Goal: Task Accomplishment & Management: Complete application form

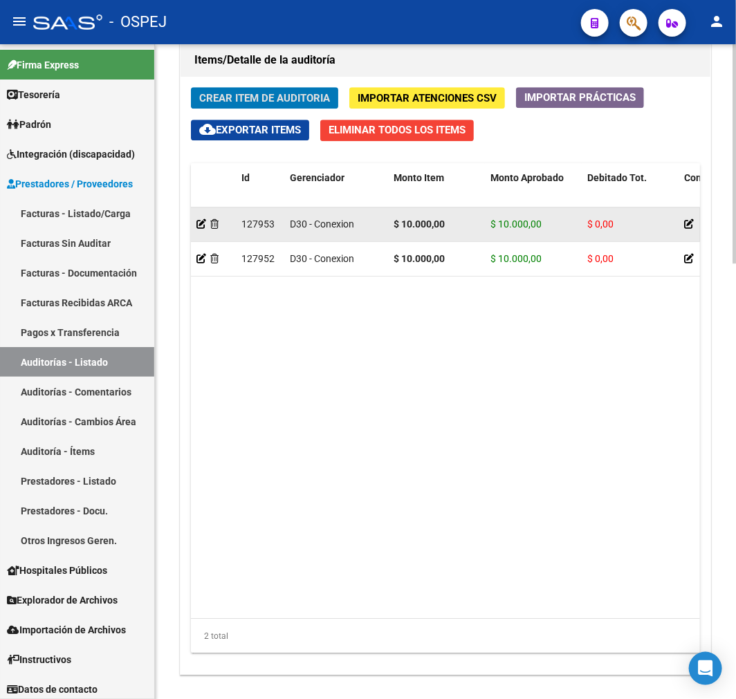
scroll to position [1223, 0]
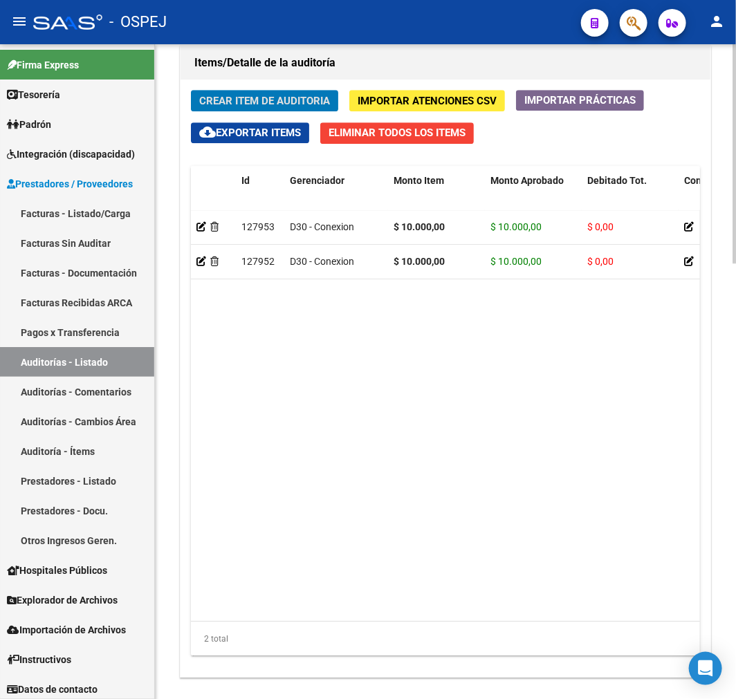
click at [264, 93] on button "Crear Item de Auditoria" at bounding box center [264, 100] width 147 height 21
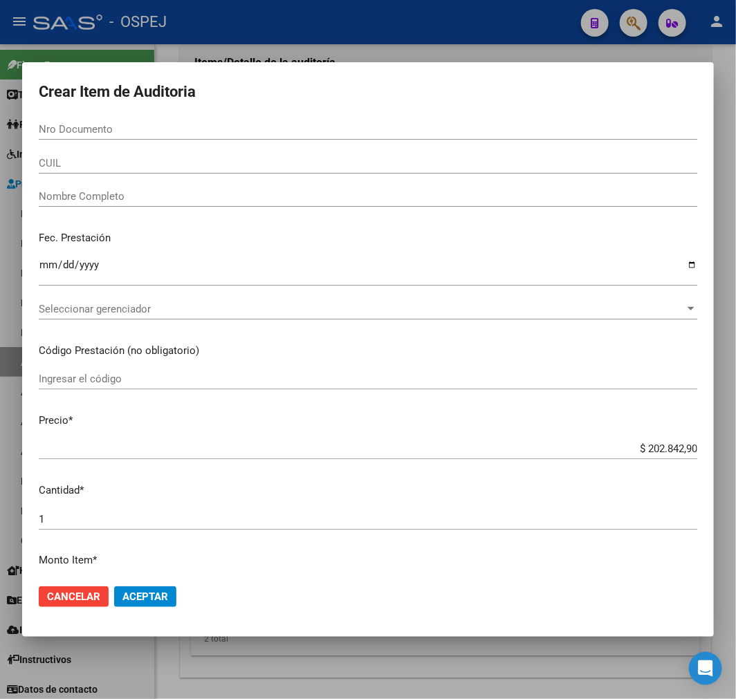
click at [243, 116] on form "Crear Item de Auditoria Nro Documento CUIL Nombre Completo Fec. Prestación Ingr…" at bounding box center [368, 350] width 659 height 542
click at [234, 134] on input "Nro Documento" at bounding box center [368, 129] width 659 height 12
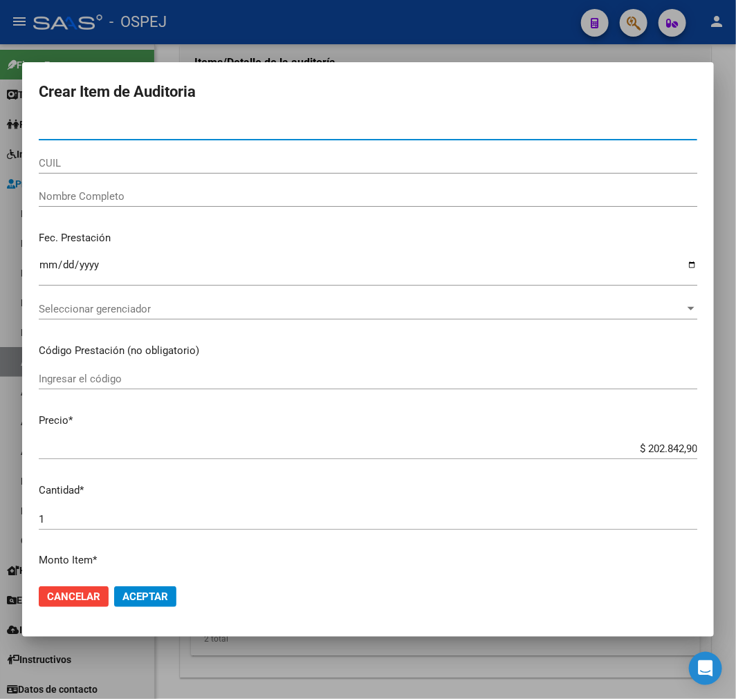
paste input "20587242584"
type input "20587242584"
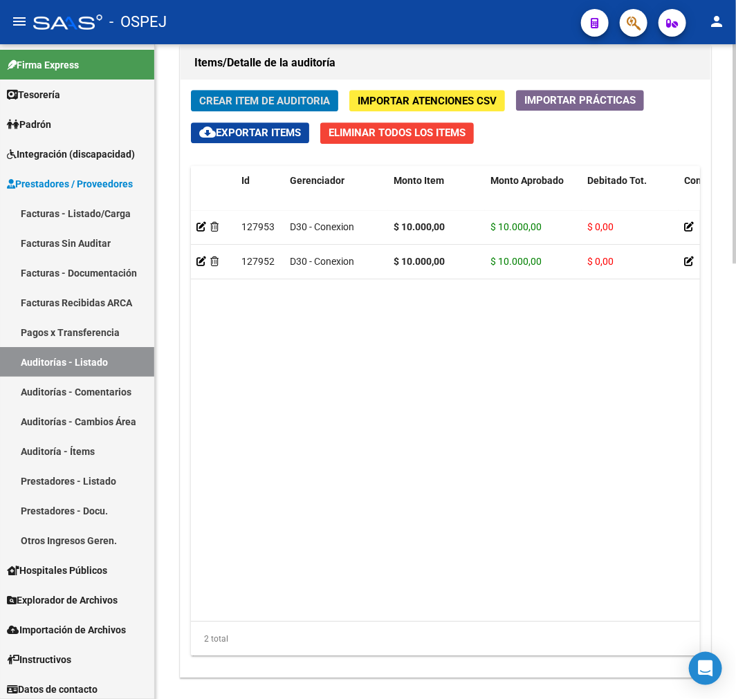
click at [296, 98] on span "Crear Item de Auditoria" at bounding box center [264, 101] width 131 height 12
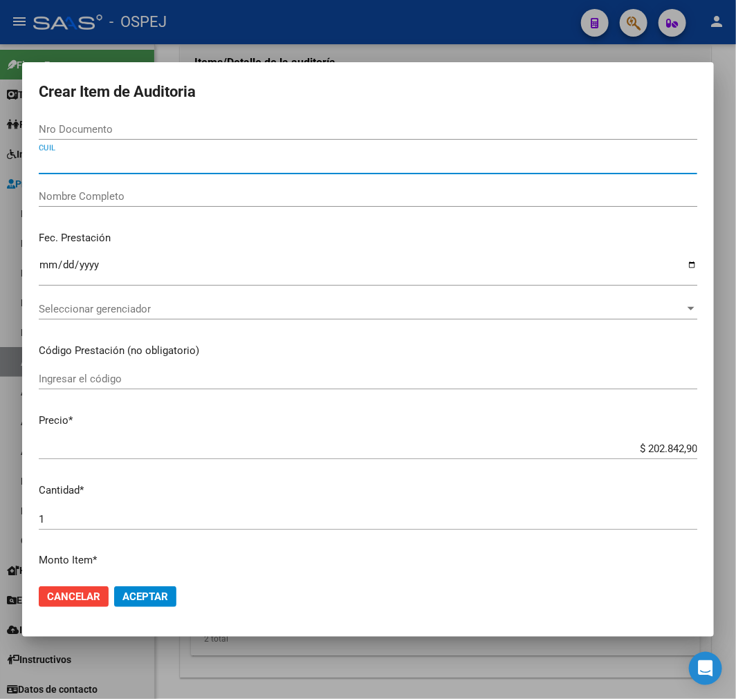
click at [100, 159] on input "CUIL" at bounding box center [368, 163] width 659 height 12
paste input "20587242584"
type input "20587242584"
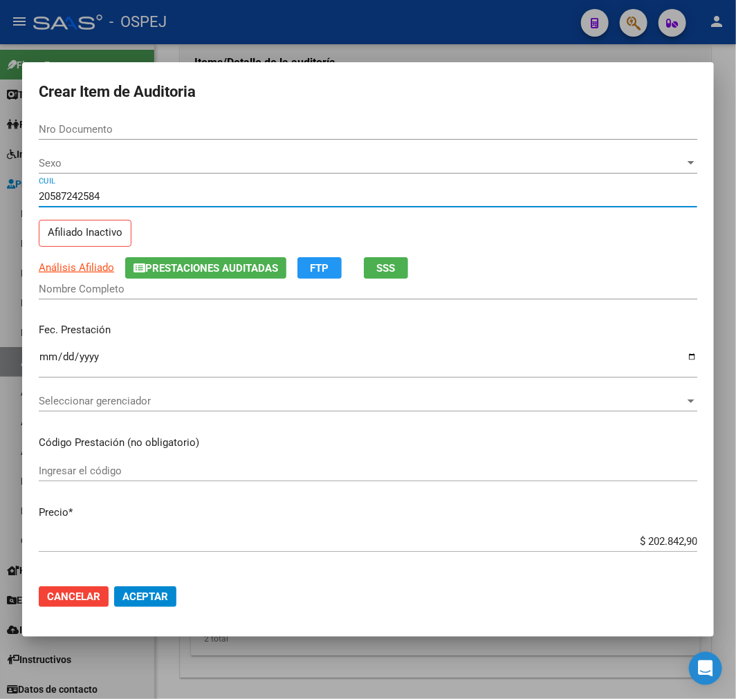
type input "58724258"
type input "VELAZQUEZ MATEO VALENTIN"
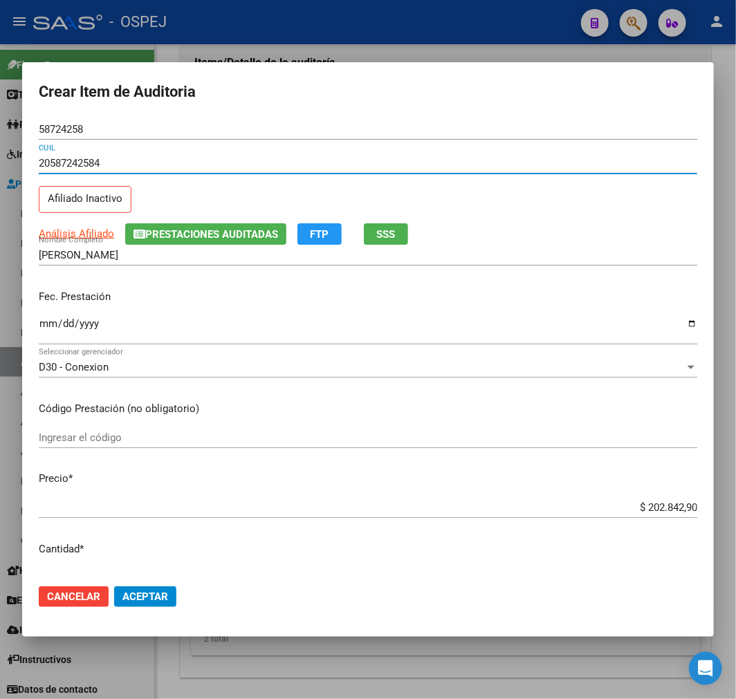
type input "20587242584"
click at [659, 506] on input "$ 202.842,90" at bounding box center [368, 507] width 659 height 12
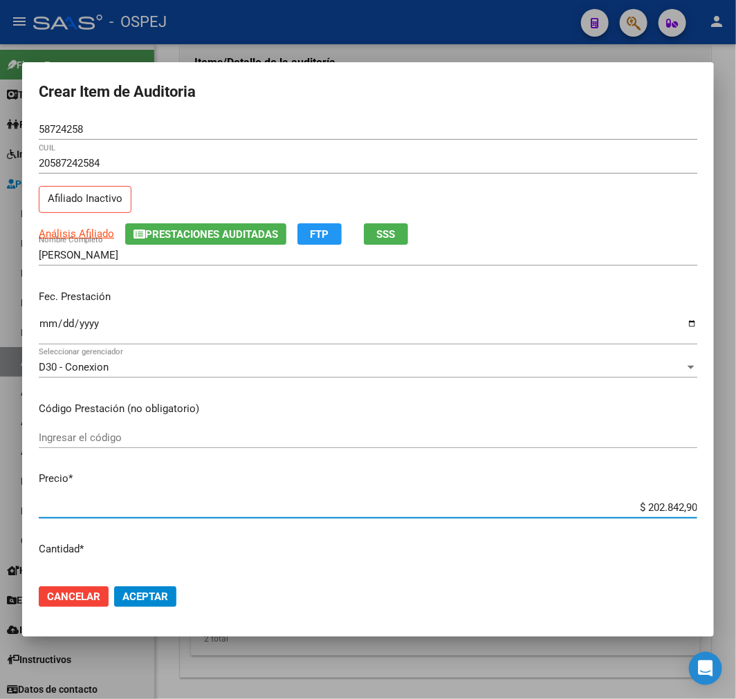
click at [659, 506] on input "$ 202.842,90" at bounding box center [368, 507] width 659 height 12
type input "$ 0,01"
type input "$ 0,16"
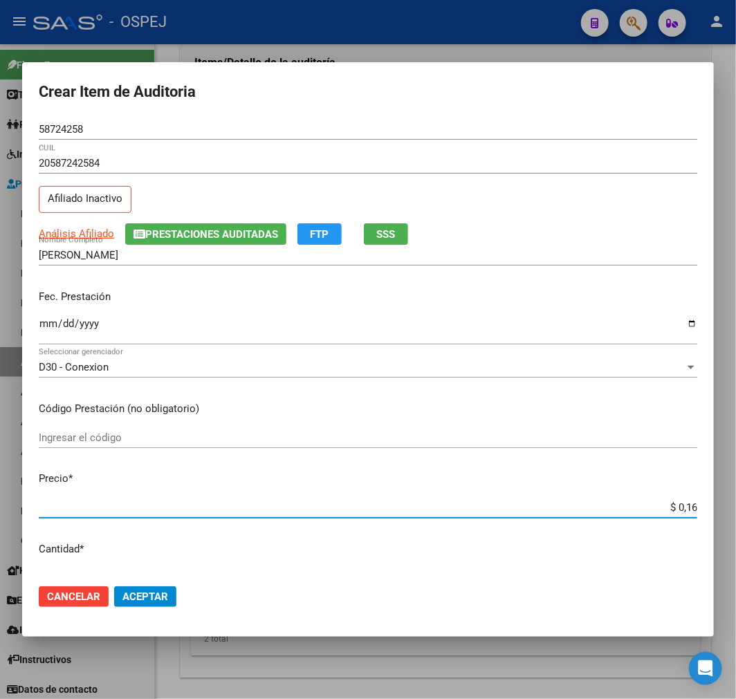
type input "$ 1,60"
type input "$ 16,00"
type input "$ 160,00"
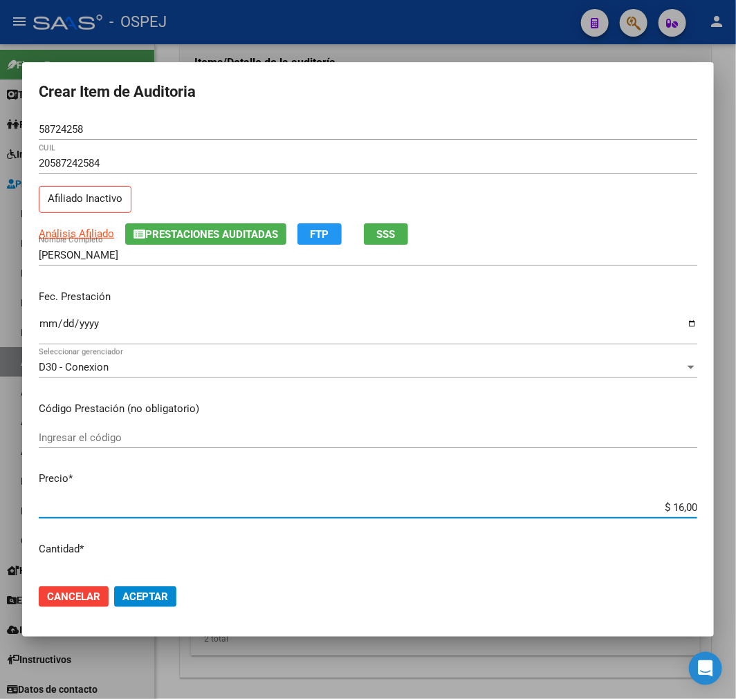
type input "$ 160,00"
type input "$ 1.600,00"
type input "$ 16.000,00"
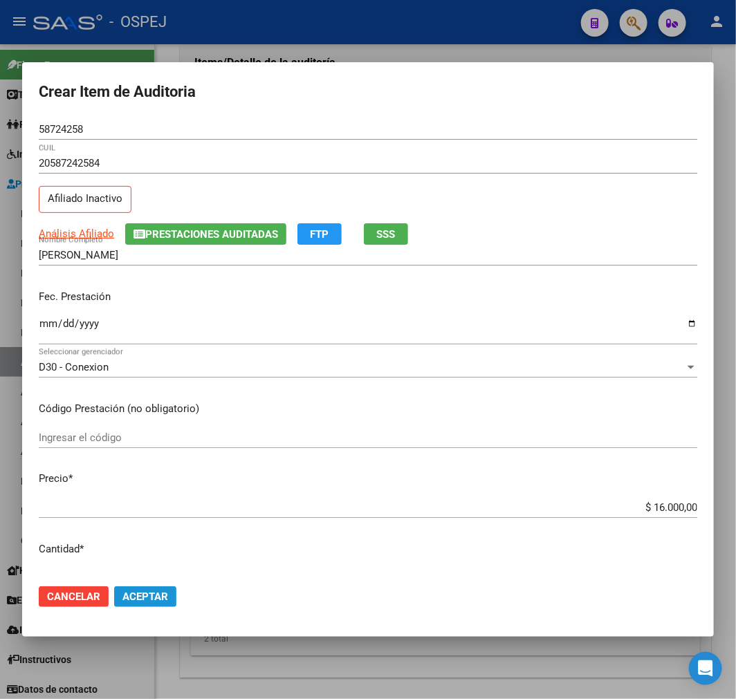
click at [145, 591] on span "Aceptar" at bounding box center [145, 597] width 46 height 12
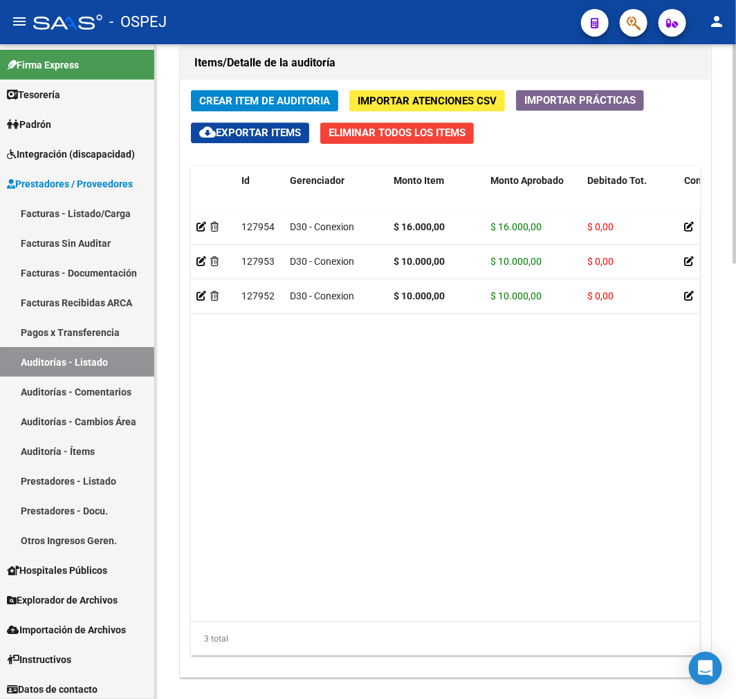
click at [267, 111] on div "Crear Item de Auditoria Importar Atenciones CSV Importar Prácticas cloud_downlo…" at bounding box center [446, 379] width 530 height 598
click at [281, 102] on span "Crear Item de Auditoria" at bounding box center [264, 101] width 131 height 12
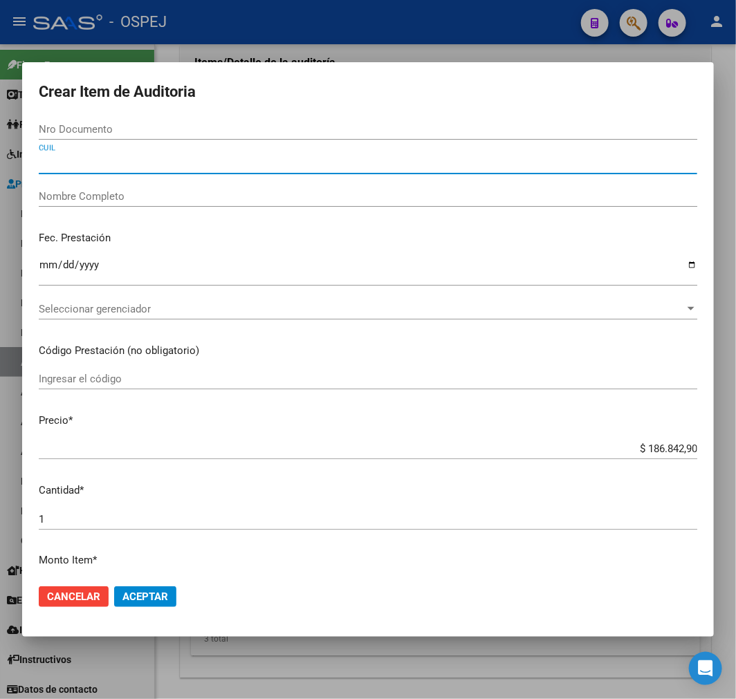
click at [251, 163] on input "CUIL" at bounding box center [368, 163] width 659 height 12
paste input "20558522144"
type input "20558522144"
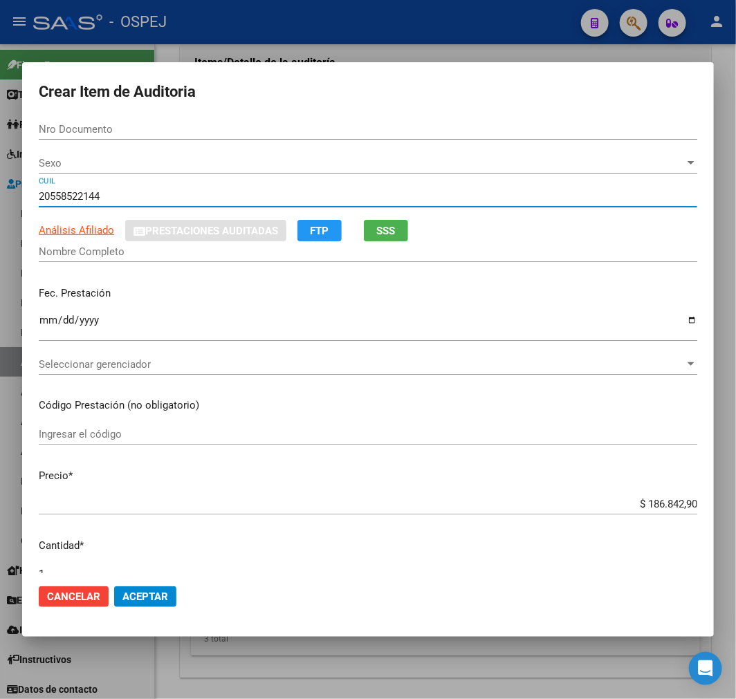
type input "55852214"
type input "AREDES AARON FRANCISCO"
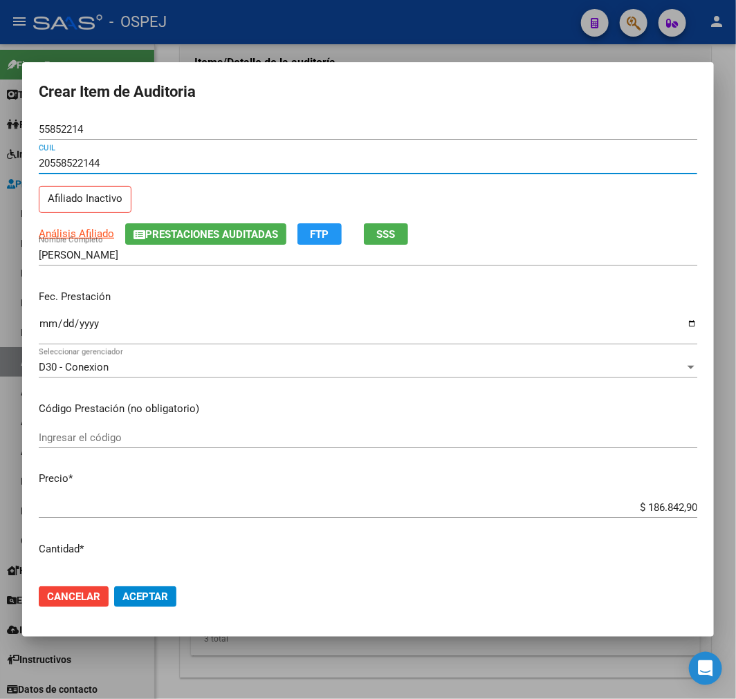
type input "20558522144"
click at [658, 502] on input "$ 186.842,90" at bounding box center [368, 507] width 659 height 12
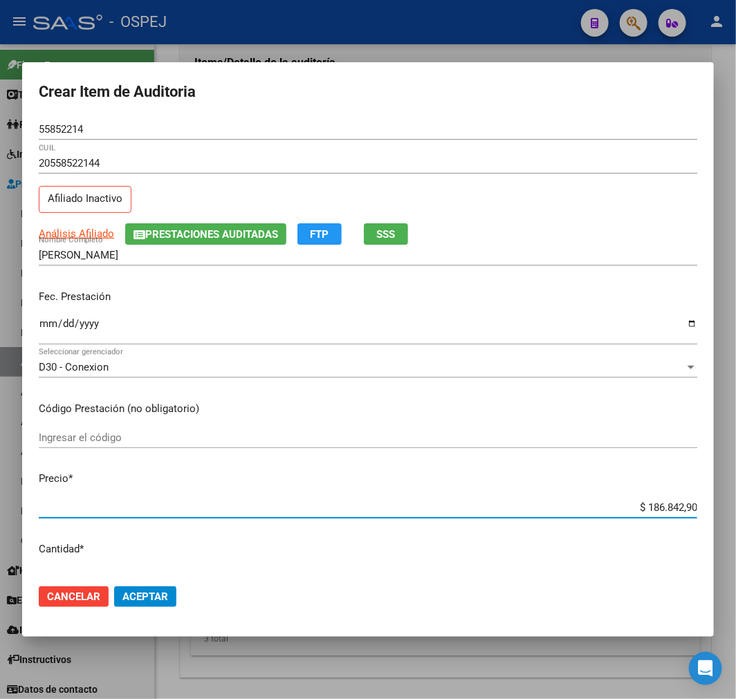
click at [658, 502] on input "$ 186.842,90" at bounding box center [368, 507] width 659 height 12
type input "$ 0,01"
type input "$ 0,10"
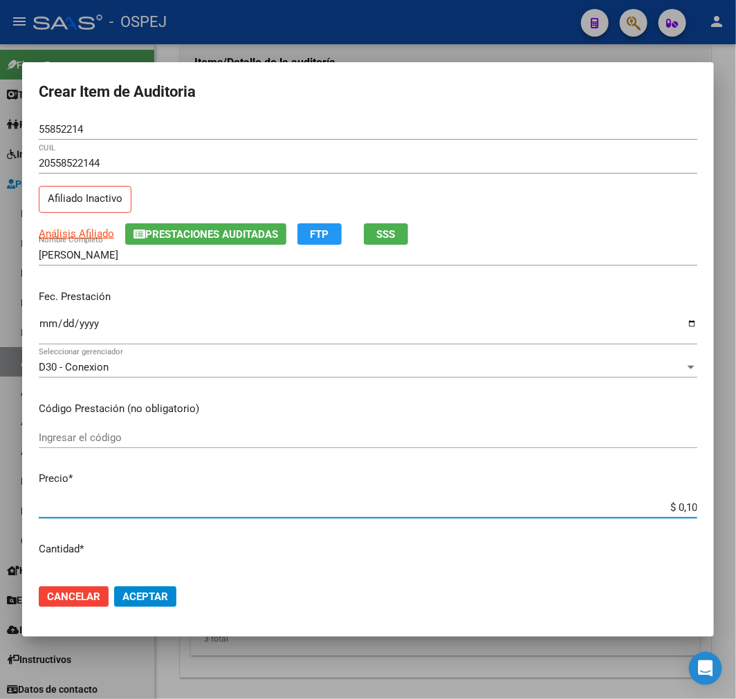
type input "$ 1,00"
type input "$ 10,00"
type input "$ 100,00"
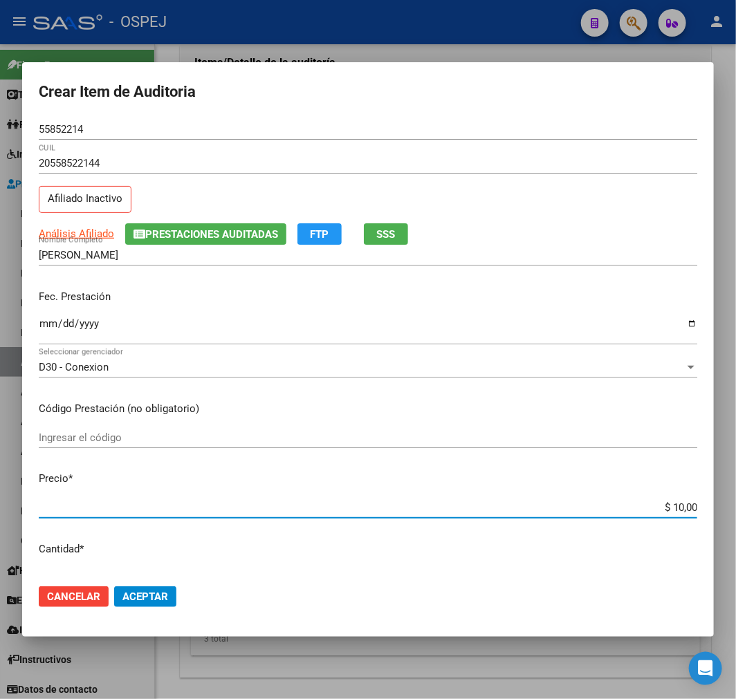
type input "$ 100,00"
type input "$ 1.000,00"
type input "$ 10.000,00"
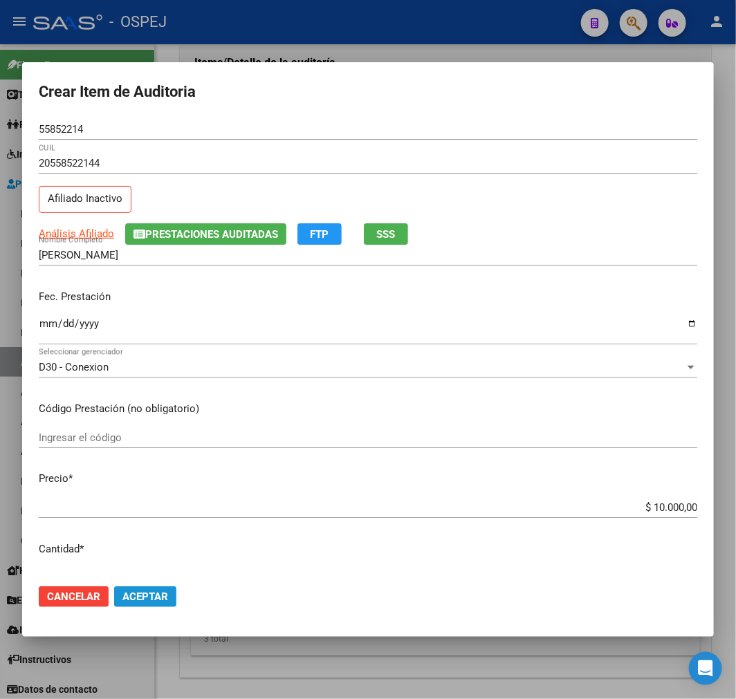
click at [154, 600] on span "Aceptar" at bounding box center [145, 597] width 46 height 12
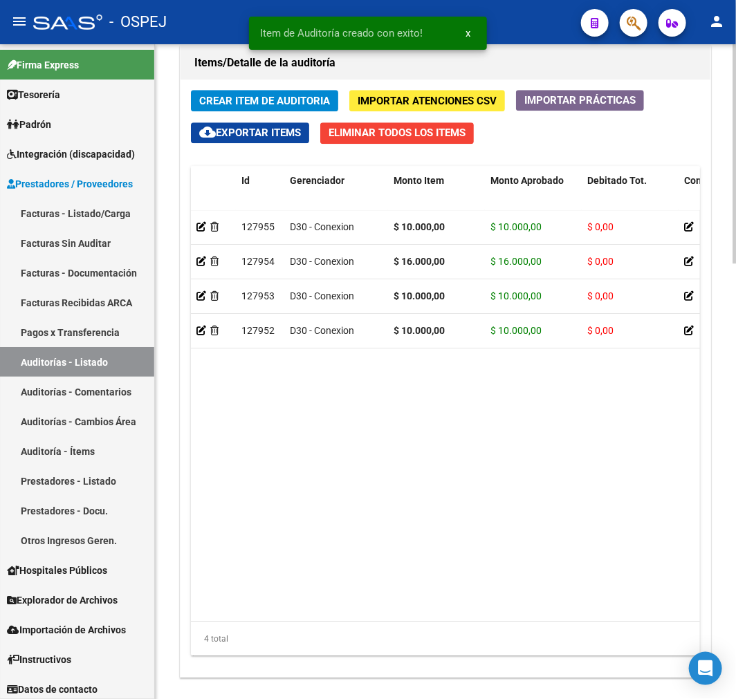
click at [320, 106] on span "Crear Item de Auditoria" at bounding box center [264, 101] width 131 height 12
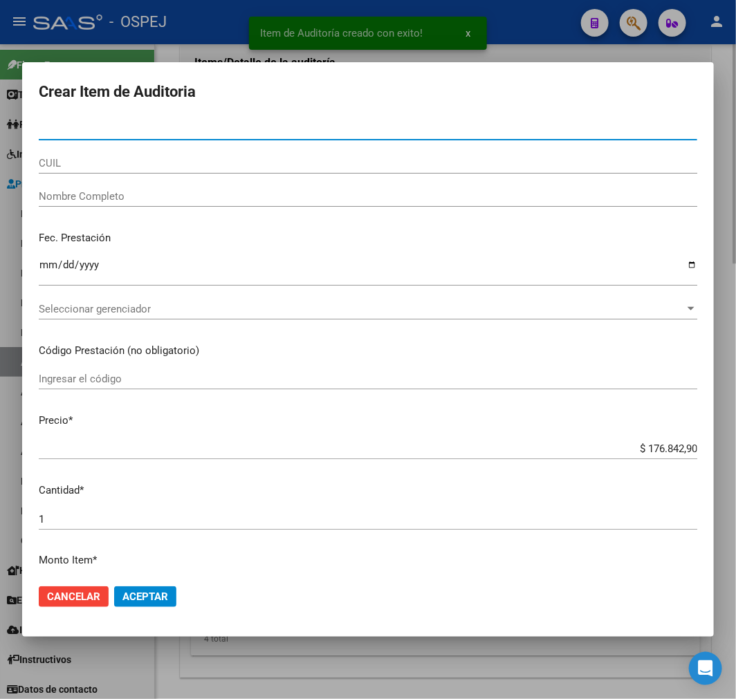
paste input "27550851143"
type input "27550851143"
click at [102, 158] on input "CUIL" at bounding box center [368, 163] width 659 height 12
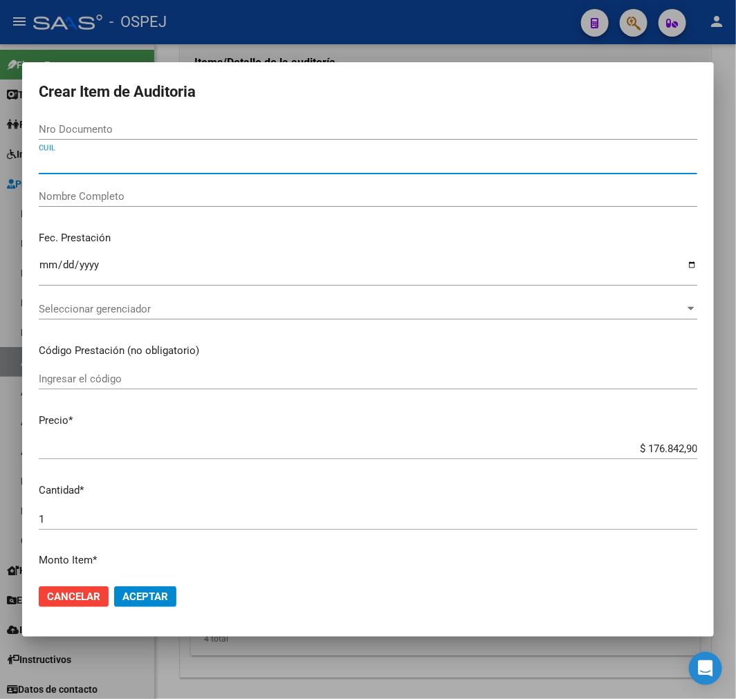
paste input "27550851143"
type input "27550851143"
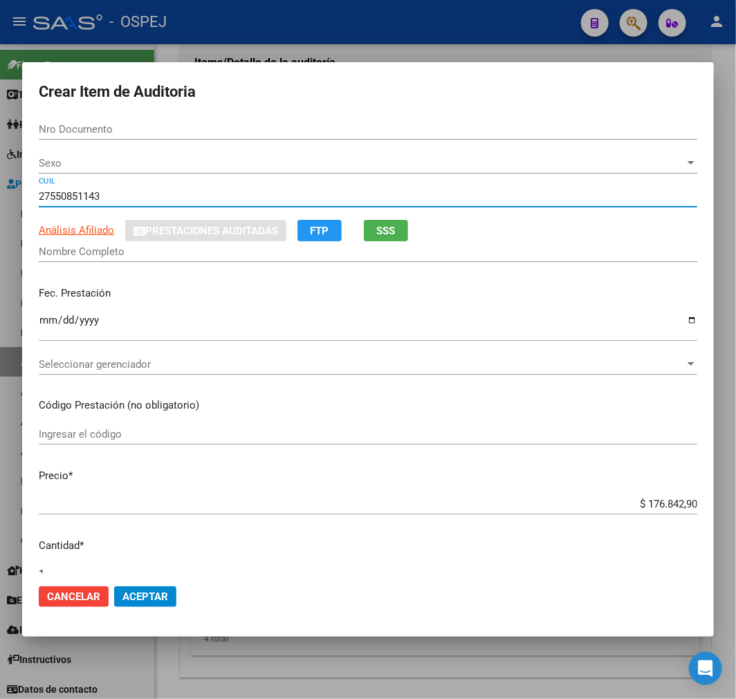
type input "55085114"
type input "20550851149"
type input "RODRIGUEZ ESTEFANIA JACQUELINE"
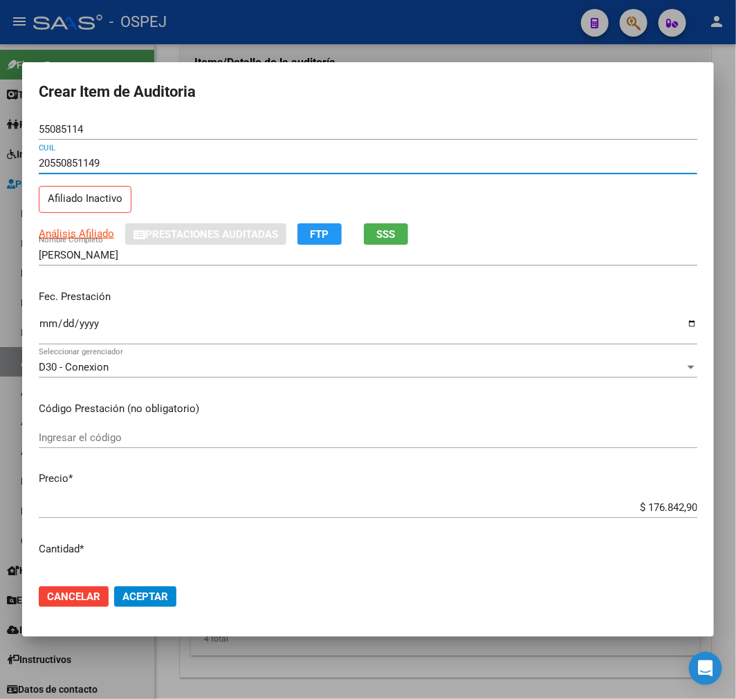
type input "20550851149"
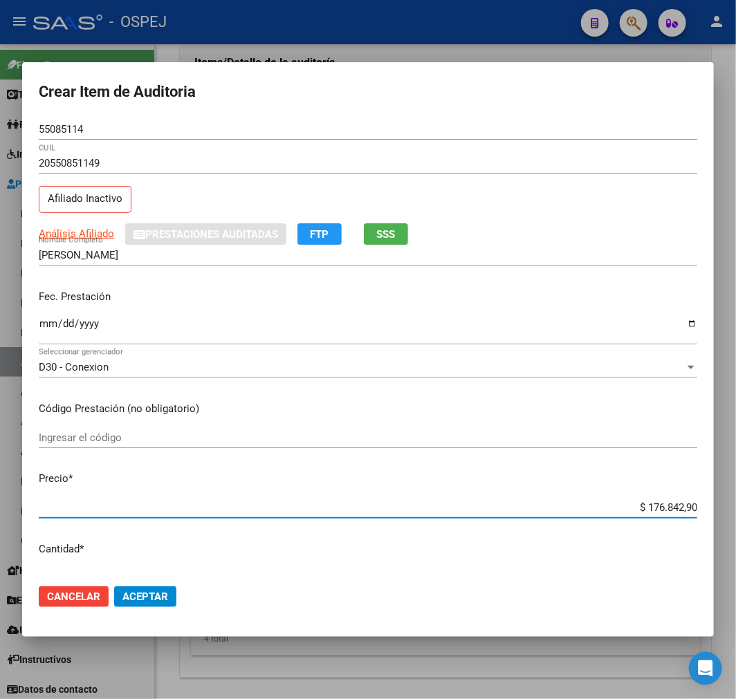
click at [646, 503] on input "$ 176.842,90" at bounding box center [368, 507] width 659 height 12
type input "$ 0,02"
type input "$ 0,26"
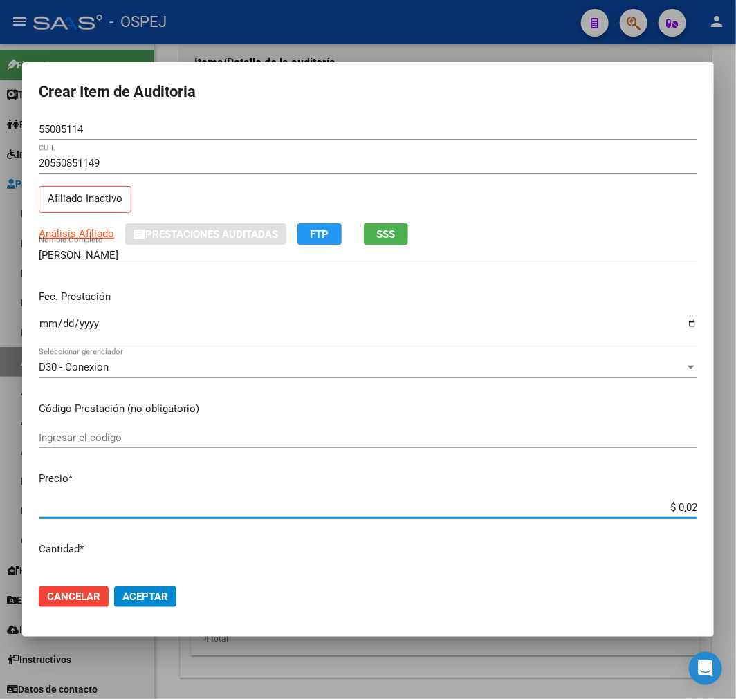
type input "$ 0,26"
type input "$ 2,60"
type input "$ 26,00"
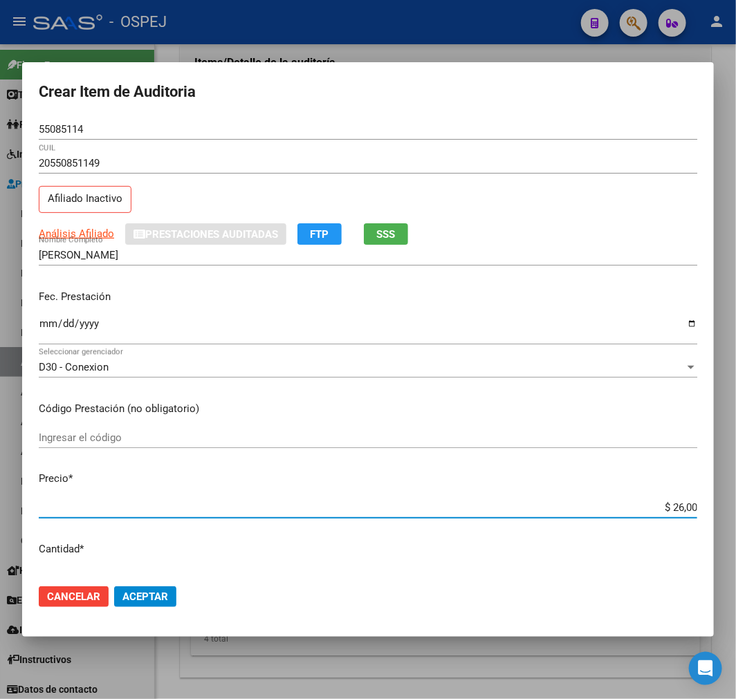
type input "$ 260,00"
type input "$ 2.600,00"
type input "$ 26.000,00"
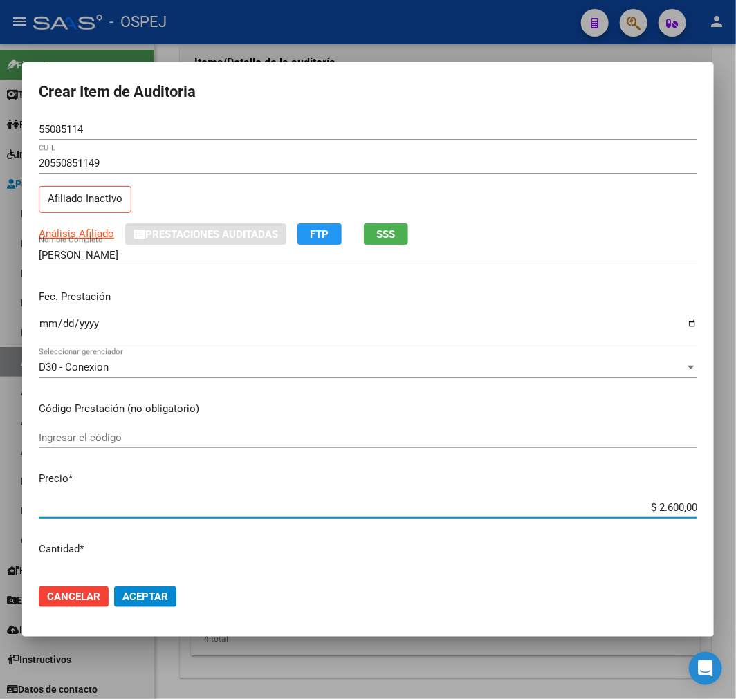
type input "$ 26.000,00"
click at [149, 591] on span "Aceptar" at bounding box center [145, 597] width 46 height 12
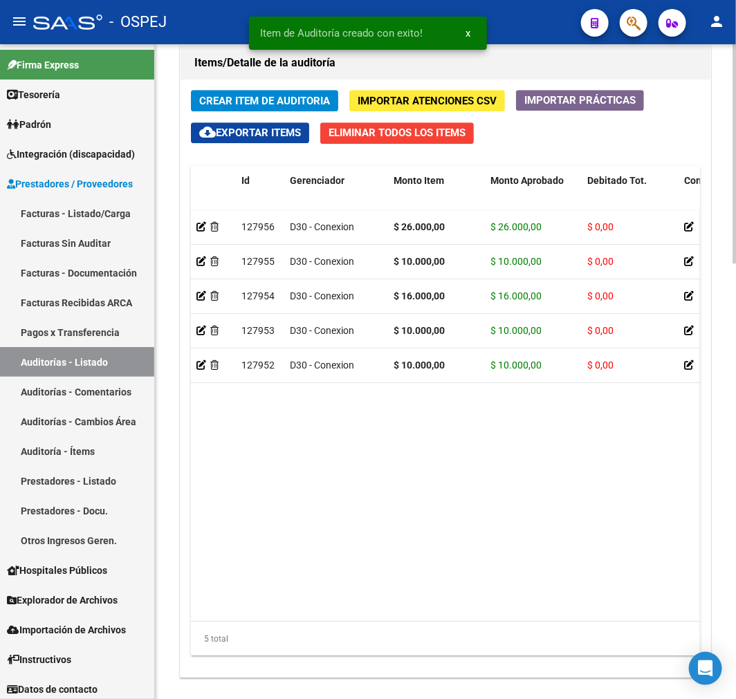
click at [319, 95] on span "Crear Item de Auditoria" at bounding box center [264, 101] width 131 height 12
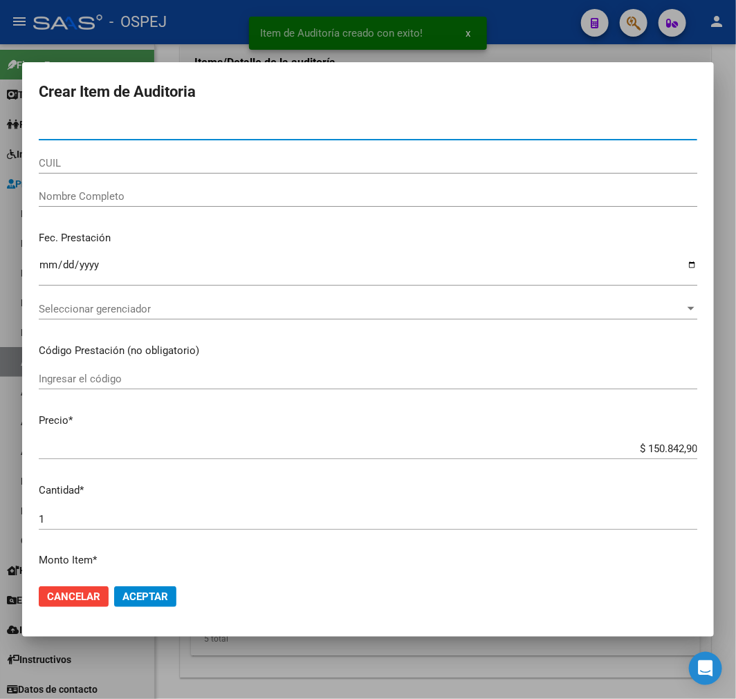
click at [69, 169] on div "CUIL" at bounding box center [368, 163] width 659 height 21
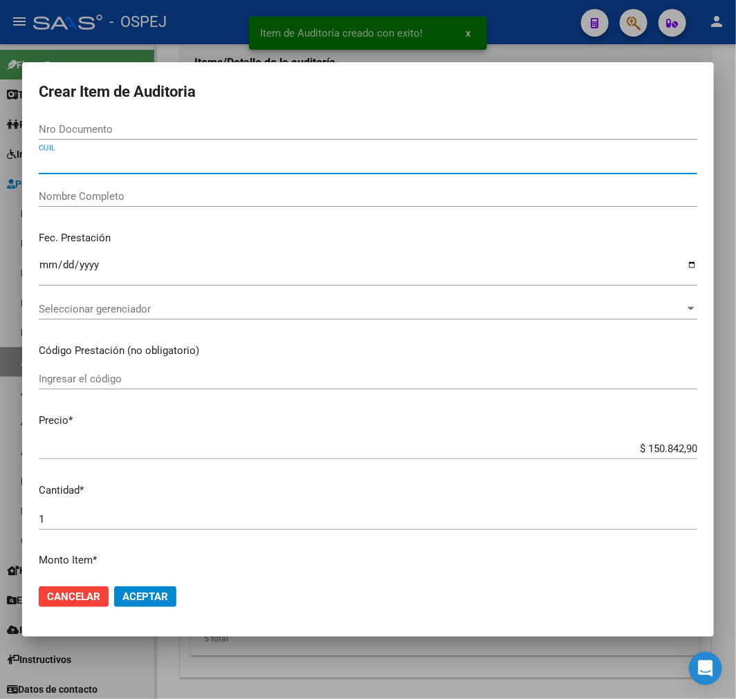
paste input "27583314348"
type input "27583314348"
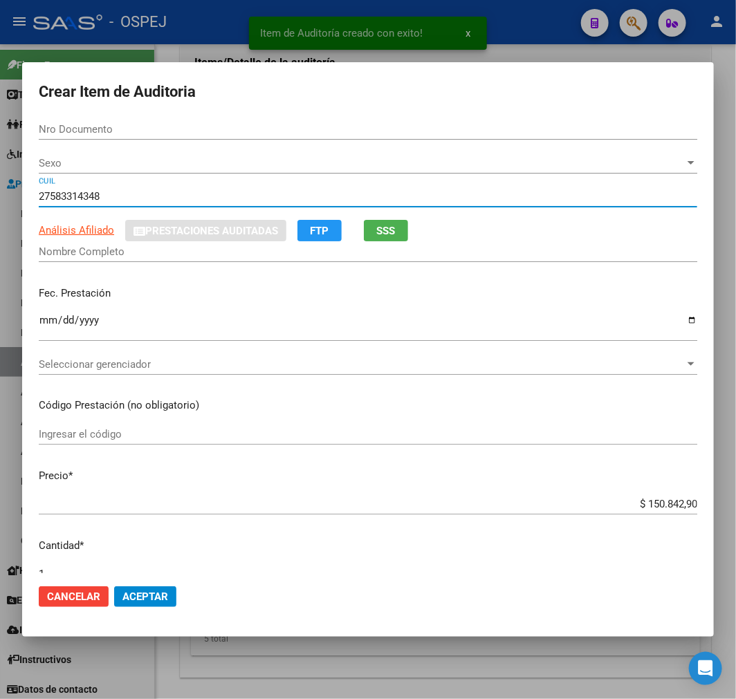
type input "58331434"
type input "CALVO VICTORIA JAZMI VICTORIA"
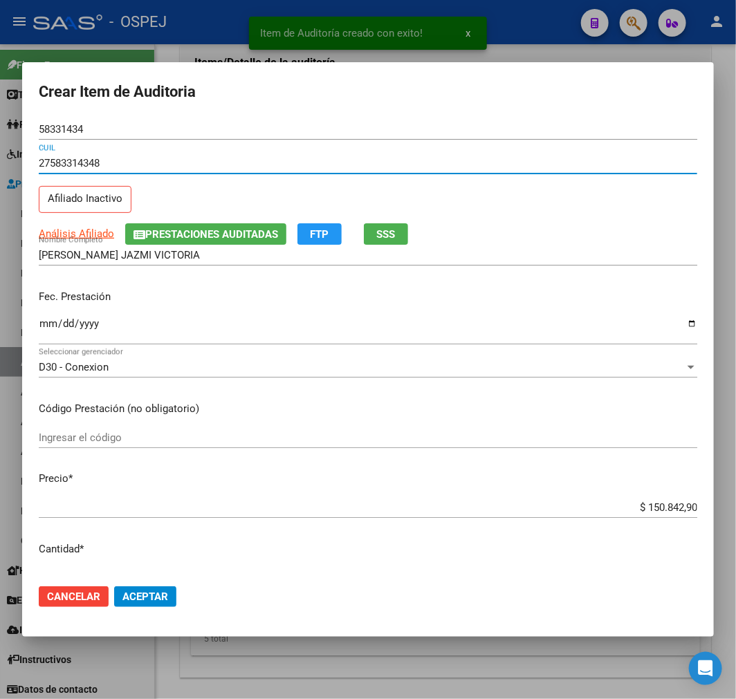
type input "27583314348"
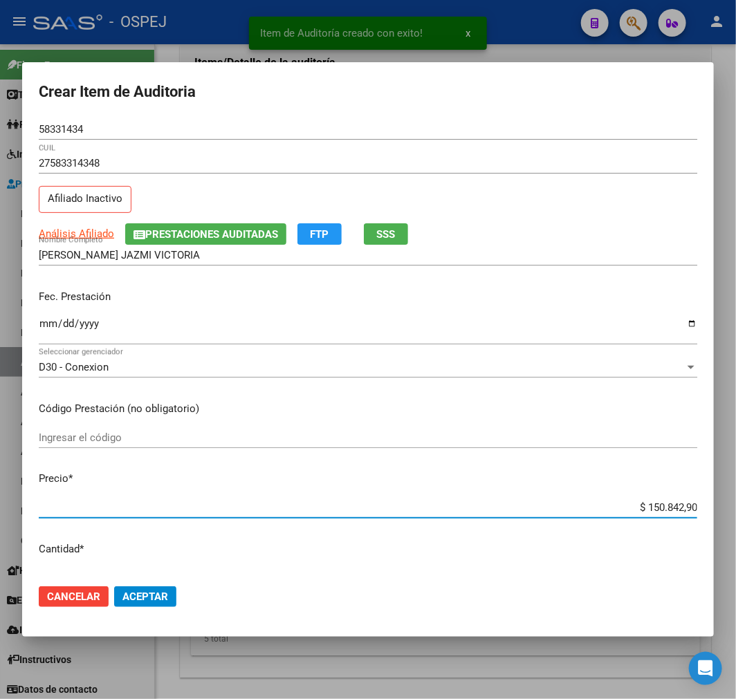
click at [668, 509] on input "$ 150.842,90" at bounding box center [368, 507] width 659 height 12
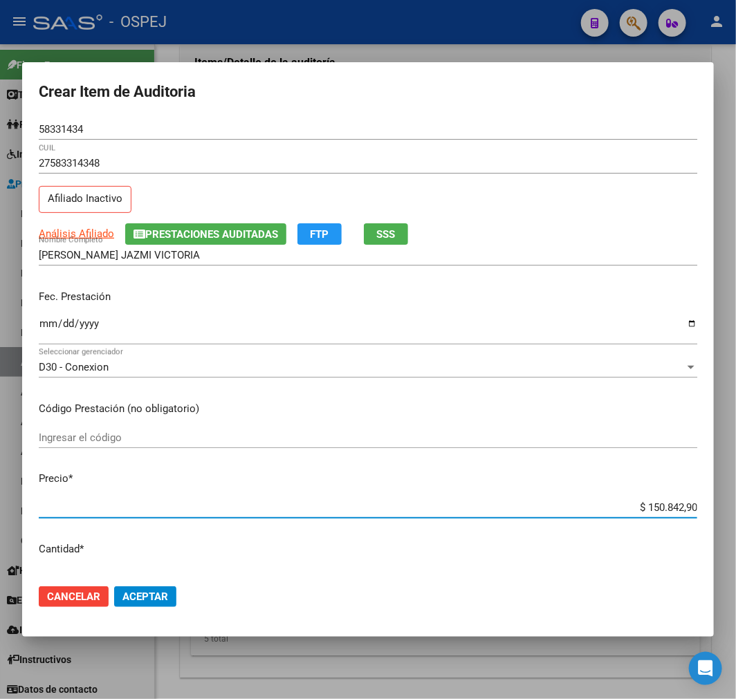
type input "$ 0,02"
type input "$ 0,26"
type input "$ 2,60"
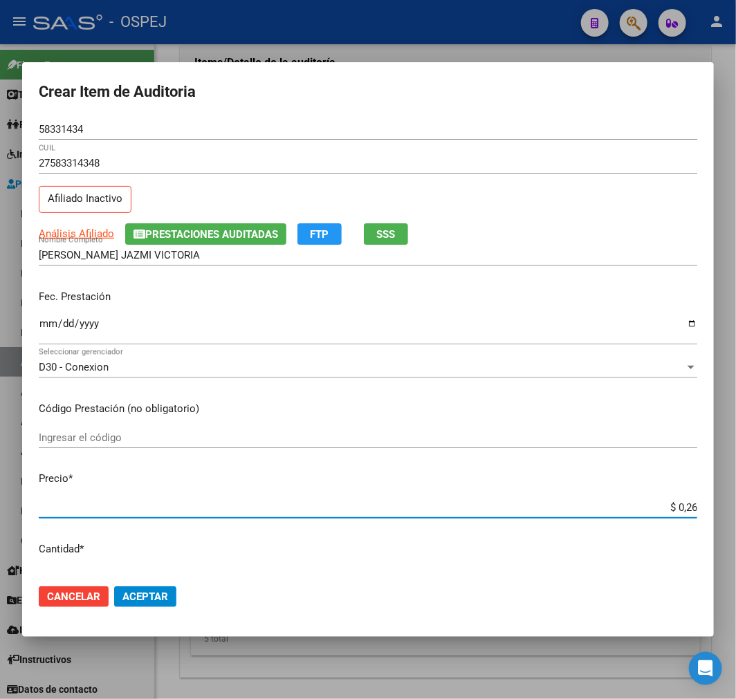
type input "$ 2,60"
type input "$ 26,00"
type input "$ 260,00"
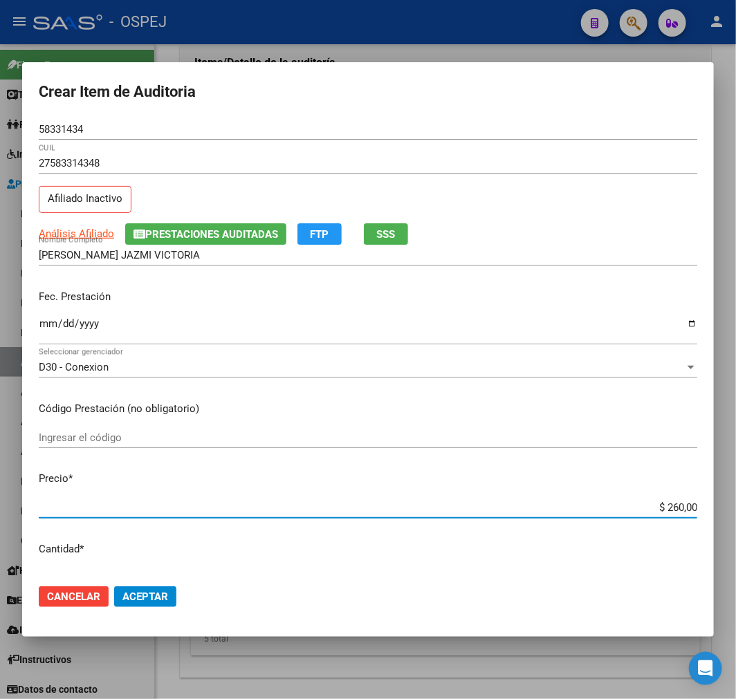
type input "$ 2.600,00"
type input "$ 26.000,00"
click at [152, 587] on button "Aceptar" at bounding box center [145, 597] width 62 height 21
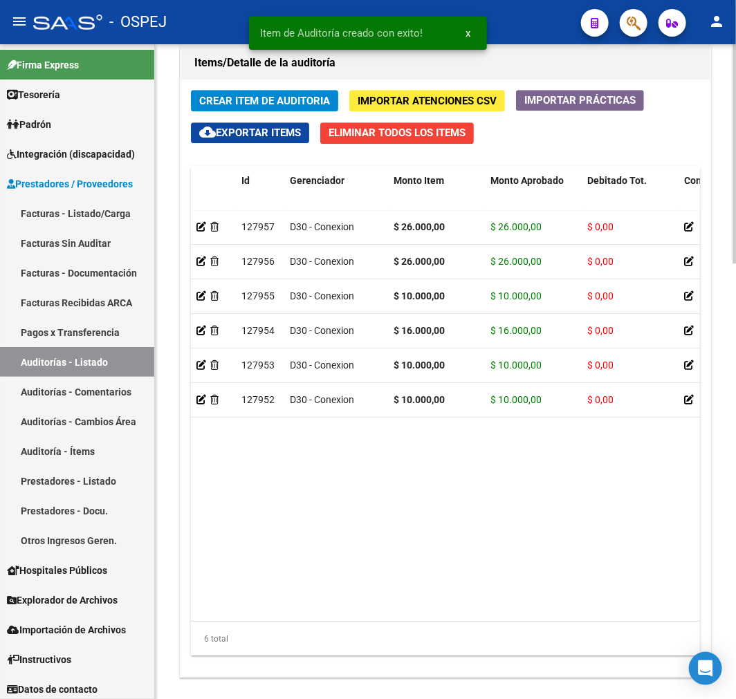
click at [294, 95] on span "Crear Item de Auditoria" at bounding box center [264, 101] width 131 height 12
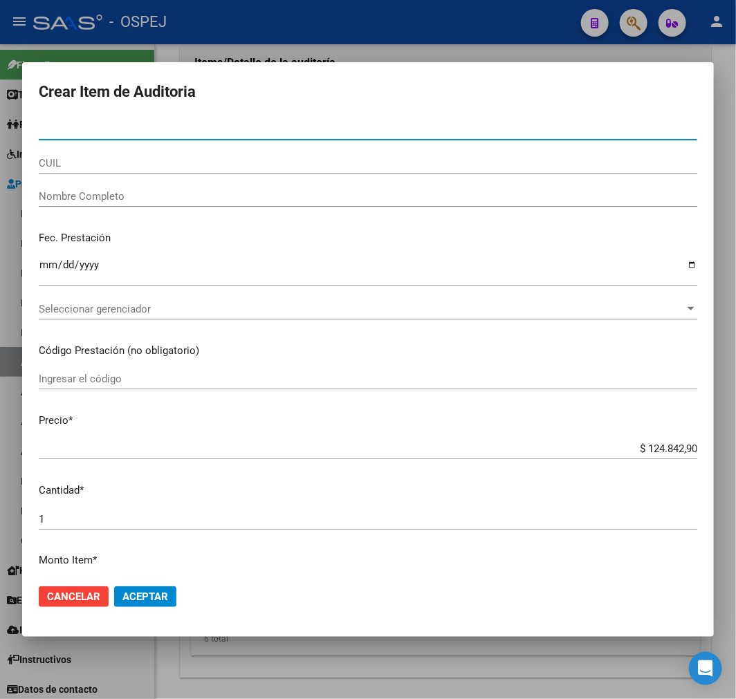
click at [139, 166] on input "CUIL" at bounding box center [368, 163] width 659 height 12
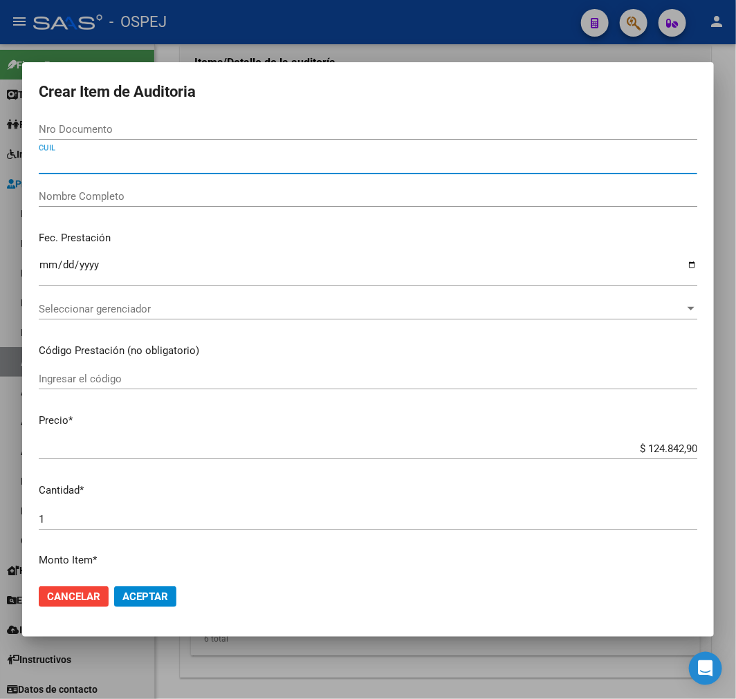
paste input "20373111350"
type input "20373111350"
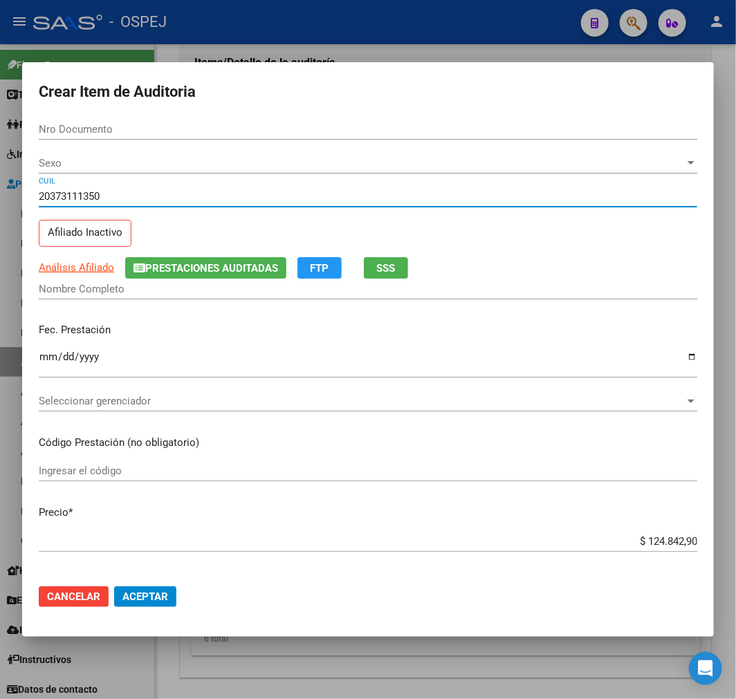
type input "37311135"
type input "LONGO VICTOR MATIAS"
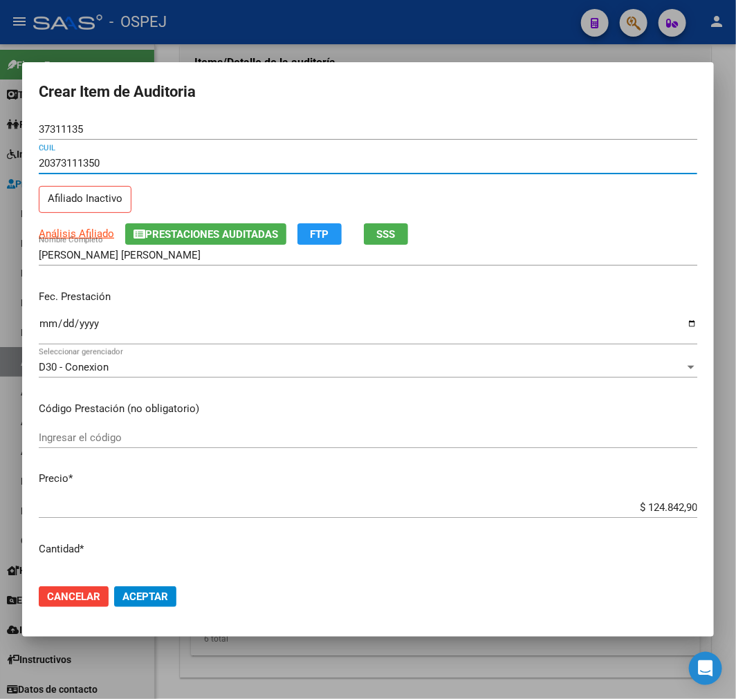
type input "20373111350"
click at [661, 508] on input "$ 124.842,90" at bounding box center [368, 507] width 659 height 12
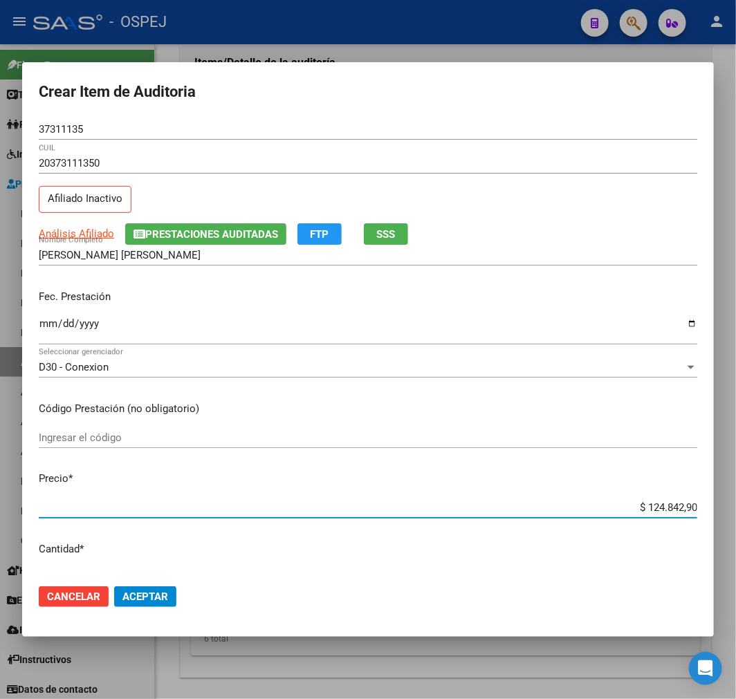
type input "$ 0,01"
type input "$ 0,10"
type input "$ 1,00"
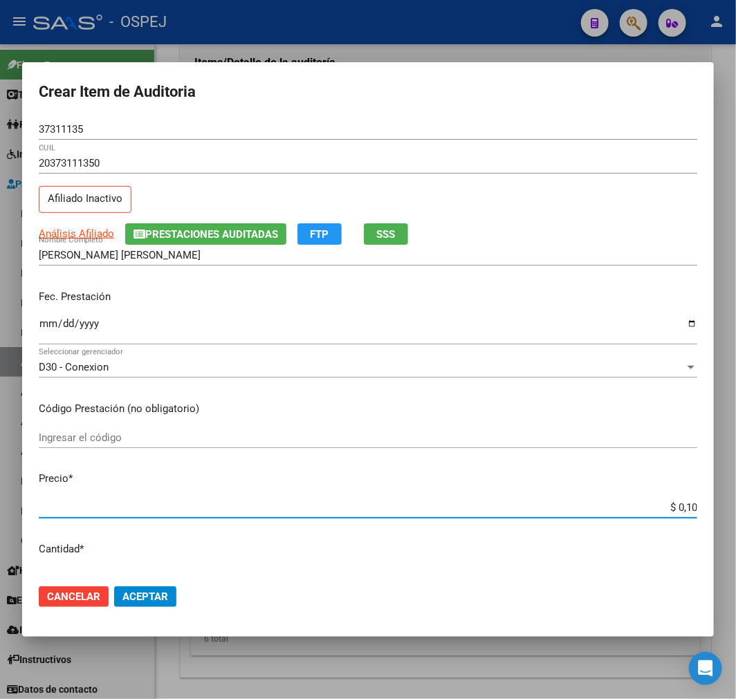
type input "$ 1,00"
type input "$ 10,00"
type input "$ 100,00"
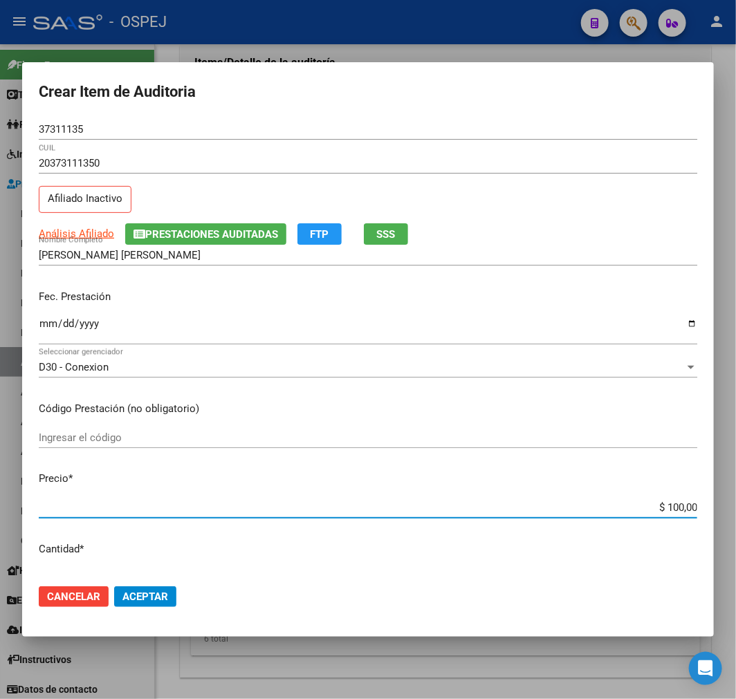
type input "$ 1.000,00"
type input "$ 10.000,00"
click at [162, 600] on span "Aceptar" at bounding box center [145, 597] width 46 height 12
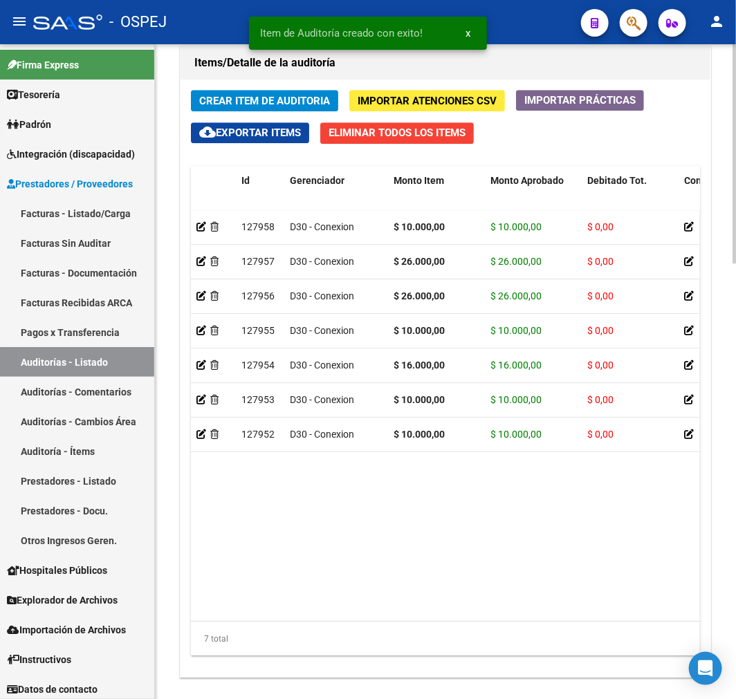
click at [257, 95] on span "Crear Item de Auditoria" at bounding box center [264, 101] width 131 height 12
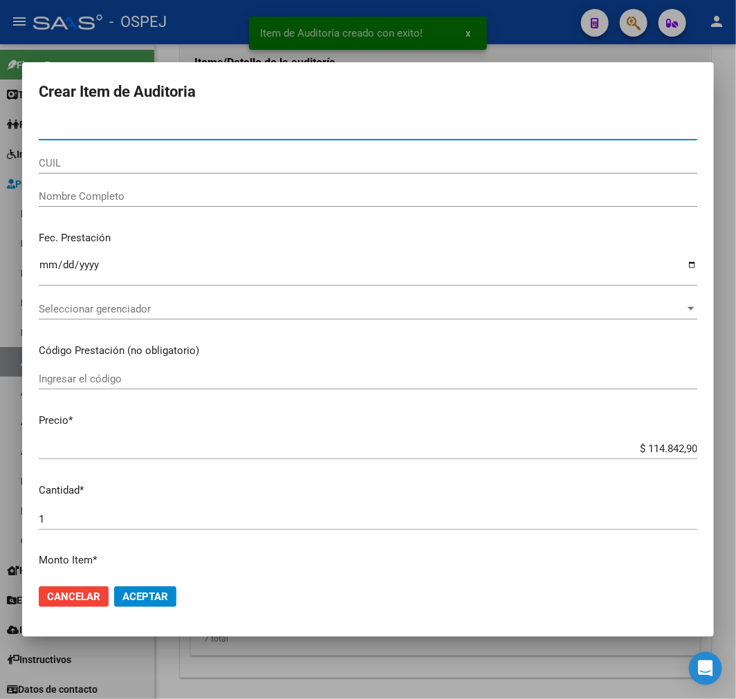
click at [219, 162] on input "CUIL" at bounding box center [368, 163] width 659 height 12
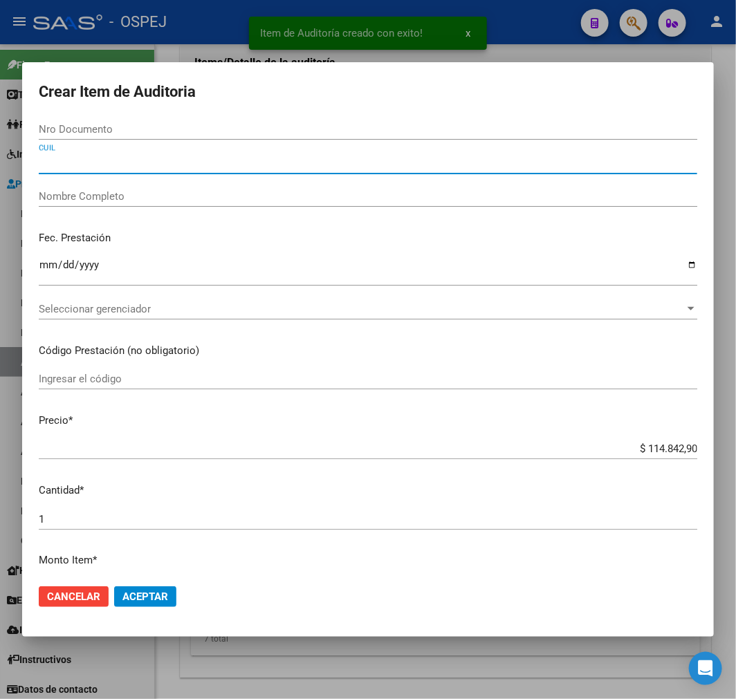
paste input "20373111350"
type input "20373111350"
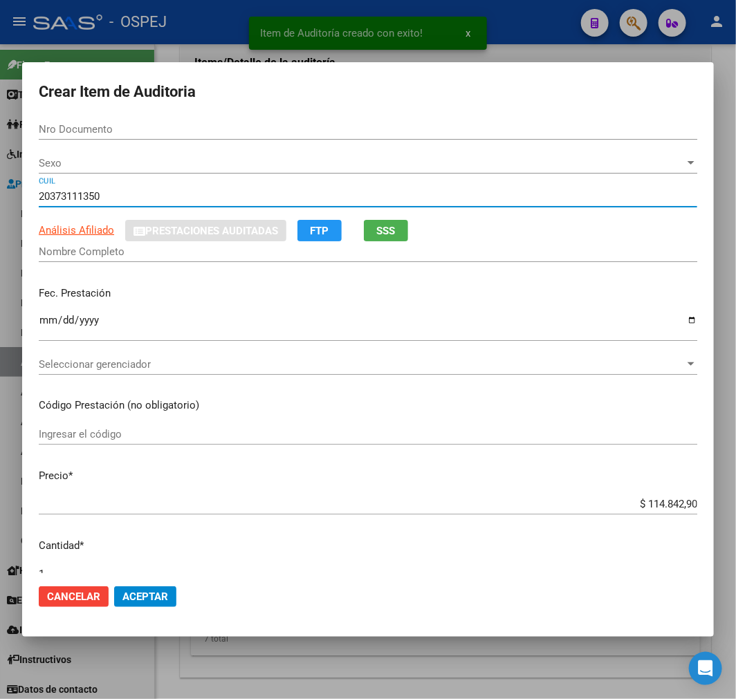
type input "37311135"
type input "LONGO VICTOR MATIAS"
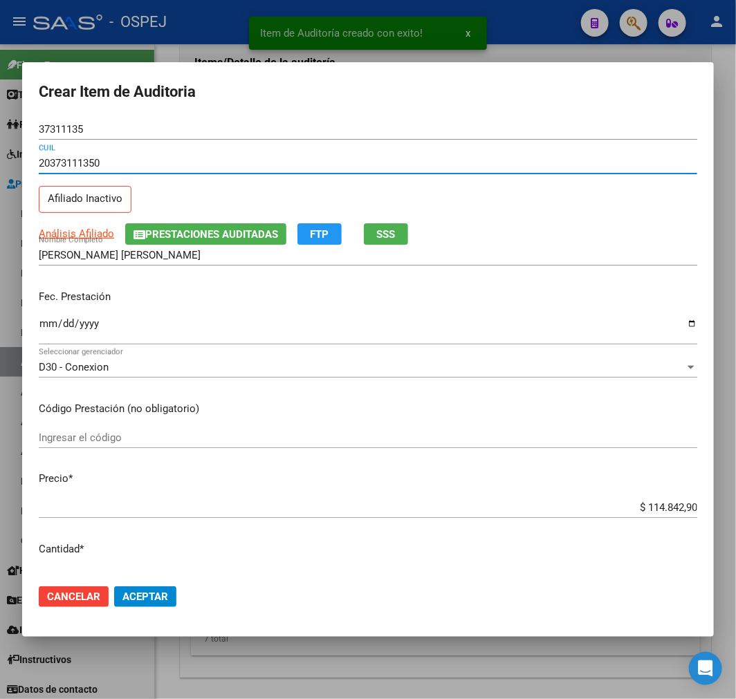
type input "20373111350"
click at [674, 506] on input "$ 114.842,90" at bounding box center [368, 507] width 659 height 12
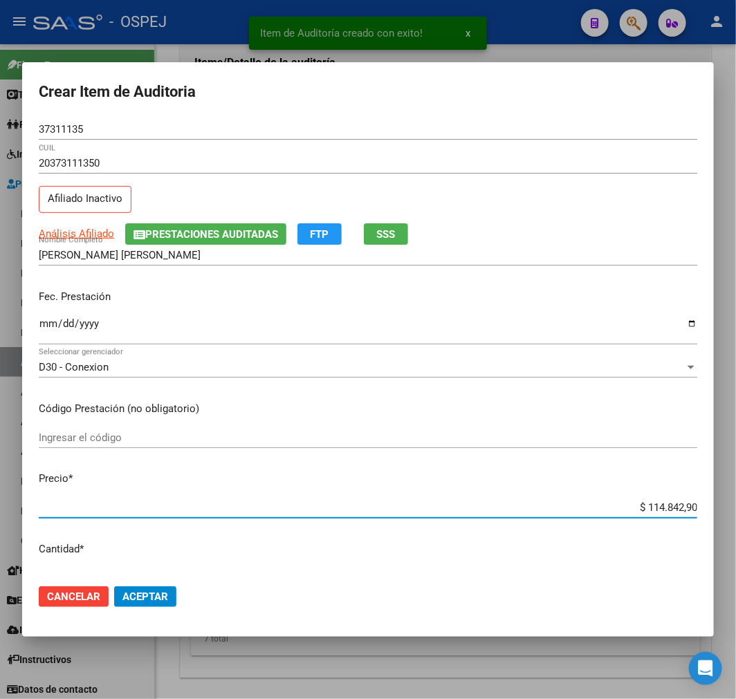
click at [672, 505] on input "$ 114.842,90" at bounding box center [368, 507] width 659 height 12
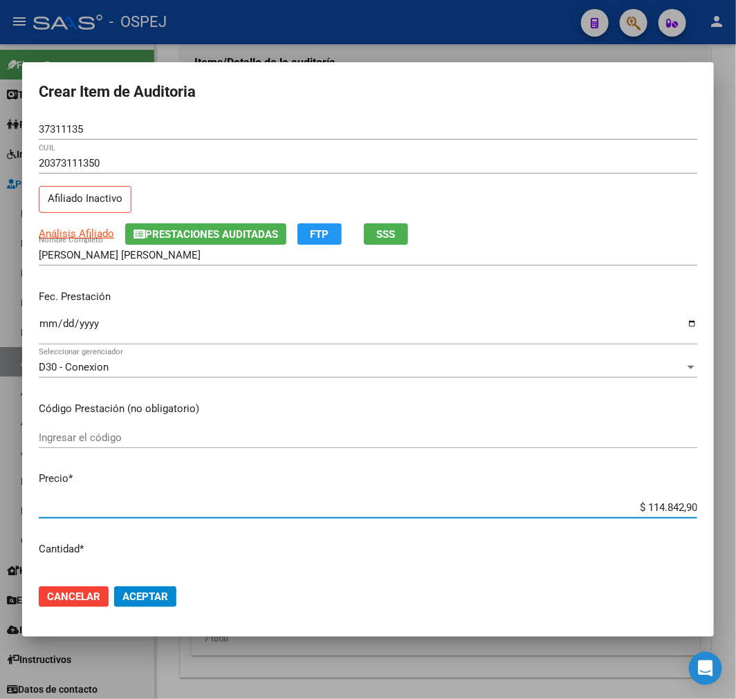
type input "$ 1.148.421,90"
type input "$ 11.484.218,90"
type input "$ 114.842.186,90"
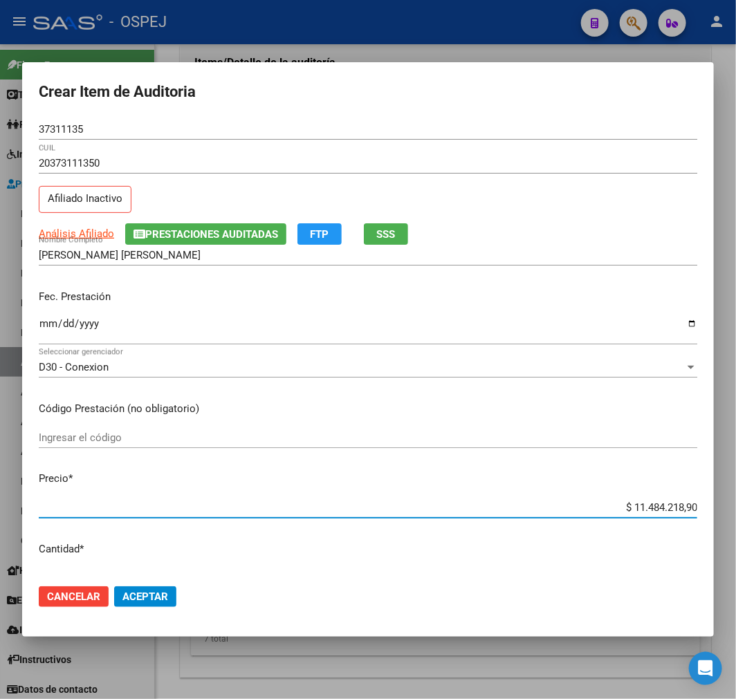
type input "$ 114.842.186,90"
type input "$ 1.148.421.863,90"
type input "$ 11.484.218.636,90"
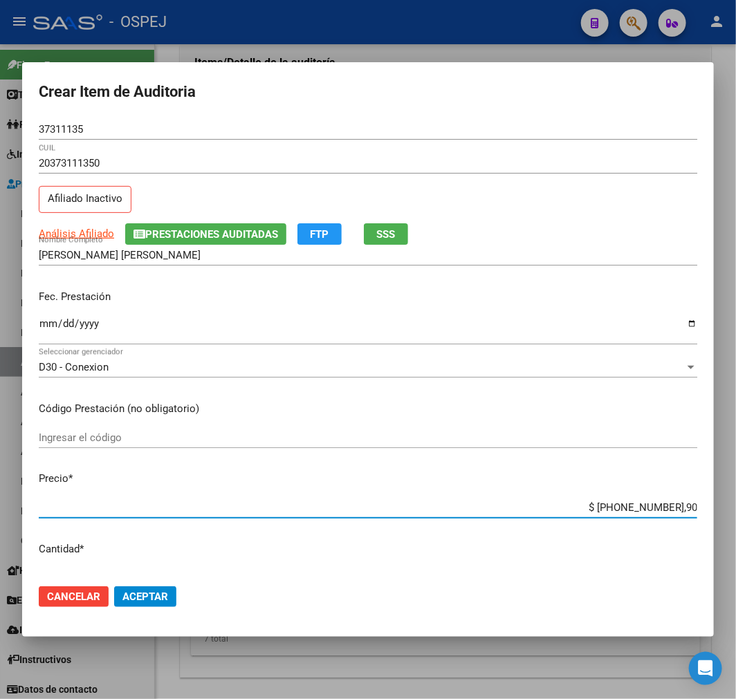
type input "$ 1.148.421.863,90"
type input "$ 114.842.186,90"
type input "$ 11.484.218,90"
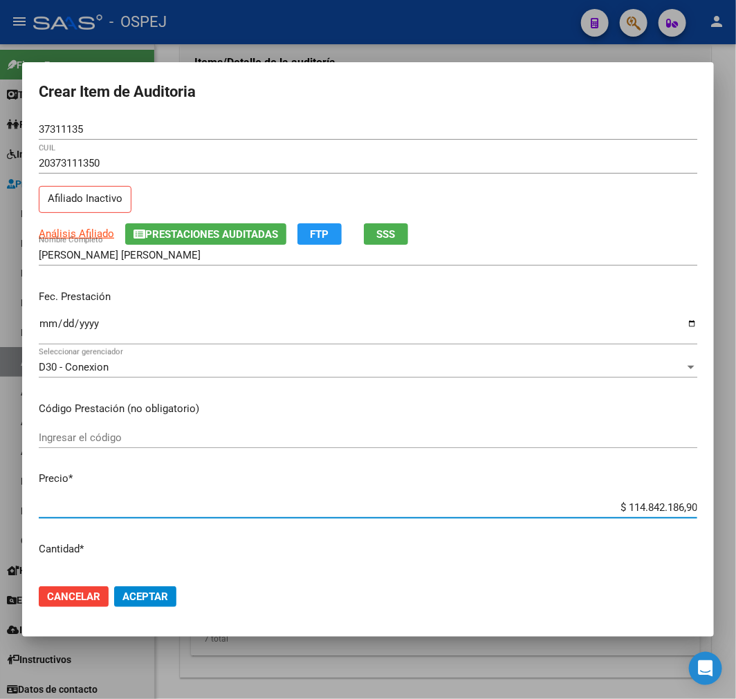
type input "$ 11.484.218,90"
type input "$ 1.148.421,90"
type input "$ 114.842,90"
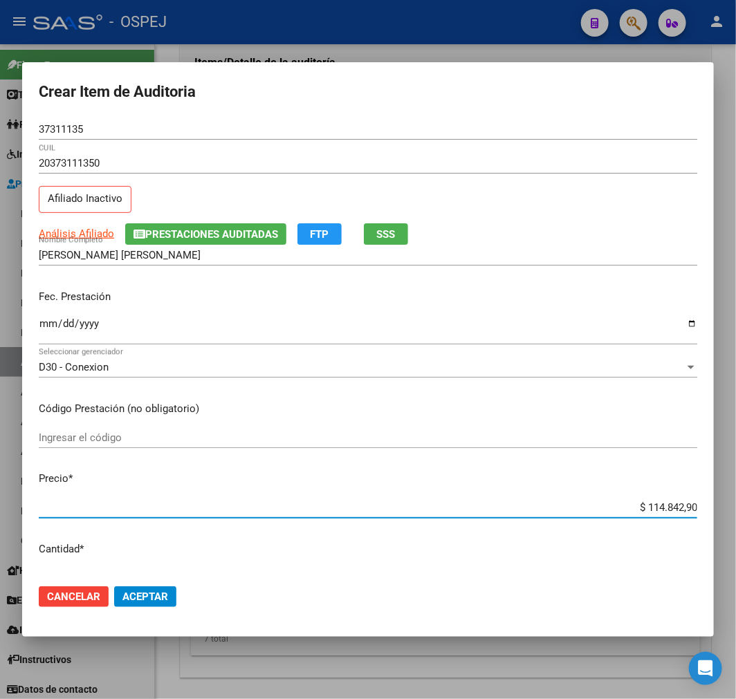
type input "$ 11.484,90"
type input "$ 1.148,90"
type input "$ 114,90"
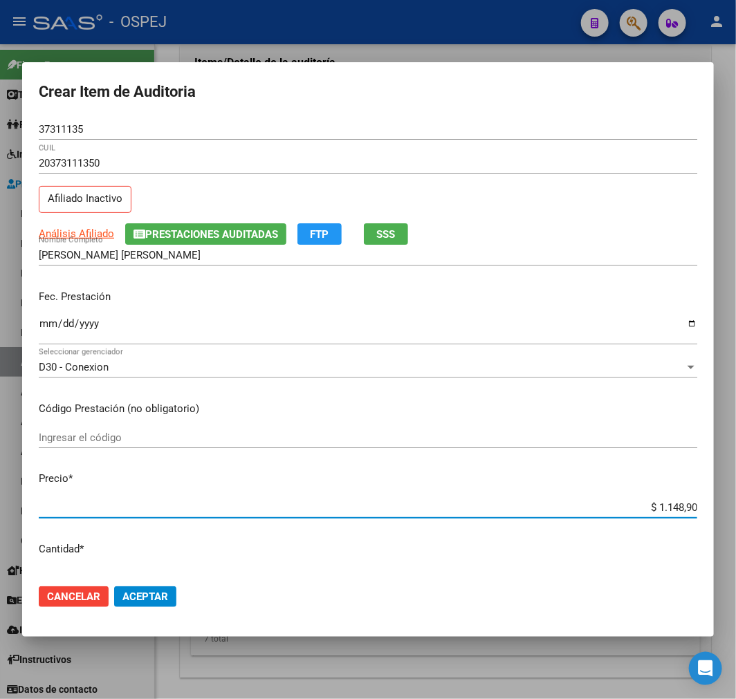
type input "$ 114,90"
type input "$ 11,90"
type input "$ 1,90"
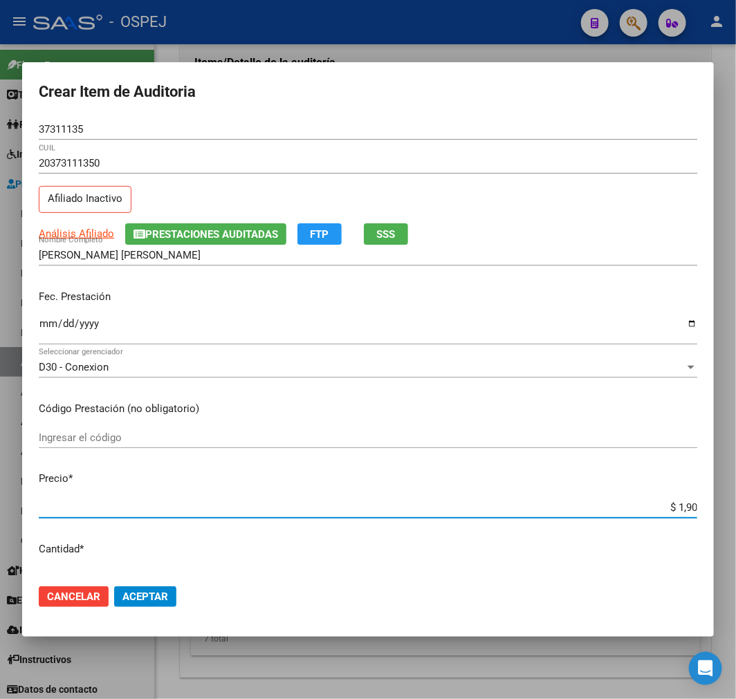
type input "$ 0,90"
type input "$ 0,09"
type input "$ 0,01"
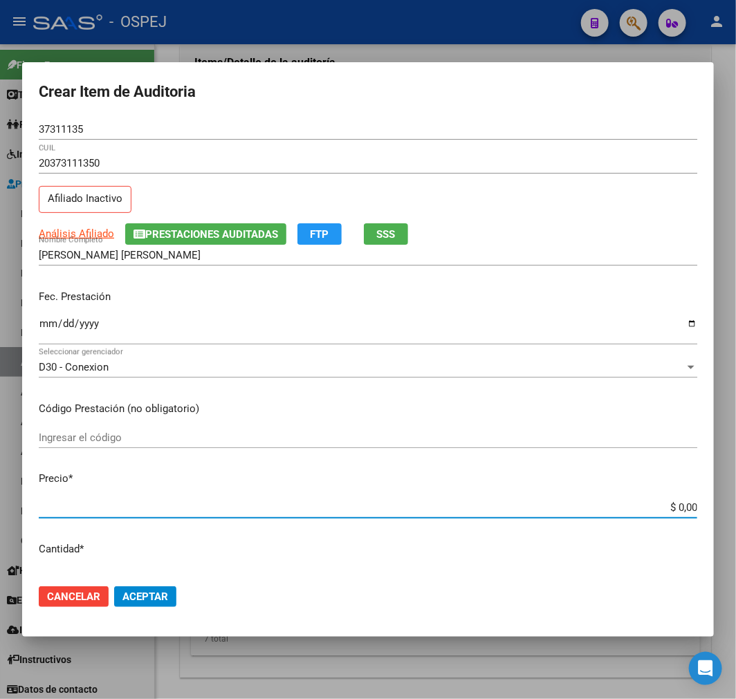
type input "$ 0,01"
type input "$ 0,18"
type input "$ 1,86"
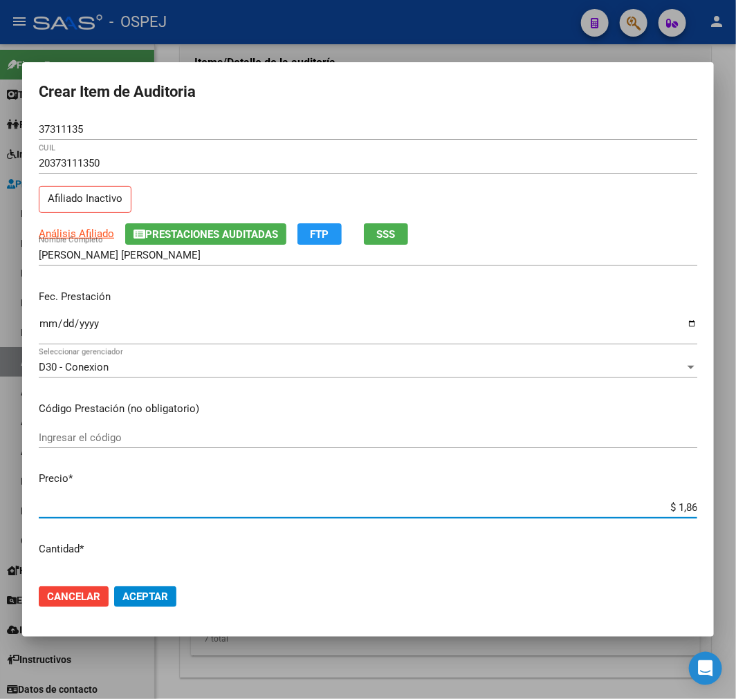
type input "$ 18,63"
type input "$ 186,36"
type input "$ 1.863,60"
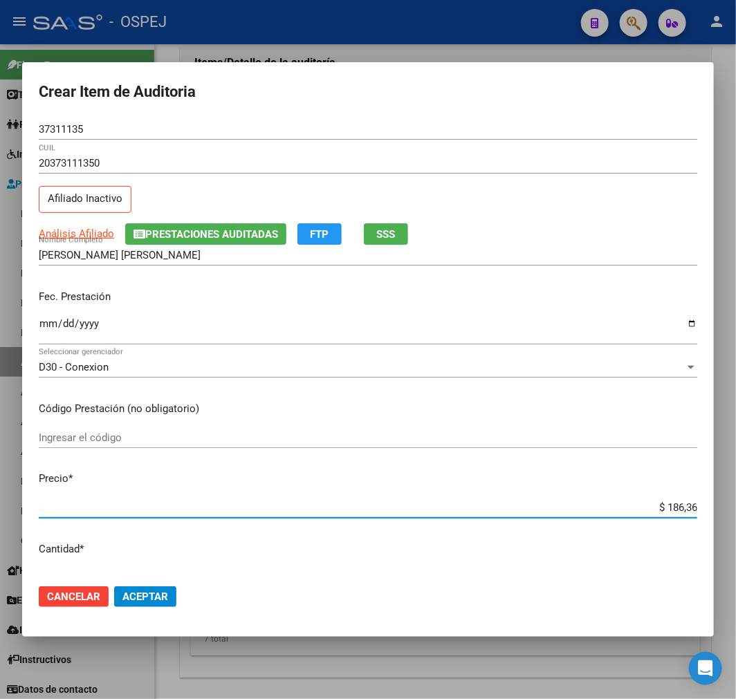
type input "$ 1.863,60"
type input "$ 18.636,00"
click at [134, 605] on button "Aceptar" at bounding box center [145, 597] width 62 height 21
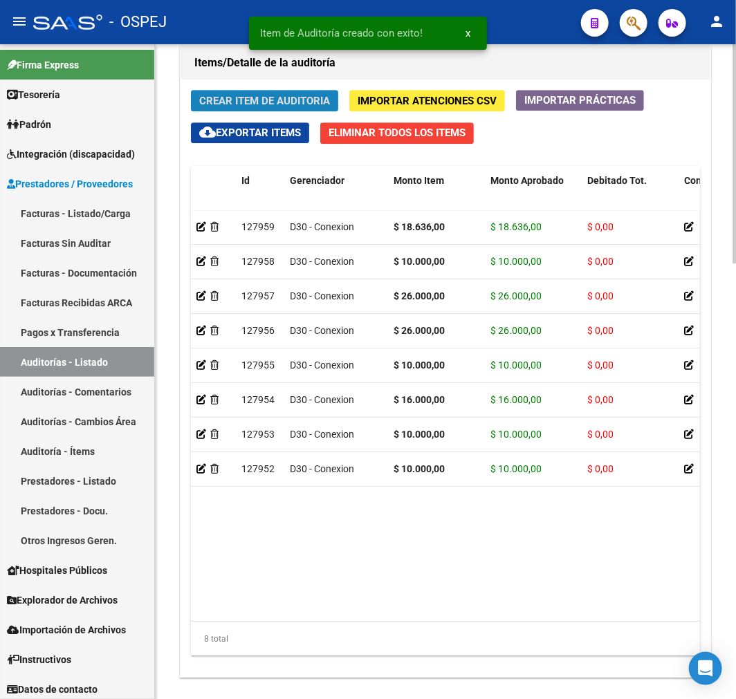
click at [291, 106] on span "Crear Item de Auditoria" at bounding box center [264, 101] width 131 height 12
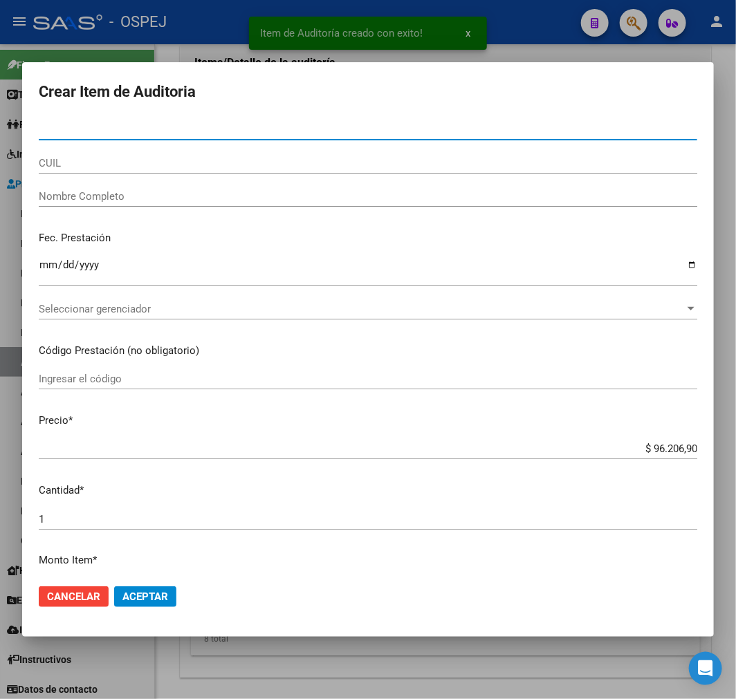
click at [182, 164] on input "CUIL" at bounding box center [368, 163] width 659 height 12
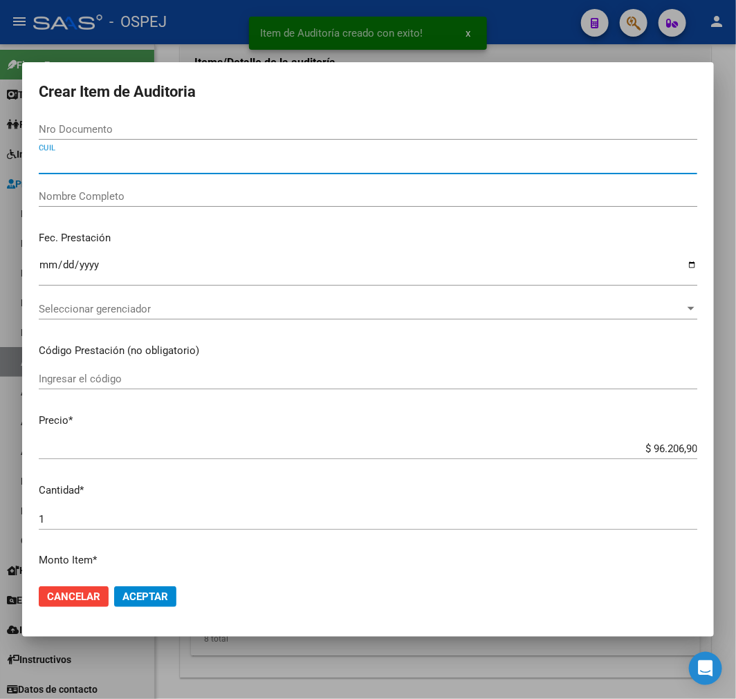
paste input "20268343645"
type input "20268343645"
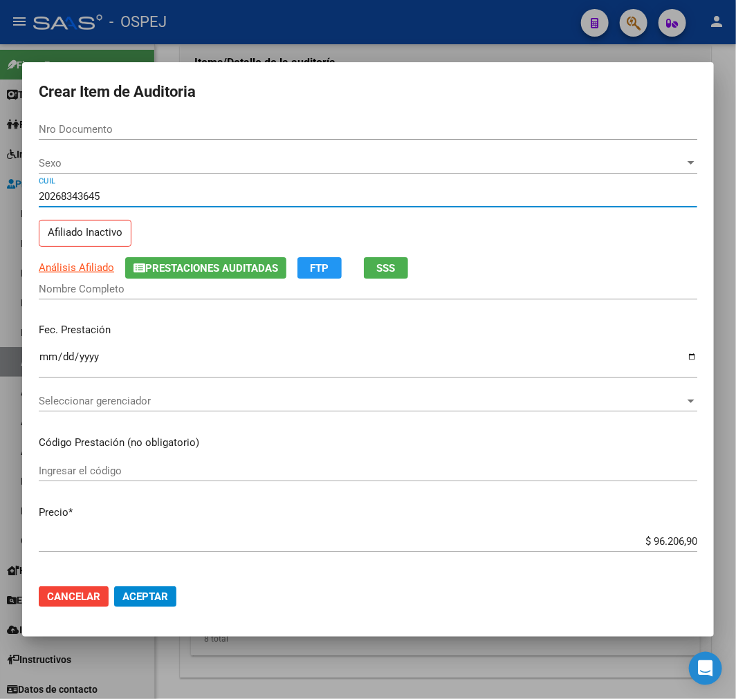
type input "26834364"
type input "ANDRADE CARLOS ALBERTO"
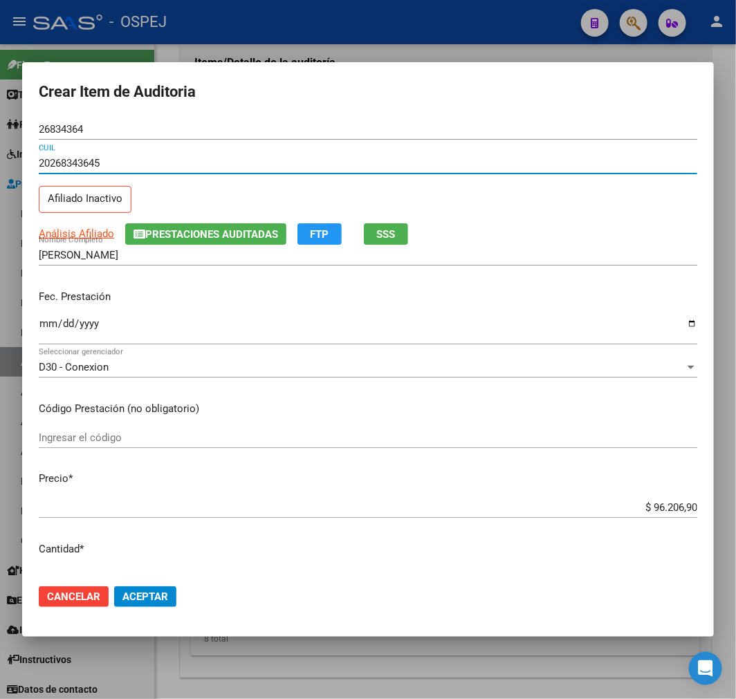
type input "20268343645"
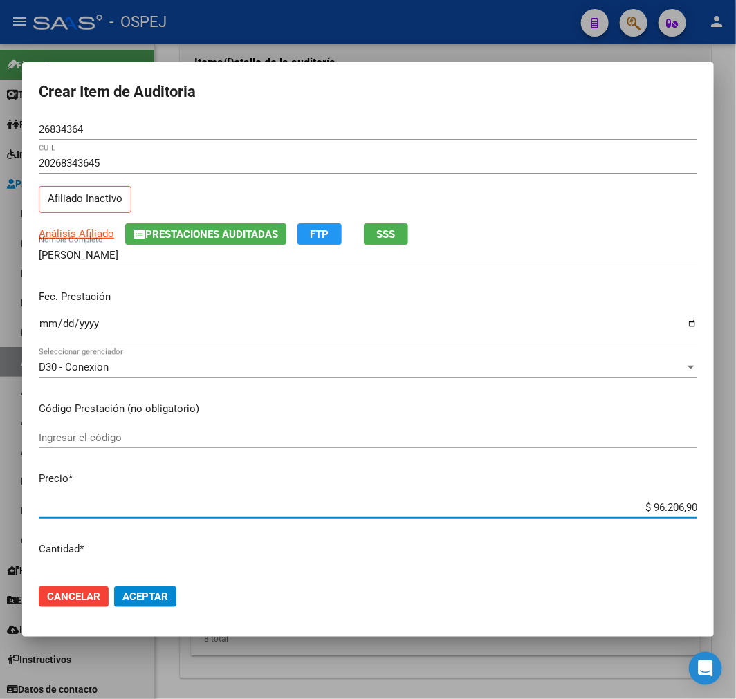
click at [654, 502] on input "$ 96.206,90" at bounding box center [368, 507] width 659 height 12
type input "$ 0,02"
type input "$ 0,20"
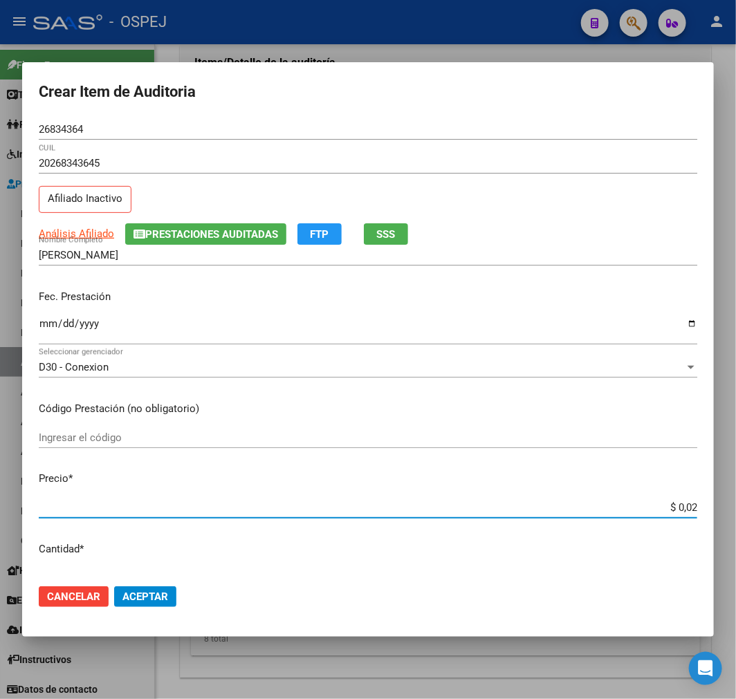
type input "$ 0,20"
type input "$ 2,01"
type input "$ 20,10"
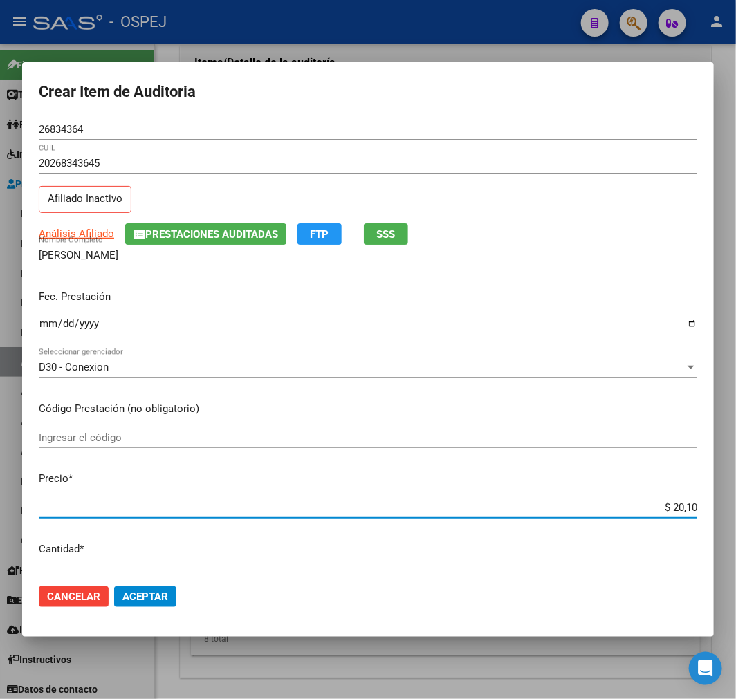
type input "$ 201,03"
type input "$ 2.010,34"
type input "$ 20.103,45"
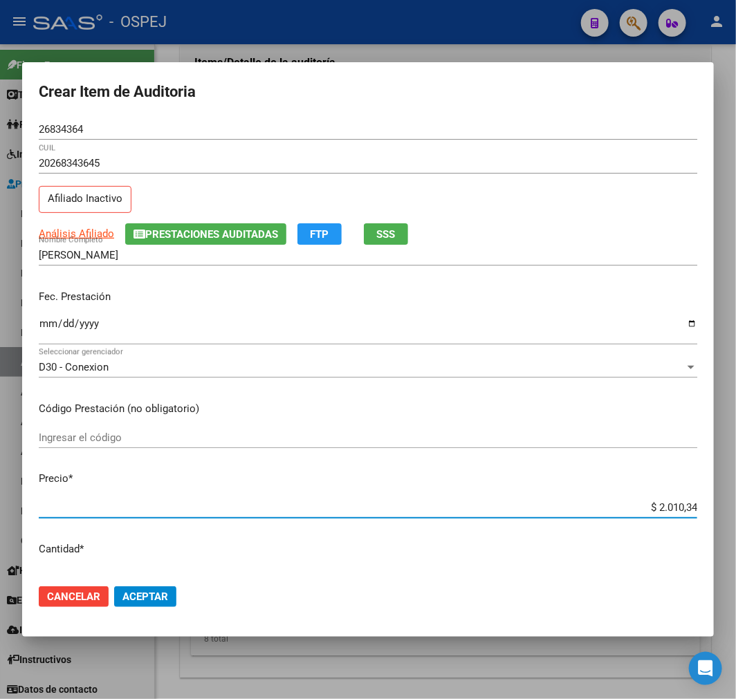
type input "$ 20.103,45"
click at [164, 596] on span "Aceptar" at bounding box center [145, 597] width 46 height 12
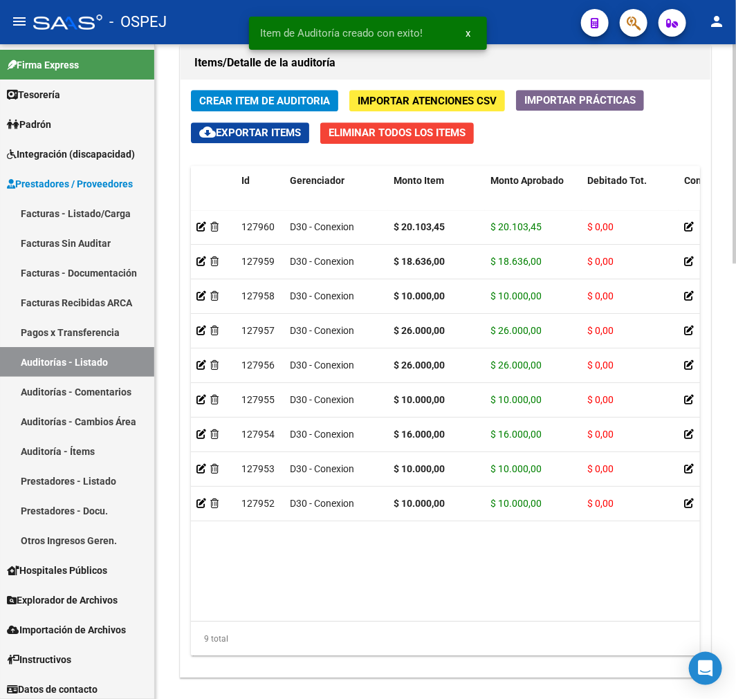
click at [241, 93] on button "Crear Item de Auditoria" at bounding box center [264, 100] width 147 height 21
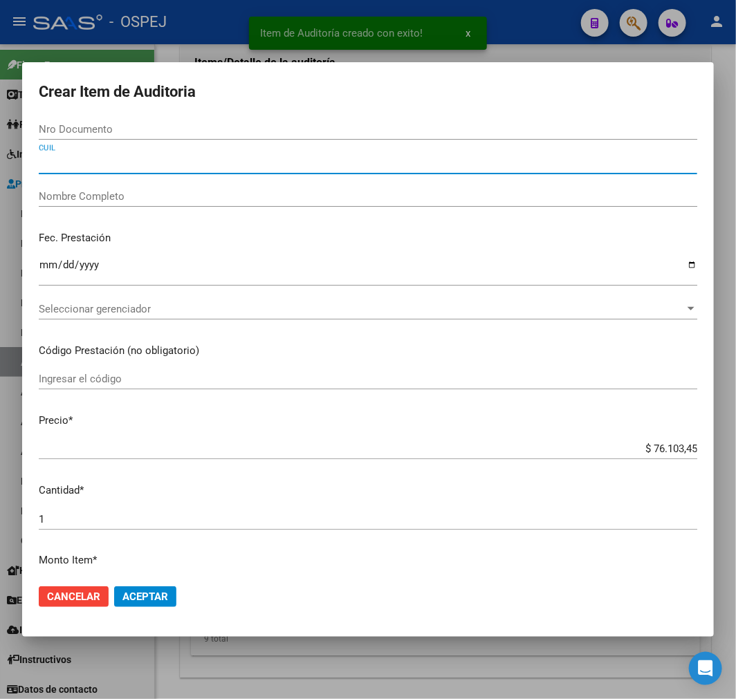
click at [175, 167] on input "CUIL" at bounding box center [368, 163] width 659 height 12
paste input "23566038889"
type input "23566038889"
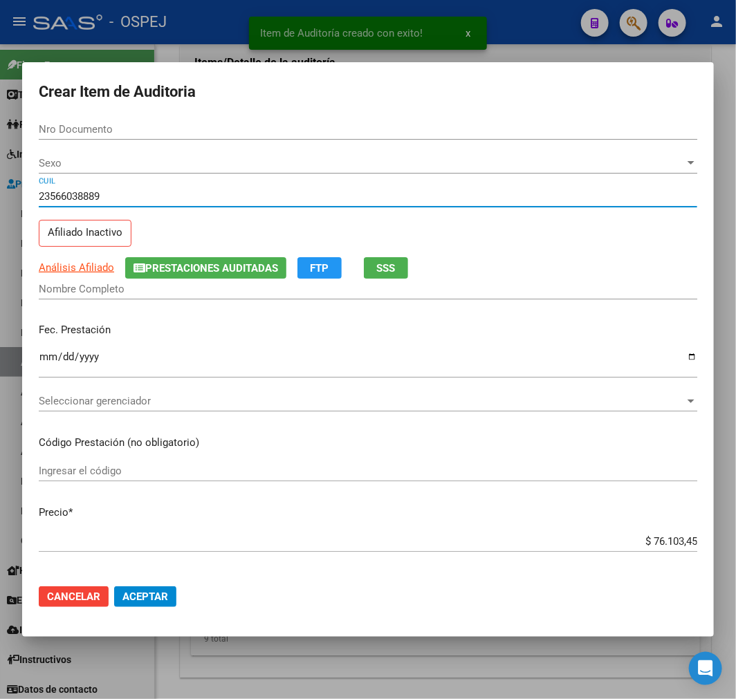
type input "56603888"
type input "VELAZQUEZ YOHAN BENJAMIN"
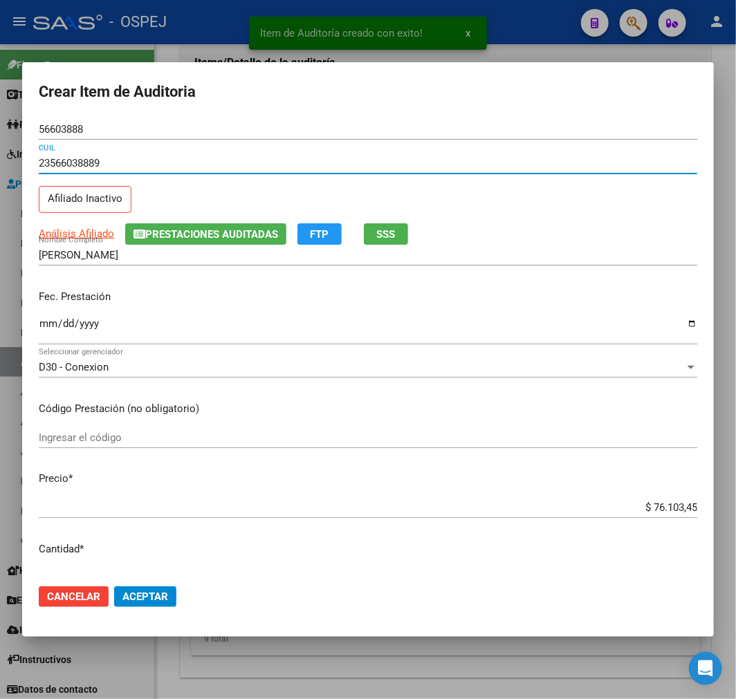
type input "23566038889"
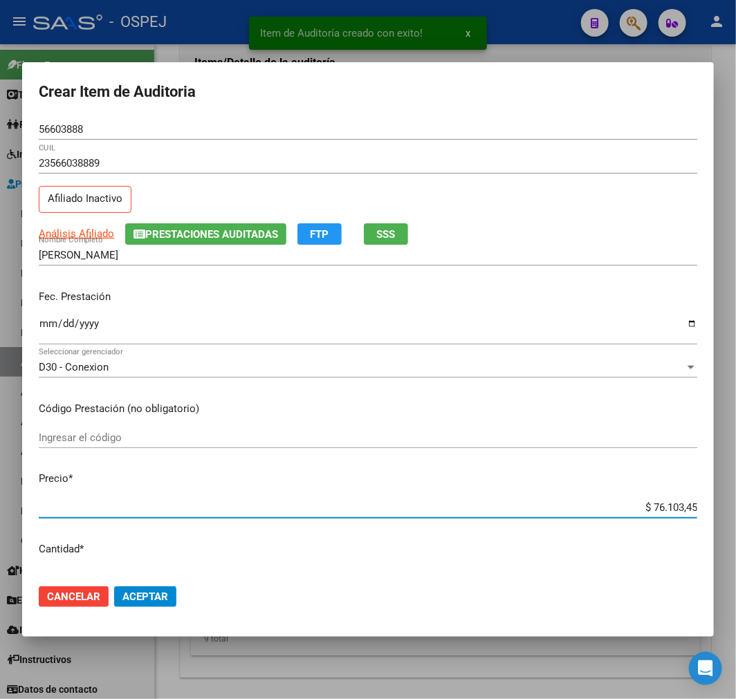
click at [669, 505] on input "$ 76.103,45" at bounding box center [368, 507] width 659 height 12
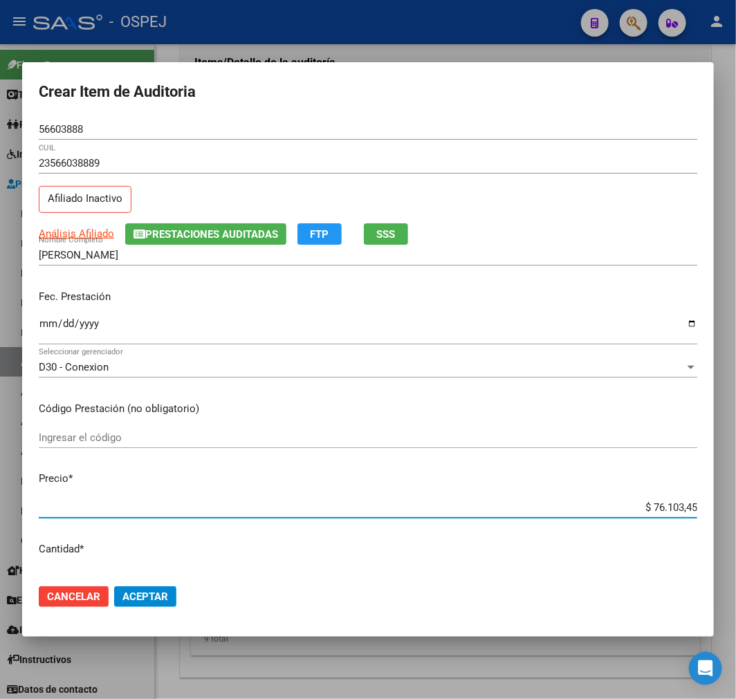
type input "$ 0,01"
type input "$ 0,10"
type input "$ 1,00"
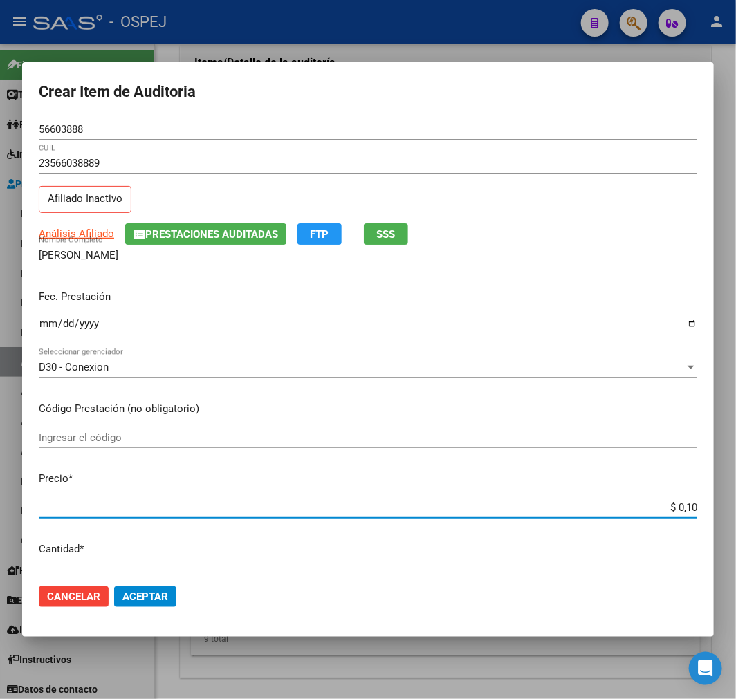
type input "$ 1,00"
type input "$ 10,00"
type input "$ 100,00"
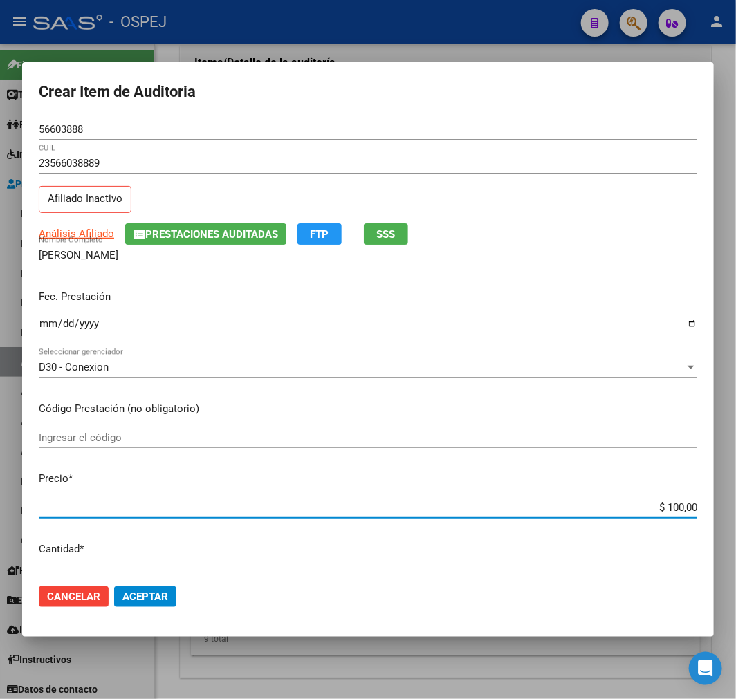
type input "$ 1.000,00"
type input "$ 10.000,00"
drag, startPoint x: 141, startPoint y: 590, endPoint x: 609, endPoint y: 537, distance: 470.6
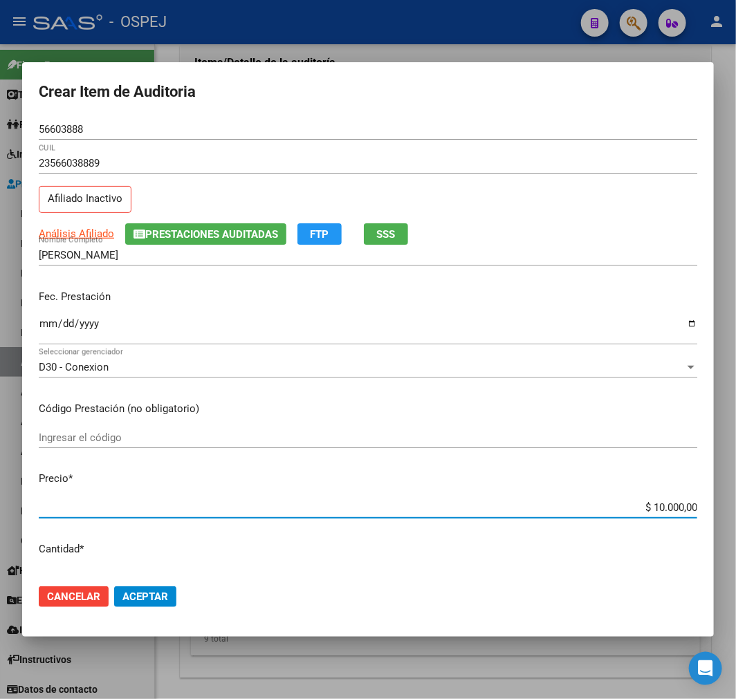
click at [140, 591] on span "Aceptar" at bounding box center [145, 597] width 46 height 12
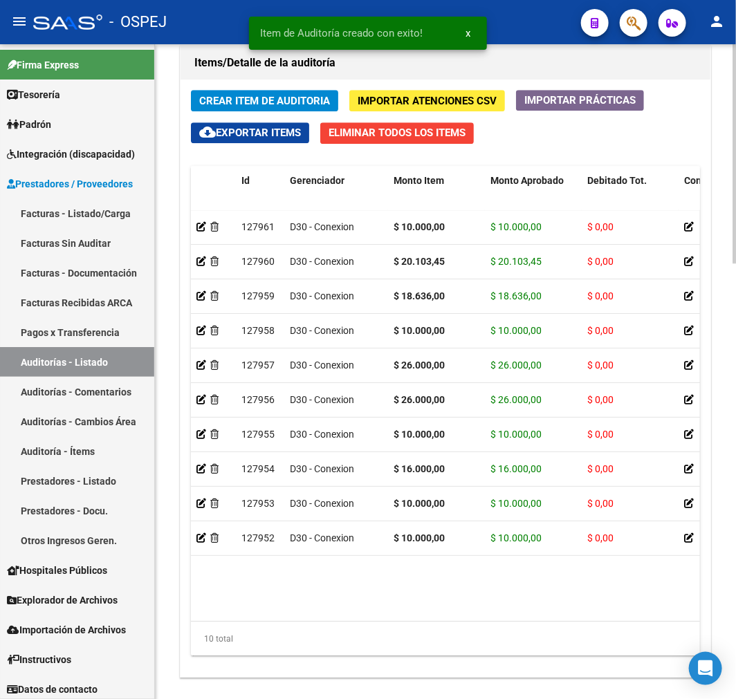
click at [310, 102] on span "Crear Item de Auditoria" at bounding box center [264, 101] width 131 height 12
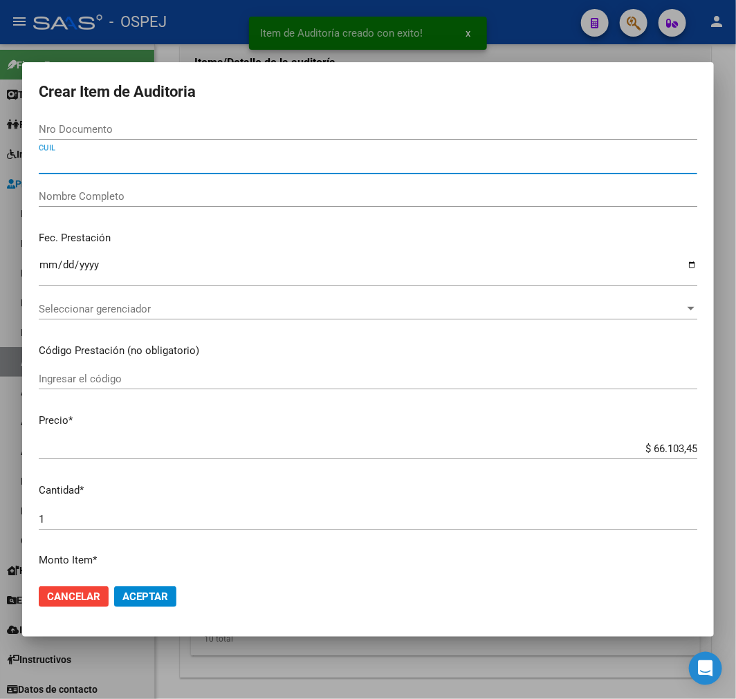
click at [158, 163] on input "CUIL" at bounding box center [368, 163] width 659 height 12
paste input "20587242584"
type input "20587242584"
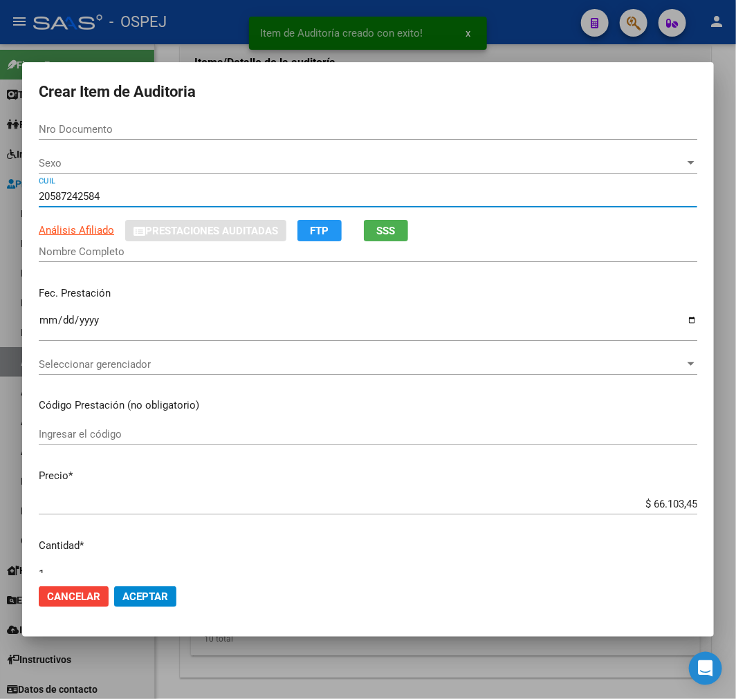
type input "58724258"
type input "VELAZQUEZ MATEO VALENTIN"
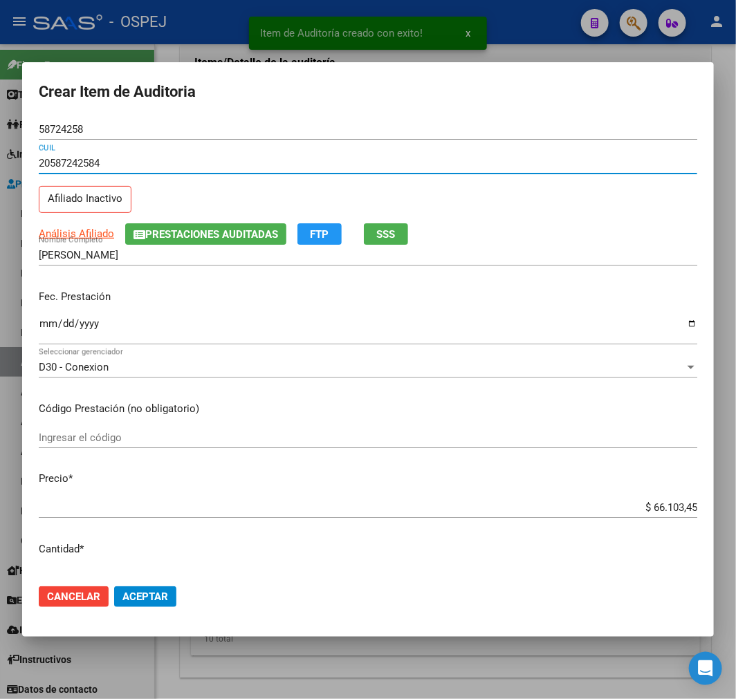
type input "20587242584"
click at [661, 510] on input "$ 66.103,45" at bounding box center [368, 507] width 659 height 12
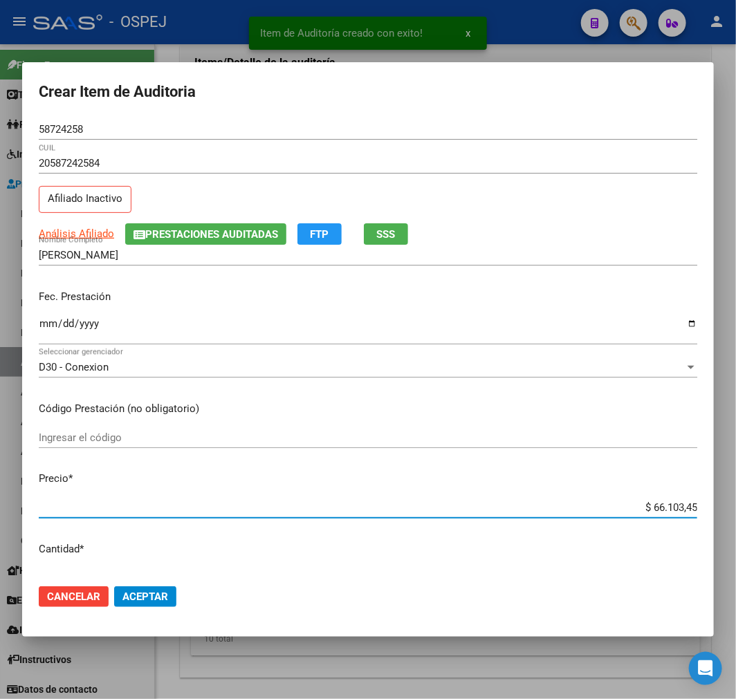
click at [661, 510] on input "$ 66.103,45" at bounding box center [368, 507] width 659 height 12
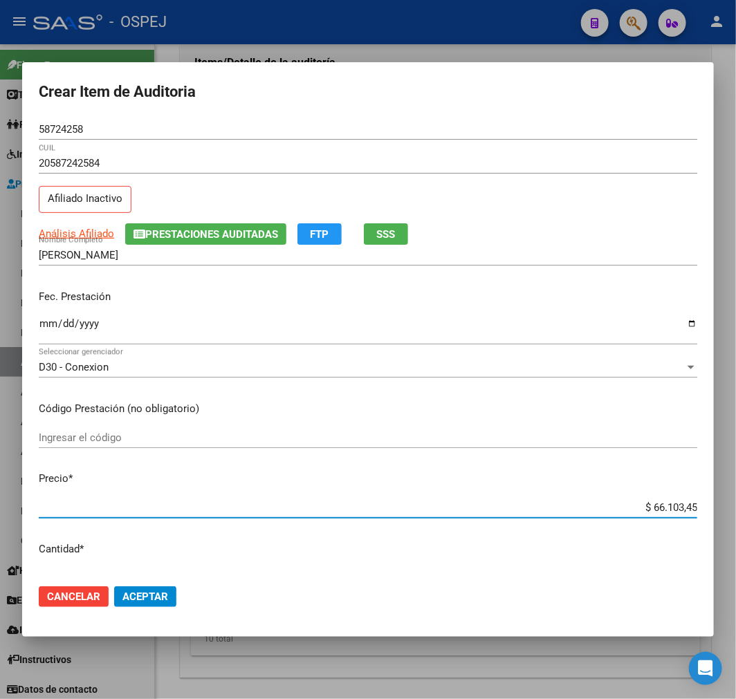
type input "$ 0,01"
type input "$ 0,10"
type input "$ 1,00"
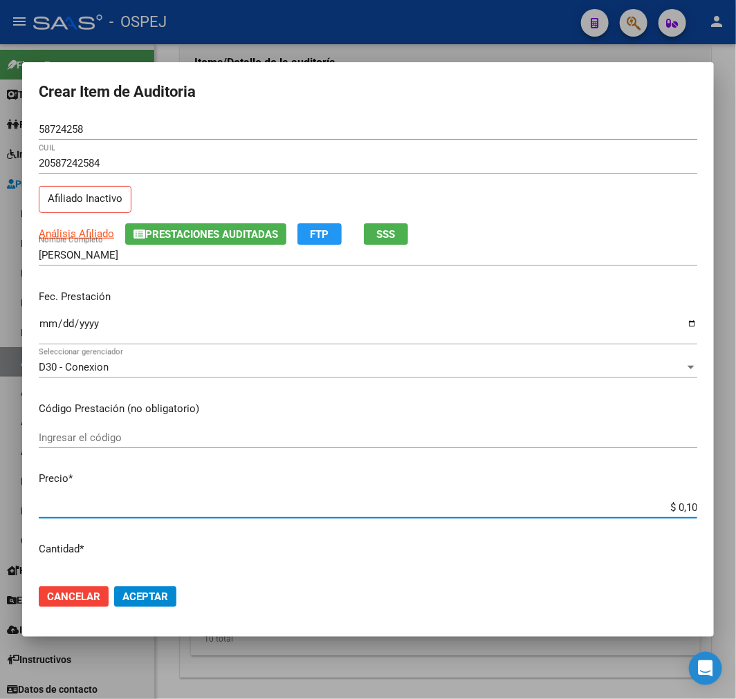
type input "$ 1,00"
type input "$ 10,00"
type input "$ 100,00"
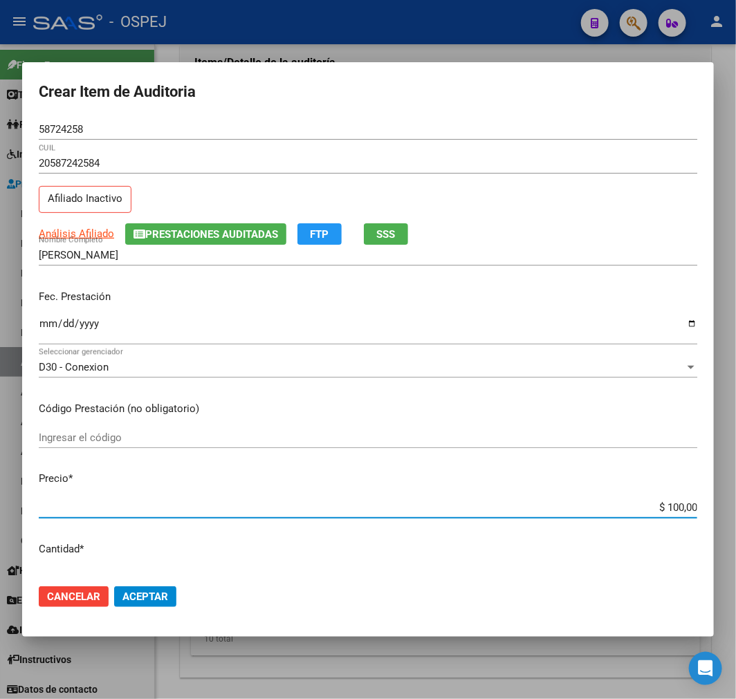
type input "$ 1.000,00"
type input "$ 10.000,00"
click at [139, 600] on span "Aceptar" at bounding box center [145, 597] width 46 height 12
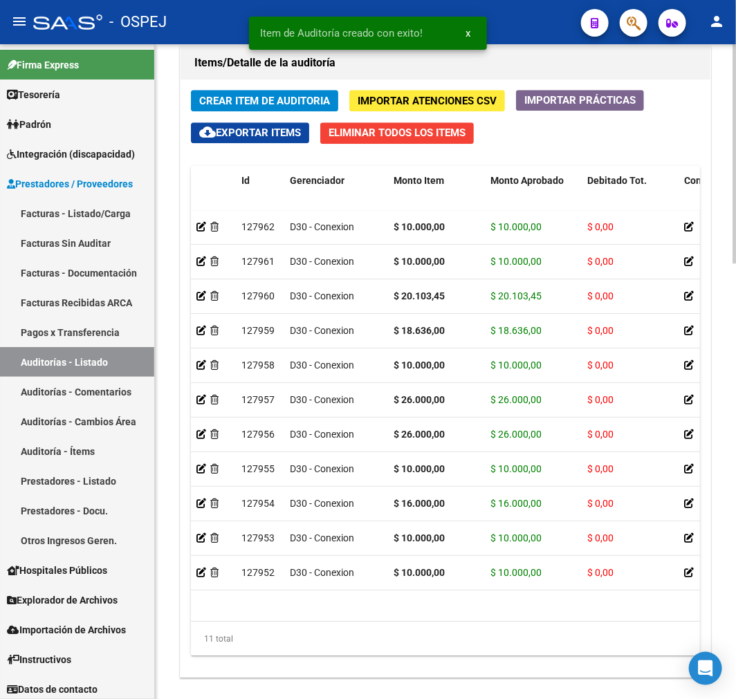
click at [275, 108] on button "Crear Item de Auditoria" at bounding box center [264, 100] width 147 height 21
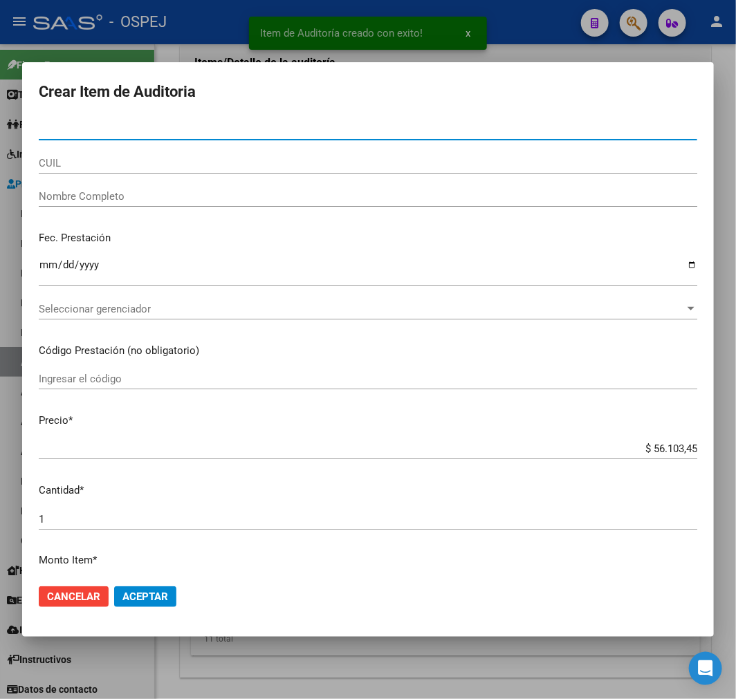
click at [180, 159] on input "CUIL" at bounding box center [368, 163] width 659 height 12
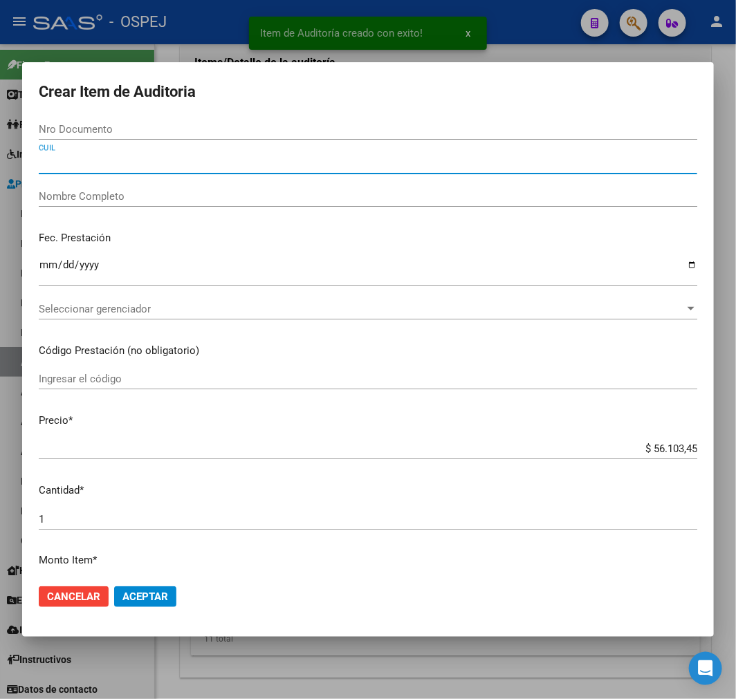
paste input "27550851143"
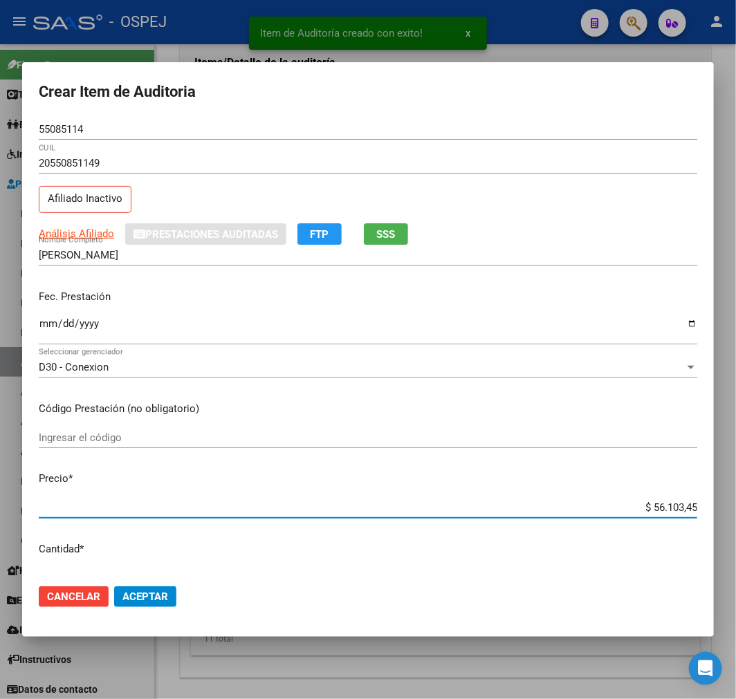
click at [654, 512] on input "$ 56.103,45" at bounding box center [368, 507] width 659 height 12
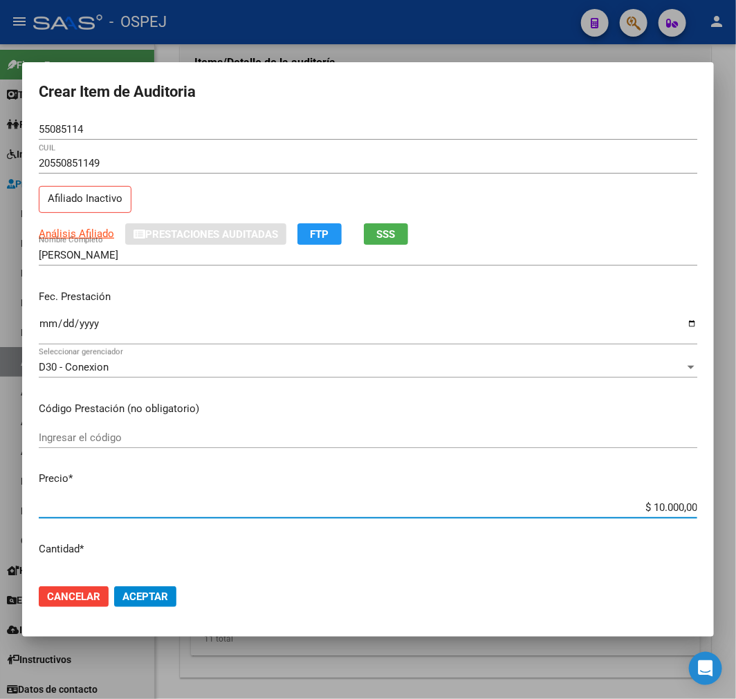
click at [167, 603] on button "Aceptar" at bounding box center [145, 597] width 62 height 21
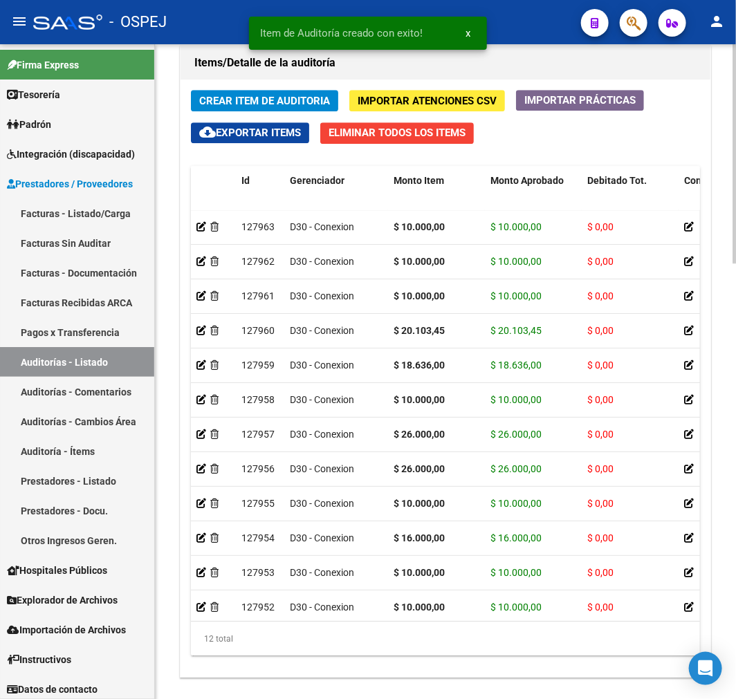
click at [277, 100] on span "Crear Item de Auditoria" at bounding box center [264, 101] width 131 height 12
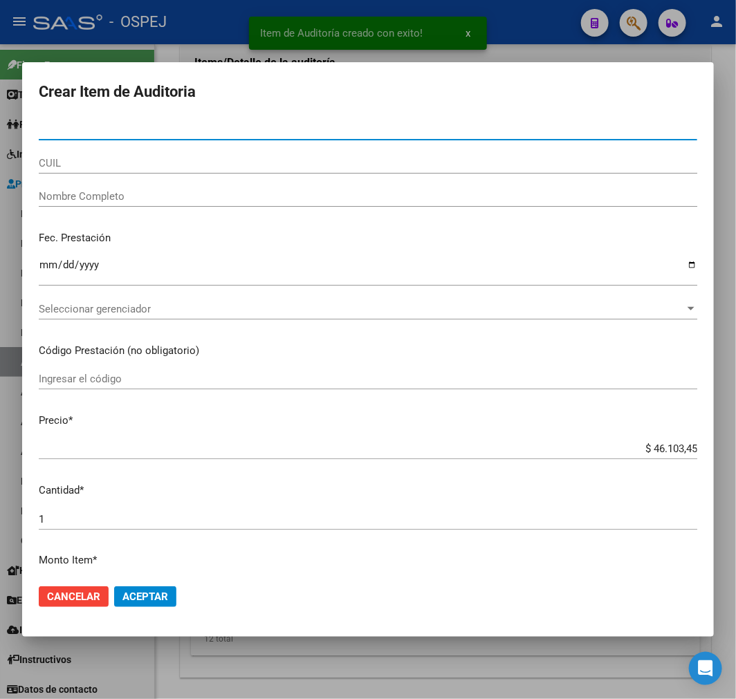
paste input "27583314348"
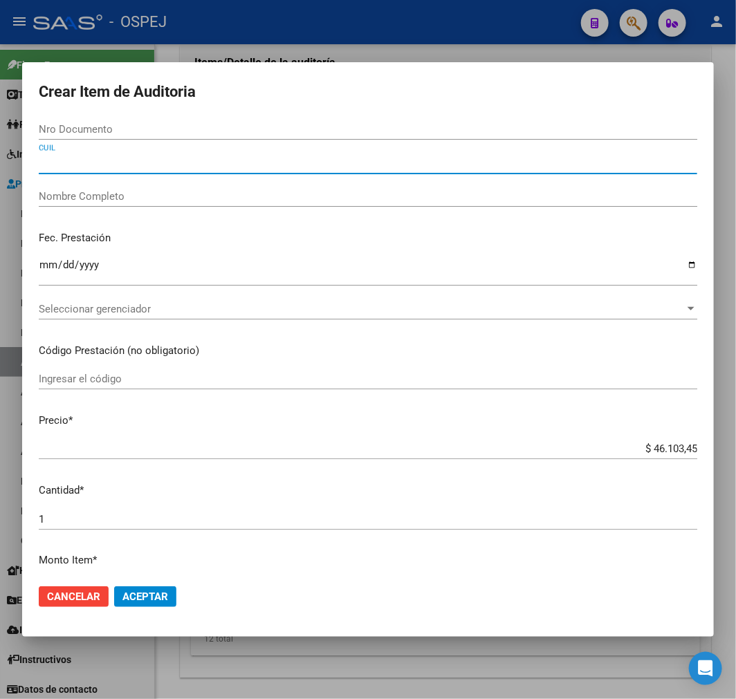
click at [162, 162] on input "CUIL" at bounding box center [368, 163] width 659 height 12
paste input "27583314348"
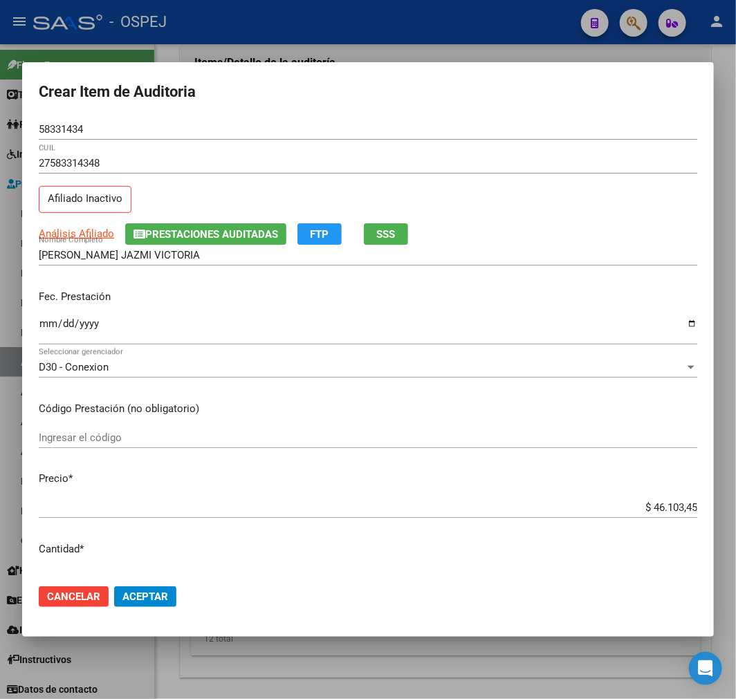
click at [658, 496] on mat-dialog-content "58331434 Nro Documento 27583314348 CUIL Afiliado Inactivo Análisis Afiliado Pre…" at bounding box center [368, 346] width 692 height 454
click at [660, 517] on div "$ 46.103,45 Ingresar el precio" at bounding box center [368, 507] width 659 height 21
click at [668, 503] on input "$ 46.103,45" at bounding box center [368, 507] width 659 height 12
click at [671, 501] on input "$ 46.103,45" at bounding box center [368, 507] width 659 height 12
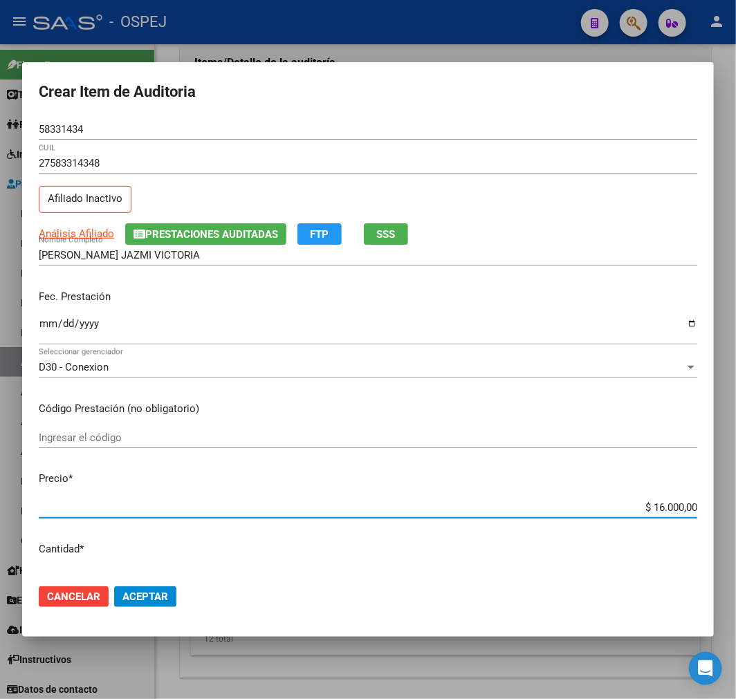
click at [147, 593] on span "Aceptar" at bounding box center [145, 597] width 46 height 12
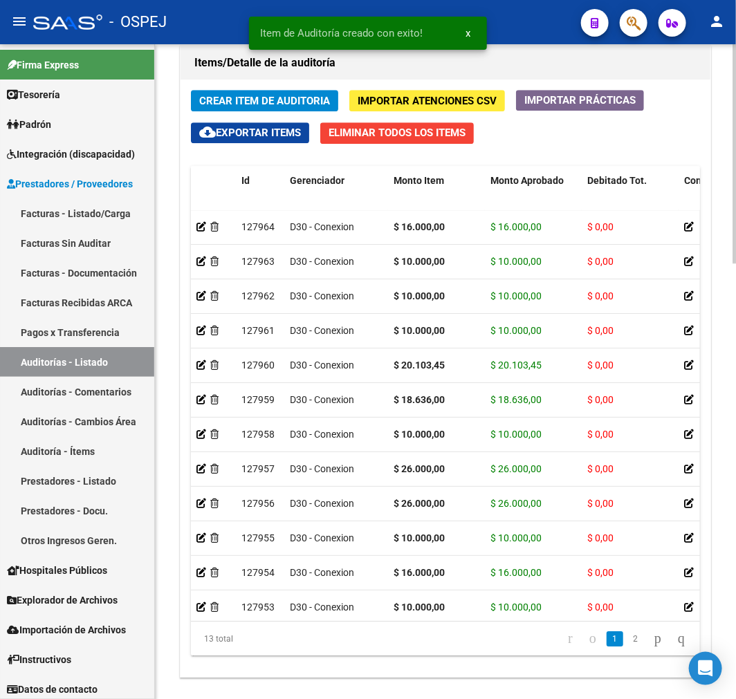
click at [257, 104] on span "Crear Item de Auditoria" at bounding box center [264, 101] width 131 height 12
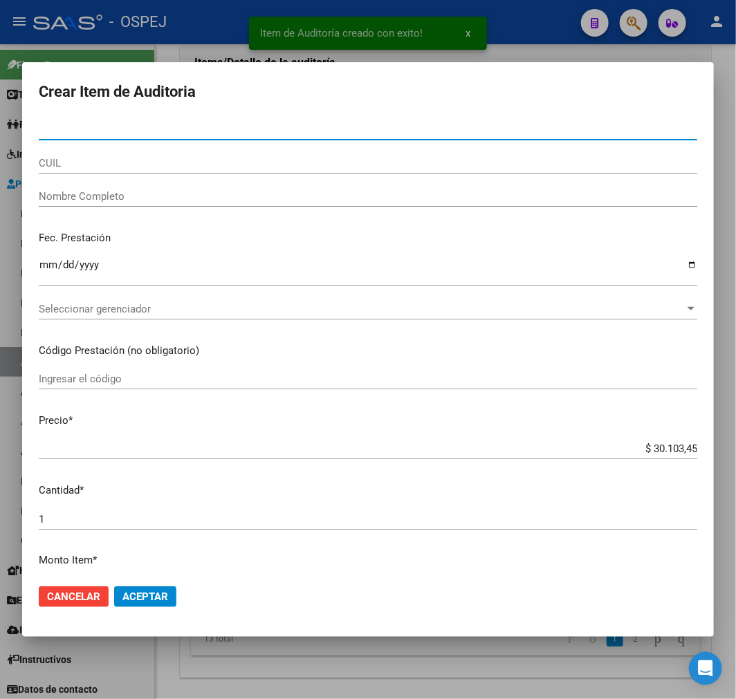
click at [107, 160] on input "CUIL" at bounding box center [368, 163] width 659 height 12
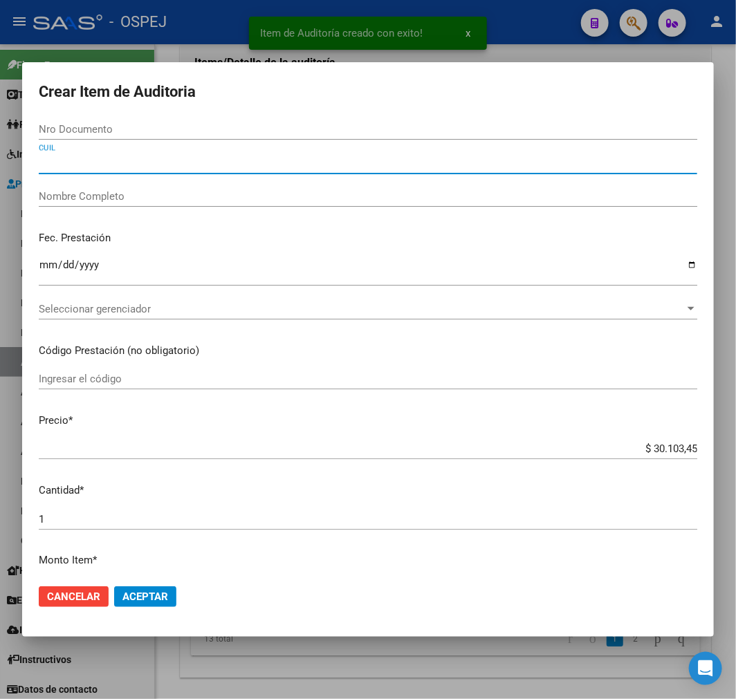
paste input "27549815869"
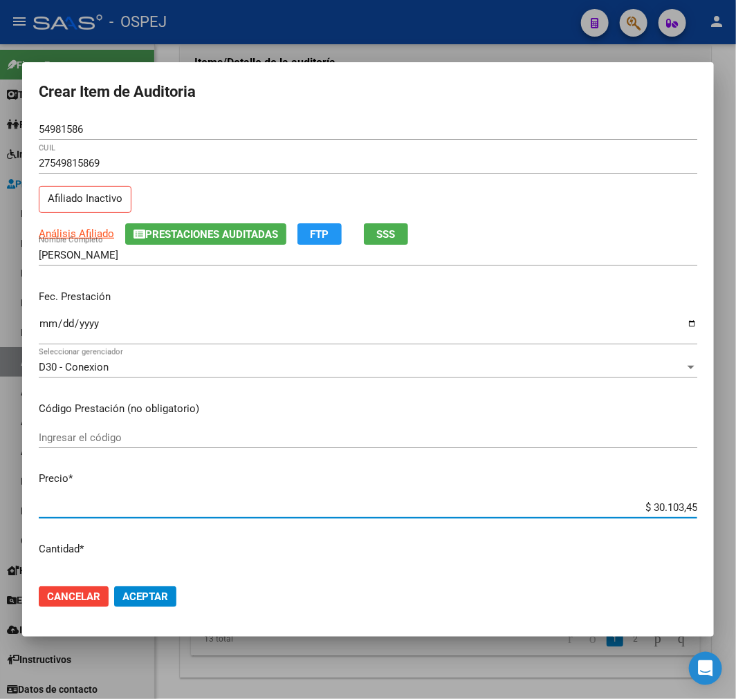
click at [663, 502] on input "$ 30.103,45" at bounding box center [368, 507] width 659 height 12
click at [165, 599] on span "Aceptar" at bounding box center [145, 597] width 46 height 12
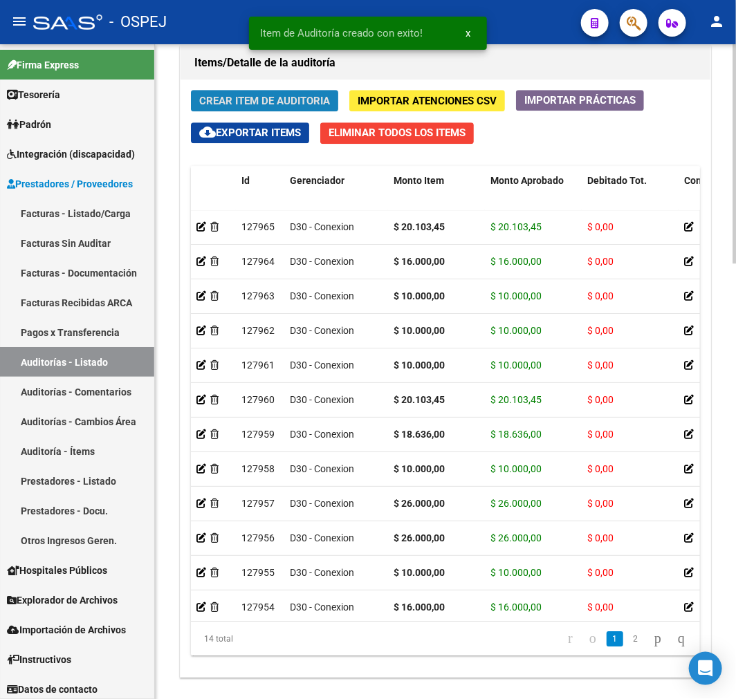
click at [281, 95] on span "Crear Item de Auditoria" at bounding box center [264, 101] width 131 height 12
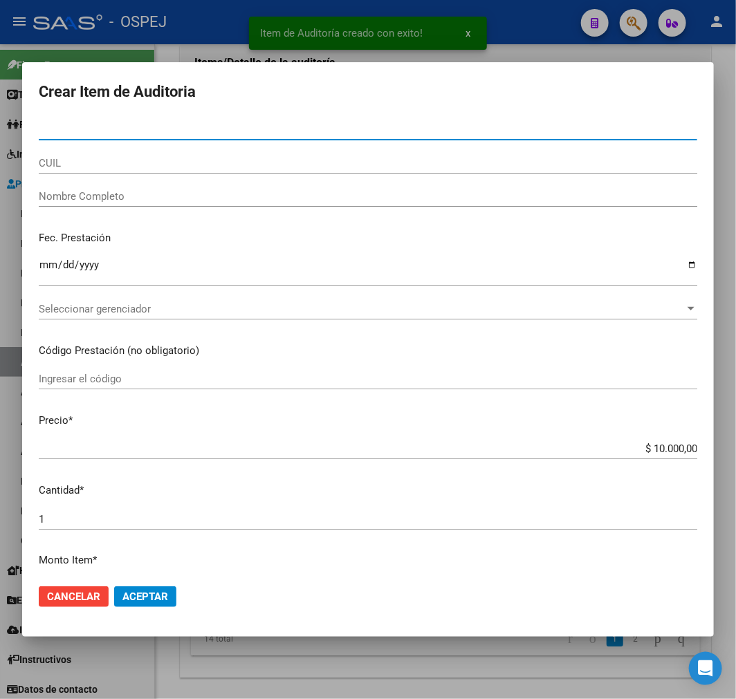
click at [149, 165] on input "CUIL" at bounding box center [368, 163] width 659 height 12
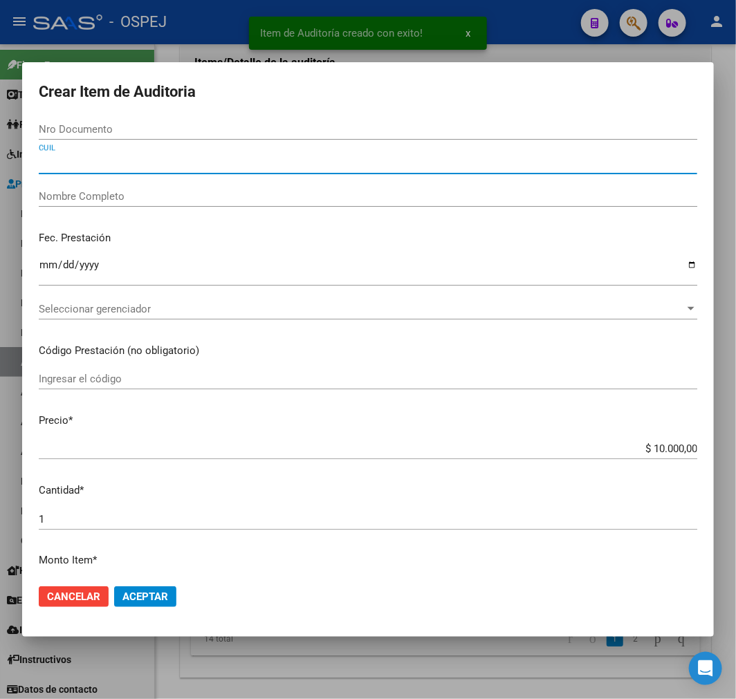
paste input "27549815869"
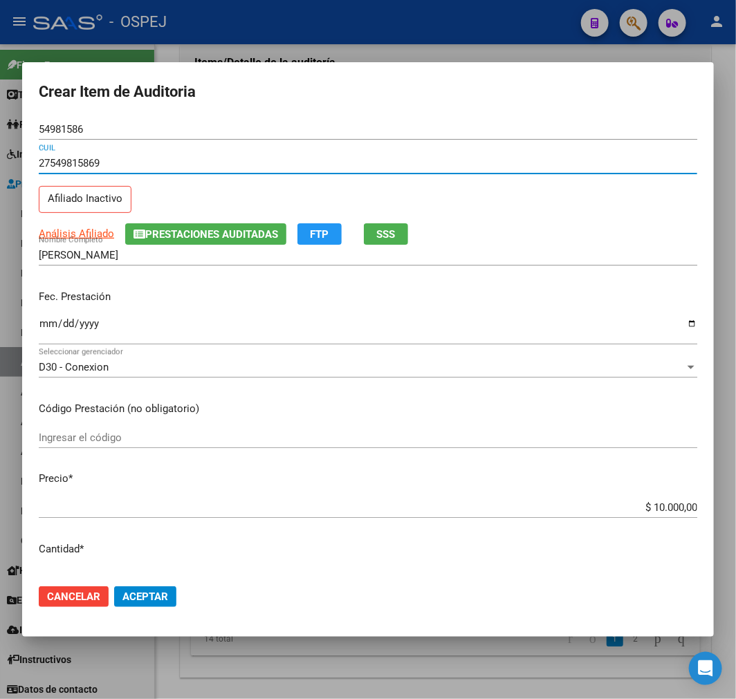
click at [163, 591] on span "Aceptar" at bounding box center [145, 597] width 46 height 12
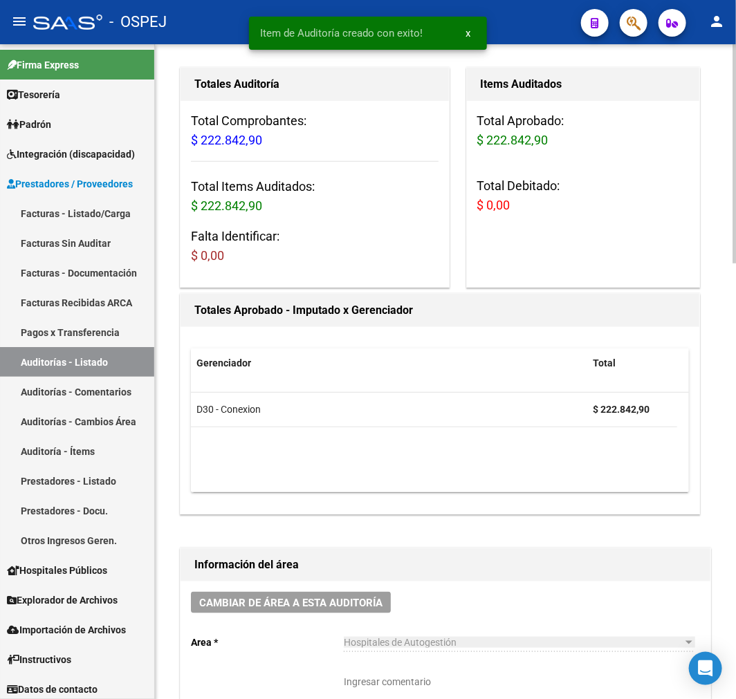
scroll to position [0, 0]
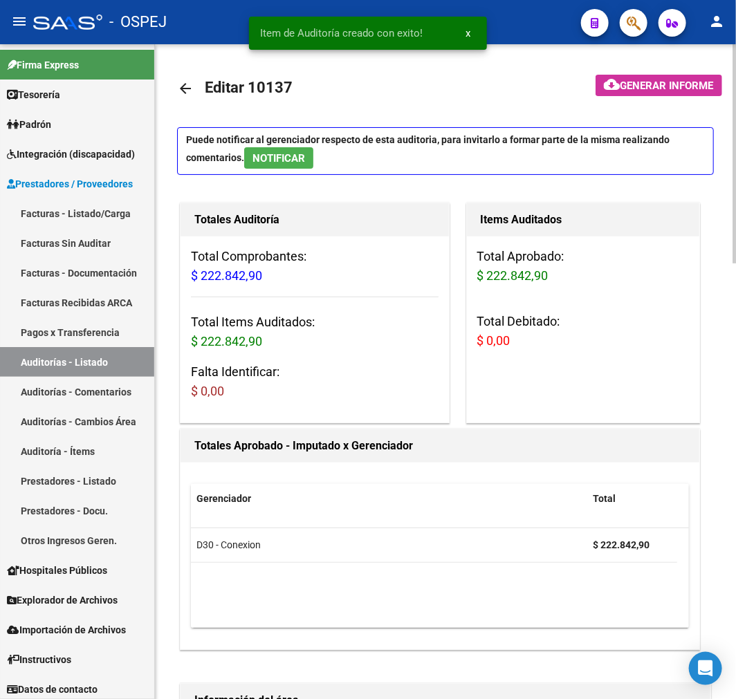
click at [187, 91] on mat-icon "arrow_back" at bounding box center [185, 88] width 17 height 17
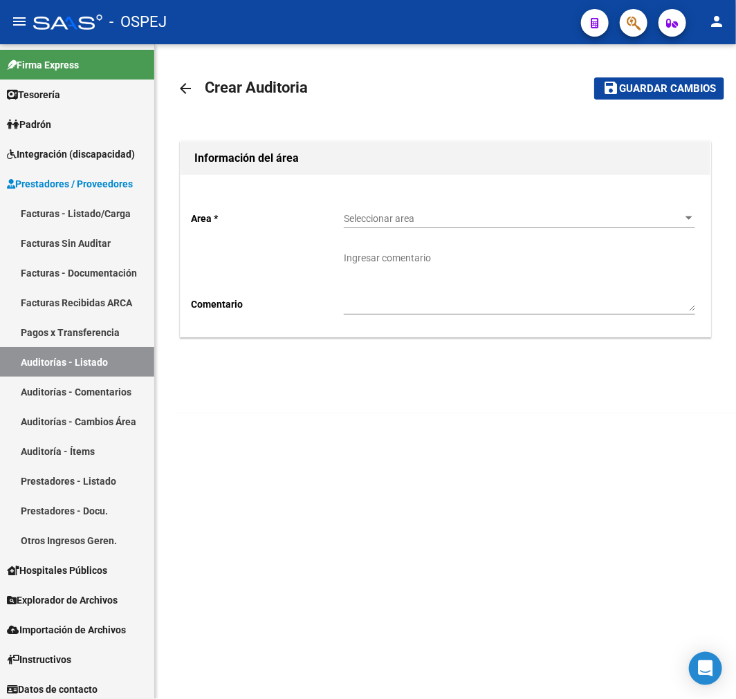
click at [498, 218] on span "Seleccionar area" at bounding box center [513, 219] width 339 height 12
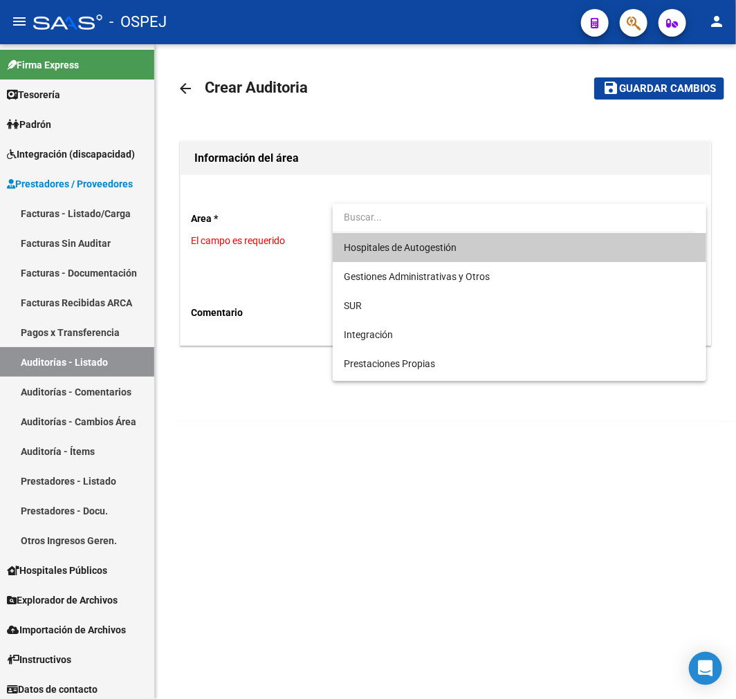
click at [474, 245] on span "Hospitales de Autogestión" at bounding box center [519, 247] width 351 height 29
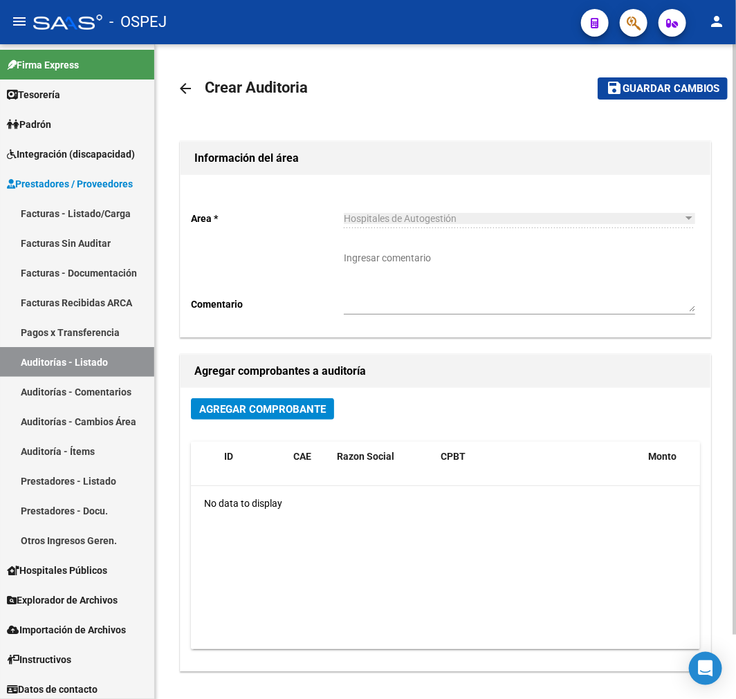
click at [252, 425] on div "Agregar Comprobante" at bounding box center [445, 414] width 509 height 33
click at [259, 416] on span "Agregar Comprobante" at bounding box center [262, 409] width 127 height 12
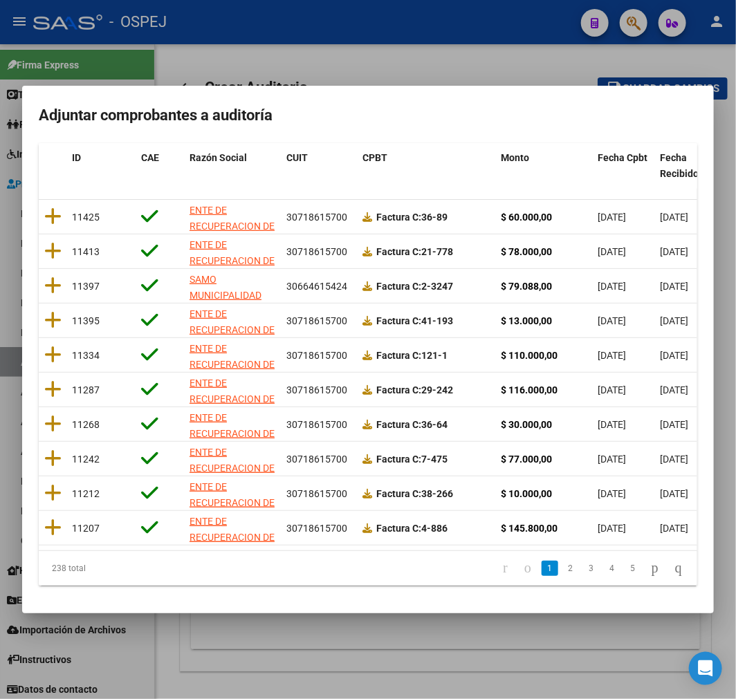
scroll to position [178, 0]
click at [629, 152] on span "Fecha Cpbt" at bounding box center [623, 157] width 50 height 11
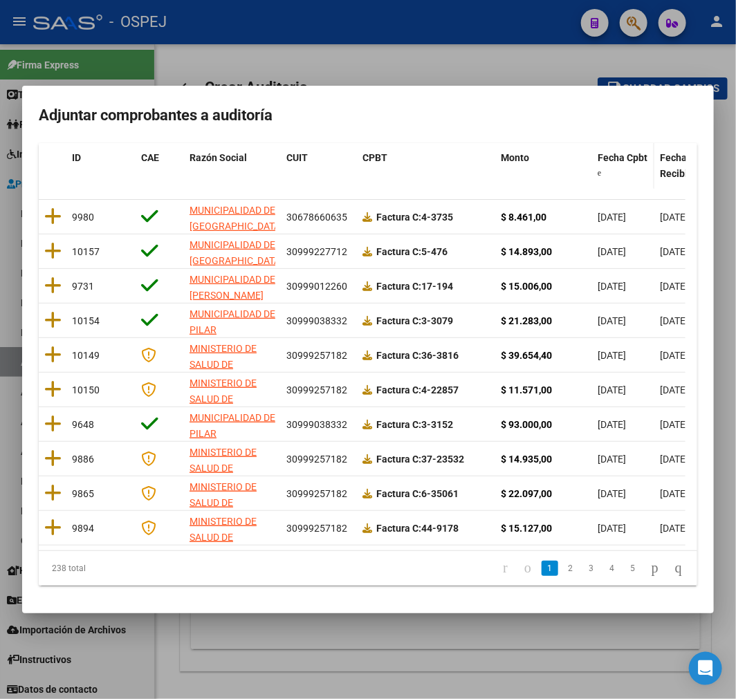
click at [629, 152] on span "Fecha Cpbt" at bounding box center [623, 157] width 50 height 11
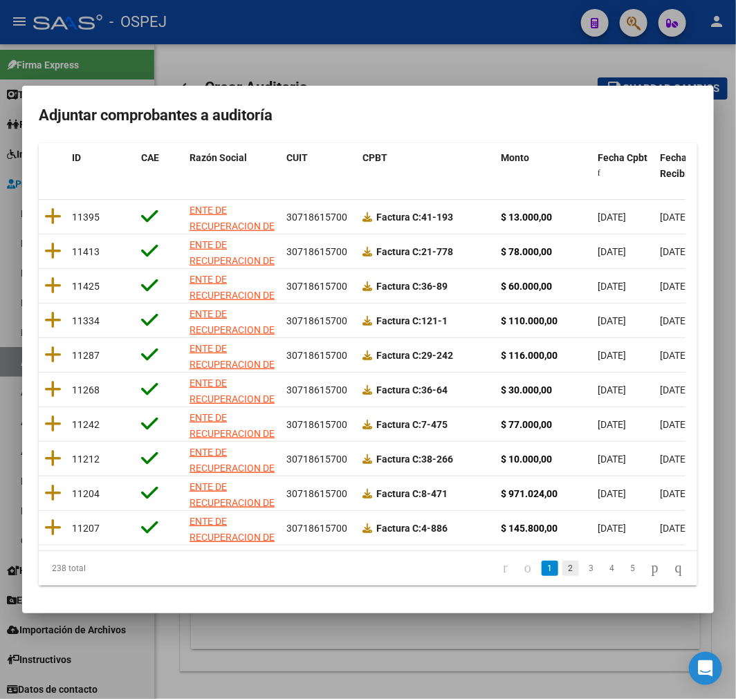
click at [562, 576] on link "2" at bounding box center [570, 568] width 17 height 15
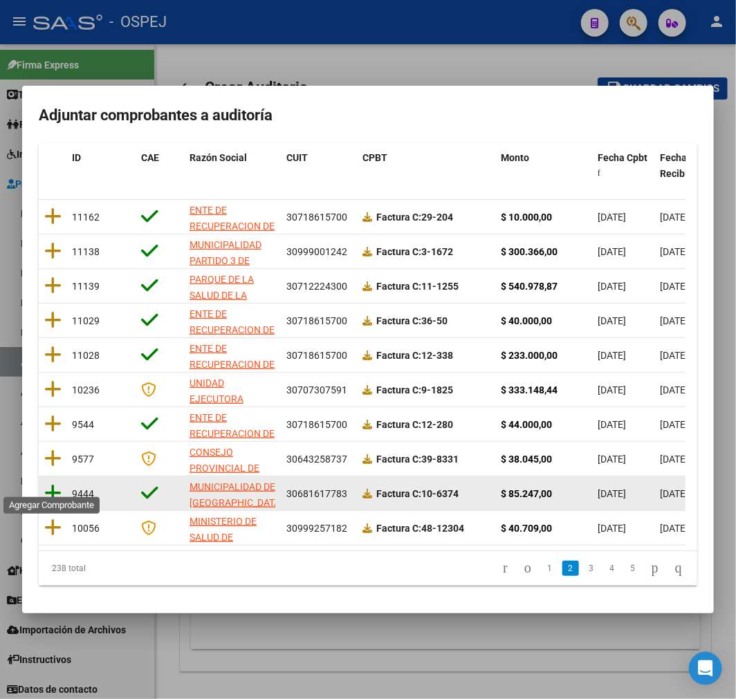
click at [59, 484] on icon at bounding box center [52, 493] width 17 height 19
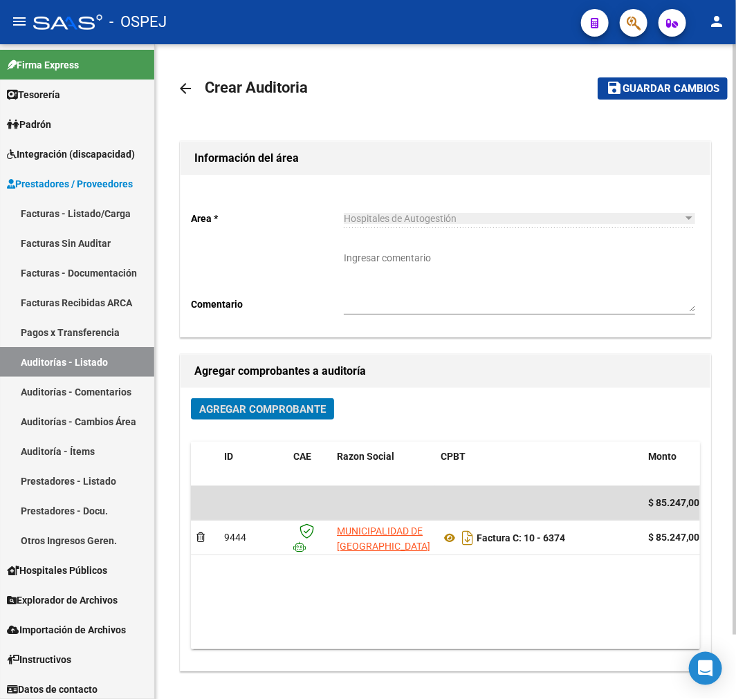
click at [634, 95] on button "save Guardar cambios" at bounding box center [663, 87] width 130 height 21
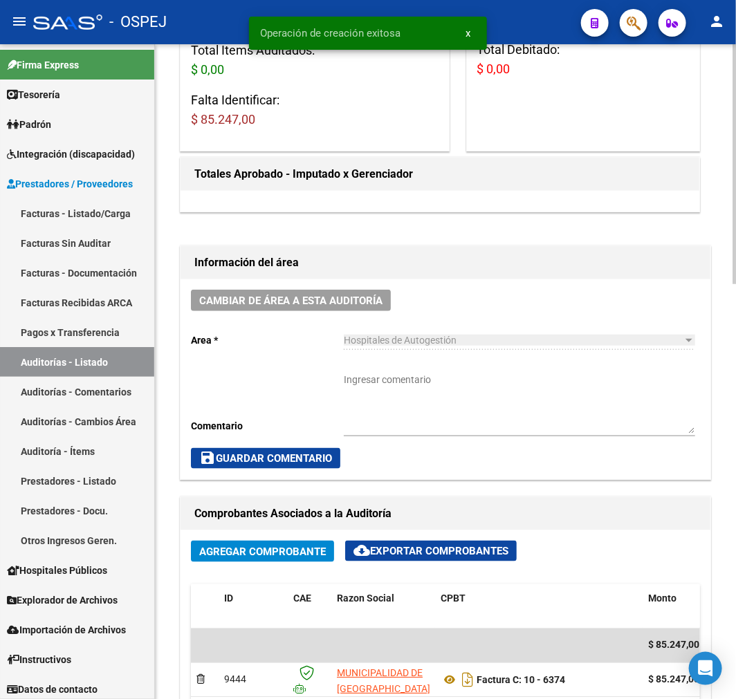
scroll to position [384, 0]
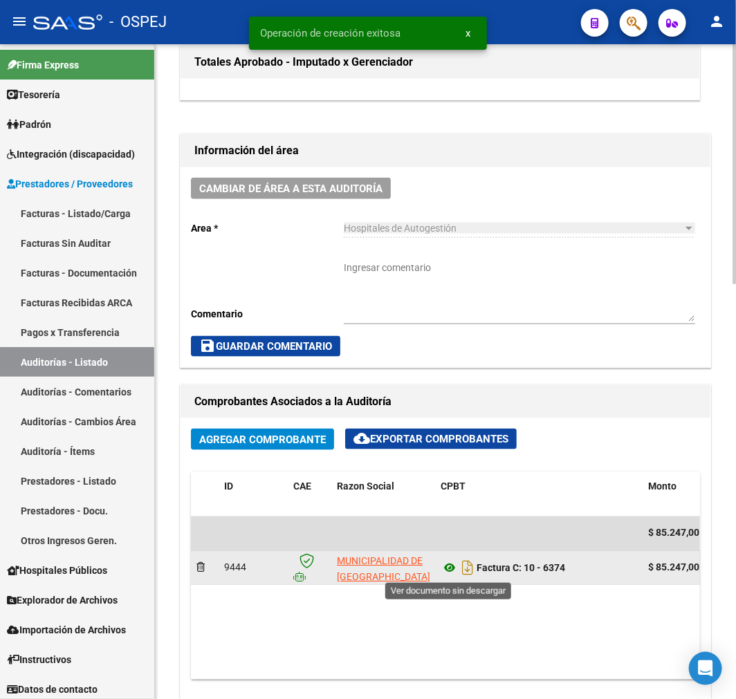
click at [454, 576] on icon at bounding box center [450, 568] width 18 height 17
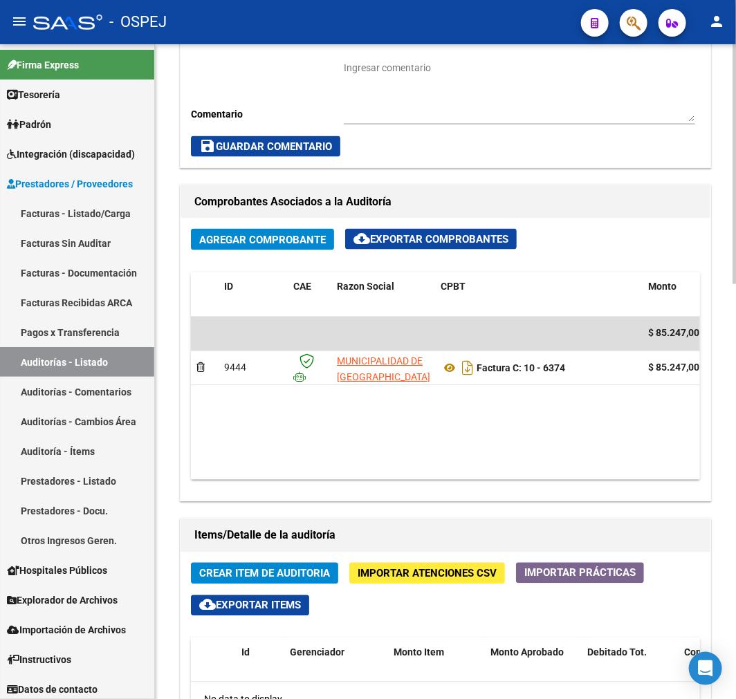
scroll to position [692, 0]
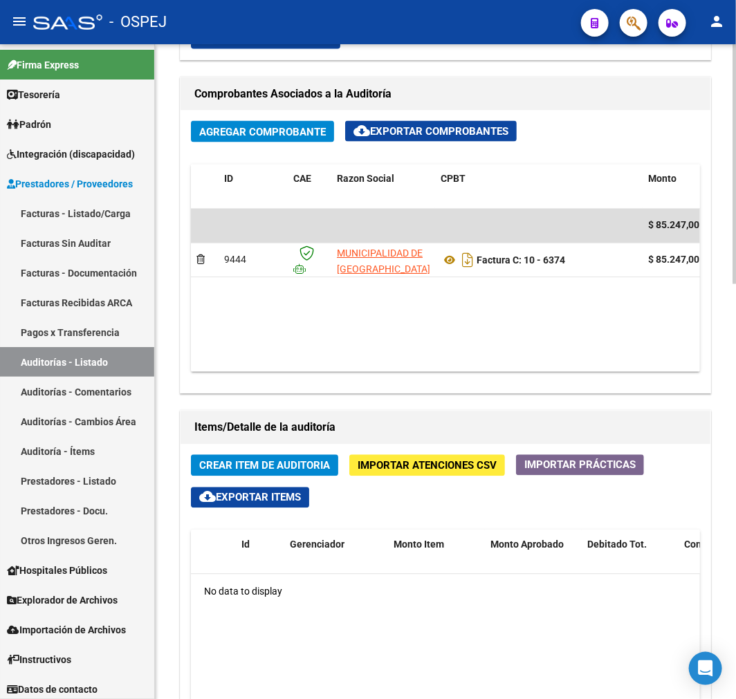
click at [294, 475] on button "Crear Item de Auditoria" at bounding box center [264, 465] width 147 height 21
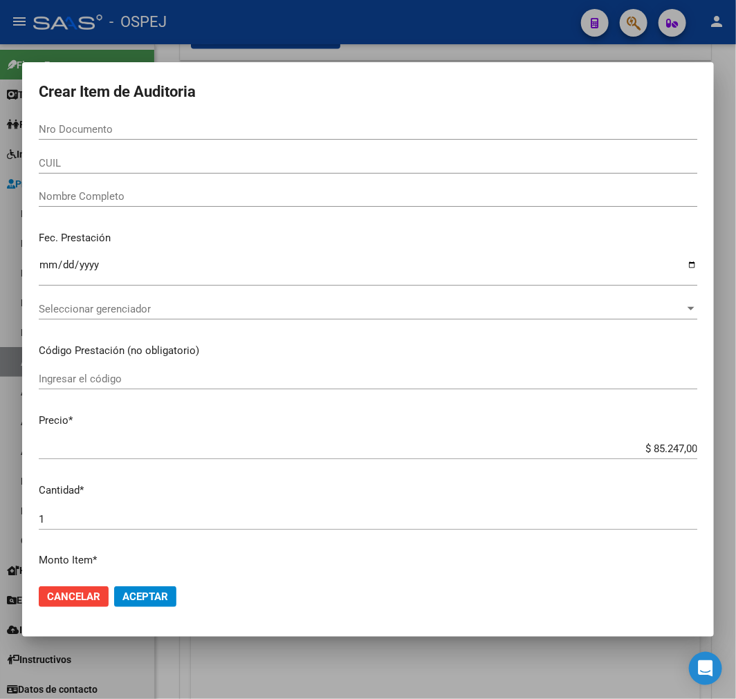
click at [154, 138] on div "Nro Documento" at bounding box center [368, 129] width 659 height 21
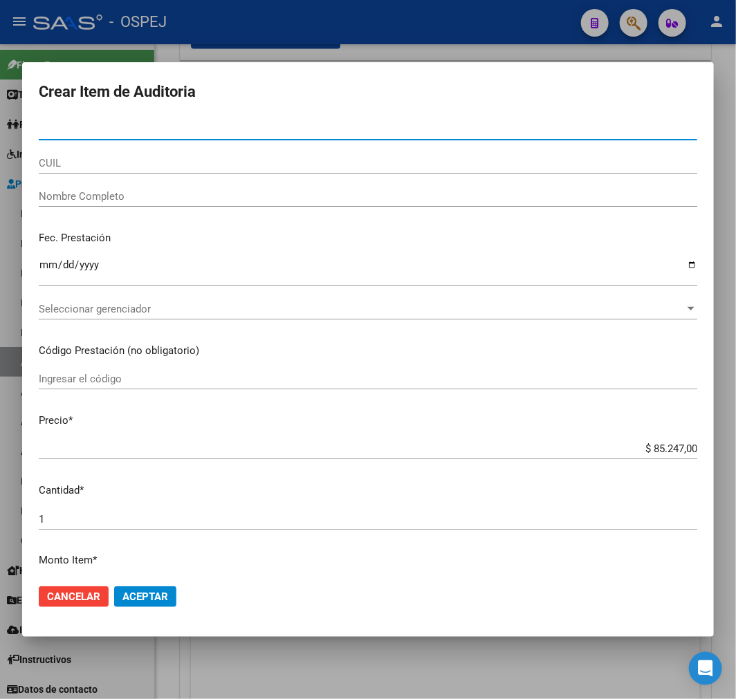
paste input "94454807"
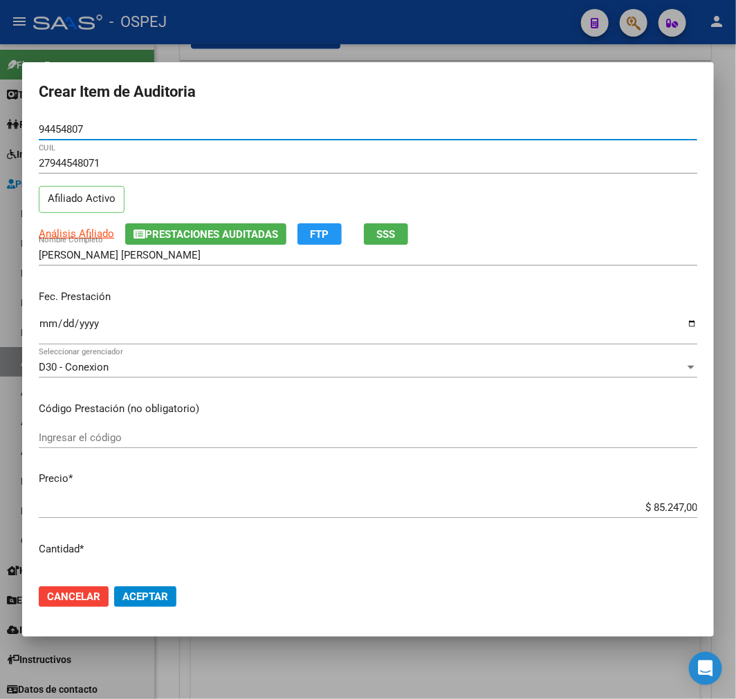
click at [654, 506] on input "$ 85.247,00" at bounding box center [368, 507] width 659 height 12
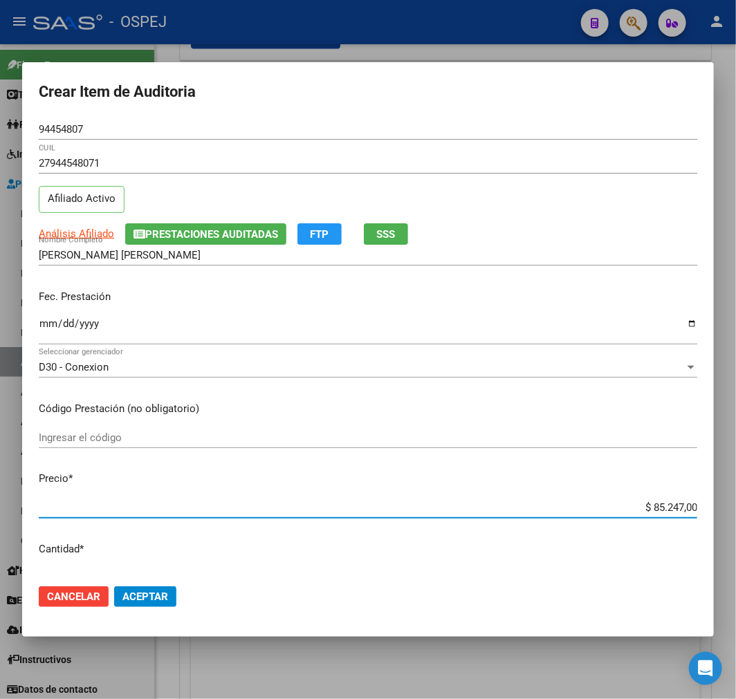
click at [654, 506] on input "$ 85.247,00" at bounding box center [368, 507] width 659 height 12
click at [126, 596] on span "Aceptar" at bounding box center [145, 597] width 46 height 12
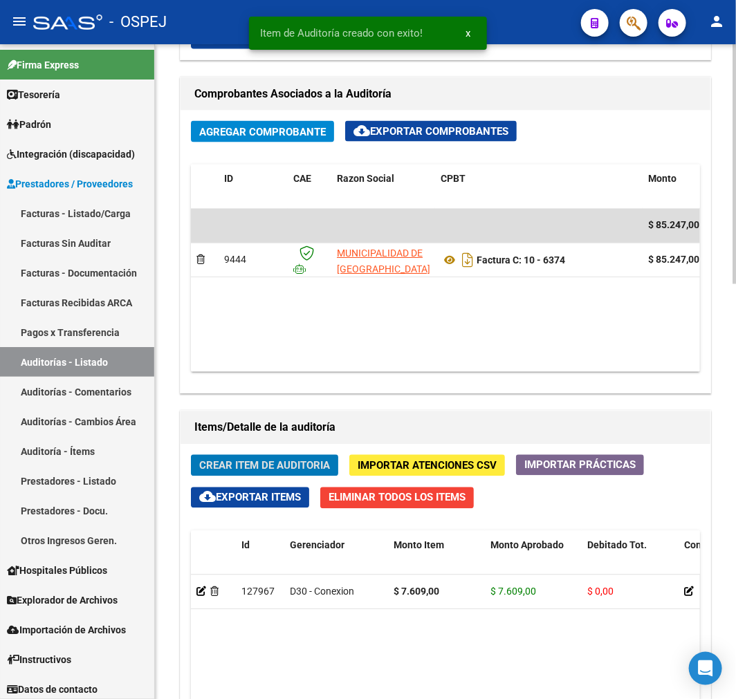
scroll to position [858, 0]
click at [268, 469] on span "Crear Item de Auditoria" at bounding box center [264, 466] width 131 height 12
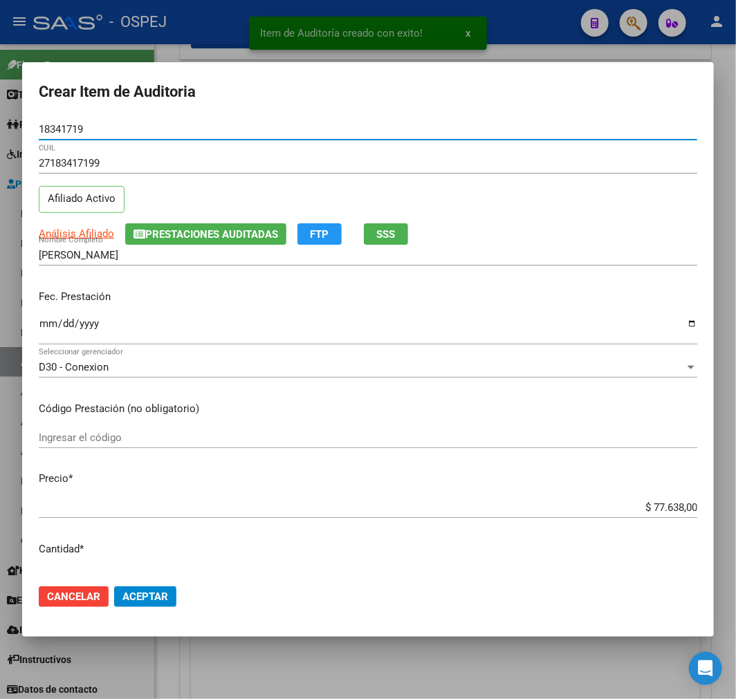
click at [676, 505] on input "$ 77.638,00" at bounding box center [368, 507] width 659 height 12
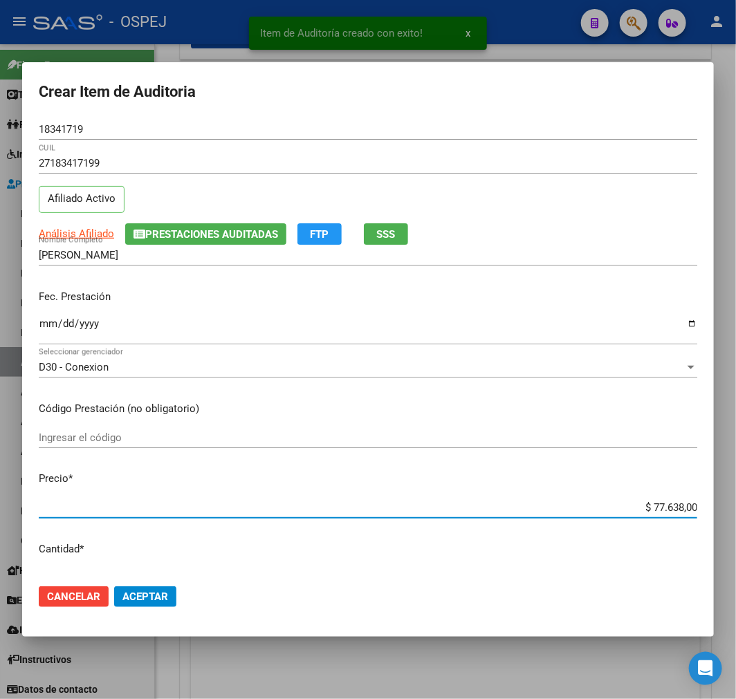
click at [676, 505] on input "$ 77.638,00" at bounding box center [368, 507] width 659 height 12
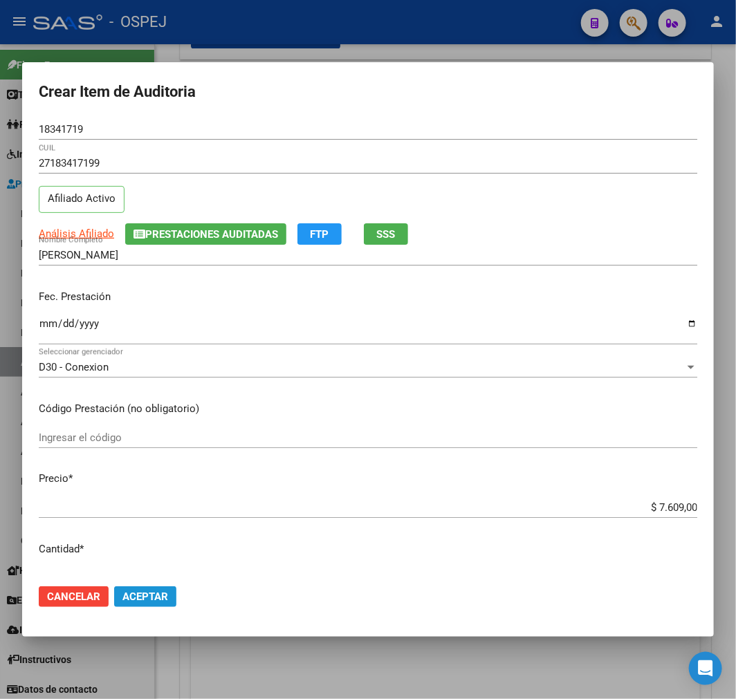
click at [174, 590] on button "Aceptar" at bounding box center [145, 597] width 62 height 21
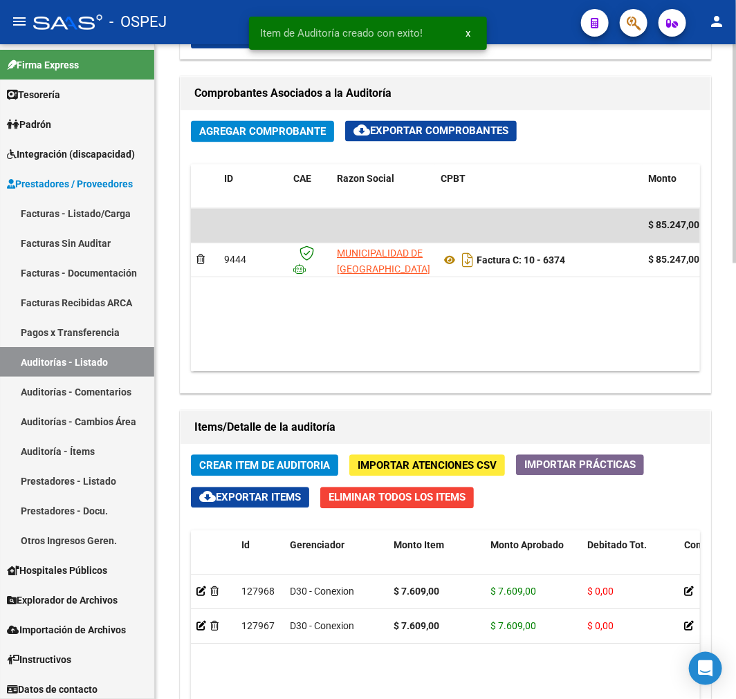
click at [277, 466] on span "Crear Item de Auditoria" at bounding box center [264, 466] width 131 height 12
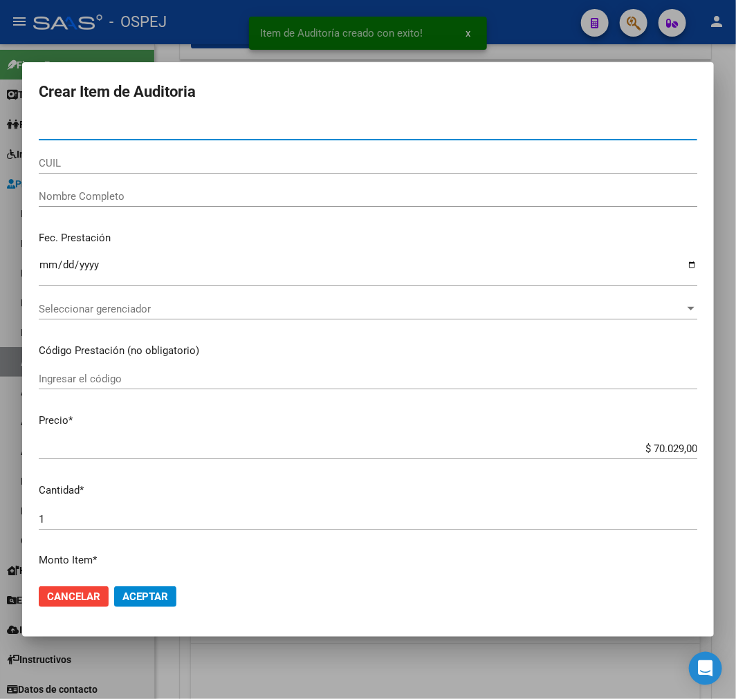
paste input "51160559"
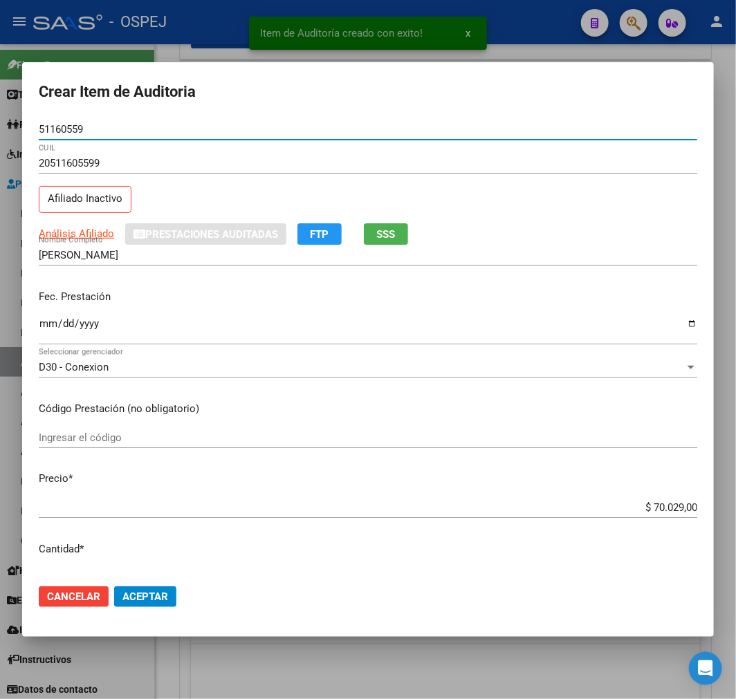
click at [618, 497] on div "$ 70.029,00 Ingresar el precio" at bounding box center [368, 507] width 659 height 21
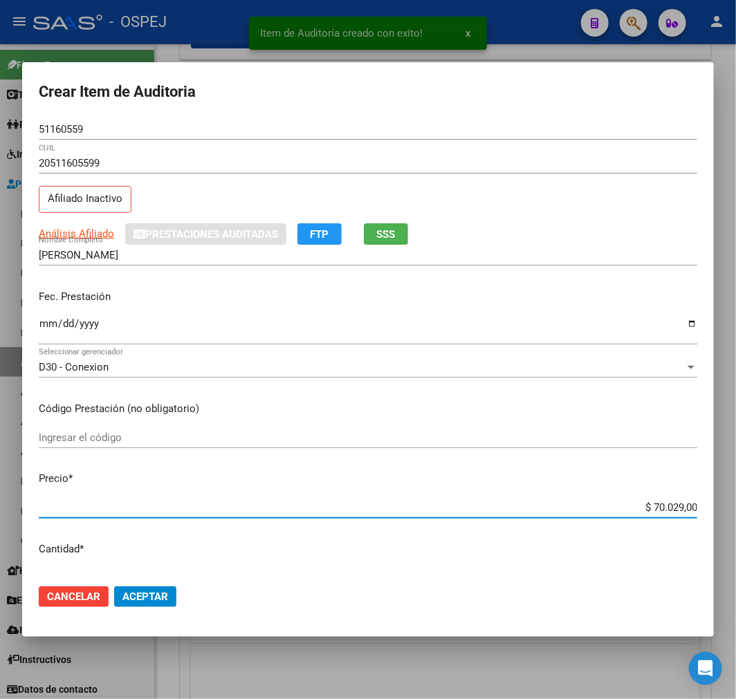
click at [641, 502] on input "$ 70.029,00" at bounding box center [368, 507] width 659 height 12
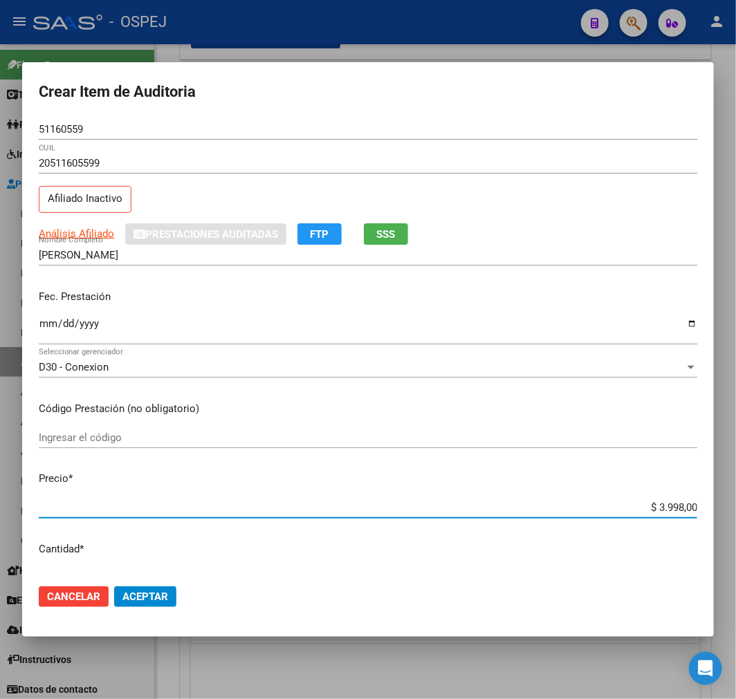
click at [147, 593] on span "Aceptar" at bounding box center [145, 597] width 46 height 12
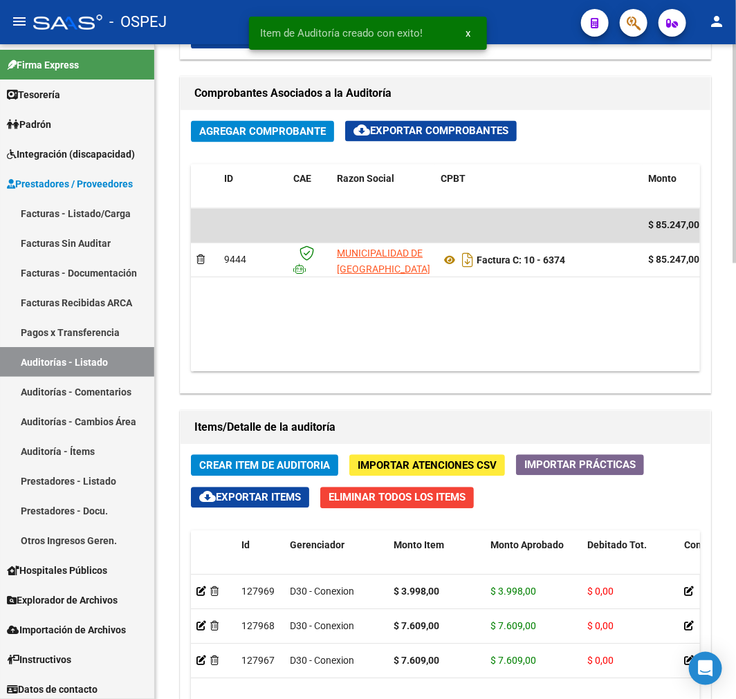
click at [315, 463] on span "Crear Item de Auditoria" at bounding box center [264, 466] width 131 height 12
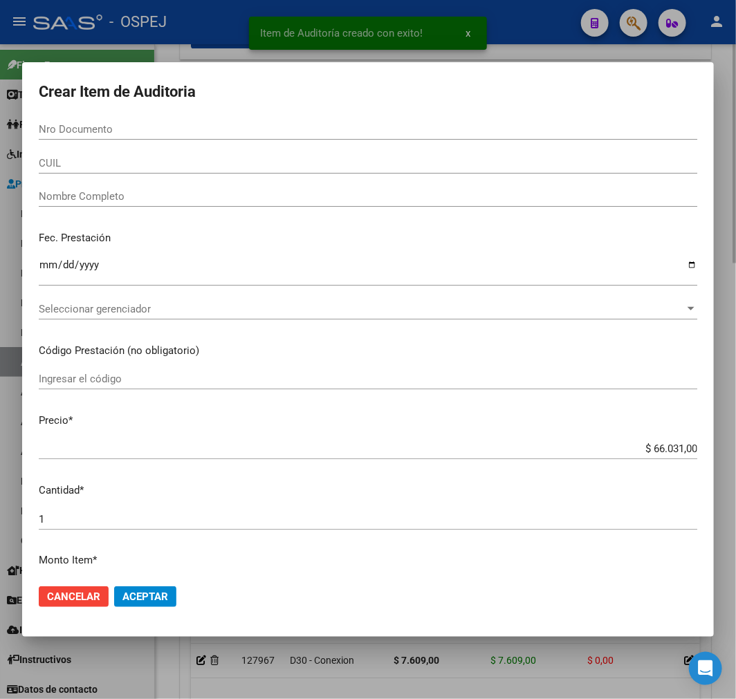
paste input "52707674"
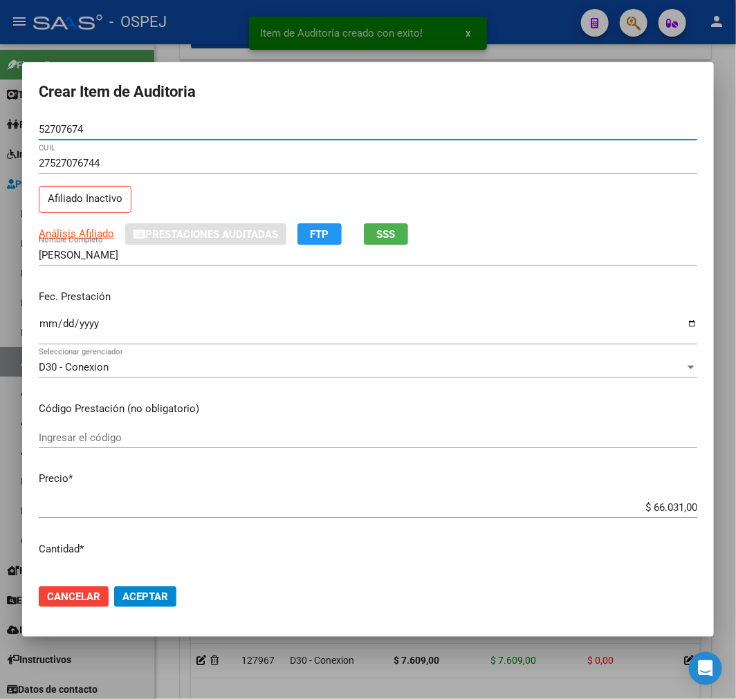
drag, startPoint x: 657, startPoint y: 519, endPoint x: 659, endPoint y: 504, distance: 16.0
click at [657, 513] on div "$ 66.031,00 Ingresar el precio" at bounding box center [368, 514] width 659 height 34
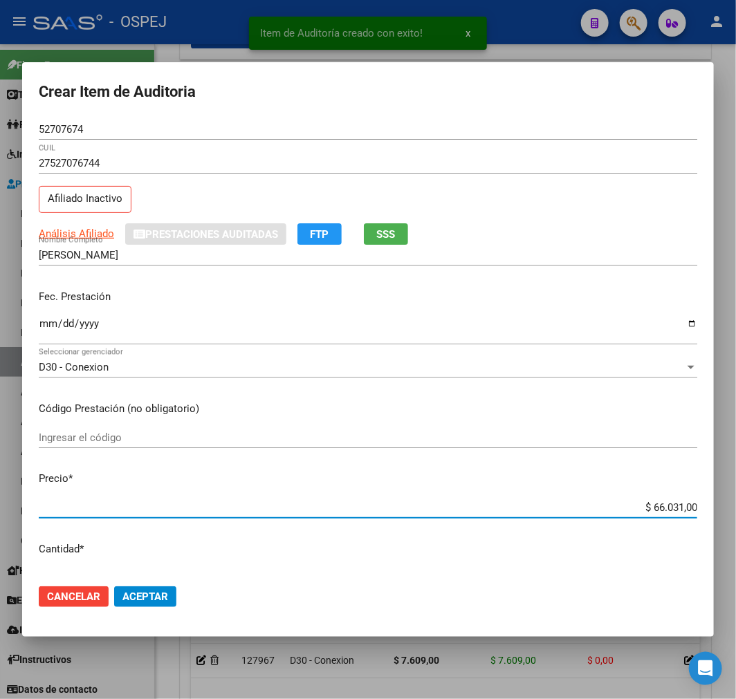
click at [659, 504] on input "$ 66.031,00" at bounding box center [368, 507] width 659 height 12
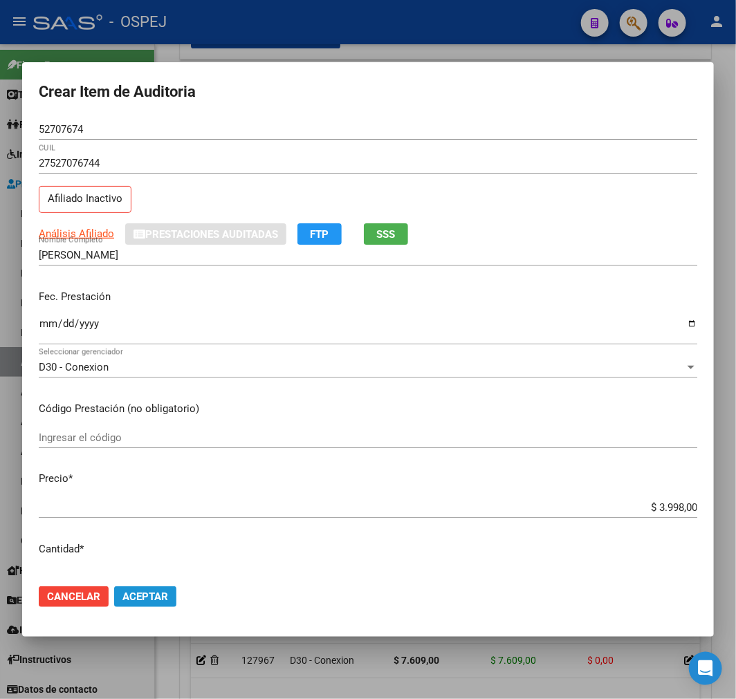
click at [155, 587] on button "Aceptar" at bounding box center [145, 597] width 62 height 21
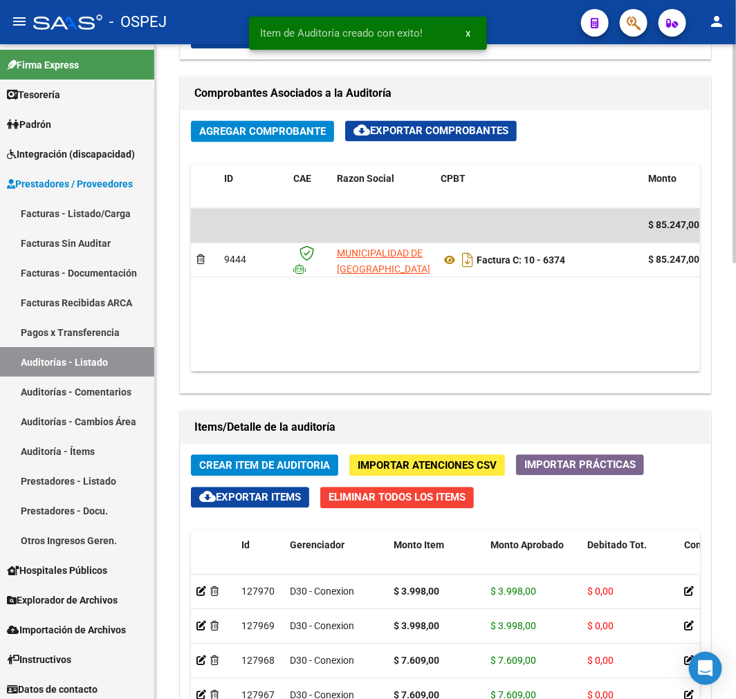
click at [259, 470] on span "Crear Item de Auditoria" at bounding box center [264, 466] width 131 height 12
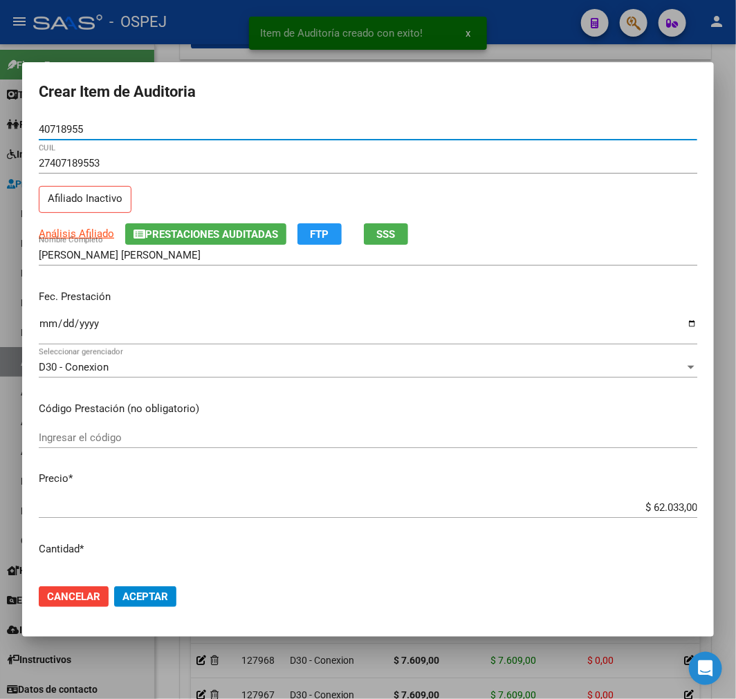
click at [665, 508] on input "$ 62.033,00" at bounding box center [368, 507] width 659 height 12
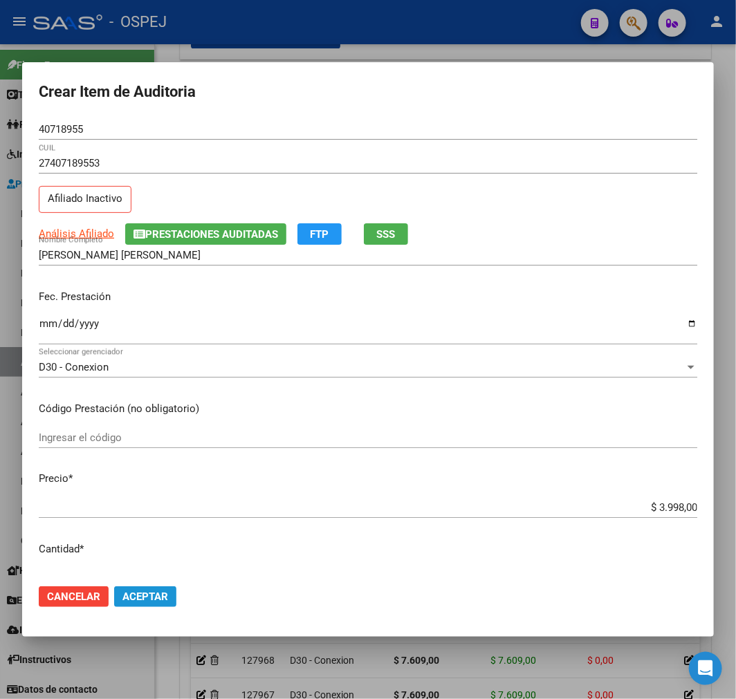
click at [145, 604] on button "Aceptar" at bounding box center [145, 597] width 62 height 21
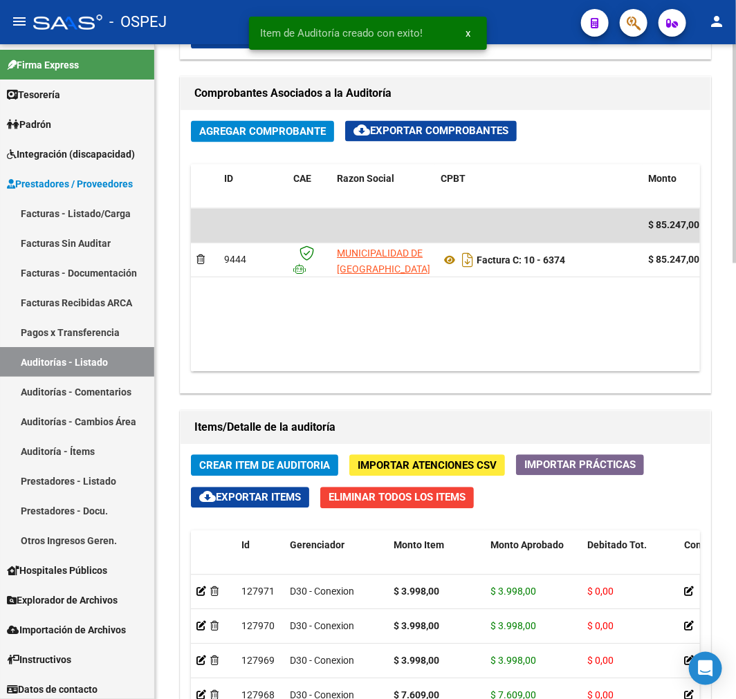
click at [313, 475] on button "Crear Item de Auditoria" at bounding box center [264, 465] width 147 height 21
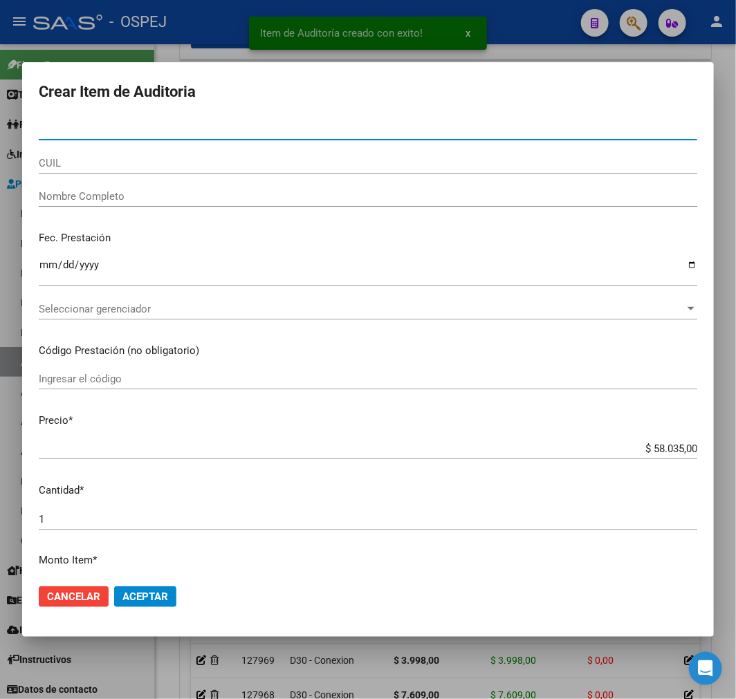
paste input "36501764"
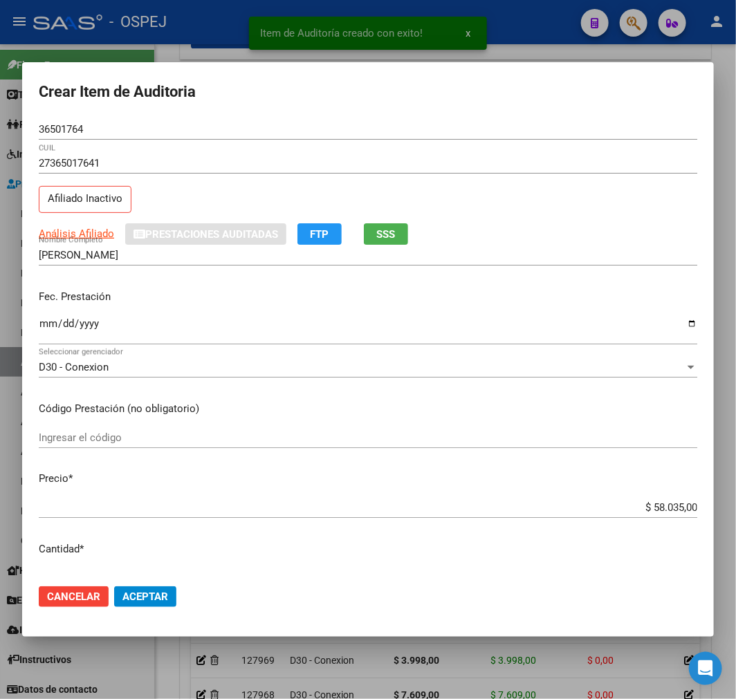
click at [661, 499] on div "$ 58.035,00 Ingresar el precio" at bounding box center [368, 507] width 659 height 21
drag, startPoint x: 661, startPoint y: 499, endPoint x: 661, endPoint y: 506, distance: 7.6
click at [661, 499] on div "$ 58.035,00 Ingresar el precio" at bounding box center [368, 507] width 659 height 21
click at [661, 508] on input "$ 58.035,00" at bounding box center [368, 507] width 659 height 12
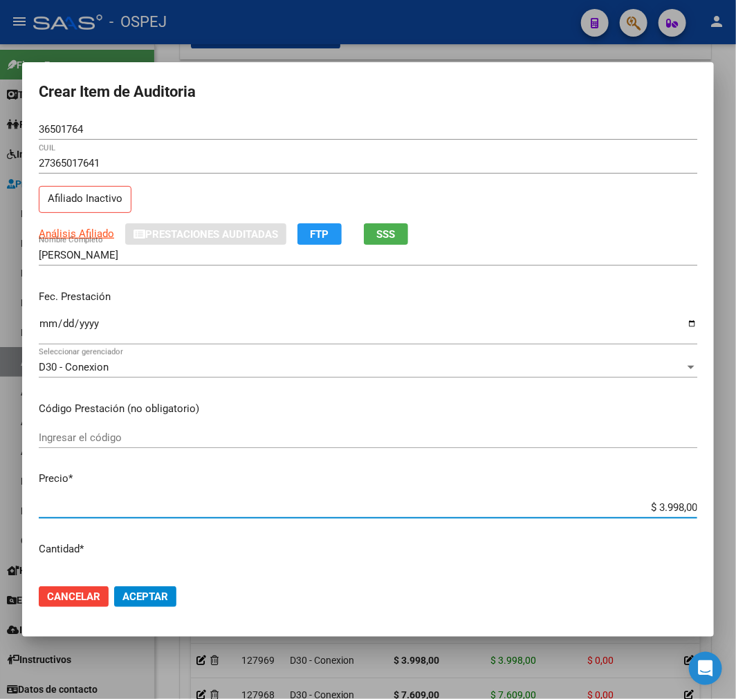
click at [164, 603] on button "Aceptar" at bounding box center [145, 597] width 62 height 21
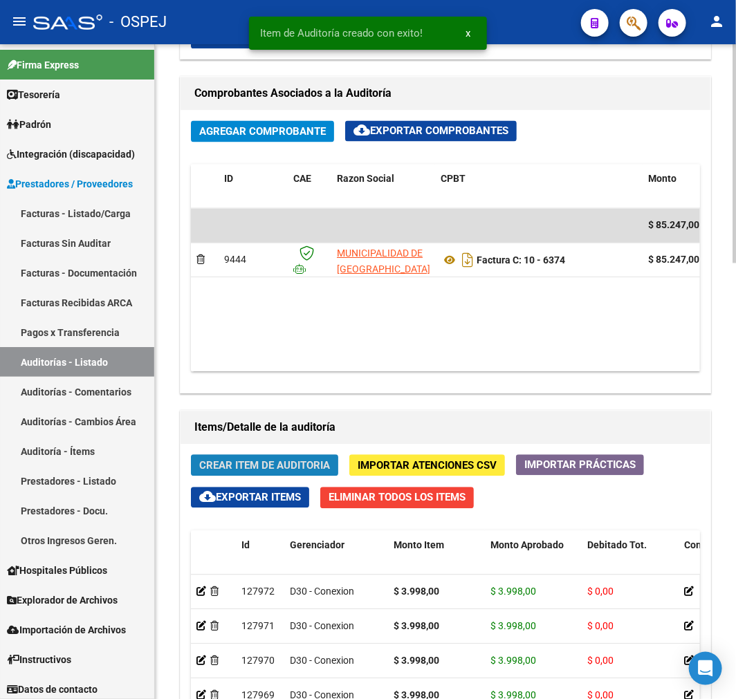
click at [274, 469] on span "Crear Item de Auditoria" at bounding box center [264, 466] width 131 height 12
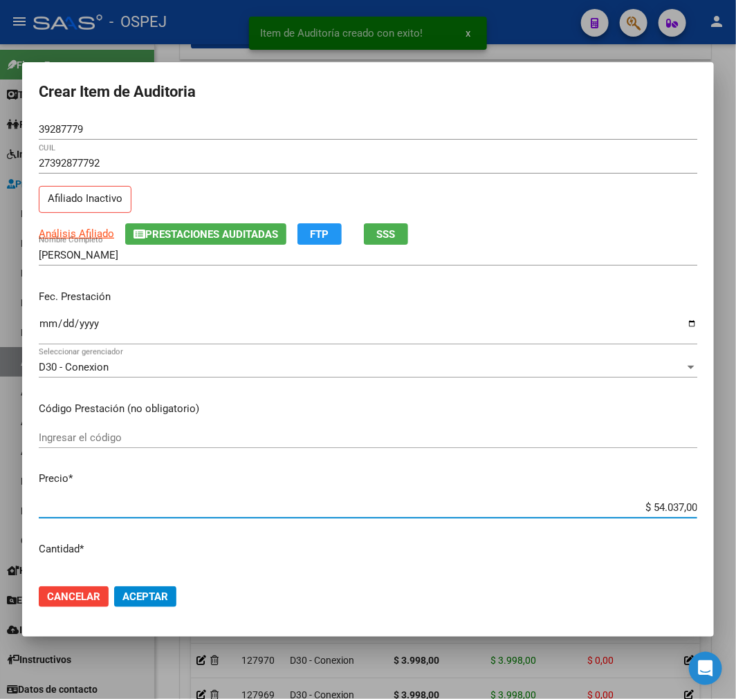
click at [667, 509] on input "$ 54.037,00" at bounding box center [368, 507] width 659 height 12
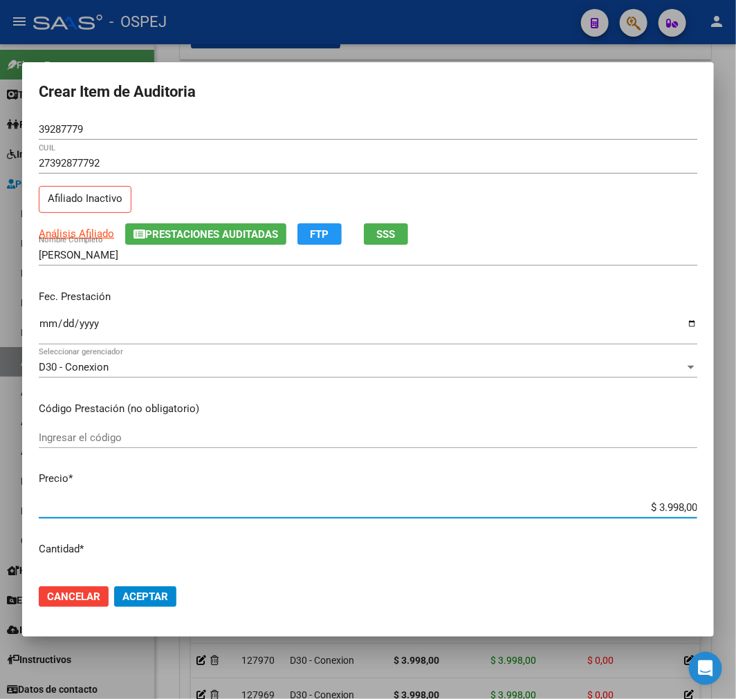
click at [166, 598] on span "Aceptar" at bounding box center [145, 597] width 46 height 12
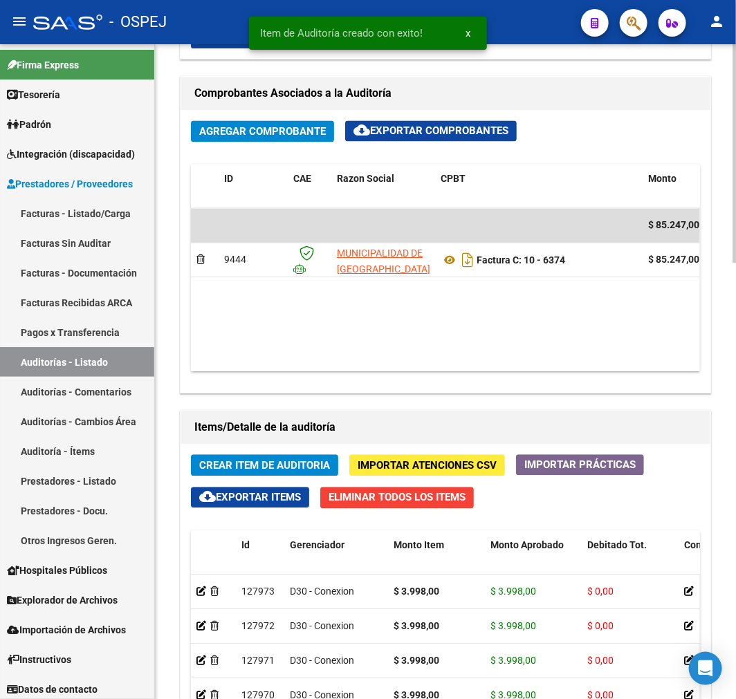
click at [316, 459] on button "Crear Item de Auditoria" at bounding box center [264, 465] width 147 height 21
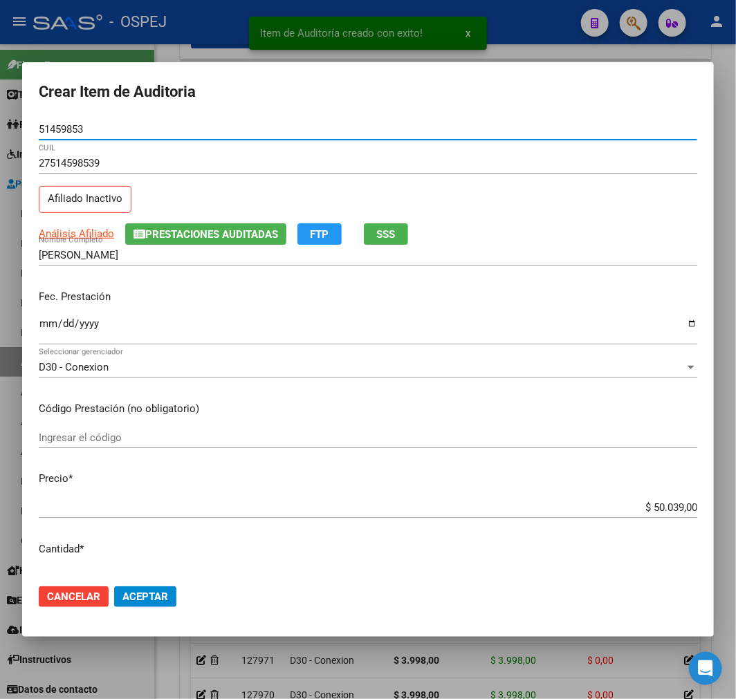
click at [654, 501] on input "$ 50.039,00" at bounding box center [368, 507] width 659 height 12
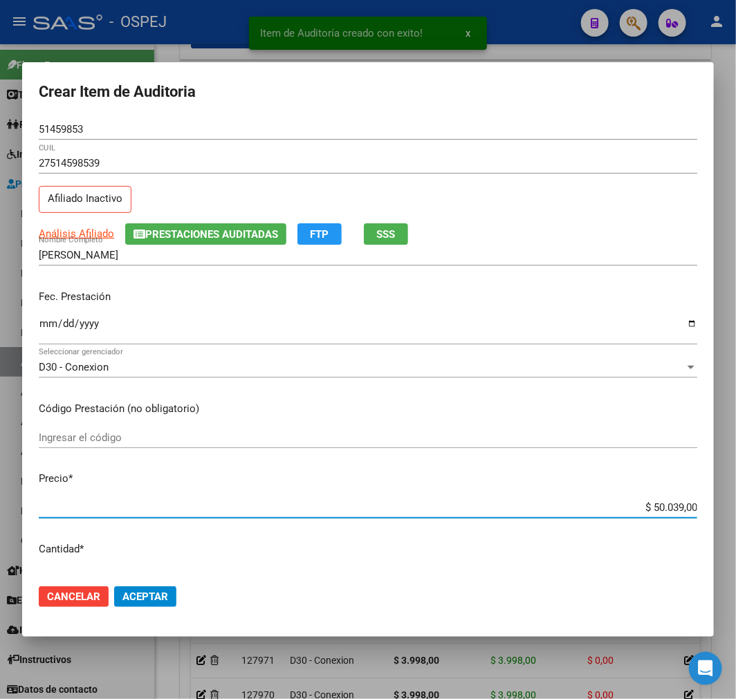
click at [654, 501] on input "$ 50.039,00" at bounding box center [368, 507] width 659 height 12
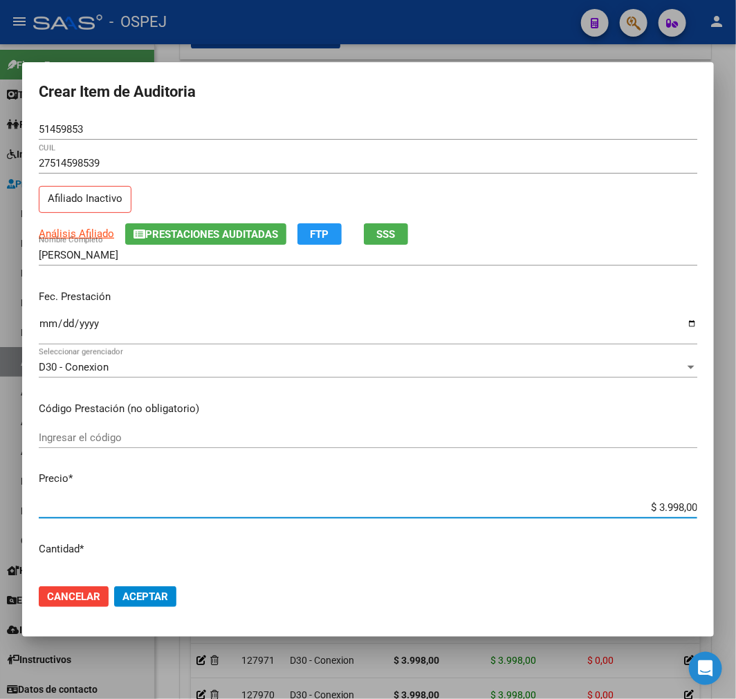
click at [149, 595] on span "Aceptar" at bounding box center [145, 597] width 46 height 12
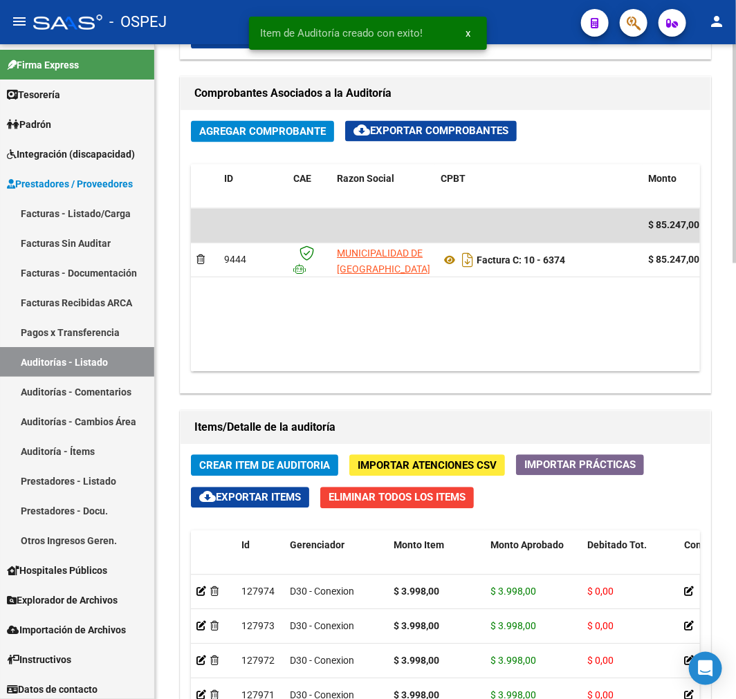
click at [264, 461] on span "Crear Item de Auditoria" at bounding box center [264, 466] width 131 height 12
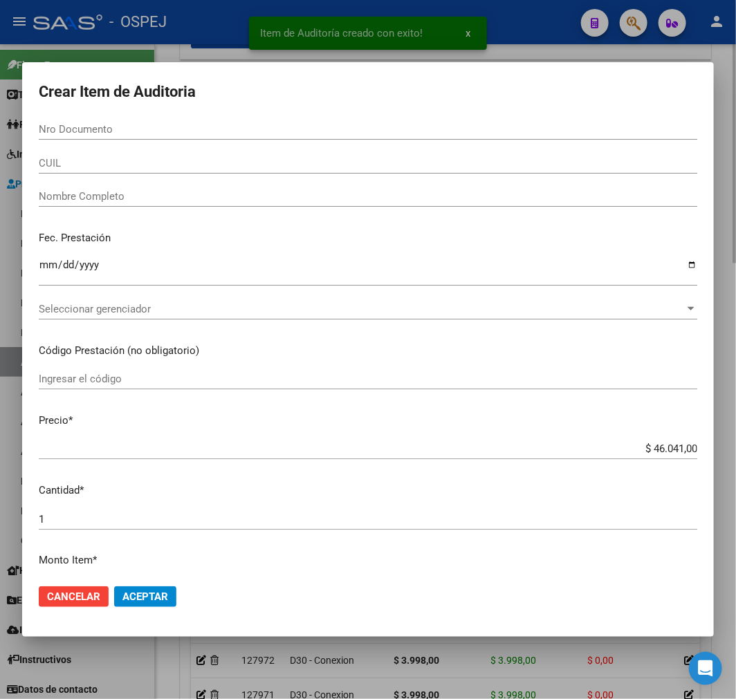
paste input "45738150"
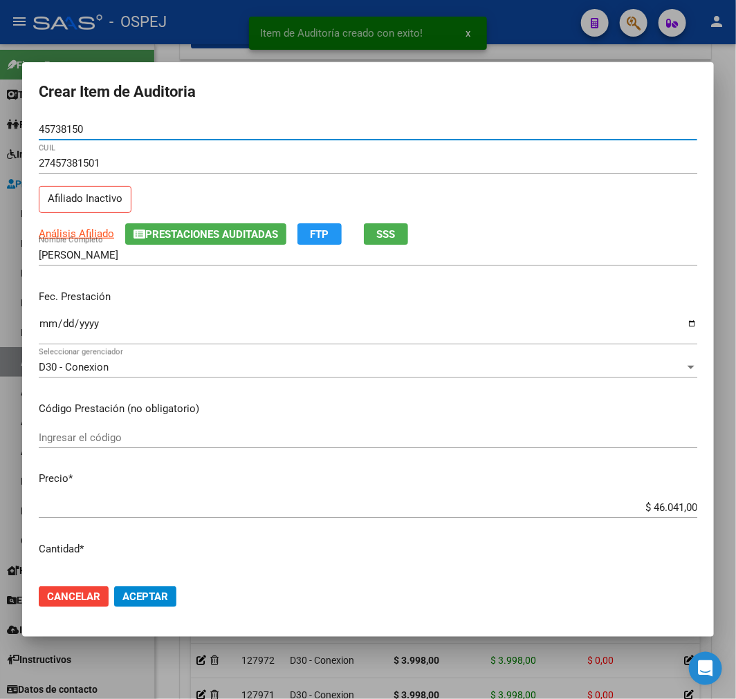
click at [665, 506] on input "$ 46.041,00" at bounding box center [368, 507] width 659 height 12
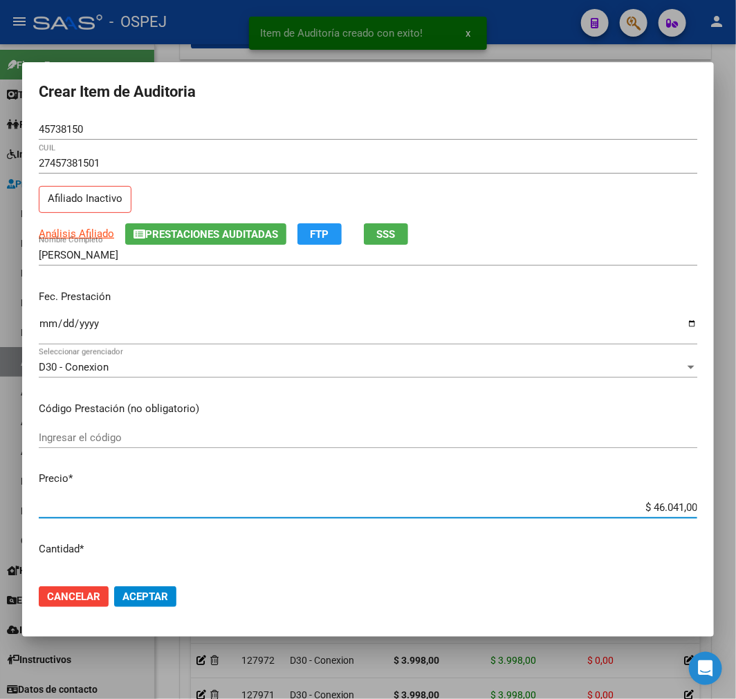
click at [665, 506] on input "$ 46.041,00" at bounding box center [368, 507] width 659 height 12
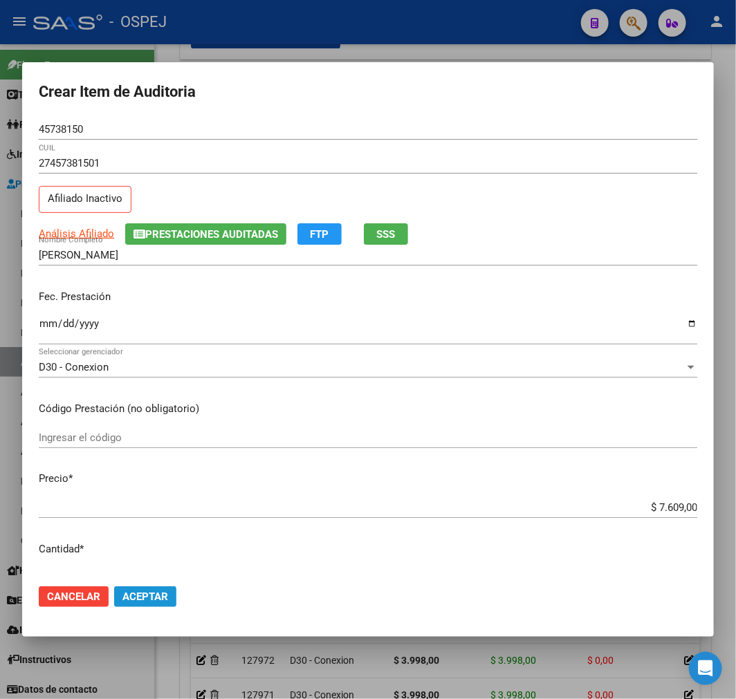
click at [169, 589] on button "Aceptar" at bounding box center [145, 597] width 62 height 21
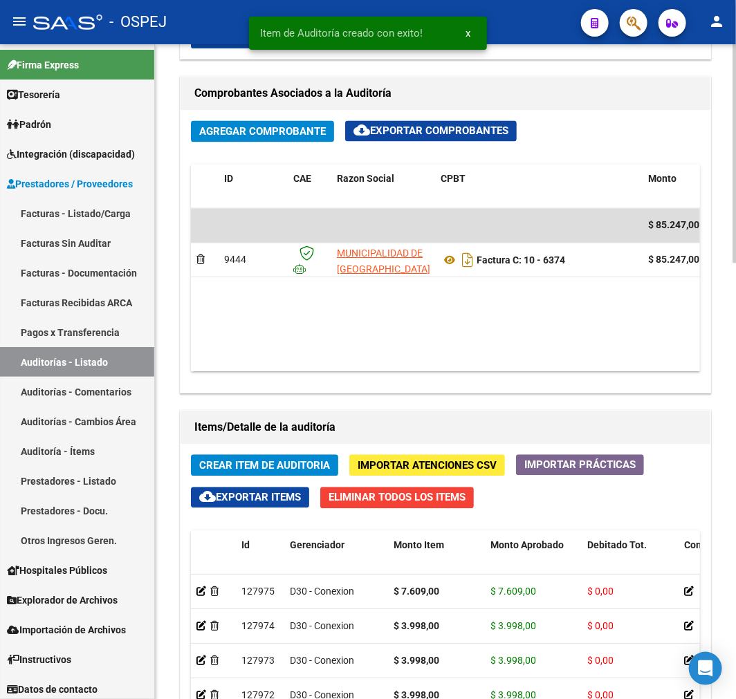
click at [320, 468] on span "Crear Item de Auditoria" at bounding box center [264, 466] width 131 height 12
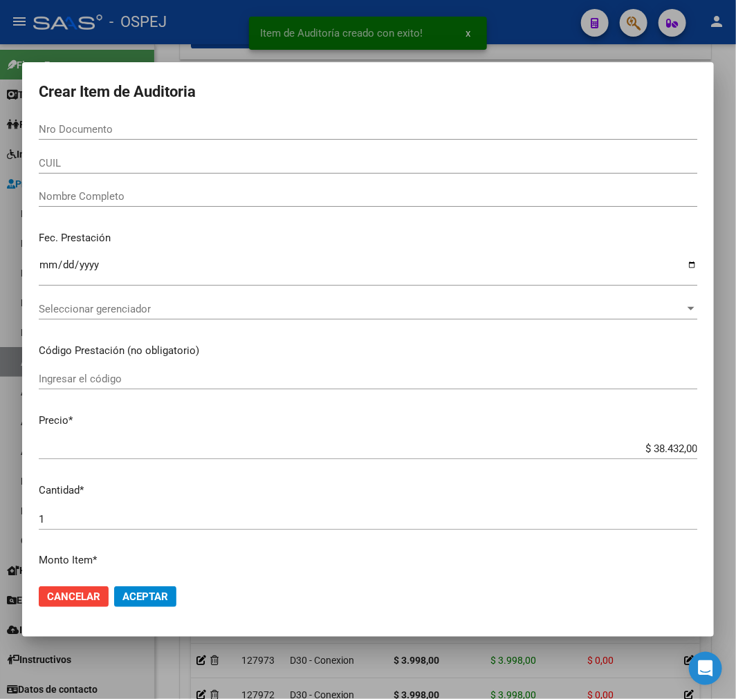
paste input "47689275"
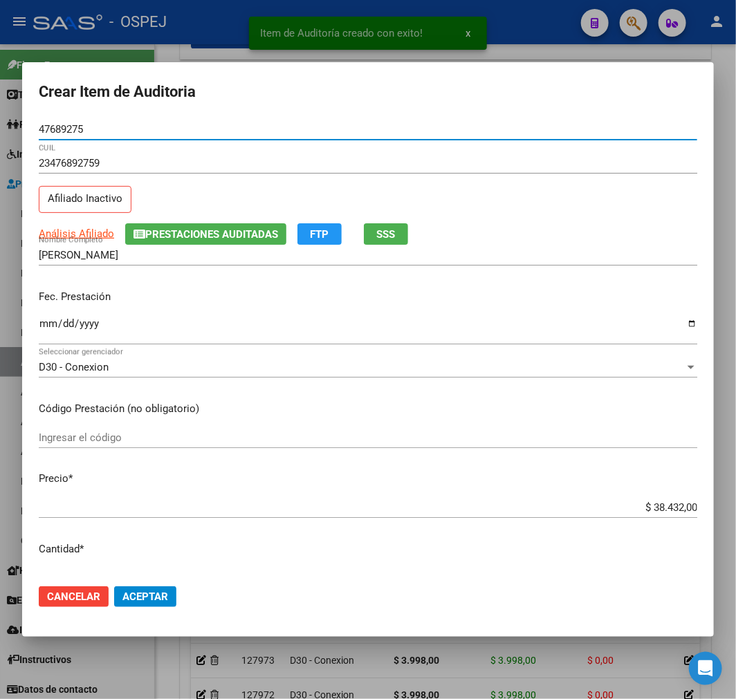
click at [653, 505] on input "$ 38.432,00" at bounding box center [368, 507] width 659 height 12
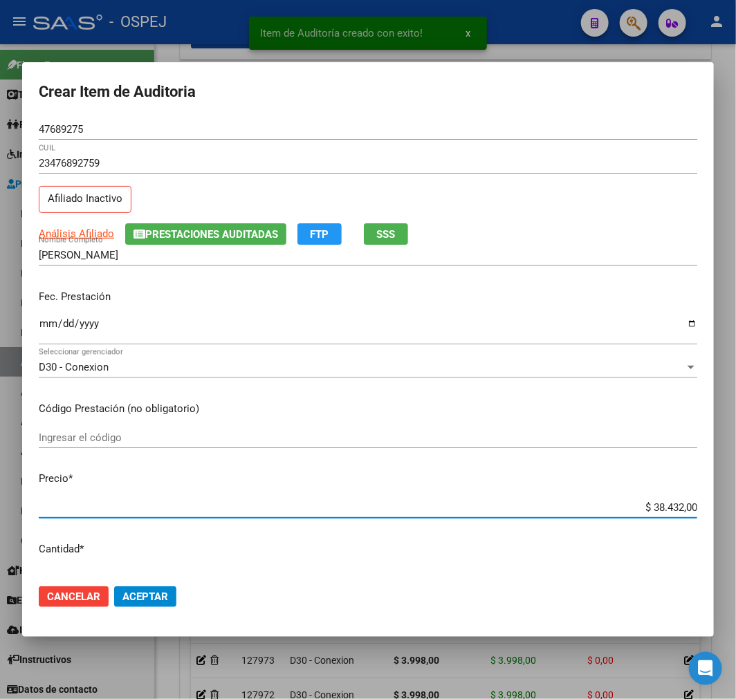
click at [653, 505] on input "$ 38.432,00" at bounding box center [368, 507] width 659 height 12
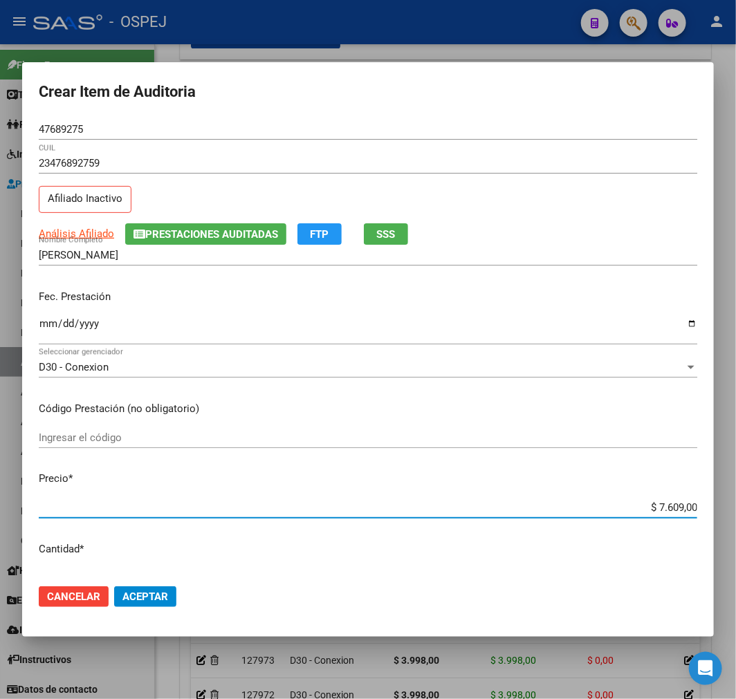
drag, startPoint x: 166, startPoint y: 597, endPoint x: 378, endPoint y: 599, distance: 211.7
click at [166, 593] on span "Aceptar" at bounding box center [145, 597] width 46 height 12
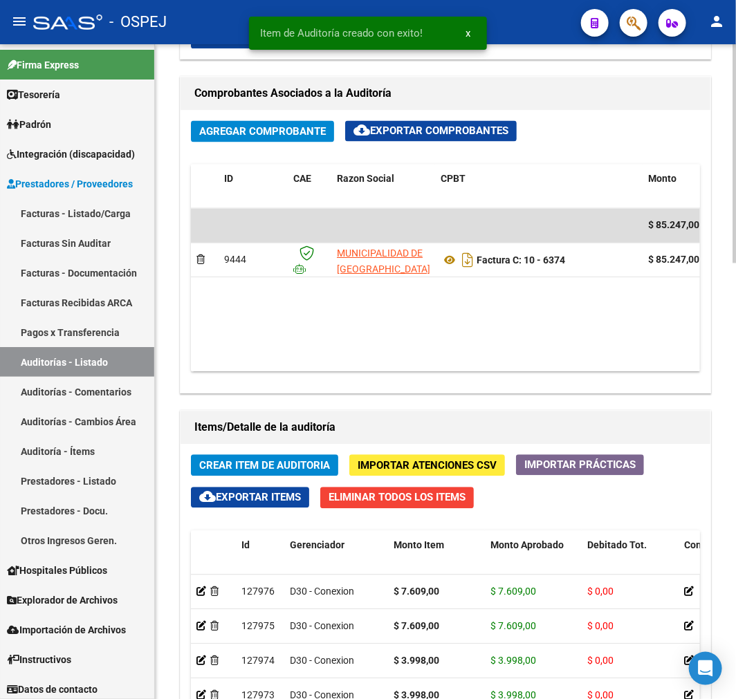
click at [239, 476] on button "Crear Item de Auditoria" at bounding box center [264, 465] width 147 height 21
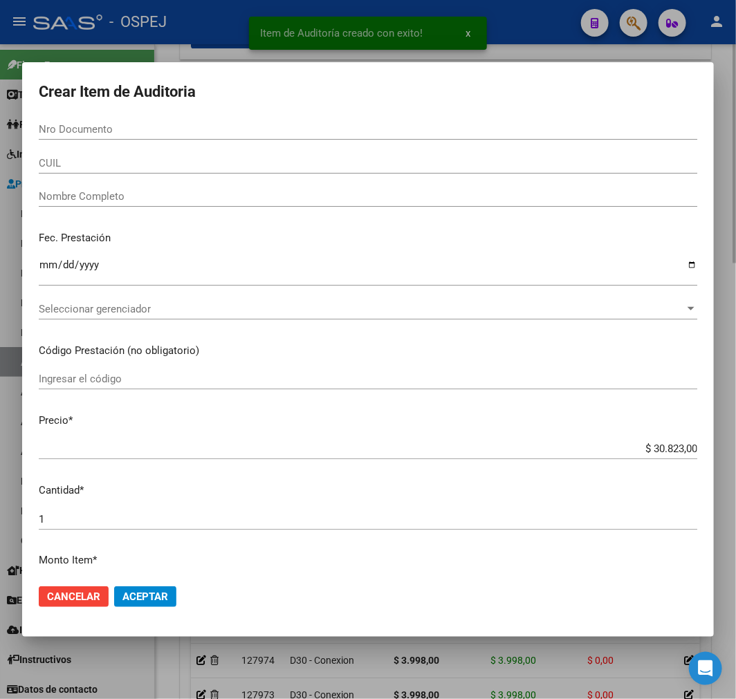
paste input "47689275"
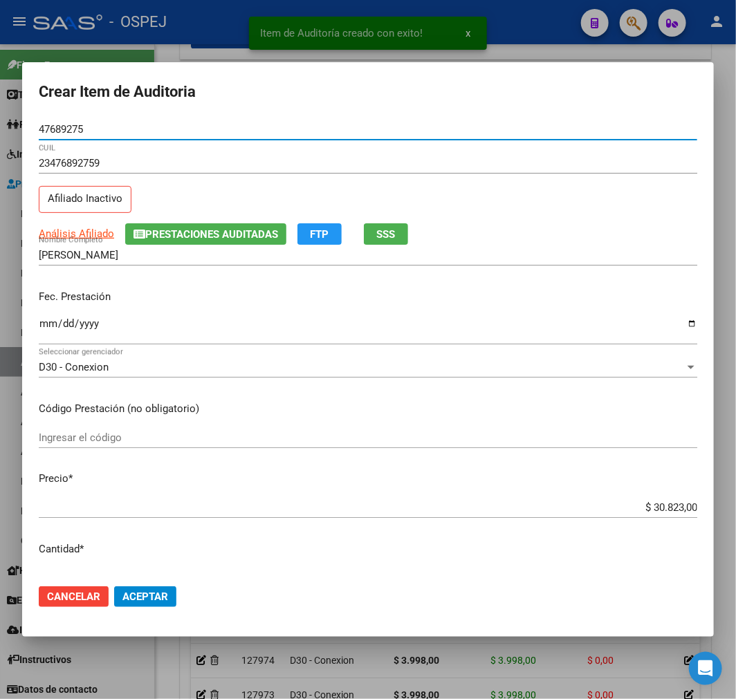
click at [655, 499] on div "$ 30.823,00 Ingresar el precio" at bounding box center [368, 507] width 659 height 21
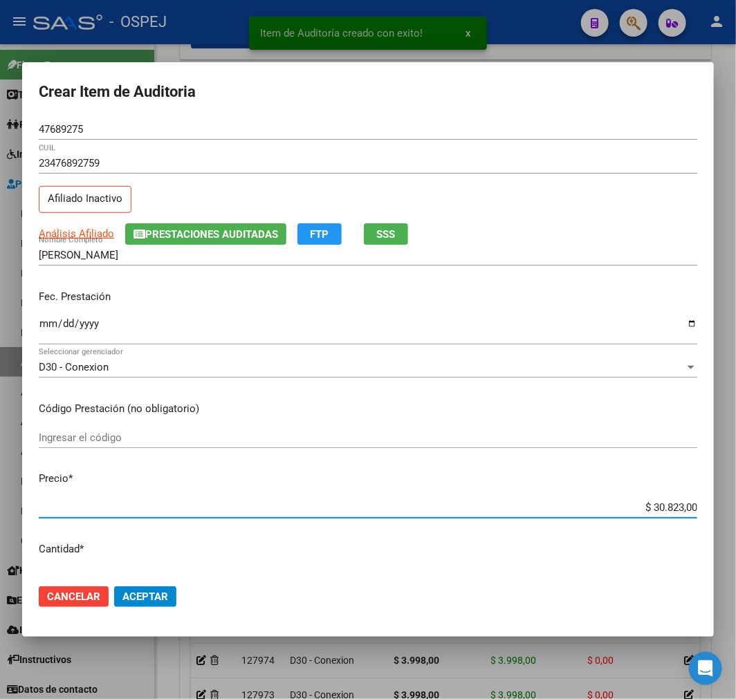
drag, startPoint x: 655, startPoint y: 499, endPoint x: 661, endPoint y: 510, distance: 12.1
click at [654, 503] on div "$ 30.823,00 Ingresar el precio" at bounding box center [368, 507] width 659 height 21
click at [661, 510] on input "$ 30.823,00" at bounding box center [368, 507] width 659 height 12
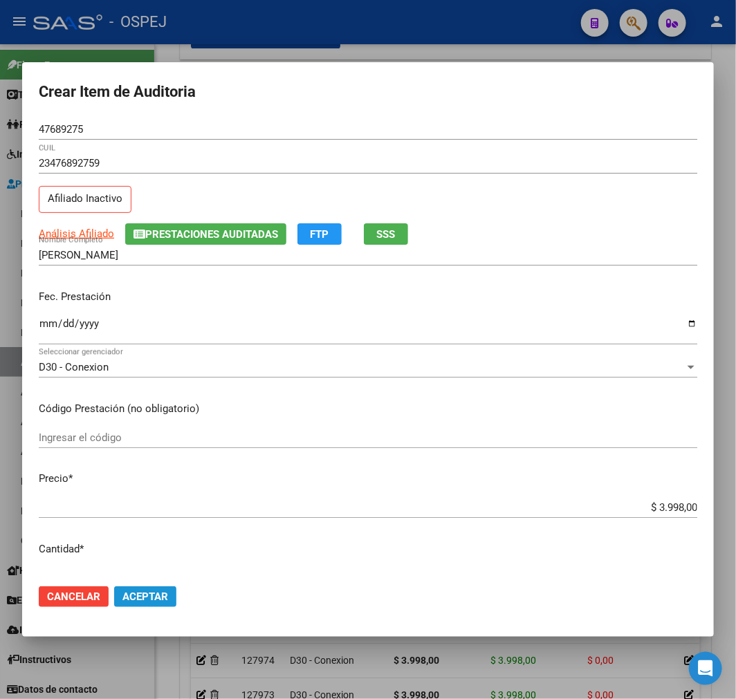
click at [120, 597] on button "Aceptar" at bounding box center [145, 597] width 62 height 21
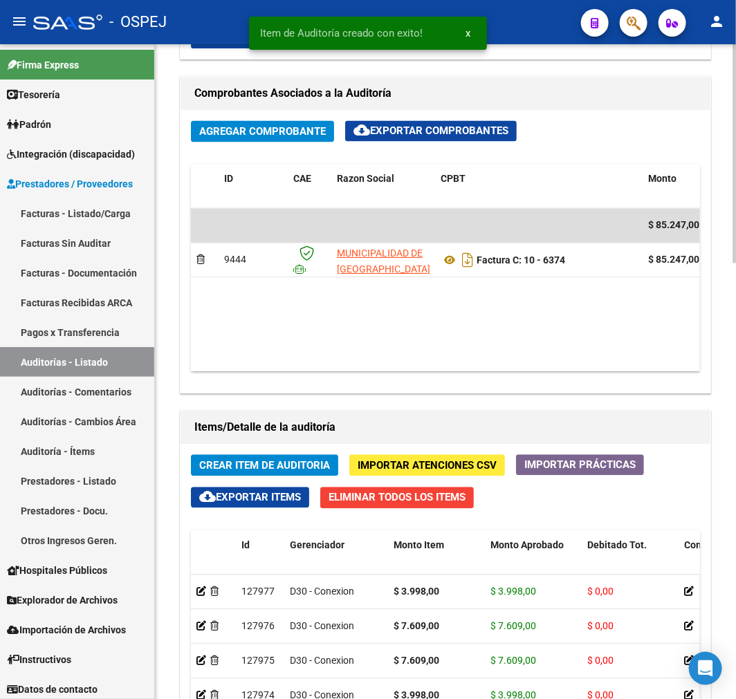
click at [293, 462] on span "Crear Item de Auditoria" at bounding box center [264, 466] width 131 height 12
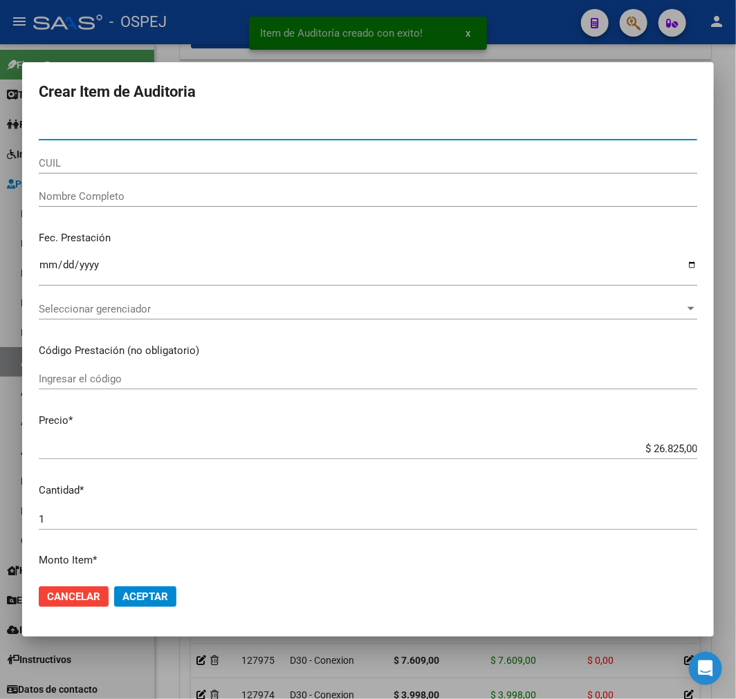
paste input "27086347"
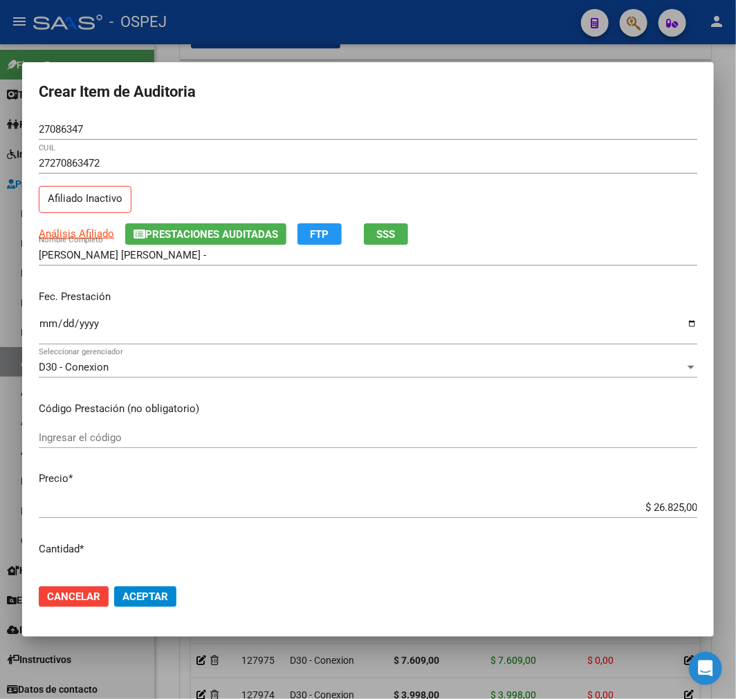
click at [649, 500] on div "$ 26.825,00 Ingresar el precio" at bounding box center [368, 507] width 659 height 21
click at [647, 505] on input "$ 26.825,00" at bounding box center [368, 507] width 659 height 12
click at [178, 595] on mat-dialog-actions "Cancelar Aceptar" at bounding box center [368, 596] width 659 height 47
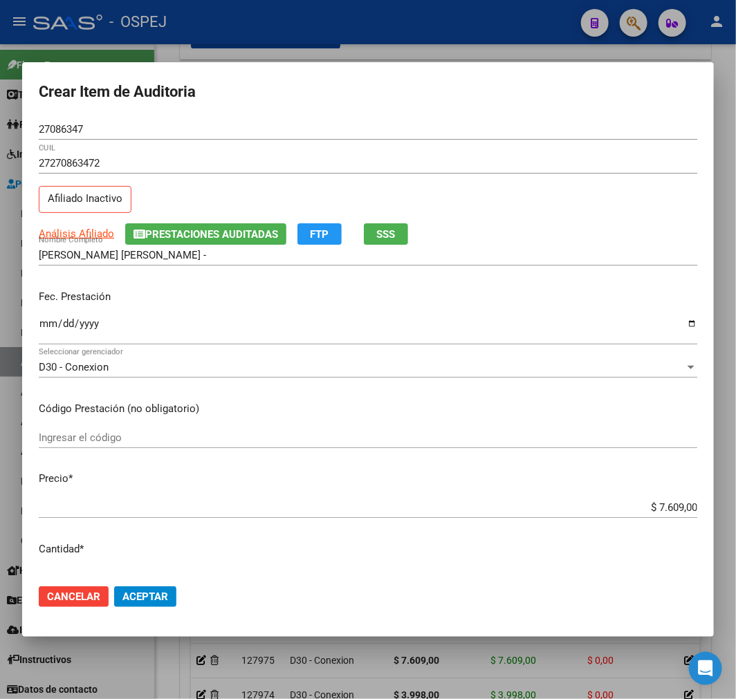
click at [167, 598] on span "Aceptar" at bounding box center [145, 597] width 46 height 12
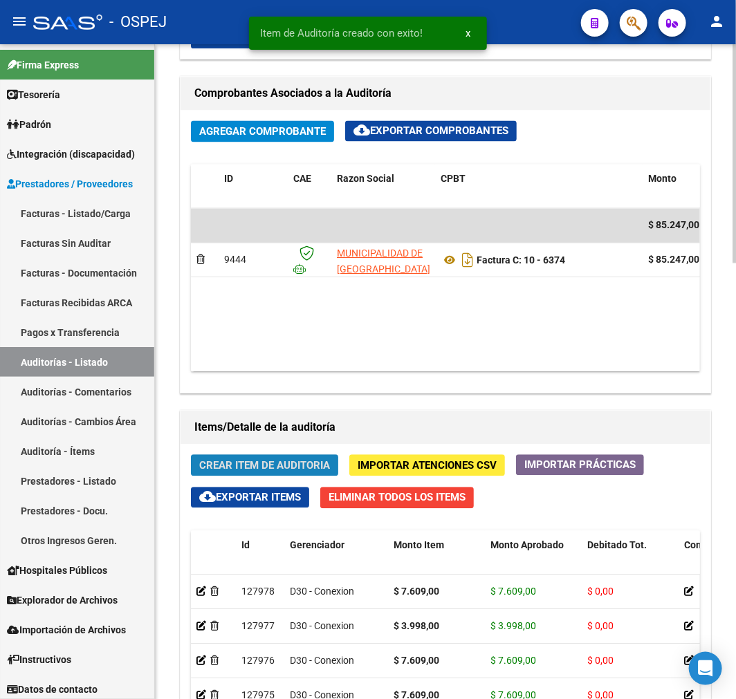
click at [233, 459] on button "Crear Item de Auditoria" at bounding box center [264, 465] width 147 height 21
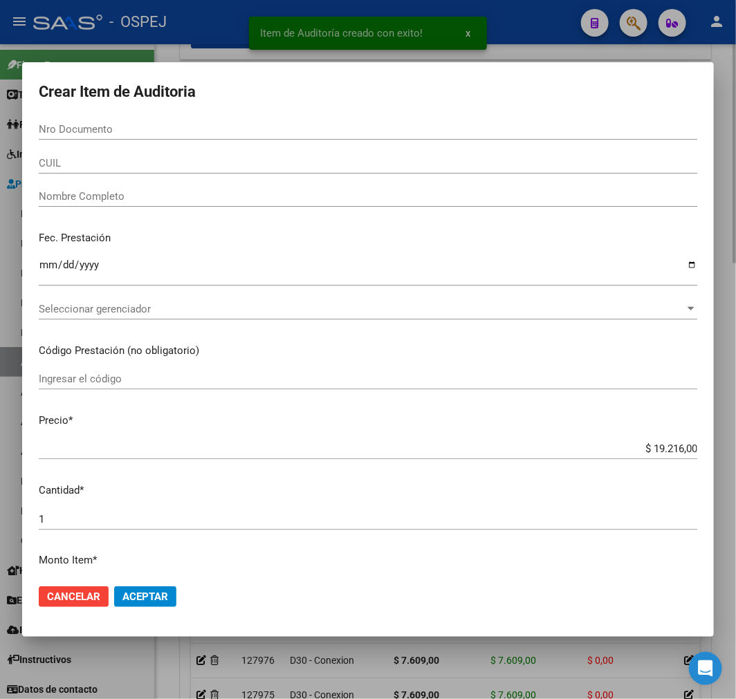
paste input "39375038"
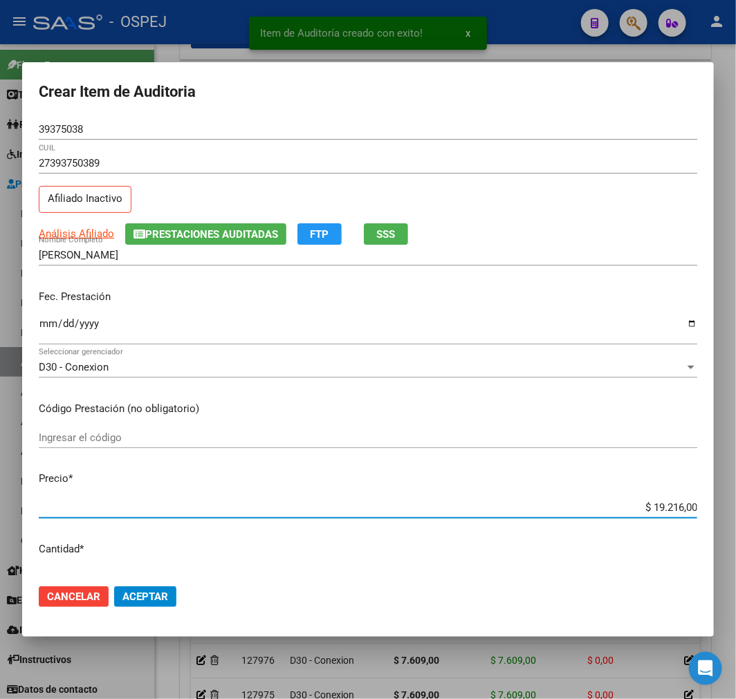
click at [654, 508] on input "$ 19.216,00" at bounding box center [368, 507] width 659 height 12
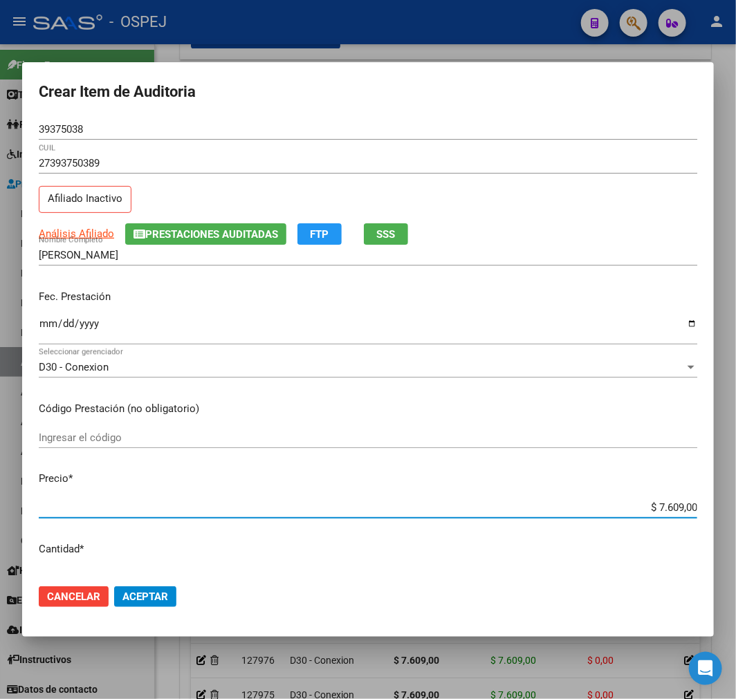
click at [174, 589] on button "Aceptar" at bounding box center [145, 597] width 62 height 21
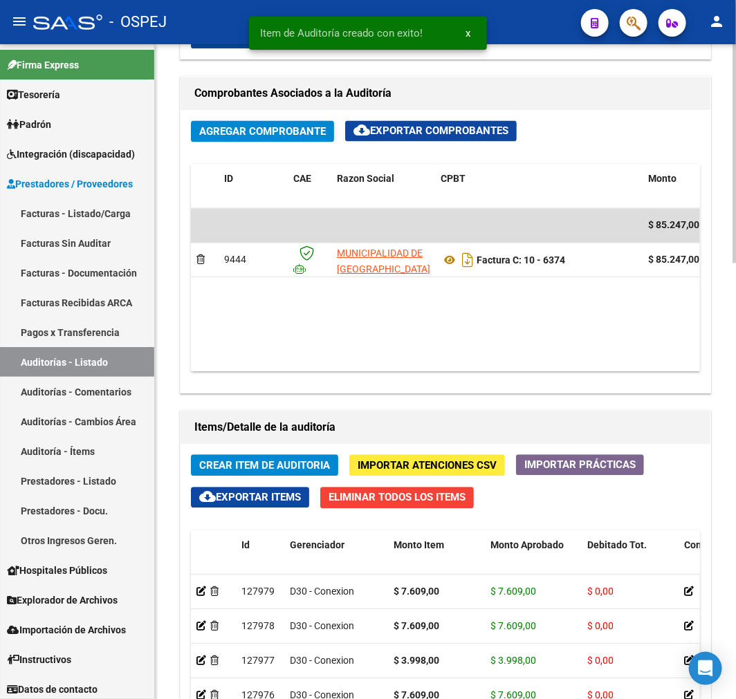
click at [268, 468] on span "Crear Item de Auditoria" at bounding box center [264, 466] width 131 height 12
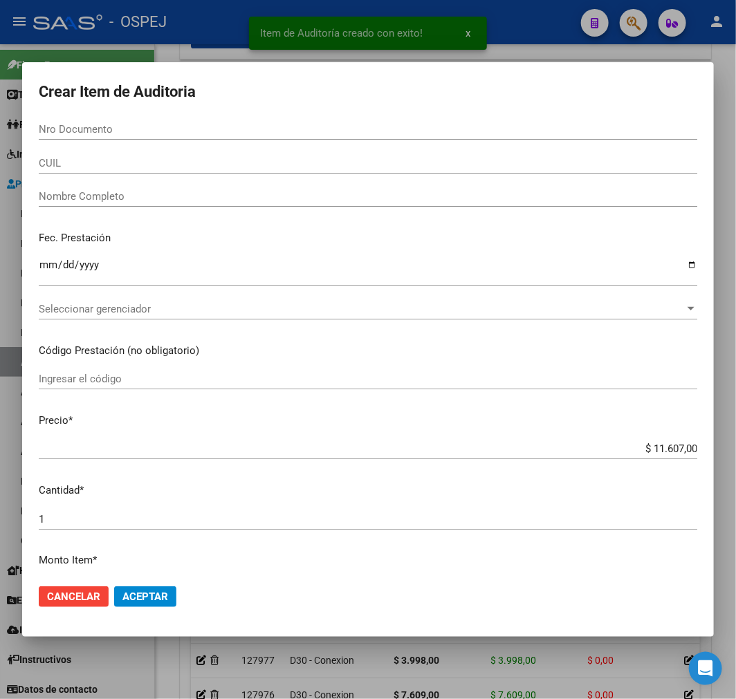
paste input "94454807"
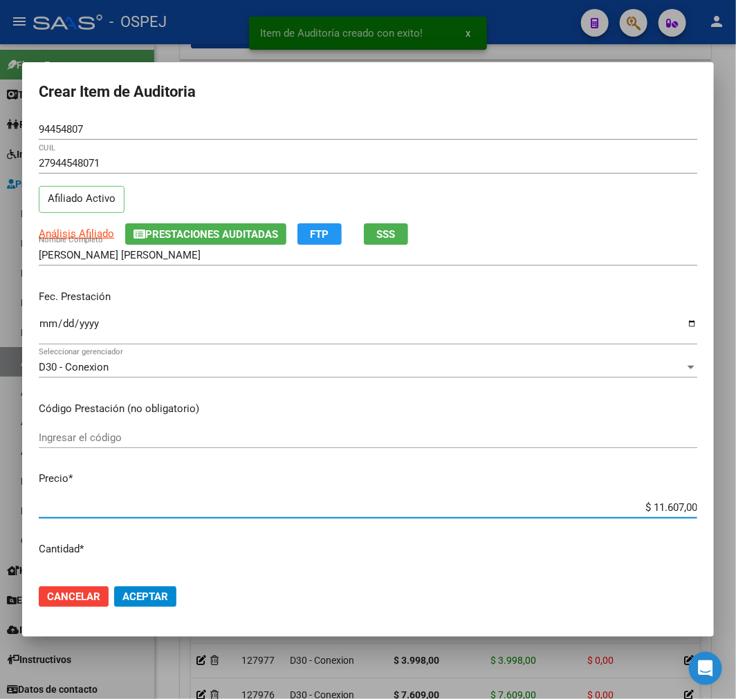
click at [653, 502] on input "$ 11.607,00" at bounding box center [368, 507] width 659 height 12
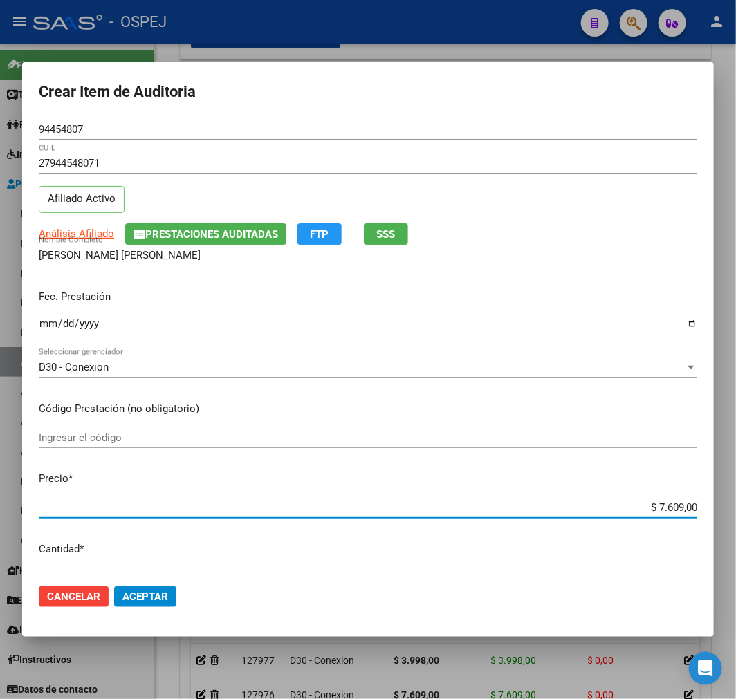
click at [139, 602] on span "Aceptar" at bounding box center [145, 597] width 46 height 12
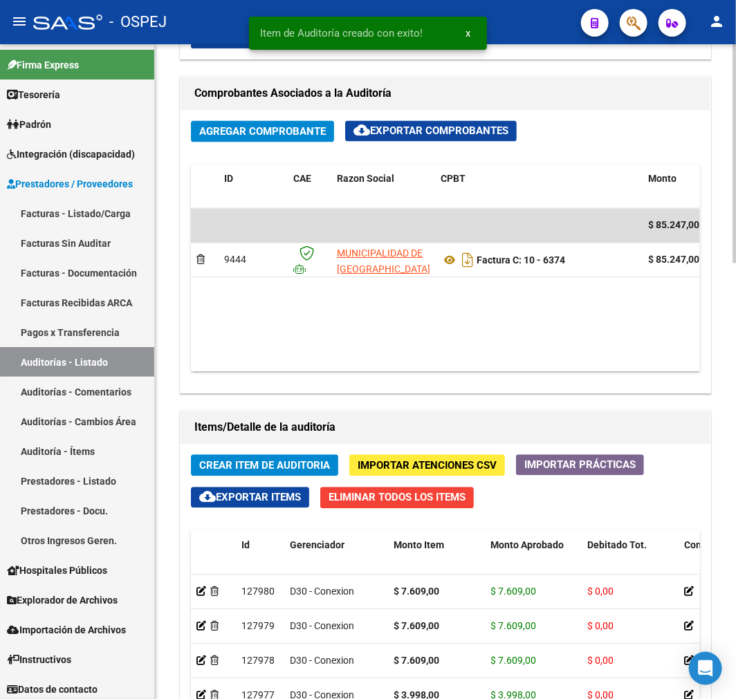
click at [239, 470] on span "Crear Item de Auditoria" at bounding box center [264, 466] width 131 height 12
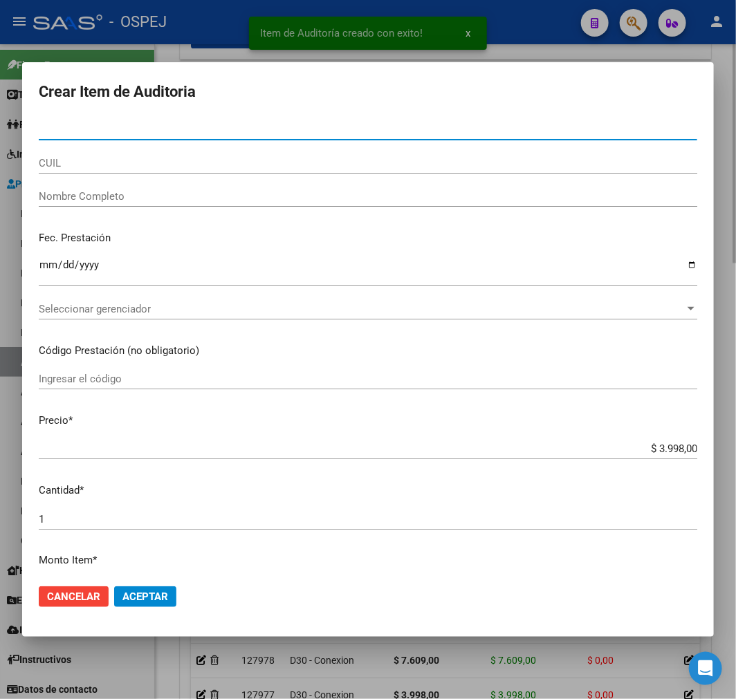
paste input "47879709"
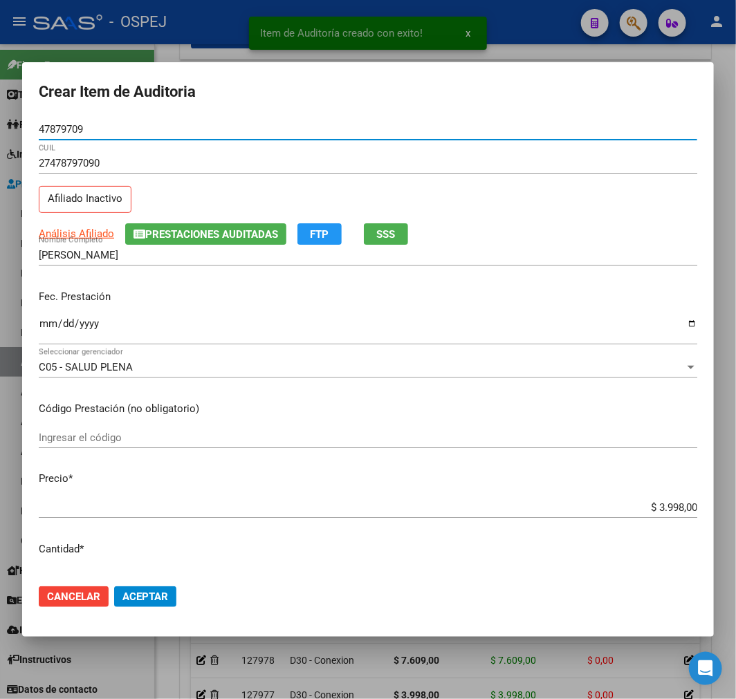
click at [648, 507] on input "$ 3.998,00" at bounding box center [368, 507] width 659 height 12
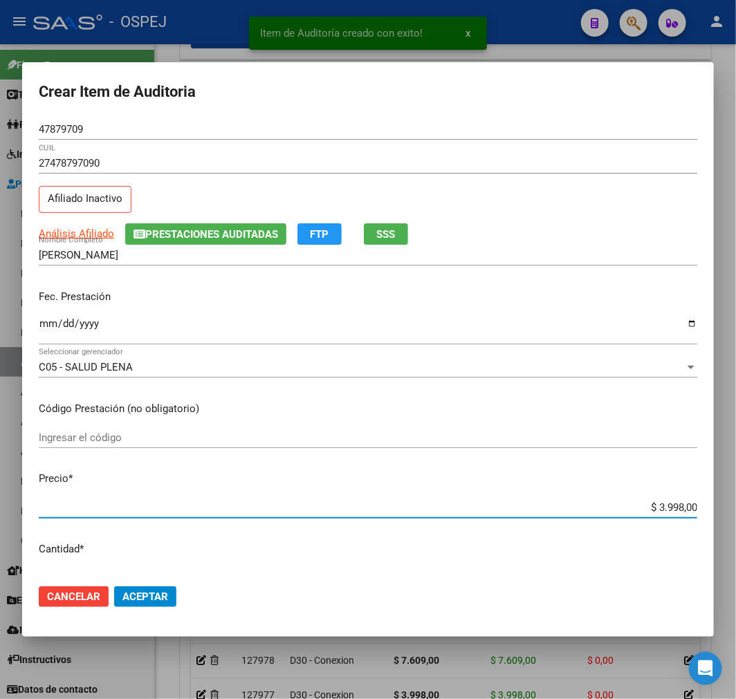
click at [648, 507] on input "$ 3.998,00" at bounding box center [368, 507] width 659 height 12
click at [164, 599] on span "Aceptar" at bounding box center [145, 597] width 46 height 12
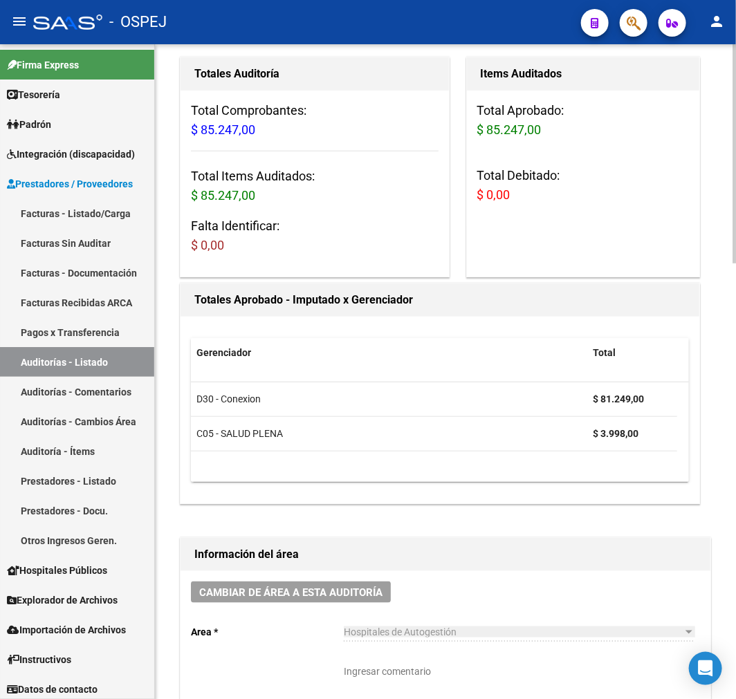
scroll to position [0, 0]
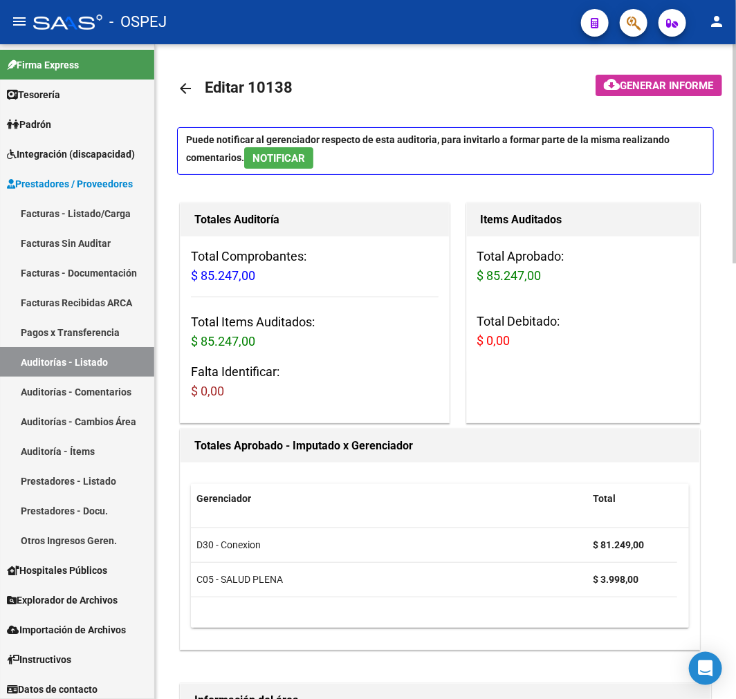
click at [185, 91] on mat-icon "arrow_back" at bounding box center [185, 88] width 17 height 17
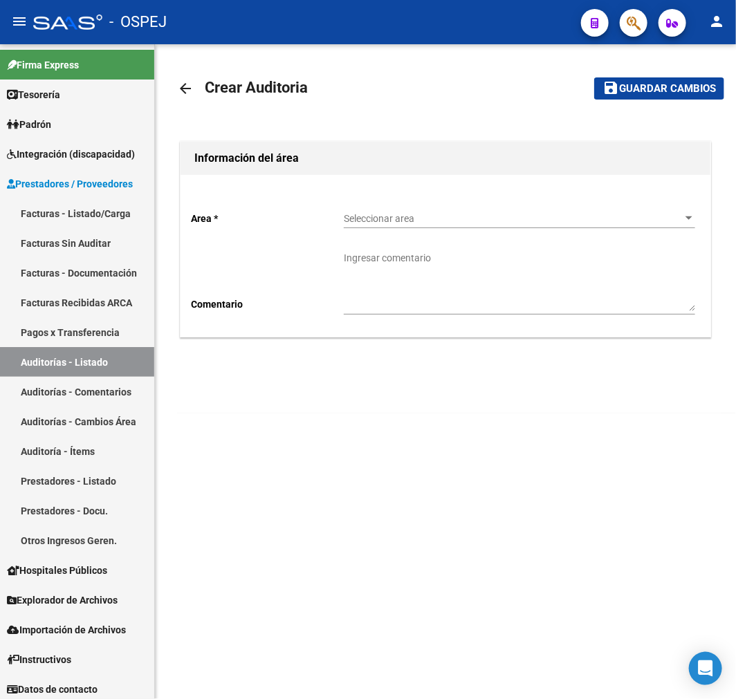
click at [401, 223] on span "Seleccionar area" at bounding box center [513, 219] width 339 height 12
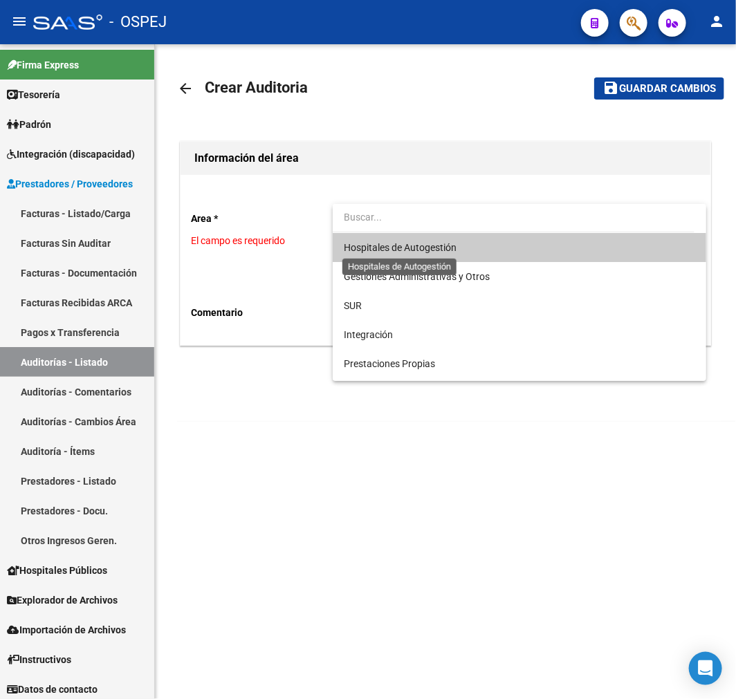
click at [386, 246] on span "Hospitales de Autogestión" at bounding box center [400, 247] width 113 height 11
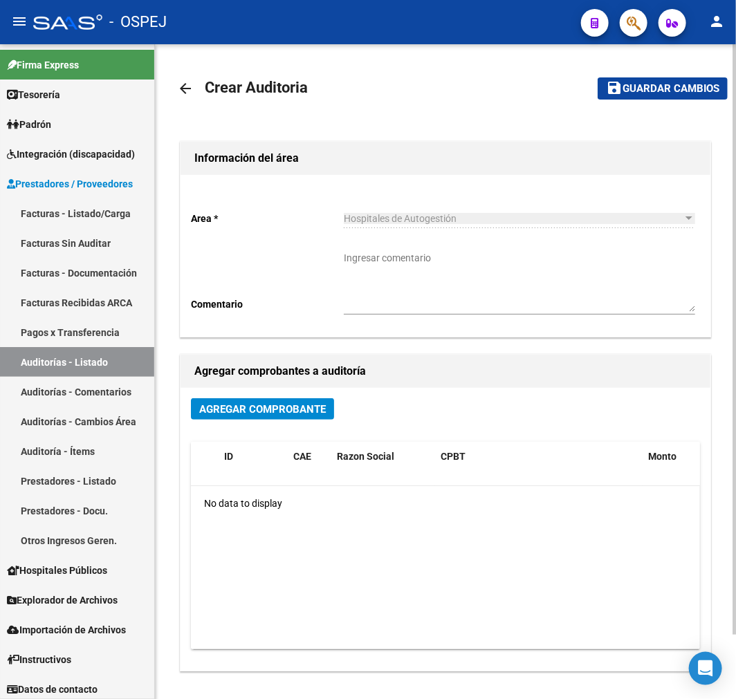
click at [237, 389] on div "Agregar Comprobante ID CAE Razon Social CPBT Monto Fecha Cpbt Fecha Recibido Do…" at bounding box center [446, 529] width 530 height 283
click at [223, 412] on span "Agregar Comprobante" at bounding box center [262, 409] width 127 height 12
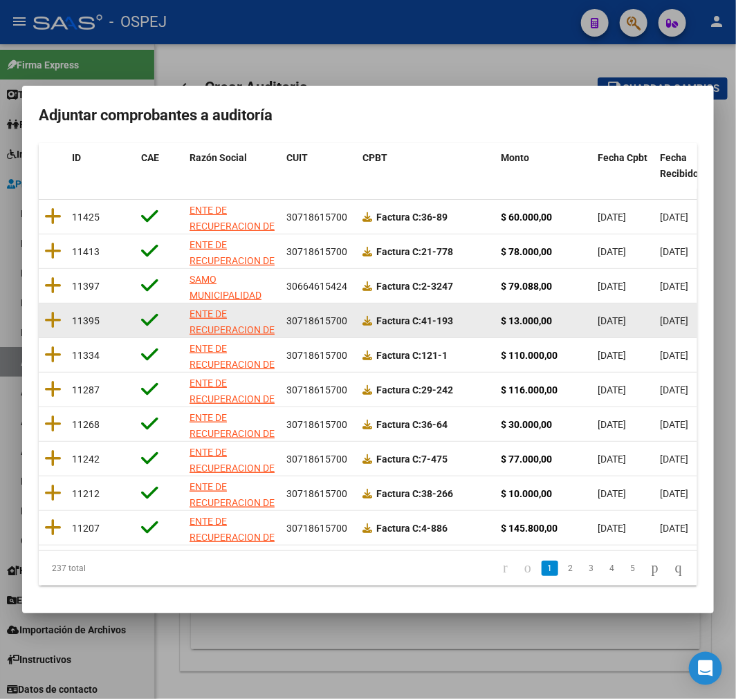
scroll to position [178, 0]
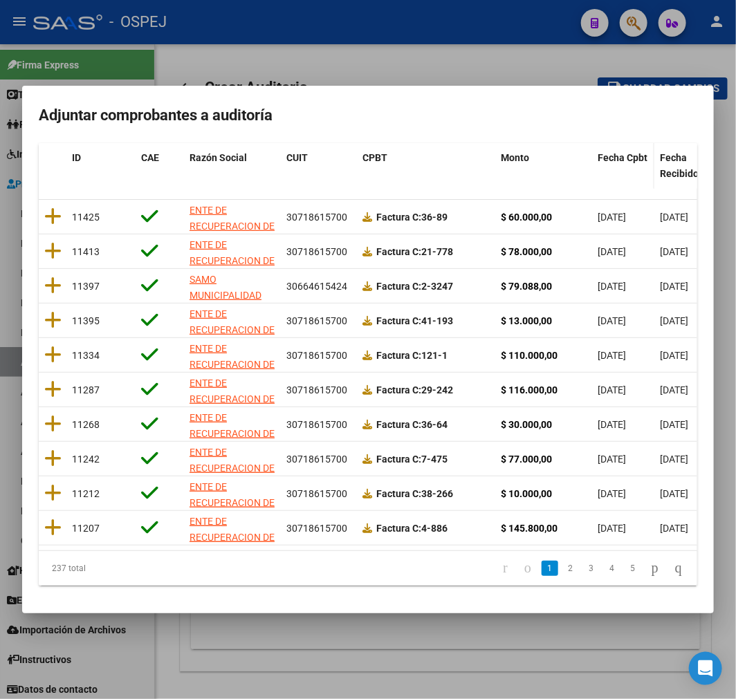
click at [614, 152] on span "Fecha Cpbt" at bounding box center [623, 157] width 50 height 11
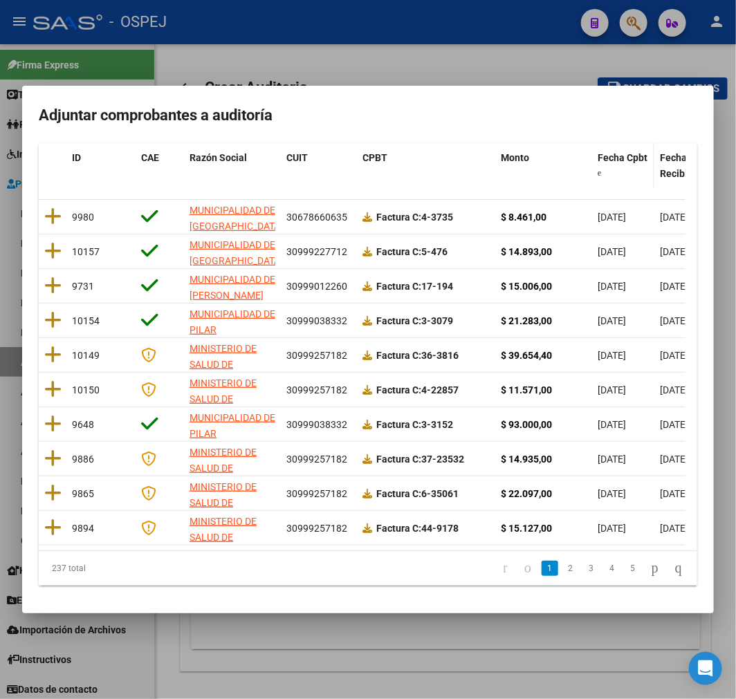
click at [614, 152] on span "Fecha Cpbt" at bounding box center [623, 157] width 50 height 11
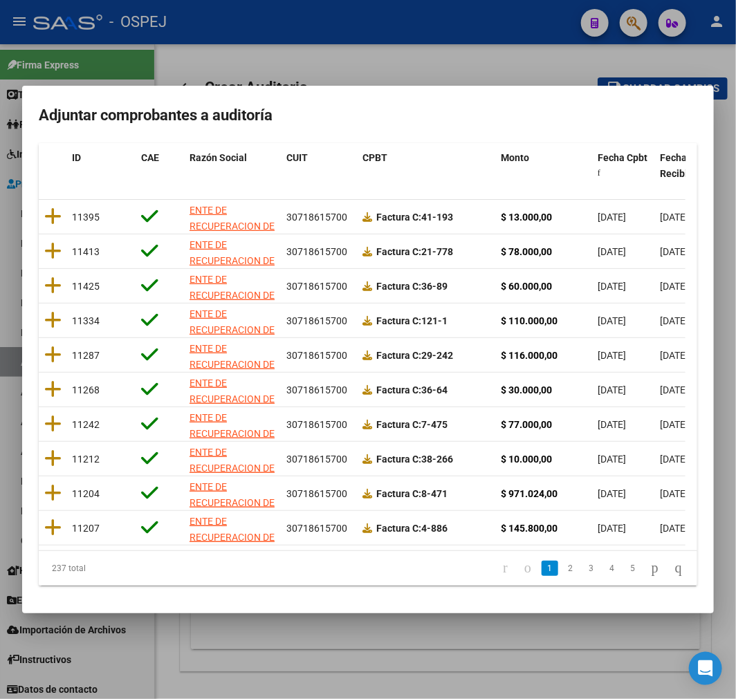
drag, startPoint x: 535, startPoint y: 566, endPoint x: 528, endPoint y: 566, distance: 7.6
click at [560, 566] on li "2" at bounding box center [570, 569] width 21 height 24
click at [542, 563] on link "1" at bounding box center [550, 568] width 17 height 15
click at [562, 564] on link "2" at bounding box center [570, 568] width 17 height 15
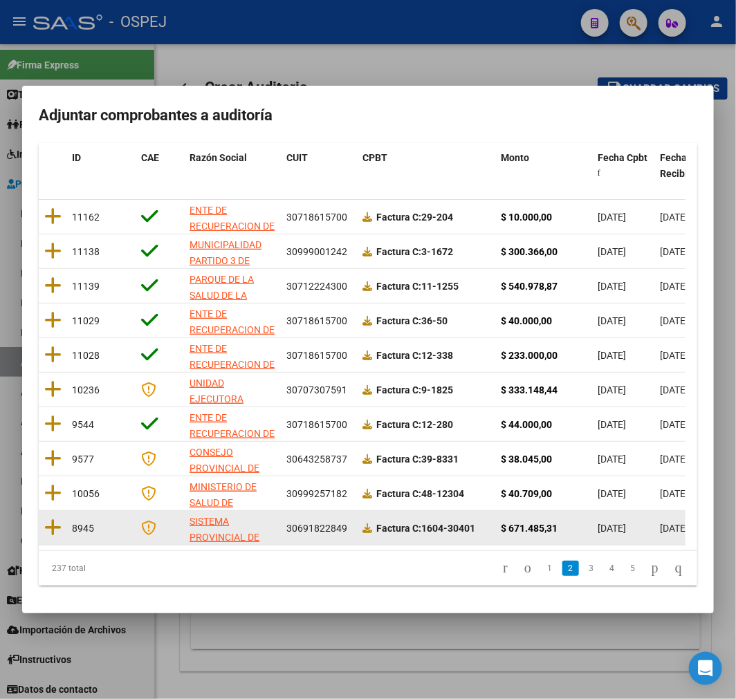
click at [64, 516] on datatable-body-cell at bounding box center [53, 528] width 28 height 34
click at [49, 524] on icon at bounding box center [52, 527] width 17 height 19
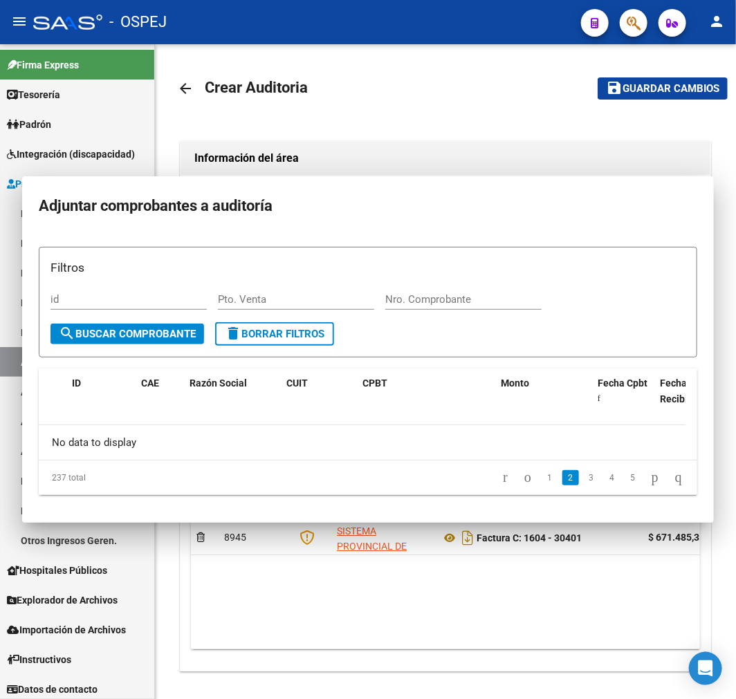
scroll to position [0, 0]
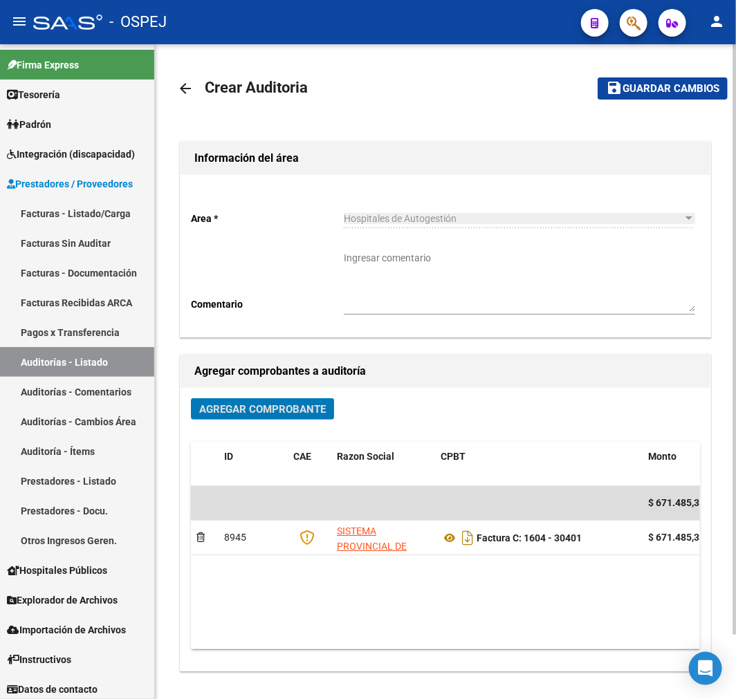
click at [697, 80] on button "save Guardar cambios" at bounding box center [663, 87] width 130 height 21
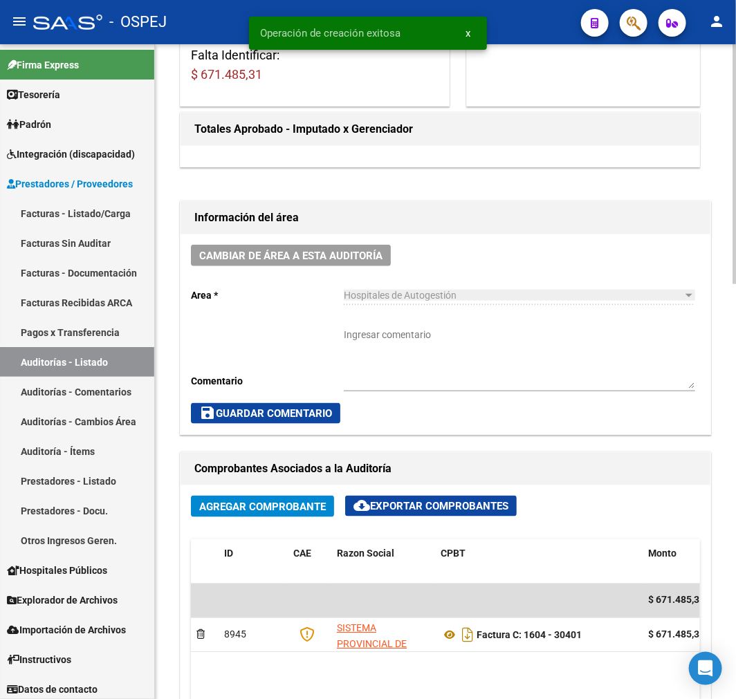
scroll to position [614, 0]
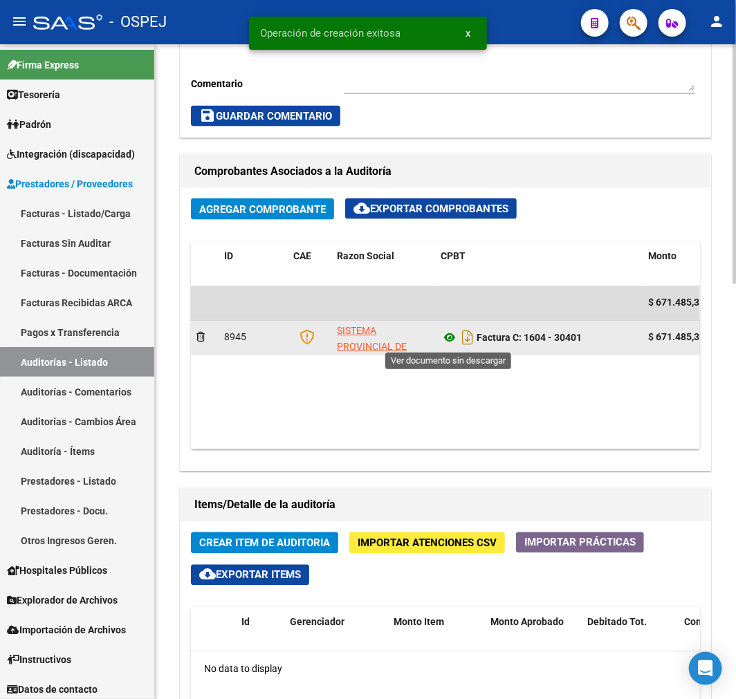
click at [454, 340] on icon at bounding box center [450, 338] width 18 height 17
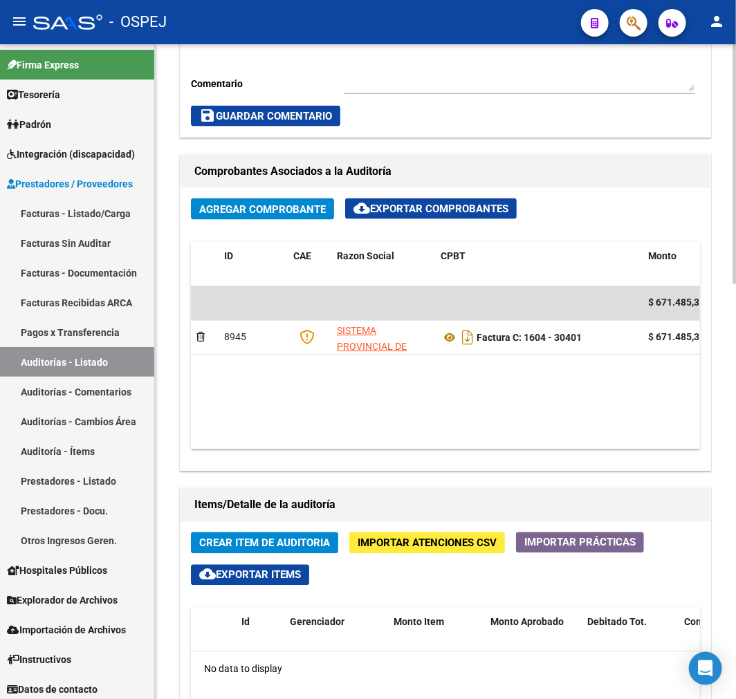
click at [286, 544] on span "Crear Item de Auditoria" at bounding box center [264, 543] width 131 height 12
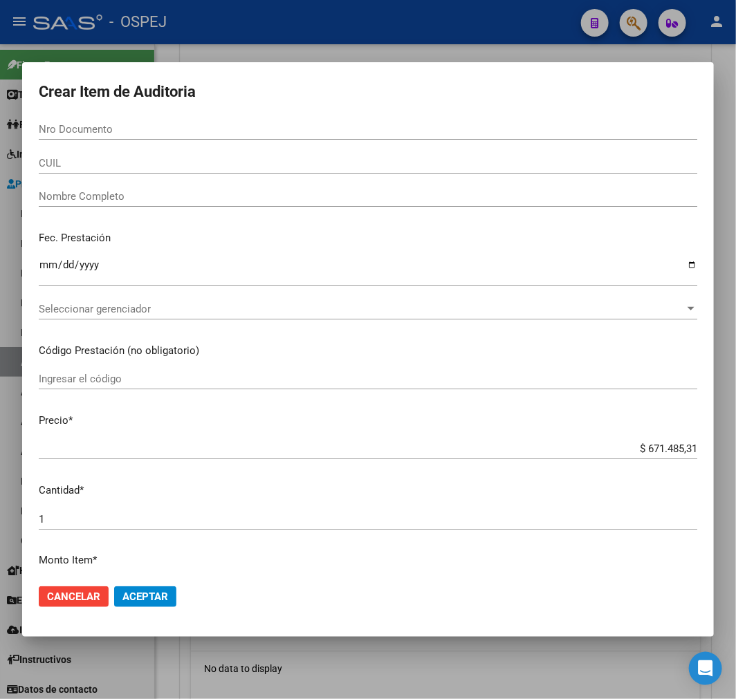
paste input "23517478"
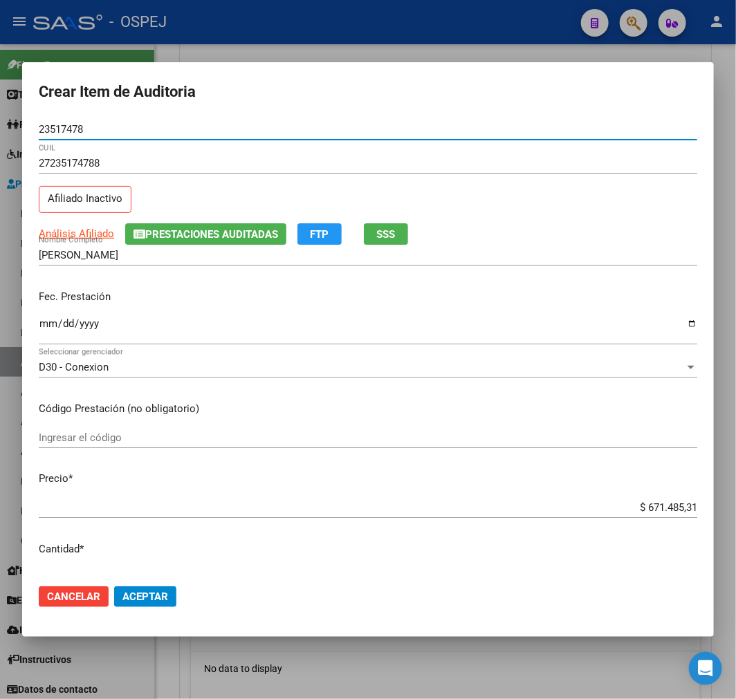
click at [674, 508] on input "$ 671.485,31" at bounding box center [368, 507] width 659 height 12
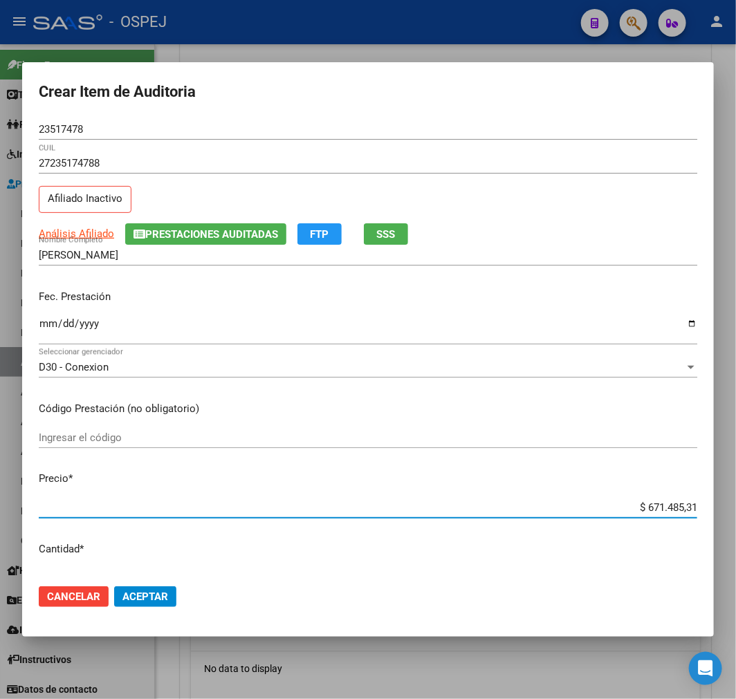
click at [674, 508] on input "$ 671.485,31" at bounding box center [368, 507] width 659 height 12
click at [133, 596] on span "Aceptar" at bounding box center [145, 597] width 46 height 12
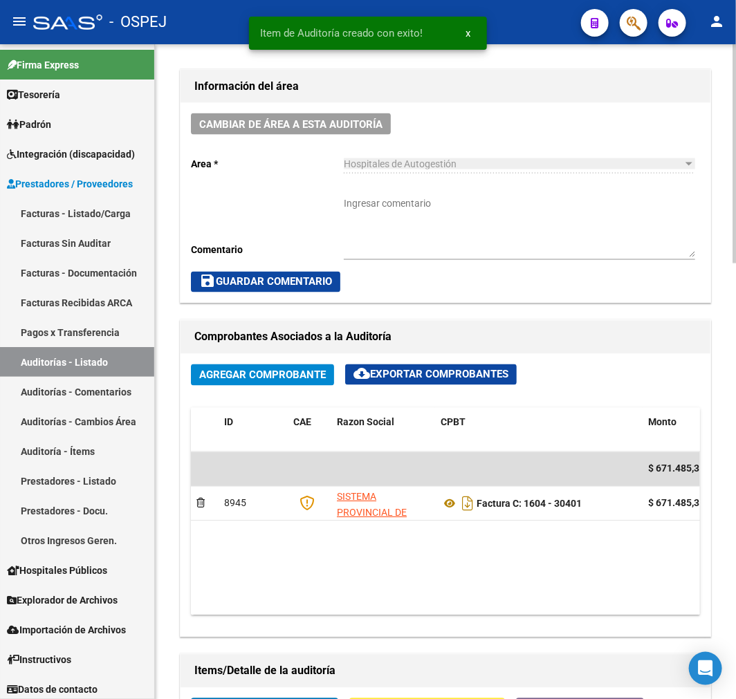
scroll to position [780, 0]
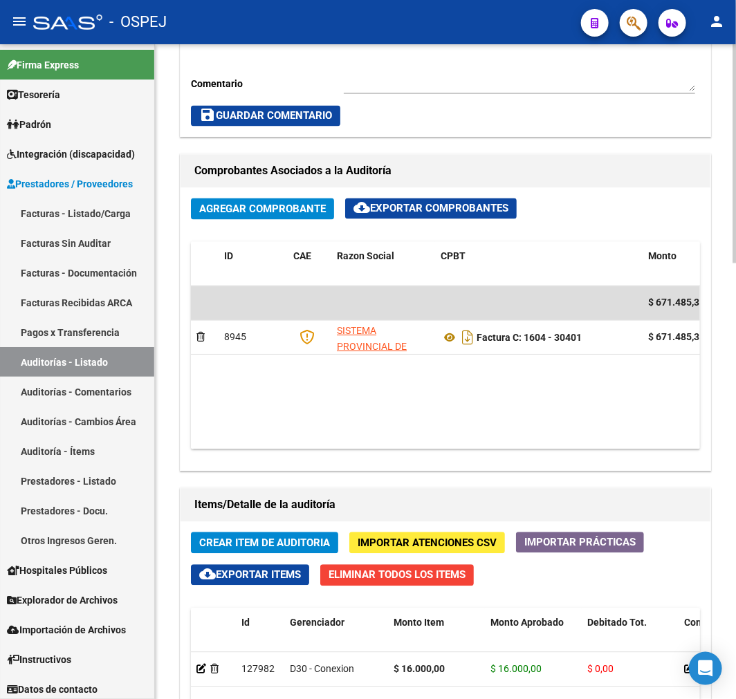
click at [307, 537] on span "Crear Item de Auditoria" at bounding box center [264, 543] width 131 height 12
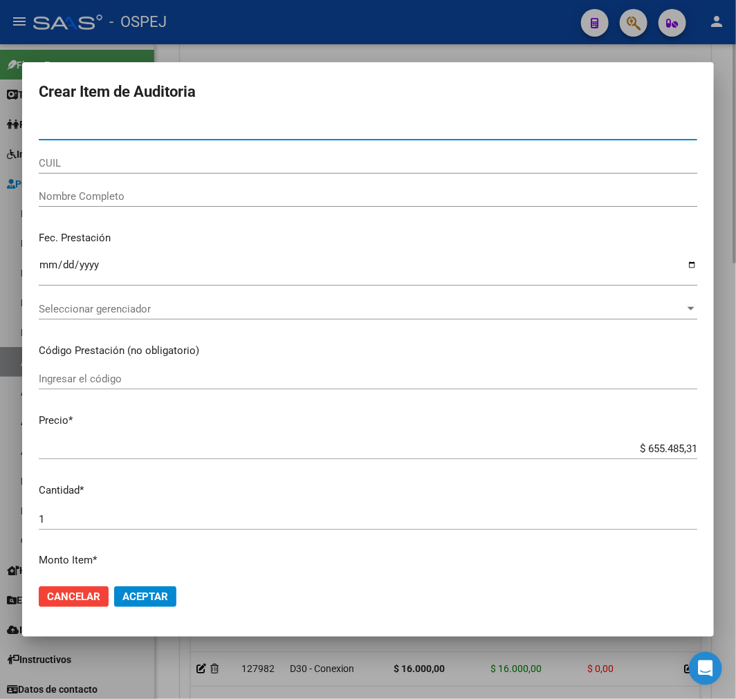
paste input "32927386"
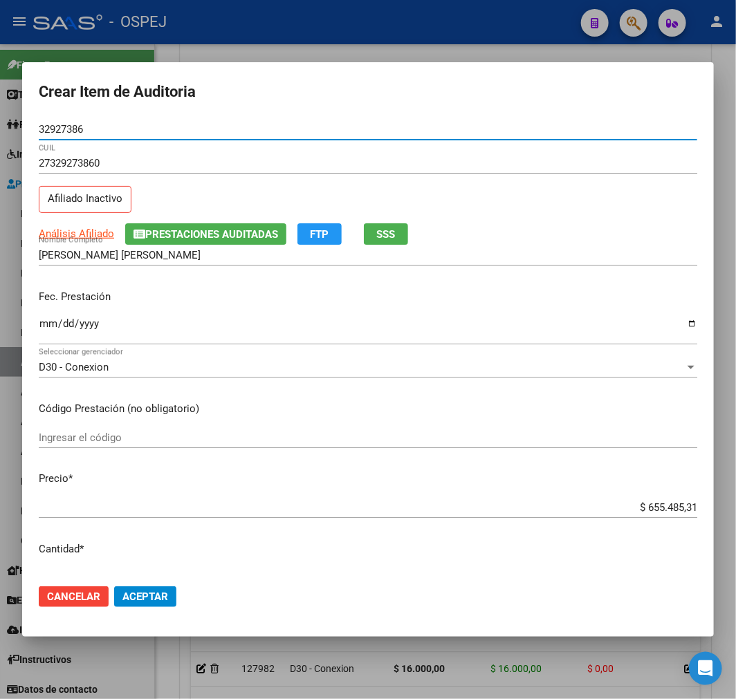
click at [648, 505] on input "$ 655.485,31" at bounding box center [368, 507] width 659 height 12
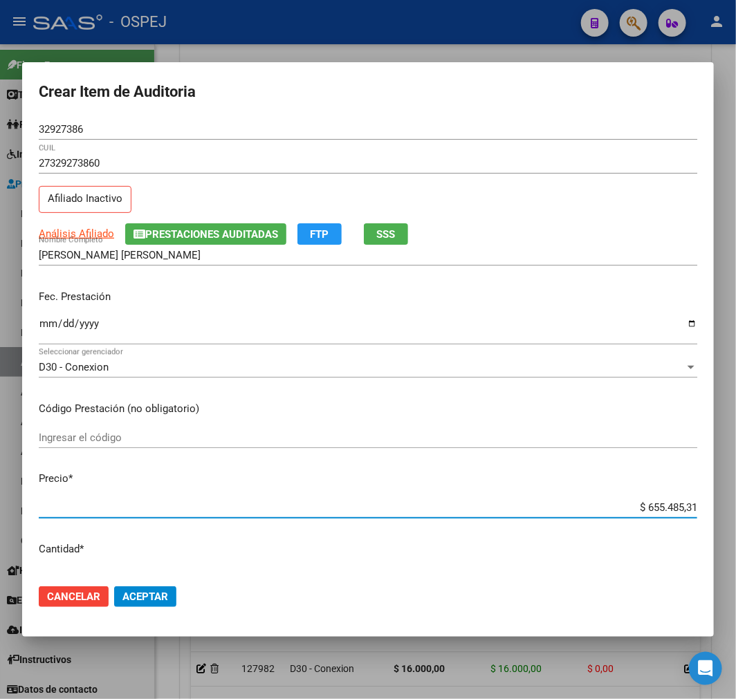
click at [648, 505] on input "$ 655.485,31" at bounding box center [368, 507] width 659 height 12
click at [173, 609] on mat-dialog-actions "Cancelar Aceptar" at bounding box center [368, 596] width 659 height 47
click at [169, 607] on mat-dialog-actions "Cancelar Aceptar" at bounding box center [368, 596] width 659 height 47
click at [168, 604] on button "Aceptar" at bounding box center [145, 597] width 62 height 21
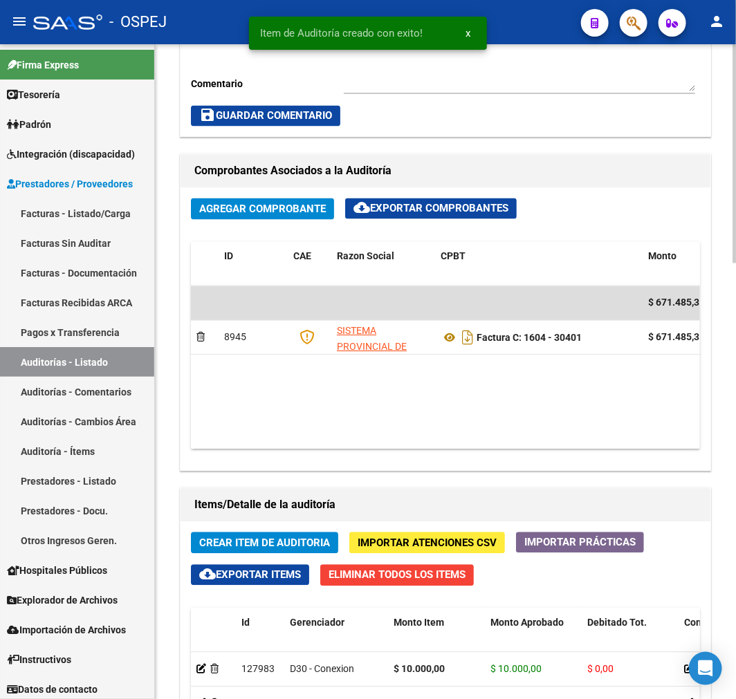
click at [273, 543] on span "Crear Item de Auditoria" at bounding box center [264, 543] width 131 height 12
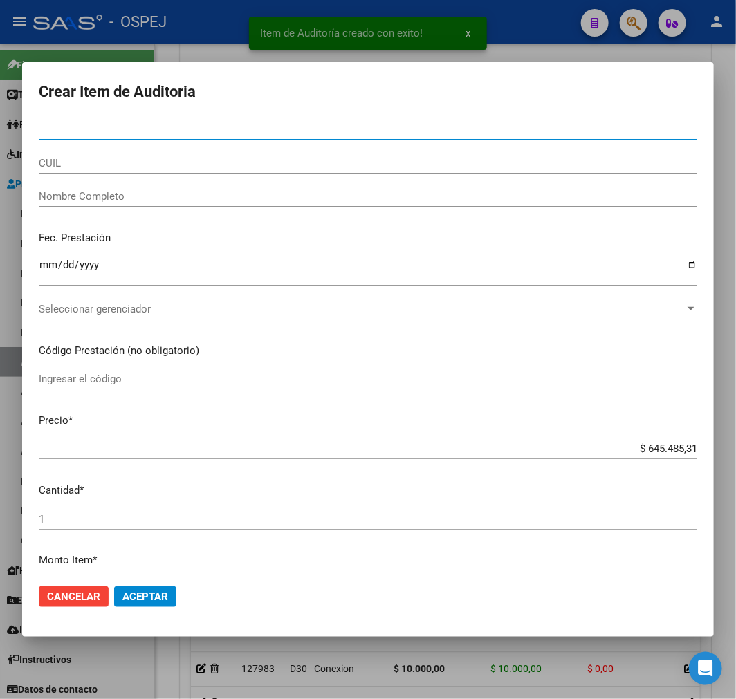
paste input "43848660"
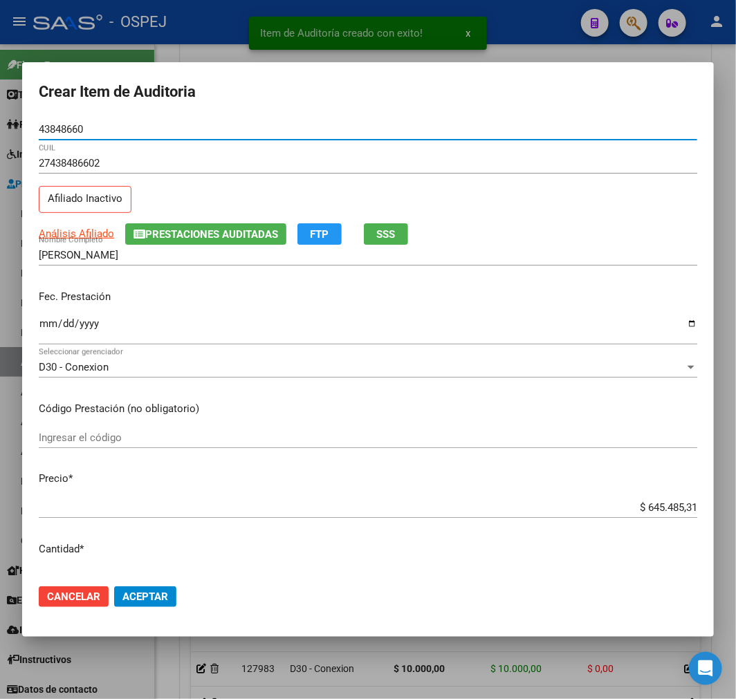
click at [688, 509] on app-form-text-field "Precio * $ 645.485,31 Ingresar el precio" at bounding box center [374, 492] width 670 height 43
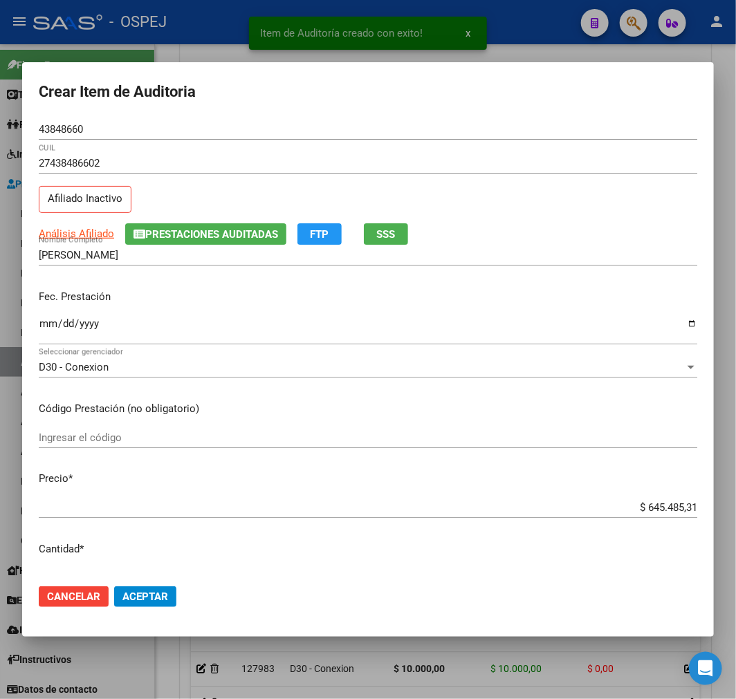
click at [688, 509] on app-form-text-field "Precio * $ 645.485,31 Ingresar el precio" at bounding box center [374, 492] width 670 height 43
click at [671, 506] on input "$ 645.485,31" at bounding box center [368, 507] width 659 height 12
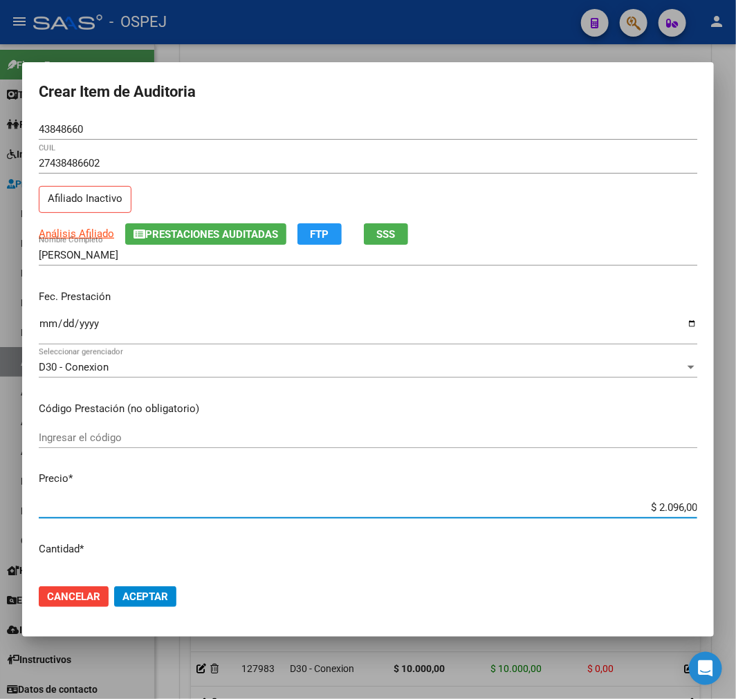
click at [149, 592] on span "Aceptar" at bounding box center [145, 597] width 46 height 12
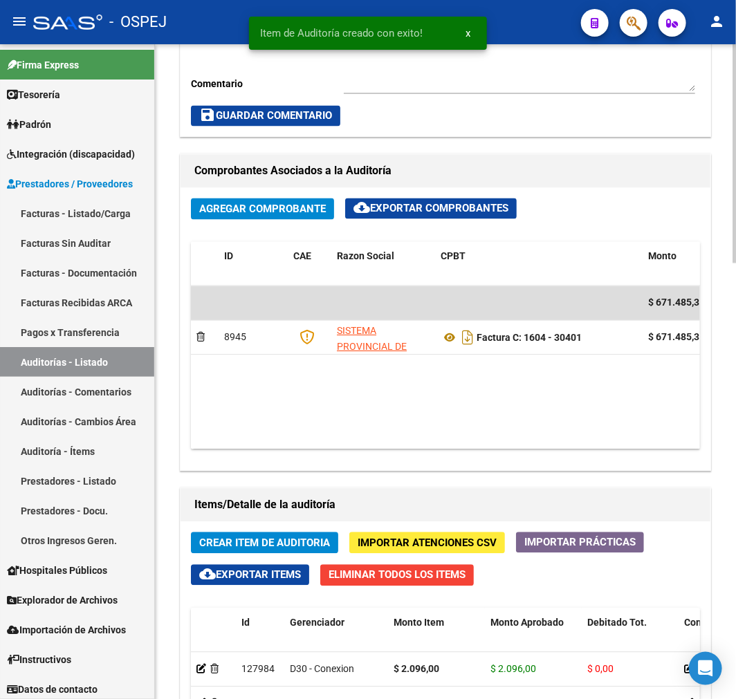
click at [250, 535] on button "Crear Item de Auditoria" at bounding box center [264, 543] width 147 height 21
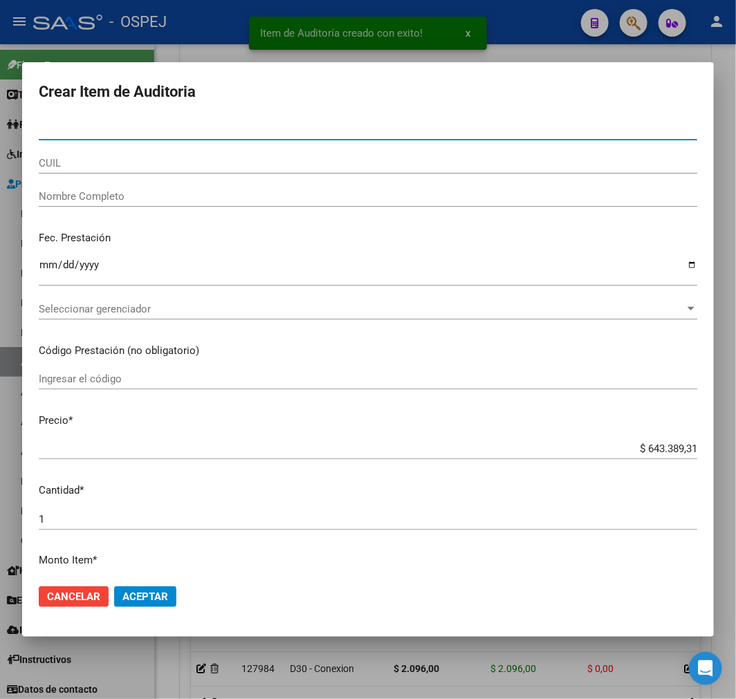
paste input "38348719"
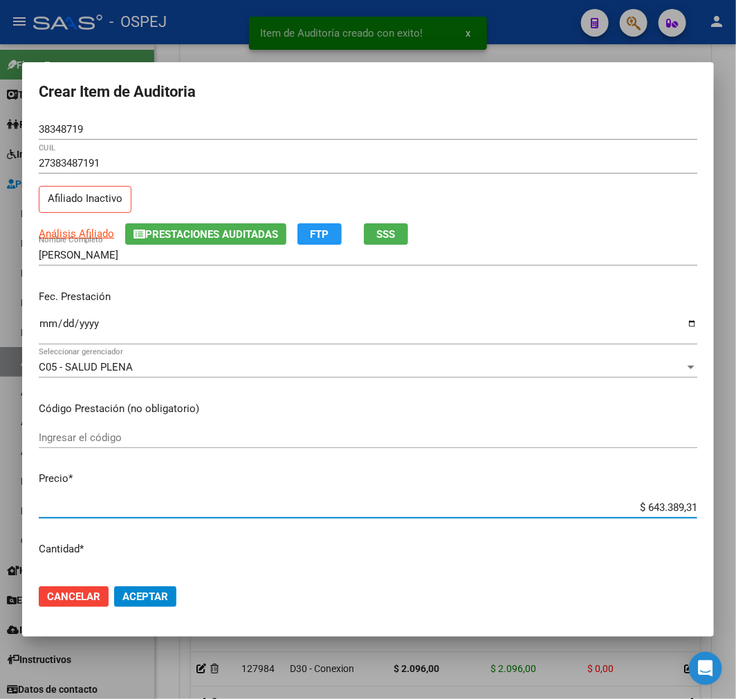
click at [652, 507] on input "$ 643.389,31" at bounding box center [368, 507] width 659 height 12
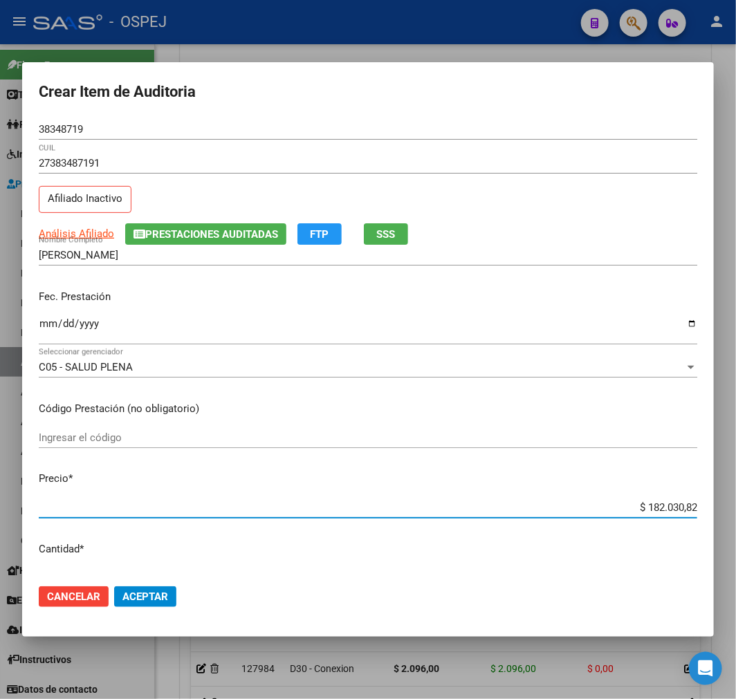
click at [145, 589] on button "Aceptar" at bounding box center [145, 597] width 62 height 21
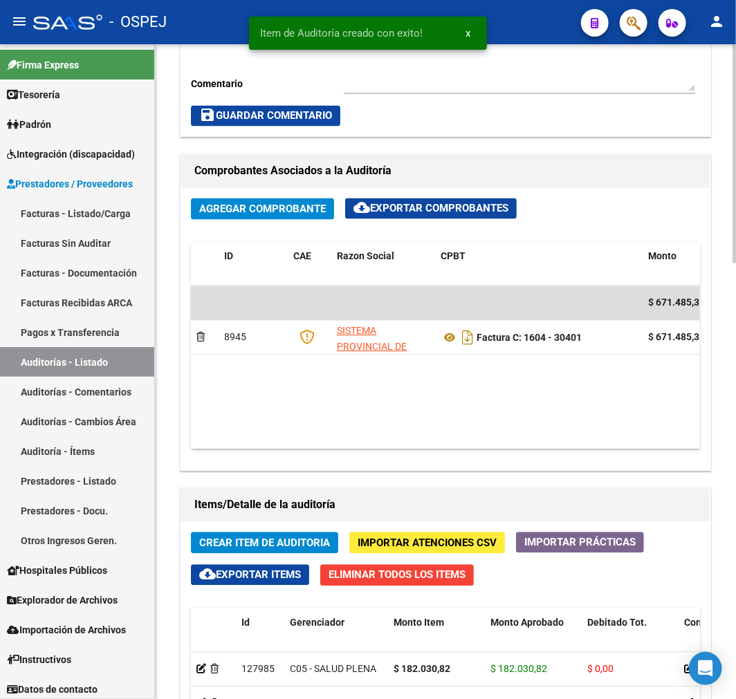
click at [293, 546] on span "Crear Item de Auditoria" at bounding box center [264, 543] width 131 height 12
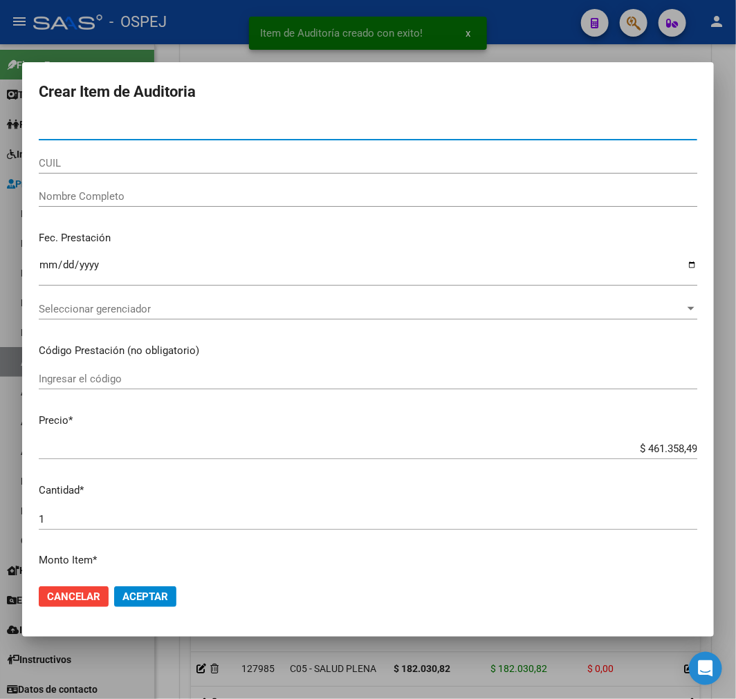
paste input "43564305"
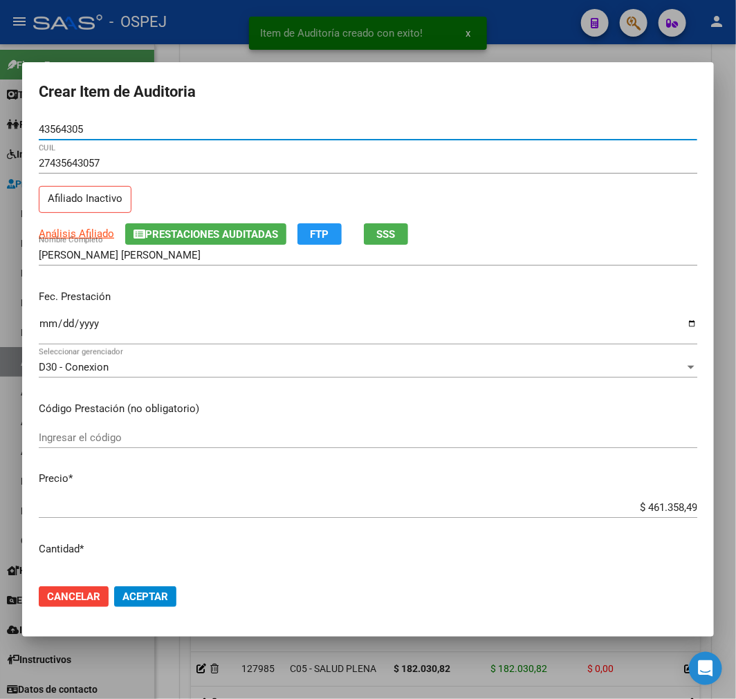
click at [666, 510] on input "$ 461.358,49" at bounding box center [368, 507] width 659 height 12
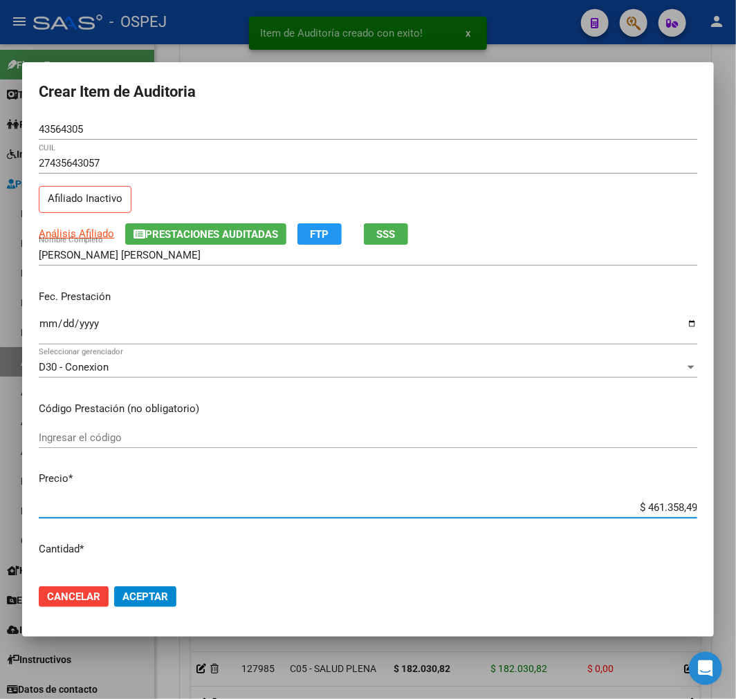
click at [666, 510] on input "$ 461.358,49" at bounding box center [368, 507] width 659 height 12
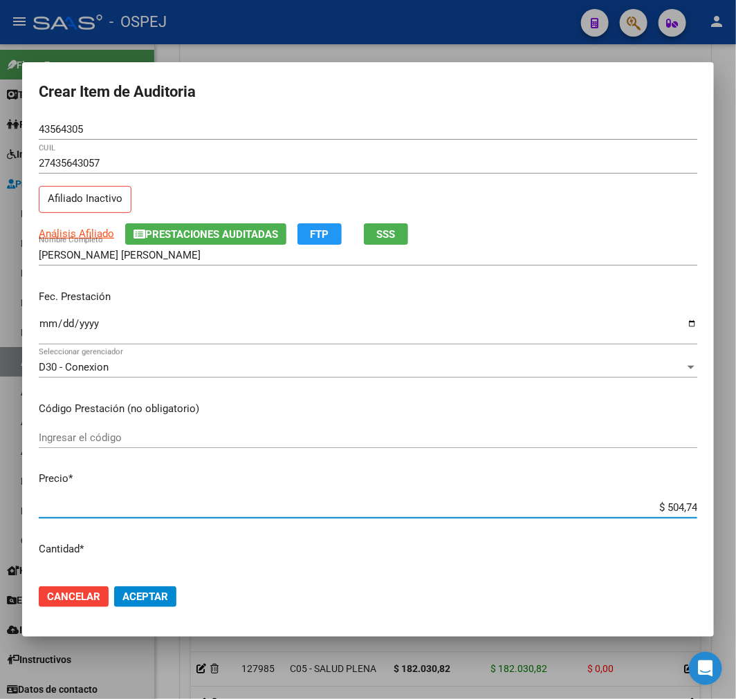
click at [180, 609] on mat-dialog-actions "Cancelar Aceptar" at bounding box center [368, 596] width 659 height 47
click at [174, 599] on button "Aceptar" at bounding box center [145, 597] width 62 height 21
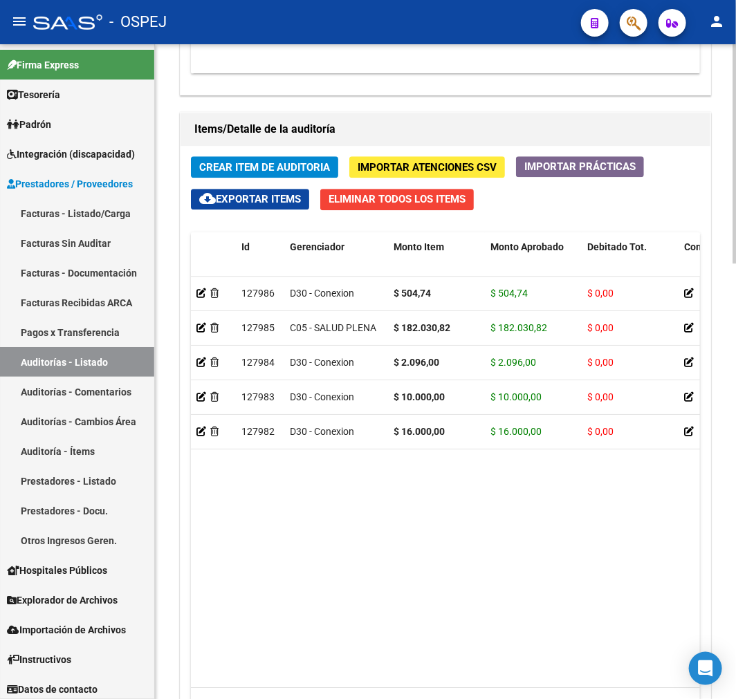
scroll to position [1165, 0]
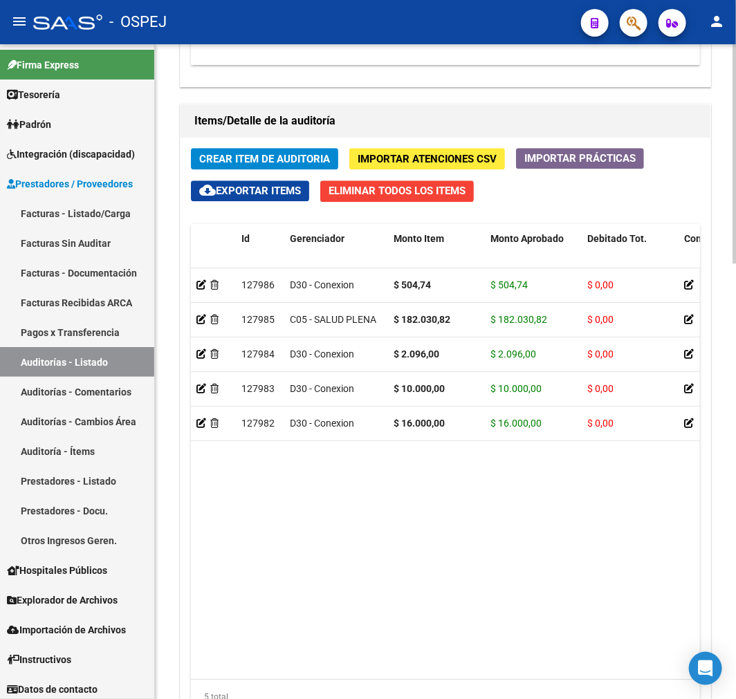
click at [299, 161] on span "Crear Item de Auditoria" at bounding box center [264, 159] width 131 height 12
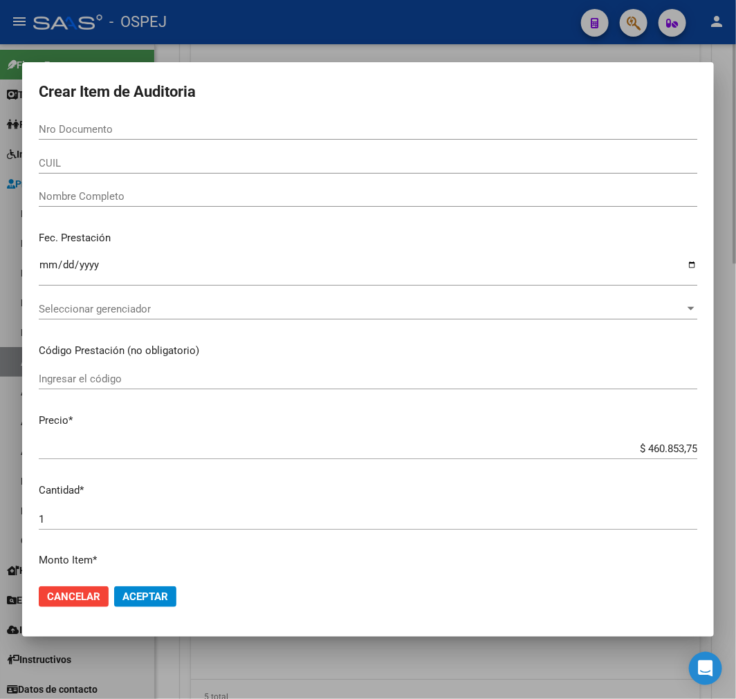
paste input "58984347"
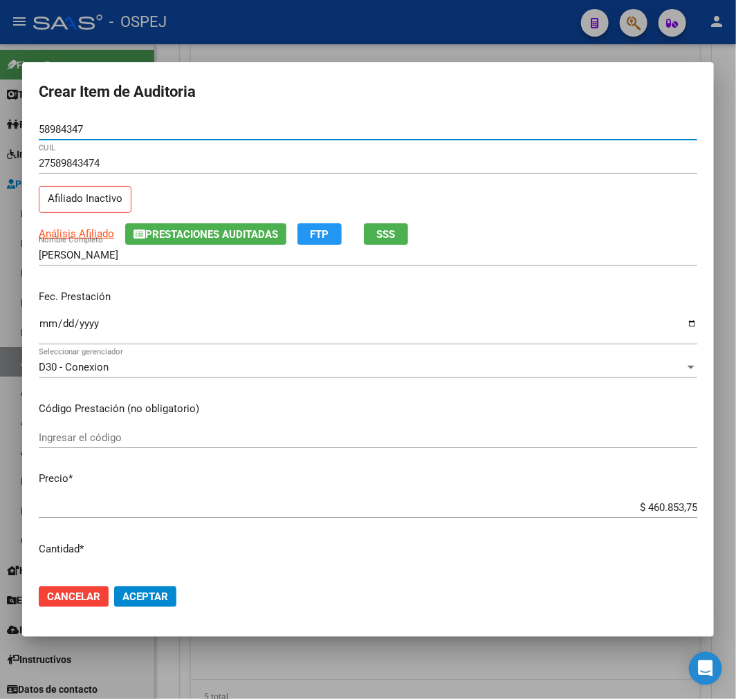
click at [663, 501] on input "$ 460.853,75" at bounding box center [368, 507] width 659 height 12
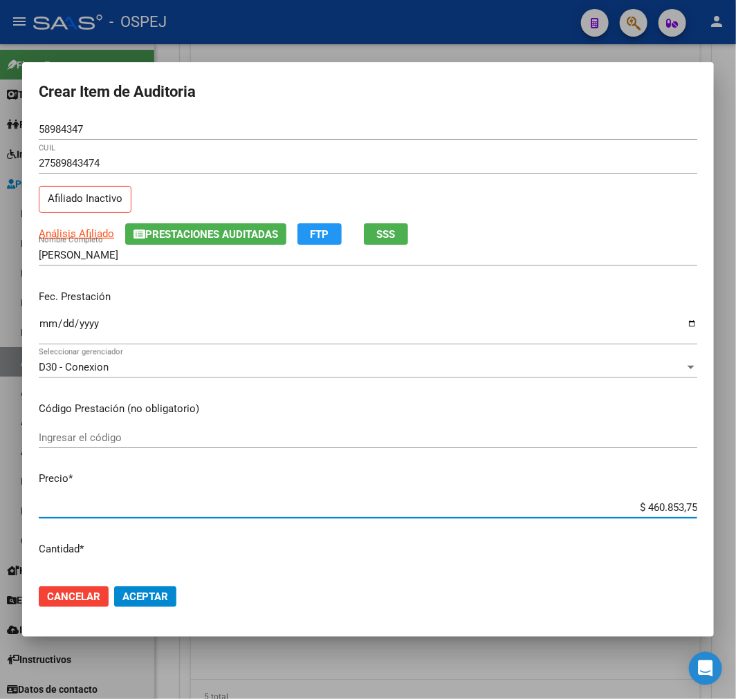
click at [663, 501] on input "$ 460.853,75" at bounding box center [368, 507] width 659 height 12
click at [166, 596] on span "Aceptar" at bounding box center [145, 597] width 46 height 12
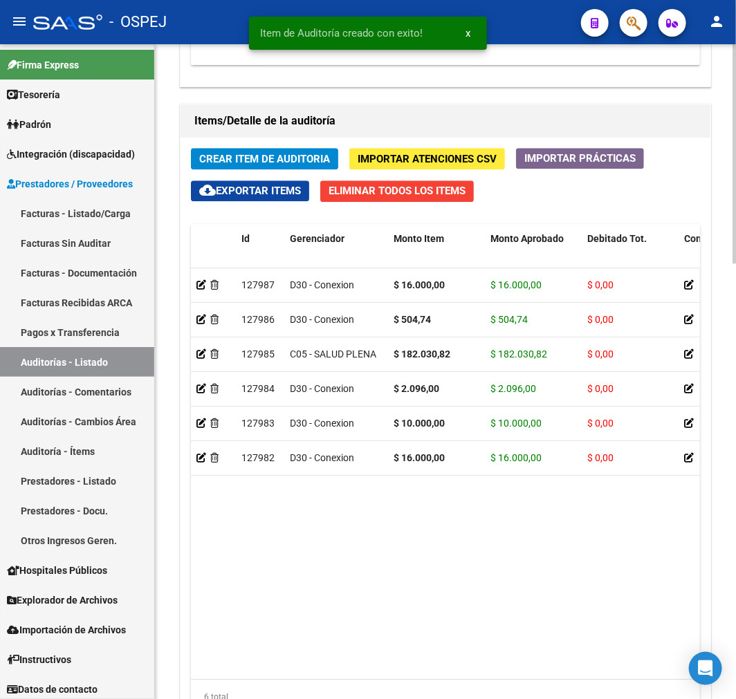
click at [228, 149] on button "Crear Item de Auditoria" at bounding box center [264, 158] width 147 height 21
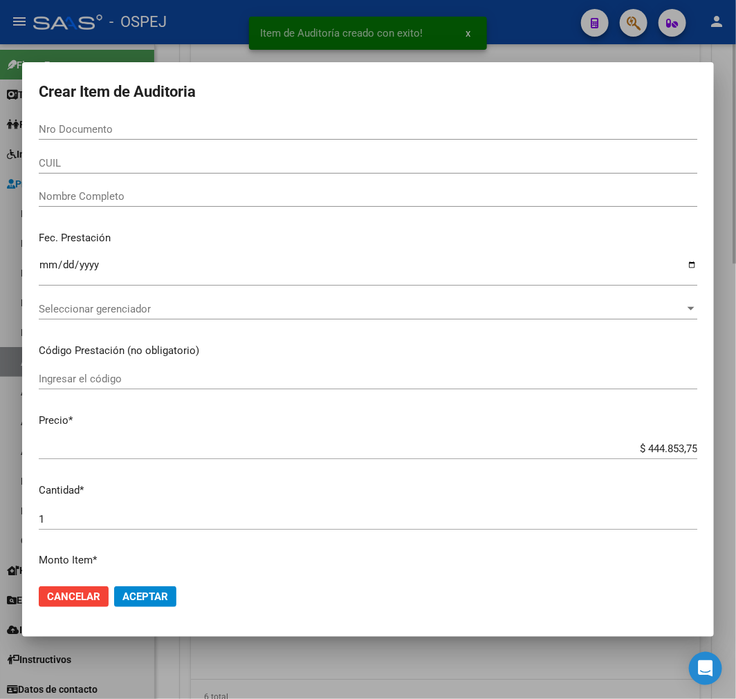
paste input "43564305"
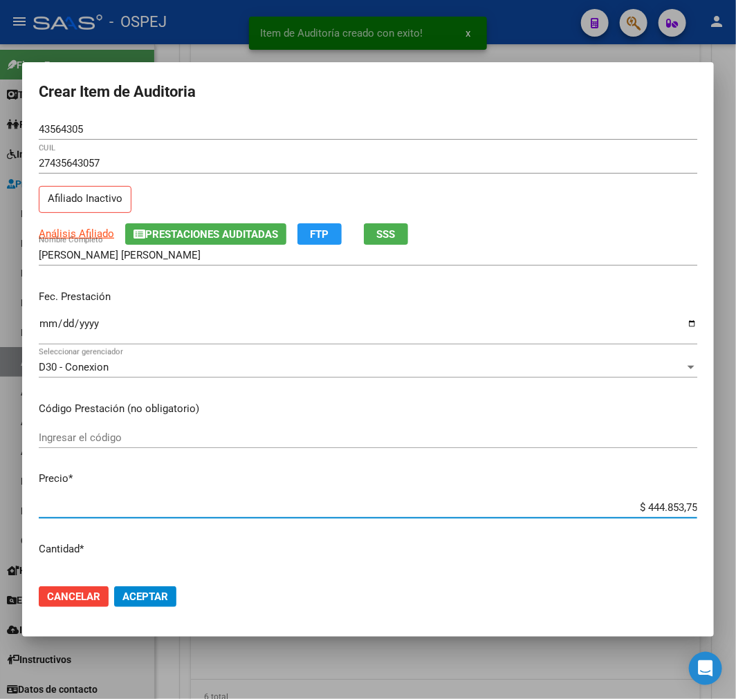
click at [652, 509] on input "$ 444.853,75" at bounding box center [368, 507] width 659 height 12
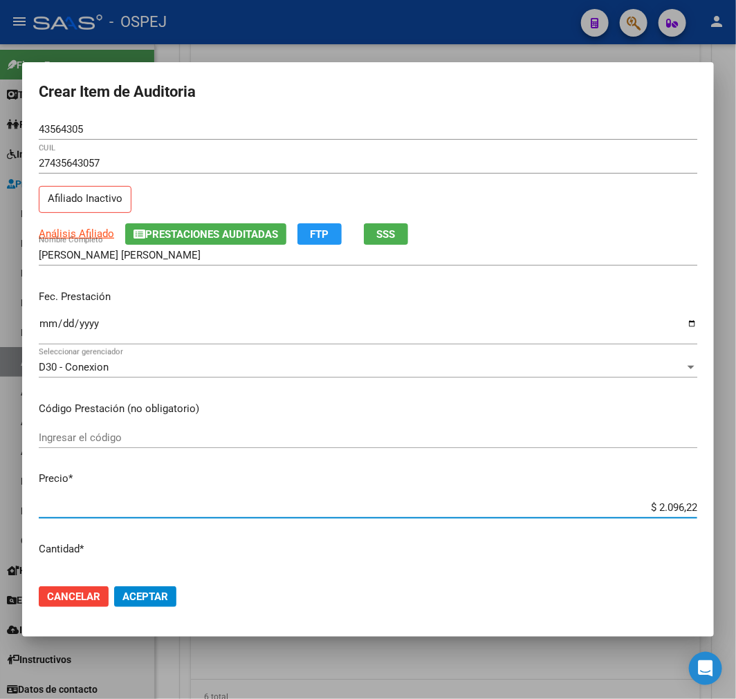
click at [140, 591] on span "Aceptar" at bounding box center [145, 597] width 46 height 12
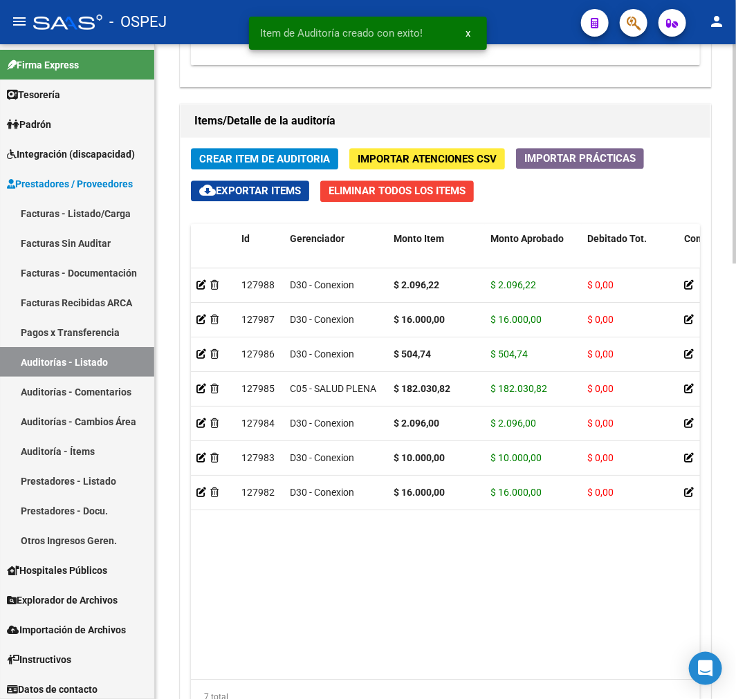
click at [285, 143] on div "Crear Item de Auditoria Importar Atenciones CSV Importar Prácticas cloud_downlo…" at bounding box center [446, 437] width 530 height 598
click at [301, 164] on span "Crear Item de Auditoria" at bounding box center [264, 159] width 131 height 12
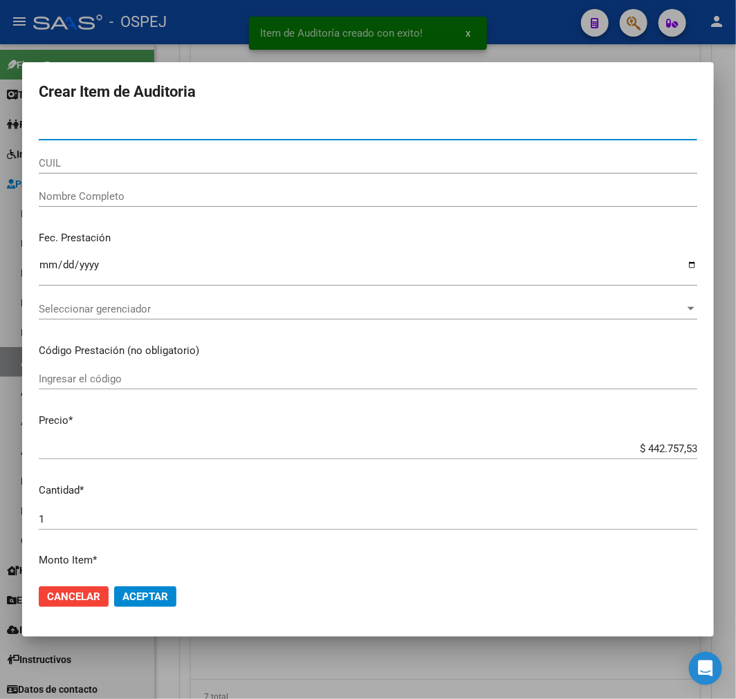
paste input "38348719"
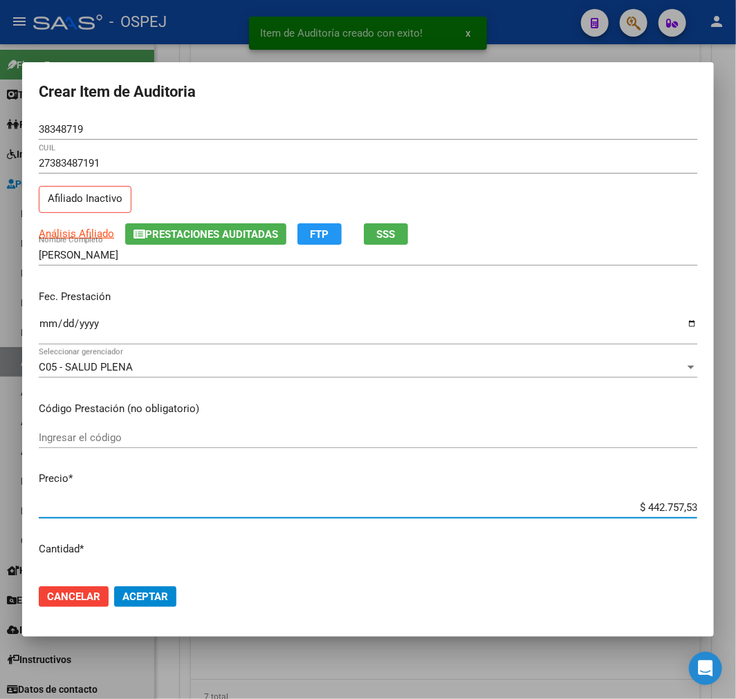
click at [651, 501] on input "$ 442.757,53" at bounding box center [368, 507] width 659 height 12
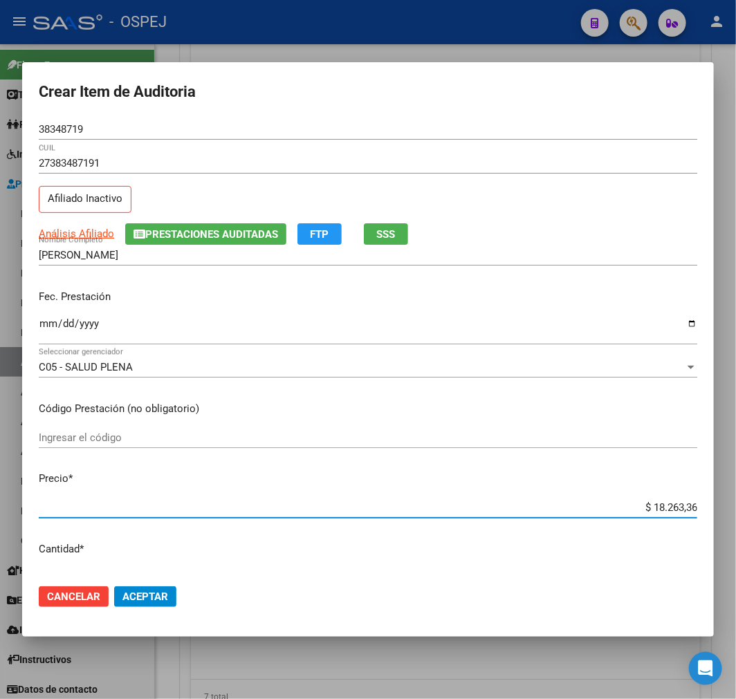
click at [148, 592] on span "Aceptar" at bounding box center [145, 597] width 46 height 12
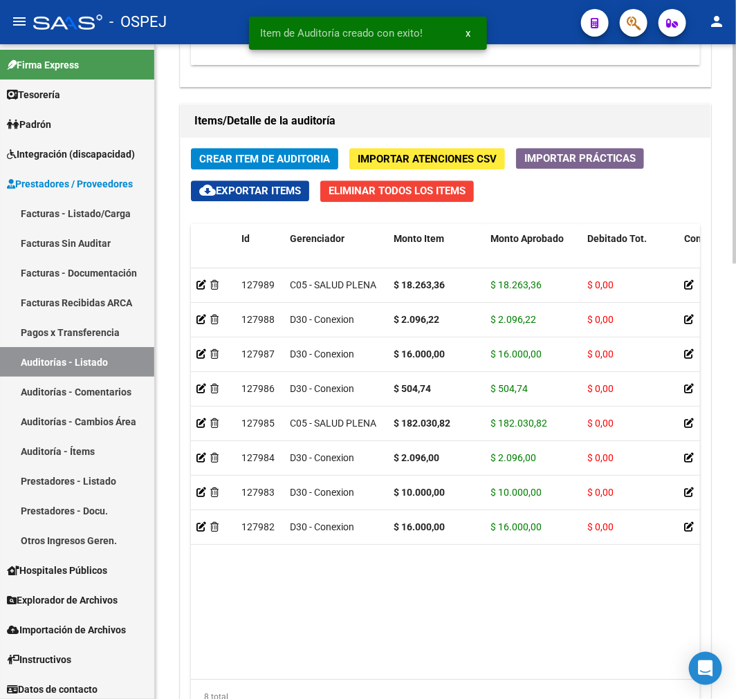
click at [279, 158] on span "Crear Item de Auditoria" at bounding box center [264, 159] width 131 height 12
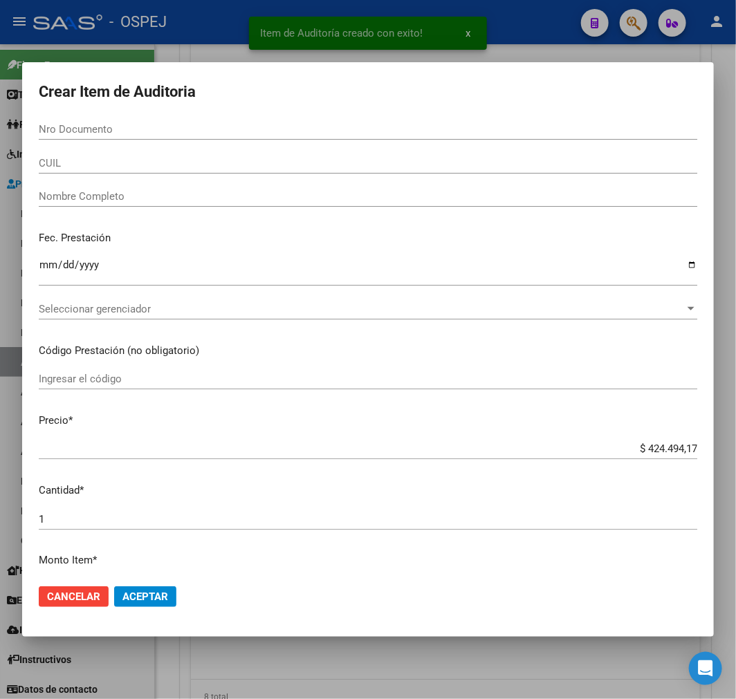
paste input "29786109"
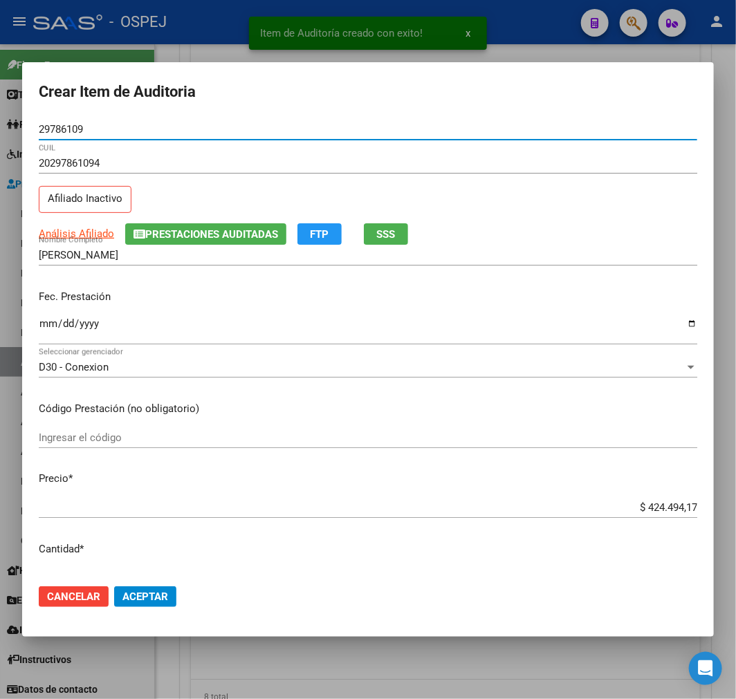
click at [671, 513] on input "$ 424.494,17" at bounding box center [368, 507] width 659 height 12
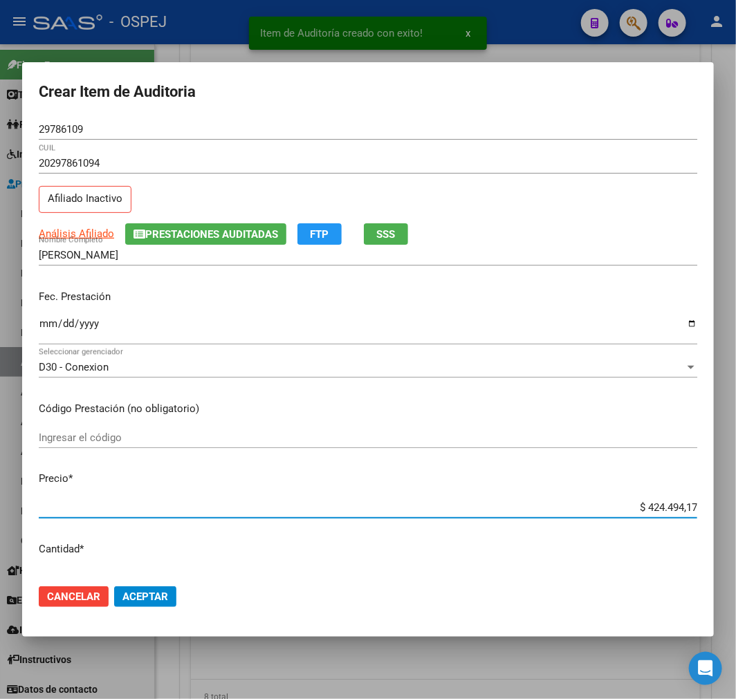
click at [671, 513] on input "$ 424.494,17" at bounding box center [368, 507] width 659 height 12
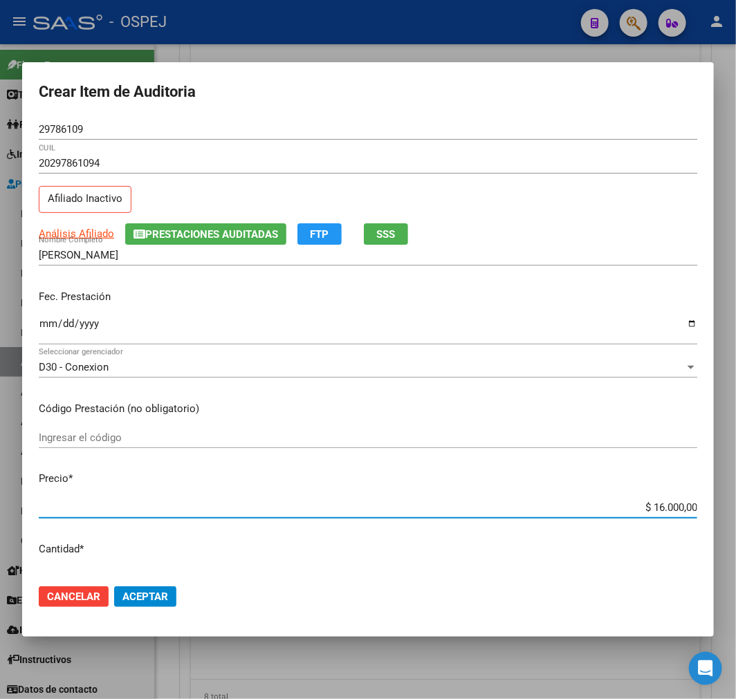
click at [165, 598] on span "Aceptar" at bounding box center [145, 597] width 46 height 12
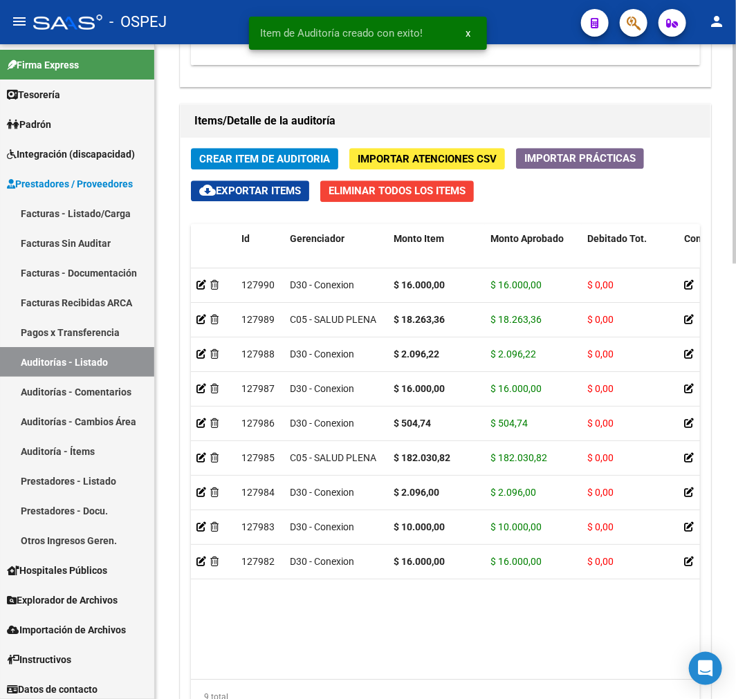
click at [323, 168] on button "Crear Item de Auditoria" at bounding box center [264, 158] width 147 height 21
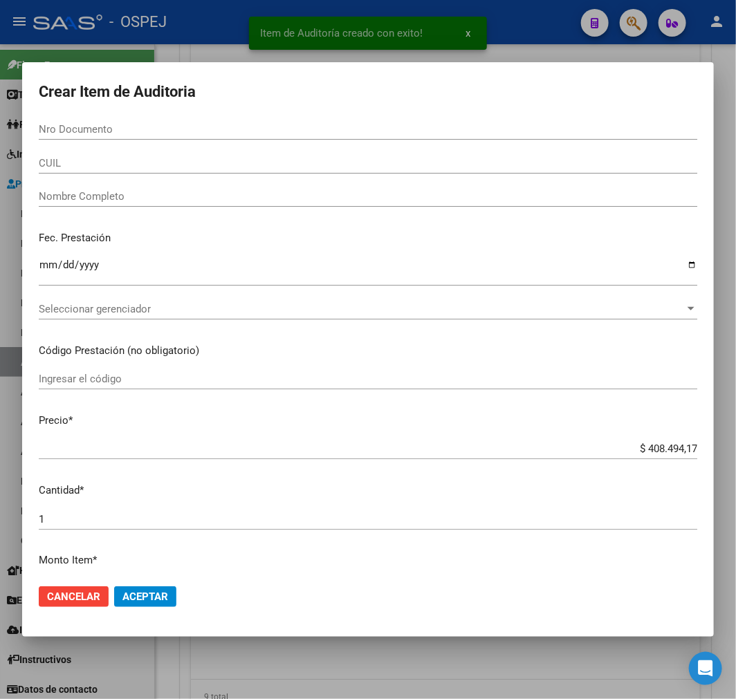
paste input "57198170"
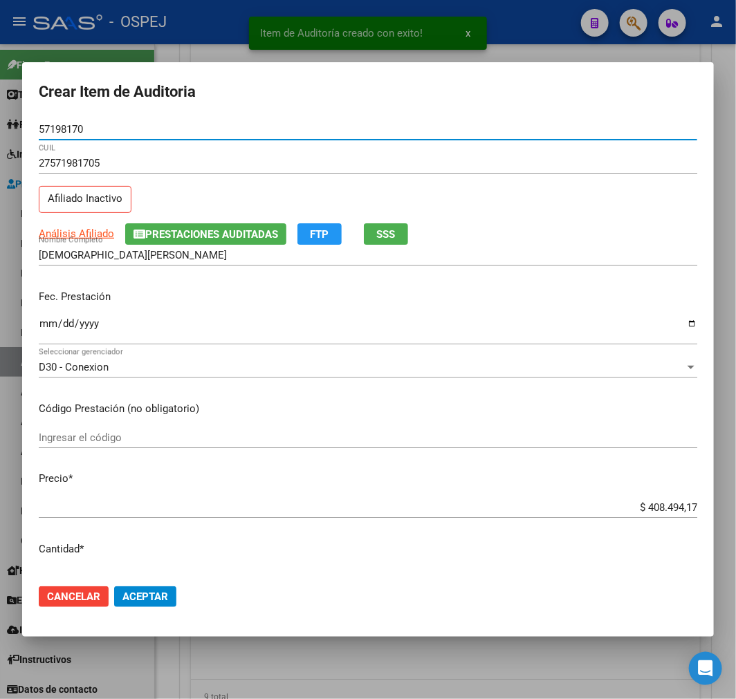
click at [659, 508] on input "$ 408.494,17" at bounding box center [368, 507] width 659 height 12
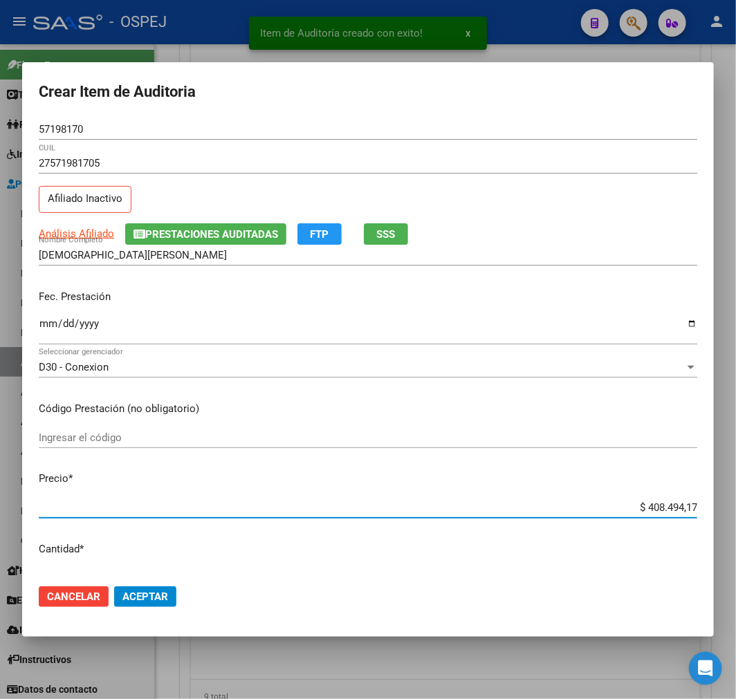
click at [659, 508] on input "$ 408.494,17" at bounding box center [368, 507] width 659 height 12
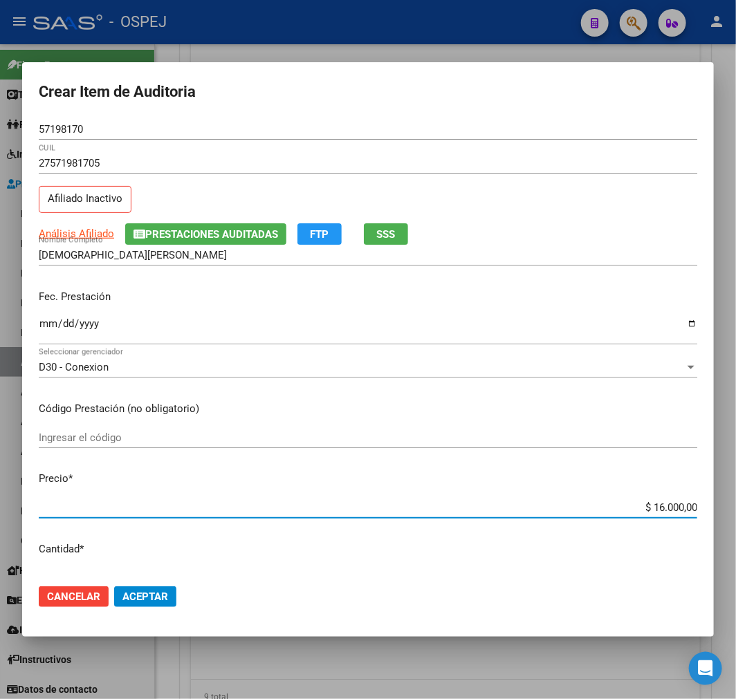
click at [174, 605] on button "Aceptar" at bounding box center [145, 597] width 62 height 21
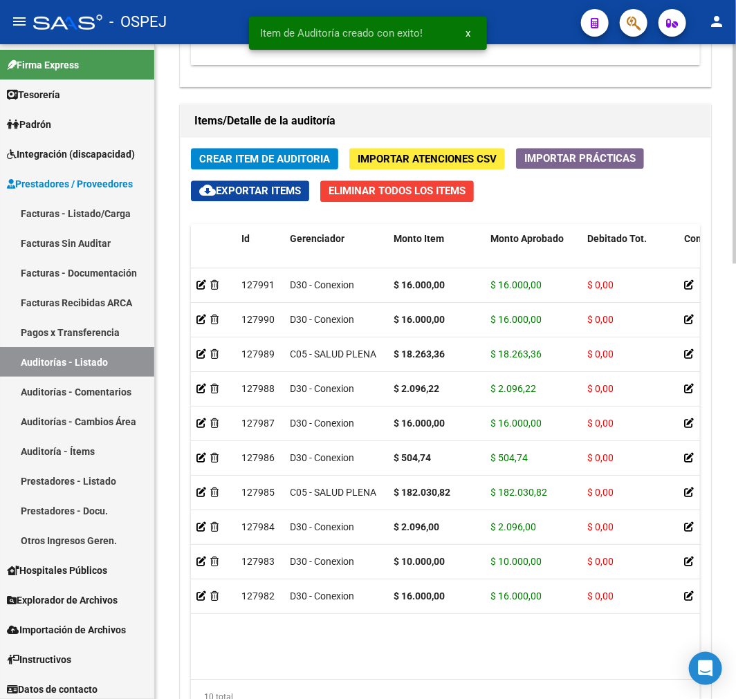
drag, startPoint x: 316, startPoint y: 174, endPoint x: 309, endPoint y: 164, distance: 12.3
click at [315, 172] on div "Crear Item de Auditoria Importar Atenciones CSV Importar Prácticas cloud_downlo…" at bounding box center [446, 437] width 530 height 598
click at [309, 163] on span "Crear Item de Auditoria" at bounding box center [264, 159] width 131 height 12
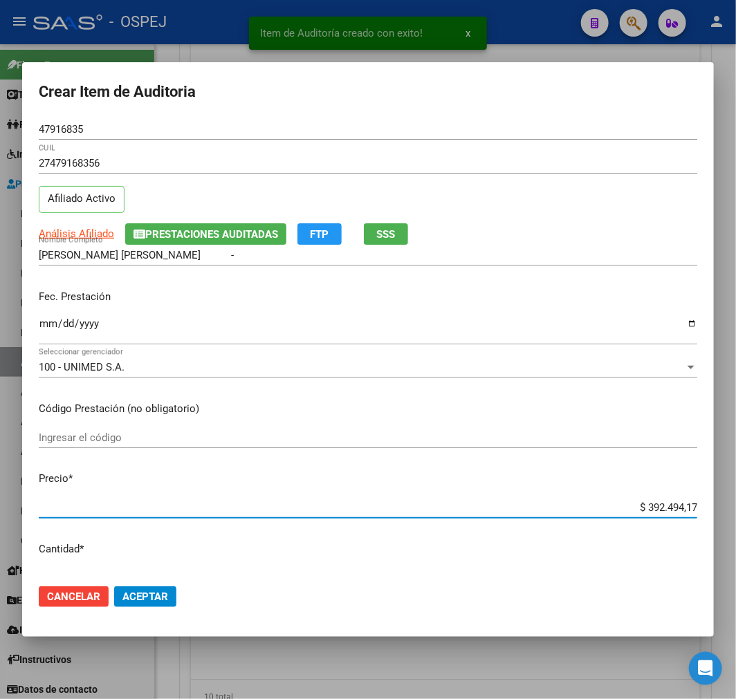
drag, startPoint x: 656, startPoint y: 514, endPoint x: 654, endPoint y: 522, distance: 7.9
click at [654, 522] on div "$ 392.494,17 Ingresar el precio" at bounding box center [368, 514] width 659 height 34
click at [661, 509] on input "$ 392.494,17" at bounding box center [368, 507] width 659 height 12
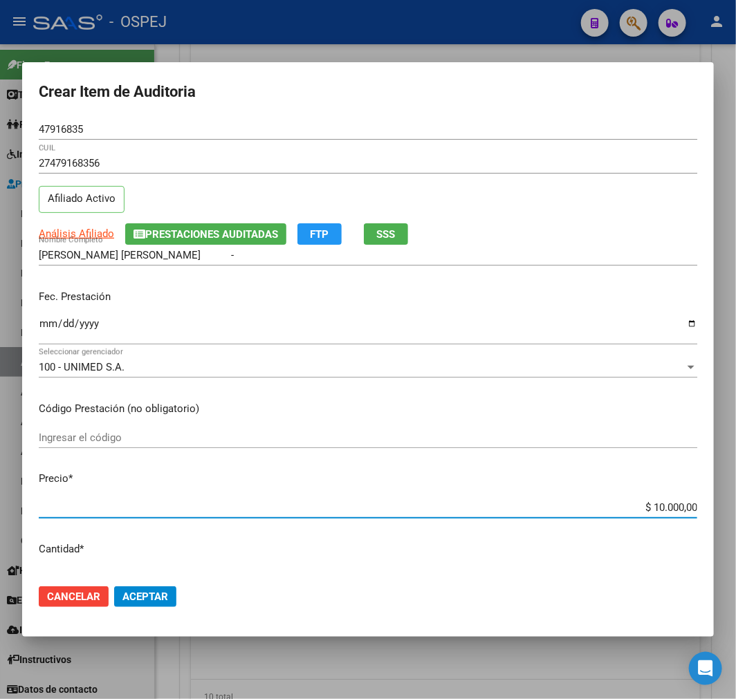
click at [129, 599] on span "Aceptar" at bounding box center [145, 597] width 46 height 12
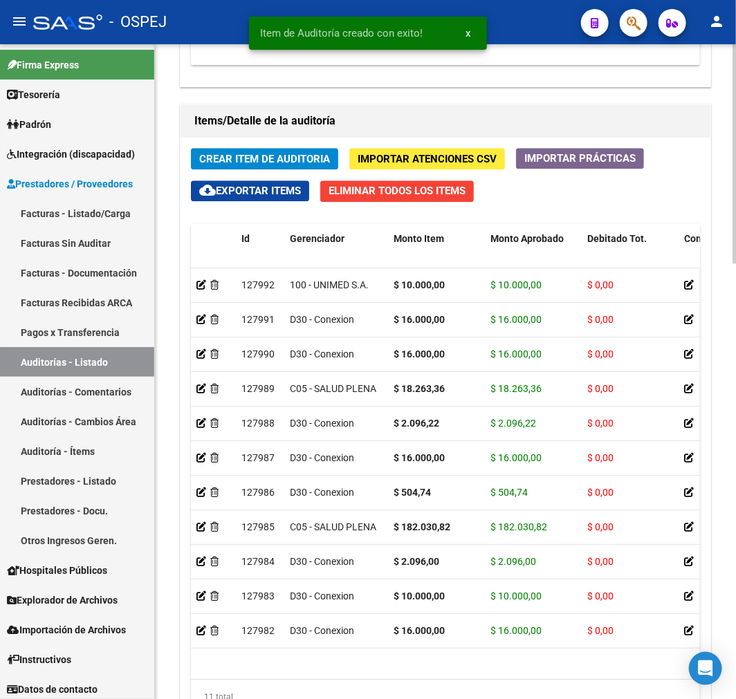
click at [289, 167] on button "Crear Item de Auditoria" at bounding box center [264, 158] width 147 height 21
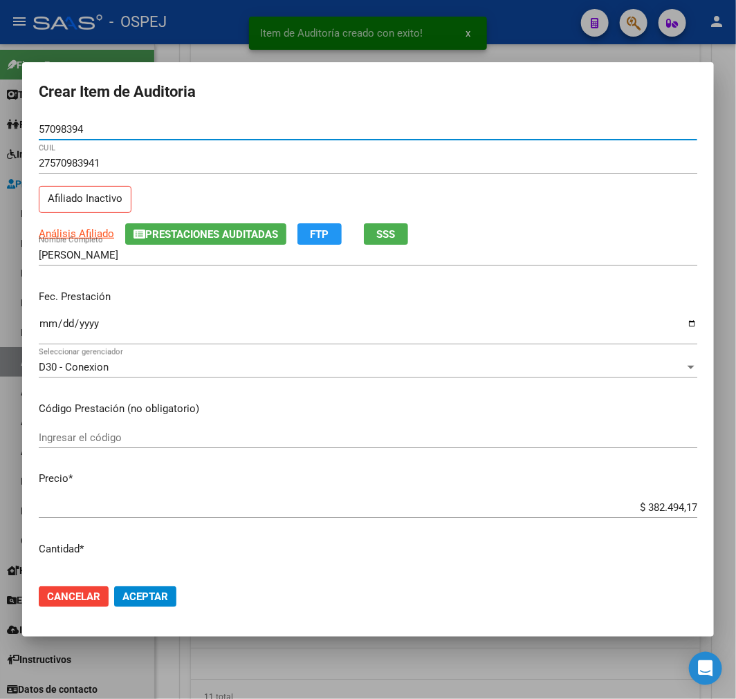
click at [672, 504] on input "$ 382.494,17" at bounding box center [368, 507] width 659 height 12
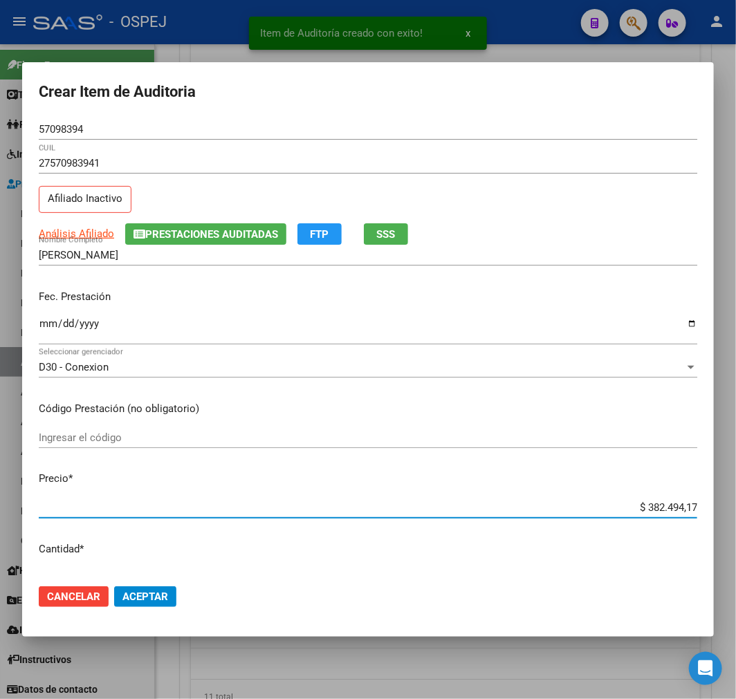
click at [672, 504] on input "$ 382.494,17" at bounding box center [368, 507] width 659 height 12
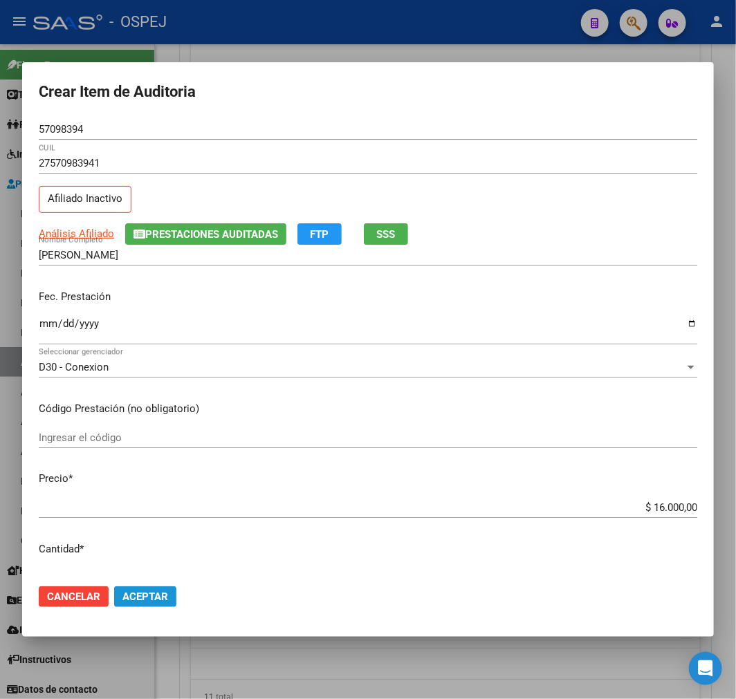
click at [161, 593] on span "Aceptar" at bounding box center [145, 597] width 46 height 12
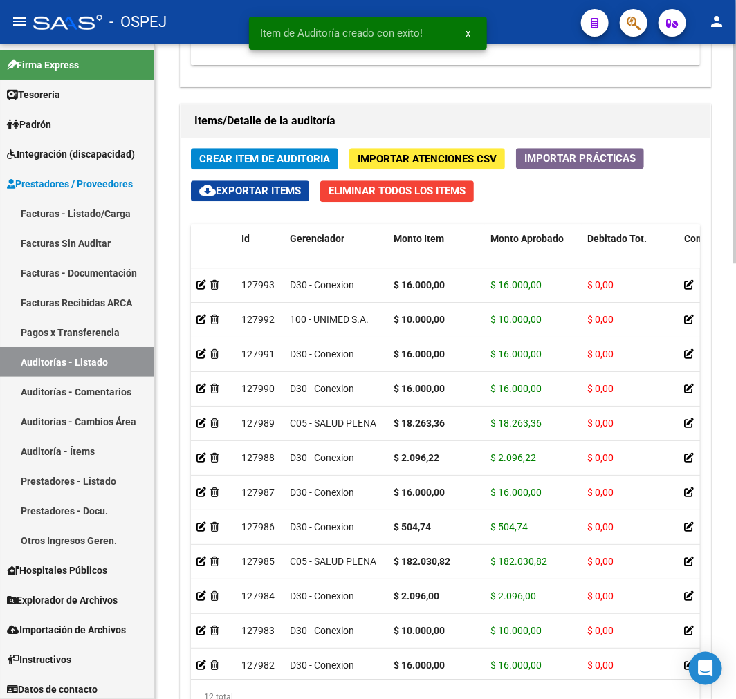
click at [246, 158] on span "Crear Item de Auditoria" at bounding box center [264, 159] width 131 height 12
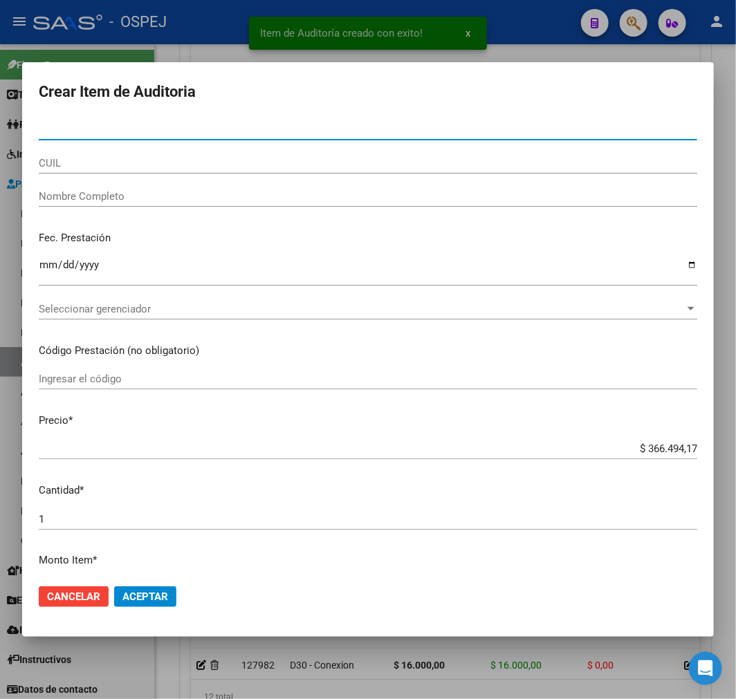
paste input "29786109"
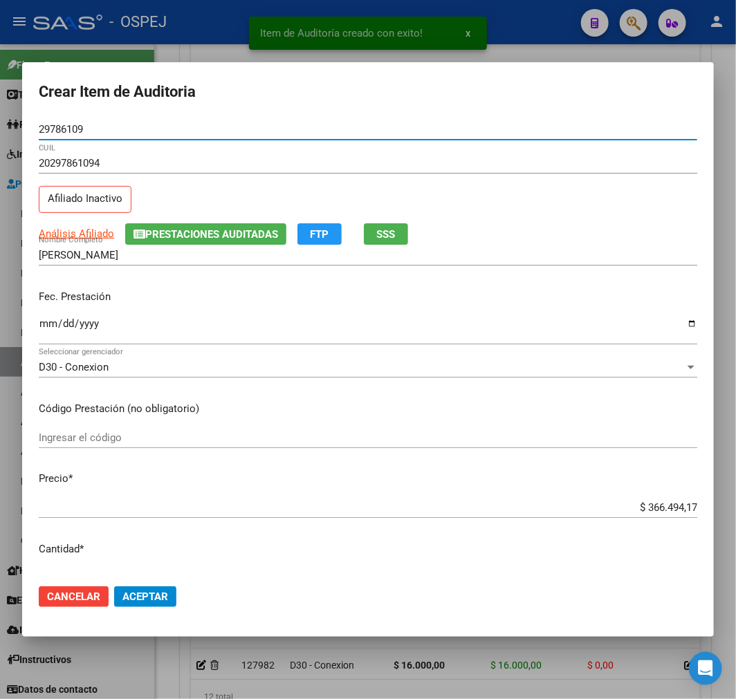
click at [672, 504] on input "$ 366.494,17" at bounding box center [368, 507] width 659 height 12
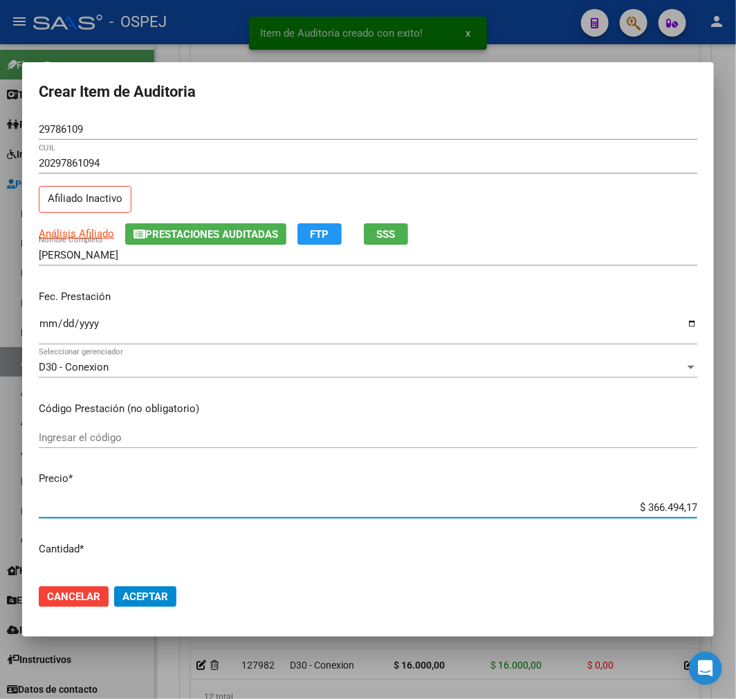
click at [672, 504] on input "$ 366.494,17" at bounding box center [368, 507] width 659 height 12
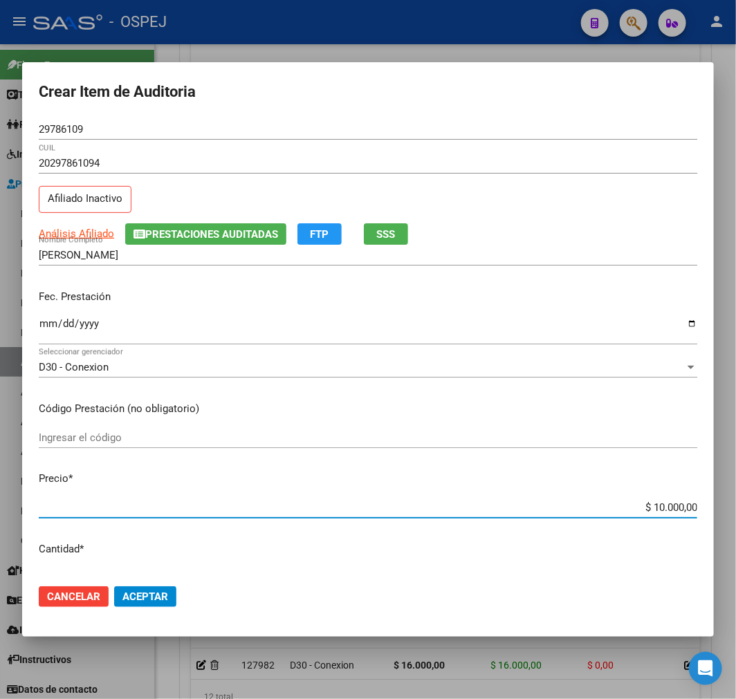
click at [140, 598] on span "Aceptar" at bounding box center [145, 597] width 46 height 12
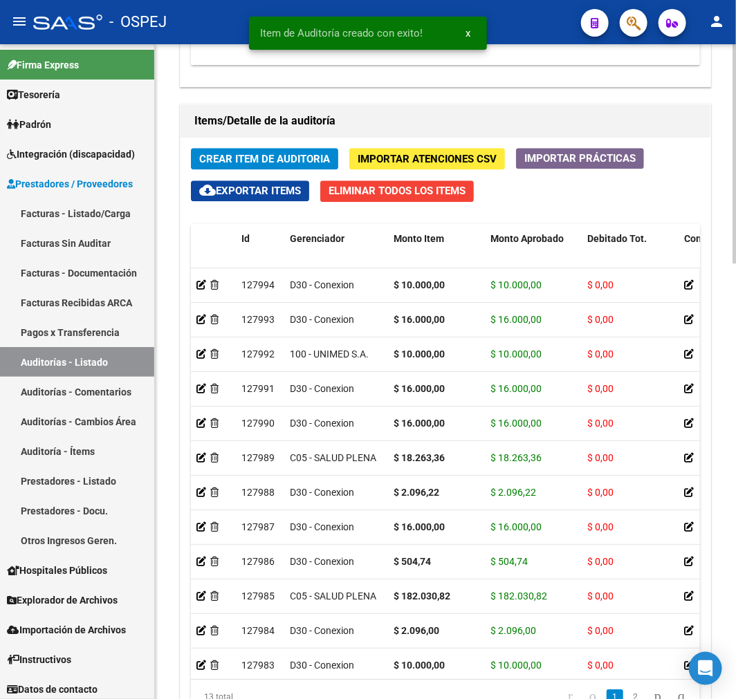
click at [331, 164] on button "Crear Item de Auditoria" at bounding box center [264, 158] width 147 height 21
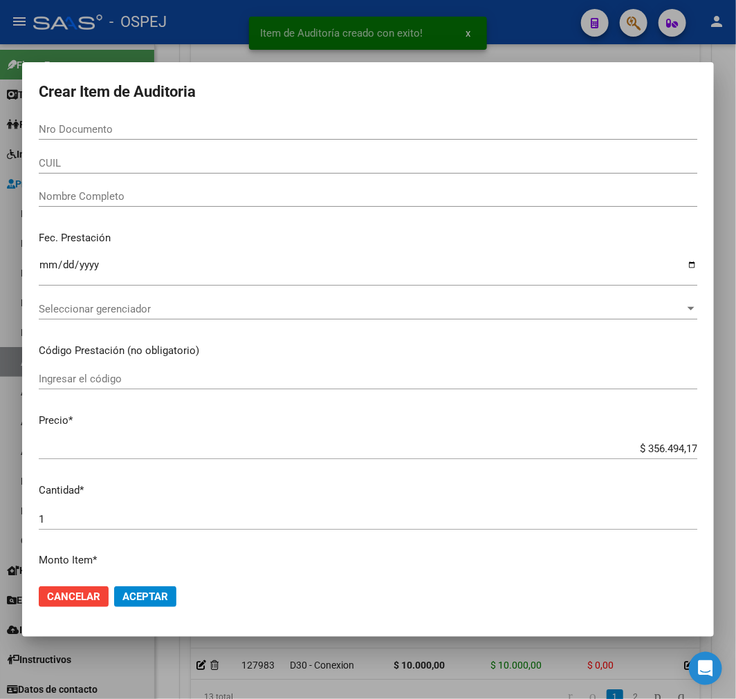
paste input "47916835"
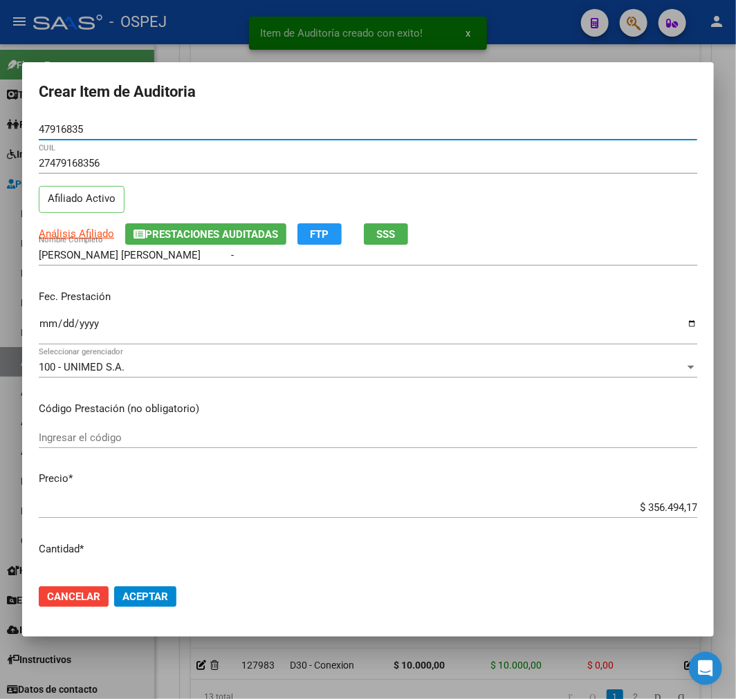
click at [665, 513] on input "$ 356.494,17" at bounding box center [368, 507] width 659 height 12
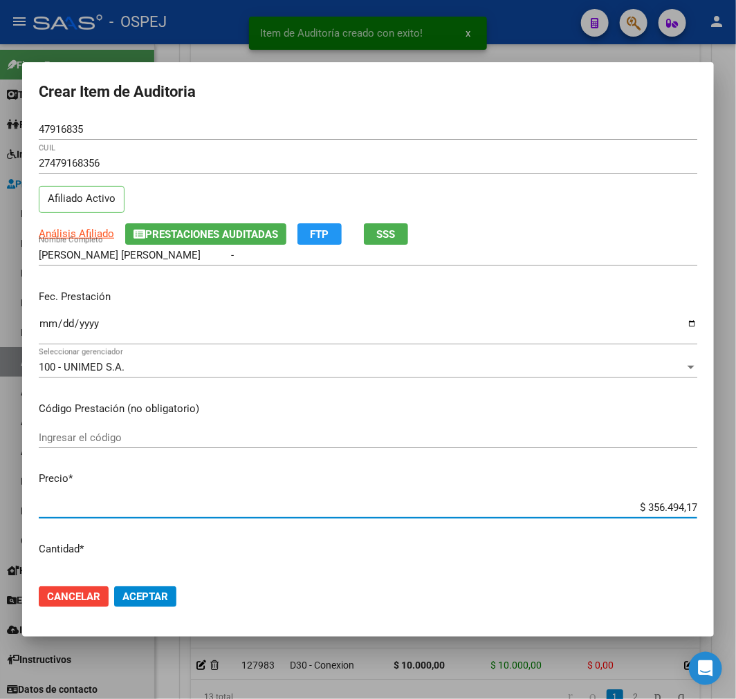
click at [665, 513] on input "$ 356.494,17" at bounding box center [368, 507] width 659 height 12
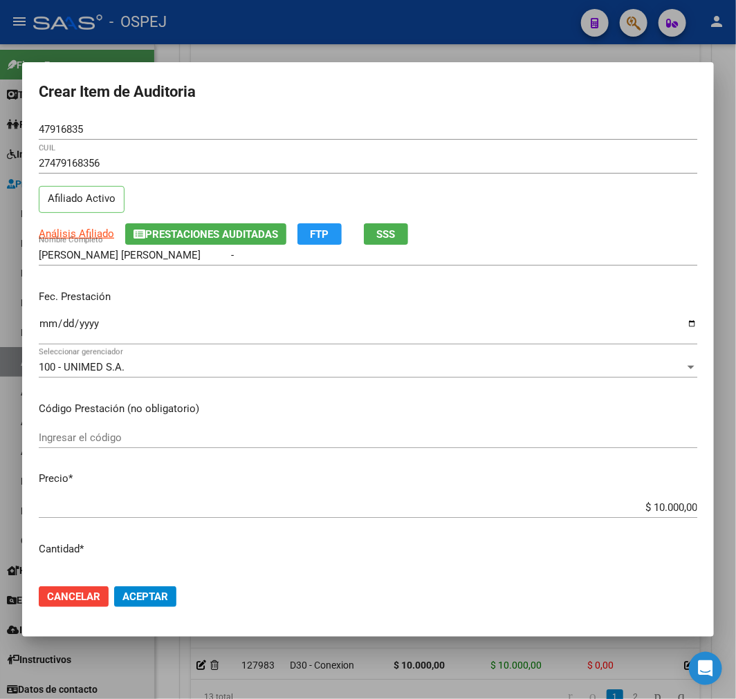
click at [162, 582] on mat-dialog-actions "Cancelar Aceptar" at bounding box center [368, 596] width 659 height 47
click at [167, 616] on mat-dialog-actions "Cancelar Aceptar" at bounding box center [368, 596] width 659 height 47
click at [167, 605] on button "Aceptar" at bounding box center [145, 597] width 62 height 21
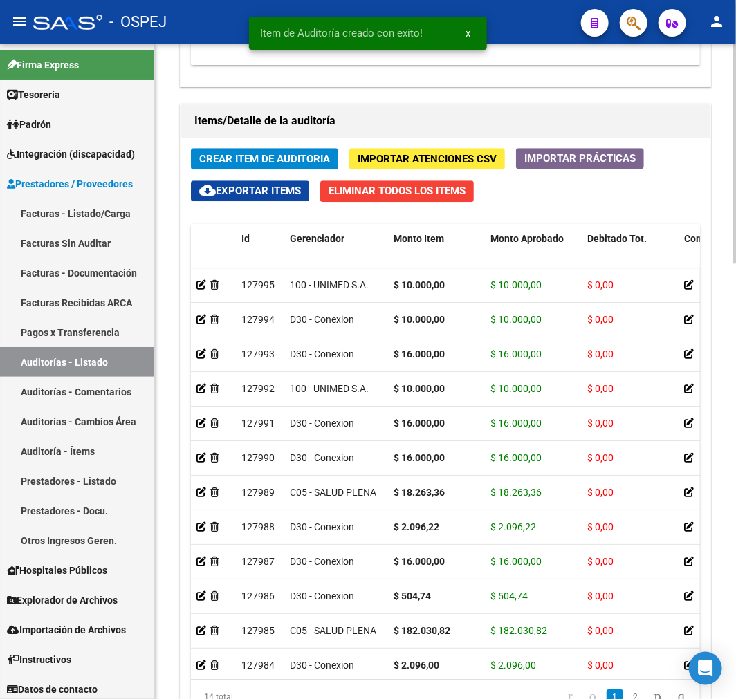
click at [293, 161] on span "Crear Item de Auditoria" at bounding box center [264, 159] width 131 height 12
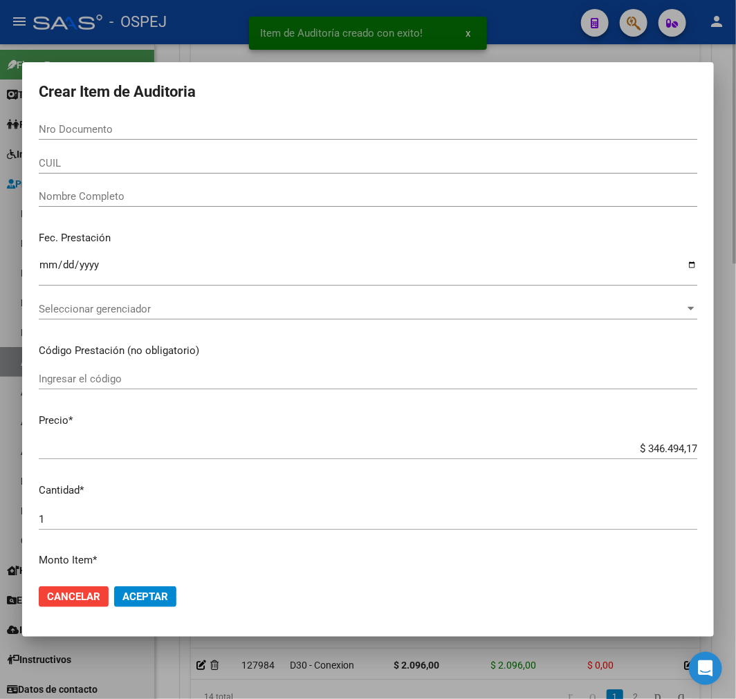
paste input "57198170"
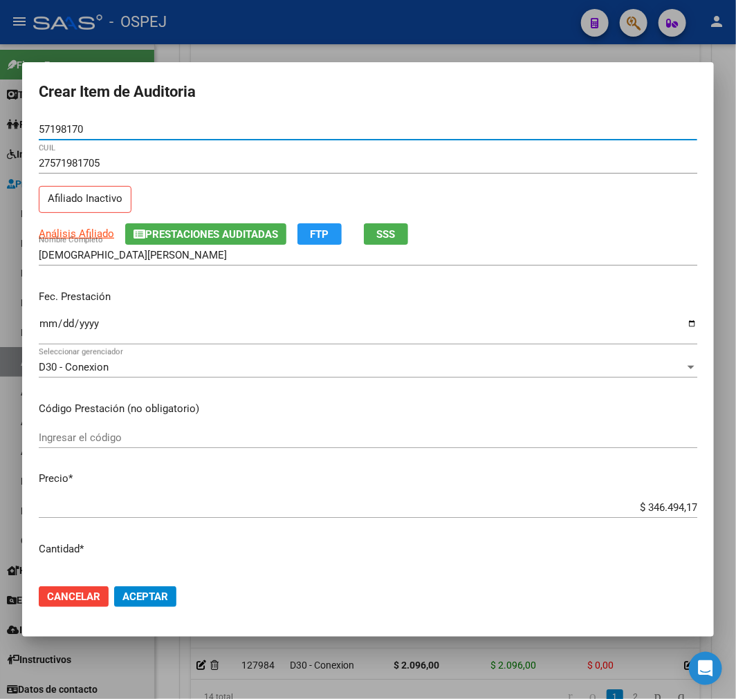
click at [668, 515] on div "$ 346.494,17 Ingresar el precio" at bounding box center [368, 507] width 659 height 21
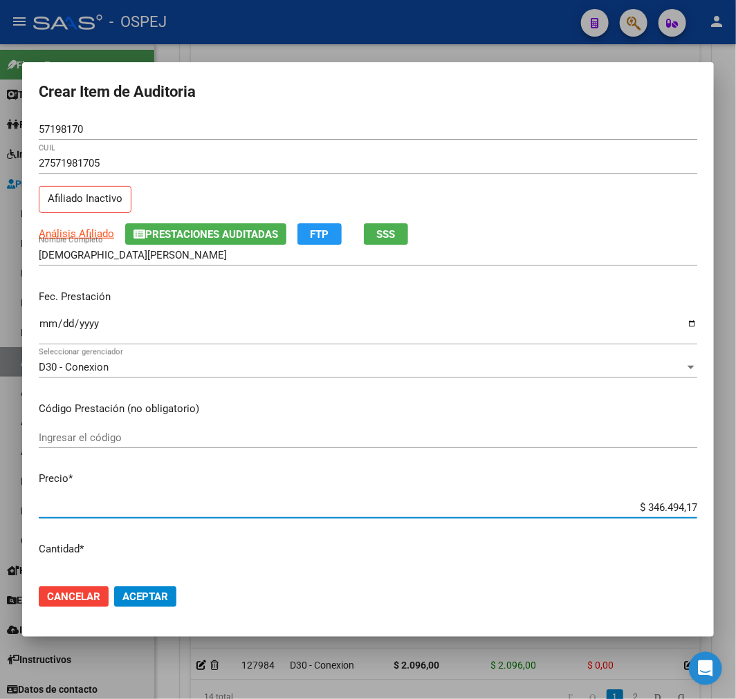
click at [668, 515] on div "$ 346.494,17 Ingresar el precio" at bounding box center [368, 507] width 659 height 21
click at [670, 515] on div "$ 346.494,17 Ingresar el precio" at bounding box center [368, 507] width 659 height 21
click at [665, 512] on input "$ 346.494,17" at bounding box center [368, 507] width 659 height 12
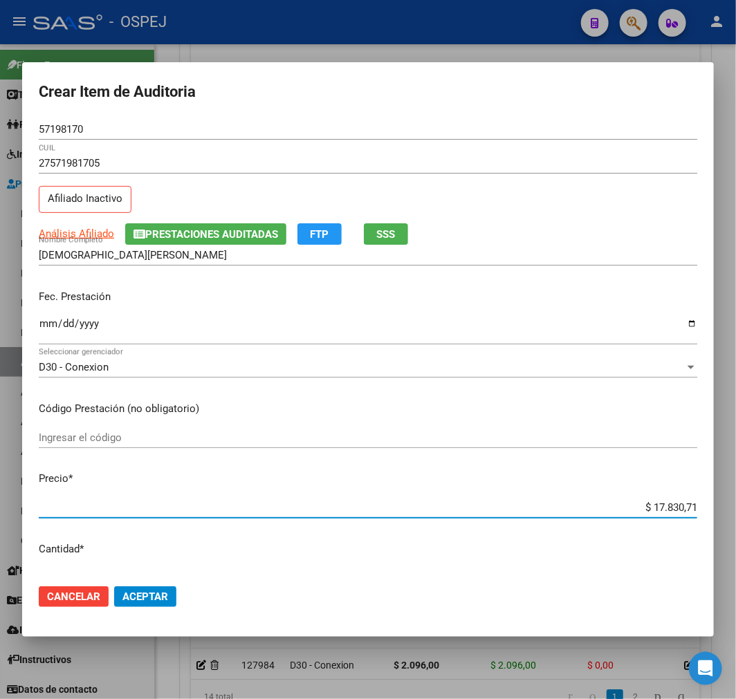
click at [148, 593] on span "Aceptar" at bounding box center [145, 597] width 46 height 12
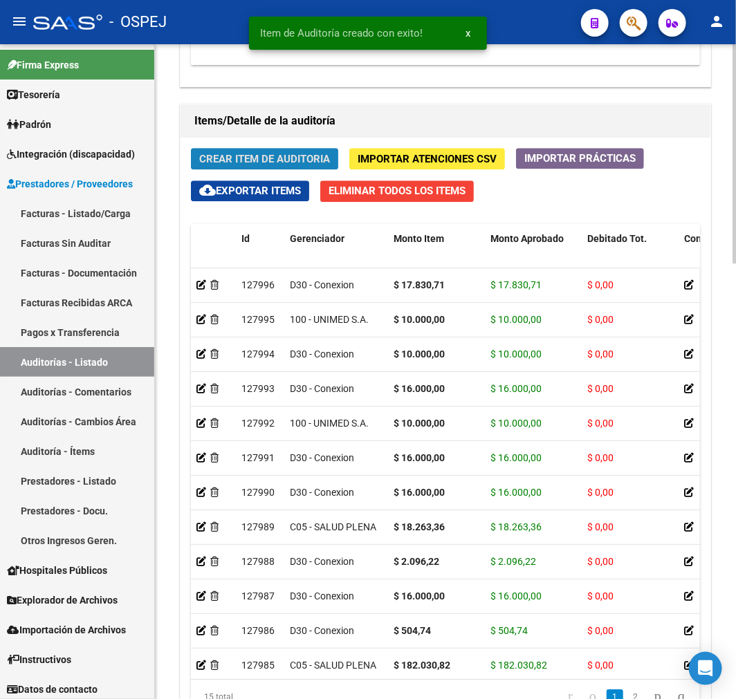
click at [264, 156] on span "Crear Item de Auditoria" at bounding box center [264, 159] width 131 height 12
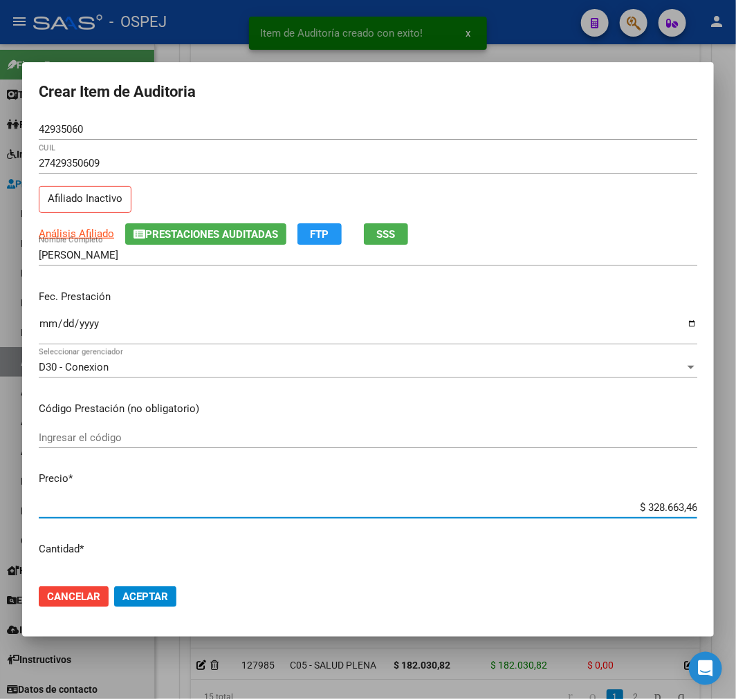
click at [650, 503] on input "$ 328.663,46" at bounding box center [368, 507] width 659 height 12
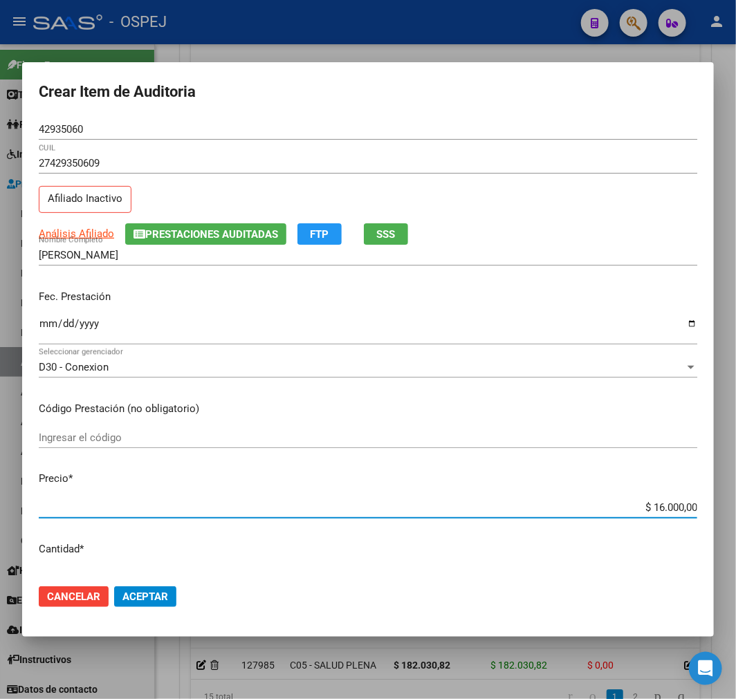
click at [163, 593] on span "Aceptar" at bounding box center [145, 597] width 46 height 12
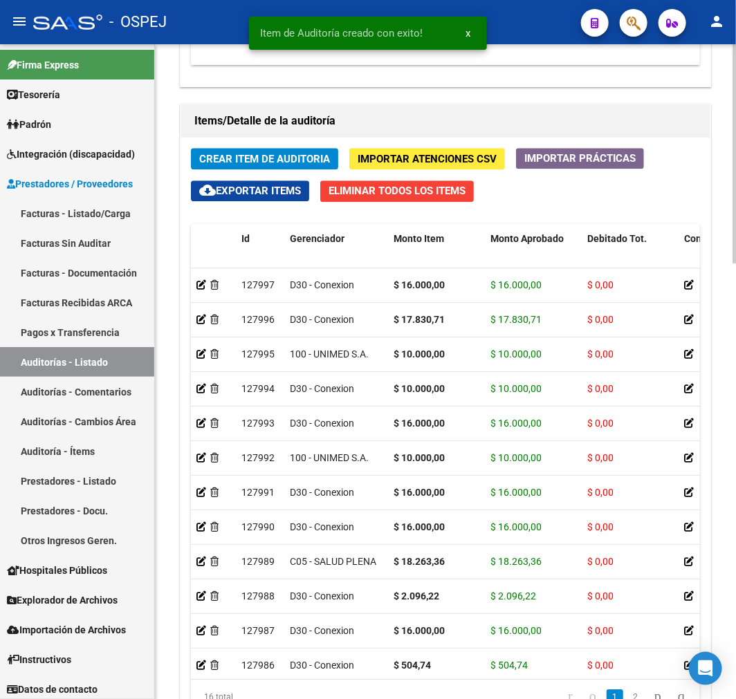
click at [258, 156] on span "Crear Item de Auditoria" at bounding box center [264, 159] width 131 height 12
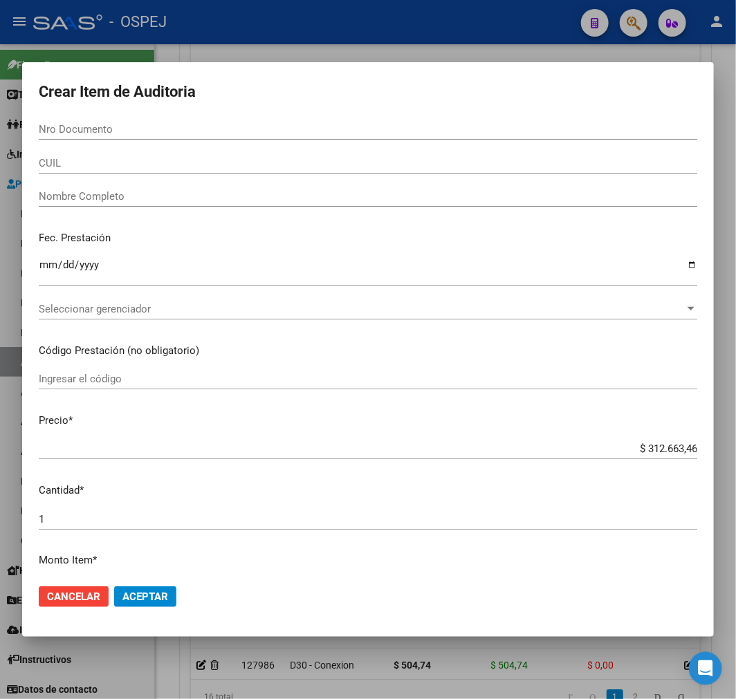
paste input "45330041"
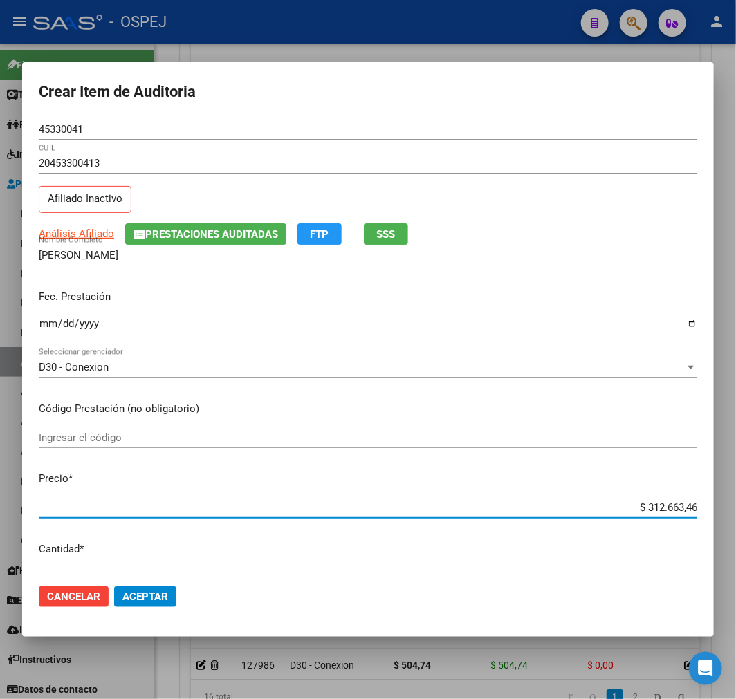
click at [661, 502] on input "$ 312.663,46" at bounding box center [368, 507] width 659 height 12
click at [177, 598] on mat-dialog-actions "Cancelar Aceptar" at bounding box center [368, 596] width 659 height 47
click at [167, 598] on span "Aceptar" at bounding box center [145, 597] width 46 height 12
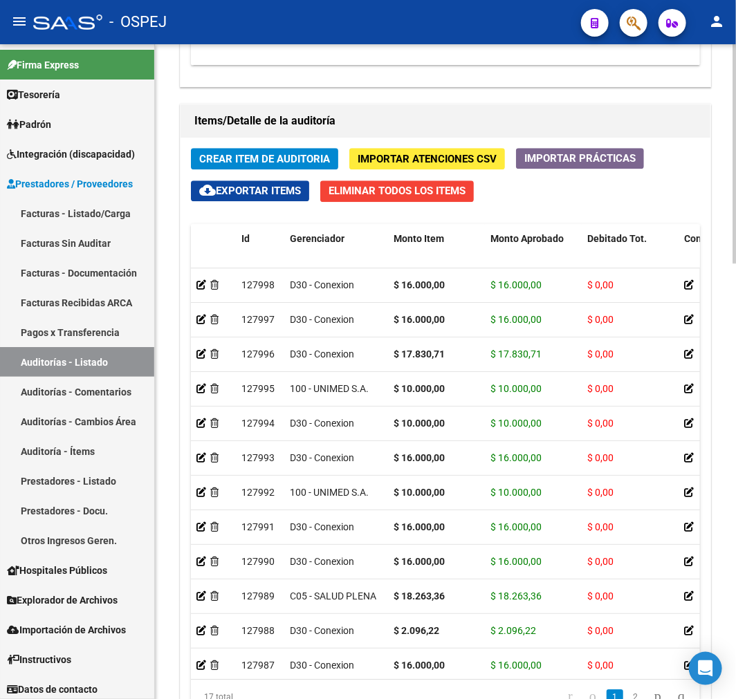
click at [254, 153] on span "Crear Item de Auditoria" at bounding box center [264, 159] width 131 height 12
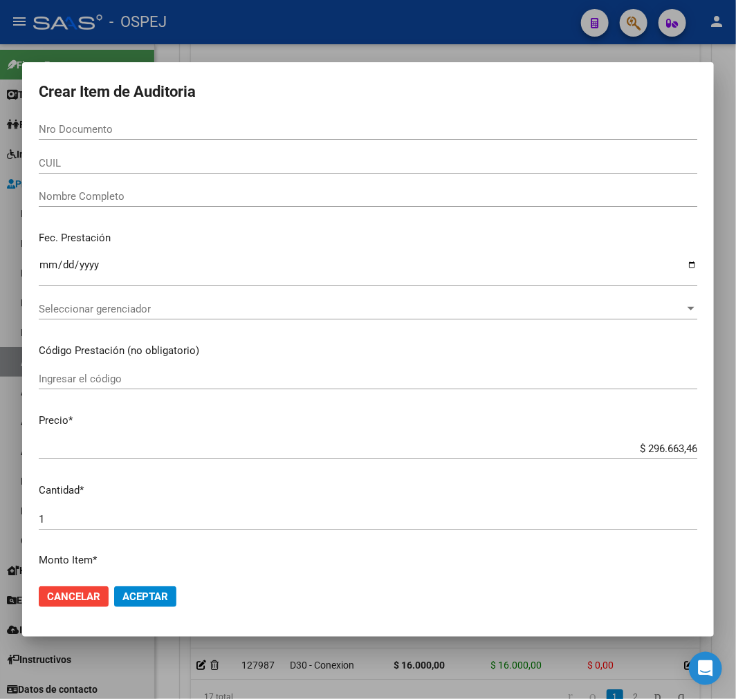
click at [206, 128] on input "Nro Documento" at bounding box center [368, 129] width 659 height 12
paste input "53935571"
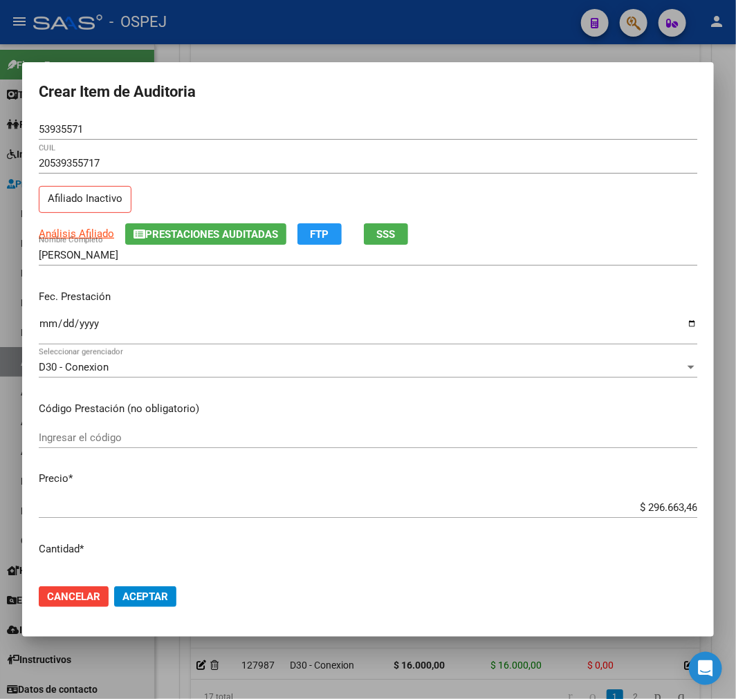
click at [672, 499] on div "$ 296.663,46 Ingresar el precio" at bounding box center [368, 507] width 659 height 21
click at [668, 505] on input "$ 296.663,46" at bounding box center [368, 507] width 659 height 12
click at [164, 598] on span "Aceptar" at bounding box center [145, 597] width 46 height 12
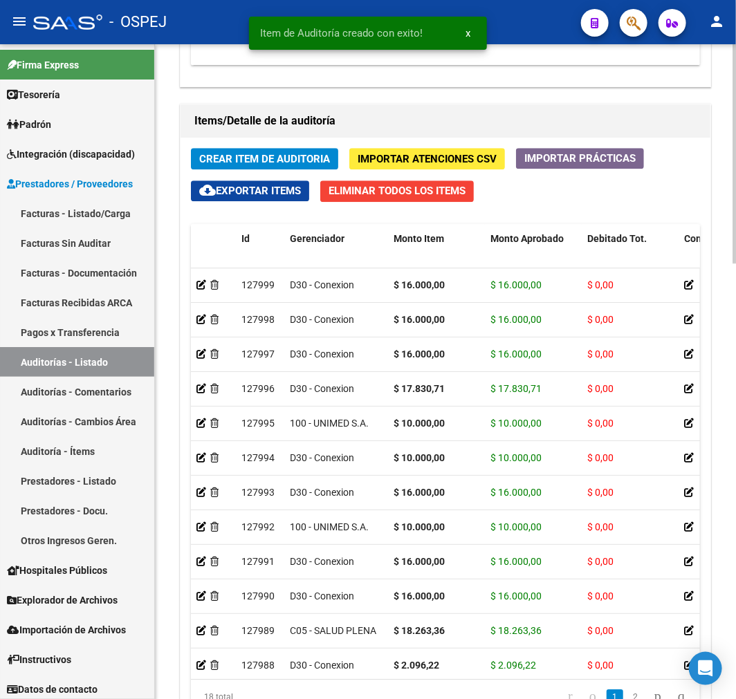
click at [235, 160] on span "Crear Item de Auditoria" at bounding box center [264, 159] width 131 height 12
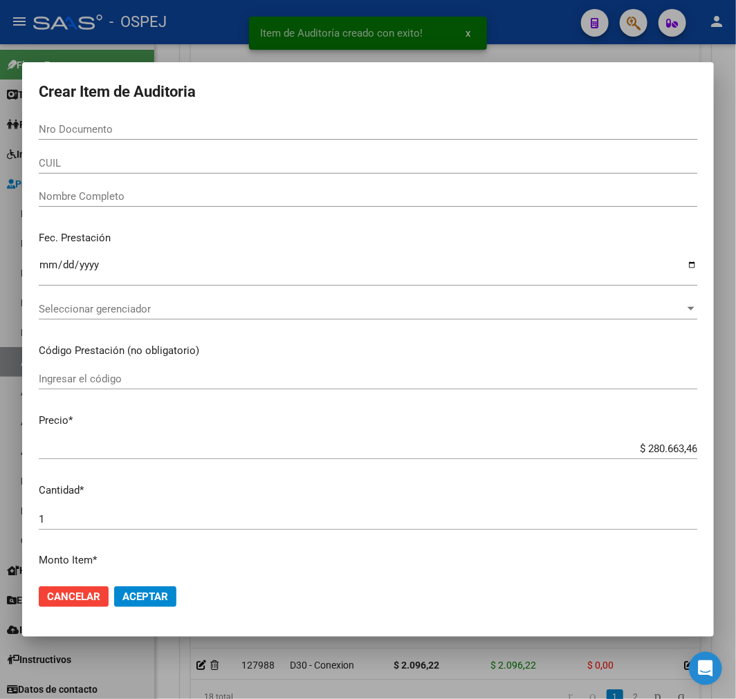
paste input "47916835"
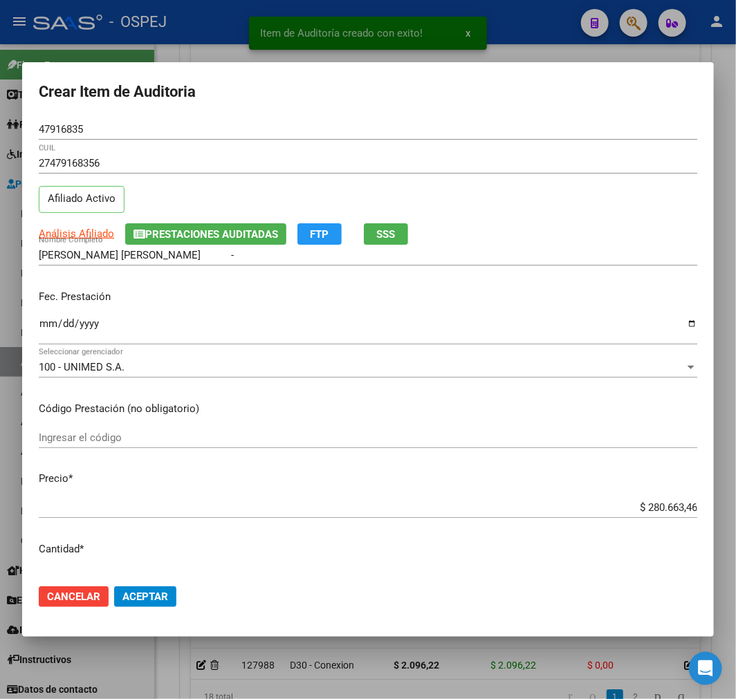
click at [660, 514] on div "$ 280.663,46 Ingresar el precio" at bounding box center [368, 507] width 659 height 21
click at [669, 501] on input "$ 280.663,46" at bounding box center [368, 507] width 659 height 12
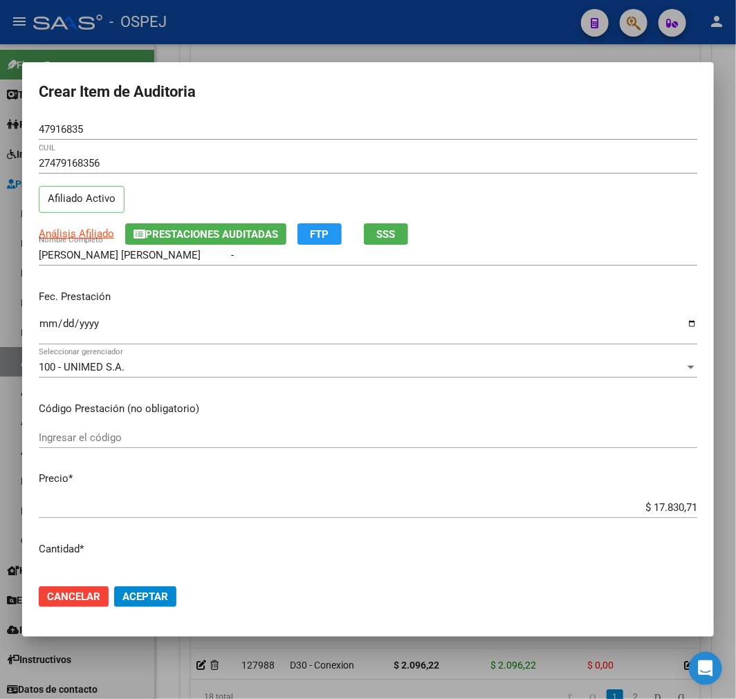
click at [157, 584] on mat-dialog-actions "Cancelar Aceptar" at bounding box center [368, 596] width 659 height 47
click at [165, 588] on button "Aceptar" at bounding box center [145, 597] width 62 height 21
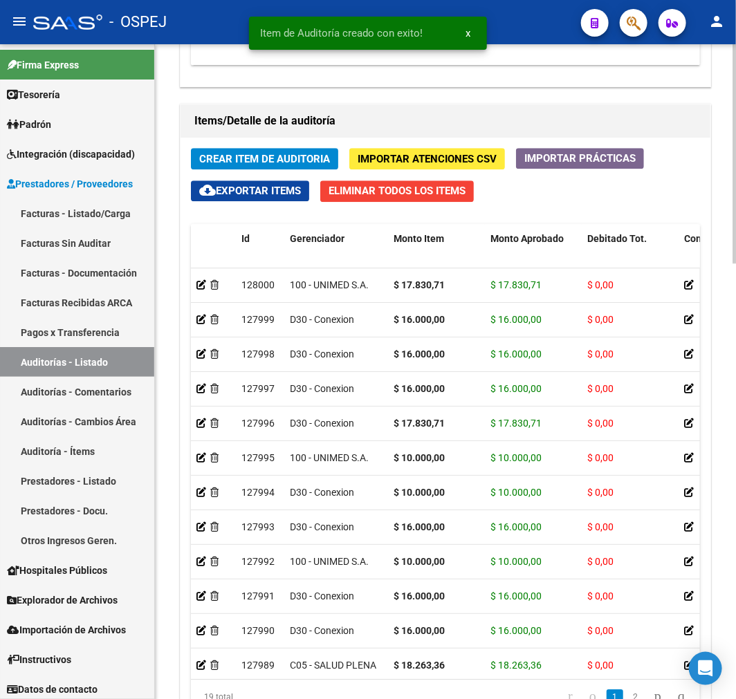
drag, startPoint x: 317, startPoint y: 142, endPoint x: 315, endPoint y: 153, distance: 11.2
click at [317, 142] on div "Crear Item de Auditoria Importar Atenciones CSV Importar Prácticas cloud_downlo…" at bounding box center [446, 437] width 530 height 598
click at [313, 162] on span "Crear Item de Auditoria" at bounding box center [264, 159] width 131 height 12
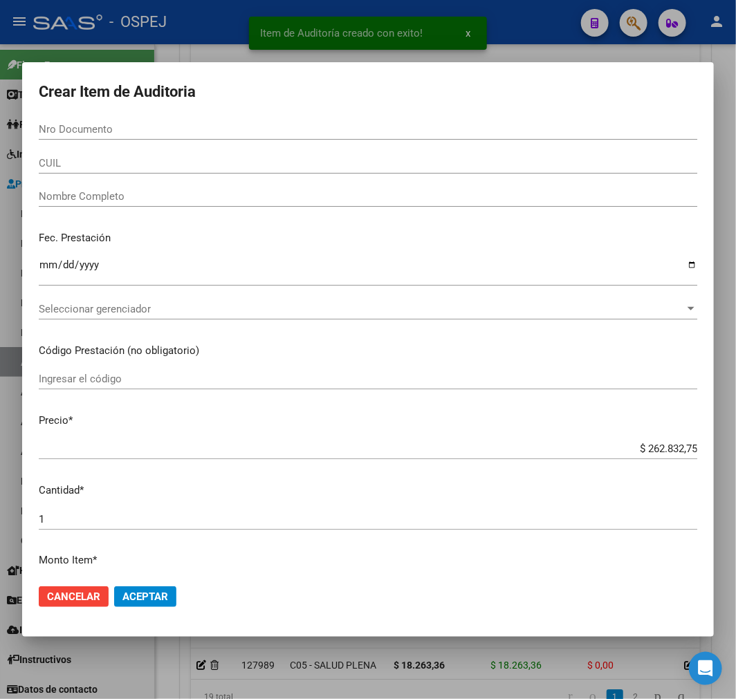
paste input "57436664"
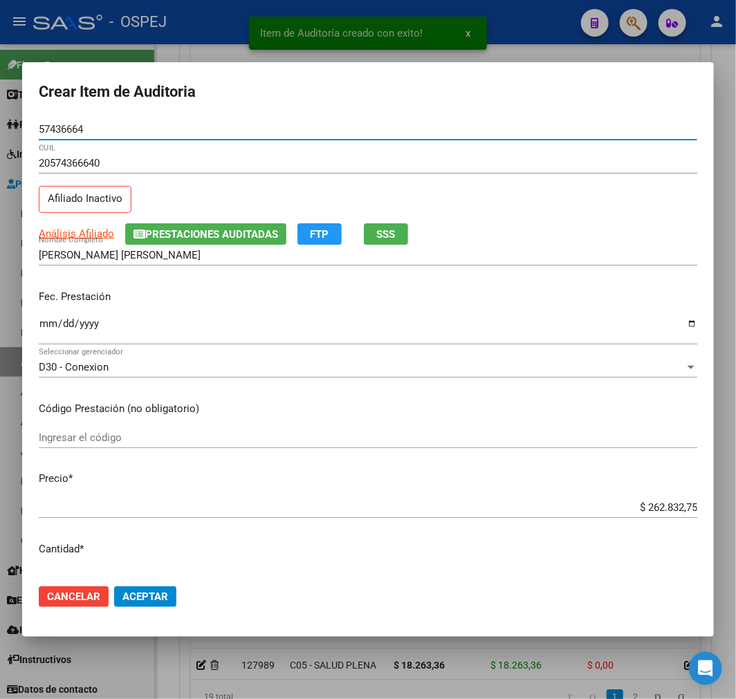
click at [649, 513] on input "$ 262.832,75" at bounding box center [368, 507] width 659 height 12
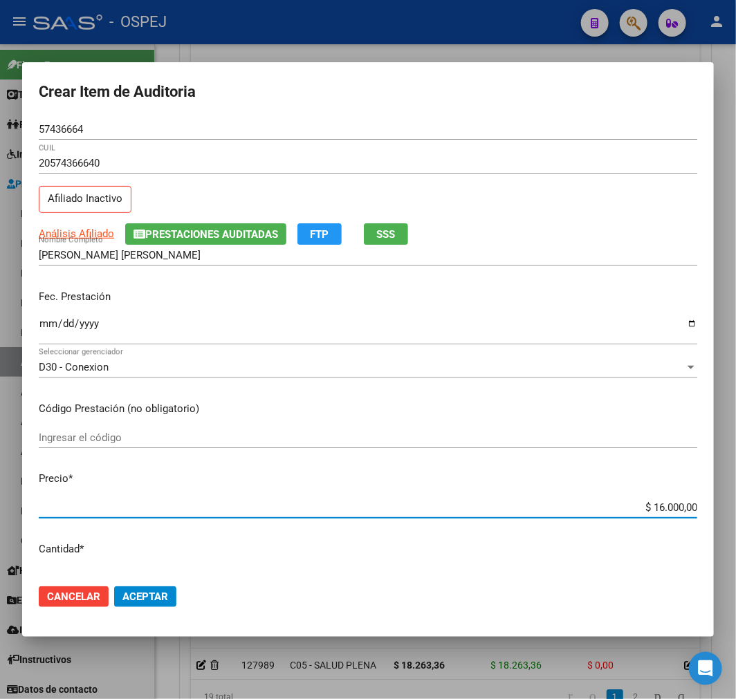
click at [163, 596] on span "Aceptar" at bounding box center [145, 597] width 46 height 12
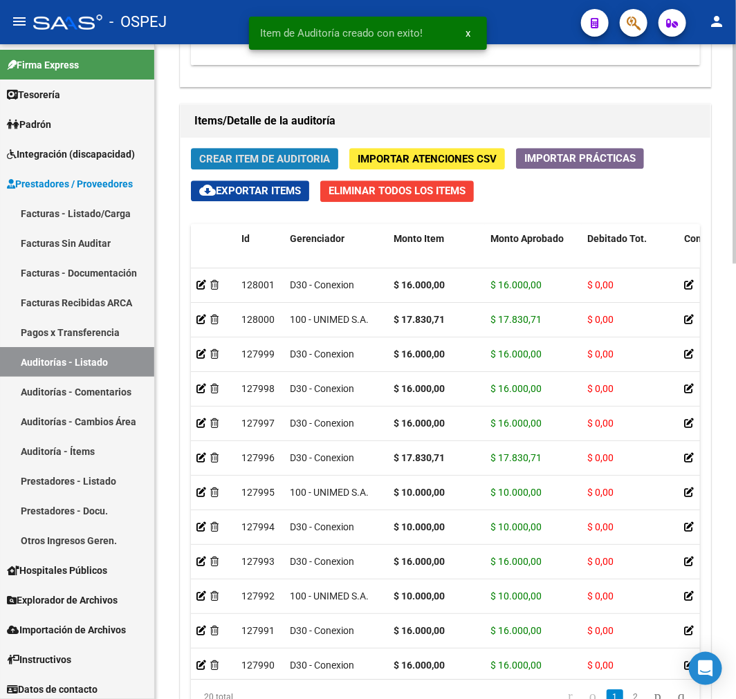
click at [313, 156] on span "Crear Item de Auditoria" at bounding box center [264, 159] width 131 height 12
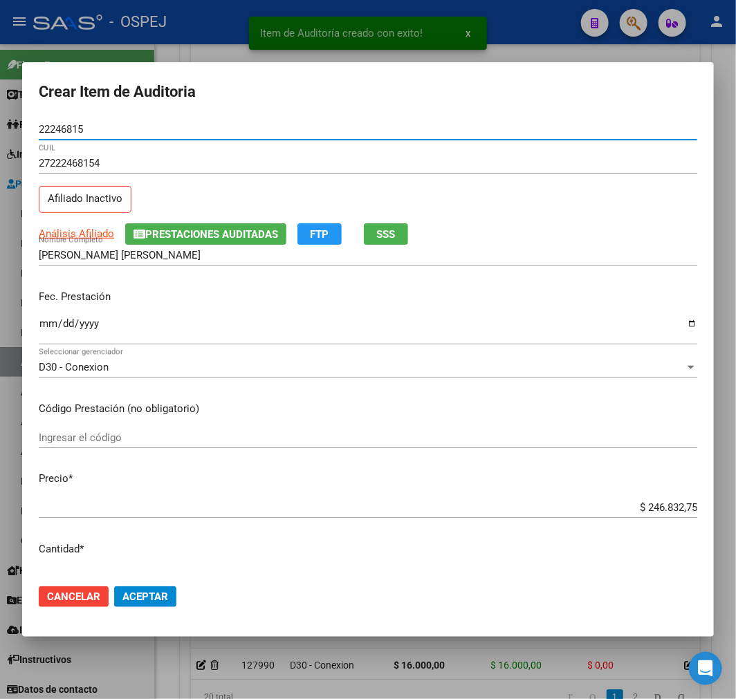
click at [652, 508] on input "$ 246.832,75" at bounding box center [368, 507] width 659 height 12
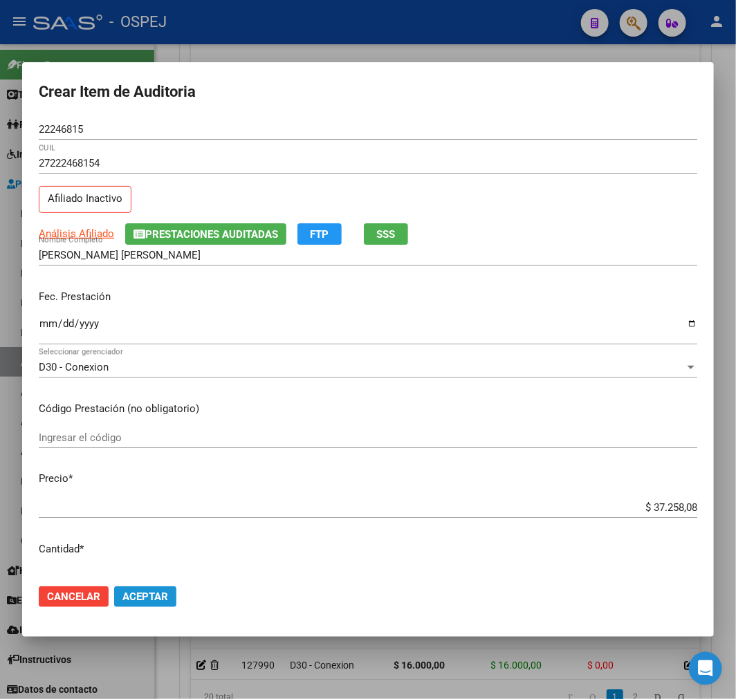
click at [157, 600] on span "Aceptar" at bounding box center [145, 597] width 46 height 12
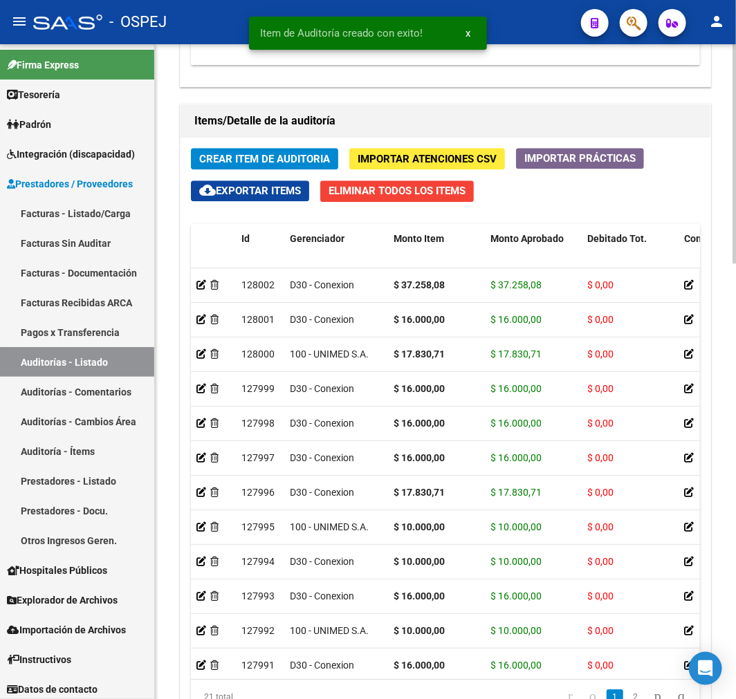
click at [252, 145] on div "Crear Item de Auditoria Importar Atenciones CSV Importar Prácticas cloud_downlo…" at bounding box center [446, 437] width 530 height 598
click at [249, 154] on span "Crear Item de Auditoria" at bounding box center [264, 159] width 131 height 12
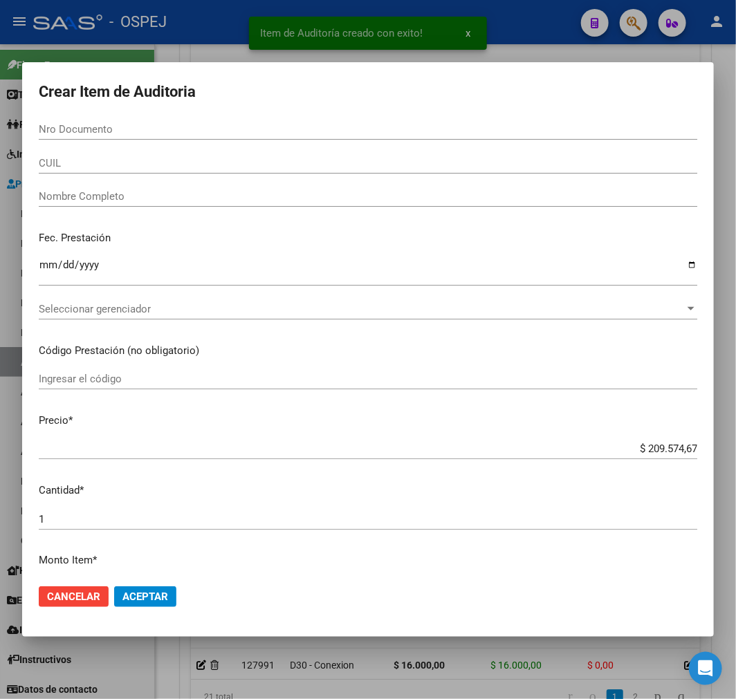
paste input "57198170"
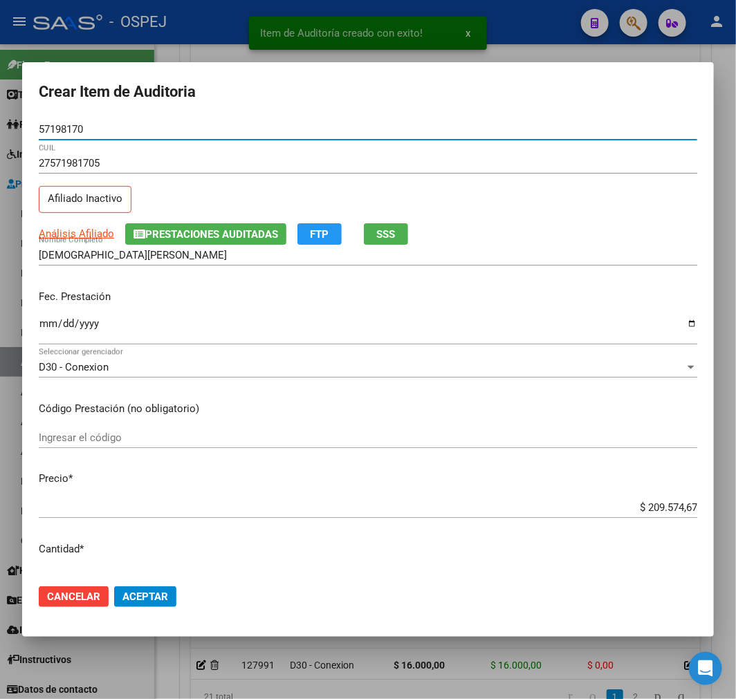
click at [666, 508] on input "$ 209.574,67" at bounding box center [368, 507] width 659 height 12
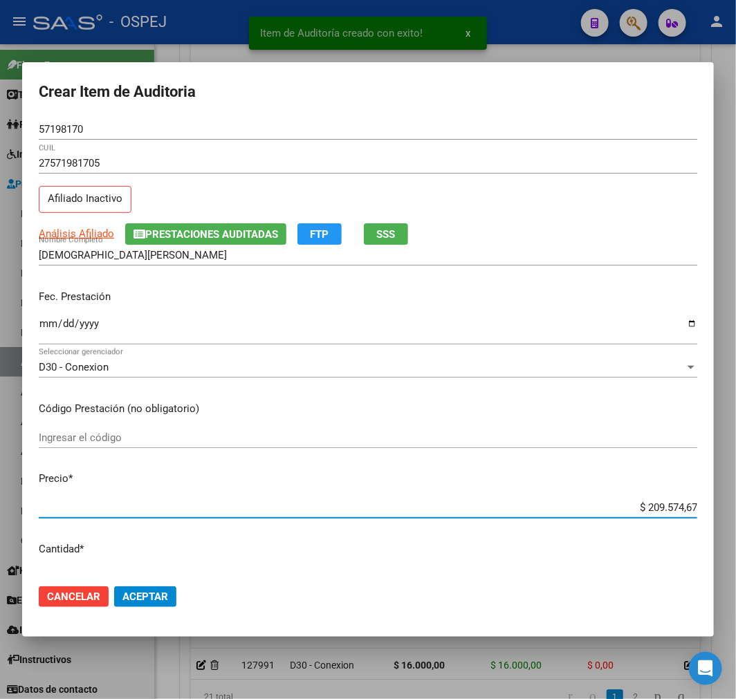
click at [666, 508] on input "$ 209.574,67" at bounding box center [368, 507] width 659 height 12
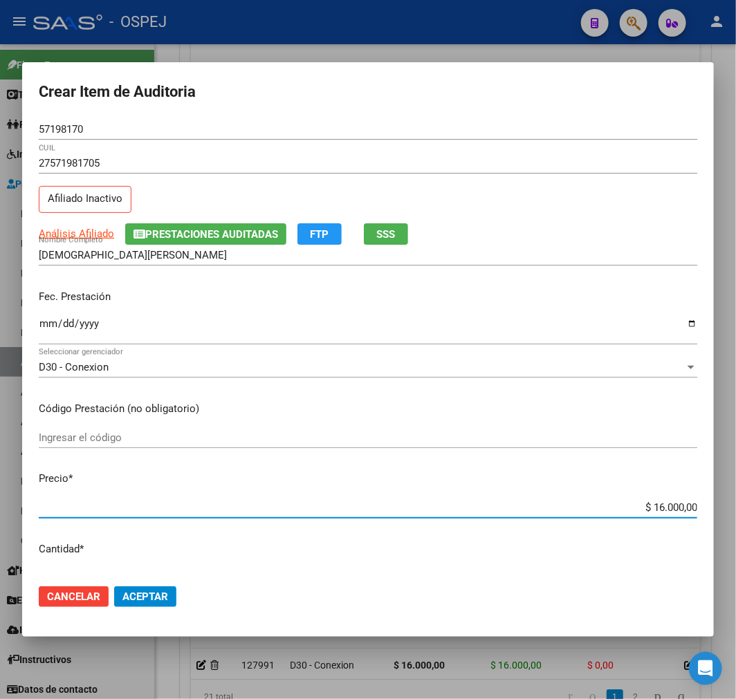
click at [147, 579] on mat-dialog-actions "Cancelar Aceptar" at bounding box center [368, 596] width 659 height 47
click at [150, 595] on span "Aceptar" at bounding box center [145, 597] width 46 height 12
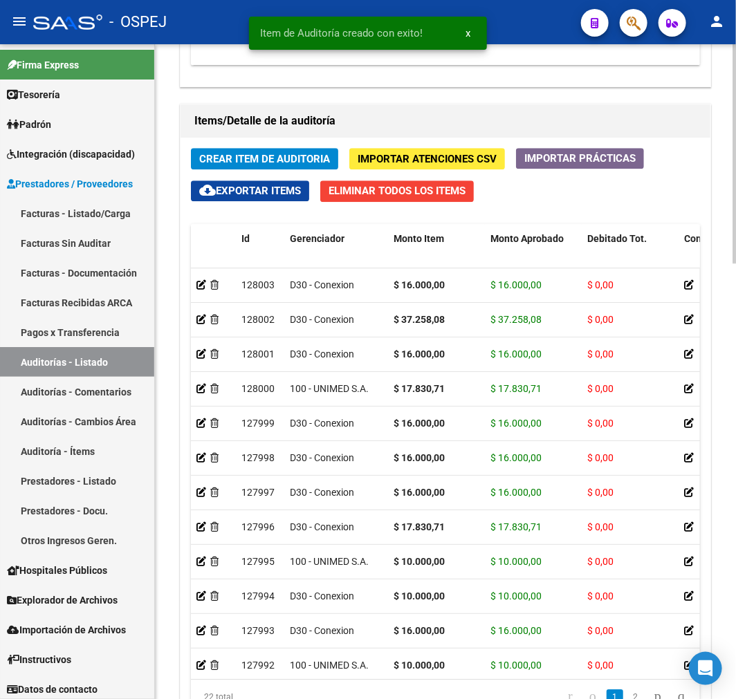
click at [312, 139] on div "Crear Item de Auditoria Importar Atenciones CSV Importar Prácticas cloud_downlo…" at bounding box center [446, 437] width 530 height 598
click at [297, 155] on span "Crear Item de Auditoria" at bounding box center [264, 159] width 131 height 12
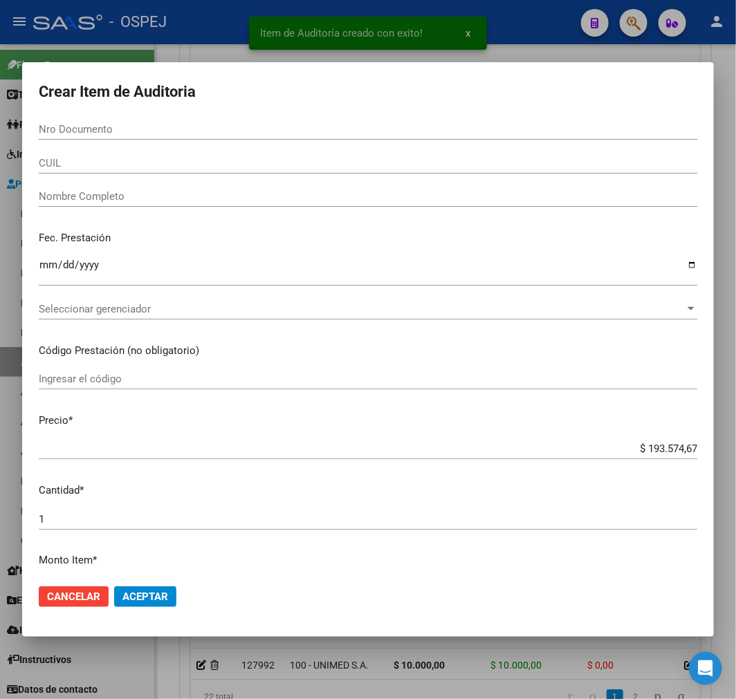
paste input "27575263"
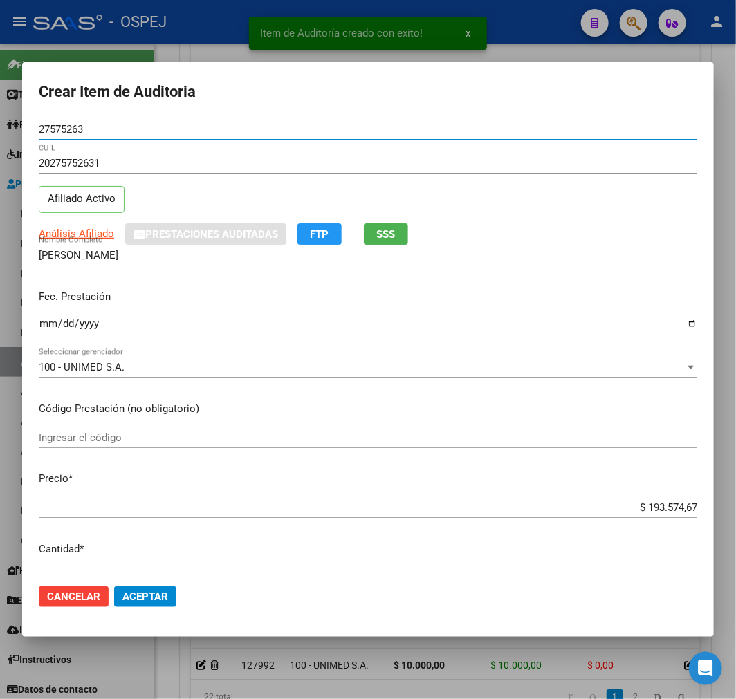
click at [668, 505] on input "$ 193.574,67" at bounding box center [368, 507] width 659 height 12
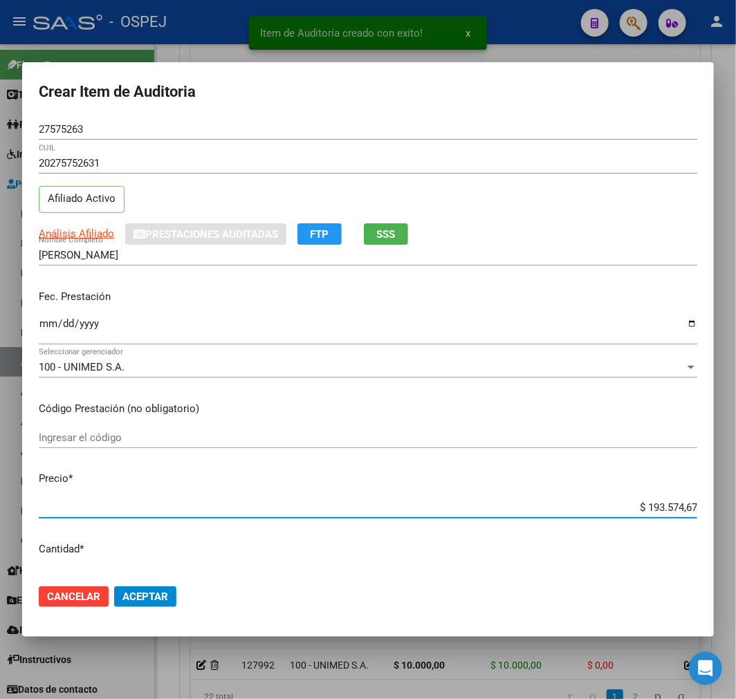
click at [668, 505] on input "$ 193.574,67" at bounding box center [368, 507] width 659 height 12
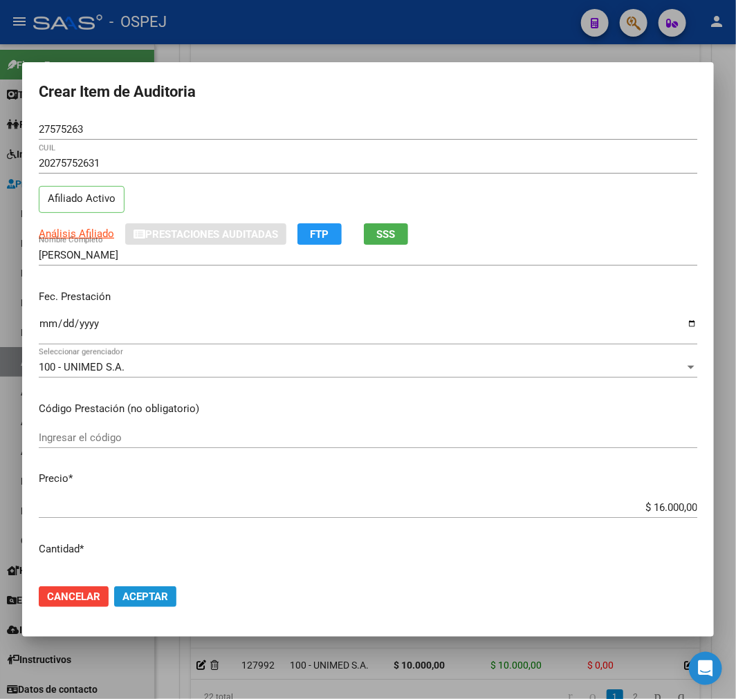
click at [156, 598] on span "Aceptar" at bounding box center [145, 597] width 46 height 12
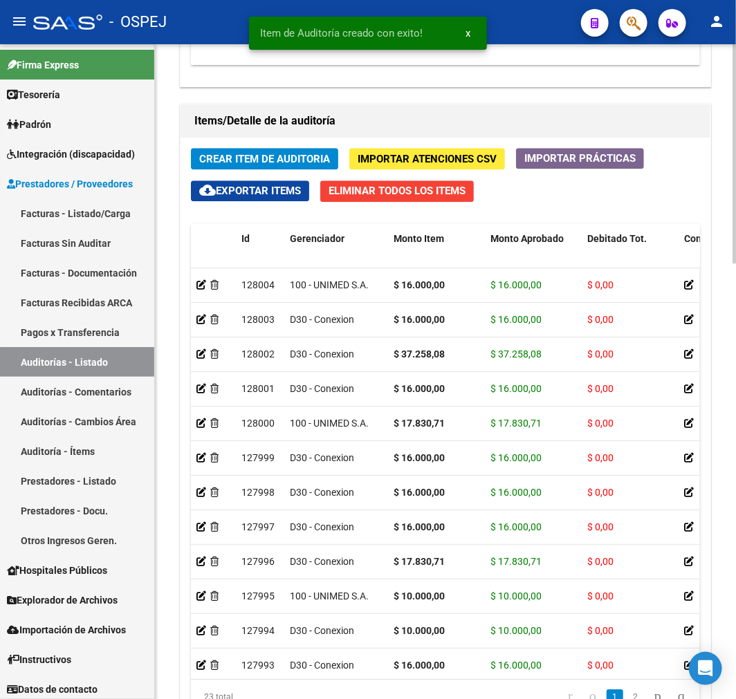
drag, startPoint x: 275, startPoint y: 170, endPoint x: 275, endPoint y: 156, distance: 14.5
click at [275, 161] on div "Crear Item de Auditoria Importar Atenciones CSV Importar Prácticas cloud_downlo…" at bounding box center [446, 437] width 530 height 598
click at [275, 156] on span "Crear Item de Auditoria" at bounding box center [264, 159] width 131 height 12
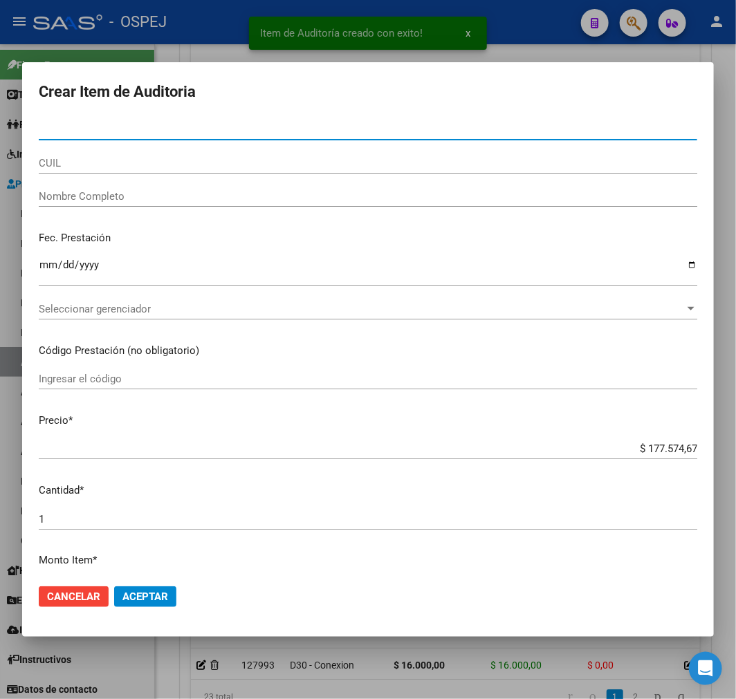
paste input "29786109"
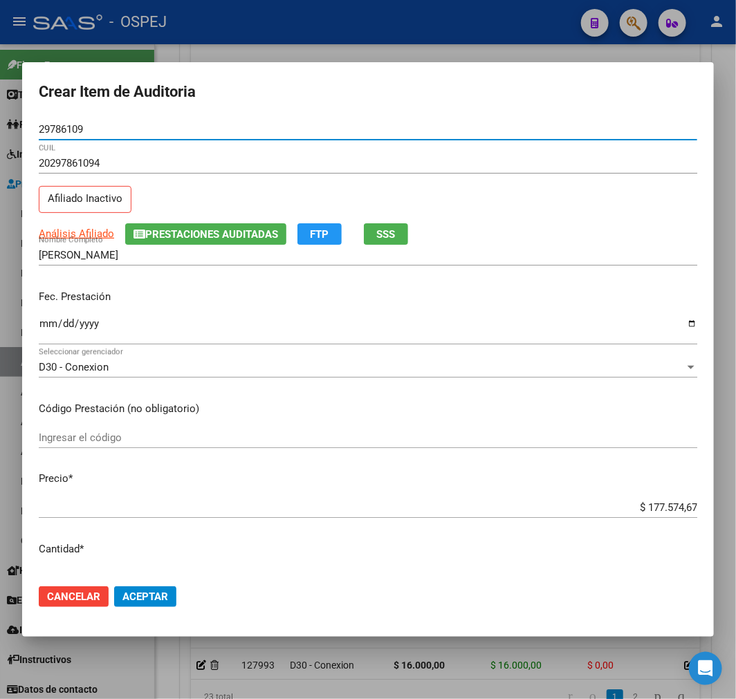
click at [676, 510] on input "$ 177.574,67" at bounding box center [368, 507] width 659 height 12
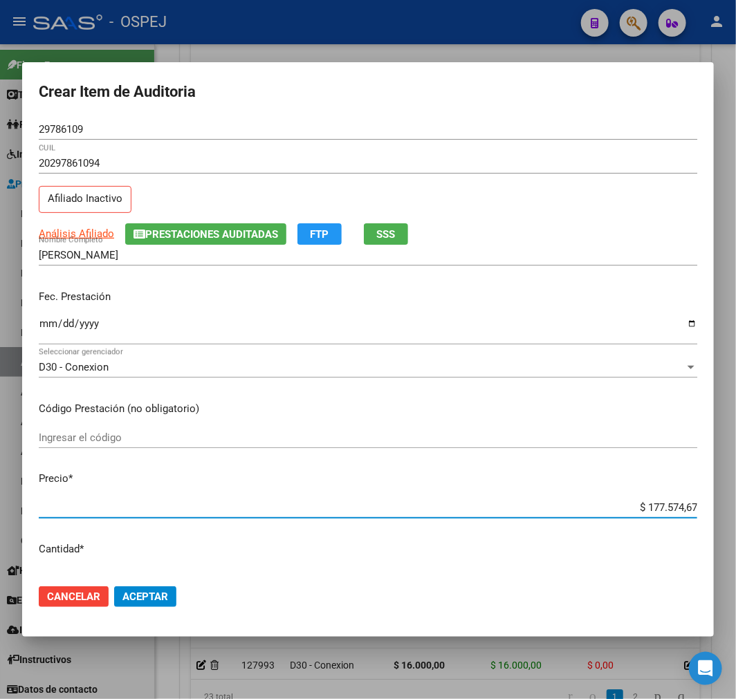
click at [676, 510] on input "$ 177.574,67" at bounding box center [368, 507] width 659 height 12
click at [107, 599] on button "Cancelar" at bounding box center [74, 597] width 70 height 21
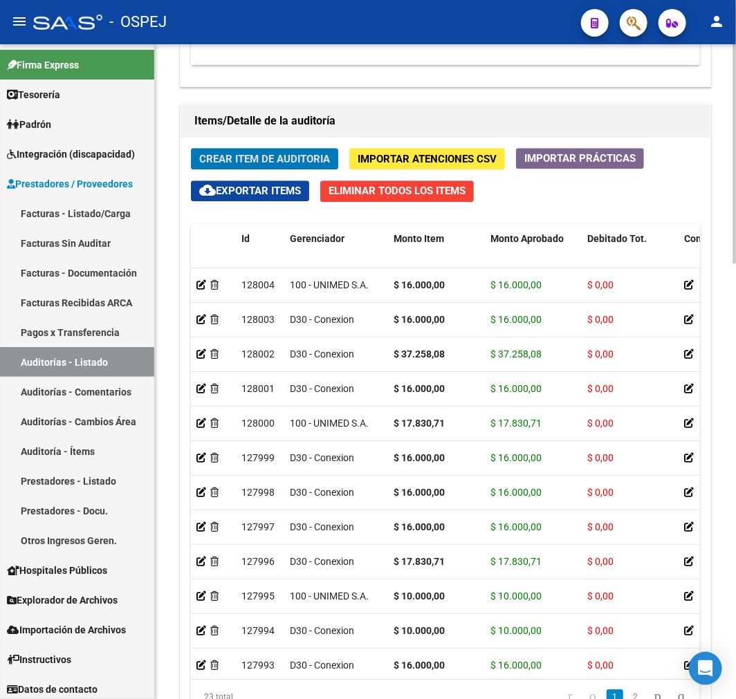
click at [297, 171] on div "Crear Item de Auditoria Importar Atenciones CSV Importar Prácticas cloud_downlo…" at bounding box center [446, 437] width 530 height 598
click at [297, 163] on span "Crear Item de Auditoria" at bounding box center [264, 159] width 131 height 12
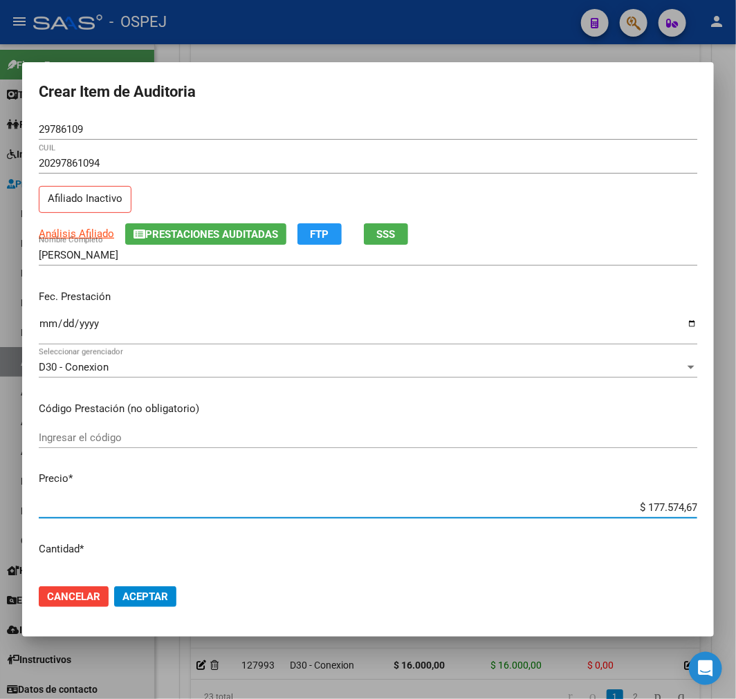
click at [675, 509] on input "$ 177.574,67" at bounding box center [368, 507] width 659 height 12
click at [170, 596] on button "Aceptar" at bounding box center [145, 597] width 62 height 21
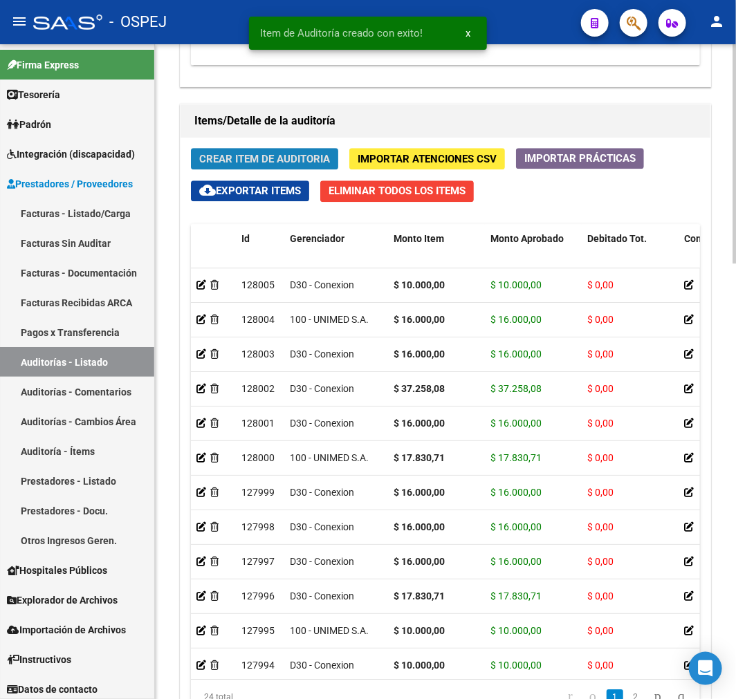
click at [264, 151] on button "Crear Item de Auditoria" at bounding box center [264, 158] width 147 height 21
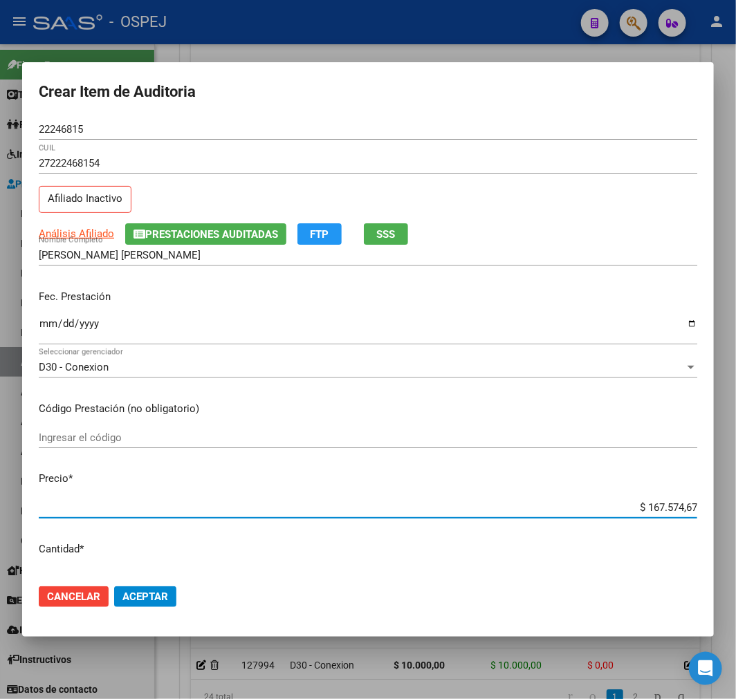
click at [663, 505] on input "$ 167.574,67" at bounding box center [368, 507] width 659 height 12
click at [141, 587] on button "Aceptar" at bounding box center [145, 597] width 62 height 21
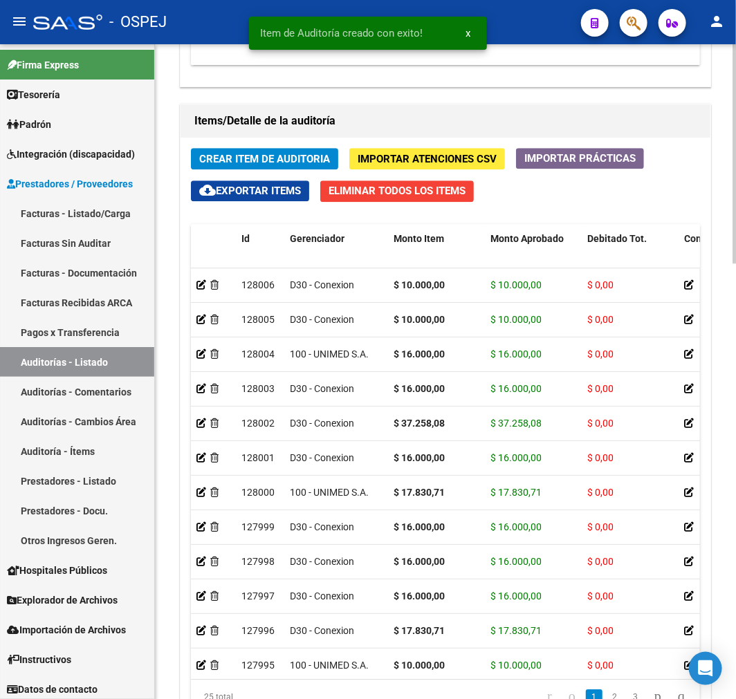
click at [287, 160] on span "Crear Item de Auditoria" at bounding box center [264, 159] width 131 height 12
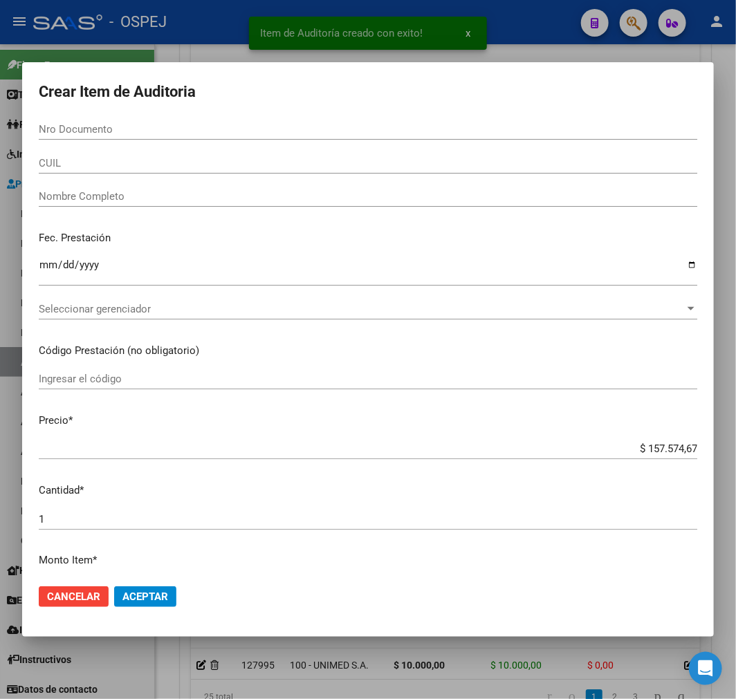
paste input "47917652"
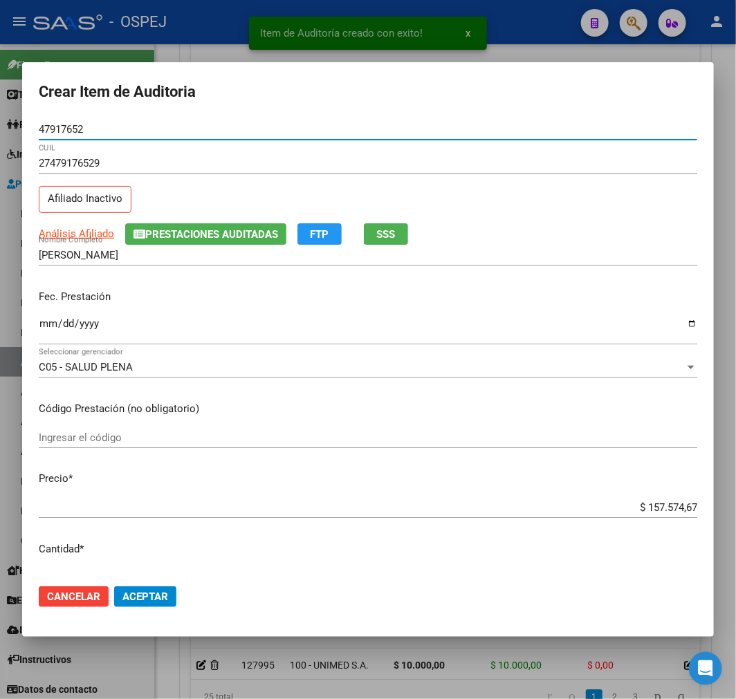
click at [652, 509] on input "$ 157.574,67" at bounding box center [368, 507] width 659 height 12
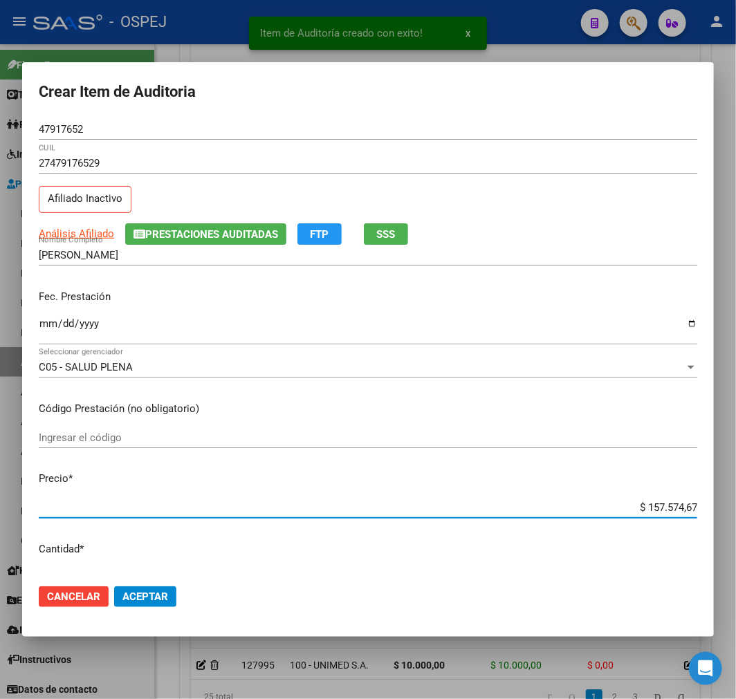
click at [652, 509] on input "$ 157.574,67" at bounding box center [368, 507] width 659 height 12
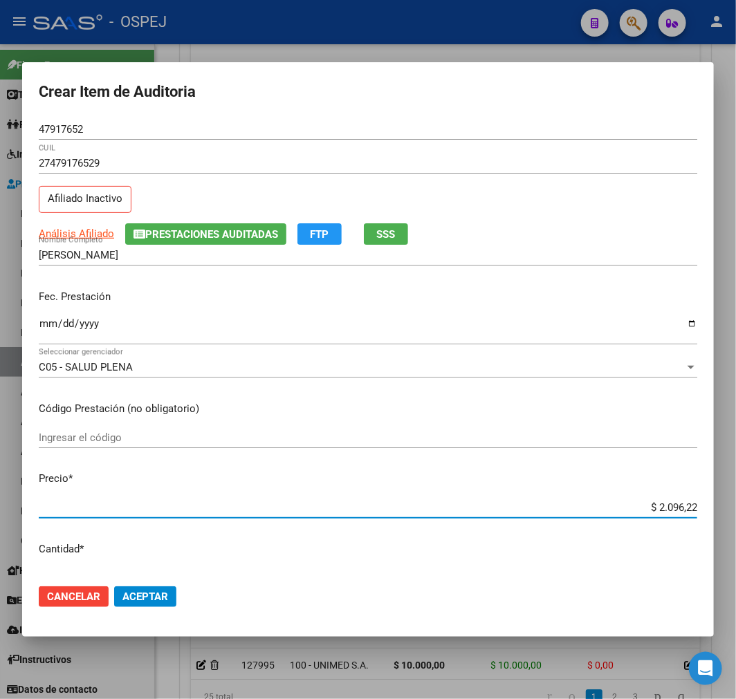
click at [148, 593] on span "Aceptar" at bounding box center [145, 597] width 46 height 12
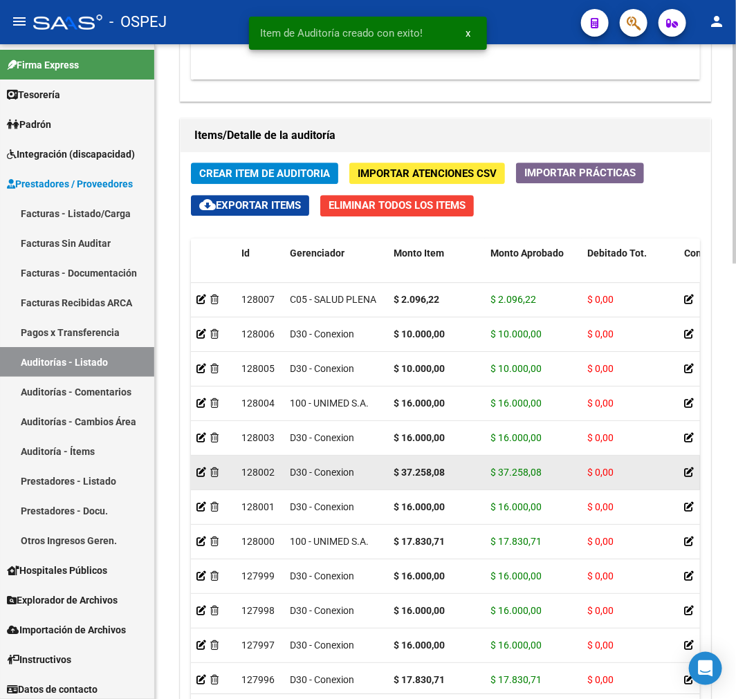
scroll to position [1146, 0]
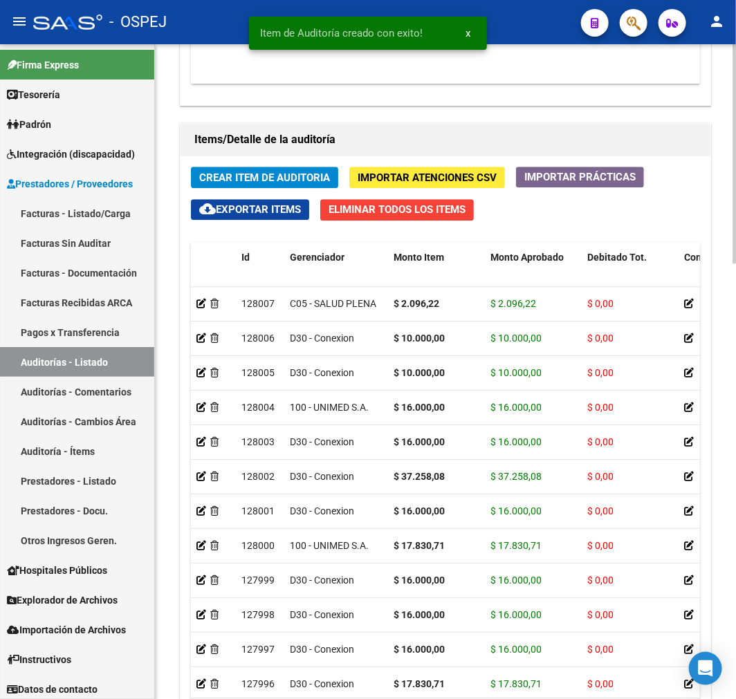
click at [243, 172] on span "Crear Item de Auditoria" at bounding box center [264, 178] width 131 height 12
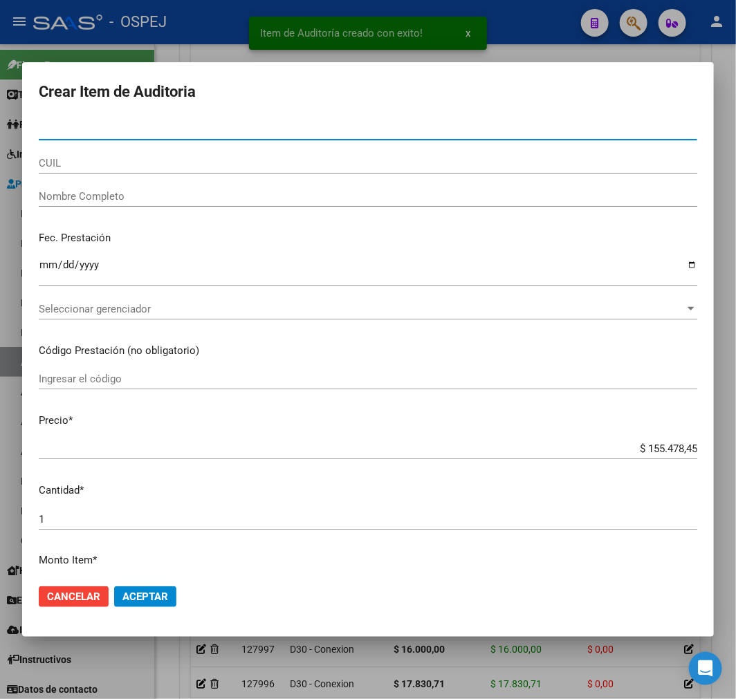
paste input "47917652"
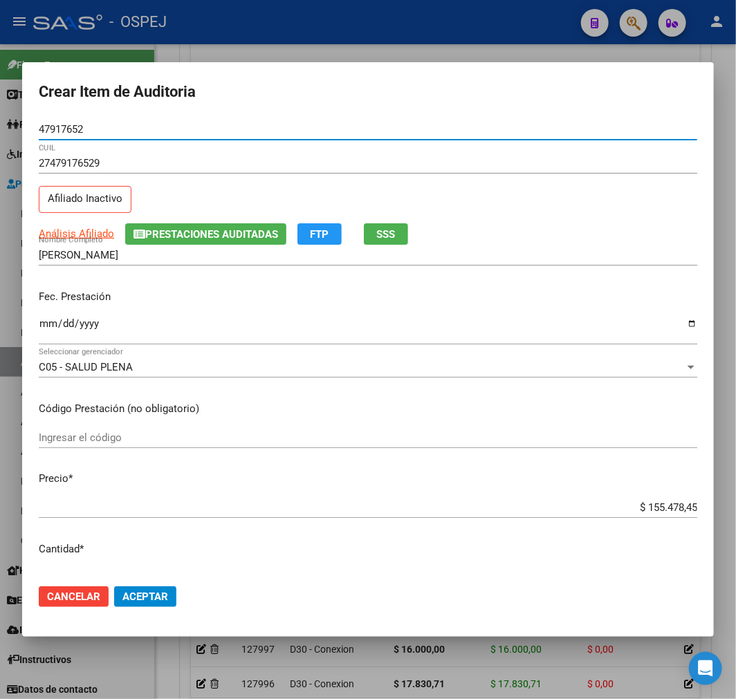
click at [669, 515] on div "$ 155.478,45 Ingresar el precio" at bounding box center [368, 507] width 659 height 21
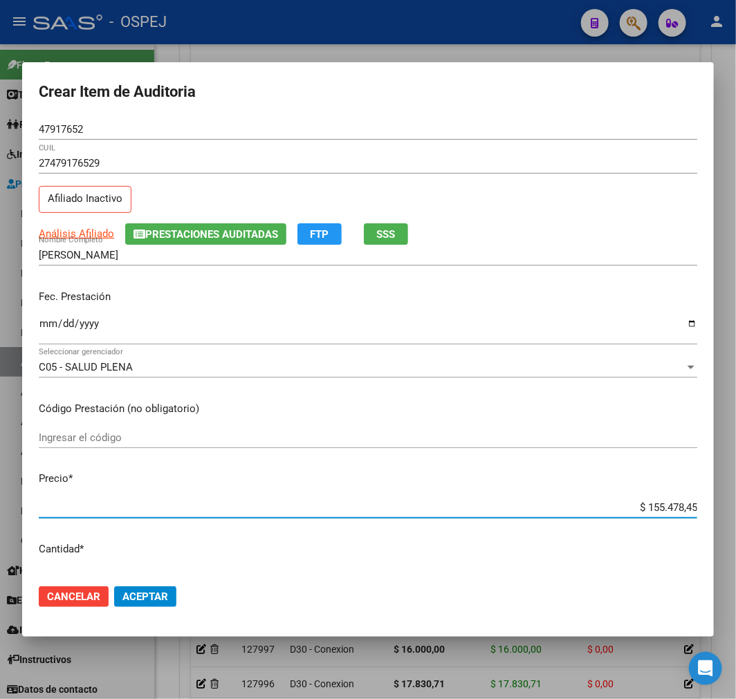
click at [669, 515] on div "$ 155.478,45 Ingresar el precio" at bounding box center [368, 507] width 659 height 21
click at [670, 506] on input "$ 155.478,45" at bounding box center [368, 507] width 659 height 12
click at [152, 600] on span "Aceptar" at bounding box center [145, 597] width 46 height 12
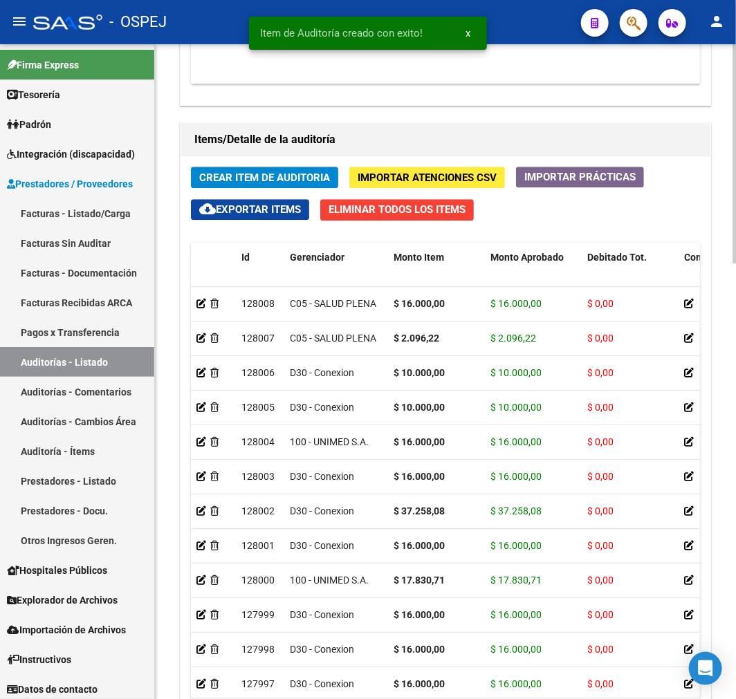
click at [256, 167] on button "Crear Item de Auditoria" at bounding box center [264, 177] width 147 height 21
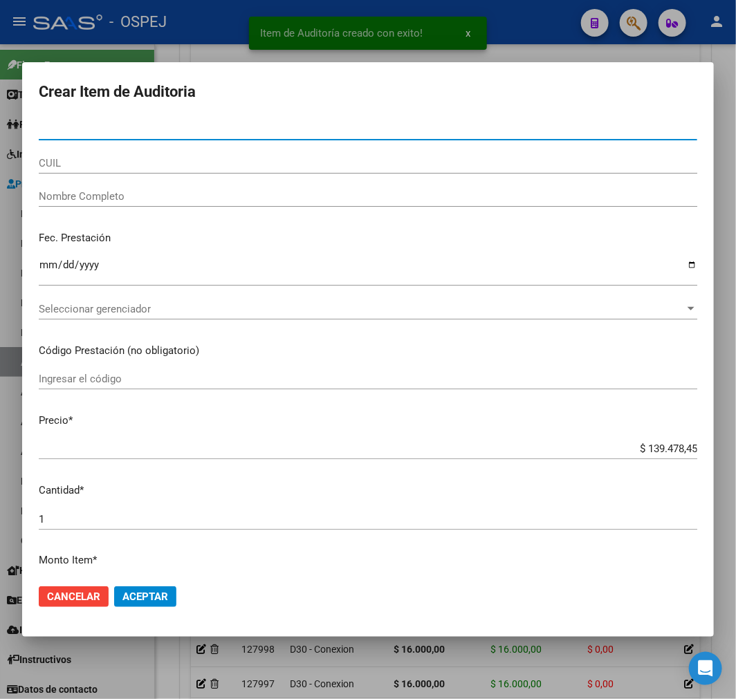
paste input "44703440"
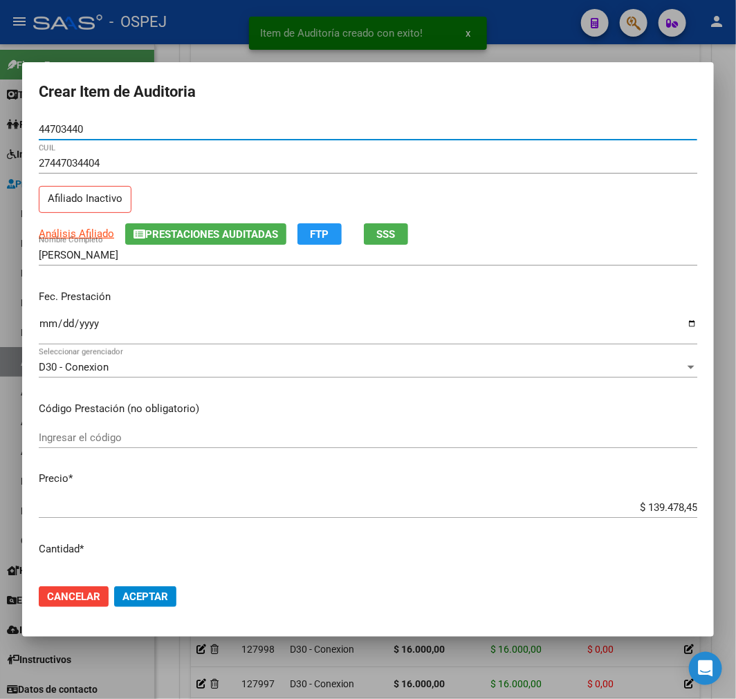
click at [679, 513] on input "$ 139.478,45" at bounding box center [368, 507] width 659 height 12
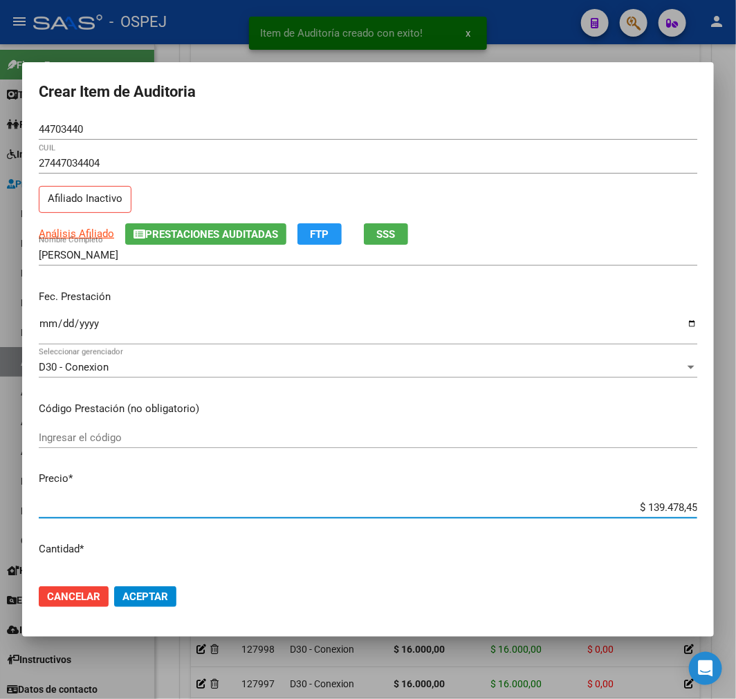
click at [676, 512] on input "$ 139.478,45" at bounding box center [368, 507] width 659 height 12
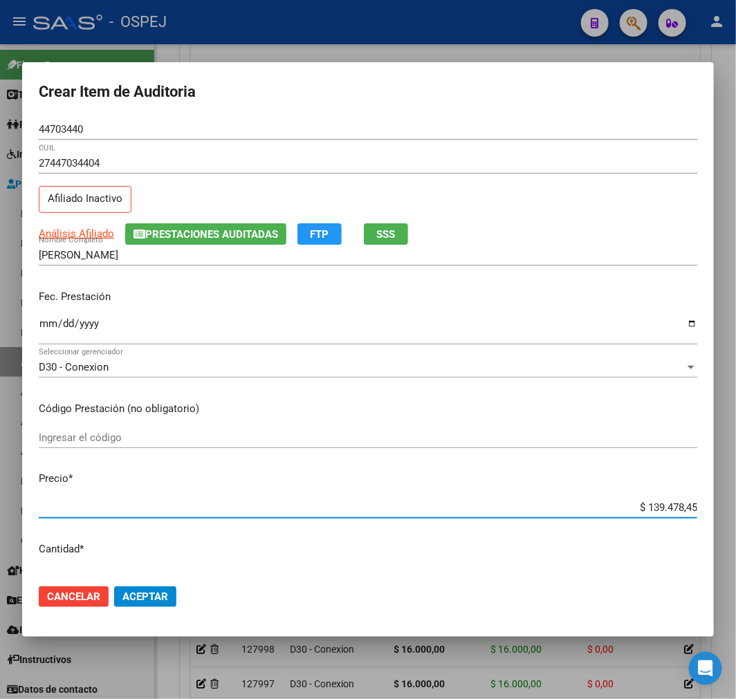
click at [649, 508] on input "$ 139.478,45" at bounding box center [368, 507] width 659 height 12
click at [168, 597] on button "Aceptar" at bounding box center [145, 597] width 62 height 21
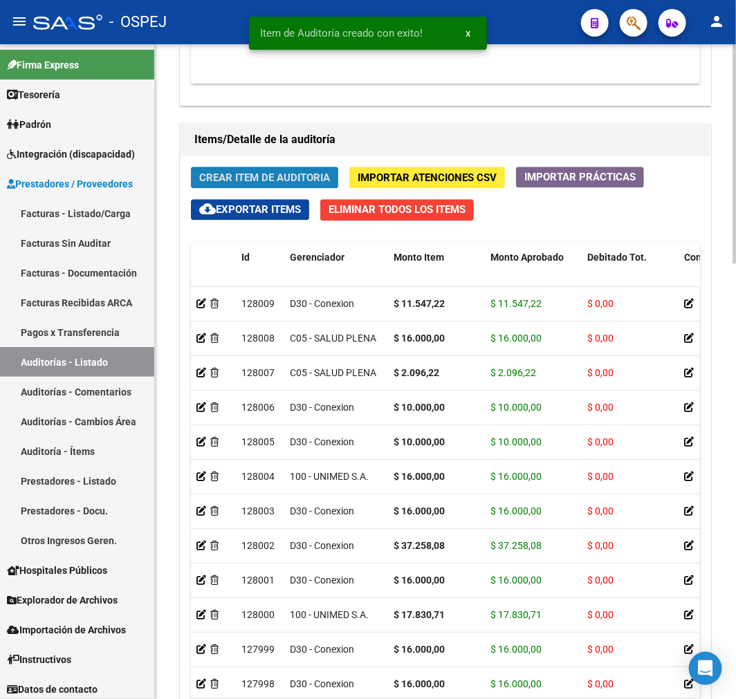
click at [265, 178] on span "Crear Item de Auditoria" at bounding box center [264, 178] width 131 height 12
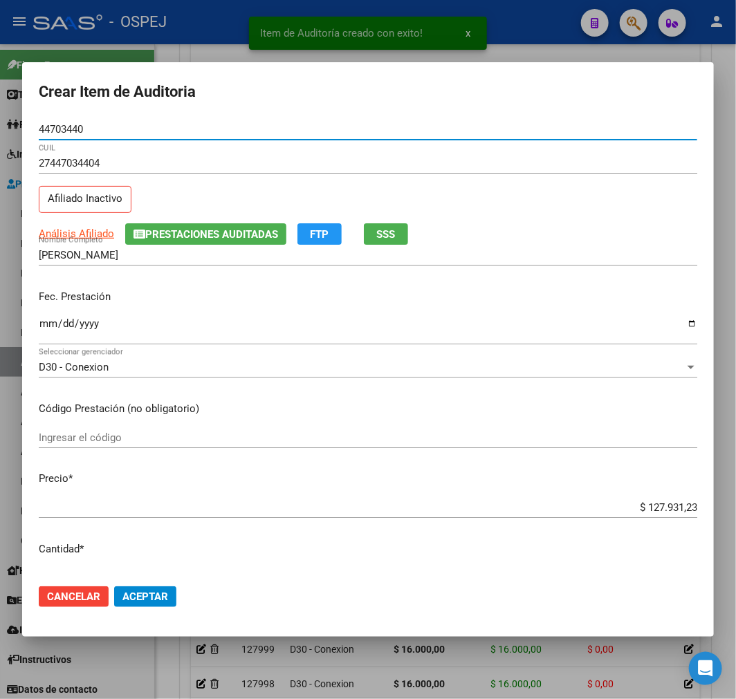
click at [647, 513] on input "$ 127.931,23" at bounding box center [368, 507] width 659 height 12
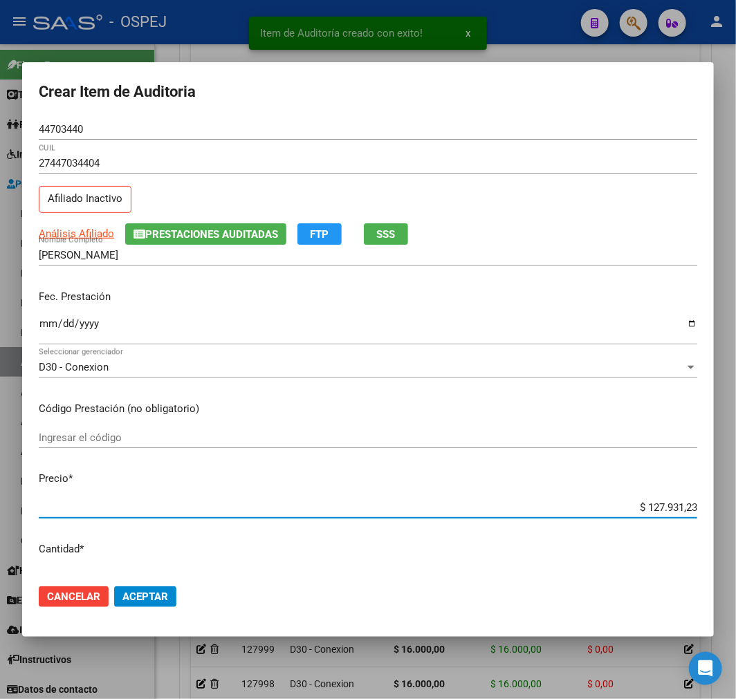
click at [647, 513] on input "$ 127.931,23" at bounding box center [368, 507] width 659 height 12
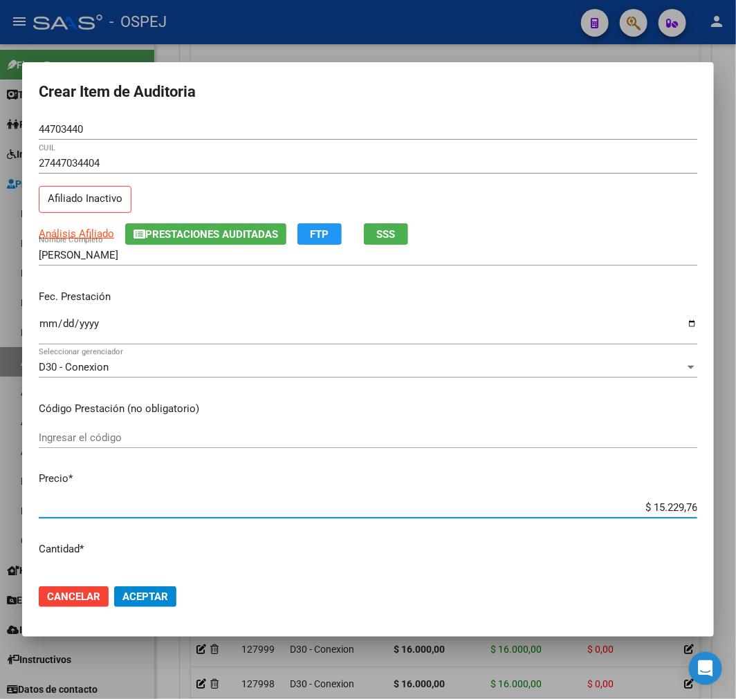
click at [165, 600] on span "Aceptar" at bounding box center [145, 597] width 46 height 12
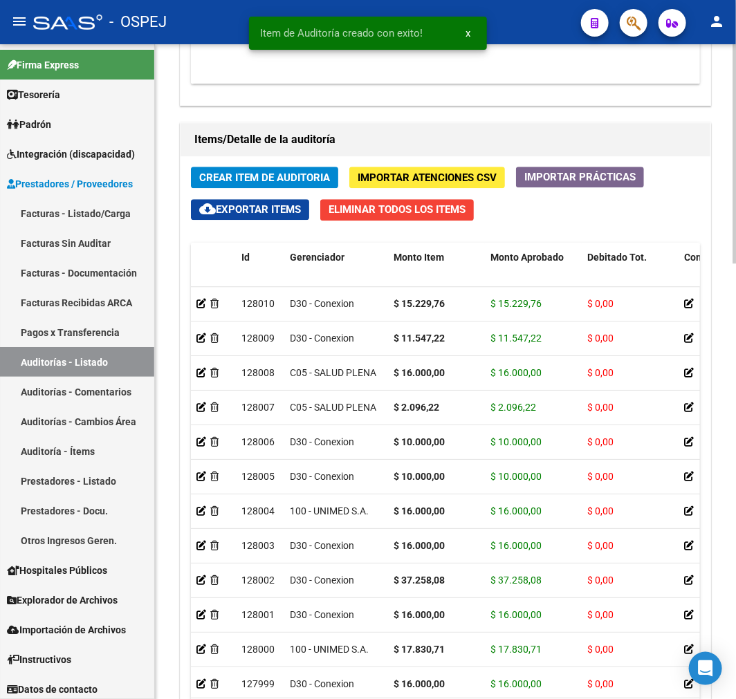
click at [265, 174] on span "Crear Item de Auditoria" at bounding box center [264, 178] width 131 height 12
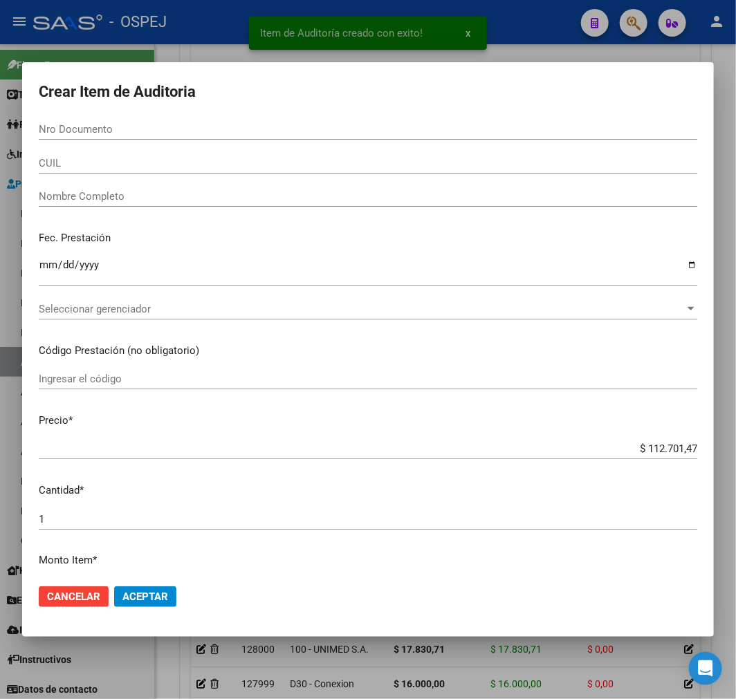
paste input "47917652"
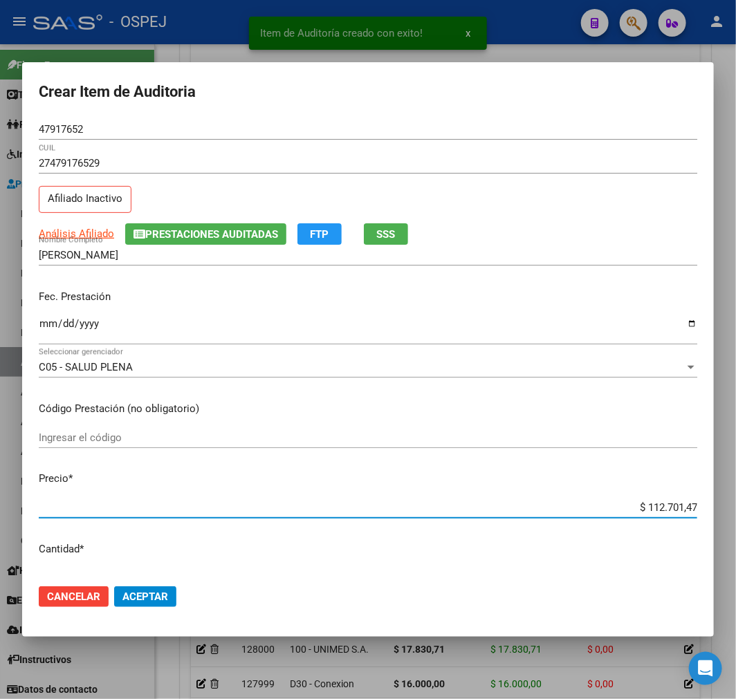
click at [664, 505] on input "$ 112.701,47" at bounding box center [368, 507] width 659 height 12
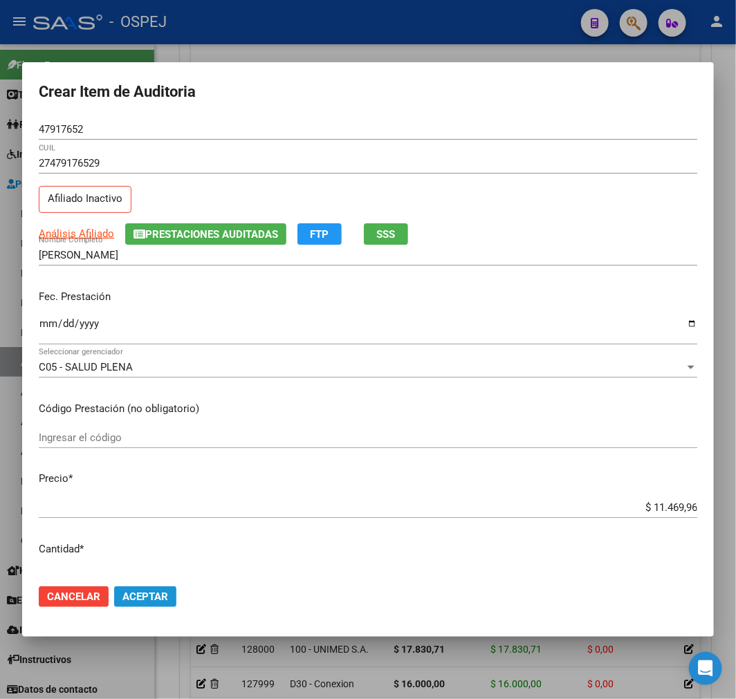
click at [167, 604] on button "Aceptar" at bounding box center [145, 597] width 62 height 21
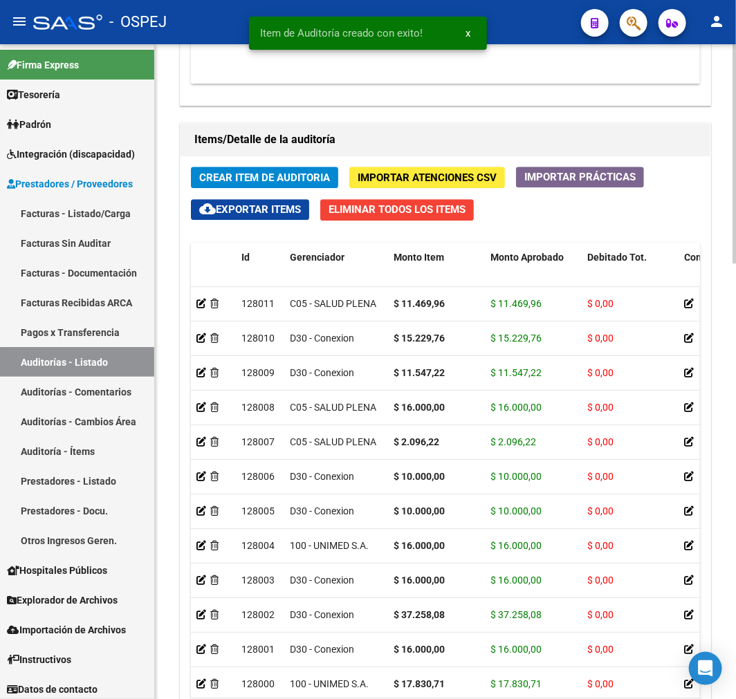
click at [267, 176] on span "Crear Item de Auditoria" at bounding box center [264, 178] width 131 height 12
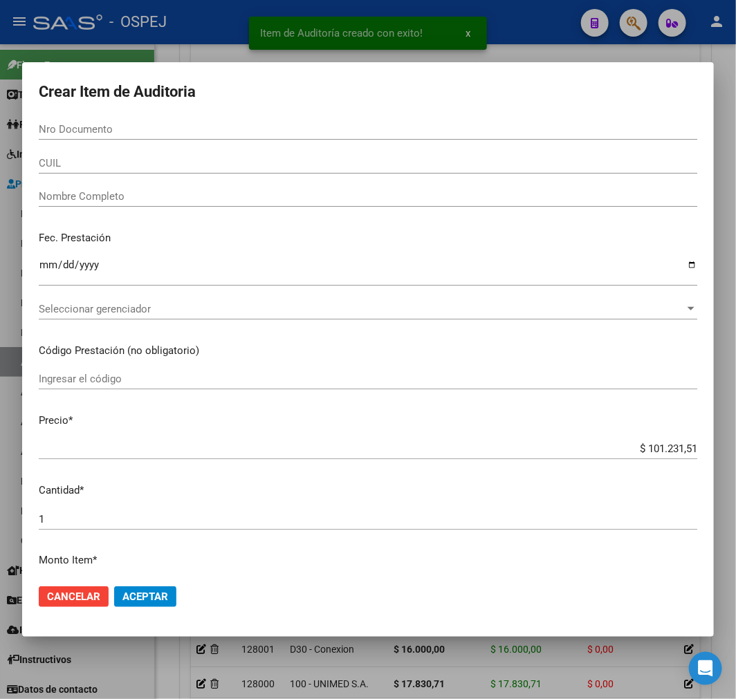
paste input "47917652"
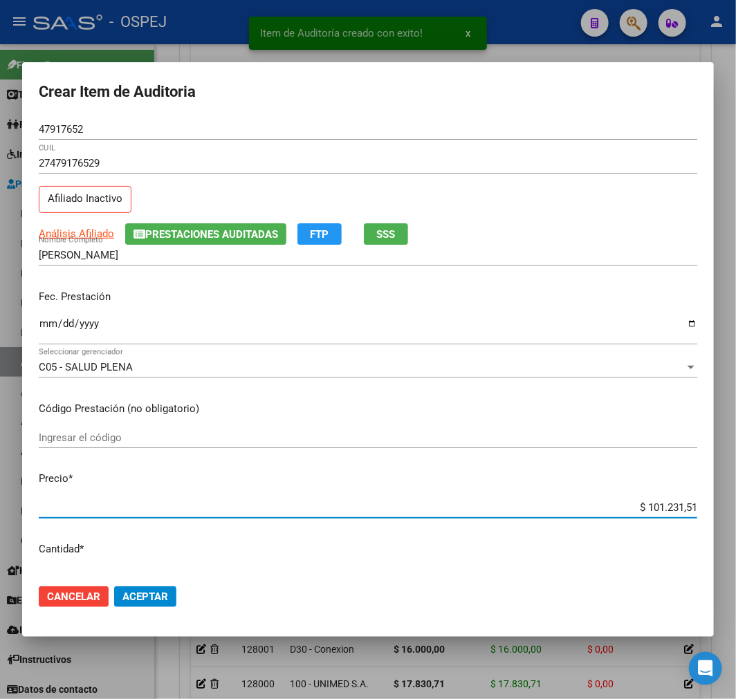
click at [647, 508] on input "$ 101.231,51" at bounding box center [368, 507] width 659 height 12
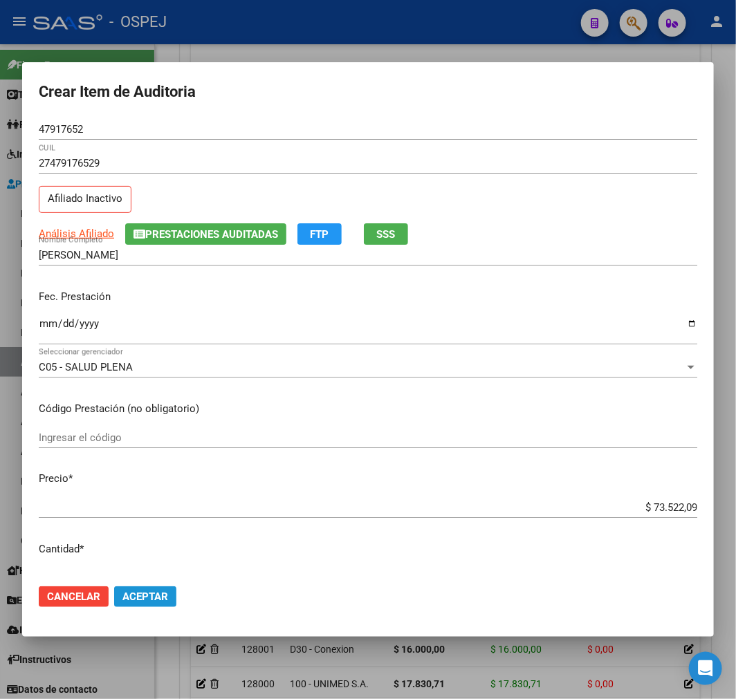
click at [159, 593] on span "Aceptar" at bounding box center [145, 597] width 46 height 12
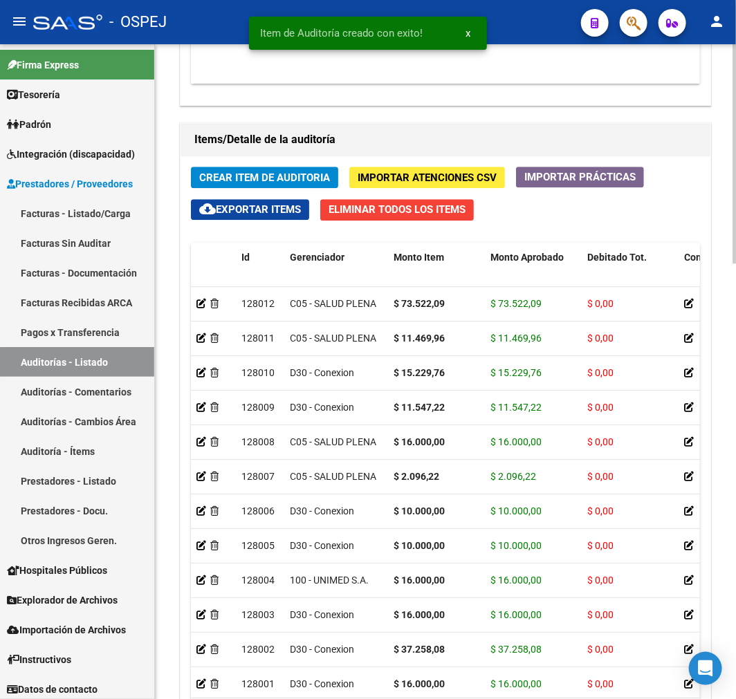
click at [307, 159] on div "Crear Item de Auditoria Importar Atenciones CSV Importar Prácticas cloud_downlo…" at bounding box center [446, 455] width 530 height 598
click at [293, 176] on span "Crear Item de Auditoria" at bounding box center [264, 178] width 131 height 12
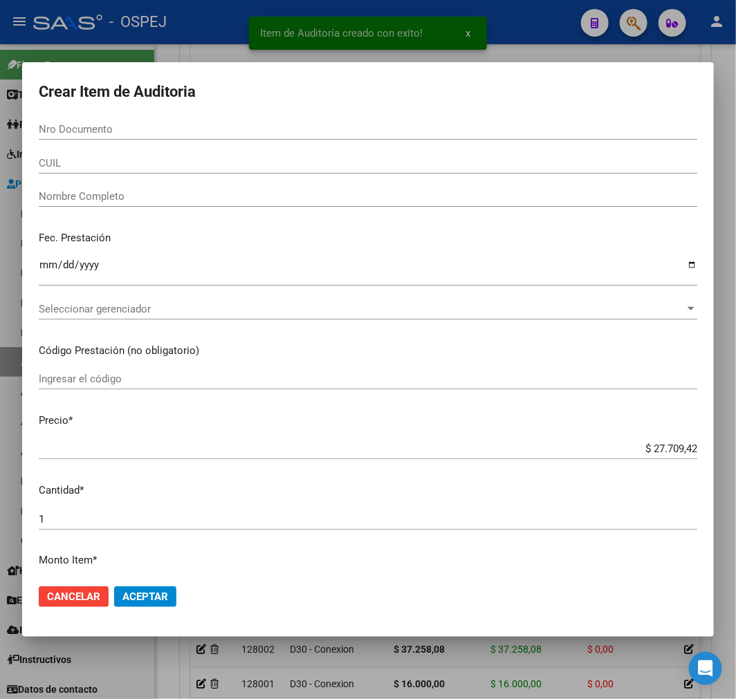
paste input "29786109"
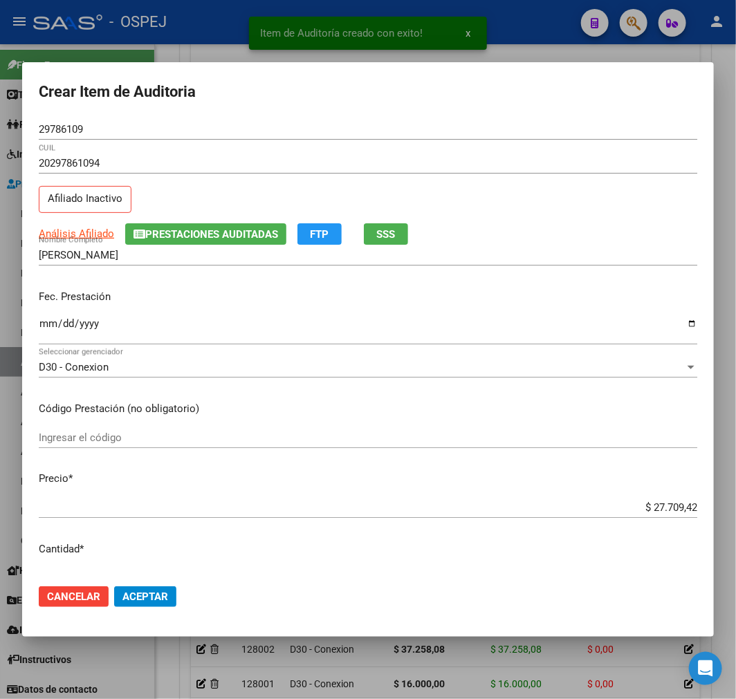
click at [164, 611] on mat-dialog-actions "Cancelar Aceptar" at bounding box center [368, 596] width 659 height 47
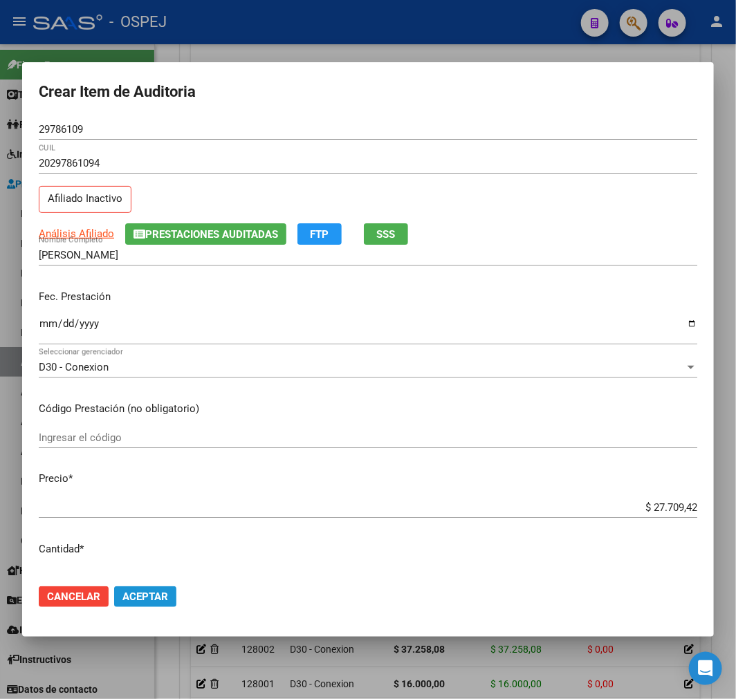
click at [163, 602] on span "Aceptar" at bounding box center [145, 597] width 46 height 12
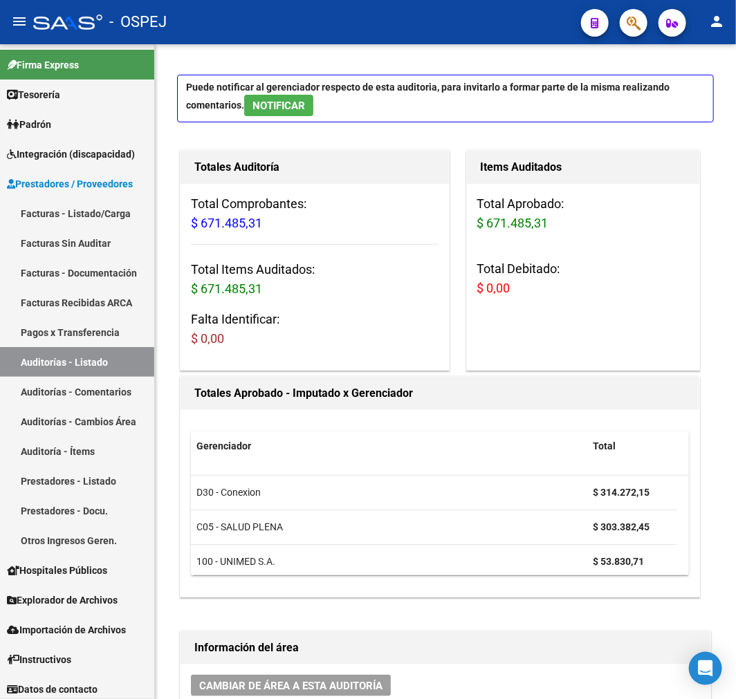
scroll to position [0, 0]
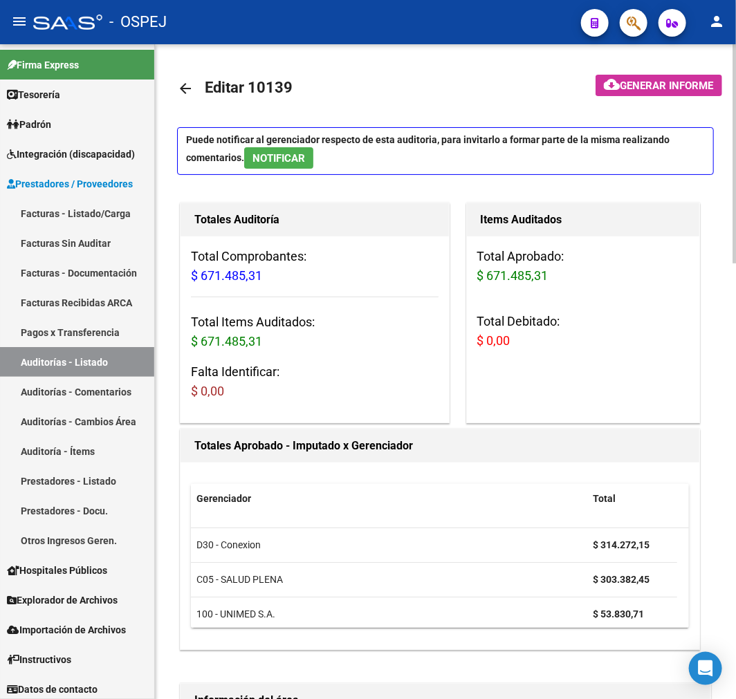
click at [182, 98] on link "arrow_back" at bounding box center [191, 88] width 28 height 33
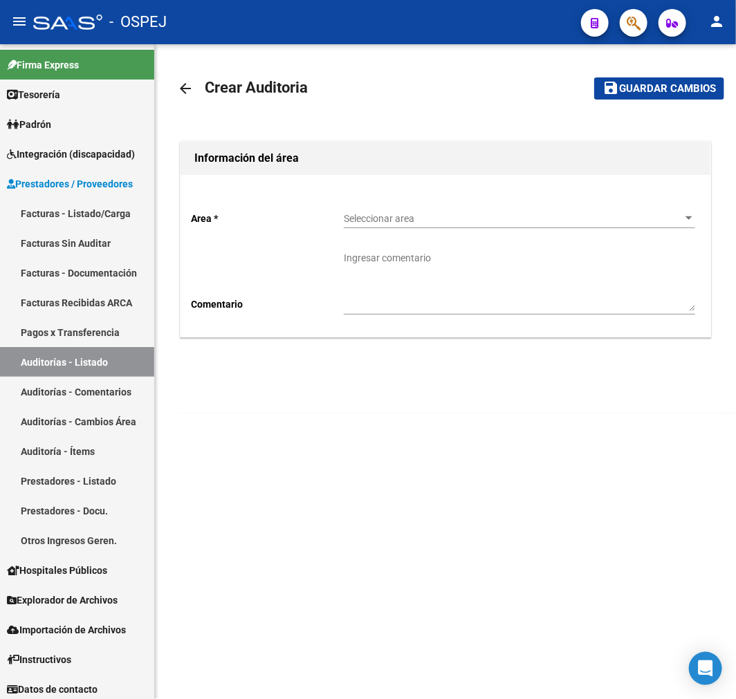
click at [448, 205] on div "Seleccionar area Seleccionar area" at bounding box center [519, 215] width 351 height 28
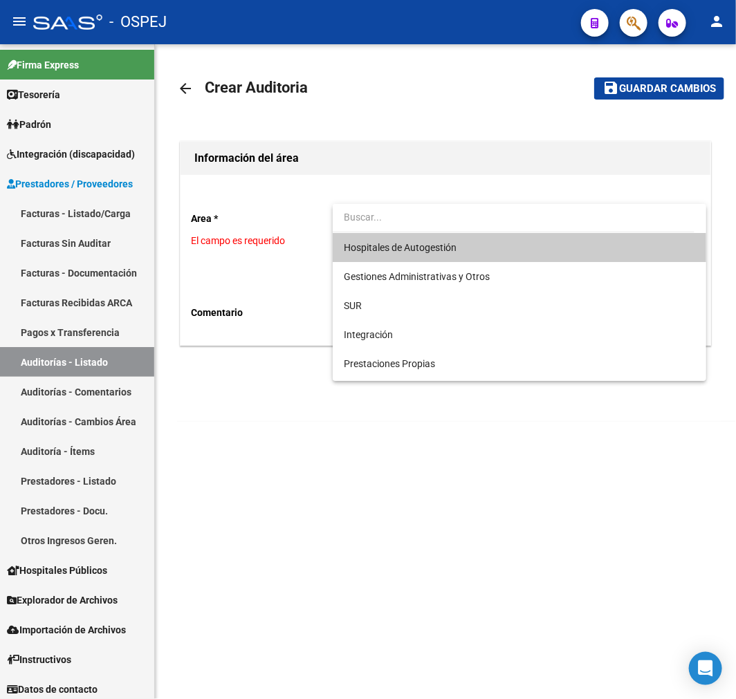
click at [422, 234] on span "Hospitales de Autogestión" at bounding box center [519, 247] width 351 height 29
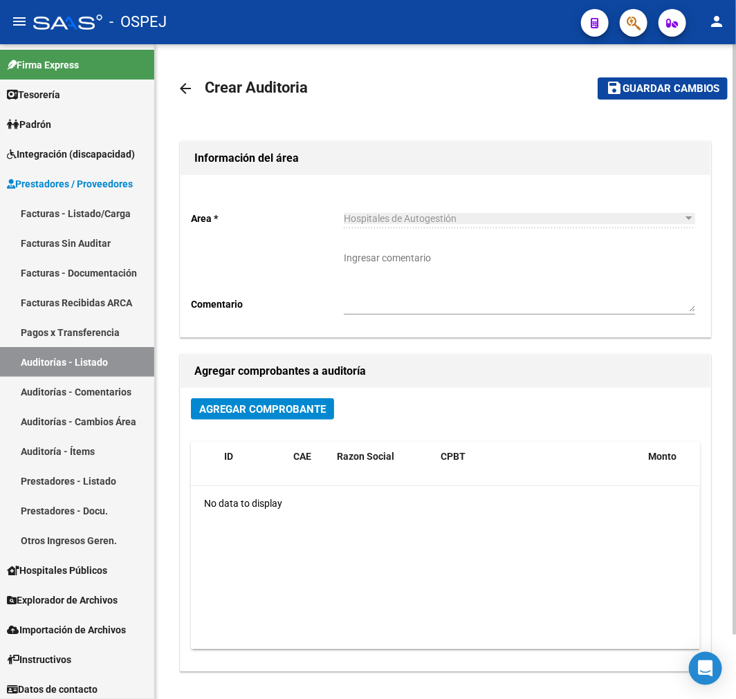
click at [264, 396] on div "Agregar Comprobante ID CAE Razon Social CPBT Monto Fecha Cpbt Fecha Recibido Do…" at bounding box center [446, 529] width 530 height 283
click at [259, 414] on span "Agregar Comprobante" at bounding box center [262, 409] width 127 height 12
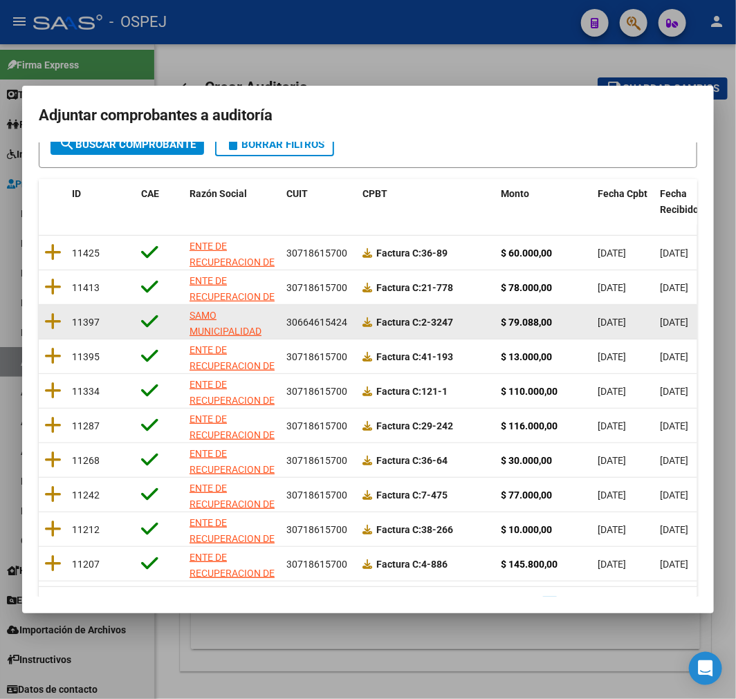
scroll to position [101, 0]
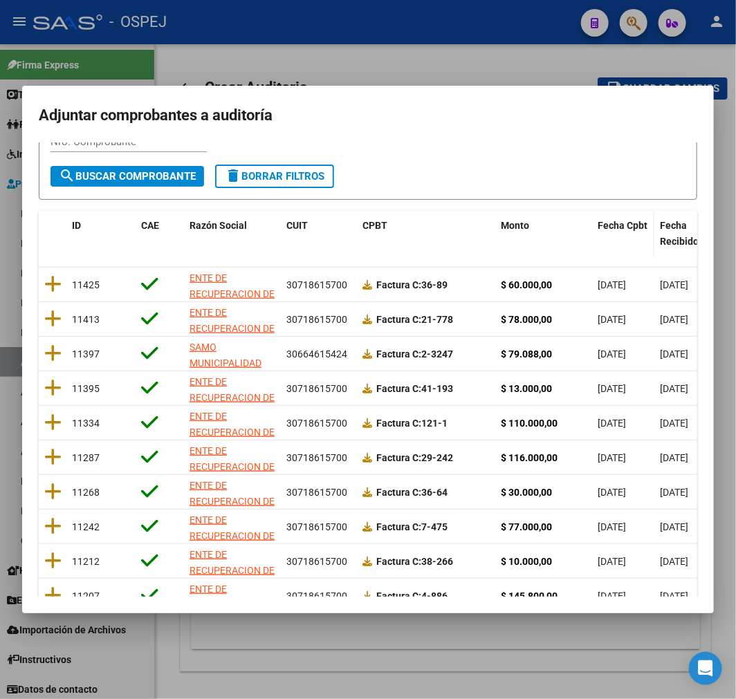
click at [627, 214] on datatable-header-cell "Fecha Cpbt" at bounding box center [623, 234] width 62 height 46
click at [630, 225] on span "Fecha Cpbt" at bounding box center [623, 225] width 50 height 11
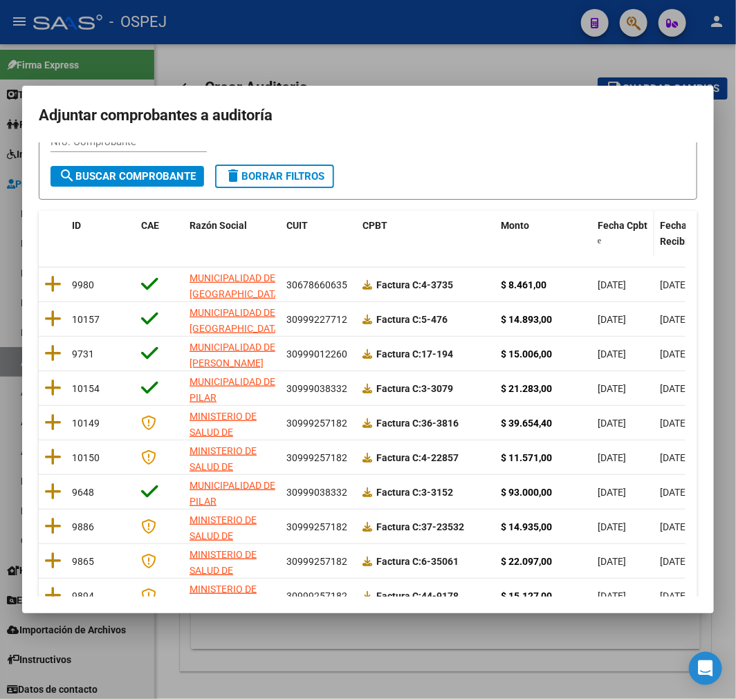
click at [630, 225] on span "Fecha Cpbt" at bounding box center [623, 225] width 50 height 11
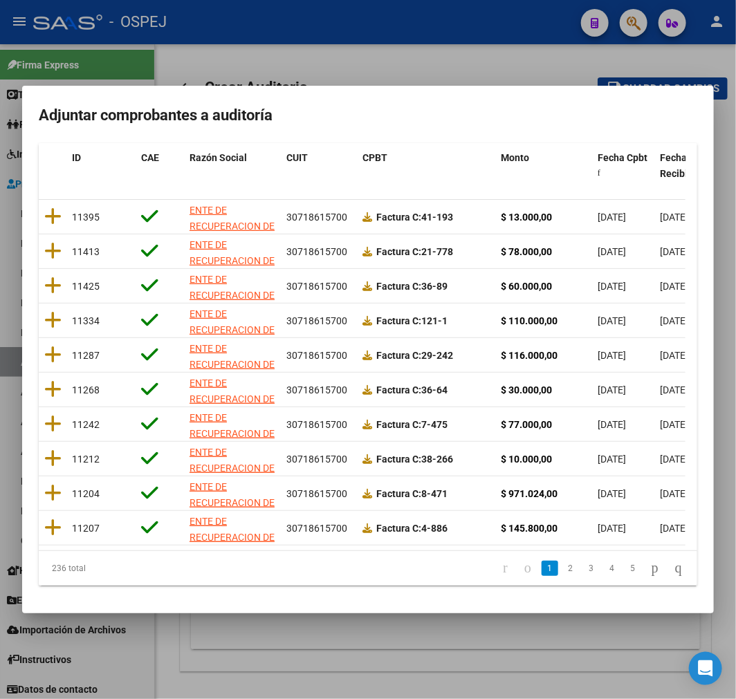
scroll to position [178, 0]
click at [562, 571] on link "2" at bounding box center [570, 568] width 17 height 15
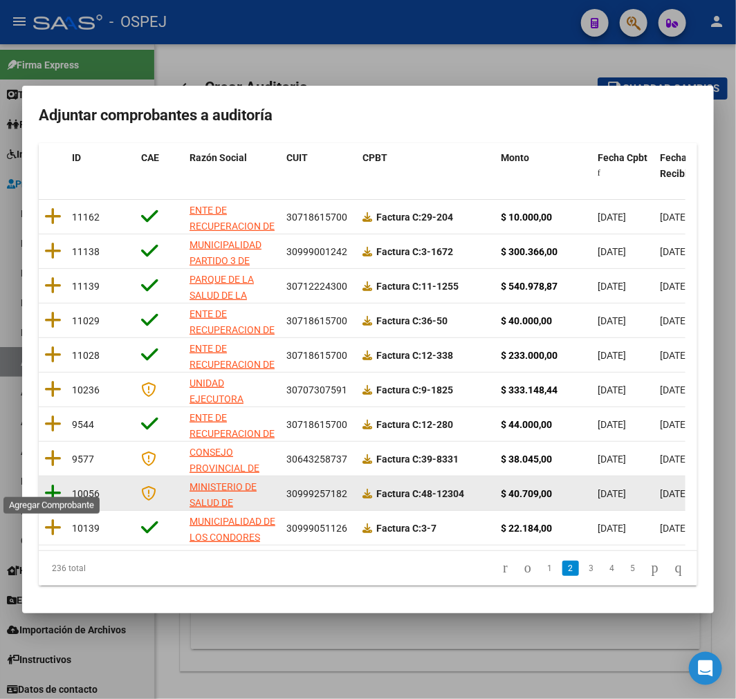
click at [53, 488] on icon at bounding box center [52, 493] width 17 height 19
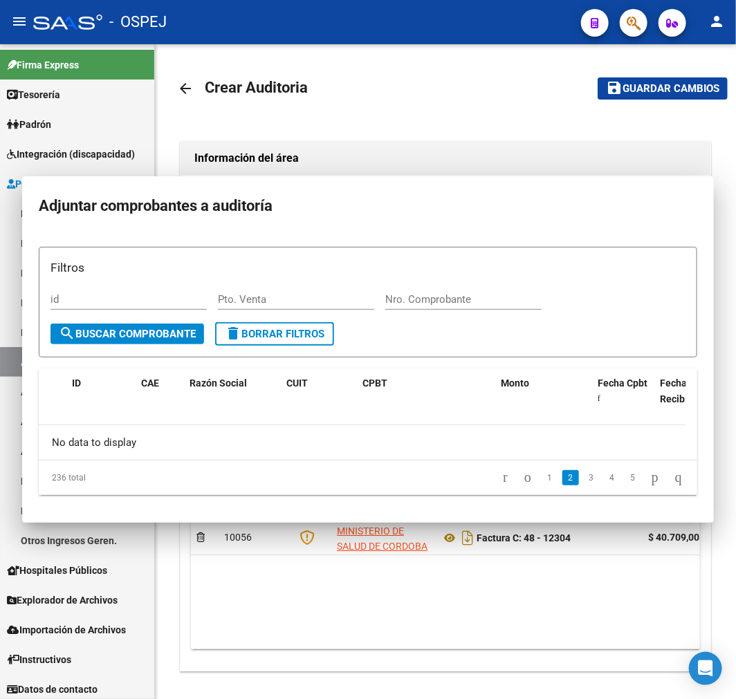
scroll to position [0, 0]
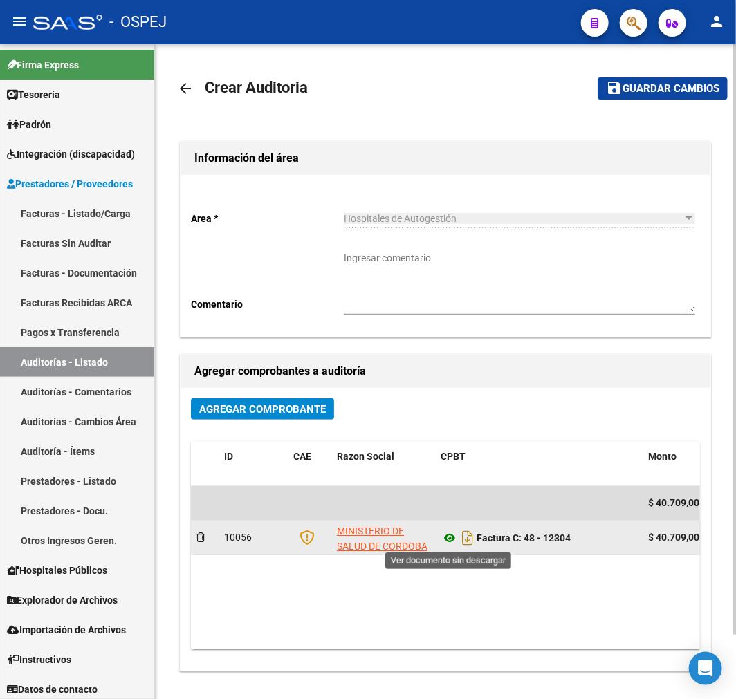
click at [448, 541] on icon at bounding box center [450, 538] width 18 height 17
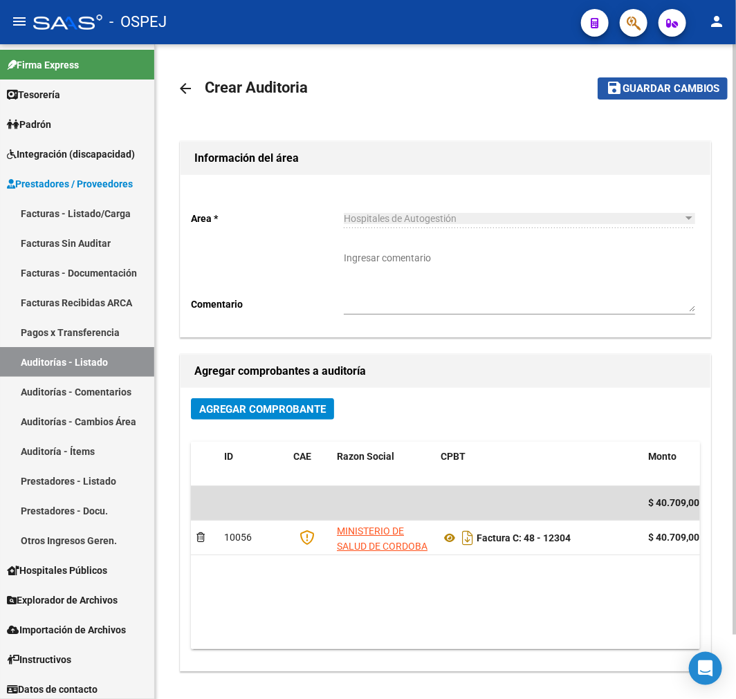
click at [674, 98] on button "save Guardar cambios" at bounding box center [663, 87] width 130 height 21
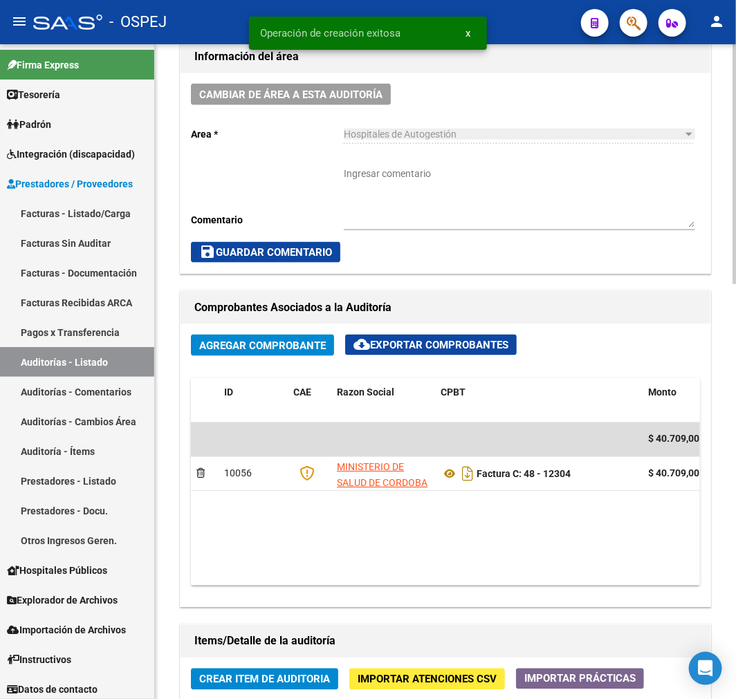
scroll to position [845, 0]
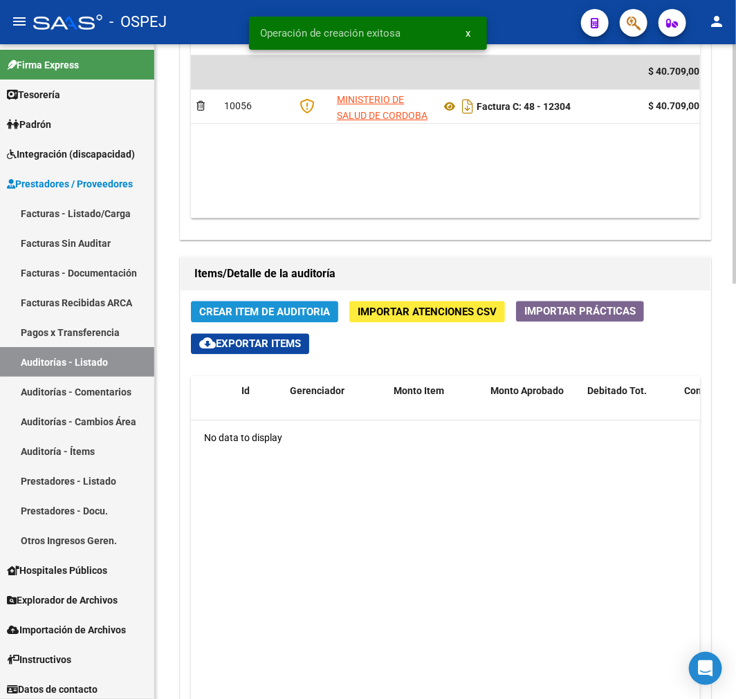
click at [277, 319] on span "Crear Item de Auditoria" at bounding box center [264, 312] width 131 height 12
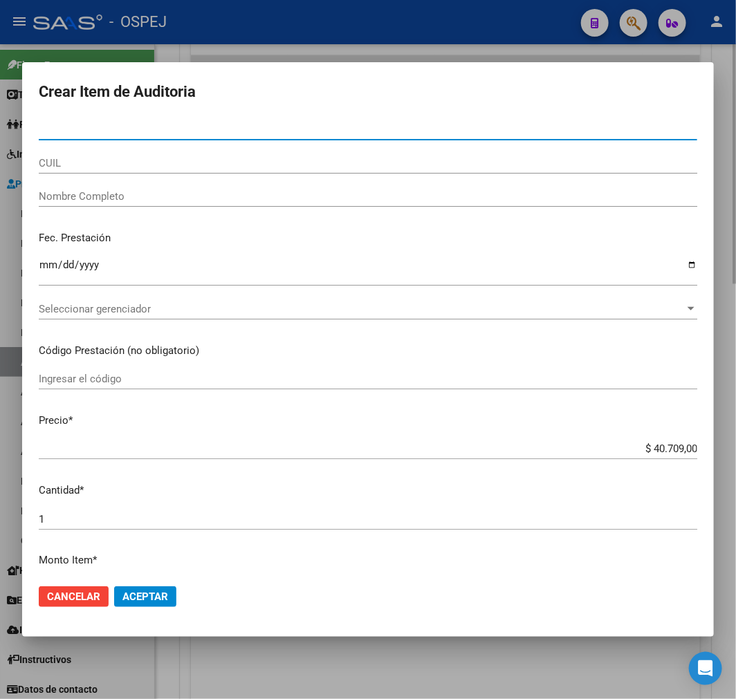
click at [479, 661] on div at bounding box center [368, 349] width 736 height 699
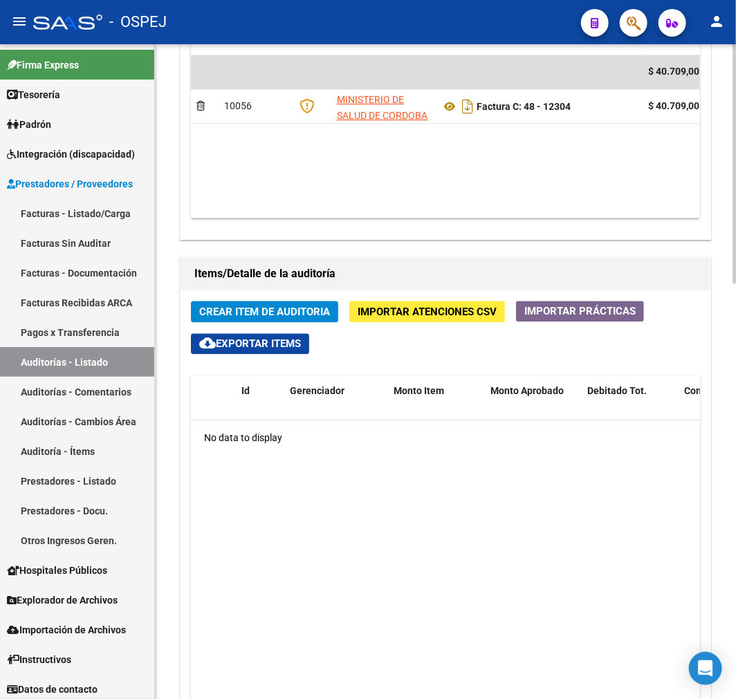
scroll to position [384, 0]
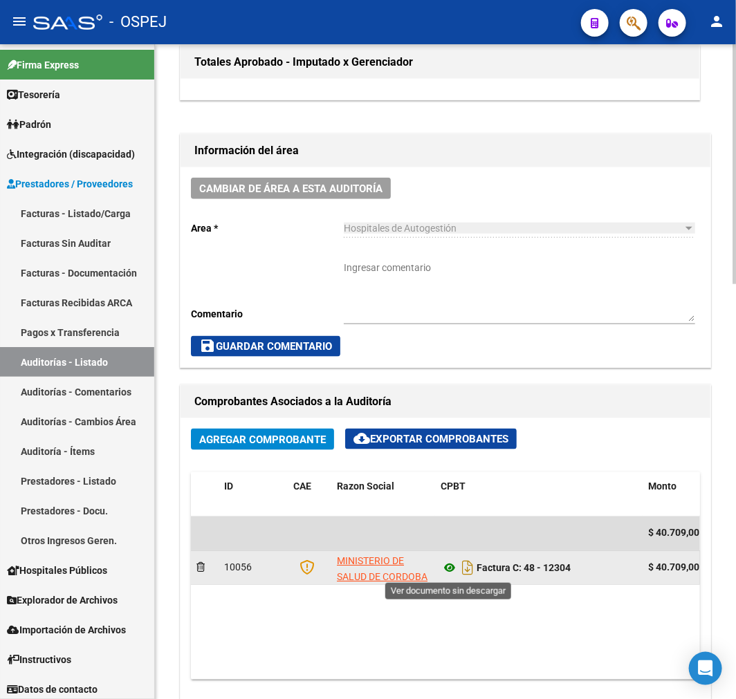
click at [447, 575] on icon at bounding box center [450, 568] width 18 height 17
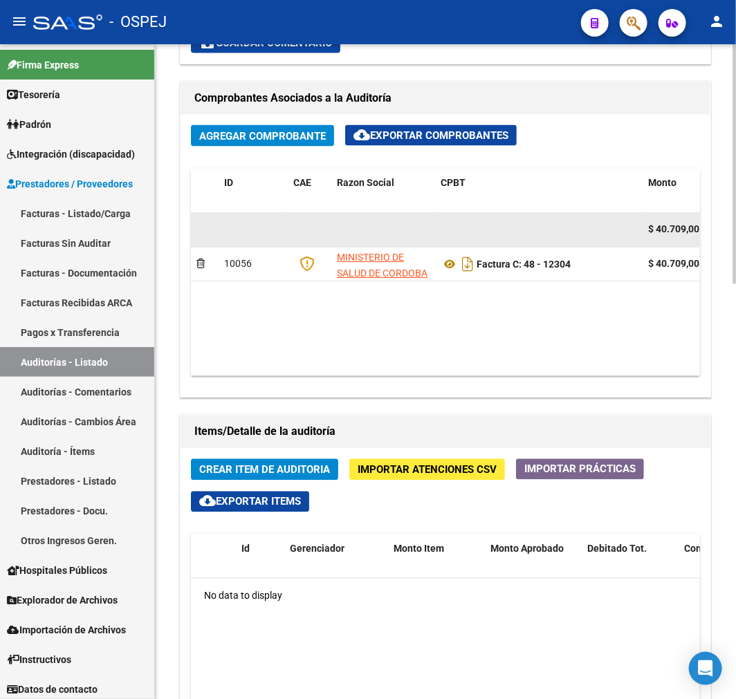
scroll to position [845, 0]
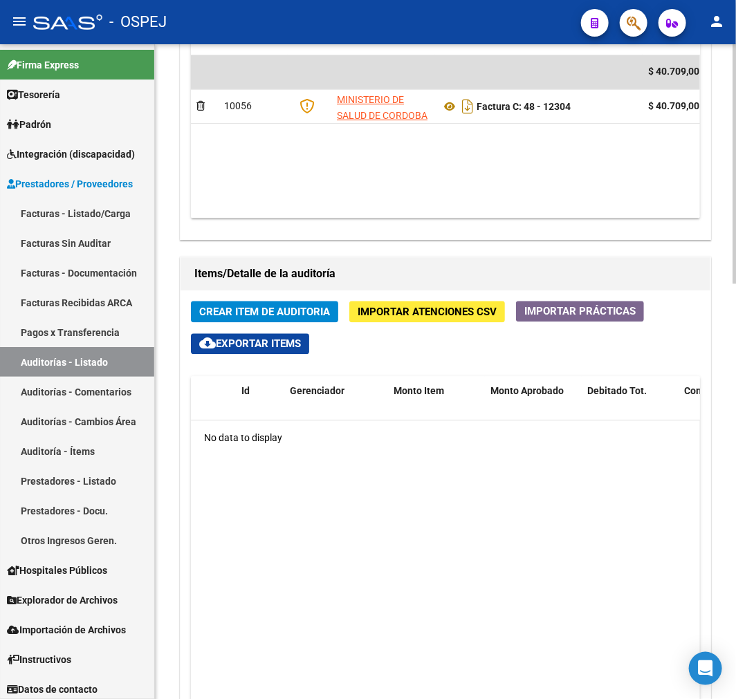
click at [287, 305] on button "Crear Item de Auditoria" at bounding box center [264, 312] width 147 height 21
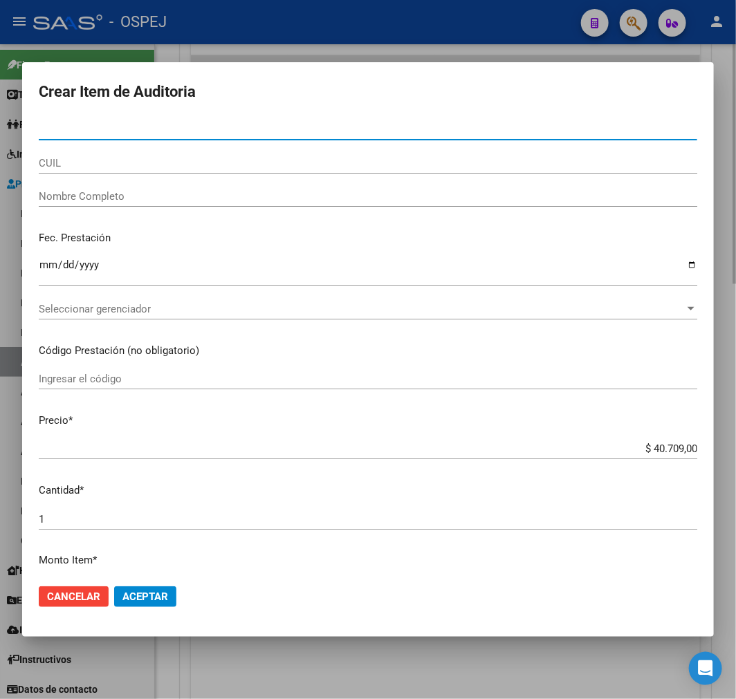
paste input "31901985"
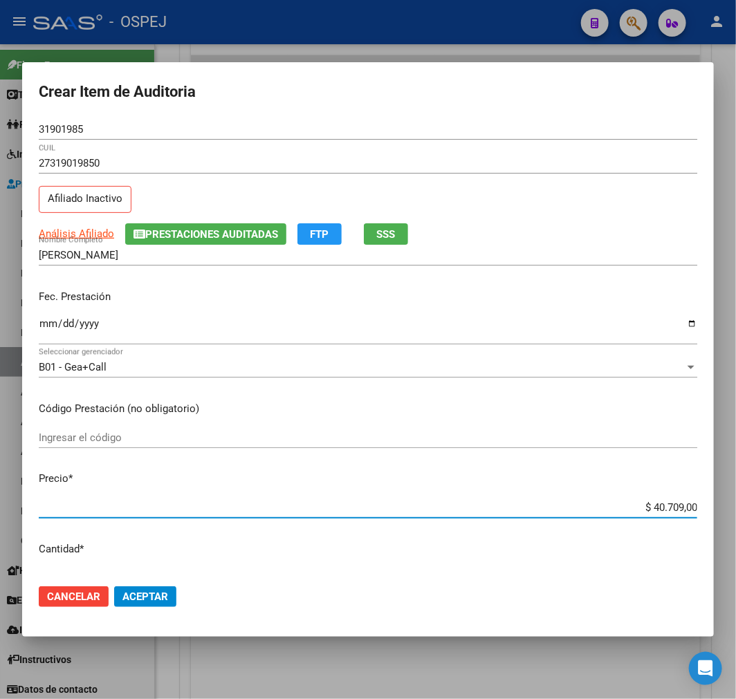
click at [658, 507] on input "$ 40.709,00" at bounding box center [368, 507] width 659 height 12
click at [668, 500] on div "$ 40.709,00 Ingresar el precio" at bounding box center [368, 507] width 659 height 21
click at [664, 501] on input "$ 40.709,00" at bounding box center [368, 507] width 659 height 12
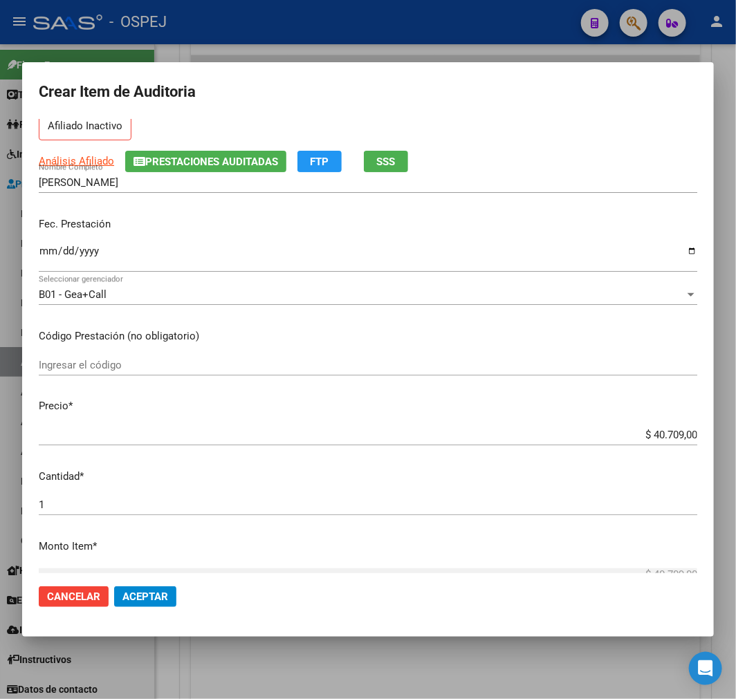
scroll to position [0, 0]
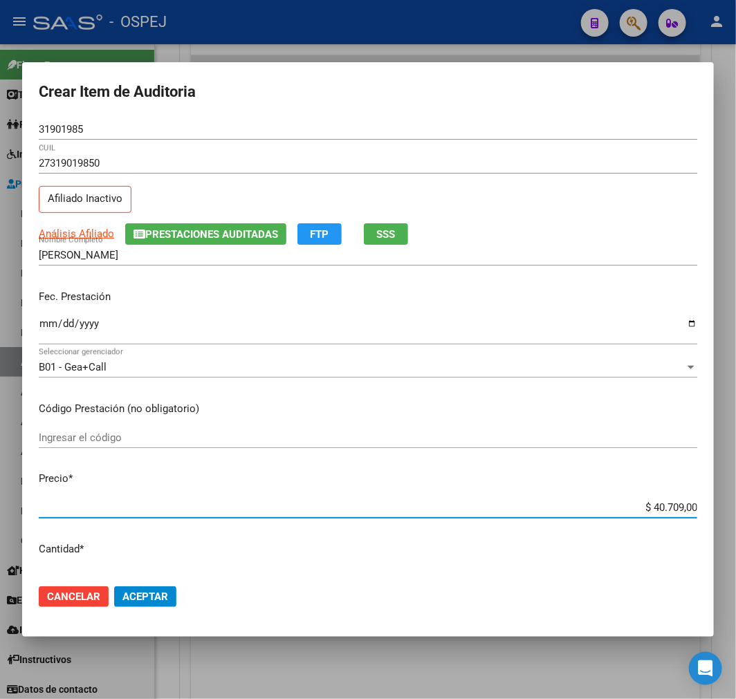
click at [647, 507] on input "$ 40.709,00" at bounding box center [368, 507] width 659 height 12
click at [143, 602] on span "Aceptar" at bounding box center [145, 597] width 46 height 12
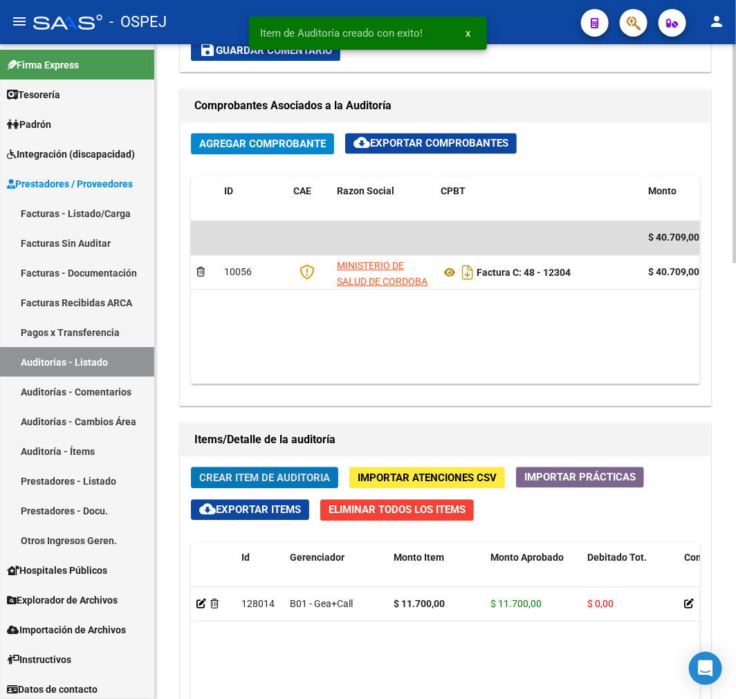
scroll to position [1011, 0]
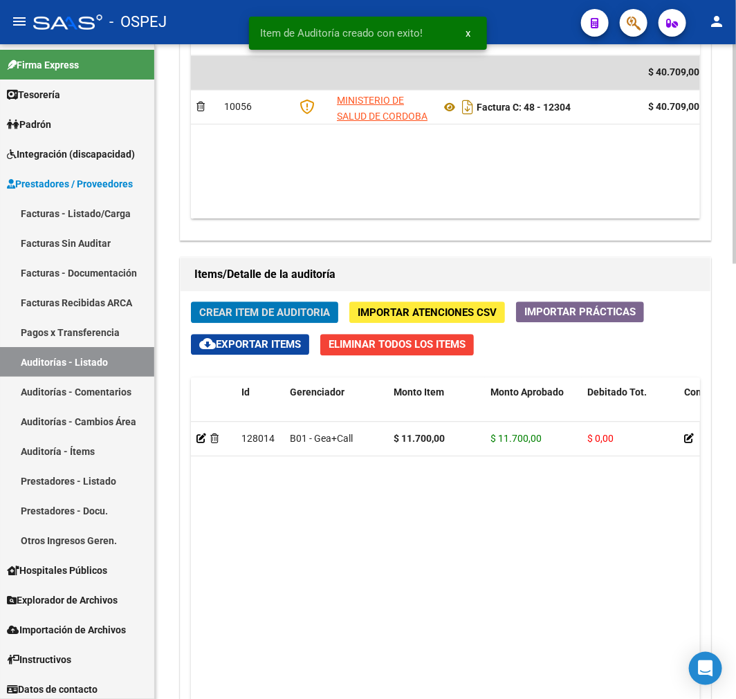
click at [293, 304] on button "Crear Item de Auditoria" at bounding box center [264, 312] width 147 height 21
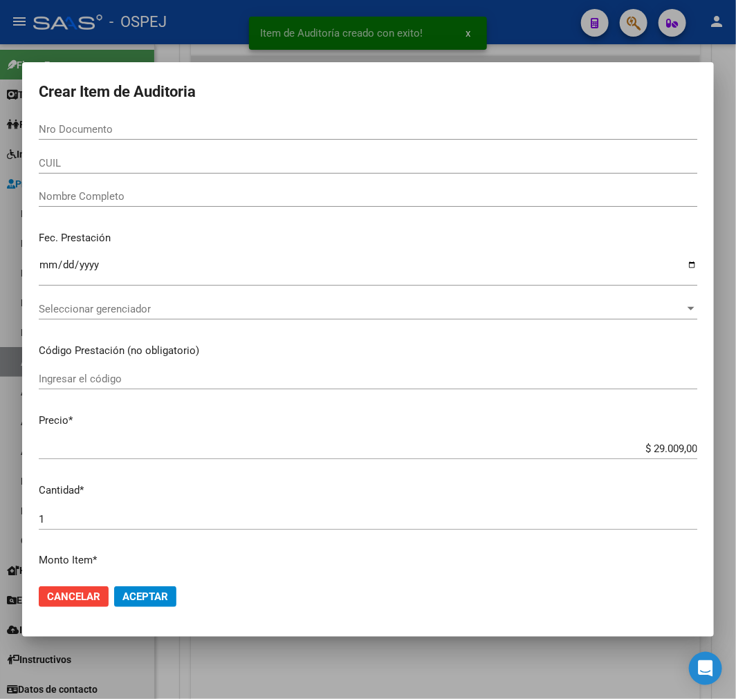
paste input "31901985"
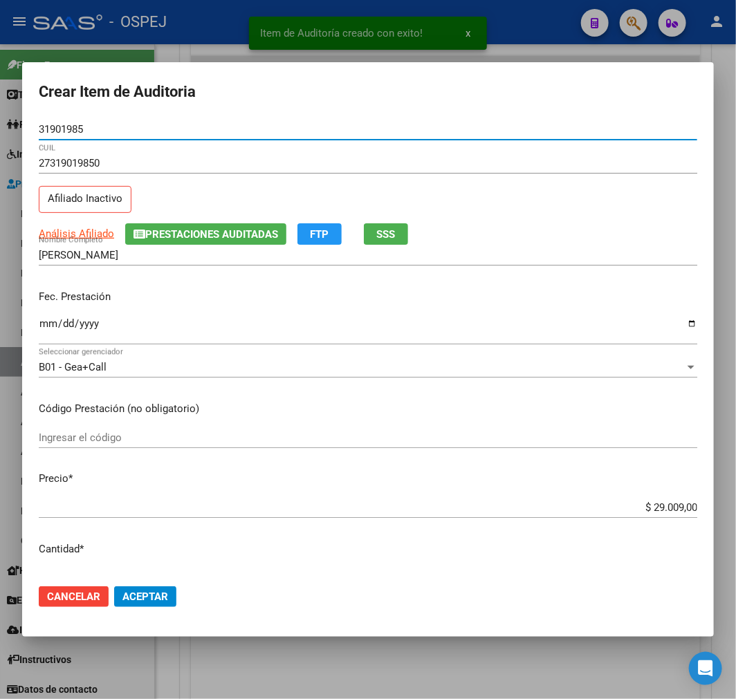
click at [680, 513] on input "$ 29.009,00" at bounding box center [368, 507] width 659 height 12
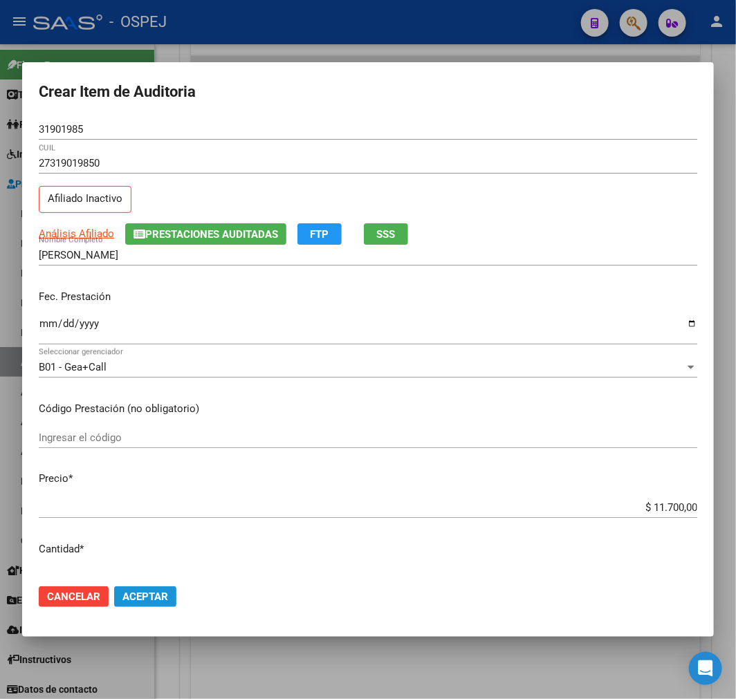
click at [156, 597] on span "Aceptar" at bounding box center [145, 597] width 46 height 12
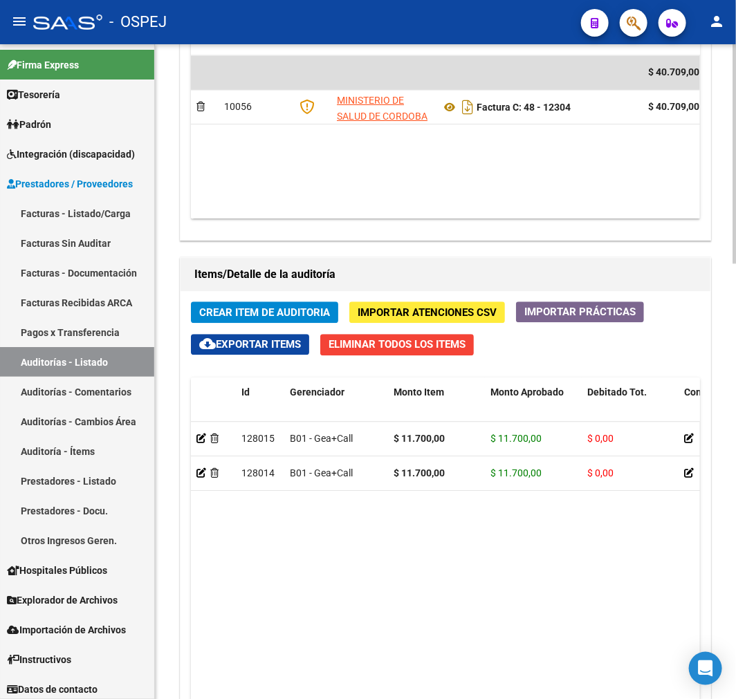
click at [228, 312] on span "Crear Item de Auditoria" at bounding box center [264, 312] width 131 height 12
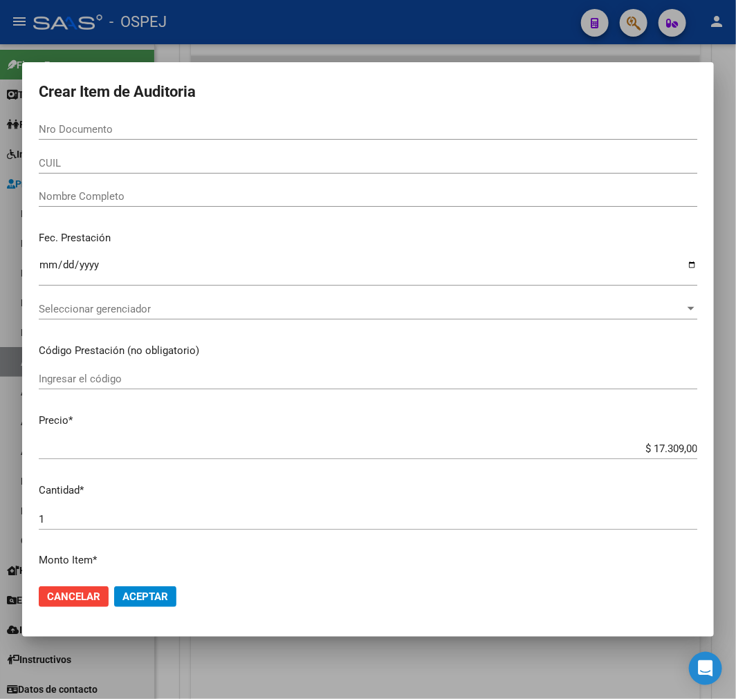
drag, startPoint x: 166, startPoint y: 111, endPoint x: 145, endPoint y: 109, distance: 20.8
click at [162, 109] on form "Crear Item de Auditoria Nro Documento CUIL Nombre Completo Fec. Prestación Ingr…" at bounding box center [368, 350] width 659 height 542
click at [145, 109] on form "Crear Item de Auditoria Nro Documento CUIL Nombre Completo Fec. Prestación Ingr…" at bounding box center [368, 350] width 659 height 542
click at [130, 118] on form "Crear Item de Auditoria Nro Documento CUIL Nombre Completo Fec. Prestación Ingr…" at bounding box center [368, 350] width 659 height 542
click at [129, 132] on input "Nro Documento" at bounding box center [368, 129] width 659 height 12
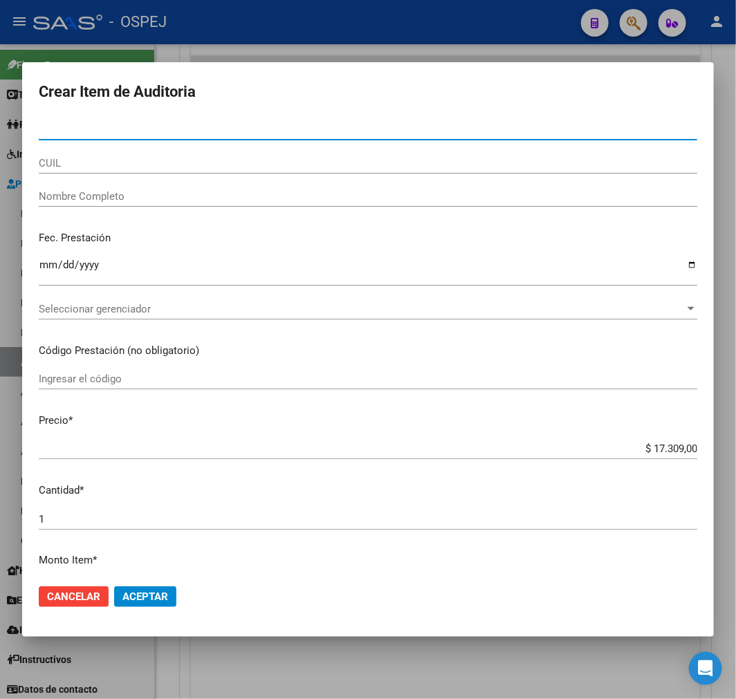
paste input "36793025"
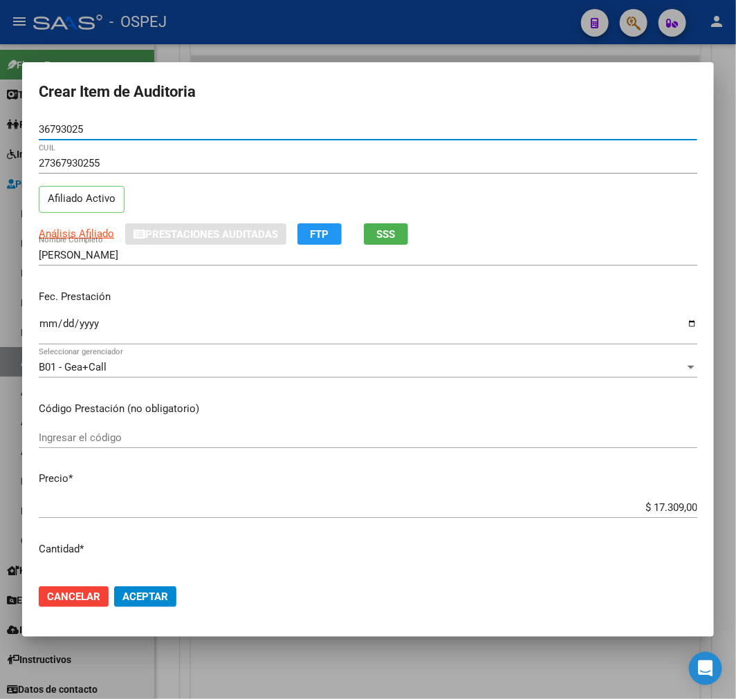
click at [668, 499] on div "$ 17.309,00 Ingresar el precio" at bounding box center [368, 507] width 659 height 21
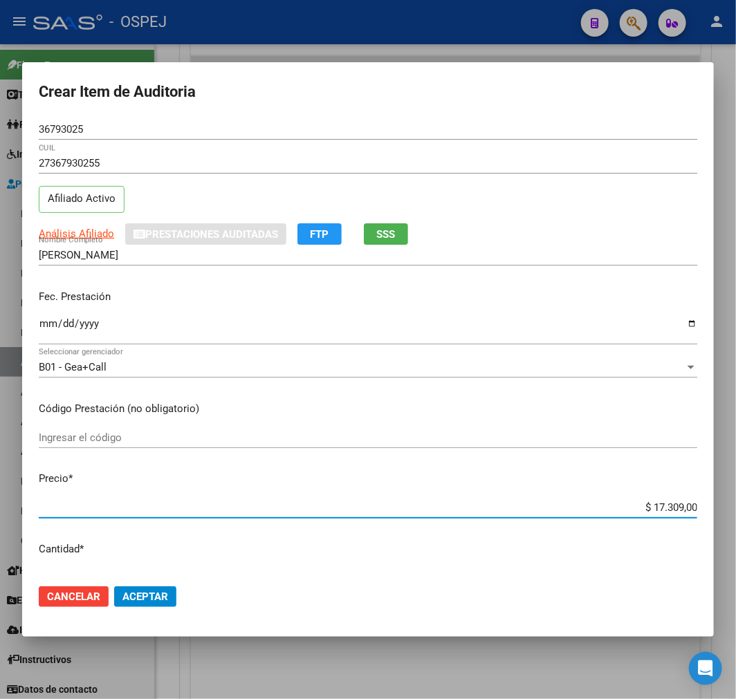
click at [673, 499] on div "$ 17.309,00 Ingresar el precio" at bounding box center [368, 507] width 659 height 21
click at [679, 500] on div "$ 17.309,00 Ingresar el precio" at bounding box center [368, 507] width 659 height 21
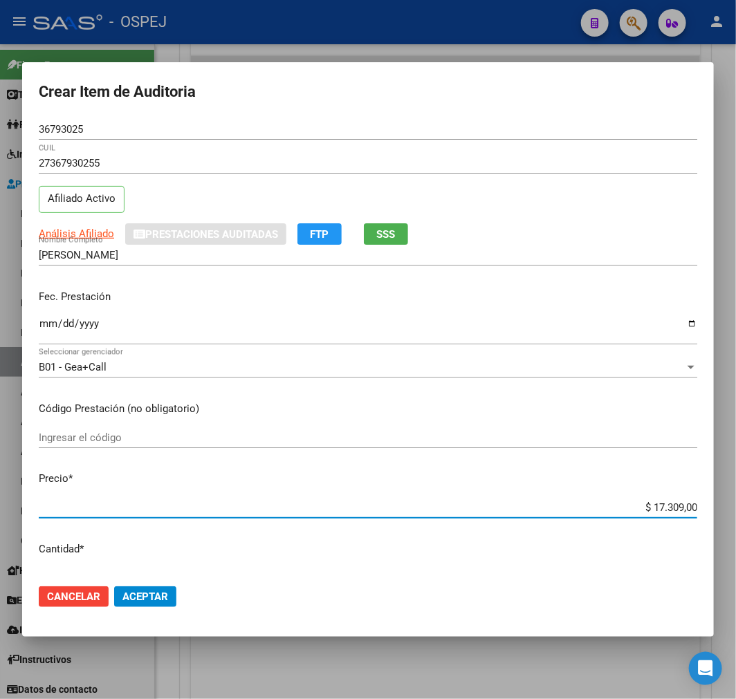
click at [679, 500] on div "$ 17.309,00 Ingresar el precio" at bounding box center [368, 507] width 659 height 21
click at [672, 507] on input "$ 17.309,00" at bounding box center [368, 507] width 659 height 12
click at [672, 513] on input "$ 17.309,00" at bounding box center [368, 507] width 659 height 12
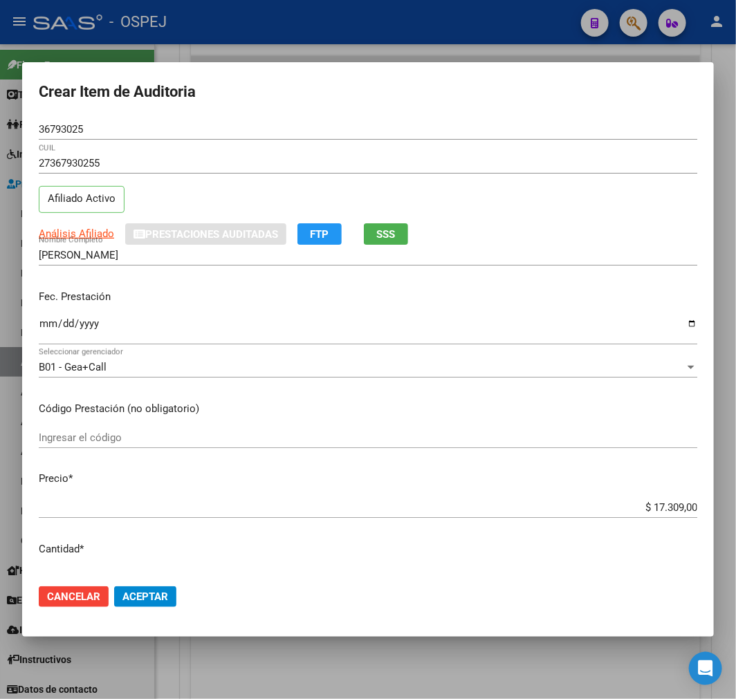
click at [683, 502] on input "$ 17.309,00" at bounding box center [368, 507] width 659 height 12
click at [668, 506] on input "$ 17.309,00" at bounding box center [368, 507] width 659 height 12
click at [169, 593] on button "Aceptar" at bounding box center [145, 597] width 62 height 21
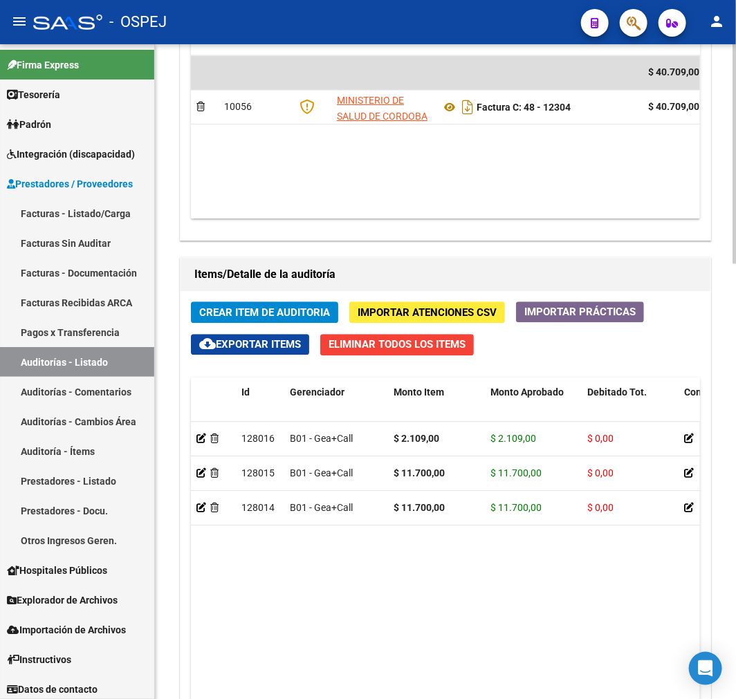
click at [299, 300] on div "Crear Item de Auditoria Importar Atenciones CSV Importar Prácticas cloud_downlo…" at bounding box center [446, 590] width 530 height 598
click at [312, 299] on div "Crear Item de Auditoria Importar Atenciones CSV Importar Prácticas cloud_downlo…" at bounding box center [446, 590] width 530 height 598
click at [319, 315] on span "Crear Item de Auditoria" at bounding box center [264, 312] width 131 height 12
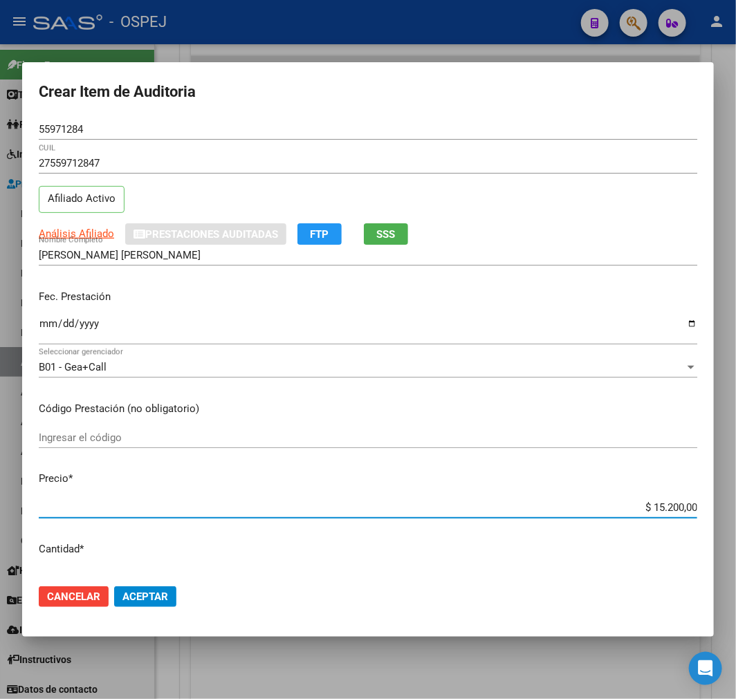
click at [668, 507] on input "$ 15.200,00" at bounding box center [368, 507] width 659 height 12
click at [150, 602] on span "Aceptar" at bounding box center [145, 597] width 46 height 12
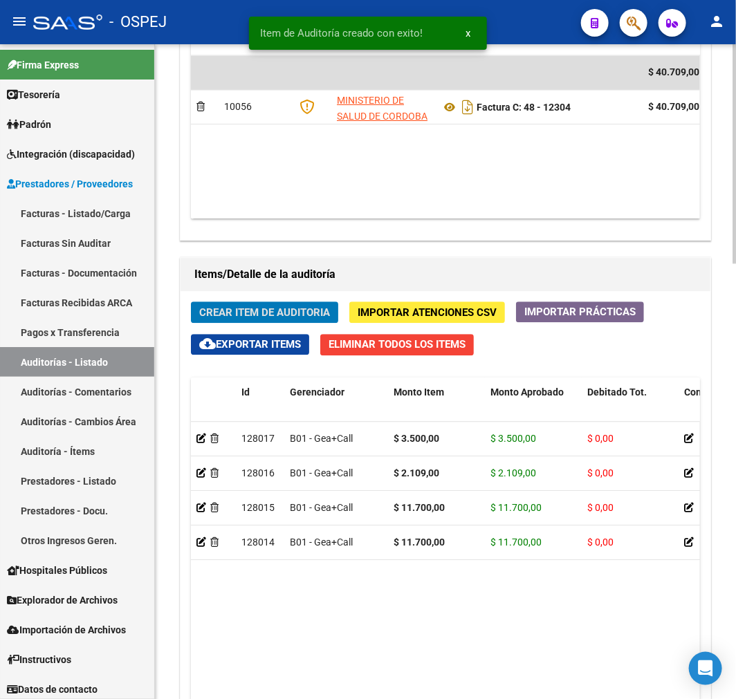
click at [277, 318] on span "Crear Item de Auditoria" at bounding box center [264, 312] width 131 height 12
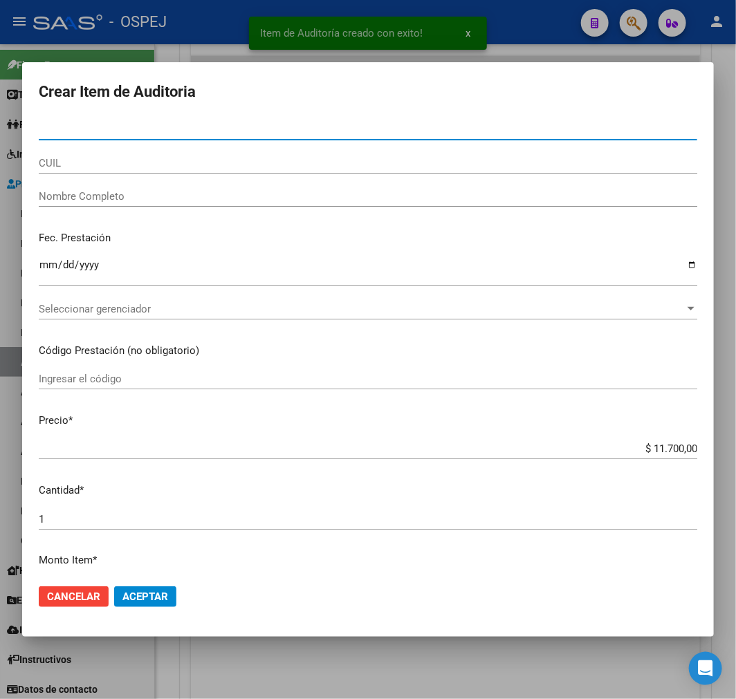
click at [653, 451] on input "$ 11.700,00" at bounding box center [368, 449] width 659 height 12
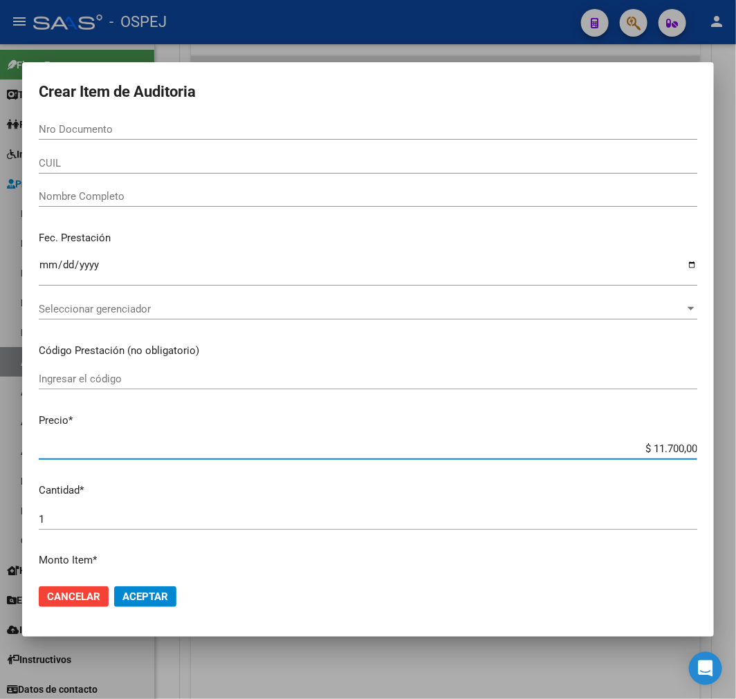
click at [653, 451] on input "$ 11.700,00" at bounding box center [368, 449] width 659 height 12
drag, startPoint x: 229, startPoint y: 140, endPoint x: 241, endPoint y: 131, distance: 14.8
click at [234, 135] on div "Nro Documento" at bounding box center [368, 136] width 659 height 34
click at [241, 131] on input "Nro Documento" at bounding box center [368, 129] width 659 height 12
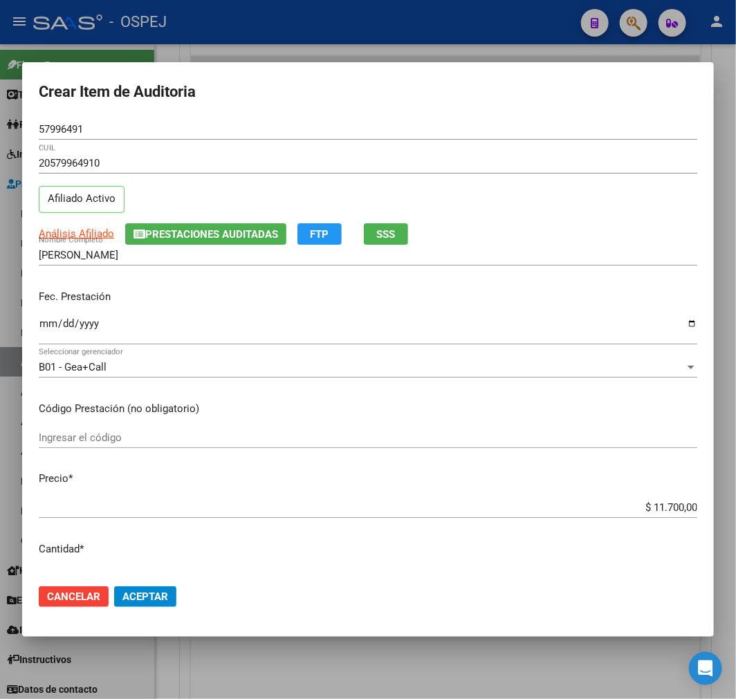
click at [151, 592] on span "Aceptar" at bounding box center [145, 597] width 46 height 12
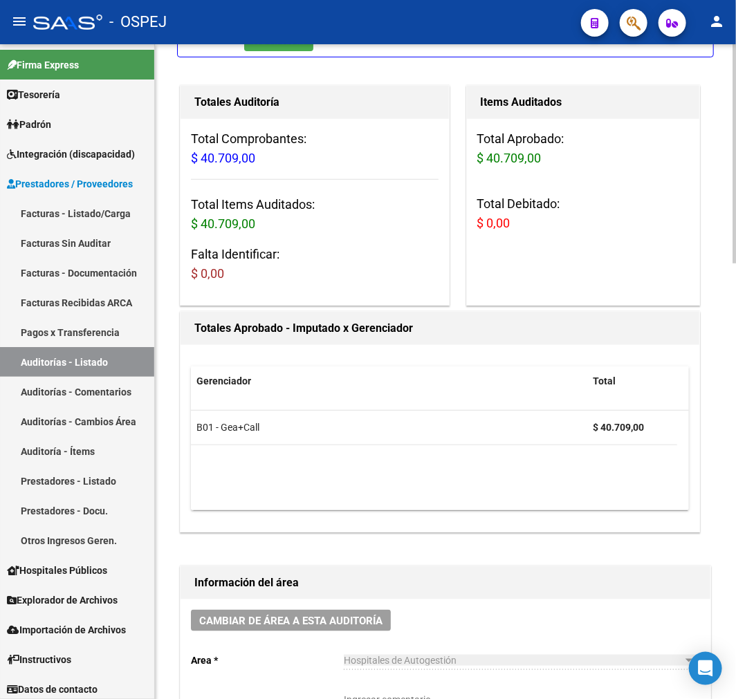
scroll to position [0, 0]
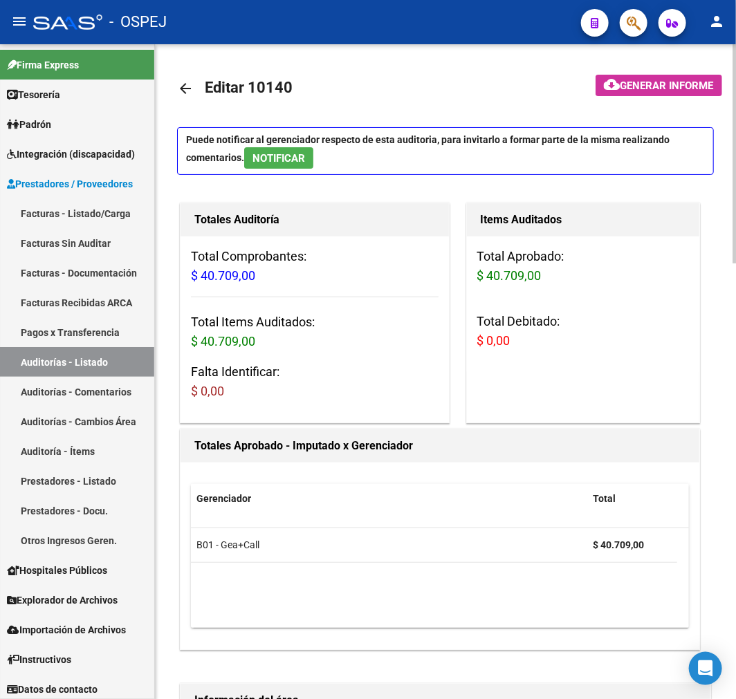
click at [177, 91] on mat-icon "arrow_back" at bounding box center [185, 88] width 17 height 17
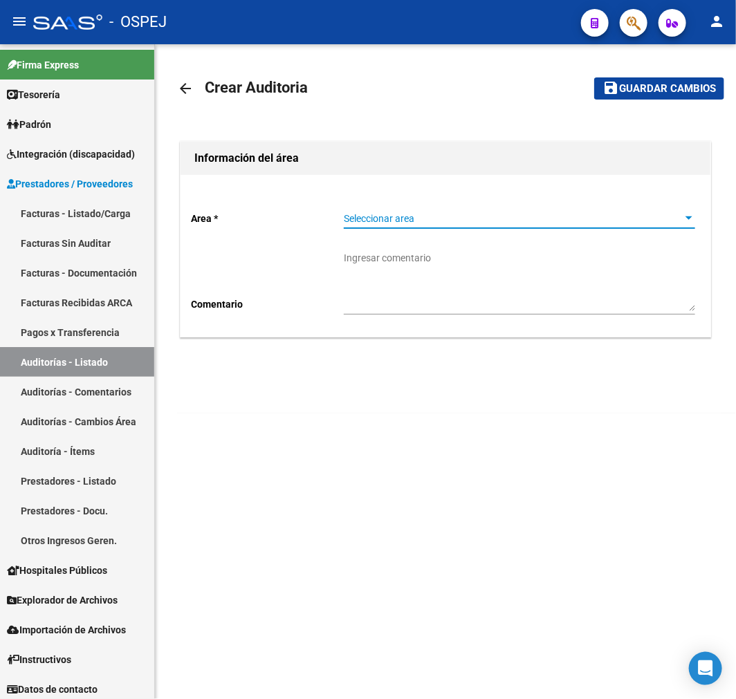
click at [439, 215] on span "Seleccionar area" at bounding box center [513, 219] width 339 height 12
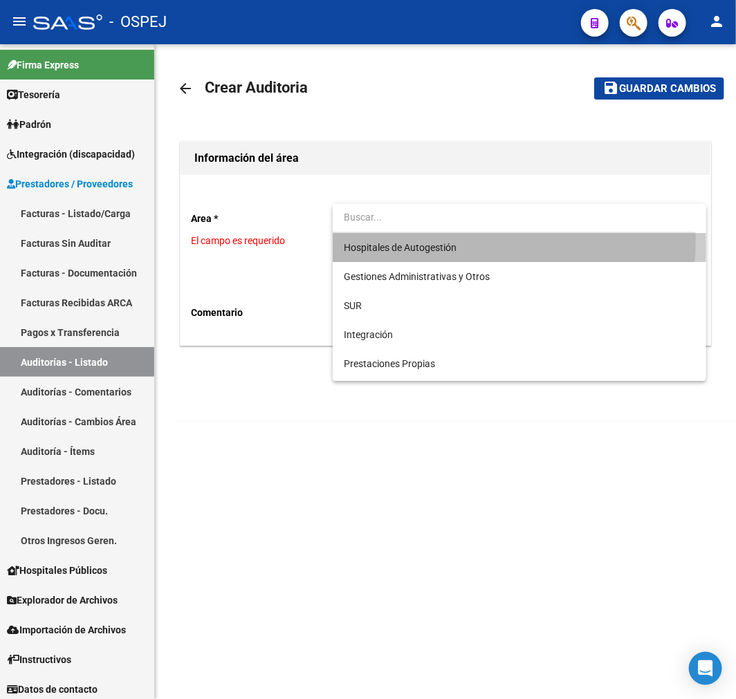
click at [441, 240] on span "Hospitales de Autogestión" at bounding box center [519, 247] width 351 height 29
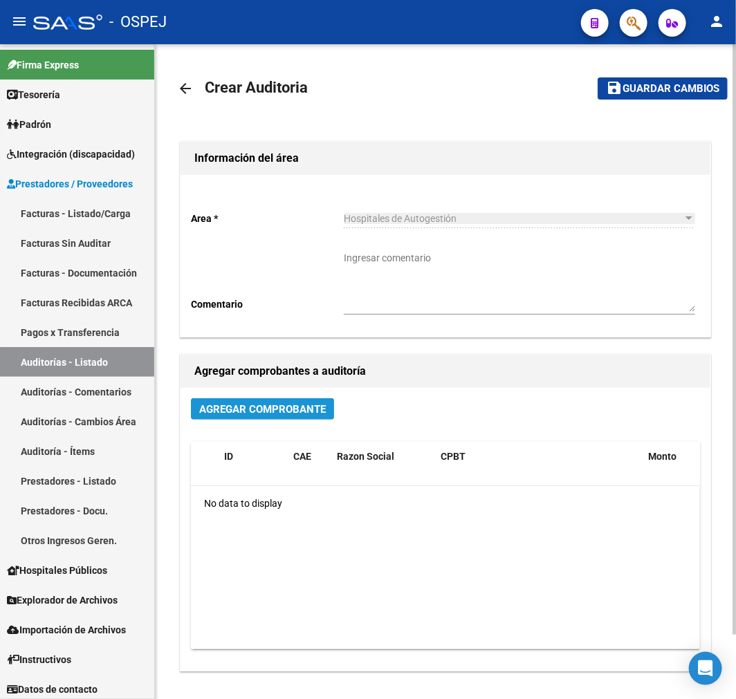
click at [284, 415] on span "Agregar Comprobante" at bounding box center [262, 409] width 127 height 12
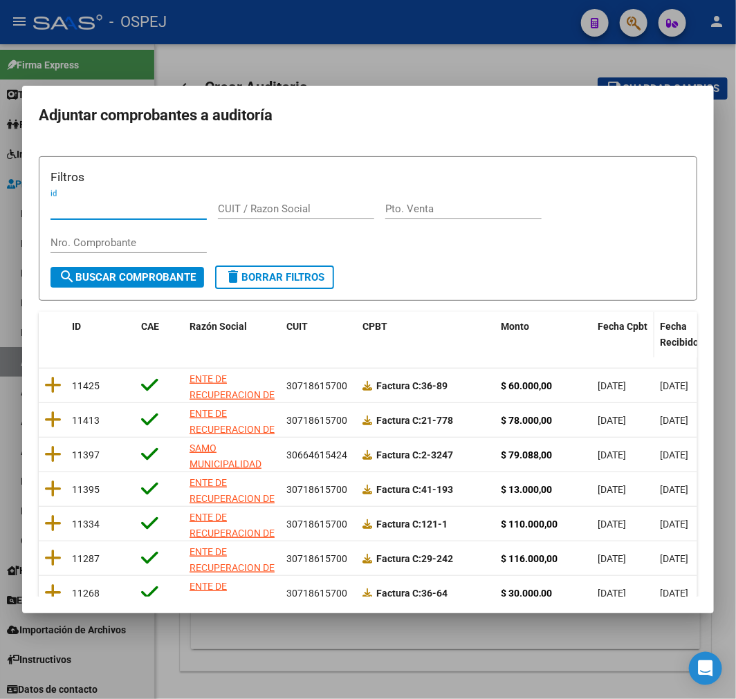
click at [634, 323] on span "Fecha Cpbt" at bounding box center [623, 326] width 50 height 11
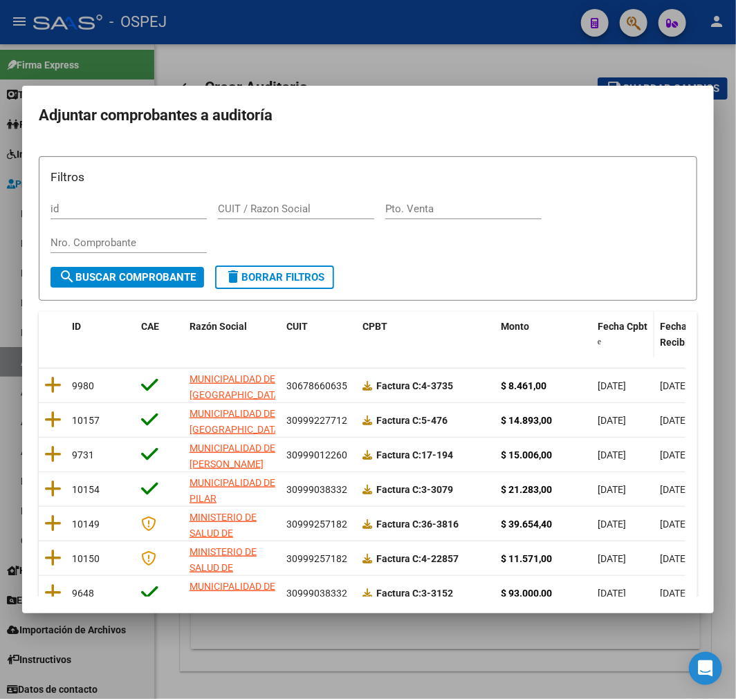
click at [634, 323] on span "Fecha Cpbt" at bounding box center [623, 326] width 50 height 11
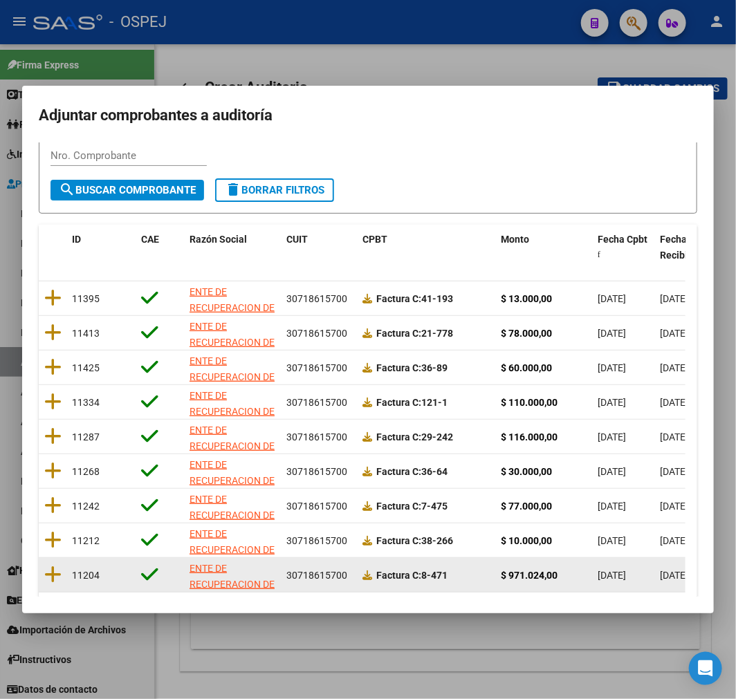
scroll to position [178, 0]
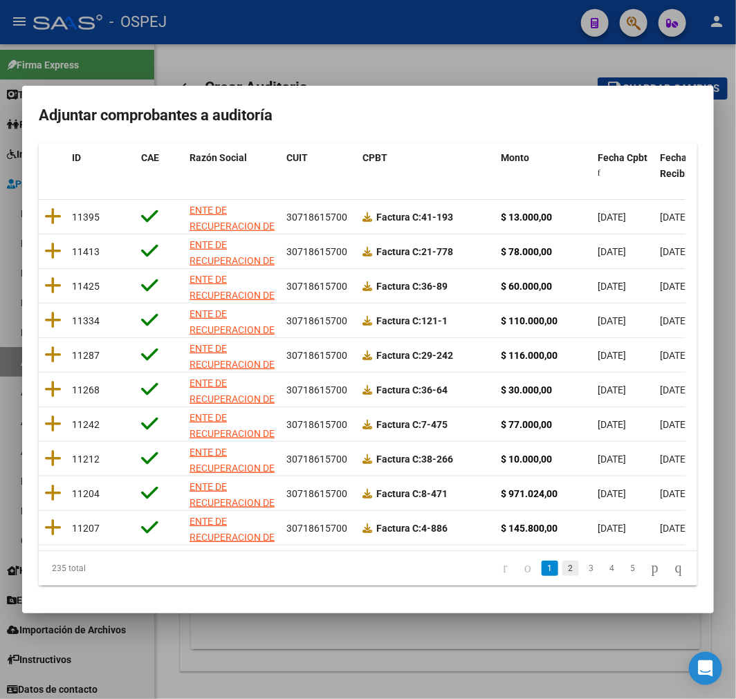
click at [562, 572] on link "2" at bounding box center [570, 568] width 17 height 15
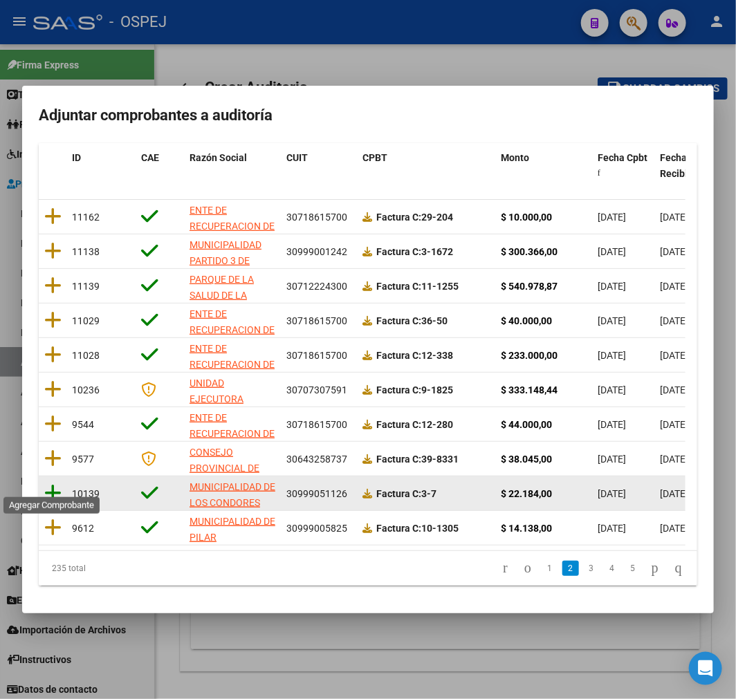
click at [46, 485] on icon at bounding box center [52, 493] width 17 height 19
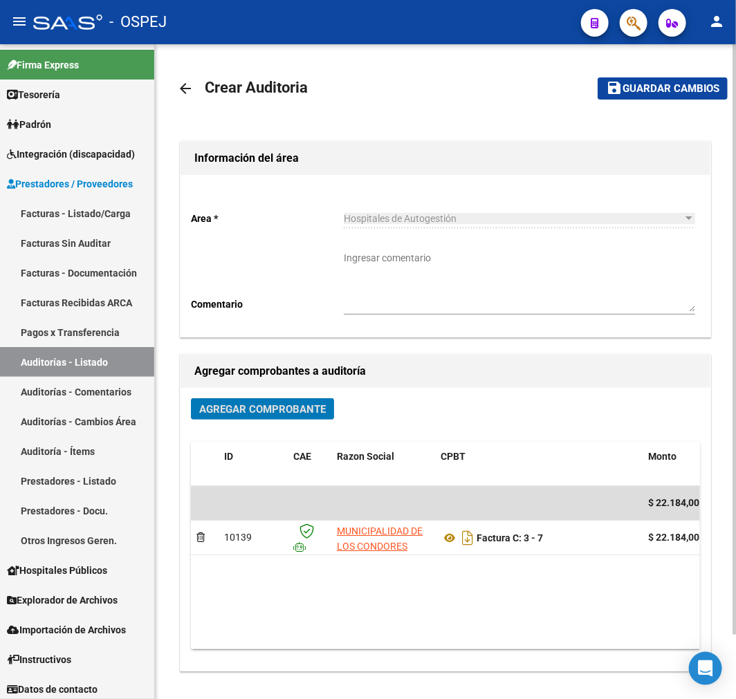
click at [657, 83] on span "Guardar cambios" at bounding box center [671, 89] width 97 height 12
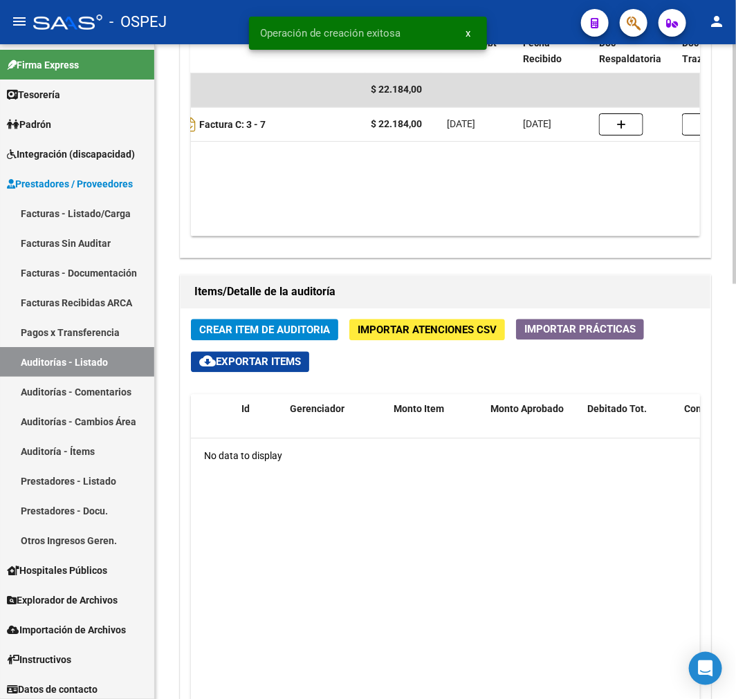
scroll to position [826, 0]
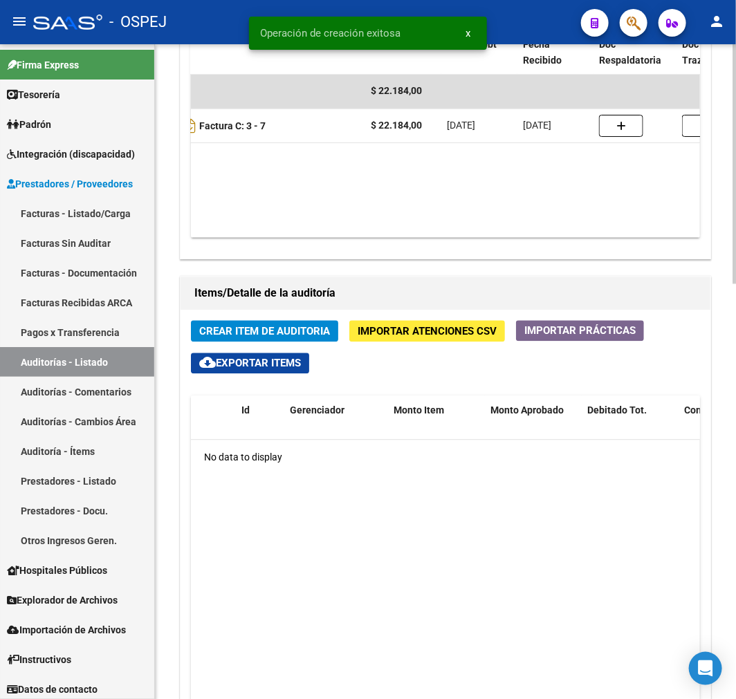
drag, startPoint x: 367, startPoint y: 240, endPoint x: 318, endPoint y: 237, distance: 48.5
click at [318, 237] on div "Agregar Comprobante cloud_download Exportar Comprobantes ID CAE Razon Social CP…" at bounding box center [446, 117] width 530 height 283
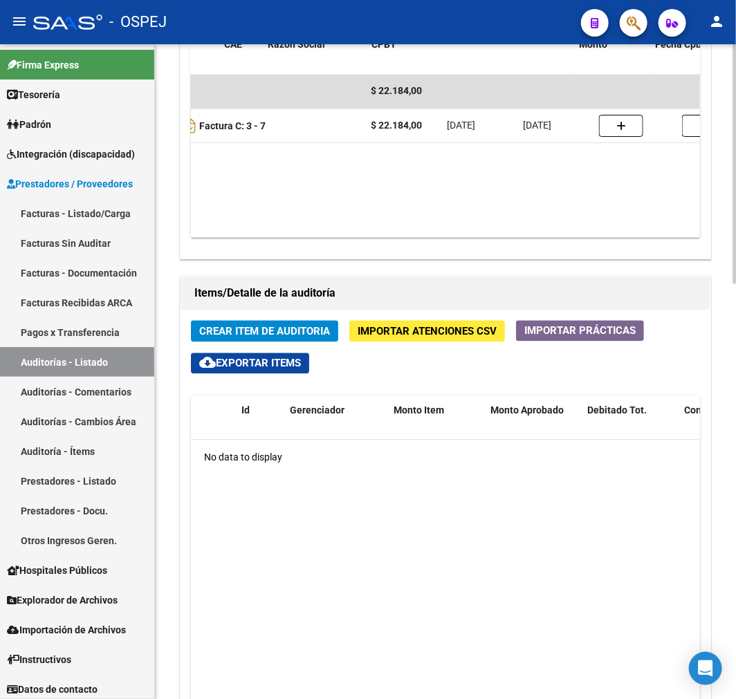
scroll to position [0, 19]
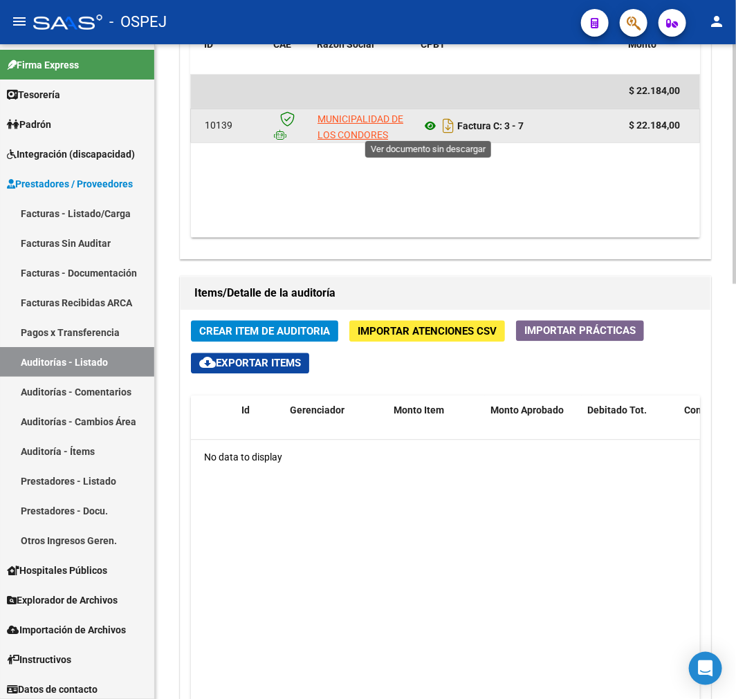
click at [426, 126] on icon at bounding box center [430, 126] width 18 height 17
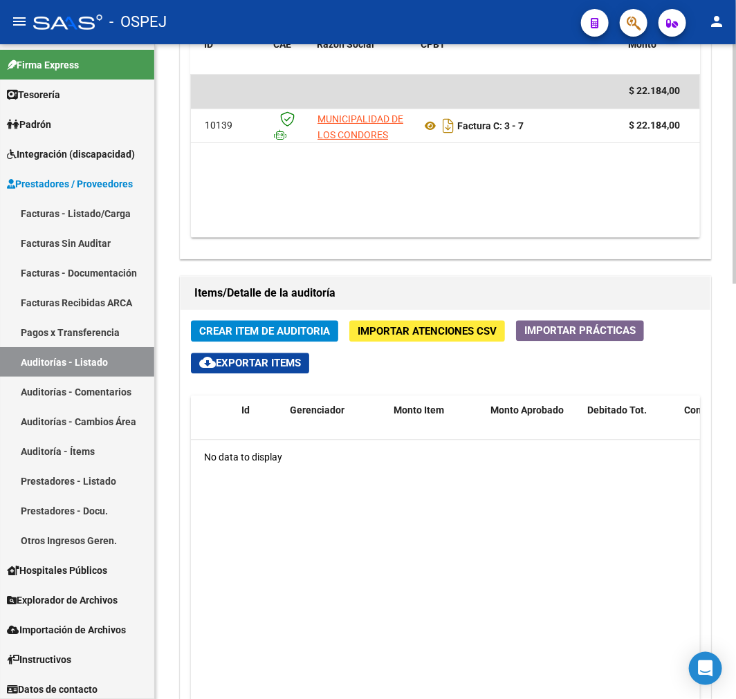
click at [230, 331] on span "Crear Item de Auditoria" at bounding box center [264, 332] width 131 height 12
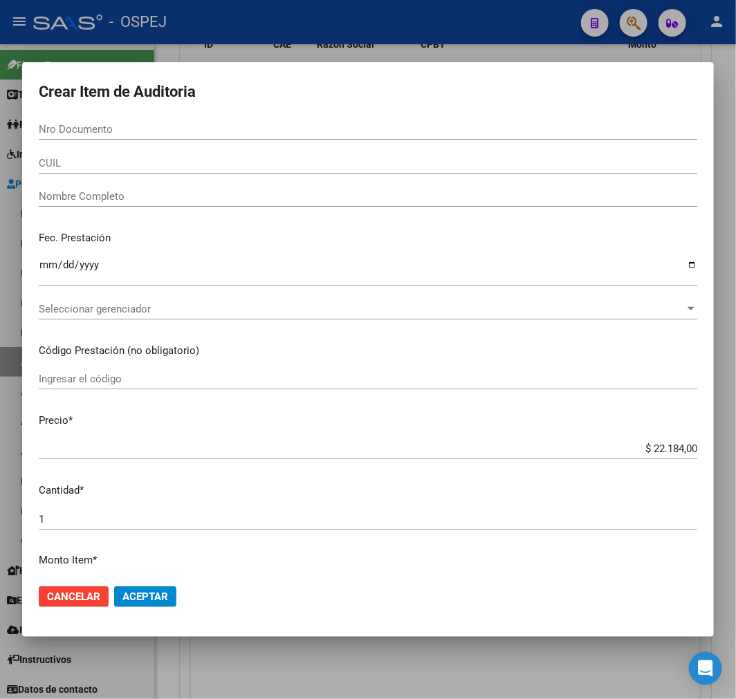
click at [335, 136] on div "Nro Documento" at bounding box center [368, 129] width 659 height 21
paste input "55972744"
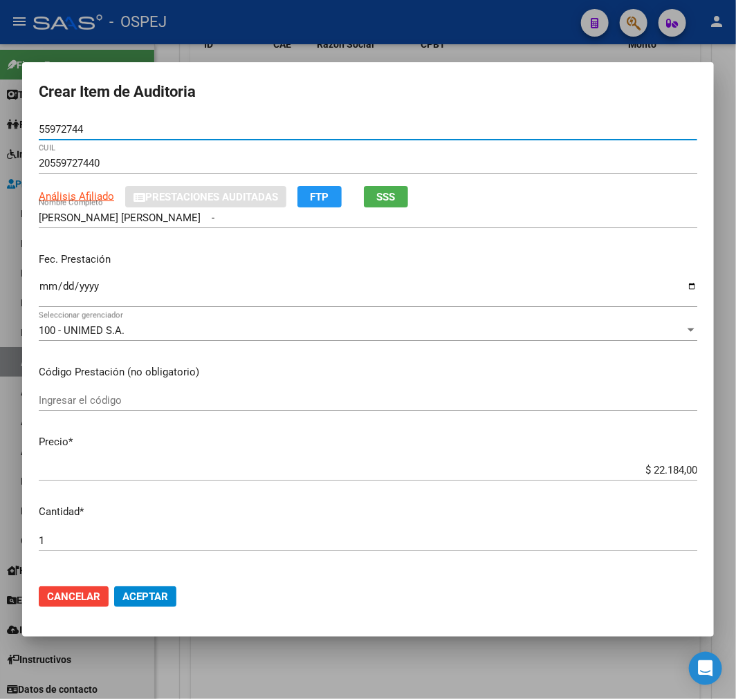
click at [668, 473] on input "$ 22.184,00" at bounding box center [368, 470] width 659 height 12
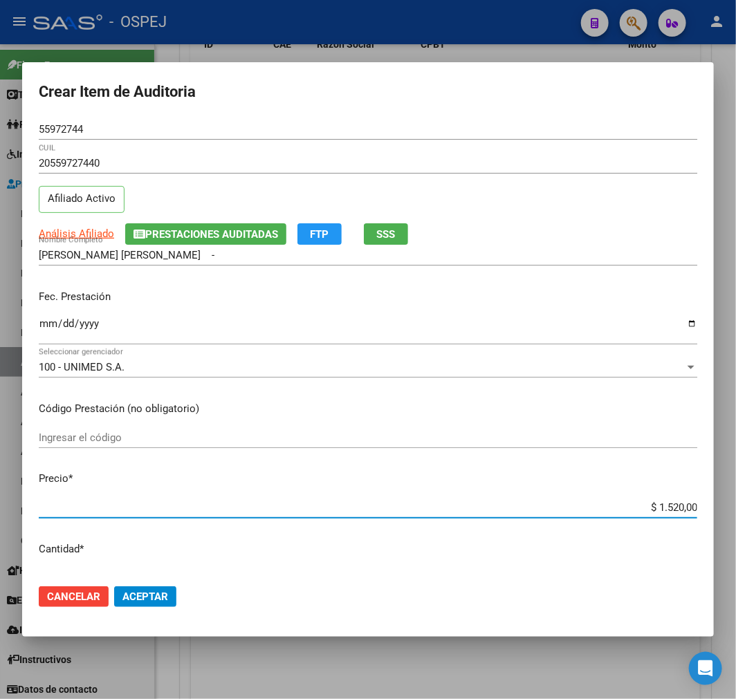
click at [141, 600] on span "Aceptar" at bounding box center [145, 597] width 46 height 12
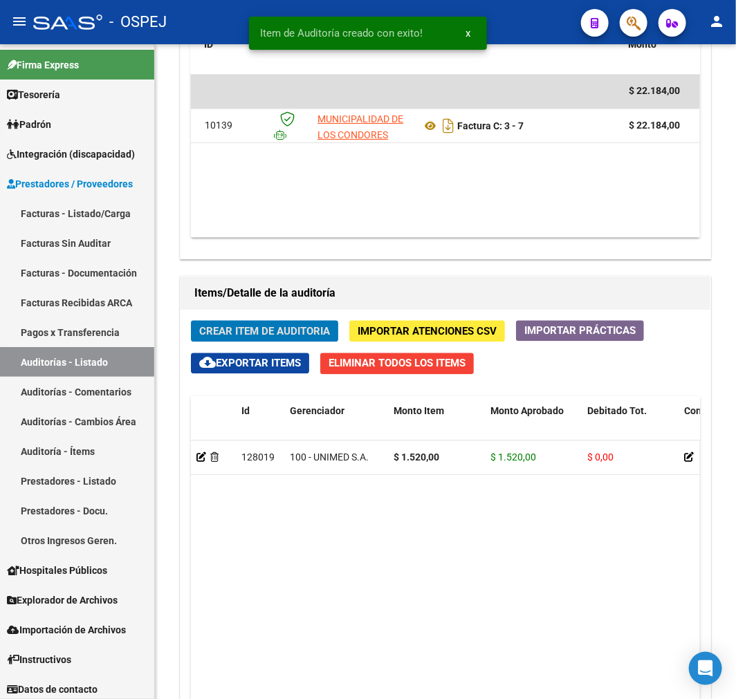
scroll to position [970, 0]
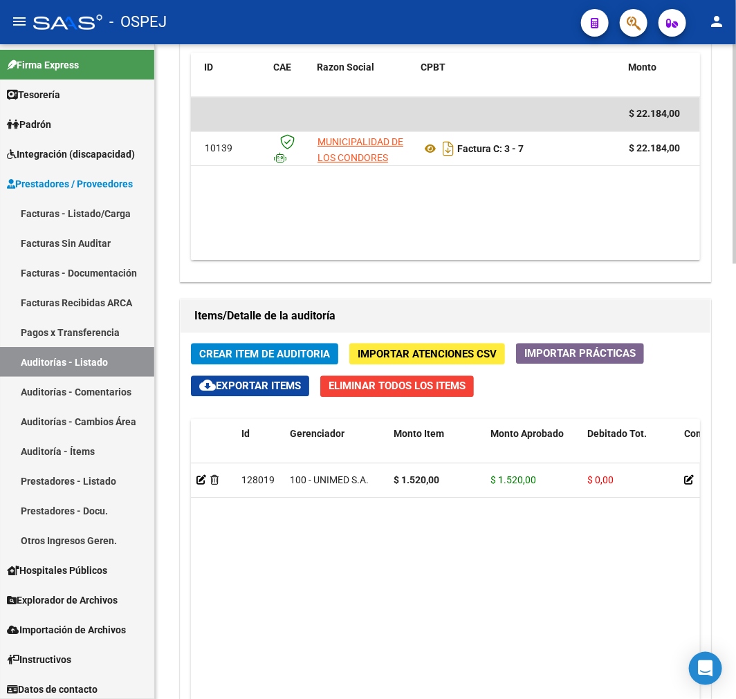
click at [270, 358] on span "Crear Item de Auditoria" at bounding box center [264, 354] width 131 height 12
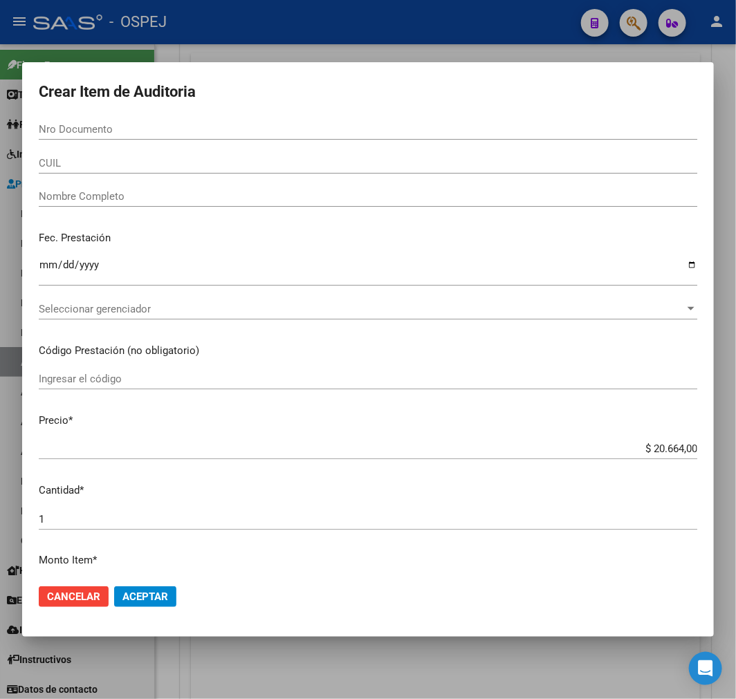
click at [293, 126] on input "Nro Documento" at bounding box center [368, 129] width 659 height 12
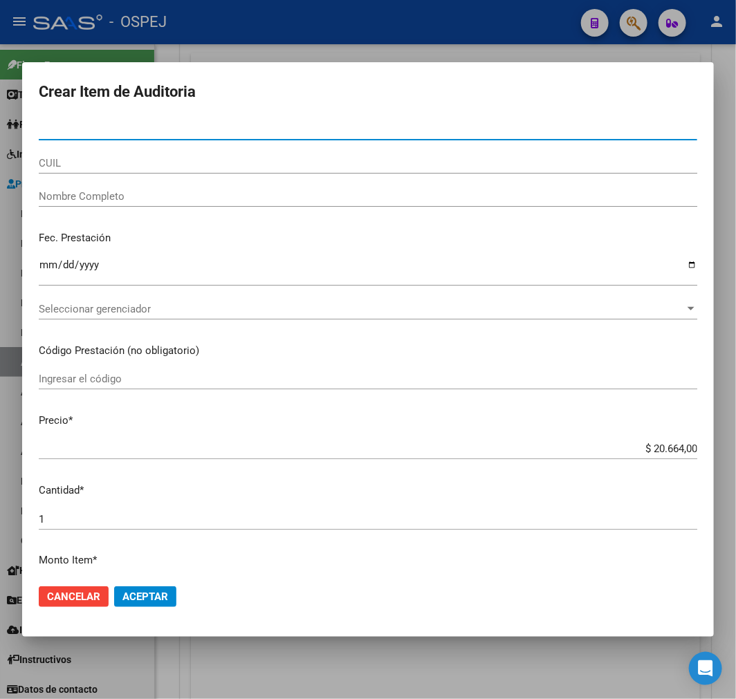
paste input "38107297"
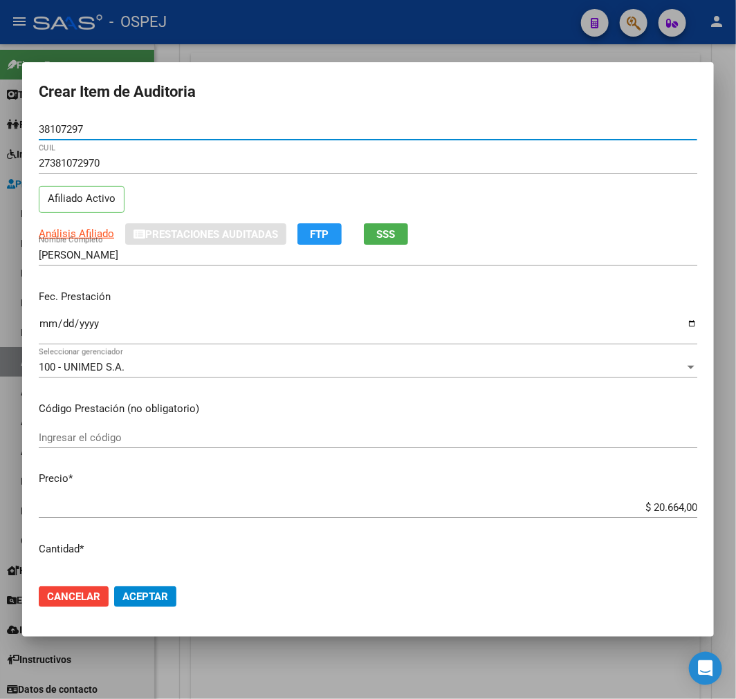
click at [650, 506] on input "$ 20.664,00" at bounding box center [368, 507] width 659 height 12
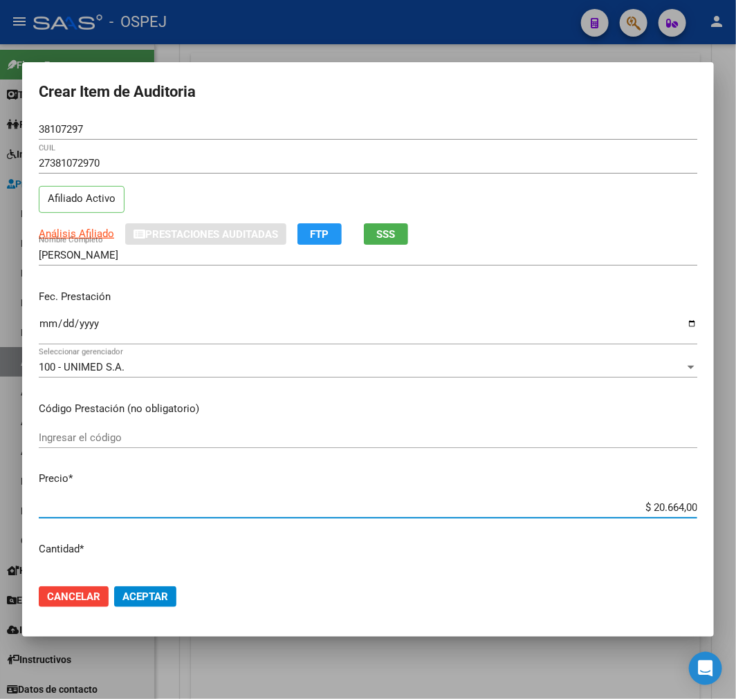
click at [650, 506] on input "$ 20.664,00" at bounding box center [368, 507] width 659 height 12
click at [143, 605] on button "Aceptar" at bounding box center [145, 597] width 62 height 21
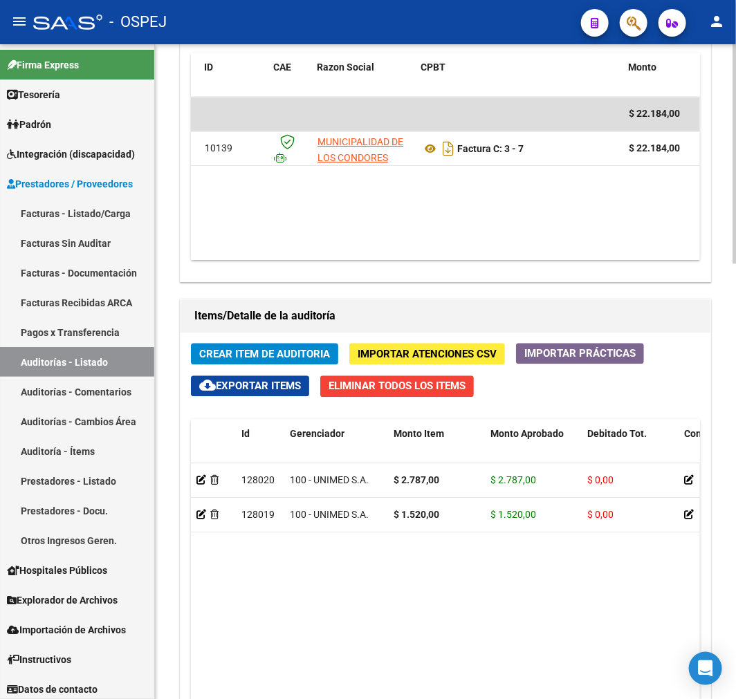
click at [282, 351] on span "Crear Item de Auditoria" at bounding box center [264, 354] width 131 height 12
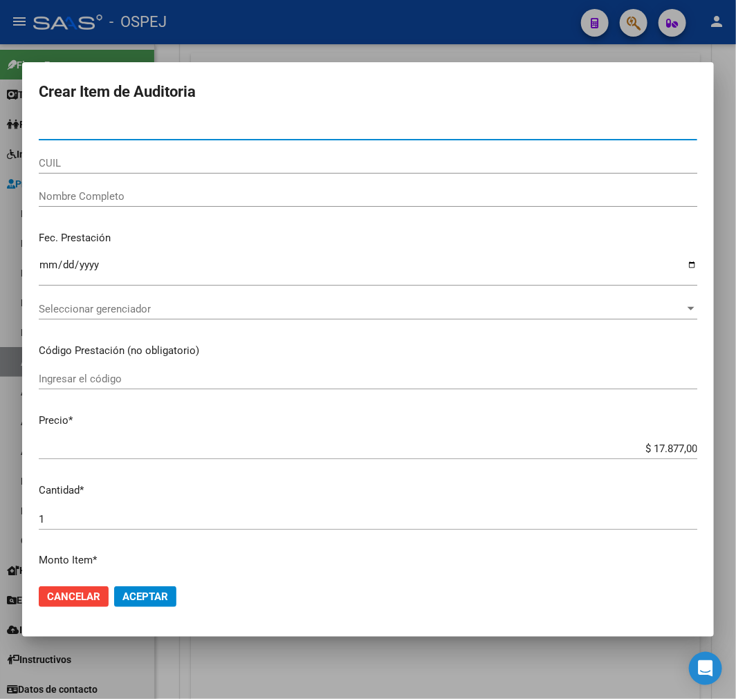
click at [672, 451] on input "$ 17.877,00" at bounding box center [368, 449] width 659 height 12
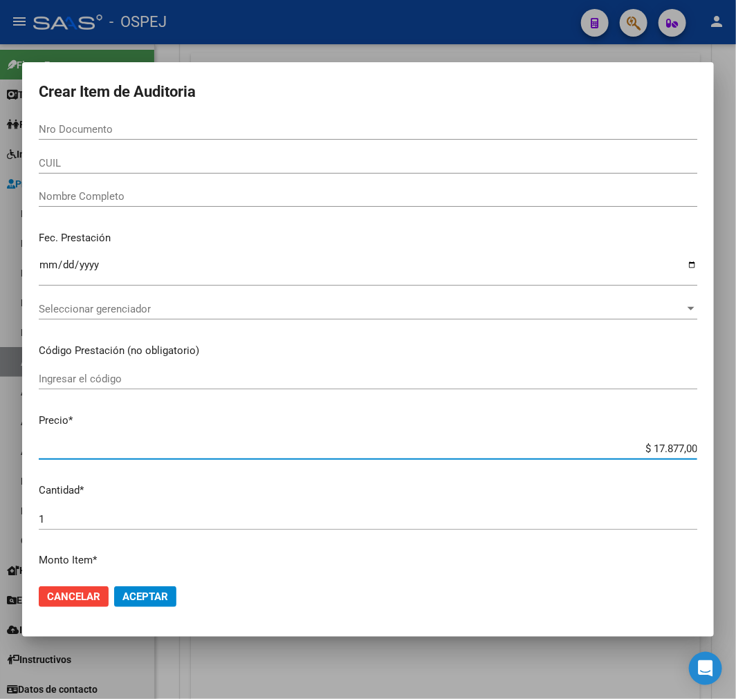
click at [672, 451] on input "$ 17.877,00" at bounding box center [368, 449] width 659 height 12
click at [340, 129] on input "Nro Documento" at bounding box center [368, 129] width 659 height 12
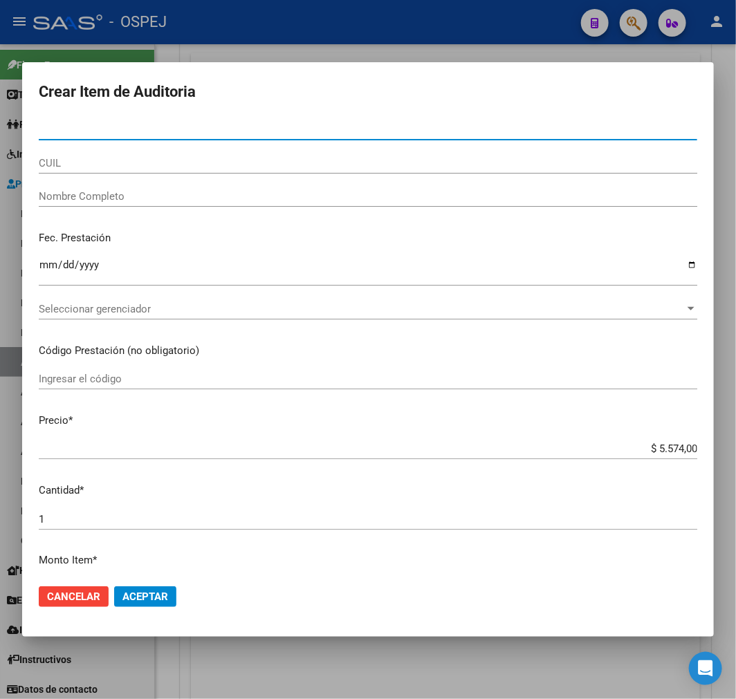
paste input "22120550"
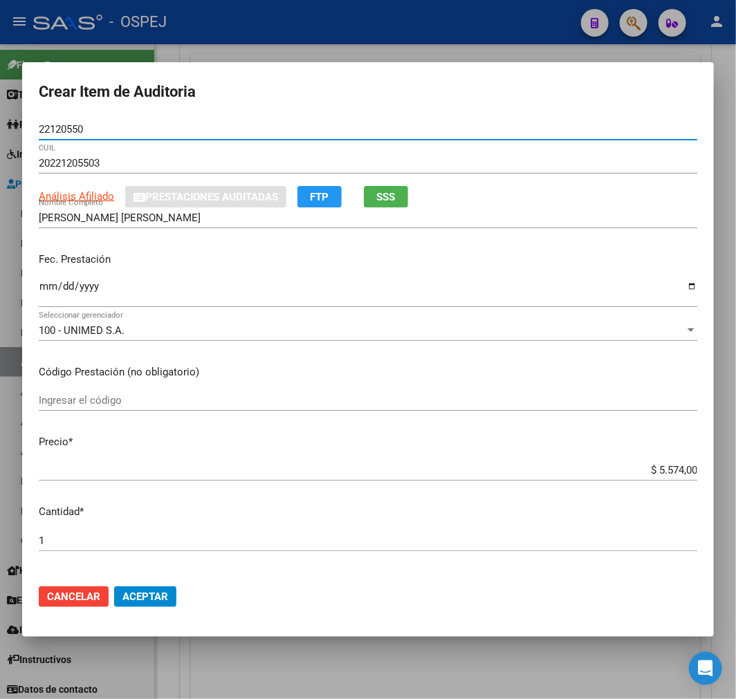
click at [149, 593] on span "Aceptar" at bounding box center [145, 597] width 46 height 12
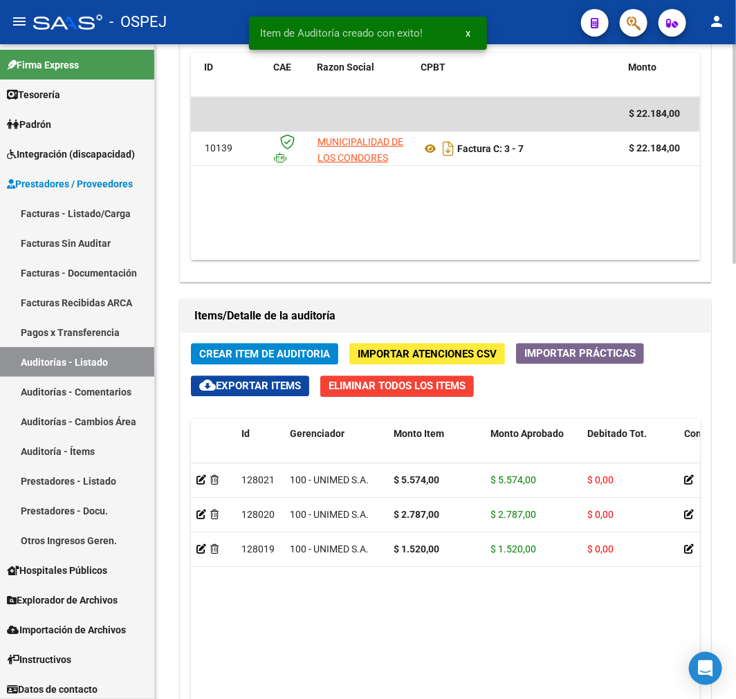
click at [320, 367] on div "Crear Item de Auditoria Importar Atenciones CSV Importar Prácticas cloud_downlo…" at bounding box center [446, 632] width 530 height 598
click at [331, 362] on button "Crear Item de Auditoria" at bounding box center [264, 353] width 147 height 21
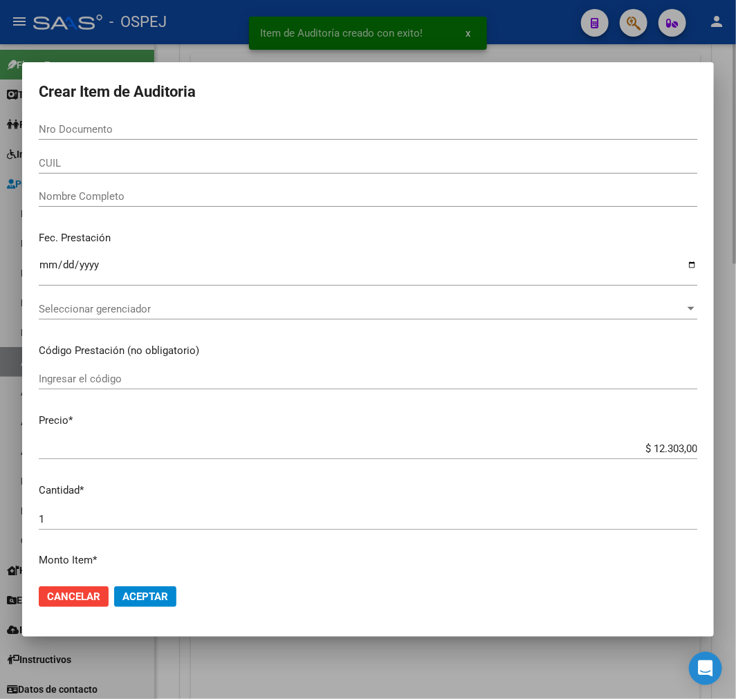
paste input "21023075"
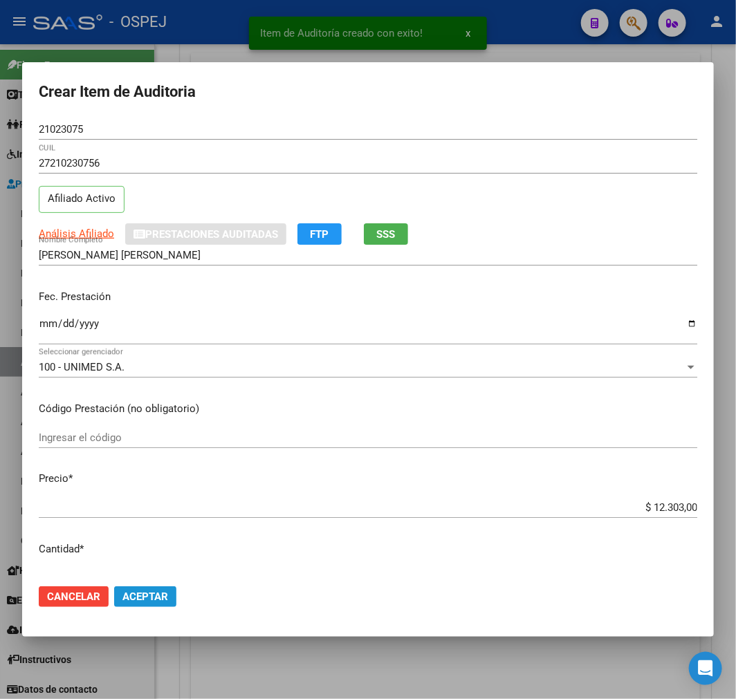
click at [159, 587] on button "Aceptar" at bounding box center [145, 597] width 62 height 21
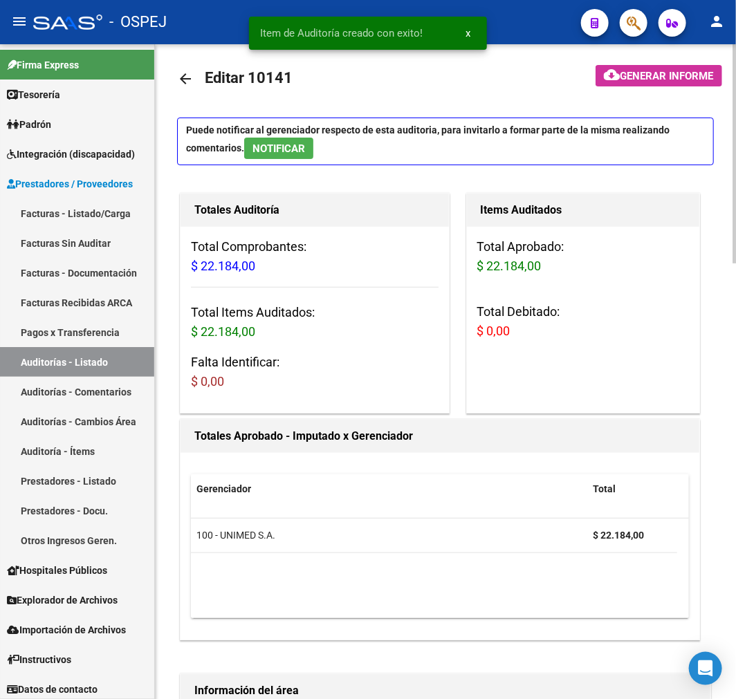
scroll to position [0, 0]
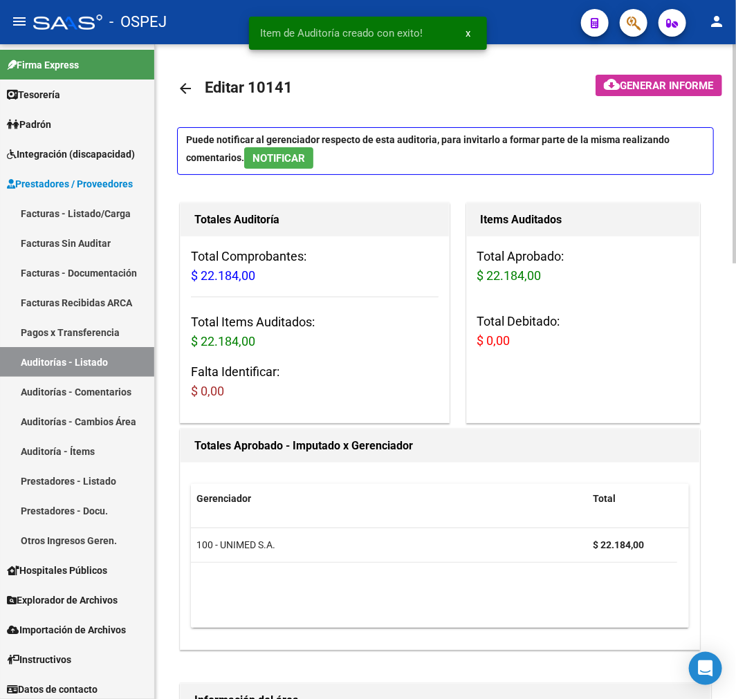
click at [197, 94] on link "arrow_back" at bounding box center [191, 88] width 28 height 33
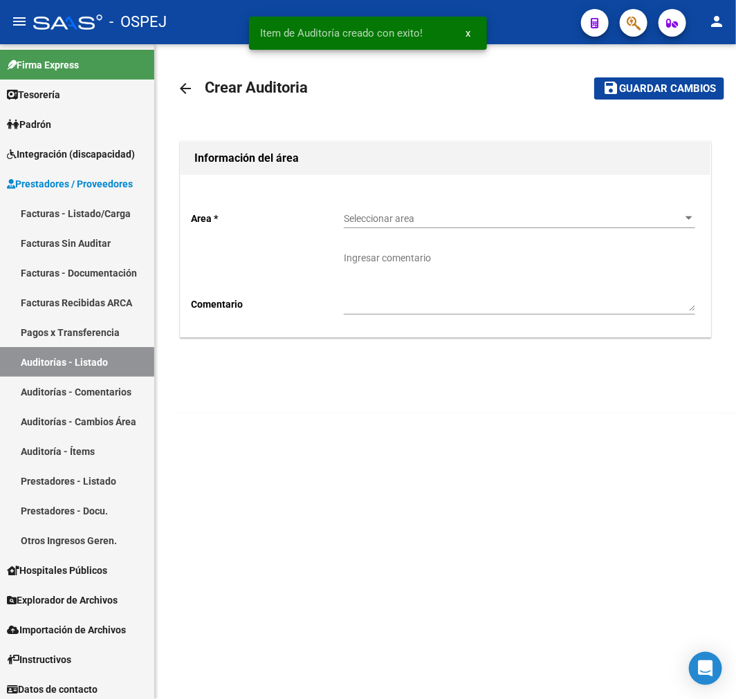
click at [427, 217] on span "Seleccionar area" at bounding box center [513, 219] width 339 height 12
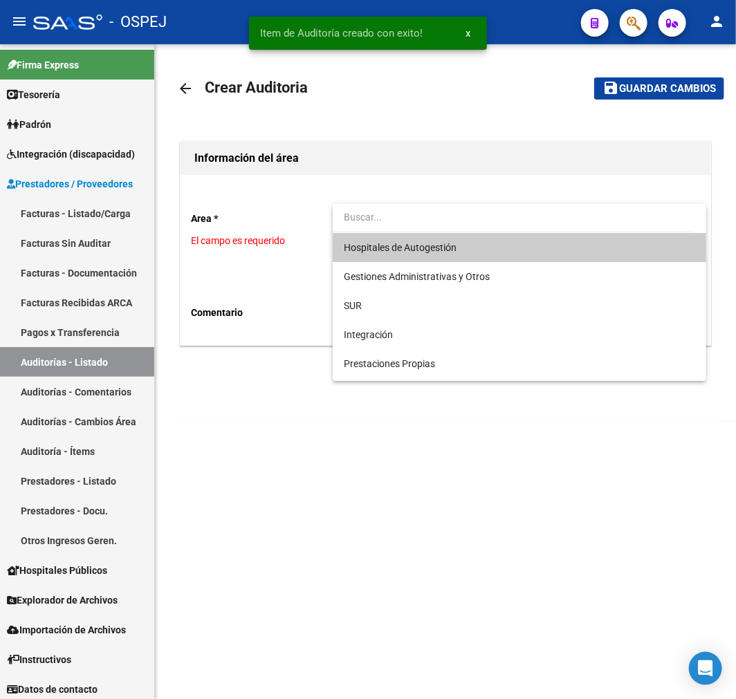
click at [419, 237] on span "Hospitales de Autogestión" at bounding box center [519, 247] width 351 height 29
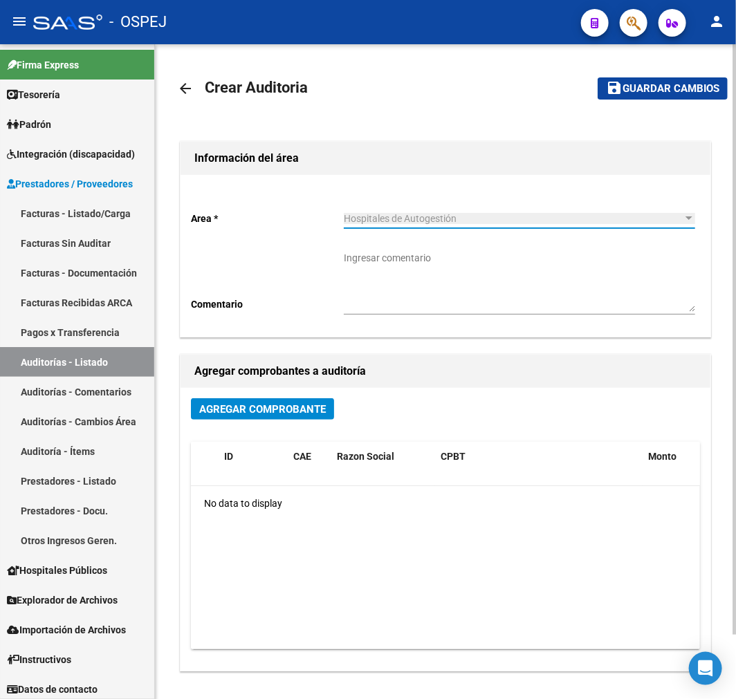
click at [273, 423] on div "Agregar Comprobante" at bounding box center [445, 414] width 509 height 33
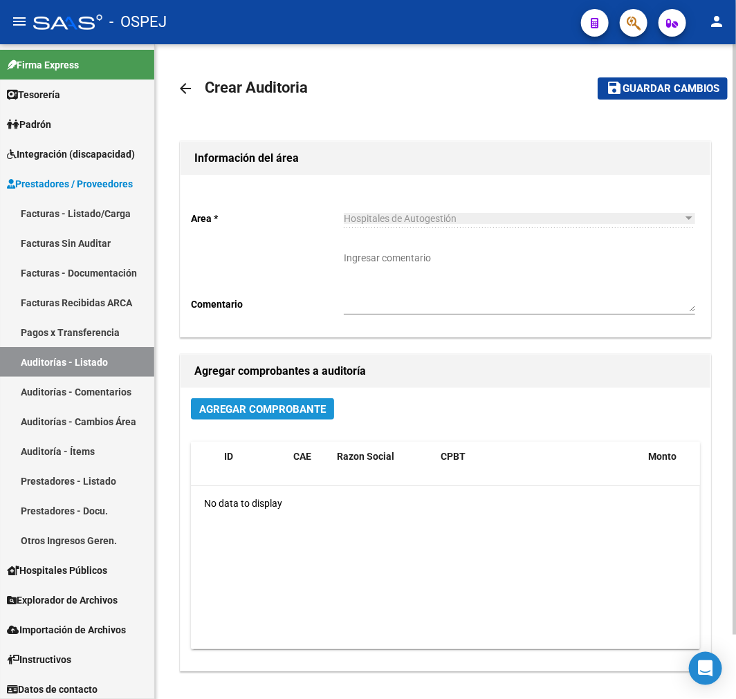
click at [271, 416] on button "Agregar Comprobante" at bounding box center [262, 408] width 143 height 21
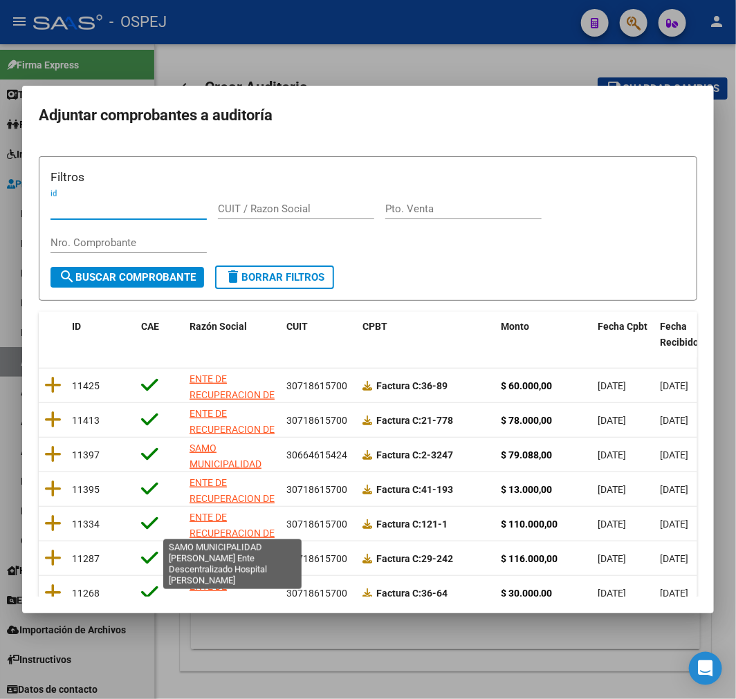
scroll to position [178, 0]
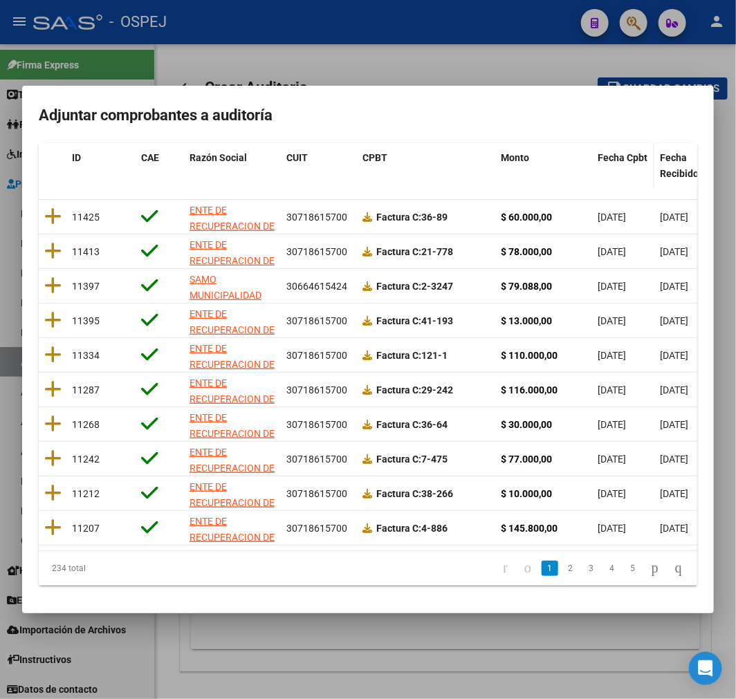
click at [616, 152] on span "Fecha Cpbt" at bounding box center [623, 157] width 50 height 11
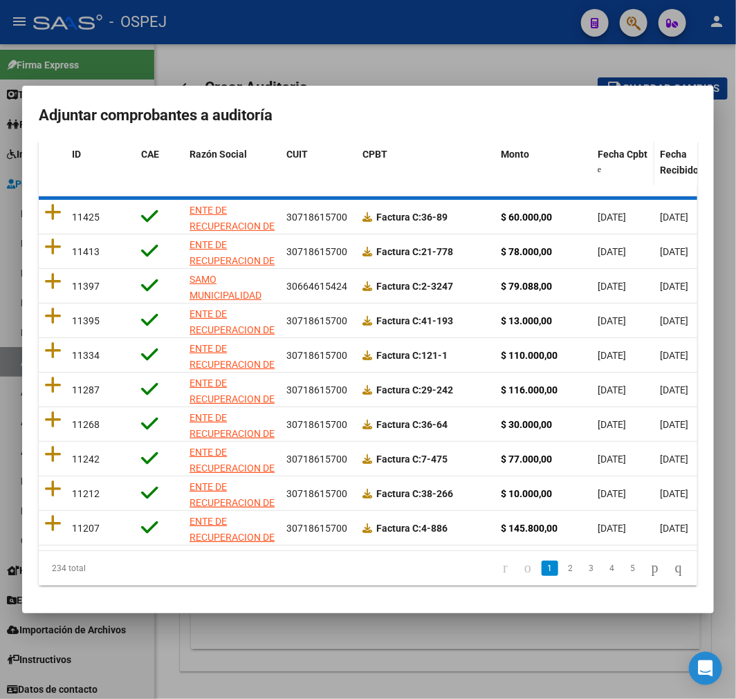
click at [616, 149] on span "Fecha Cpbt" at bounding box center [623, 154] width 50 height 11
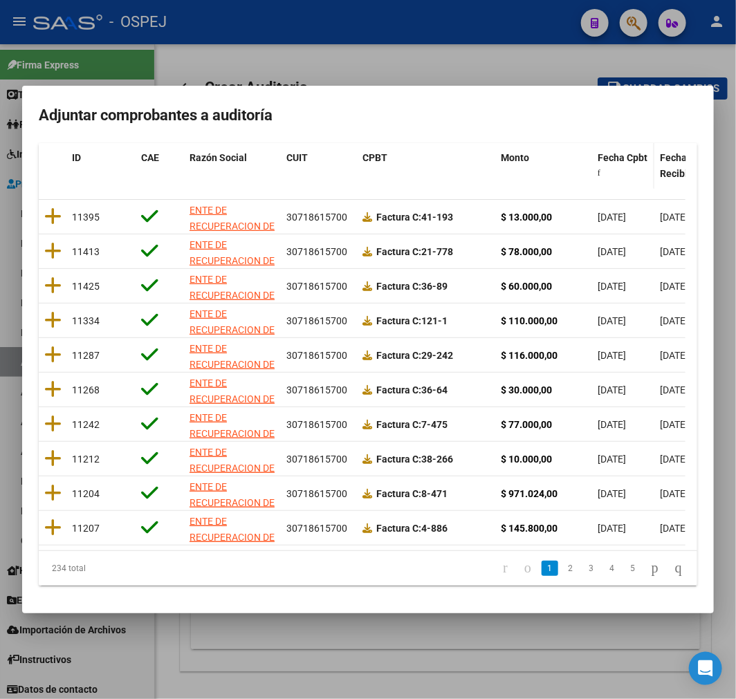
click at [616, 152] on span "Fecha Cpbt" at bounding box center [623, 157] width 50 height 11
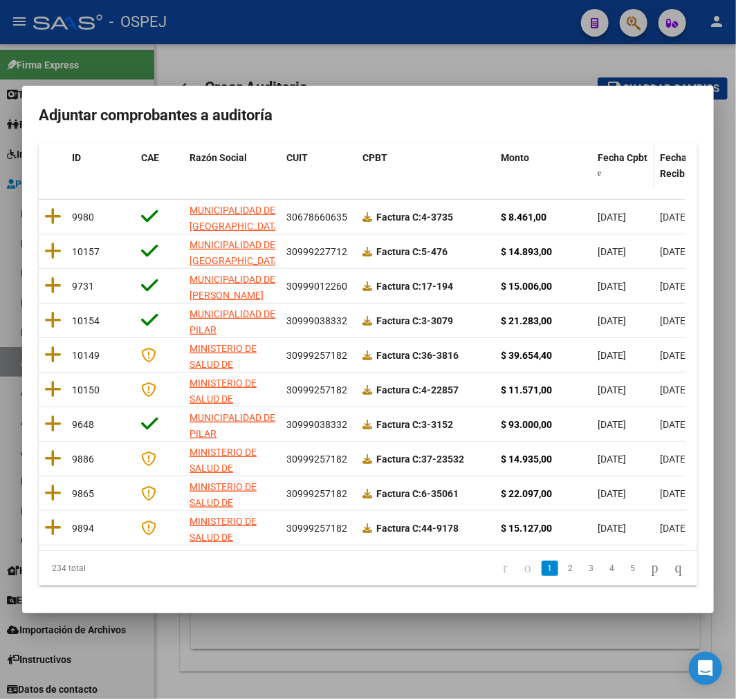
click at [616, 152] on span "Fecha Cpbt" at bounding box center [623, 157] width 50 height 11
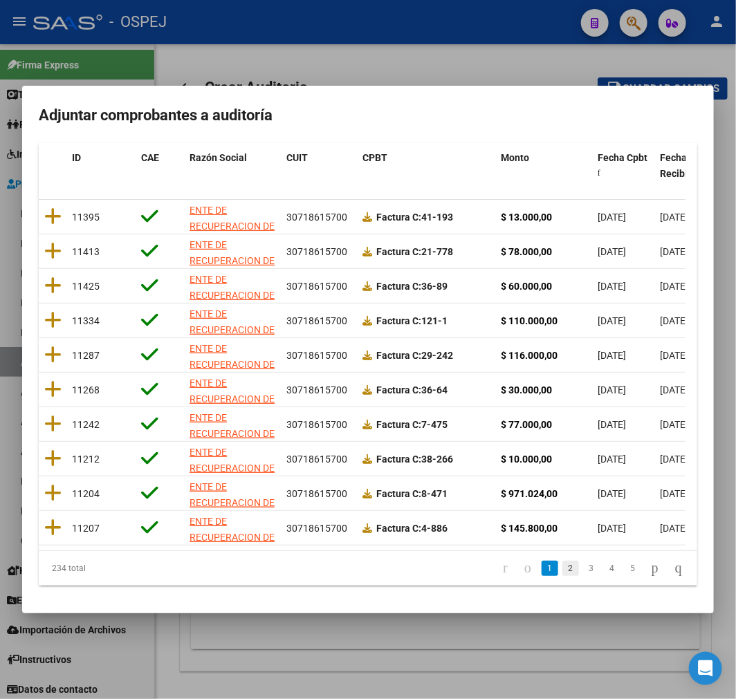
click at [562, 568] on link "2" at bounding box center [570, 568] width 17 height 15
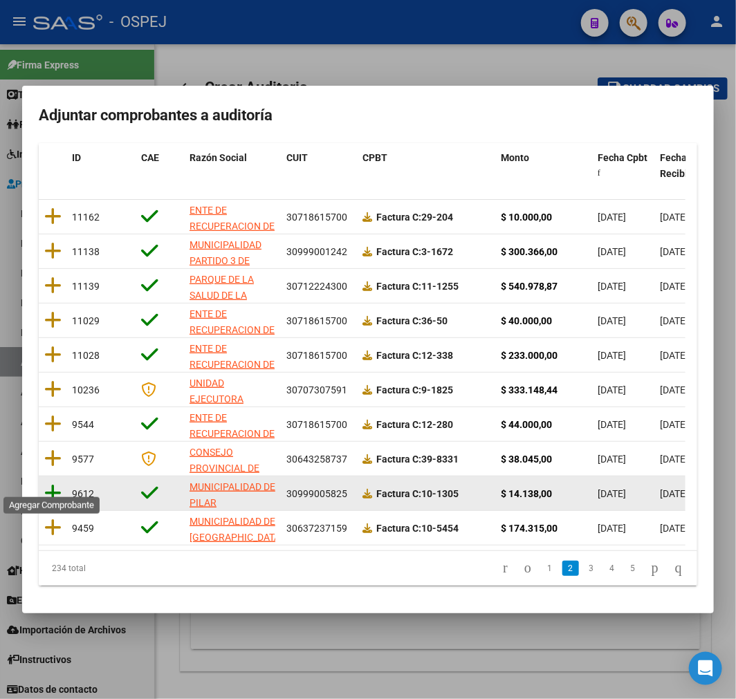
click at [54, 486] on icon at bounding box center [52, 493] width 17 height 19
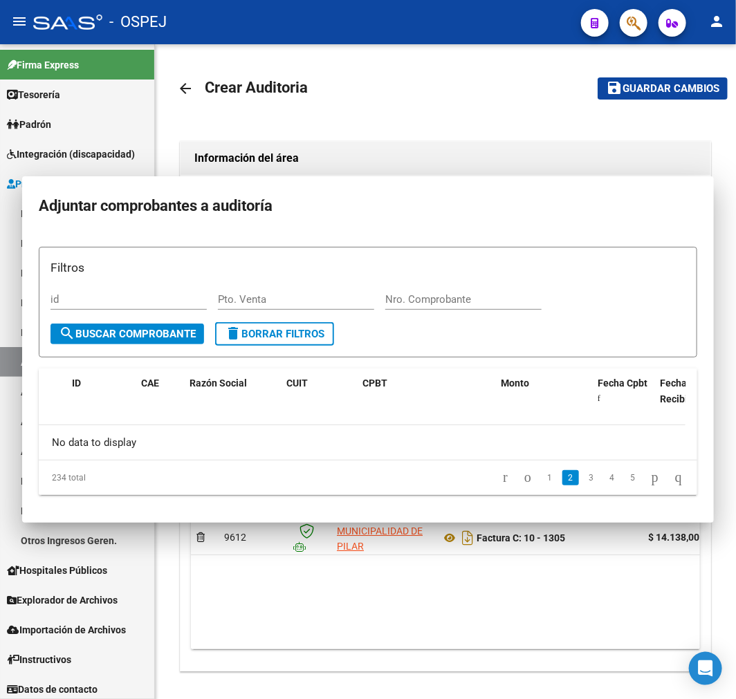
scroll to position [0, 0]
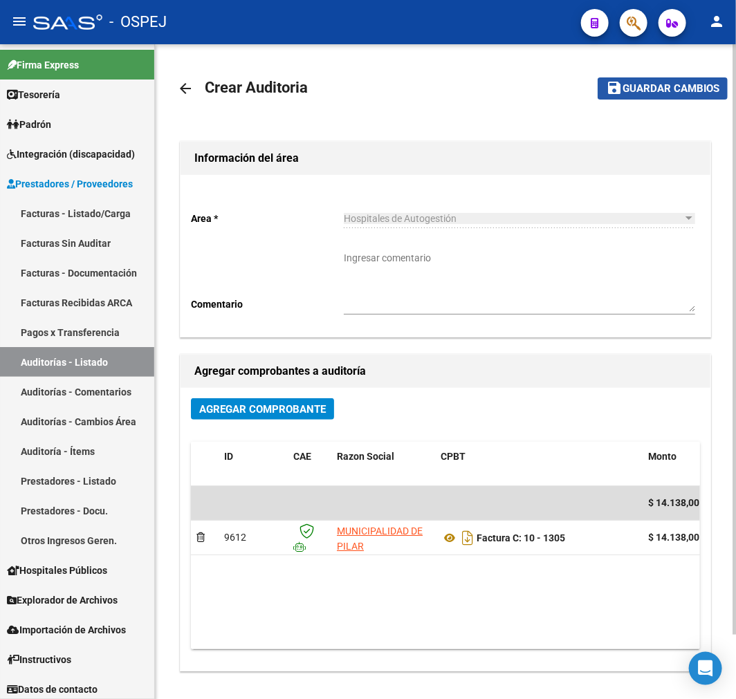
click at [694, 98] on button "save Guardar cambios" at bounding box center [663, 87] width 130 height 21
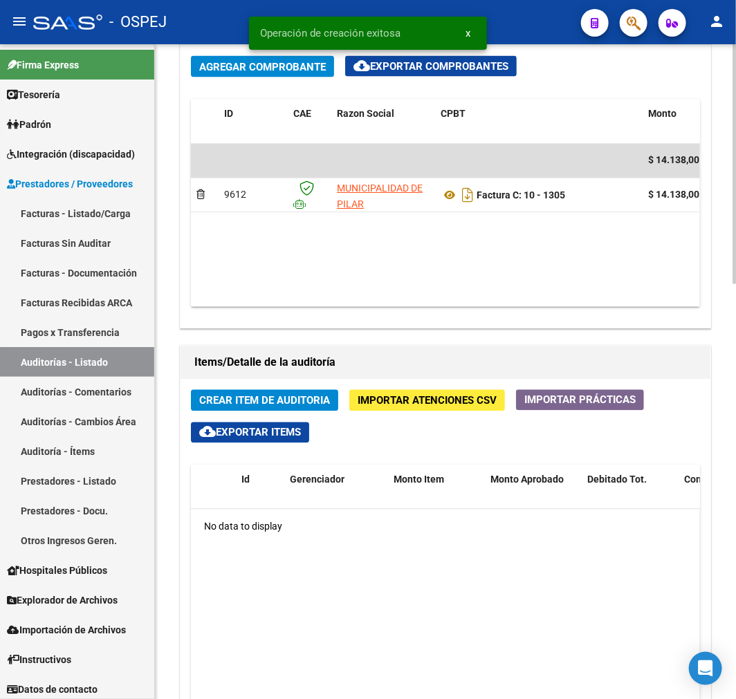
scroll to position [768, 0]
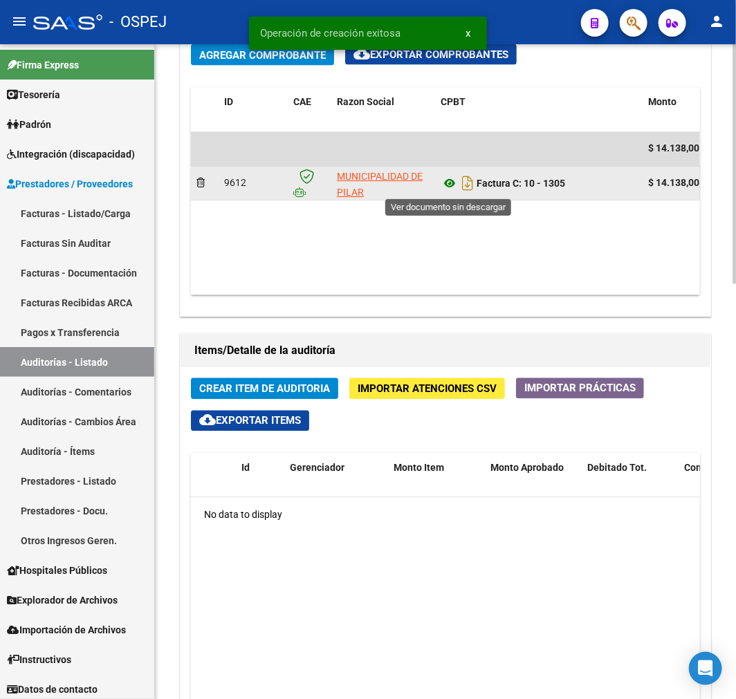
click at [441, 176] on icon at bounding box center [450, 184] width 18 height 17
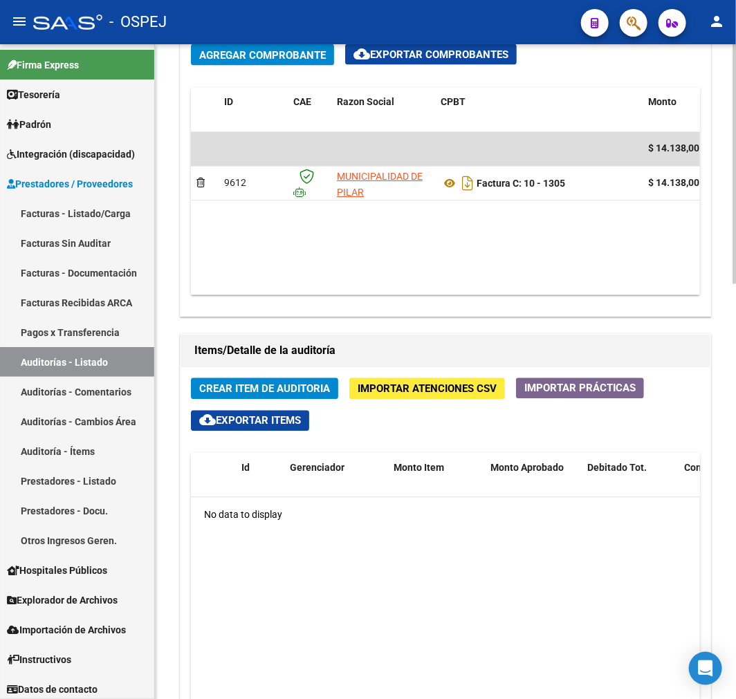
click at [304, 385] on span "Crear Item de Auditoria" at bounding box center [264, 389] width 131 height 12
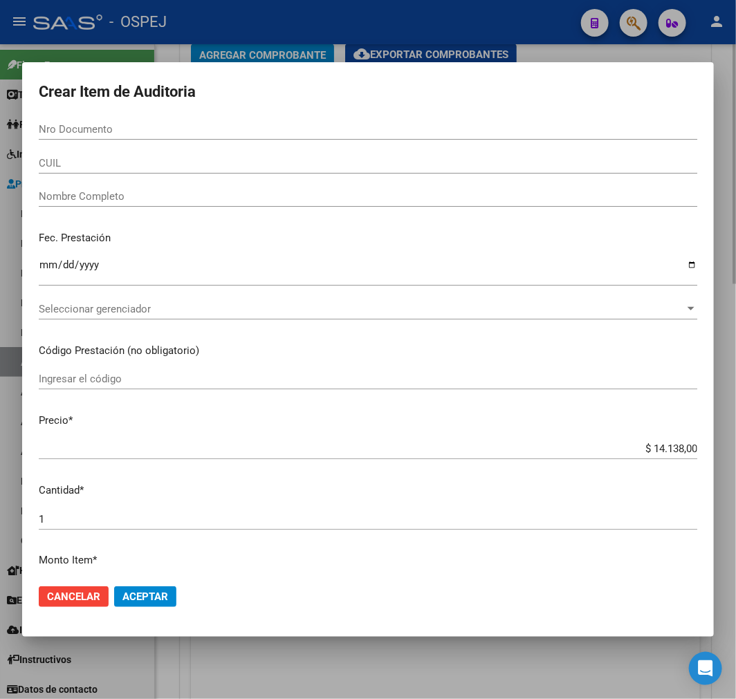
paste input "94882478"
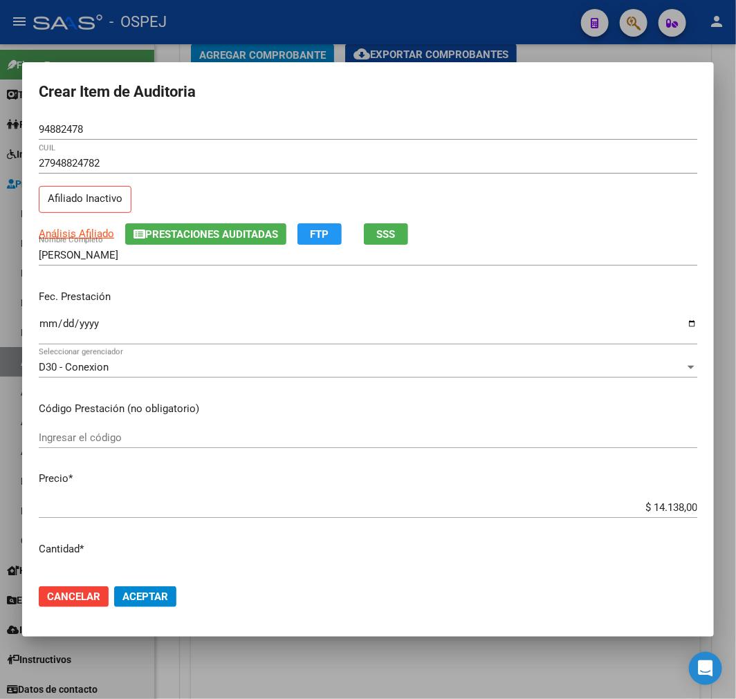
click at [668, 517] on div "$ 14.138,00 Ingresar el precio" at bounding box center [368, 507] width 659 height 21
click at [674, 510] on input "$ 14.138,00" at bounding box center [368, 507] width 659 height 12
click at [164, 598] on span "Aceptar" at bounding box center [145, 597] width 46 height 12
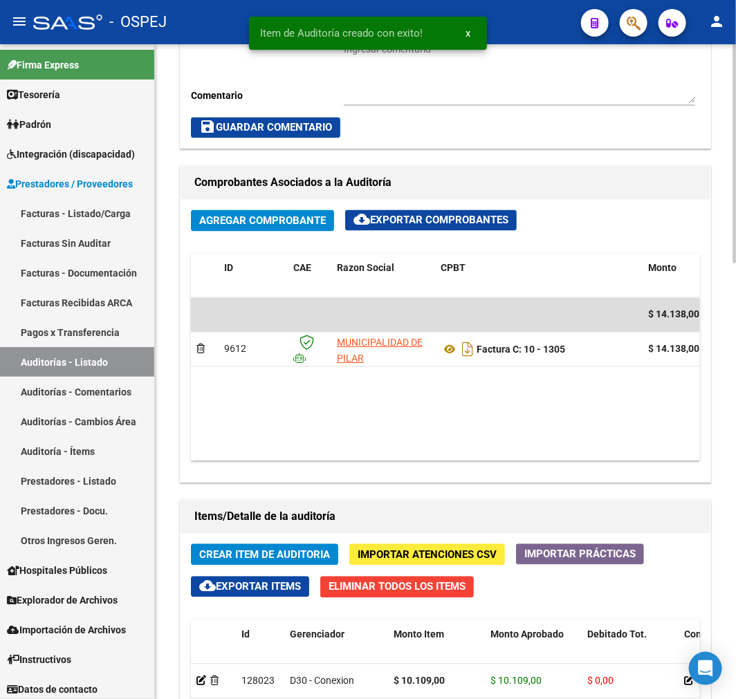
scroll to position [935, 0]
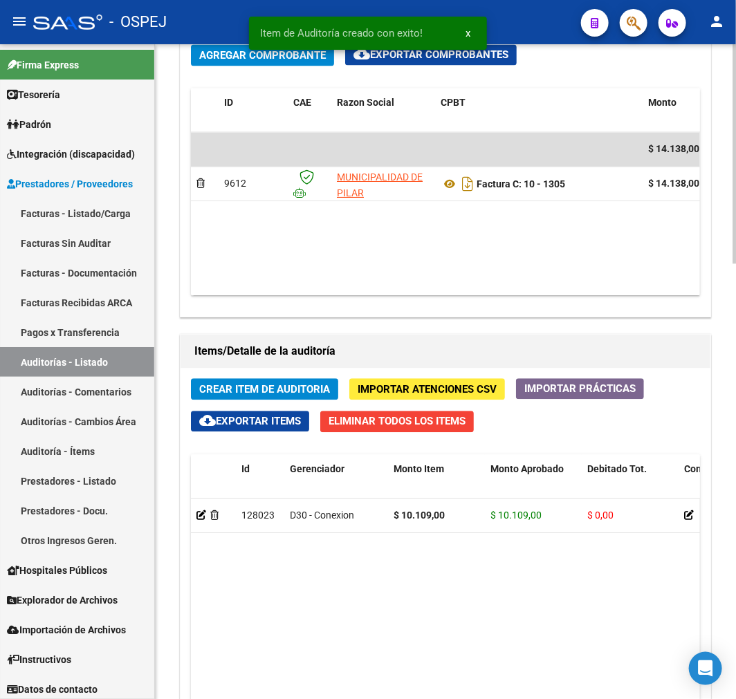
click at [287, 405] on div "Crear Item de Auditoria Importar Atenciones CSV Importar Prácticas cloud_downlo…" at bounding box center [446, 667] width 530 height 598
click at [287, 399] on button "Crear Item de Auditoria" at bounding box center [264, 388] width 147 height 21
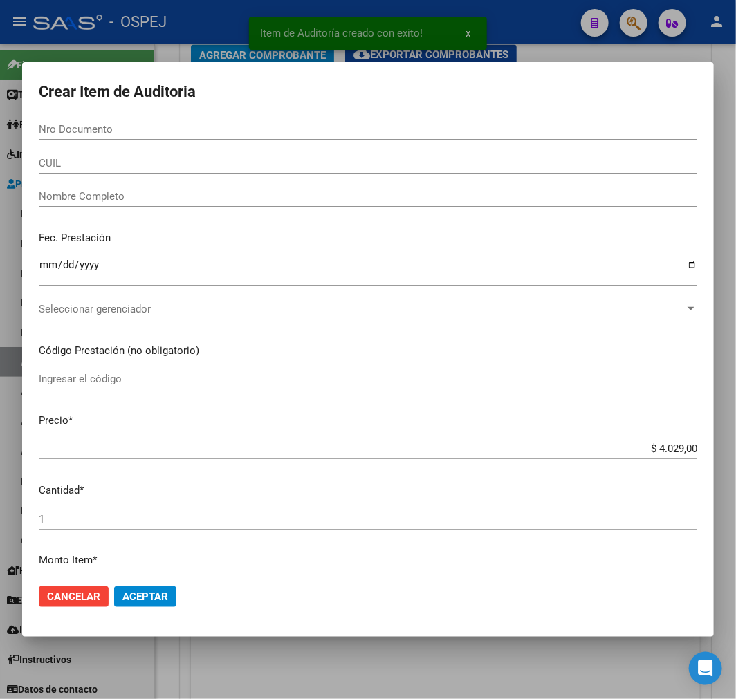
paste input "24956797"
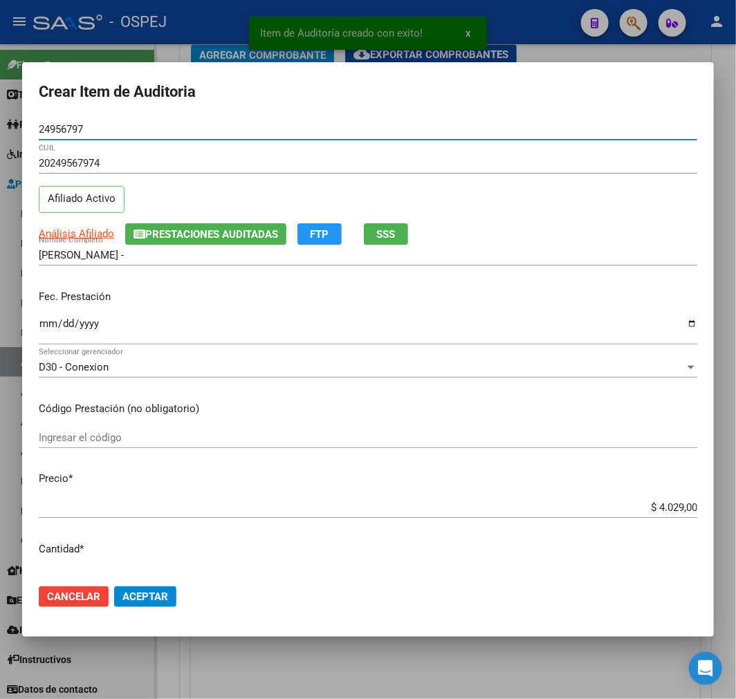
click at [160, 600] on span "Aceptar" at bounding box center [145, 597] width 46 height 12
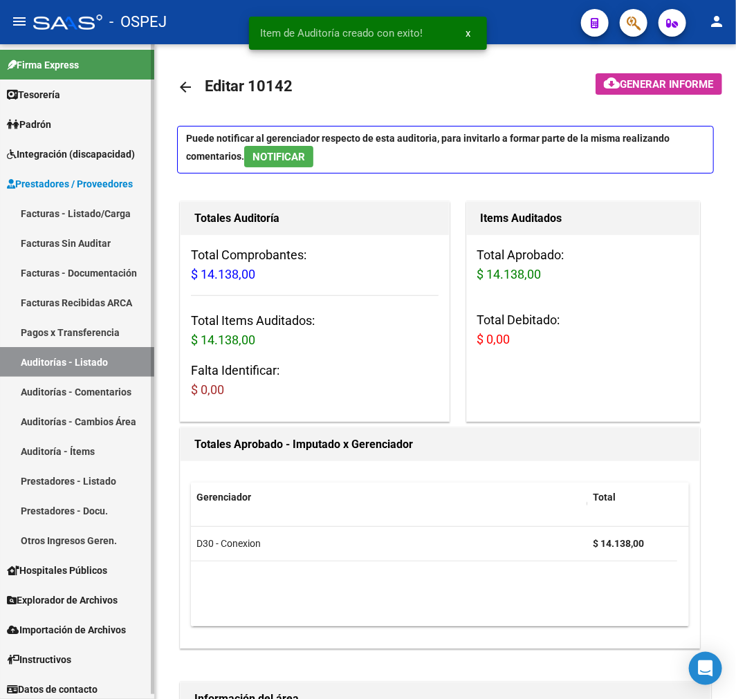
scroll to position [0, 0]
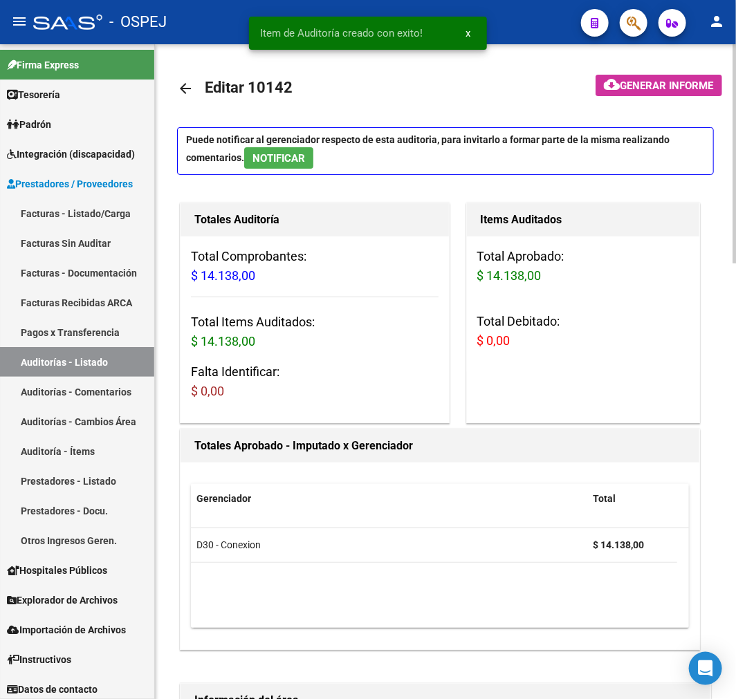
click at [192, 81] on mat-icon "arrow_back" at bounding box center [185, 88] width 17 height 17
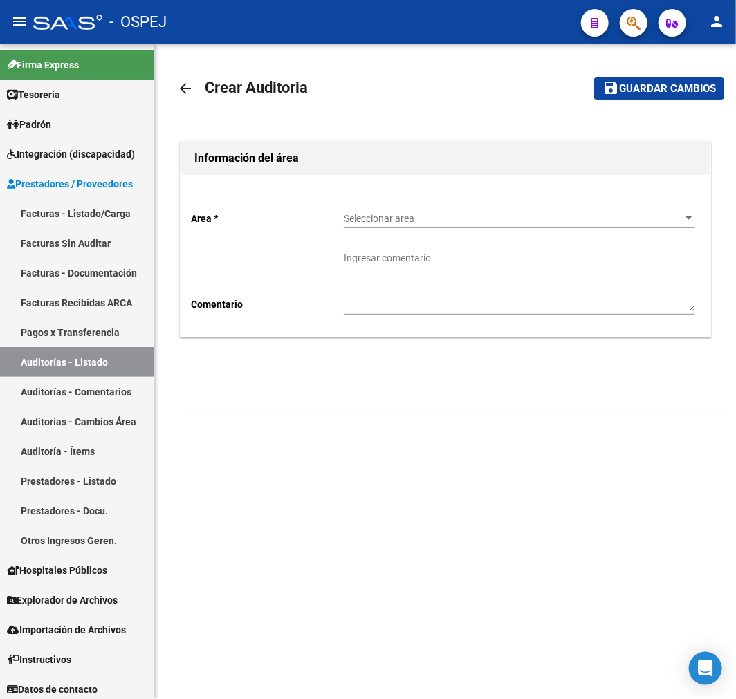
click at [466, 226] on div "Seleccionar area Seleccionar area" at bounding box center [519, 215] width 351 height 28
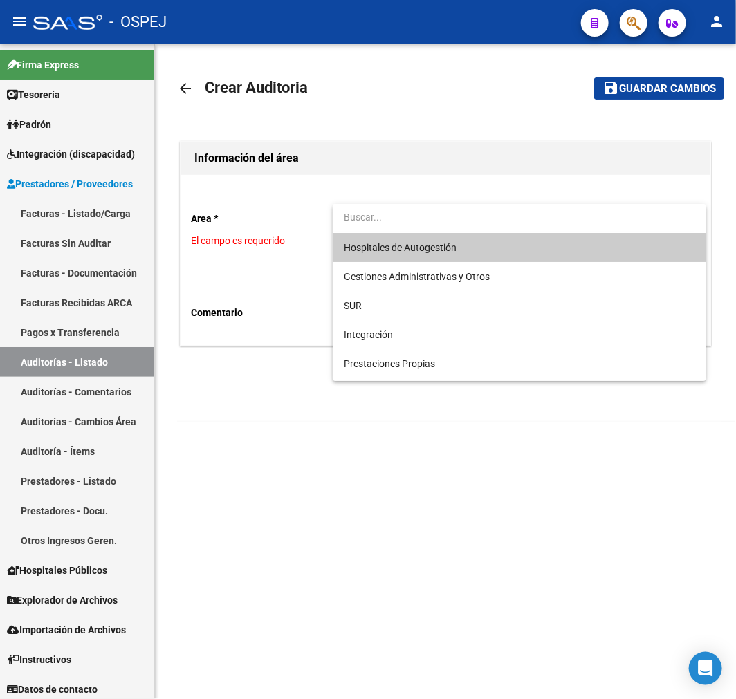
click at [484, 250] on span "Hospitales de Autogestión" at bounding box center [519, 247] width 351 height 29
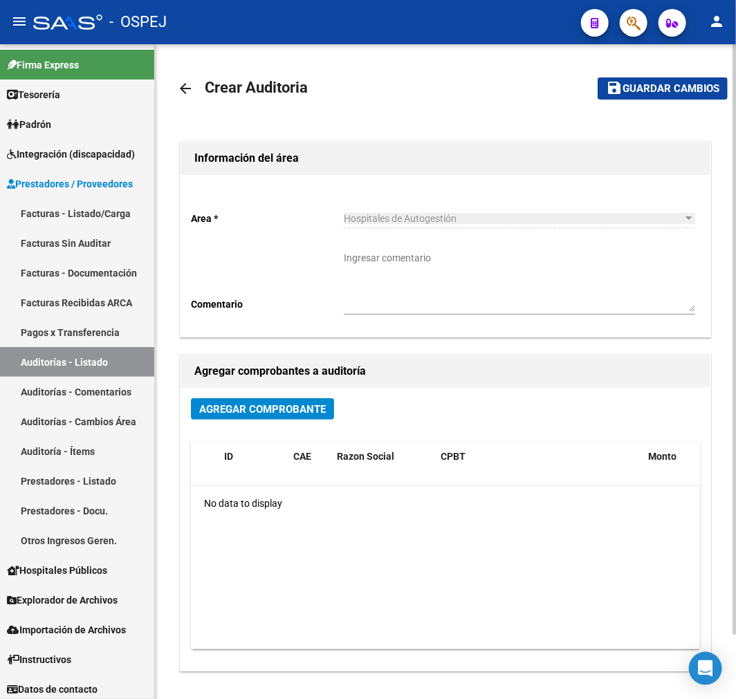
drag, startPoint x: 301, startPoint y: 392, endPoint x: 293, endPoint y: 405, distance: 15.2
click at [301, 393] on div "Agregar Comprobante ID CAE Razon Social CPBT Monto Fecha Cpbt Fecha Recibido Do…" at bounding box center [446, 529] width 530 height 283
click at [295, 407] on span "Agregar Comprobante" at bounding box center [262, 409] width 127 height 12
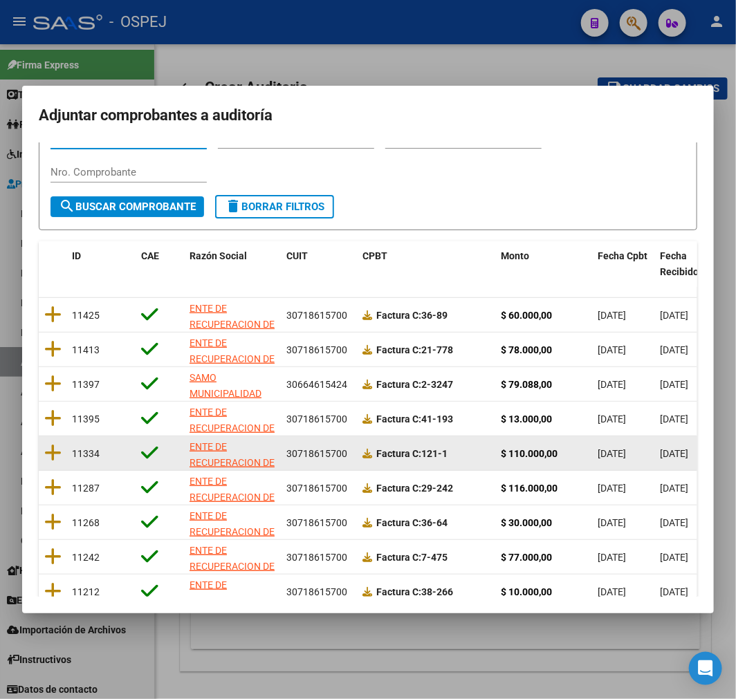
scroll to position [178, 0]
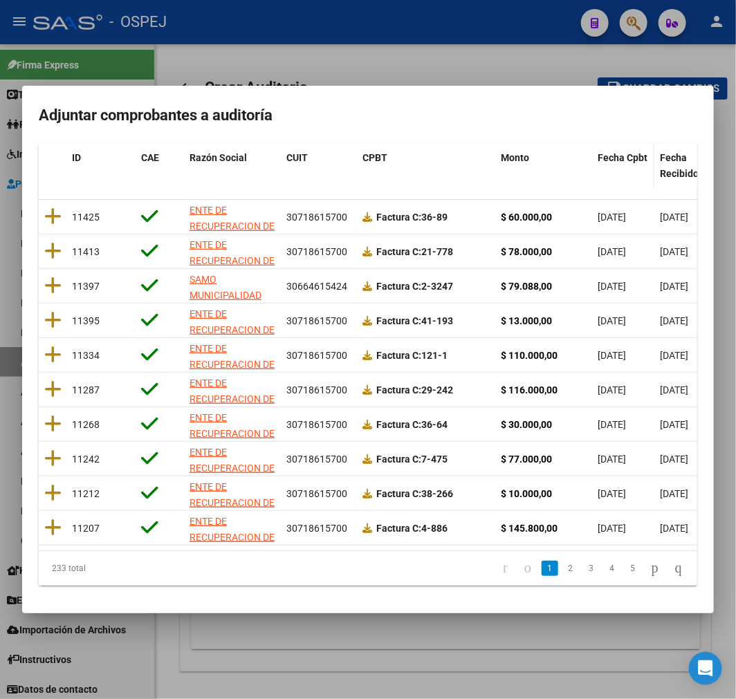
click at [623, 152] on span "Fecha Cpbt" at bounding box center [623, 157] width 50 height 11
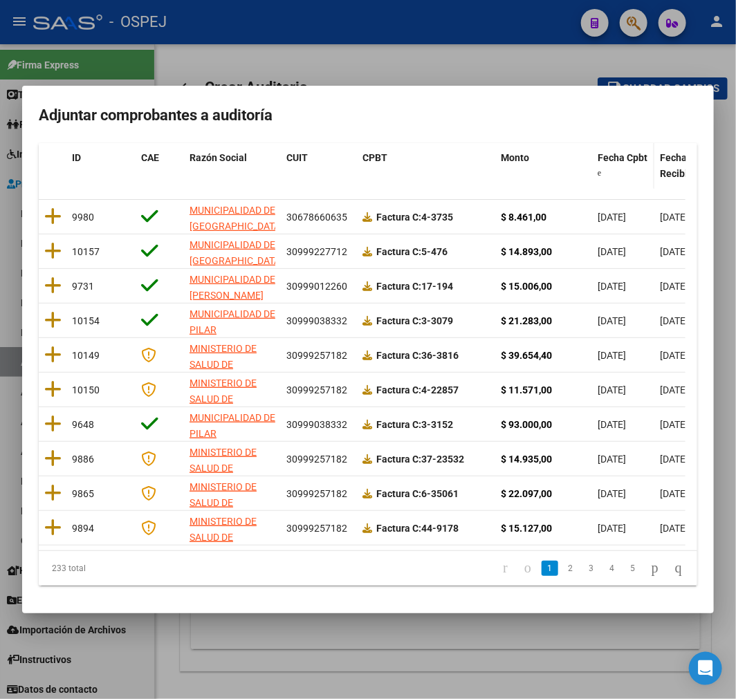
click at [623, 152] on span "Fecha Cpbt" at bounding box center [623, 157] width 50 height 11
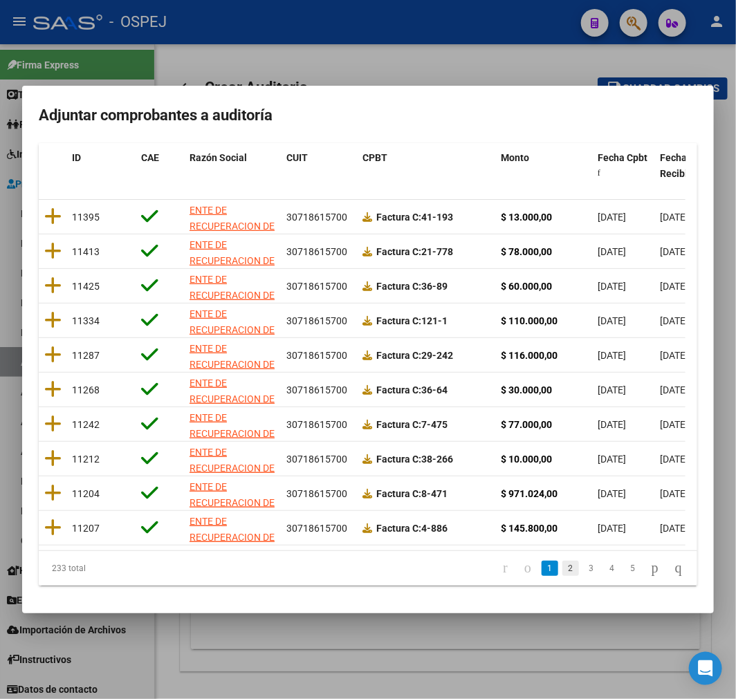
click at [562, 570] on link "2" at bounding box center [570, 568] width 17 height 15
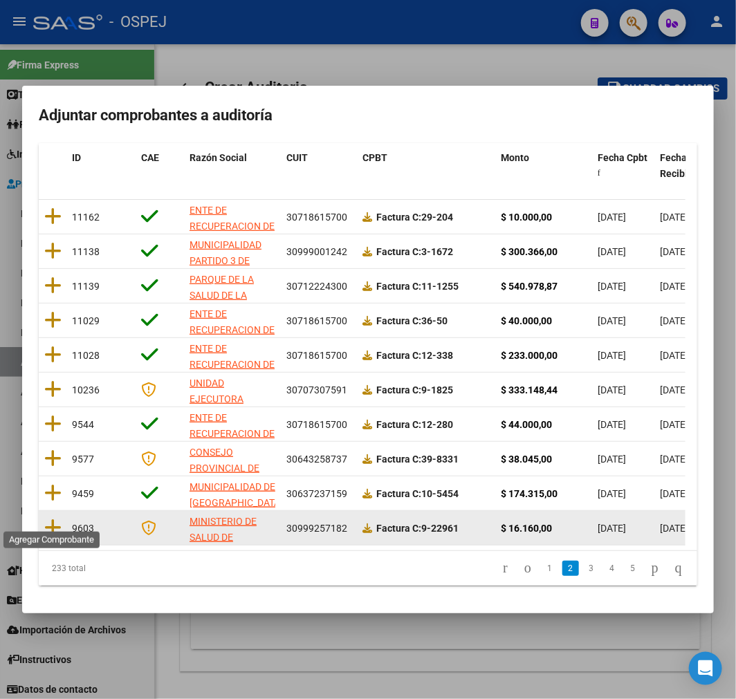
click at [42, 521] on datatable-body-cell at bounding box center [53, 528] width 28 height 34
click at [50, 522] on icon at bounding box center [52, 527] width 17 height 19
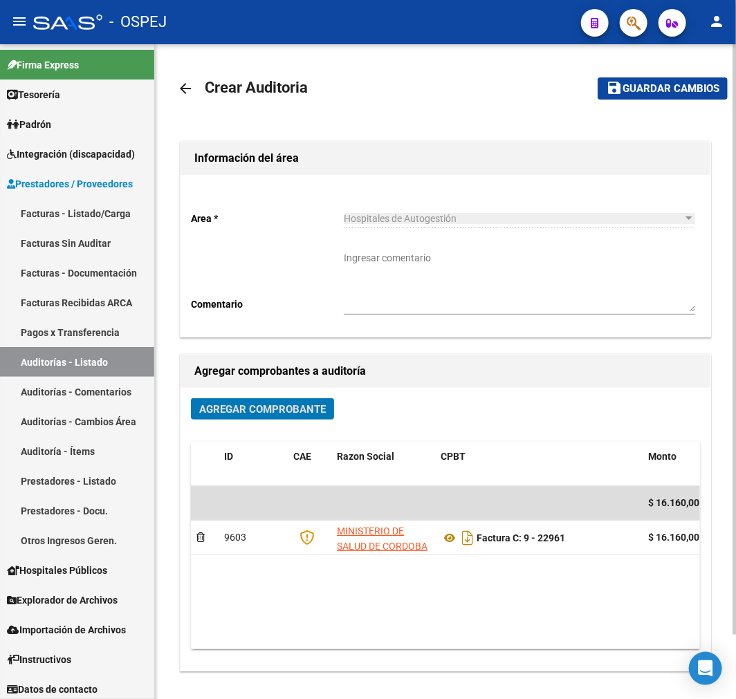
click at [693, 100] on mat-toolbar-row "save Guardar cambios" at bounding box center [652, 88] width 152 height 44
click at [685, 89] on span "Guardar cambios" at bounding box center [671, 89] width 97 height 12
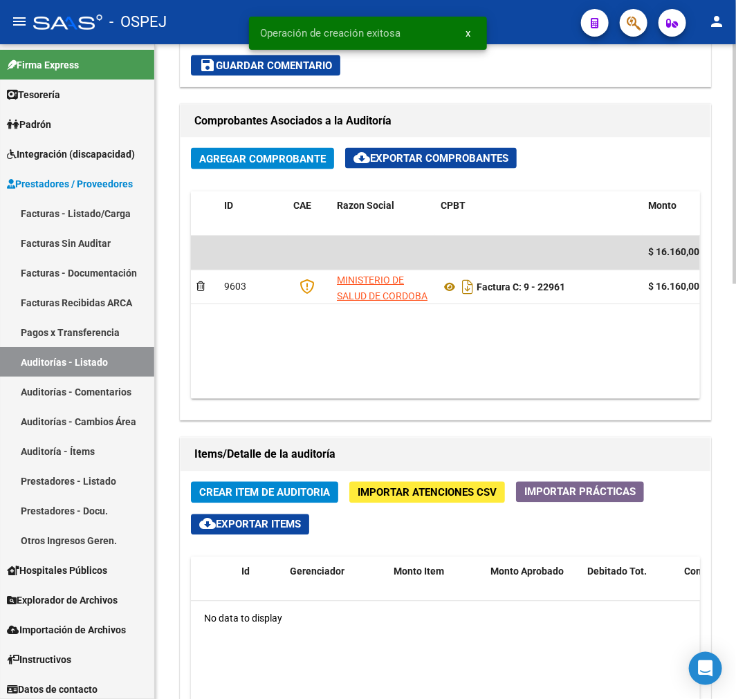
scroll to position [692, 0]
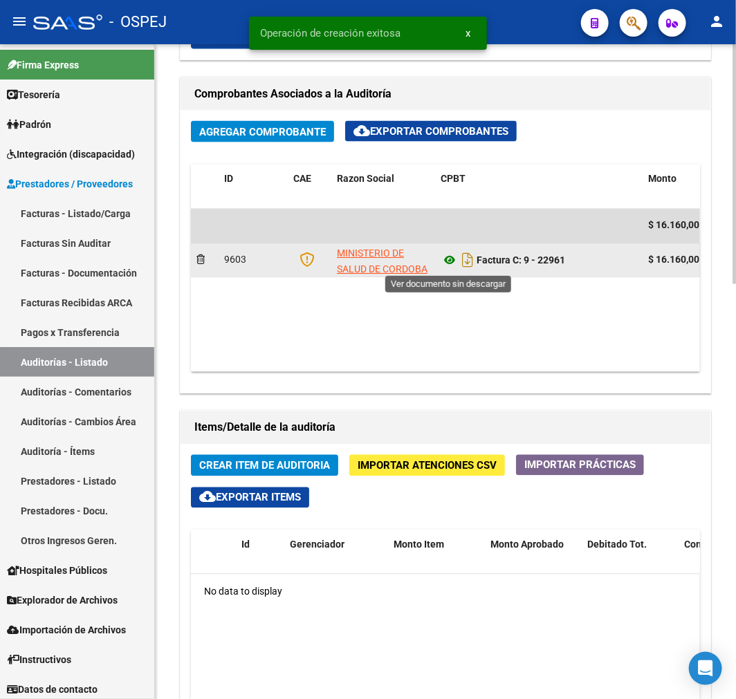
click at [452, 266] on icon at bounding box center [450, 260] width 18 height 17
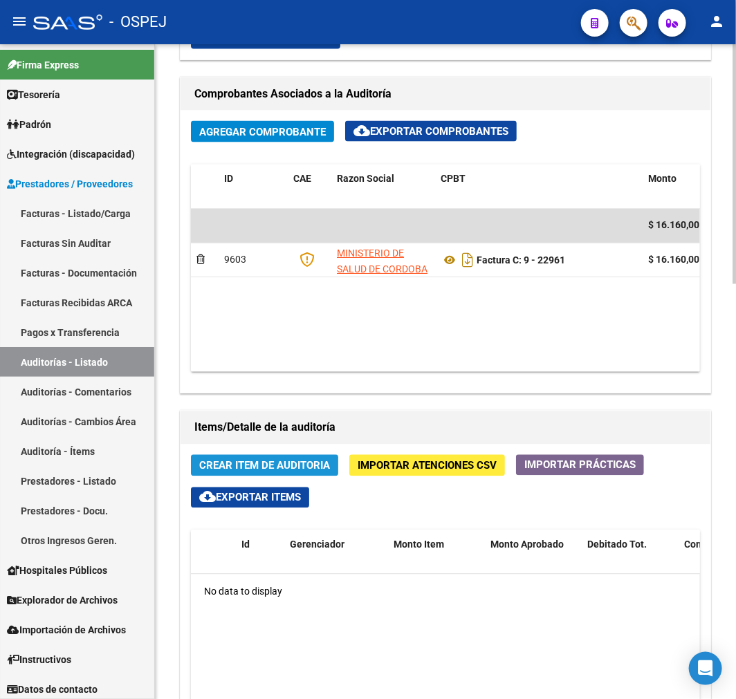
click at [257, 468] on span "Crear Item de Auditoria" at bounding box center [264, 466] width 131 height 12
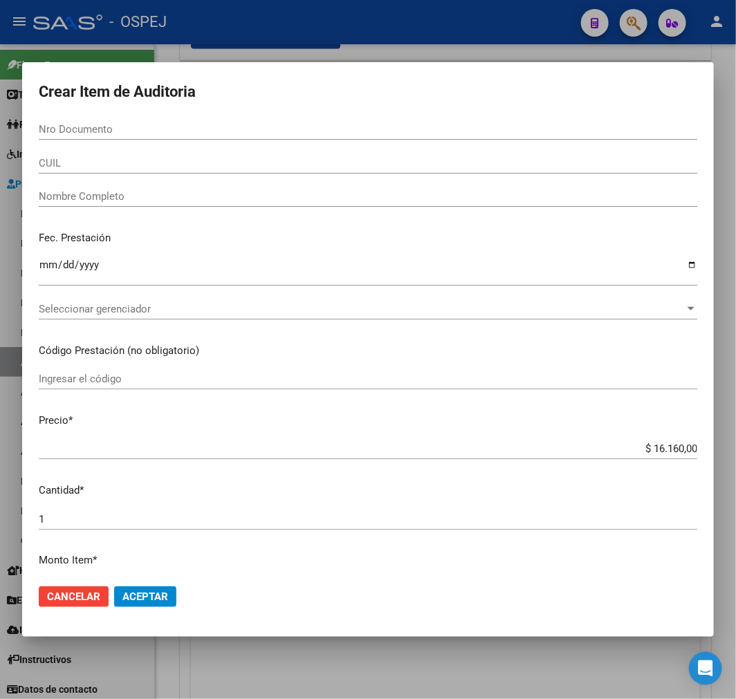
click at [216, 125] on input "Nro Documento" at bounding box center [368, 129] width 659 height 12
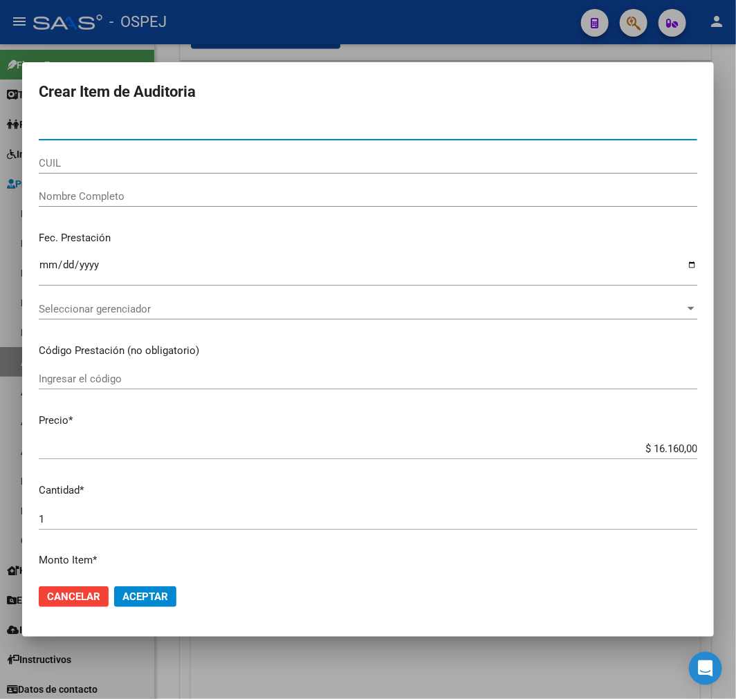
paste input "55006395"
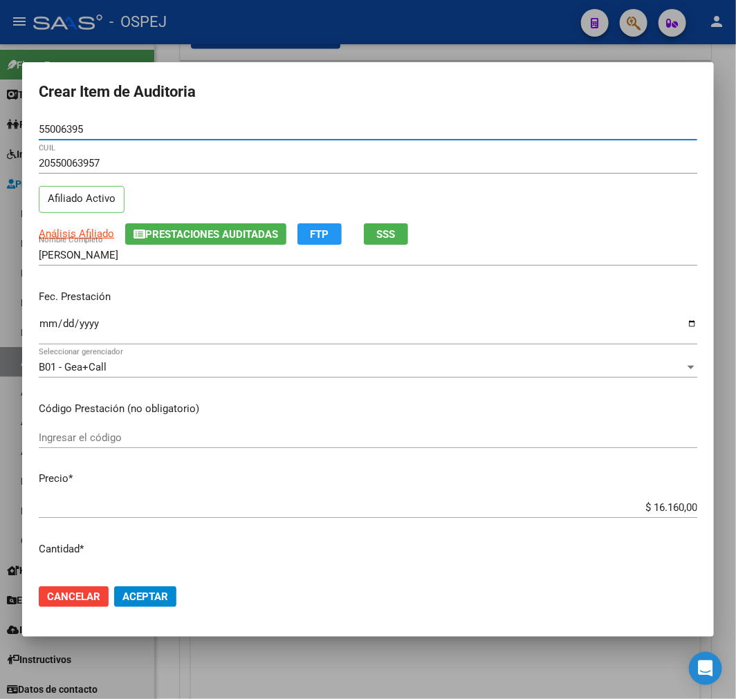
click at [656, 503] on input "$ 16.160,00" at bounding box center [368, 507] width 659 height 12
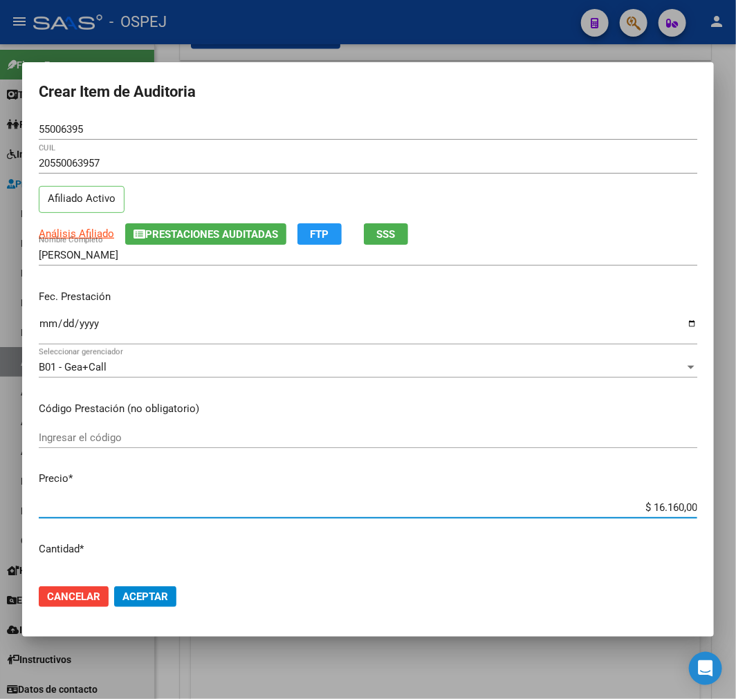
click at [656, 503] on input "$ 16.160,00" at bounding box center [368, 507] width 659 height 12
click at [130, 597] on span "Aceptar" at bounding box center [145, 597] width 46 height 12
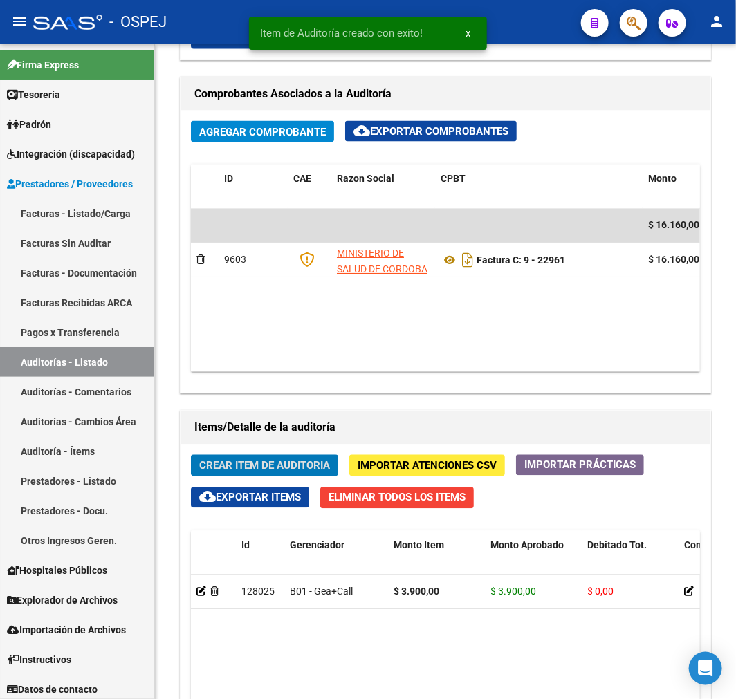
scroll to position [858, 0]
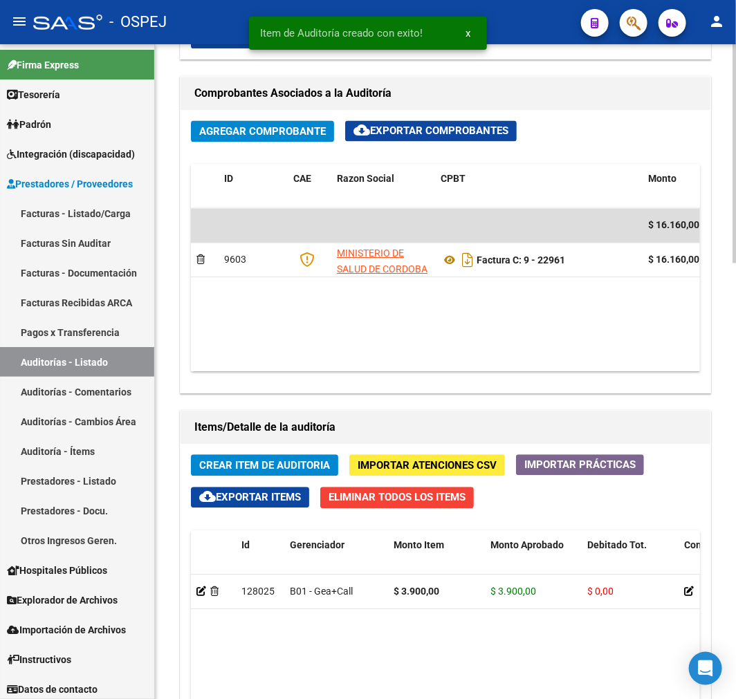
click at [286, 465] on span "Crear Item de Auditoria" at bounding box center [264, 466] width 131 height 12
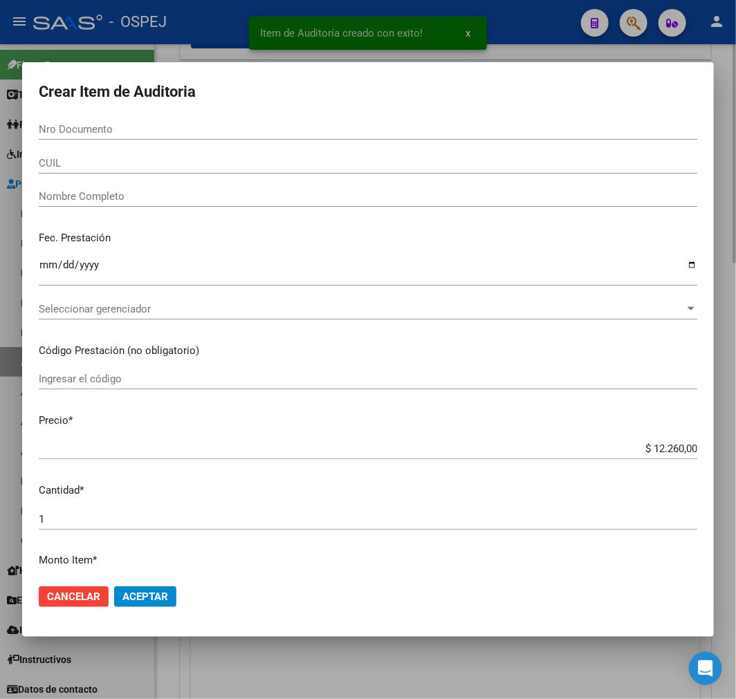
paste input "50107160"
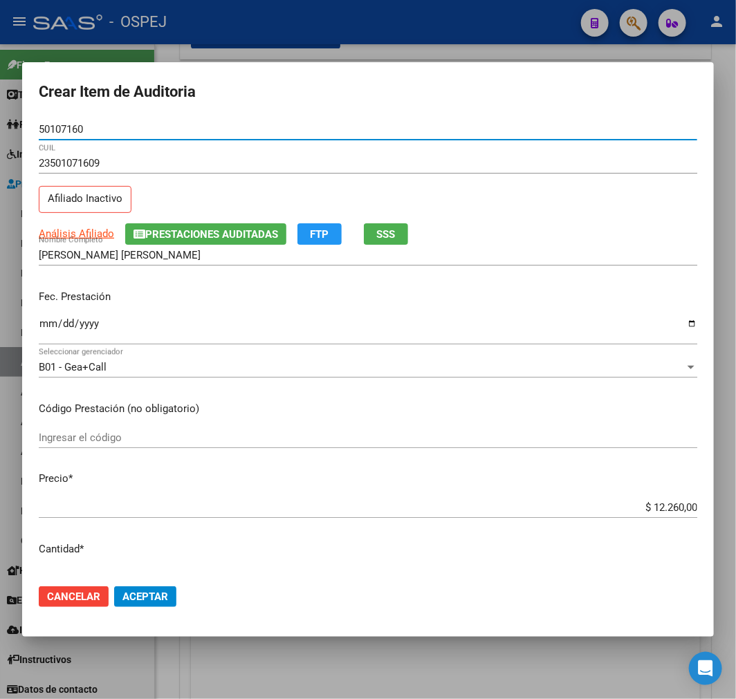
click at [149, 599] on span "Aceptar" at bounding box center [145, 597] width 46 height 12
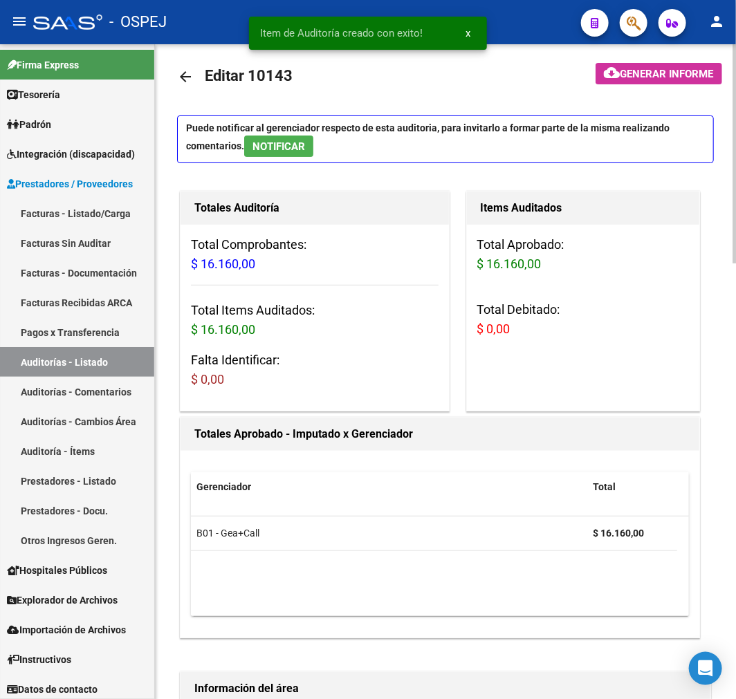
scroll to position [0, 0]
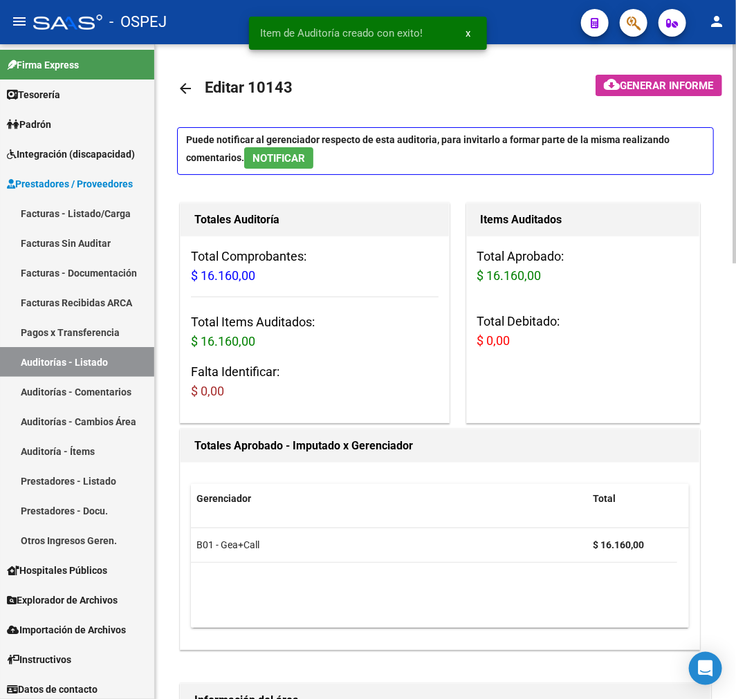
click at [189, 91] on mat-icon "arrow_back" at bounding box center [185, 88] width 17 height 17
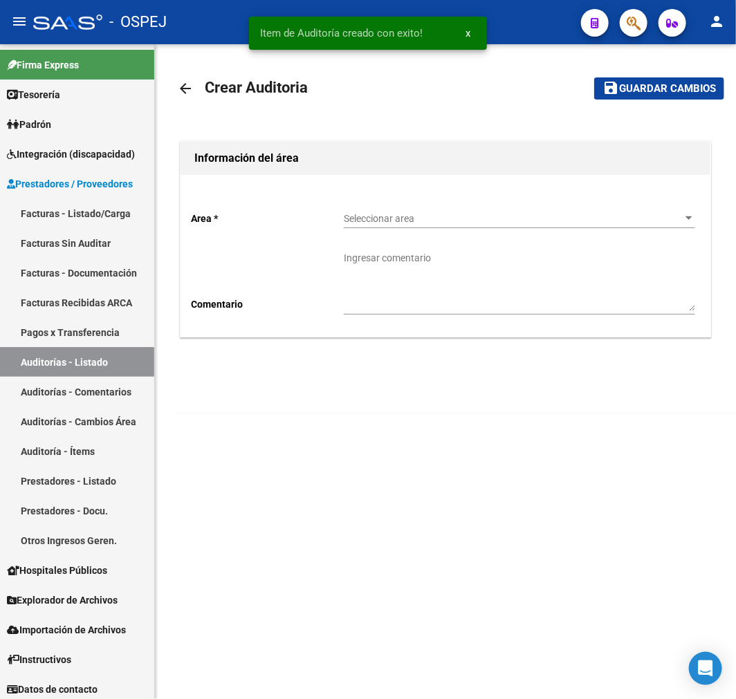
click at [423, 208] on div "Seleccionar area Seleccionar area" at bounding box center [519, 215] width 351 height 28
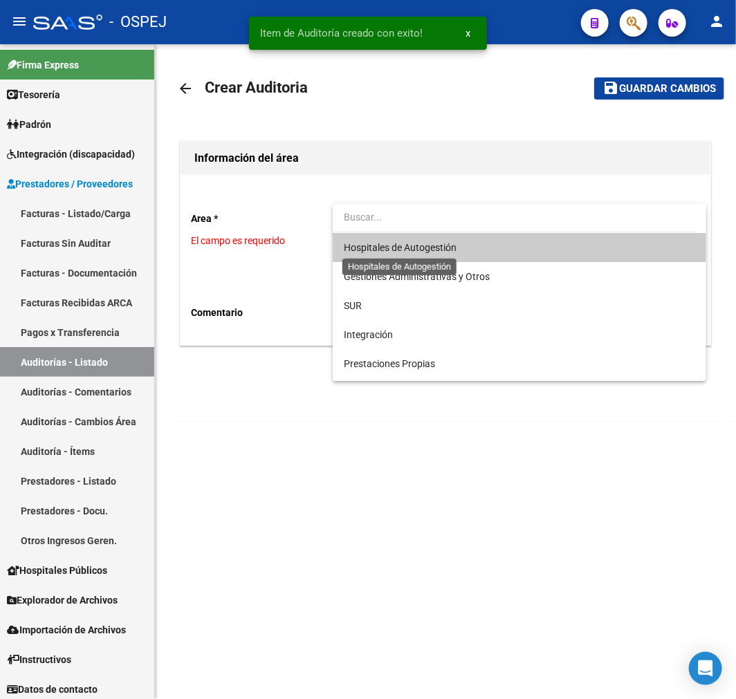
click at [405, 244] on span "Hospitales de Autogestión" at bounding box center [400, 247] width 113 height 11
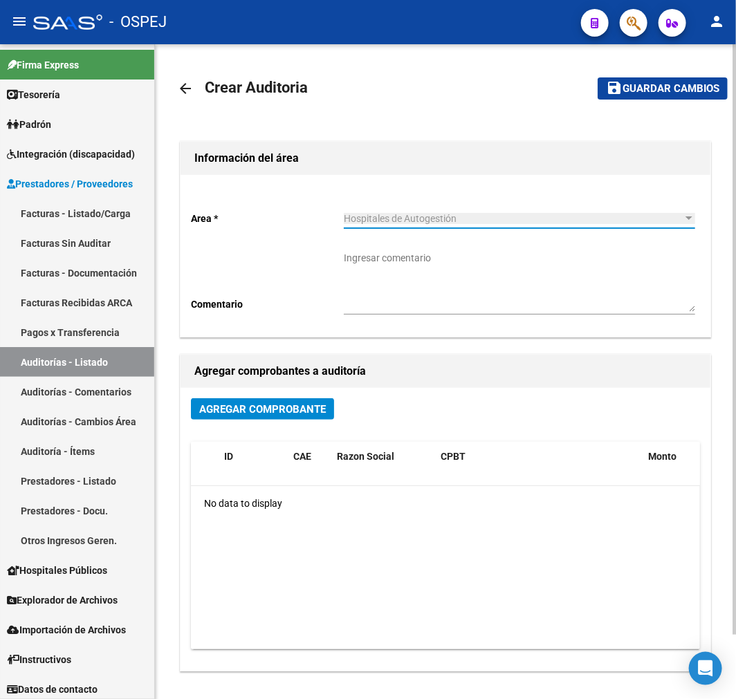
click at [271, 409] on span "Agregar Comprobante" at bounding box center [262, 409] width 127 height 12
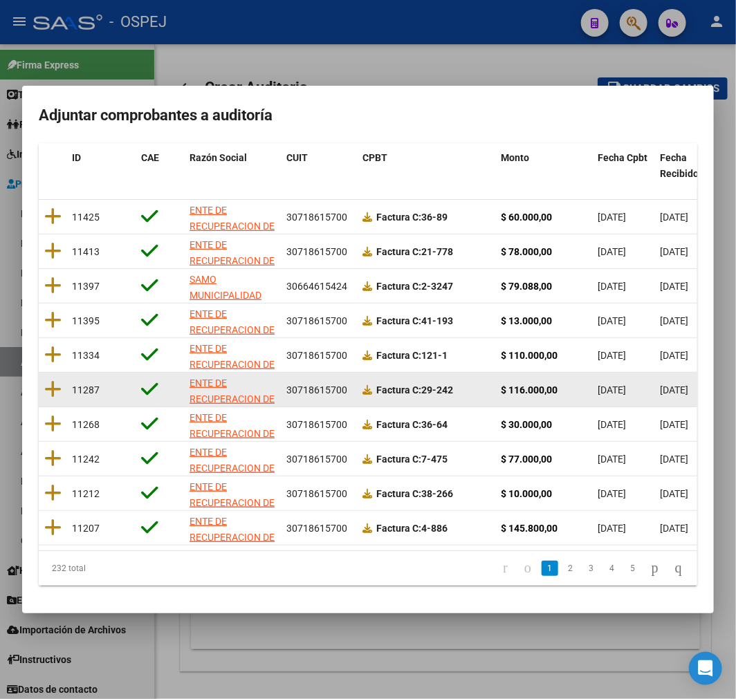
scroll to position [178, 0]
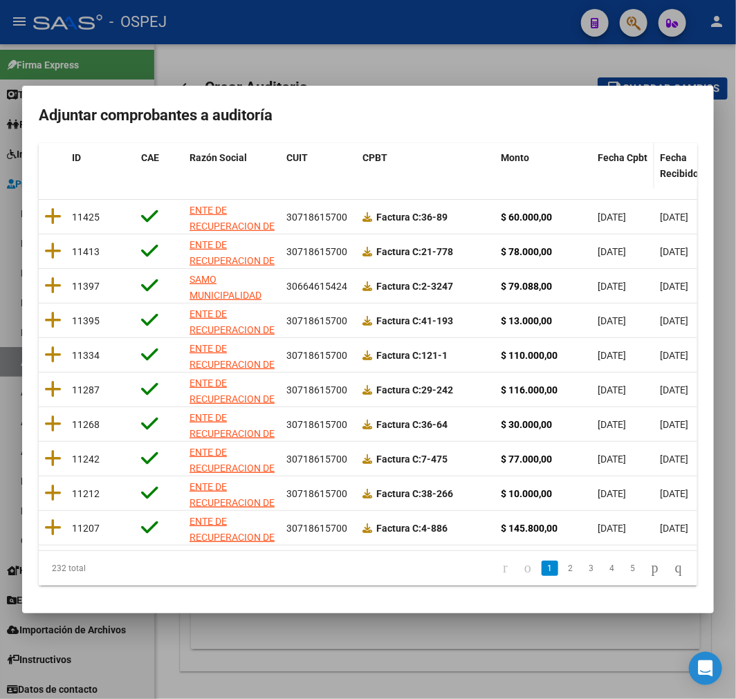
click at [624, 152] on span "Fecha Cpbt" at bounding box center [623, 157] width 50 height 11
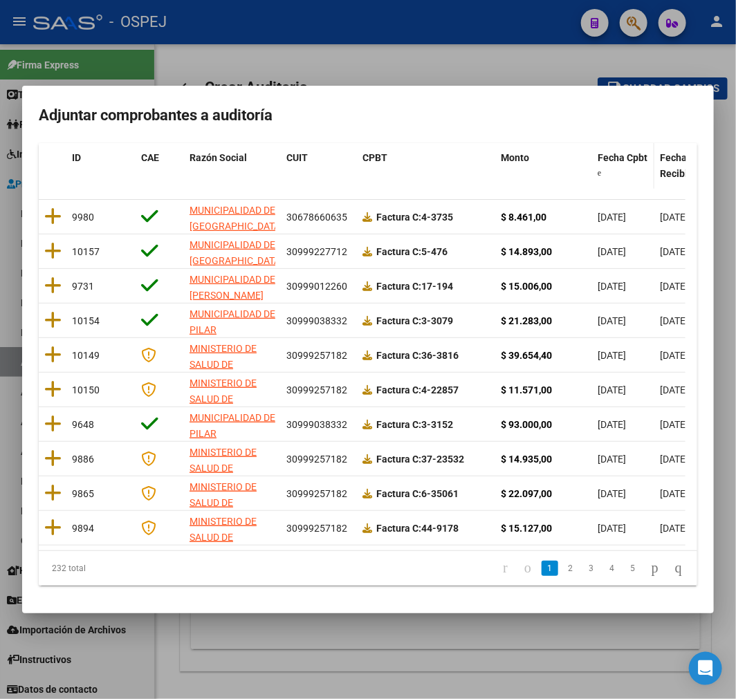
click at [624, 152] on span "Fecha Cpbt" at bounding box center [623, 157] width 50 height 11
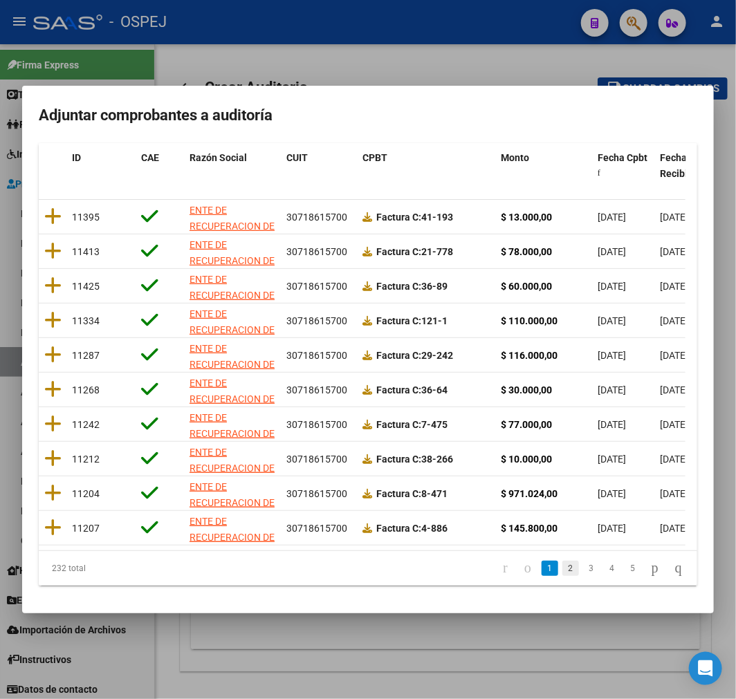
click at [562, 565] on link "2" at bounding box center [570, 568] width 17 height 15
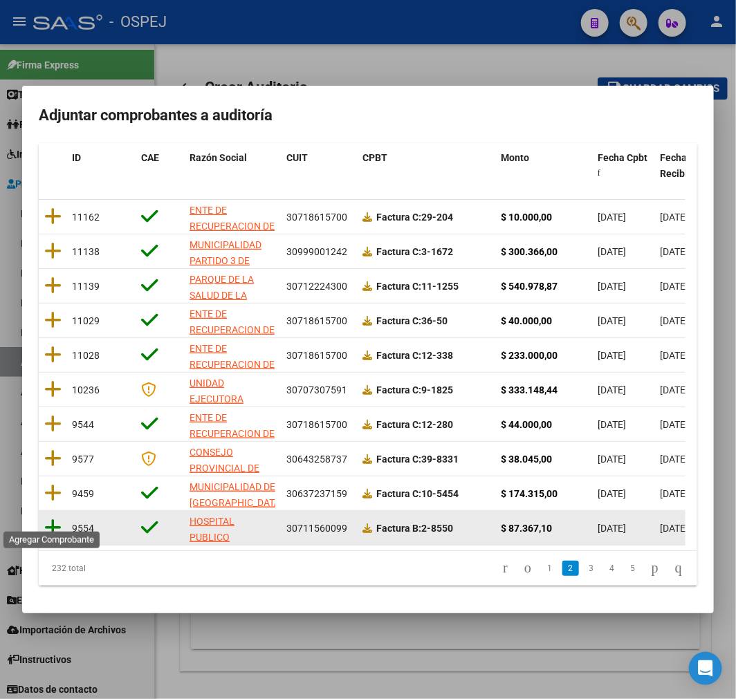
click at [53, 518] on icon at bounding box center [52, 527] width 17 height 19
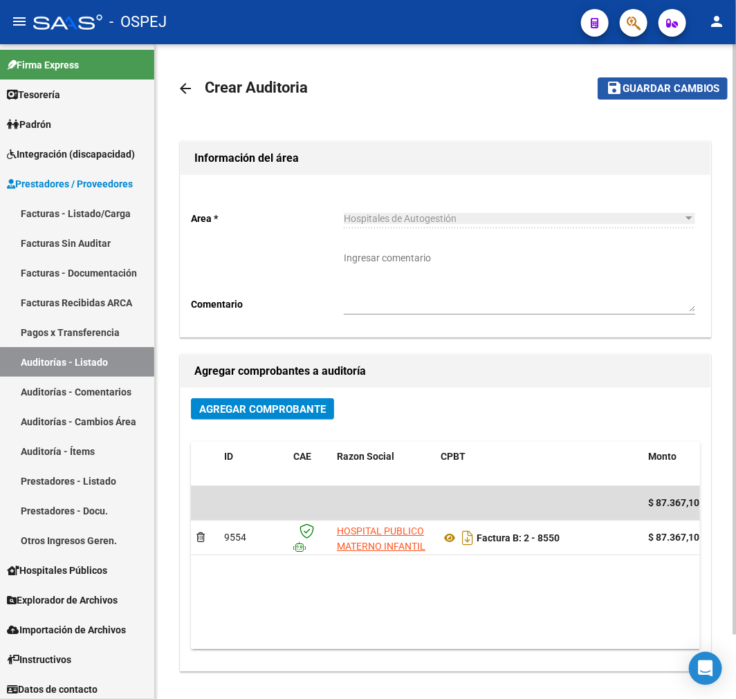
click at [647, 95] on button "save Guardar cambios" at bounding box center [663, 87] width 130 height 21
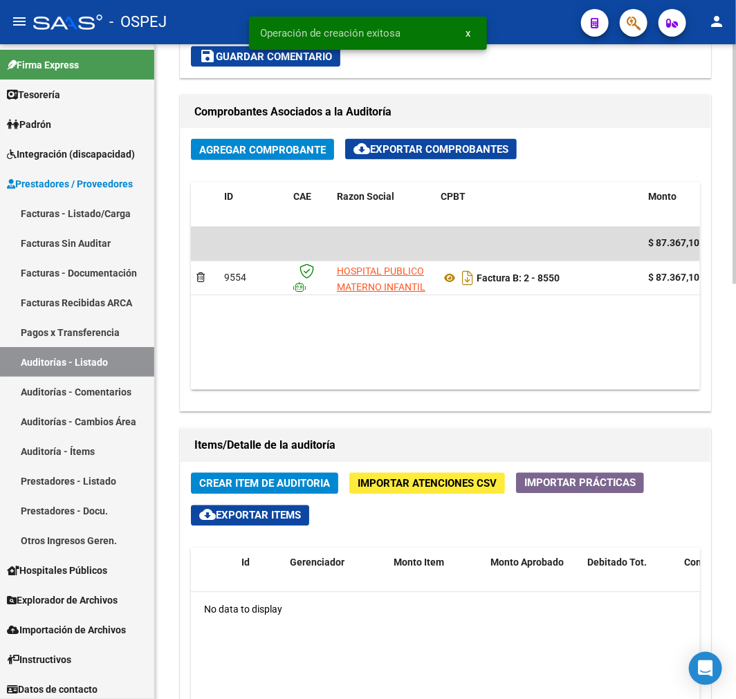
scroll to position [845, 0]
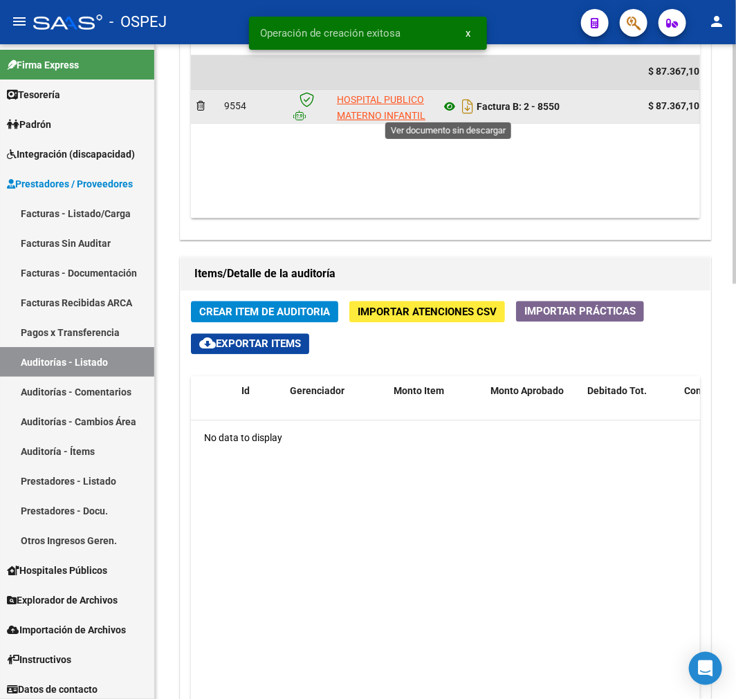
click at [447, 115] on icon at bounding box center [450, 107] width 18 height 17
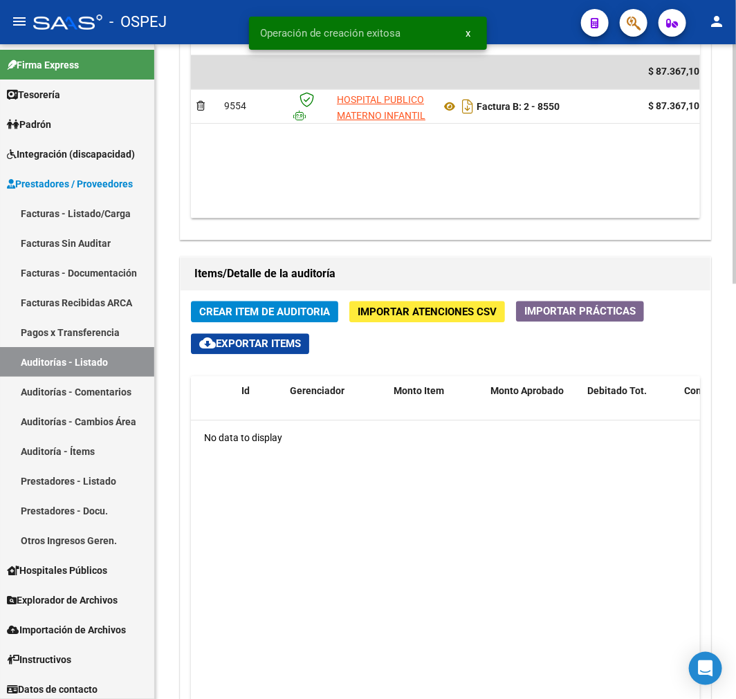
click at [255, 316] on span "Crear Item de Auditoria" at bounding box center [264, 312] width 131 height 12
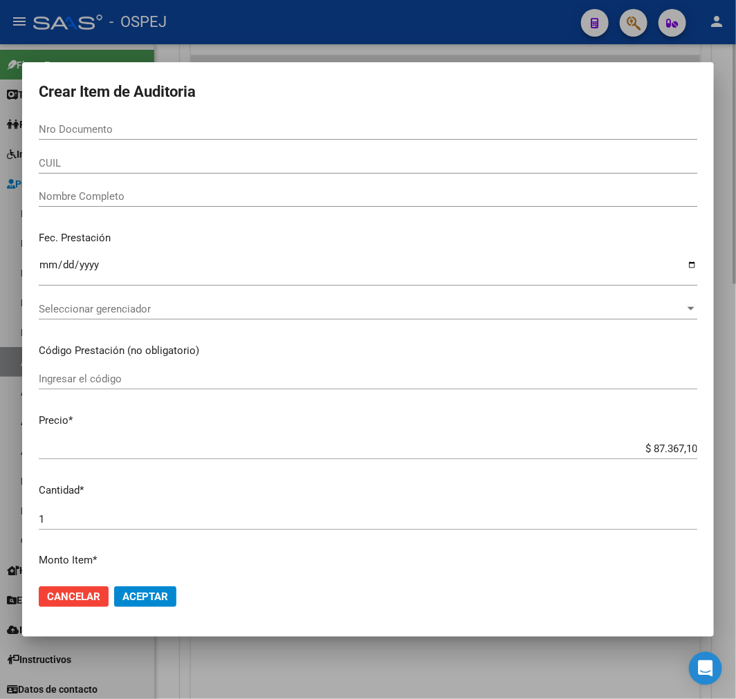
drag, startPoint x: 641, startPoint y: 666, endPoint x: 627, endPoint y: 661, distance: 15.3
click at [637, 666] on div at bounding box center [368, 349] width 736 height 699
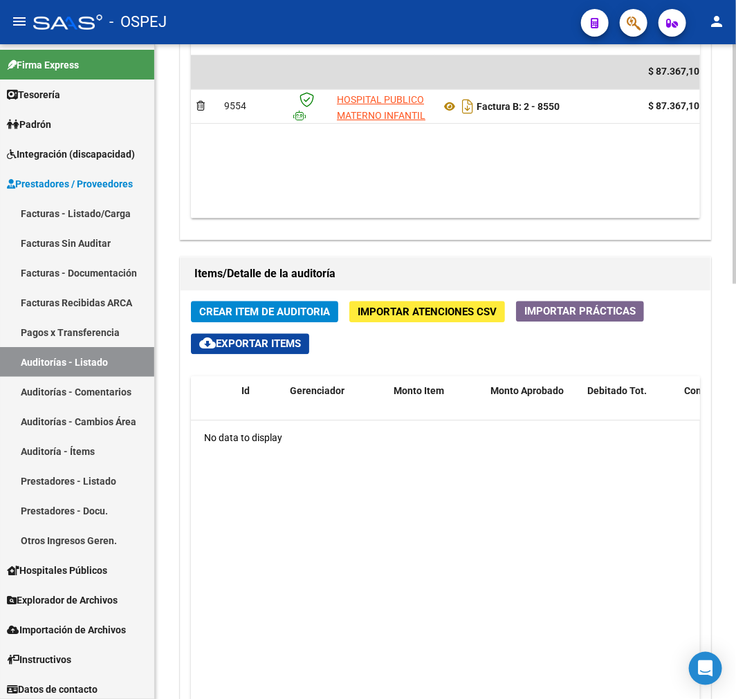
drag, startPoint x: 329, startPoint y: 220, endPoint x: 436, endPoint y: 219, distance: 107.9
click at [436, 219] on div "Agregar Comprobante cloud_download Exportar Comprobantes ID CAE Razon Social CP…" at bounding box center [446, 98] width 530 height 283
drag, startPoint x: 355, startPoint y: 219, endPoint x: 514, endPoint y: 219, distance: 159.1
click at [514, 219] on datatable-body "$ 87.367,10 9554 HOSPITAL PUBLICO MATERNO INFANTIL SOCIEDAD DEL ESTADO Factura …" at bounding box center [445, 136] width 509 height 163
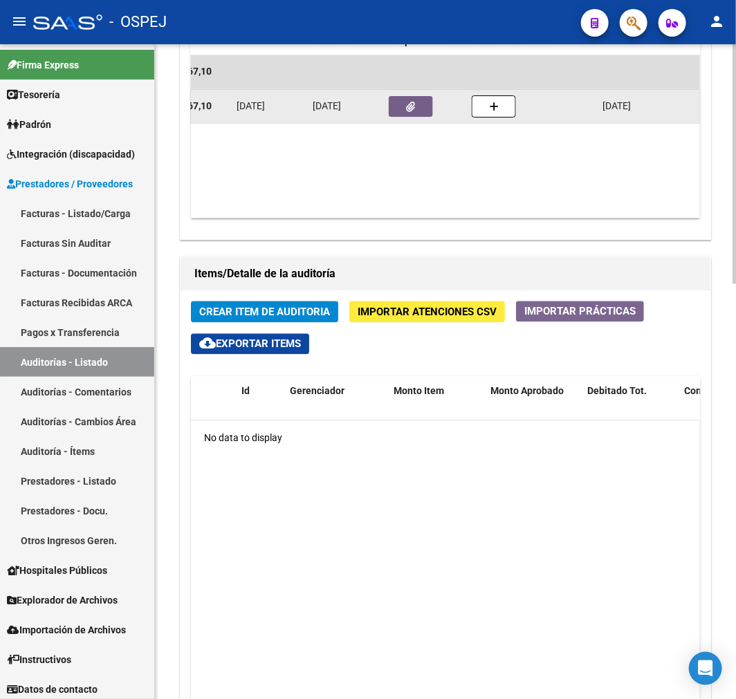
click at [413, 106] on icon "button" at bounding box center [411, 107] width 9 height 10
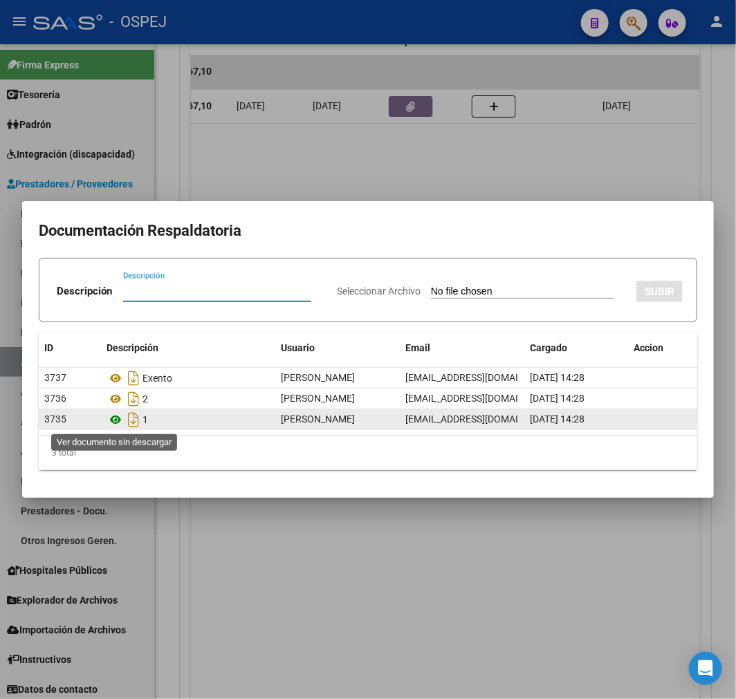
click at [112, 423] on icon at bounding box center [116, 420] width 18 height 17
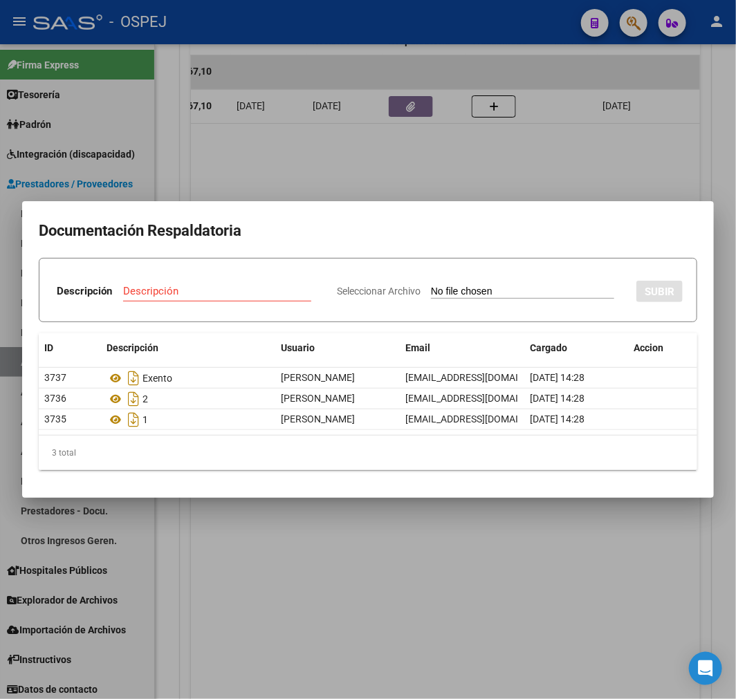
click at [524, 140] on div at bounding box center [368, 349] width 736 height 699
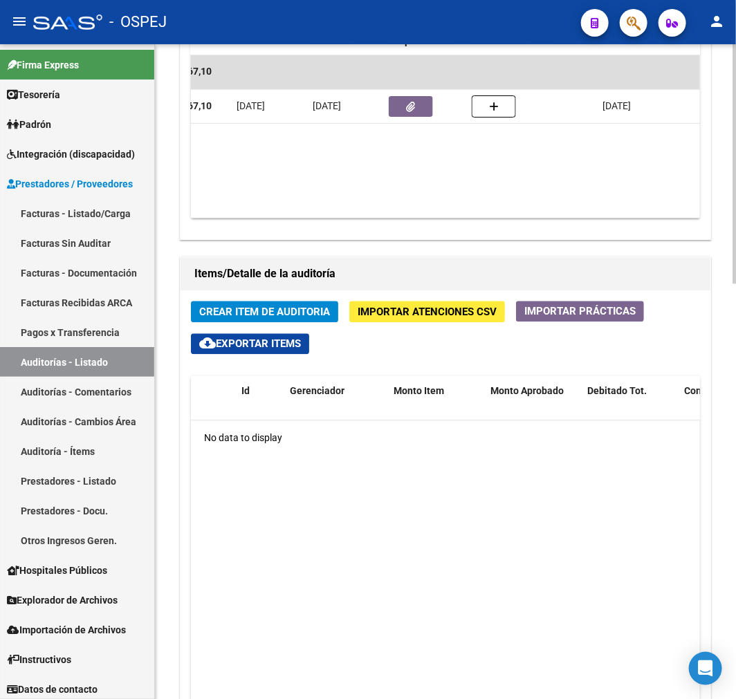
click at [306, 310] on span "Crear Item de Auditoria" at bounding box center [264, 312] width 131 height 12
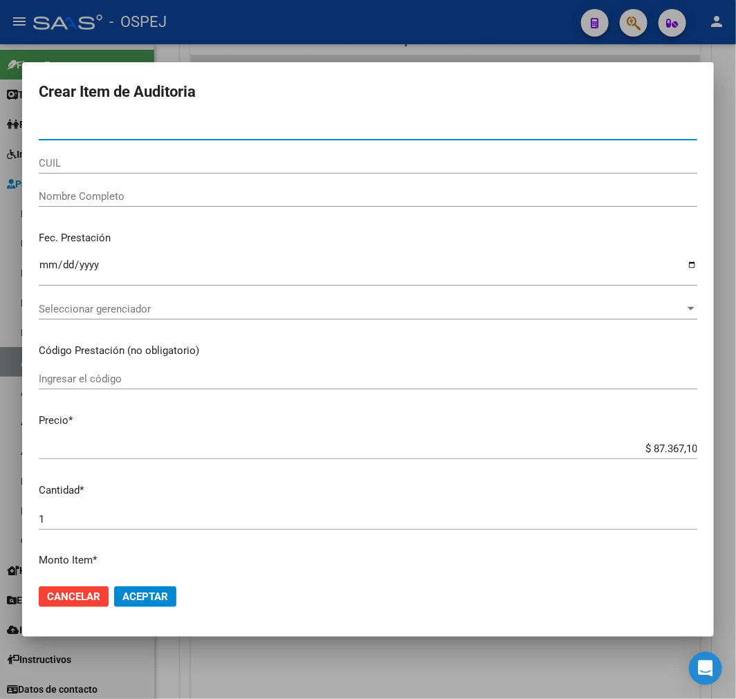
paste input "46169408"
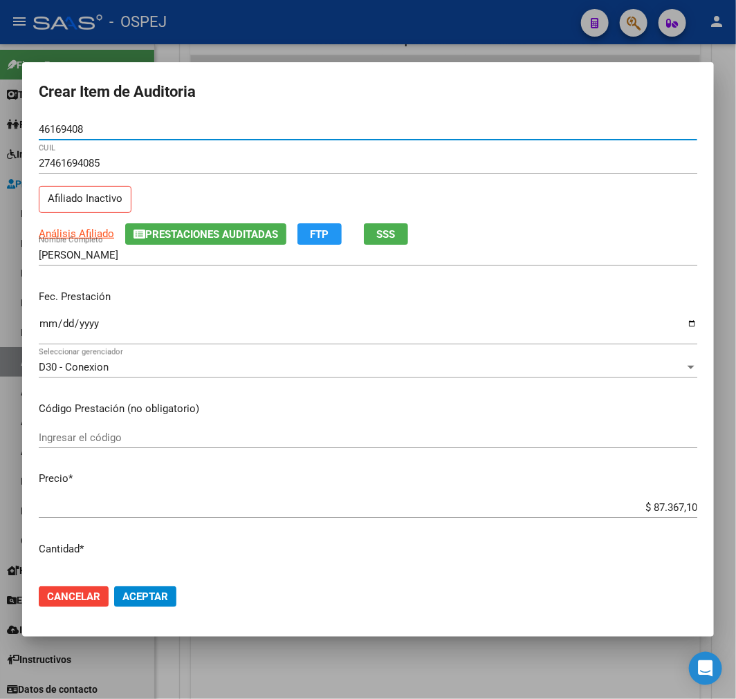
click at [142, 598] on span "Aceptar" at bounding box center [145, 597] width 46 height 12
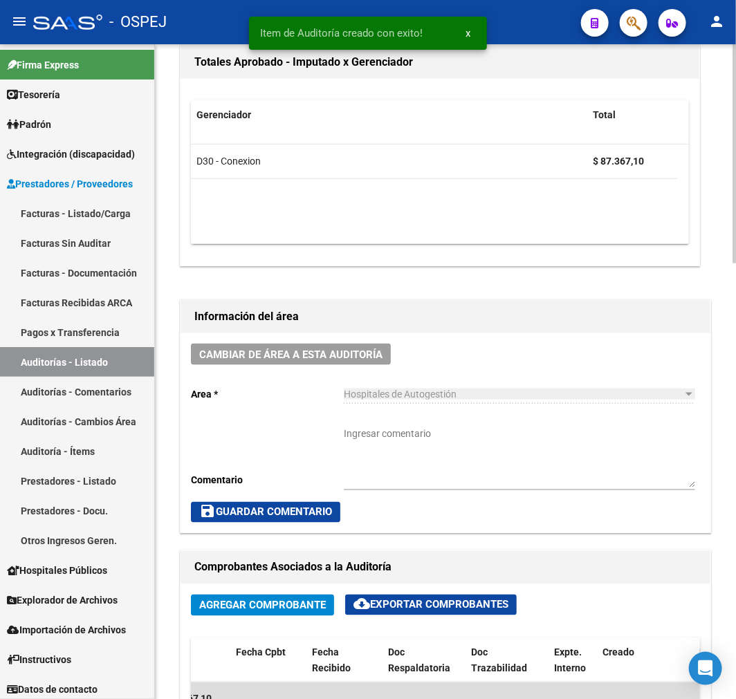
scroll to position [0, 0]
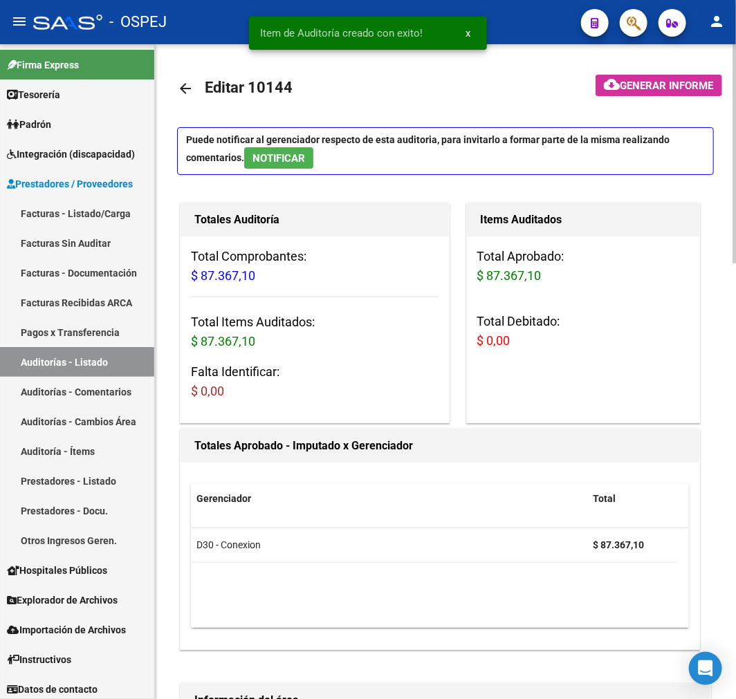
click at [192, 98] on link "arrow_back" at bounding box center [191, 88] width 28 height 33
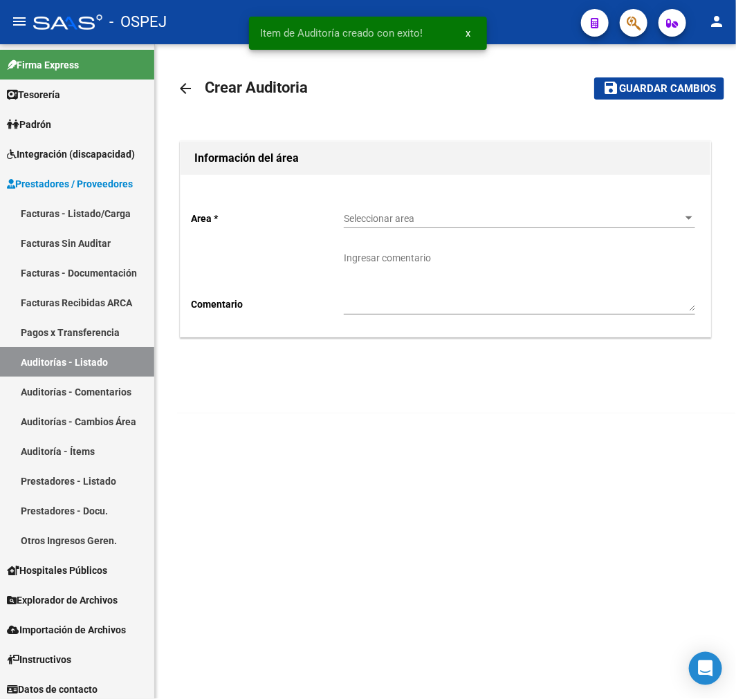
click at [479, 205] on div "Seleccionar area Seleccionar area" at bounding box center [519, 215] width 351 height 28
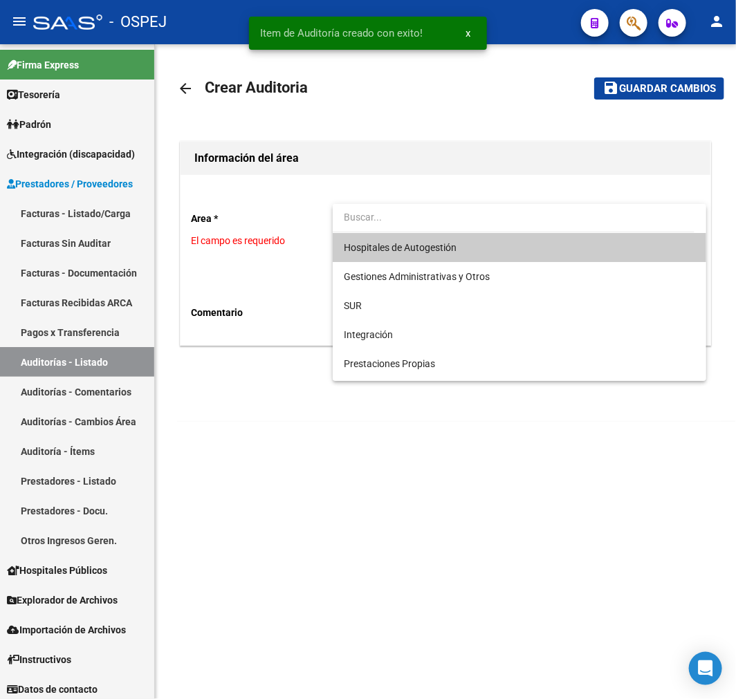
click at [450, 239] on span "Hospitales de Autogestión" at bounding box center [519, 247] width 351 height 29
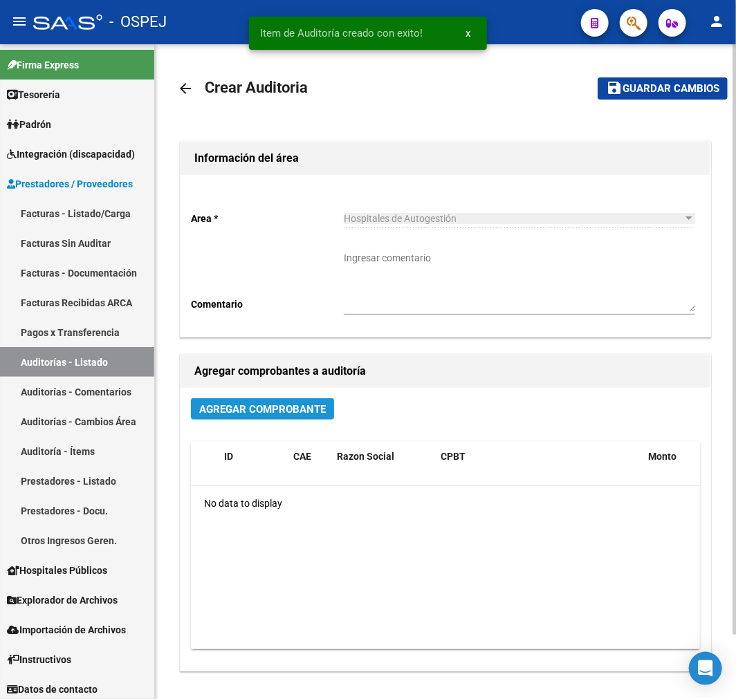
click at [300, 409] on span "Agregar Comprobante" at bounding box center [262, 409] width 127 height 12
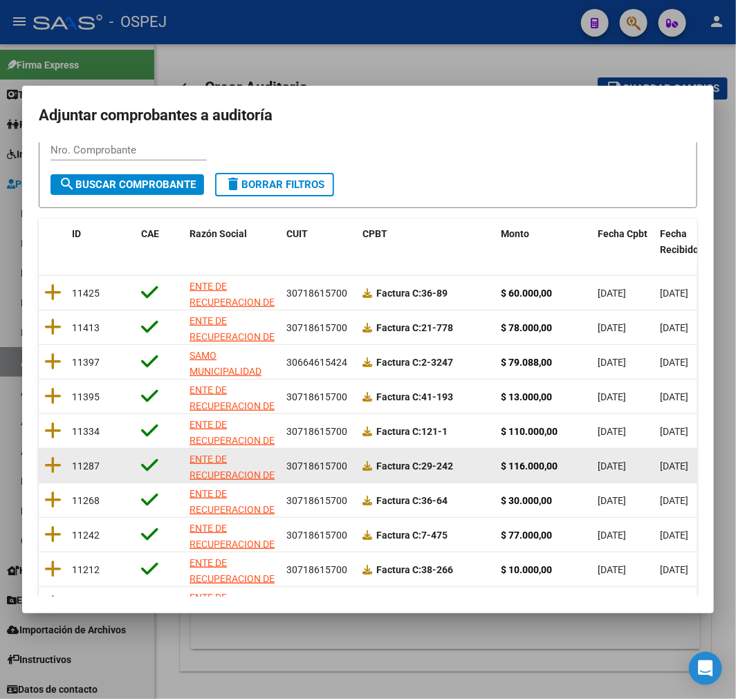
scroll to position [178, 0]
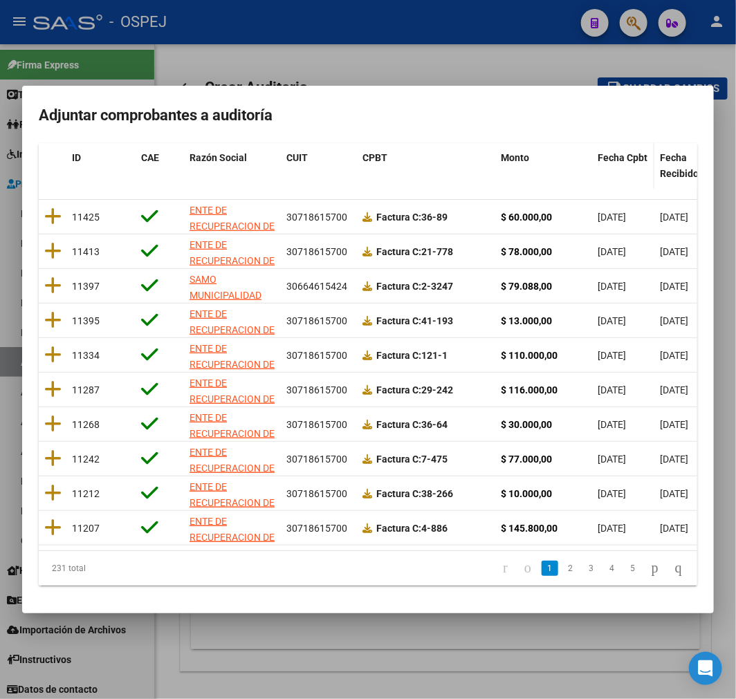
click at [640, 152] on span "Fecha Cpbt" at bounding box center [623, 157] width 50 height 11
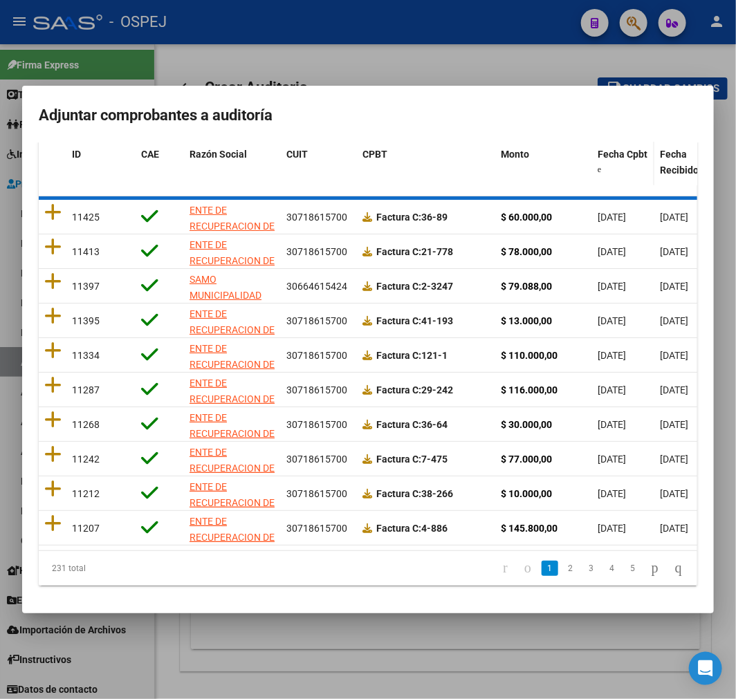
click at [640, 149] on span "Fecha Cpbt" at bounding box center [623, 154] width 50 height 11
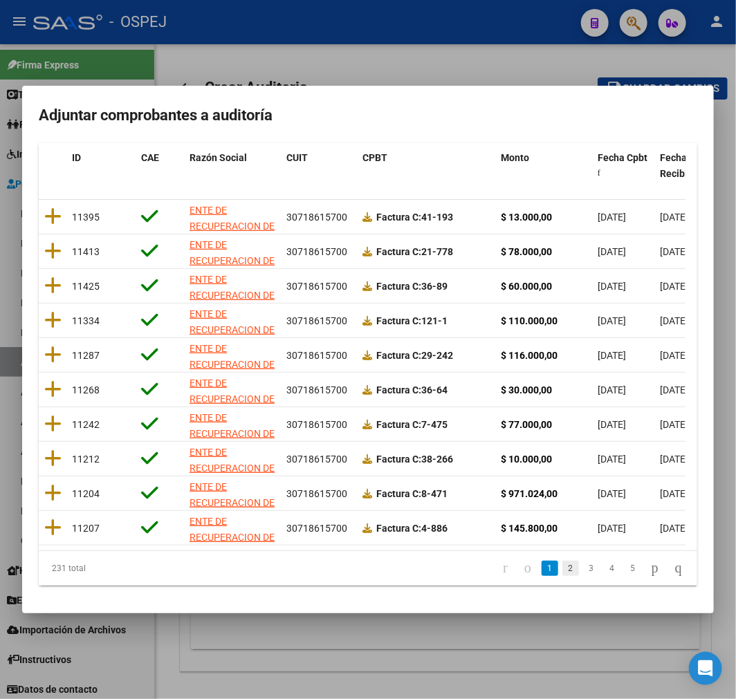
click at [562, 562] on link "2" at bounding box center [570, 568] width 17 height 15
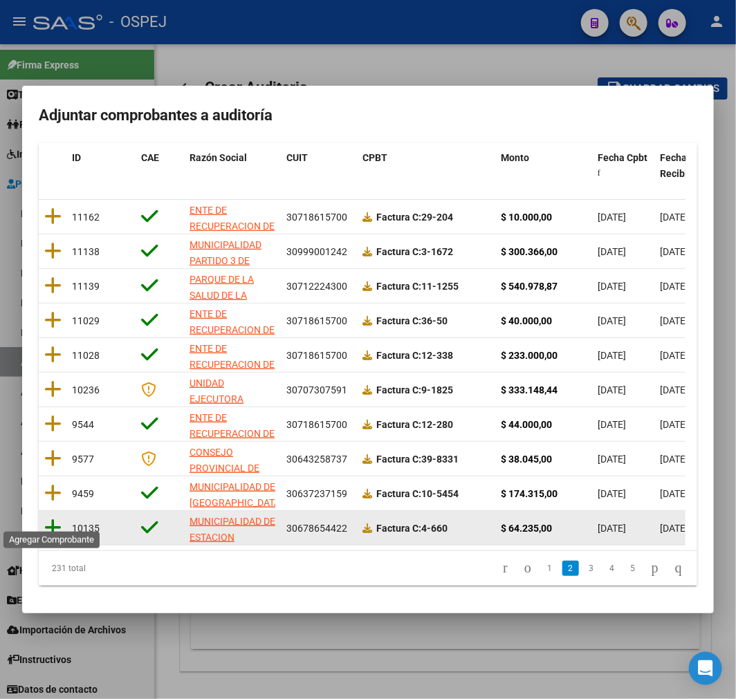
click at [44, 518] on icon at bounding box center [52, 527] width 17 height 19
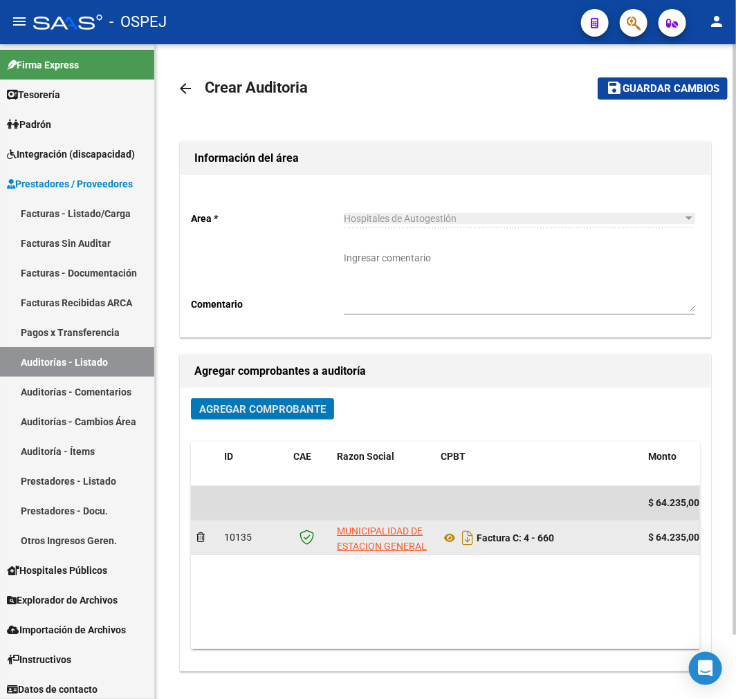
click at [448, 528] on div "Factura C: 4 - 660" at bounding box center [539, 538] width 196 height 22
click at [446, 533] on icon at bounding box center [450, 538] width 18 height 17
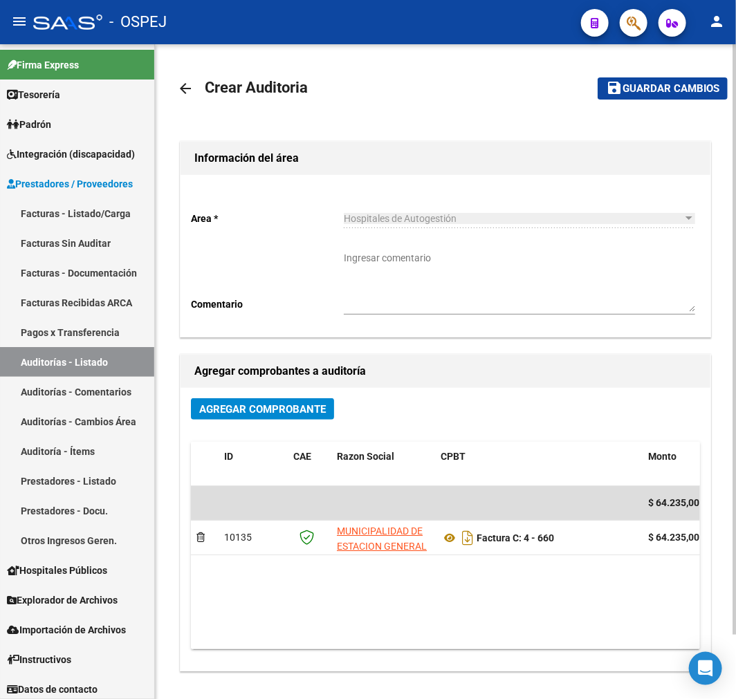
click at [679, 88] on span "Guardar cambios" at bounding box center [671, 89] width 97 height 12
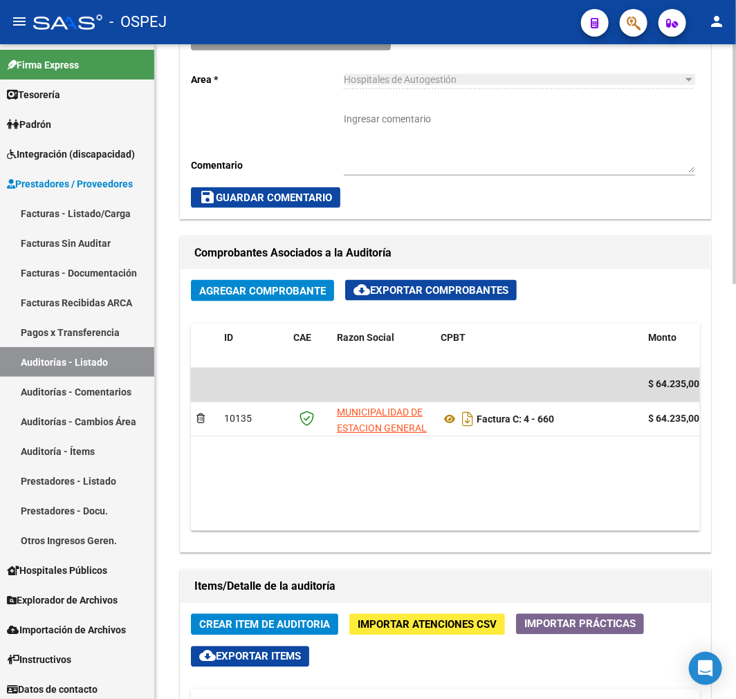
scroll to position [692, 0]
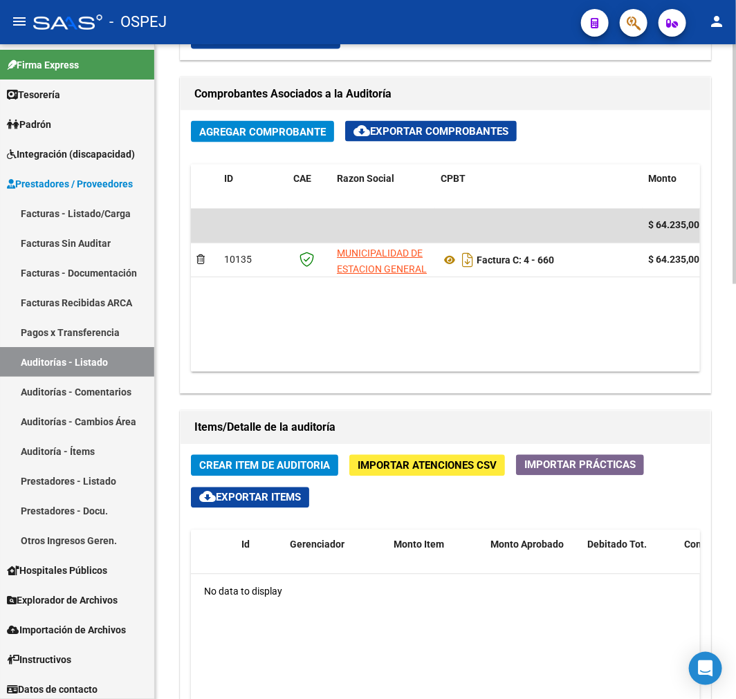
click at [432, 460] on span "Importar Atenciones CSV" at bounding box center [427, 466] width 139 height 12
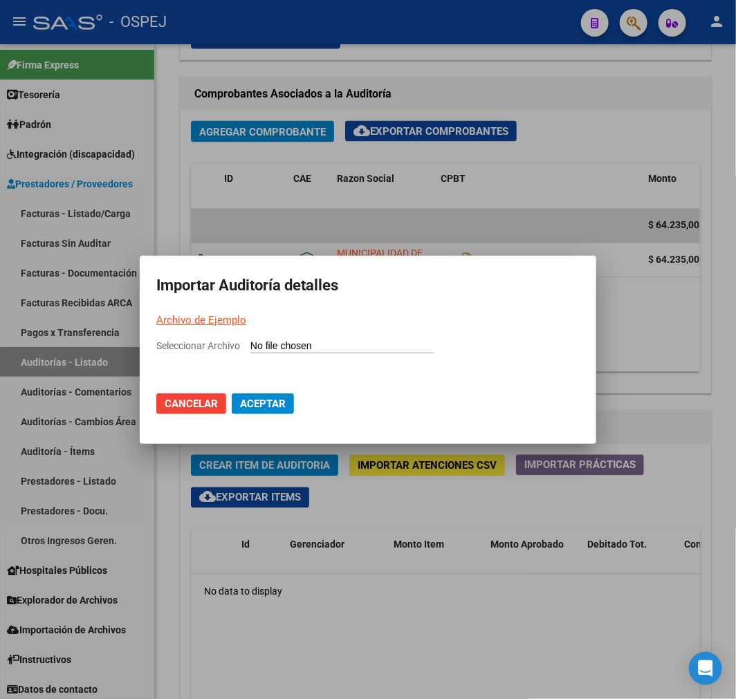
click at [415, 353] on input "Seleccionar Archivo" at bounding box center [341, 346] width 183 height 13
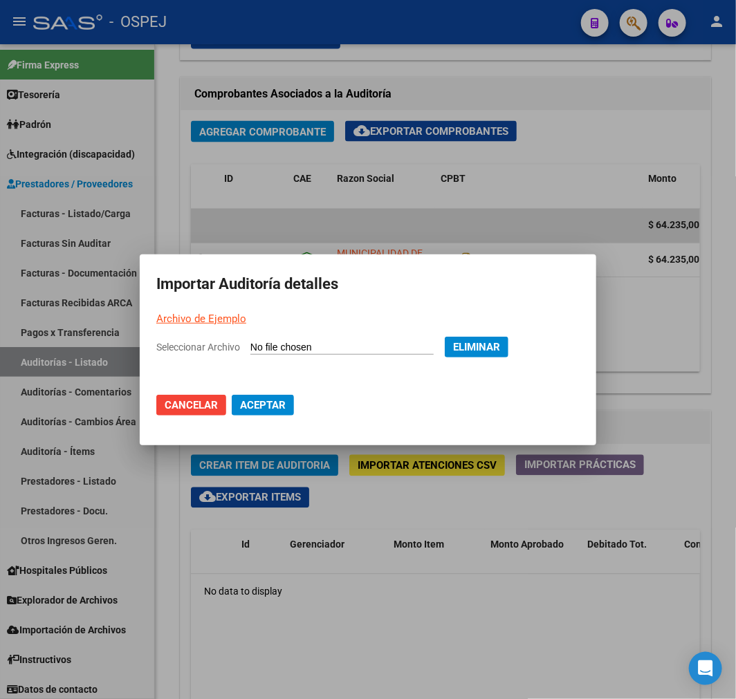
click at [273, 409] on span "Aceptar" at bounding box center [263, 405] width 46 height 12
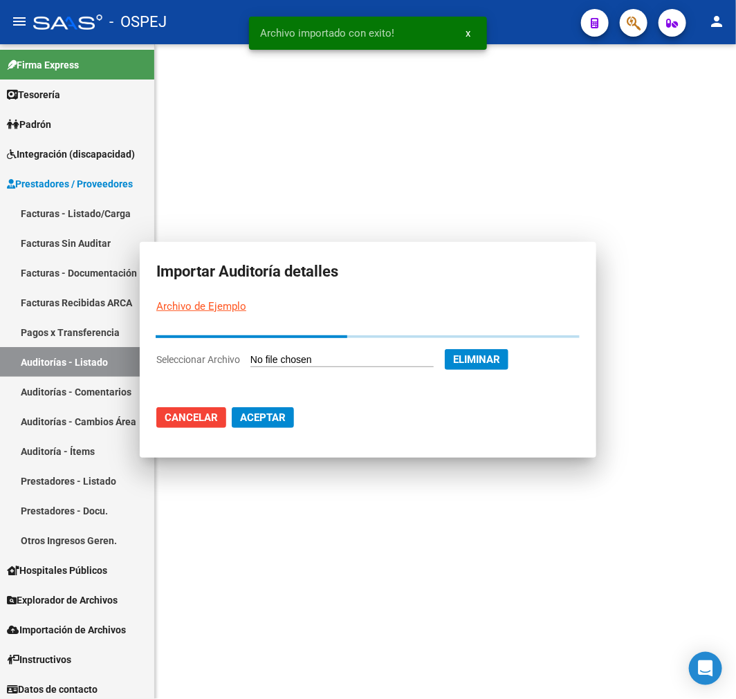
scroll to position [0, 0]
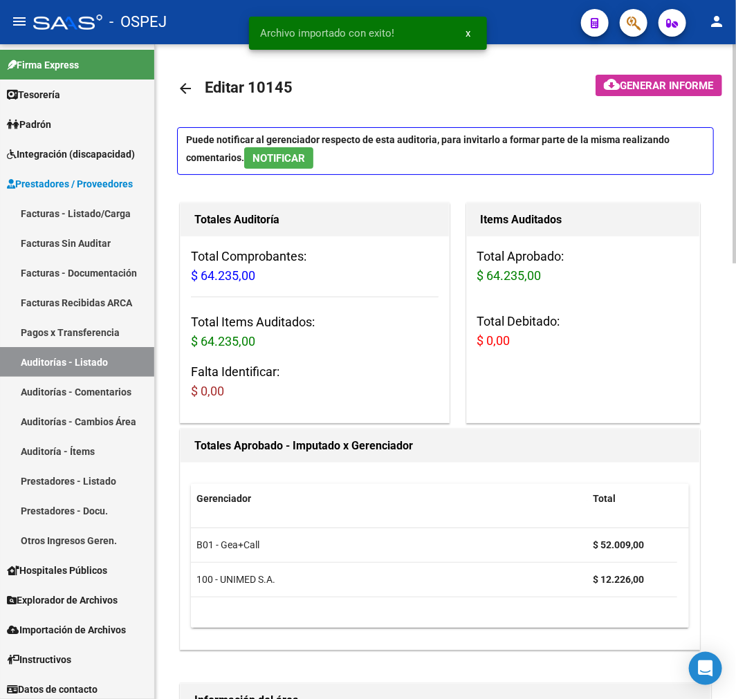
click at [191, 86] on mat-icon "arrow_back" at bounding box center [185, 88] width 17 height 17
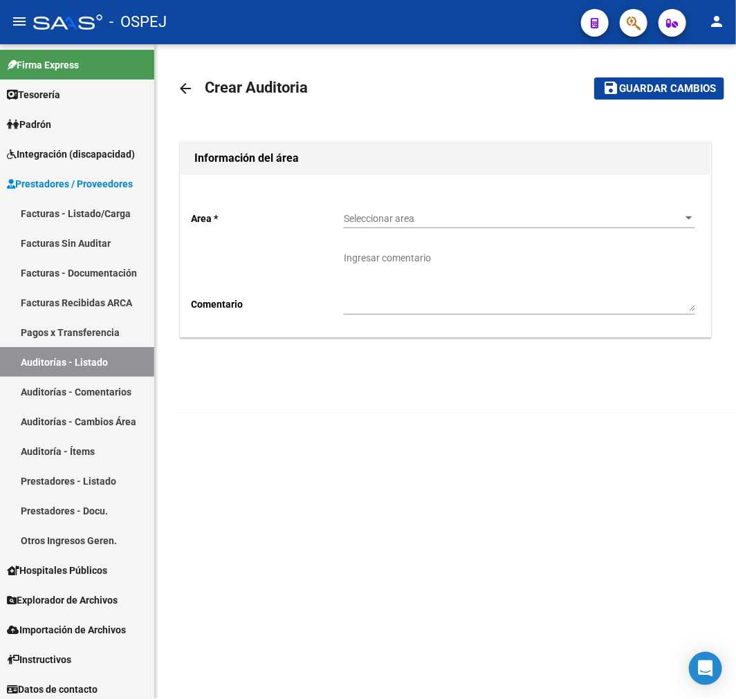
click at [432, 230] on div "Seleccionar area Seleccionar area" at bounding box center [519, 220] width 351 height 39
click at [455, 226] on div "Seleccionar area Seleccionar area" at bounding box center [519, 215] width 351 height 28
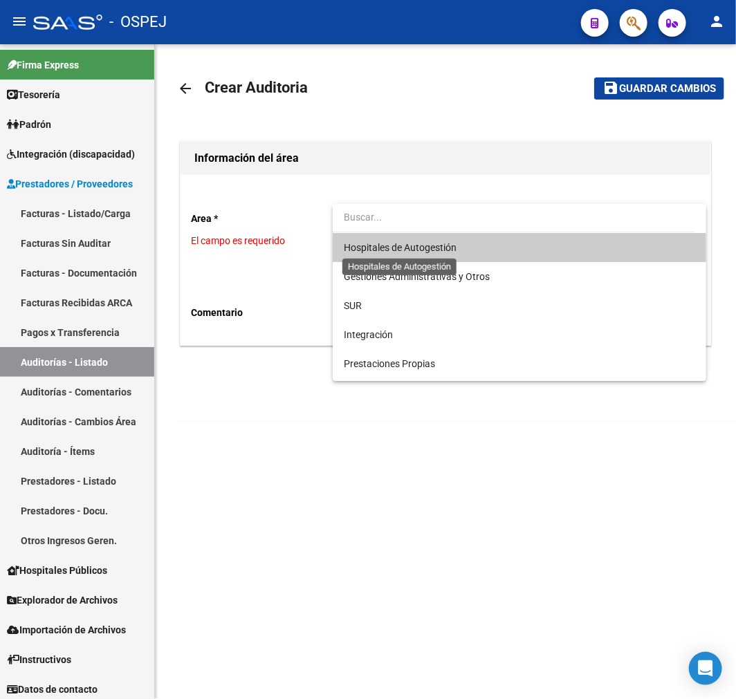
click at [457, 250] on span "Hospitales de Autogestión" at bounding box center [400, 247] width 113 height 11
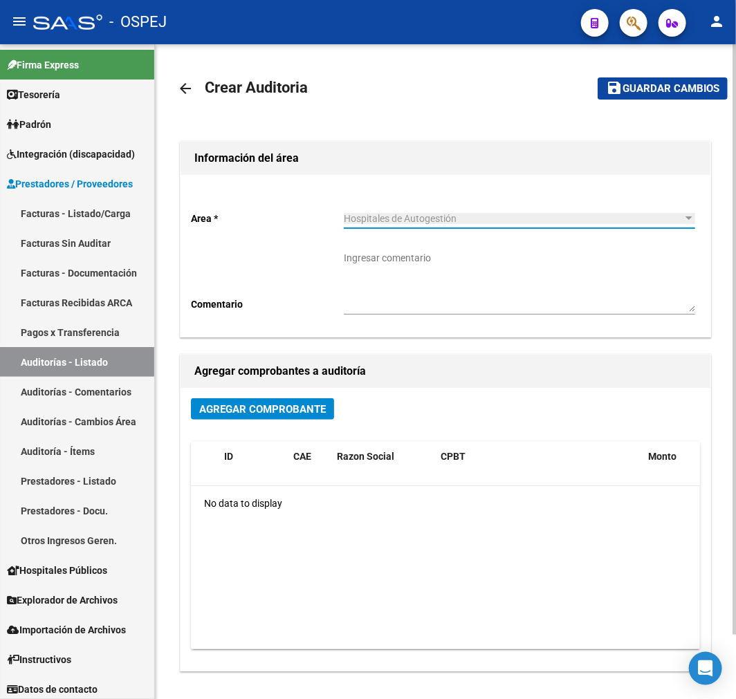
click at [303, 420] on button "Agregar Comprobante" at bounding box center [262, 408] width 143 height 21
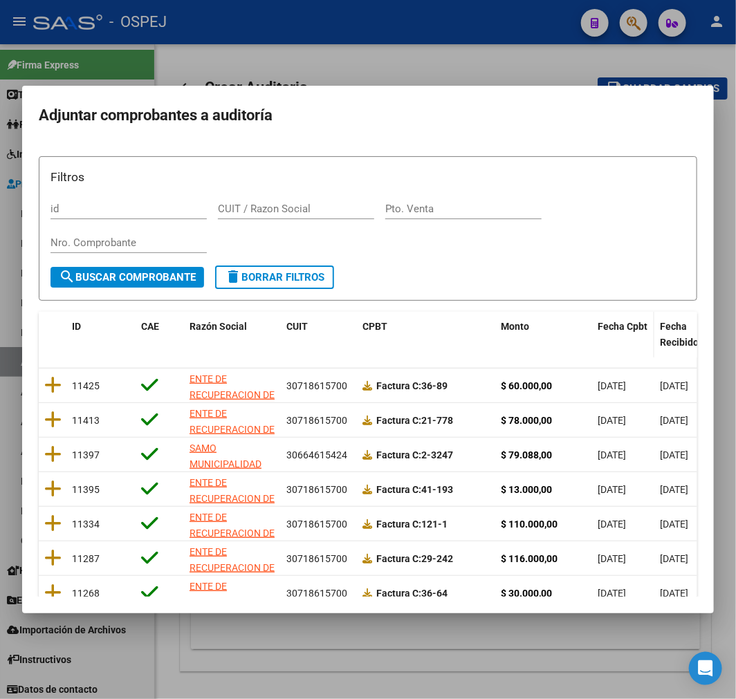
click at [620, 327] on span "Fecha Cpbt" at bounding box center [623, 326] width 50 height 11
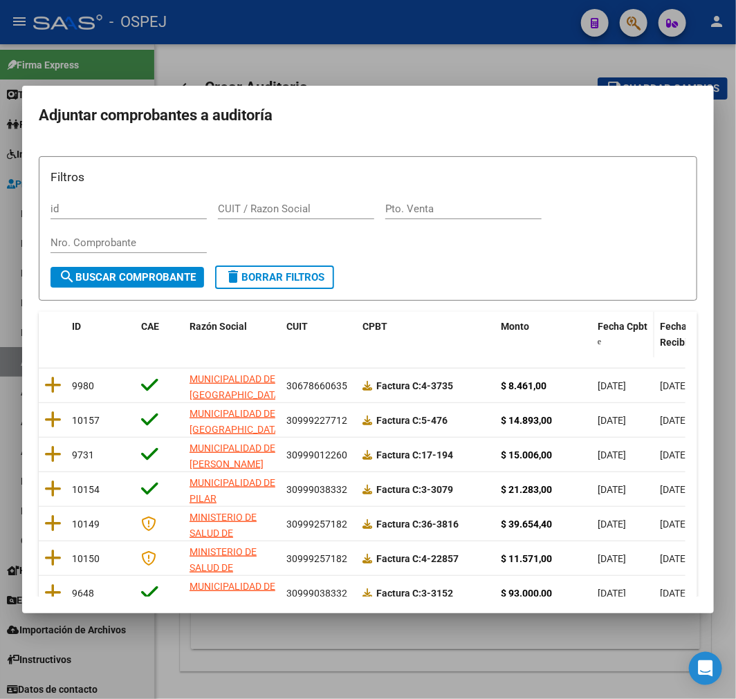
click at [620, 327] on span "Fecha Cpbt" at bounding box center [623, 326] width 50 height 11
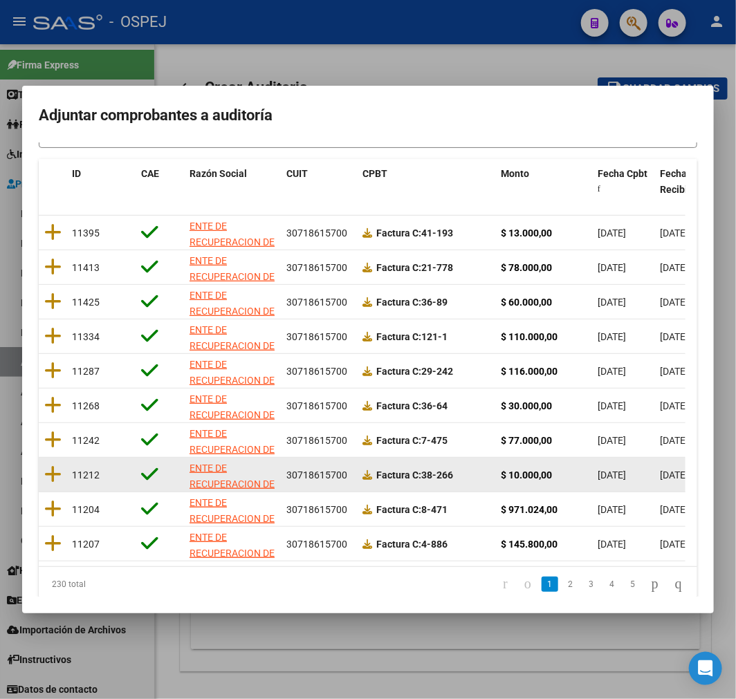
scroll to position [178, 0]
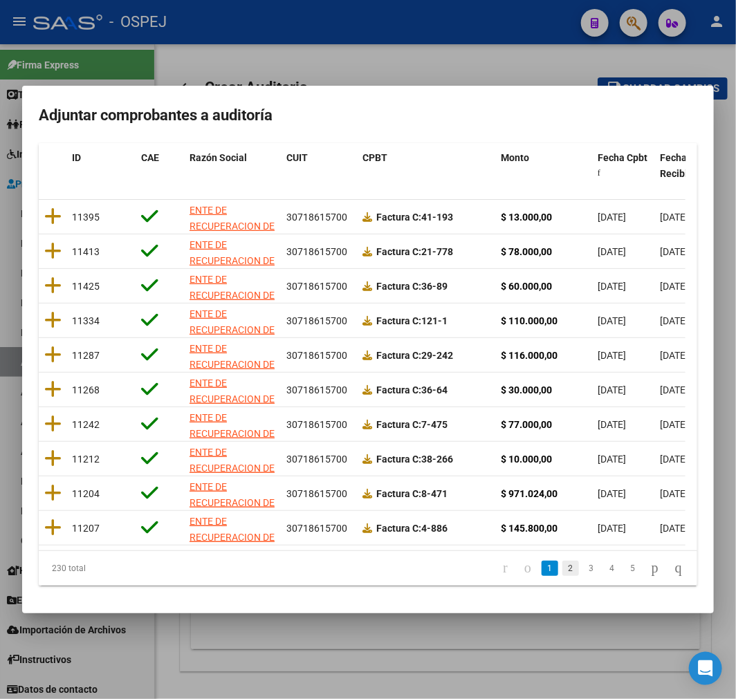
click at [562, 564] on link "2" at bounding box center [570, 568] width 17 height 15
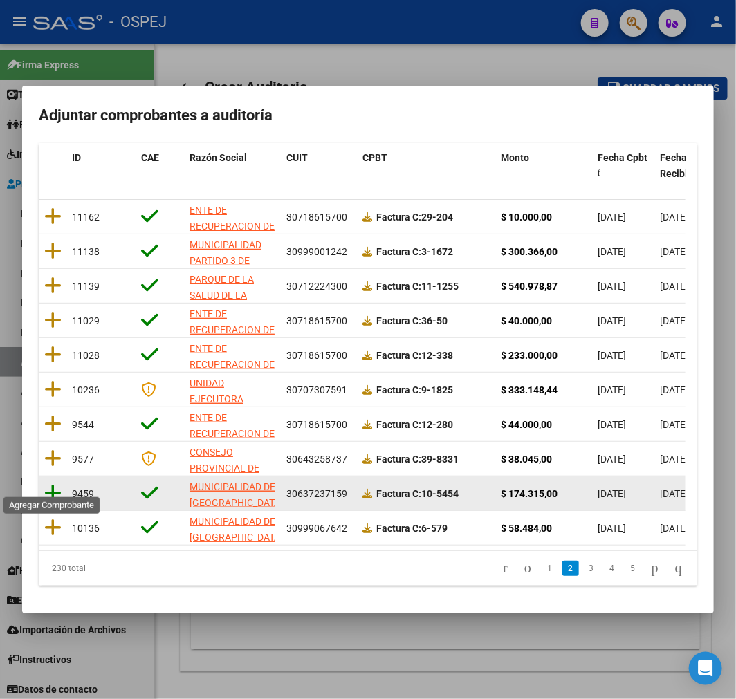
click at [52, 484] on icon at bounding box center [52, 493] width 17 height 19
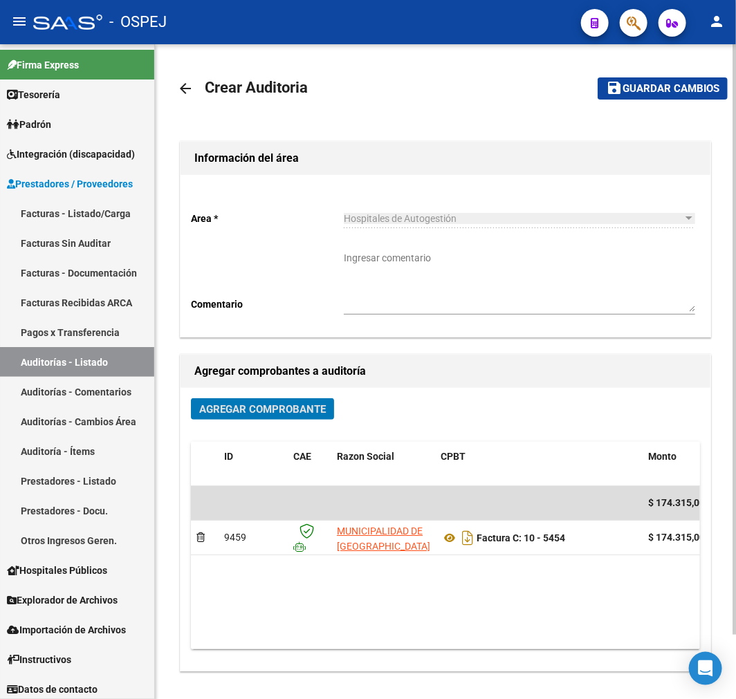
click at [650, 66] on mat-toolbar-row "save Guardar cambios" at bounding box center [652, 88] width 152 height 44
click at [651, 89] on span "Guardar cambios" at bounding box center [671, 89] width 97 height 12
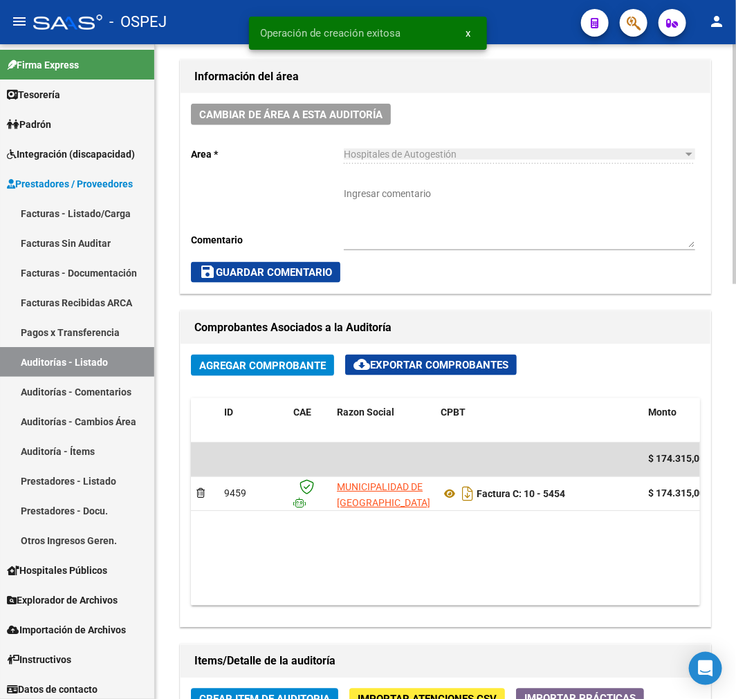
scroll to position [768, 0]
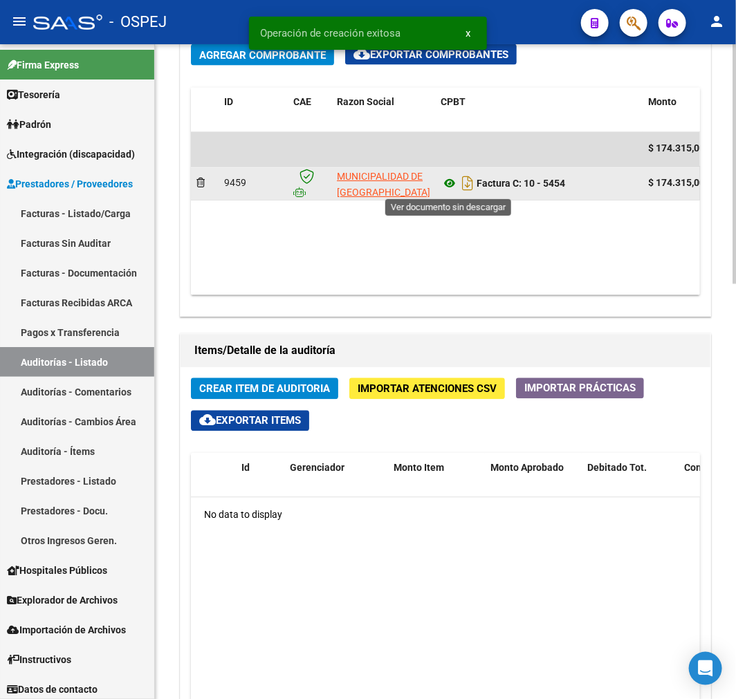
click at [444, 183] on icon at bounding box center [450, 184] width 18 height 17
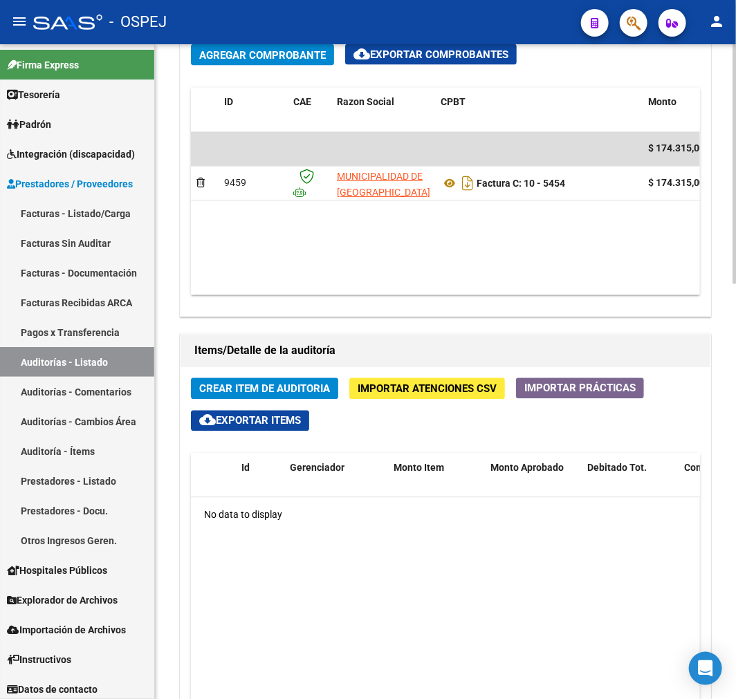
scroll to position [0, 461]
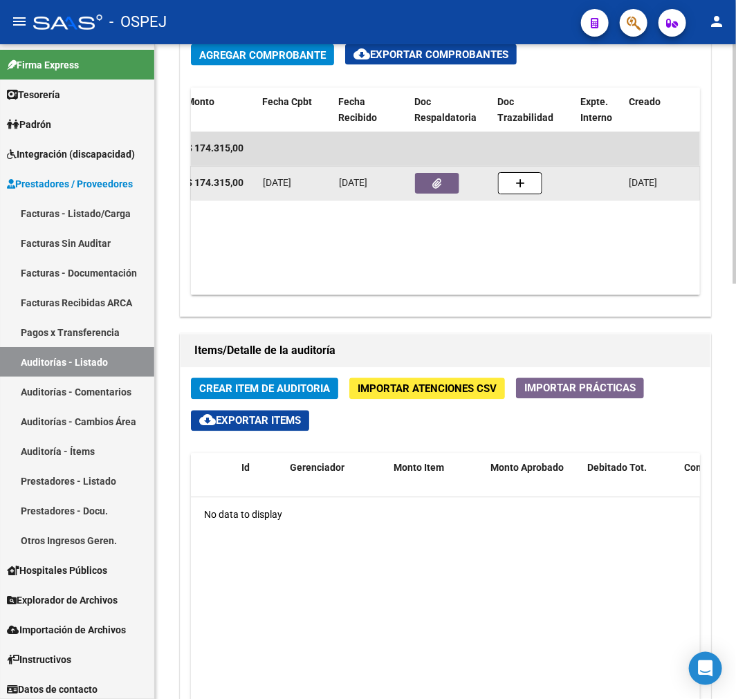
click at [422, 189] on button "button" at bounding box center [437, 184] width 44 height 21
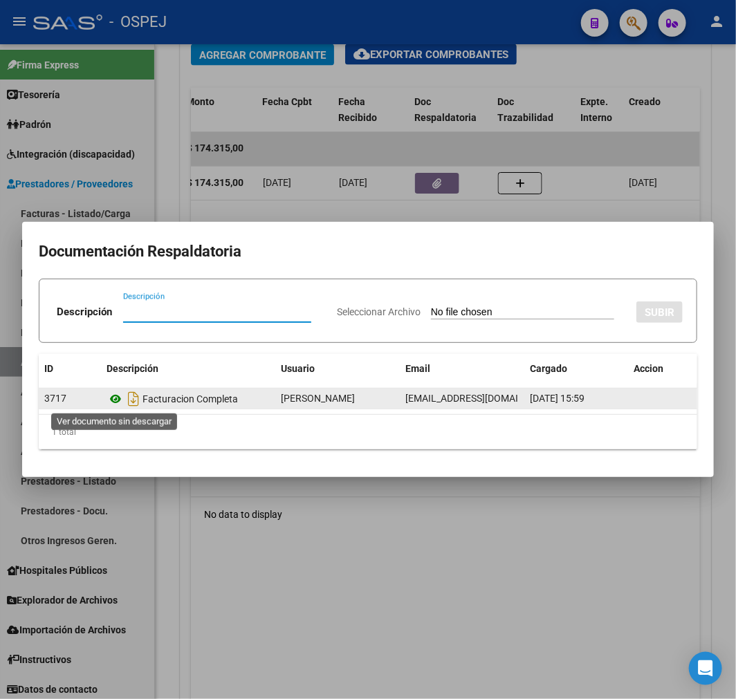
click at [115, 404] on icon at bounding box center [116, 399] width 18 height 17
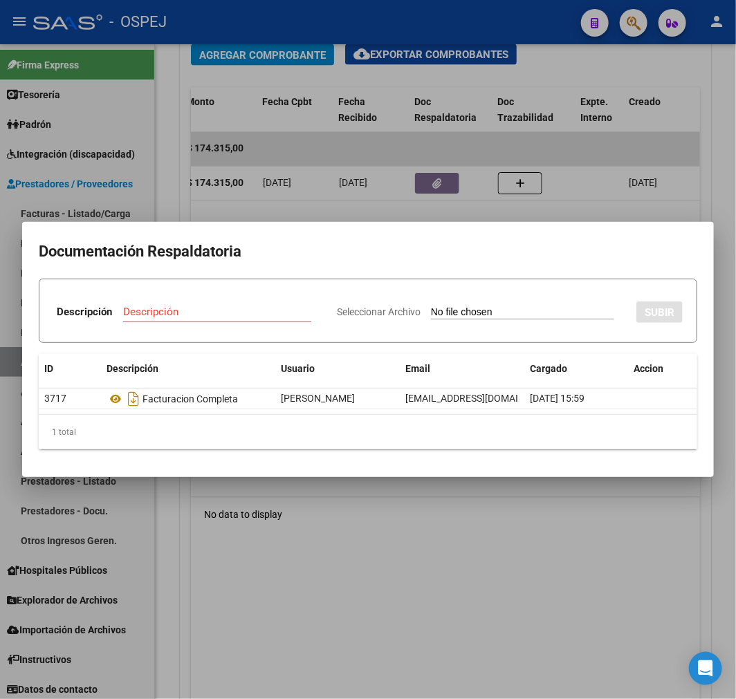
click at [397, 573] on div at bounding box center [368, 349] width 736 height 699
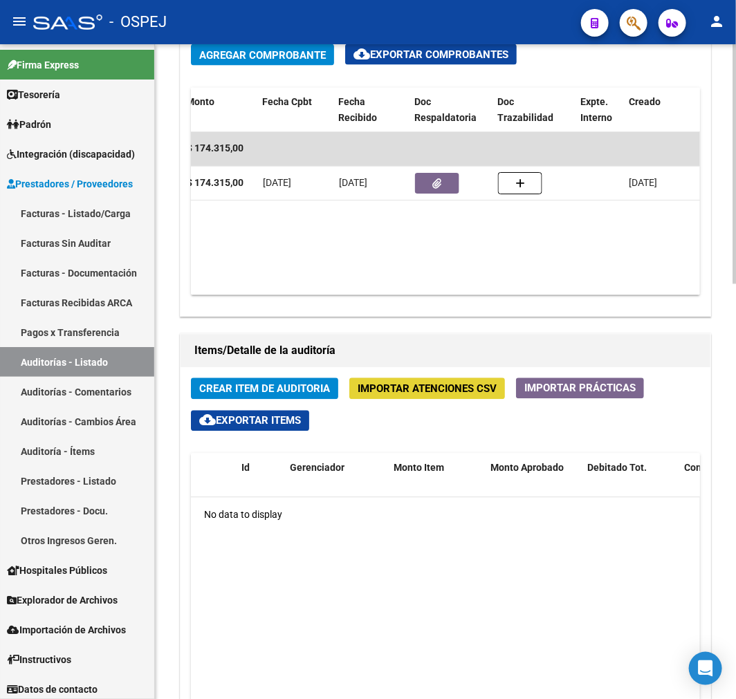
click at [384, 390] on span "Importar Atenciones CSV" at bounding box center [427, 389] width 139 height 12
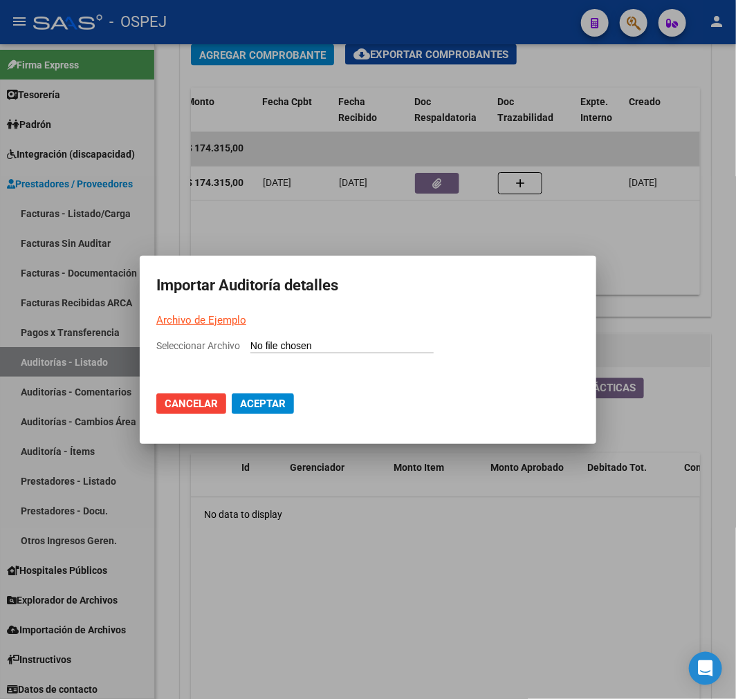
click at [334, 344] on input "Seleccionar Archivo" at bounding box center [341, 346] width 183 height 13
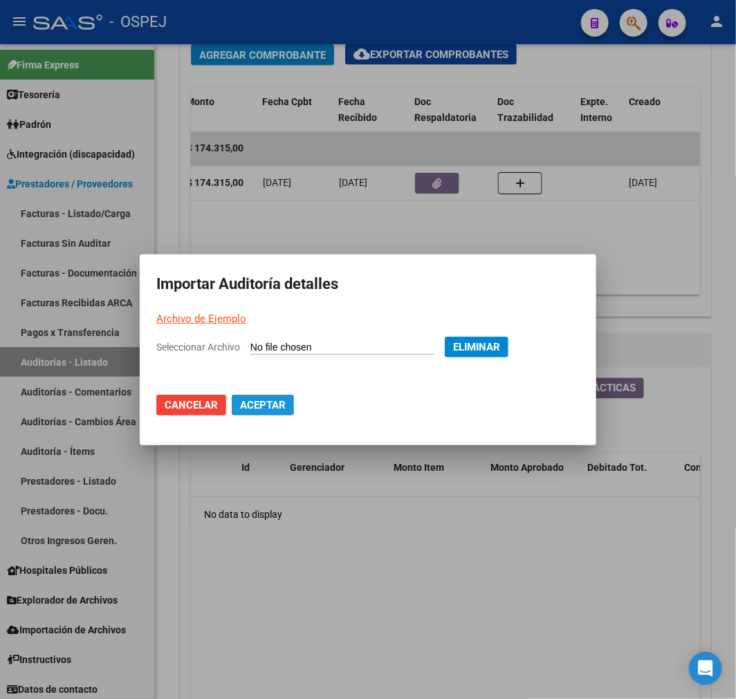
click at [271, 407] on span "Aceptar" at bounding box center [263, 405] width 46 height 12
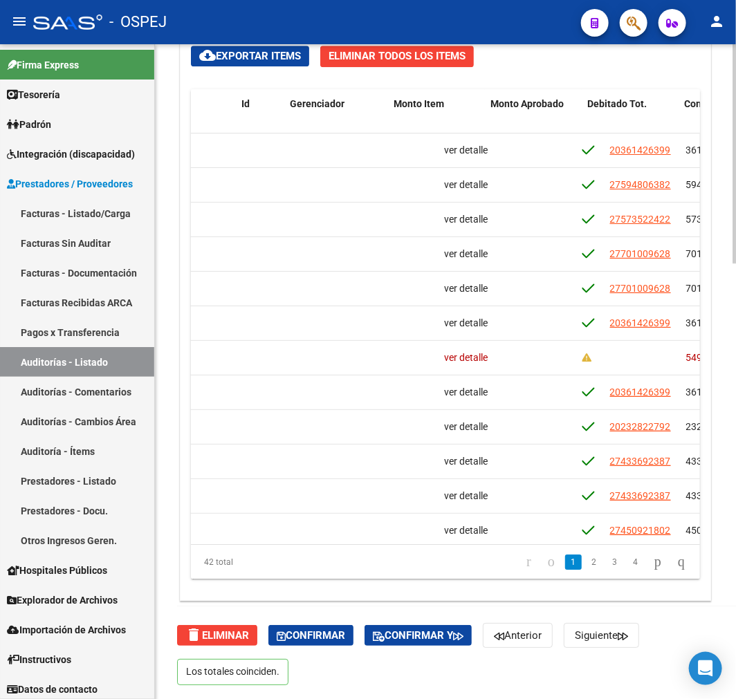
scroll to position [0, 0]
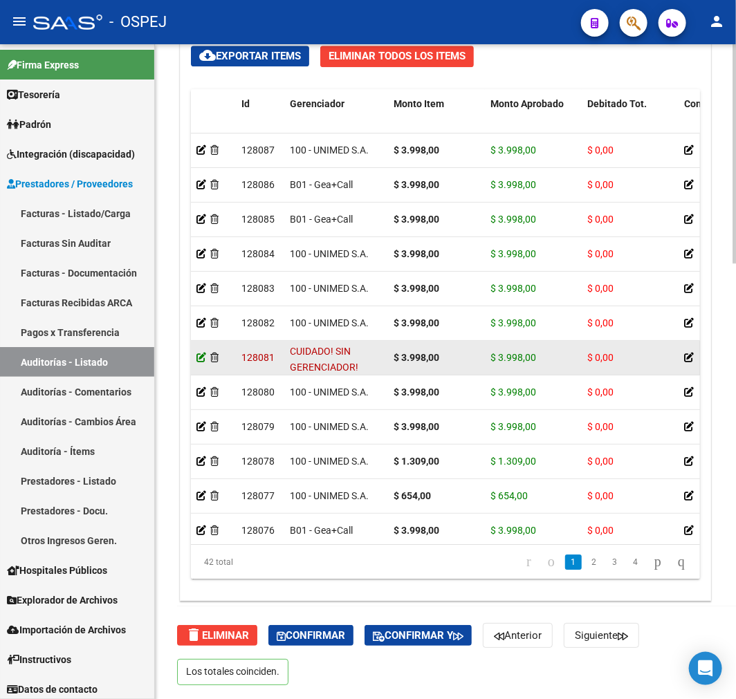
click at [197, 358] on icon at bounding box center [201, 358] width 10 height 10
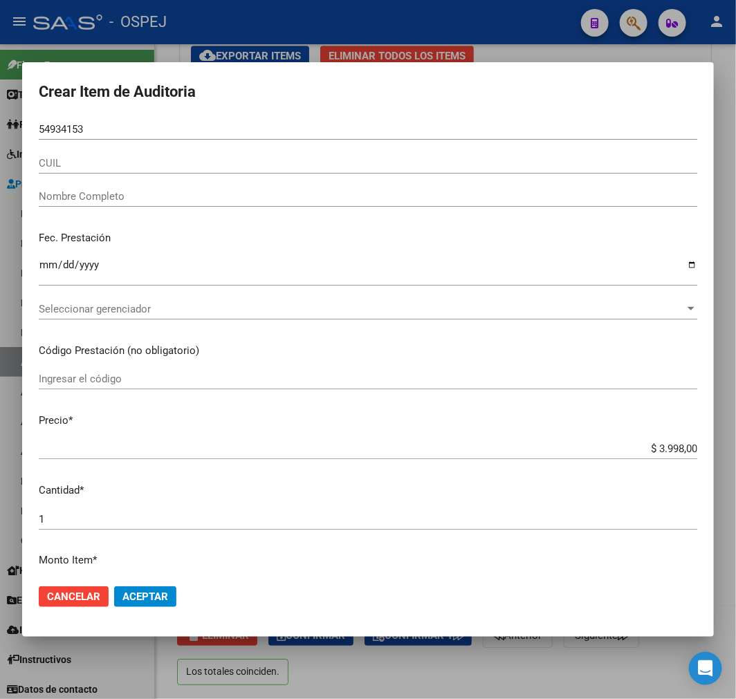
click at [227, 169] on input "CUIL" at bounding box center [368, 163] width 659 height 12
click at [174, 190] on input "Nombre Completo" at bounding box center [368, 196] width 659 height 12
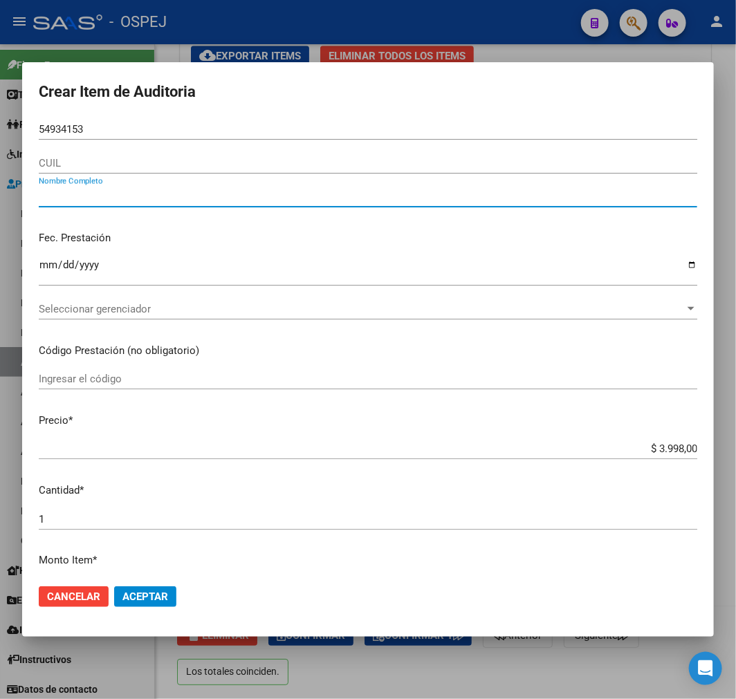
click at [201, 170] on div "CUIL" at bounding box center [368, 163] width 659 height 21
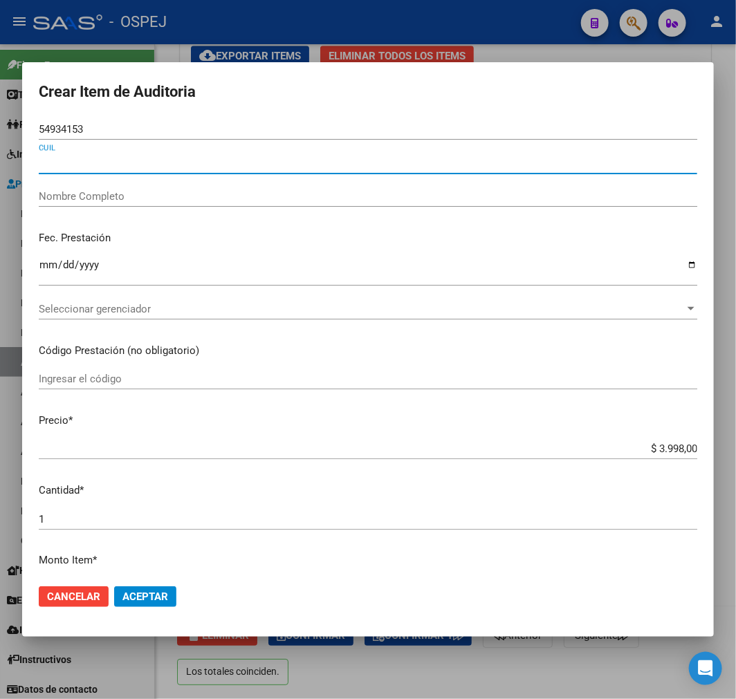
click at [68, 134] on input "54934153" at bounding box center [368, 129] width 659 height 12
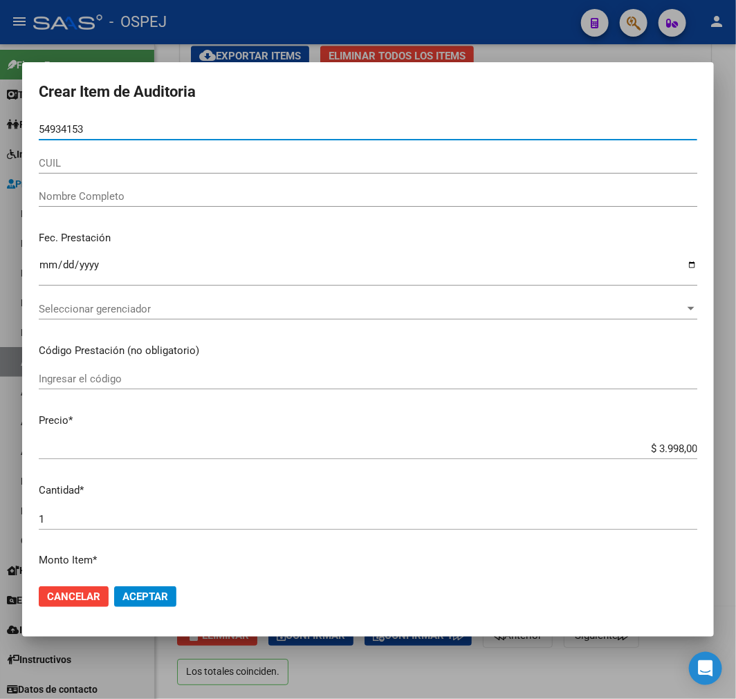
click at [68, 134] on input "54934153" at bounding box center [368, 129] width 659 height 12
click at [7, 111] on div at bounding box center [368, 349] width 736 height 699
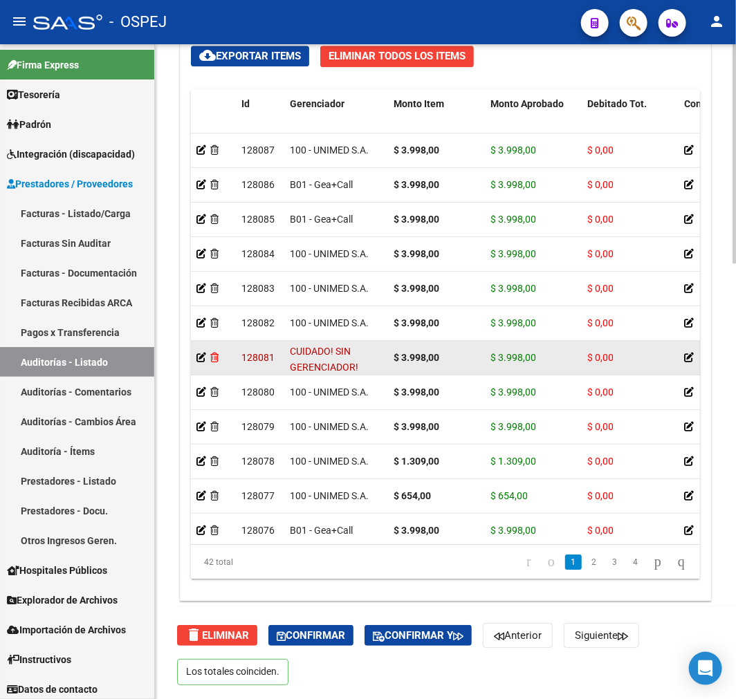
click at [217, 358] on icon at bounding box center [214, 358] width 8 height 10
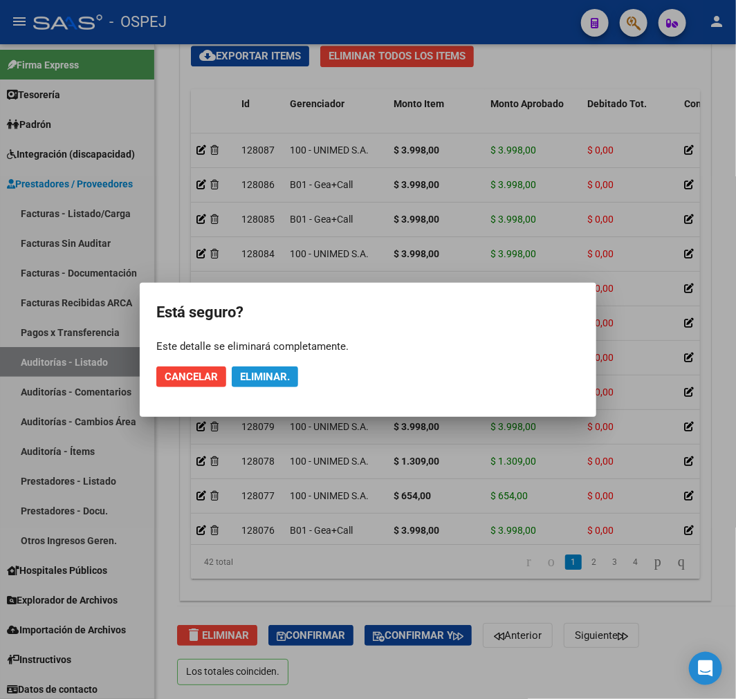
click at [271, 379] on span "Eliminar." at bounding box center [265, 377] width 50 height 12
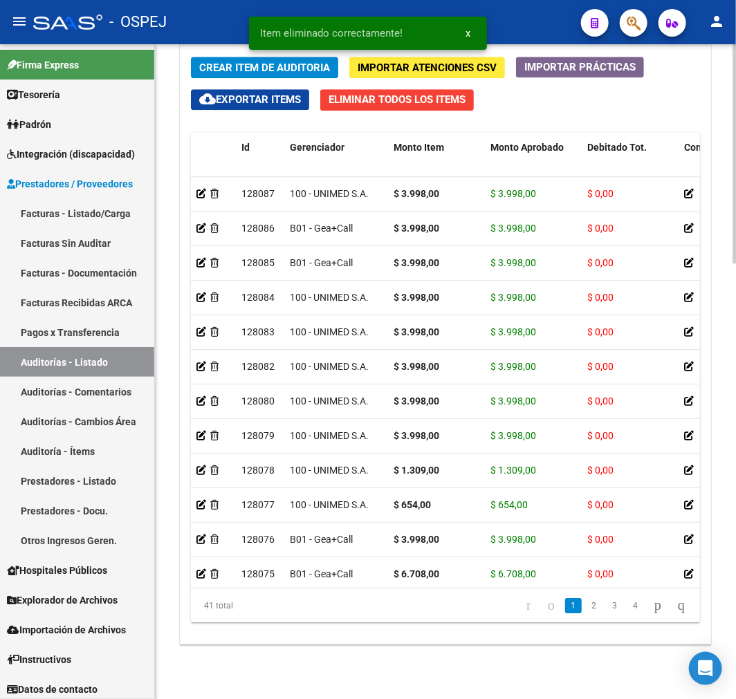
scroll to position [8, 0]
click at [293, 67] on span "Crear Item de Auditoria" at bounding box center [264, 68] width 131 height 12
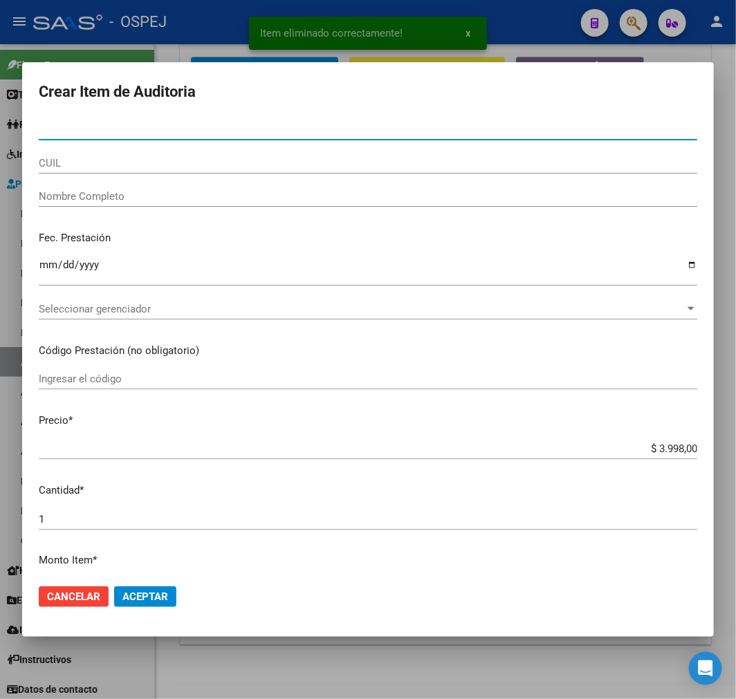
paste input "54934153"
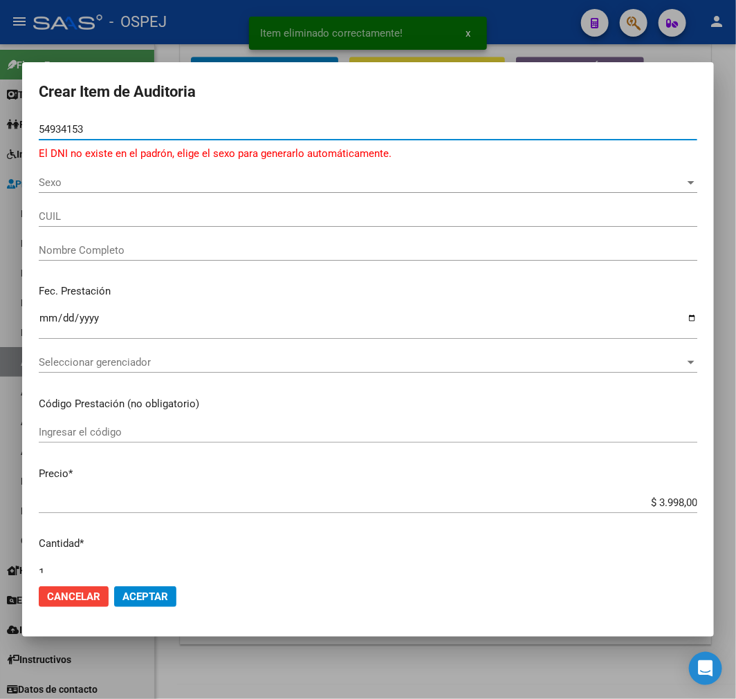
click at [93, 175] on div "Sexo Sexo" at bounding box center [368, 182] width 659 height 21
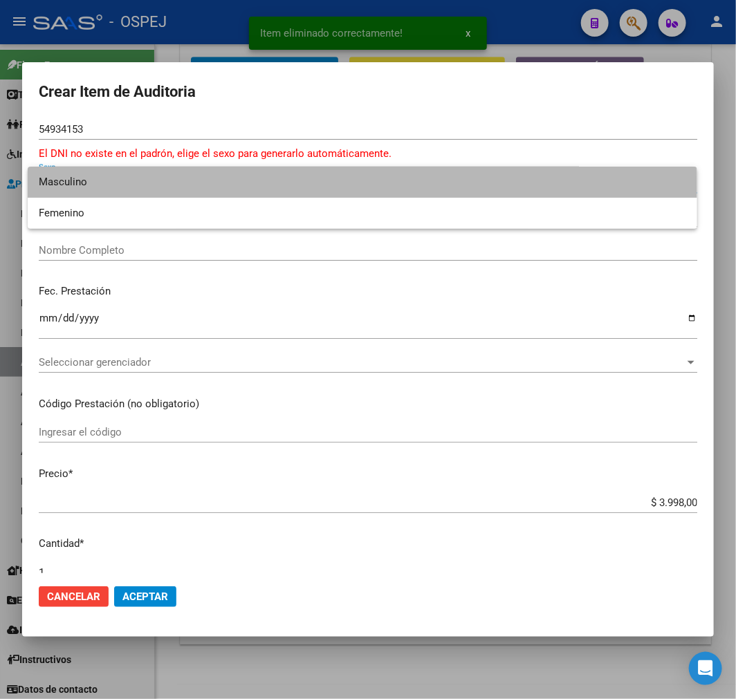
click at [111, 190] on span "Masculino" at bounding box center [362, 182] width 647 height 31
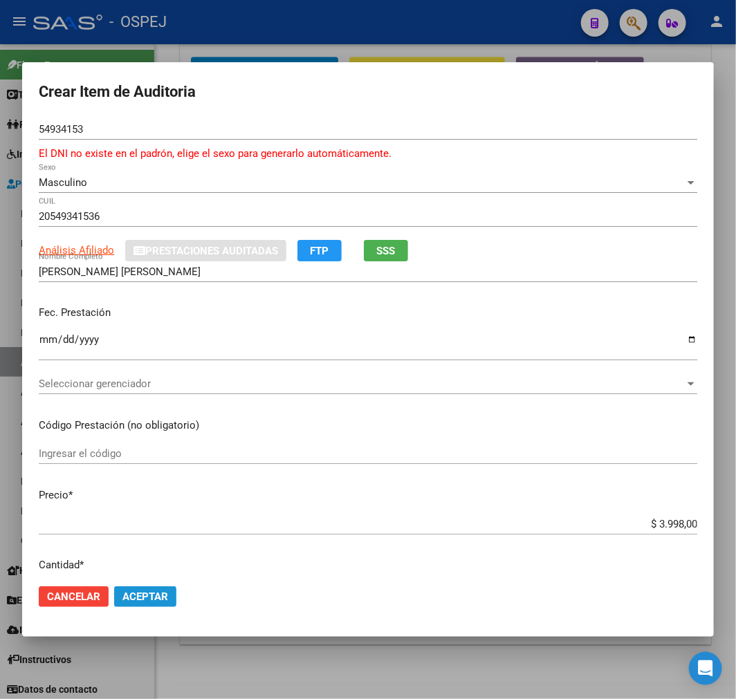
click at [164, 596] on span "Aceptar" at bounding box center [145, 597] width 46 height 12
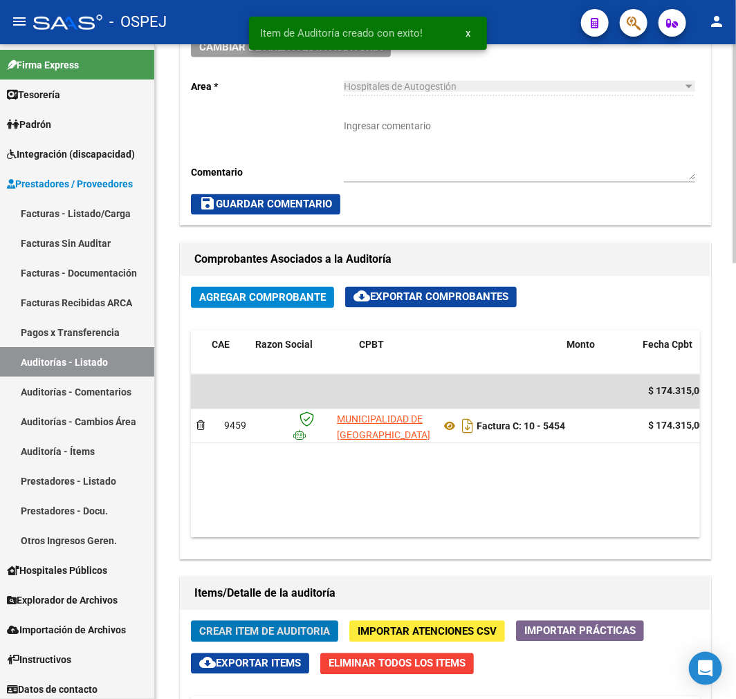
scroll to position [0, 409]
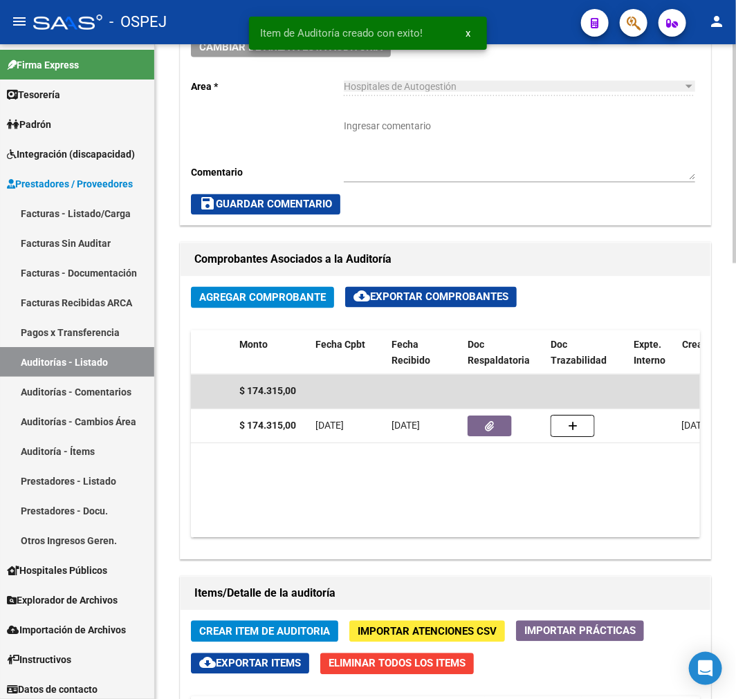
click at [426, 505] on datatable-body "$ 174.315,00 9459 MUNICIPALIDAD DE MALAGUEÑO Factura C: 10 - 5454 $ 174.315,00 …" at bounding box center [445, 456] width 509 height 163
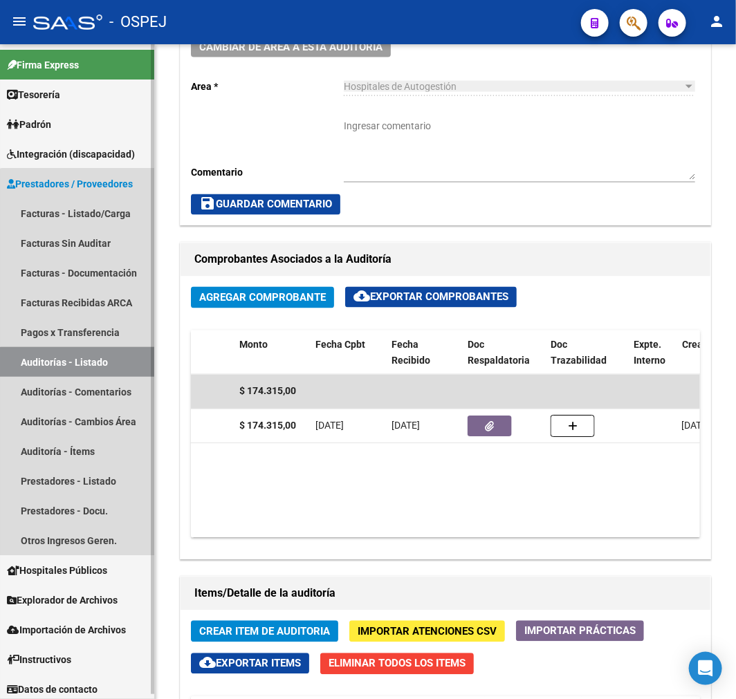
click at [80, 371] on link "Auditorías - Listado" at bounding box center [77, 362] width 154 height 30
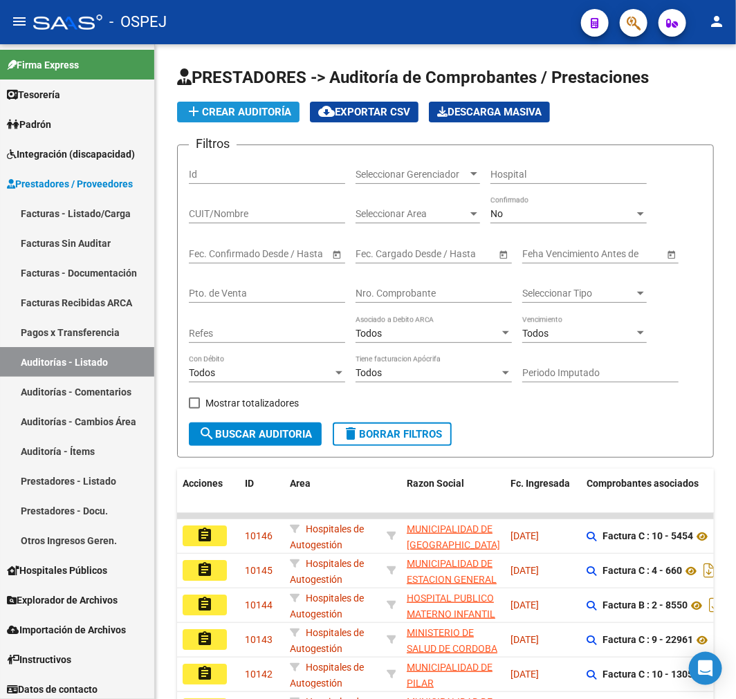
click at [265, 113] on span "add Crear Auditoría" at bounding box center [238, 112] width 106 height 12
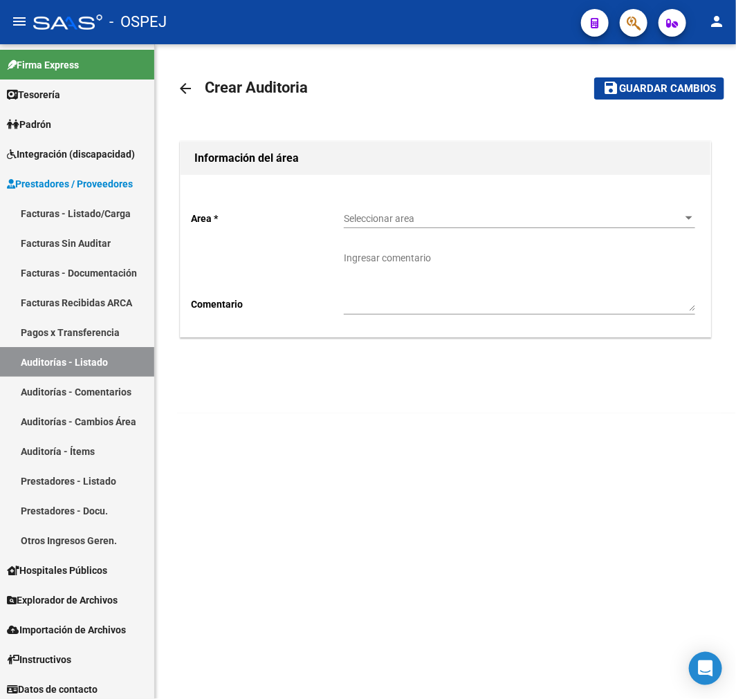
click at [380, 209] on div "Seleccionar area Seleccionar area" at bounding box center [519, 215] width 351 height 28
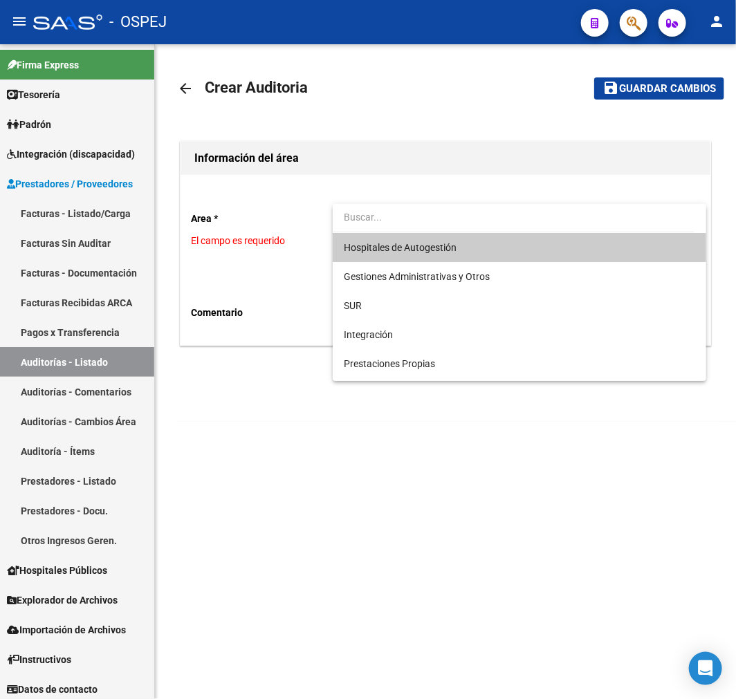
click at [415, 257] on span "Hospitales de Autogestión" at bounding box center [519, 247] width 351 height 29
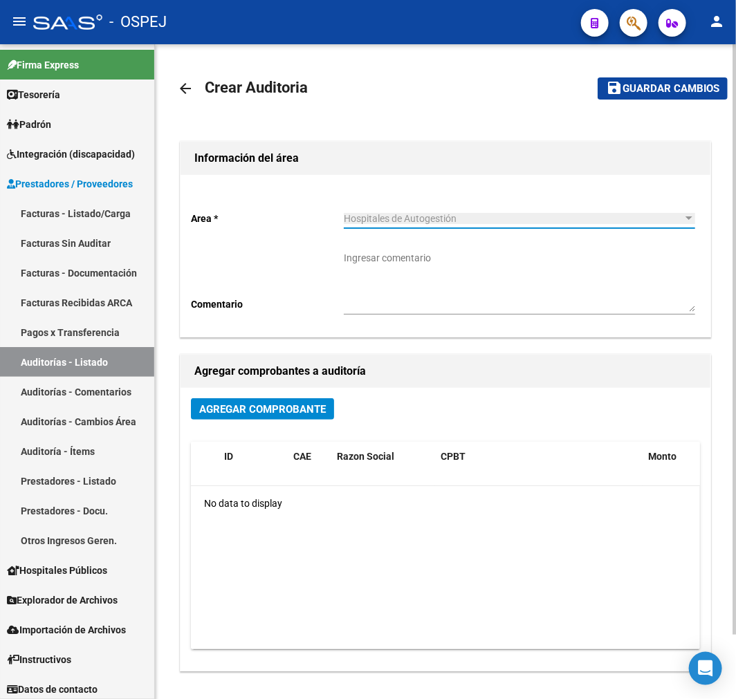
click at [286, 405] on span "Agregar Comprobante" at bounding box center [262, 409] width 127 height 12
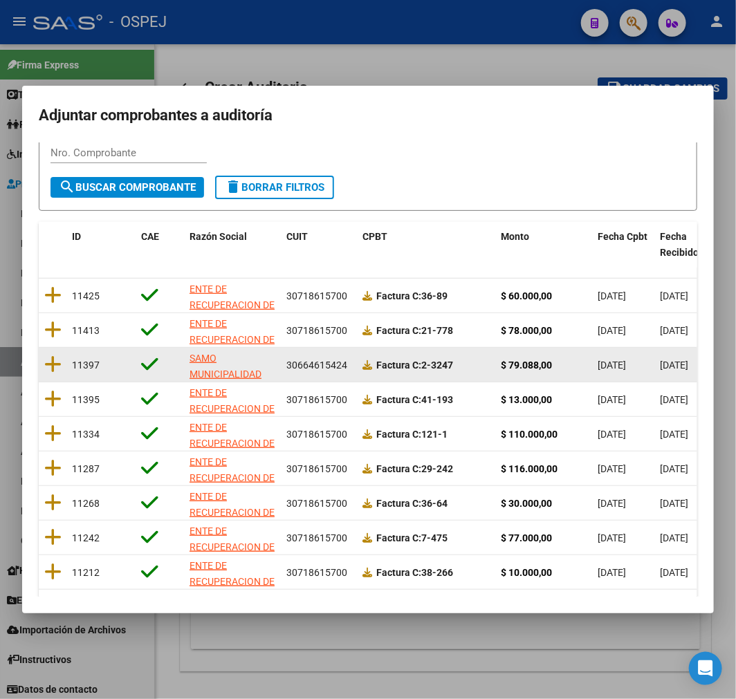
scroll to position [178, 0]
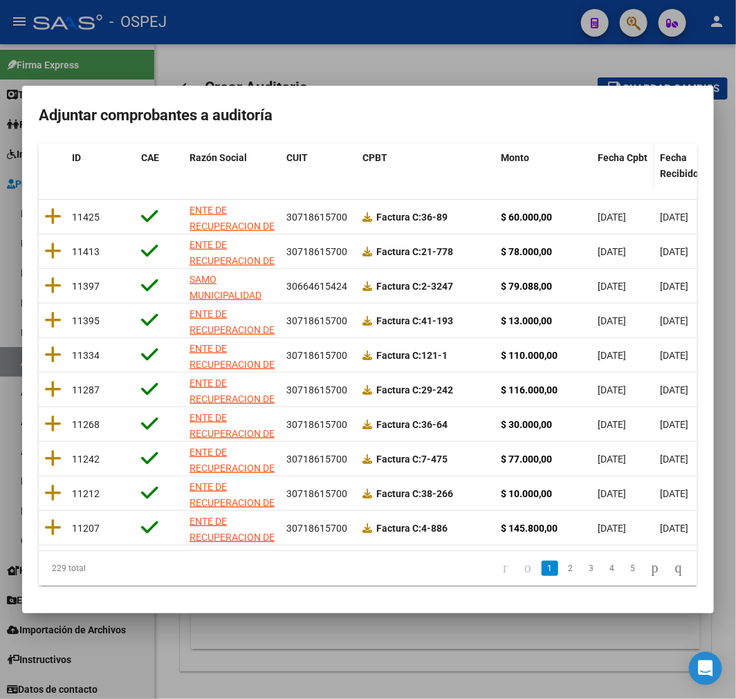
click at [621, 152] on span "Fecha Cpbt" at bounding box center [623, 157] width 50 height 11
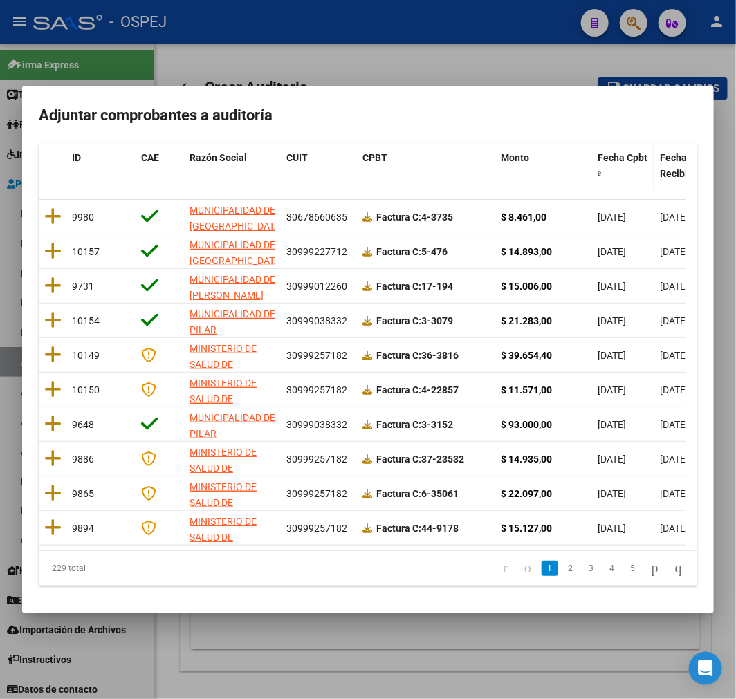
click at [621, 152] on span "Fecha Cpbt" at bounding box center [623, 157] width 50 height 11
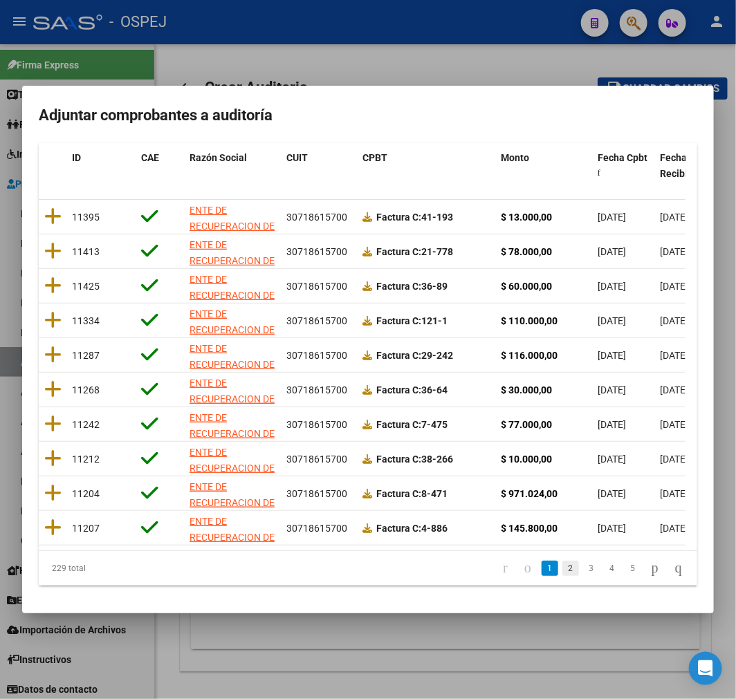
click at [562, 565] on link "2" at bounding box center [570, 568] width 17 height 15
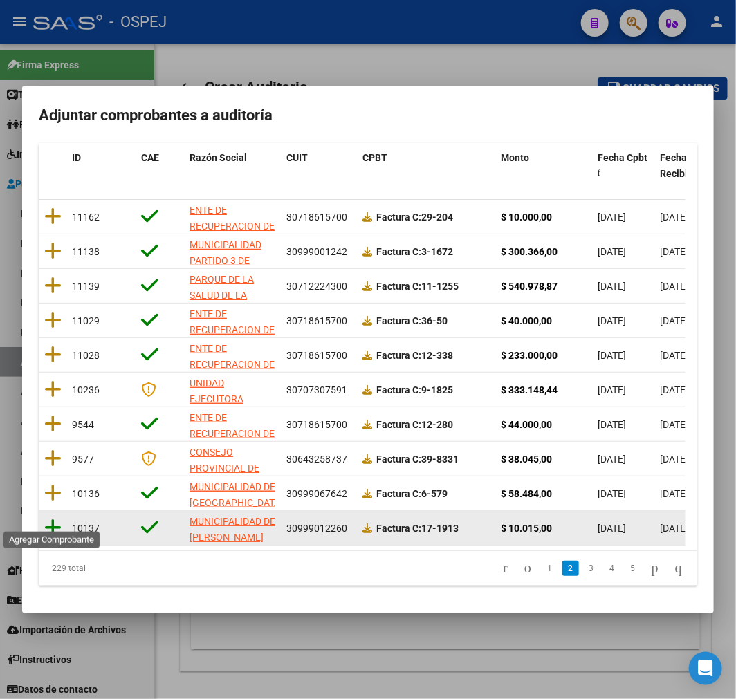
click at [57, 518] on icon at bounding box center [52, 527] width 17 height 19
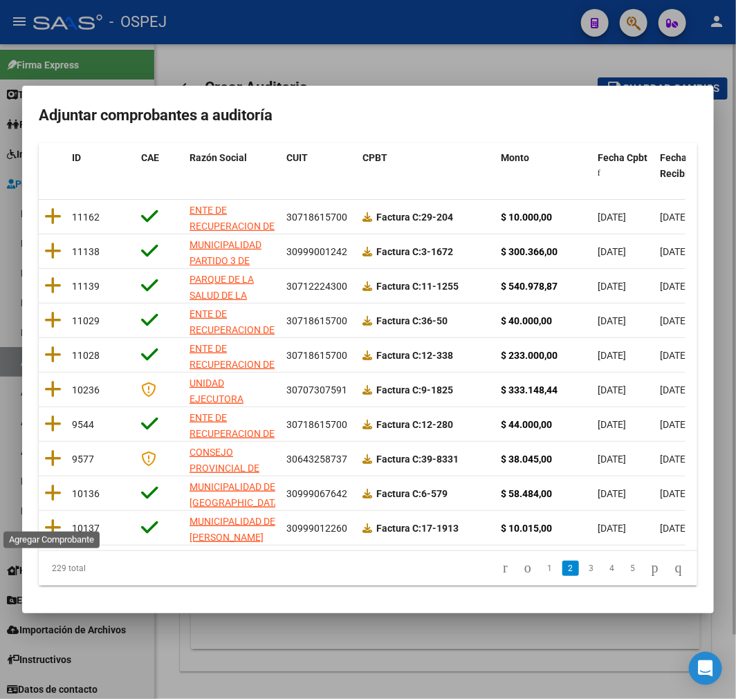
scroll to position [0, 0]
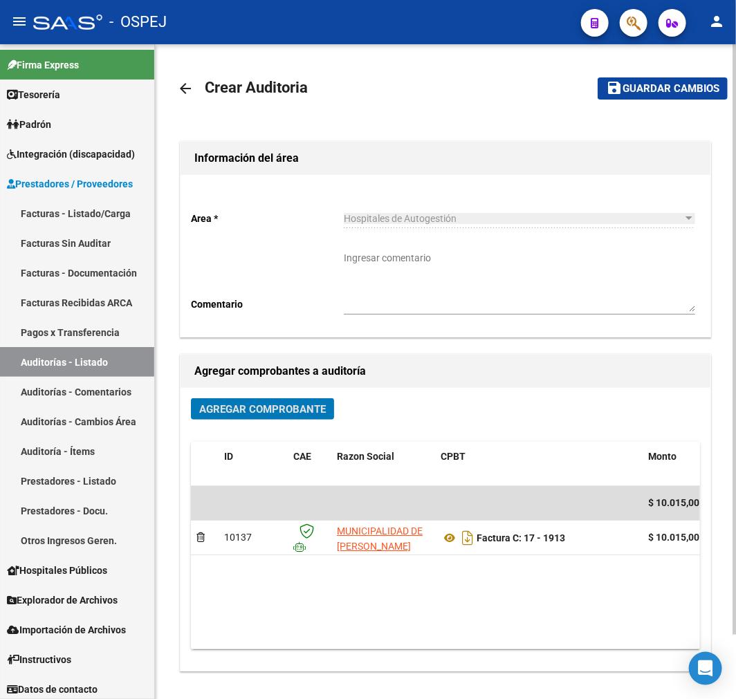
click at [628, 80] on button "save Guardar cambios" at bounding box center [663, 87] width 130 height 21
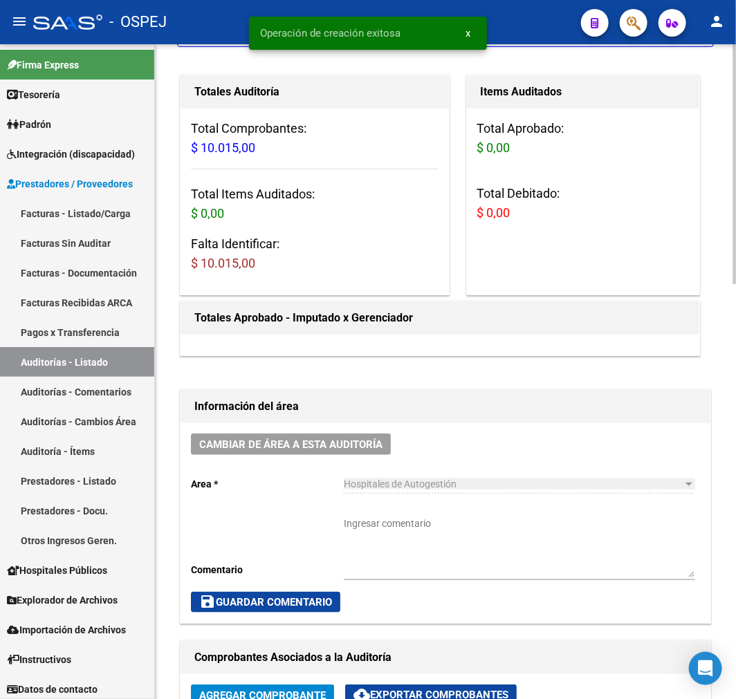
scroll to position [461, 0]
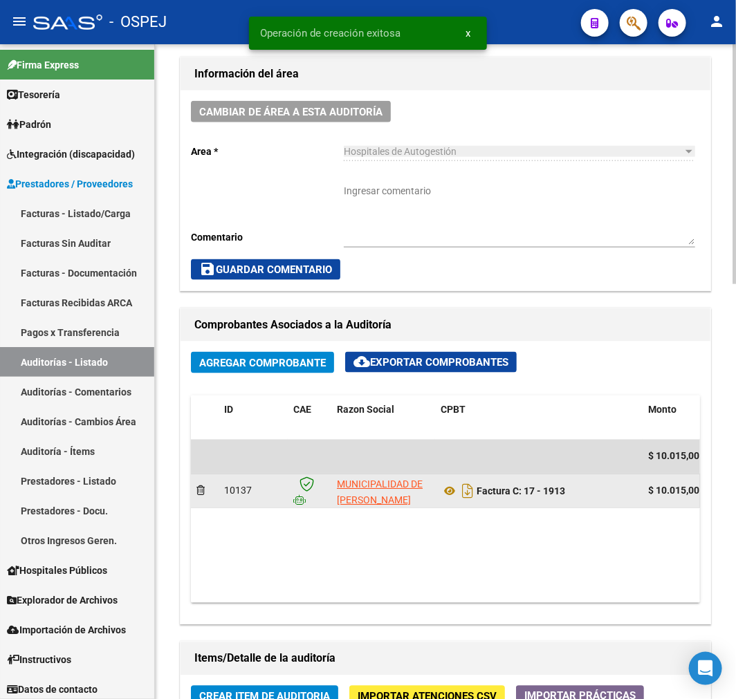
click at [448, 505] on datatable-body-cell "Factura C: 17 - 1913" at bounding box center [539, 492] width 208 height 34
click at [450, 492] on icon at bounding box center [450, 492] width 18 height 17
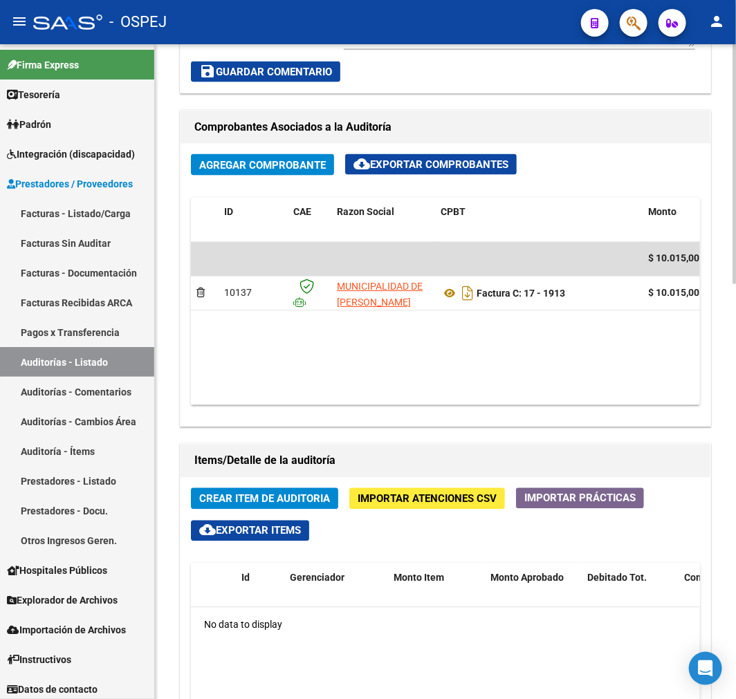
scroll to position [845, 0]
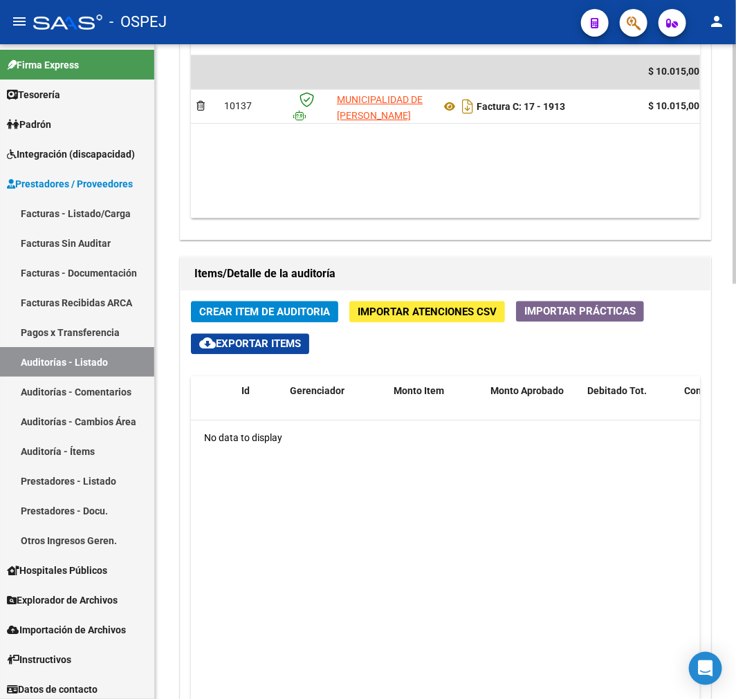
click at [271, 312] on span "Crear Item de Auditoria" at bounding box center [264, 312] width 131 height 12
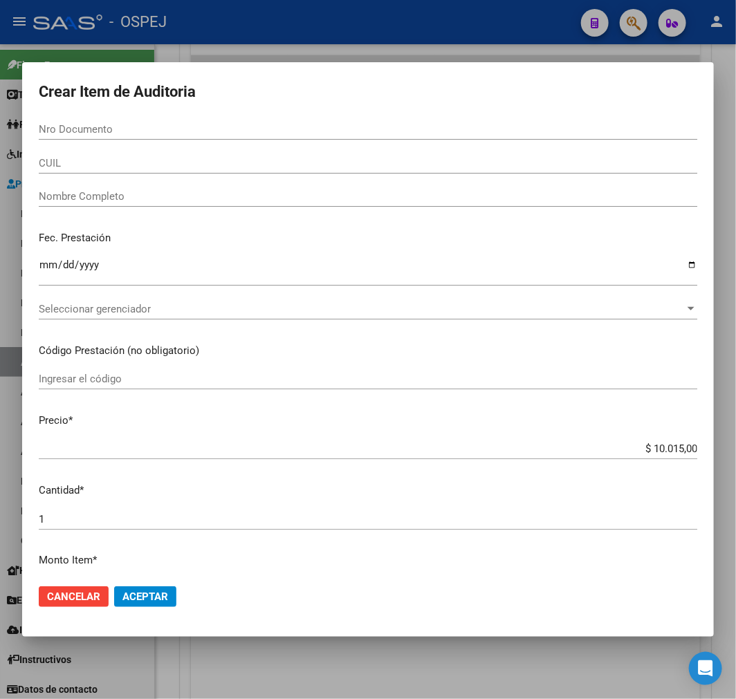
paste input "27645238"
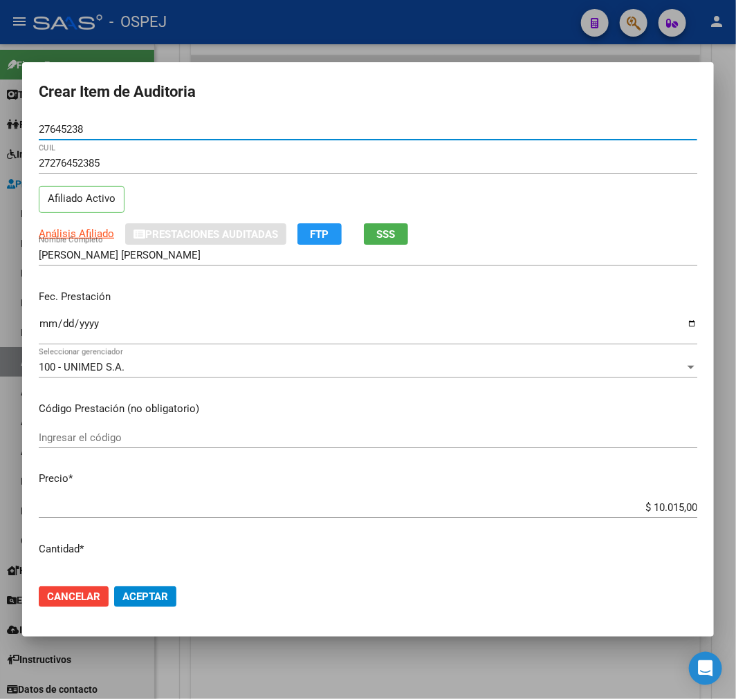
click at [665, 505] on input "$ 10.015,00" at bounding box center [368, 507] width 659 height 12
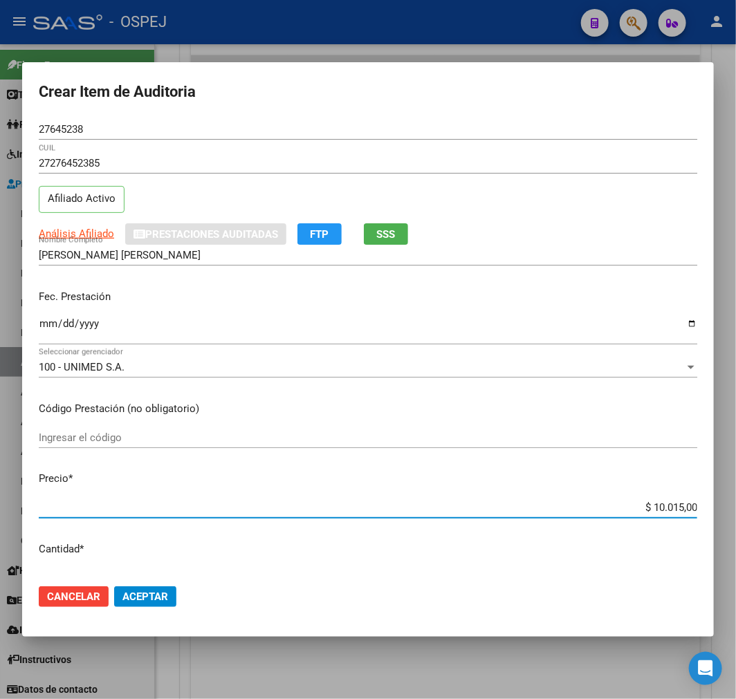
click at [665, 505] on input "$ 10.015,00" at bounding box center [368, 507] width 659 height 12
click at [142, 611] on mat-dialog-actions "Cancelar Aceptar" at bounding box center [368, 596] width 659 height 47
click at [158, 605] on button "Aceptar" at bounding box center [145, 597] width 62 height 21
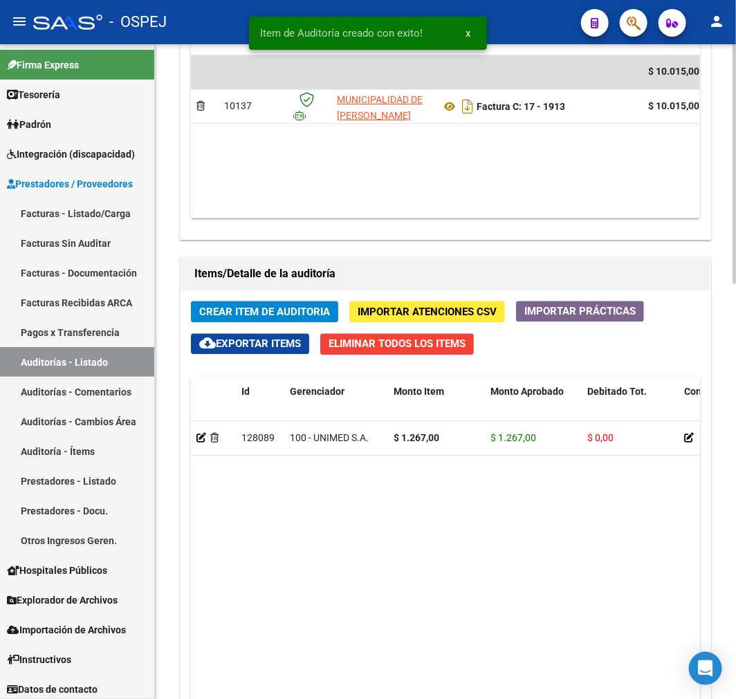
scroll to position [1011, 0]
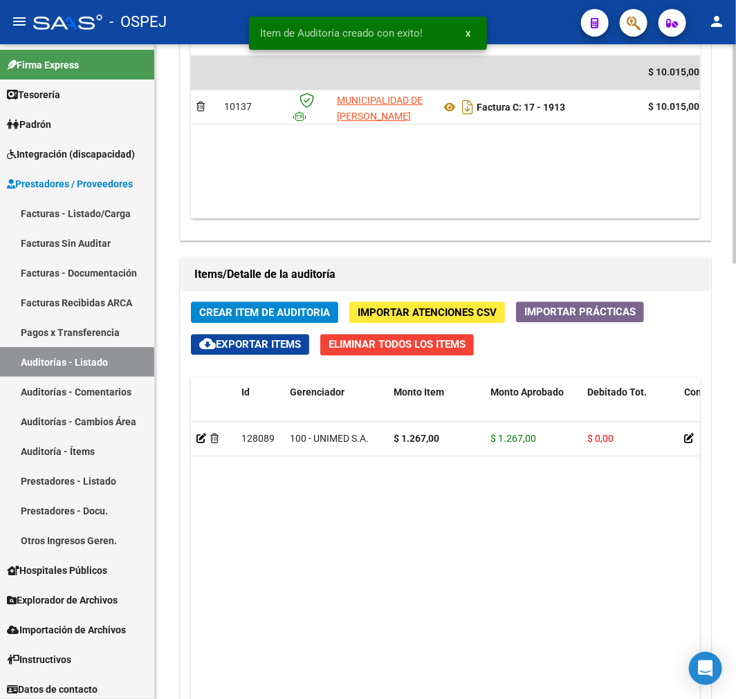
click at [291, 311] on span "Crear Item de Auditoria" at bounding box center [264, 312] width 131 height 12
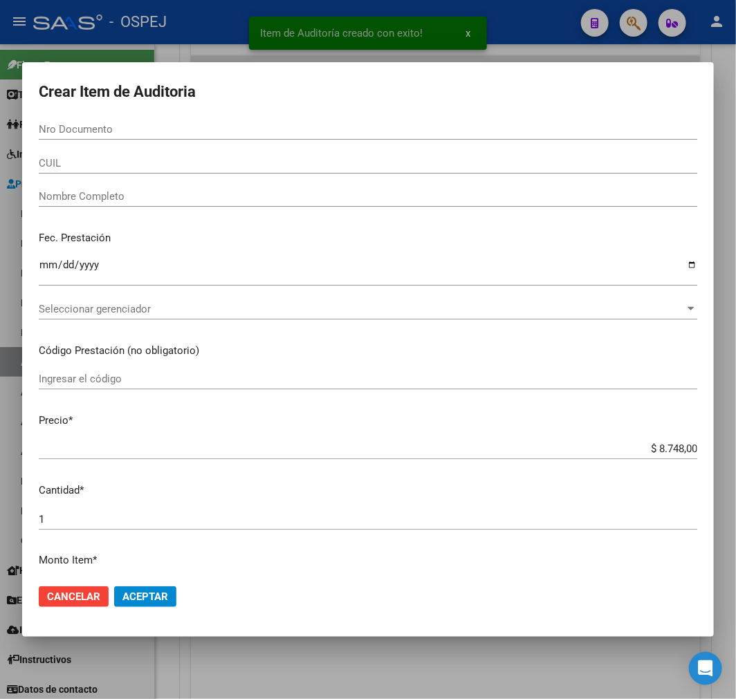
paste input "59300262"
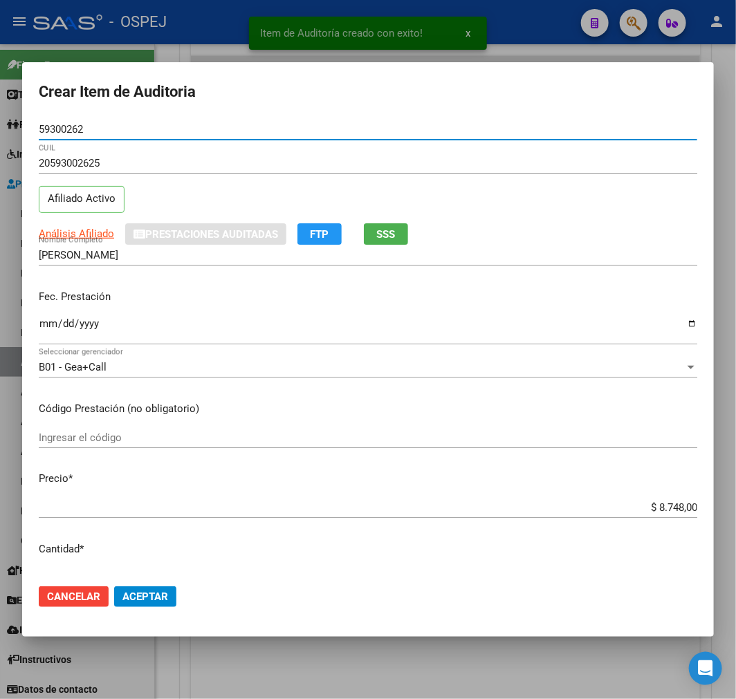
click at [670, 505] on input "$ 8.748,00" at bounding box center [368, 507] width 659 height 12
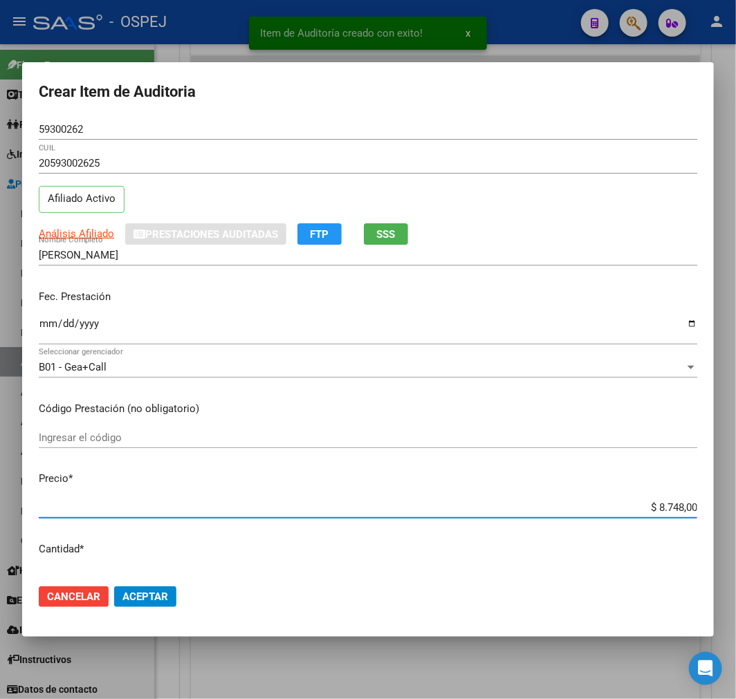
click at [670, 505] on input "$ 8.748,00" at bounding box center [368, 507] width 659 height 12
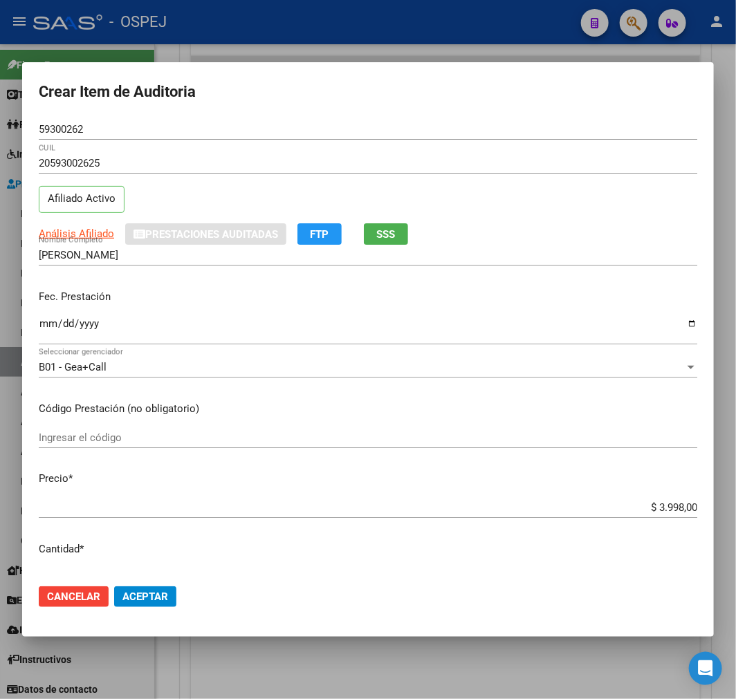
click at [142, 609] on mat-dialog-actions "Cancelar Aceptar" at bounding box center [368, 596] width 659 height 47
click at [156, 598] on span "Aceptar" at bounding box center [145, 597] width 46 height 12
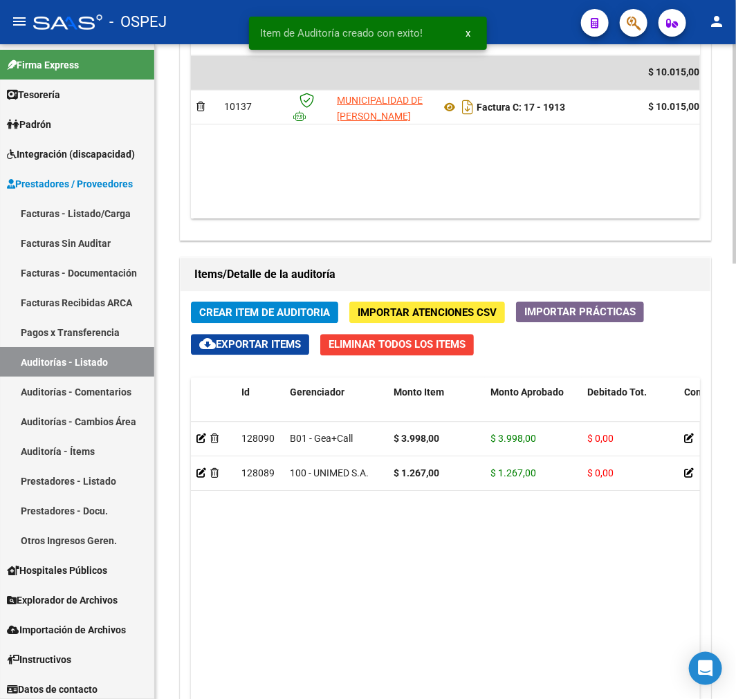
click at [295, 310] on span "Crear Item de Auditoria" at bounding box center [264, 312] width 131 height 12
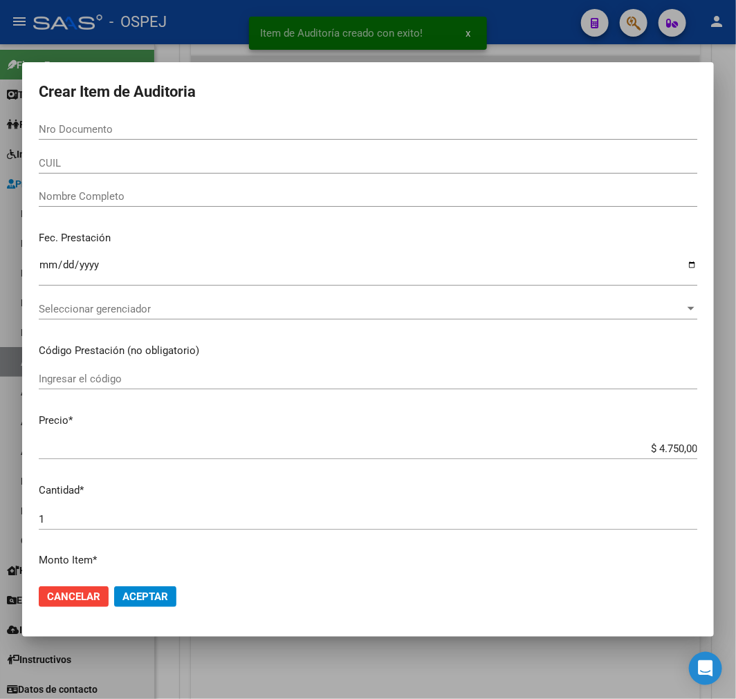
paste input "53117425"
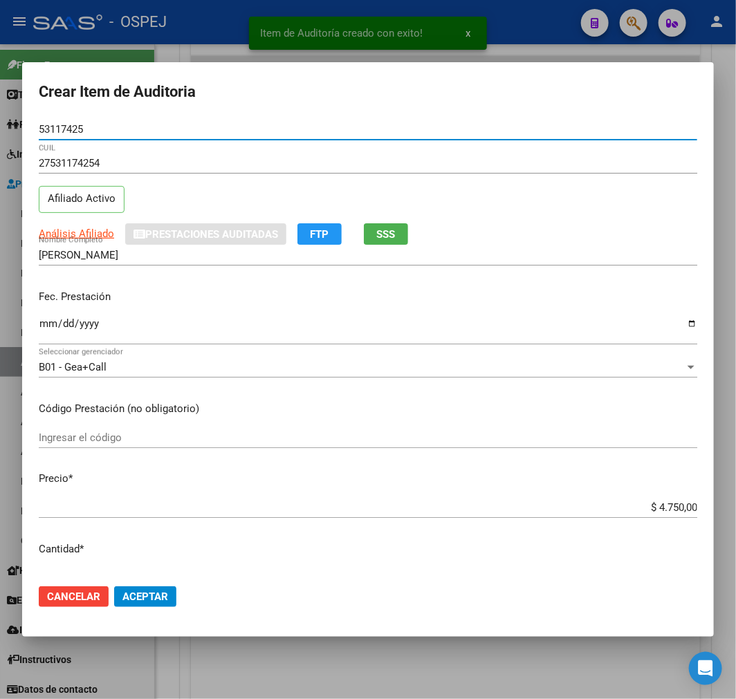
click at [680, 512] on input "$ 4.750,00" at bounding box center [368, 507] width 659 height 12
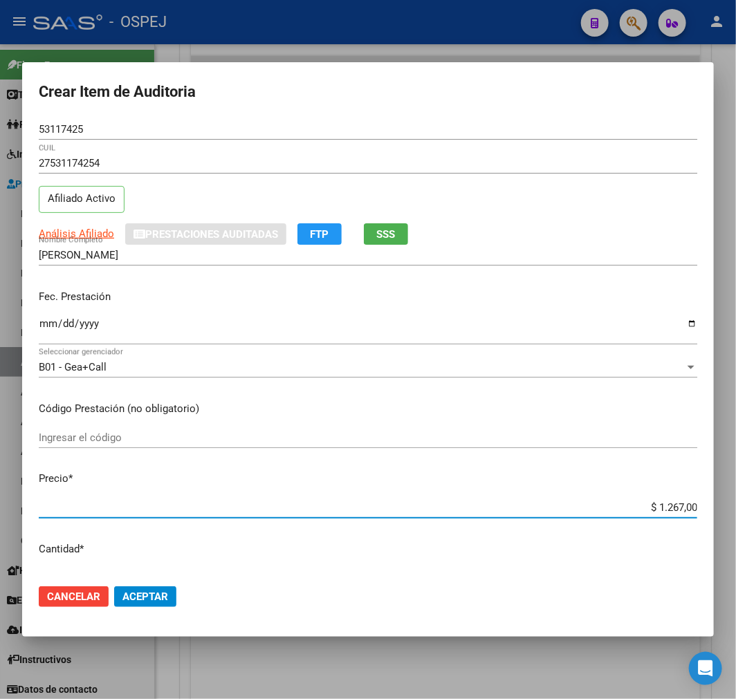
click at [166, 596] on span "Aceptar" at bounding box center [145, 597] width 46 height 12
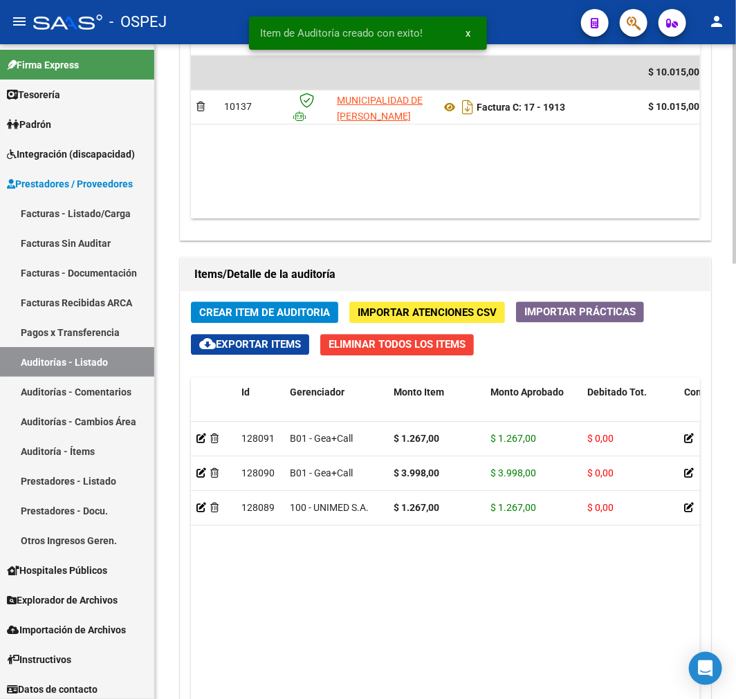
click at [315, 311] on span "Crear Item de Auditoria" at bounding box center [264, 312] width 131 height 12
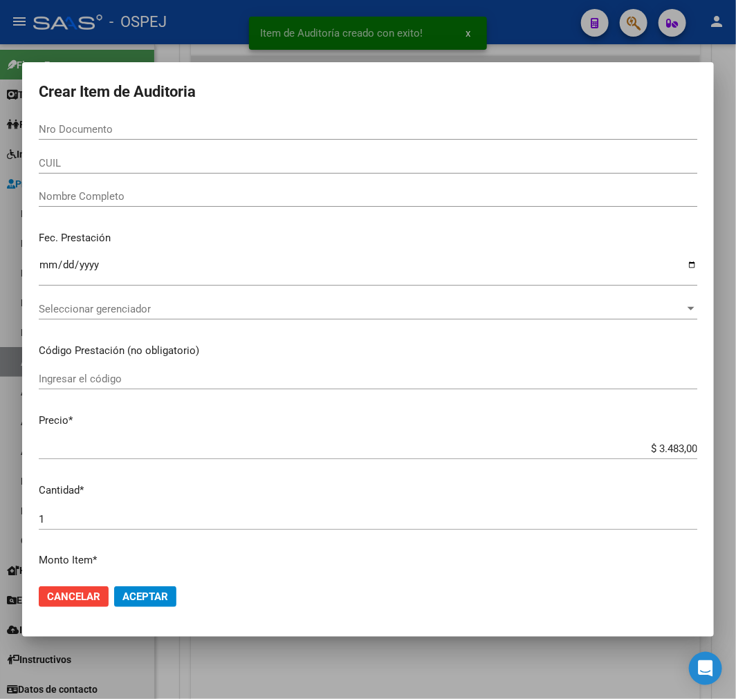
paste input "46767525"
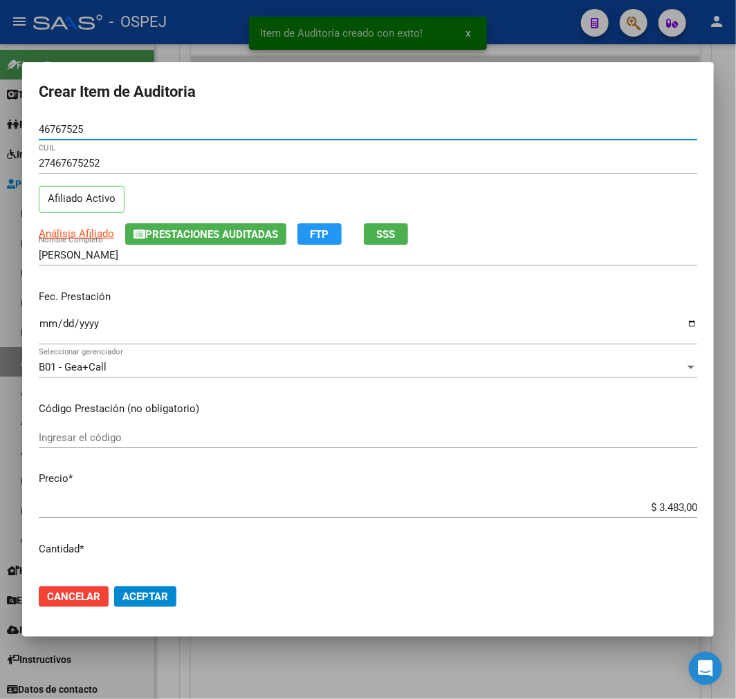
click at [158, 597] on span "Aceptar" at bounding box center [145, 597] width 46 height 12
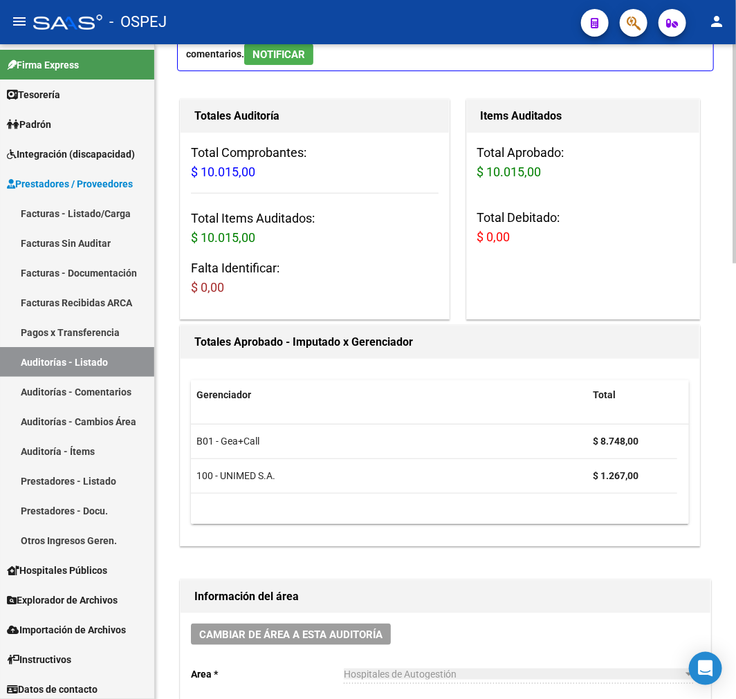
scroll to position [0, 0]
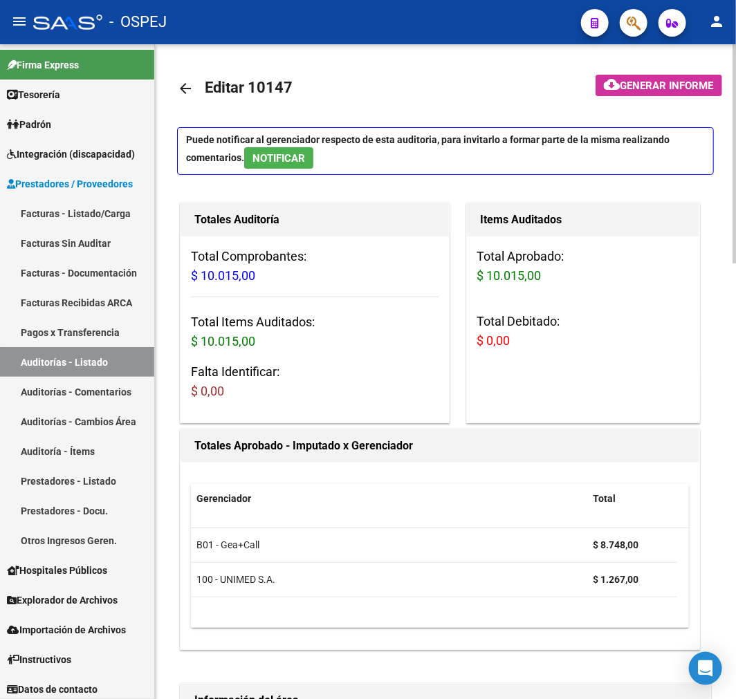
click at [178, 77] on link "arrow_back" at bounding box center [191, 88] width 28 height 33
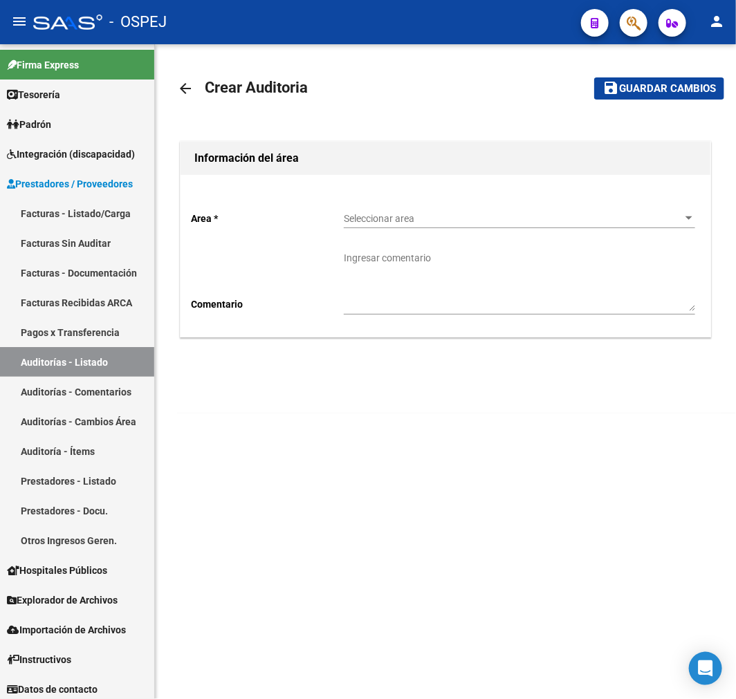
click at [457, 205] on div "Seleccionar area Seleccionar area" at bounding box center [519, 215] width 351 height 28
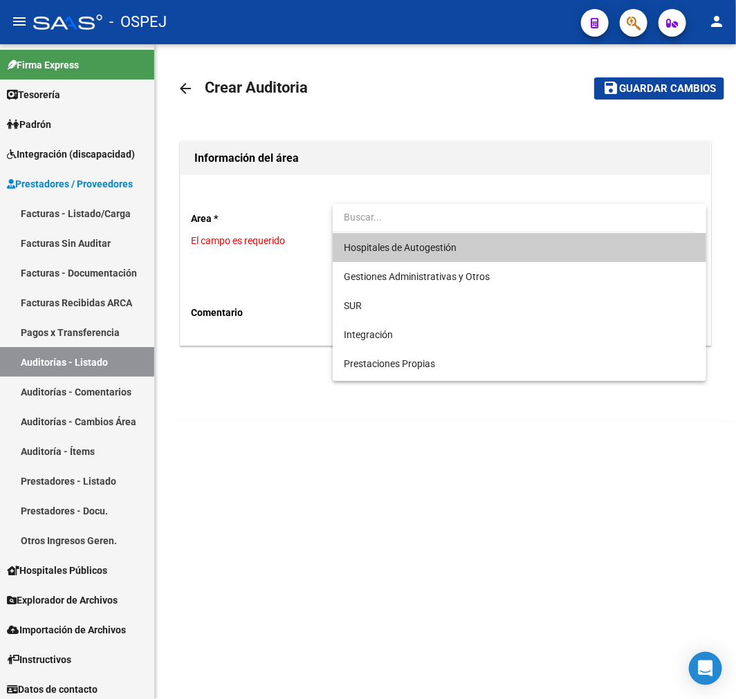
click at [445, 242] on span "Hospitales de Autogestión" at bounding box center [400, 247] width 113 height 11
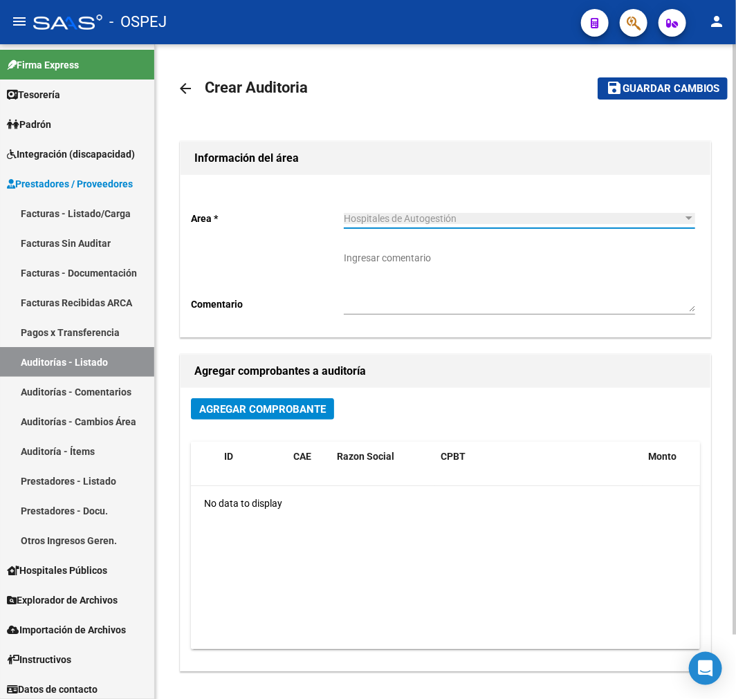
click at [309, 409] on span "Agregar Comprobante" at bounding box center [262, 409] width 127 height 12
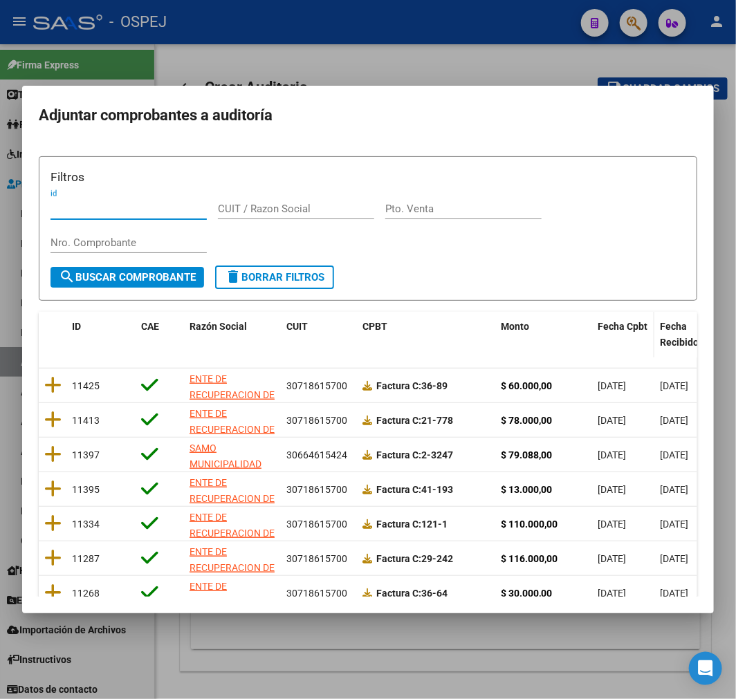
click at [610, 328] on span "Fecha Cpbt" at bounding box center [623, 326] width 50 height 11
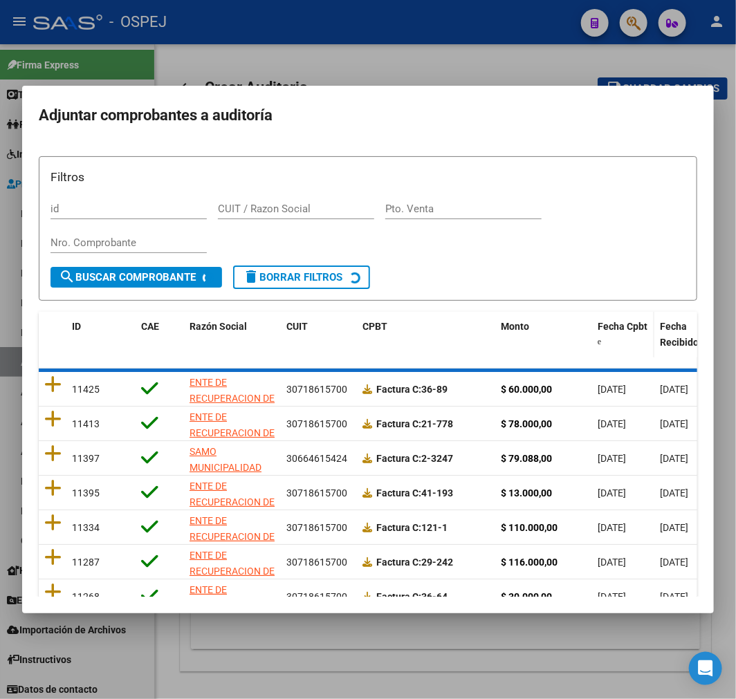
click at [610, 328] on span "Fecha Cpbt" at bounding box center [623, 326] width 50 height 11
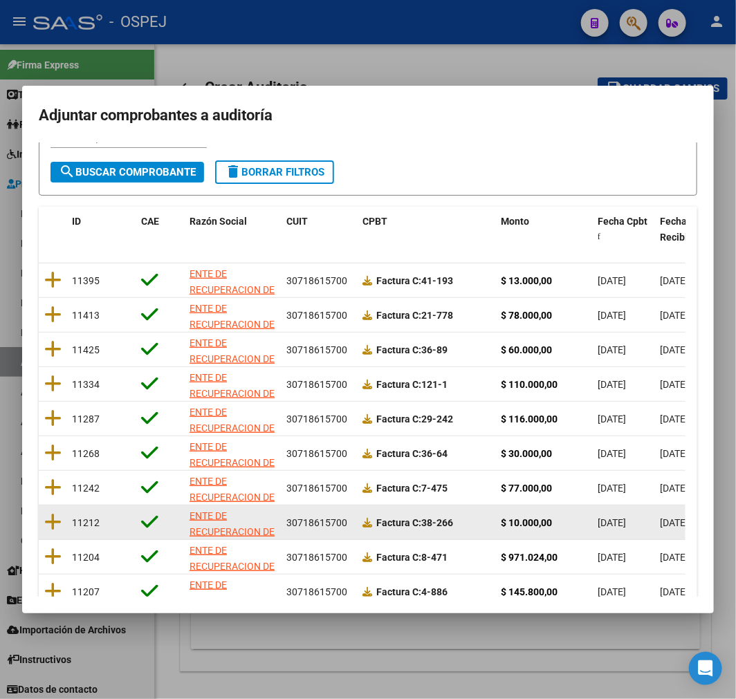
scroll to position [178, 0]
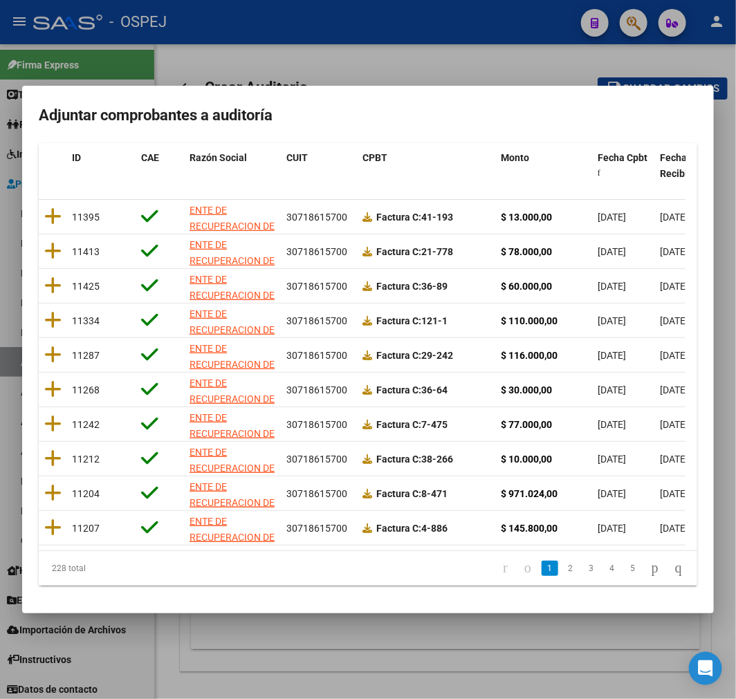
click at [562, 569] on link "2" at bounding box center [570, 568] width 17 height 15
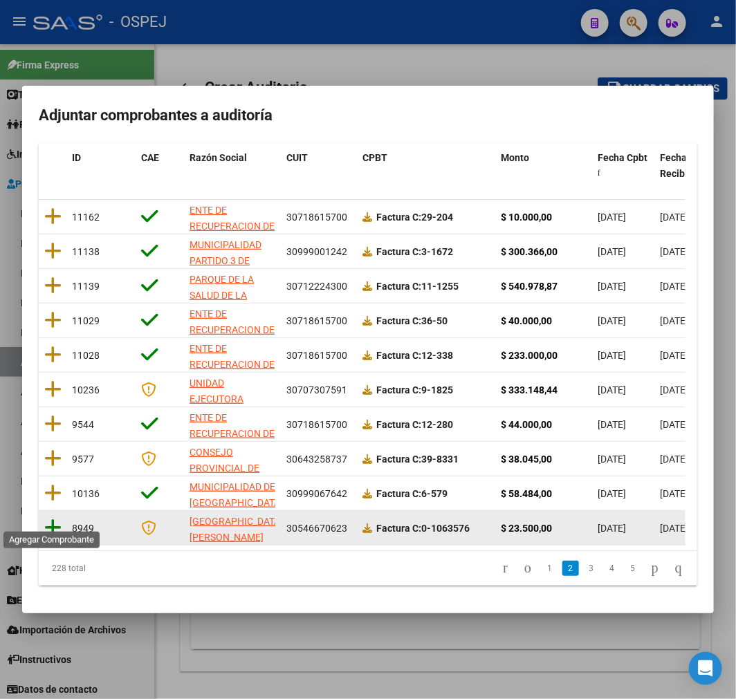
click at [55, 518] on icon at bounding box center [52, 527] width 17 height 19
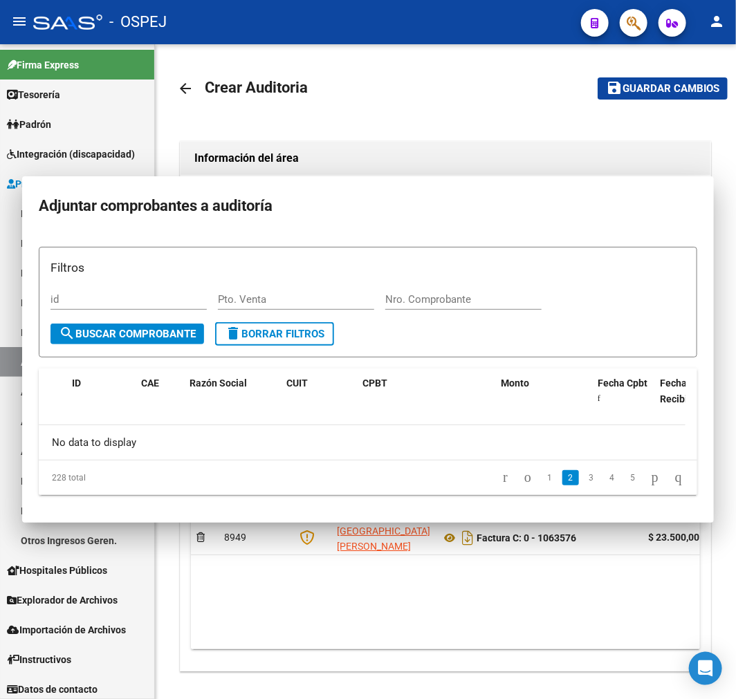
scroll to position [0, 0]
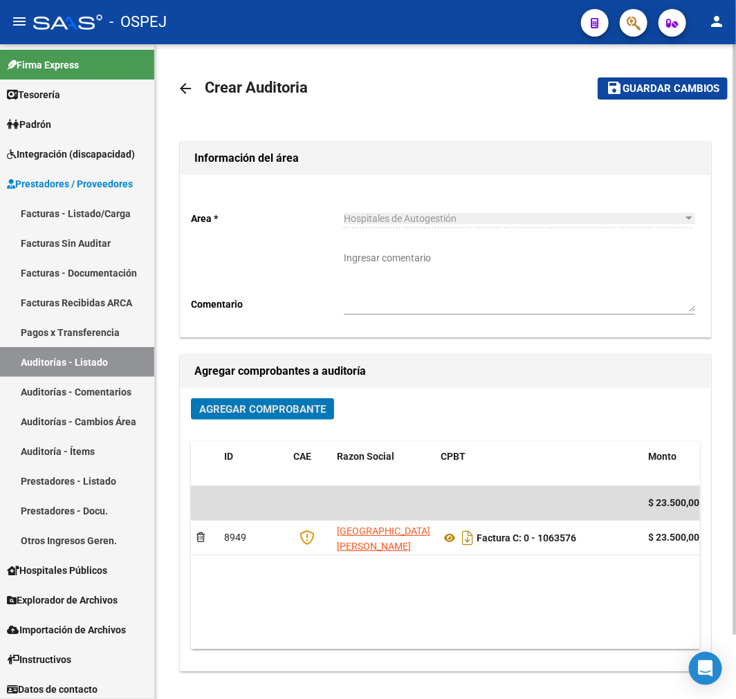
click at [692, 86] on span "Guardar cambios" at bounding box center [671, 89] width 97 height 12
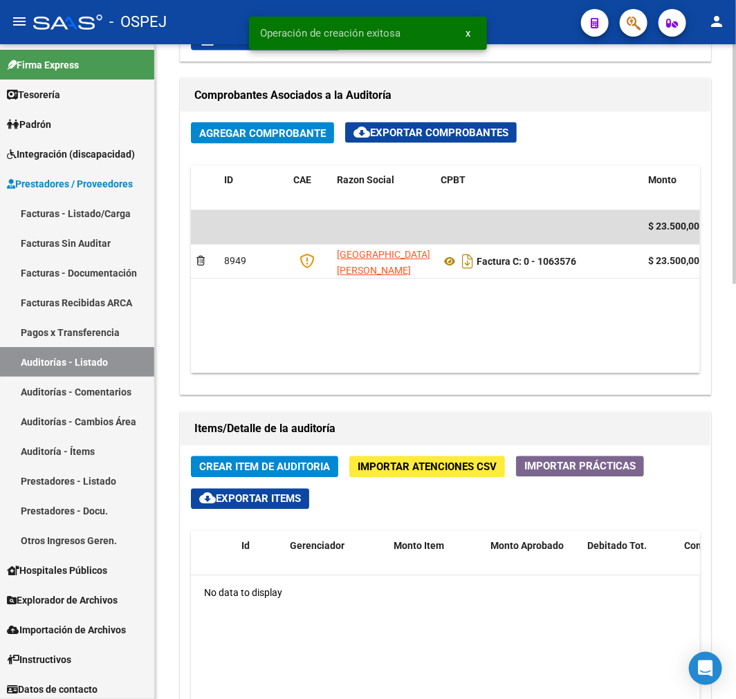
scroll to position [692, 0]
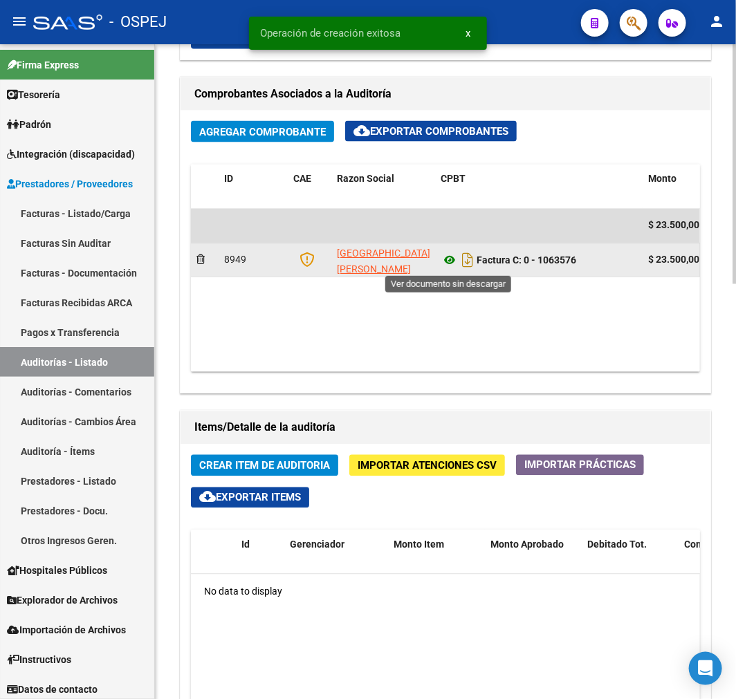
click at [454, 266] on icon at bounding box center [450, 260] width 18 height 17
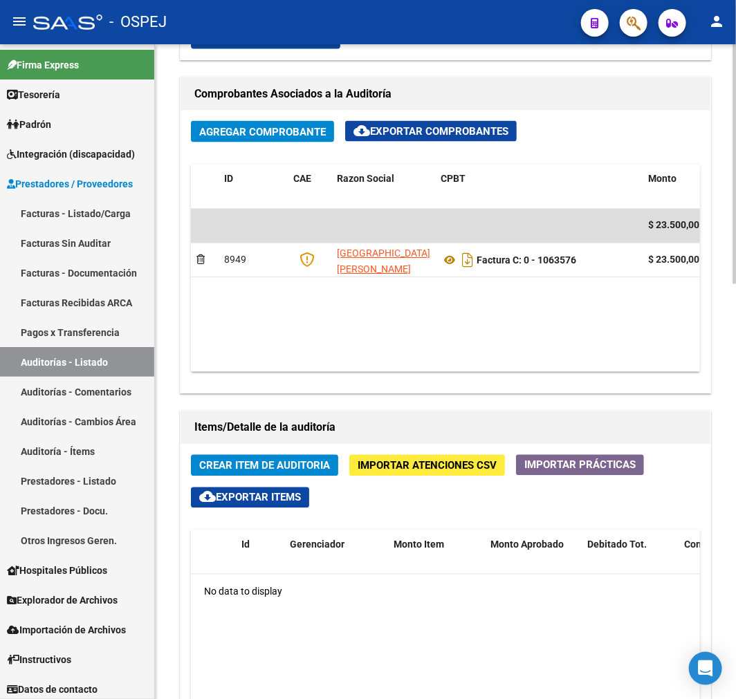
drag, startPoint x: 342, startPoint y: 360, endPoint x: 436, endPoint y: 368, distance: 95.1
click at [452, 362] on datatable-body "$ 23.500,00 8949 UNIVERSIDAD NACIONAL DE CORDOBA Factura C: 0 - 1063576 $ 23.50…" at bounding box center [445, 290] width 509 height 163
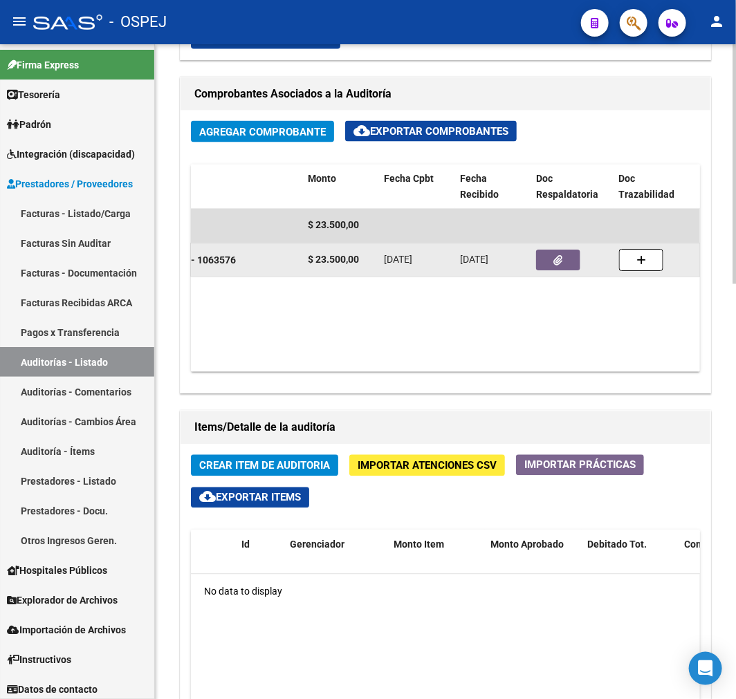
click at [582, 268] on div at bounding box center [572, 260] width 72 height 21
click at [571, 261] on button "button" at bounding box center [558, 260] width 44 height 21
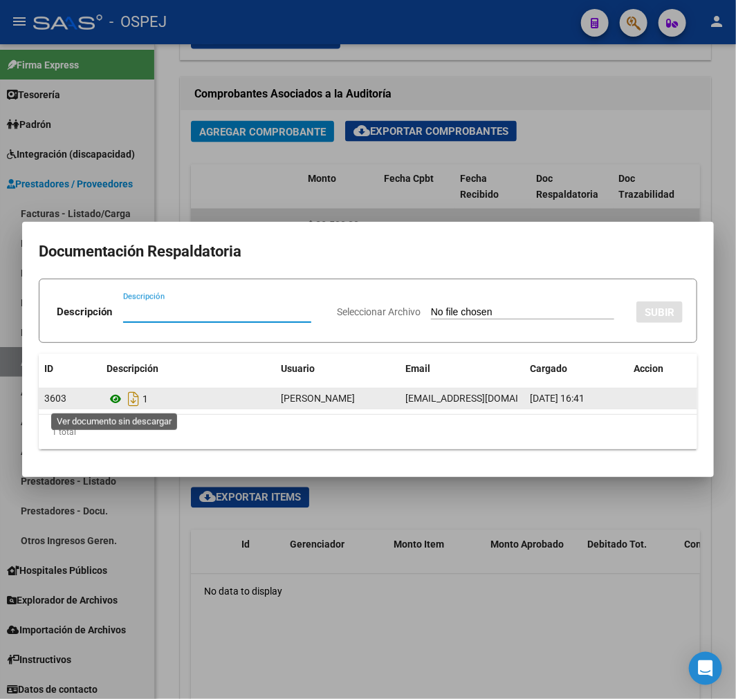
click at [114, 405] on icon at bounding box center [116, 399] width 18 height 17
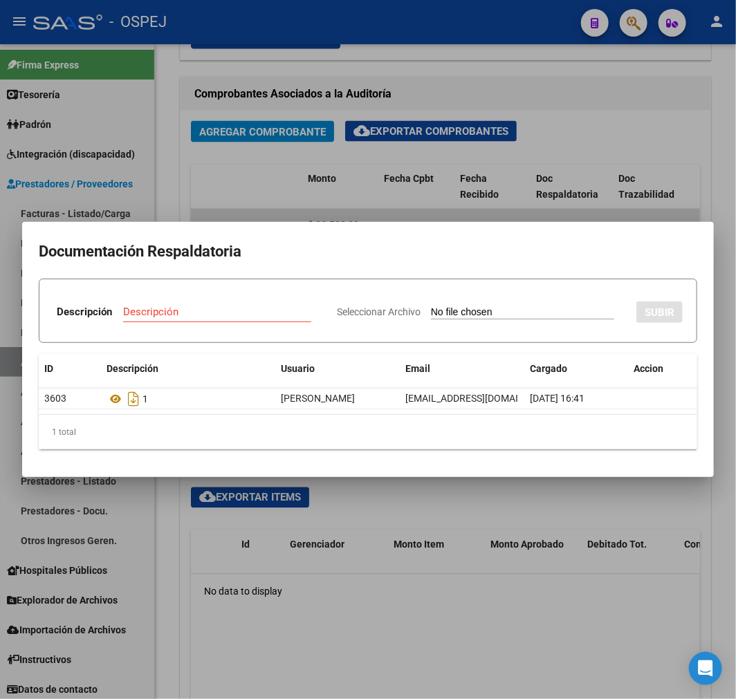
click at [240, 191] on div at bounding box center [368, 349] width 736 height 699
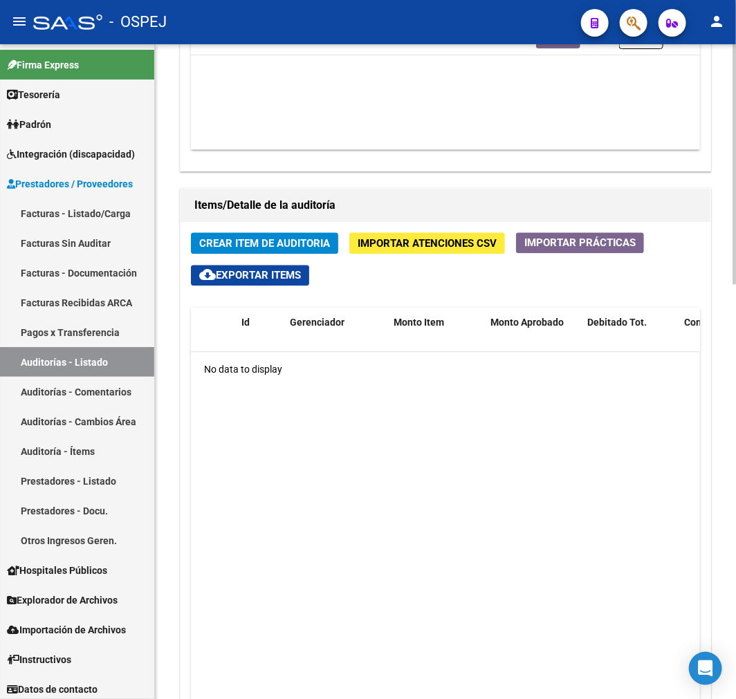
scroll to position [922, 0]
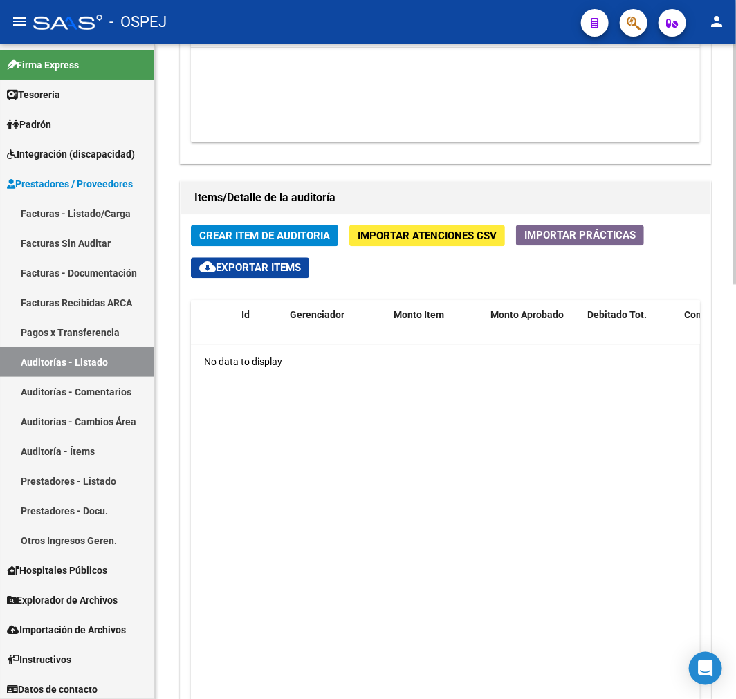
click at [303, 228] on button "Crear Item de Auditoria" at bounding box center [264, 235] width 147 height 21
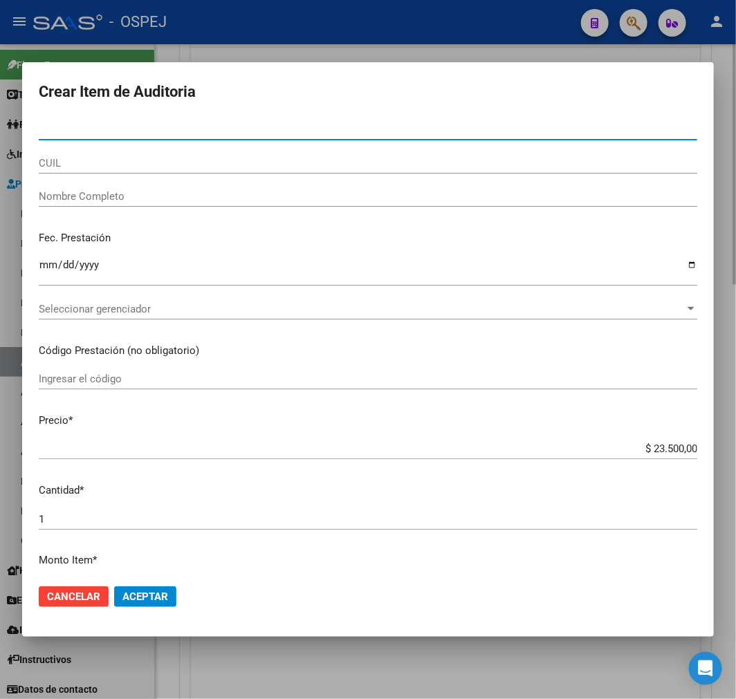
paste input "35045272"
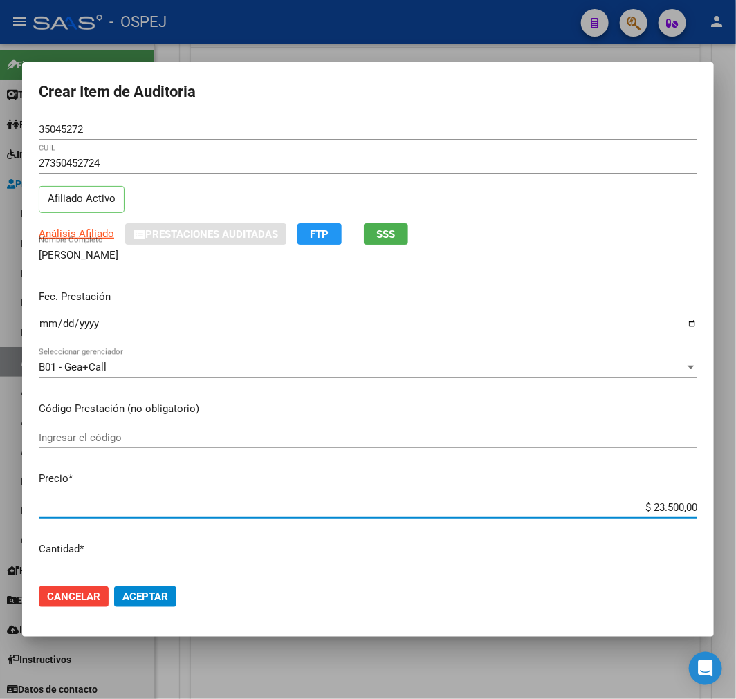
click at [665, 508] on input "$ 23.500,00" at bounding box center [368, 507] width 659 height 12
click at [132, 595] on span "Aceptar" at bounding box center [145, 597] width 46 height 12
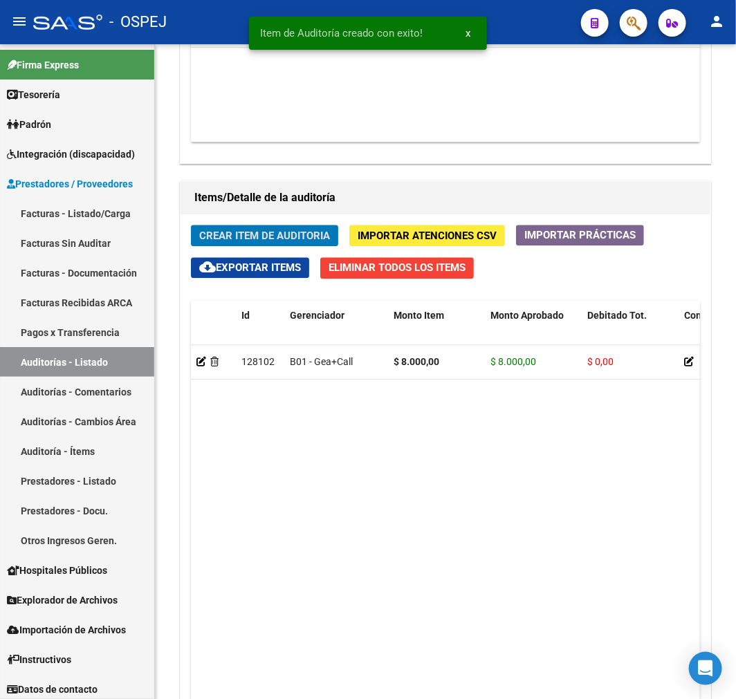
scroll to position [1088, 0]
click at [278, 232] on span "Crear Item de Auditoria" at bounding box center [264, 236] width 131 height 12
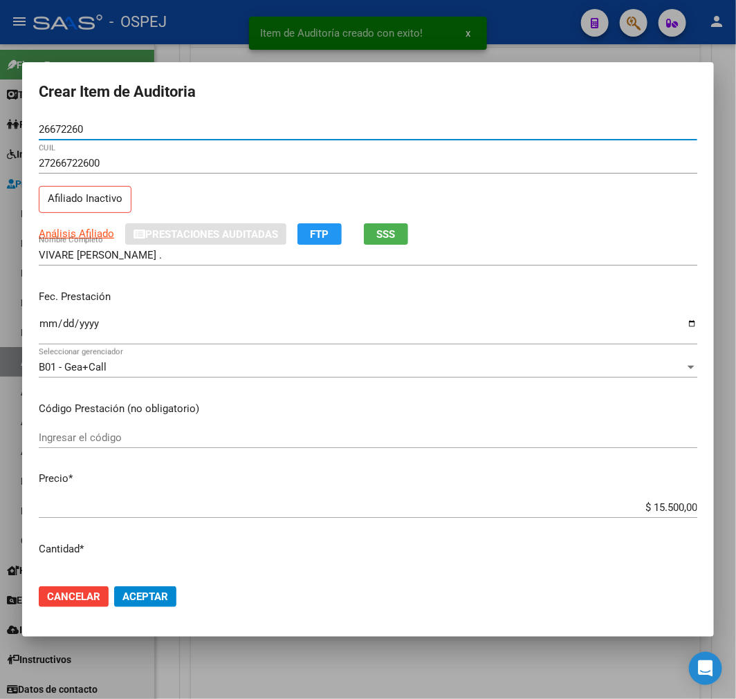
click at [147, 596] on span "Aceptar" at bounding box center [145, 597] width 46 height 12
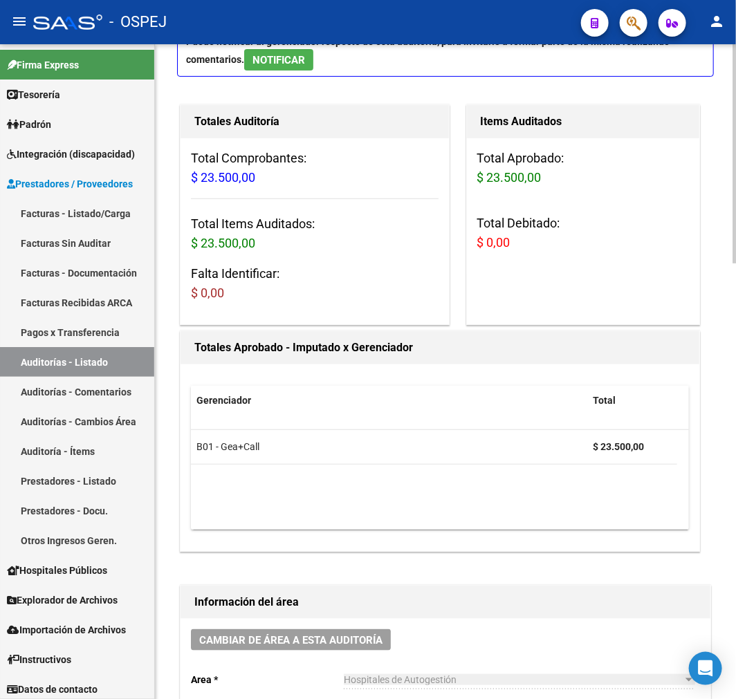
scroll to position [0, 0]
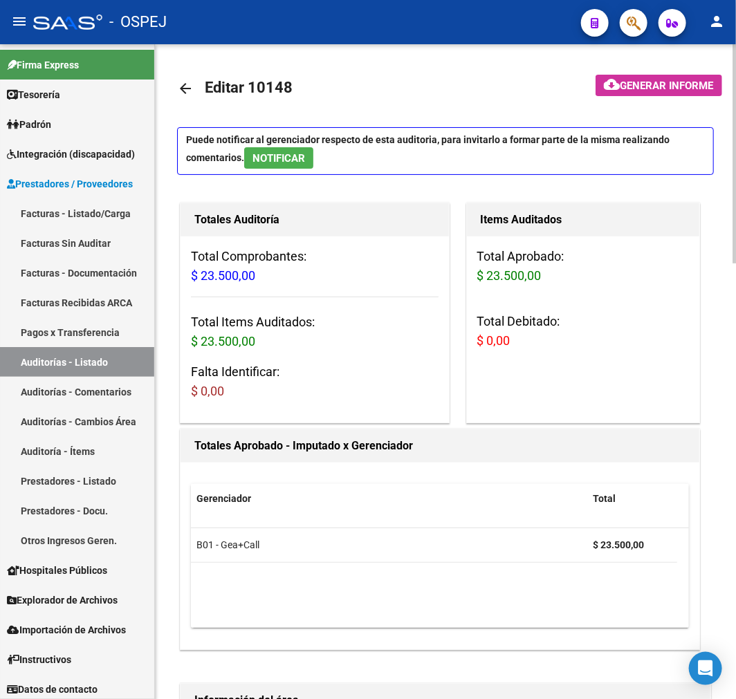
click at [192, 92] on mat-icon "arrow_back" at bounding box center [185, 88] width 17 height 17
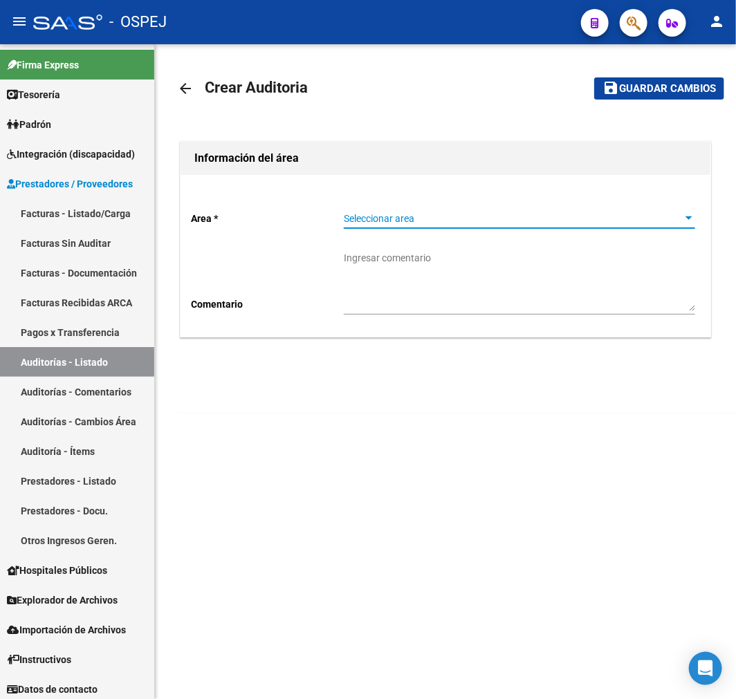
click at [403, 223] on span "Seleccionar area" at bounding box center [513, 219] width 339 height 12
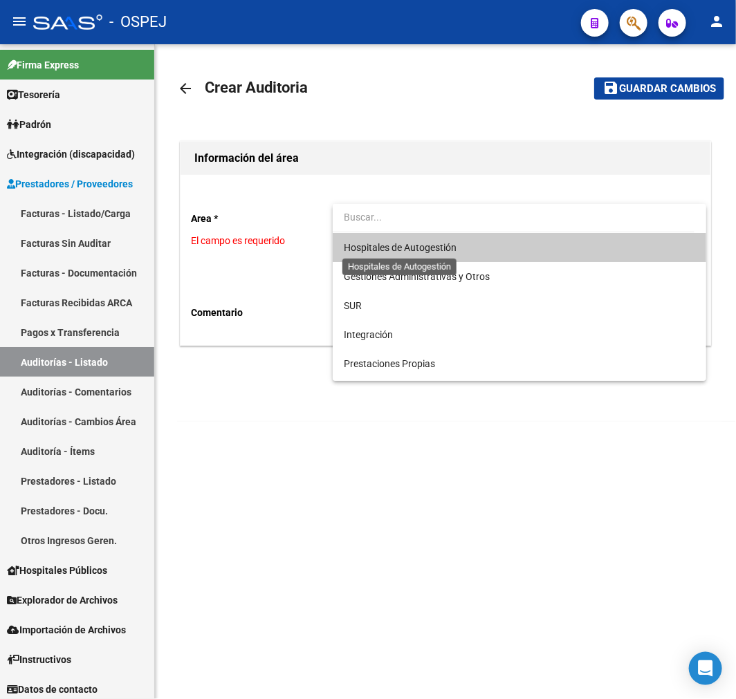
click at [405, 252] on span "Hospitales de Autogestión" at bounding box center [400, 247] width 113 height 11
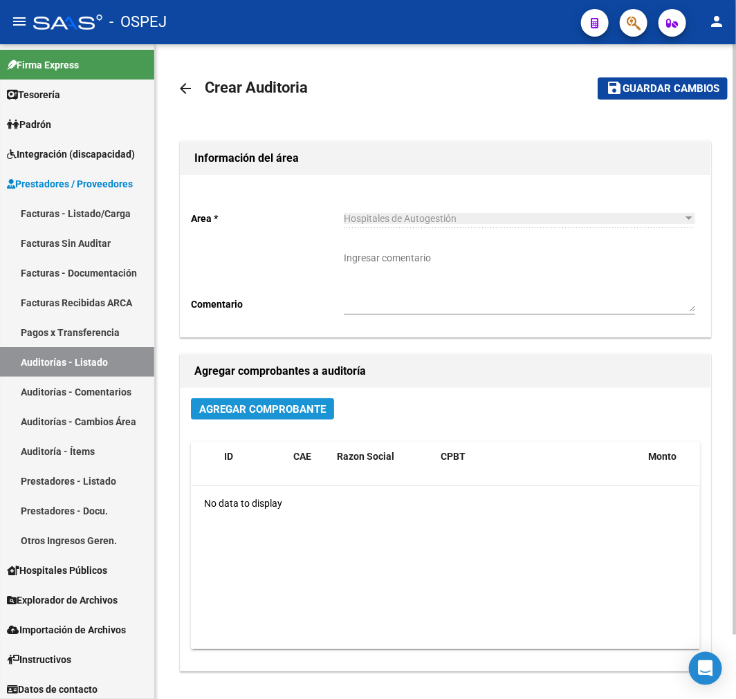
click at [237, 419] on button "Agregar Comprobante" at bounding box center [262, 408] width 143 height 21
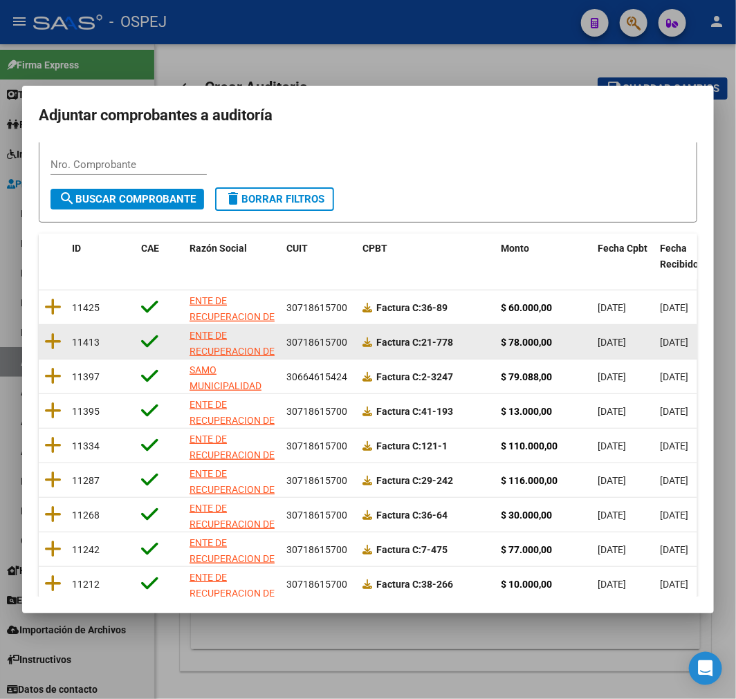
scroll to position [154, 0]
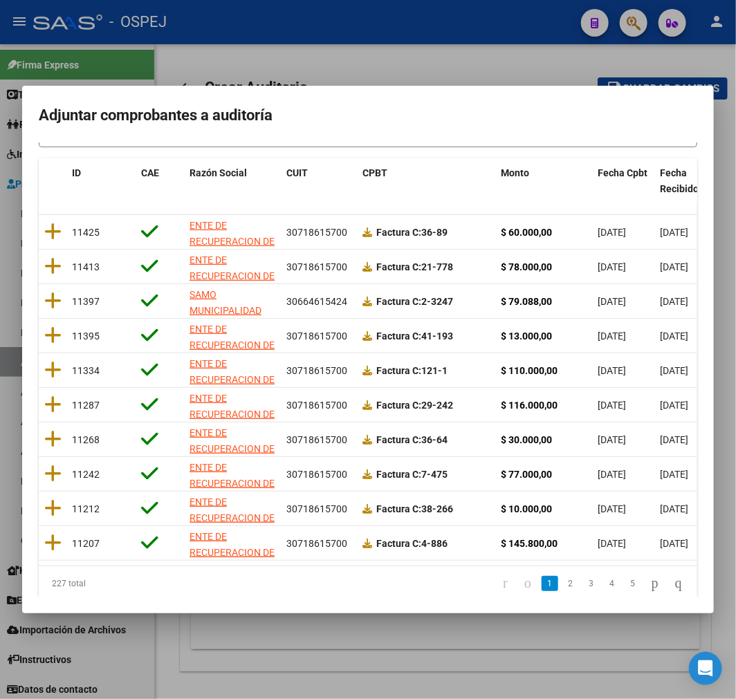
click at [655, 152] on div "Filtros id CUIT / Razon Social Pto. Venta Nro. Comprobante search Buscar Compro…" at bounding box center [368, 302] width 659 height 598
click at [627, 167] on span "Fecha Cpbt" at bounding box center [623, 172] width 50 height 11
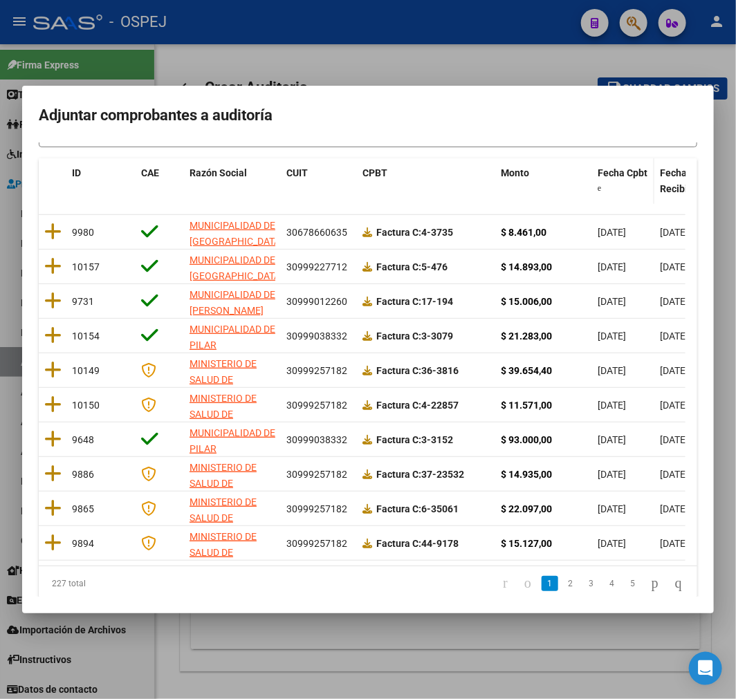
click at [627, 167] on span "Fecha Cpbt" at bounding box center [623, 172] width 50 height 11
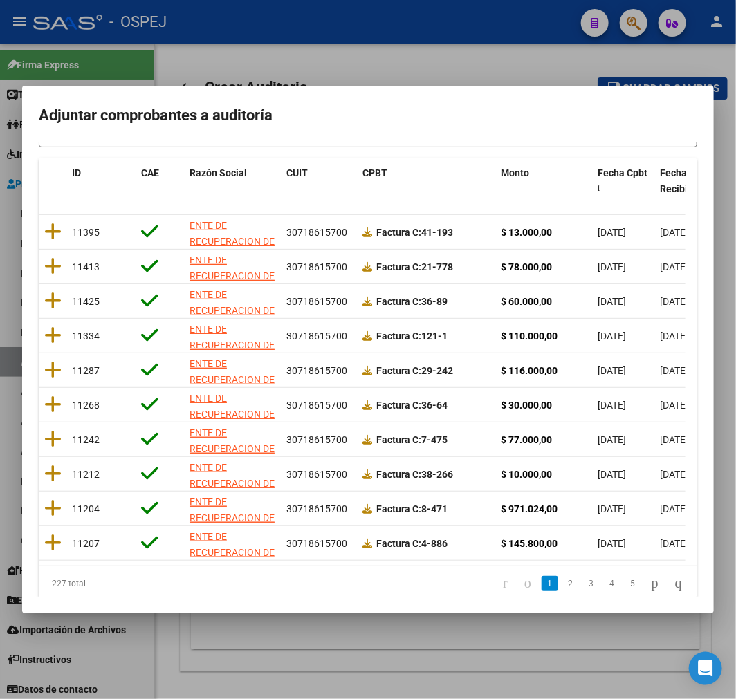
click at [562, 591] on link "2" at bounding box center [570, 583] width 17 height 15
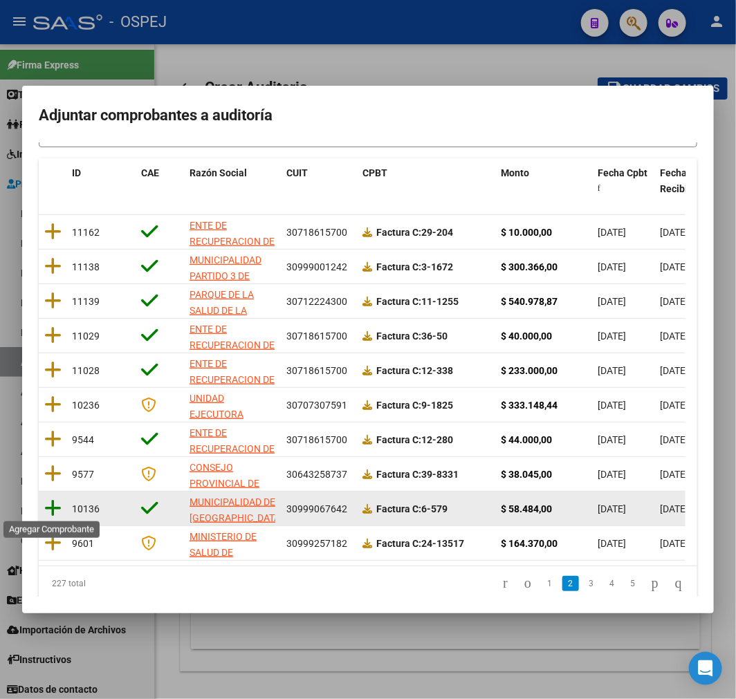
click at [50, 499] on icon at bounding box center [52, 508] width 17 height 19
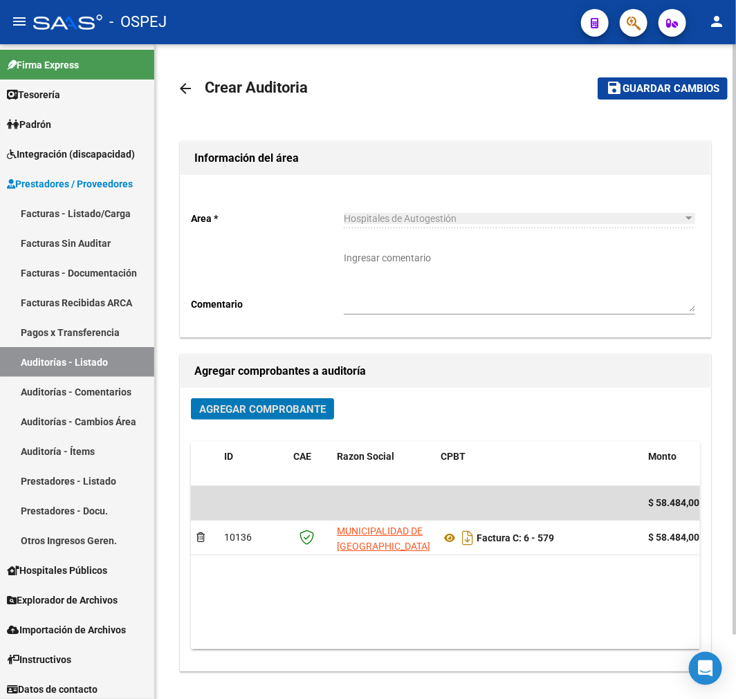
click at [687, 90] on span "Guardar cambios" at bounding box center [671, 89] width 97 height 12
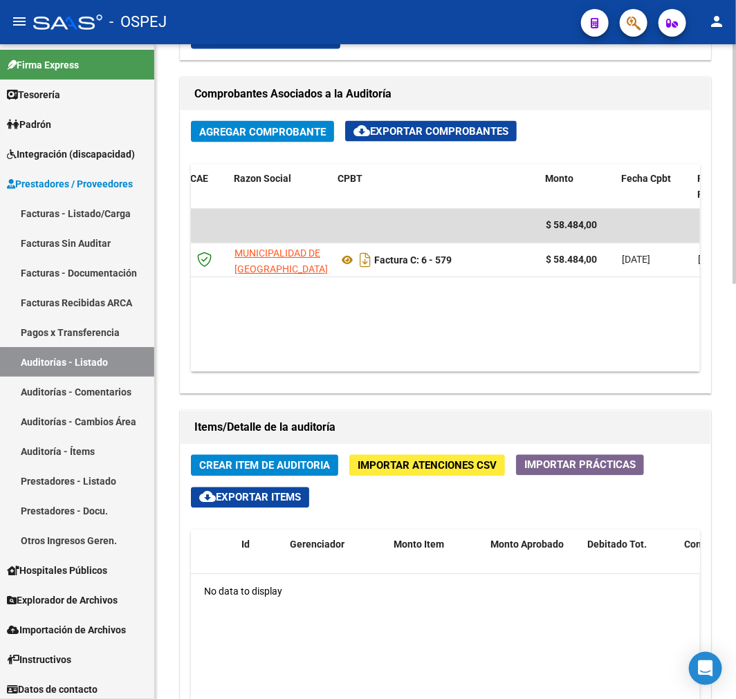
scroll to position [0, 320]
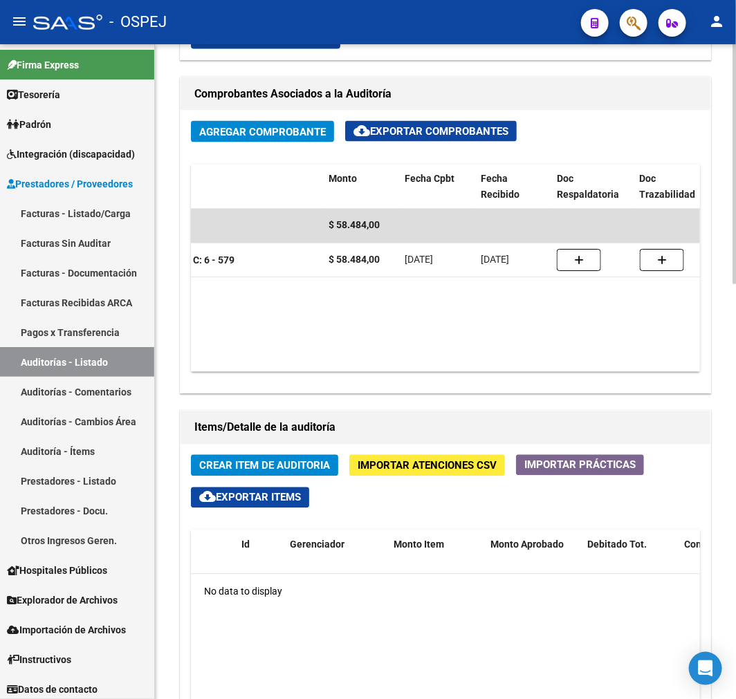
click at [392, 355] on datatable-body "$ 58.484,00 10136 MUNICIPALIDAD DE RIO PRIMERO Factura C: 6 - 579 $ 58.484,00 2…" at bounding box center [445, 290] width 509 height 163
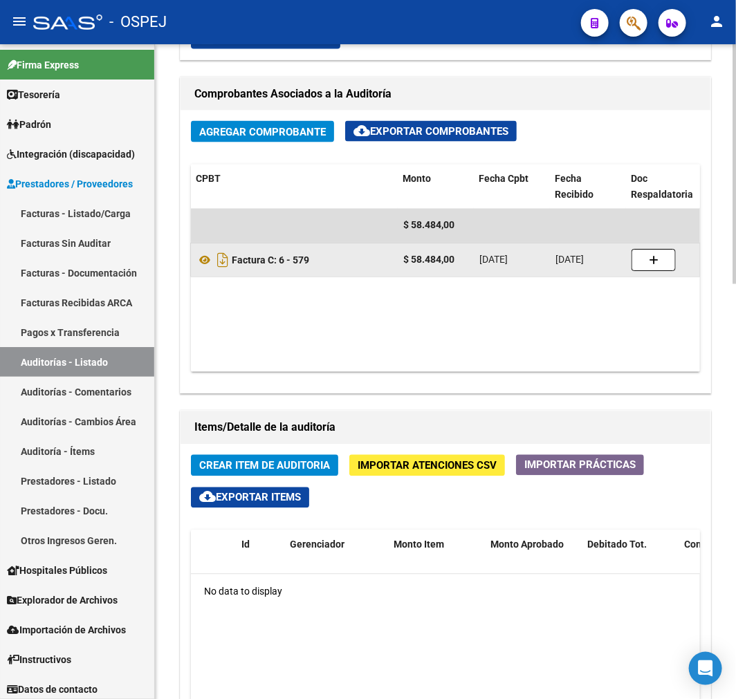
click at [204, 252] on div "Factura C: 6 - 579" at bounding box center [294, 261] width 196 height 22
click at [203, 253] on icon at bounding box center [205, 260] width 18 height 17
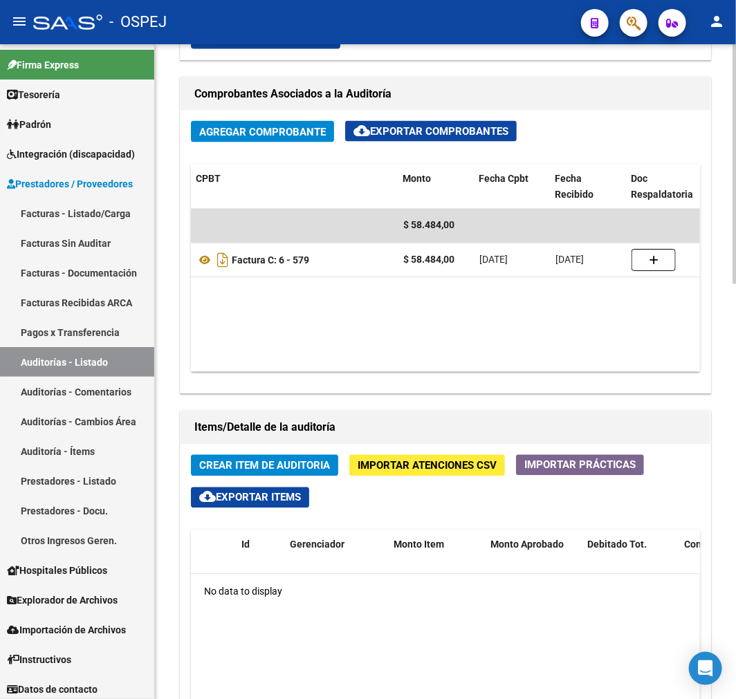
click at [260, 468] on span "Crear Item de Auditoria" at bounding box center [264, 466] width 131 height 12
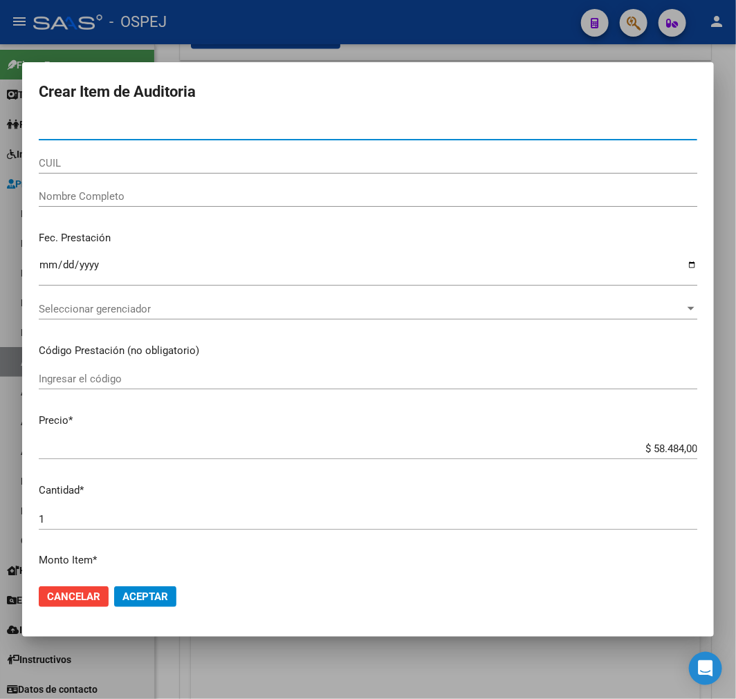
paste input "41411758"
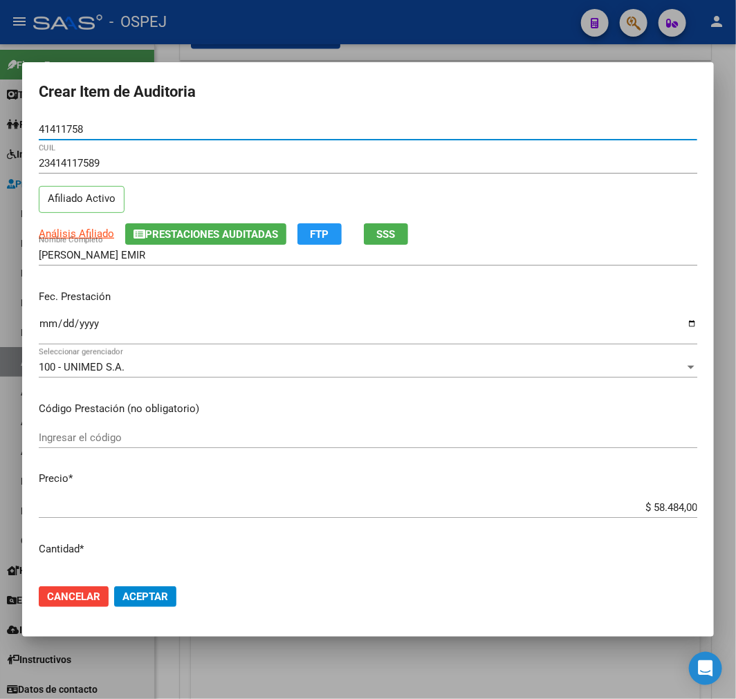
click at [669, 510] on input "$ 58.484,00" at bounding box center [368, 507] width 659 height 12
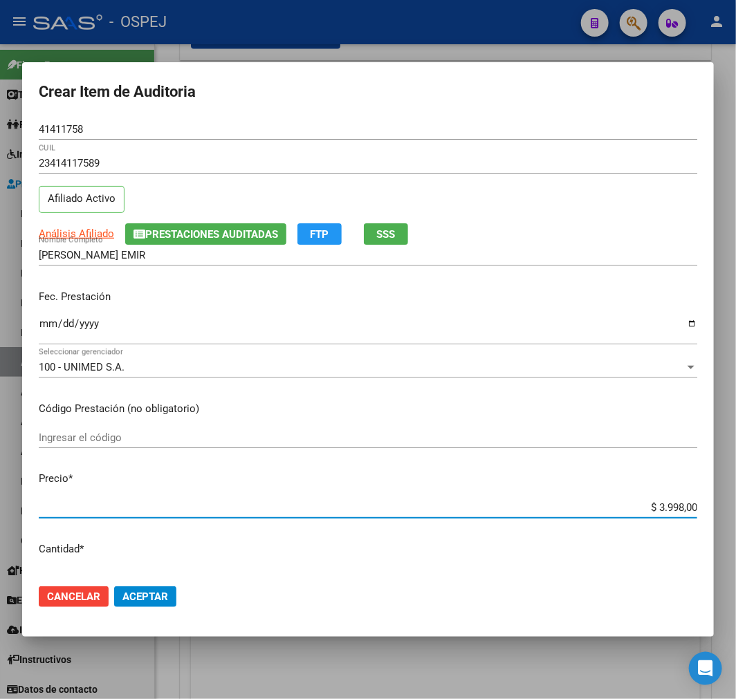
click at [166, 588] on button "Aceptar" at bounding box center [145, 597] width 62 height 21
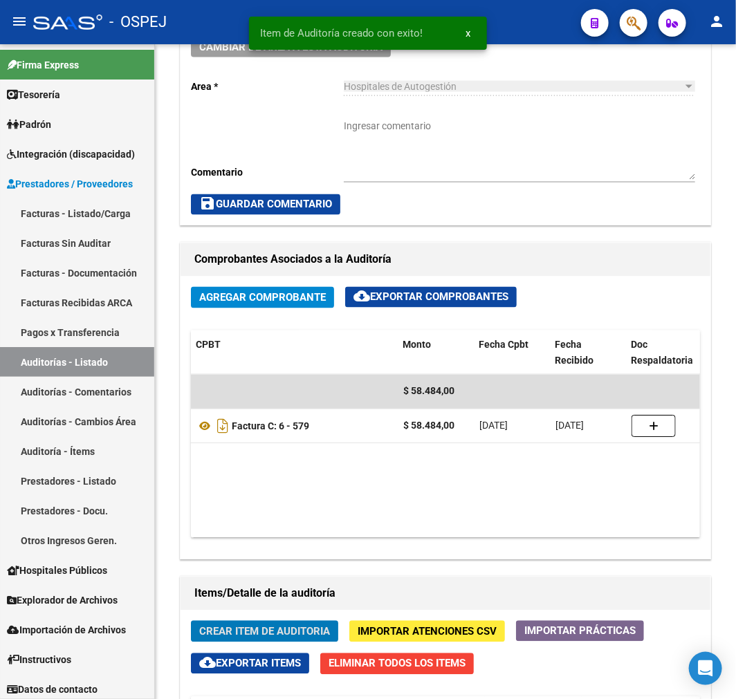
scroll to position [858, 0]
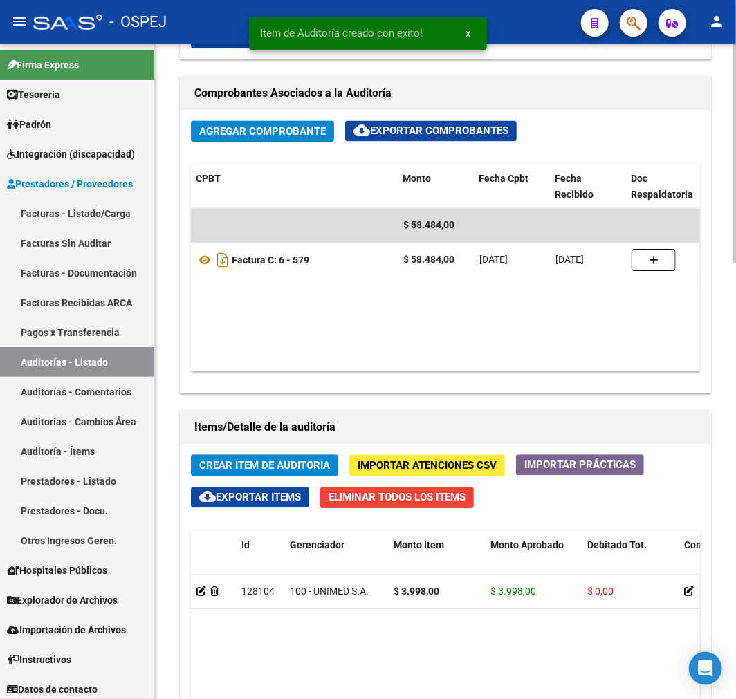
click at [295, 462] on span "Crear Item de Auditoria" at bounding box center [264, 466] width 131 height 12
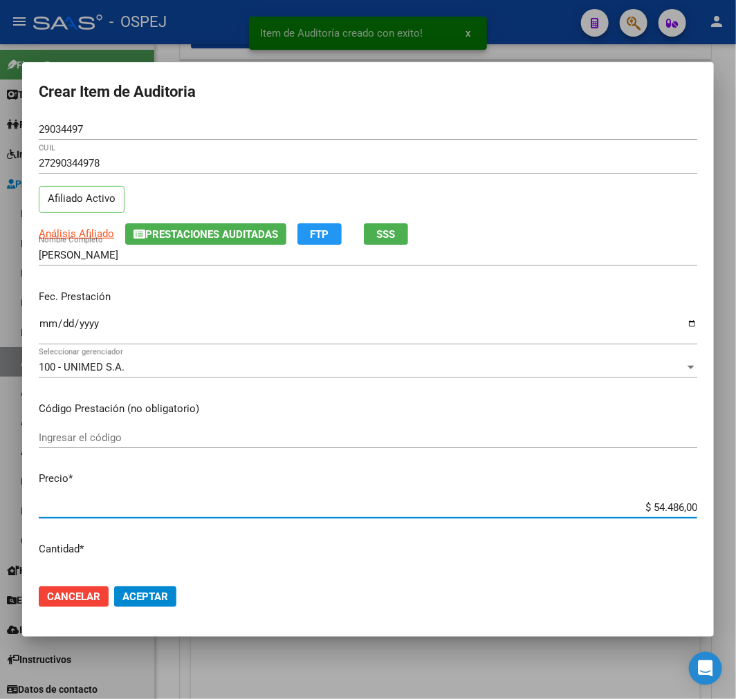
click at [653, 507] on input "$ 54.486,00" at bounding box center [368, 507] width 659 height 12
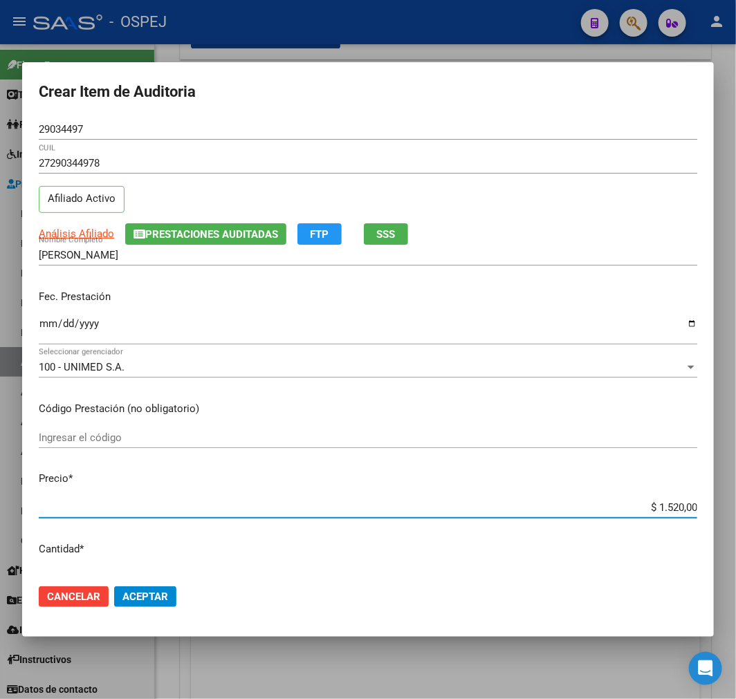
click at [183, 590] on mat-dialog-actions "Cancelar Aceptar" at bounding box center [368, 596] width 659 height 47
click at [146, 602] on span "Aceptar" at bounding box center [145, 597] width 46 height 12
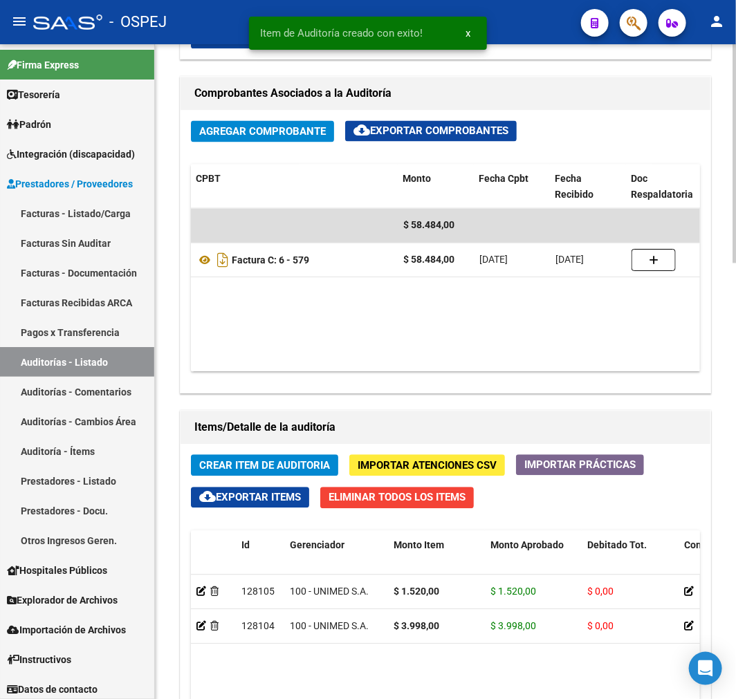
click at [292, 461] on span "Crear Item de Auditoria" at bounding box center [264, 466] width 131 height 12
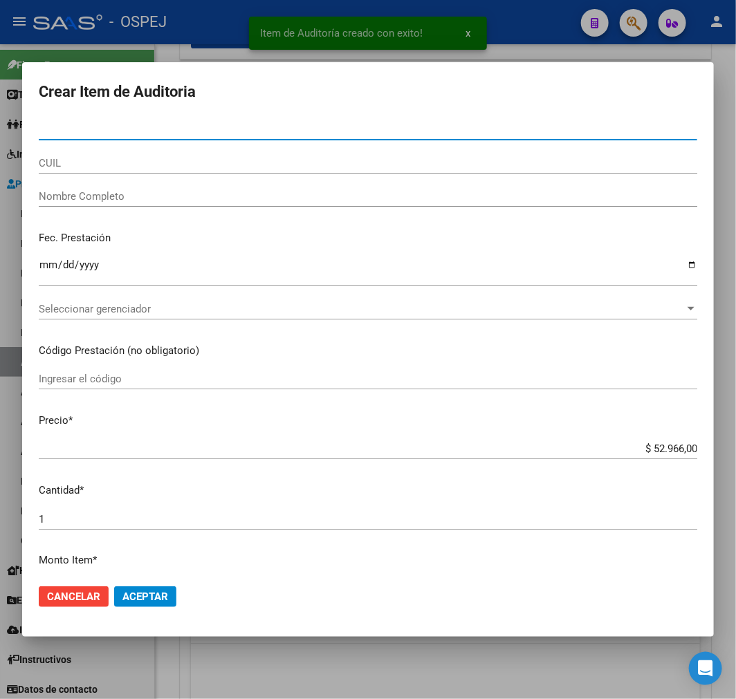
paste input "59074607"
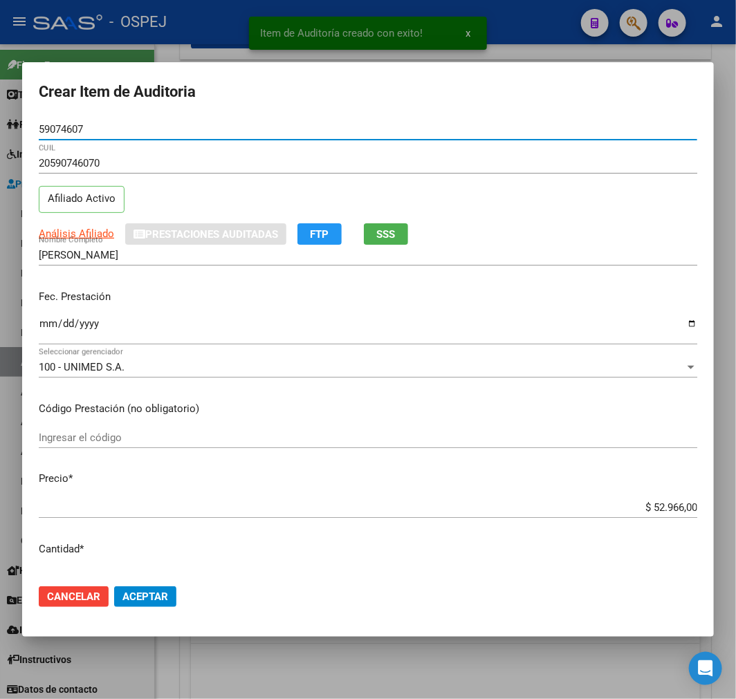
drag, startPoint x: 681, startPoint y: 500, endPoint x: 672, endPoint y: 501, distance: 9.1
click at [680, 499] on div "$ 52.966,00 Ingresar el precio" at bounding box center [368, 507] width 659 height 21
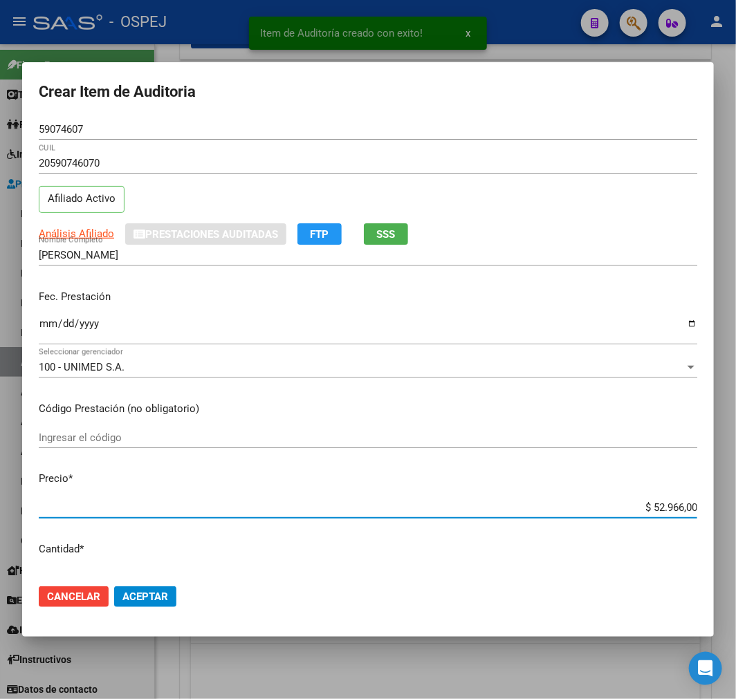
click at [653, 506] on input "$ 52.966,00" at bounding box center [368, 507] width 659 height 12
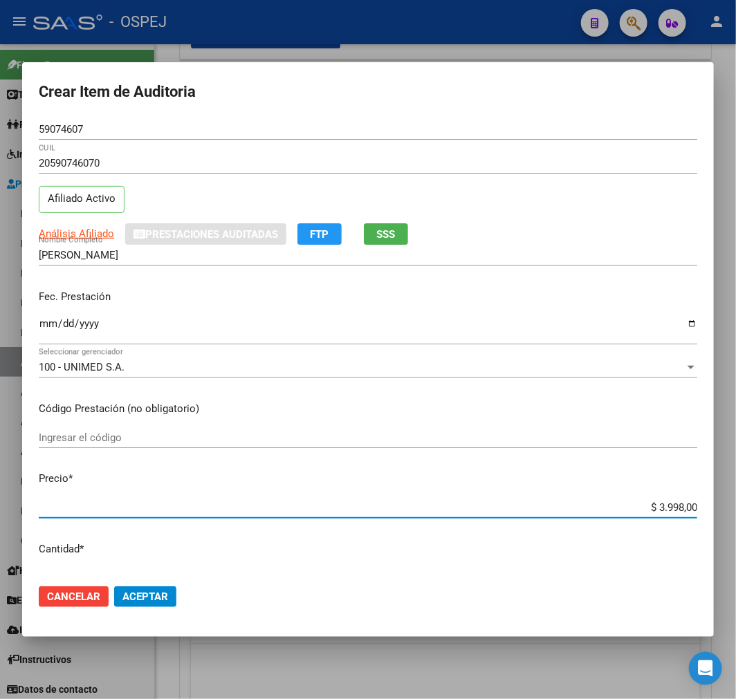
click at [142, 600] on span "Aceptar" at bounding box center [145, 597] width 46 height 12
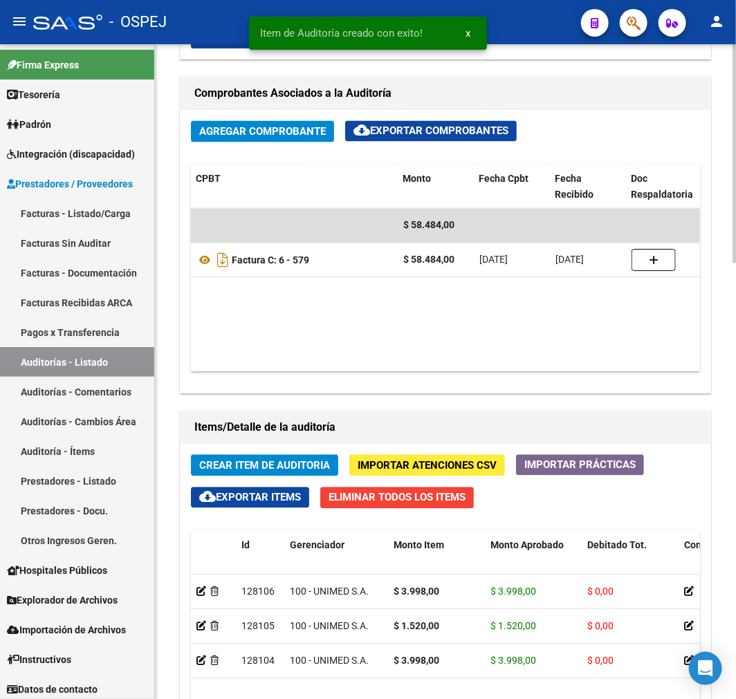
click at [306, 460] on span "Crear Item de Auditoria" at bounding box center [264, 466] width 131 height 12
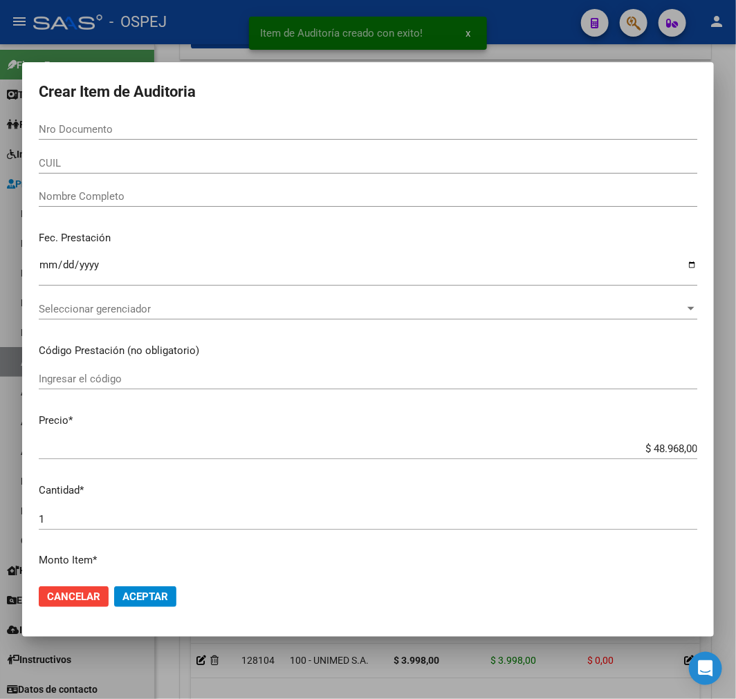
paste input "46589587"
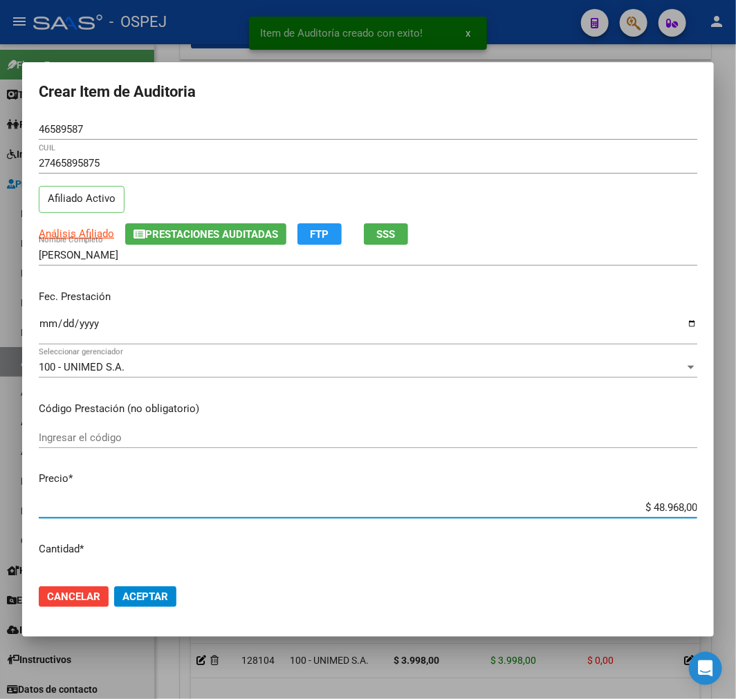
click at [652, 510] on input "$ 48.968,00" at bounding box center [368, 507] width 659 height 12
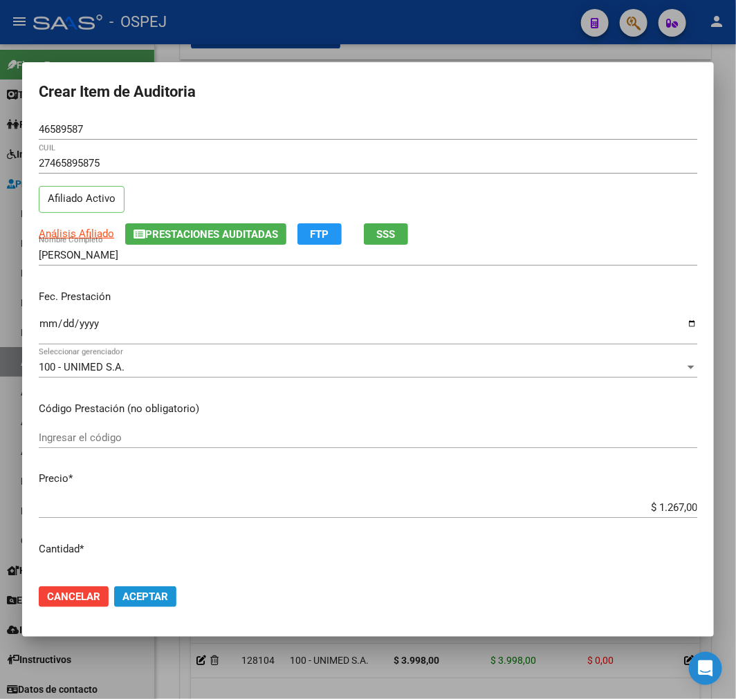
click at [160, 599] on span "Aceptar" at bounding box center [145, 597] width 46 height 12
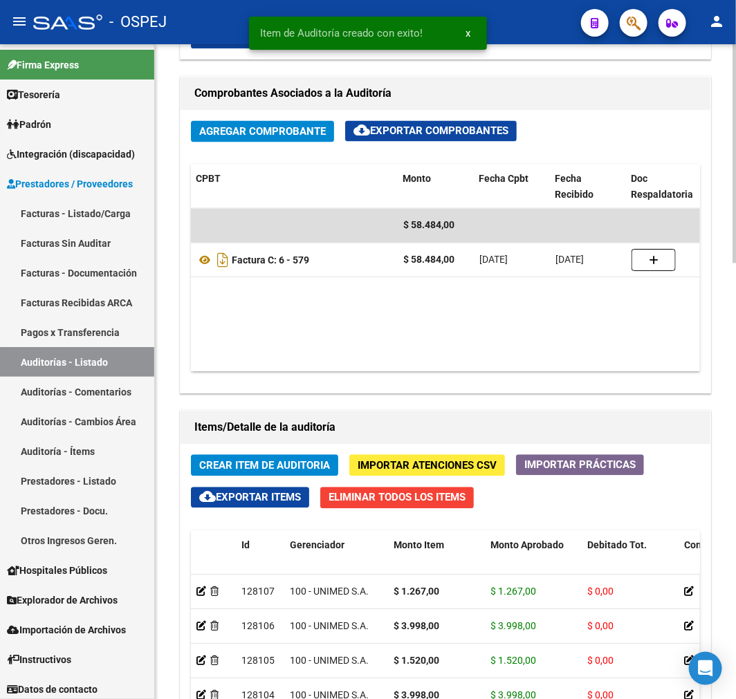
click at [295, 464] on span "Crear Item de Auditoria" at bounding box center [264, 466] width 131 height 12
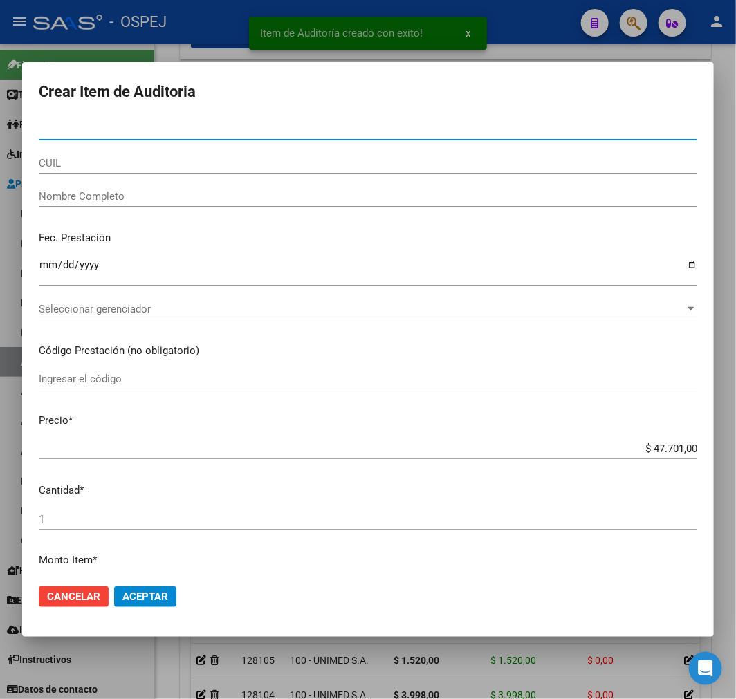
paste input "39472305"
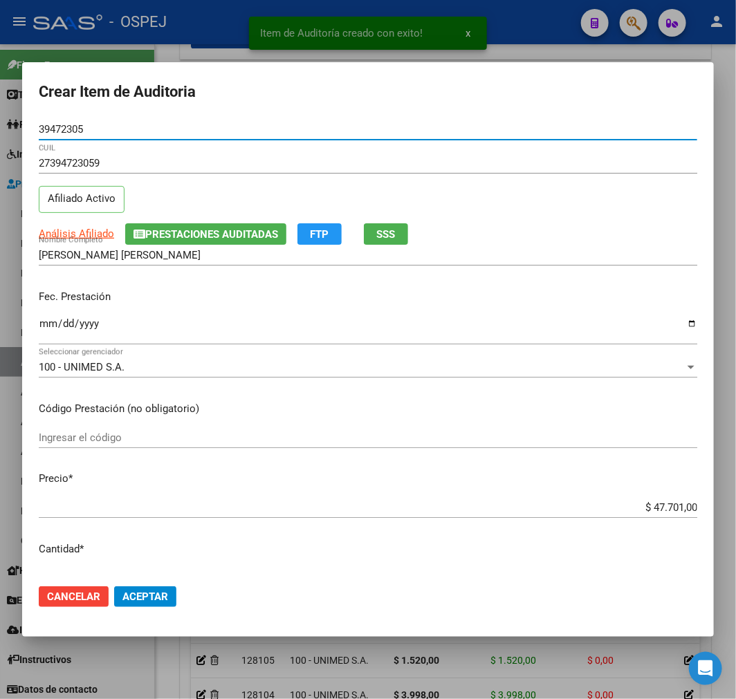
click at [683, 513] on input "$ 47.701,00" at bounding box center [368, 507] width 659 height 12
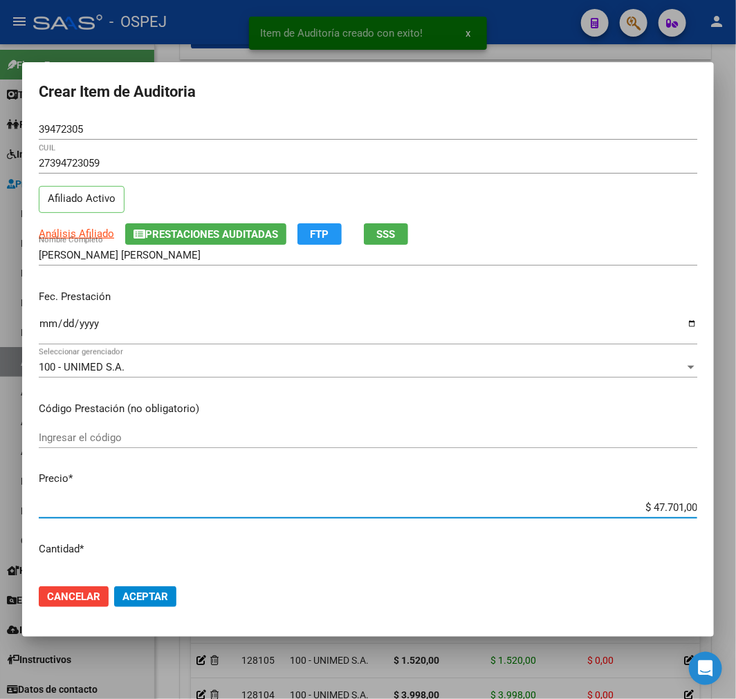
click at [683, 513] on input "$ 47.701,00" at bounding box center [368, 507] width 659 height 12
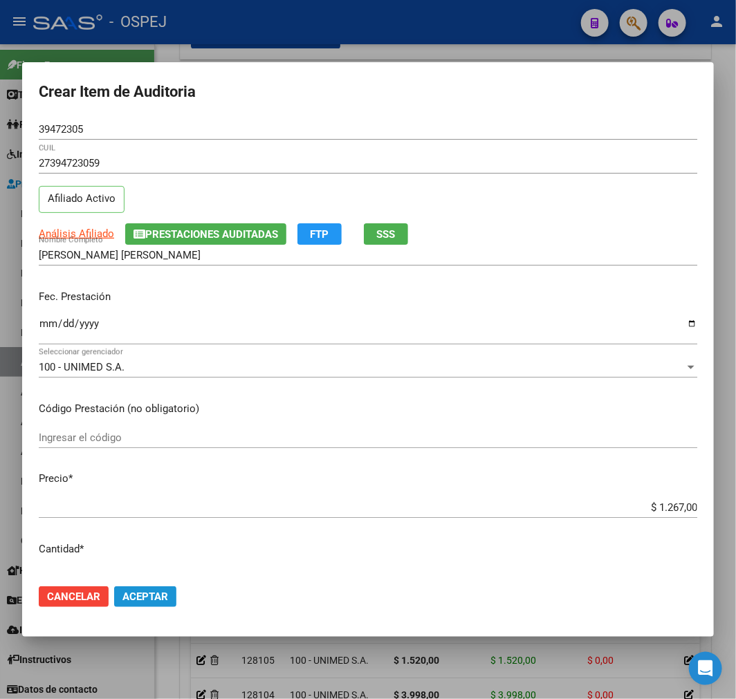
click at [149, 591] on span "Aceptar" at bounding box center [145, 597] width 46 height 12
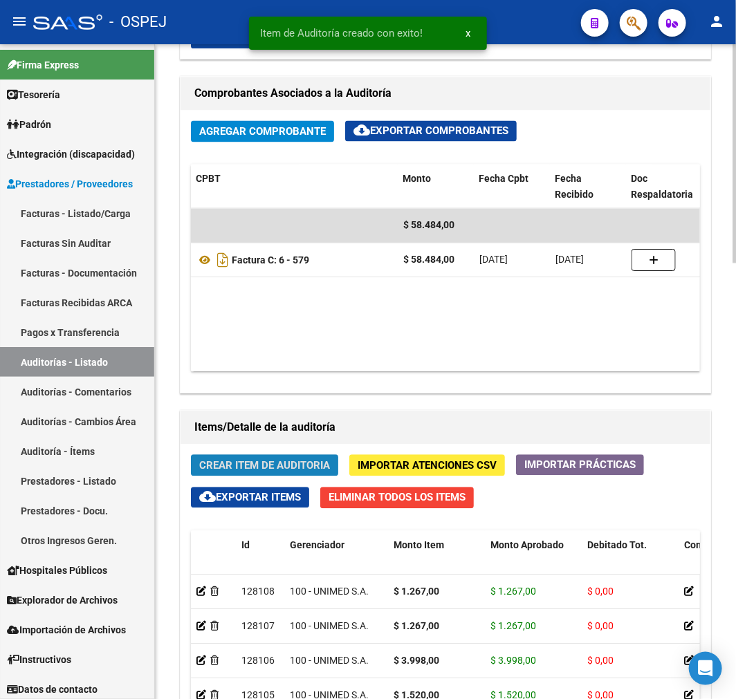
click at [210, 468] on span "Crear Item de Auditoria" at bounding box center [264, 466] width 131 height 12
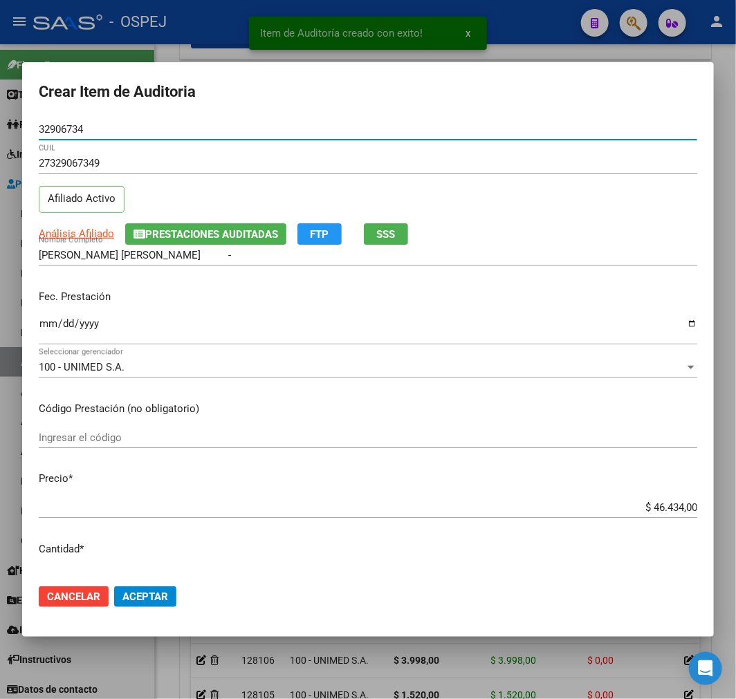
click at [661, 510] on input "$ 46.434,00" at bounding box center [368, 507] width 659 height 12
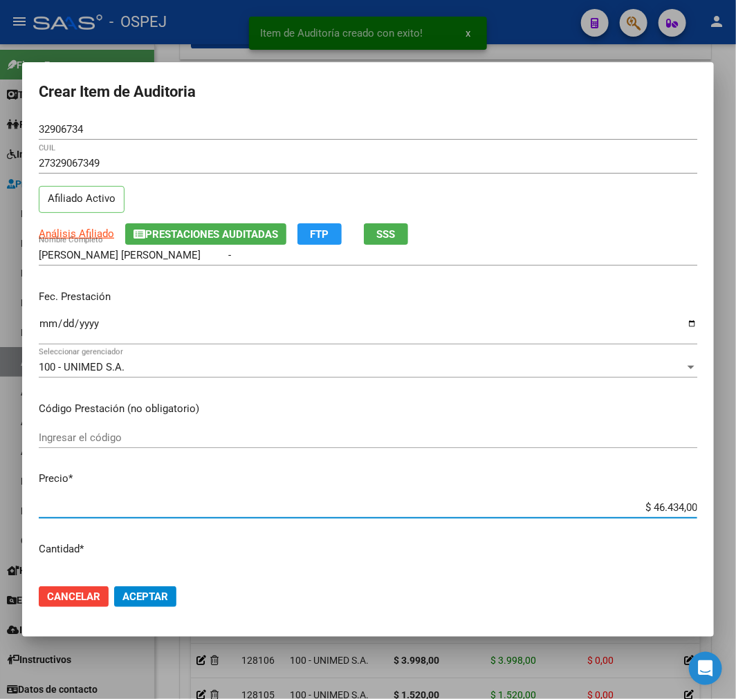
click at [661, 510] on input "$ 46.434,00" at bounding box center [368, 507] width 659 height 12
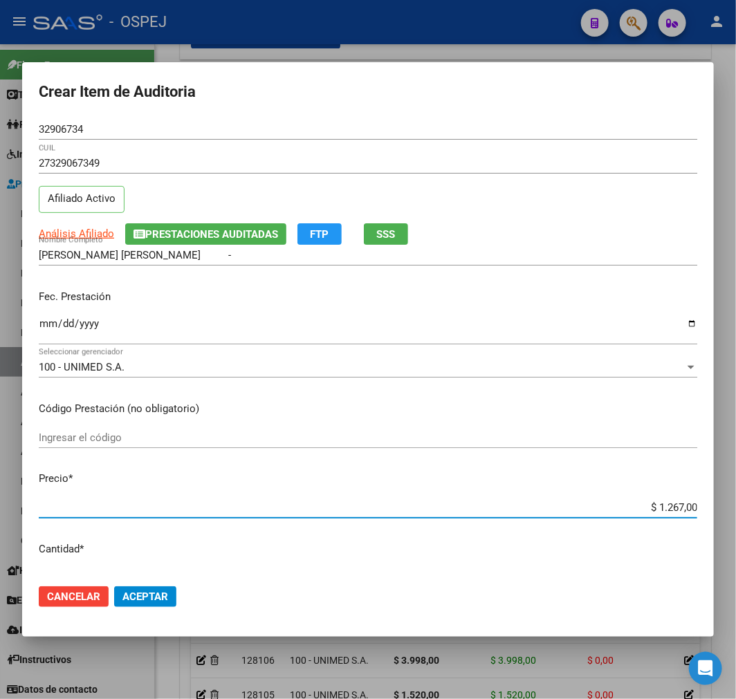
click at [143, 593] on span "Aceptar" at bounding box center [145, 597] width 46 height 12
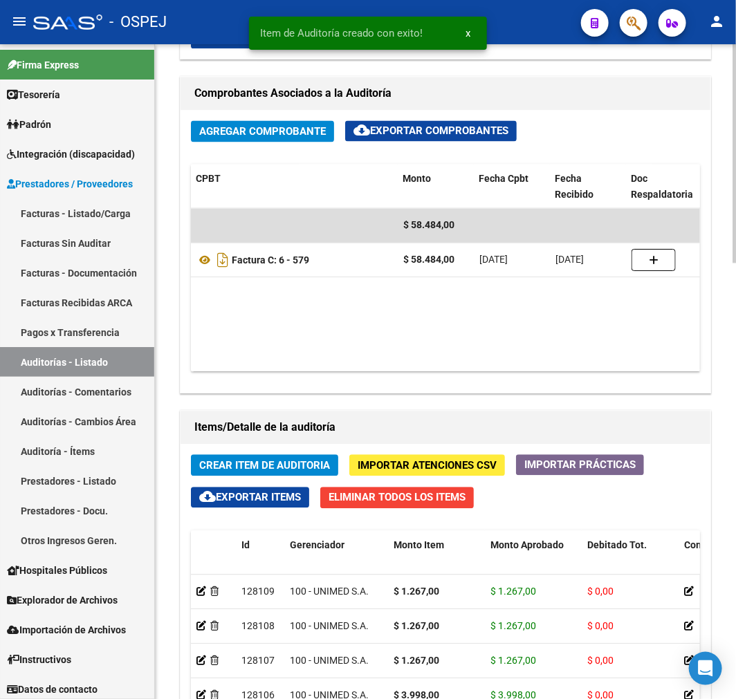
click at [259, 472] on span "Crear Item de Auditoria" at bounding box center [264, 466] width 131 height 12
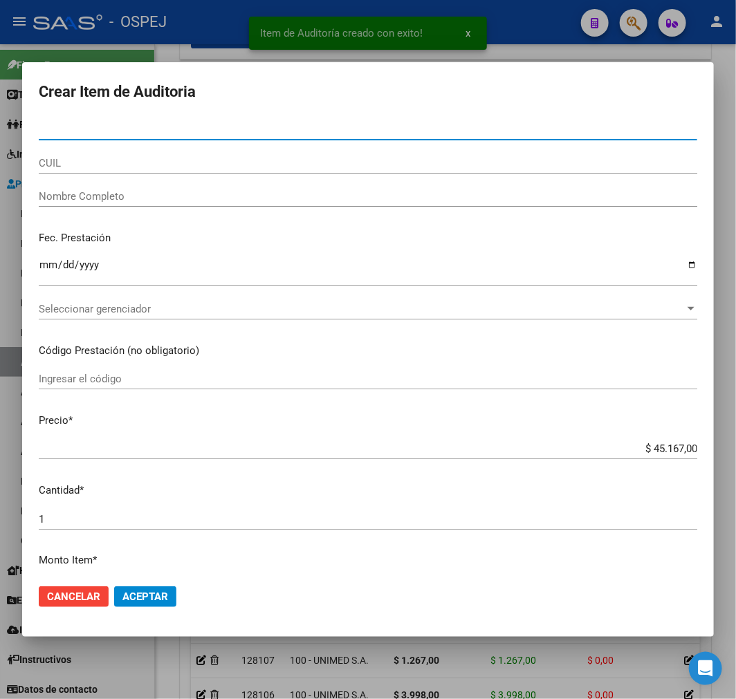
paste input "59074607"
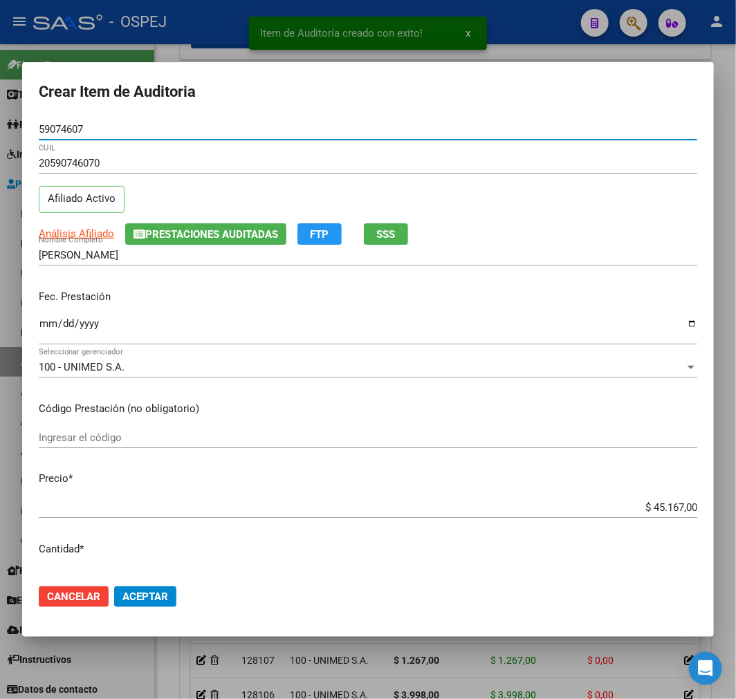
click at [662, 509] on input "$ 45.167,00" at bounding box center [368, 507] width 659 height 12
click at [663, 509] on input "$ 45.167,00" at bounding box center [368, 507] width 659 height 12
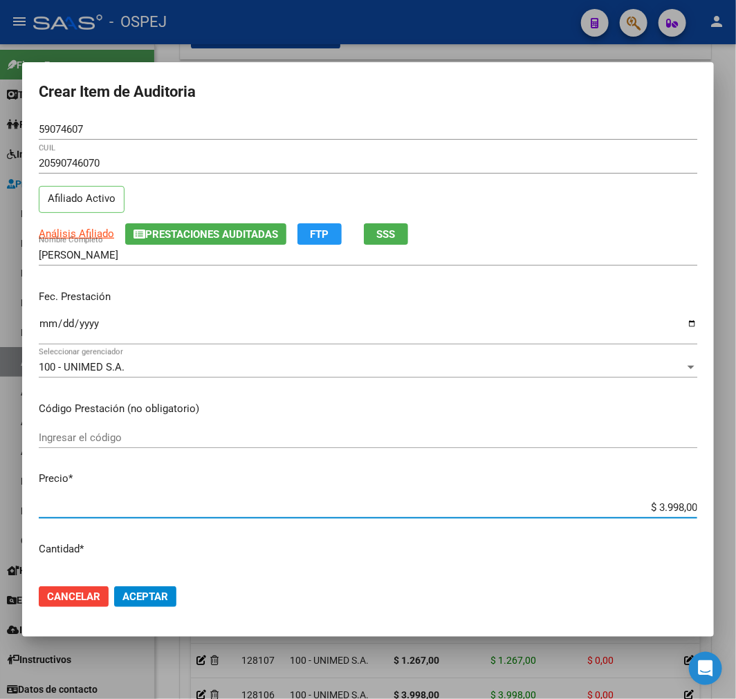
click at [169, 602] on button "Aceptar" at bounding box center [145, 597] width 62 height 21
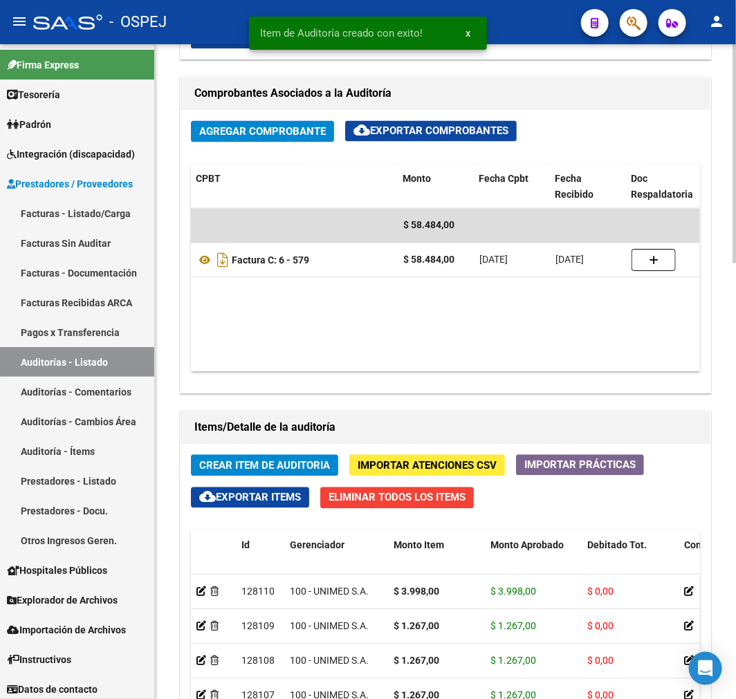
click at [271, 476] on button "Crear Item de Auditoria" at bounding box center [264, 465] width 147 height 21
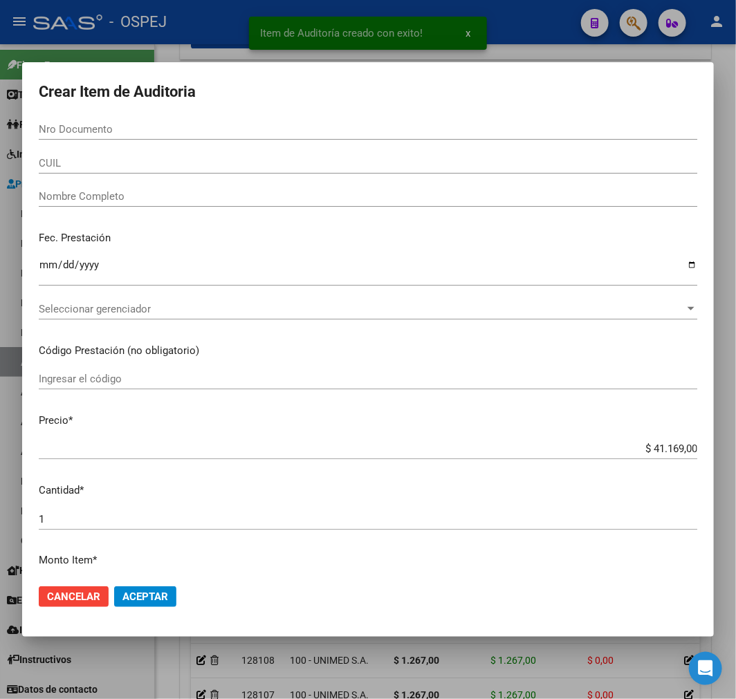
paste input "59074607"
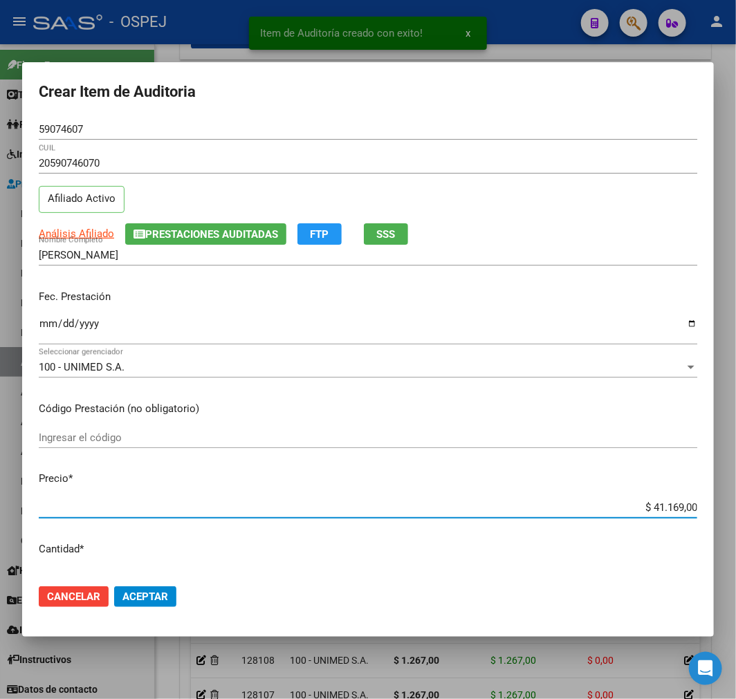
click at [665, 508] on input "$ 41.169,00" at bounding box center [368, 507] width 659 height 12
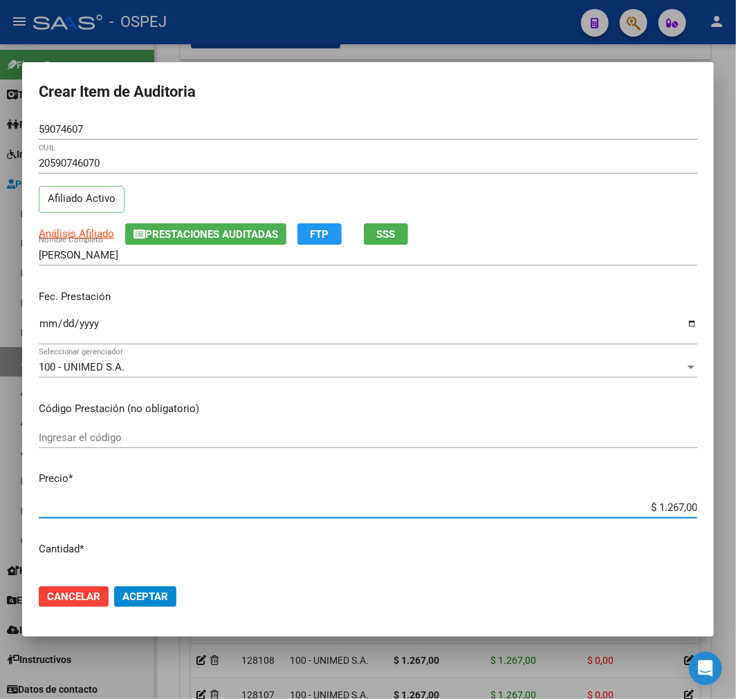
click at [151, 592] on span "Aceptar" at bounding box center [145, 597] width 46 height 12
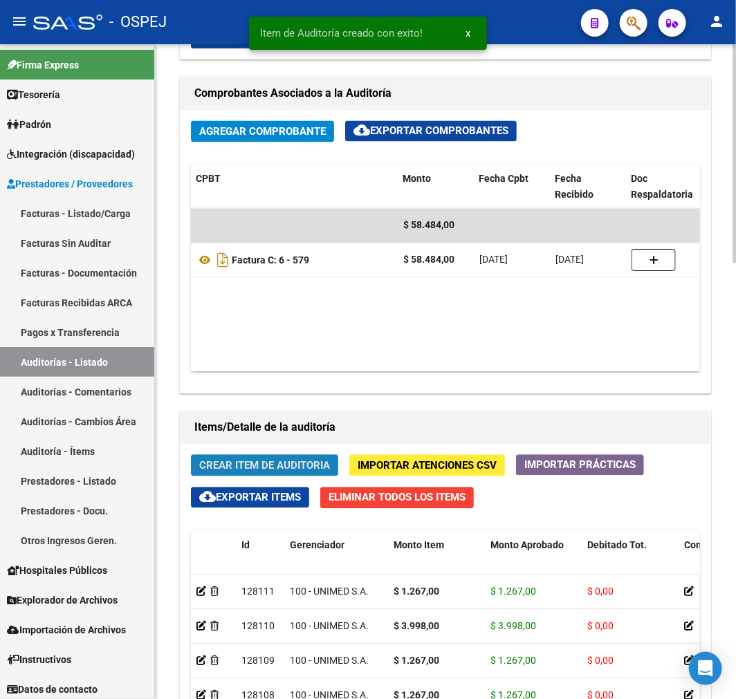
click at [232, 469] on span "Crear Item de Auditoria" at bounding box center [264, 466] width 131 height 12
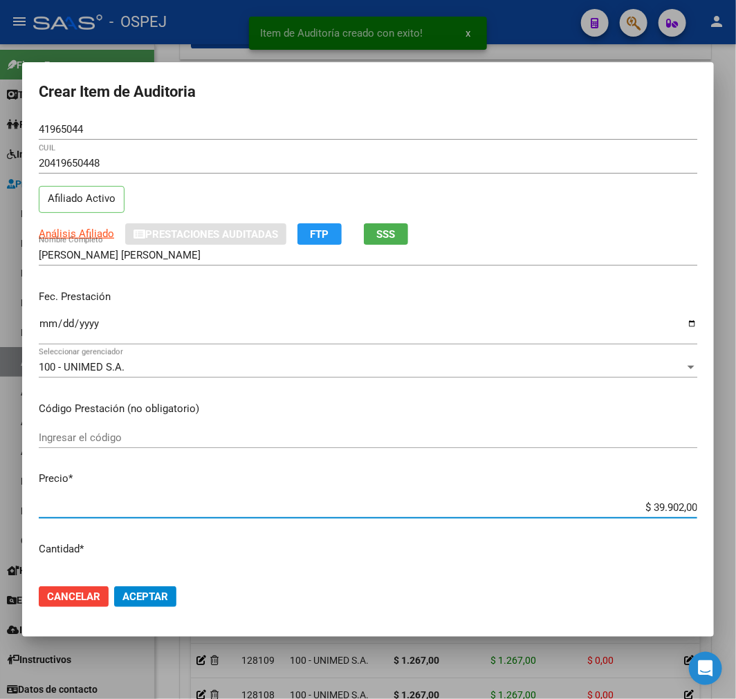
click at [654, 510] on input "$ 39.902,00" at bounding box center [368, 507] width 659 height 12
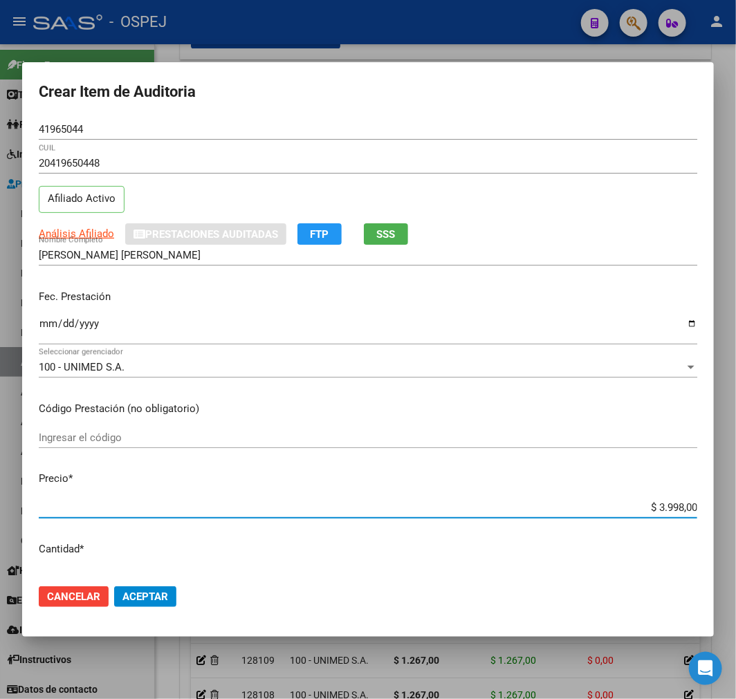
click at [136, 598] on span "Aceptar" at bounding box center [145, 597] width 46 height 12
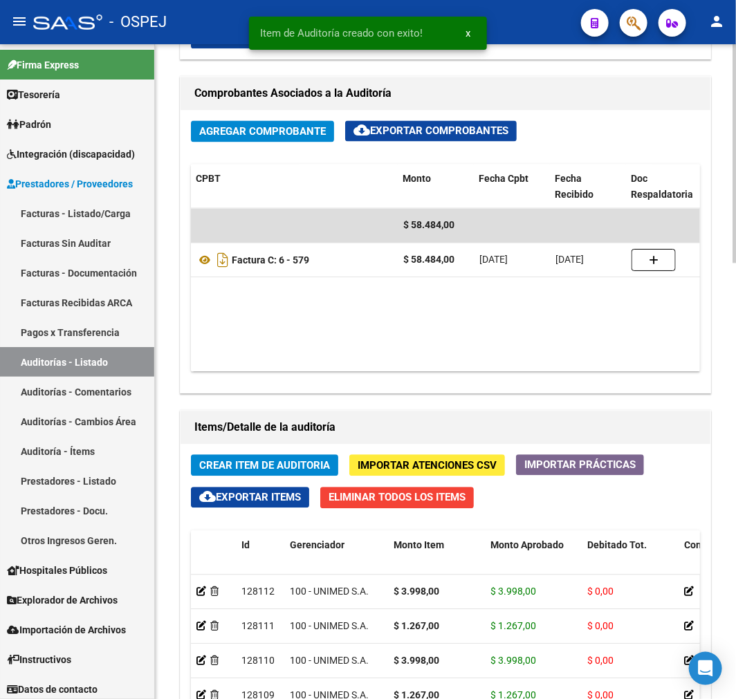
click at [255, 463] on span "Crear Item de Auditoria" at bounding box center [264, 466] width 131 height 12
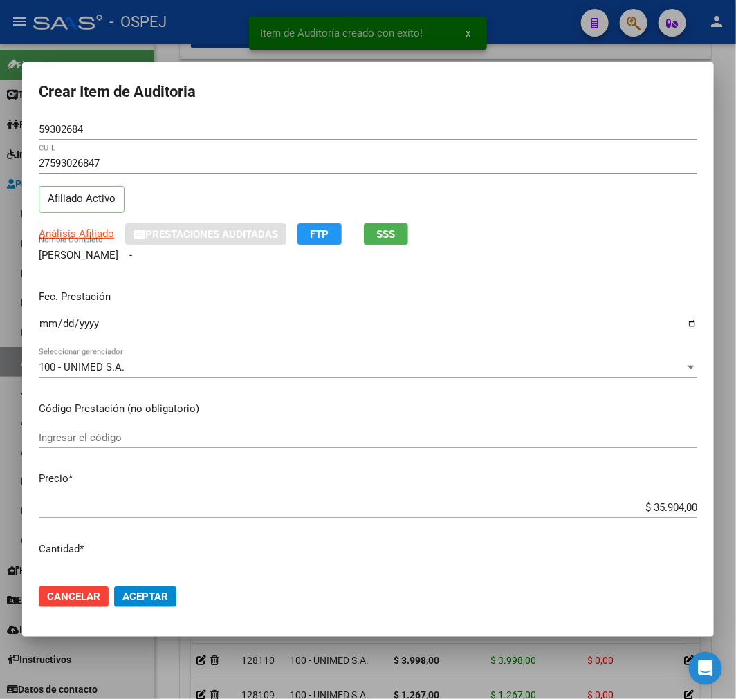
click at [667, 497] on div "$ 35.904,00 Ingresar el precio" at bounding box center [368, 507] width 659 height 21
click at [664, 506] on input "$ 35.904,00" at bounding box center [368, 507] width 659 height 12
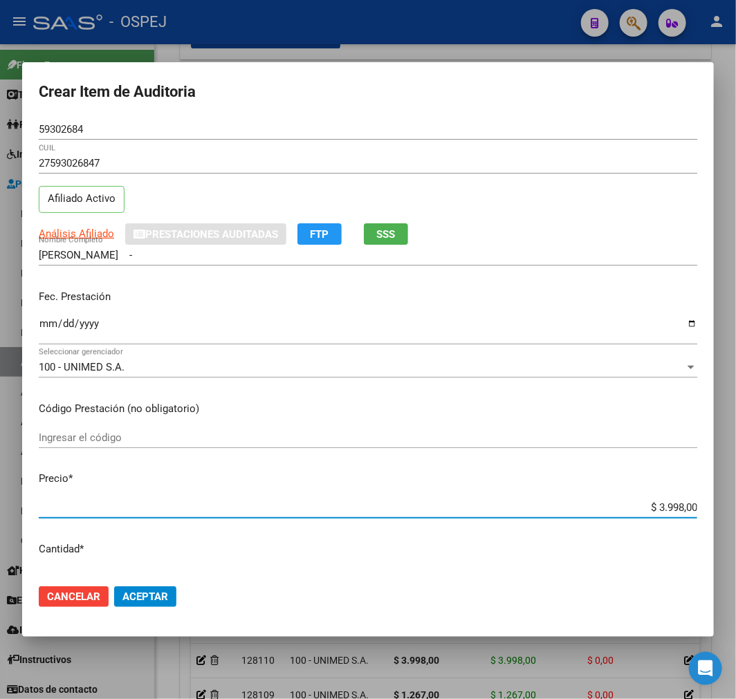
click at [148, 591] on span "Aceptar" at bounding box center [145, 597] width 46 height 12
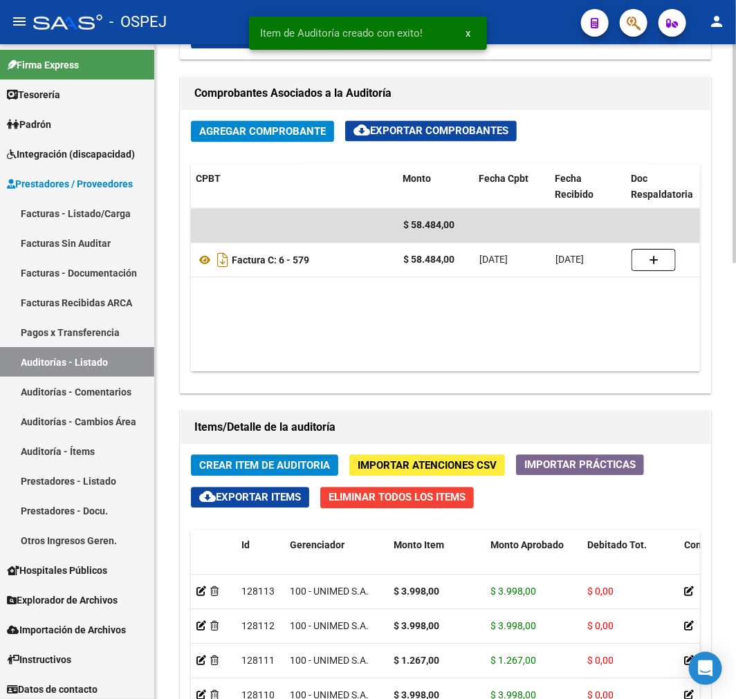
click at [315, 467] on span "Crear Item de Auditoria" at bounding box center [264, 466] width 131 height 12
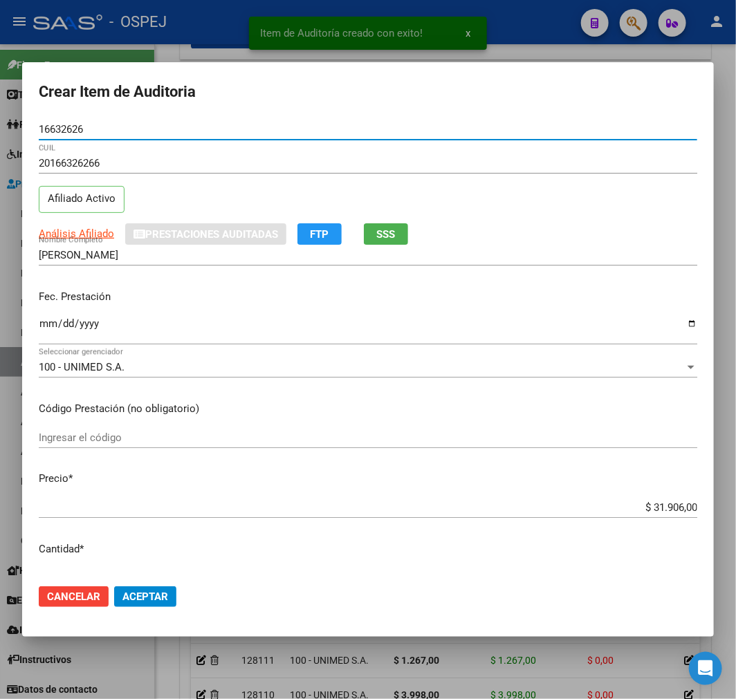
click at [664, 504] on input "$ 31.906,00" at bounding box center [368, 507] width 659 height 12
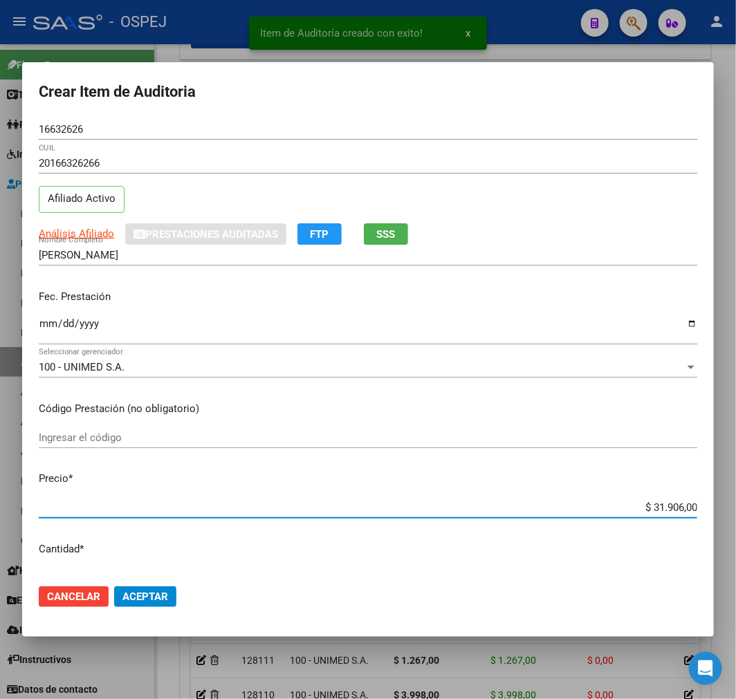
click at [664, 504] on input "$ 31.906,00" at bounding box center [368, 507] width 659 height 12
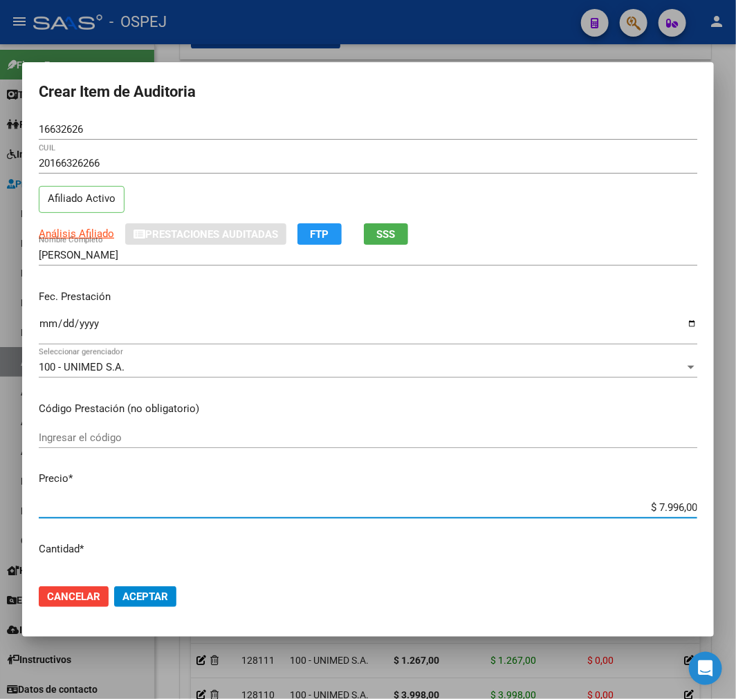
click at [149, 603] on button "Aceptar" at bounding box center [145, 597] width 62 height 21
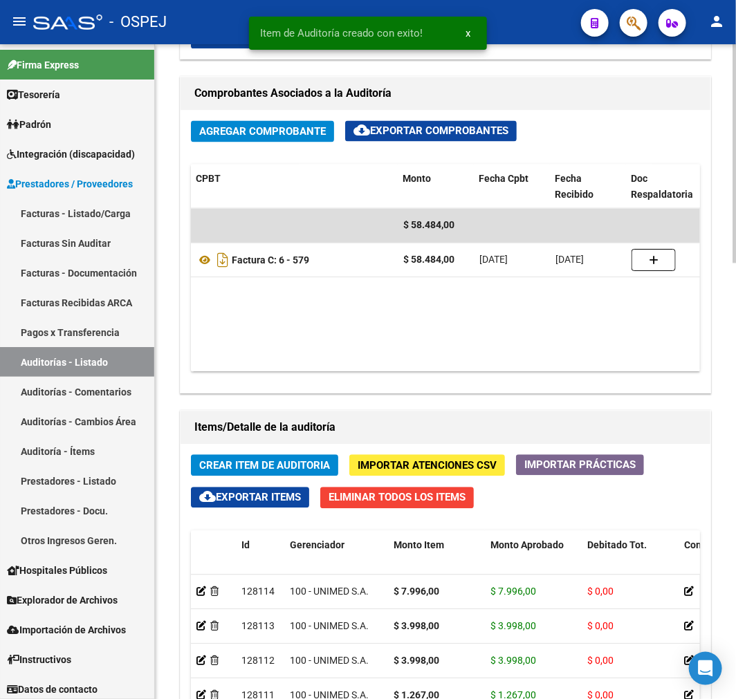
click at [257, 462] on span "Crear Item de Auditoria" at bounding box center [264, 466] width 131 height 12
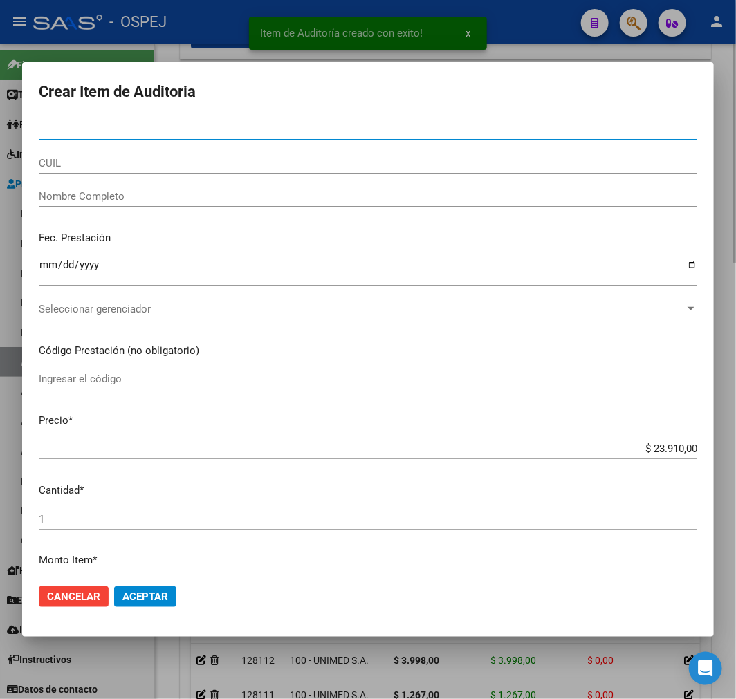
paste input "59097592"
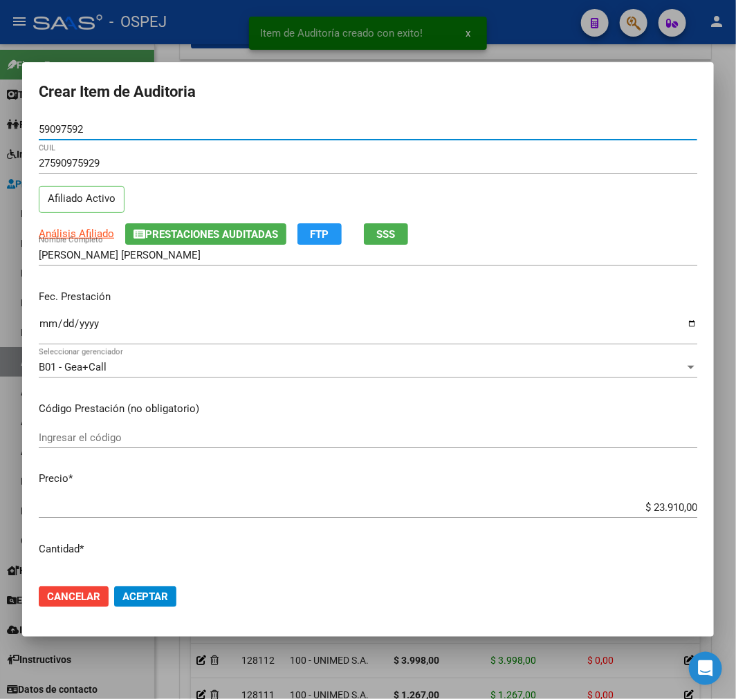
click at [676, 507] on input "$ 23.910,00" at bounding box center [368, 507] width 659 height 12
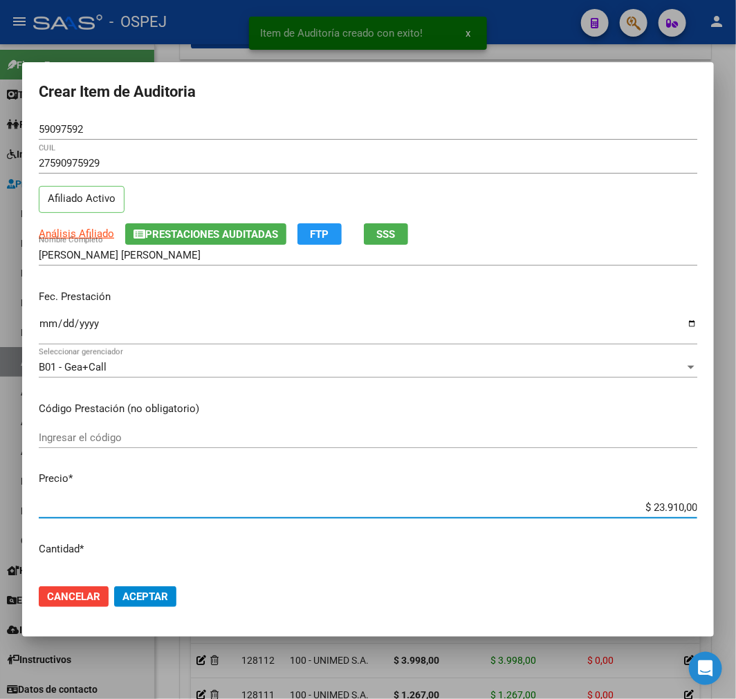
click at [676, 507] on input "$ 23.910,00" at bounding box center [368, 507] width 659 height 12
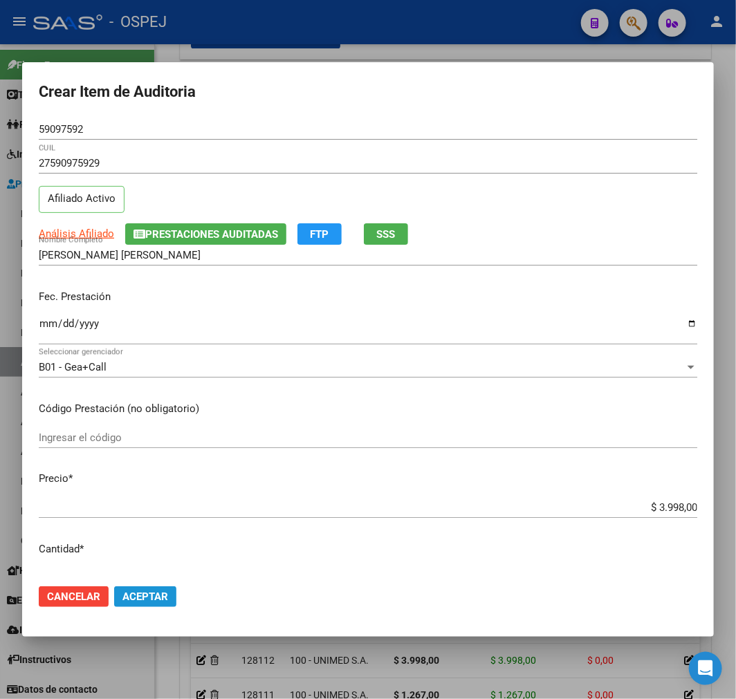
click at [149, 607] on button "Aceptar" at bounding box center [145, 597] width 62 height 21
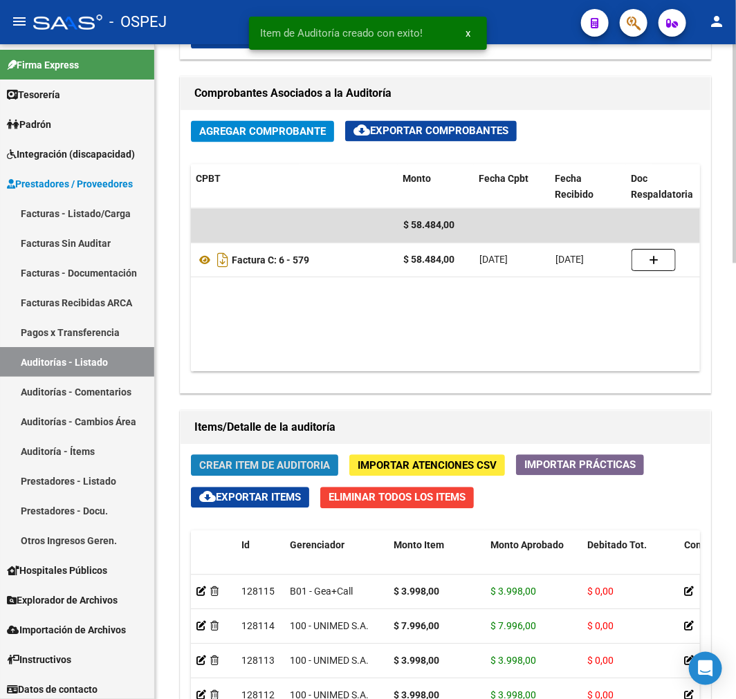
click at [273, 466] on span "Crear Item de Auditoria" at bounding box center [264, 466] width 131 height 12
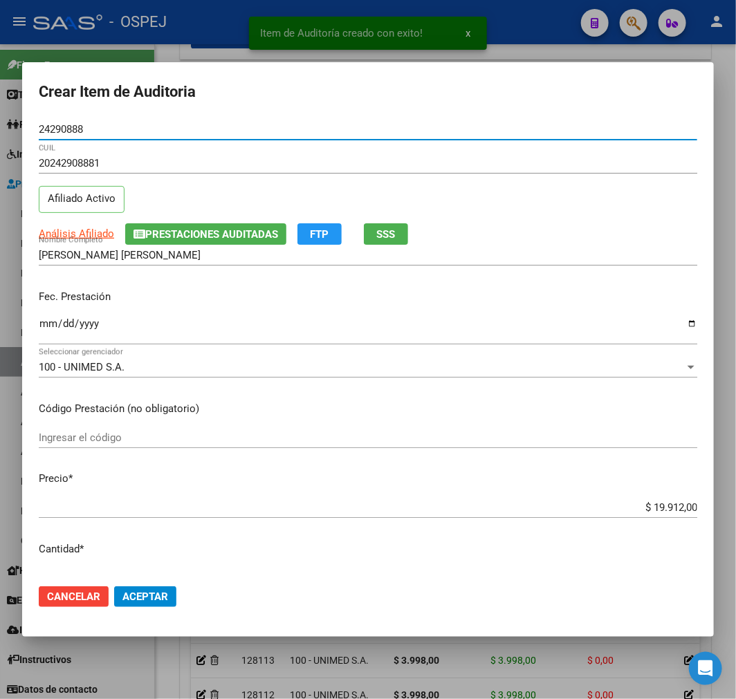
click at [667, 516] on div "$ 19.912,00 Ingresar el precio" at bounding box center [368, 507] width 659 height 21
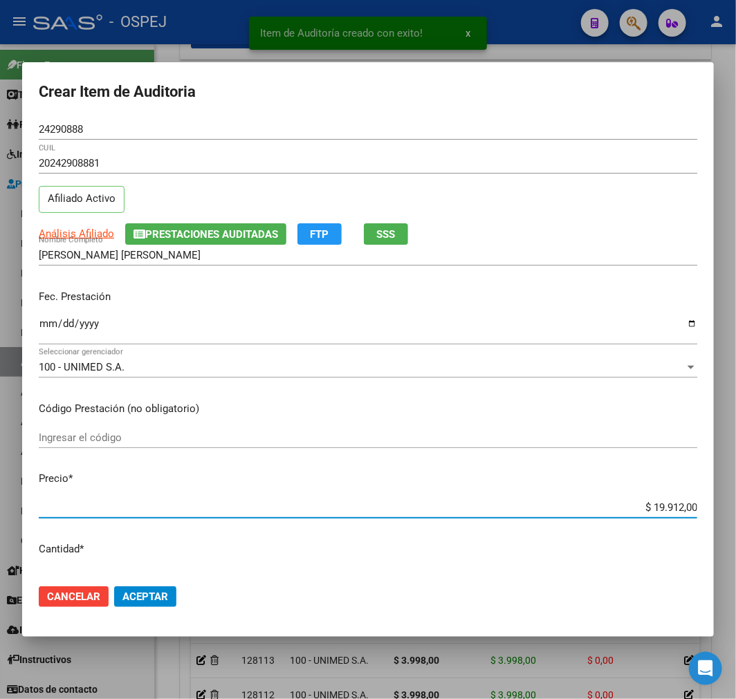
click at [666, 510] on input "$ 19.912,00" at bounding box center [368, 507] width 659 height 12
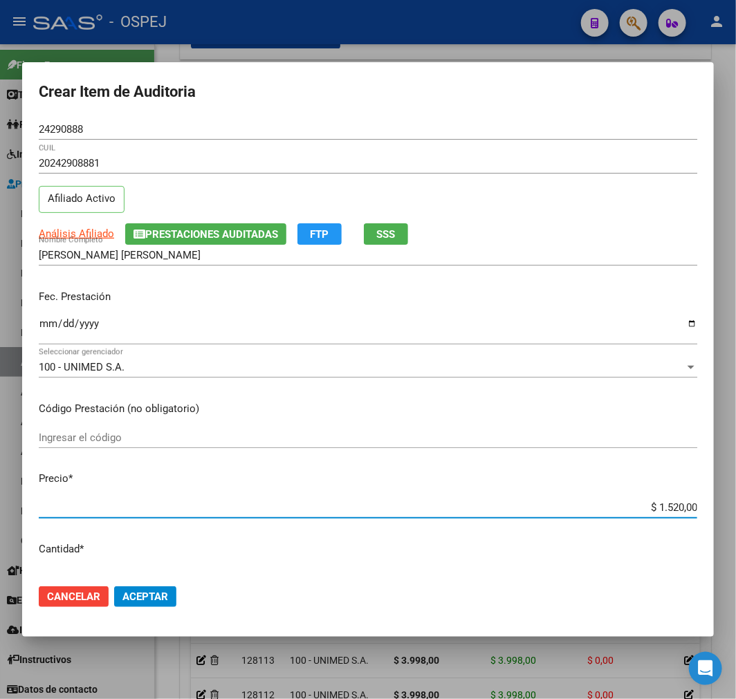
click at [141, 585] on mat-dialog-actions "Cancelar Aceptar" at bounding box center [368, 596] width 659 height 47
click at [169, 587] on button "Aceptar" at bounding box center [145, 597] width 62 height 21
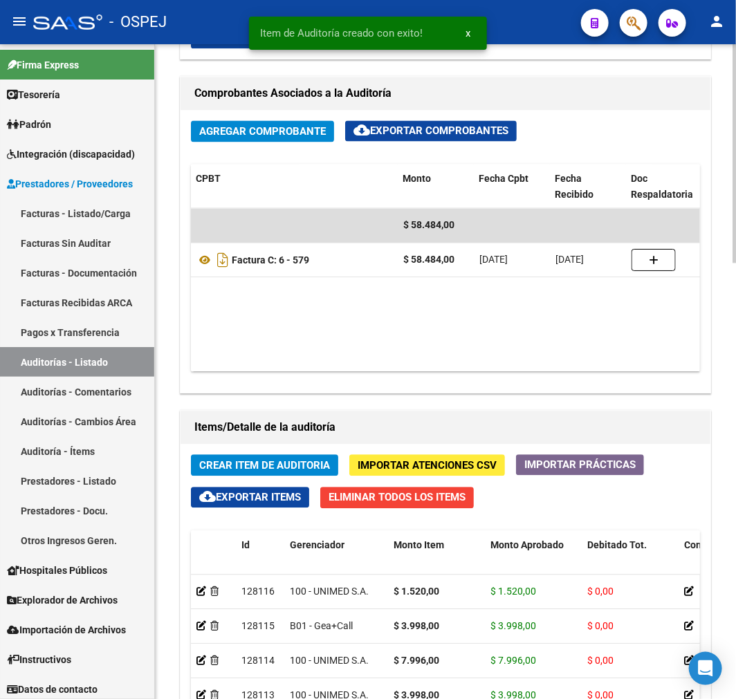
click at [323, 463] on span "Crear Item de Auditoria" at bounding box center [264, 466] width 131 height 12
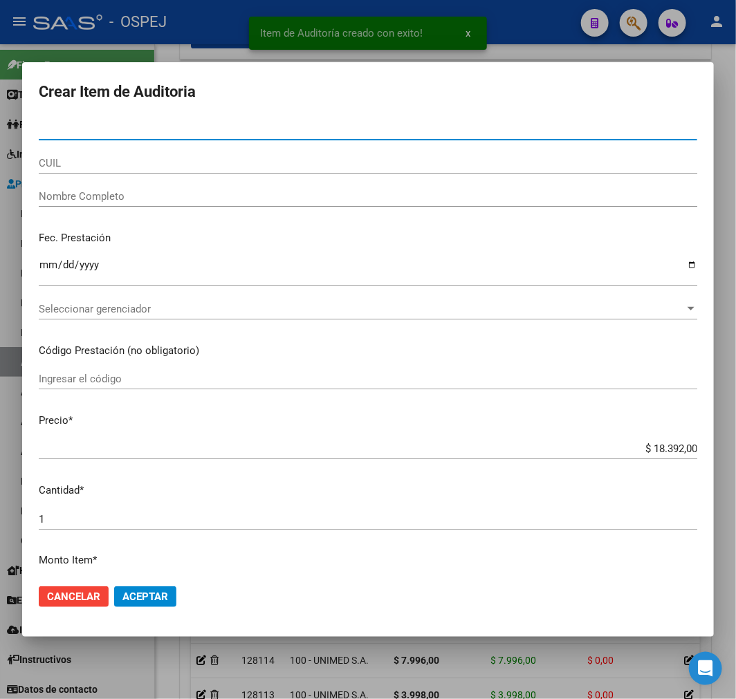
paste input "59074607"
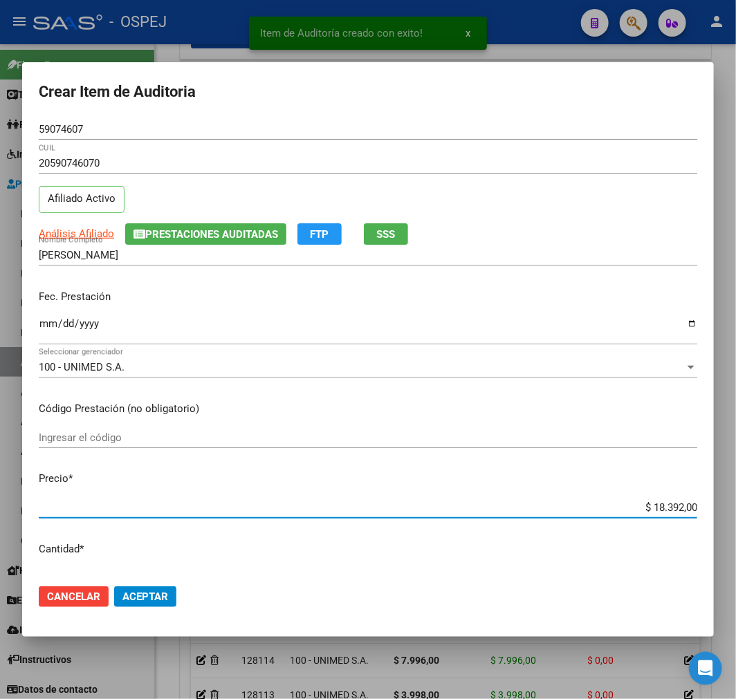
click at [658, 506] on input "$ 18.392,00" at bounding box center [368, 507] width 659 height 12
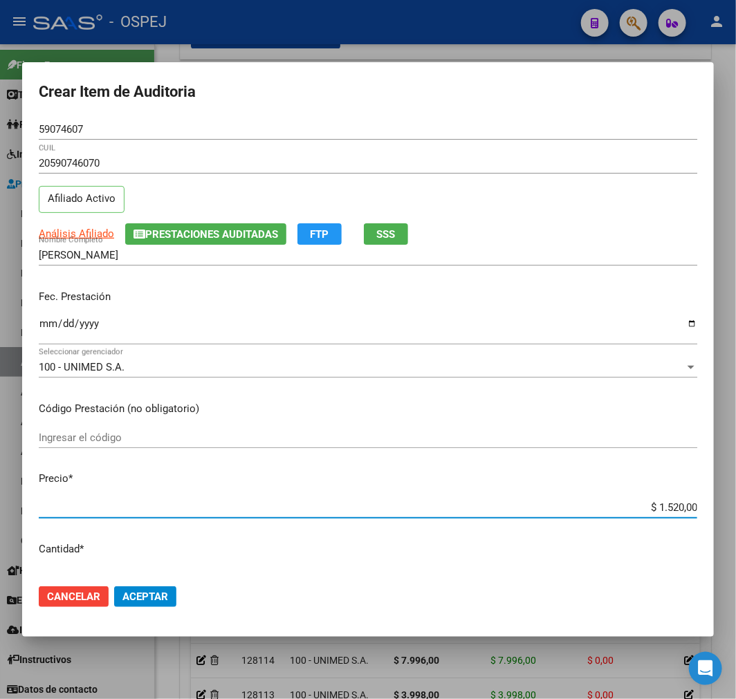
click at [140, 596] on span "Aceptar" at bounding box center [145, 597] width 46 height 12
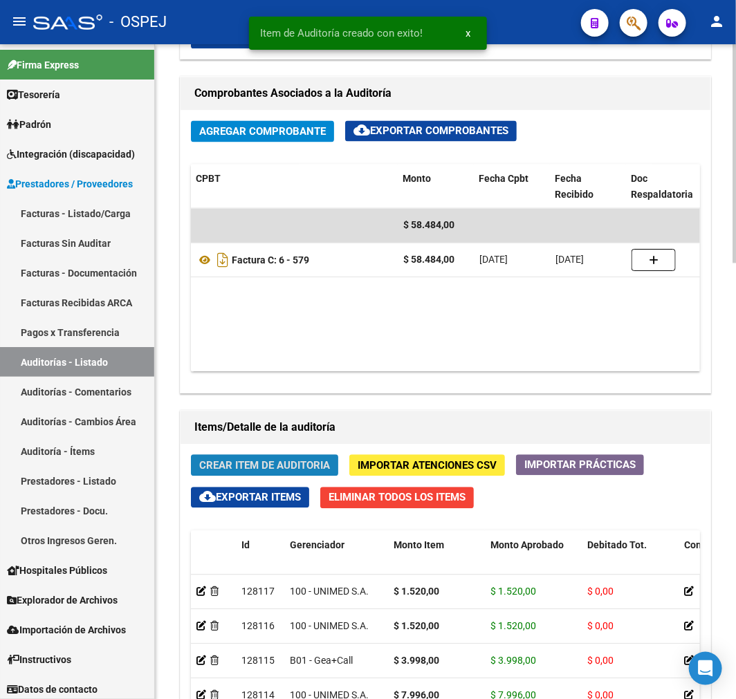
click at [308, 475] on button "Crear Item de Auditoria" at bounding box center [264, 465] width 147 height 21
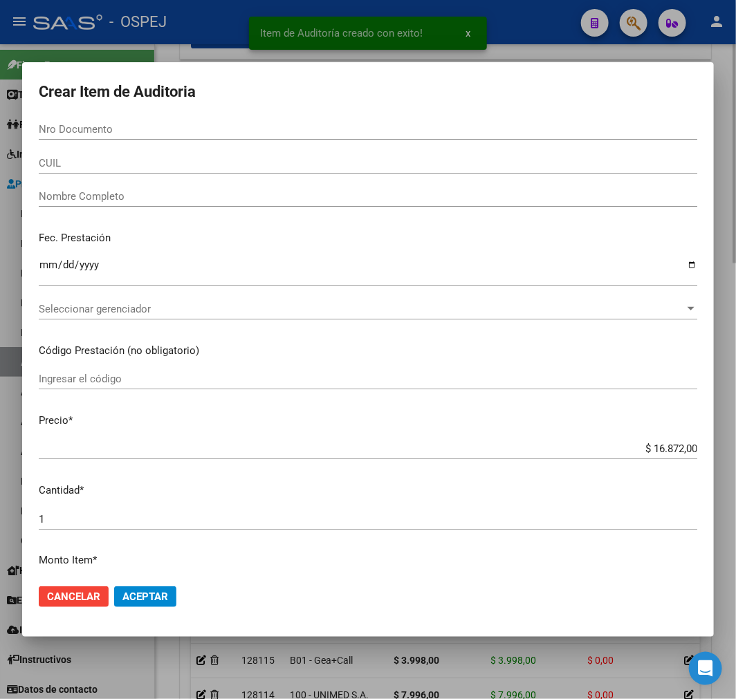
paste input "57406014"
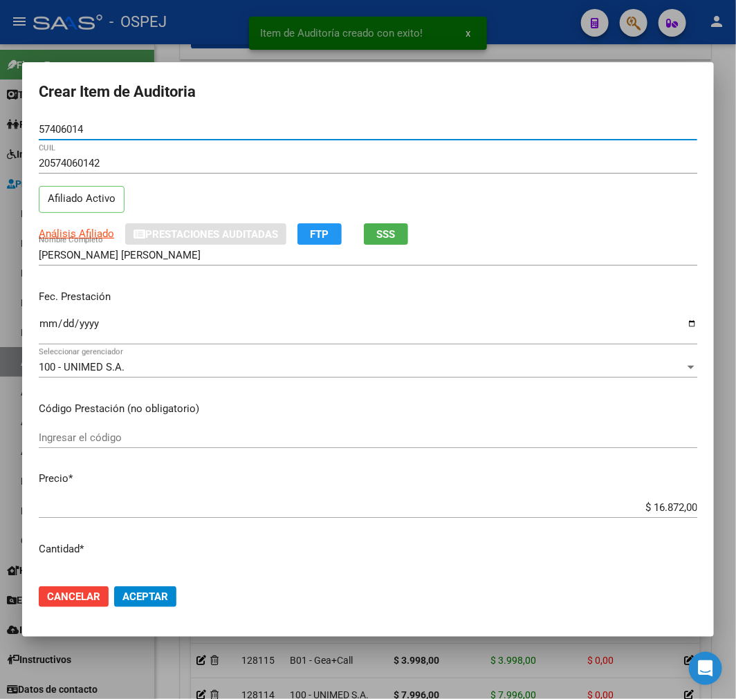
click at [665, 509] on input "$ 16.872,00" at bounding box center [368, 507] width 659 height 12
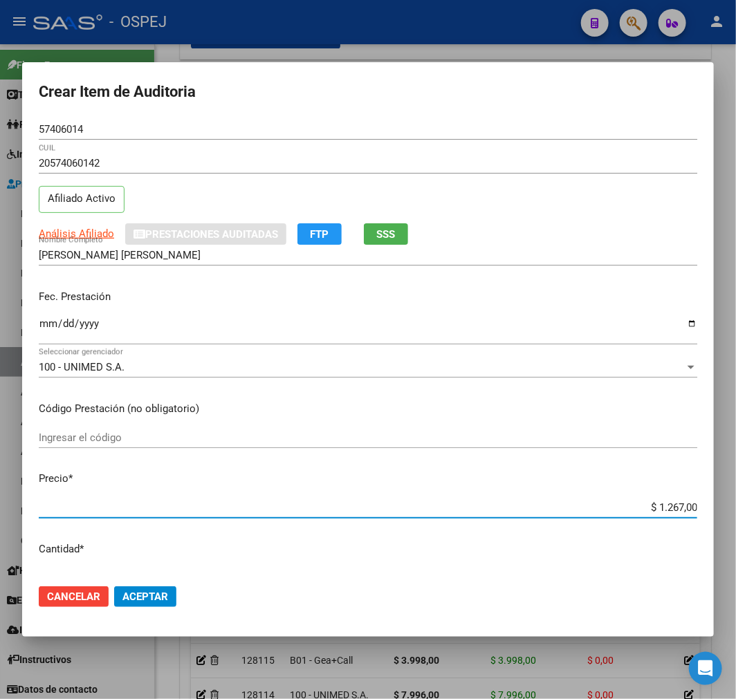
drag, startPoint x: 120, startPoint y: 605, endPoint x: 138, endPoint y: 605, distance: 18.0
click at [121, 605] on button "Aceptar" at bounding box center [145, 597] width 62 height 21
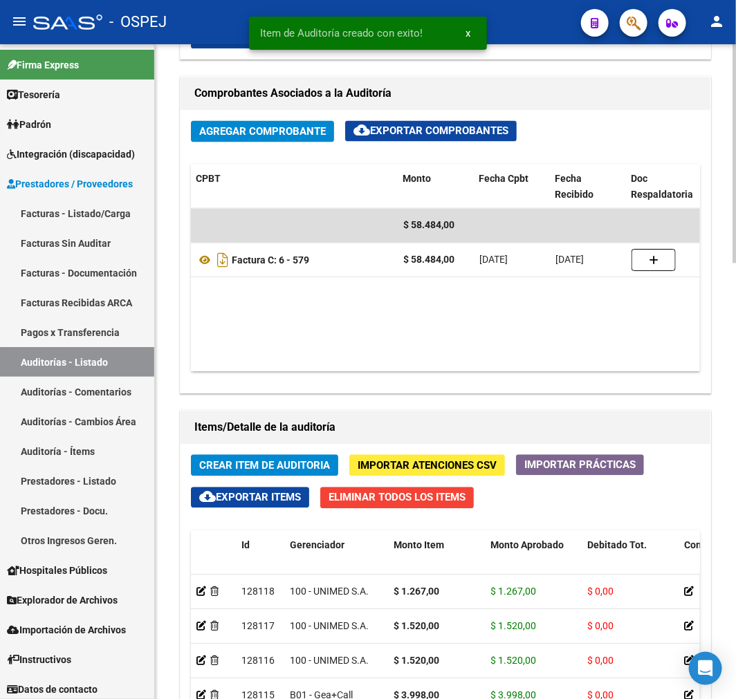
click at [277, 461] on span "Crear Item de Auditoria" at bounding box center [264, 466] width 131 height 12
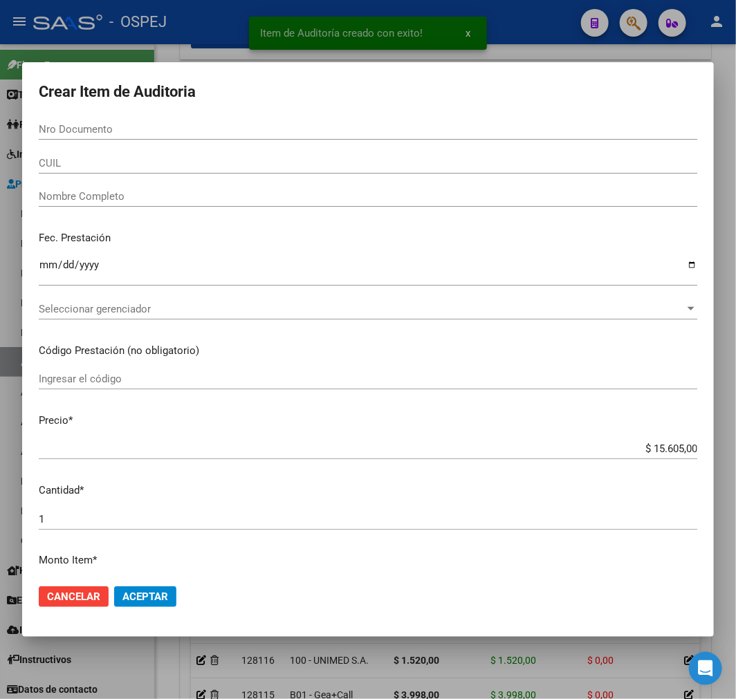
paste input "32389062"
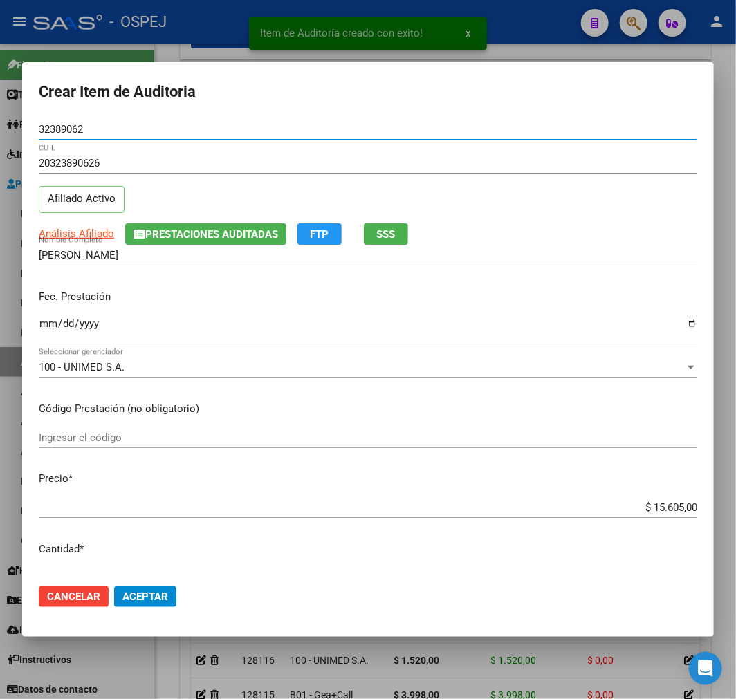
click at [655, 501] on input "$ 15.605,00" at bounding box center [368, 507] width 659 height 12
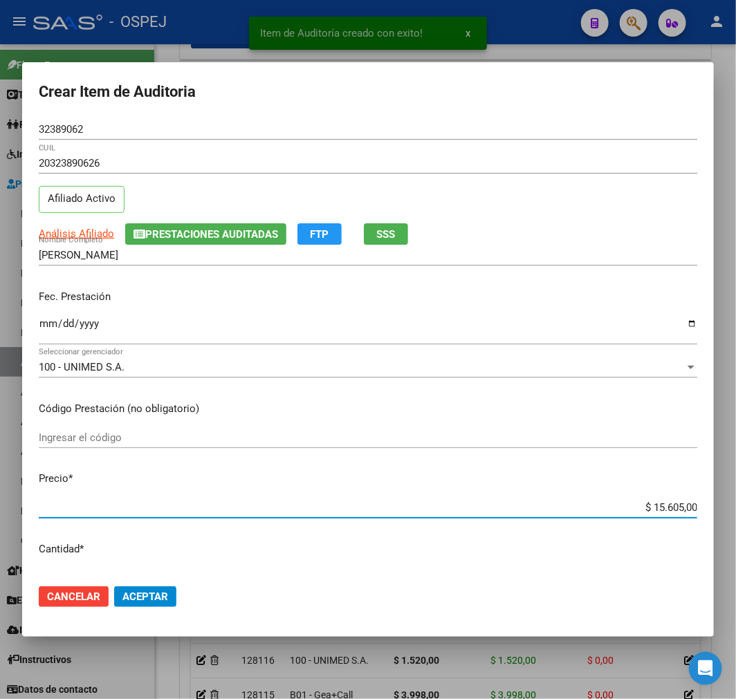
click at [655, 501] on input "$ 15.605,00" at bounding box center [368, 507] width 659 height 12
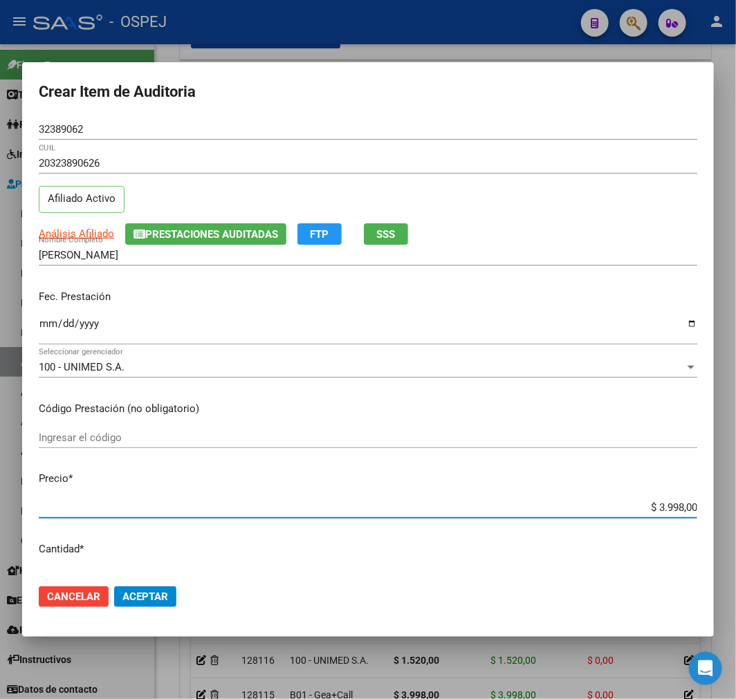
click at [147, 595] on span "Aceptar" at bounding box center [145, 597] width 46 height 12
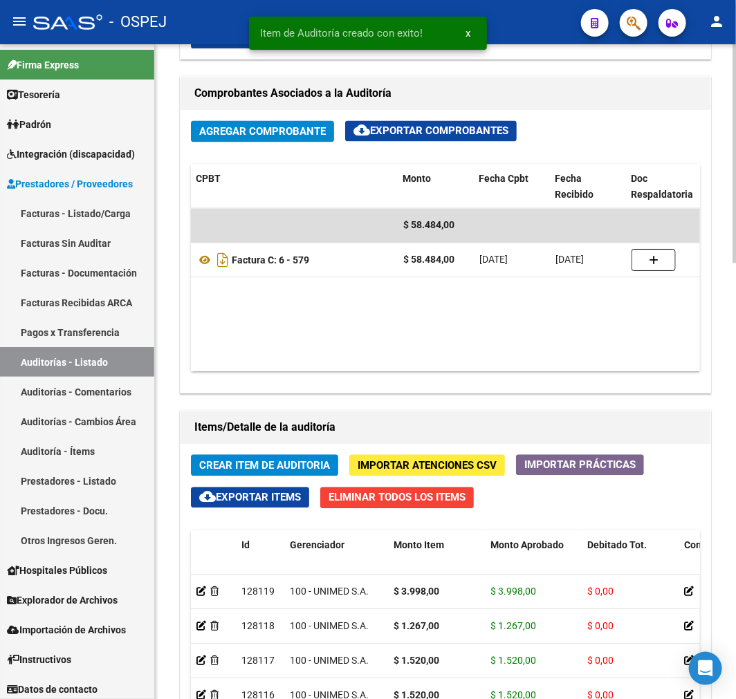
click at [243, 466] on span "Crear Item de Auditoria" at bounding box center [264, 466] width 131 height 12
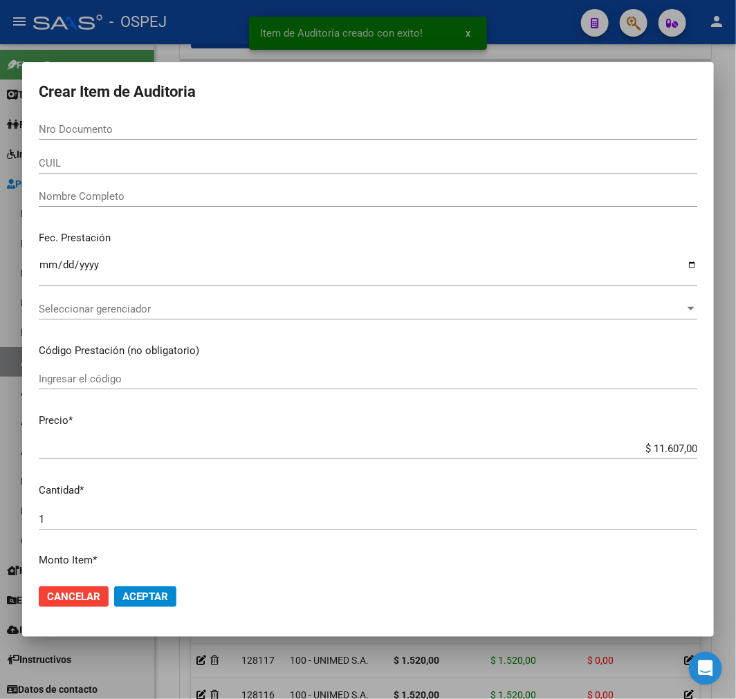
paste input "42853664"
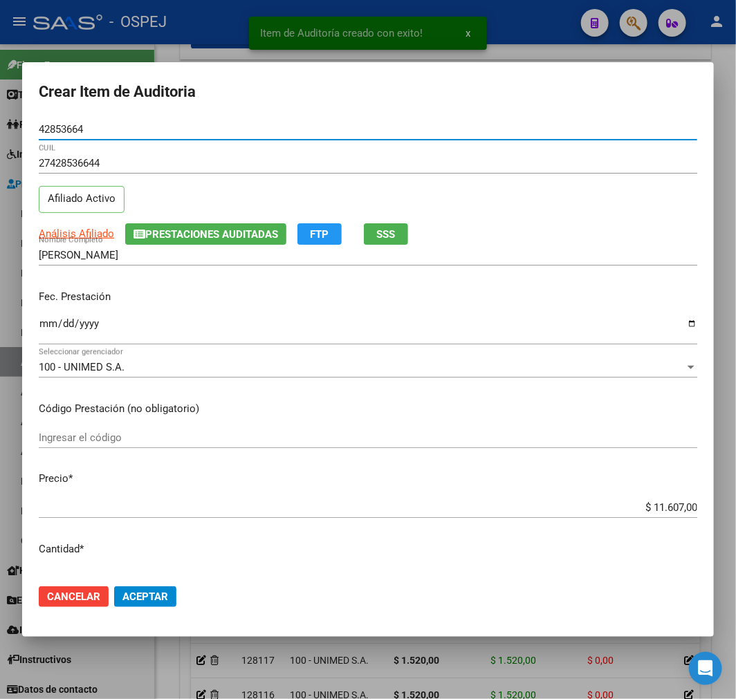
click at [657, 510] on input "$ 11.607,00" at bounding box center [368, 507] width 659 height 12
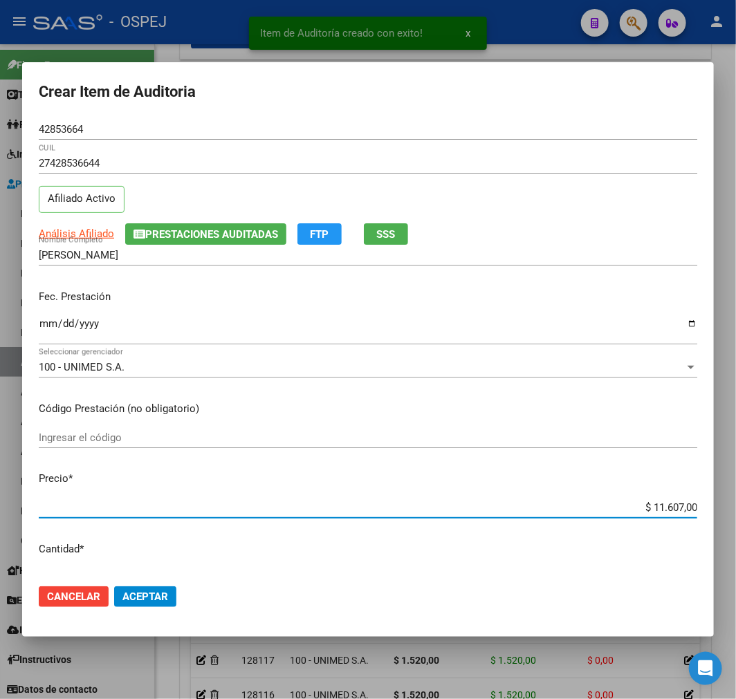
click at [657, 510] on input "$ 11.607,00" at bounding box center [368, 507] width 659 height 12
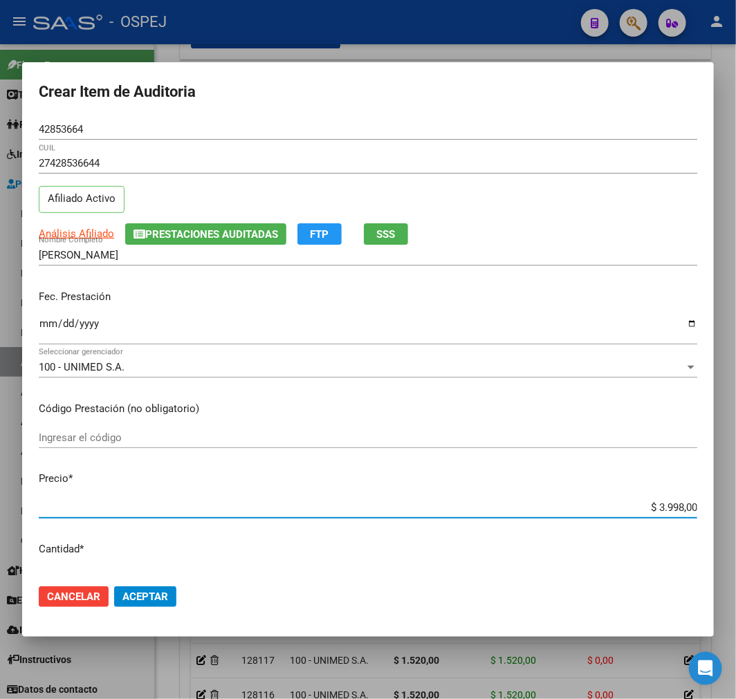
click at [130, 591] on span "Aceptar" at bounding box center [145, 597] width 46 height 12
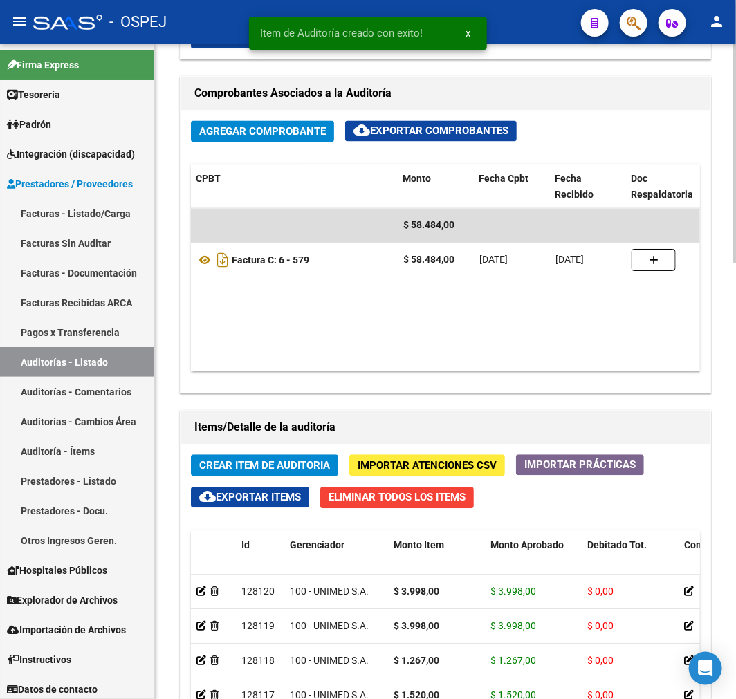
click at [300, 466] on span "Crear Item de Auditoria" at bounding box center [264, 466] width 131 height 12
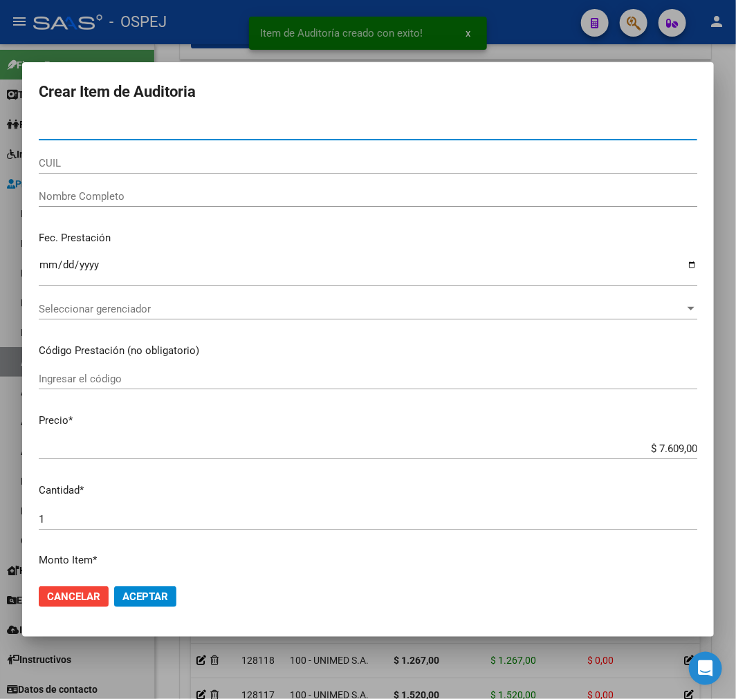
paste input "38418486"
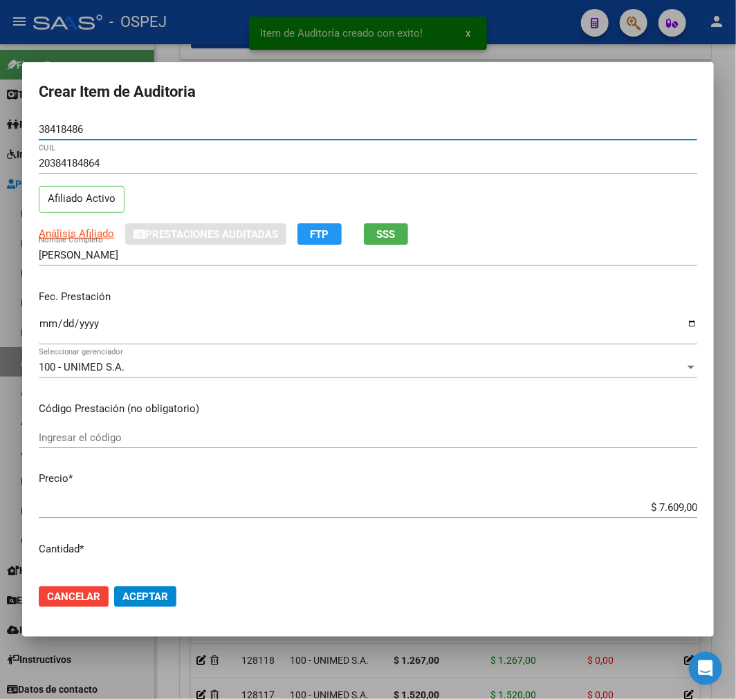
click at [141, 597] on span "Aceptar" at bounding box center [145, 597] width 46 height 12
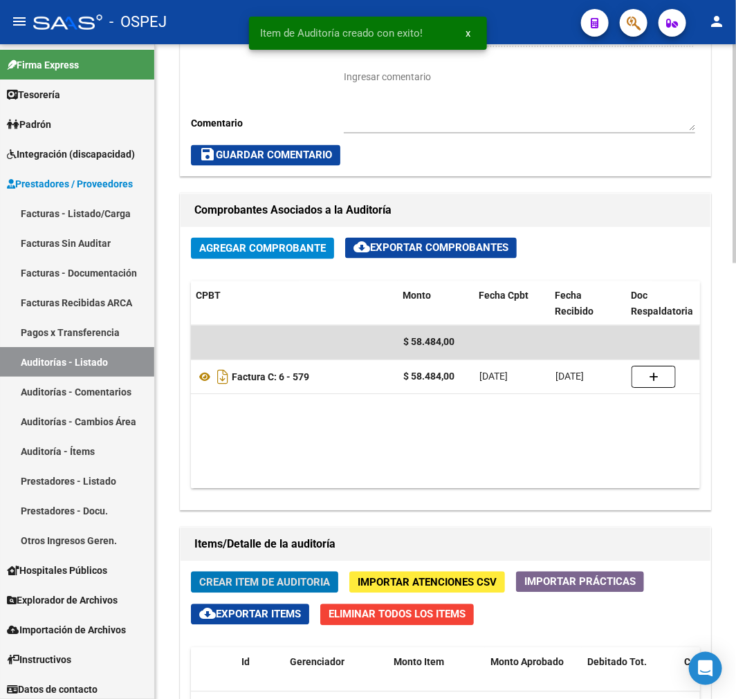
scroll to position [627, 0]
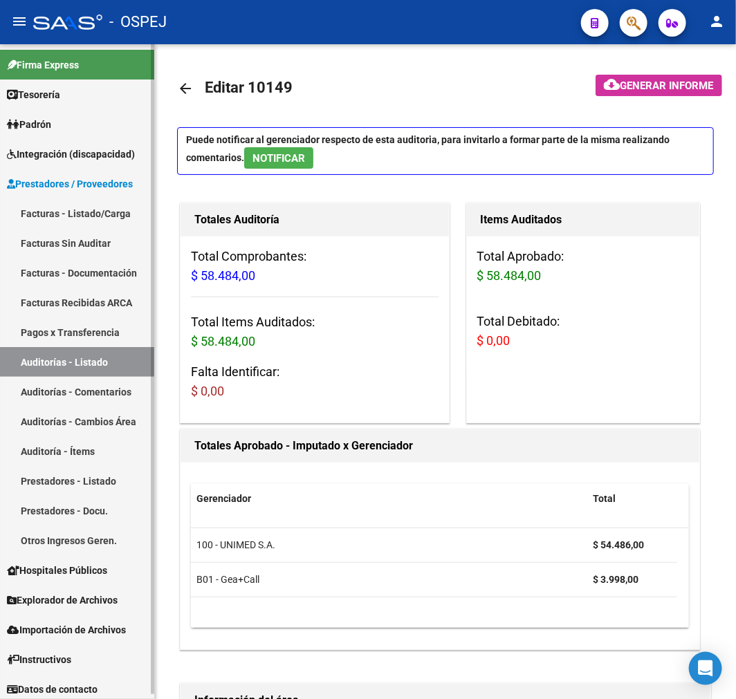
click at [127, 211] on link "Facturas - Listado/Carga" at bounding box center [77, 214] width 154 height 30
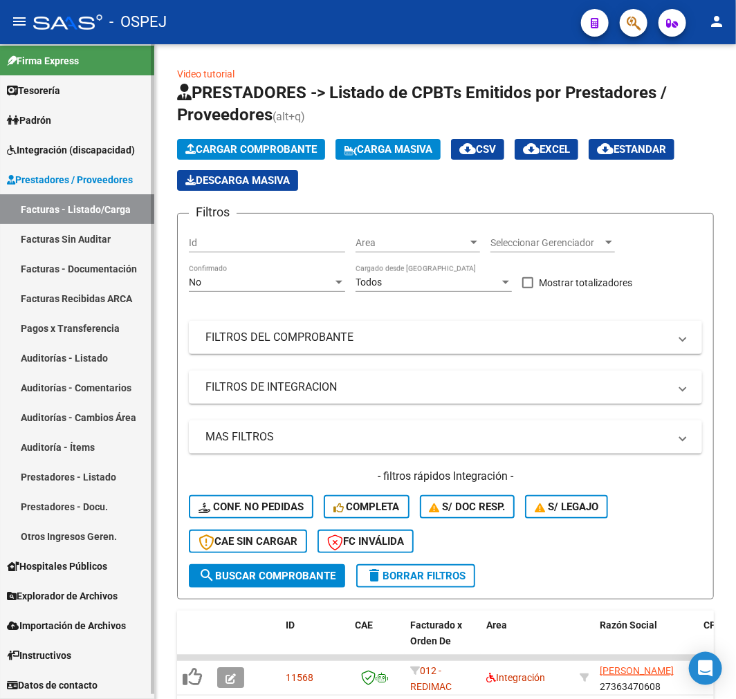
click at [36, 355] on link "Auditorías - Listado" at bounding box center [77, 358] width 154 height 30
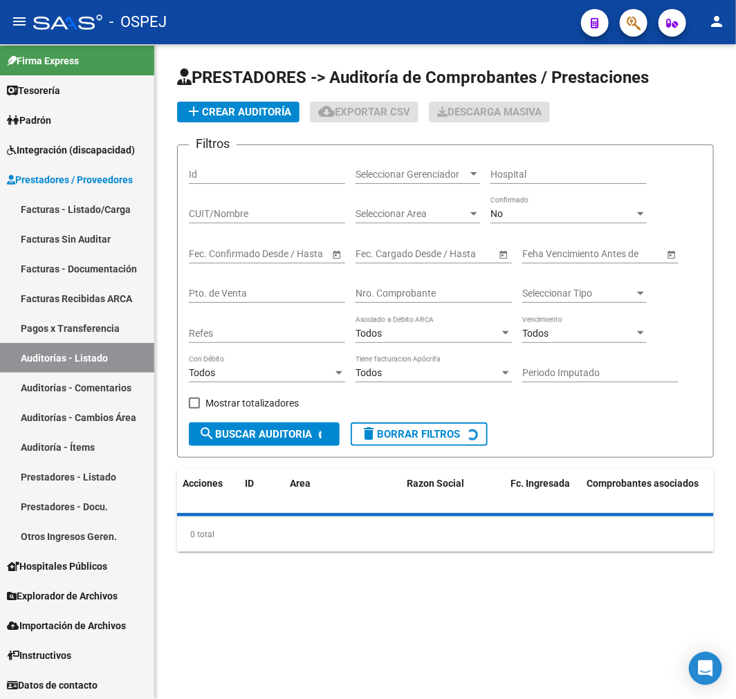
click at [260, 112] on span "add Crear Auditoría" at bounding box center [238, 112] width 106 height 12
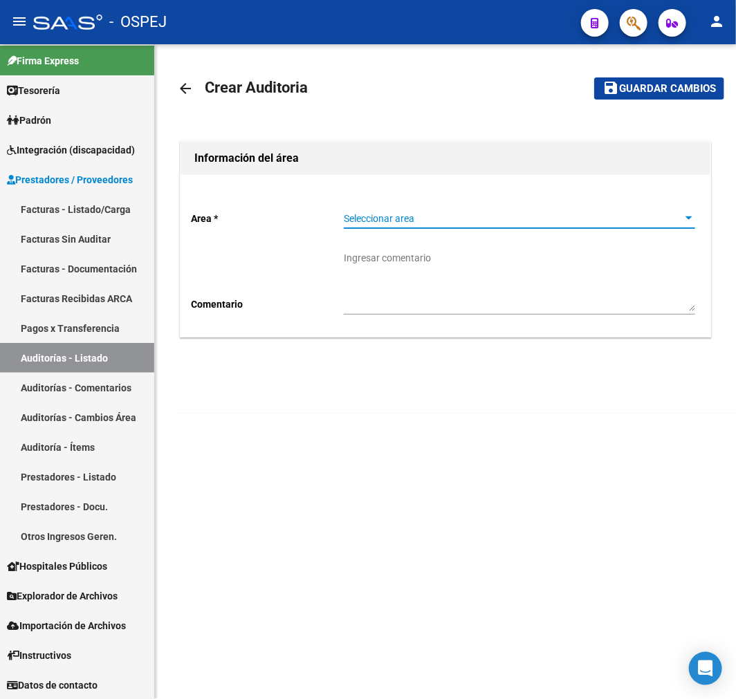
click at [385, 217] on span "Seleccionar area" at bounding box center [513, 219] width 339 height 12
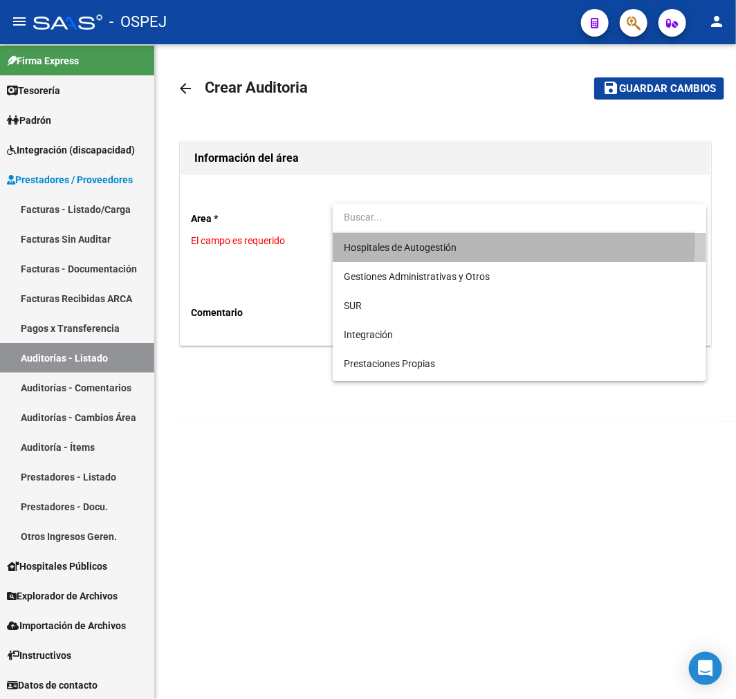
click at [393, 240] on span "Hospitales de Autogestión" at bounding box center [519, 247] width 351 height 29
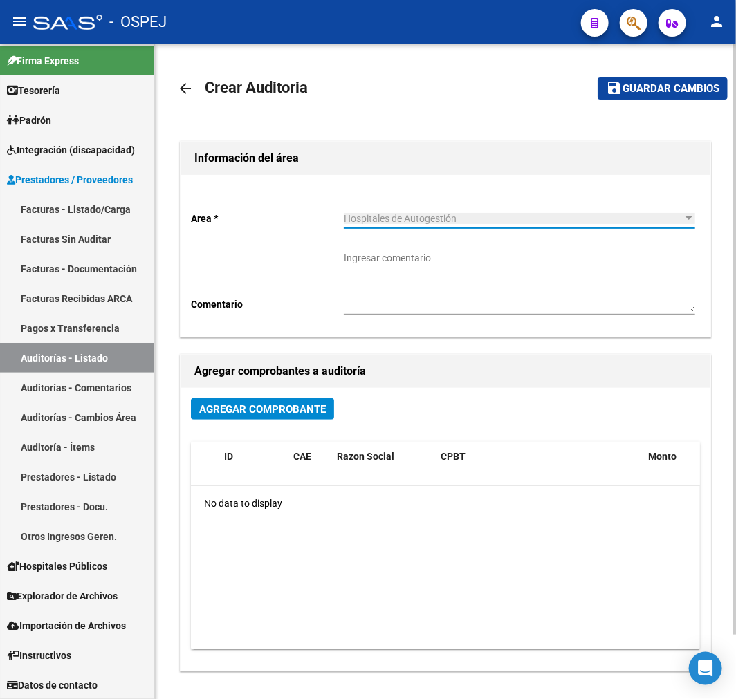
click at [252, 408] on span "Agregar Comprobante" at bounding box center [262, 409] width 127 height 12
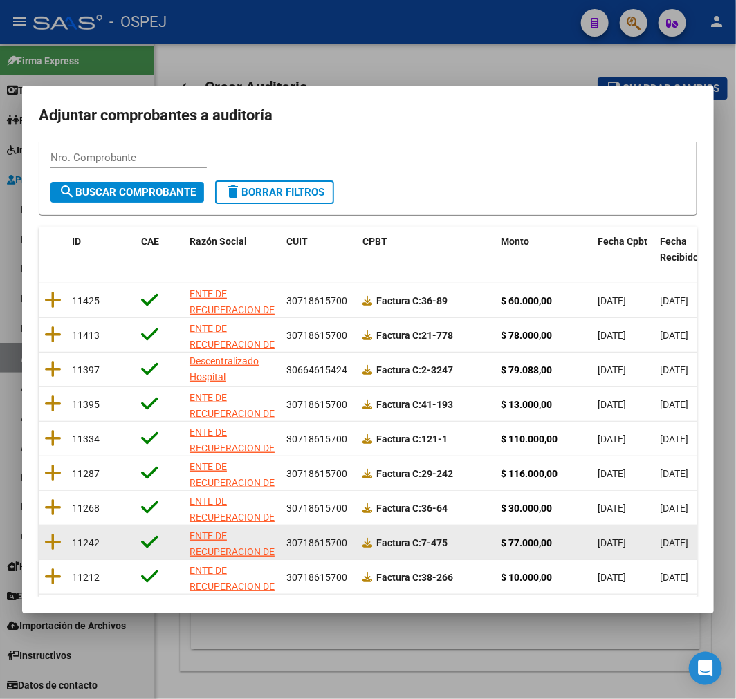
scroll to position [178, 0]
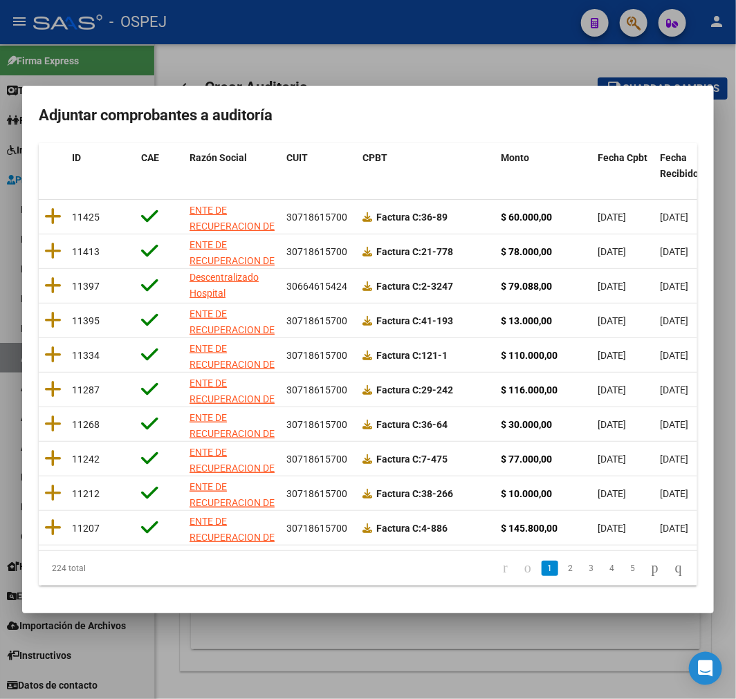
click at [581, 571] on li "3" at bounding box center [591, 569] width 21 height 24
click at [542, 571] on link "1" at bounding box center [550, 568] width 17 height 15
click at [560, 558] on li "2" at bounding box center [570, 569] width 21 height 24
click at [562, 568] on link "2" at bounding box center [570, 568] width 17 height 15
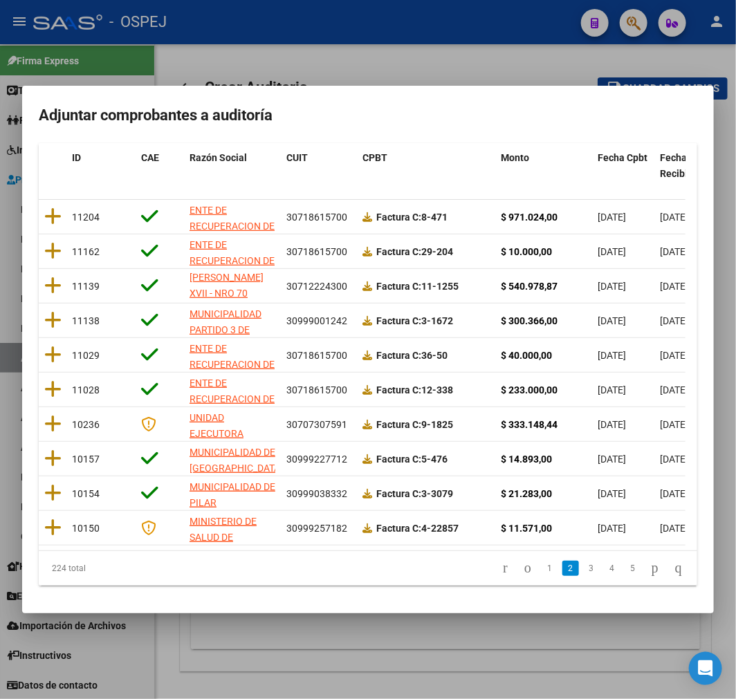
click at [645, 140] on mat-dialog-container "Adjuntar comprobantes a auditoría Filtros id CUIT / Razon Social Pto. Venta Nro…" at bounding box center [368, 350] width 692 height 528
click at [627, 152] on span "Fecha Cpbt" at bounding box center [623, 157] width 50 height 11
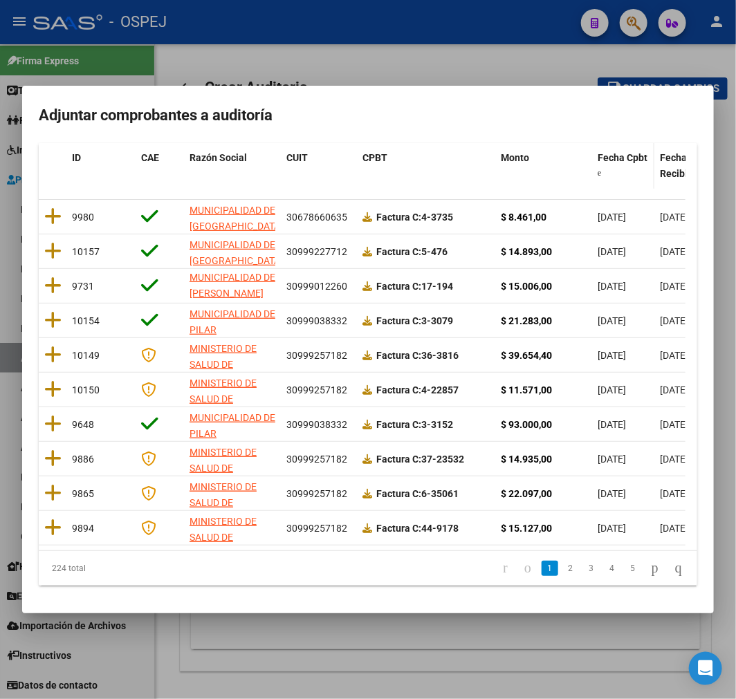
click at [627, 152] on span "Fecha Cpbt" at bounding box center [623, 157] width 50 height 11
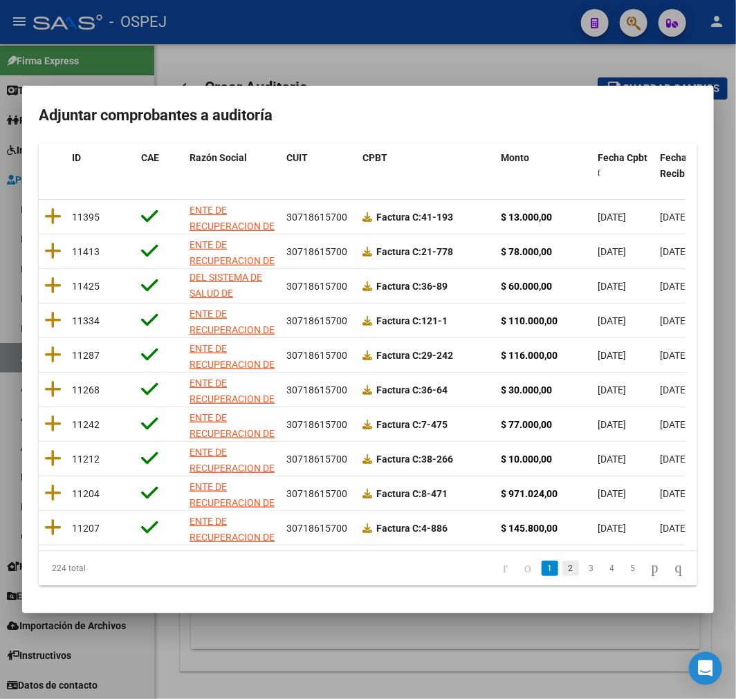
click at [562, 574] on link "2" at bounding box center [570, 568] width 17 height 15
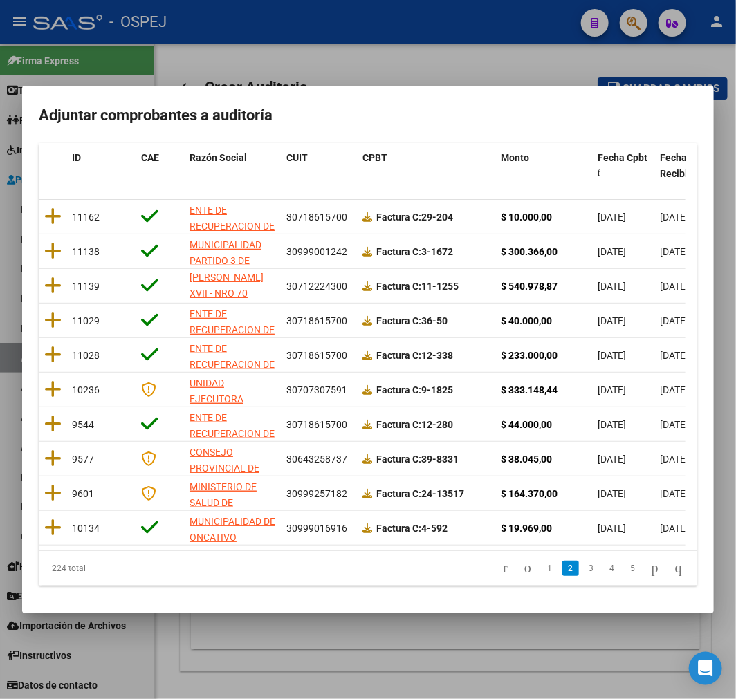
click at [35, 521] on mat-dialog-content "Filtros id CUIT / Razon Social Pto. Venta Nro. Comprobante search Buscar Compro…" at bounding box center [368, 369] width 692 height 454
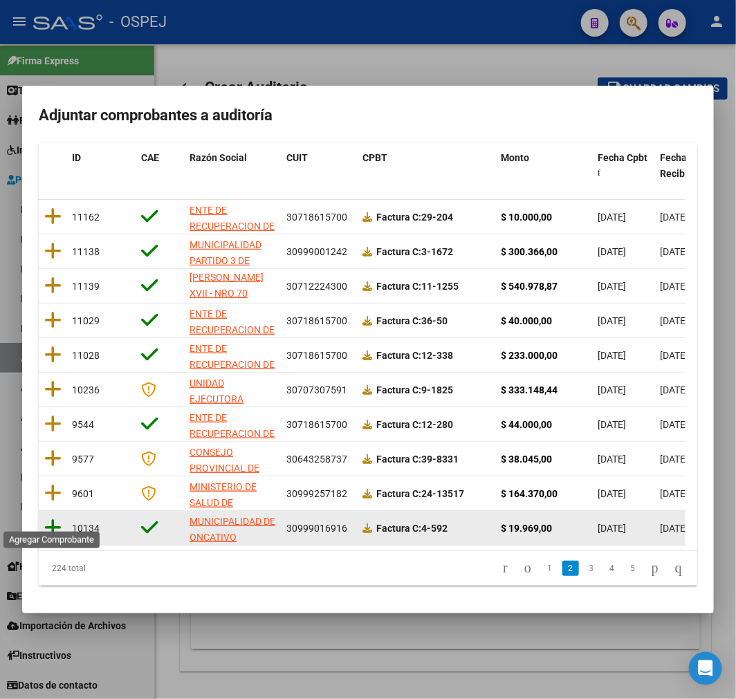
click at [53, 518] on icon at bounding box center [52, 527] width 17 height 19
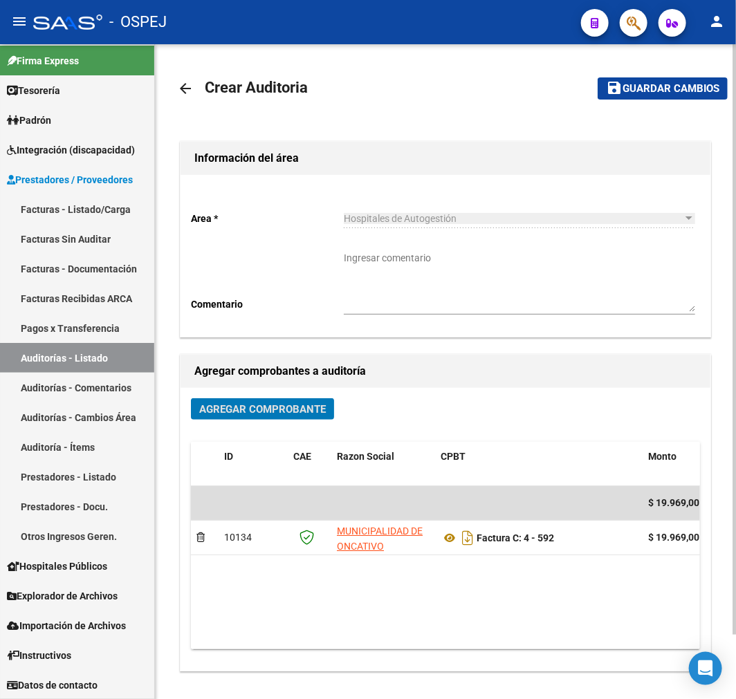
click at [668, 76] on mat-toolbar-row "save Guardar cambios" at bounding box center [652, 88] width 152 height 44
click at [661, 80] on button "save Guardar cambios" at bounding box center [663, 87] width 130 height 21
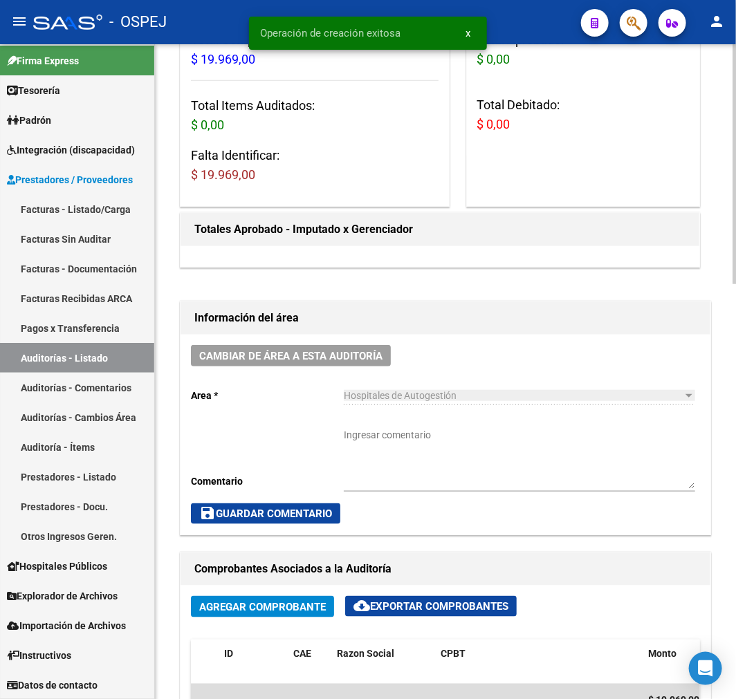
scroll to position [537, 0]
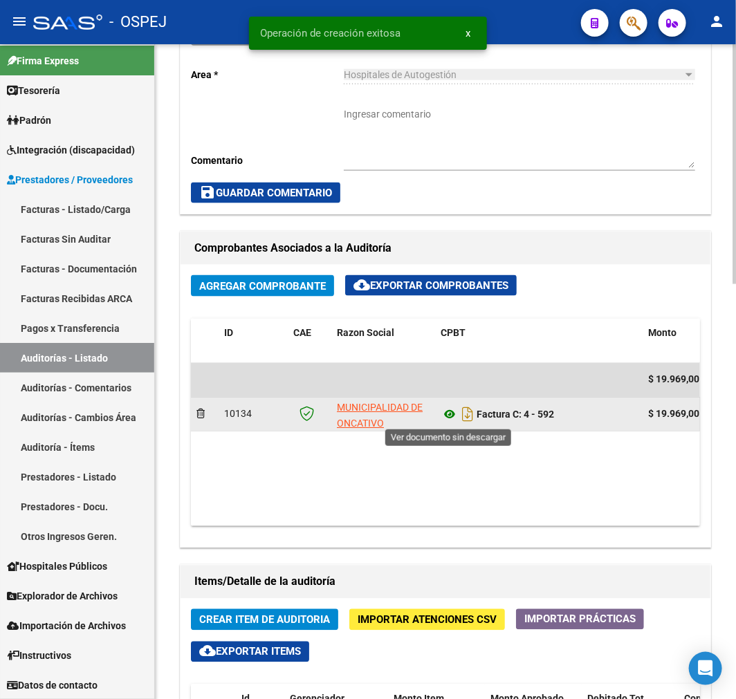
click at [443, 412] on icon at bounding box center [450, 415] width 18 height 17
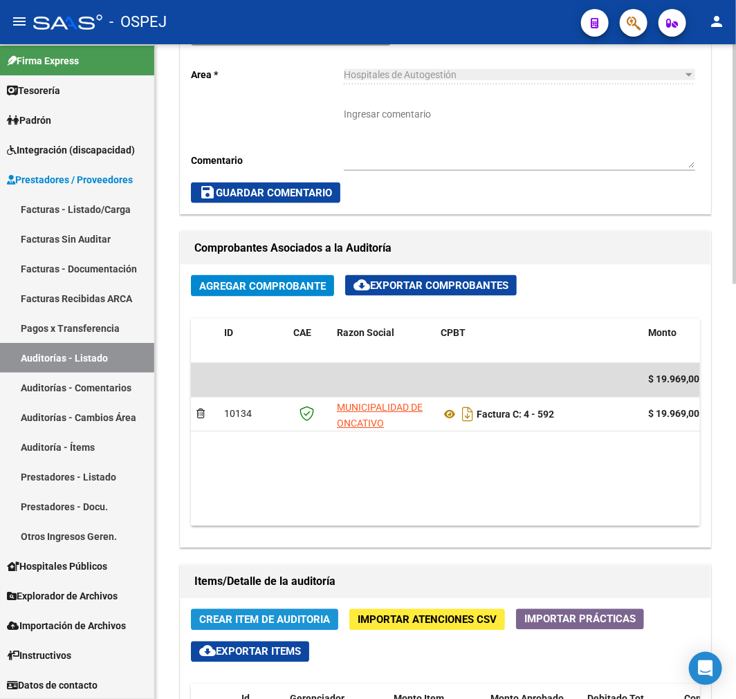
click at [313, 623] on span "Crear Item de Auditoria" at bounding box center [264, 620] width 131 height 12
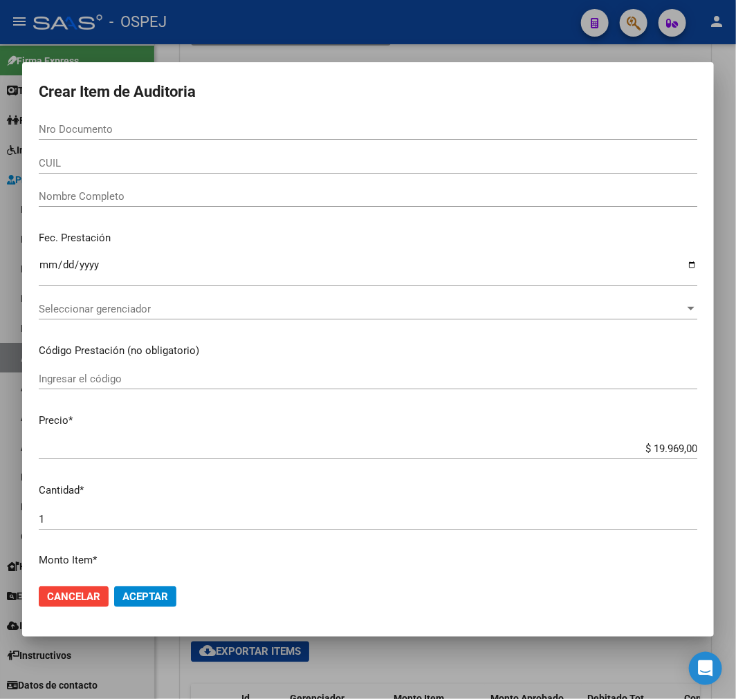
click at [216, 125] on input "Nro Documento" at bounding box center [368, 129] width 659 height 12
paste input "57263795"
type input "57263795"
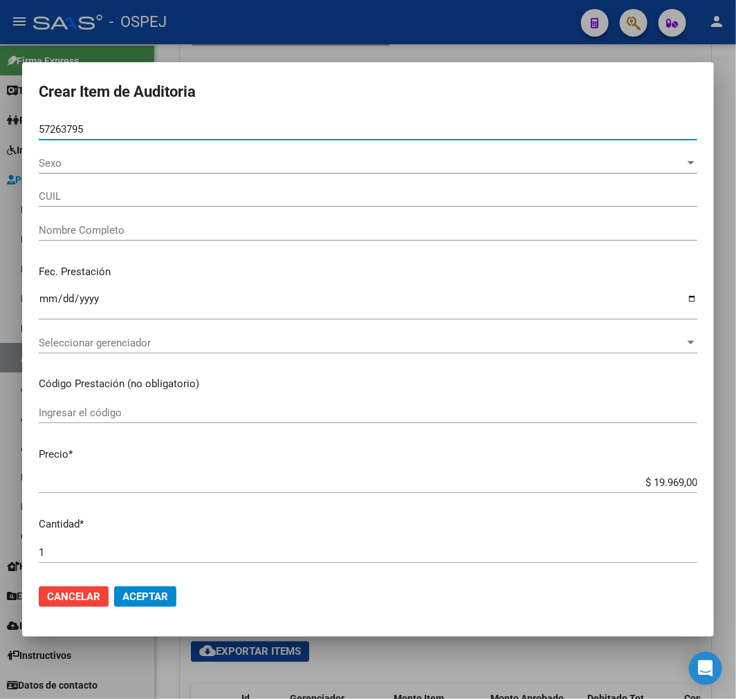
type input "20572637957"
type input "VOLONTE ALBANESI SANTIAGO JESUS"
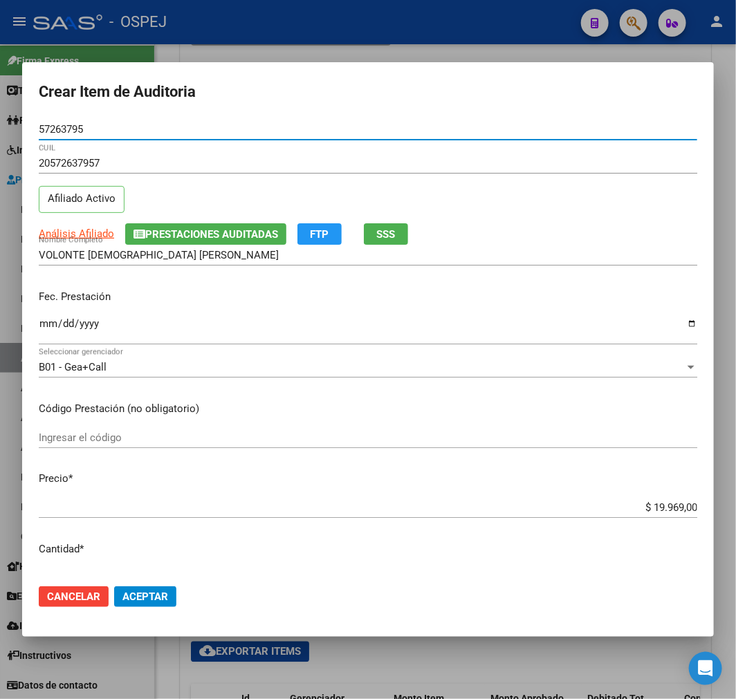
type input "57263795"
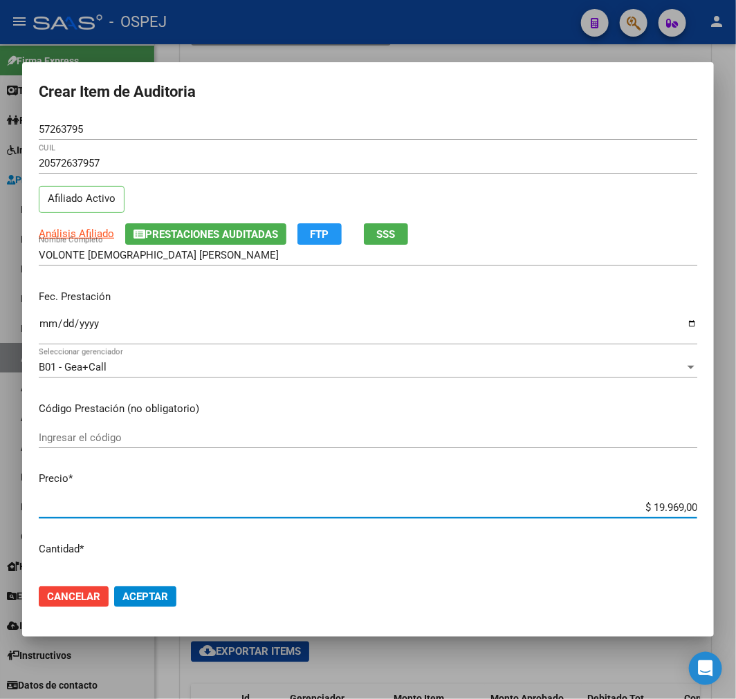
click at [672, 504] on input "$ 19.969,00" at bounding box center [368, 507] width 659 height 12
type input "$ 0,03"
type input "$ 0,39"
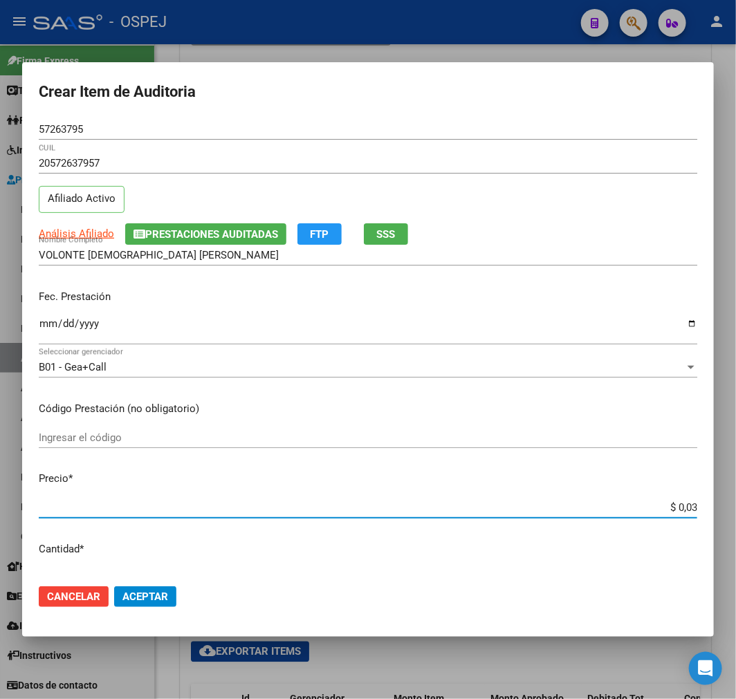
type input "$ 0,39"
type input "$ 3,99"
type input "$ 39,98"
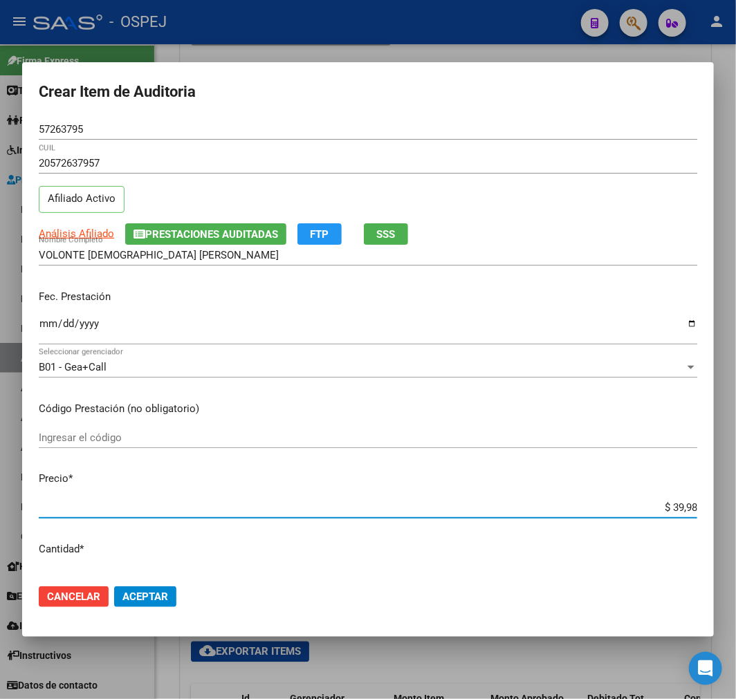
type input "$ 399,80"
type input "$ 3.998,00"
click at [149, 605] on button "Aceptar" at bounding box center [145, 597] width 62 height 21
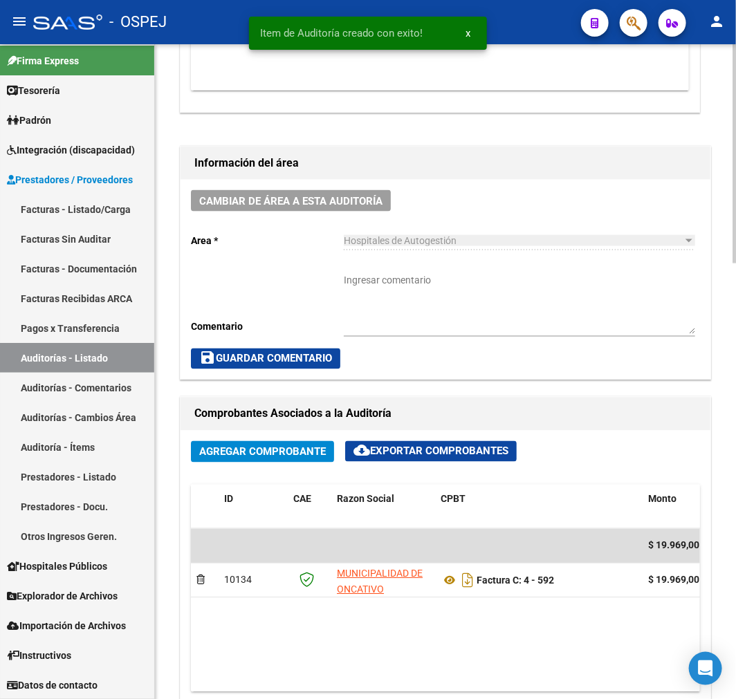
scroll to position [703, 0]
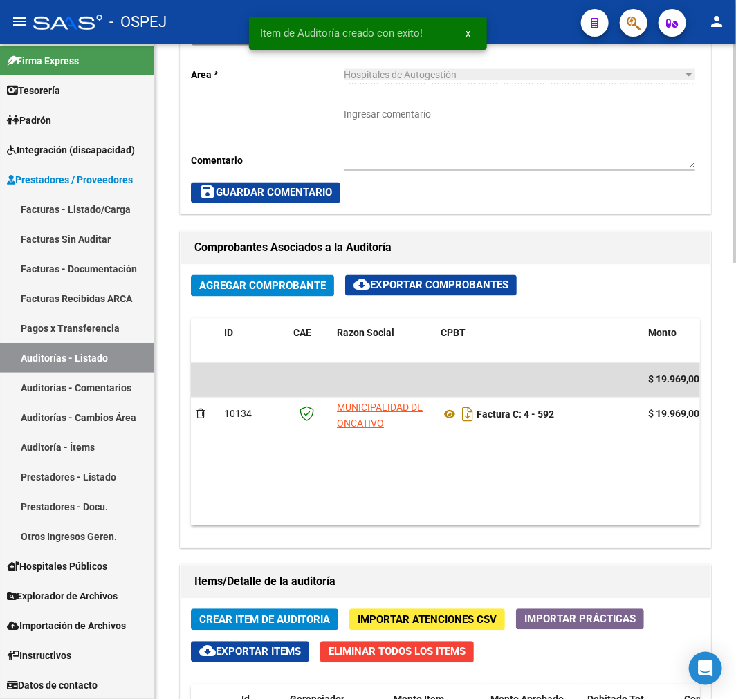
click at [239, 630] on button "Crear Item de Auditoria" at bounding box center [264, 619] width 147 height 21
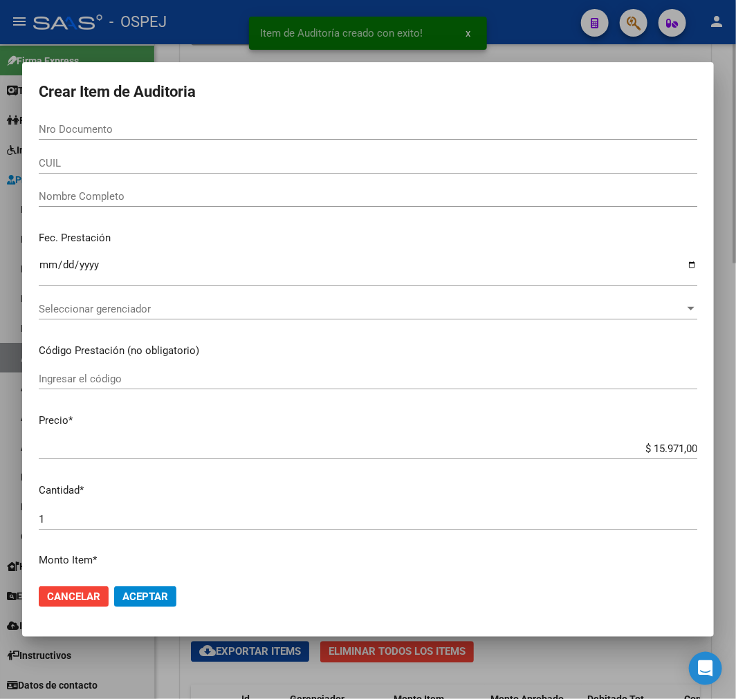
paste input "39176414"
type input "39176414"
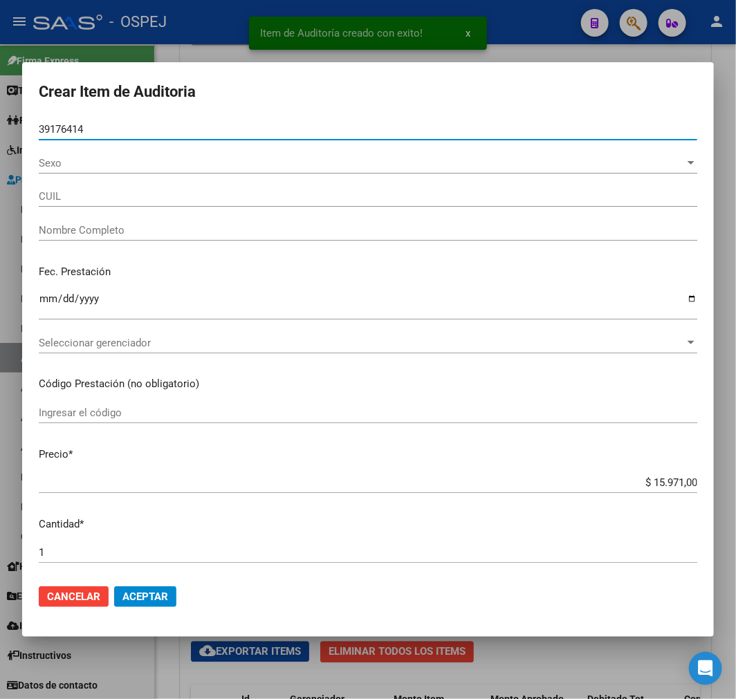
type input "27391764145"
type input "TAPIA MICAELA DEL MILAGRO"
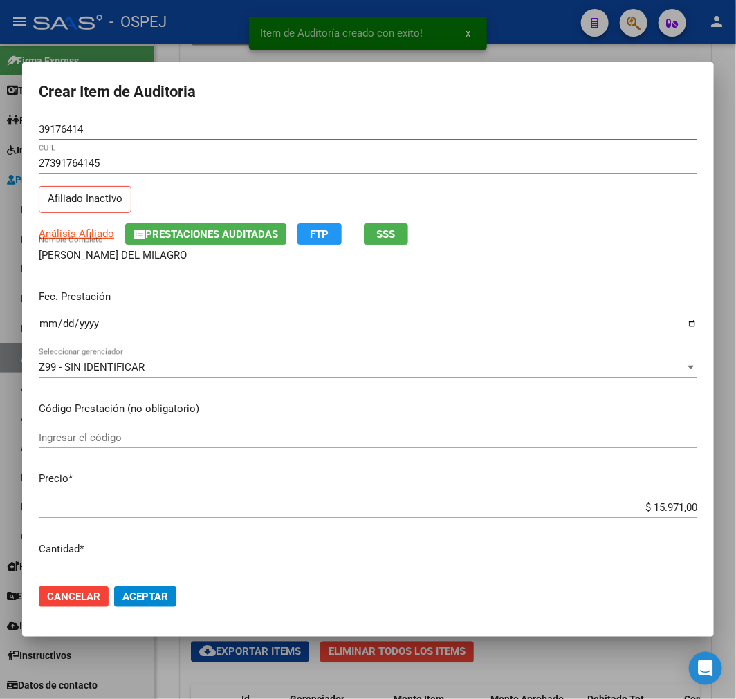
type input "39176414"
click at [659, 508] on input "$ 15.971,00" at bounding box center [368, 507] width 659 height 12
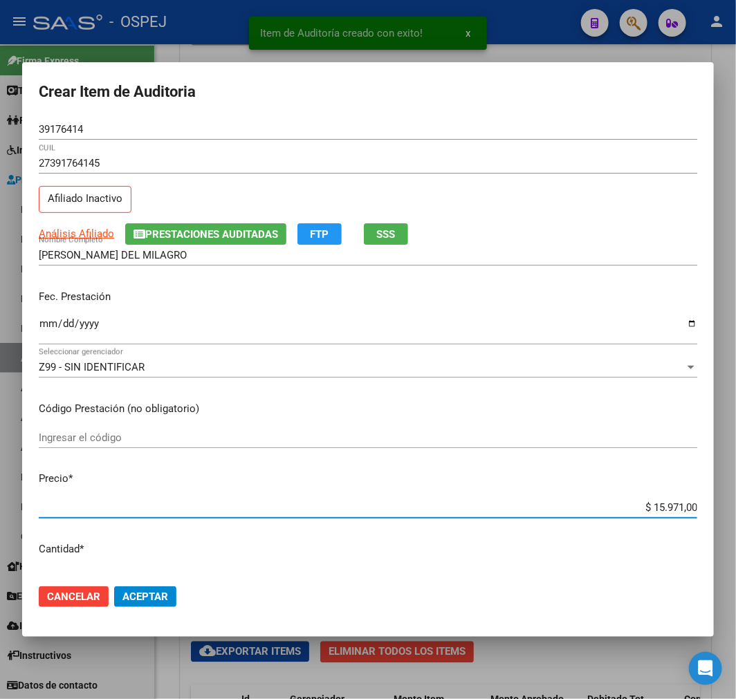
click at [659, 508] on input "$ 15.971,00" at bounding box center [368, 507] width 659 height 12
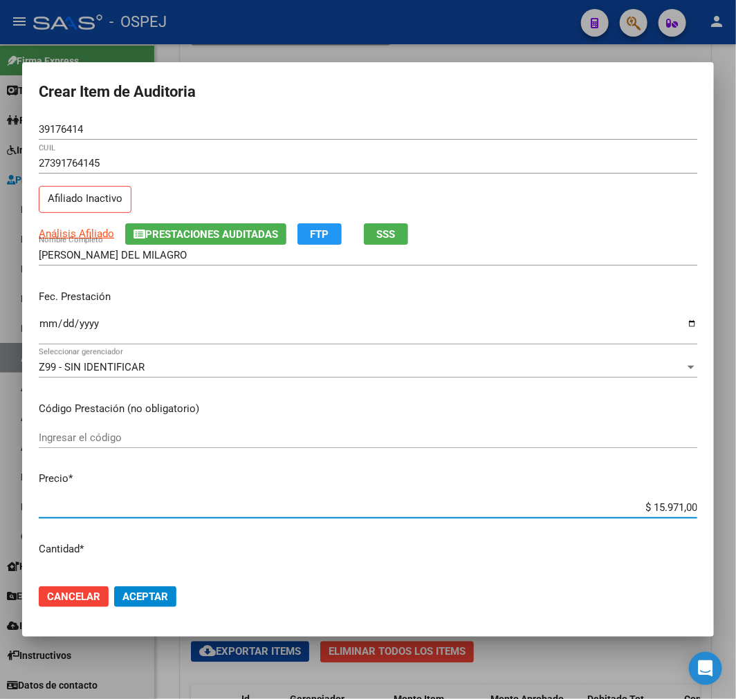
type input "$ 0,06"
type input "$ 0,67"
type input "$ 6,70"
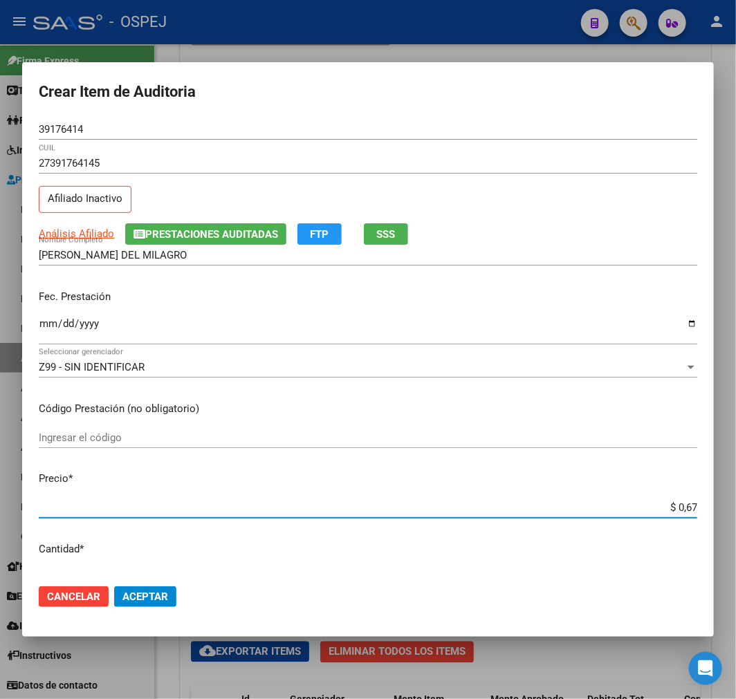
type input "$ 6,70"
type input "$ 67,08"
type input "$ 670,80"
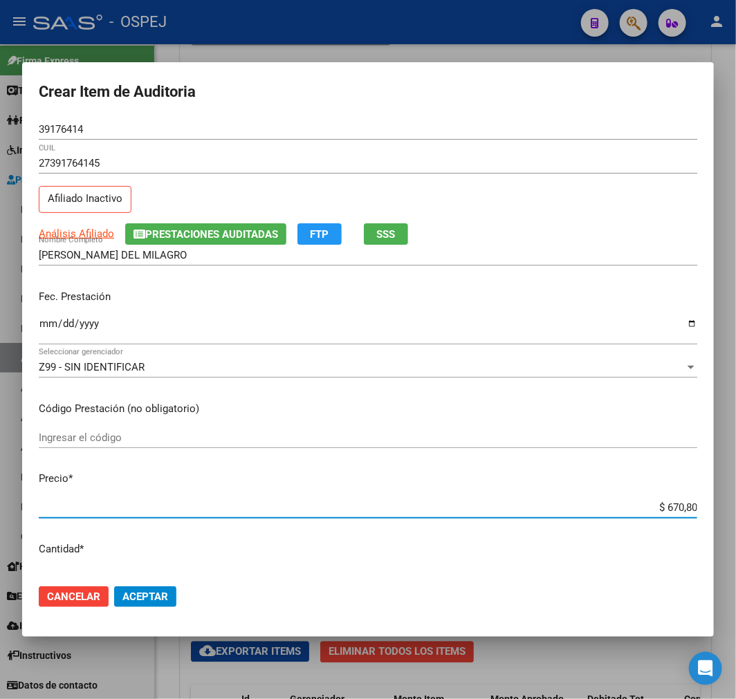
type input "$ 6.708,00"
click at [147, 597] on span "Aceptar" at bounding box center [145, 597] width 46 height 12
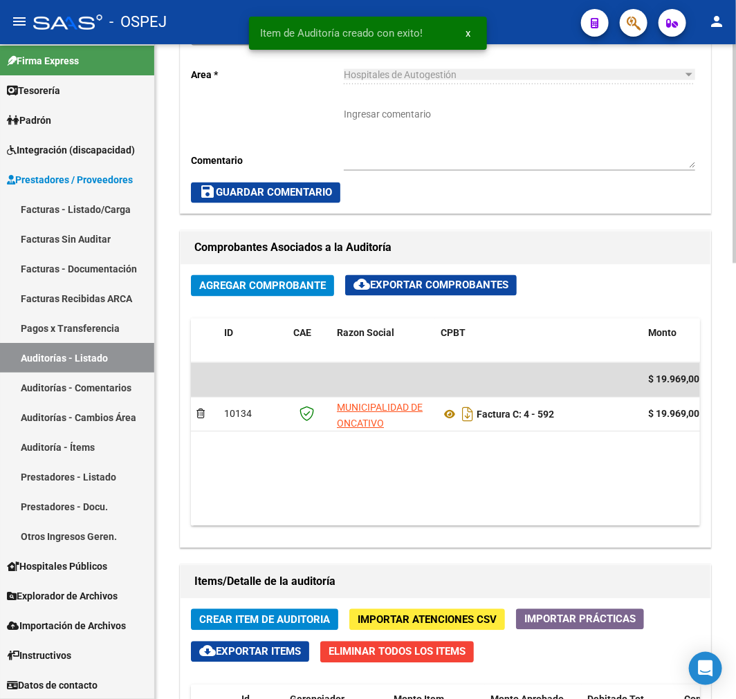
click at [296, 614] on span "Crear Item de Auditoria" at bounding box center [264, 620] width 131 height 12
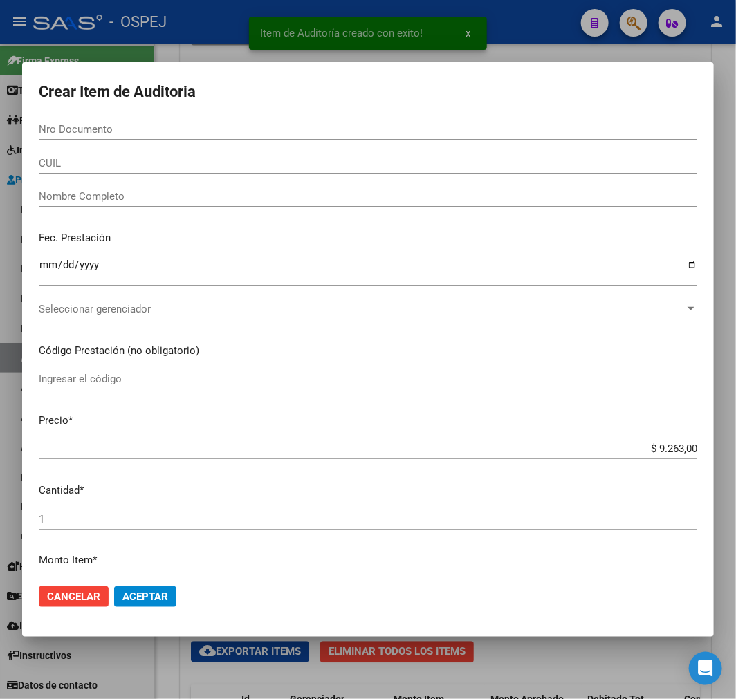
paste input "28453279"
type input "28453279"
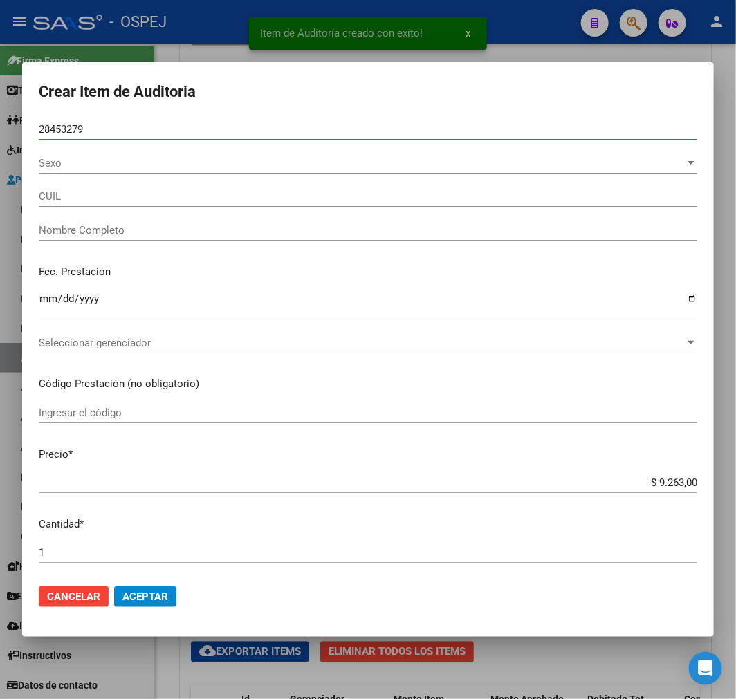
type input "20284532792"
type input "VOLONTE MARIANO JAVIER"
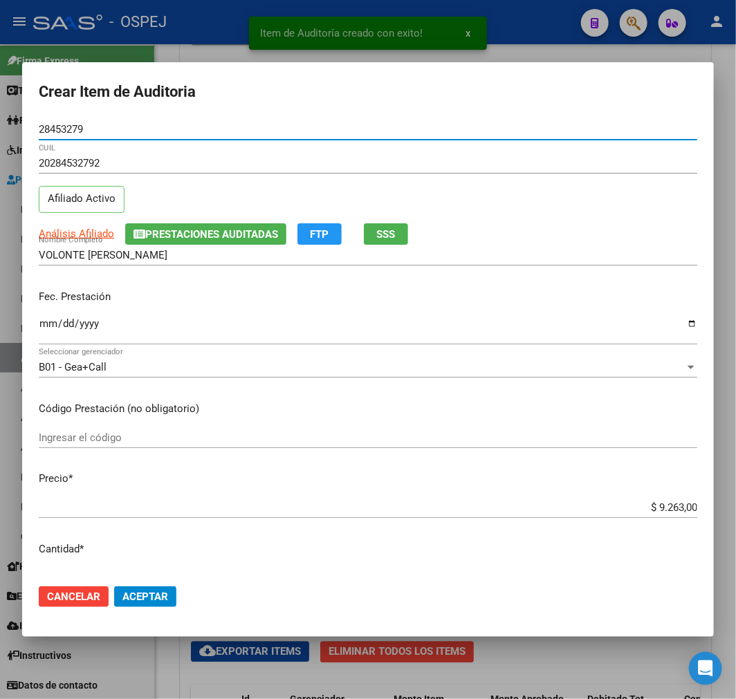
type input "28453279"
click at [676, 508] on input "$ 9.263,00" at bounding box center [368, 507] width 659 height 12
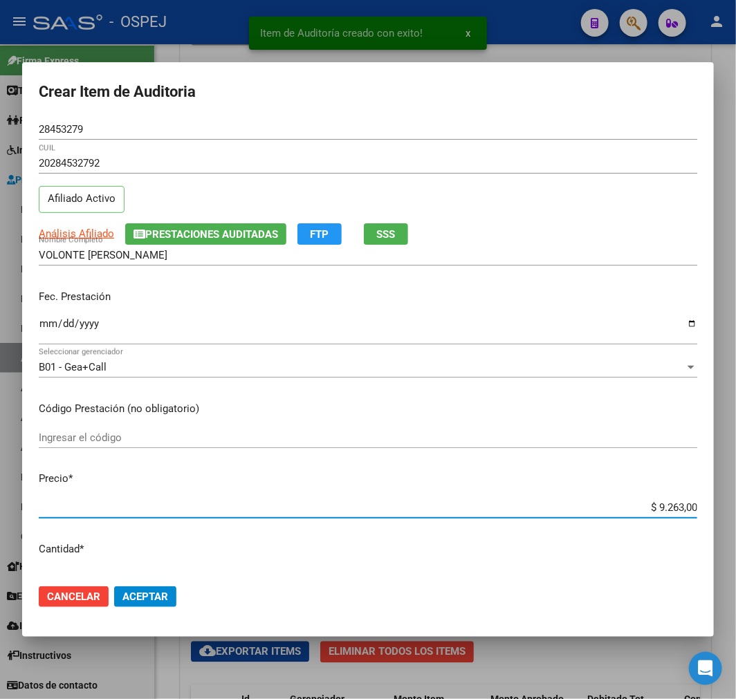
click at [676, 508] on input "$ 9.263,00" at bounding box center [368, 507] width 659 height 12
type input "$ 0,03"
type input "$ 0,39"
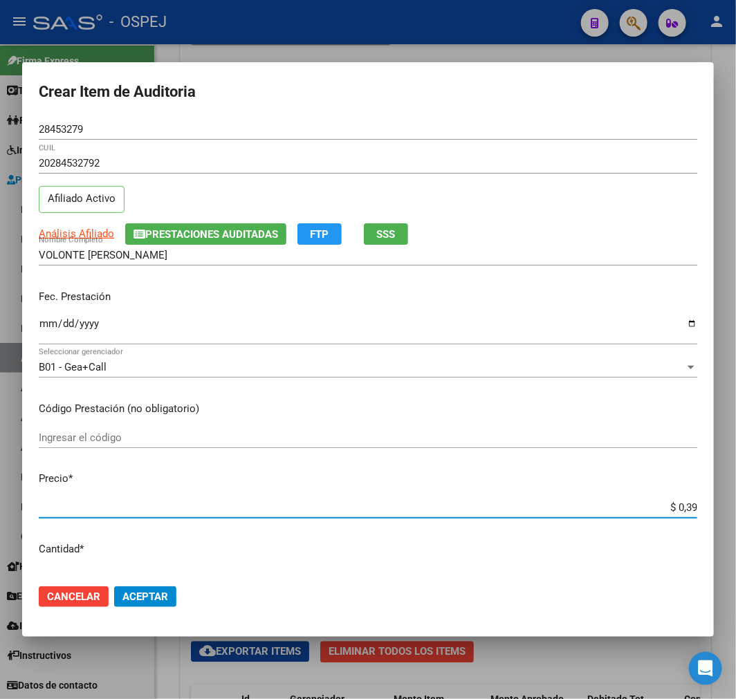
type input "$ 3,99"
type input "$ 39,98"
type input "$ 399,80"
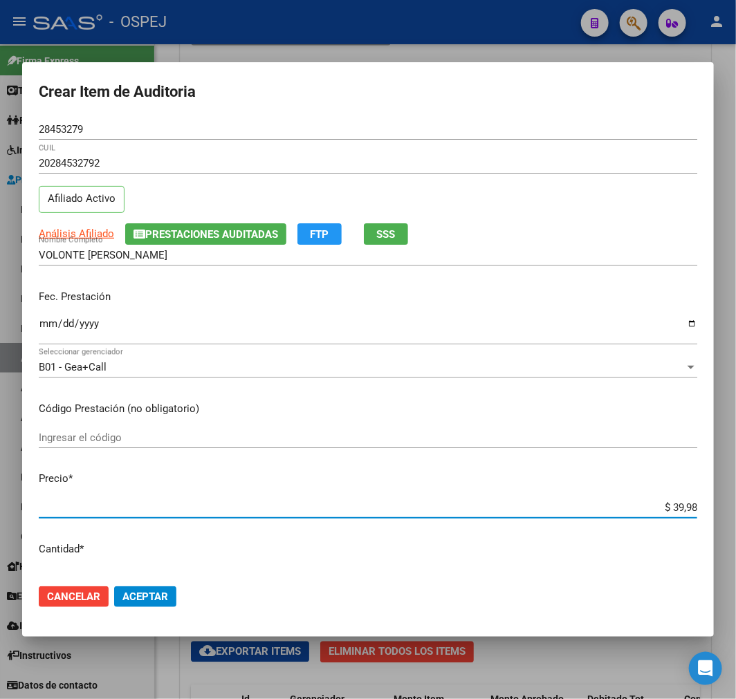
type input "$ 399,80"
type input "$ 3.998,00"
click at [152, 605] on button "Aceptar" at bounding box center [145, 597] width 62 height 21
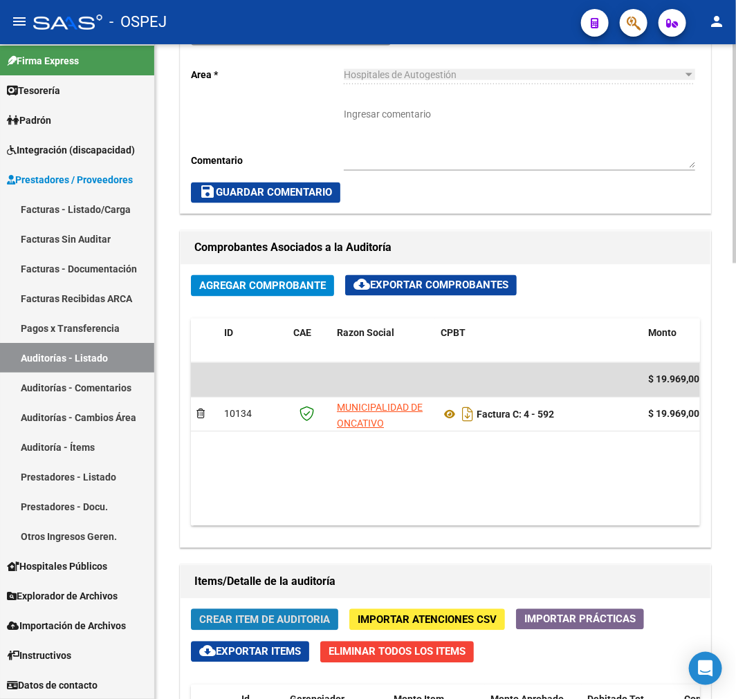
click at [317, 618] on span "Crear Item de Auditoria" at bounding box center [264, 620] width 131 height 12
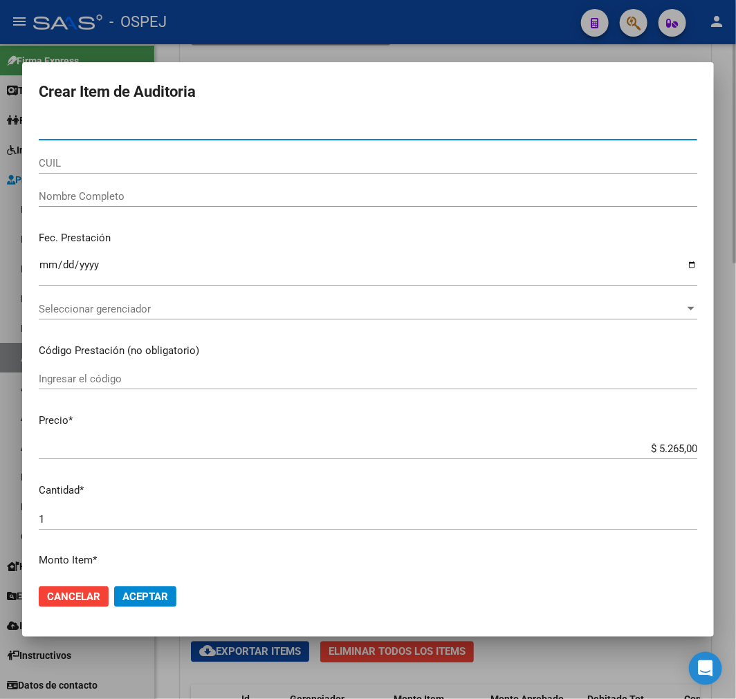
paste input "25834943"
type input "25834943"
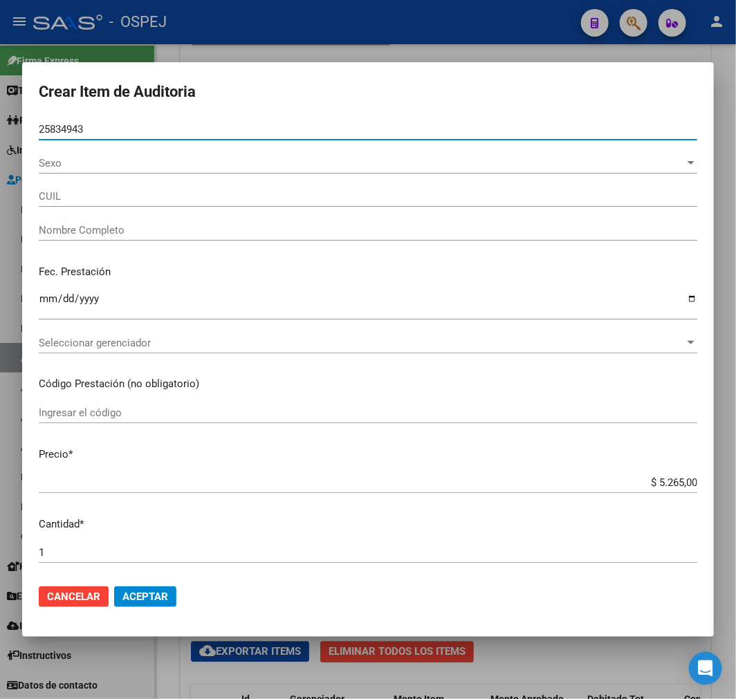
type input "20258349432"
type input "- -"
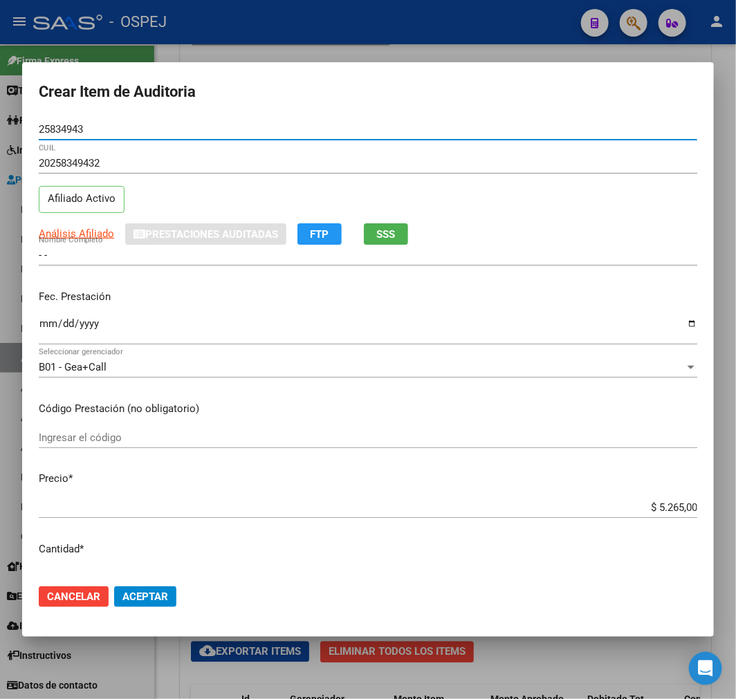
type input "25834943"
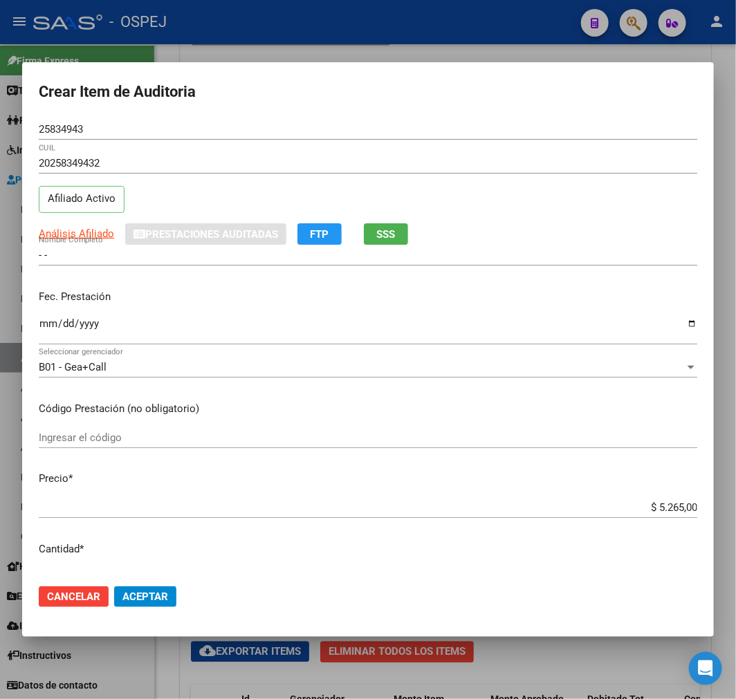
click at [95, 221] on div "20258349432 CUIL Afiliado Activo" at bounding box center [368, 188] width 659 height 71
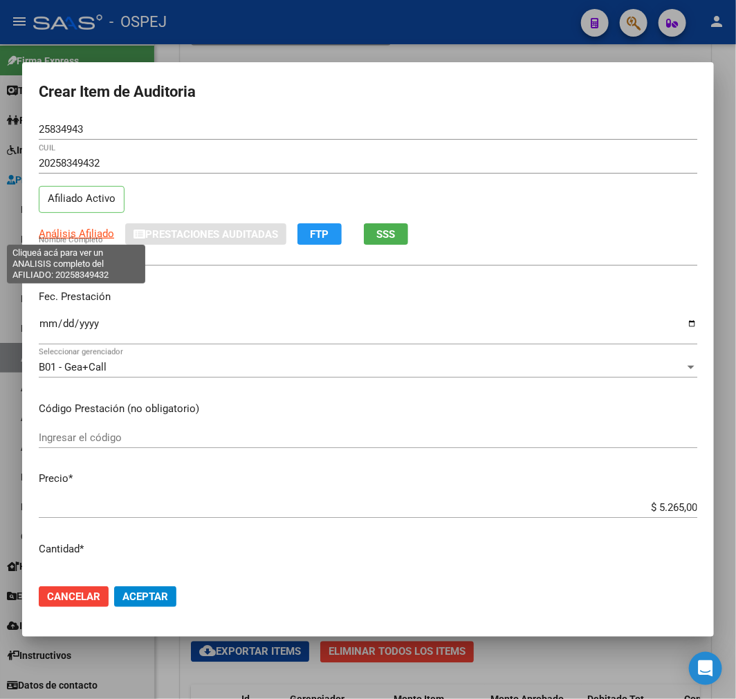
click at [95, 228] on span "Análisis Afiliado" at bounding box center [76, 234] width 75 height 12
type textarea "20258349432"
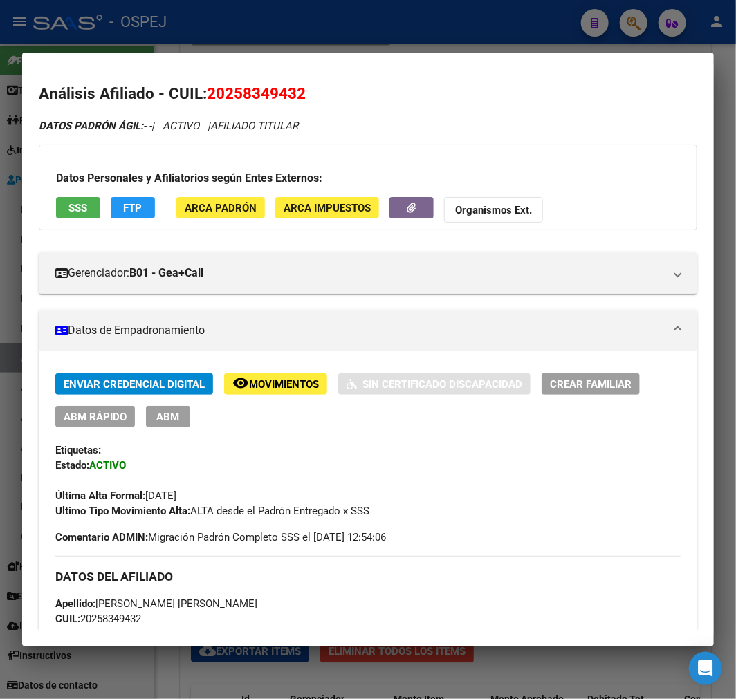
click at [167, 408] on button "ABM" at bounding box center [168, 416] width 44 height 21
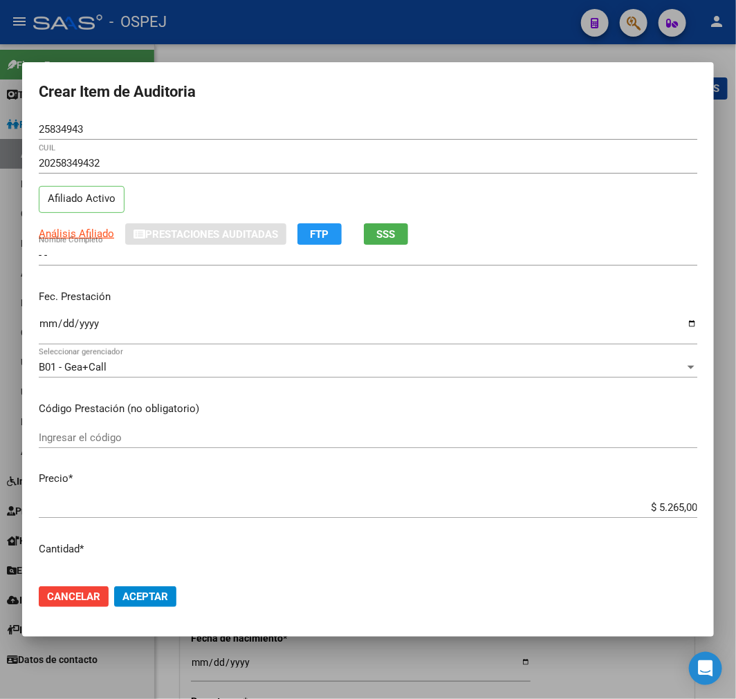
radio input "true"
type input "30-71501485-4"
click at [392, 668] on div at bounding box center [368, 349] width 736 height 699
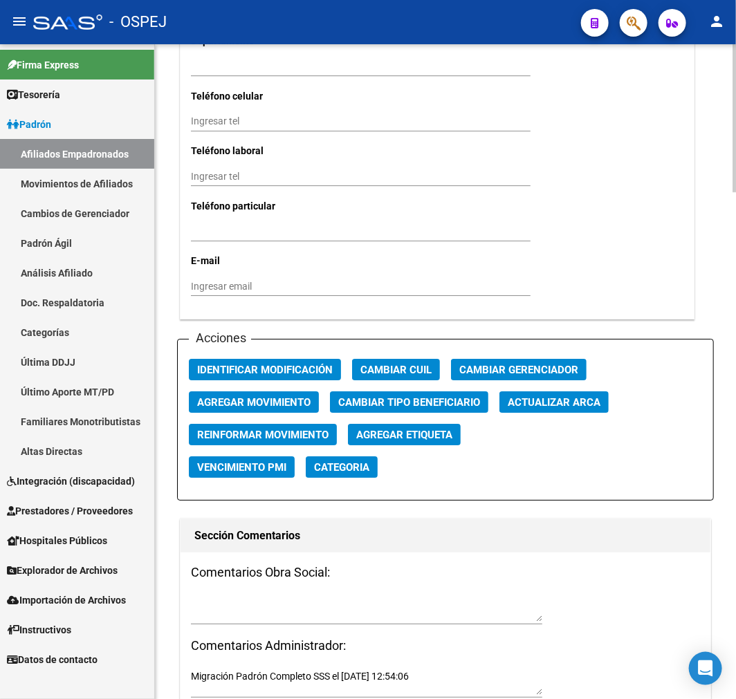
click at [602, 401] on button "Actualizar ARCA" at bounding box center [553, 402] width 109 height 21
type input "VERDICCHIO"
type input "MARIO ALEJANDRO"
type input "ONCATIVO"
type input "JOSE HERNANDEZ"
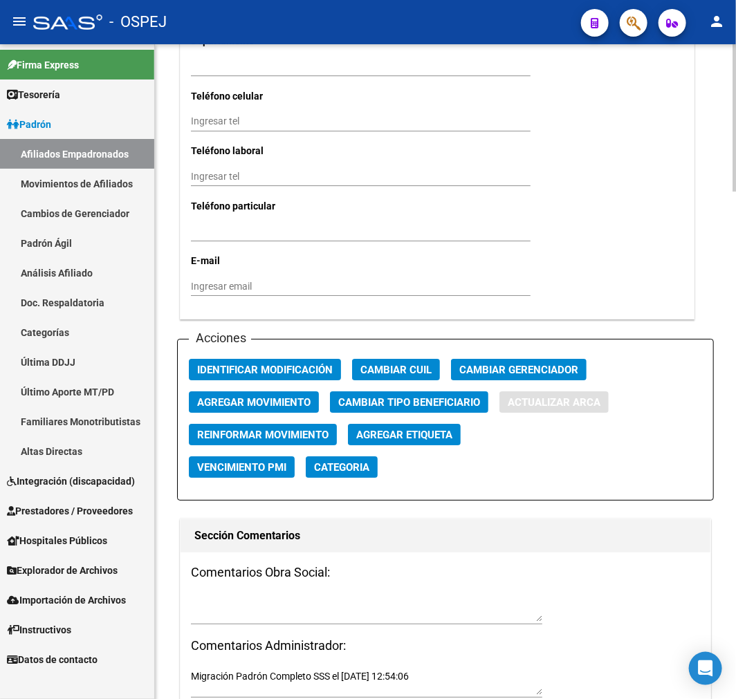
type input "365"
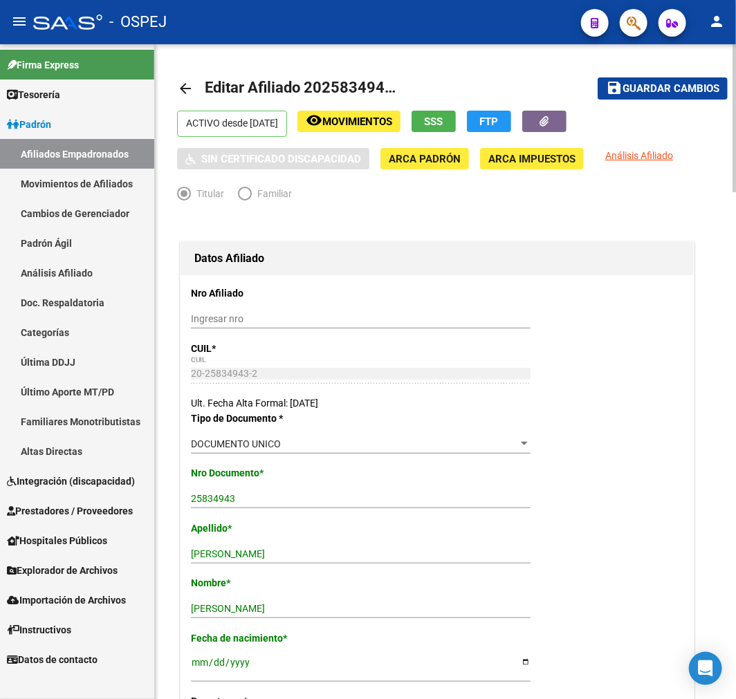
click at [664, 74] on mat-toolbar-row "save Guardar cambios" at bounding box center [652, 88] width 152 height 44
click at [665, 71] on mat-toolbar-row "save Guardar cambios" at bounding box center [652, 88] width 152 height 44
click at [670, 77] on button "save Guardar cambios" at bounding box center [663, 87] width 130 height 21
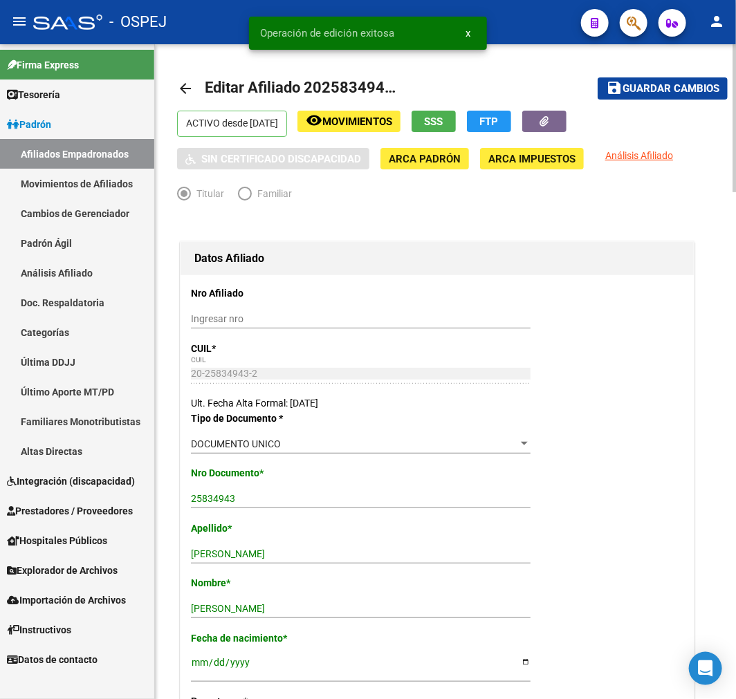
drag, startPoint x: 210, startPoint y: 93, endPoint x: 199, endPoint y: 94, distance: 11.2
click at [205, 93] on span "Editar Afiliado 20258349432" at bounding box center [304, 87] width 198 height 17
click at [199, 94] on link "arrow_back" at bounding box center [191, 88] width 28 height 33
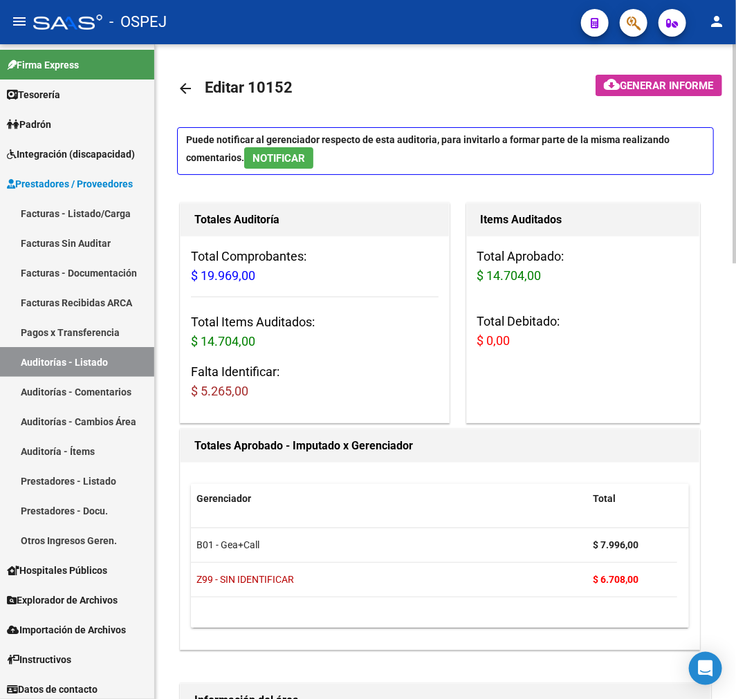
click at [196, 99] on link "arrow_back" at bounding box center [191, 88] width 28 height 33
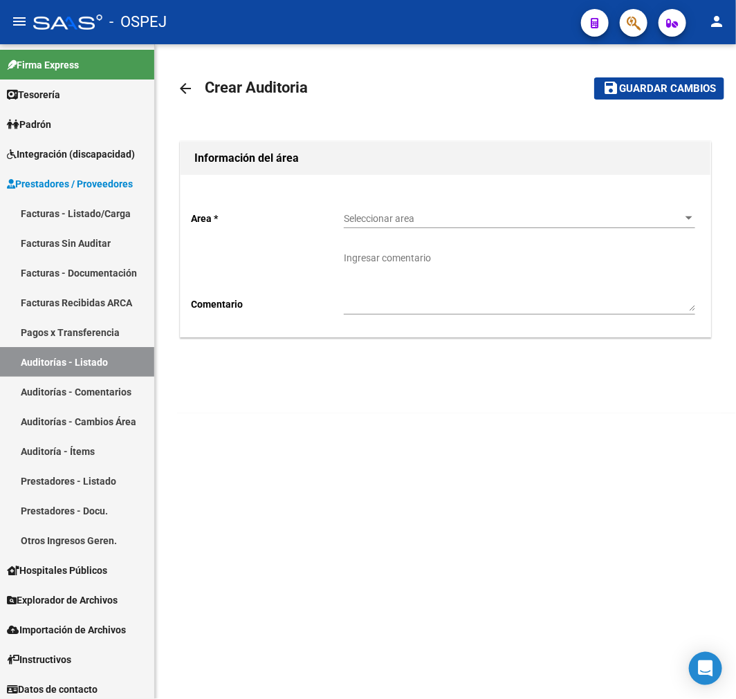
click at [409, 209] on div "Seleccionar area Seleccionar area" at bounding box center [519, 215] width 351 height 28
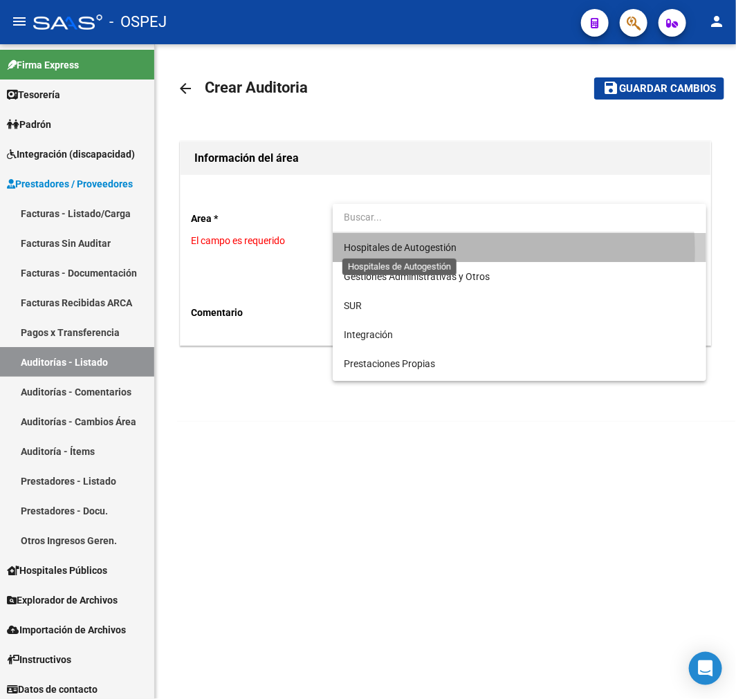
click at [412, 252] on span "Hospitales de Autogestión" at bounding box center [400, 247] width 113 height 11
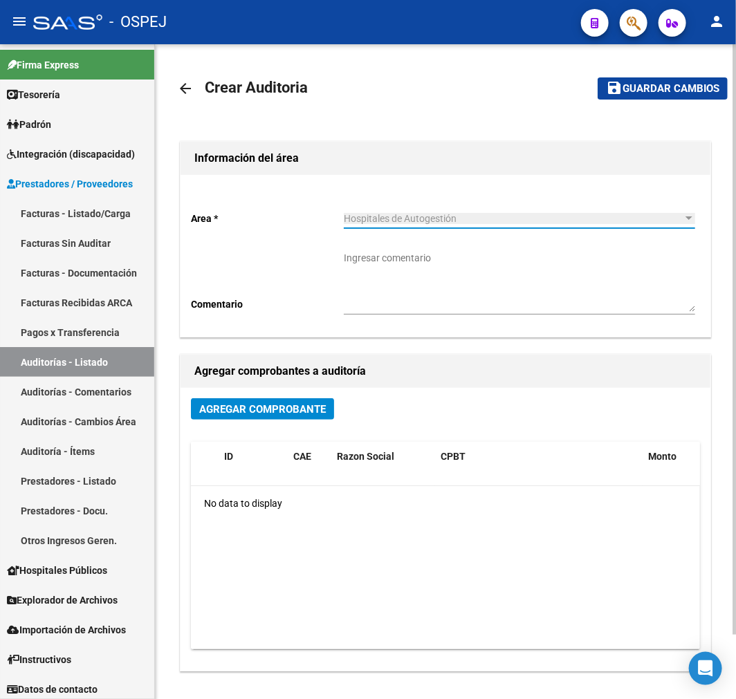
click at [275, 418] on button "Agregar Comprobante" at bounding box center [262, 408] width 143 height 21
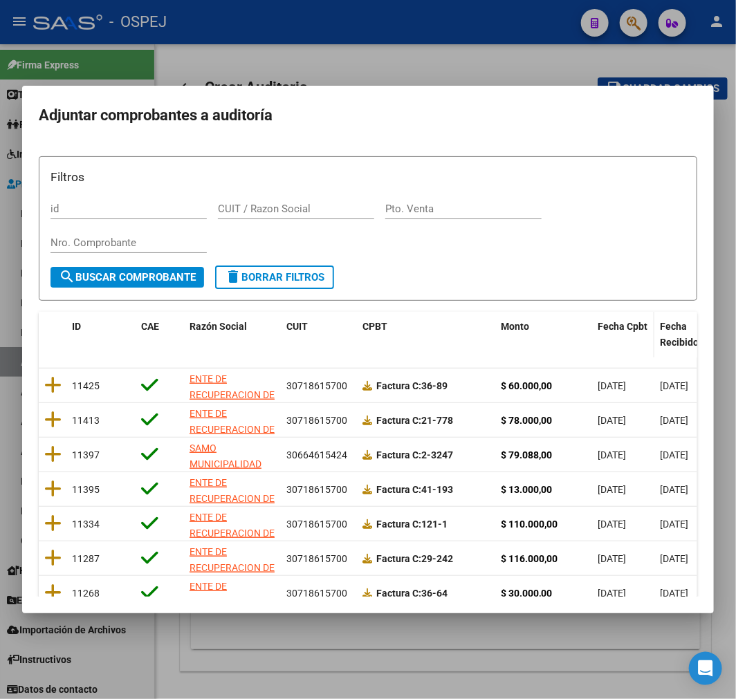
click at [634, 330] on span "Fecha Cpbt" at bounding box center [623, 326] width 50 height 11
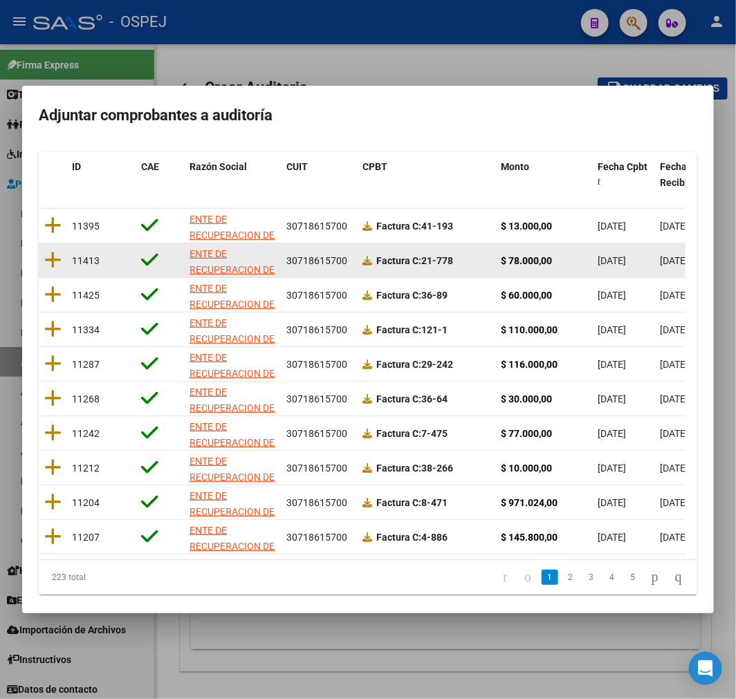
scroll to position [178, 0]
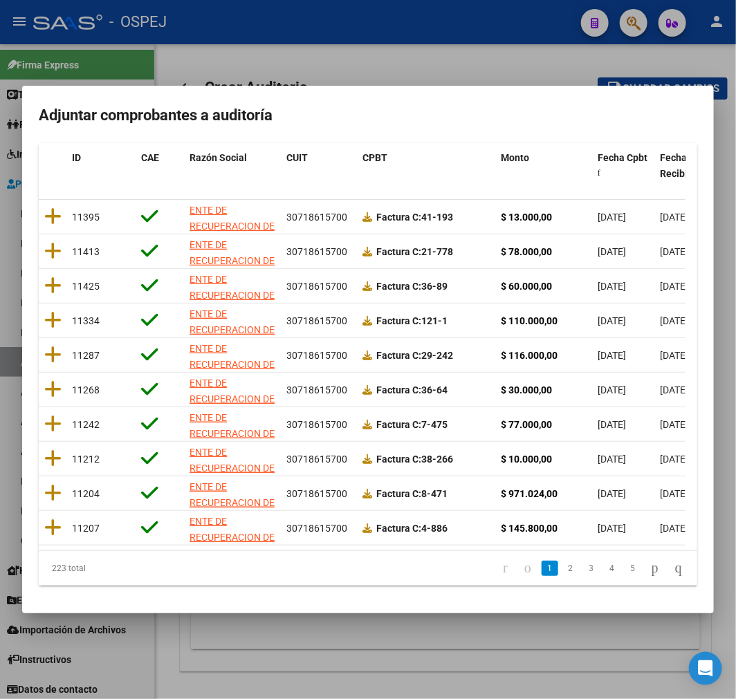
click at [560, 569] on li "2" at bounding box center [570, 569] width 21 height 24
click at [560, 578] on li "2" at bounding box center [570, 569] width 21 height 24
click at [562, 567] on link "2" at bounding box center [570, 568] width 17 height 15
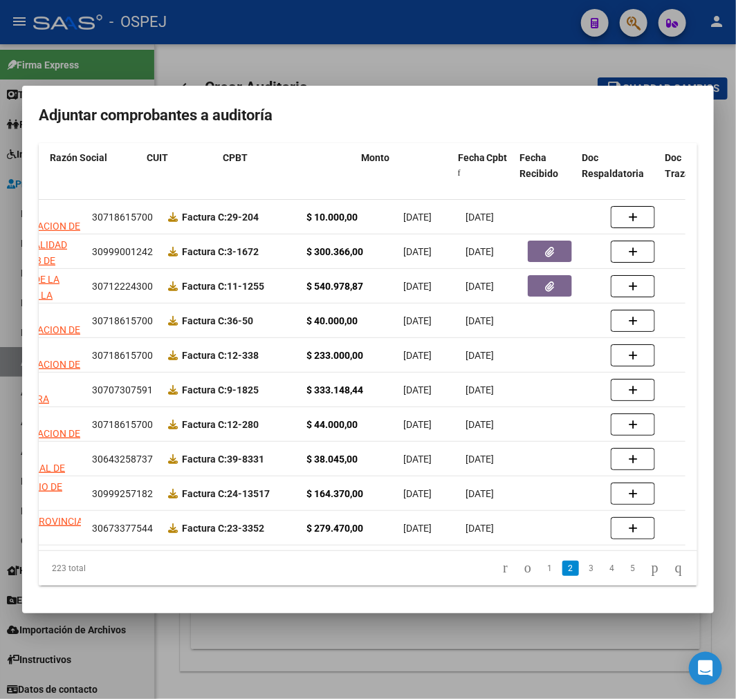
scroll to position [0, 0]
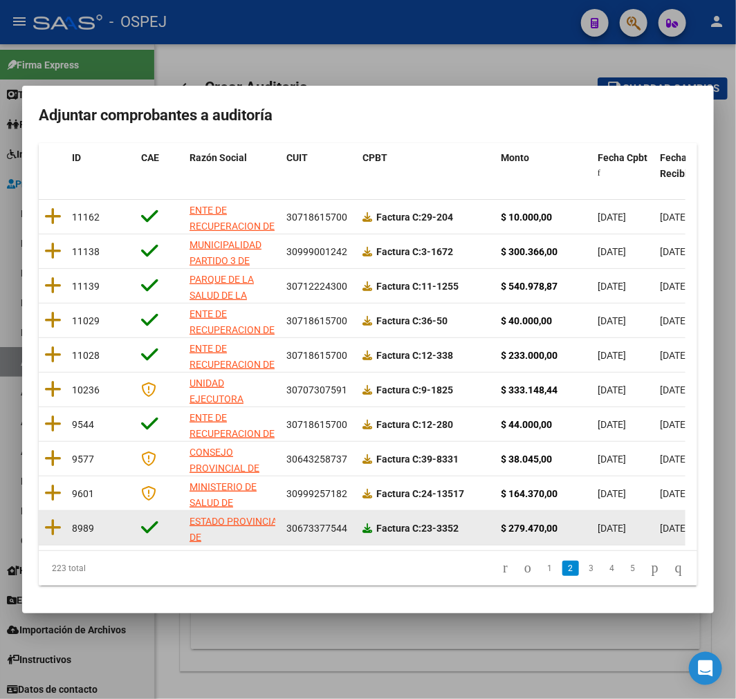
click at [367, 524] on icon at bounding box center [367, 529] width 10 height 10
click at [62, 520] on datatable-body-cell at bounding box center [53, 528] width 28 height 34
click at [60, 519] on icon at bounding box center [52, 527] width 17 height 19
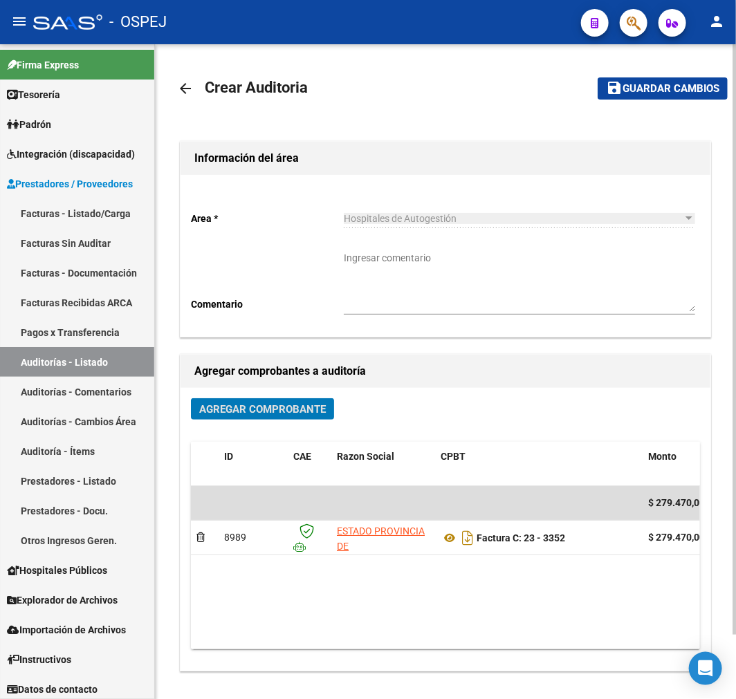
click at [687, 83] on span "Guardar cambios" at bounding box center [671, 89] width 97 height 12
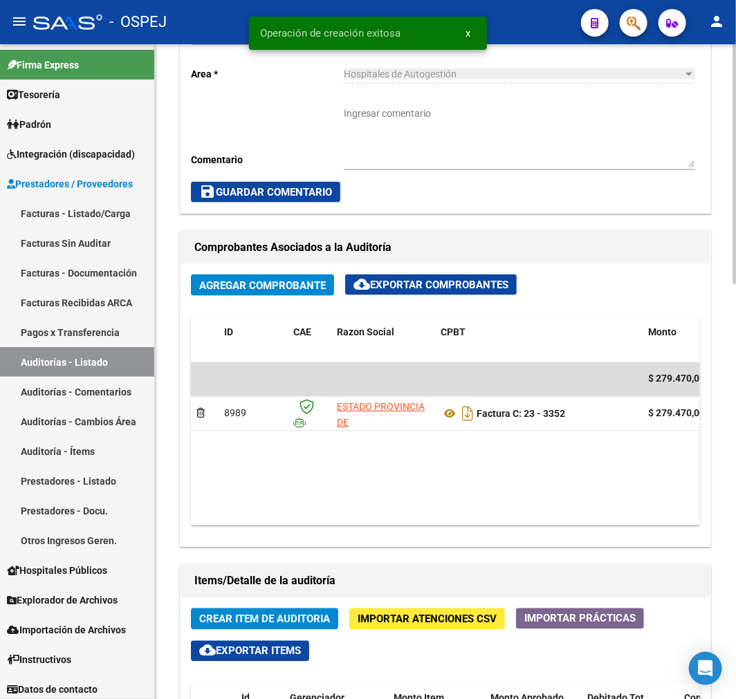
scroll to position [845, 0]
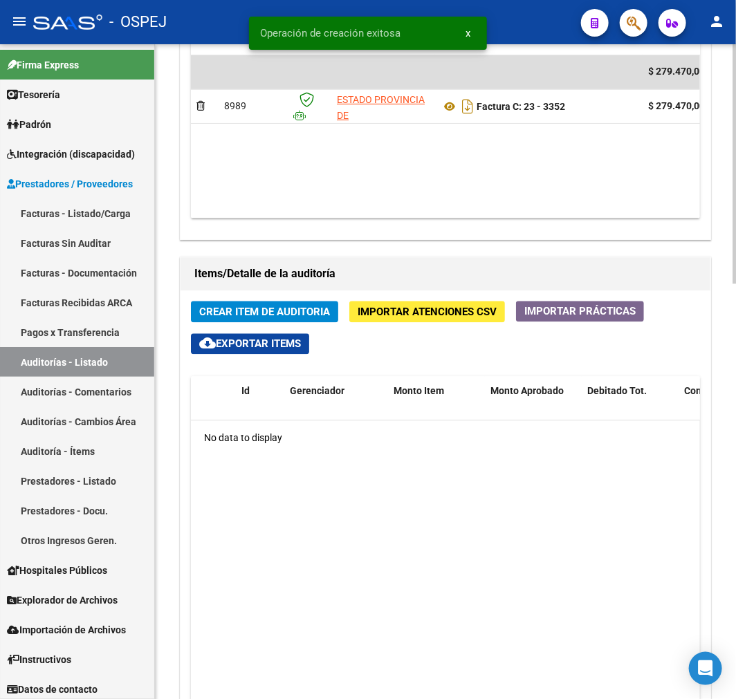
click at [310, 315] on span "Crear Item de Auditoria" at bounding box center [264, 312] width 131 height 12
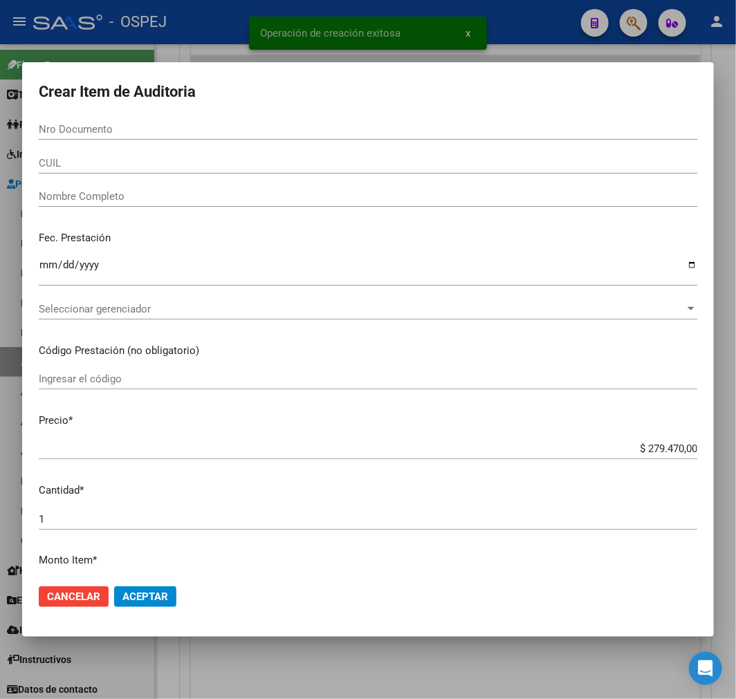
paste input "40485610"
type input "40485610"
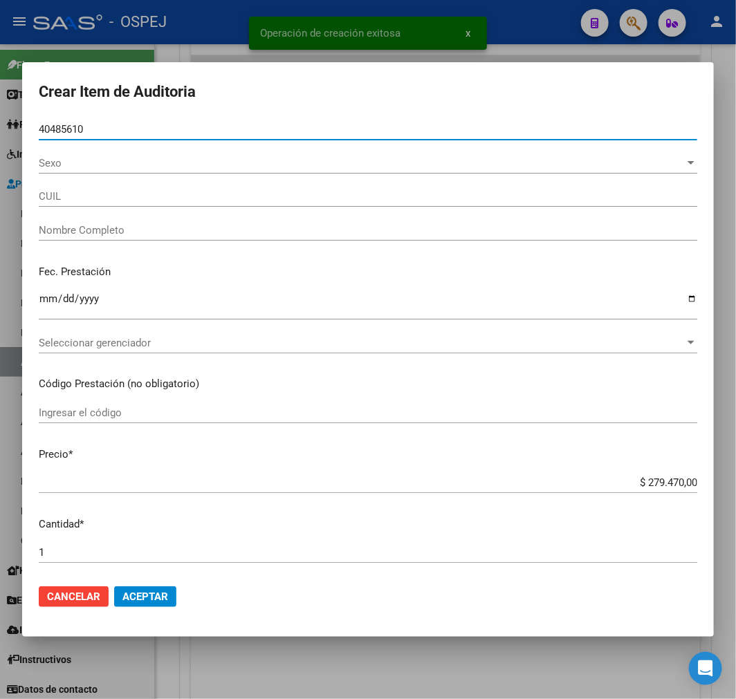
type input "27404856109"
type input "SANCHEZ GODOY GABRIELA FLORENCIA"
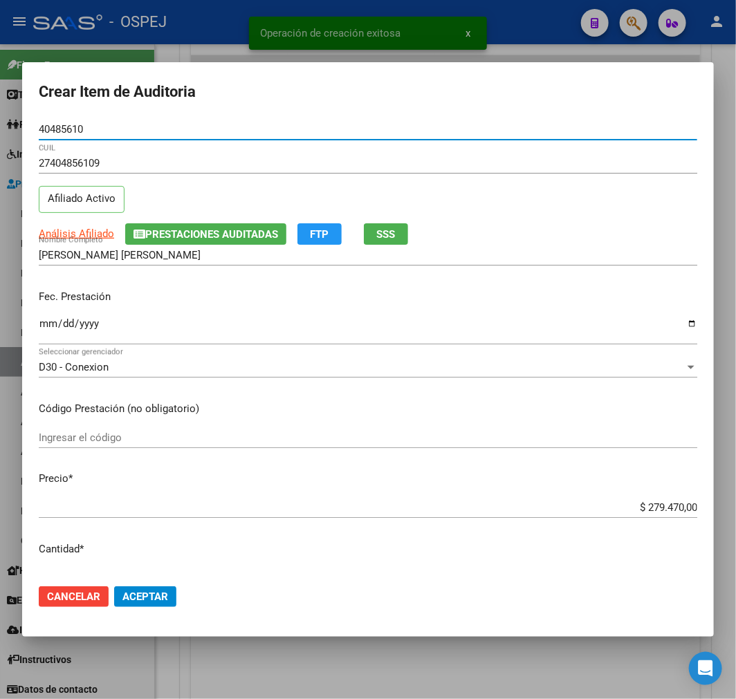
type input "40485610"
click at [147, 596] on span "Aceptar" at bounding box center [145, 597] width 46 height 12
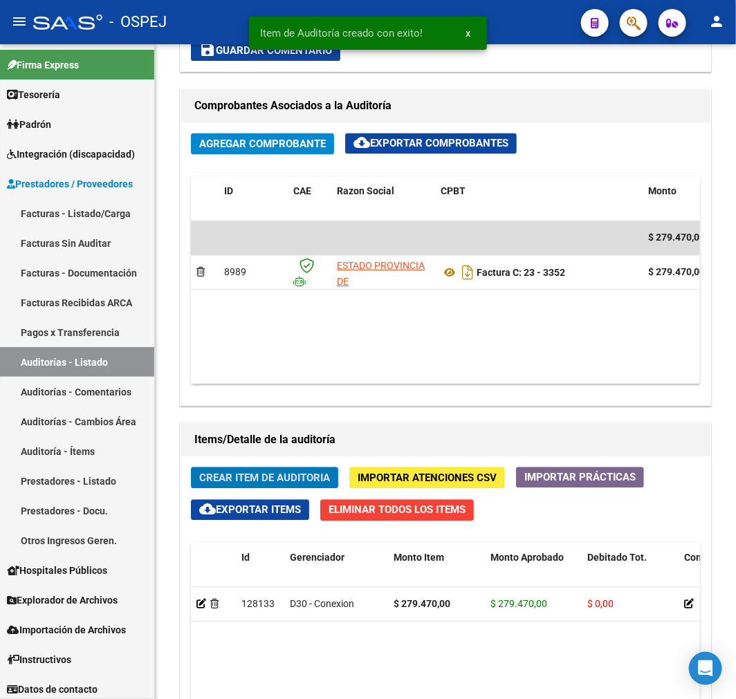
scroll to position [1011, 0]
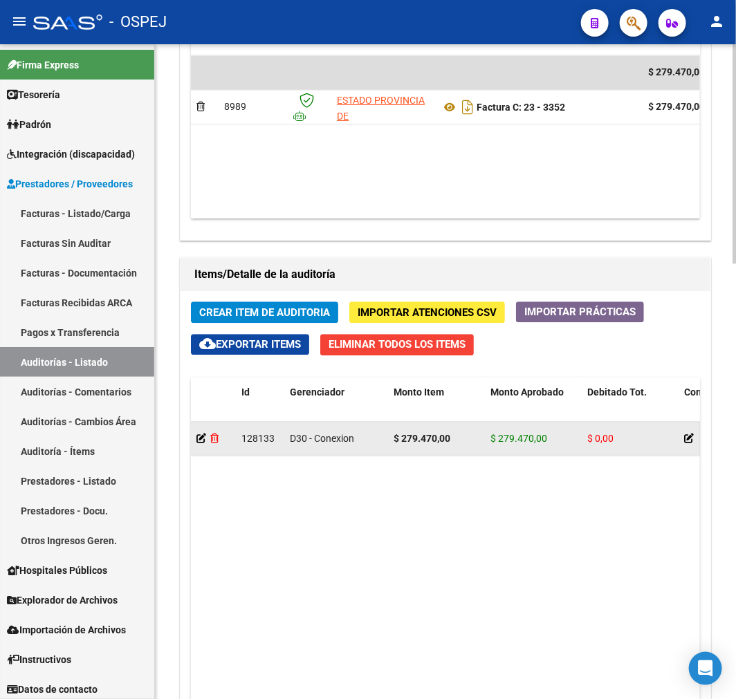
click at [210, 440] on icon at bounding box center [214, 439] width 8 height 10
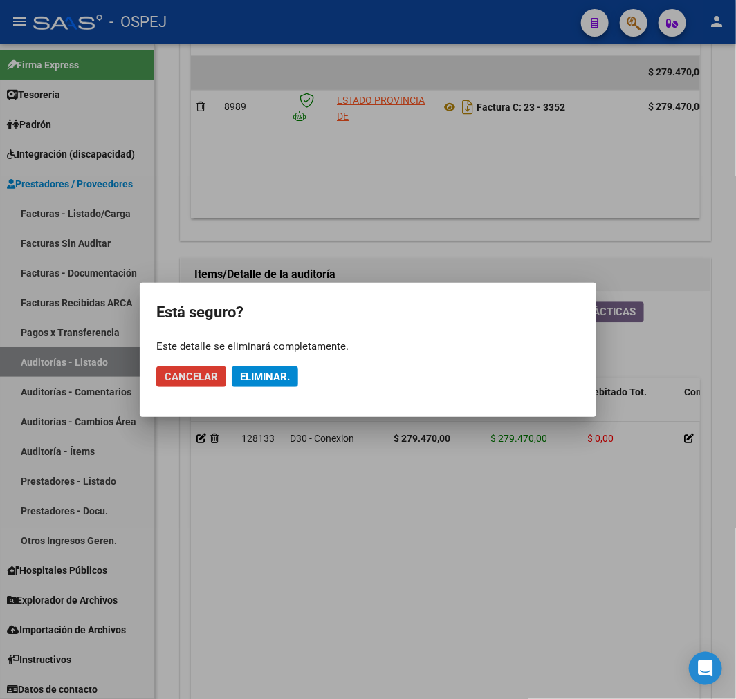
click at [265, 391] on mat-dialog-actions "Cancelar Eliminar." at bounding box center [367, 376] width 423 height 47
click at [277, 371] on span "Eliminar." at bounding box center [265, 377] width 50 height 12
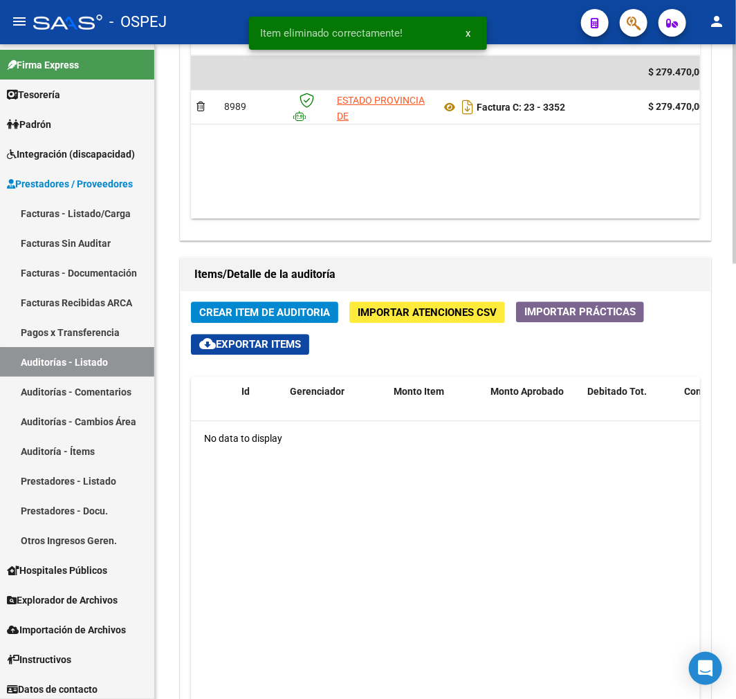
scroll to position [845, 0]
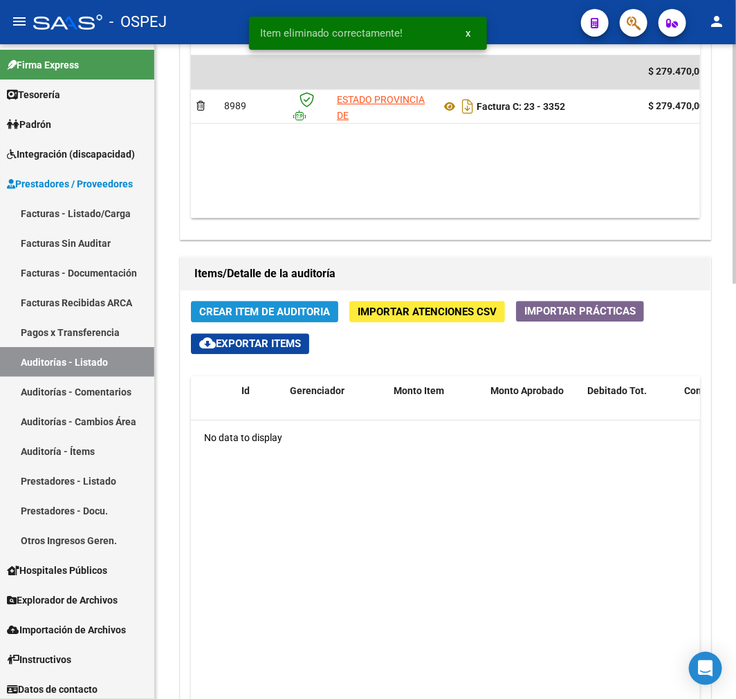
click at [308, 304] on button "Crear Item de Auditoria" at bounding box center [264, 312] width 147 height 21
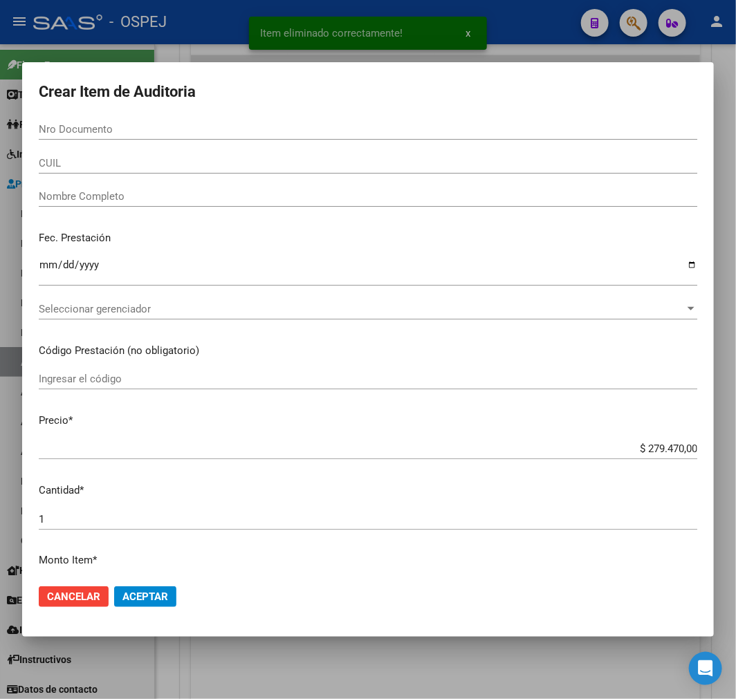
drag, startPoint x: 360, startPoint y: 120, endPoint x: 354, endPoint y: 125, distance: 7.5
click at [358, 123] on div "Nro Documento" at bounding box center [368, 129] width 659 height 21
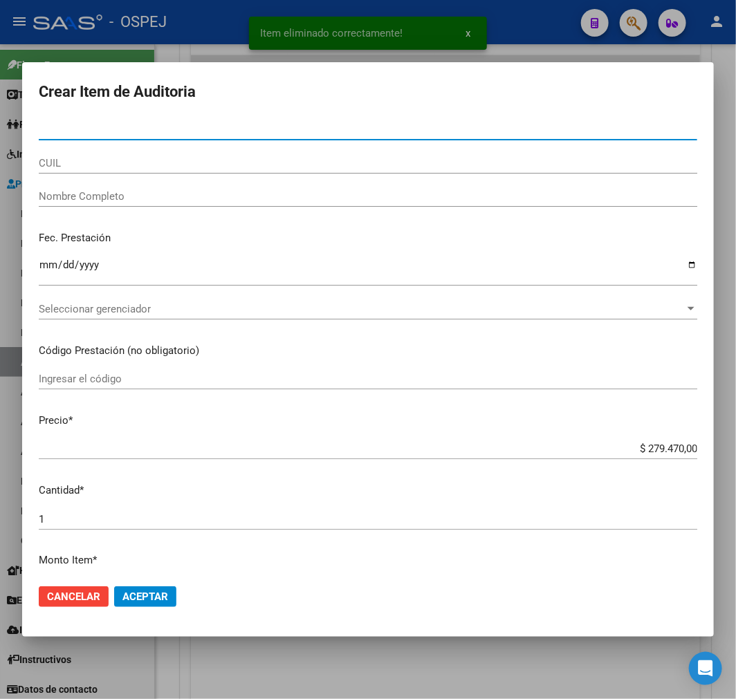
click at [354, 125] on input "Nro Documento" at bounding box center [368, 129] width 659 height 12
paste input "40485610"
type input "40485610"
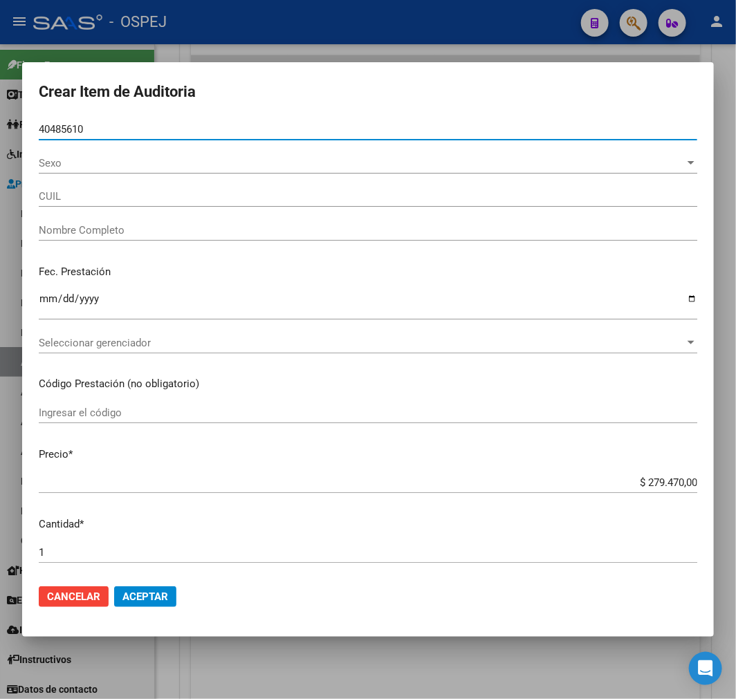
type input "27404856109"
type input "SANCHEZ GODOY GABRIELA FLORENCIA"
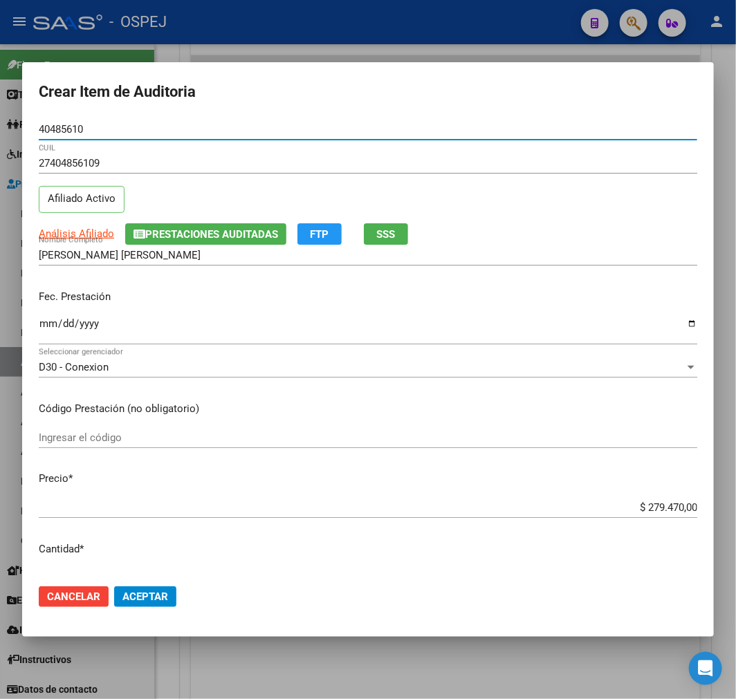
type input "40485610"
click at [627, 513] on input "$ 279.470,00" at bounding box center [368, 507] width 659 height 12
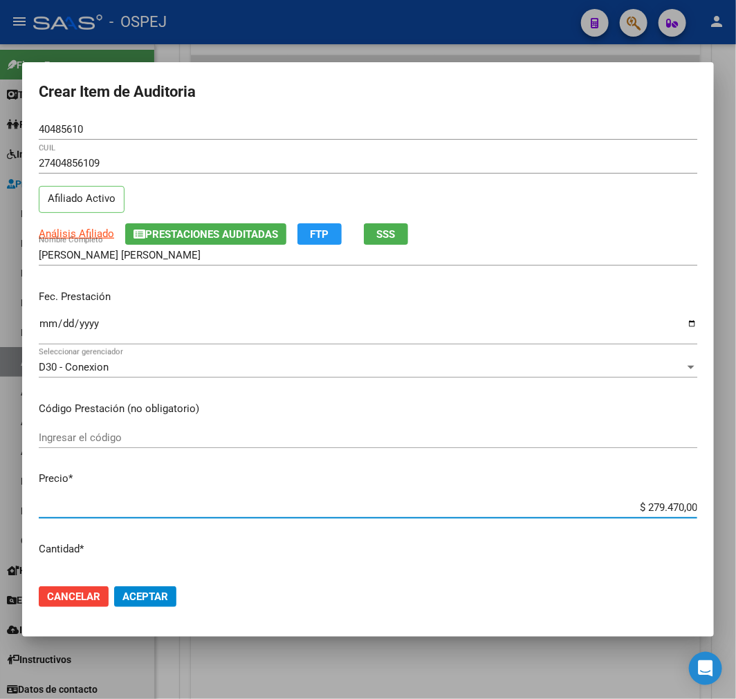
click at [627, 513] on input "$ 279.470,00" at bounding box center [368, 507] width 659 height 12
type input "$ 0,09"
type input "$ 0,91"
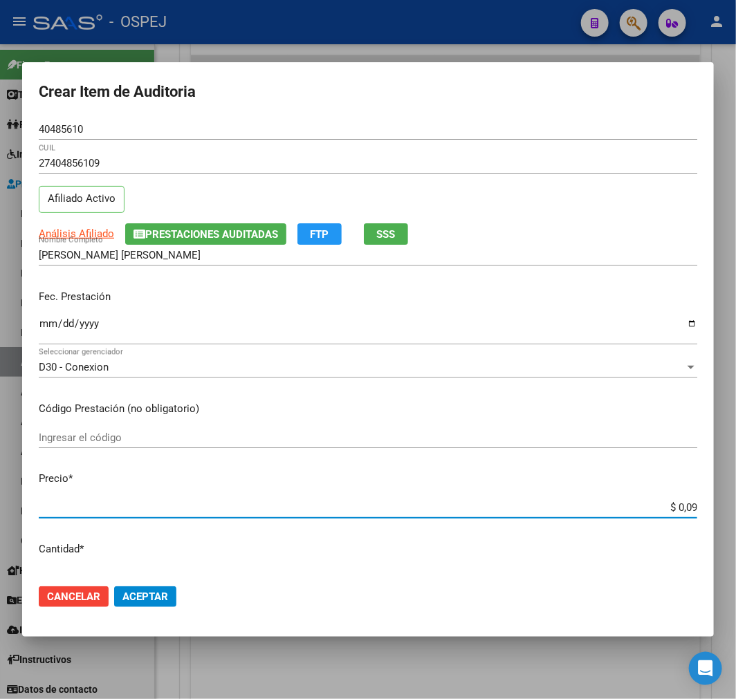
type input "$ 0,91"
type input "$ 9,10"
type input "$ 91,08"
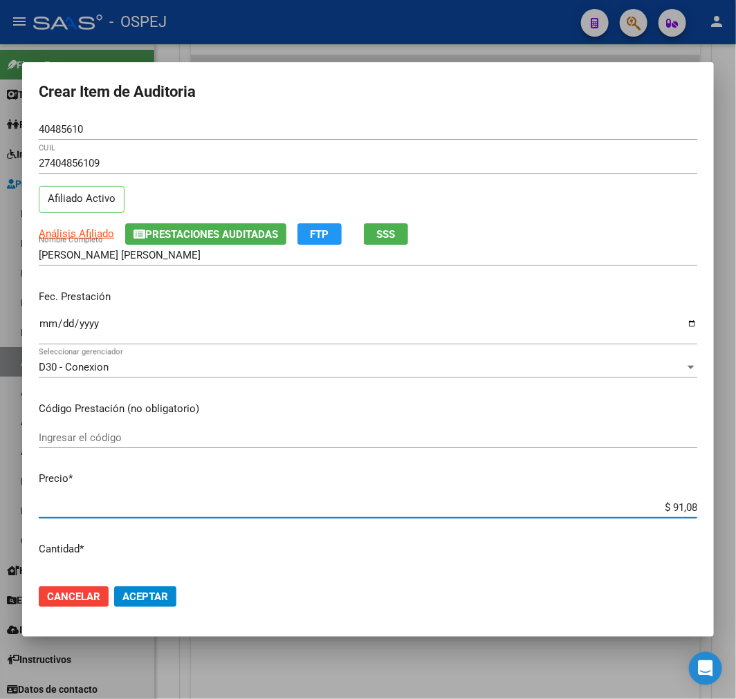
type input "$ 910,85"
type input "$ 9.108,50"
type input "$ 91.085,00"
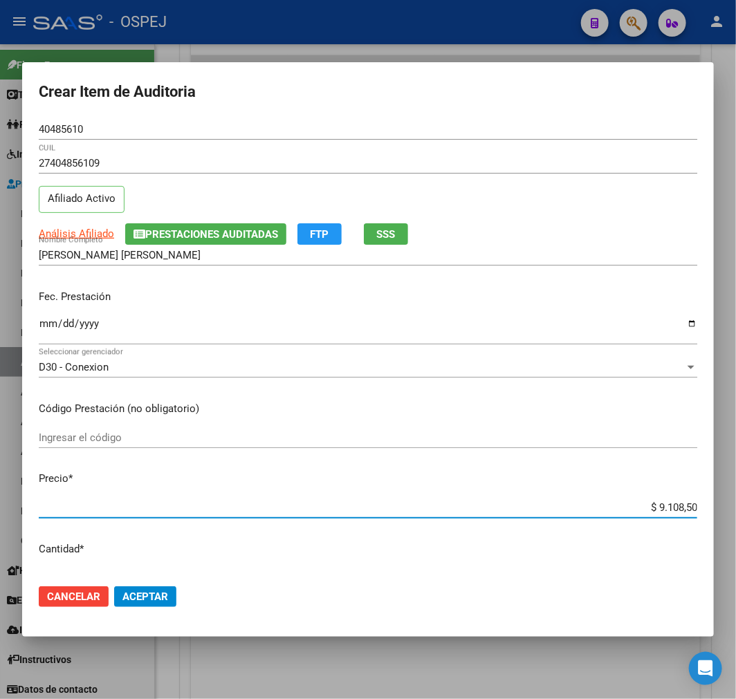
type input "$ 91.085,00"
click at [156, 585] on mat-dialog-actions "Cancelar Aceptar" at bounding box center [368, 596] width 659 height 47
click at [173, 591] on button "Aceptar" at bounding box center [145, 597] width 62 height 21
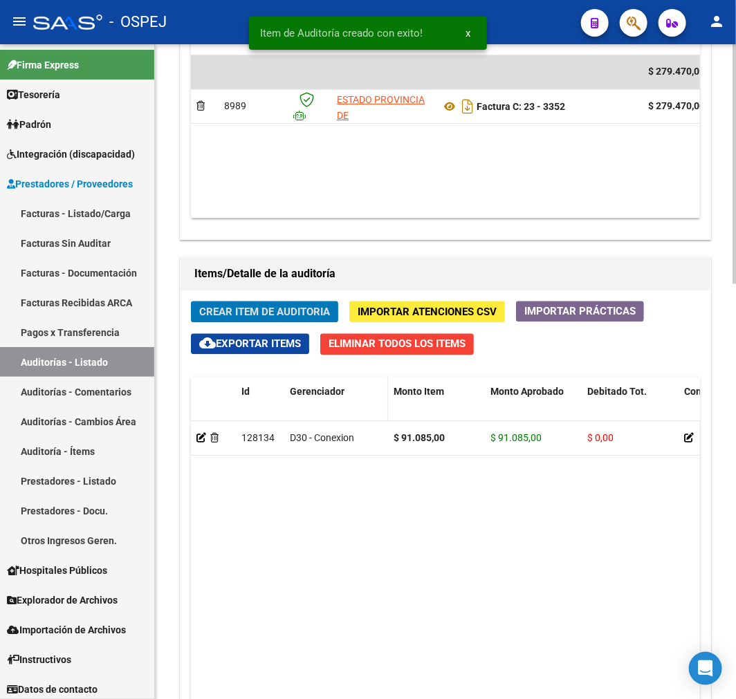
scroll to position [1011, 0]
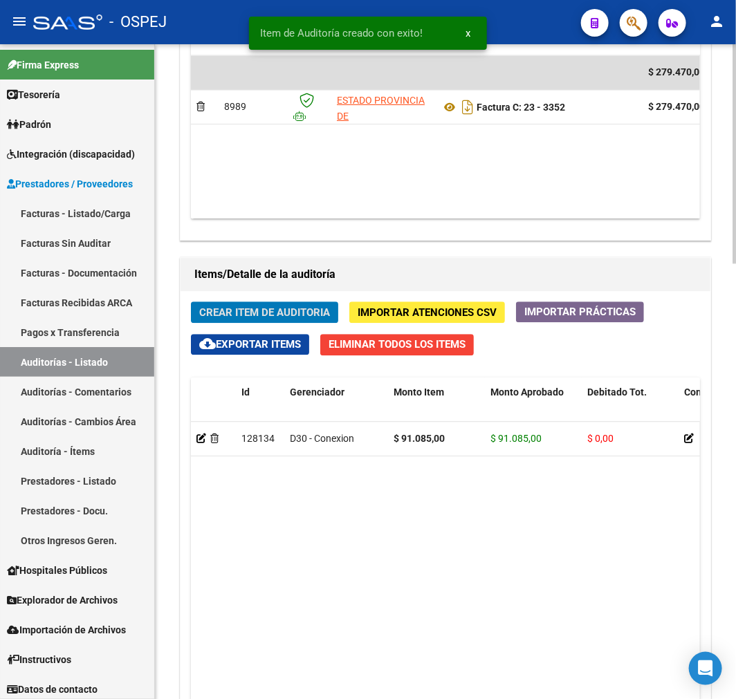
click at [296, 303] on button "Crear Item de Auditoria" at bounding box center [264, 312] width 147 height 21
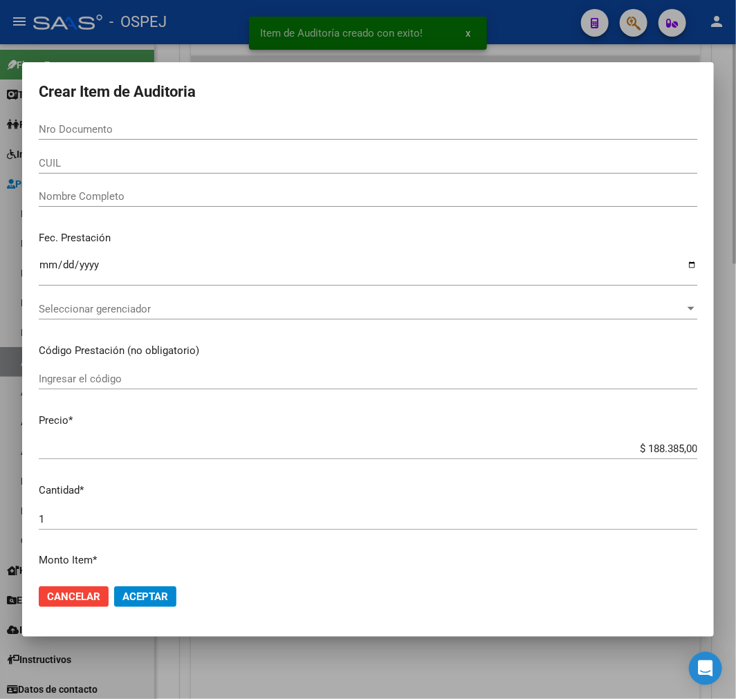
paste input "40485610"
type input "40485610"
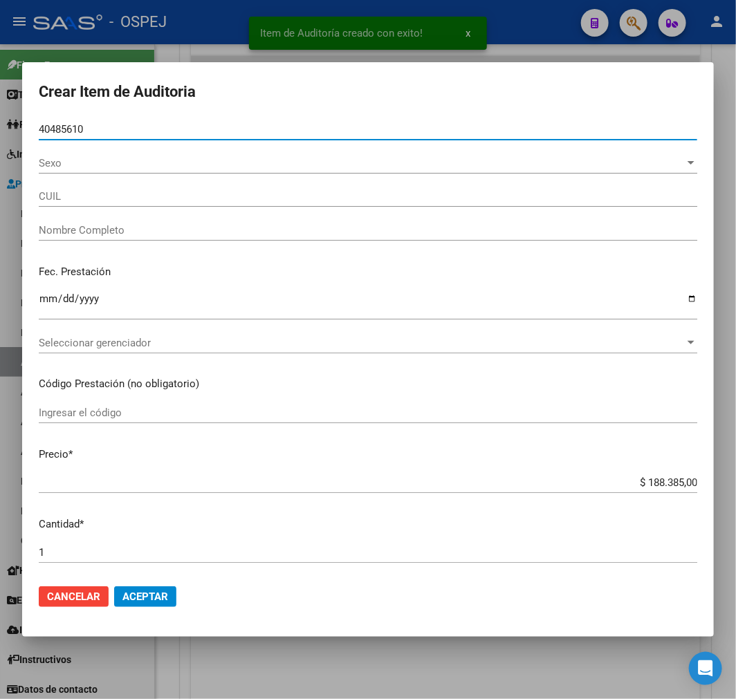
type input "27404856109"
type input "SANCHEZ GODOY GABRIELA FLORENCIA"
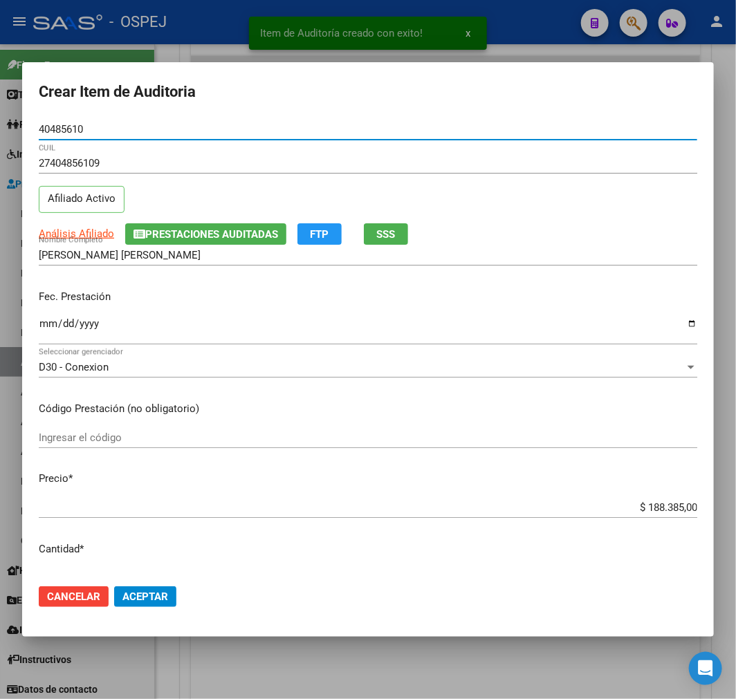
type input "40485610"
click at [644, 503] on input "$ 188.385,00" at bounding box center [368, 507] width 659 height 12
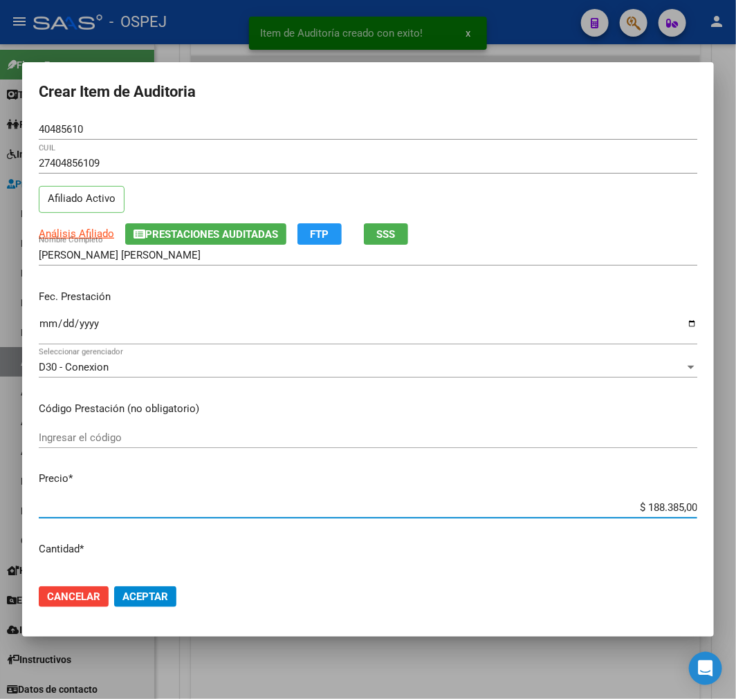
type input "$ 0,01"
type input "$ 0,13"
type input "$ 1,30"
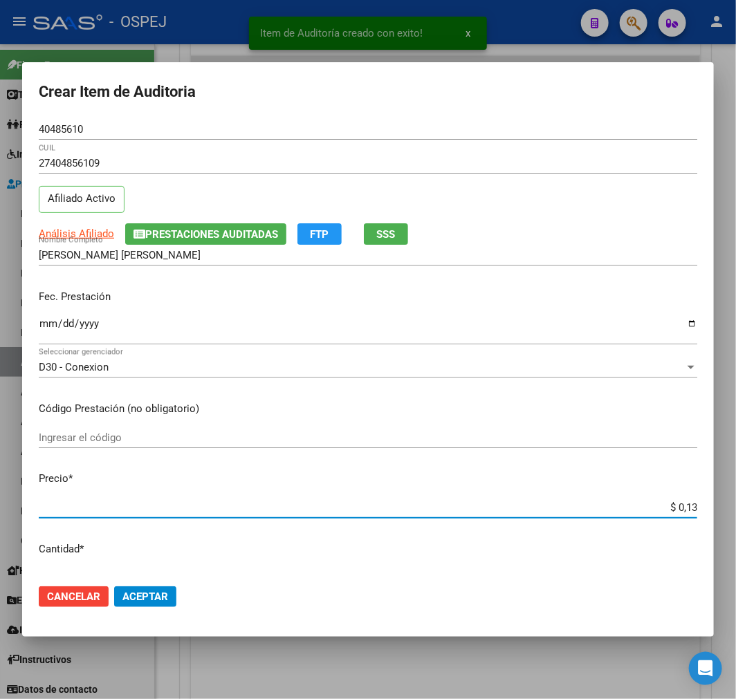
type input "$ 1,30"
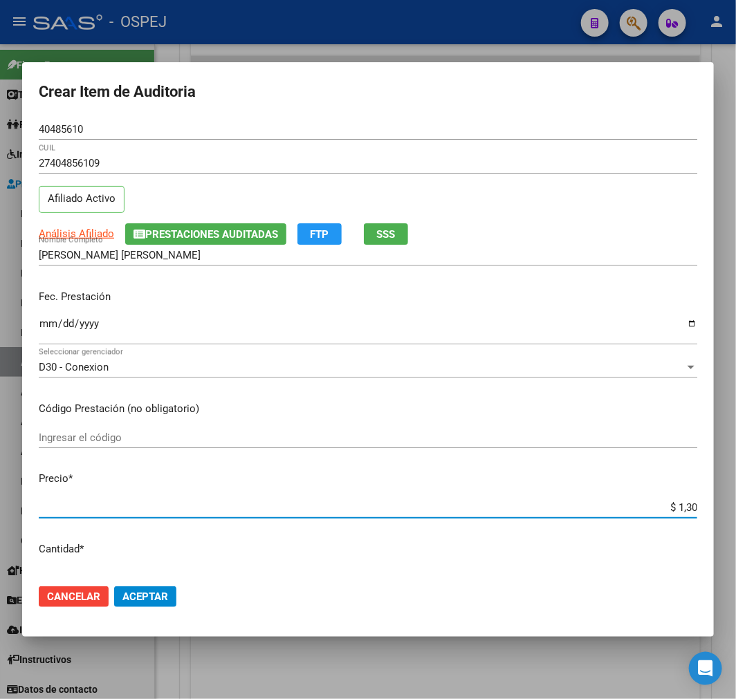
type input "$ 13,04"
type input "$ 130,43"
type input "$ 1.304,39"
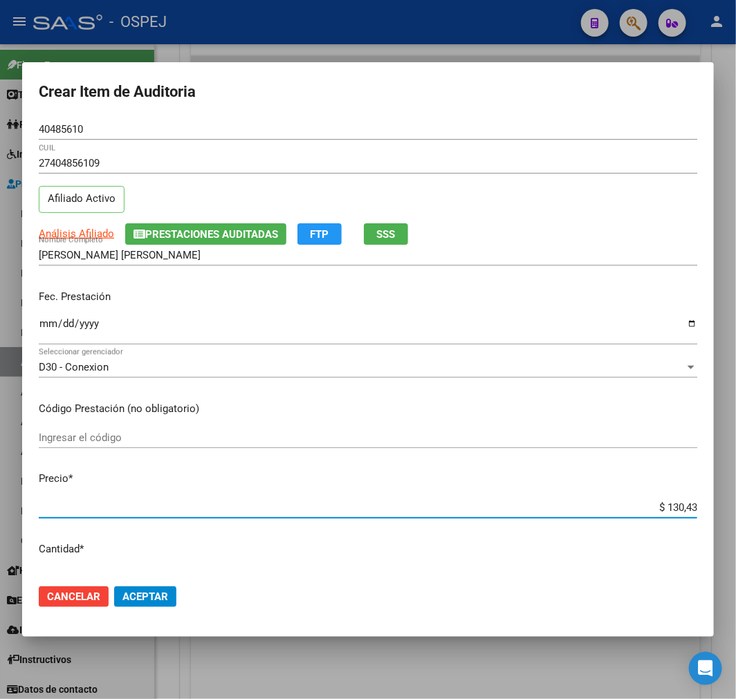
type input "$ 1.304,39"
type input "$ 13.043,90"
type input "$ 130.439,00"
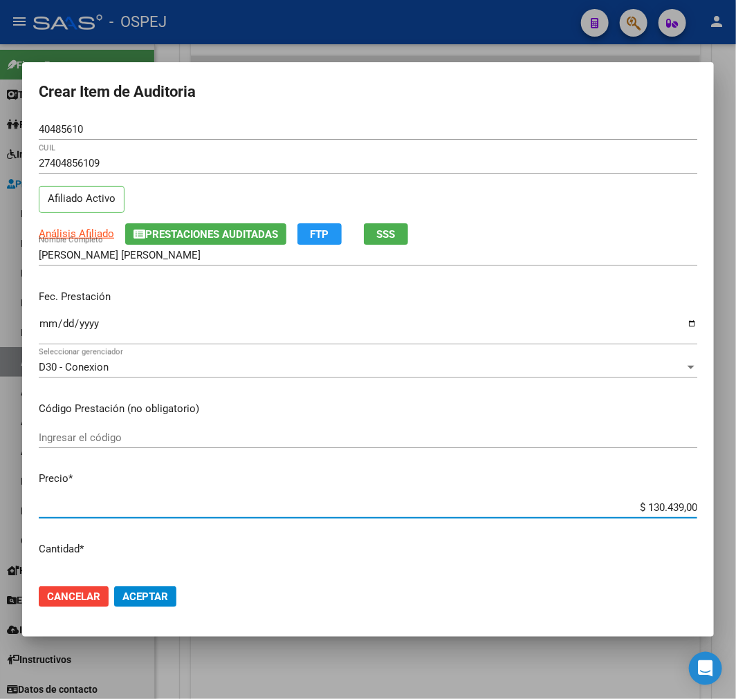
click at [136, 595] on span "Aceptar" at bounding box center [145, 597] width 46 height 12
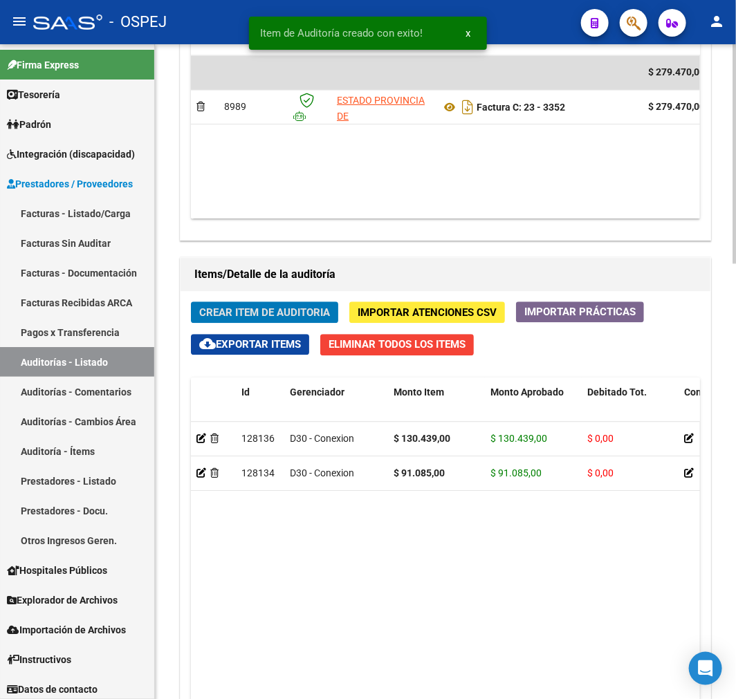
click at [258, 302] on button "Crear Item de Auditoria" at bounding box center [264, 312] width 147 height 21
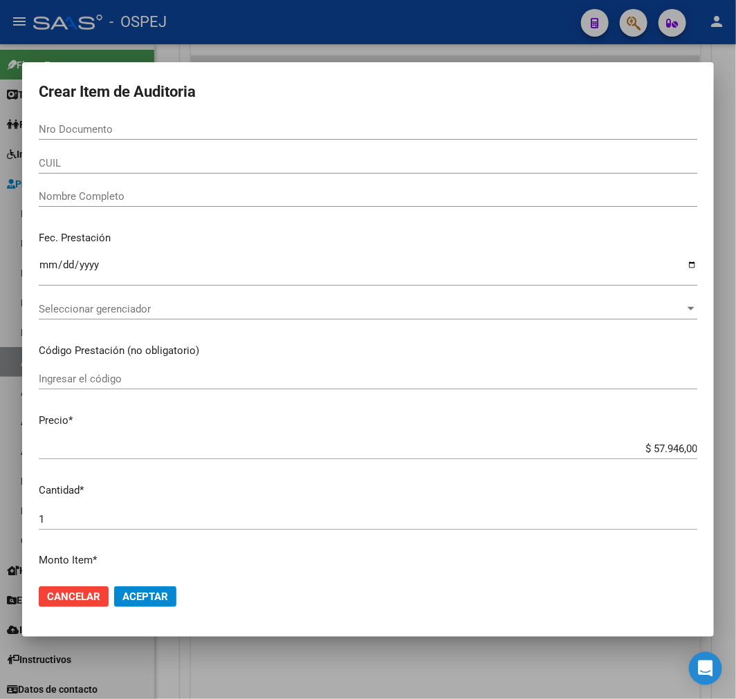
click at [154, 129] on input "Nro Documento" at bounding box center [368, 129] width 659 height 12
paste input "57732671"
type input "57732671"
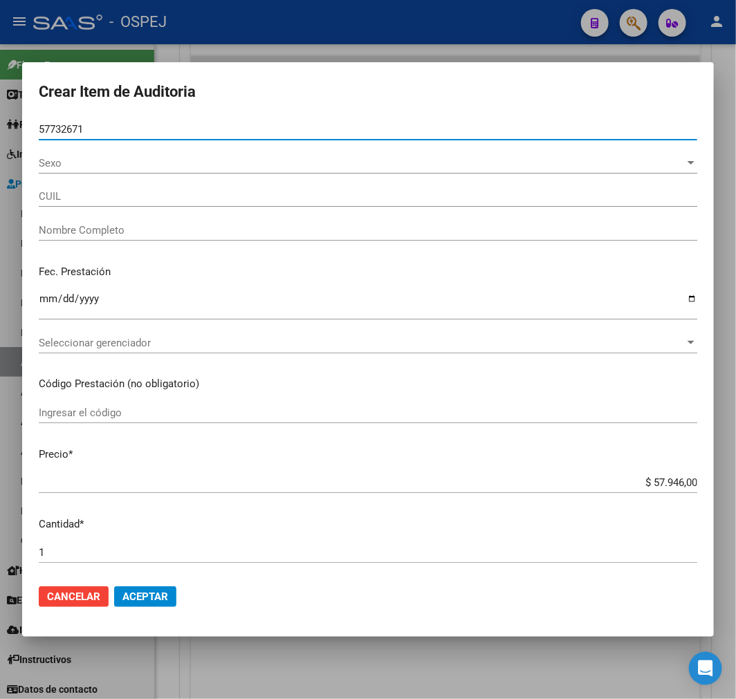
type input "20577326712"
type input "PEREYRA ELIAS"
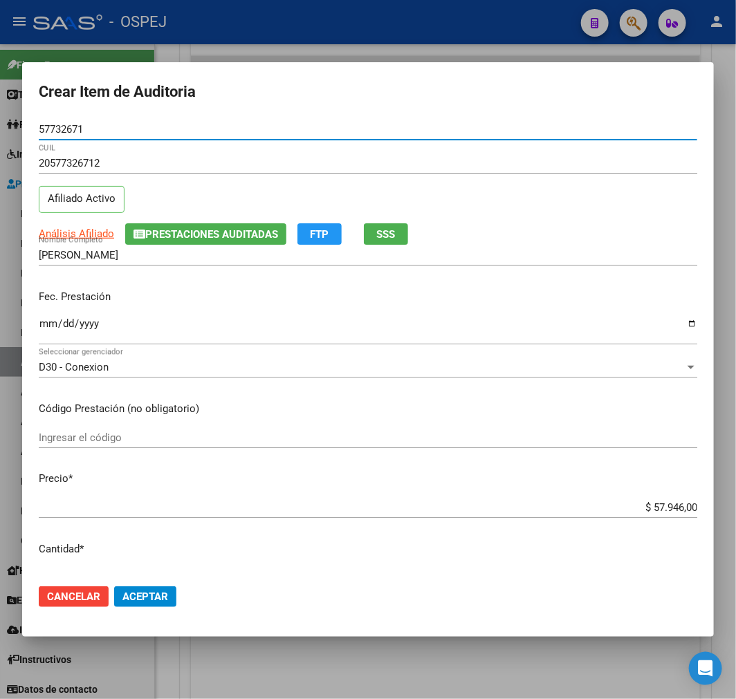
type input "57732671"
click at [663, 499] on div "$ 57.946,00 Ingresar el precio" at bounding box center [368, 507] width 659 height 21
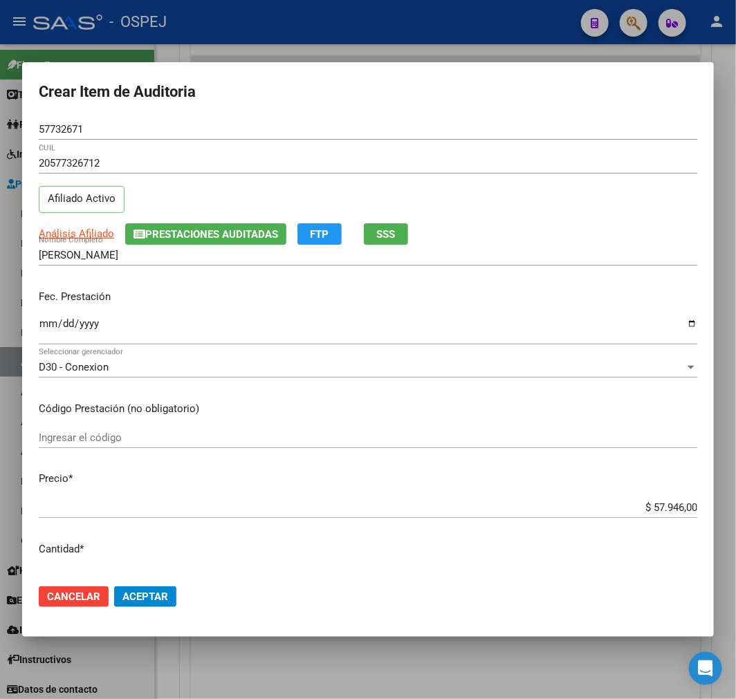
click at [663, 499] on div "$ 57.946,00 Ingresar el precio" at bounding box center [368, 507] width 659 height 21
click at [663, 512] on input "$ 57.946,00" at bounding box center [368, 507] width 659 height 12
type input "$ 0,06"
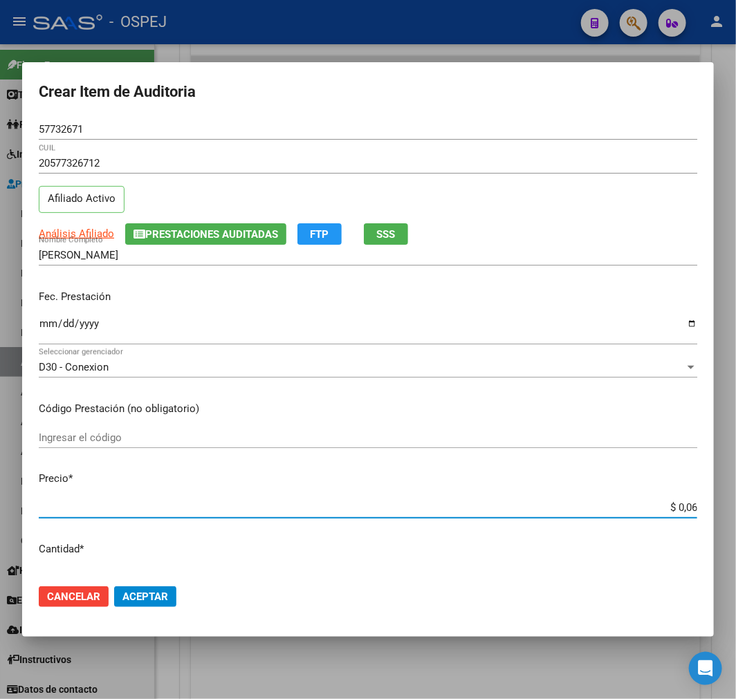
type input "$ 0,67"
type input "$ 6,70"
type input "$ 67,08"
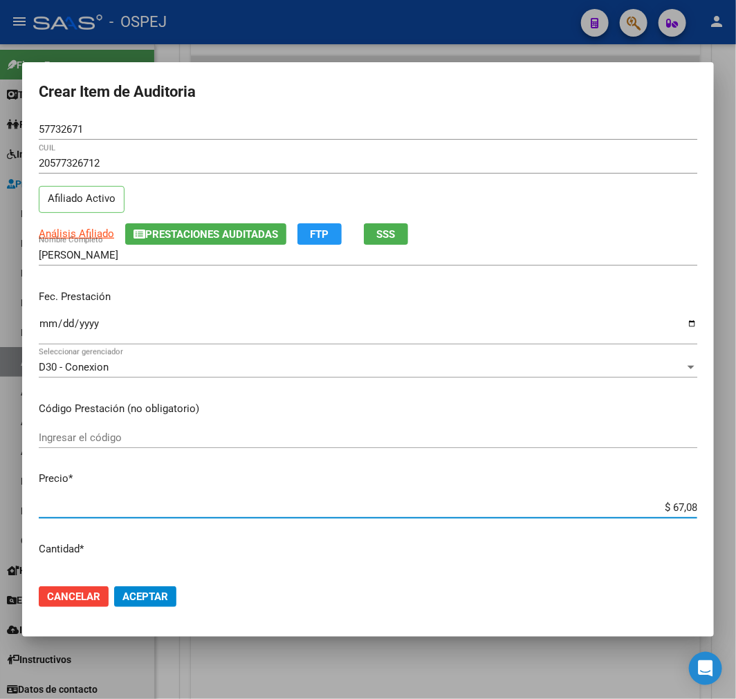
type input "$ 67,08"
type input "$ 670,80"
type input "$ 6.708,00"
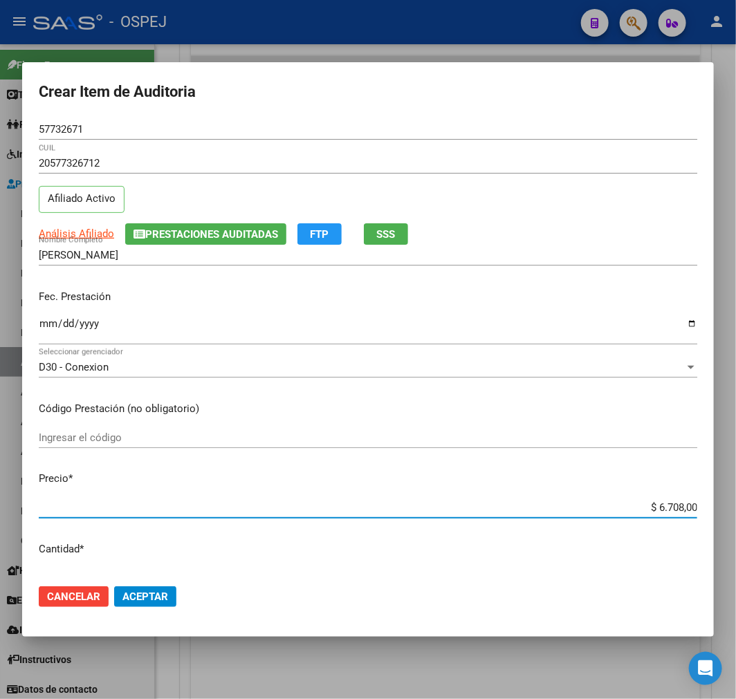
click at [157, 584] on mat-dialog-actions "Cancelar Aceptar" at bounding box center [368, 596] width 659 height 47
click at [154, 598] on span "Aceptar" at bounding box center [145, 597] width 46 height 12
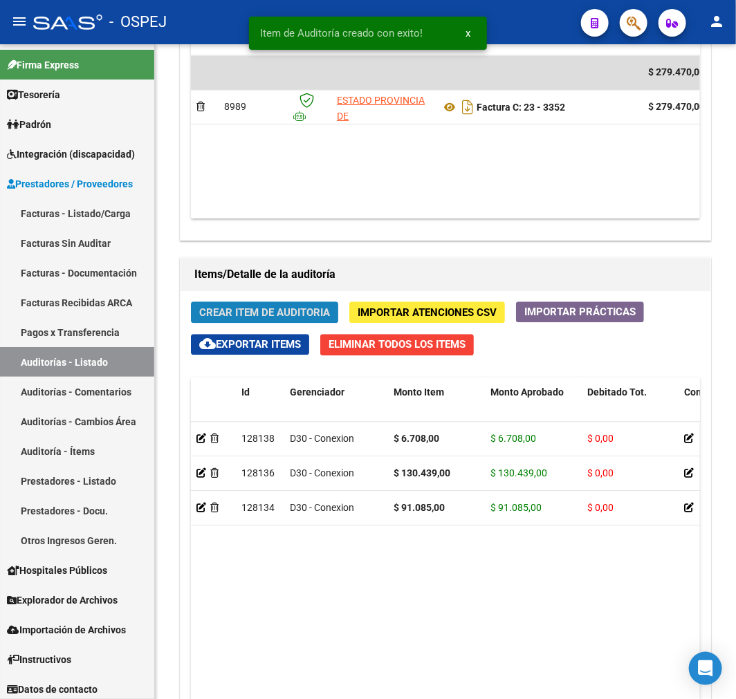
click at [282, 313] on span "Crear Item de Auditoria" at bounding box center [264, 312] width 131 height 12
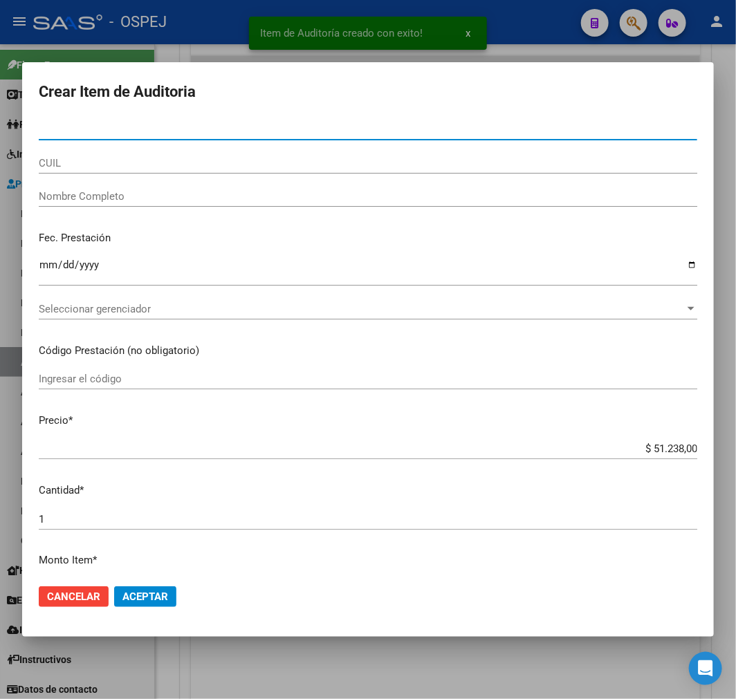
type input "57732671"
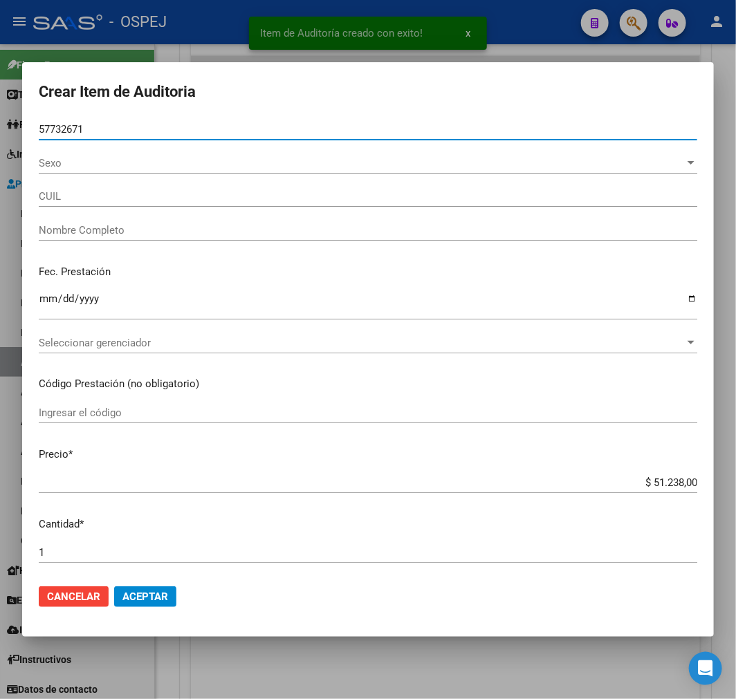
type input "20577326712"
type input "PEREYRA ELIAS"
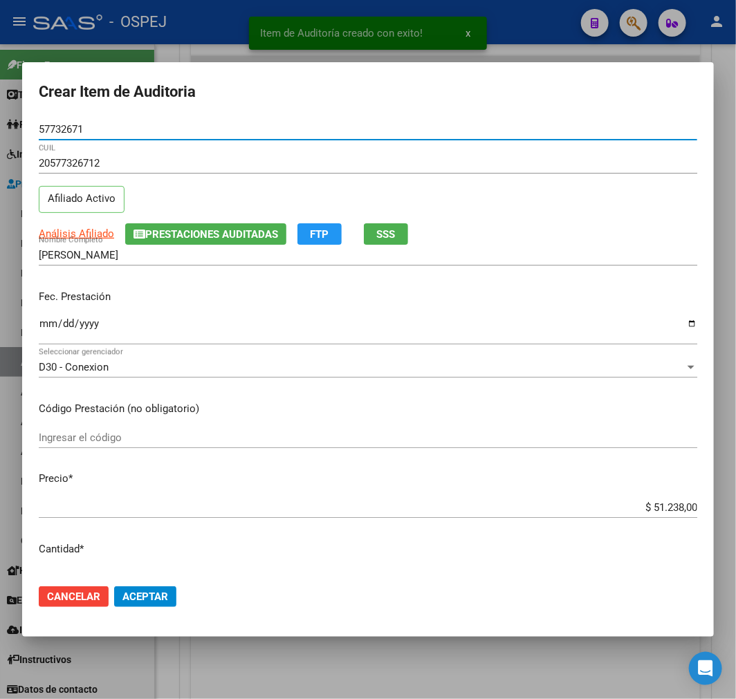
type input "57732671"
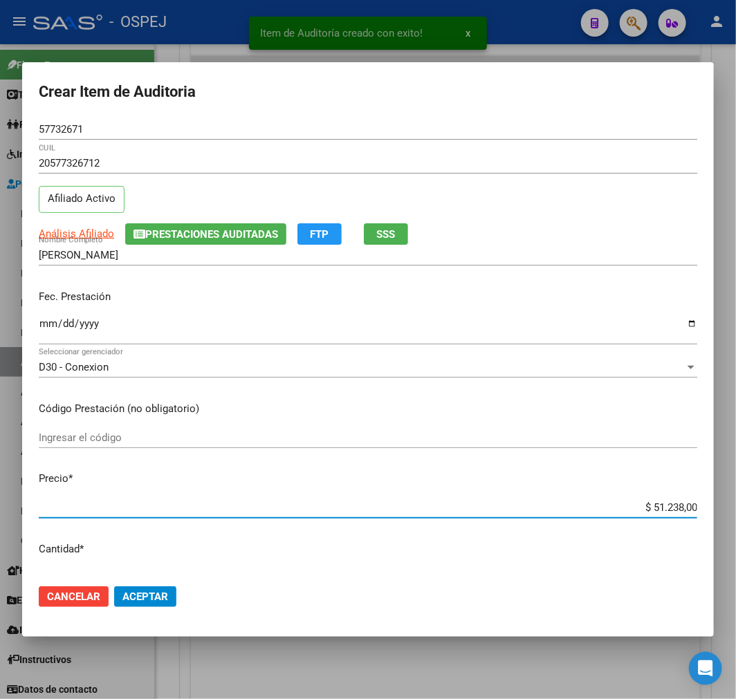
click at [654, 513] on input "$ 51.238,00" at bounding box center [368, 507] width 659 height 12
type input "$ 0,01"
type input "$ 0,10"
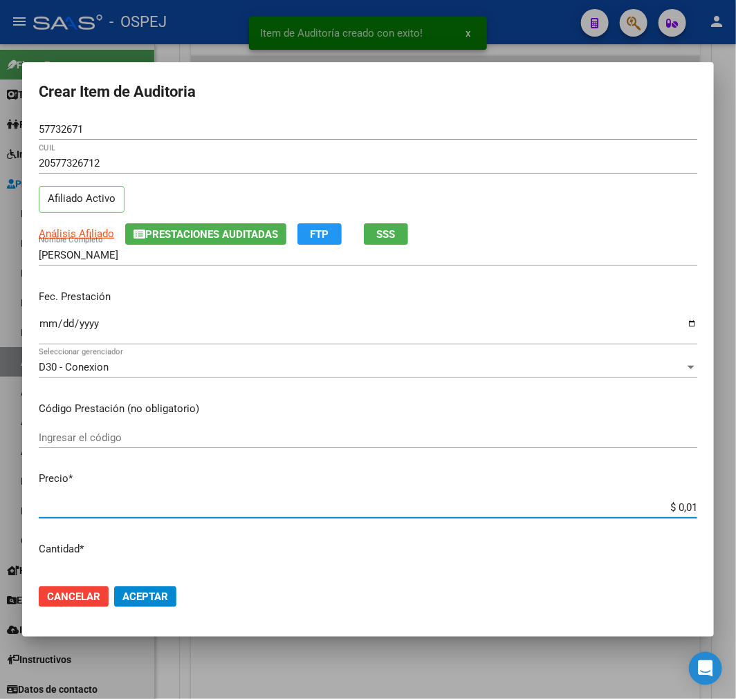
type input "$ 0,10"
type input "$ 1,06"
type input "$ 10,66"
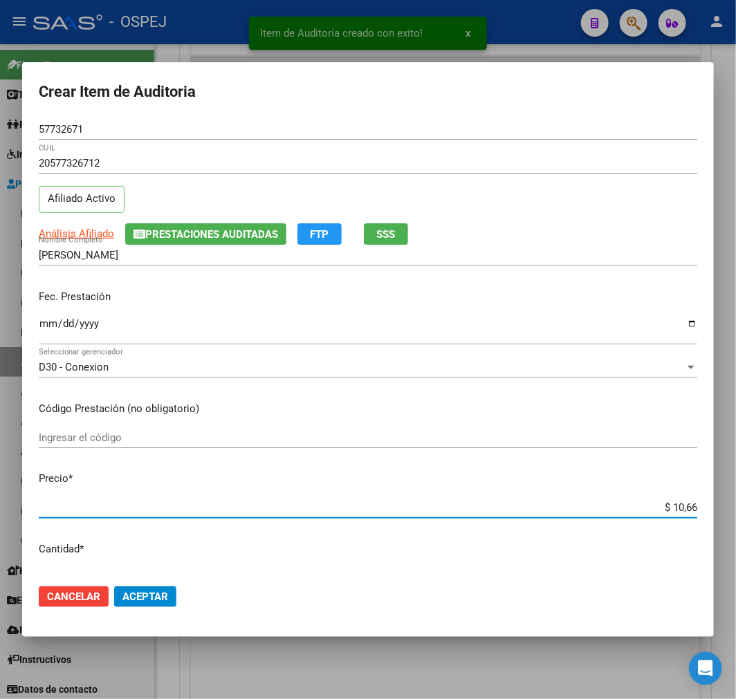
type input "$ 106,65"
type input "$ 1.066,50"
type input "$ 10.665,00"
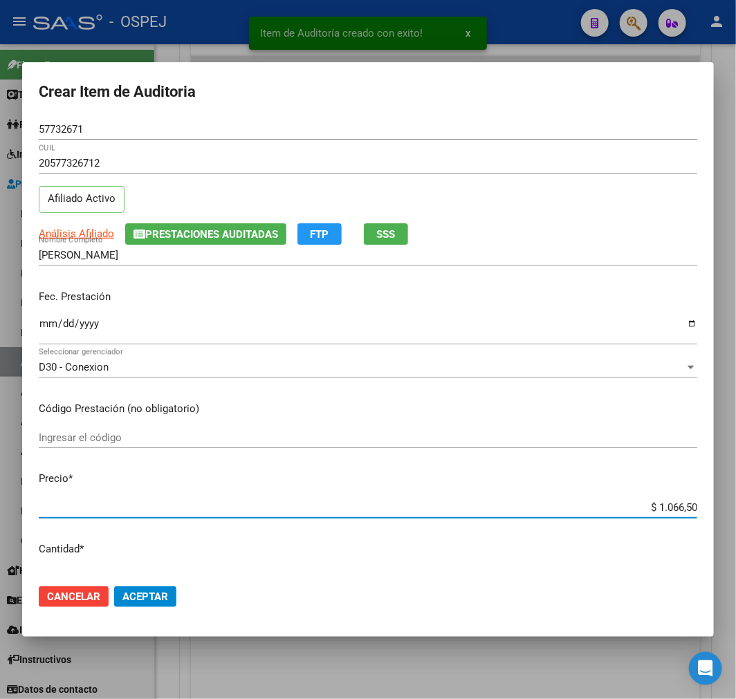
type input "$ 10.665,00"
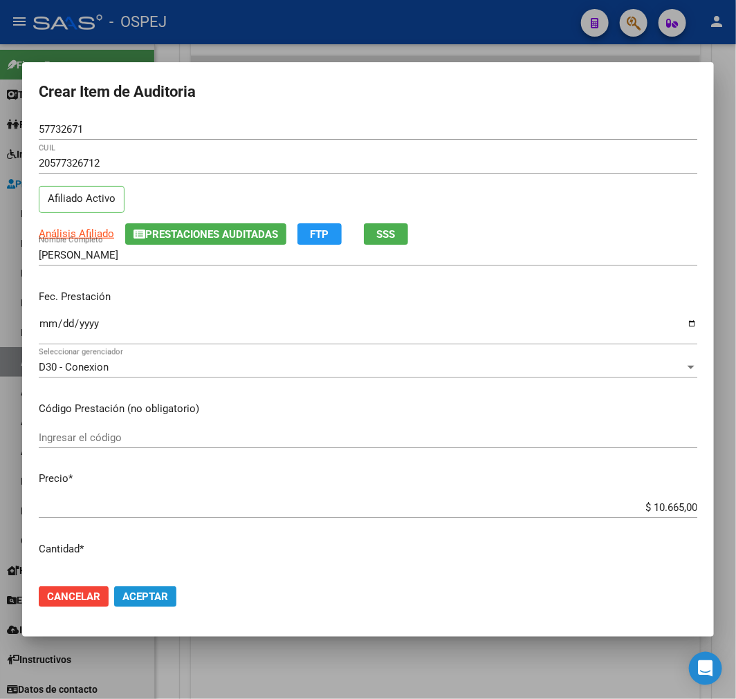
click at [146, 589] on button "Aceptar" at bounding box center [145, 597] width 62 height 21
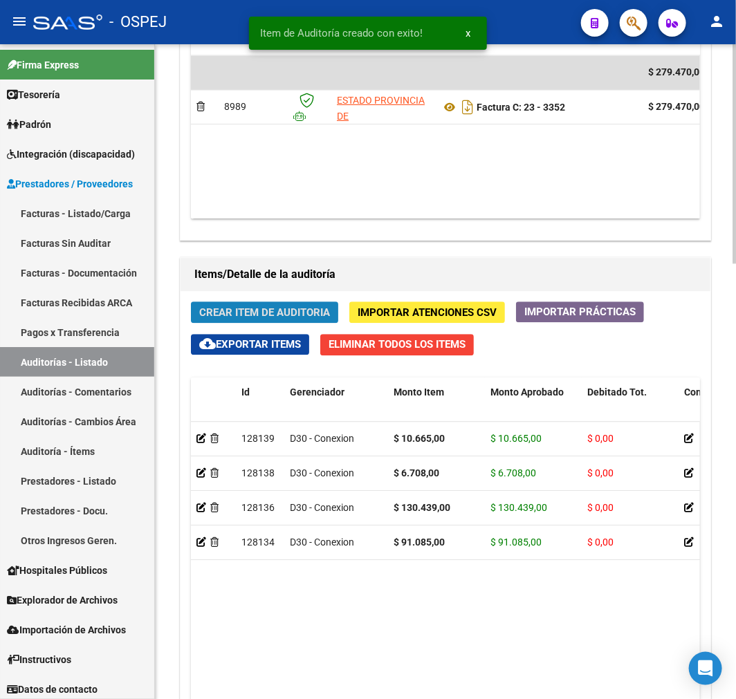
click at [259, 315] on span "Crear Item de Auditoria" at bounding box center [264, 312] width 131 height 12
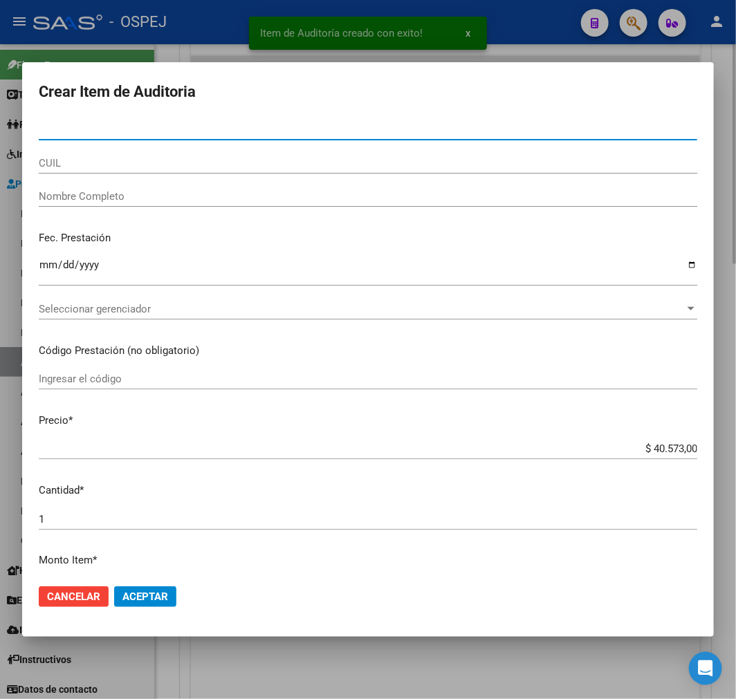
type input "23637715"
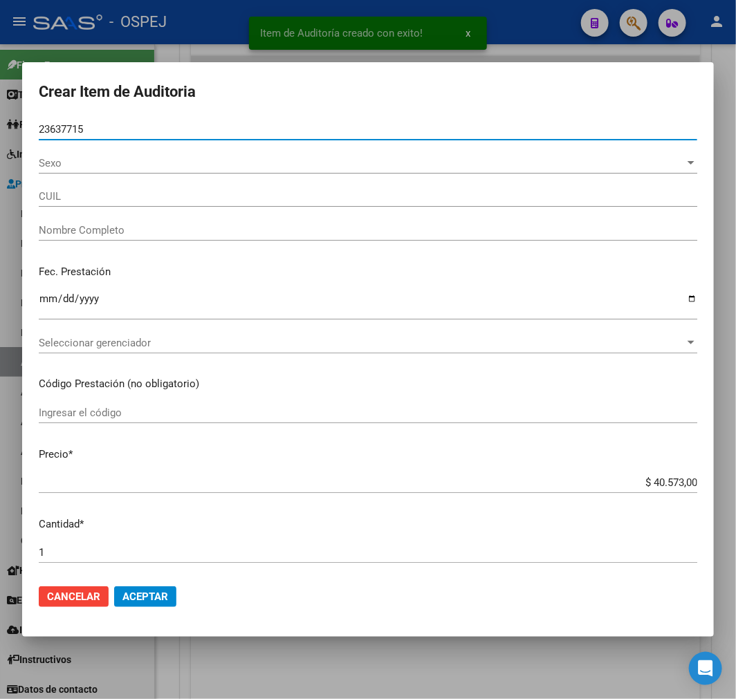
type input "20236377157"
type input "ROLDAN MARCELO ALEJANDRO"
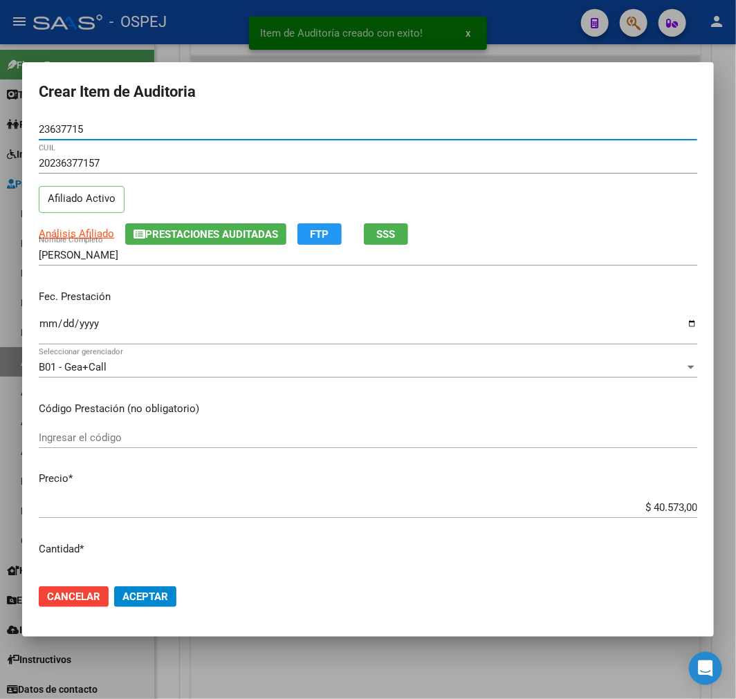
type input "23637715"
click at [661, 510] on input "$ 40.573,00" at bounding box center [368, 507] width 659 height 12
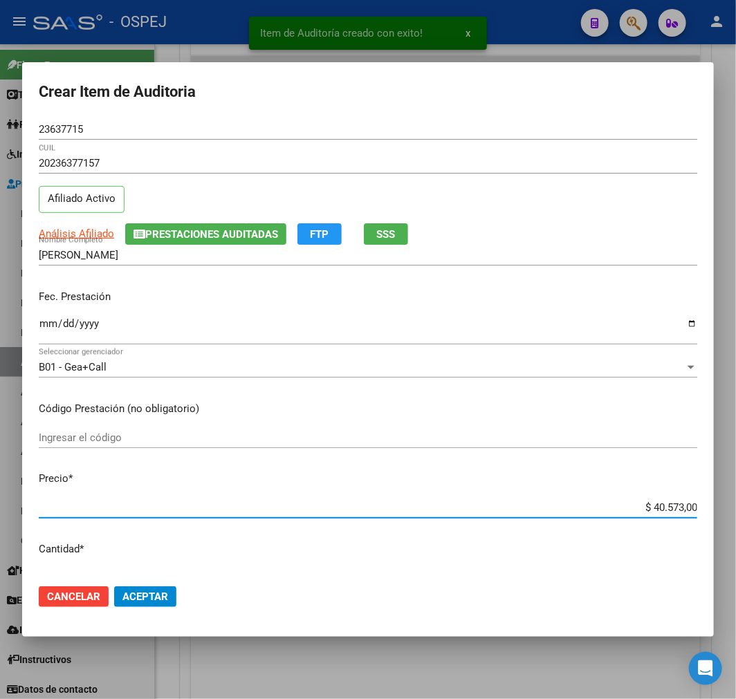
type input "$ 0,03"
type input "$ 0,39"
type input "$ 3,99"
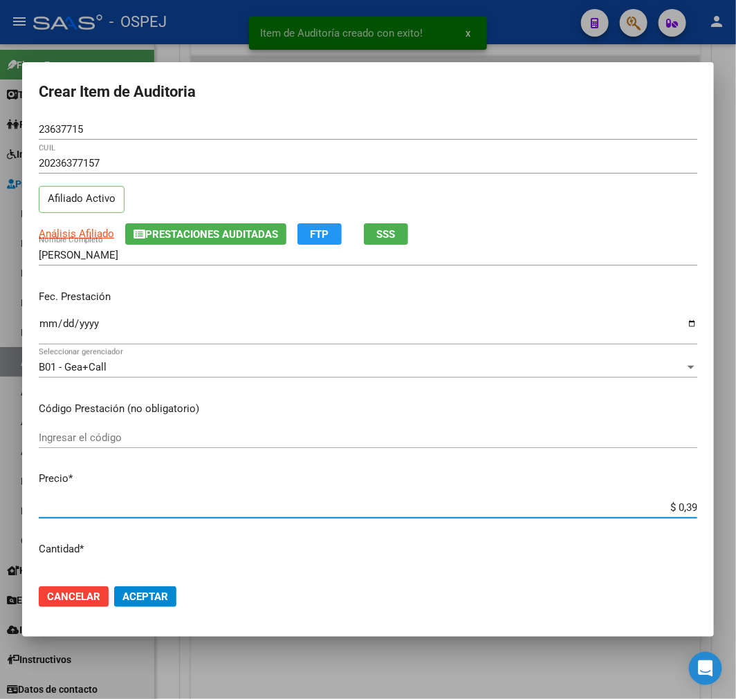
type input "$ 3,99"
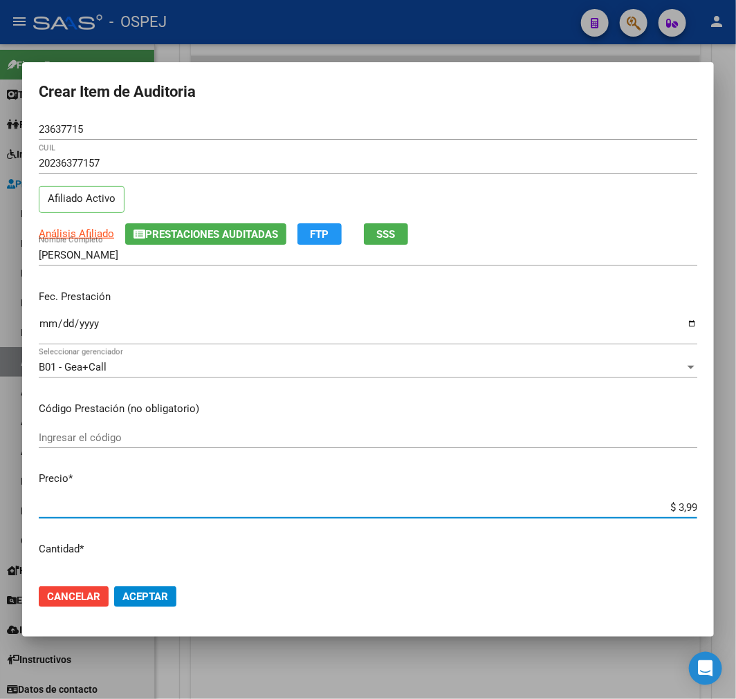
type input "$ 39,98"
type input "$ 399,80"
type input "$ 3.998,00"
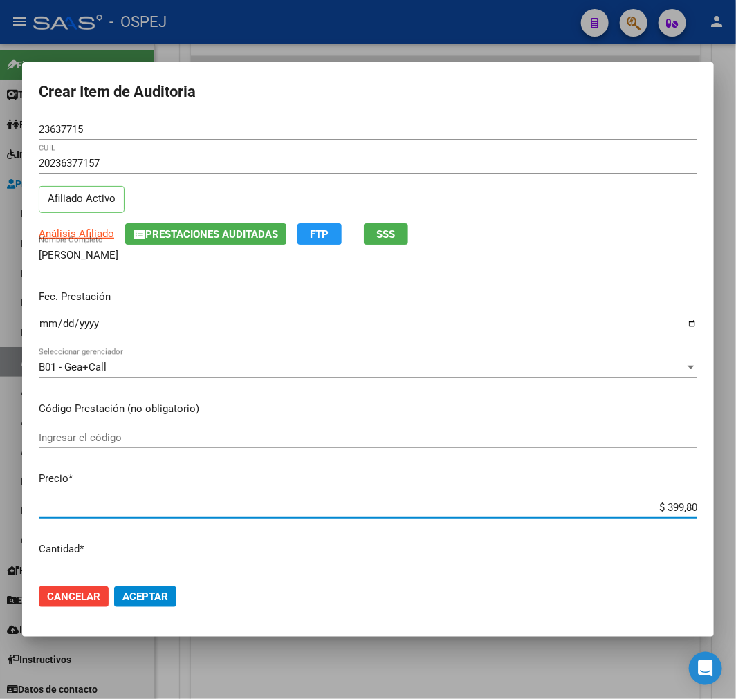
type input "$ 3.998,00"
click at [136, 589] on button "Aceptar" at bounding box center [145, 597] width 62 height 21
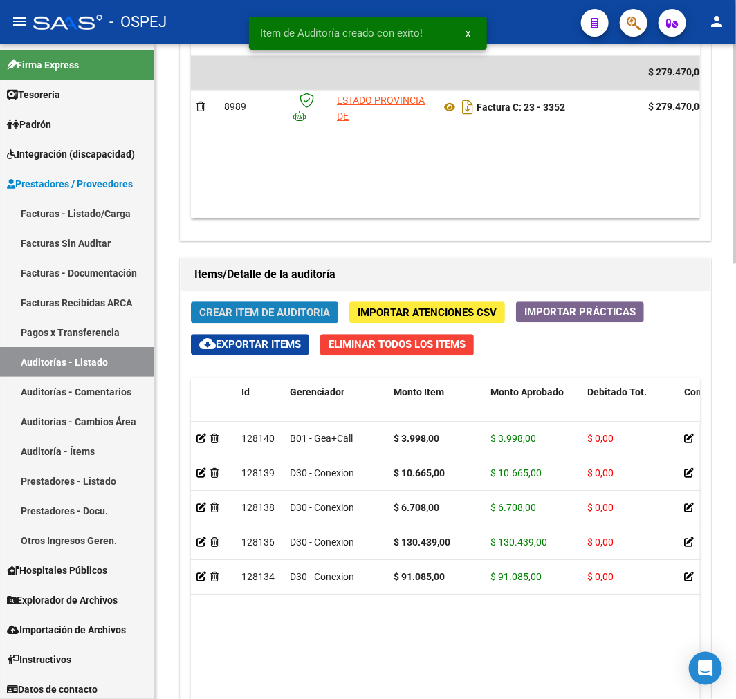
click at [236, 310] on span "Crear Item de Auditoria" at bounding box center [264, 312] width 131 height 12
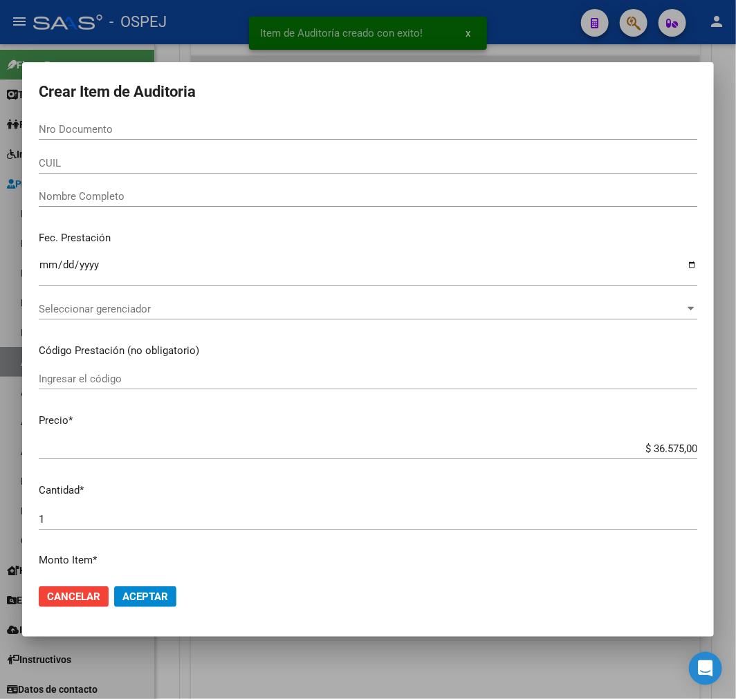
paste input "40485610"
type input "40485610"
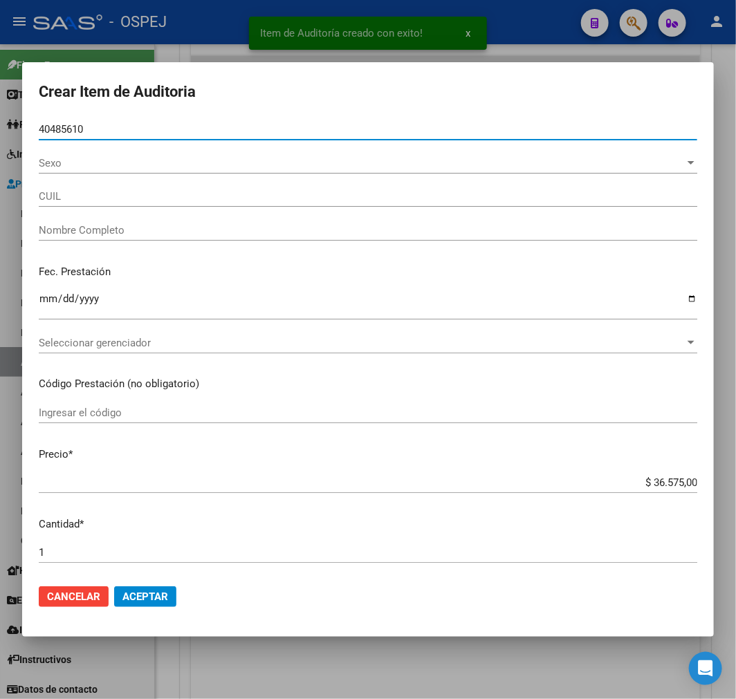
type input "27404856109"
type input "SANCHEZ GODOY GABRIELA FLORENCIA"
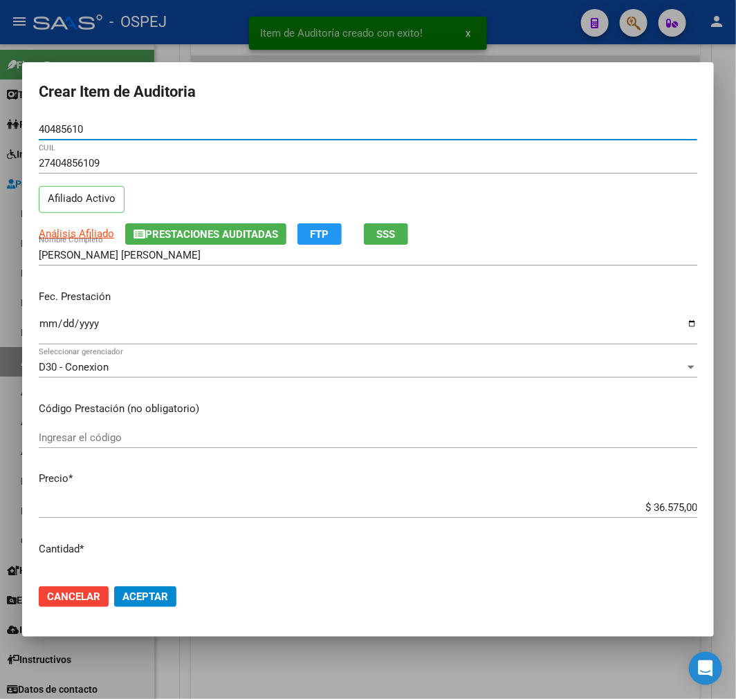
type input "40485610"
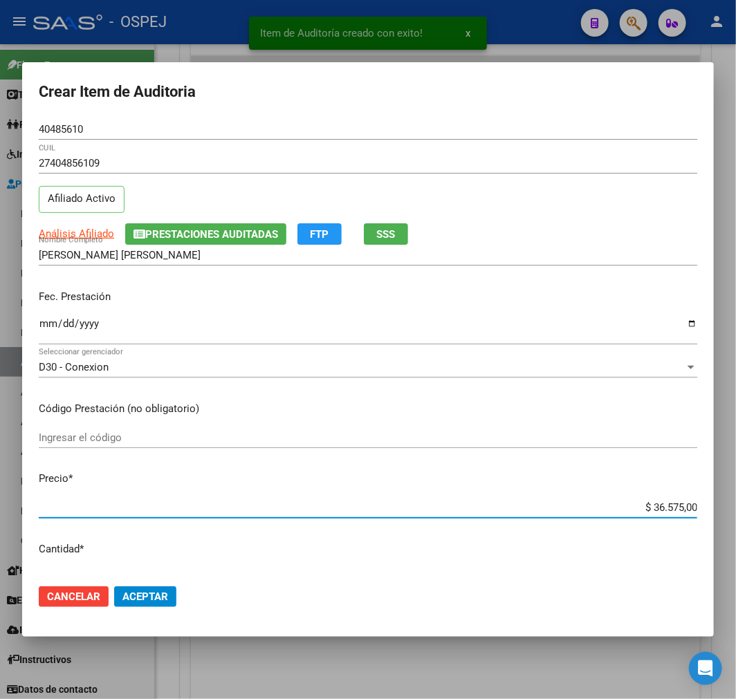
click at [650, 510] on input "$ 36.575,00" at bounding box center [368, 507] width 659 height 12
type input "$ 0,03"
type input "$ 0,39"
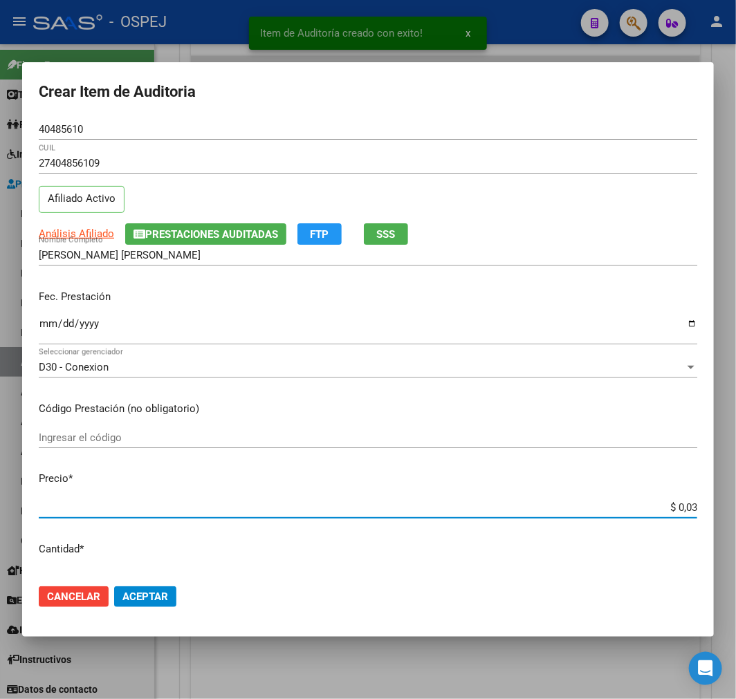
type input "$ 0,39"
type input "$ 3,99"
type input "$ 39,98"
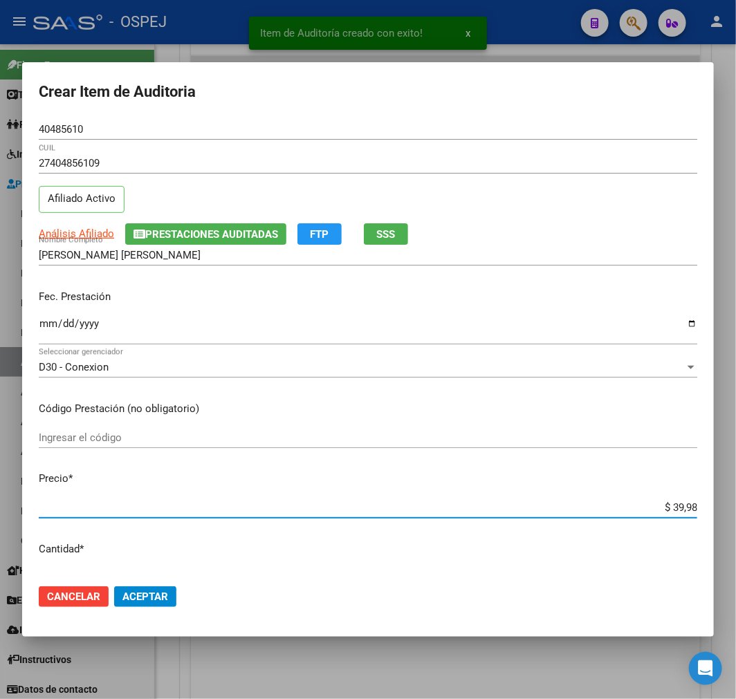
type input "$ 399,80"
type input "$ 3.998,00"
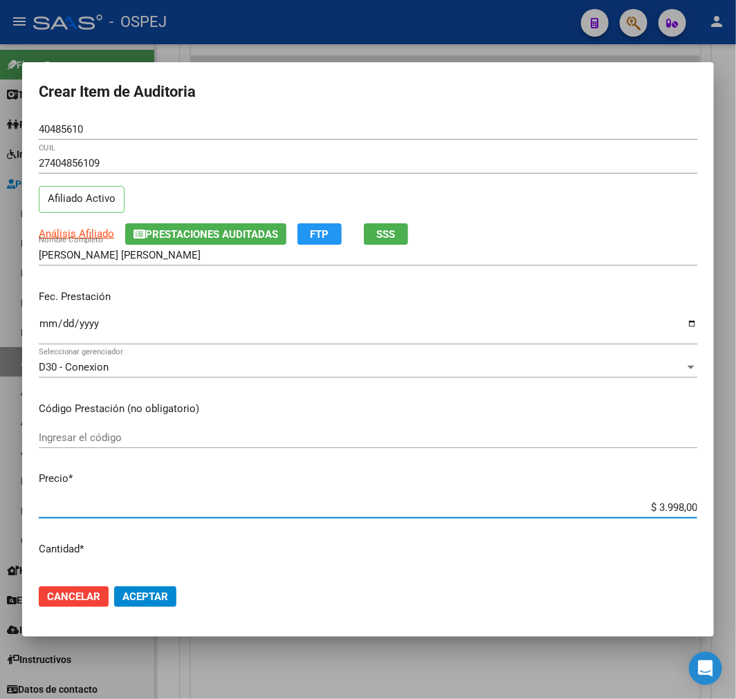
click at [160, 593] on span "Aceptar" at bounding box center [145, 597] width 46 height 12
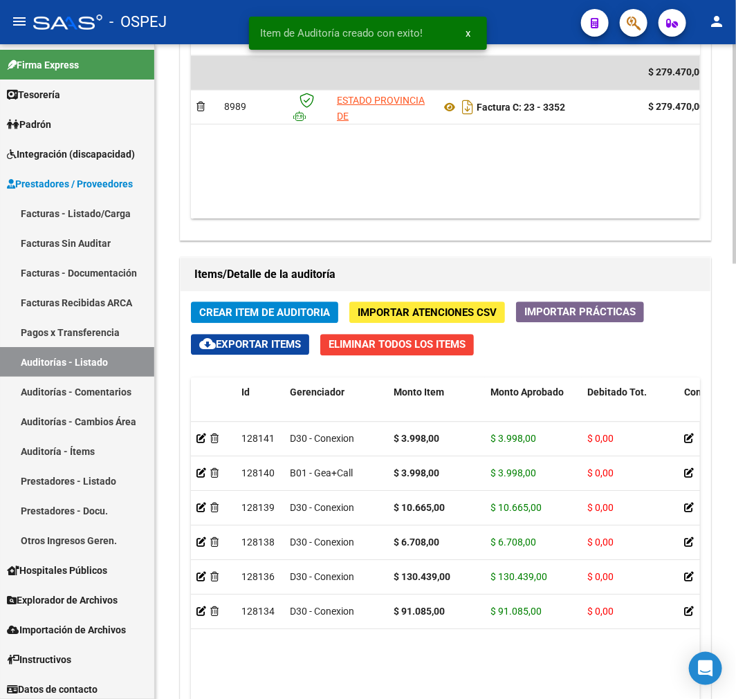
click at [306, 319] on span "Crear Item de Auditoria" at bounding box center [264, 312] width 131 height 12
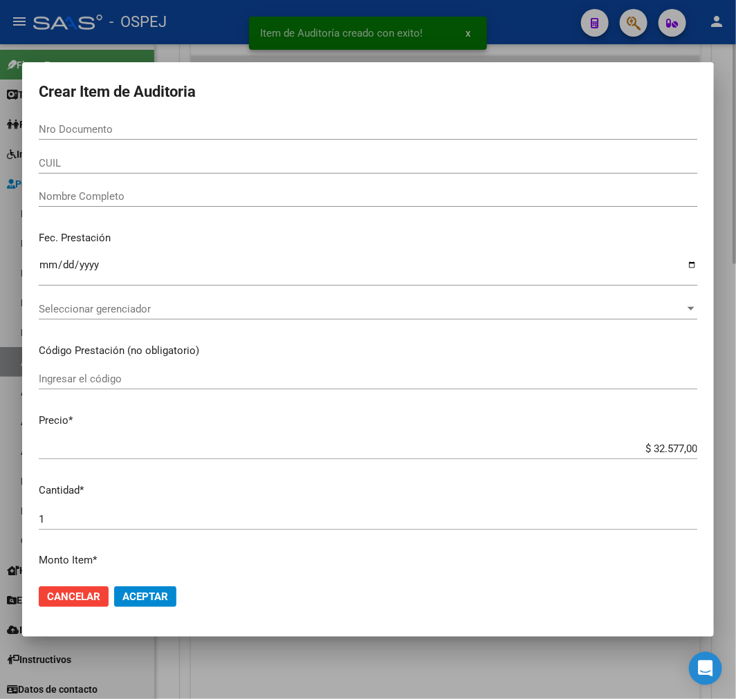
paste input "29419403"
type input "29419403"
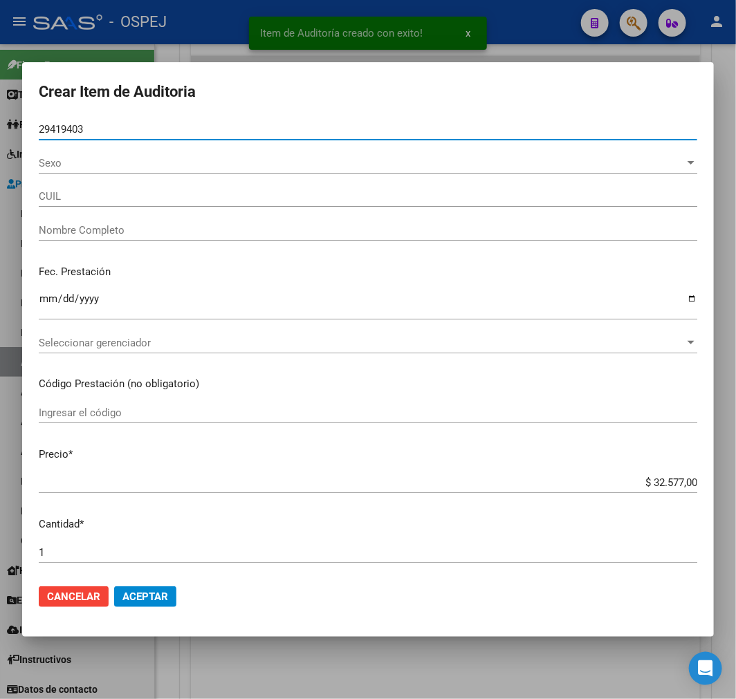
type input "27294194032"
type input "ZOLOA CELIA SOLEDAD"
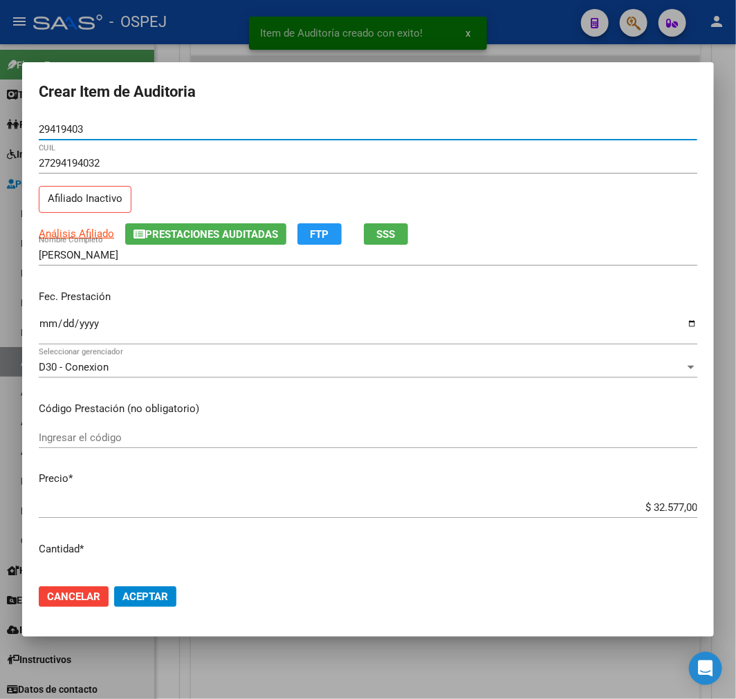
type input "29419403"
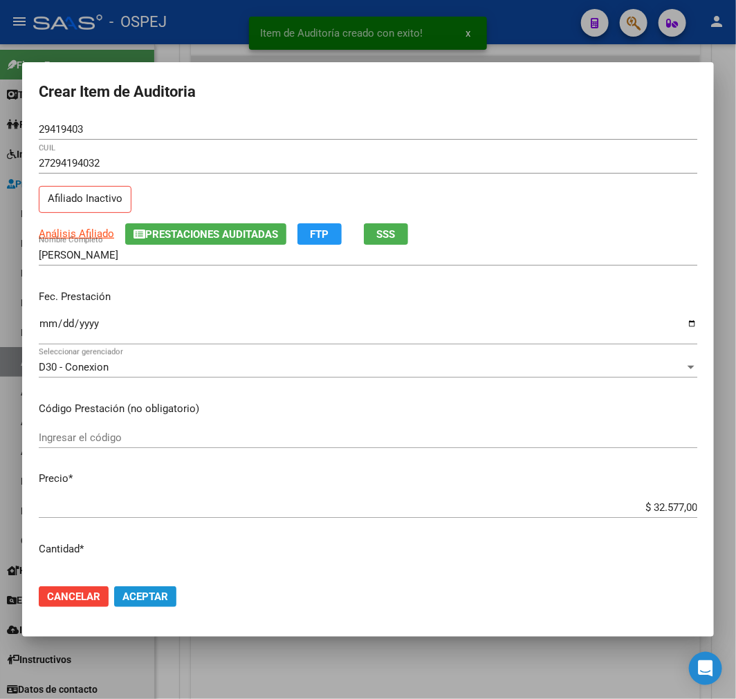
click at [140, 600] on span "Aceptar" at bounding box center [145, 597] width 46 height 12
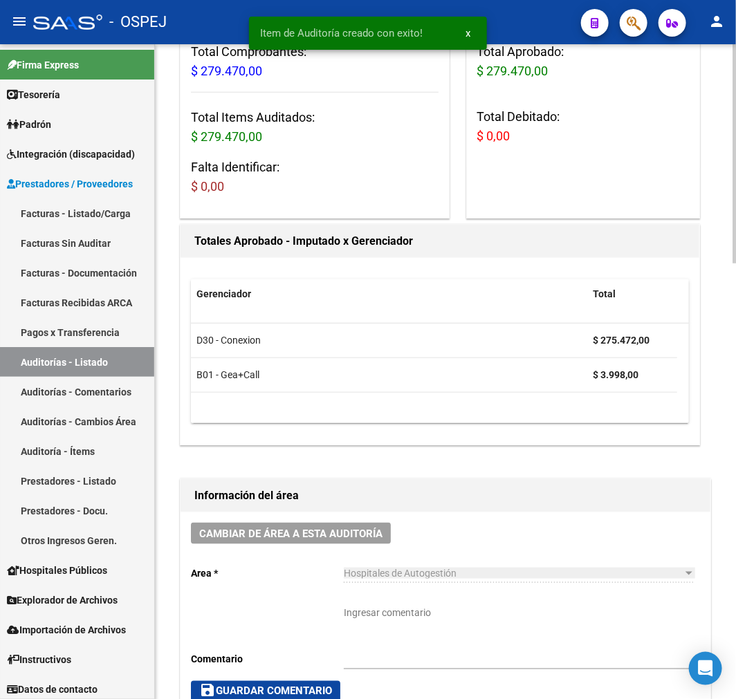
scroll to position [0, 0]
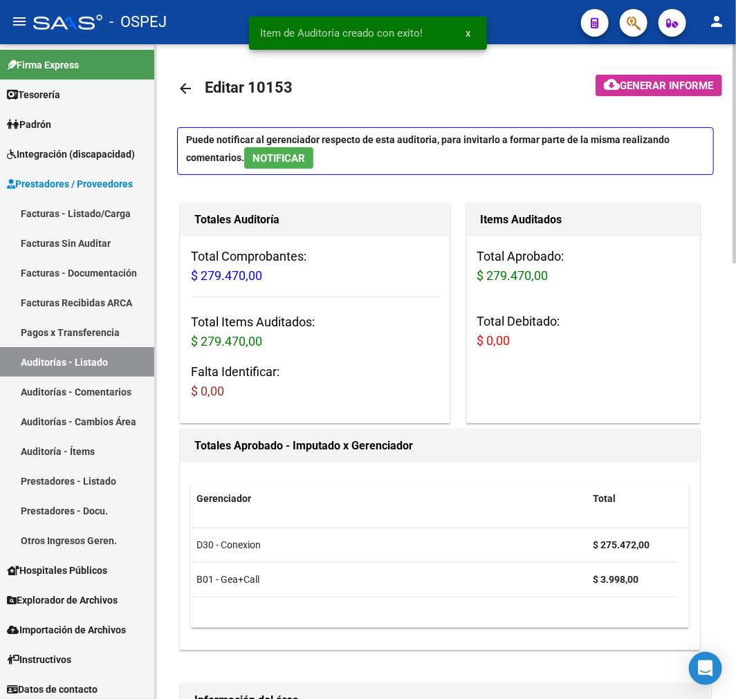
click at [187, 86] on mat-icon "arrow_back" at bounding box center [185, 88] width 17 height 17
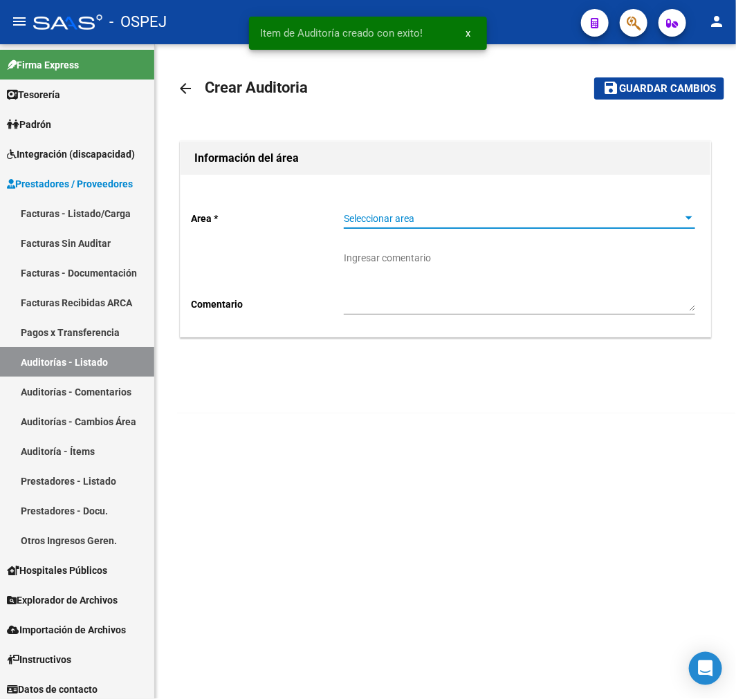
click at [386, 219] on span "Seleccionar area" at bounding box center [513, 219] width 339 height 12
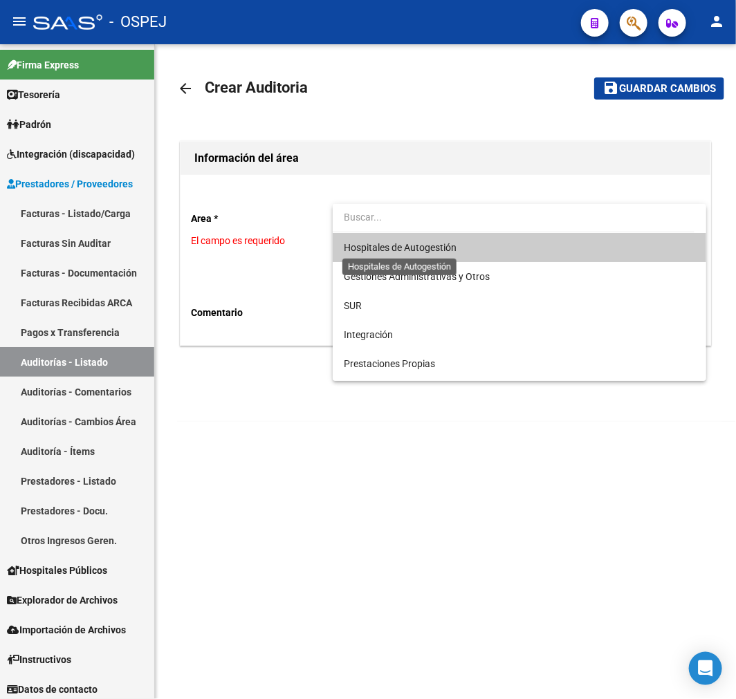
click at [389, 245] on span "Hospitales de Autogestión" at bounding box center [400, 247] width 113 height 11
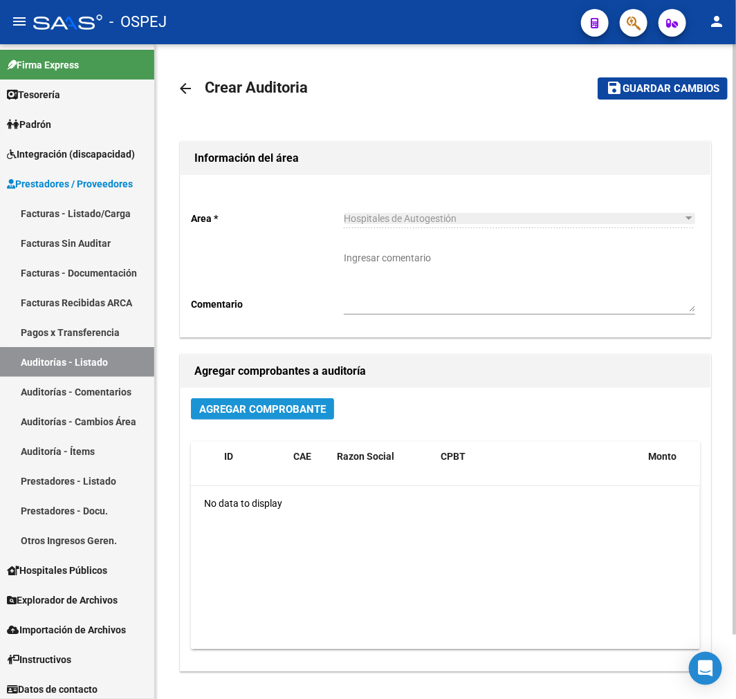
click at [293, 409] on span "Agregar Comprobante" at bounding box center [262, 409] width 127 height 12
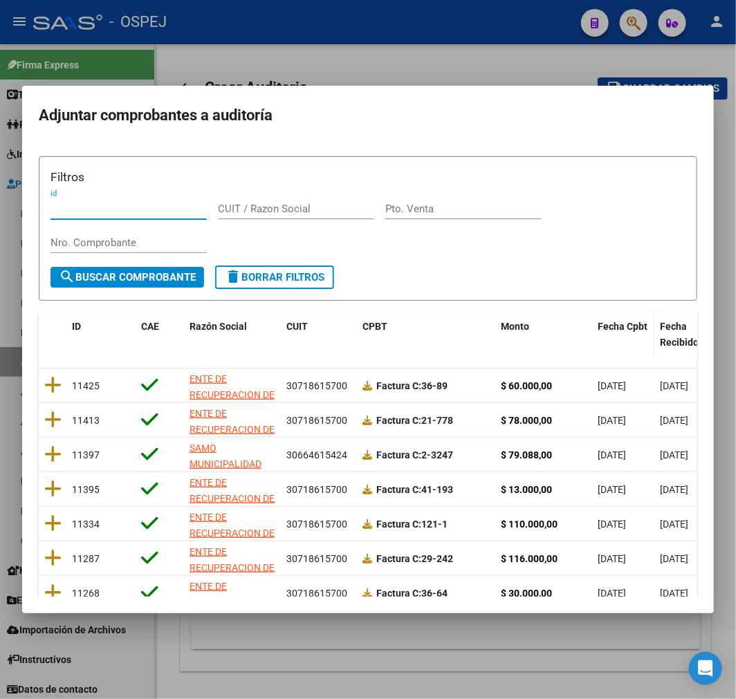
click at [645, 325] on span "Fecha Cpbt" at bounding box center [623, 326] width 50 height 11
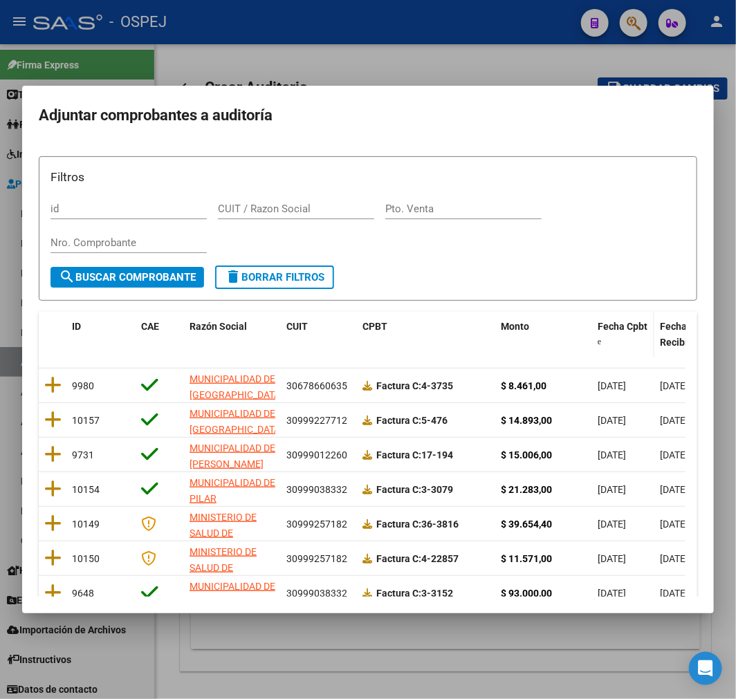
click at [645, 325] on span "Fecha Cpbt" at bounding box center [623, 326] width 50 height 11
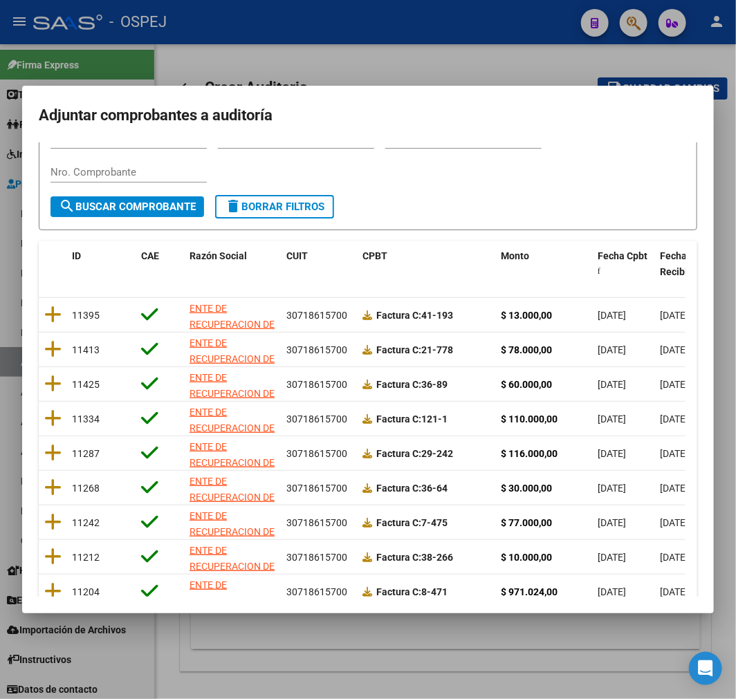
scroll to position [178, 0]
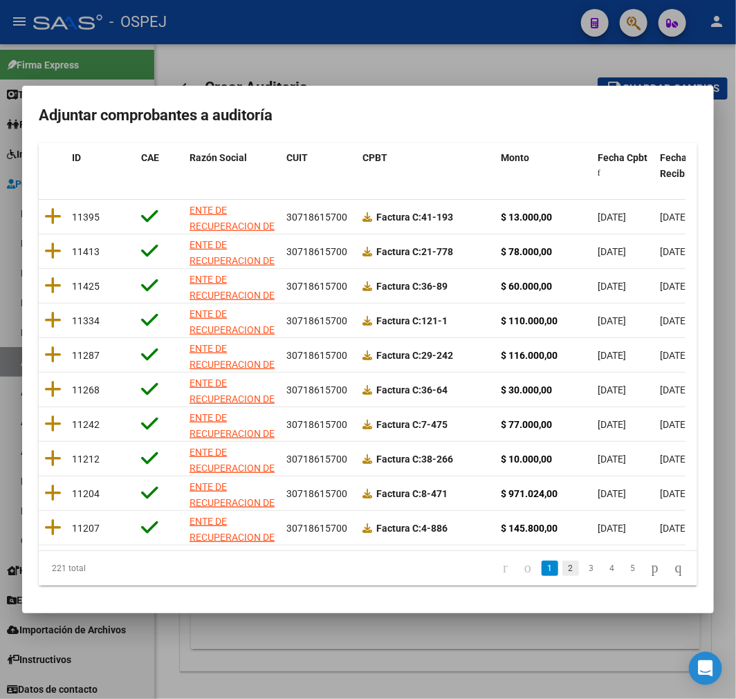
click at [562, 567] on link "2" at bounding box center [570, 568] width 17 height 15
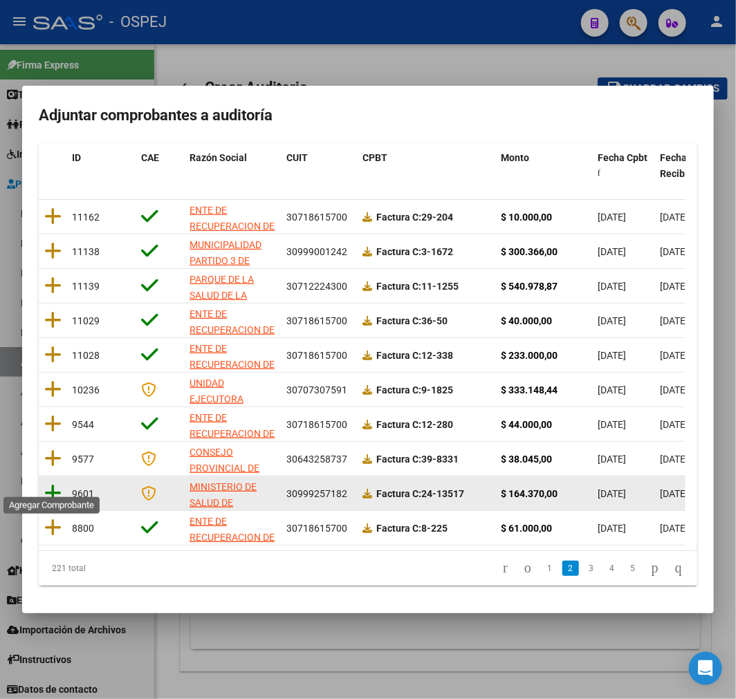
click at [44, 484] on icon at bounding box center [52, 493] width 17 height 19
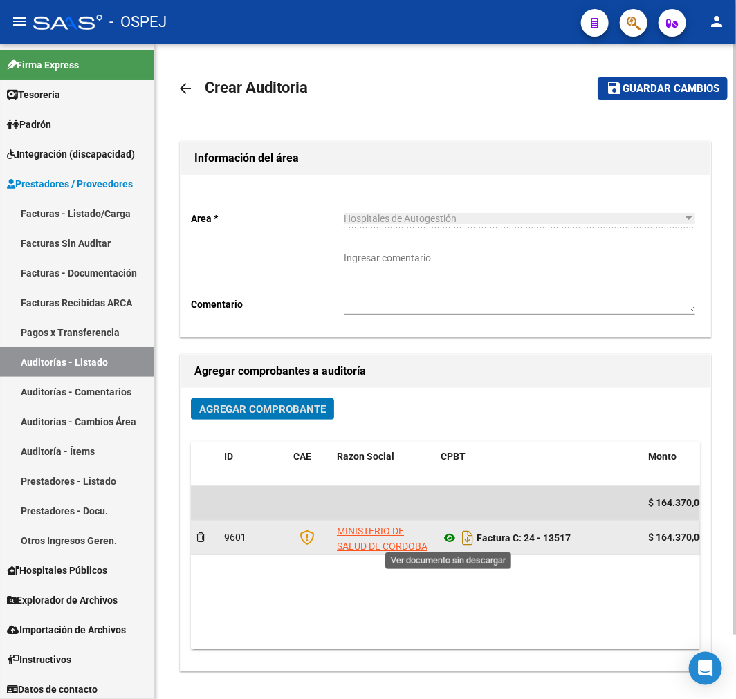
click at [441, 533] on icon at bounding box center [450, 538] width 18 height 17
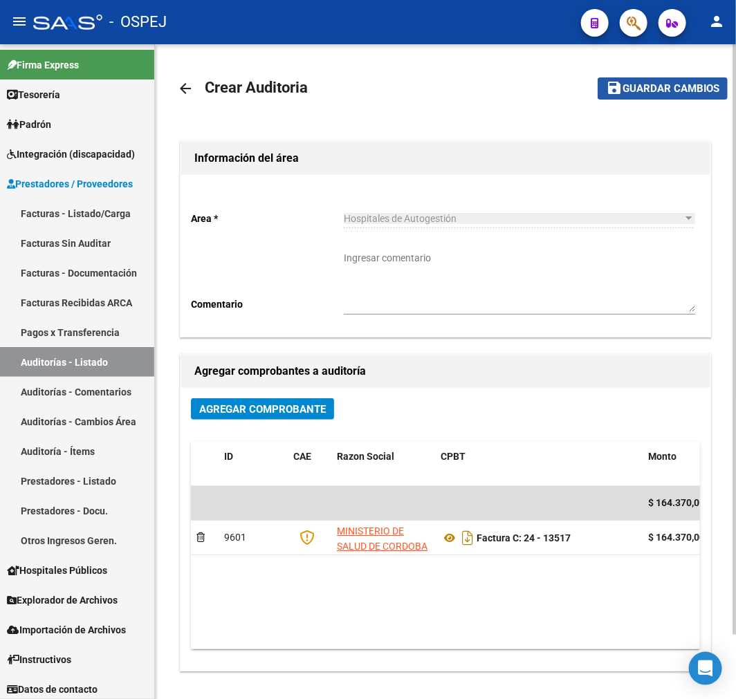
click at [700, 93] on span "Guardar cambios" at bounding box center [671, 89] width 97 height 12
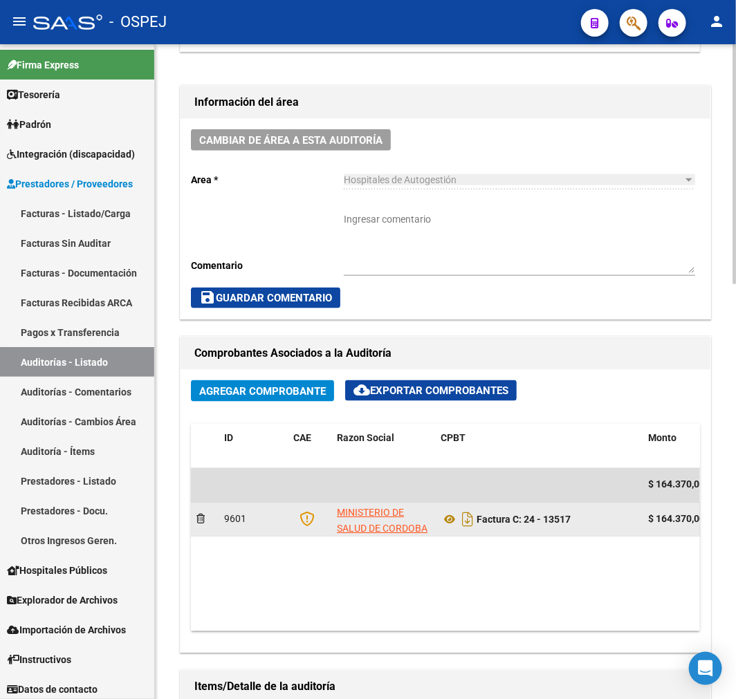
scroll to position [614, 0]
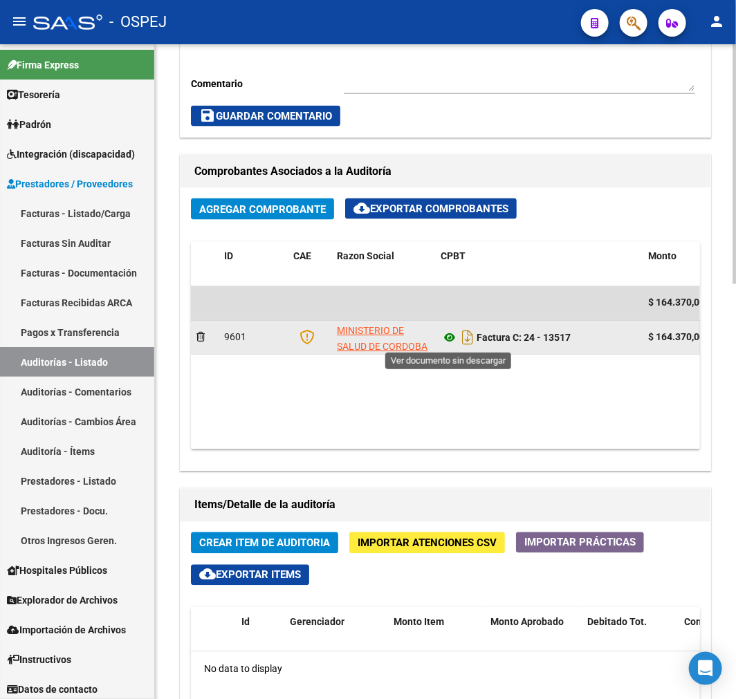
click at [447, 347] on icon at bounding box center [450, 338] width 18 height 17
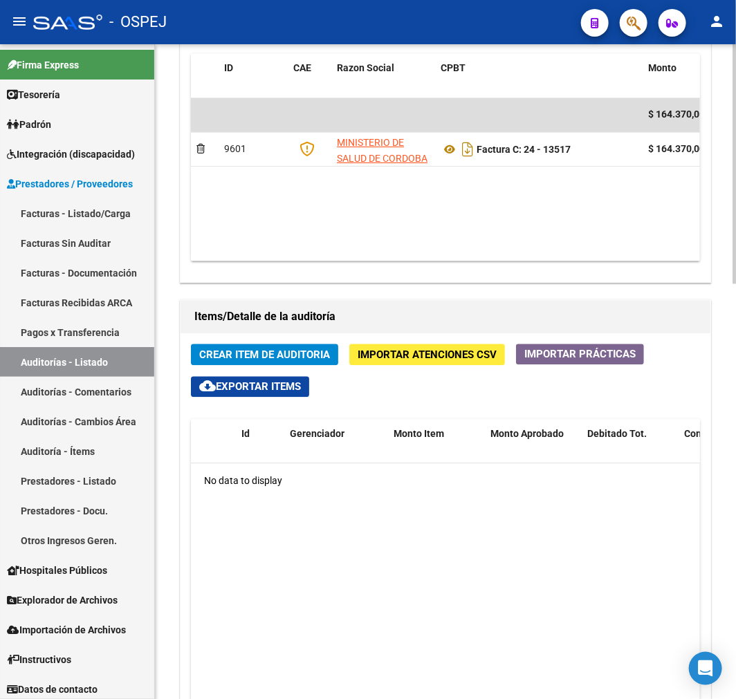
scroll to position [922, 0]
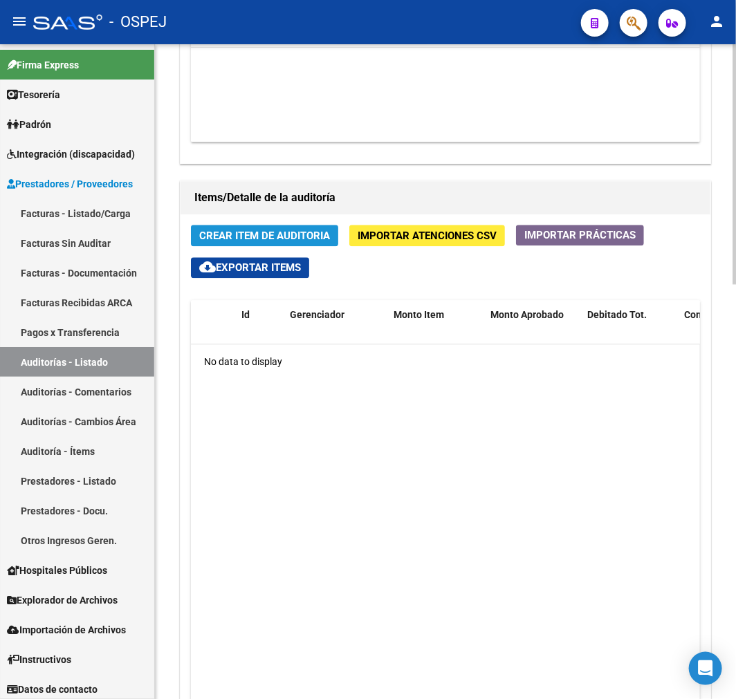
click at [291, 230] on span "Crear Item de Auditoria" at bounding box center [264, 236] width 131 height 12
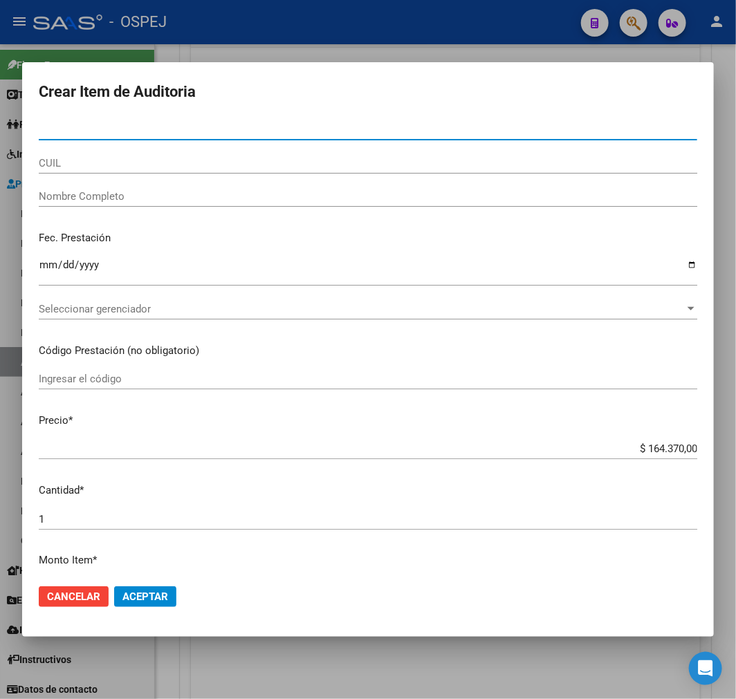
type input "33892885"
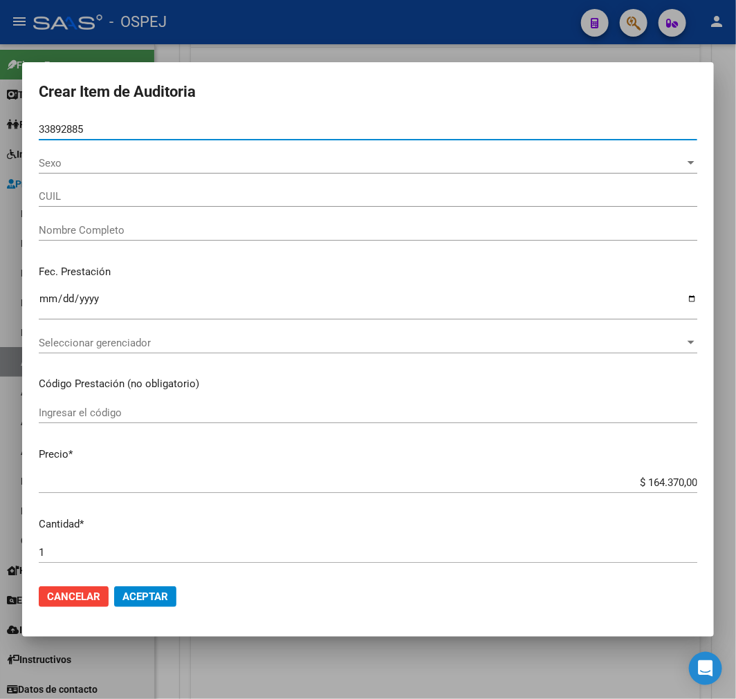
type input "27338928853"
type input "- -"
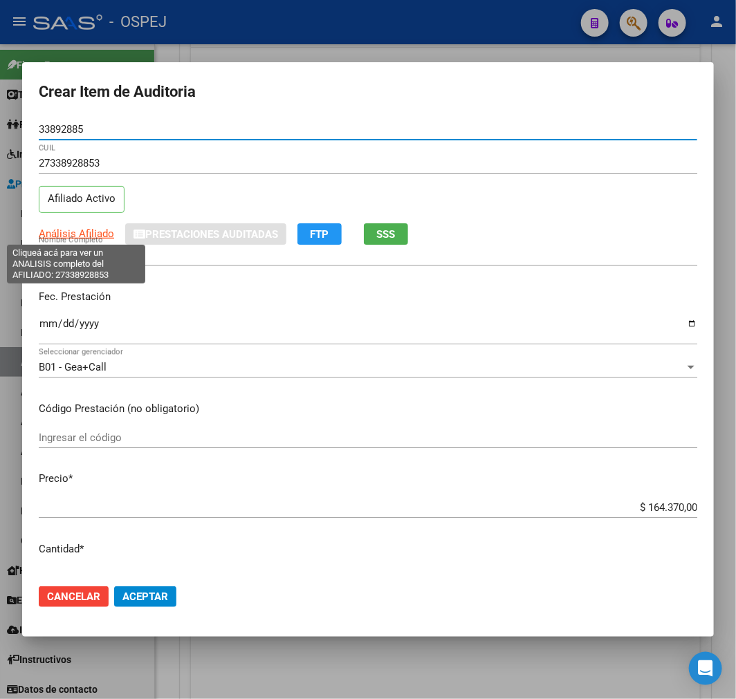
type input "33892885"
click at [68, 230] on span "Análisis Afiliado" at bounding box center [76, 234] width 75 height 12
type textarea "27338928853"
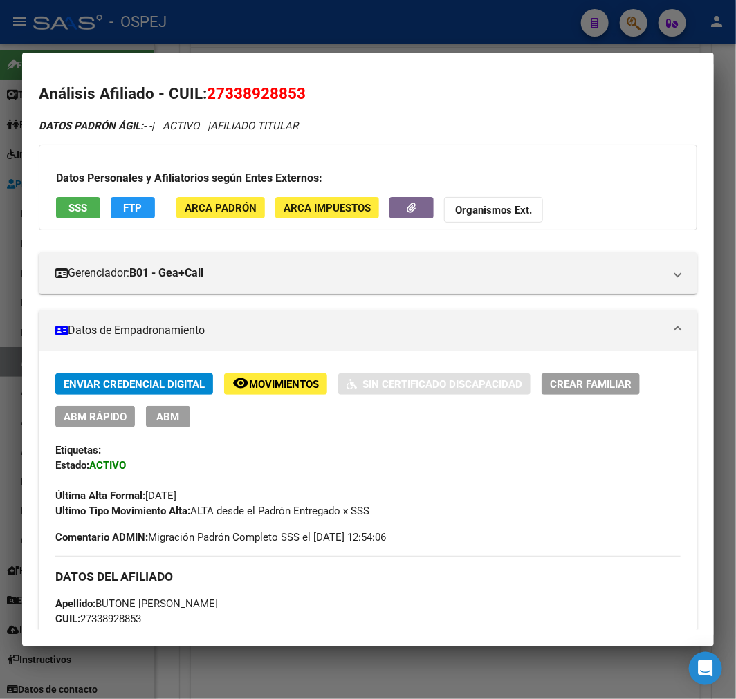
click at [162, 432] on div "Enviar Credencial Digital remove_red_eye Movimientos Sin Certificado Discapacid…" at bounding box center [367, 446] width 625 height 145
click at [177, 424] on button "ABM" at bounding box center [168, 416] width 44 height 21
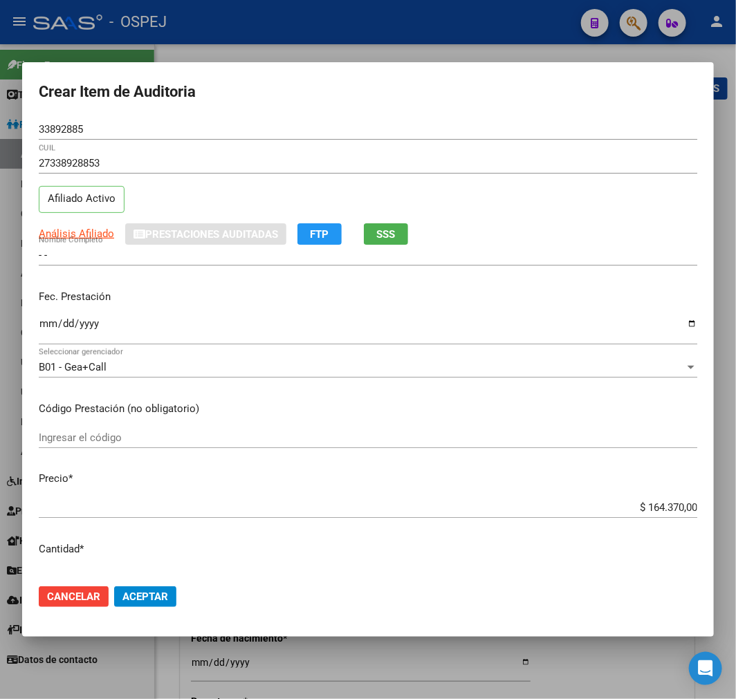
click at [318, 652] on div at bounding box center [368, 349] width 736 height 699
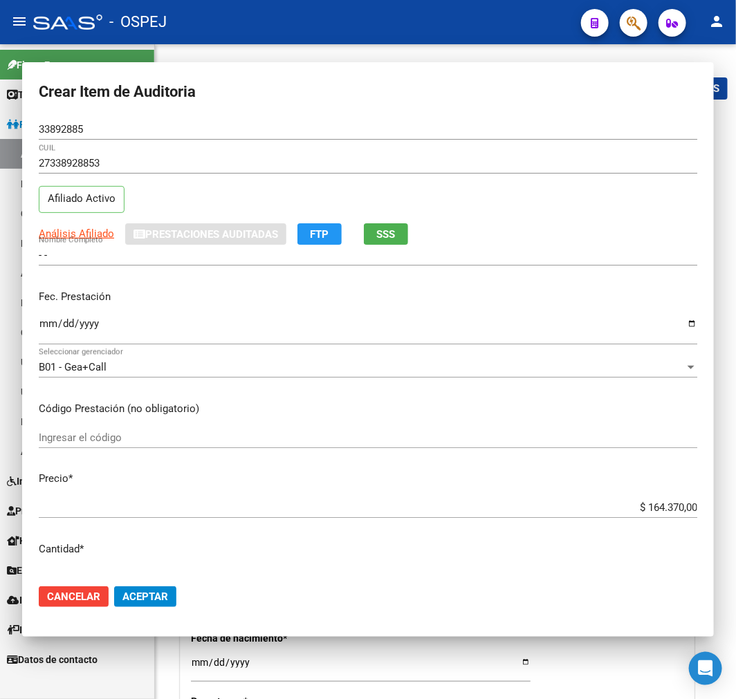
radio input "true"
type input "30-61557145-4"
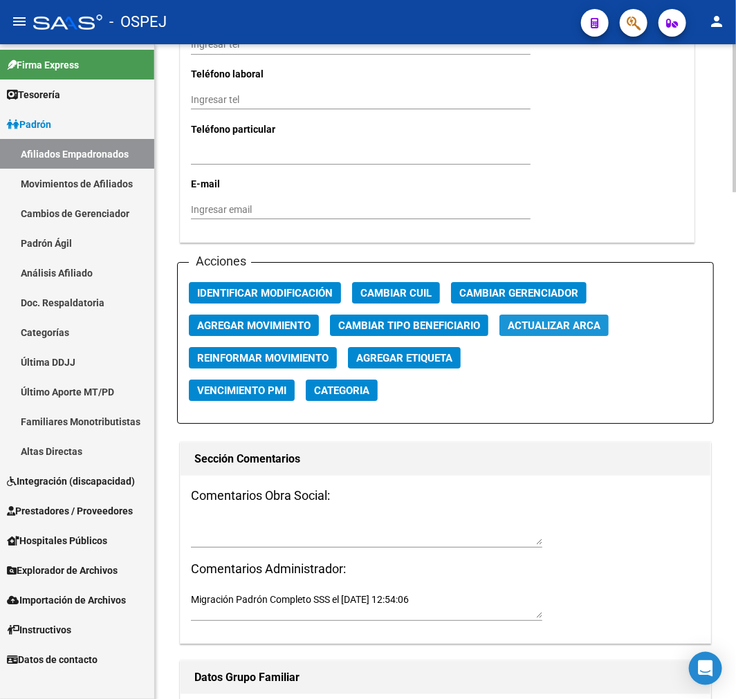
click at [576, 321] on span "Actualizar ARCA" at bounding box center [554, 326] width 93 height 12
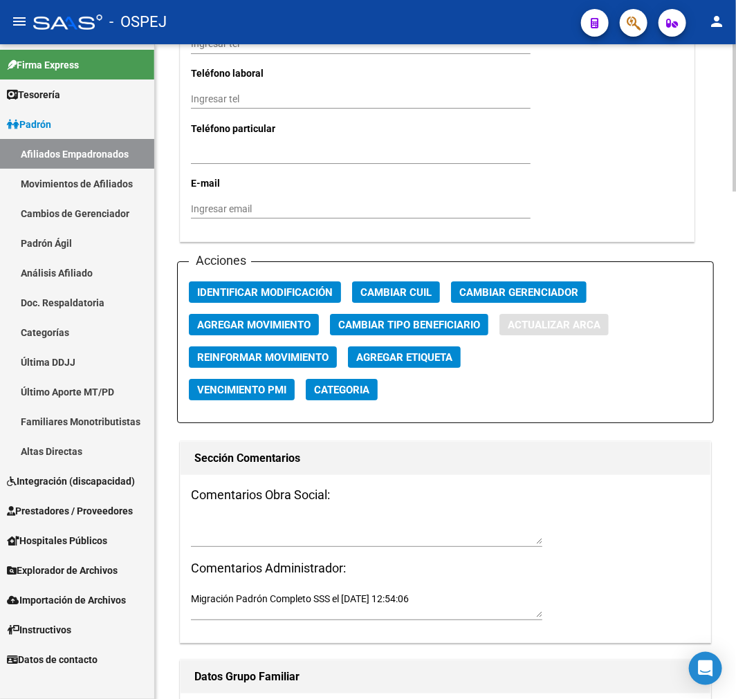
type input "BUTONE"
type input "MARTA GISELA"
type input "ALTA GRACIA"
type input "5186"
type input "URUGUAY"
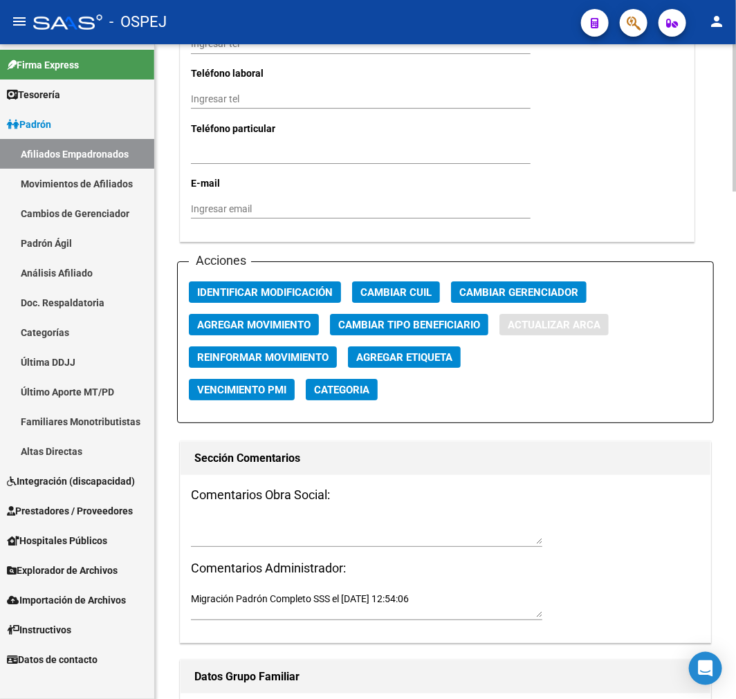
type input "1245"
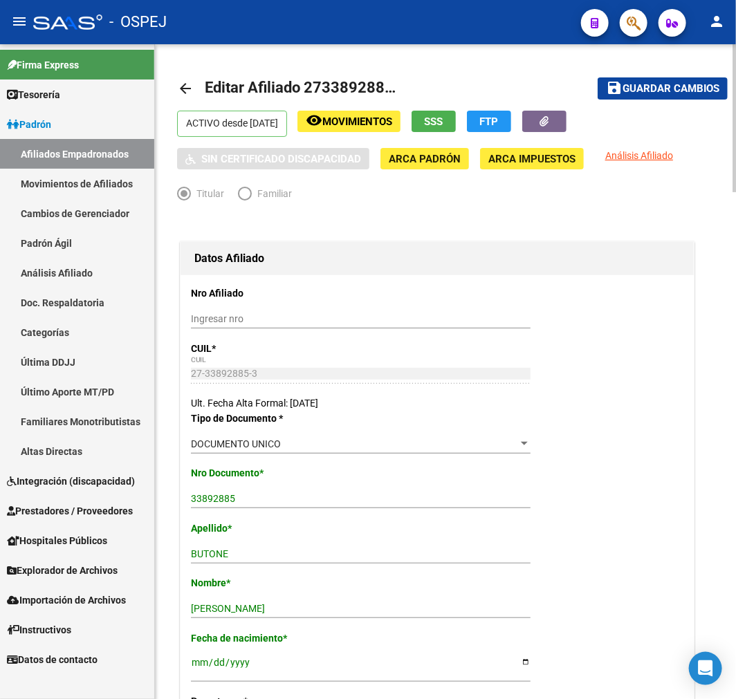
click at [628, 85] on span "Guardar cambios" at bounding box center [671, 89] width 97 height 12
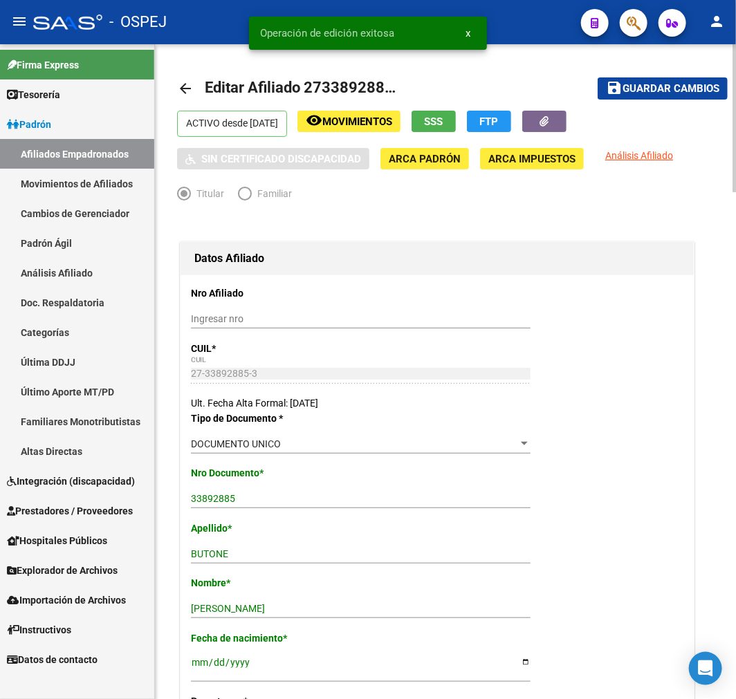
click at [178, 87] on mat-icon "arrow_back" at bounding box center [185, 88] width 17 height 17
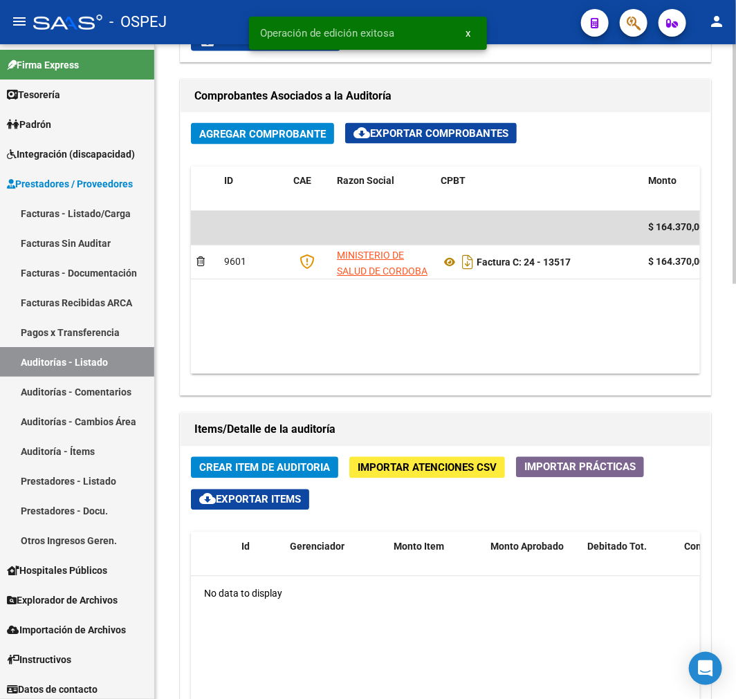
scroll to position [922, 0]
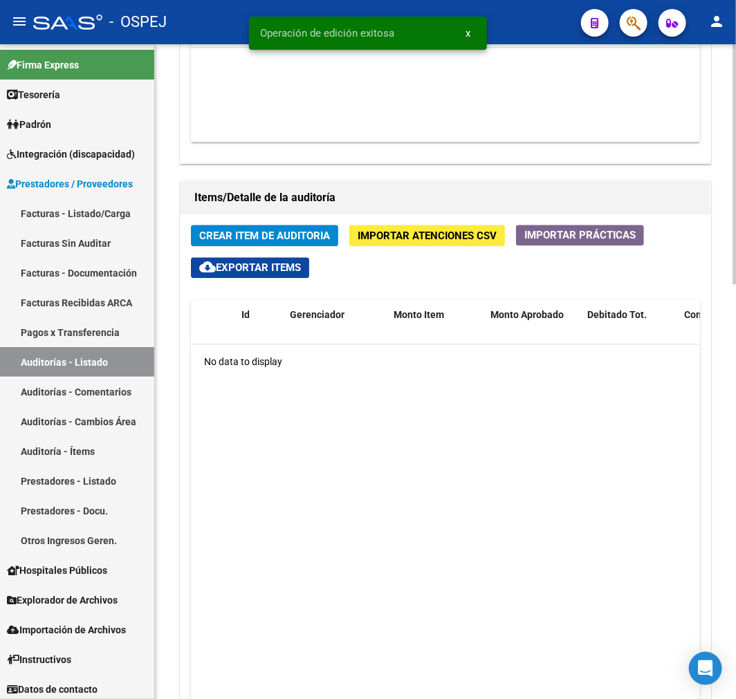
click at [305, 235] on span "Crear Item de Auditoria" at bounding box center [264, 236] width 131 height 12
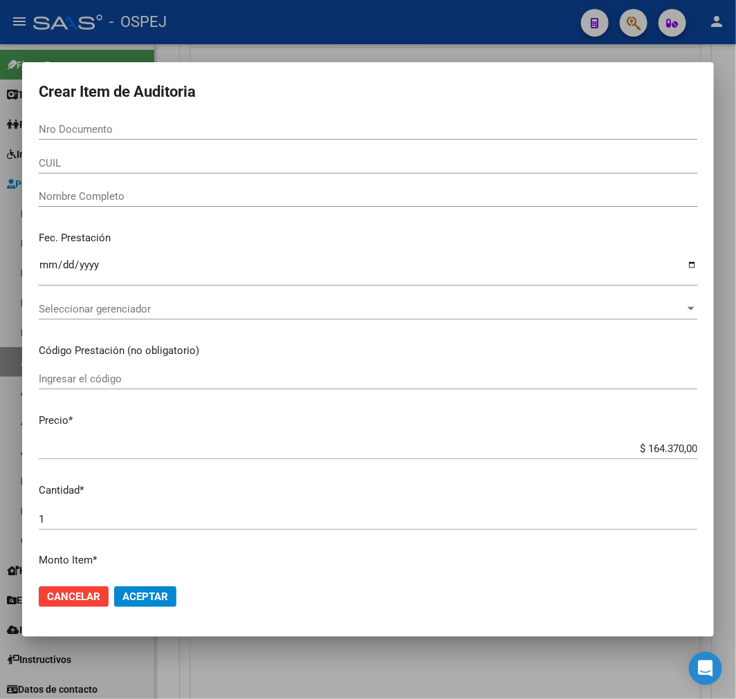
click at [57, 127] on input "Nro Documento" at bounding box center [368, 129] width 659 height 12
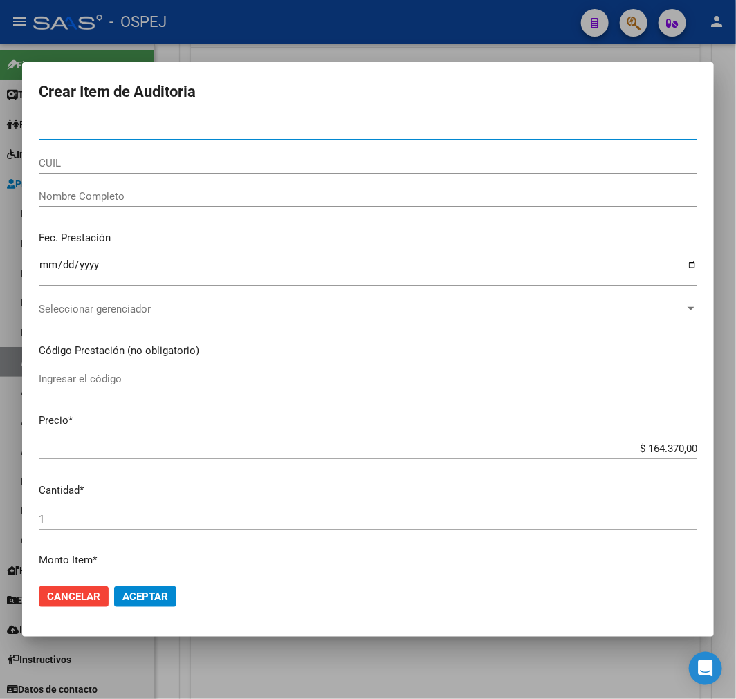
paste input "33892885"
type input "33892885"
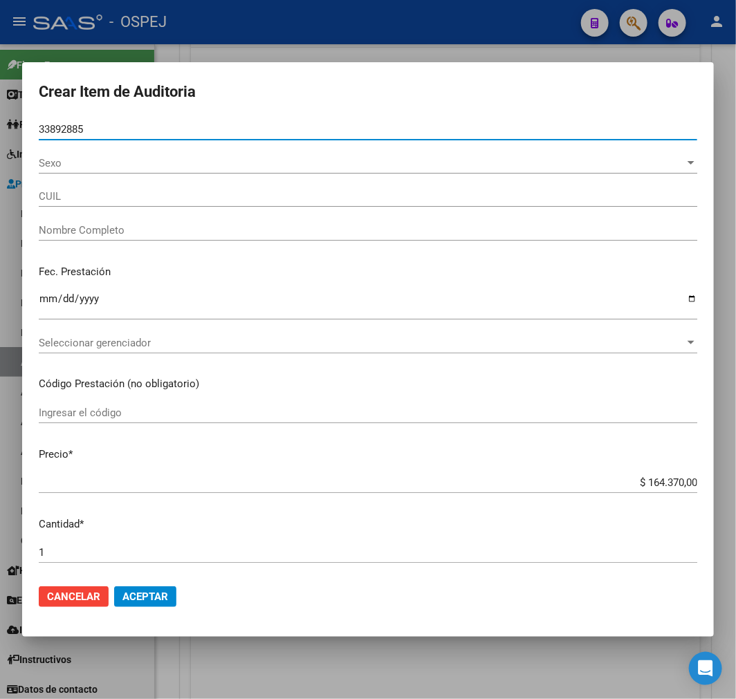
type input "27338928853"
type input "BUTONE MARTA GISELA"
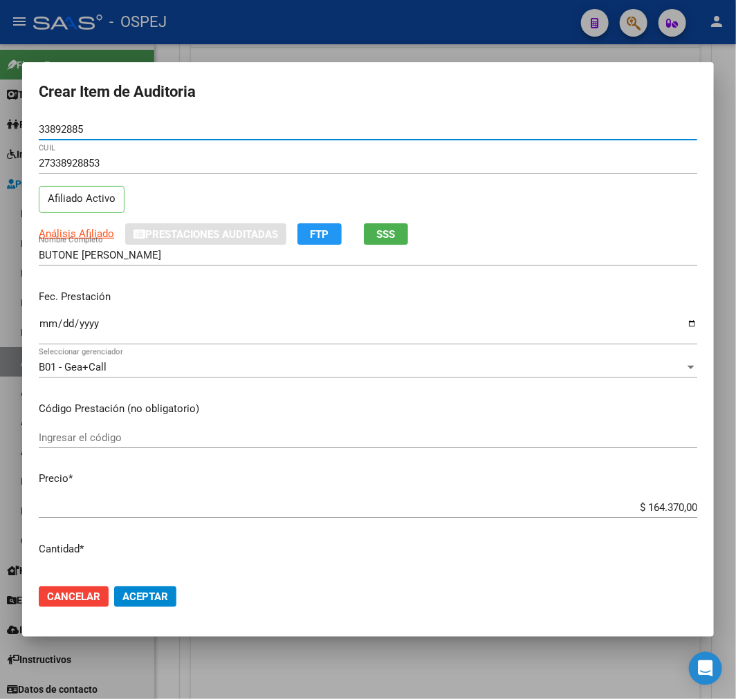
type input "33892885"
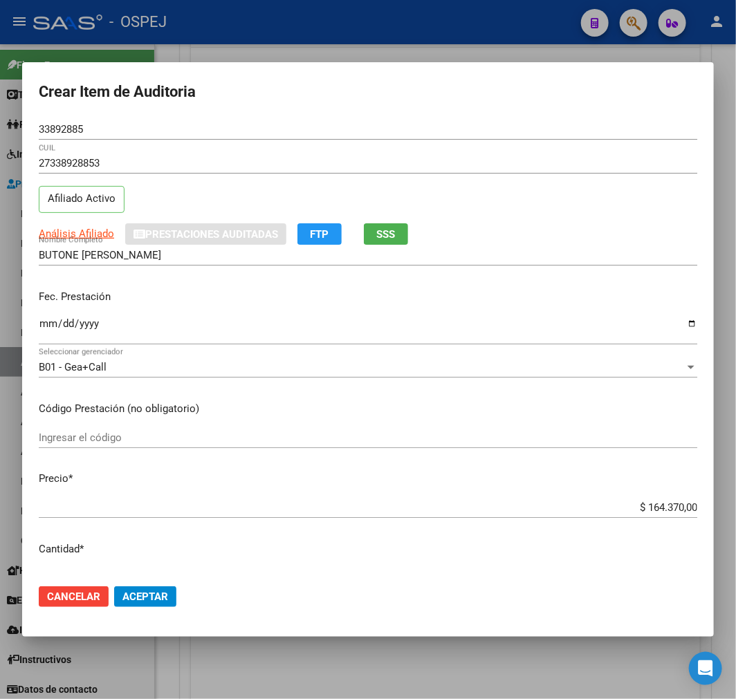
click at [652, 508] on input "$ 164.370,00" at bounding box center [368, 507] width 659 height 12
type input "$ 0,02"
type input "$ 0,23"
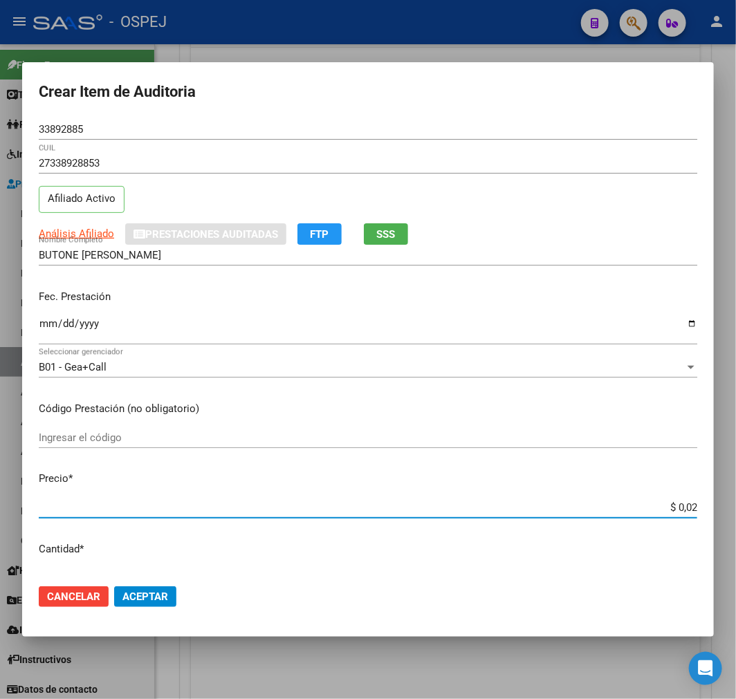
type input "$ 0,23"
type input "$ 2,33"
type input "$ 23,37"
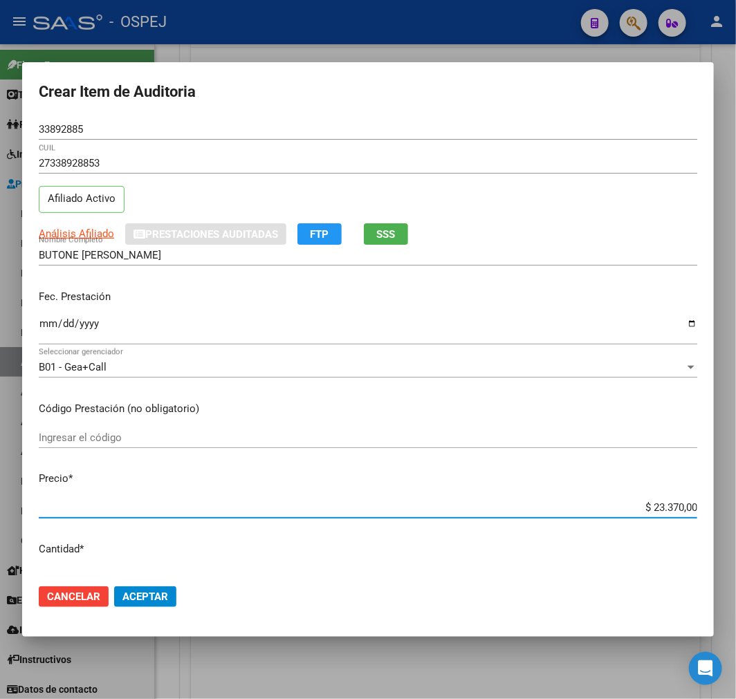
click at [166, 602] on span "Aceptar" at bounding box center [145, 597] width 46 height 12
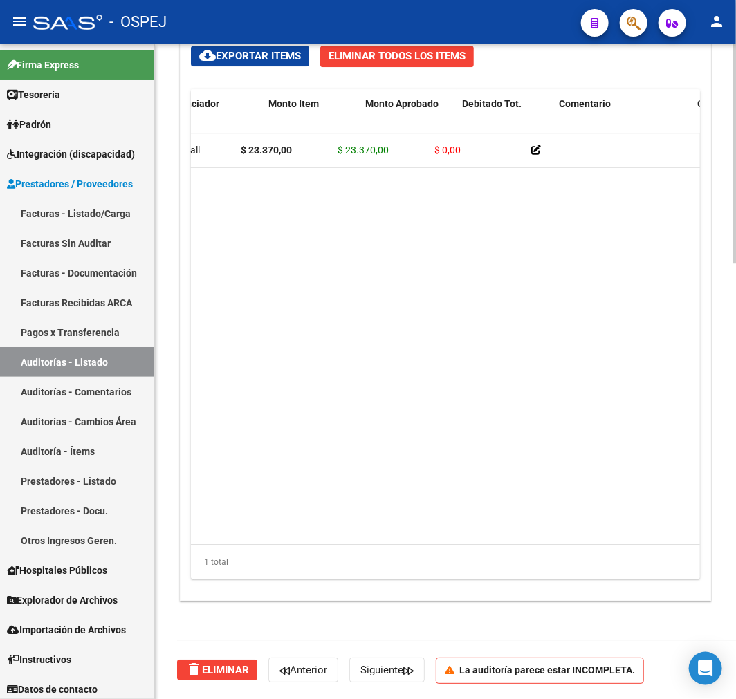
scroll to position [0, 0]
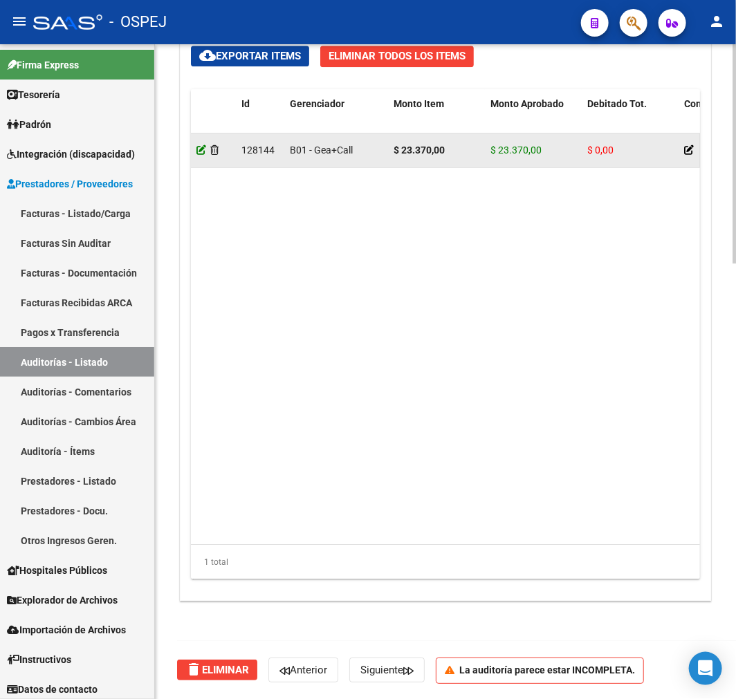
click at [197, 149] on icon at bounding box center [201, 150] width 10 height 10
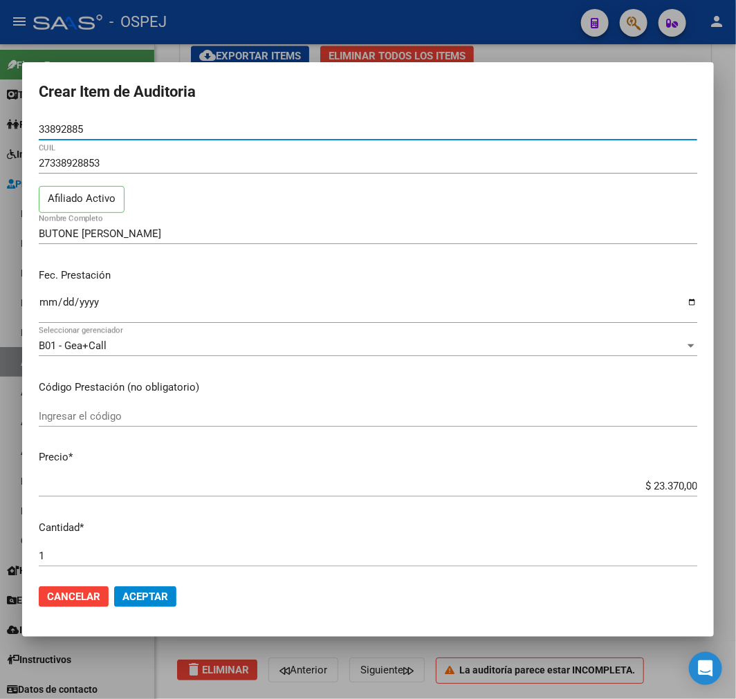
click at [668, 487] on input "$ 23.370,00" at bounding box center [368, 486] width 659 height 12
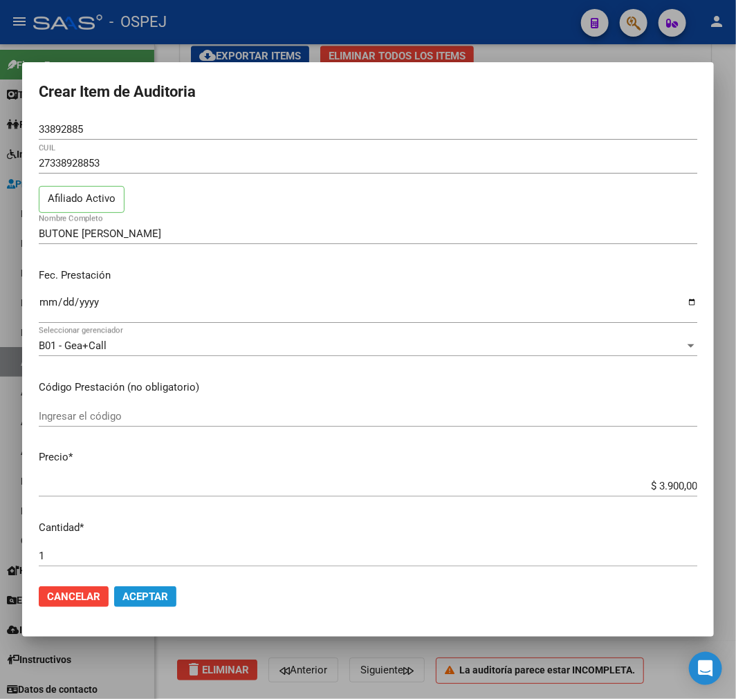
click at [130, 589] on button "Aceptar" at bounding box center [145, 597] width 62 height 21
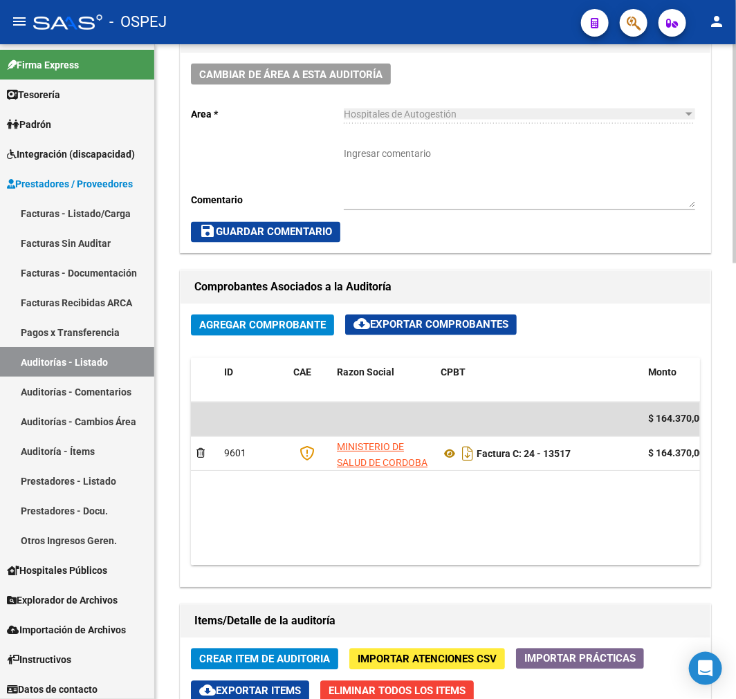
scroll to position [922, 0]
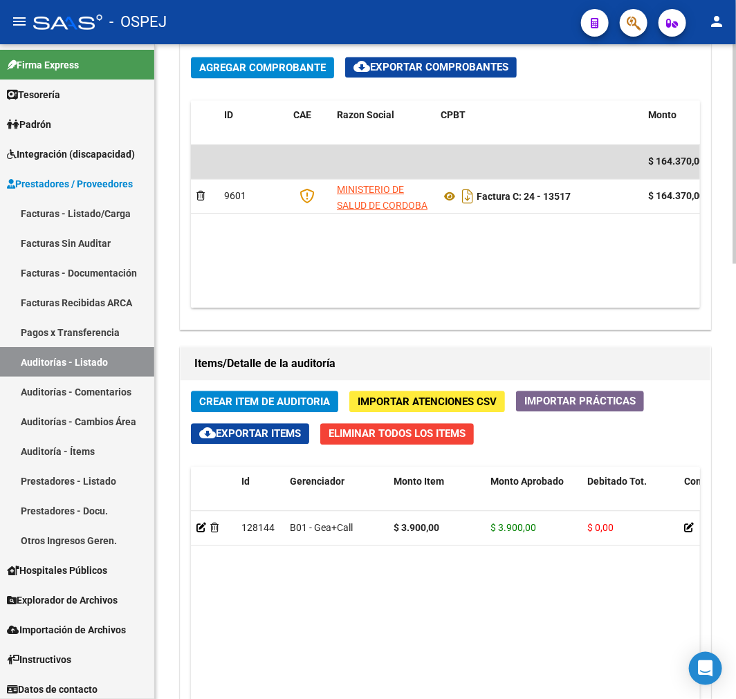
click at [274, 401] on span "Crear Item de Auditoria" at bounding box center [264, 402] width 131 height 12
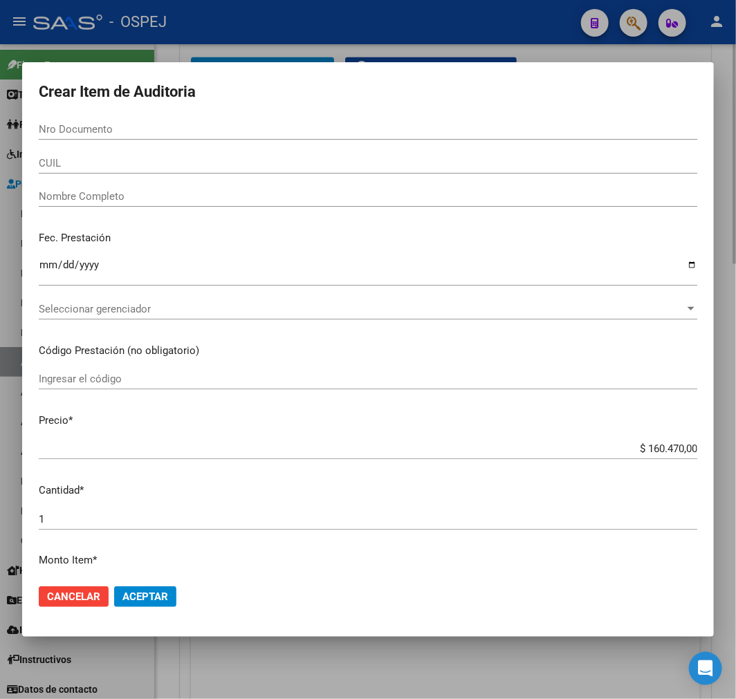
paste input "20346931"
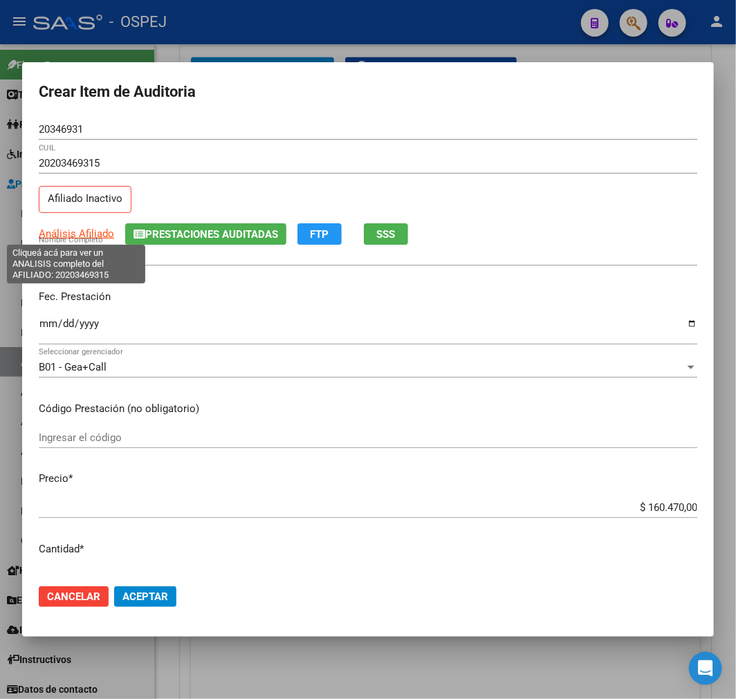
click at [90, 236] on span "Análisis Afiliado" at bounding box center [76, 234] width 75 height 12
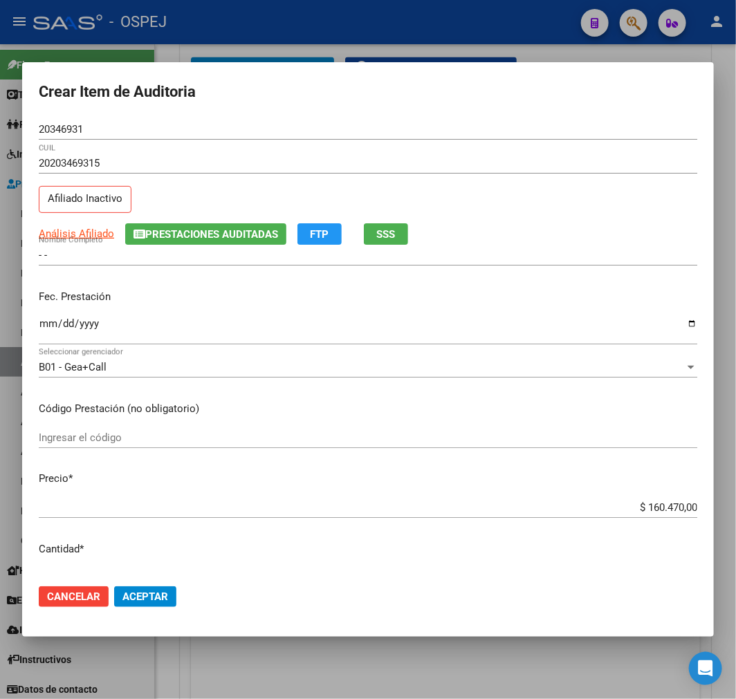
click at [0, 236] on html "menu - OSPEJ person Firma Express Tesorería Auditorías Confirmadas Padrón Afili…" at bounding box center [368, 349] width 736 height 699
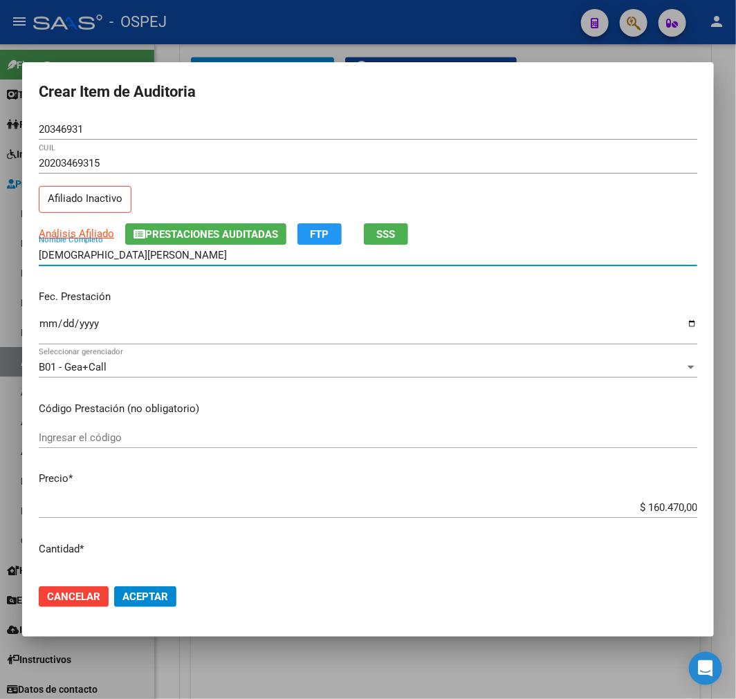
drag, startPoint x: 695, startPoint y: 504, endPoint x: 646, endPoint y: 501, distance: 49.2
click at [688, 503] on app-form-text-field "Precio * $ 160.470,00 Ingresar el precio" at bounding box center [374, 492] width 670 height 43
click at [640, 506] on input "$ 160.470,00" at bounding box center [368, 507] width 659 height 12
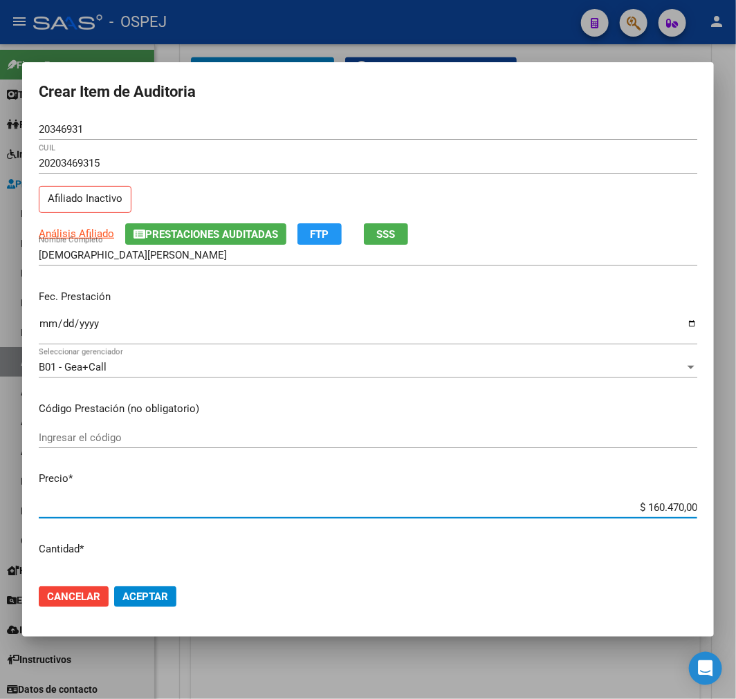
click at [640, 506] on input "$ 160.470,00" at bounding box center [368, 507] width 659 height 12
click at [660, 519] on div "$ 160.470,00 Ingresar el precio" at bounding box center [368, 514] width 659 height 34
click at [683, 506] on input "$ 160.470,00" at bounding box center [368, 507] width 659 height 12
click at [150, 596] on span "Aceptar" at bounding box center [145, 597] width 46 height 12
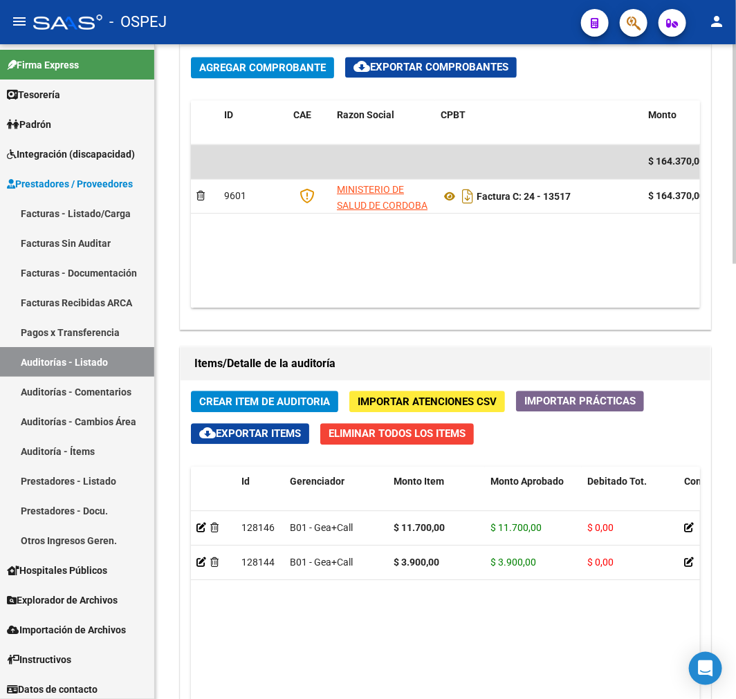
click at [208, 396] on span "Crear Item de Auditoria" at bounding box center [264, 402] width 131 height 12
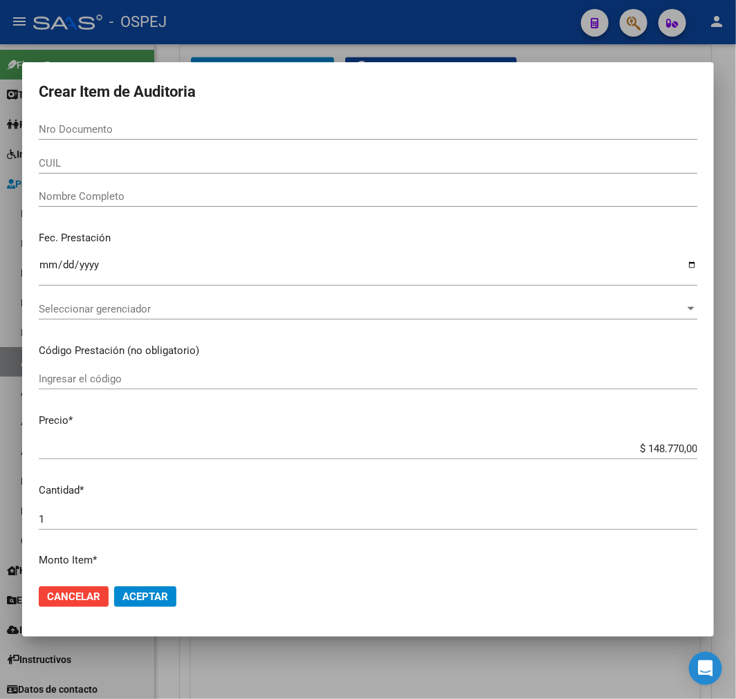
click at [139, 139] on div "Nro Documento" at bounding box center [368, 129] width 659 height 21
paste input "26350236"
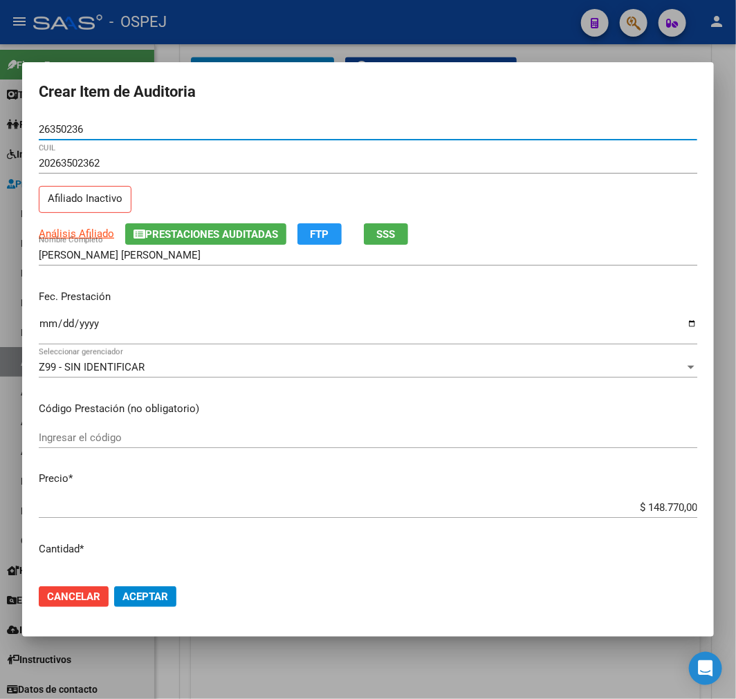
click at [676, 515] on div "$ 148.770,00 Ingresar el precio" at bounding box center [368, 507] width 659 height 21
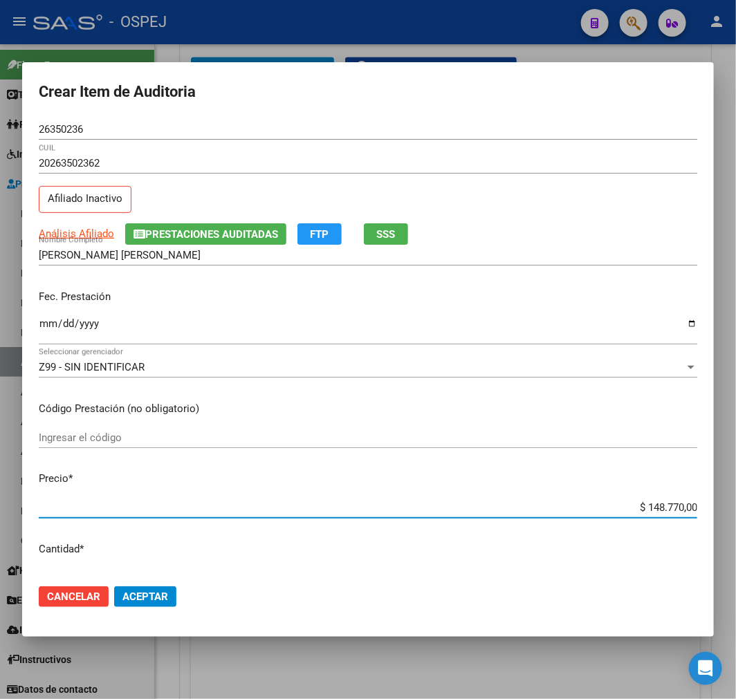
click at [676, 513] on input "$ 148.770,00" at bounding box center [368, 507] width 659 height 12
click at [675, 510] on input "$ 148.770,00" at bounding box center [368, 507] width 659 height 12
click at [169, 596] on button "Aceptar" at bounding box center [145, 597] width 62 height 21
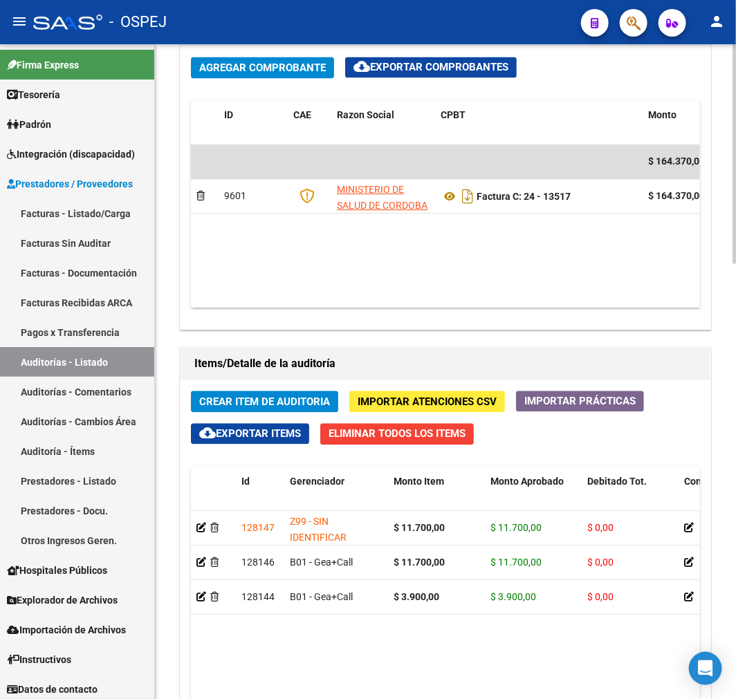
click at [282, 406] on span "Crear Item de Auditoria" at bounding box center [264, 402] width 131 height 12
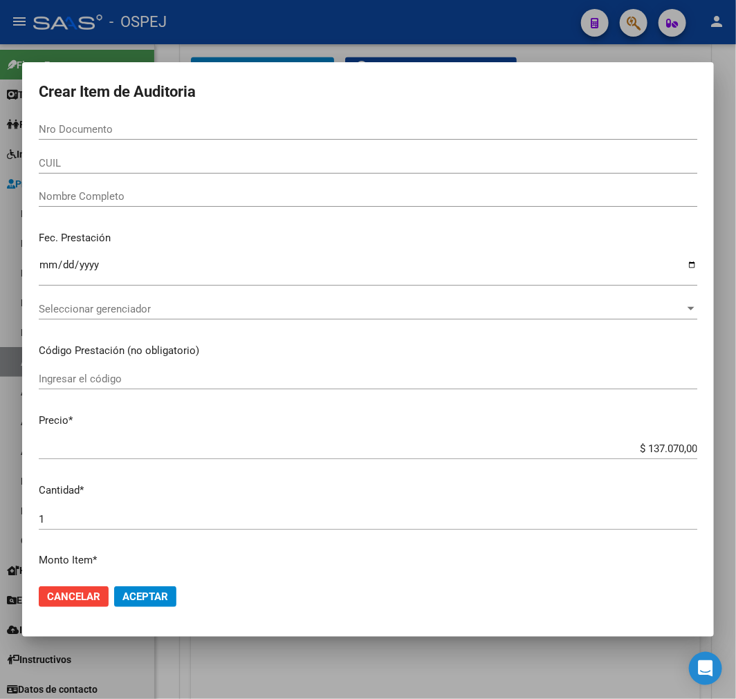
paste input "57998026"
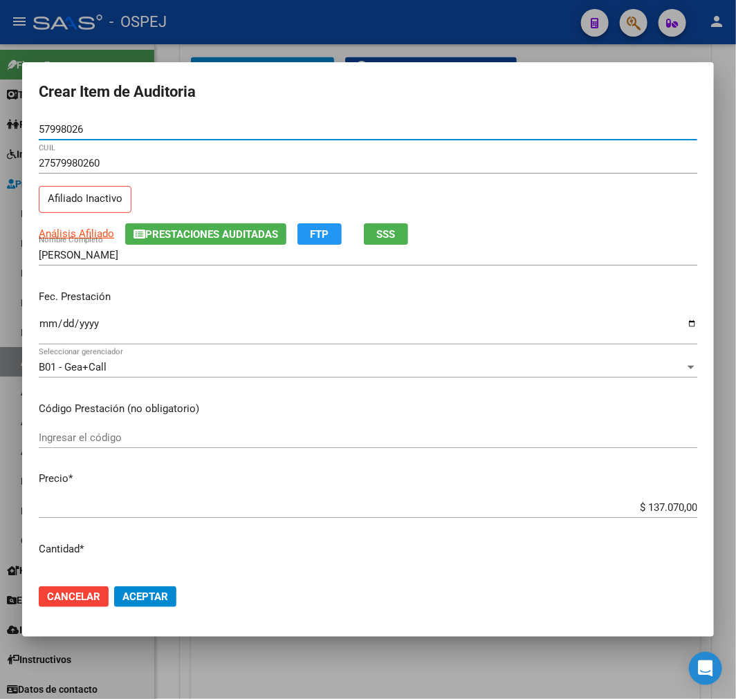
click at [647, 517] on div "$ 137.070,00 Ingresar el precio" at bounding box center [368, 507] width 659 height 21
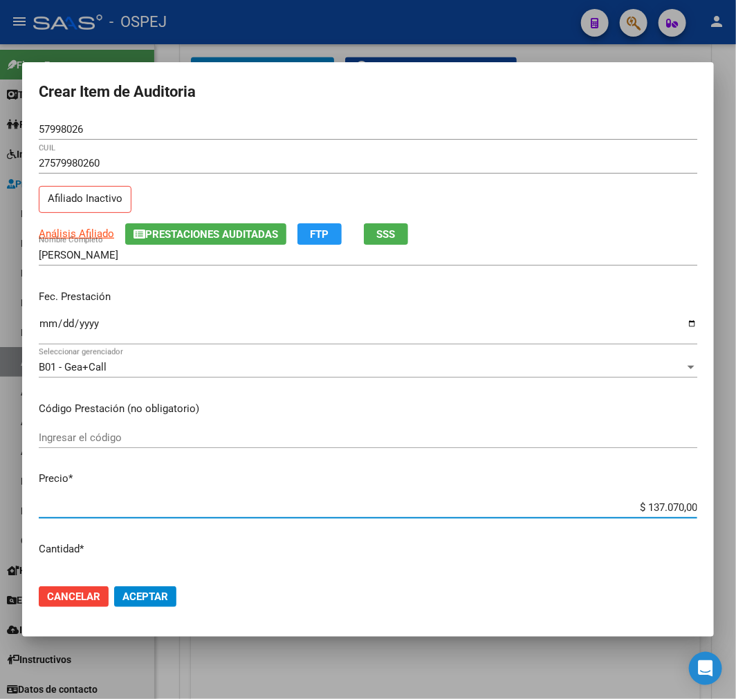
click at [650, 505] on input "$ 137.070,00" at bounding box center [368, 507] width 659 height 12
click at [657, 510] on input "$ 137.070,00" at bounding box center [368, 507] width 659 height 12
click at [142, 598] on span "Aceptar" at bounding box center [145, 597] width 46 height 12
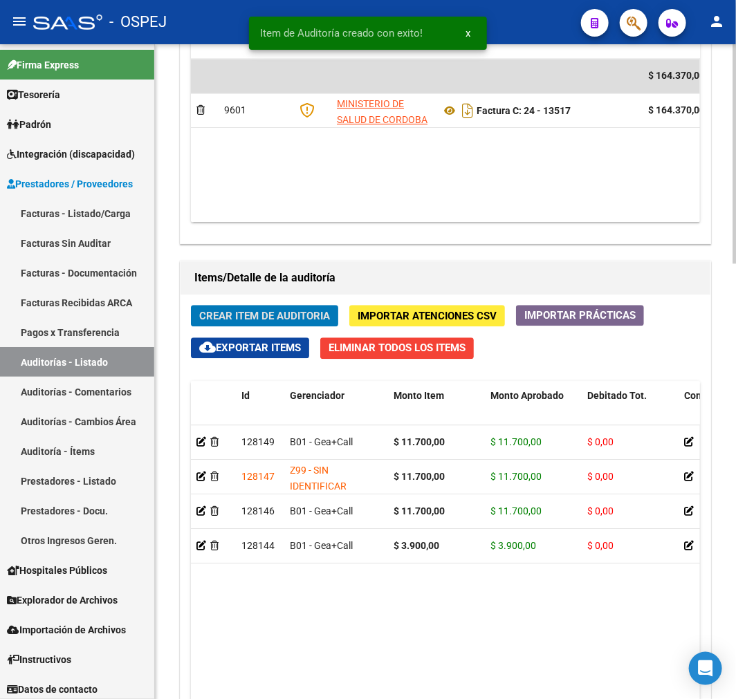
scroll to position [1146, 0]
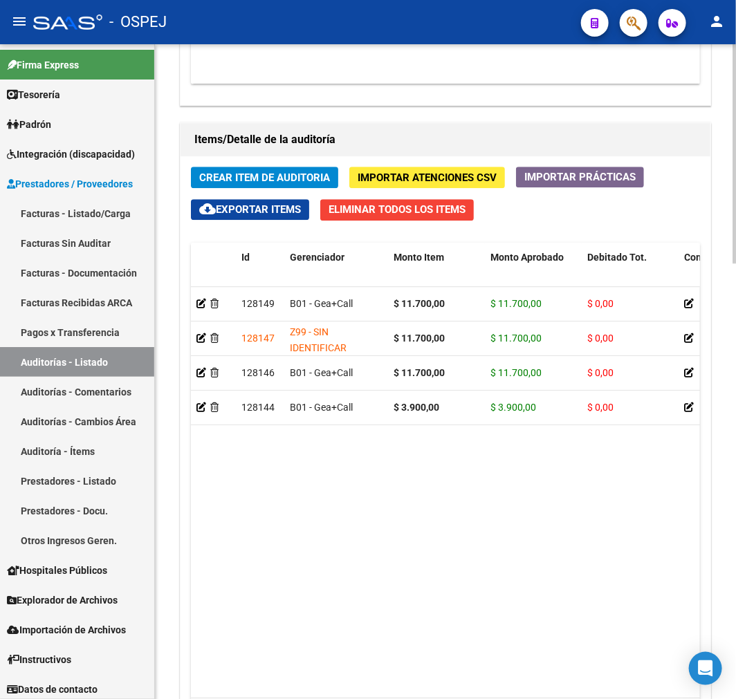
click at [257, 177] on span "Crear Item de Auditoria" at bounding box center [264, 178] width 131 height 12
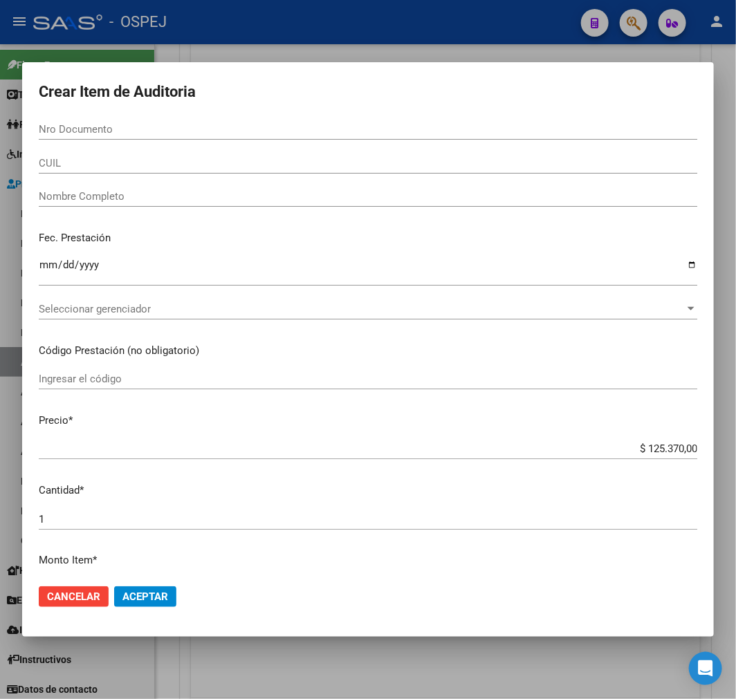
paste input "23110065"
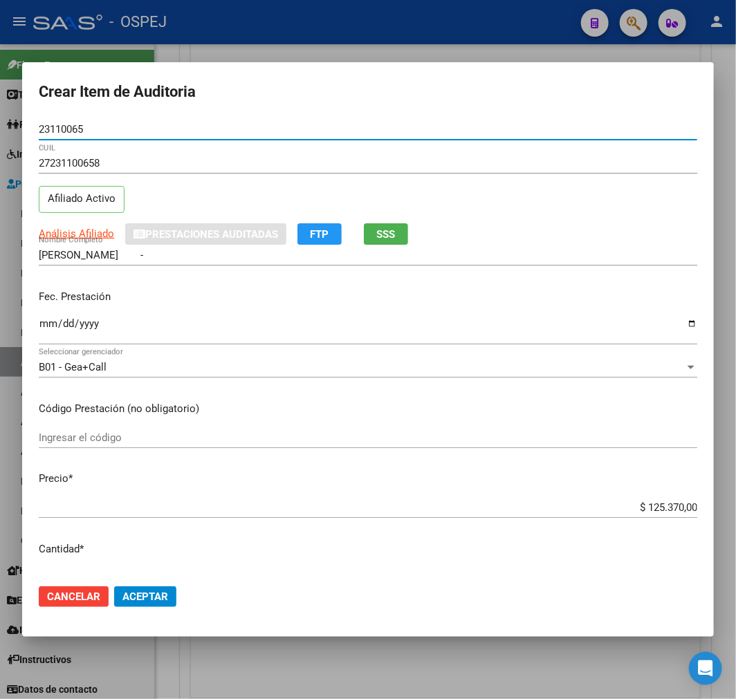
click at [661, 498] on div "$ 125.370,00 Ingresar el precio" at bounding box center [368, 507] width 659 height 21
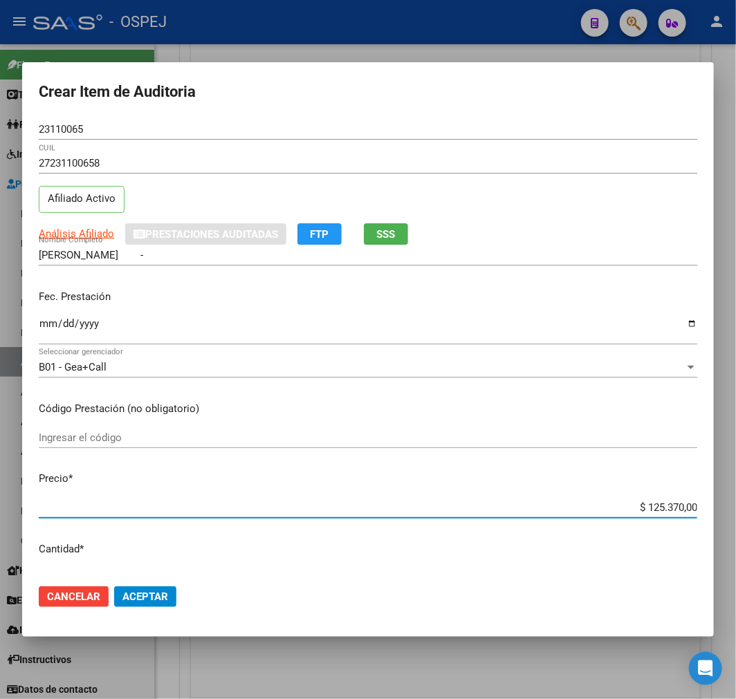
click at [661, 498] on div "$ 125.370,00 Ingresar el precio" at bounding box center [368, 507] width 659 height 21
click at [654, 510] on input "$ 125.370,00" at bounding box center [368, 507] width 659 height 12
click at [149, 598] on span "Aceptar" at bounding box center [145, 597] width 46 height 12
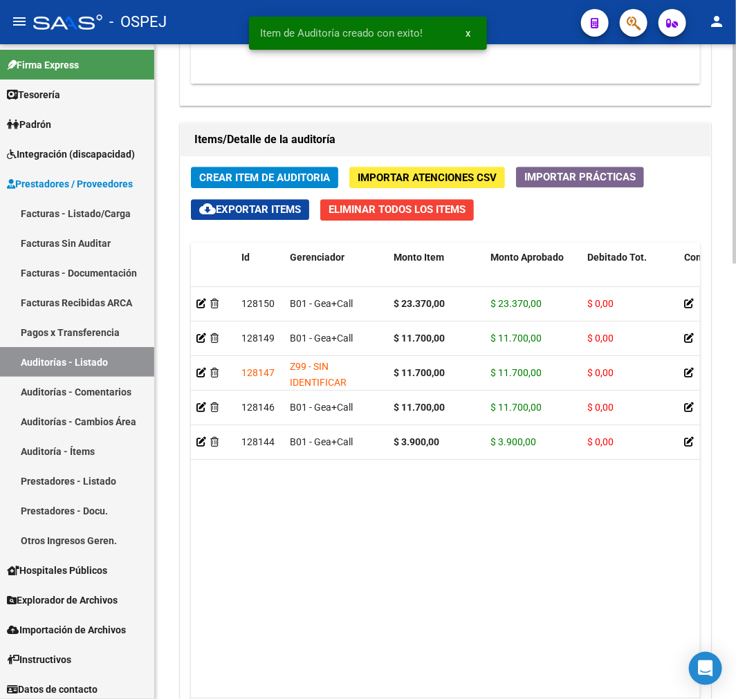
click at [341, 178] on div "Crear Item de Auditoria Importar Atenciones CSV Importar Prácticas cloud_downlo…" at bounding box center [446, 455] width 530 height 598
click at [302, 178] on span "Crear Item de Auditoria" at bounding box center [264, 178] width 131 height 12
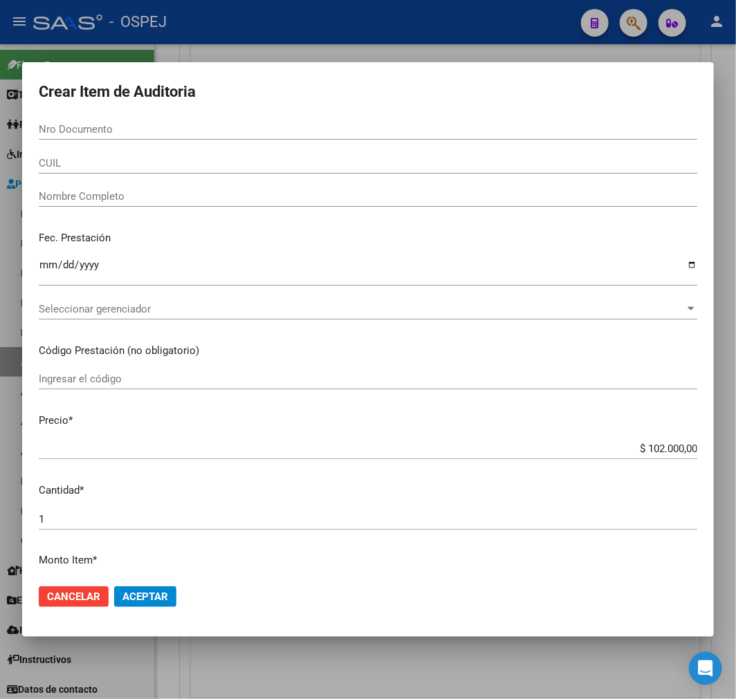
click at [177, 135] on input "Nro Documento" at bounding box center [368, 129] width 659 height 12
paste input "36119326"
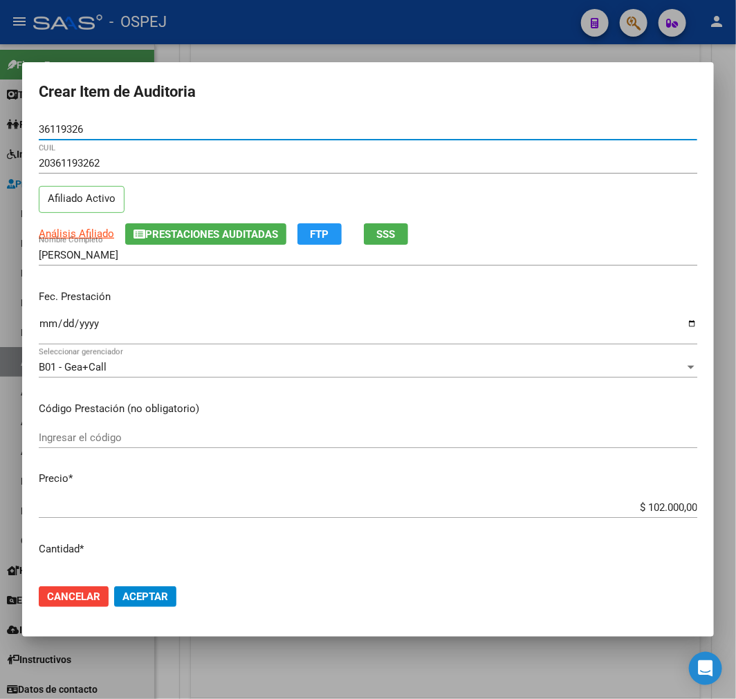
click at [158, 605] on button "Aceptar" at bounding box center [145, 597] width 62 height 21
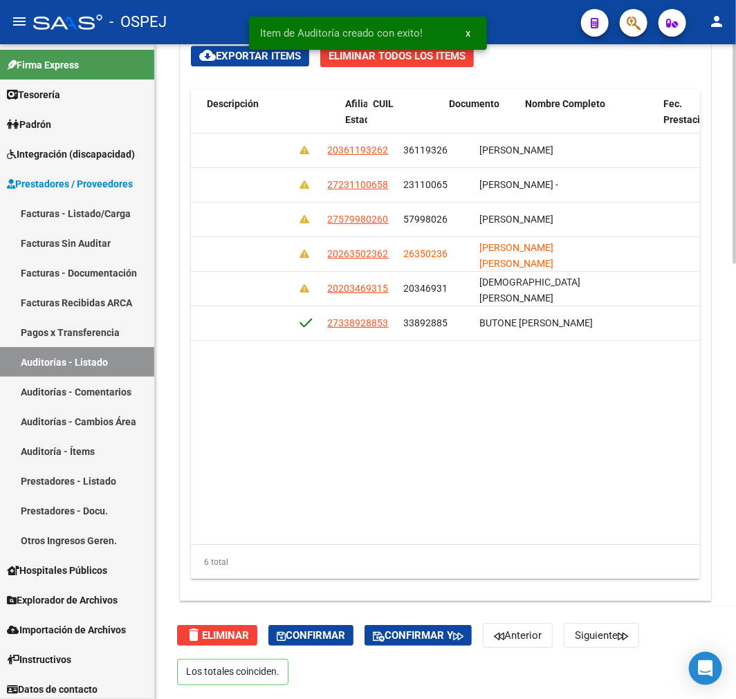
scroll to position [0, 754]
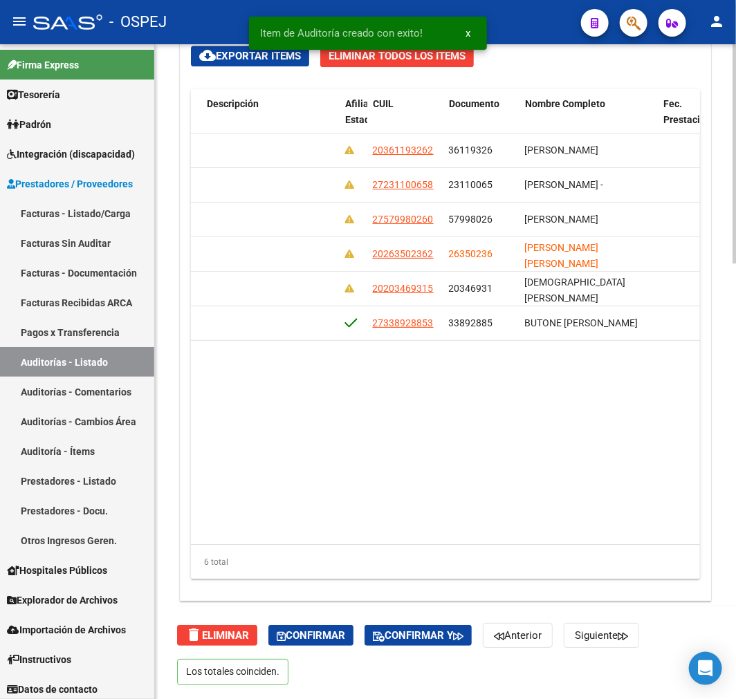
click at [458, 544] on datatable-body "128151 B01 - Gea+Call $ 102.000,00 $ 102.000,00 $ 0,00 20361193262 36119326 VIL…" at bounding box center [445, 339] width 509 height 411
drag, startPoint x: 458, startPoint y: 544, endPoint x: 412, endPoint y: 546, distance: 46.4
click at [412, 546] on div "Id Gerenciador Monto Item Monto Aprobado Debitado Tot. Comentario Comentario Ge…" at bounding box center [445, 334] width 509 height 490
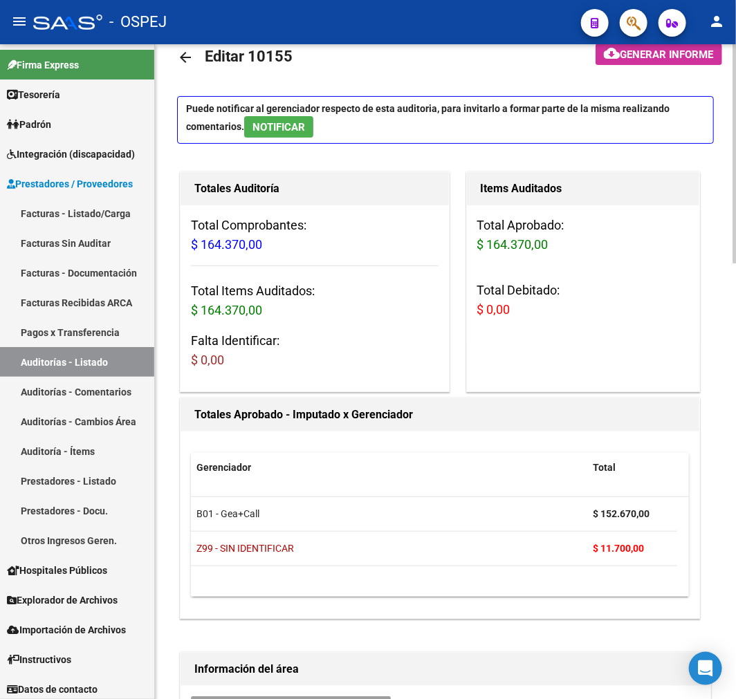
scroll to position [0, 0]
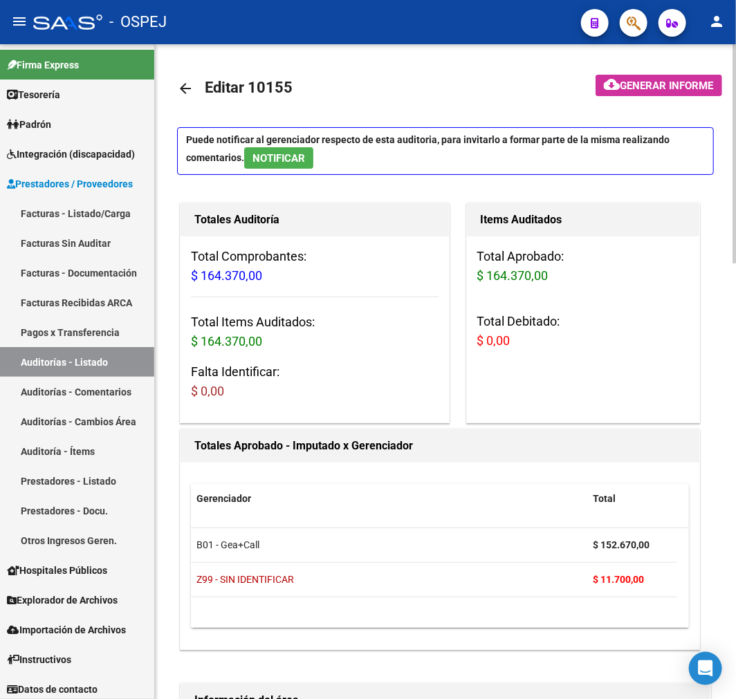
click at [177, 93] on mat-icon "arrow_back" at bounding box center [185, 88] width 17 height 17
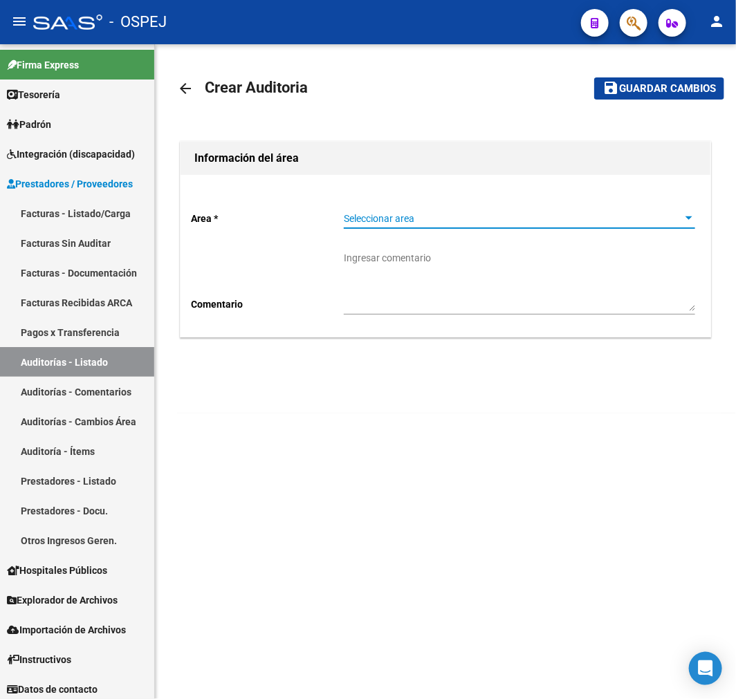
click at [423, 217] on span "Seleccionar area" at bounding box center [513, 219] width 339 height 12
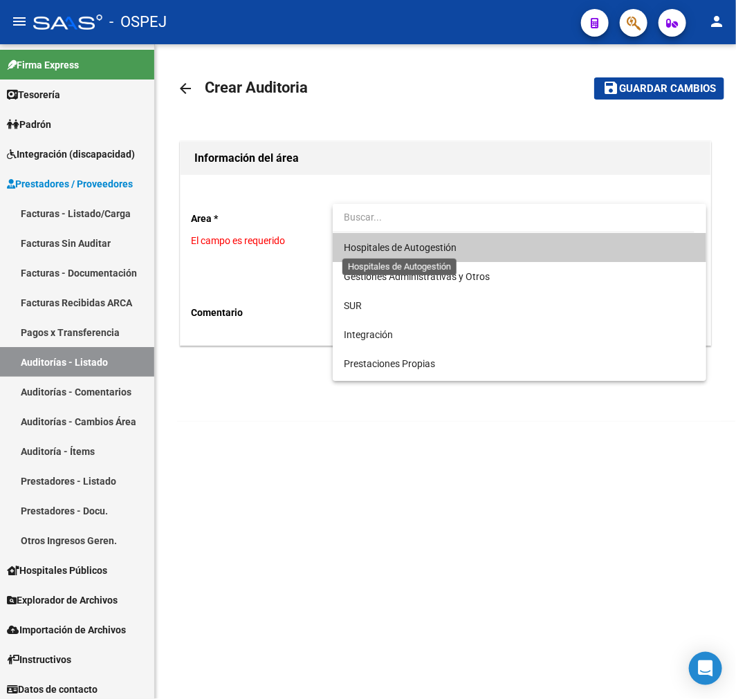
click at [396, 249] on span "Hospitales de Autogestión" at bounding box center [400, 247] width 113 height 11
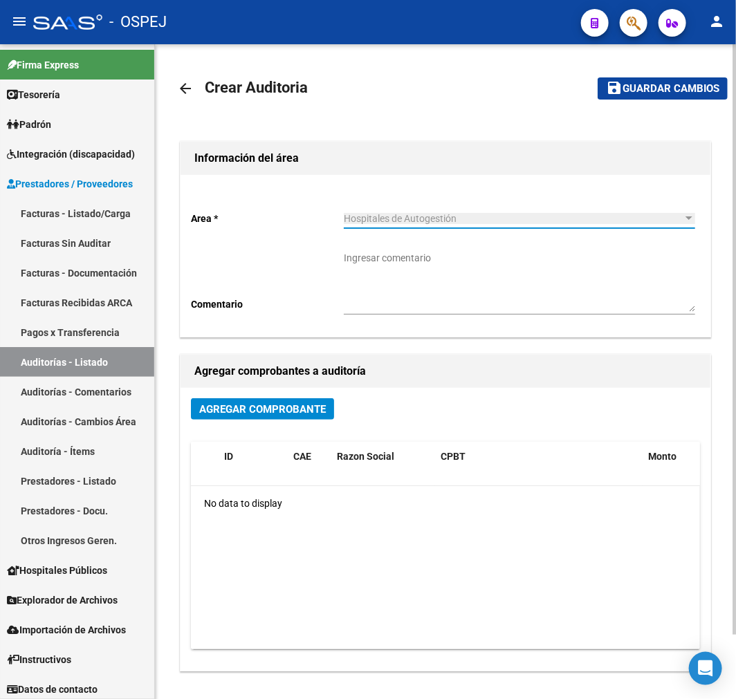
click at [241, 416] on button "Agregar Comprobante" at bounding box center [262, 408] width 143 height 21
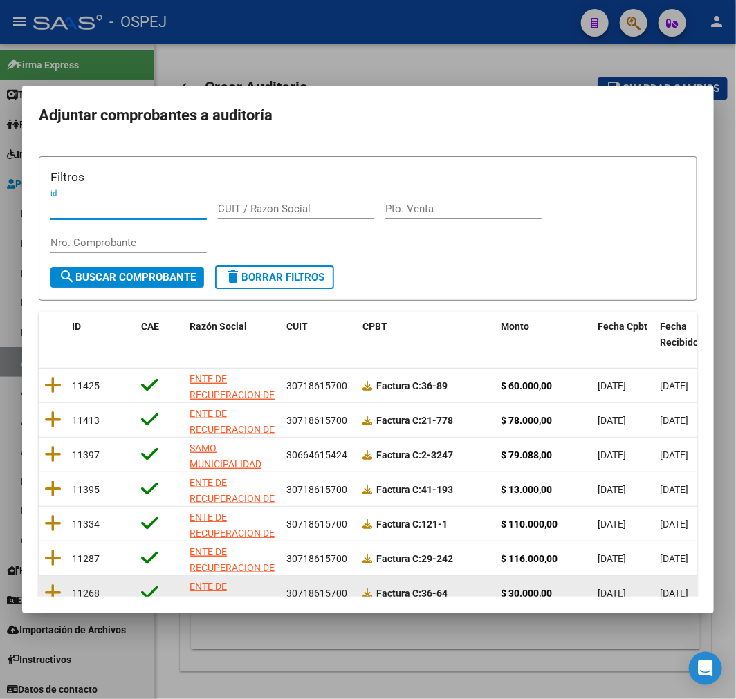
scroll to position [178, 0]
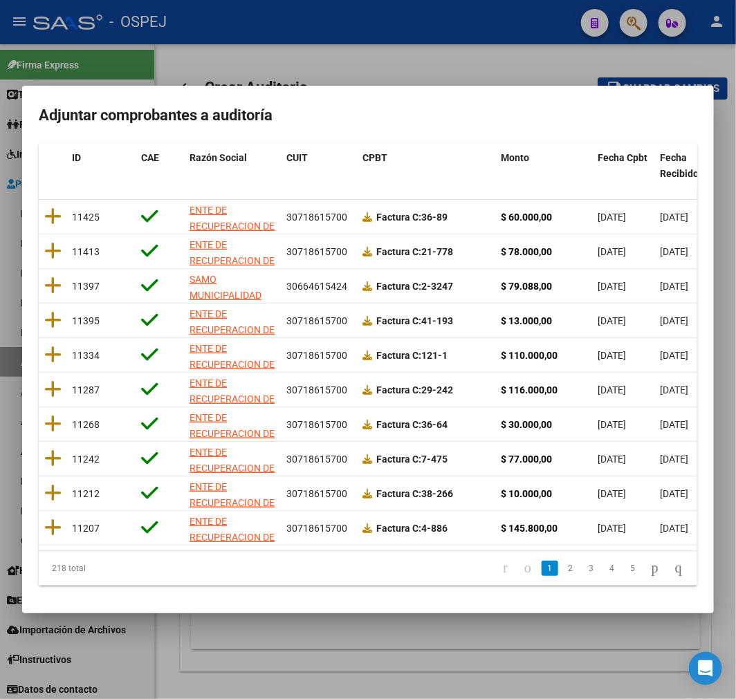
click at [620, 136] on mat-dialog-container "Adjuntar comprobantes a auditoría Filtros id CUIT / Razon Social Pto. Venta Nro…" at bounding box center [368, 350] width 692 height 528
click at [610, 141] on mat-dialog-container "Adjuntar comprobantes a auditoría Filtros id CUIT / Razon Social Pto. Venta Nro…" at bounding box center [368, 350] width 692 height 528
click at [614, 152] on span "Fecha Cpbt" at bounding box center [623, 157] width 50 height 11
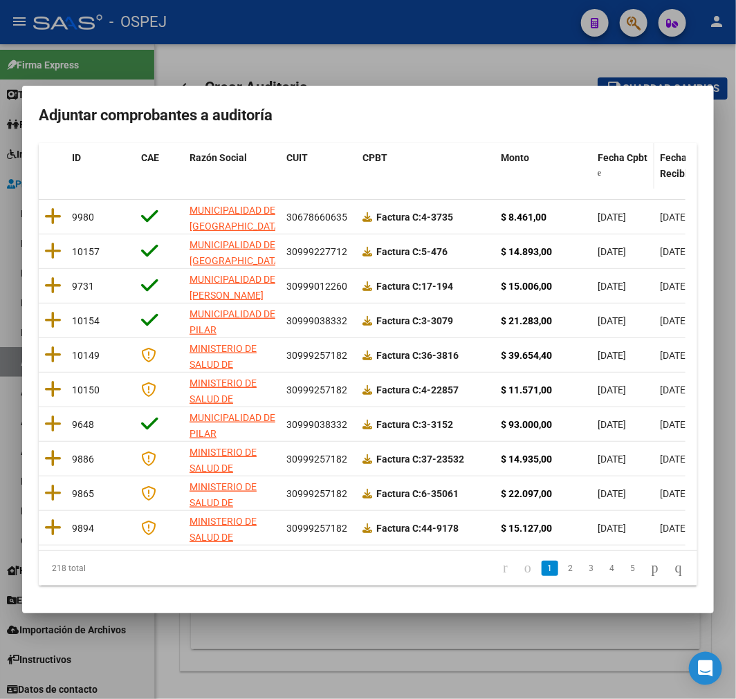
click at [614, 152] on span "Fecha Cpbt" at bounding box center [623, 157] width 50 height 11
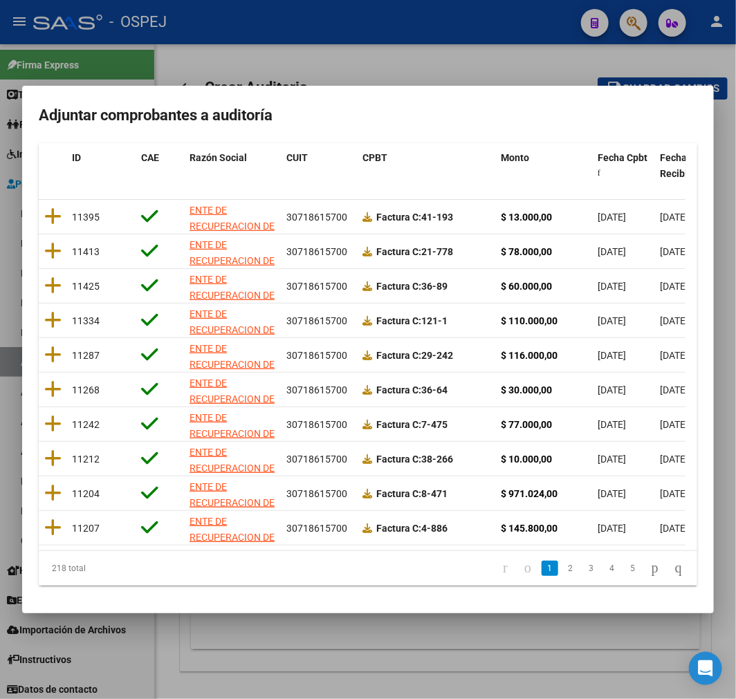
click at [560, 576] on li "2" at bounding box center [570, 569] width 21 height 24
click at [562, 567] on link "2" at bounding box center [570, 568] width 17 height 15
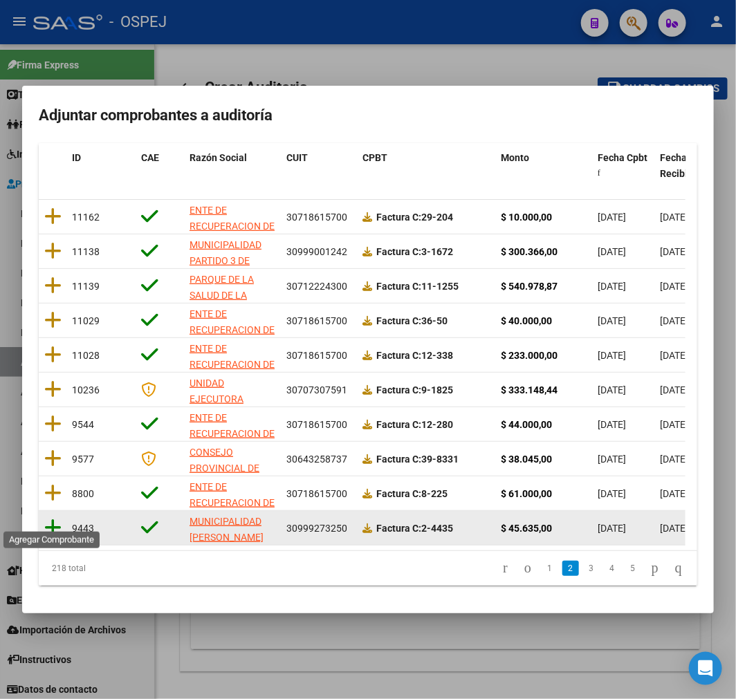
click at [54, 519] on icon at bounding box center [52, 527] width 17 height 19
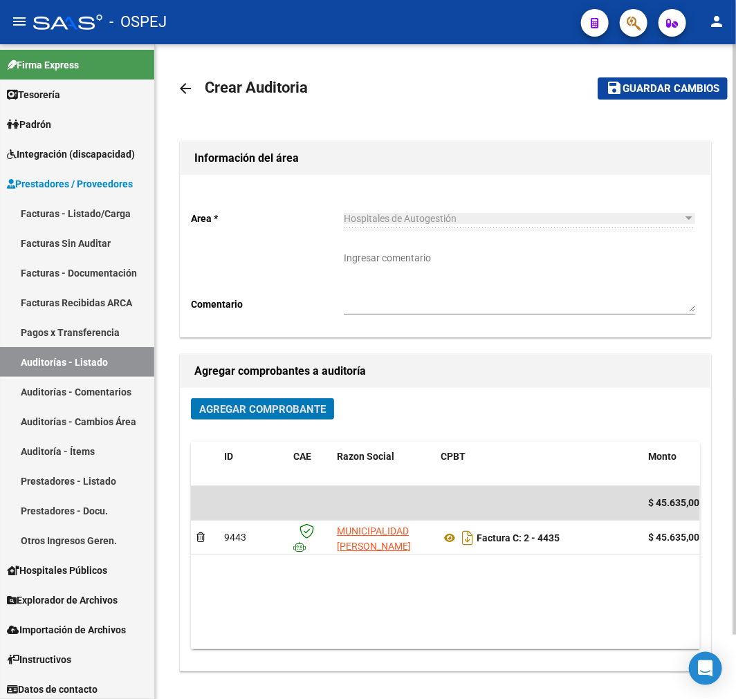
drag, startPoint x: 686, startPoint y: 79, endPoint x: 681, endPoint y: 71, distance: 9.6
click at [685, 77] on mat-toolbar-row "save Guardar cambios" at bounding box center [652, 88] width 152 height 44
click at [694, 84] on span "Guardar cambios" at bounding box center [671, 89] width 97 height 12
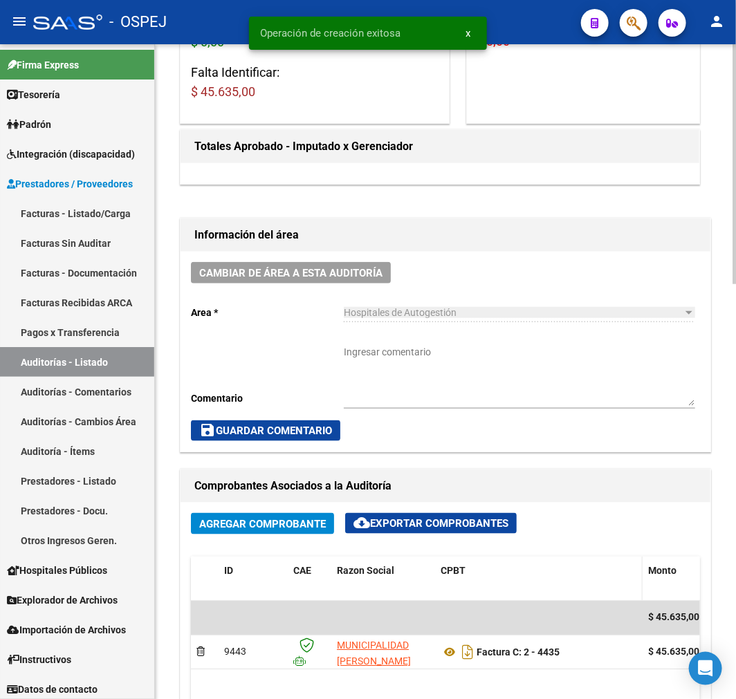
scroll to position [461, 0]
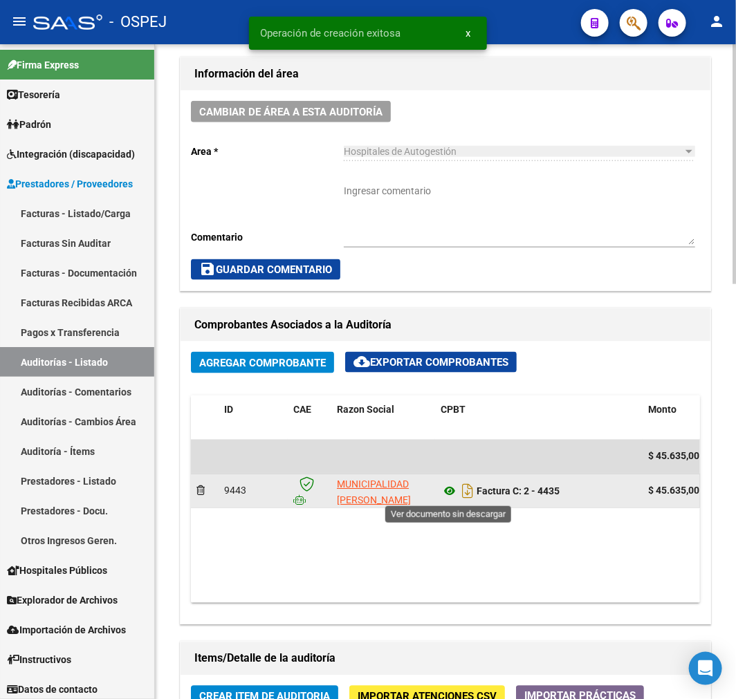
click at [448, 499] on icon at bounding box center [450, 492] width 18 height 17
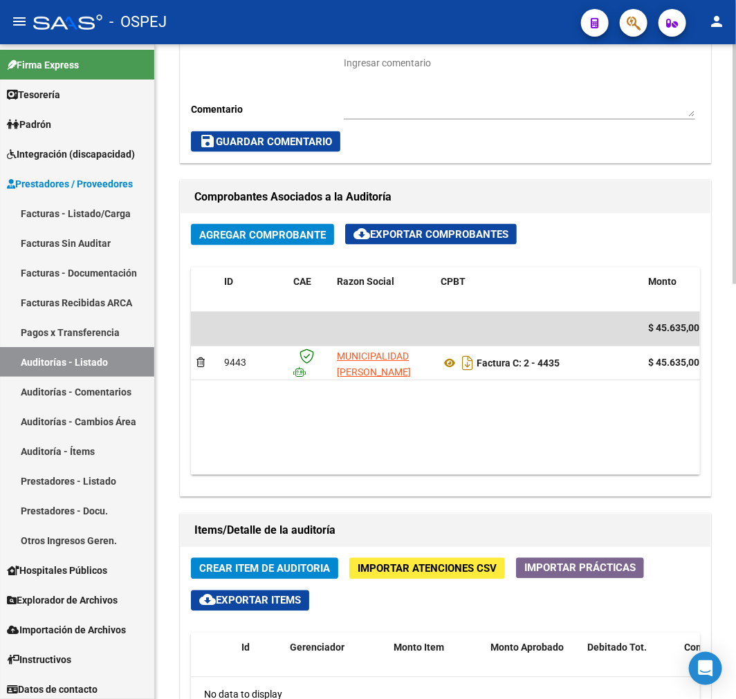
scroll to position [768, 0]
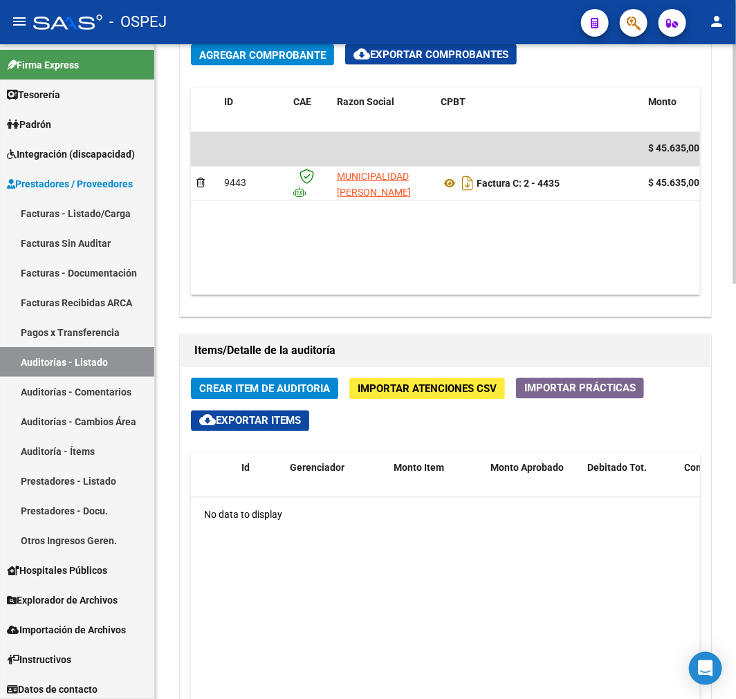
click at [288, 389] on span "Crear Item de Auditoria" at bounding box center [264, 389] width 131 height 12
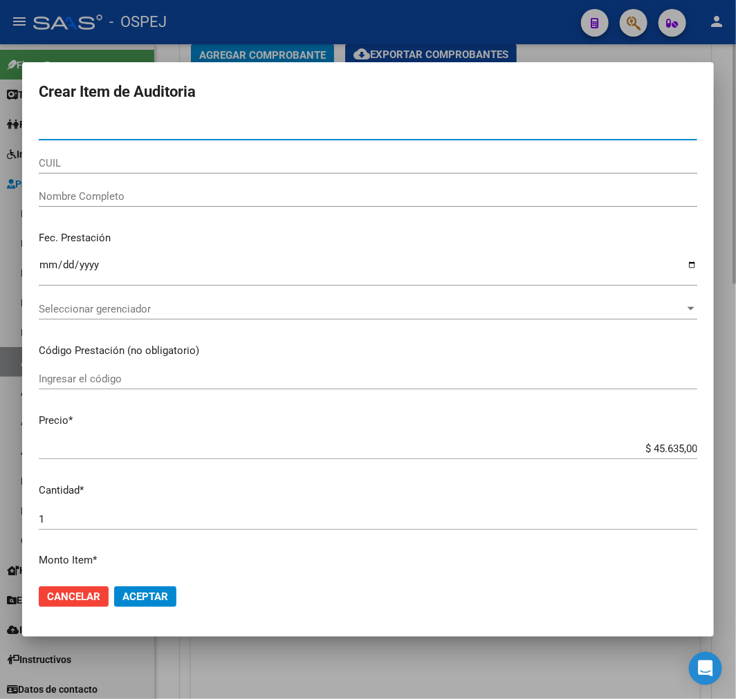
paste input "44787038"
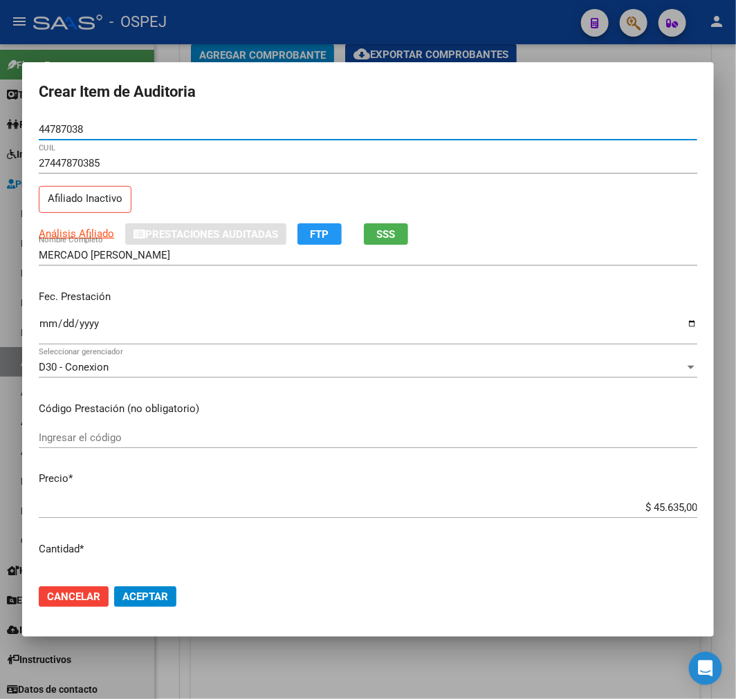
click at [659, 508] on input "$ 45.635,00" at bounding box center [368, 507] width 659 height 12
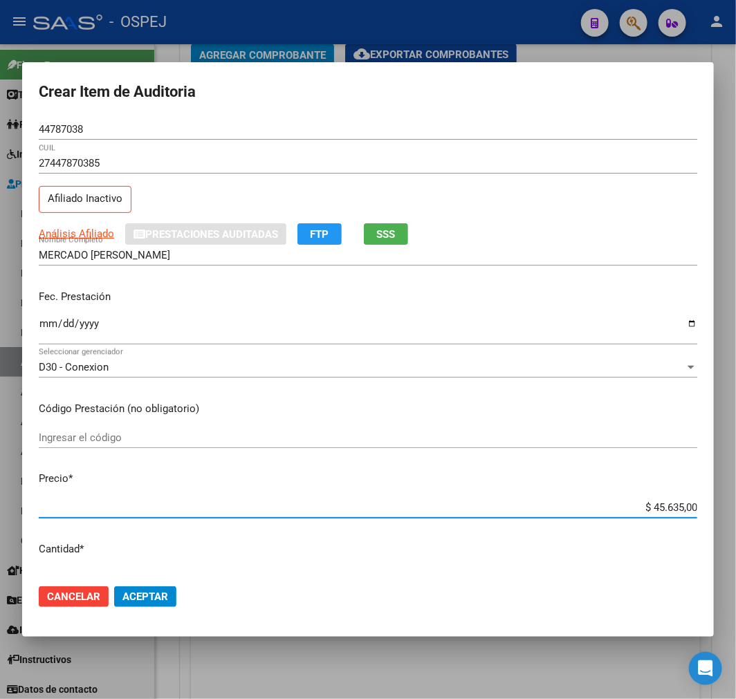
click at [659, 508] on input "$ 45.635,00" at bounding box center [368, 507] width 659 height 12
click at [147, 600] on span "Aceptar" at bounding box center [145, 597] width 46 height 12
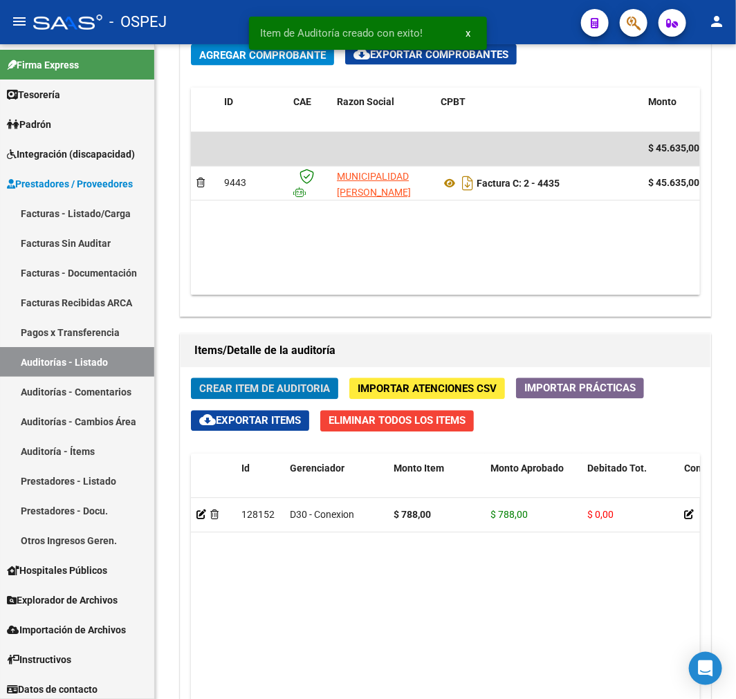
scroll to position [935, 0]
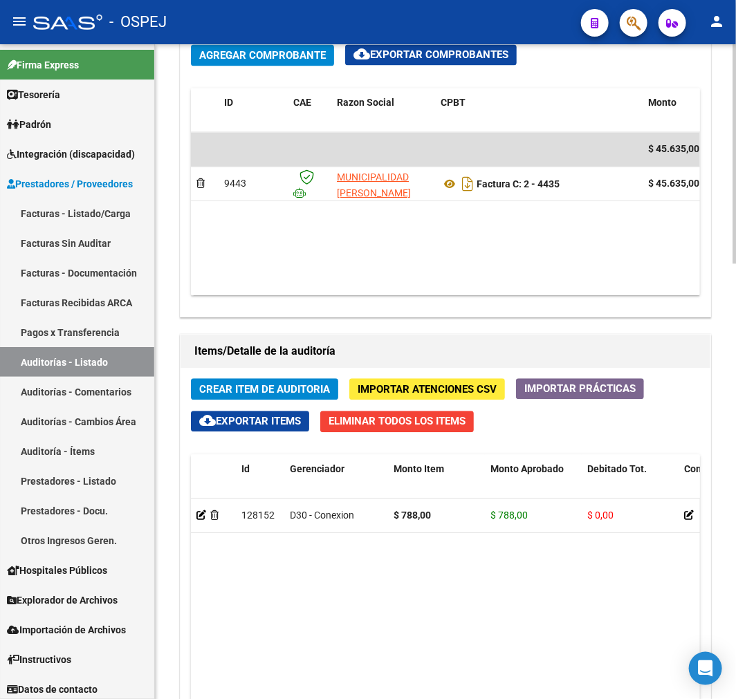
click at [279, 393] on span "Crear Item de Auditoria" at bounding box center [264, 389] width 131 height 12
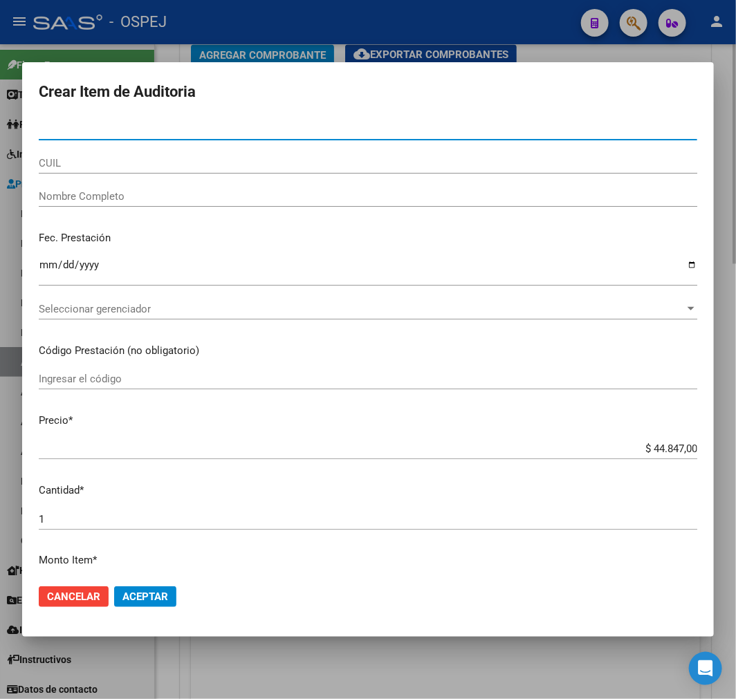
paste input "20240420095709"
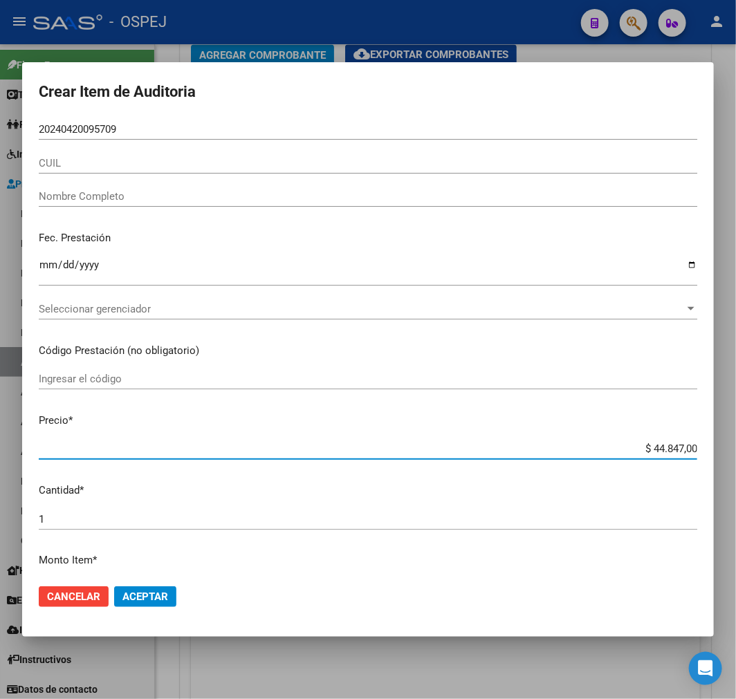
click at [665, 447] on input "$ 44.847,00" at bounding box center [368, 449] width 659 height 12
click at [172, 127] on input "20240420095709" at bounding box center [368, 129] width 659 height 12
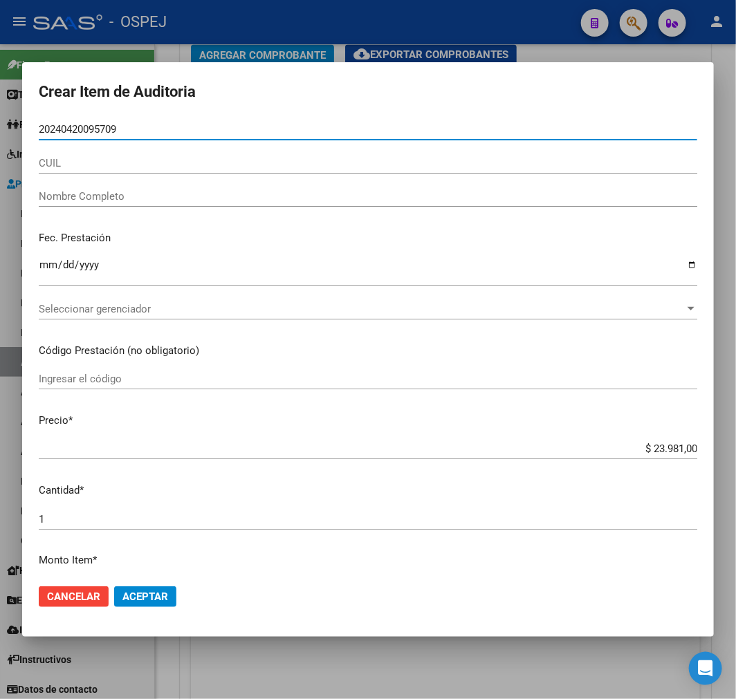
click at [172, 127] on input "20240420095709" at bounding box center [368, 129] width 659 height 12
paste input "44787038"
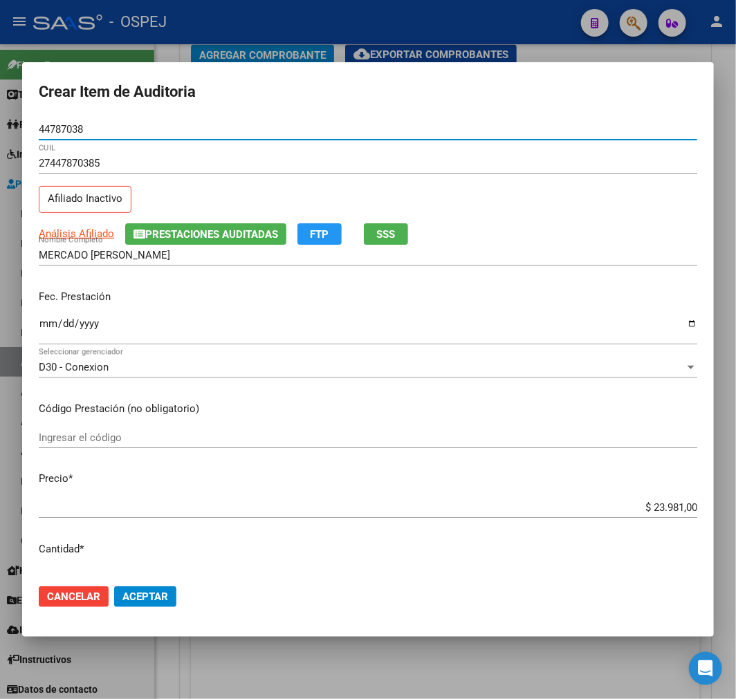
click at [151, 602] on span "Aceptar" at bounding box center [145, 597] width 46 height 12
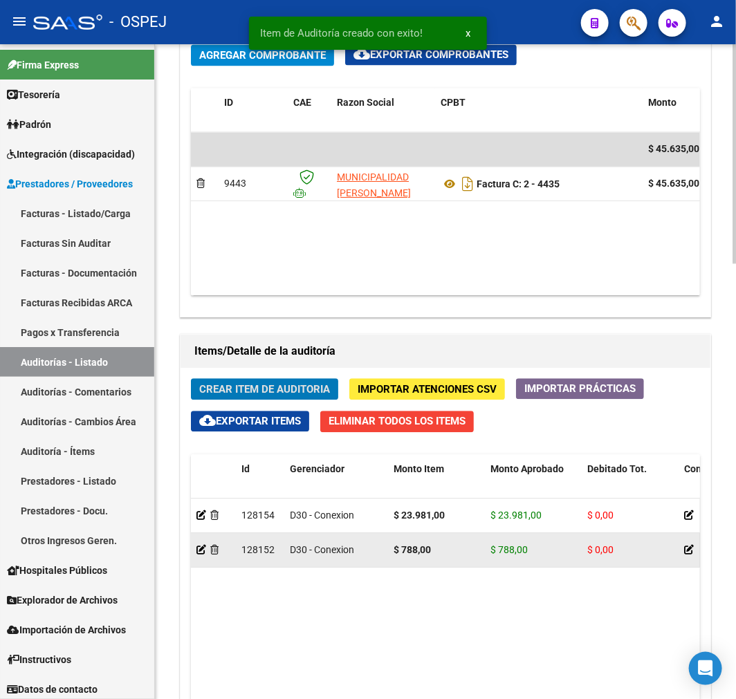
click at [214, 544] on div at bounding box center [213, 550] width 34 height 16
click at [213, 551] on icon at bounding box center [214, 550] width 8 height 10
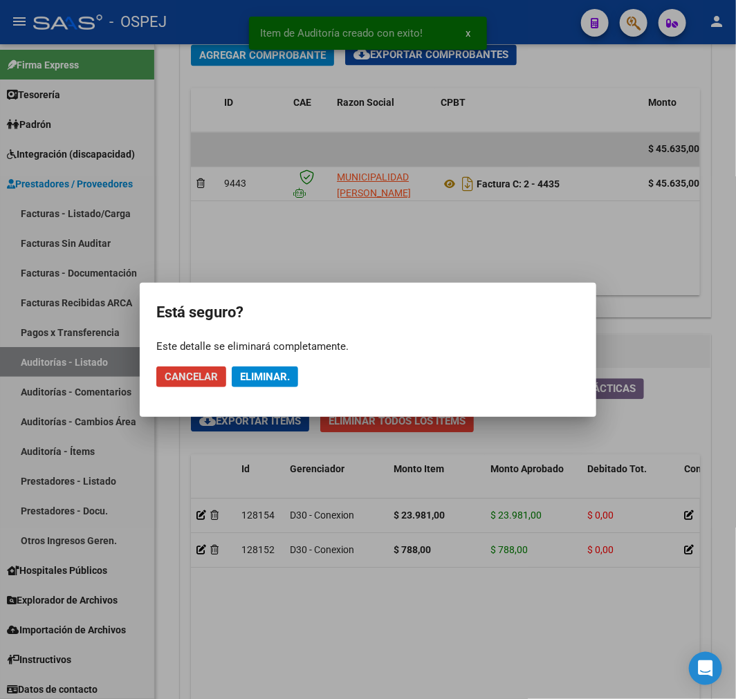
click at [278, 372] on span "Eliminar." at bounding box center [265, 377] width 50 height 12
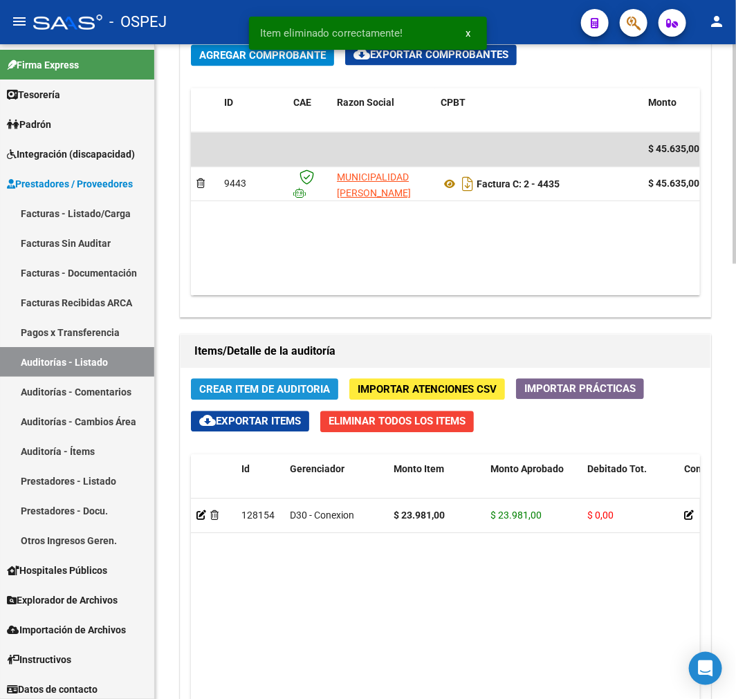
click at [305, 389] on span "Crear Item de Auditoria" at bounding box center [264, 389] width 131 height 12
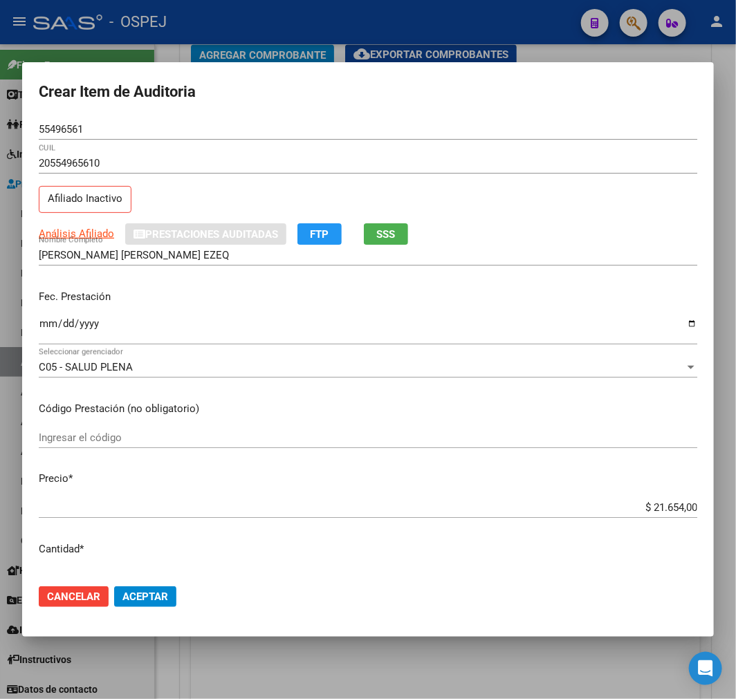
click at [674, 517] on div "$ 21.654,00 Ingresar el precio" at bounding box center [368, 507] width 659 height 21
click at [645, 507] on input "$ 21.654,00" at bounding box center [368, 507] width 659 height 12
click at [169, 605] on button "Aceptar" at bounding box center [145, 597] width 62 height 21
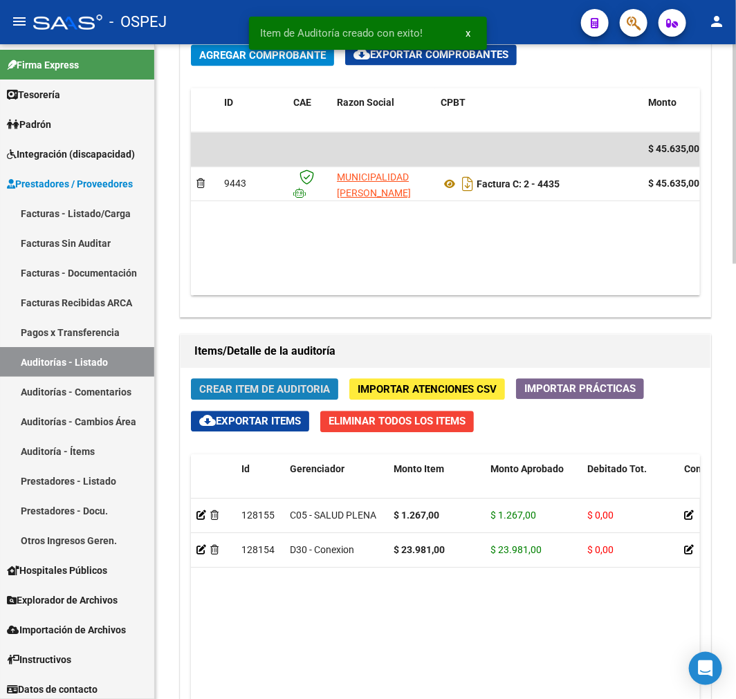
click at [297, 395] on span "Crear Item de Auditoria" at bounding box center [264, 389] width 131 height 12
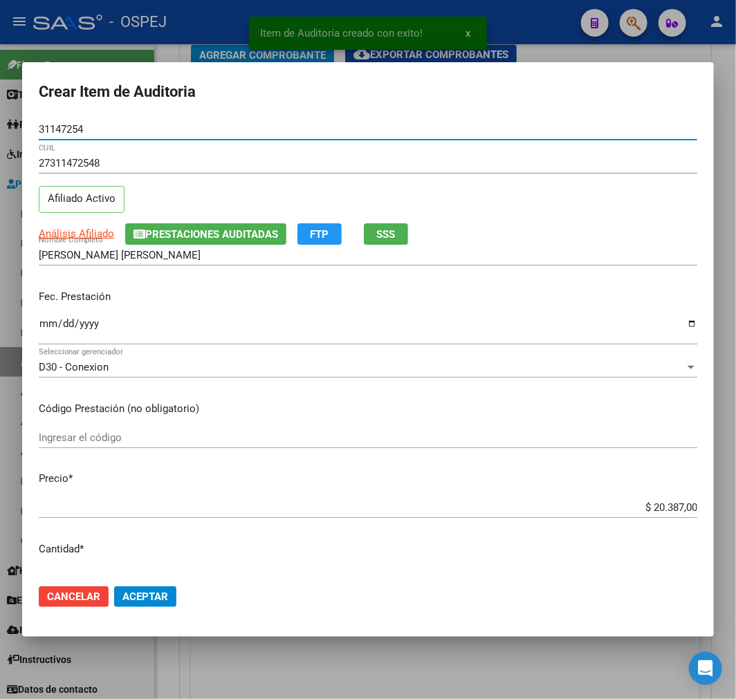
click at [669, 510] on input "$ 20.387,00" at bounding box center [368, 507] width 659 height 12
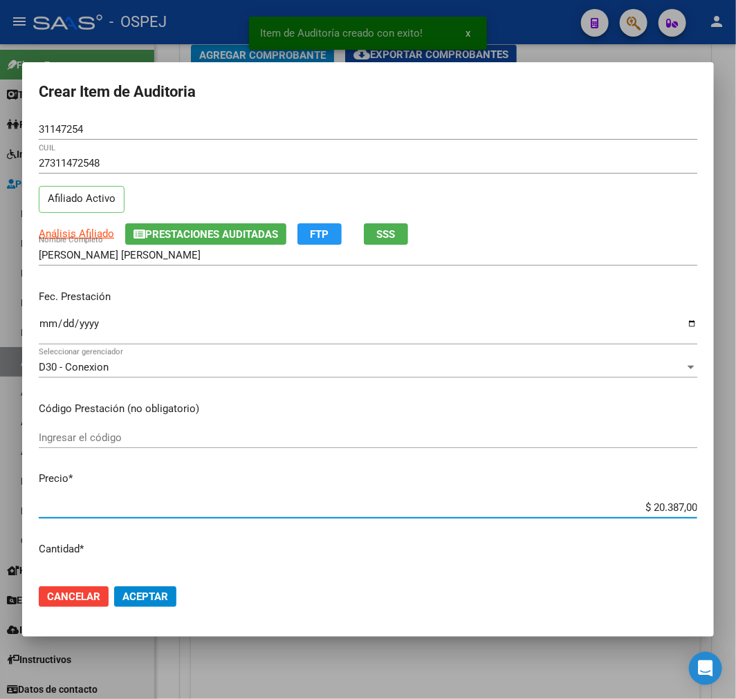
click at [669, 510] on input "$ 20.387,00" at bounding box center [368, 507] width 659 height 12
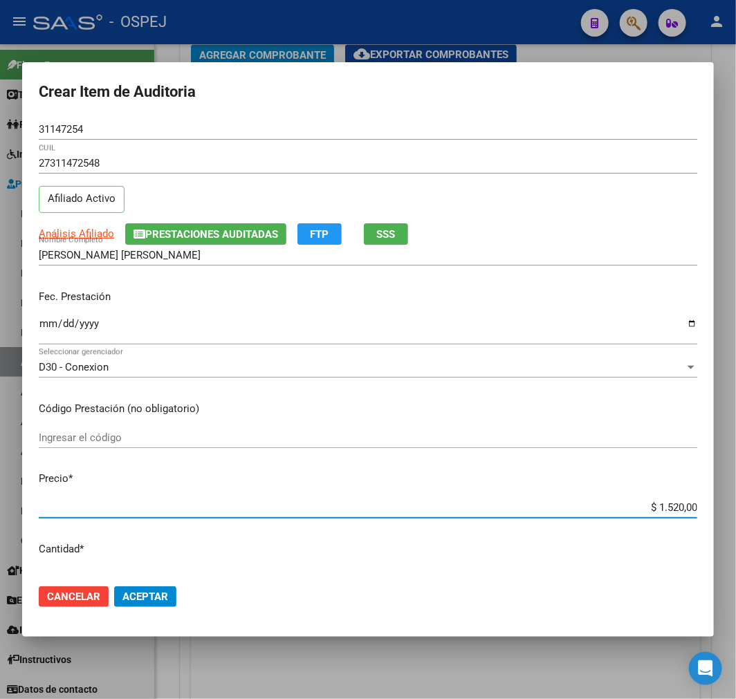
click at [154, 591] on span "Aceptar" at bounding box center [145, 597] width 46 height 12
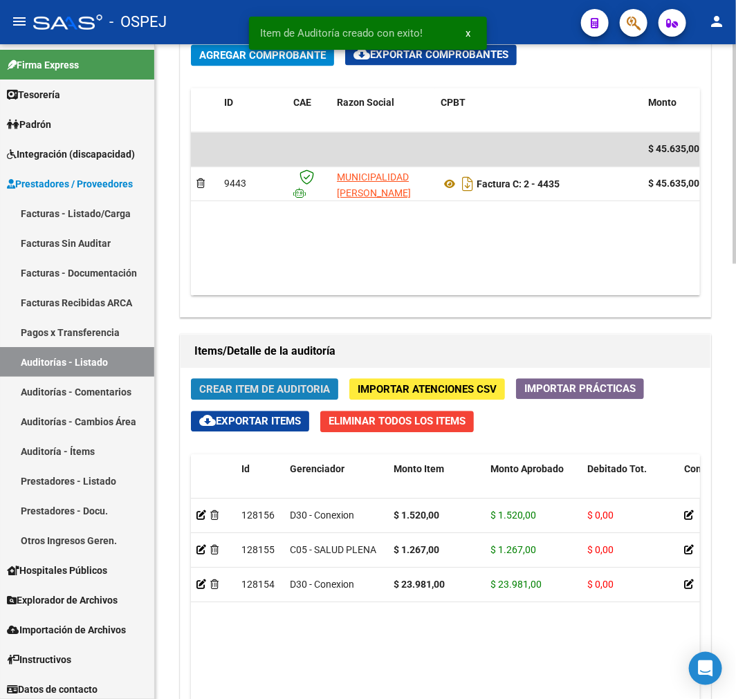
click at [302, 394] on span "Crear Item de Auditoria" at bounding box center [264, 389] width 131 height 12
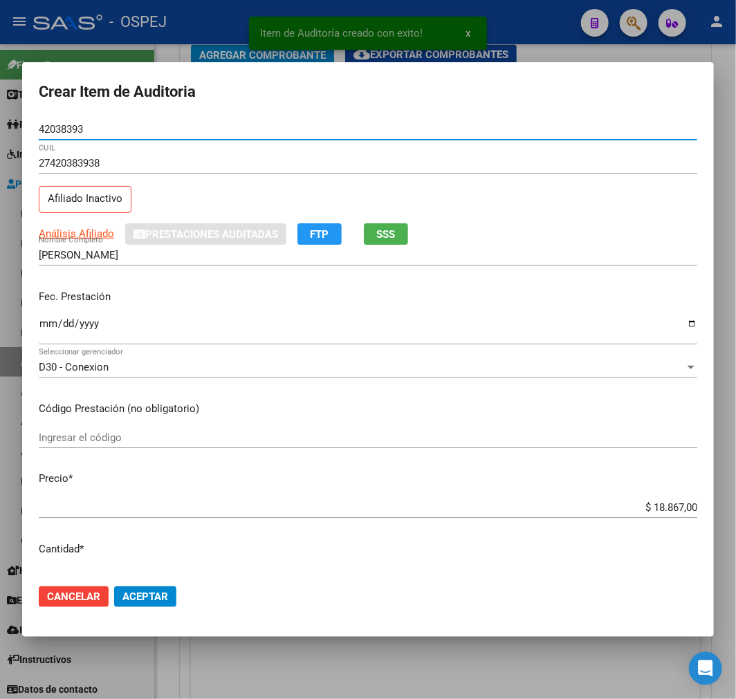
click at [641, 502] on input "$ 18.867,00" at bounding box center [368, 507] width 659 height 12
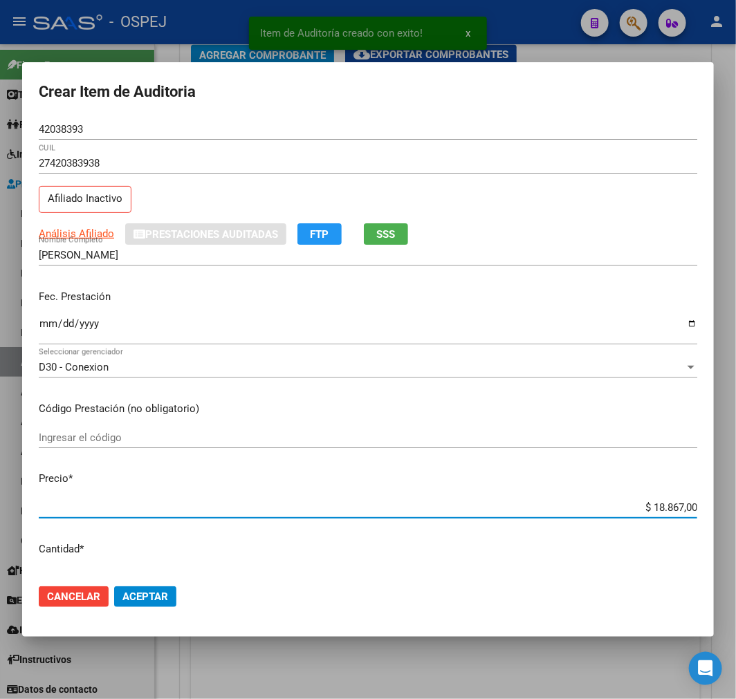
click at [641, 502] on input "$ 18.867,00" at bounding box center [368, 507] width 659 height 12
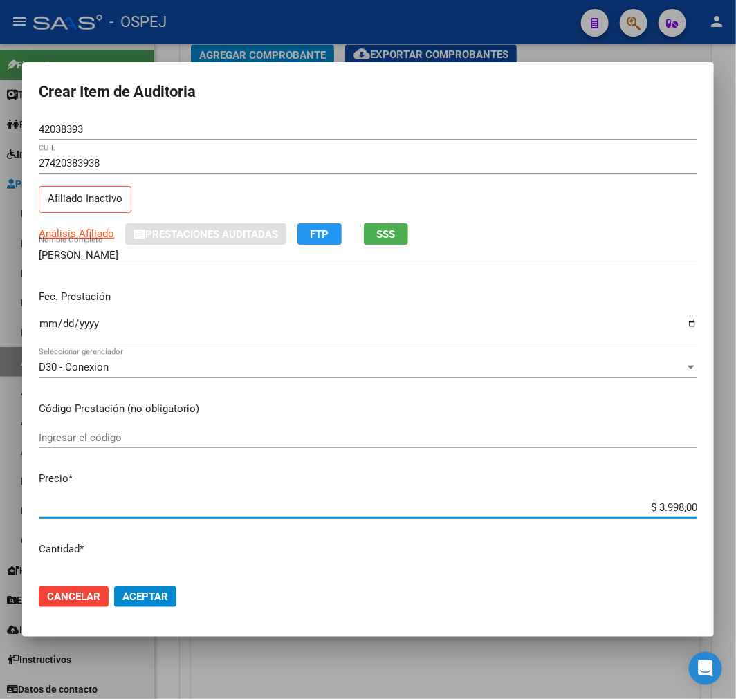
click at [146, 593] on span "Aceptar" at bounding box center [145, 597] width 46 height 12
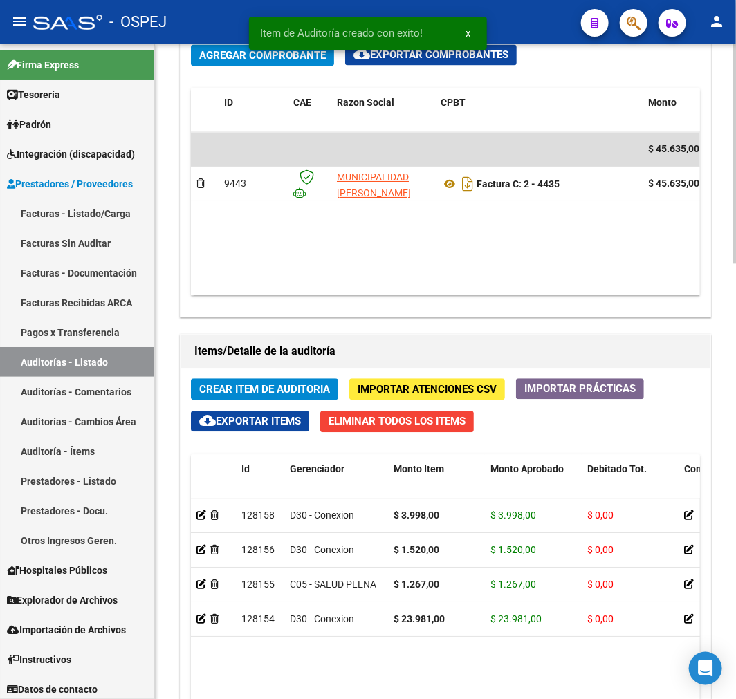
click at [313, 383] on button "Crear Item de Auditoria" at bounding box center [264, 388] width 147 height 21
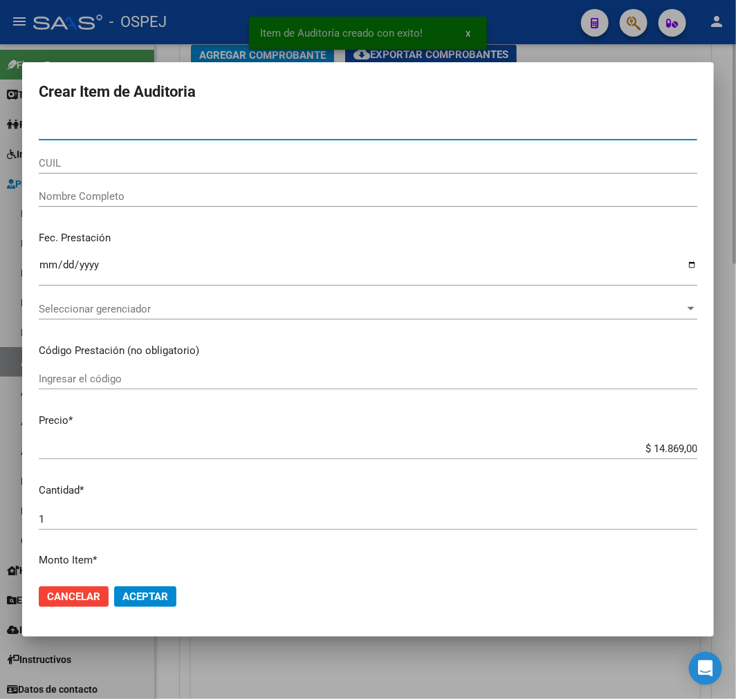
paste input "18089179"
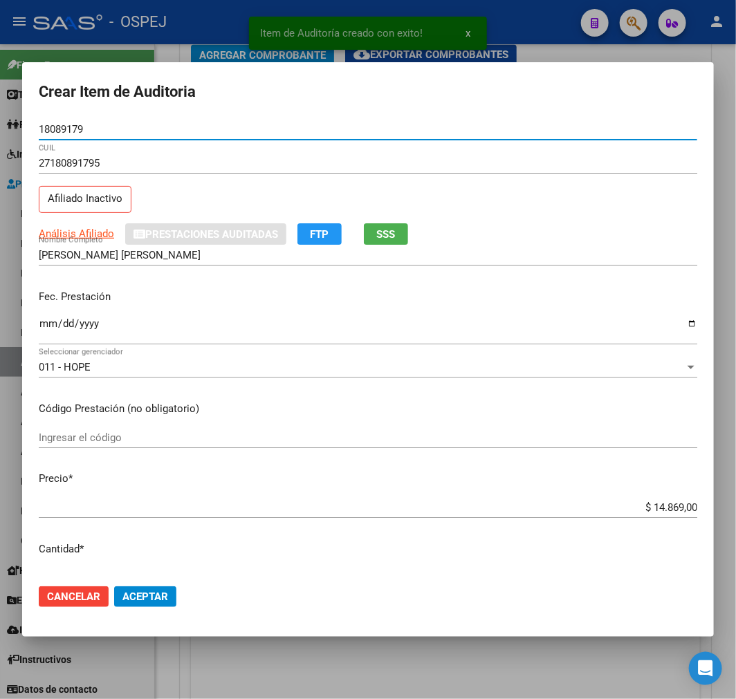
click at [664, 508] on input "$ 14.869,00" at bounding box center [368, 507] width 659 height 12
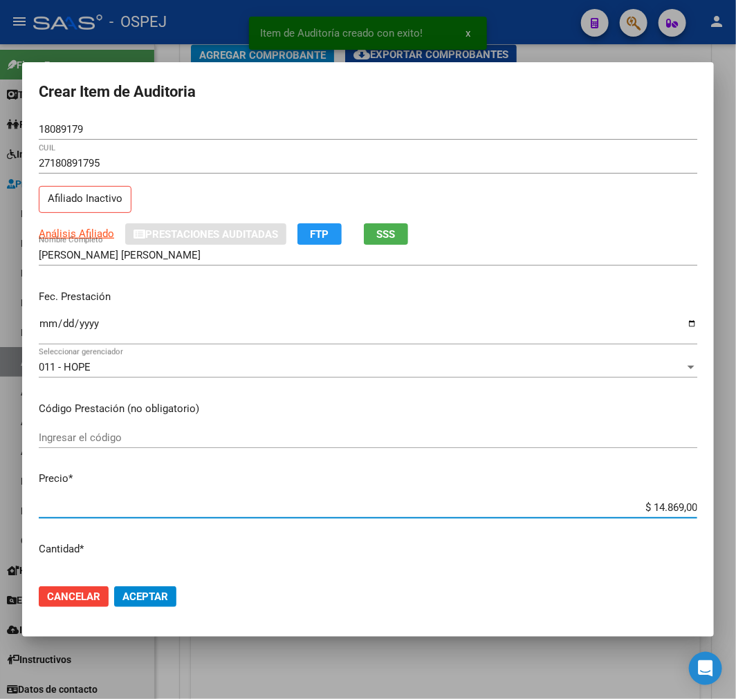
click at [664, 508] on input "$ 14.869,00" at bounding box center [368, 507] width 659 height 12
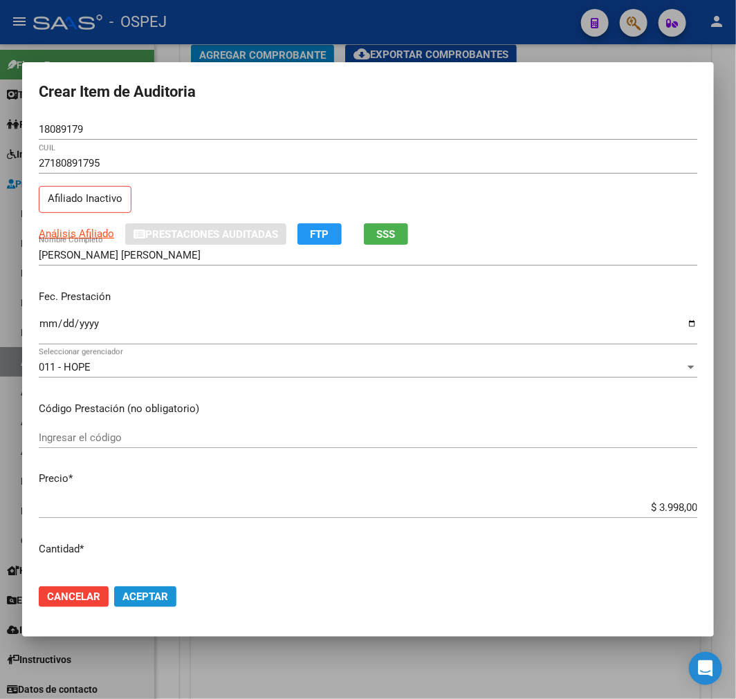
click at [136, 588] on button "Aceptar" at bounding box center [145, 597] width 62 height 21
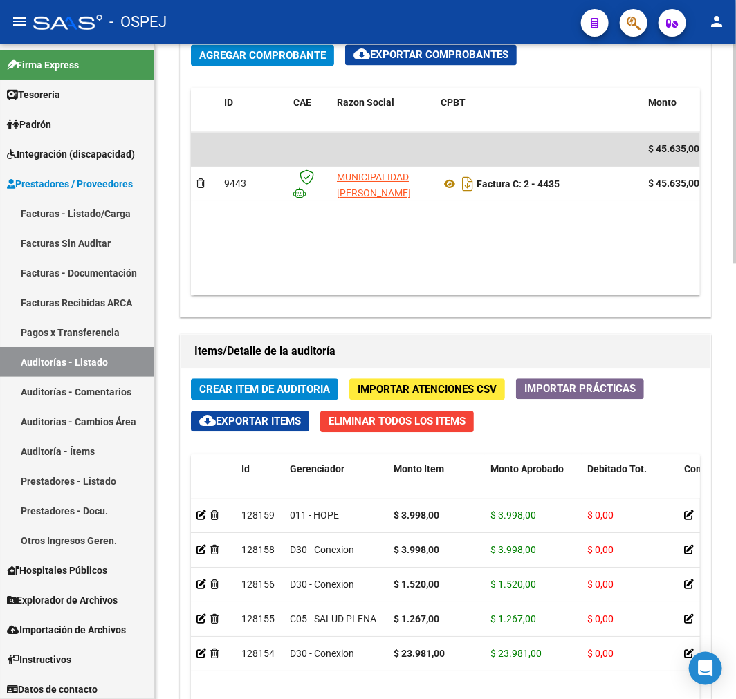
click at [307, 389] on span "Crear Item de Auditoria" at bounding box center [264, 389] width 131 height 12
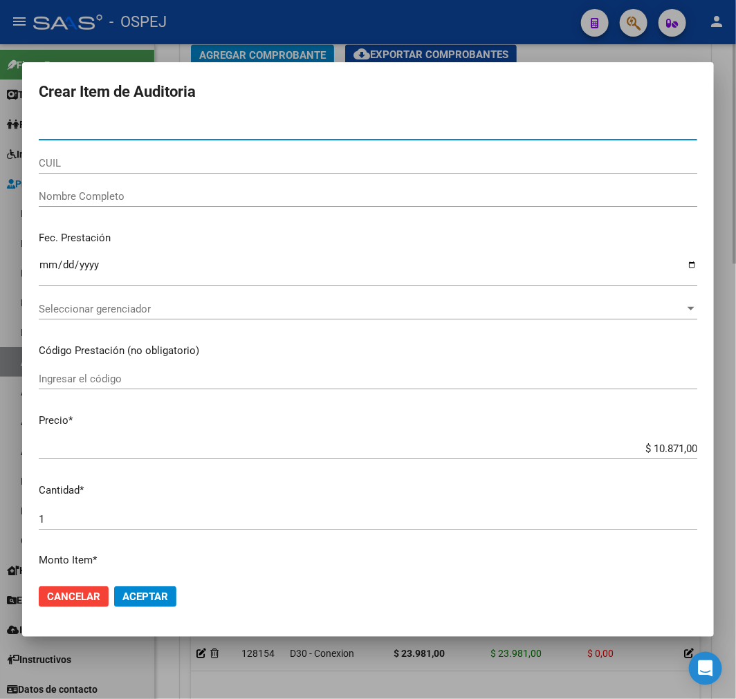
paste input "30063512"
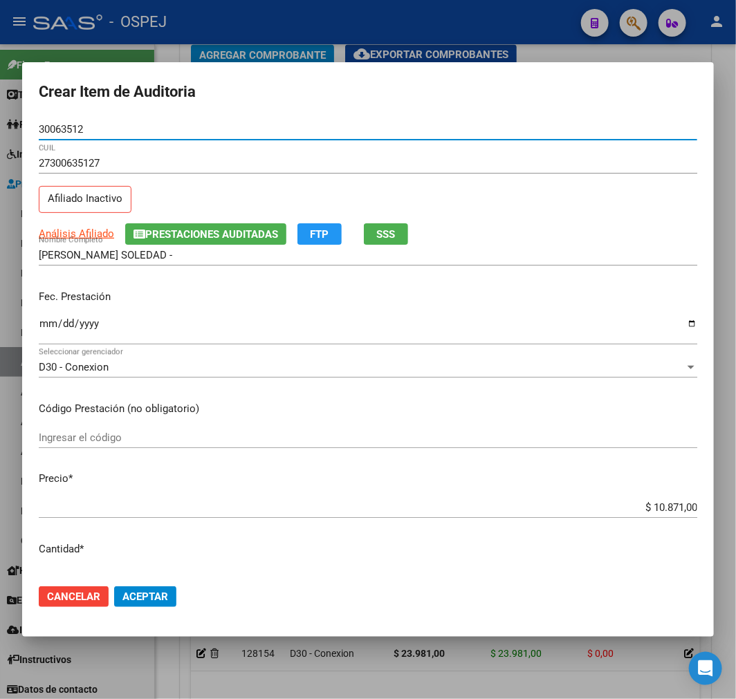
click at [147, 589] on button "Aceptar" at bounding box center [145, 597] width 62 height 21
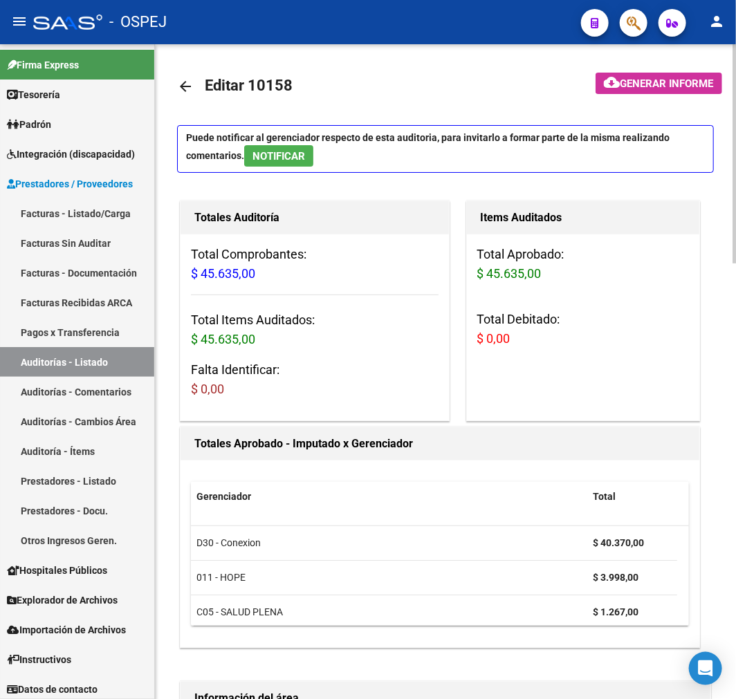
scroll to position [0, 0]
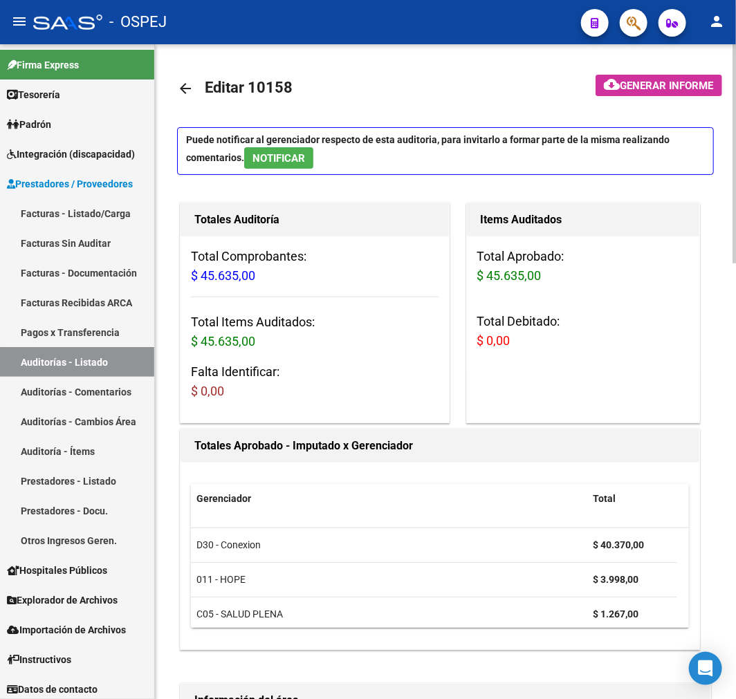
click at [199, 92] on link "arrow_back" at bounding box center [191, 88] width 28 height 33
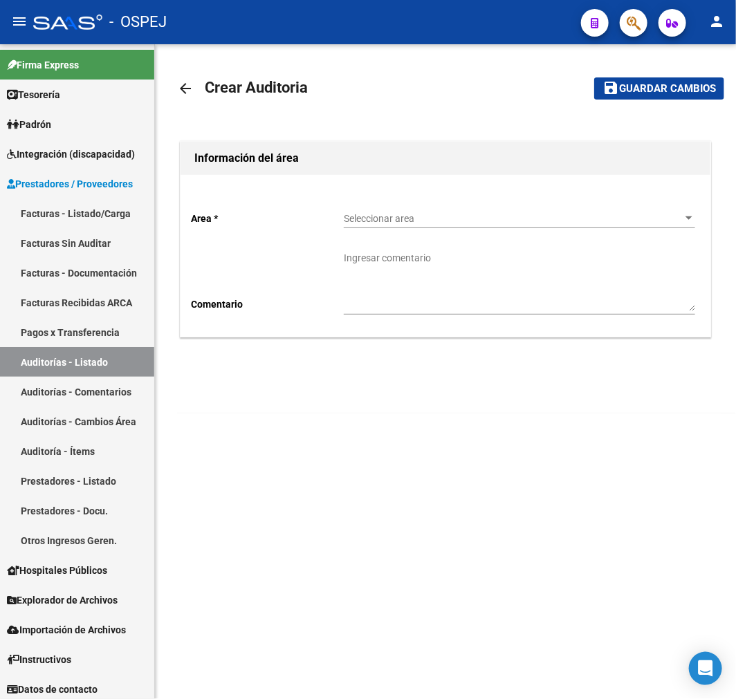
click at [349, 211] on div "Seleccionar area Seleccionar area" at bounding box center [519, 215] width 351 height 28
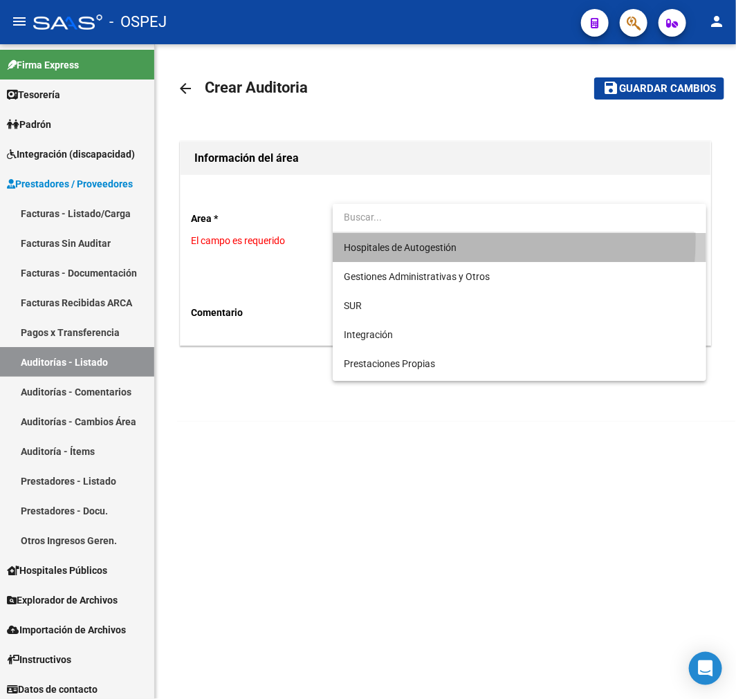
click at [416, 239] on span "Hospitales de Autogestión" at bounding box center [519, 247] width 351 height 29
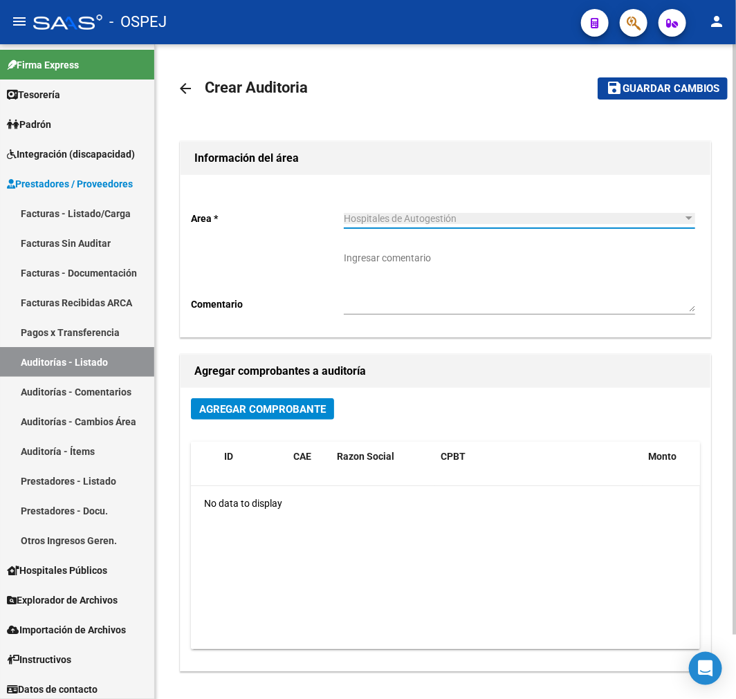
click at [241, 396] on div "Agregar Comprobante ID CAE Razon Social CPBT Monto Fecha Cpbt Fecha Recibido Do…" at bounding box center [446, 529] width 530 height 283
click at [241, 404] on span "Agregar Comprobante" at bounding box center [262, 409] width 127 height 12
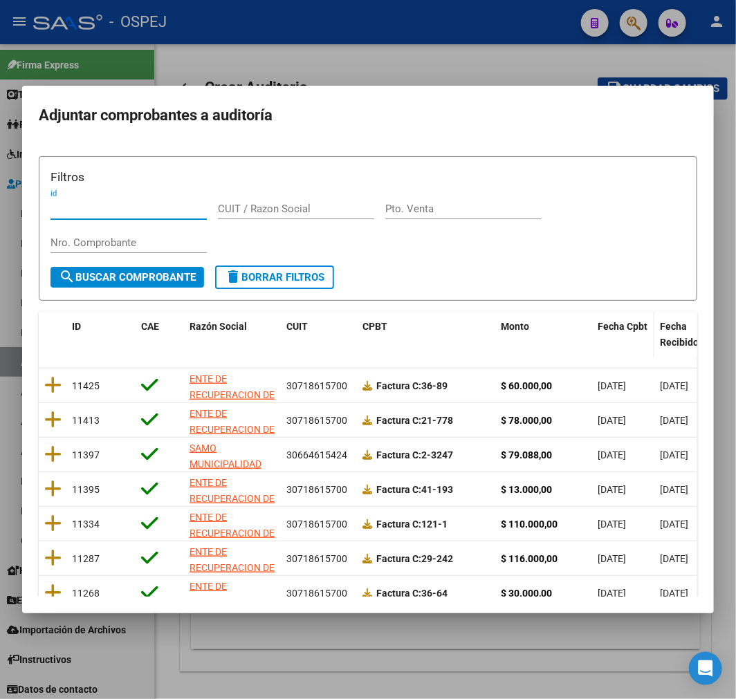
click at [614, 322] on span "Fecha Cpbt" at bounding box center [623, 326] width 50 height 11
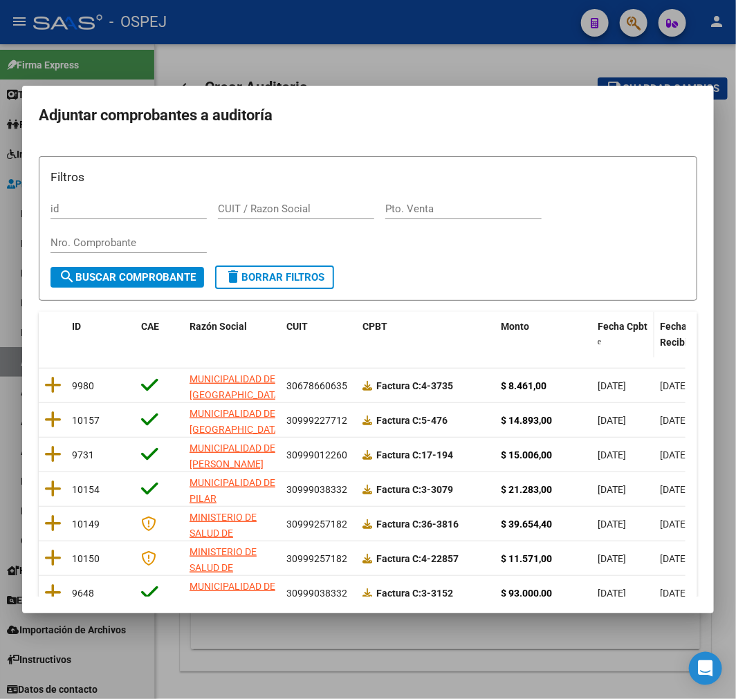
click at [614, 322] on span "Fecha Cpbt" at bounding box center [623, 326] width 50 height 11
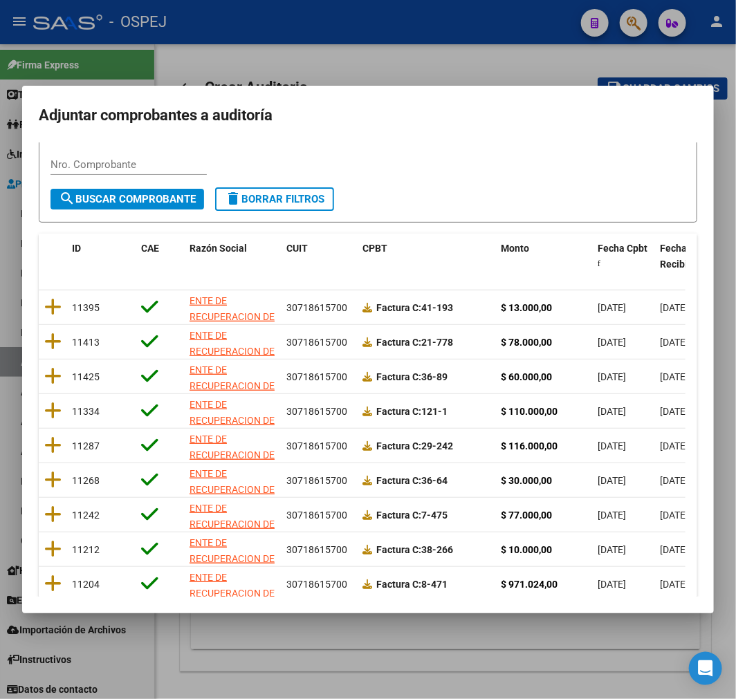
scroll to position [178, 0]
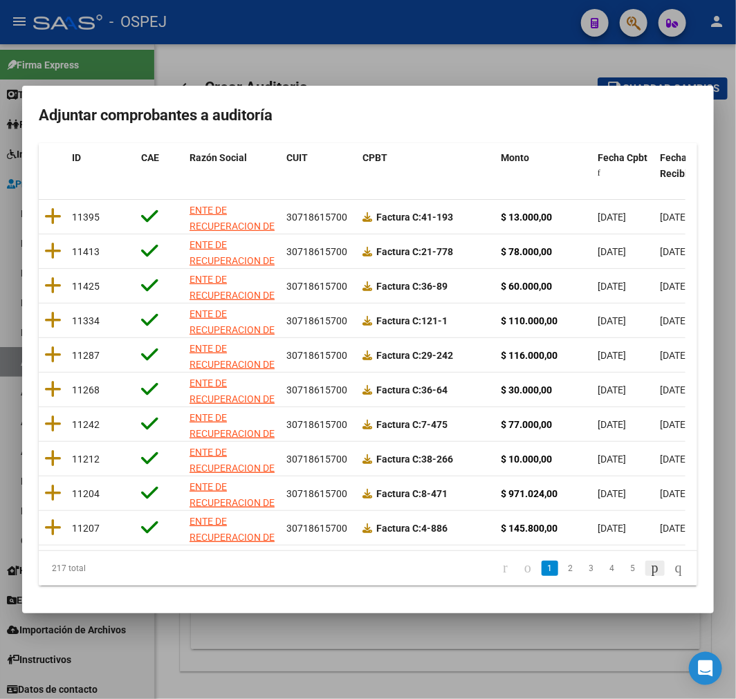
click at [650, 576] on icon "go to next page" at bounding box center [655, 568] width 11 height 17
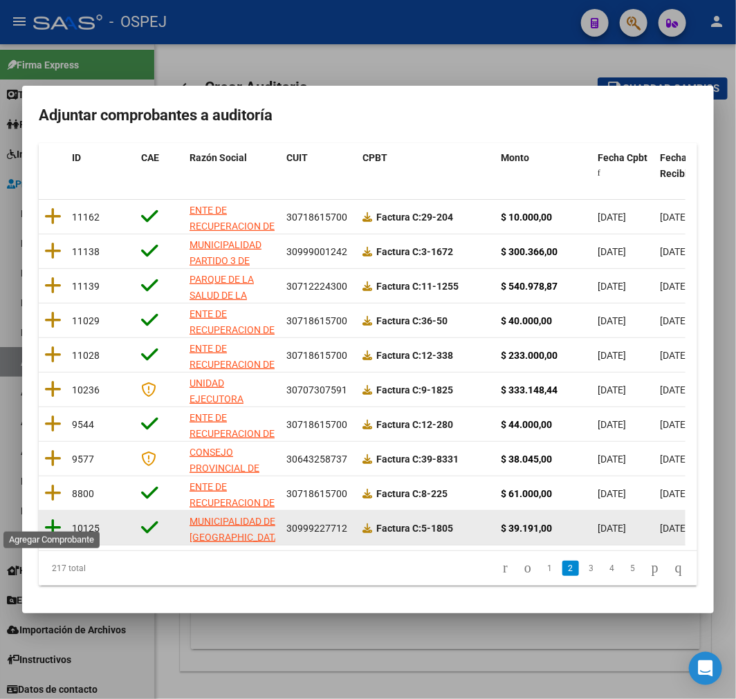
click at [46, 518] on icon at bounding box center [52, 527] width 17 height 19
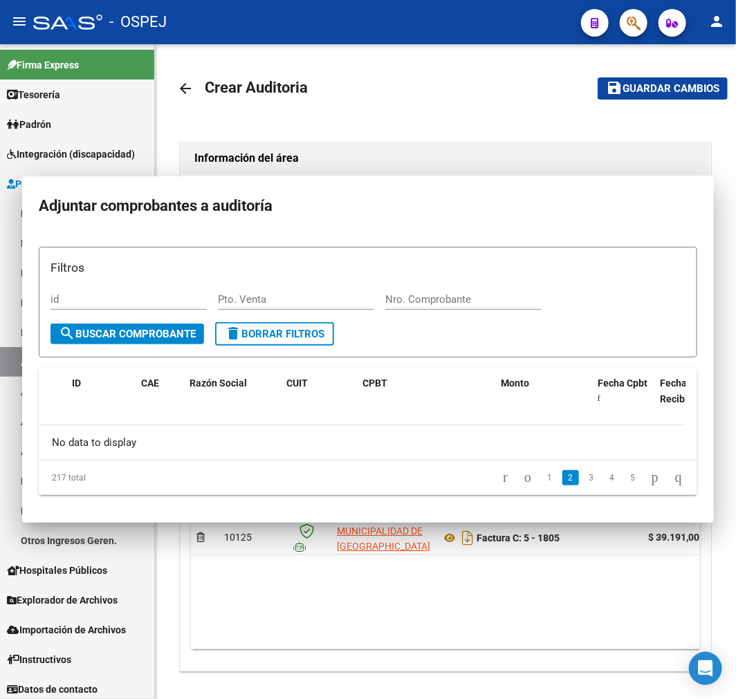
scroll to position [0, 0]
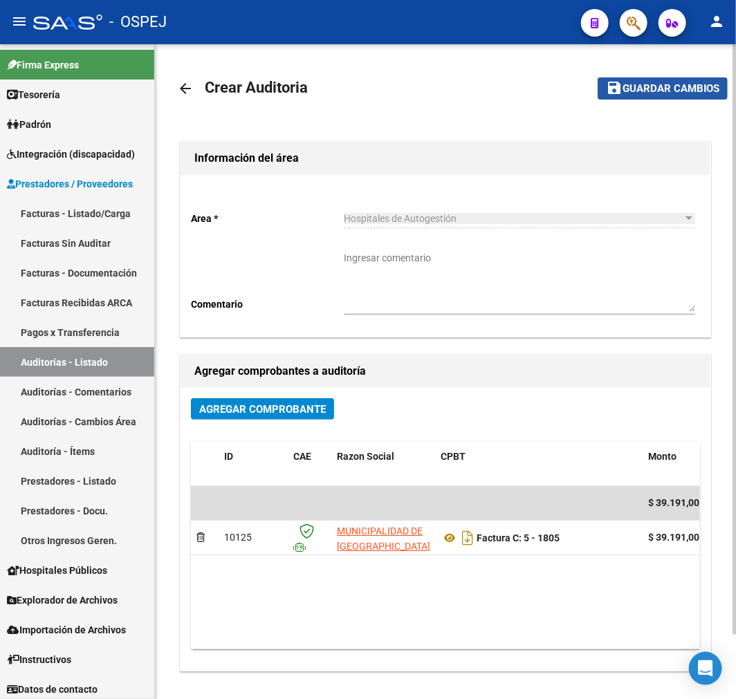
click at [692, 83] on span "Guardar cambios" at bounding box center [671, 89] width 97 height 12
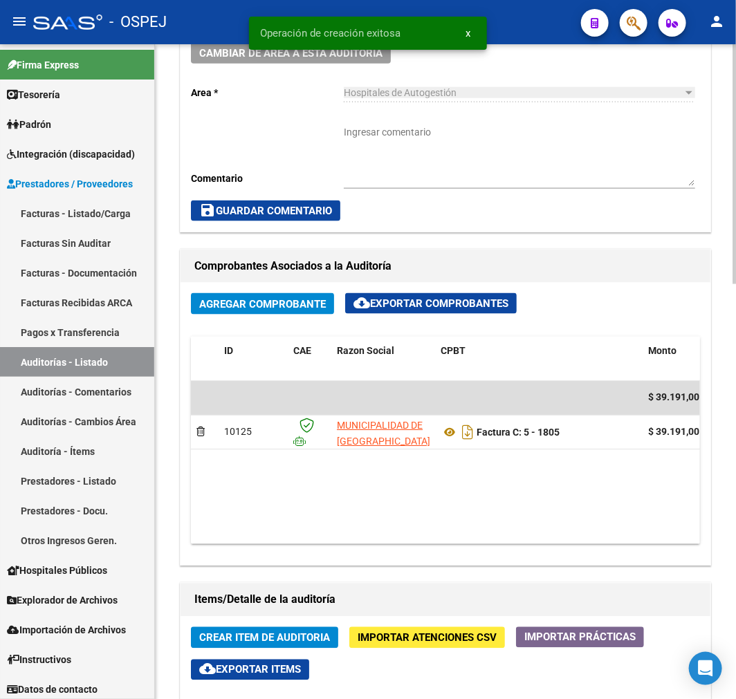
scroll to position [768, 0]
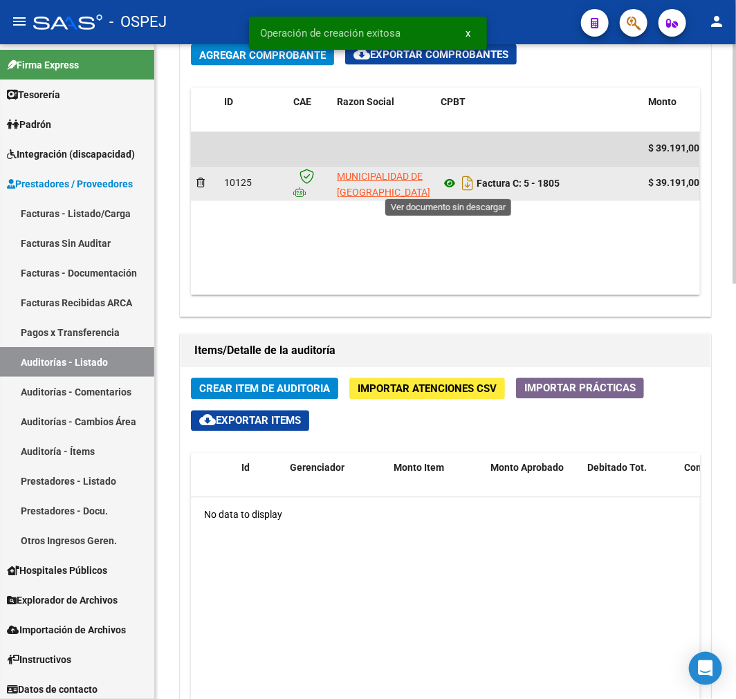
click at [450, 192] on icon at bounding box center [450, 184] width 18 height 17
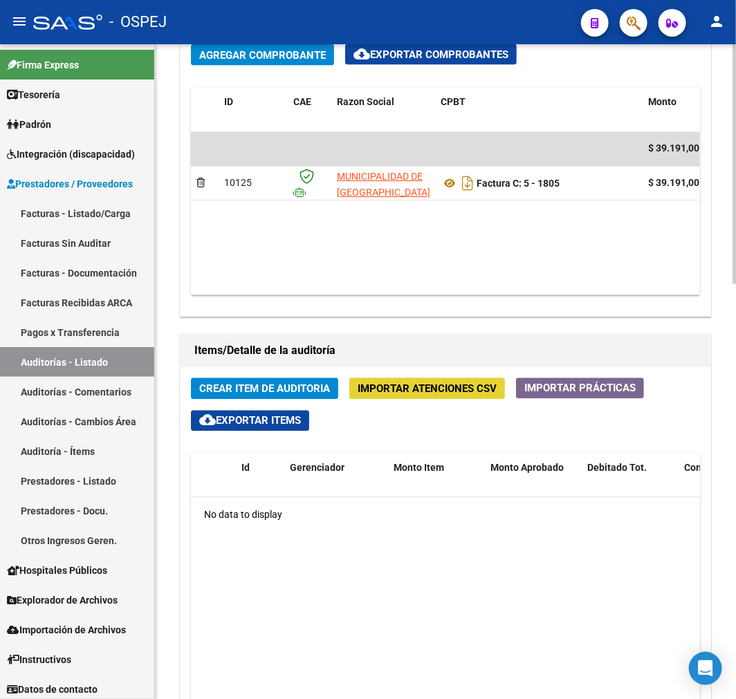
click at [462, 398] on button "Importar Atenciones CSV" at bounding box center [427, 388] width 156 height 21
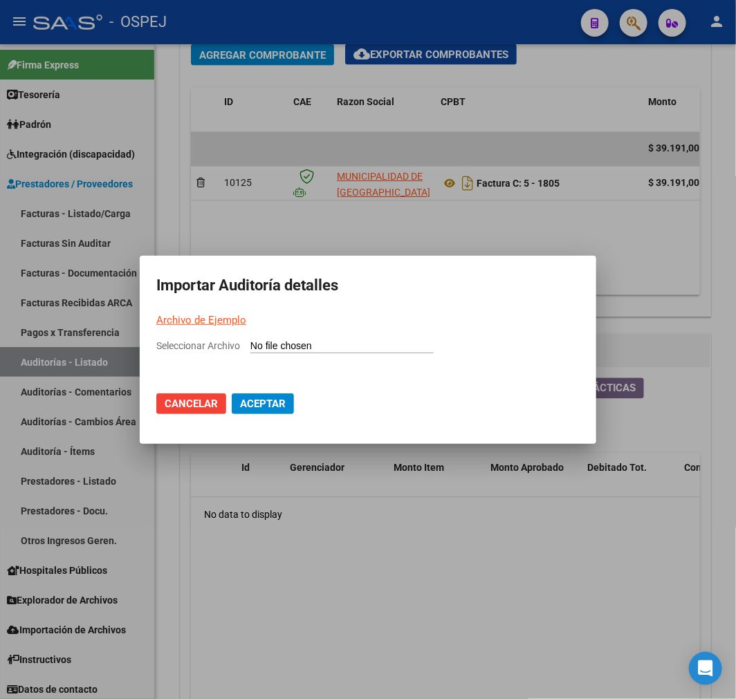
click at [329, 353] on input "Seleccionar Archivo" at bounding box center [341, 346] width 183 height 13
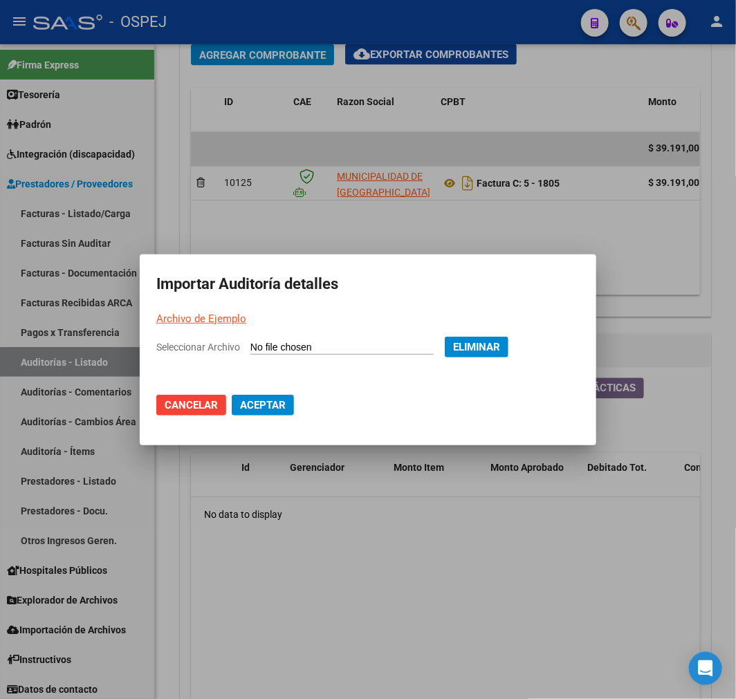
click at [271, 401] on span "Aceptar" at bounding box center [263, 405] width 46 height 12
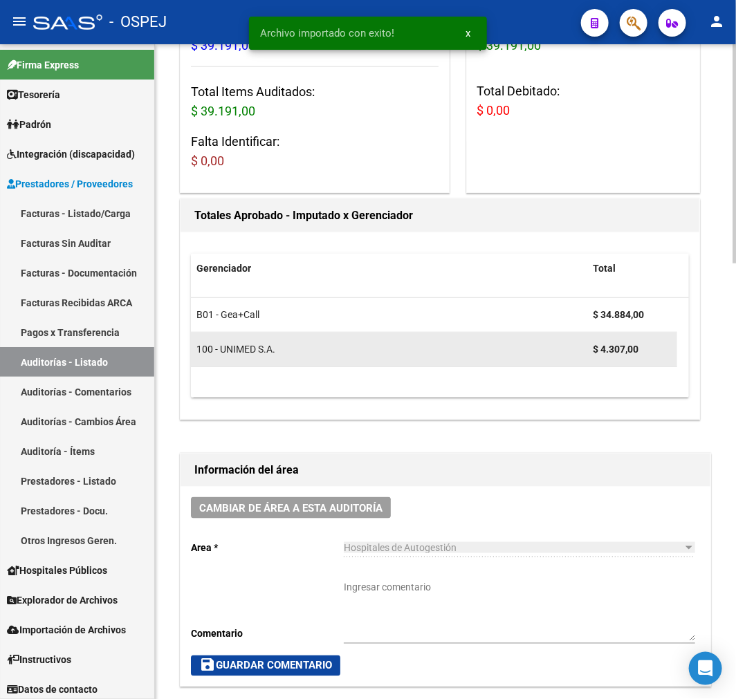
scroll to position [0, 0]
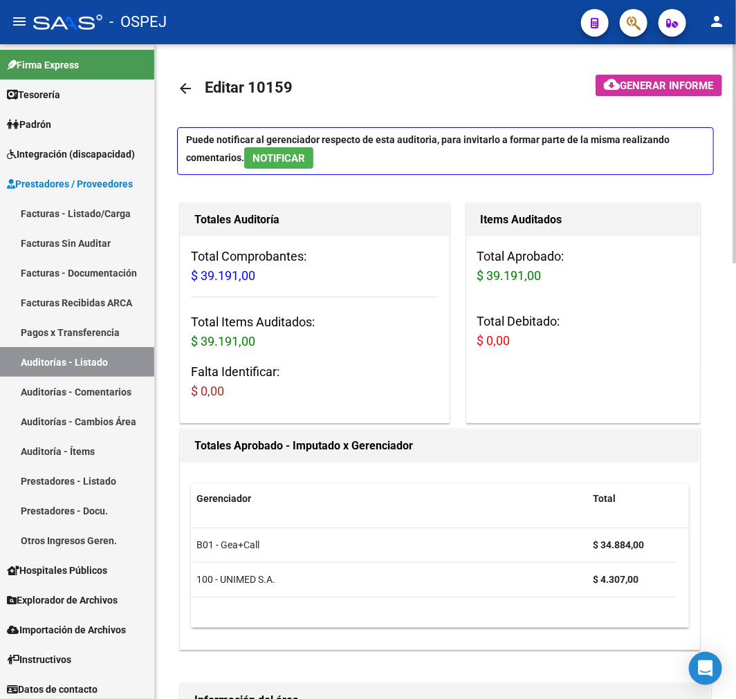
click at [201, 94] on link "arrow_back" at bounding box center [191, 88] width 28 height 33
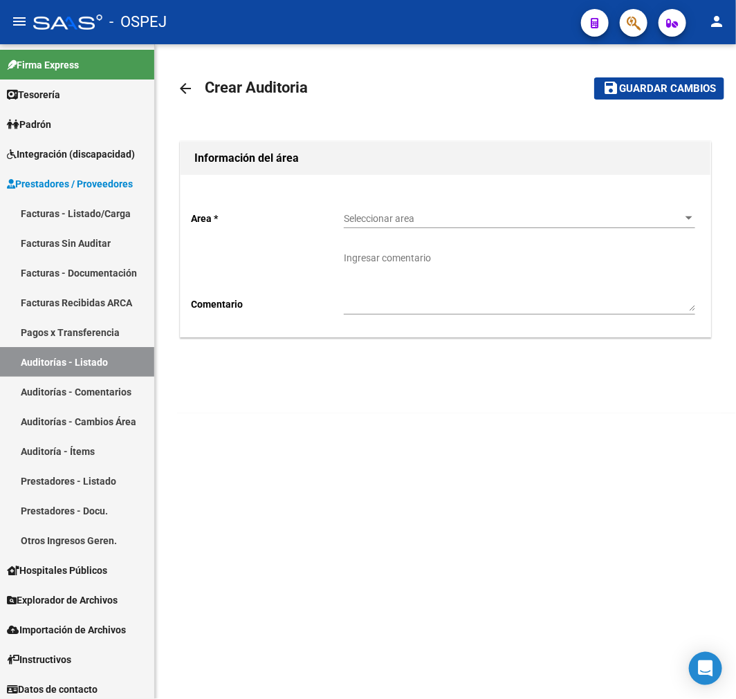
click at [374, 228] on div "Seleccionar area Seleccionar area" at bounding box center [519, 215] width 351 height 28
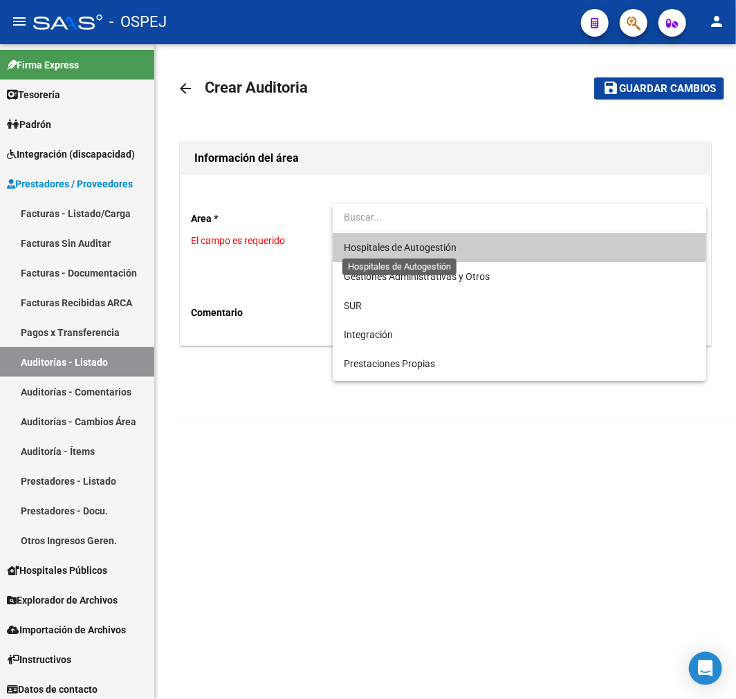
click at [424, 244] on span "Hospitales de Autogestión" at bounding box center [400, 247] width 113 height 11
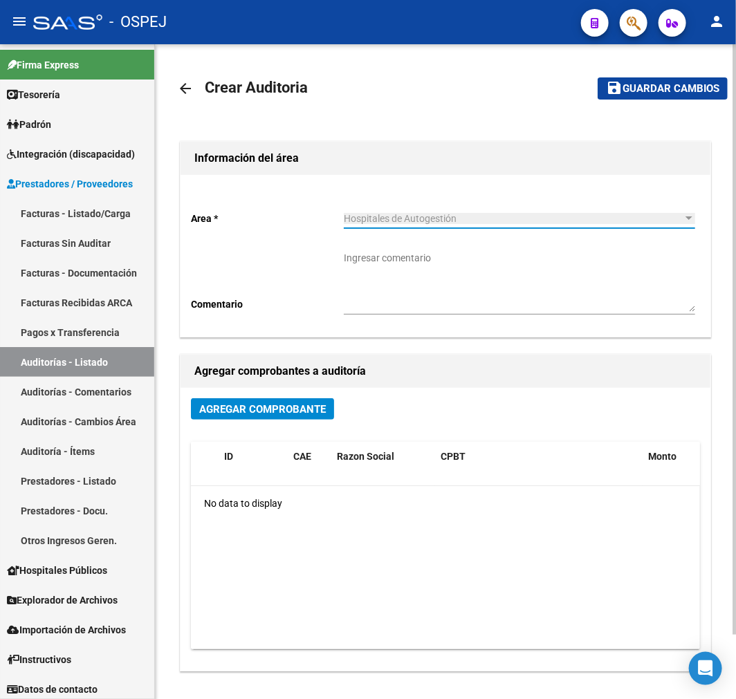
click at [313, 414] on span "Agregar Comprobante" at bounding box center [262, 409] width 127 height 12
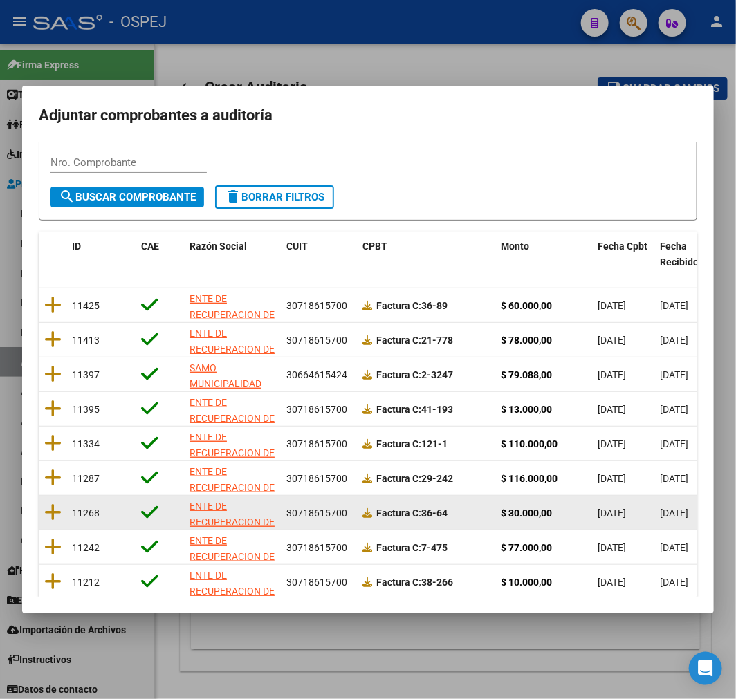
scroll to position [178, 0]
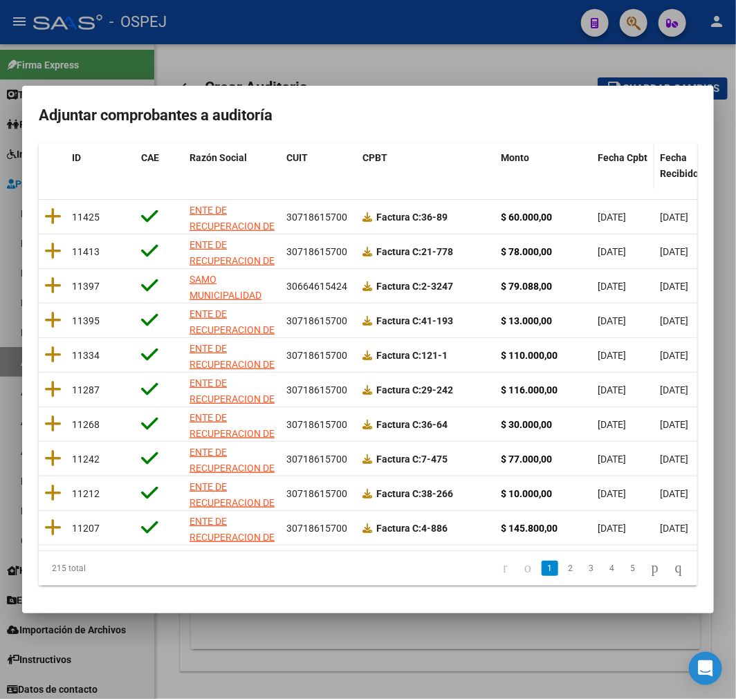
click at [611, 159] on datatable-header-cell "Fecha Cpbt" at bounding box center [623, 166] width 62 height 46
click at [627, 152] on span "Fecha Cpbt" at bounding box center [623, 157] width 50 height 11
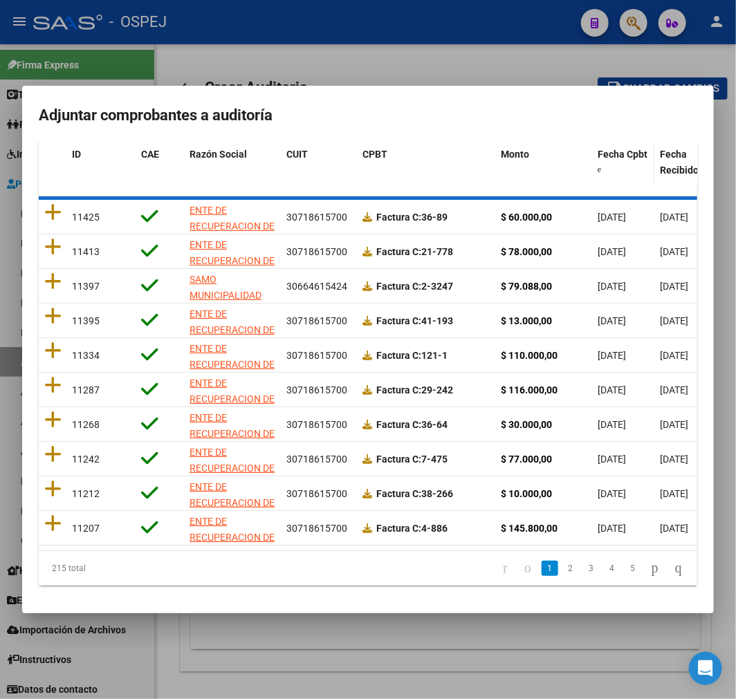
click at [625, 149] on span "Fecha Cpbt" at bounding box center [623, 154] width 50 height 11
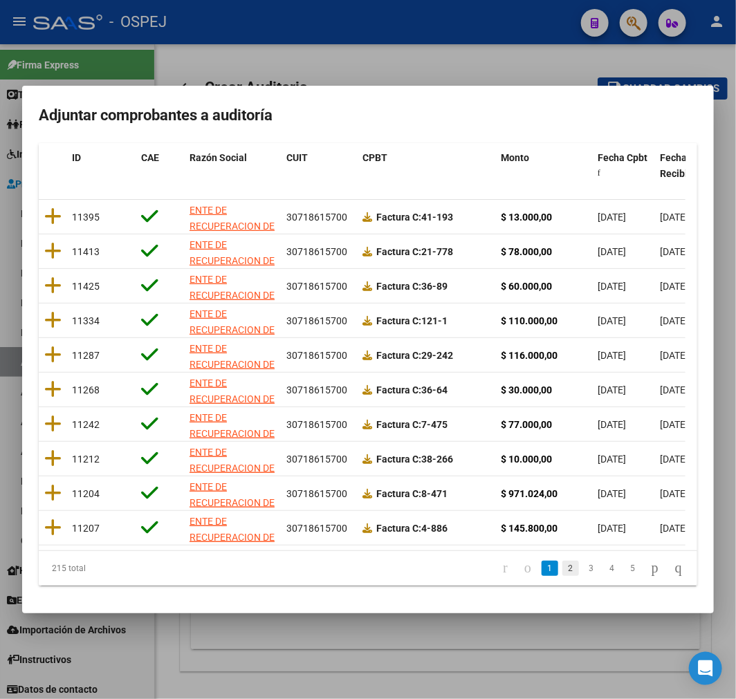
click at [562, 562] on link "2" at bounding box center [570, 568] width 17 height 15
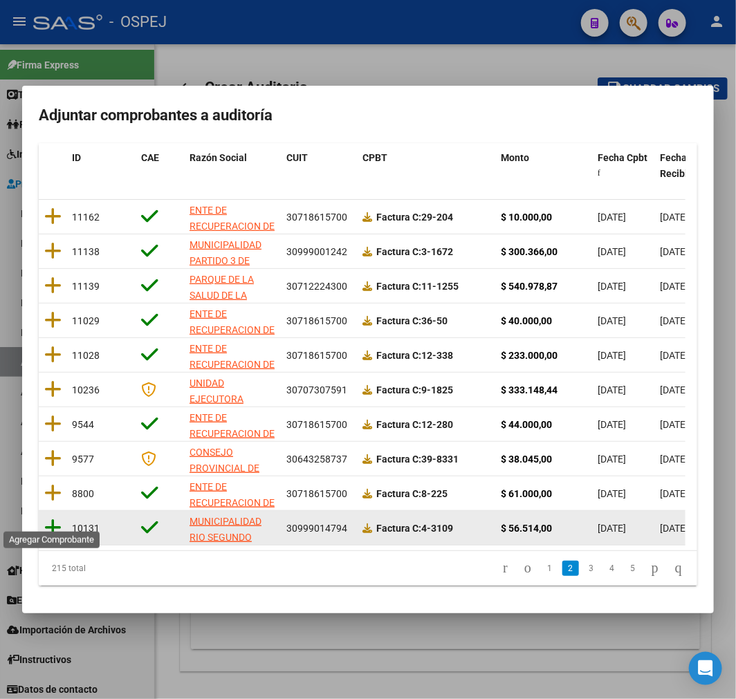
click at [53, 518] on icon at bounding box center [52, 527] width 17 height 19
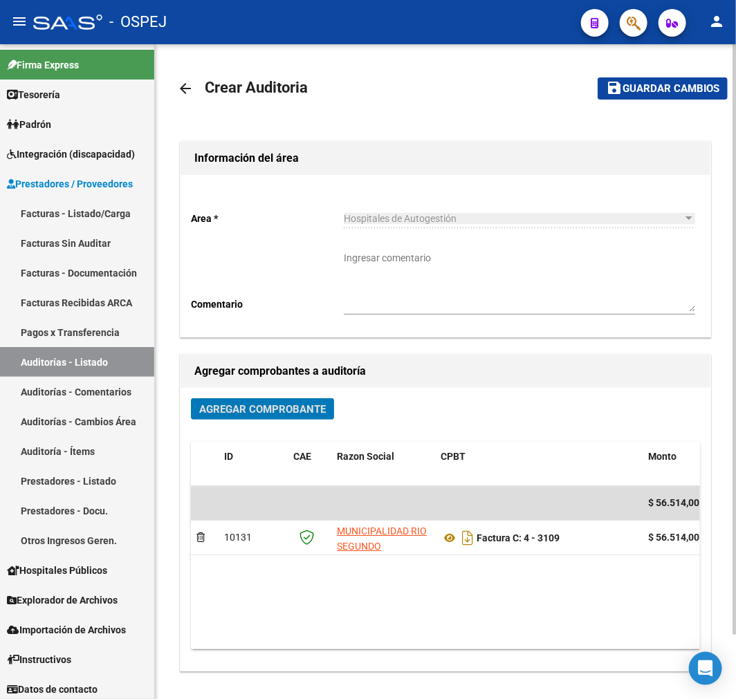
click at [706, 90] on span "Guardar cambios" at bounding box center [671, 89] width 97 height 12
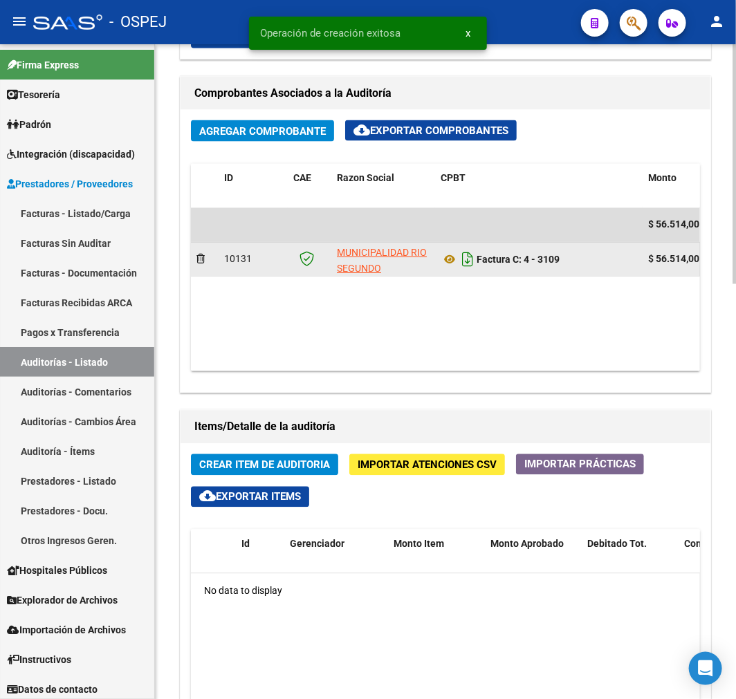
scroll to position [692, 0]
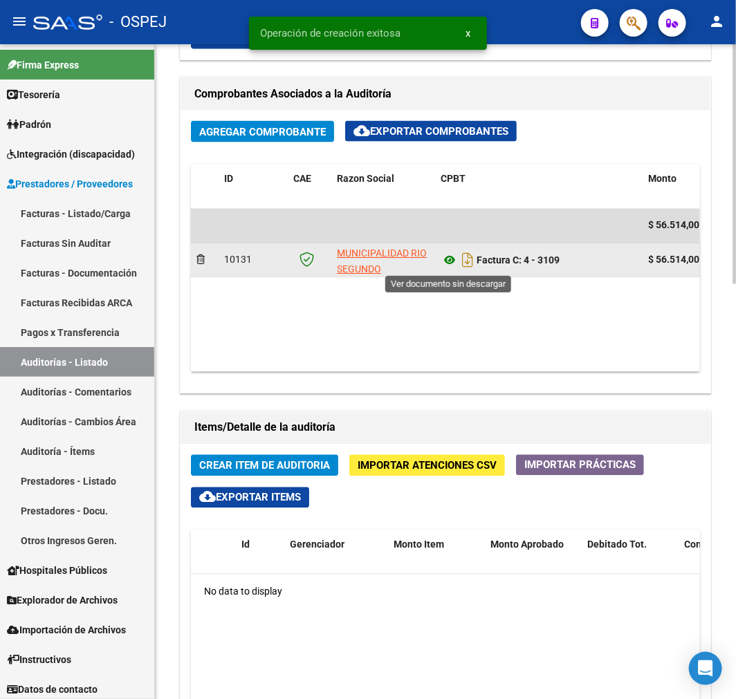
click at [446, 269] on icon at bounding box center [450, 260] width 18 height 17
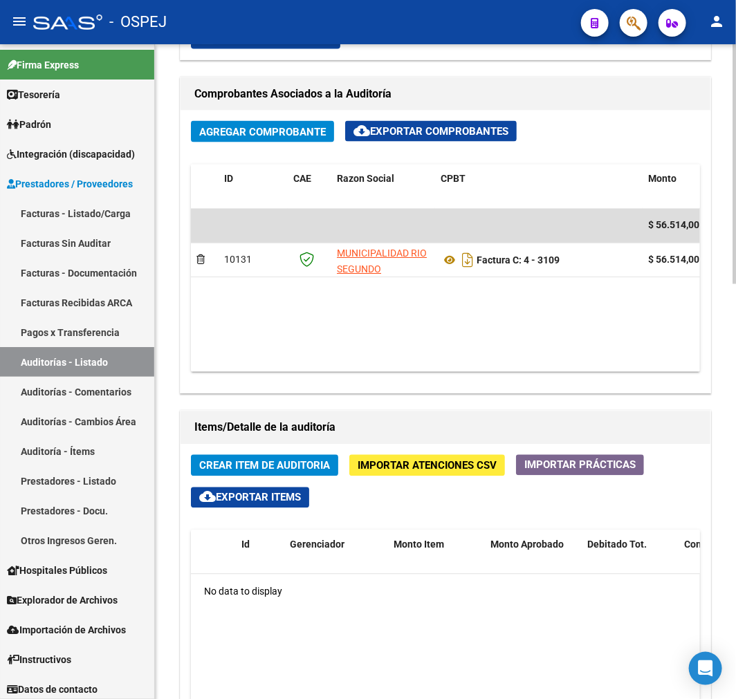
click at [416, 474] on button "Importar Atenciones CSV" at bounding box center [427, 465] width 156 height 21
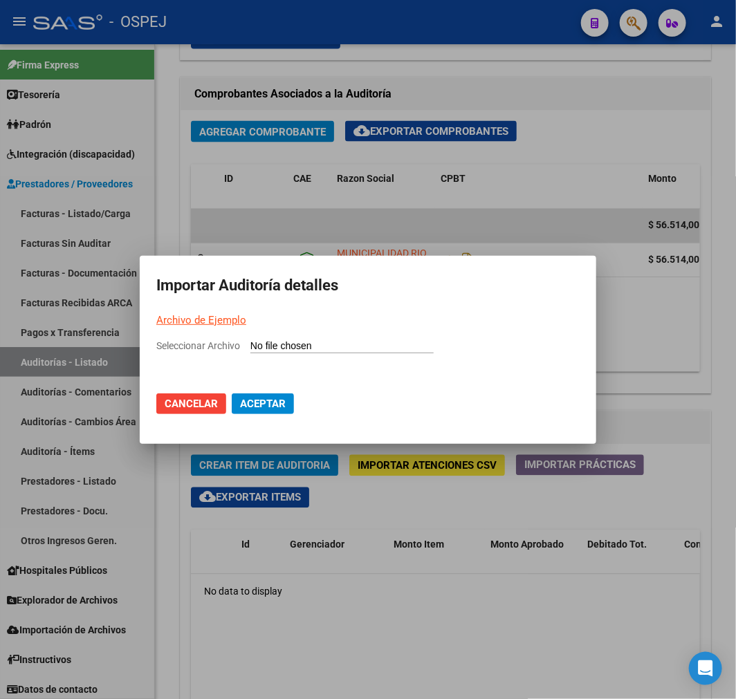
click at [349, 344] on input "Seleccionar Archivo" at bounding box center [341, 346] width 183 height 13
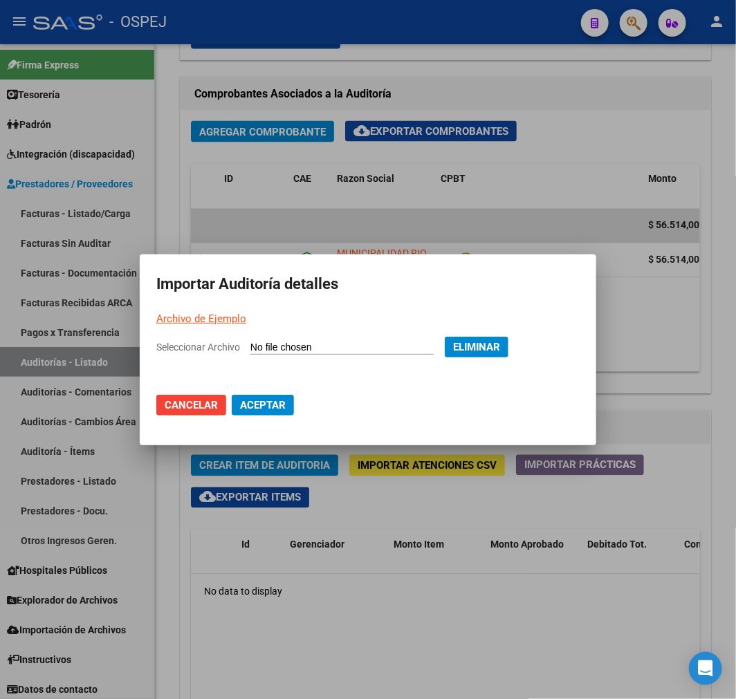
click at [278, 395] on button "Aceptar" at bounding box center [263, 405] width 62 height 21
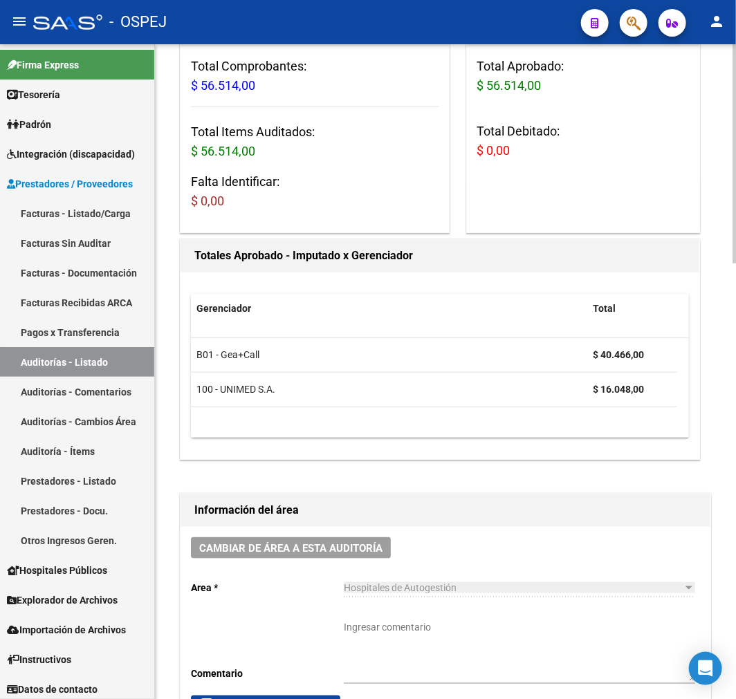
scroll to position [0, 0]
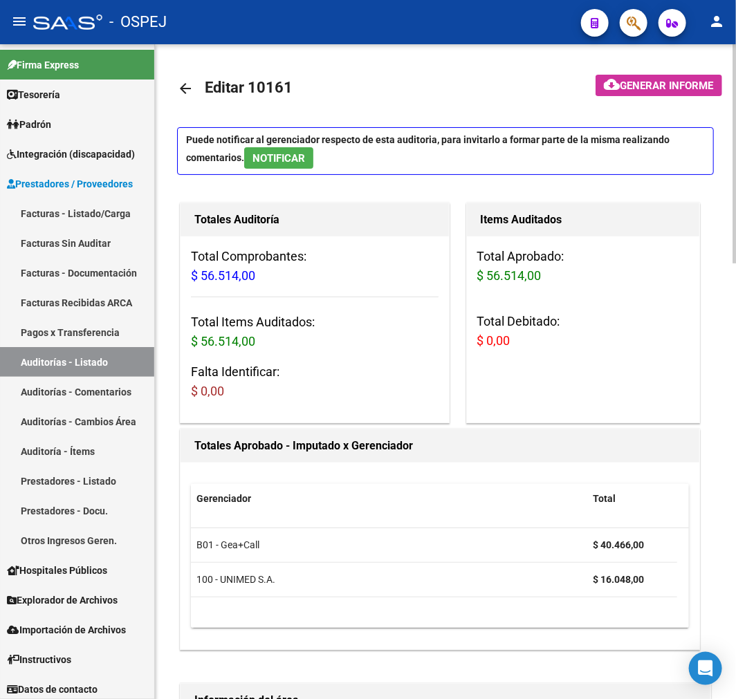
click at [190, 76] on link "arrow_back" at bounding box center [191, 88] width 28 height 33
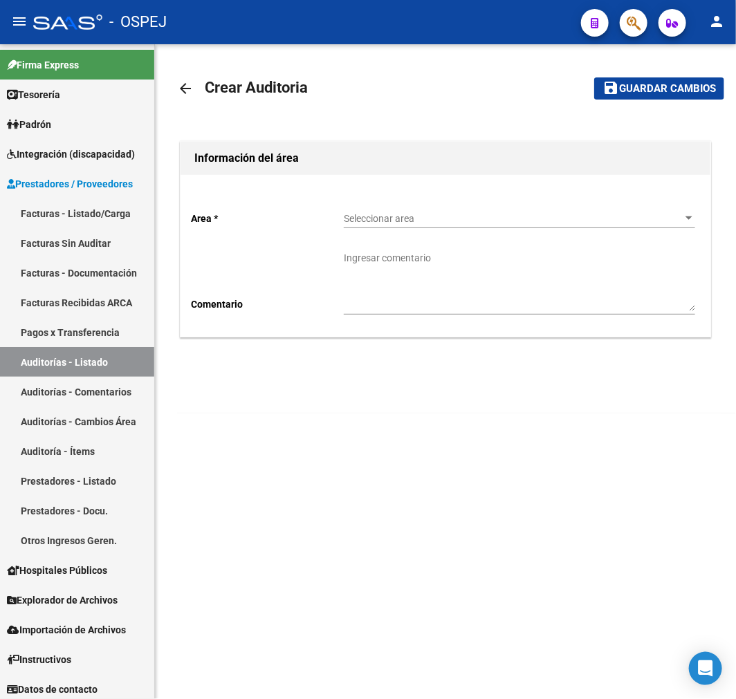
click at [515, 213] on span "Seleccionar area" at bounding box center [513, 219] width 339 height 12
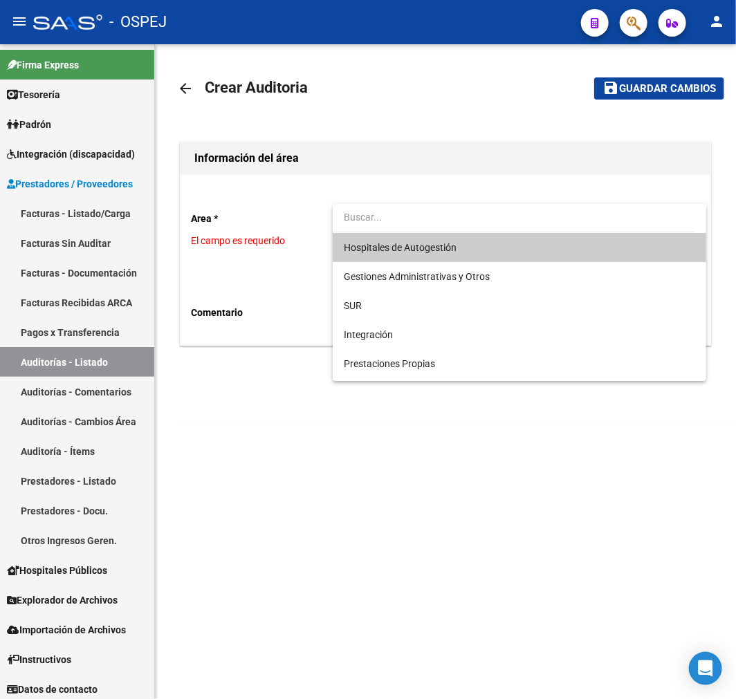
click at [486, 243] on span "Hospitales de Autogestión" at bounding box center [519, 247] width 351 height 29
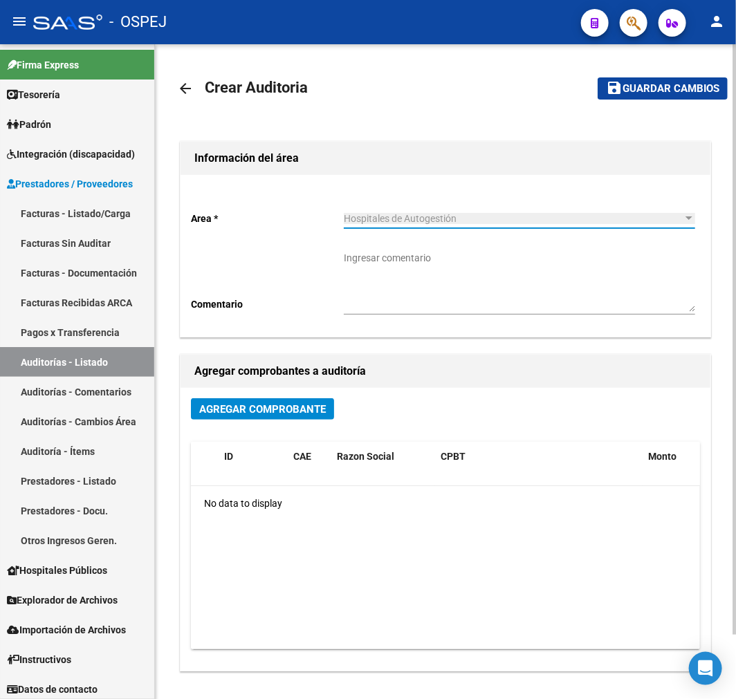
click at [311, 412] on span "Agregar Comprobante" at bounding box center [262, 409] width 127 height 12
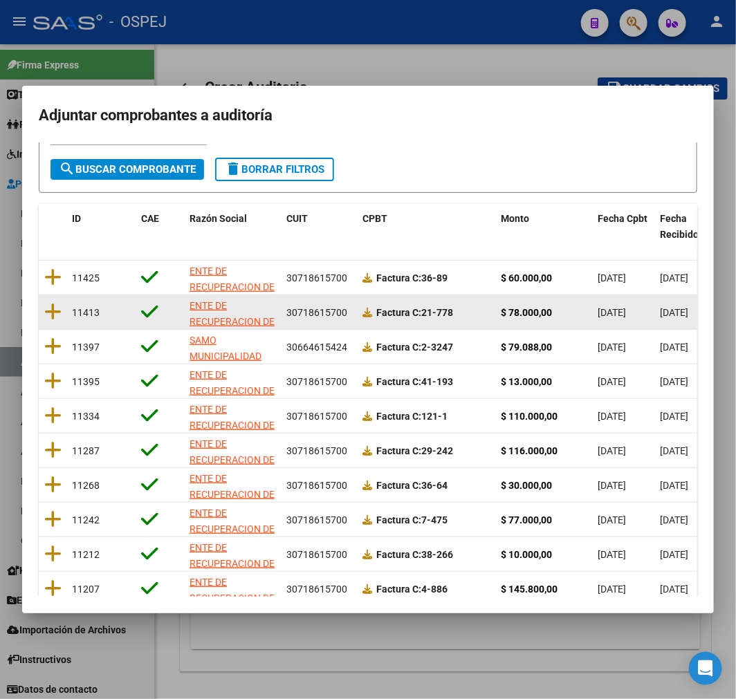
scroll to position [178, 0]
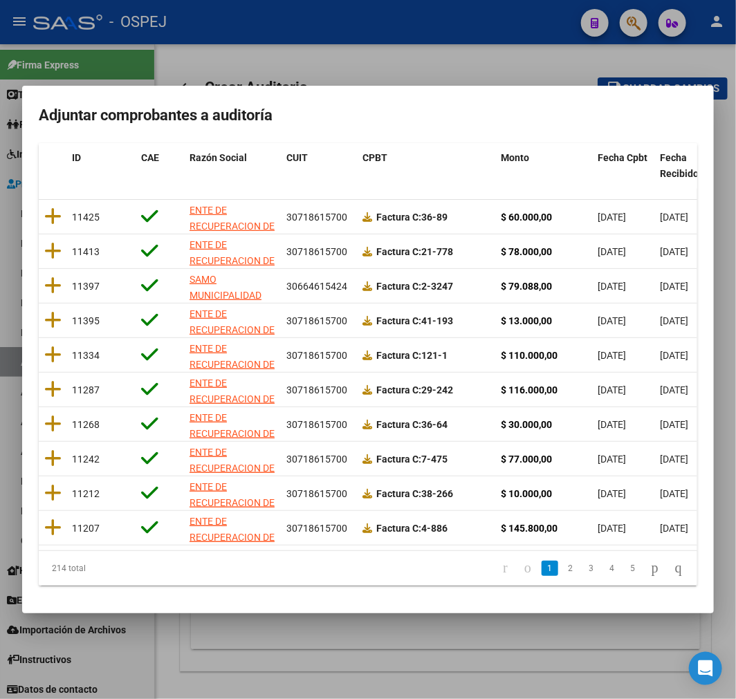
click at [641, 140] on mat-dialog-container "Adjuntar comprobantes a auditoría Filtros id CUIT / Razon Social Pto. Venta Nro…" at bounding box center [368, 350] width 692 height 528
click at [621, 152] on span "Fecha Cpbt" at bounding box center [623, 157] width 50 height 11
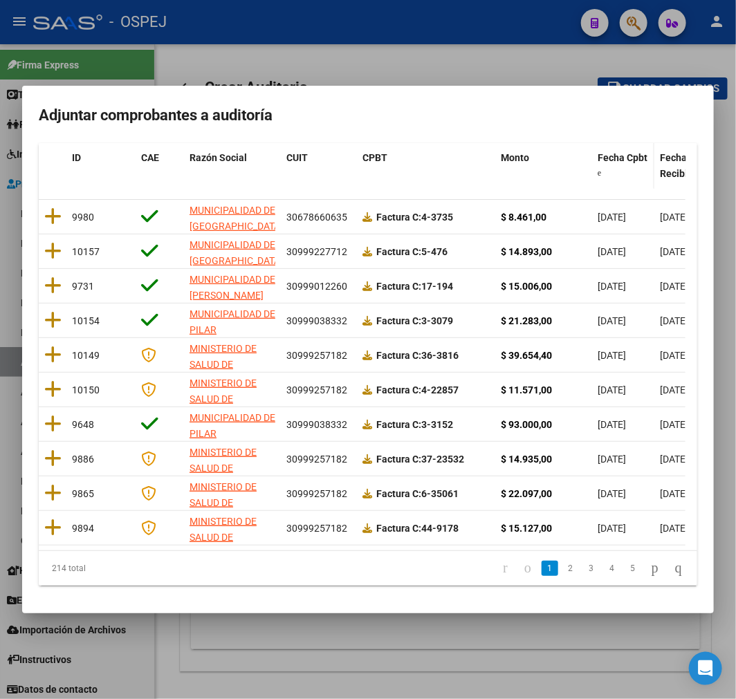
click at [621, 152] on span "Fecha Cpbt" at bounding box center [623, 157] width 50 height 11
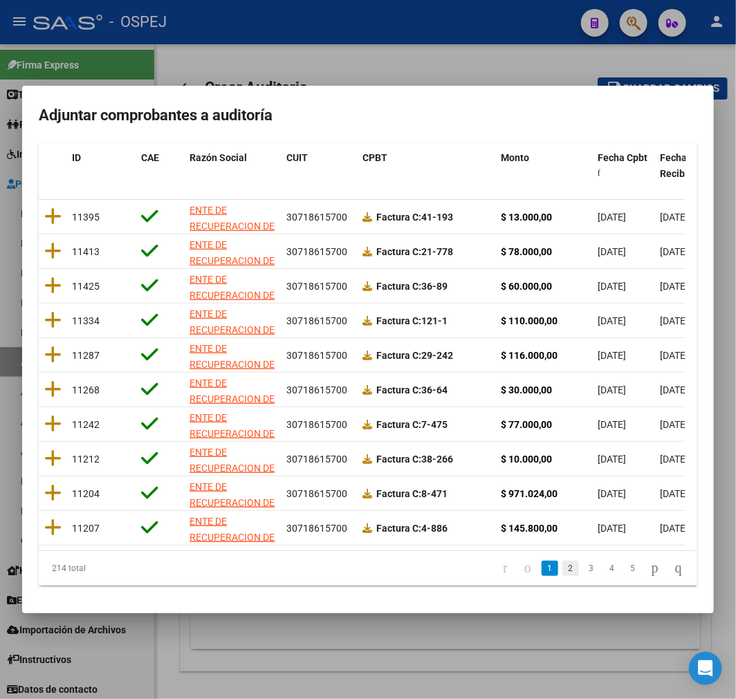
click at [562, 571] on link "2" at bounding box center [570, 568] width 17 height 15
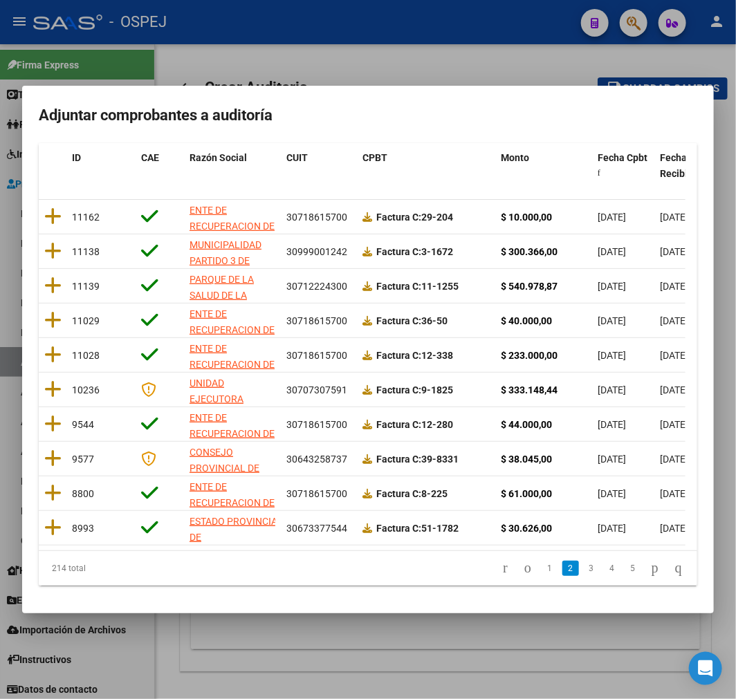
click at [583, 567] on link "3" at bounding box center [591, 568] width 17 height 15
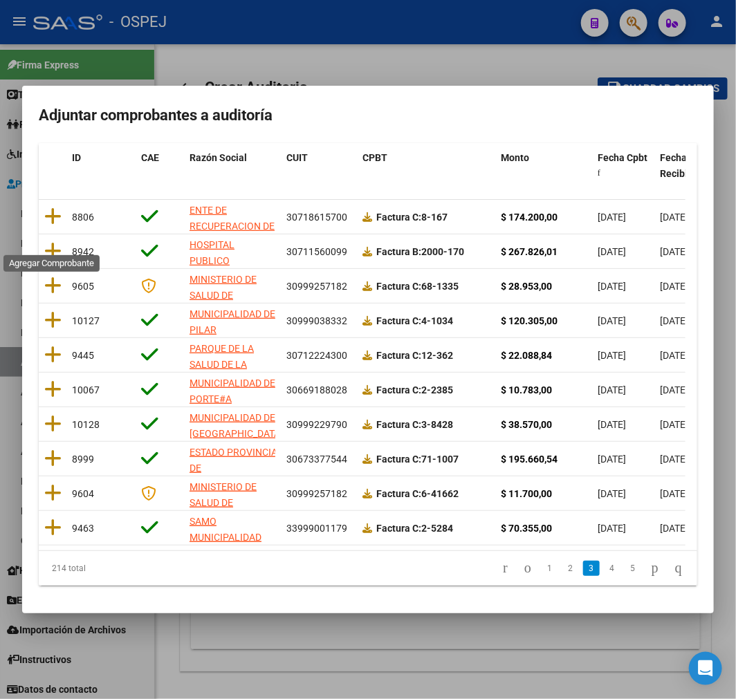
click at [49, 241] on icon at bounding box center [52, 250] width 17 height 19
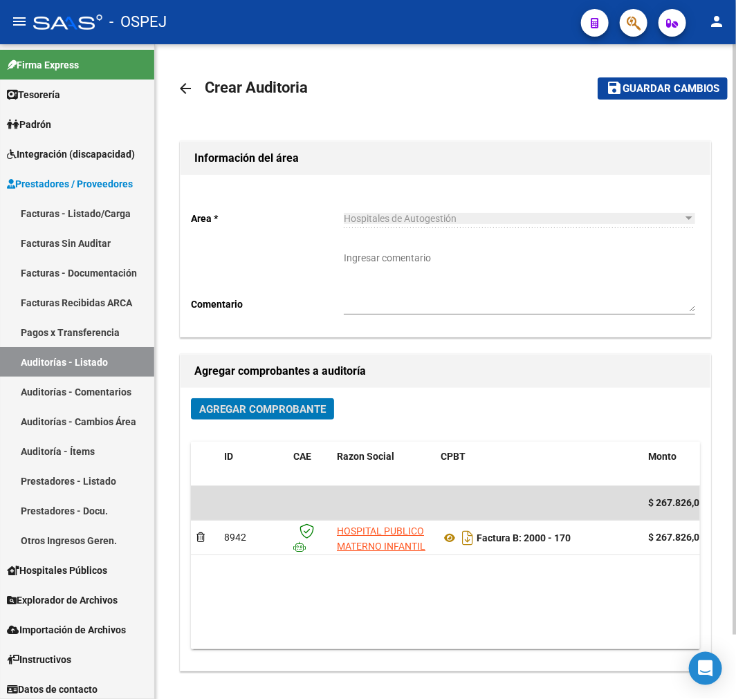
click at [665, 93] on span "Guardar cambios" at bounding box center [671, 89] width 97 height 12
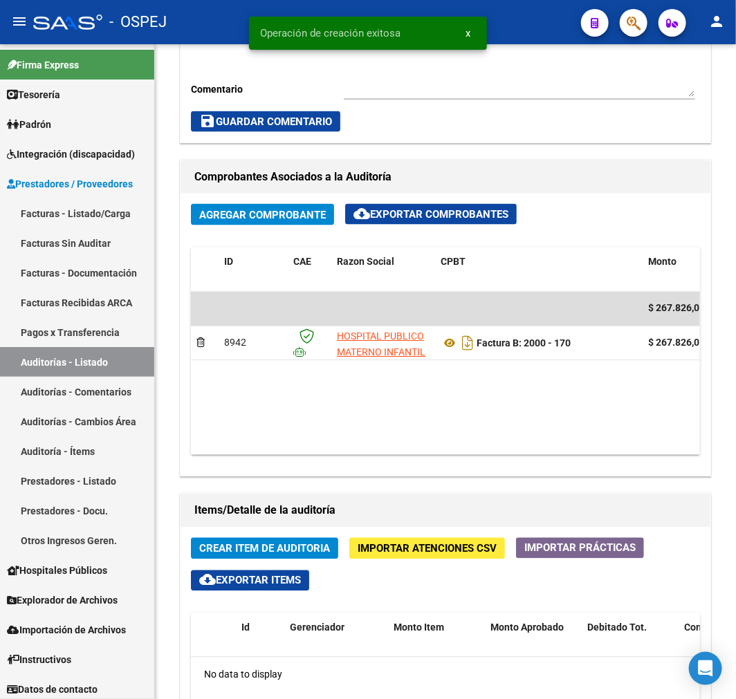
scroll to position [614, 0]
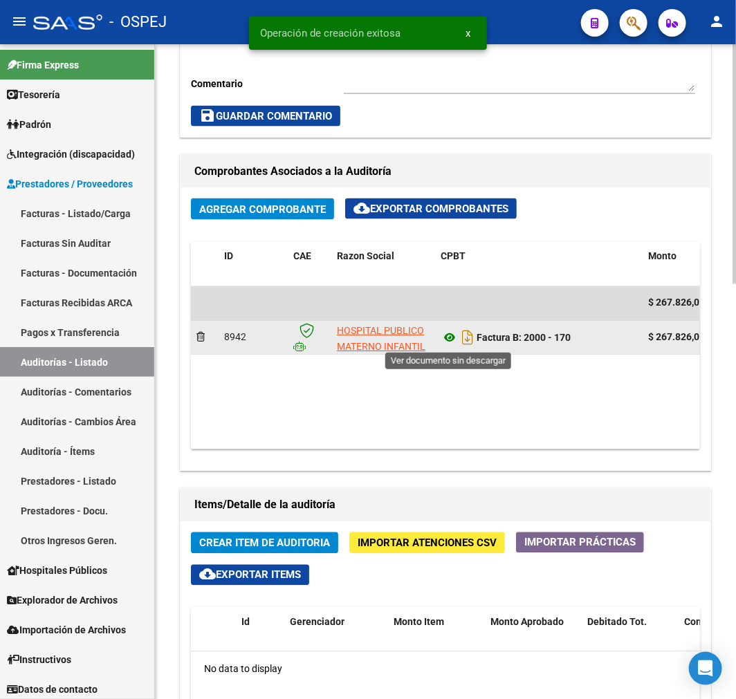
click at [454, 342] on icon at bounding box center [450, 338] width 18 height 17
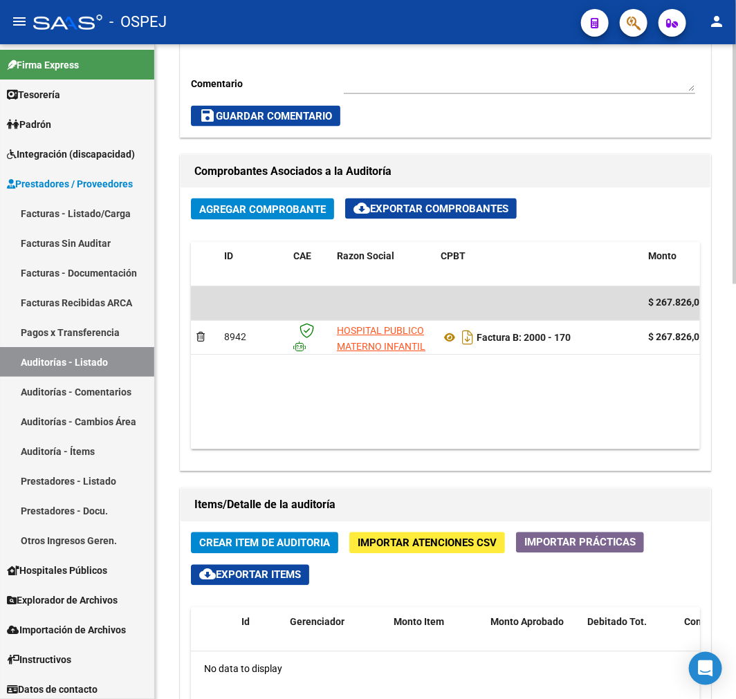
drag, startPoint x: 365, startPoint y: 450, endPoint x: 438, endPoint y: 445, distance: 72.8
click at [438, 445] on datatable-body "$ 267.826,01 8942 HOSPITAL PUBLICO MATERNO INFANTIL SOCIEDAD DEL ESTADO Factura…" at bounding box center [445, 367] width 509 height 163
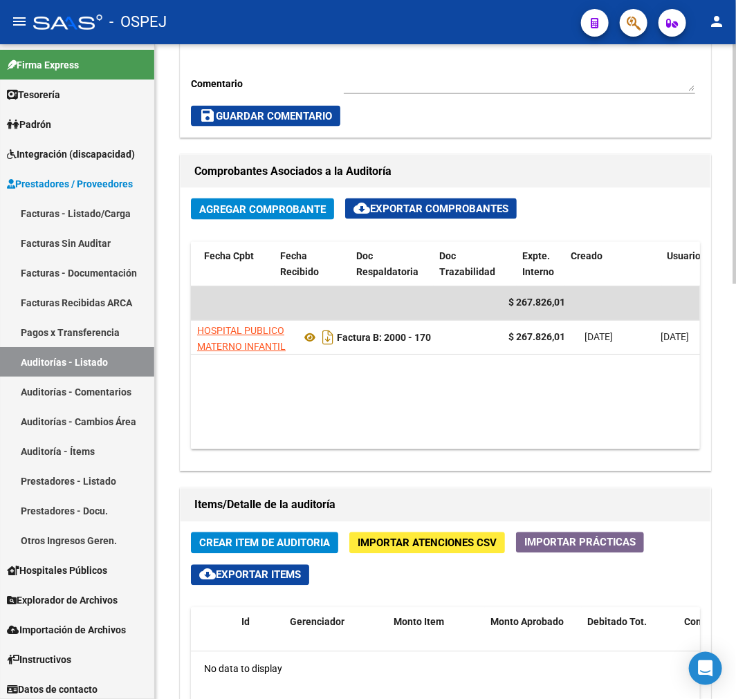
scroll to position [0, 571]
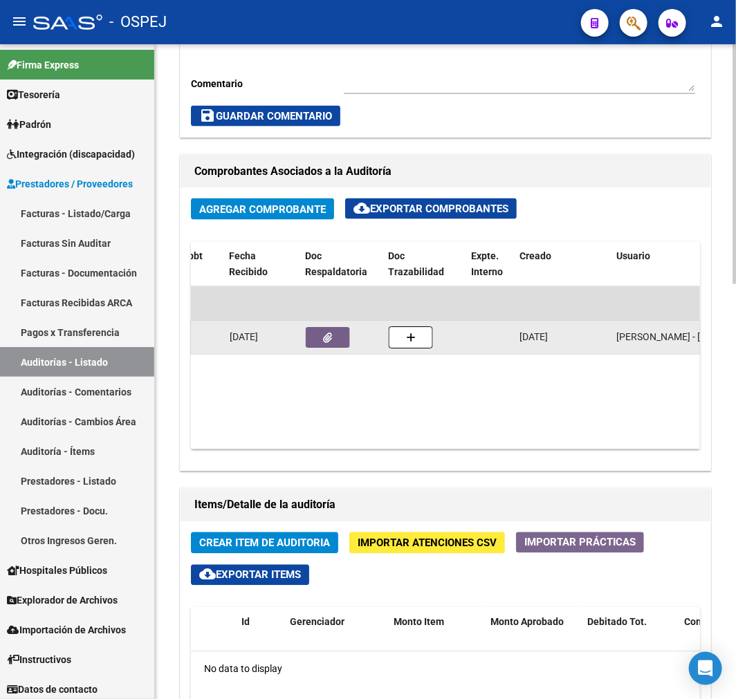
drag, startPoint x: 367, startPoint y: 344, endPoint x: 340, endPoint y: 350, distance: 27.5
click at [340, 350] on datatable-body-cell at bounding box center [341, 338] width 83 height 34
click at [319, 322] on datatable-body-cell at bounding box center [341, 338] width 83 height 34
click at [326, 337] on icon "button" at bounding box center [328, 338] width 9 height 10
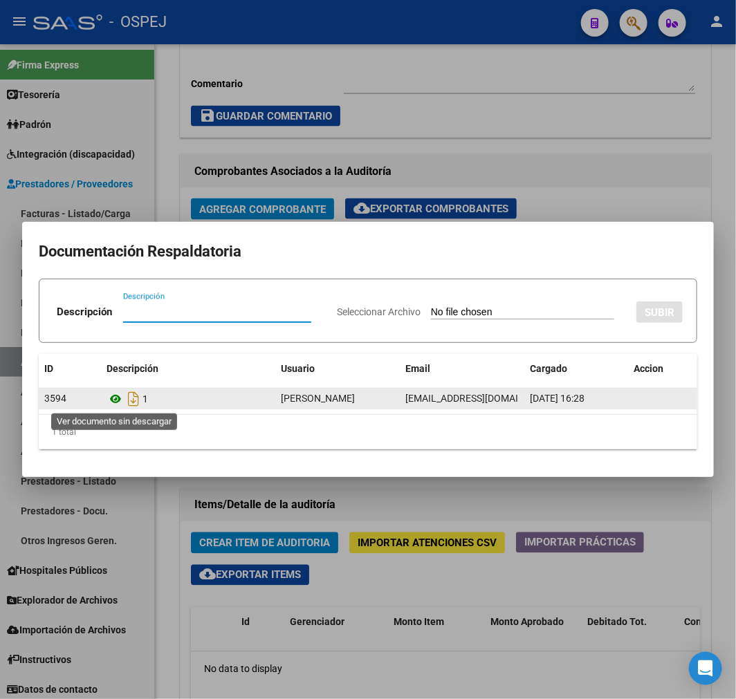
click at [121, 401] on icon at bounding box center [116, 399] width 18 height 17
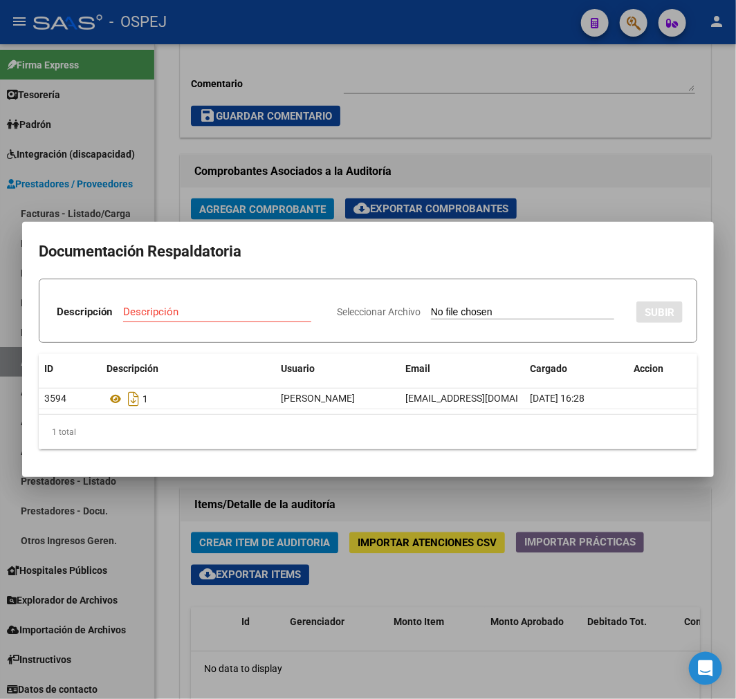
drag, startPoint x: 241, startPoint y: 334, endPoint x: 241, endPoint y: 326, distance: 7.6
click at [241, 333] on div "Descripción" at bounding box center [217, 319] width 188 height 34
click at [305, 496] on div at bounding box center [368, 349] width 736 height 699
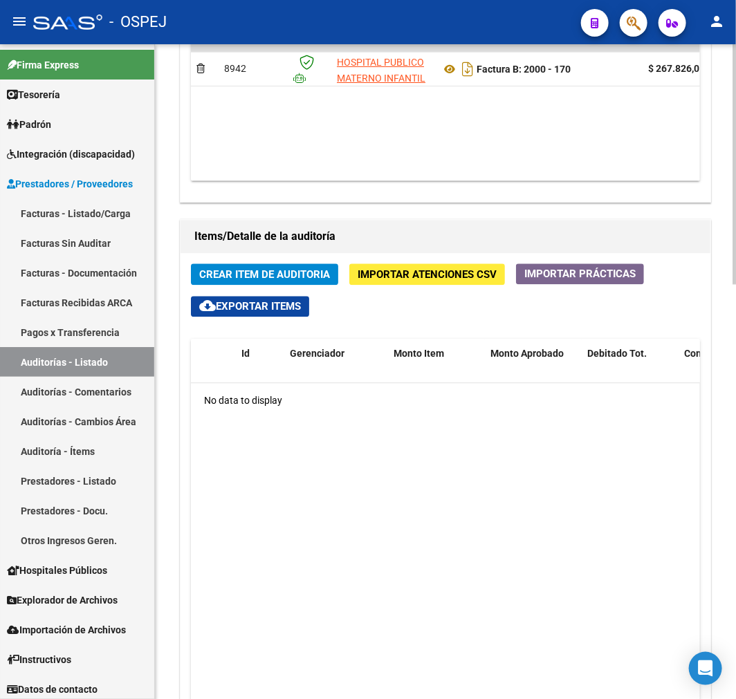
scroll to position [1133, 0]
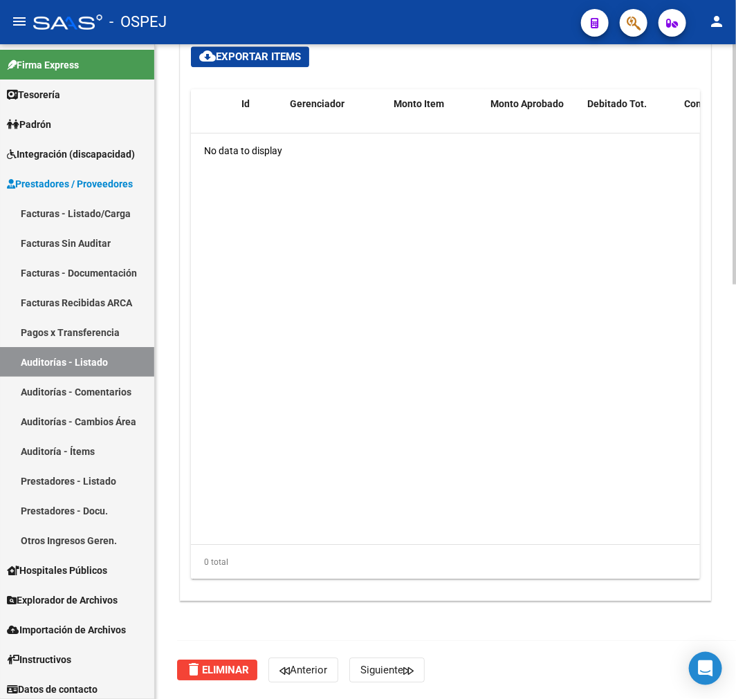
click at [217, 674] on span "delete Eliminar" at bounding box center [217, 670] width 64 height 12
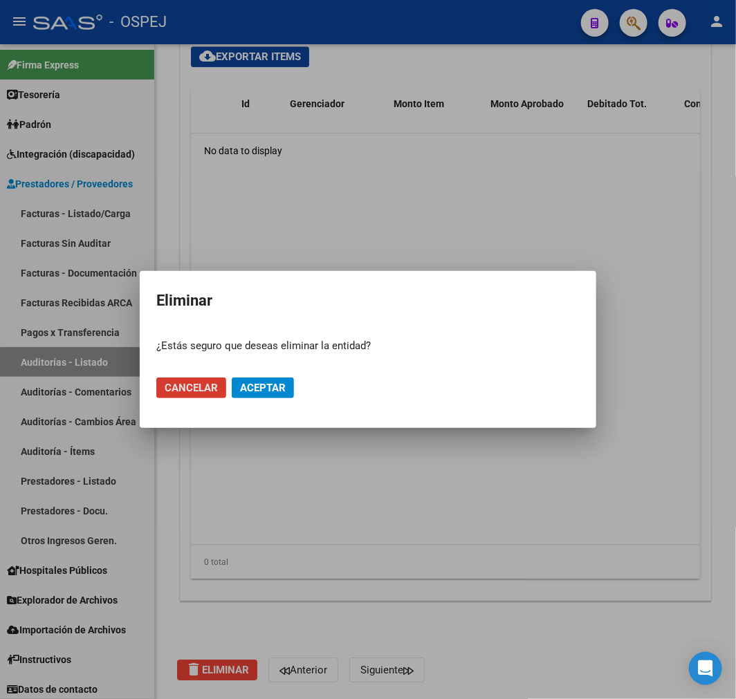
click at [273, 383] on span "Aceptar" at bounding box center [263, 388] width 46 height 12
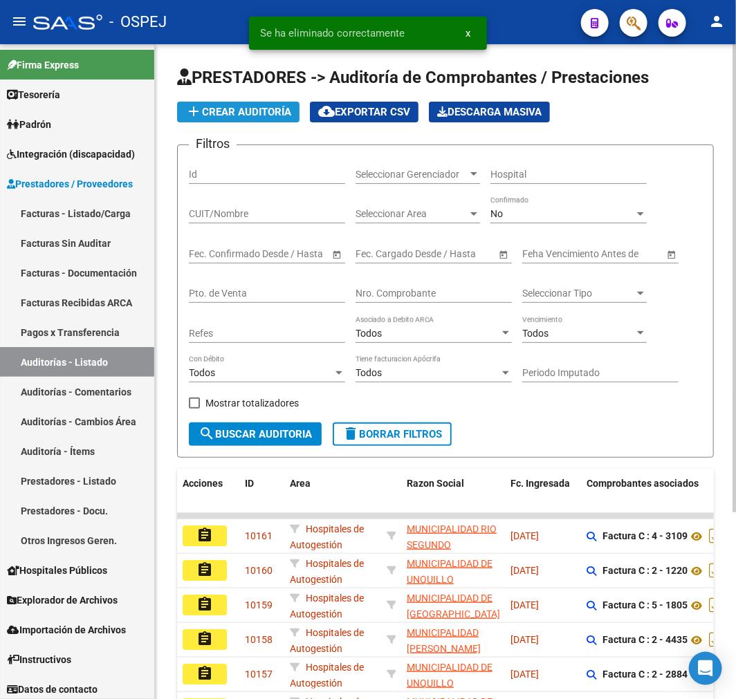
click at [230, 104] on button "add Crear Auditoría" at bounding box center [238, 112] width 122 height 21
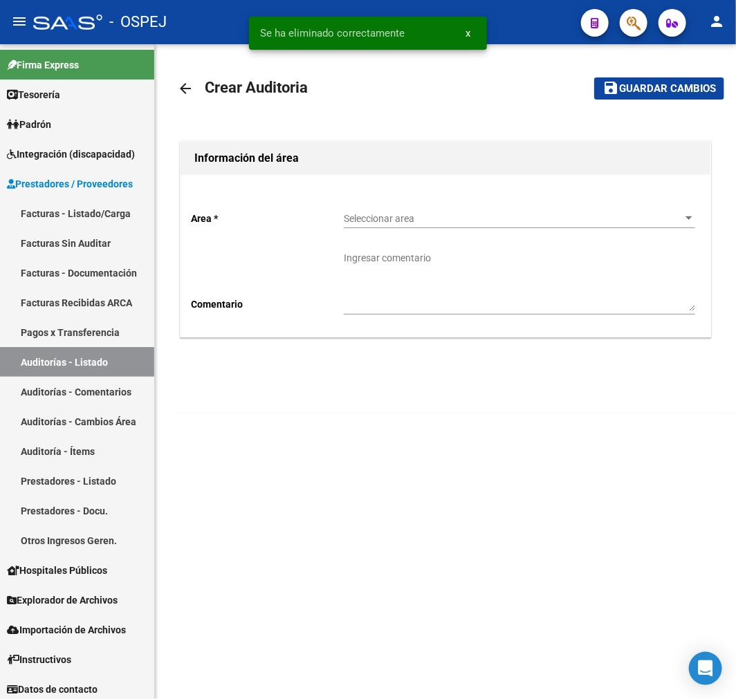
click at [432, 220] on span "Seleccionar area" at bounding box center [513, 219] width 339 height 12
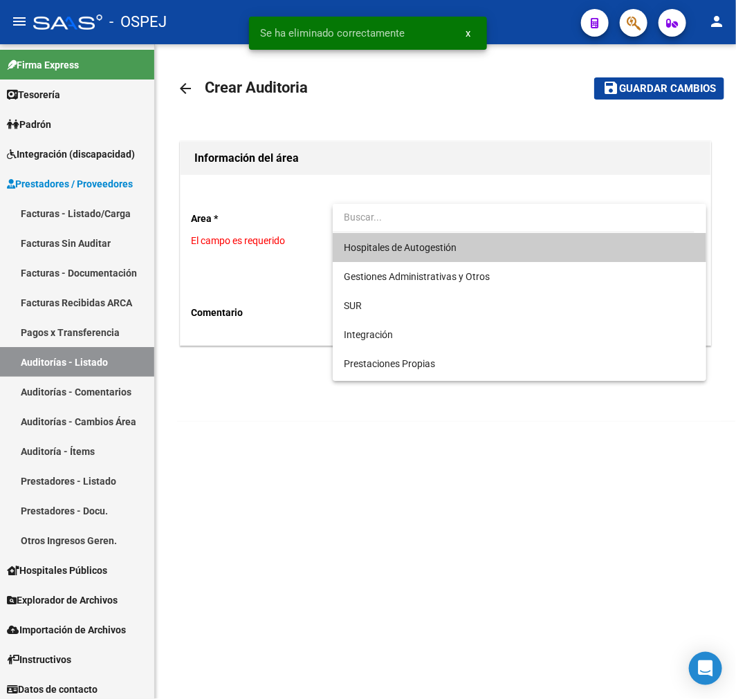
click at [434, 257] on span "Hospitales de Autogestión" at bounding box center [519, 247] width 351 height 29
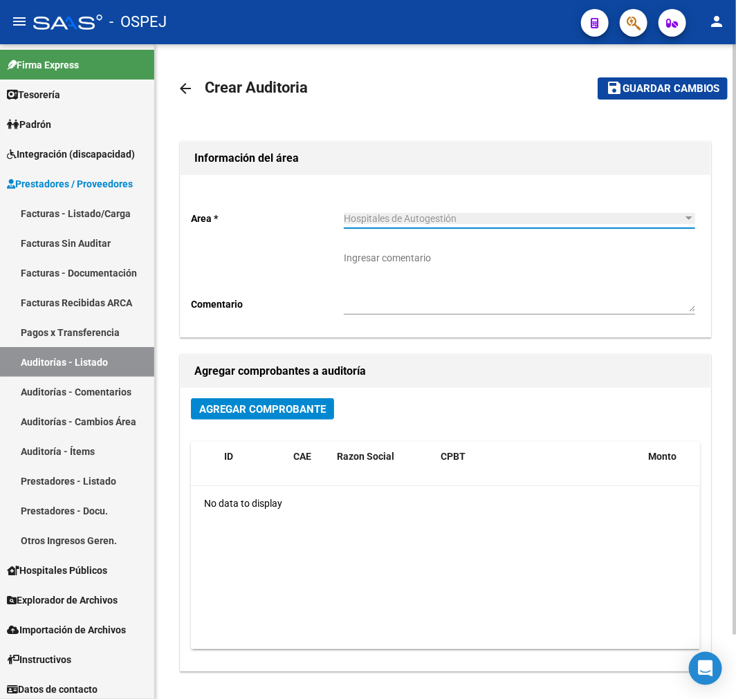
click at [327, 420] on button "Agregar Comprobante" at bounding box center [262, 408] width 143 height 21
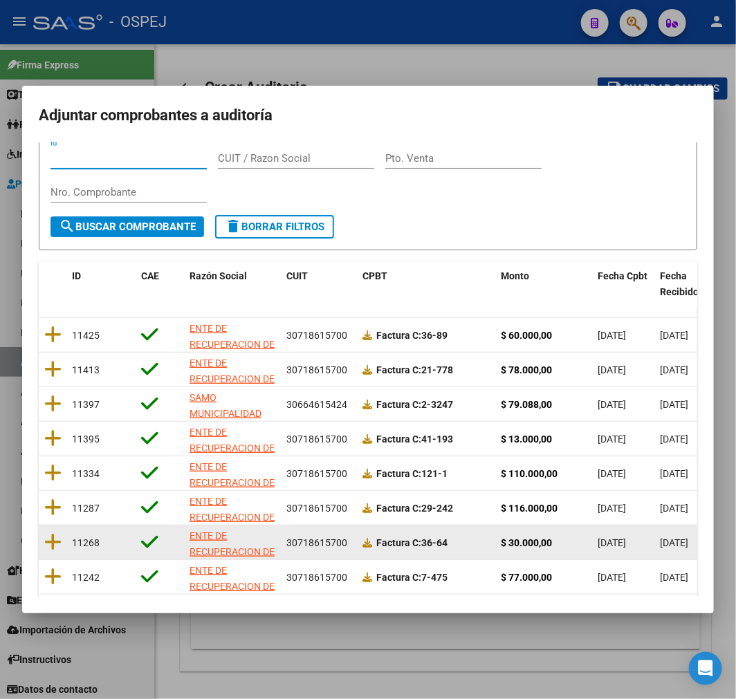
scroll to position [178, 0]
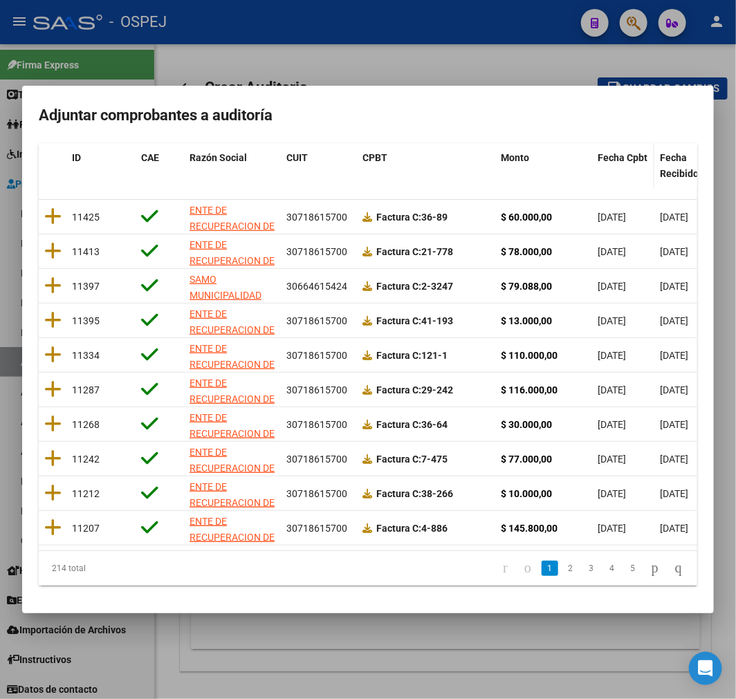
click at [613, 152] on span "Fecha Cpbt" at bounding box center [623, 157] width 50 height 11
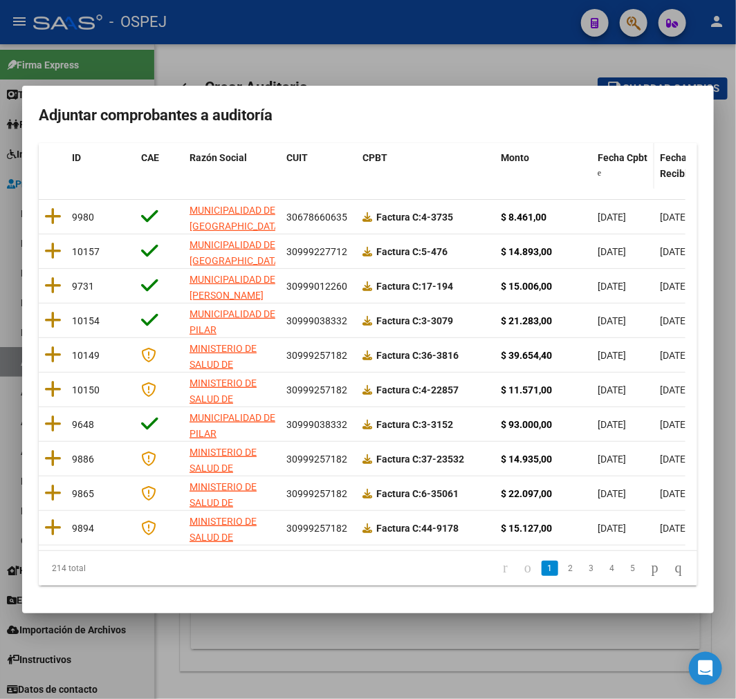
click at [613, 152] on span "Fecha Cpbt" at bounding box center [623, 157] width 50 height 11
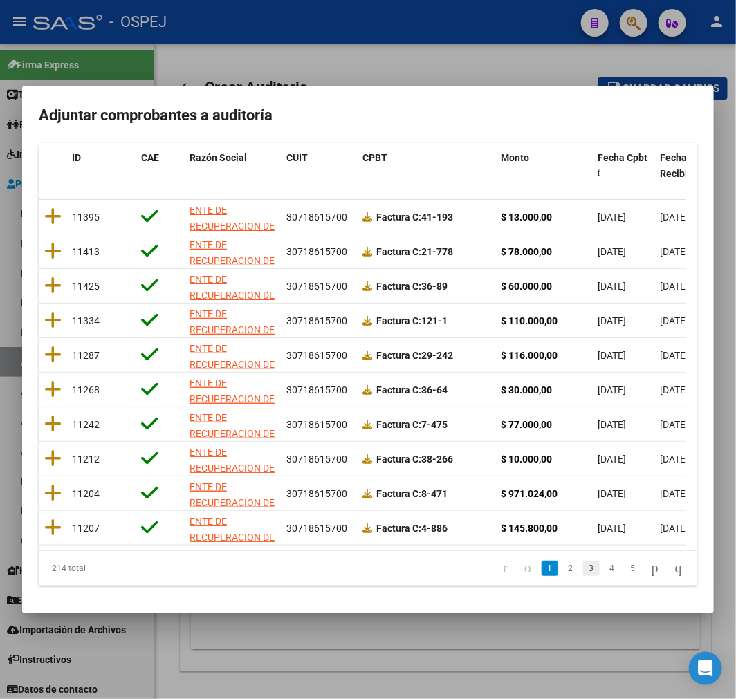
click at [583, 575] on link "3" at bounding box center [591, 568] width 17 height 15
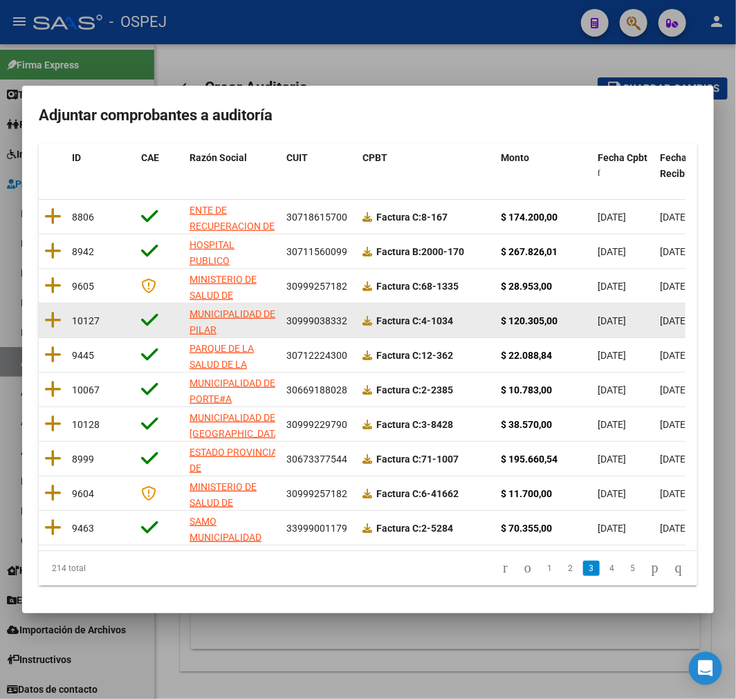
click at [275, 326] on datatable-body-cell "MUNICIPALIDAD DE PILAR" at bounding box center [232, 321] width 97 height 34
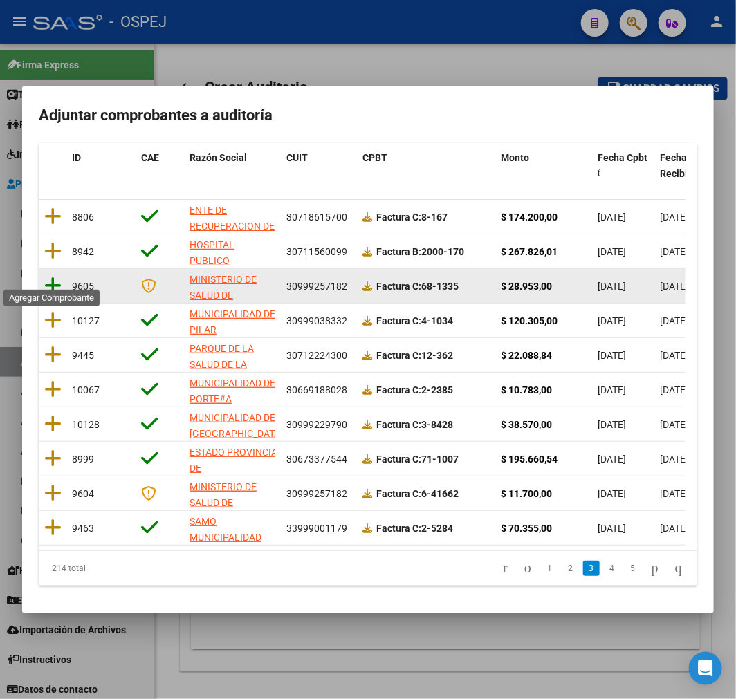
click at [57, 278] on icon at bounding box center [52, 285] width 17 height 19
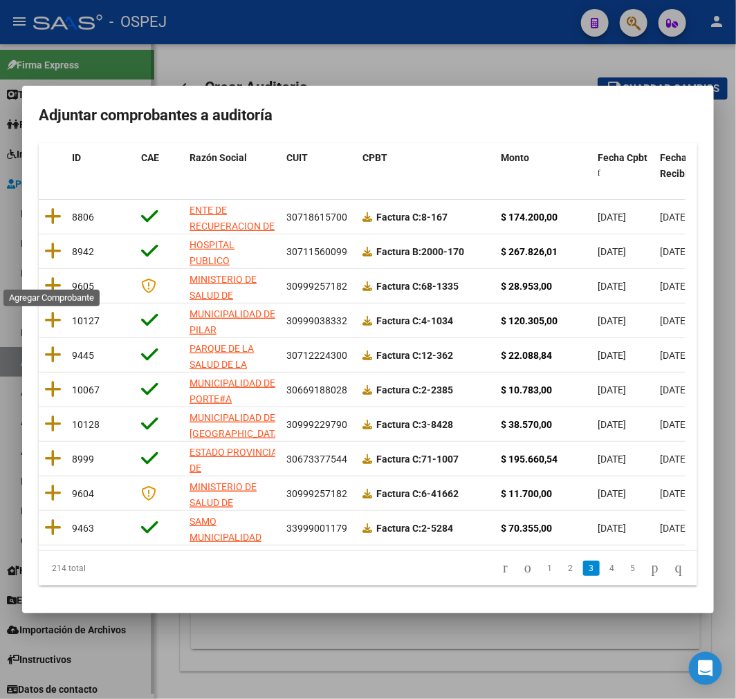
scroll to position [0, 0]
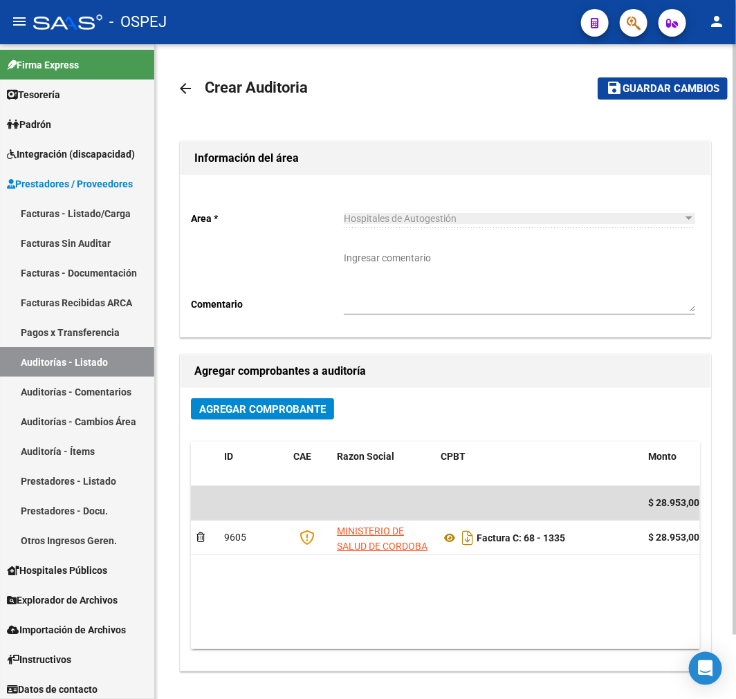
click at [658, 75] on mat-toolbar-row "save Guardar cambios" at bounding box center [652, 88] width 152 height 44
click at [636, 97] on button "save Guardar cambios" at bounding box center [663, 87] width 130 height 21
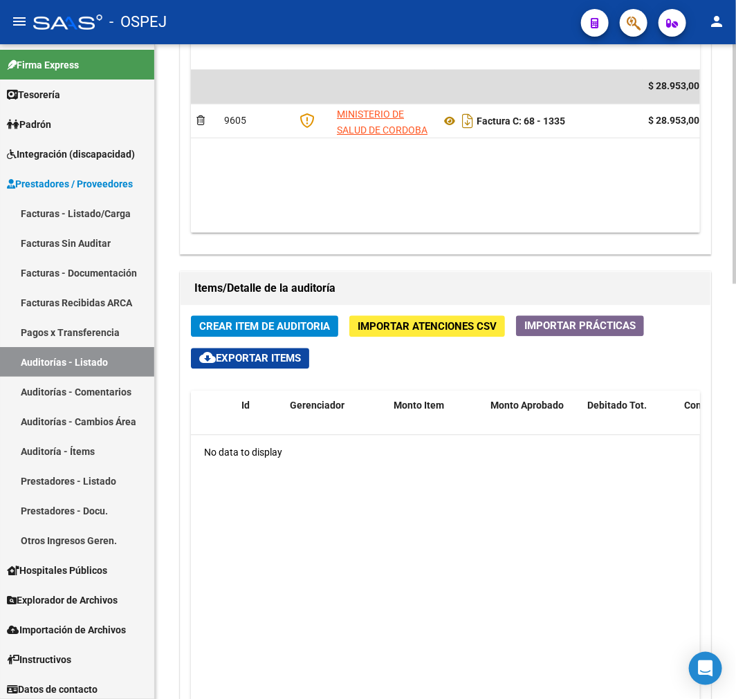
scroll to position [672, 0]
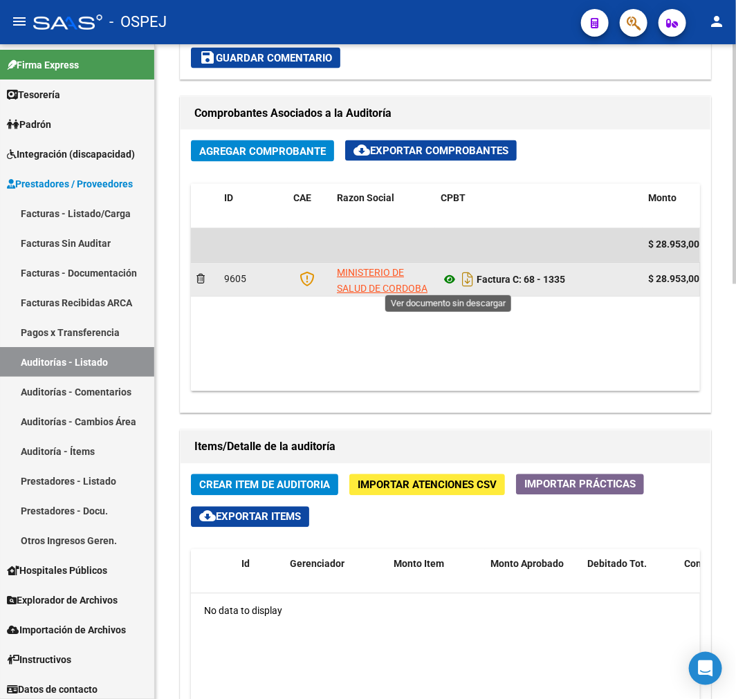
click at [446, 278] on icon at bounding box center [450, 280] width 18 height 17
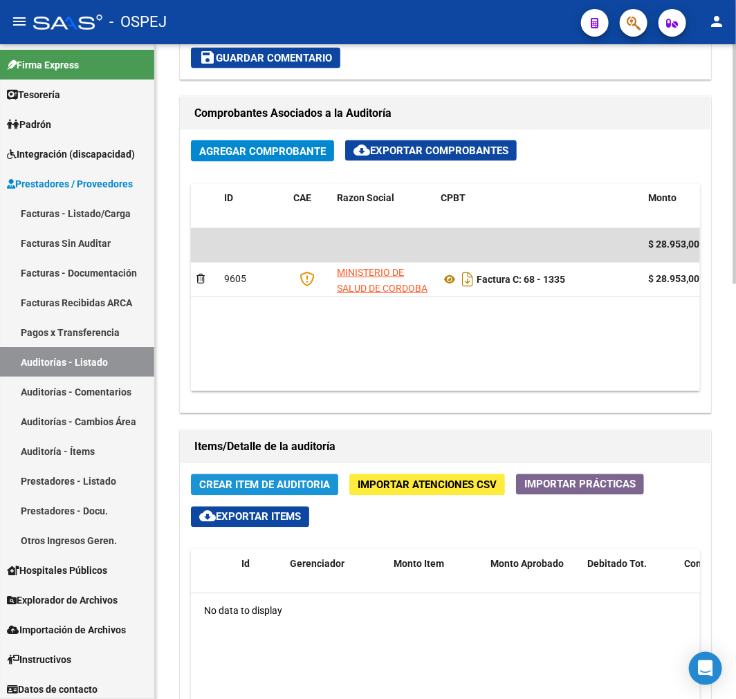
click at [237, 488] on span "Crear Item de Auditoria" at bounding box center [264, 485] width 131 height 12
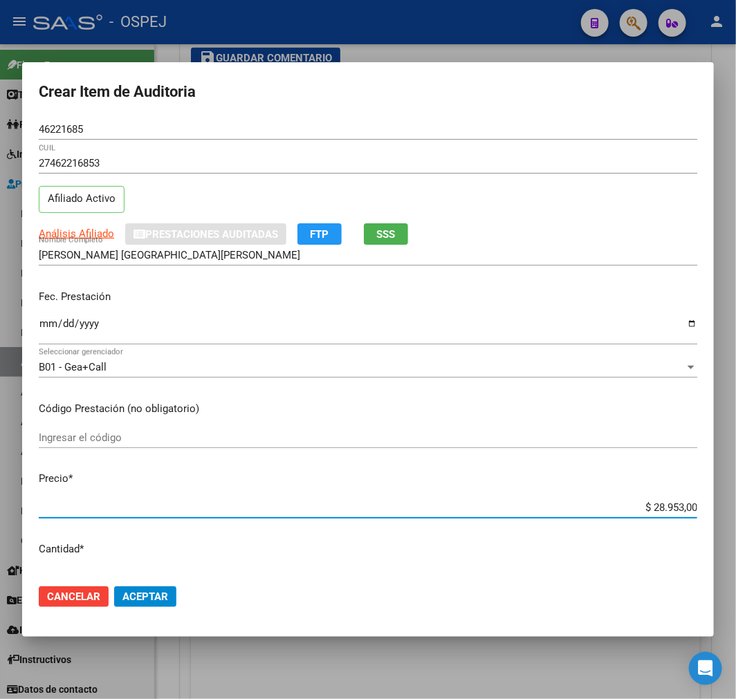
click at [646, 508] on input "$ 28.953,00" at bounding box center [368, 507] width 659 height 12
click at [139, 587] on button "Aceptar" at bounding box center [145, 597] width 62 height 21
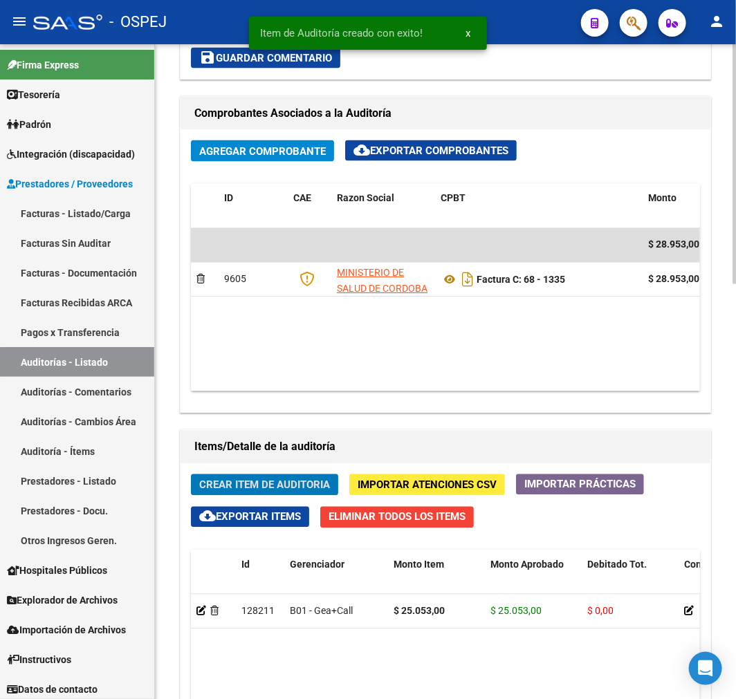
scroll to position [838, 0]
click at [324, 482] on span "Crear Item de Auditoria" at bounding box center [264, 485] width 131 height 12
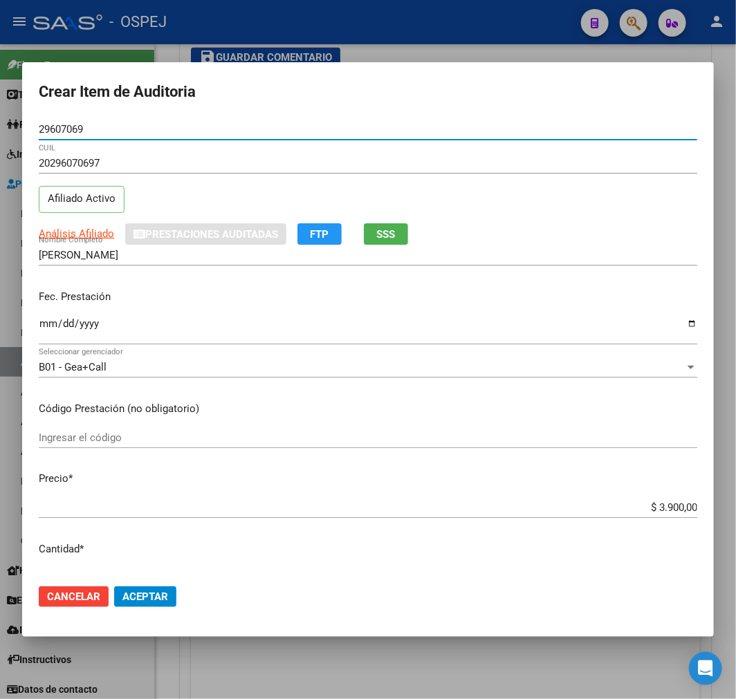
click at [160, 600] on span "Aceptar" at bounding box center [145, 597] width 46 height 12
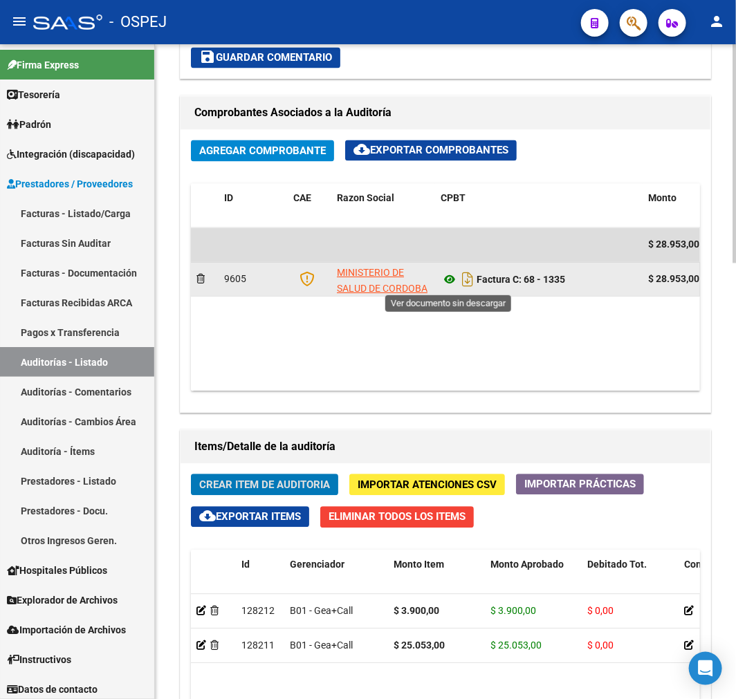
click at [447, 285] on icon at bounding box center [450, 280] width 18 height 17
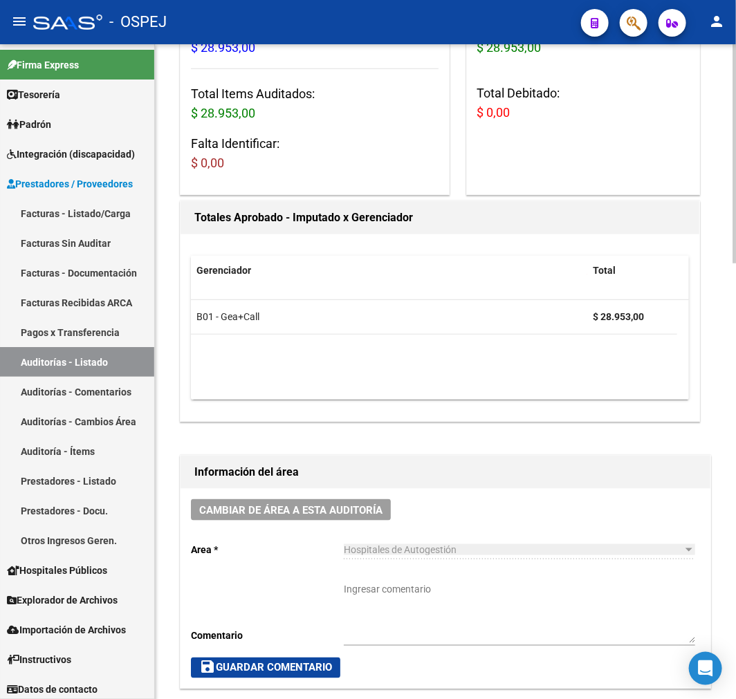
scroll to position [0, 0]
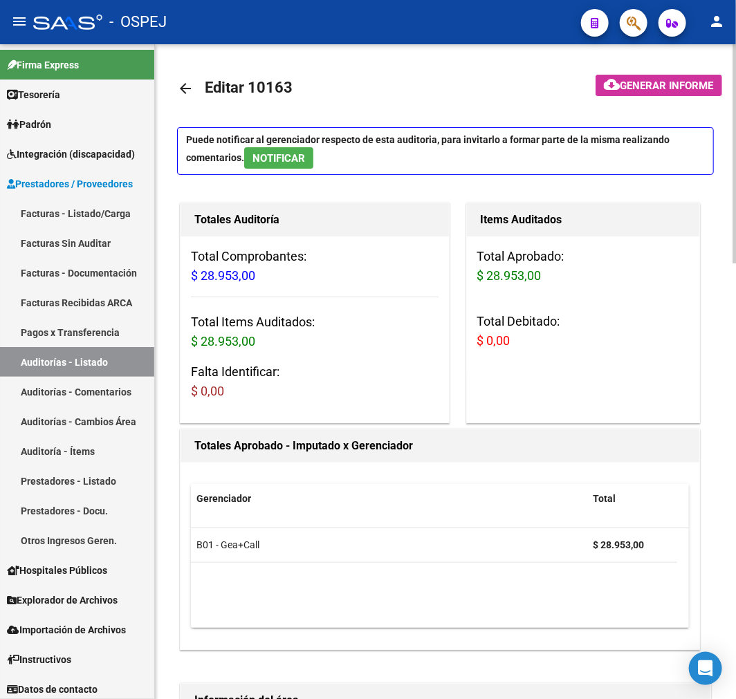
click at [194, 94] on mat-icon "arrow_back" at bounding box center [185, 88] width 17 height 17
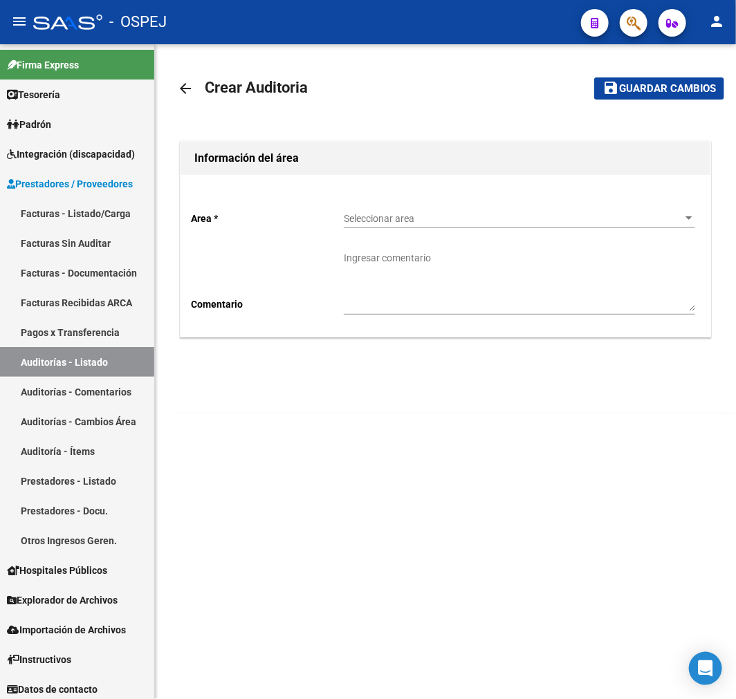
click at [551, 208] on div "Seleccionar area Seleccionar area" at bounding box center [519, 215] width 351 height 28
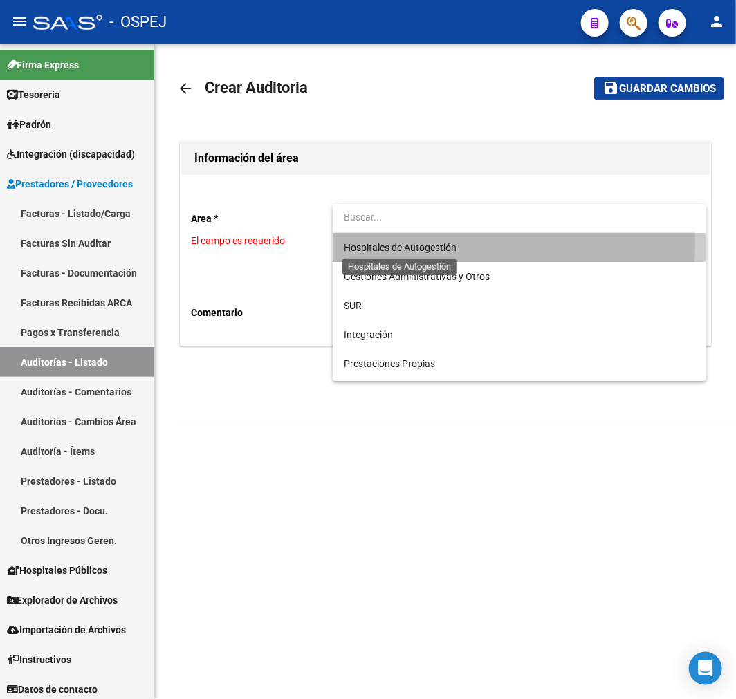
click at [455, 243] on span "Hospitales de Autogestión" at bounding box center [400, 247] width 113 height 11
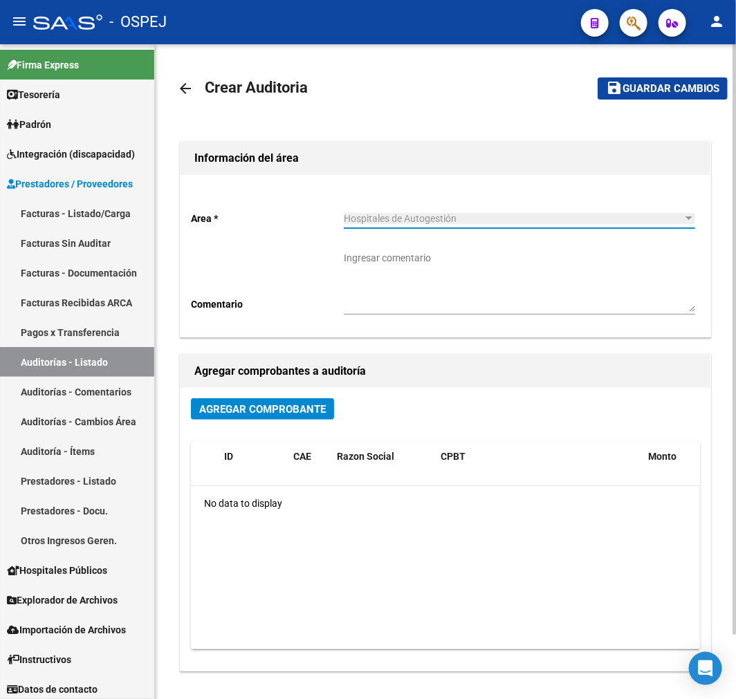
click at [319, 409] on span "Agregar Comprobante" at bounding box center [262, 409] width 127 height 12
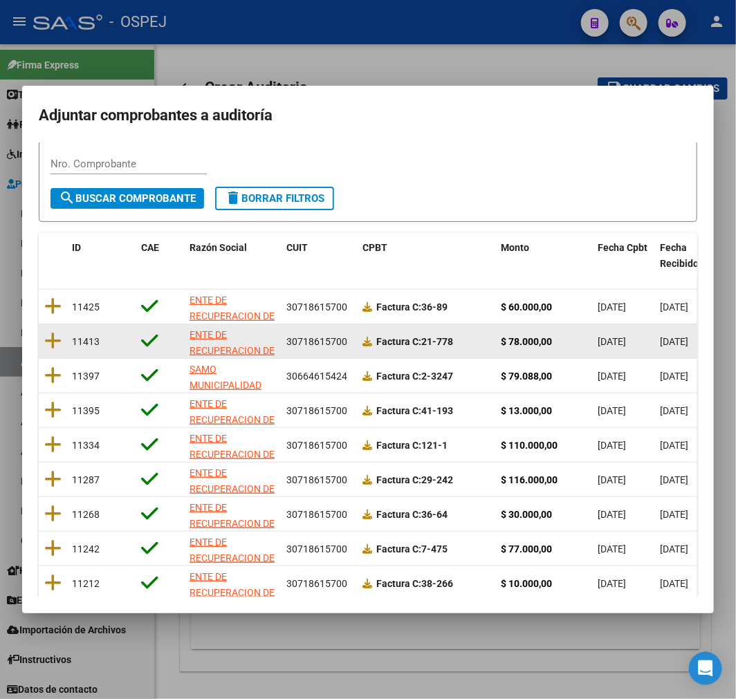
scroll to position [178, 0]
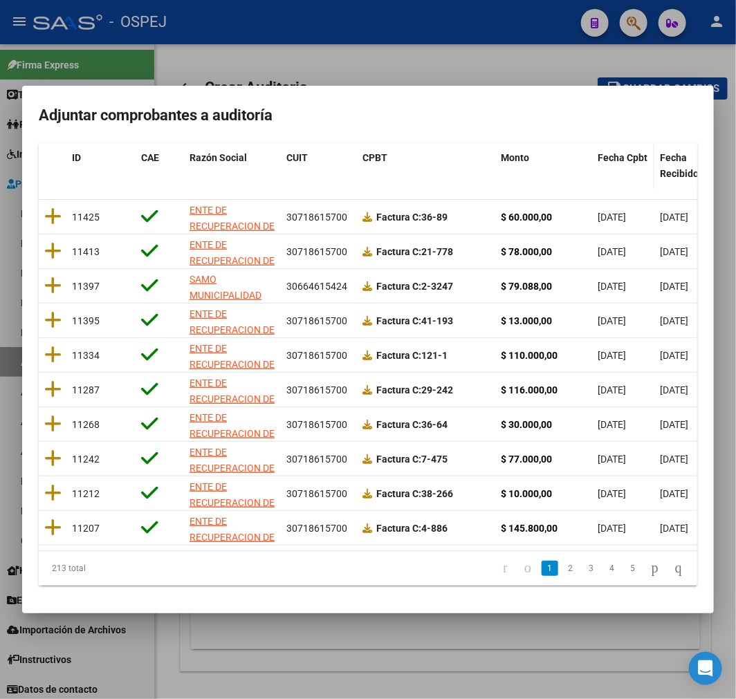
click at [614, 152] on span "Fecha Cpbt" at bounding box center [623, 157] width 50 height 11
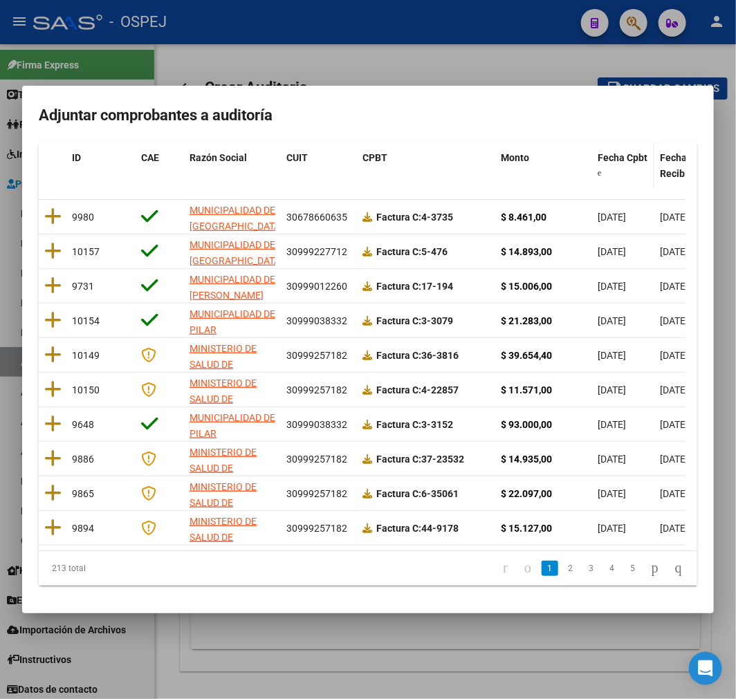
click at [617, 152] on span "Fecha Cpbt" at bounding box center [623, 157] width 50 height 11
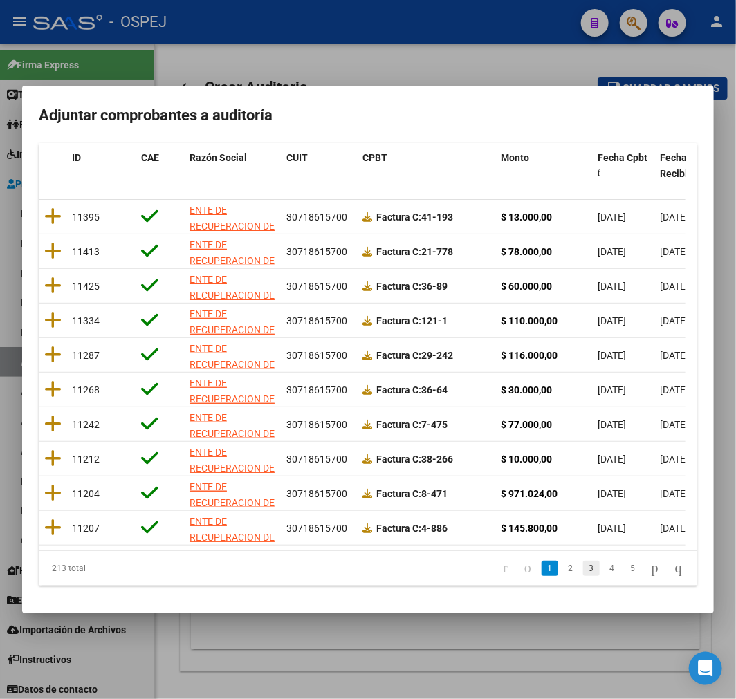
click at [583, 576] on link "3" at bounding box center [591, 568] width 17 height 15
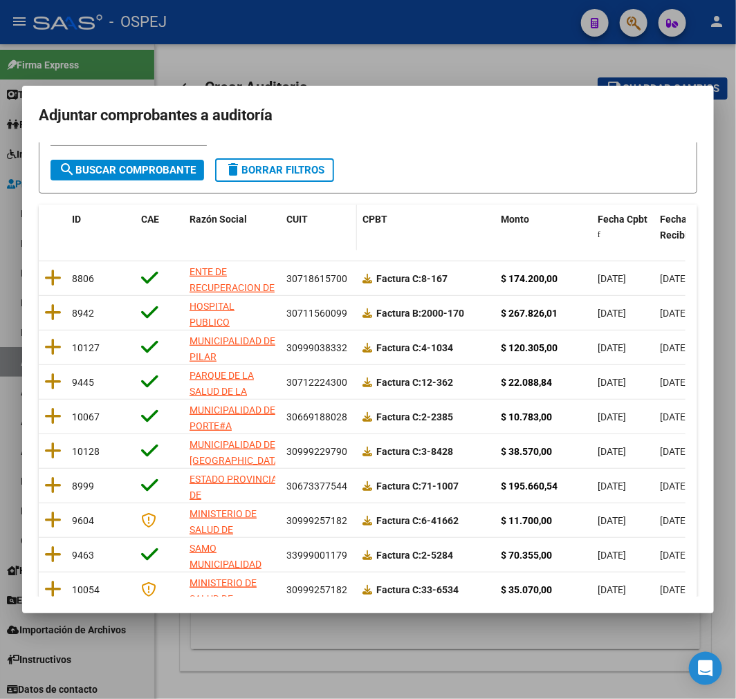
scroll to position [0, 0]
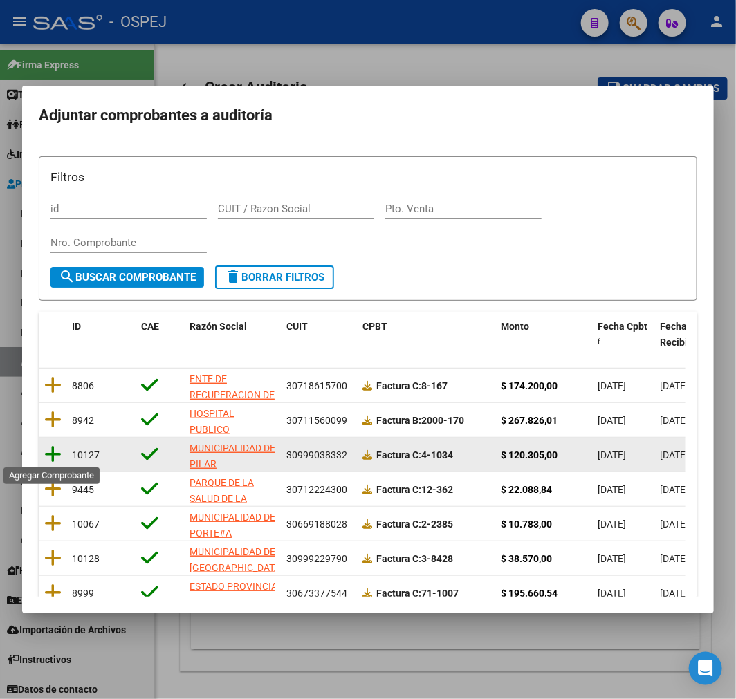
click at [60, 455] on icon at bounding box center [52, 454] width 17 height 19
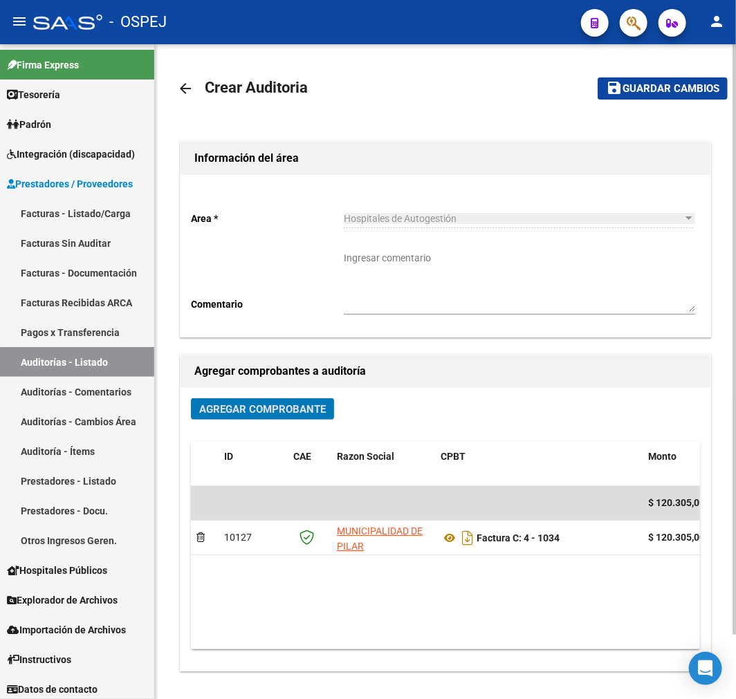
click at [646, 91] on span "Guardar cambios" at bounding box center [671, 89] width 97 height 12
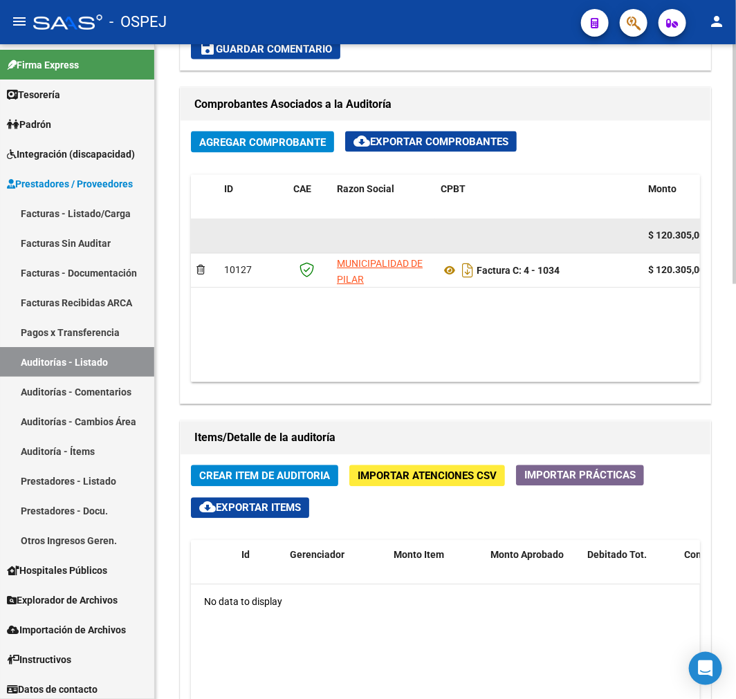
scroll to position [672, 0]
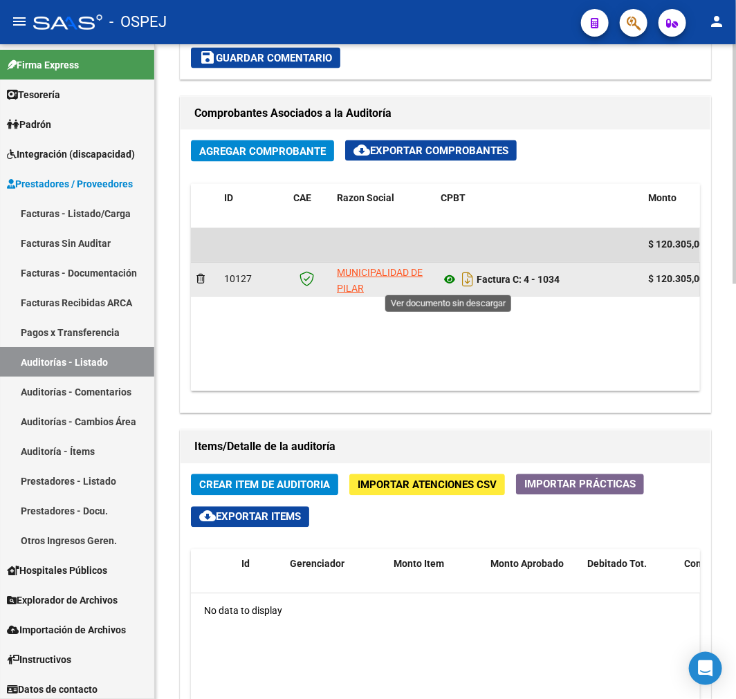
click at [445, 282] on icon at bounding box center [450, 280] width 18 height 17
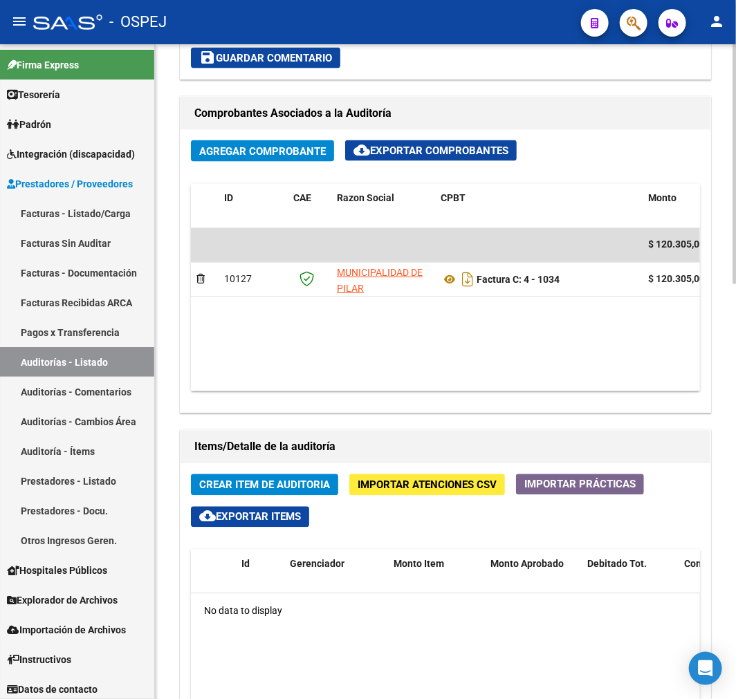
click at [400, 495] on button "Importar Atenciones CSV" at bounding box center [427, 485] width 156 height 21
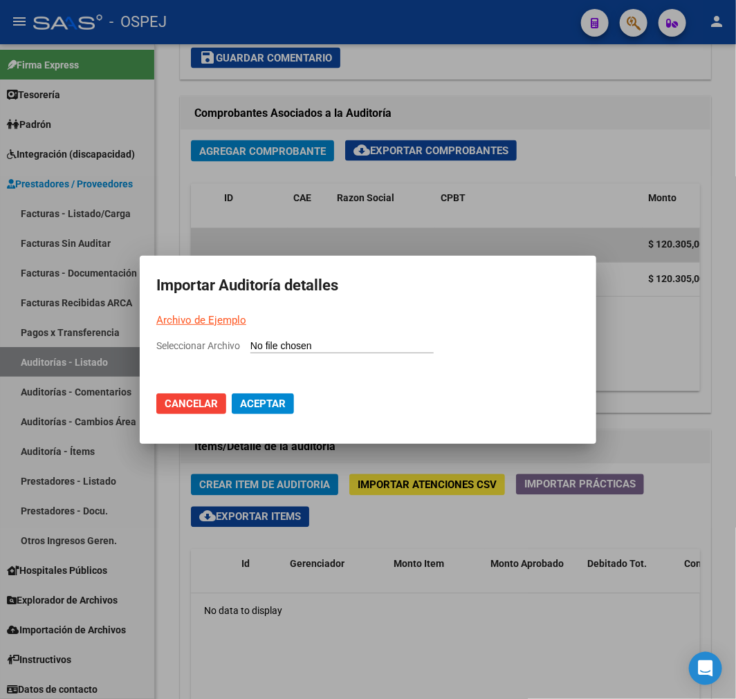
click at [378, 349] on input "Seleccionar Archivo" at bounding box center [341, 346] width 183 height 13
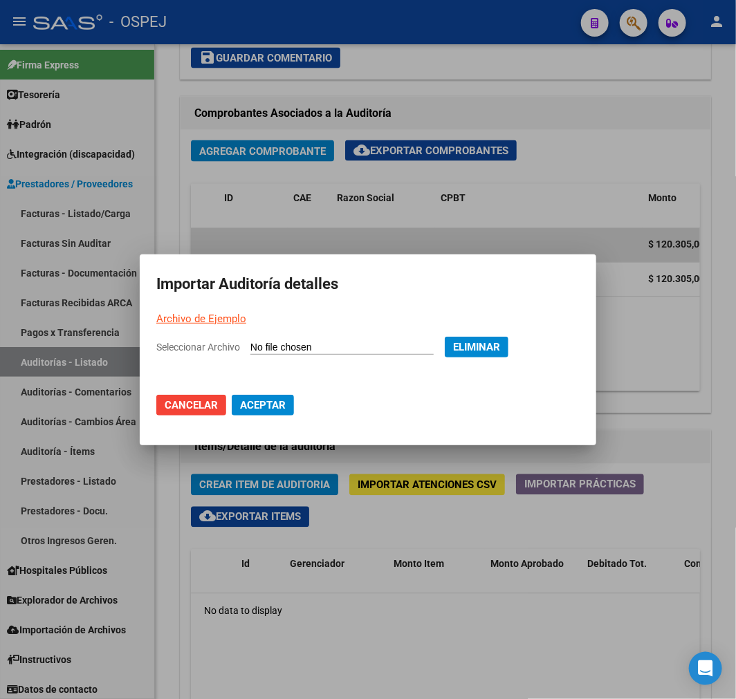
click at [252, 417] on mat-dialog-actions "Cancelar Aceptar" at bounding box center [367, 405] width 423 height 47
click at [255, 413] on button "Aceptar" at bounding box center [263, 405] width 62 height 21
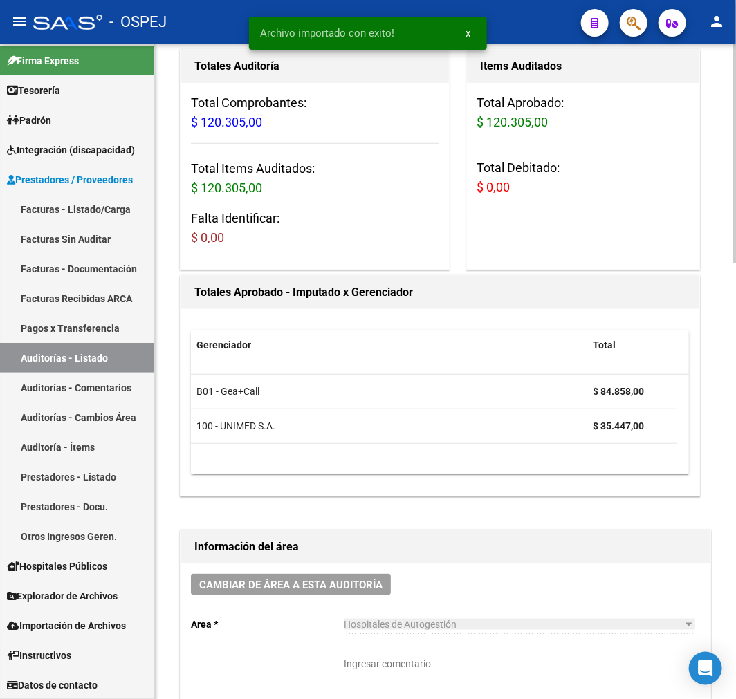
scroll to position [0, 0]
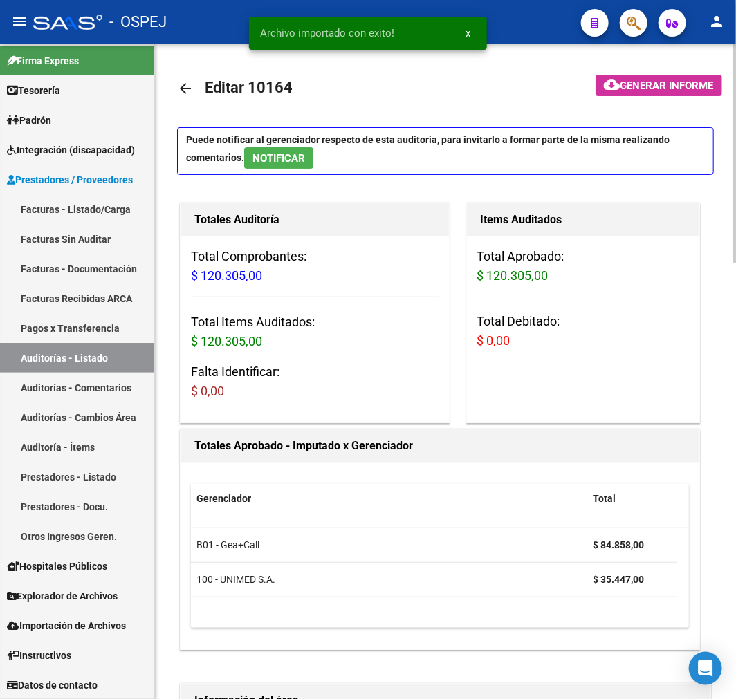
click at [182, 88] on mat-icon "arrow_back" at bounding box center [185, 88] width 17 height 17
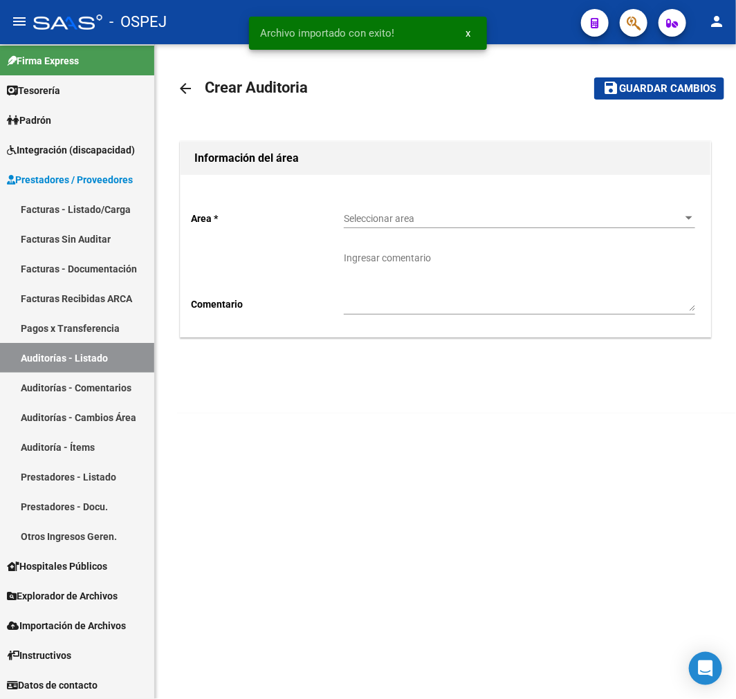
click at [383, 223] on span "Seleccionar area" at bounding box center [513, 219] width 339 height 12
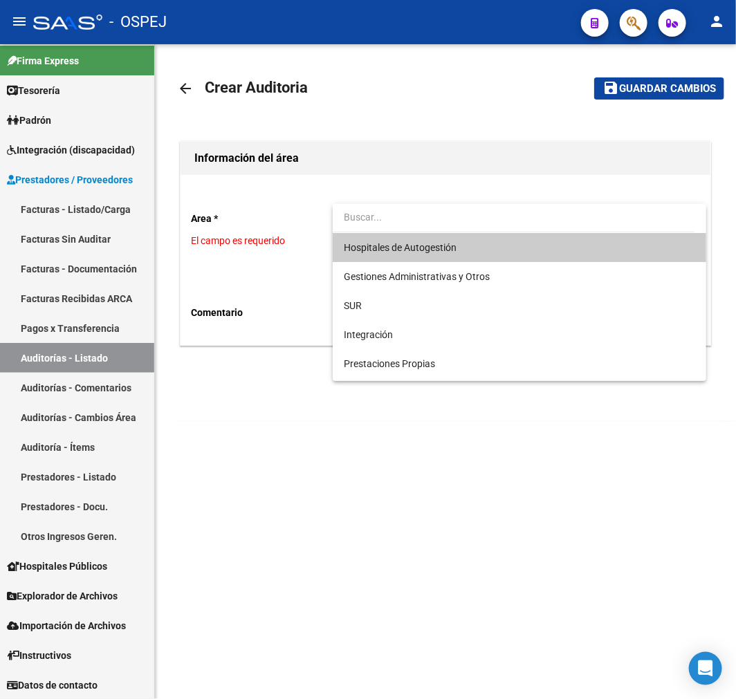
click at [430, 250] on span "Hospitales de Autogestión" at bounding box center [400, 247] width 113 height 11
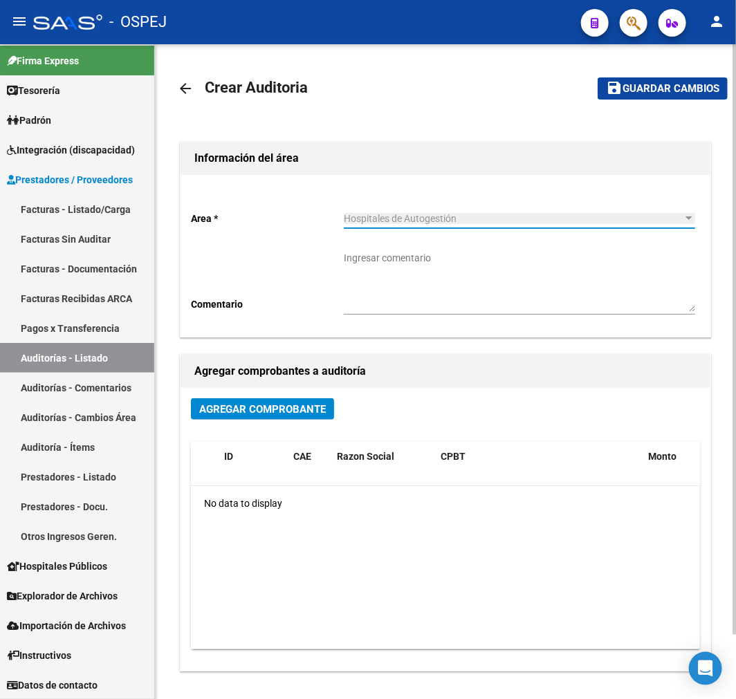
click at [281, 396] on div "Agregar Comprobante ID CAE Razon Social CPBT Monto Fecha Cpbt Fecha Recibido Do…" at bounding box center [446, 529] width 530 height 283
click at [275, 414] on span "Agregar Comprobante" at bounding box center [262, 409] width 127 height 12
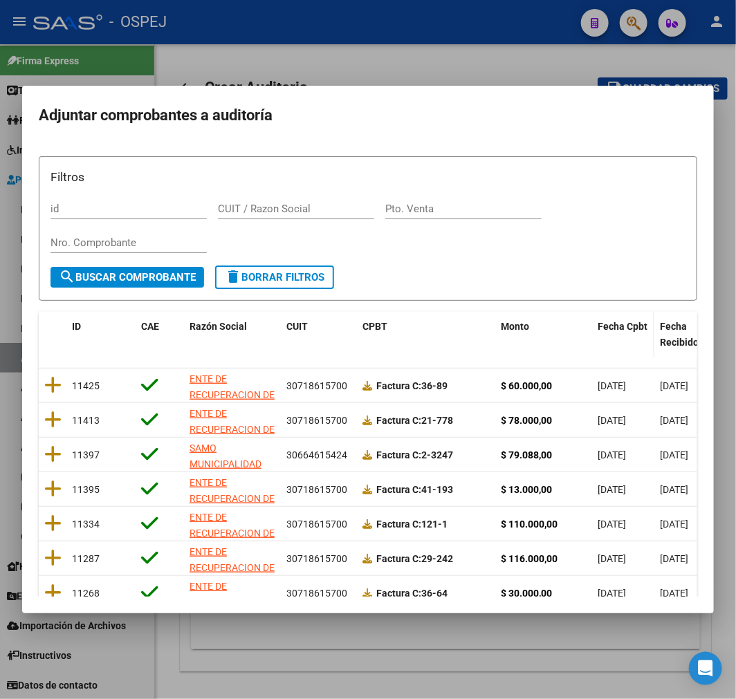
click at [619, 329] on span "Fecha Cpbt" at bounding box center [623, 326] width 50 height 11
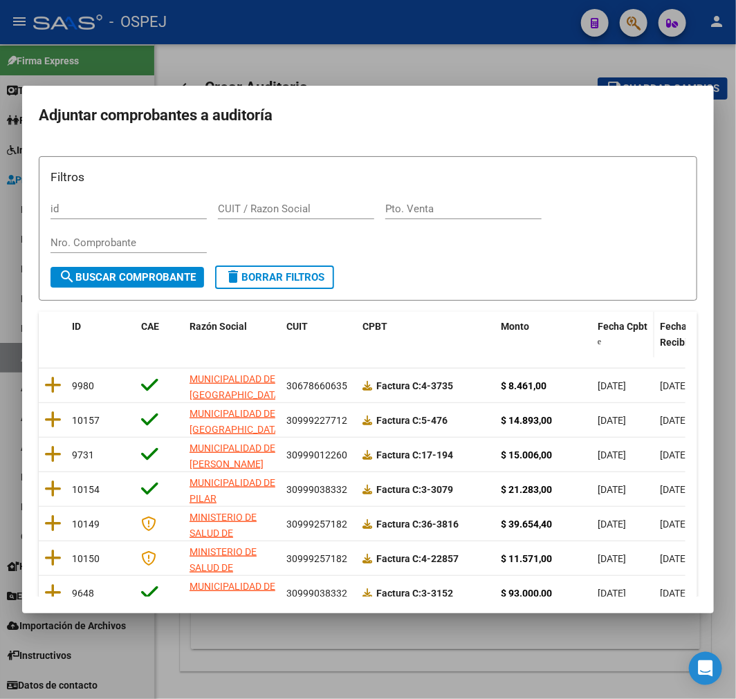
click at [619, 328] on span "Fecha Cpbt" at bounding box center [623, 326] width 50 height 11
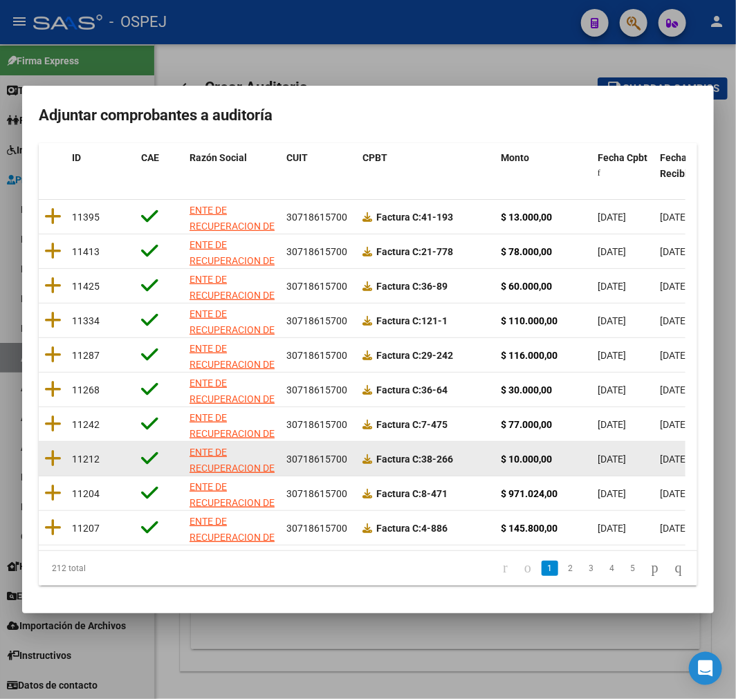
scroll to position [178, 0]
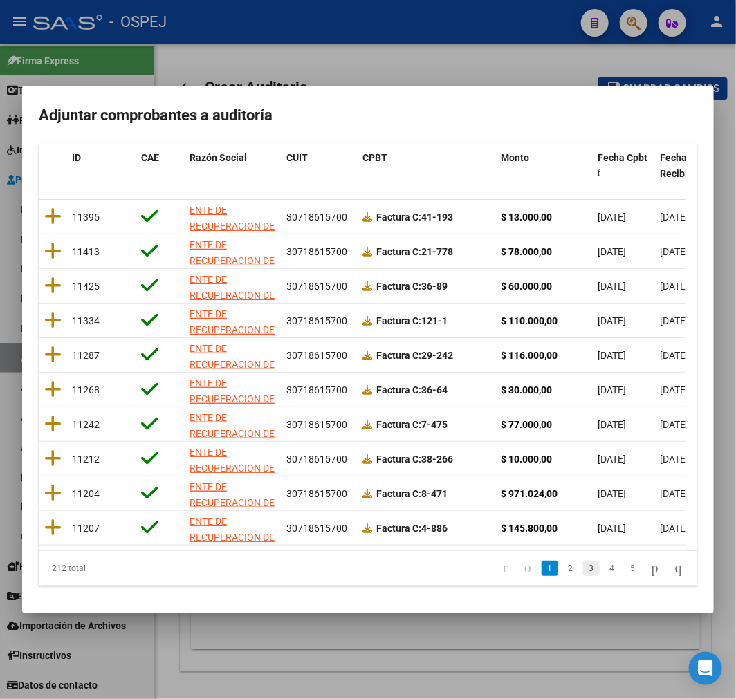
click at [583, 566] on link "3" at bounding box center [591, 568] width 17 height 15
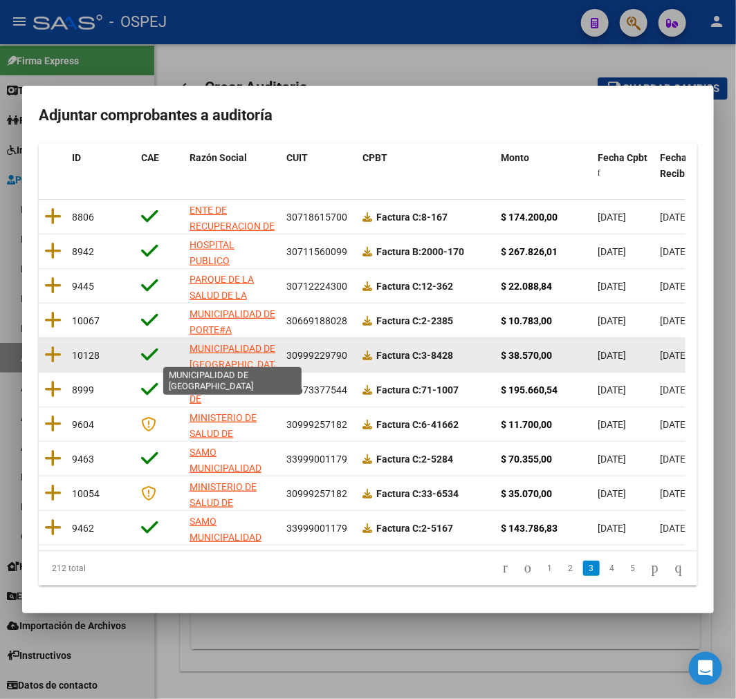
scroll to position [2, 0]
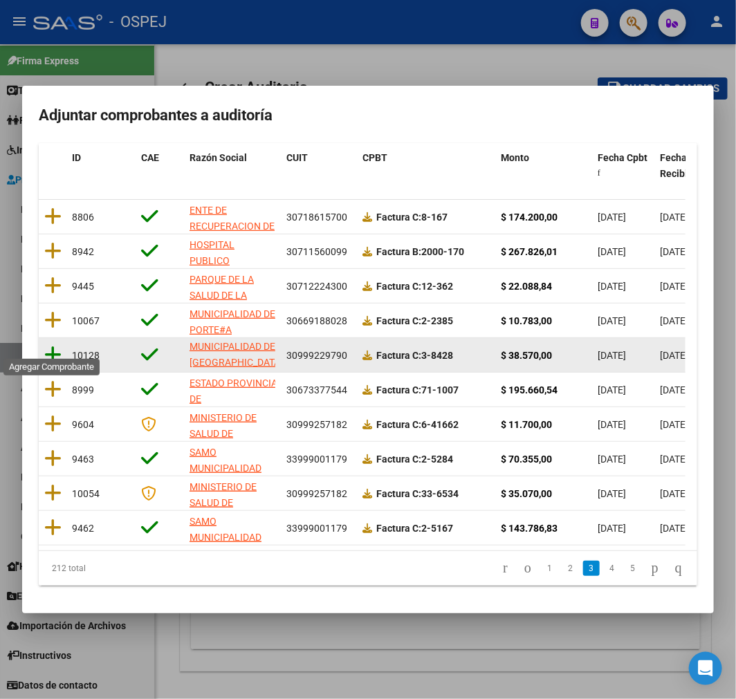
click at [47, 345] on icon at bounding box center [52, 354] width 17 height 19
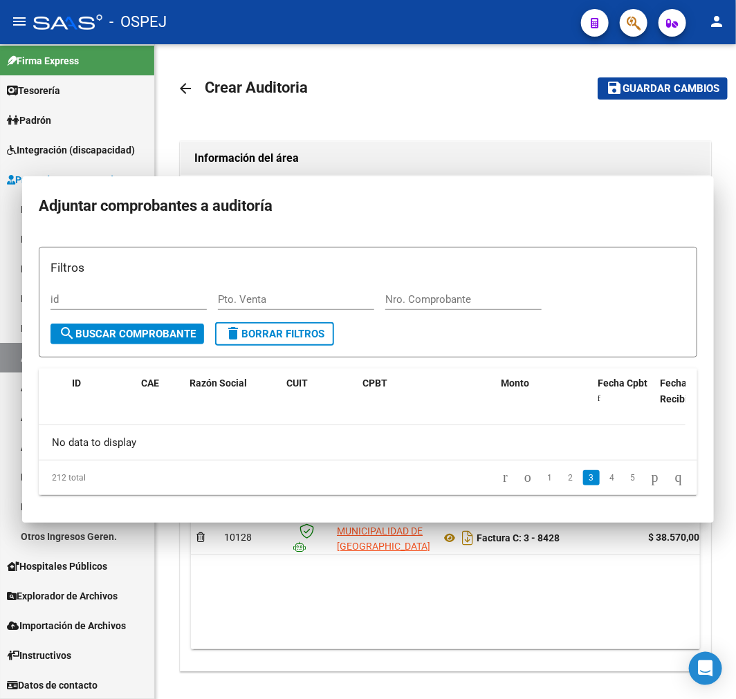
scroll to position [0, 0]
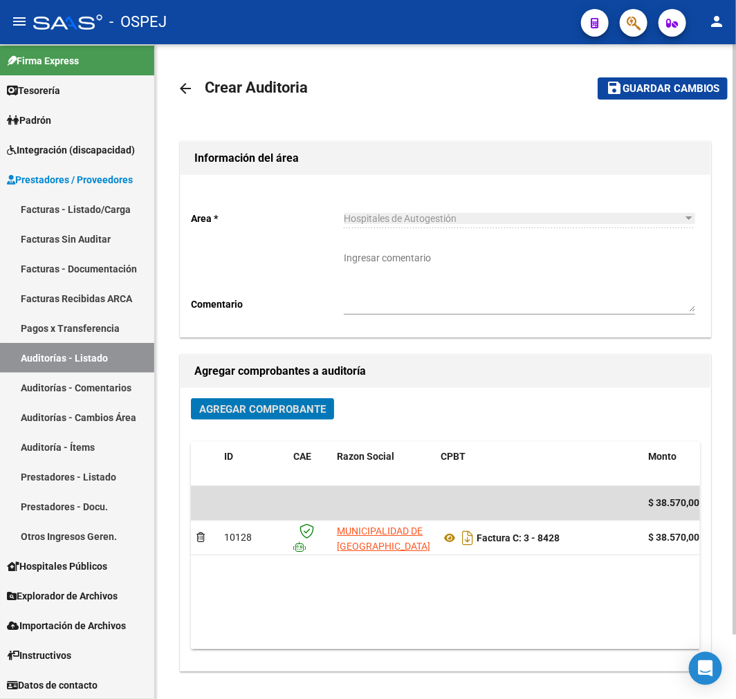
click at [616, 82] on mat-icon "save" at bounding box center [614, 88] width 17 height 17
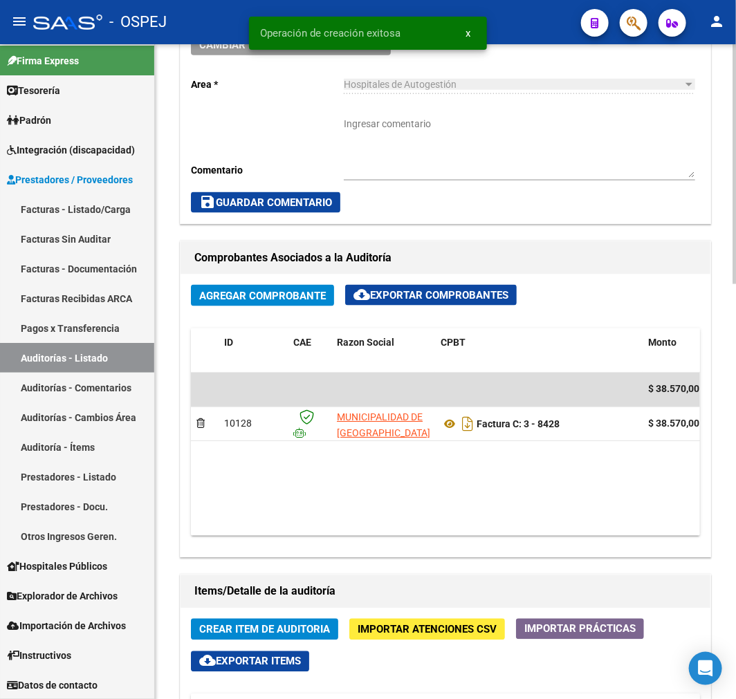
scroll to position [692, 0]
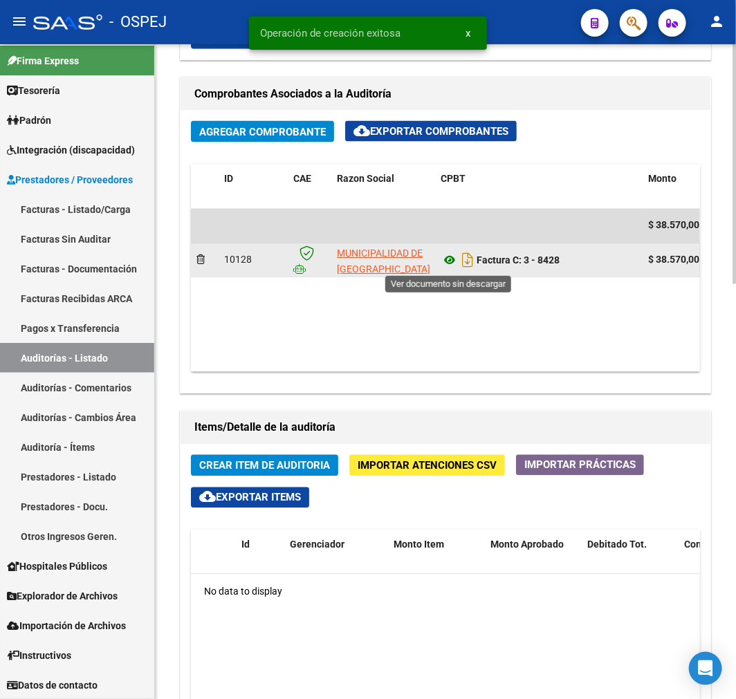
click at [450, 264] on icon at bounding box center [450, 260] width 18 height 17
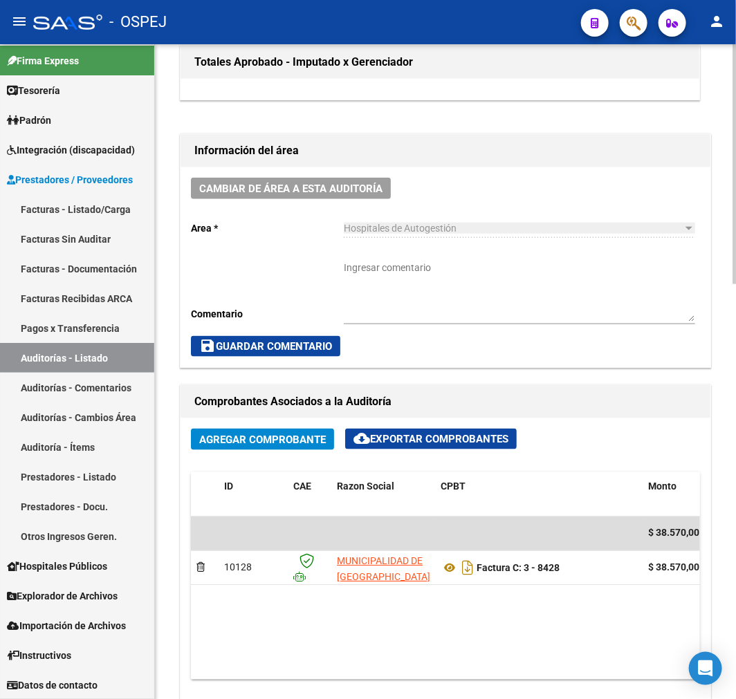
scroll to position [768, 0]
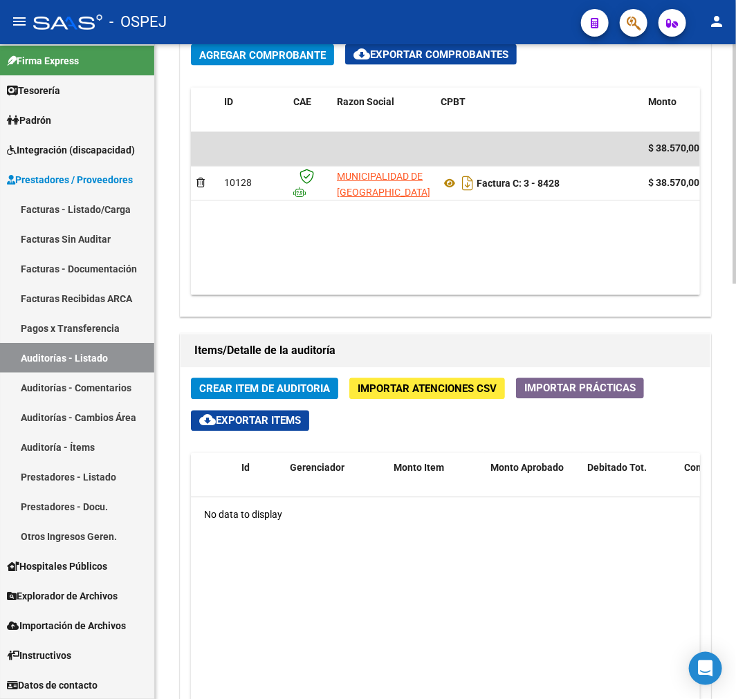
click at [470, 390] on span "Importar Atenciones CSV" at bounding box center [427, 389] width 139 height 12
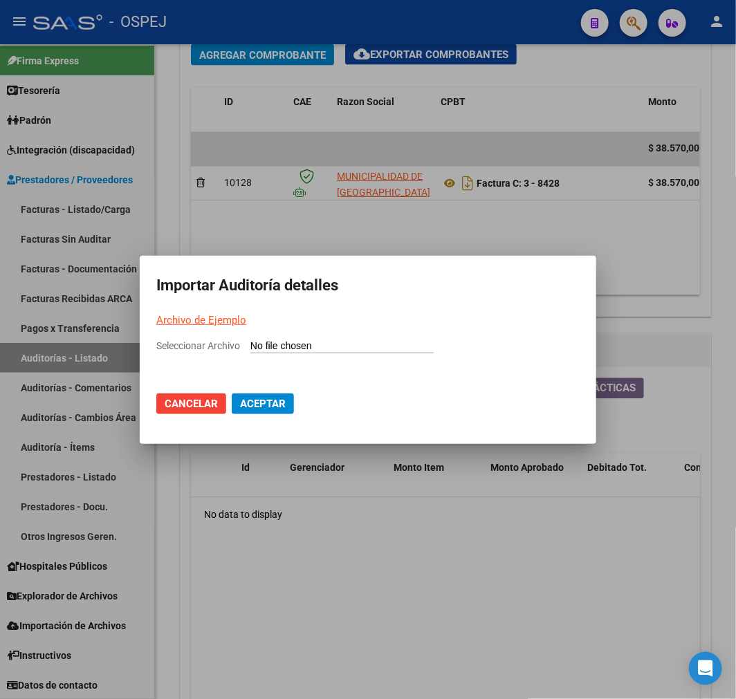
click at [330, 349] on input "Seleccionar Archivo" at bounding box center [341, 346] width 183 height 13
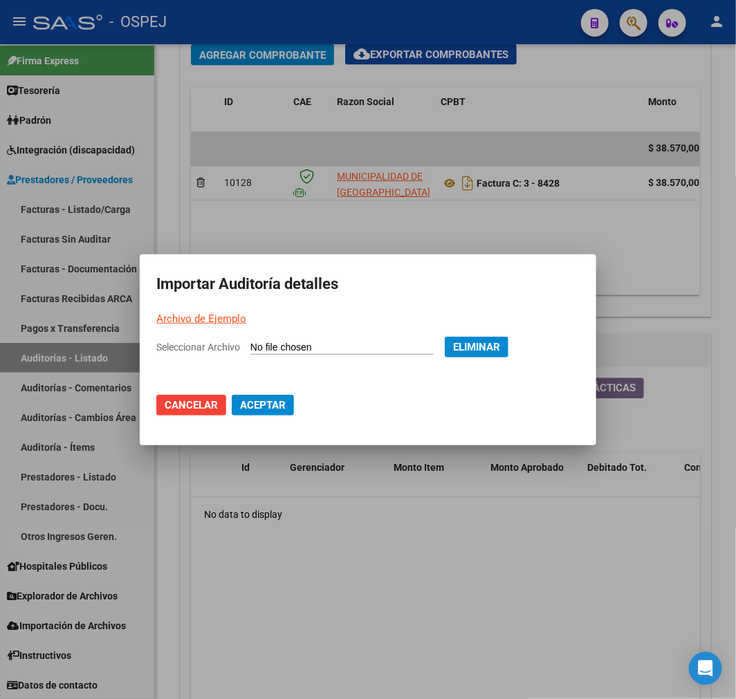
click at [247, 407] on span "Aceptar" at bounding box center [263, 405] width 46 height 12
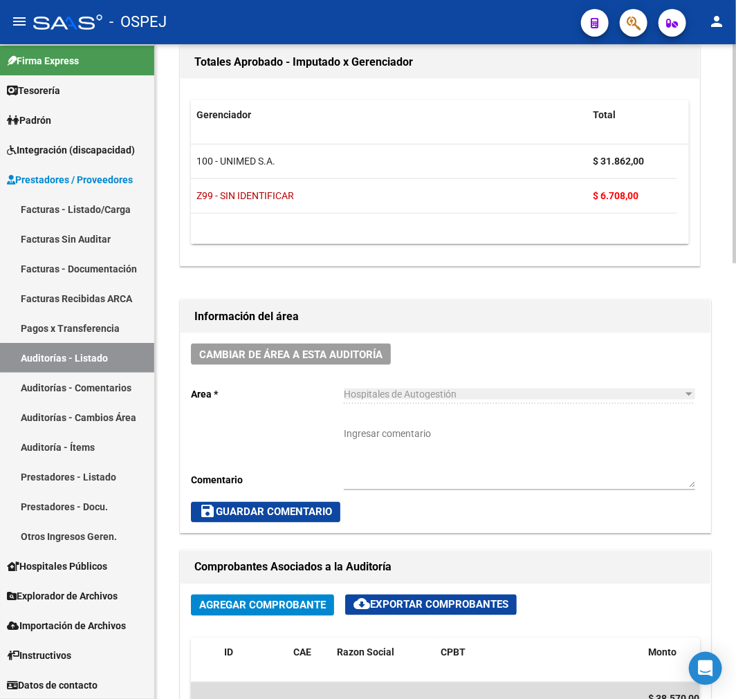
scroll to position [77, 0]
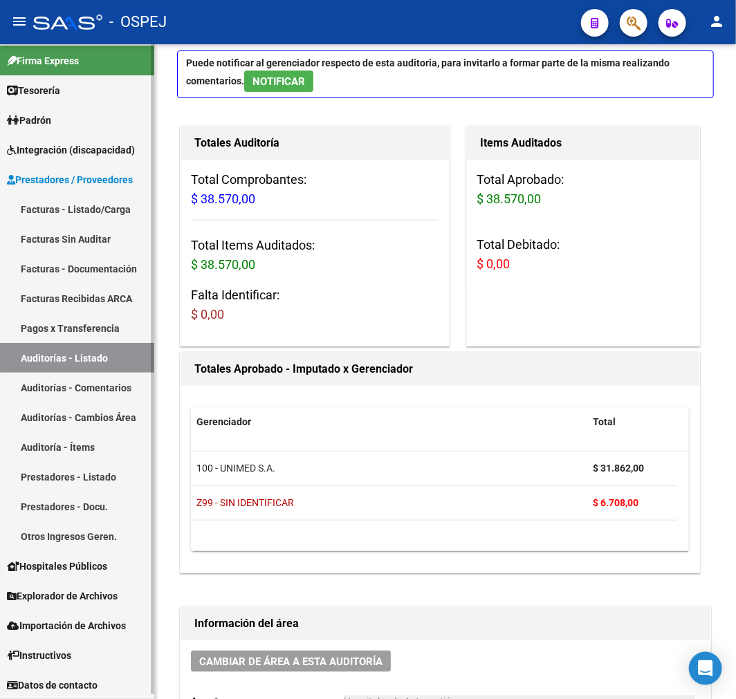
click at [100, 364] on link "Auditorías - Listado" at bounding box center [77, 358] width 154 height 30
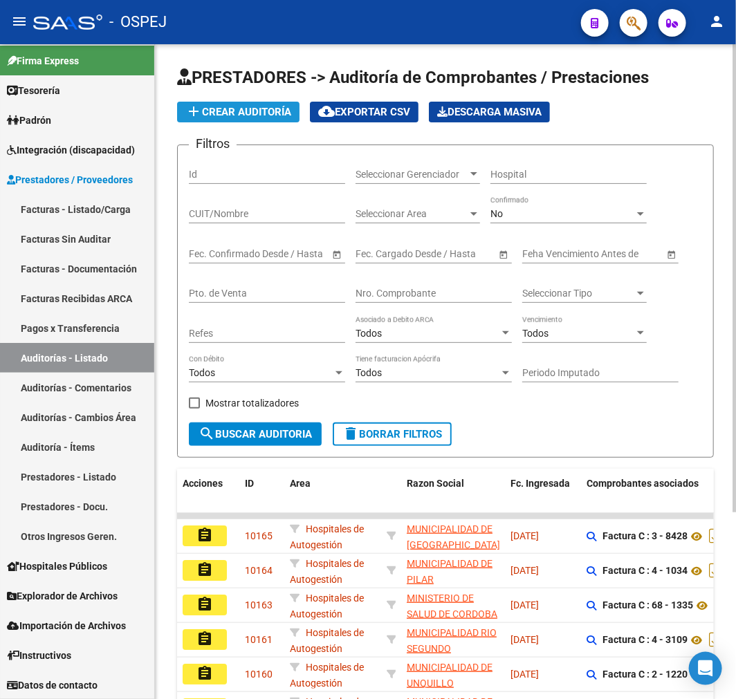
click at [257, 102] on button "add Crear Auditoría" at bounding box center [238, 112] width 122 height 21
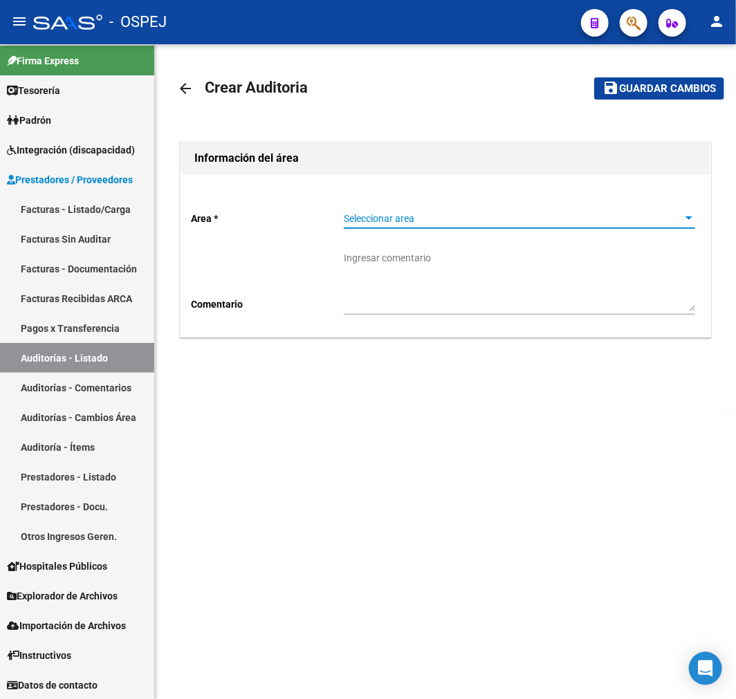
click at [519, 213] on span "Seleccionar area" at bounding box center [513, 219] width 339 height 12
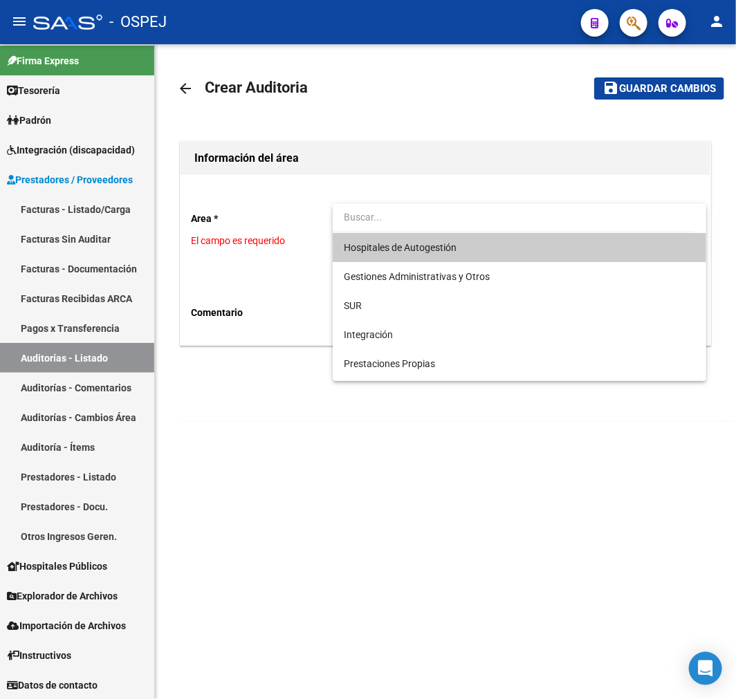
click at [455, 240] on span "Hospitales de Autogestión" at bounding box center [519, 247] width 351 height 29
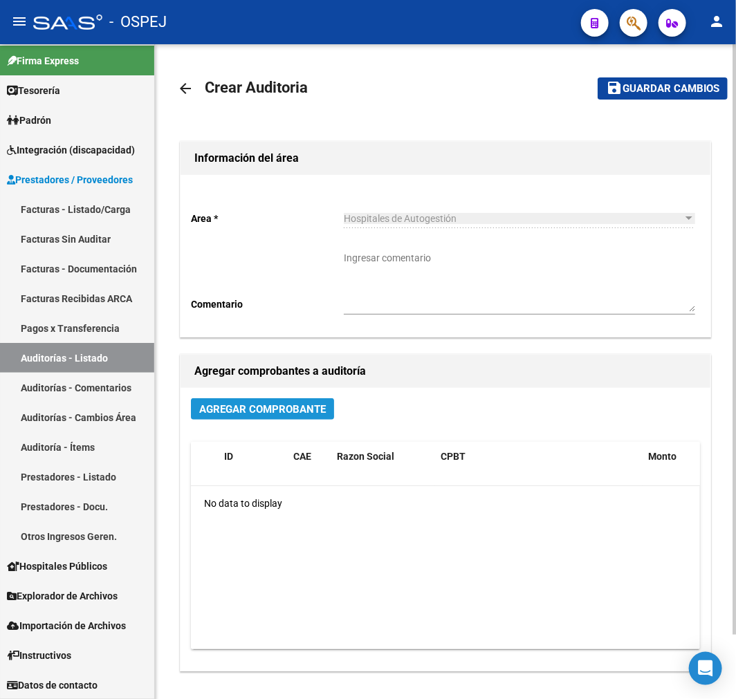
click at [258, 406] on span "Agregar Comprobante" at bounding box center [262, 409] width 127 height 12
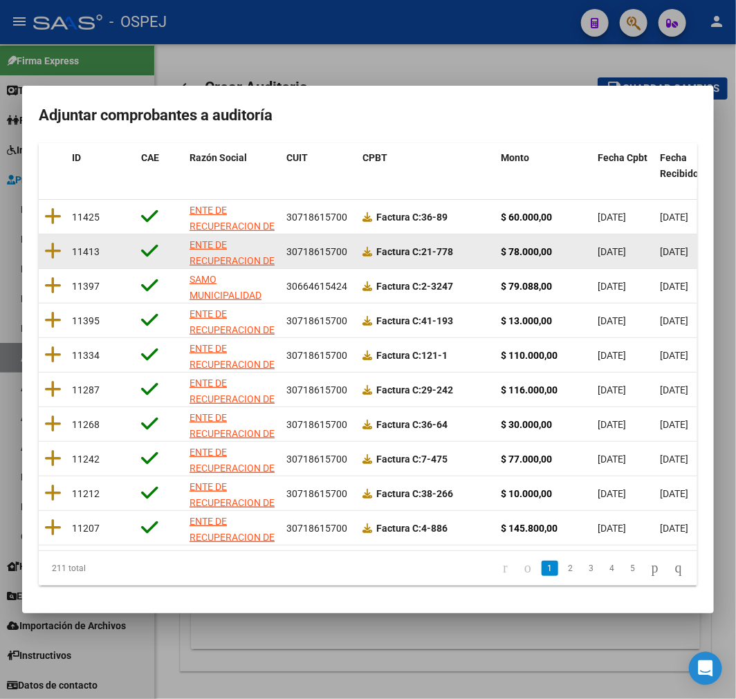
scroll to position [178, 0]
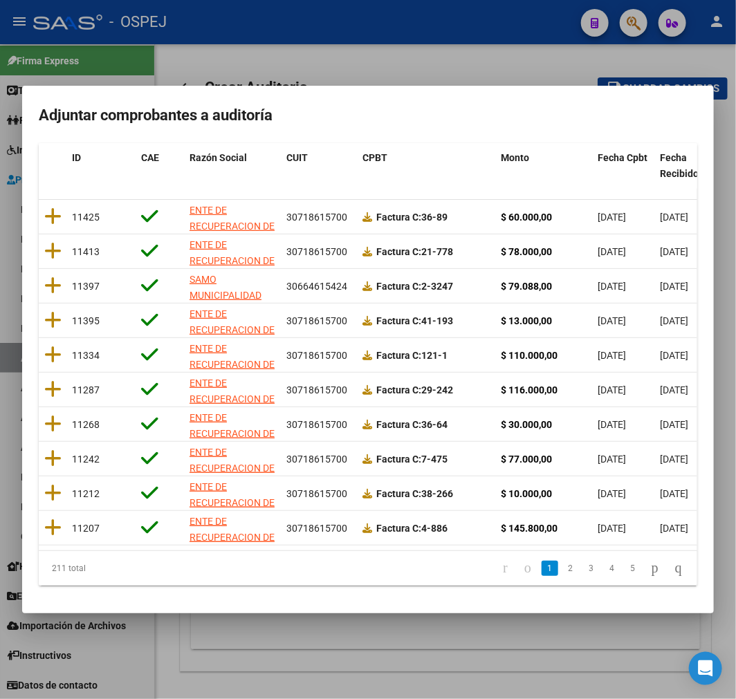
click at [647, 129] on mat-dialog-container "Adjuntar comprobantes a auditoría Filtros id CUIT / Razon Social Pto. Venta Nro…" at bounding box center [368, 350] width 692 height 528
click at [641, 140] on mat-dialog-container "Adjuntar comprobantes a auditoría Filtros id CUIT / Razon Social Pto. Venta Nro…" at bounding box center [368, 350] width 692 height 528
click at [624, 152] on span "Fecha Cpbt" at bounding box center [623, 157] width 50 height 11
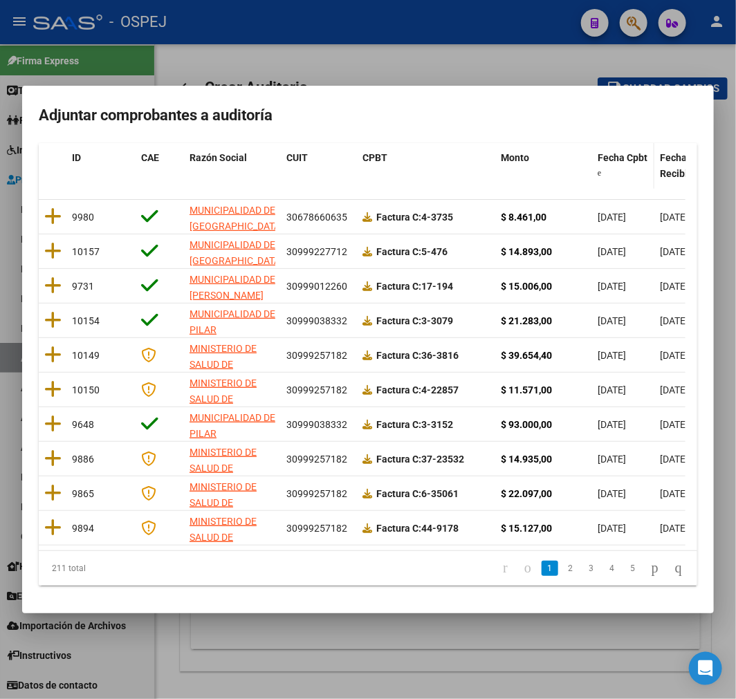
click at [624, 152] on span "Fecha Cpbt" at bounding box center [623, 157] width 50 height 11
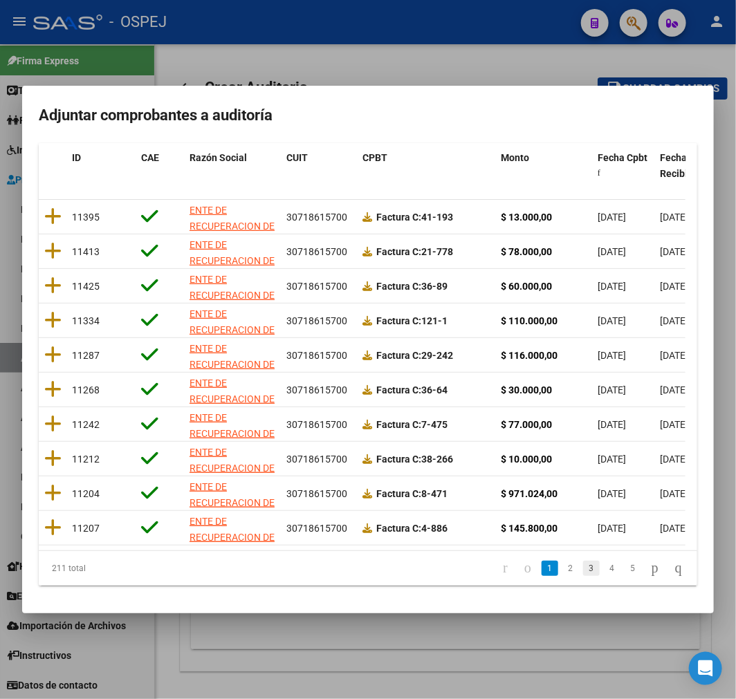
click at [583, 571] on link "3" at bounding box center [591, 568] width 17 height 15
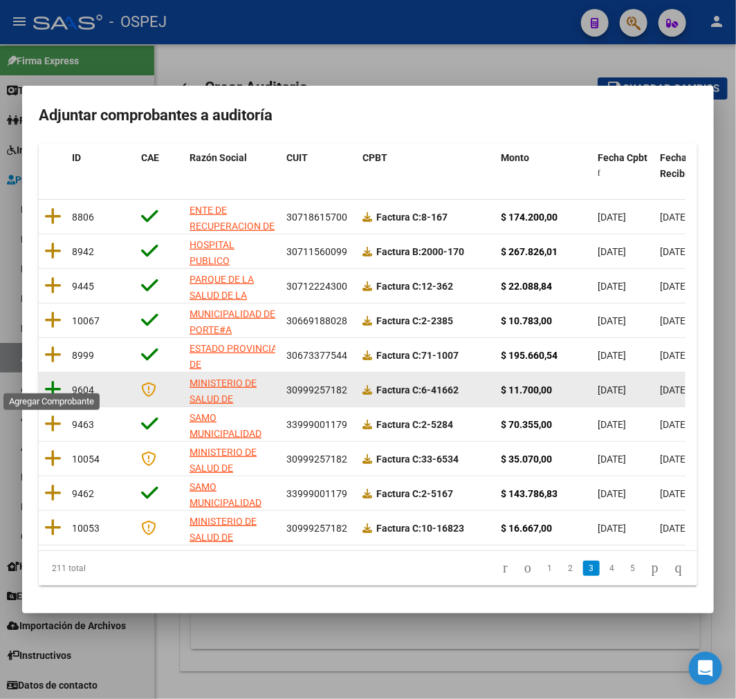
click at [56, 380] on icon at bounding box center [52, 389] width 17 height 19
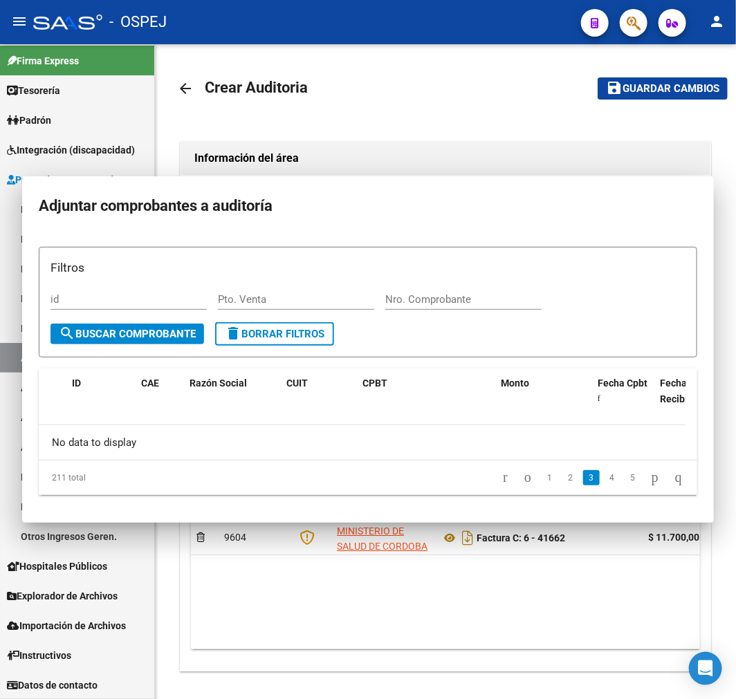
scroll to position [0, 0]
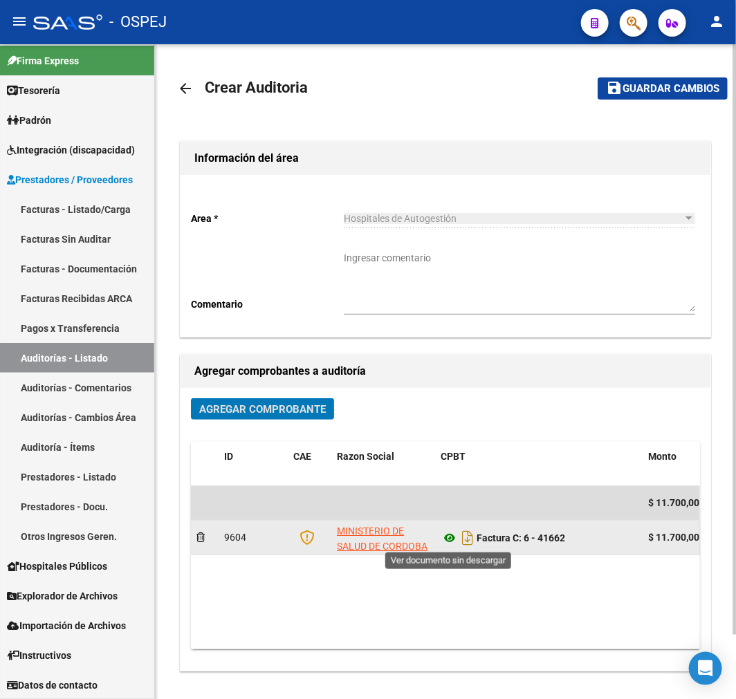
click at [447, 543] on icon at bounding box center [450, 538] width 18 height 17
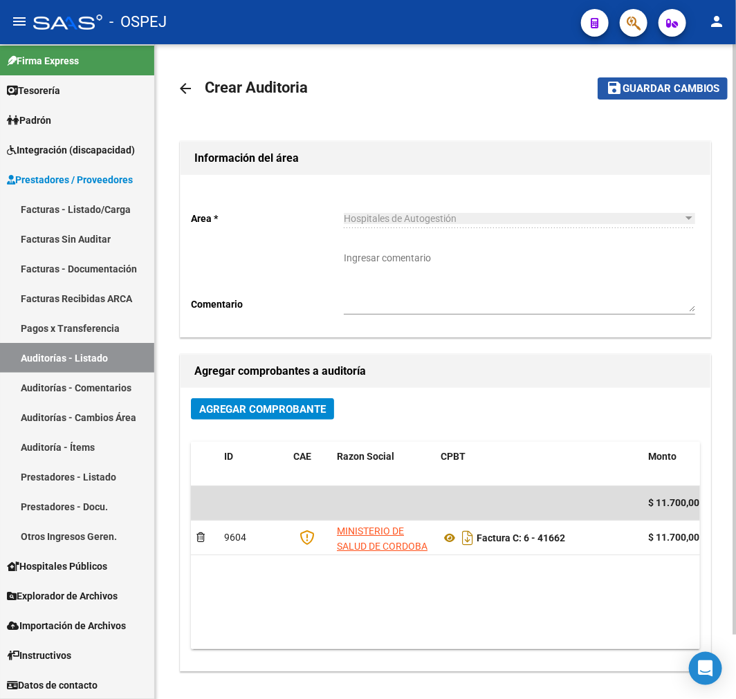
click at [669, 88] on span "Guardar cambios" at bounding box center [671, 89] width 97 height 12
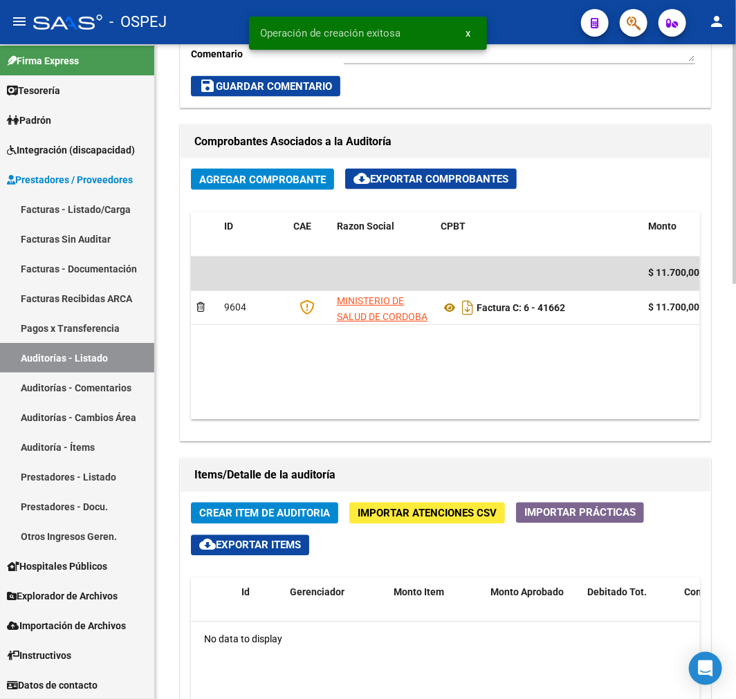
scroll to position [845, 0]
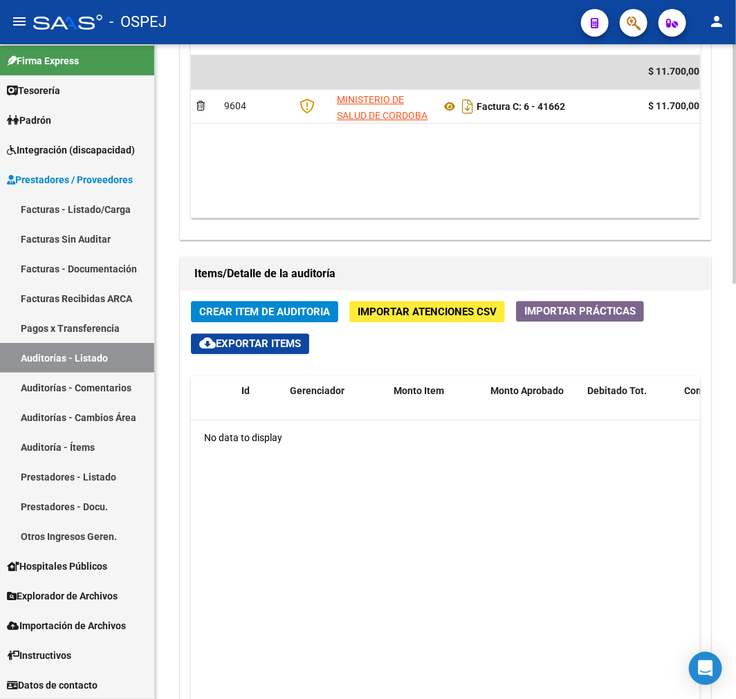
click at [307, 312] on span "Crear Item de Auditoria" at bounding box center [264, 312] width 131 height 12
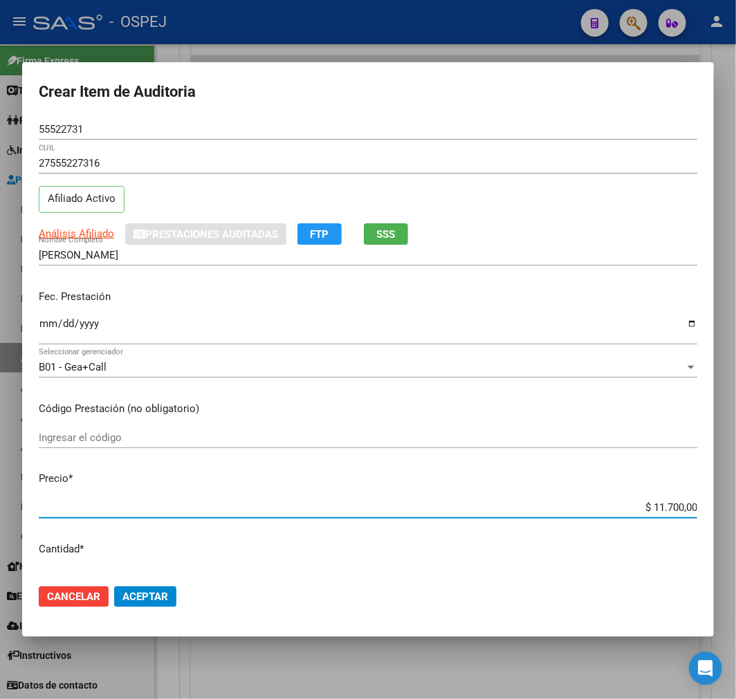
click at [661, 501] on input "$ 11.700,00" at bounding box center [368, 507] width 659 height 12
click at [145, 589] on button "Aceptar" at bounding box center [145, 597] width 62 height 21
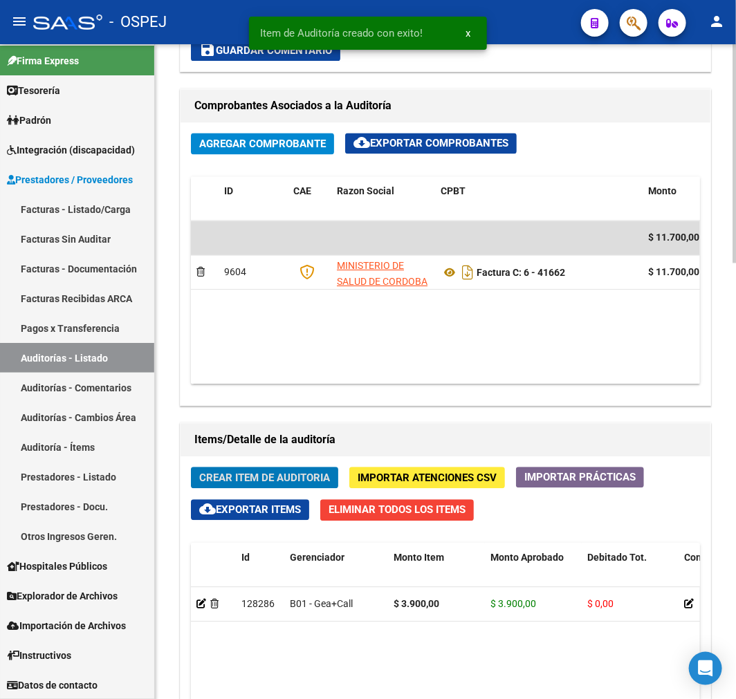
scroll to position [1011, 0]
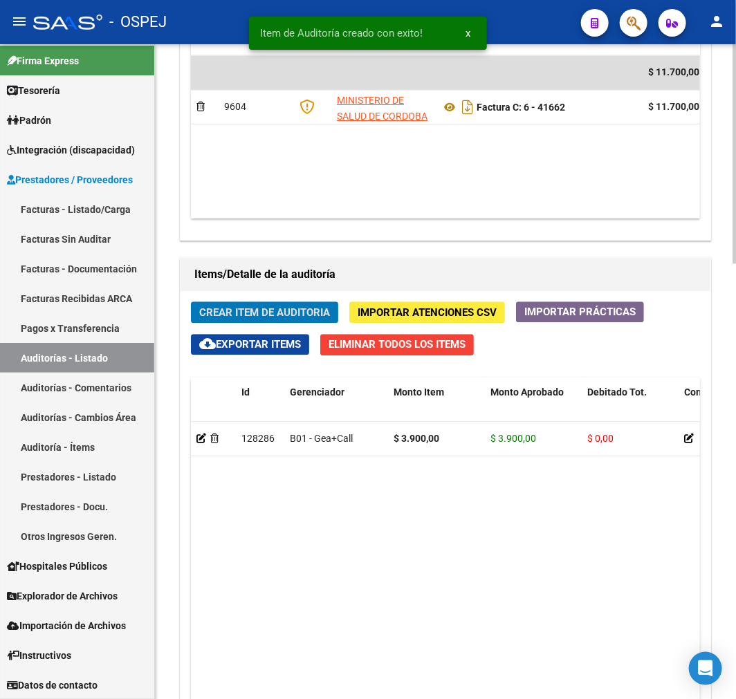
click at [232, 309] on span "Crear Item de Auditoria" at bounding box center [264, 312] width 131 height 12
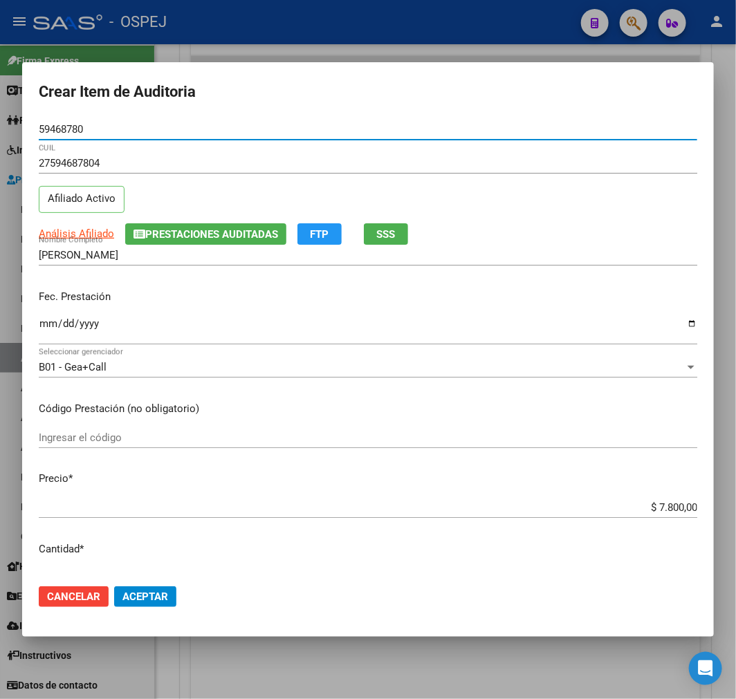
click at [143, 598] on span "Aceptar" at bounding box center [145, 597] width 46 height 12
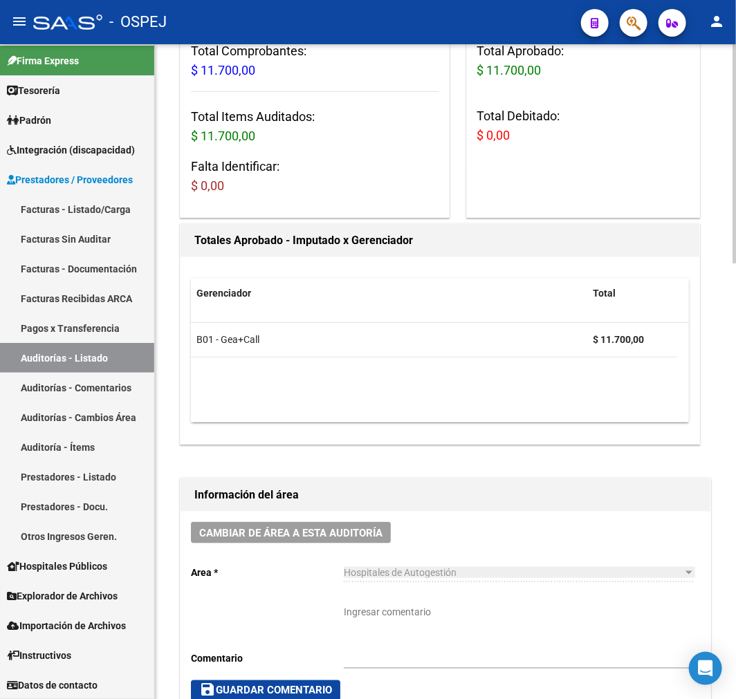
scroll to position [0, 0]
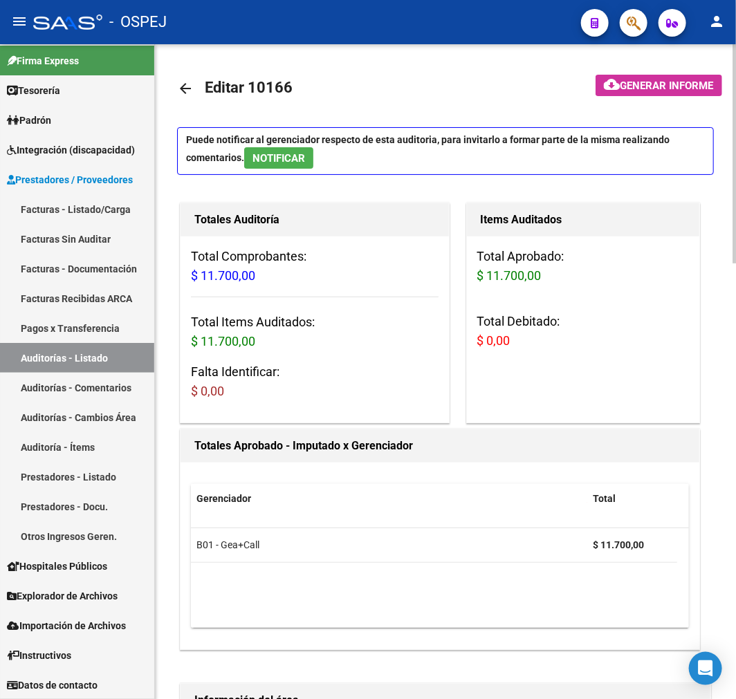
click at [183, 80] on mat-icon "arrow_back" at bounding box center [185, 88] width 17 height 17
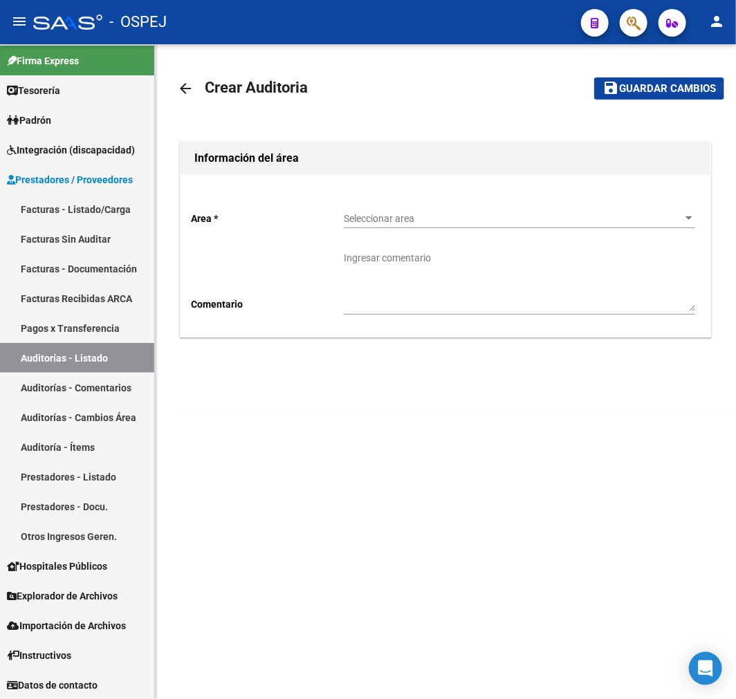
click at [408, 234] on div "Seleccionar area Seleccionar area" at bounding box center [519, 220] width 351 height 39
click at [406, 206] on div "Seleccionar area Seleccionar area" at bounding box center [519, 215] width 351 height 28
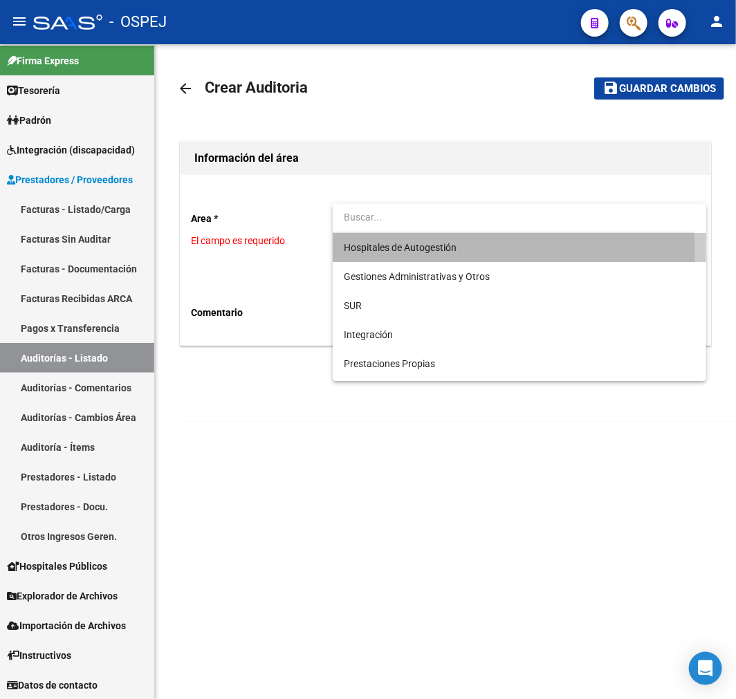
click at [415, 254] on span "Hospitales de Autogestión" at bounding box center [519, 247] width 351 height 29
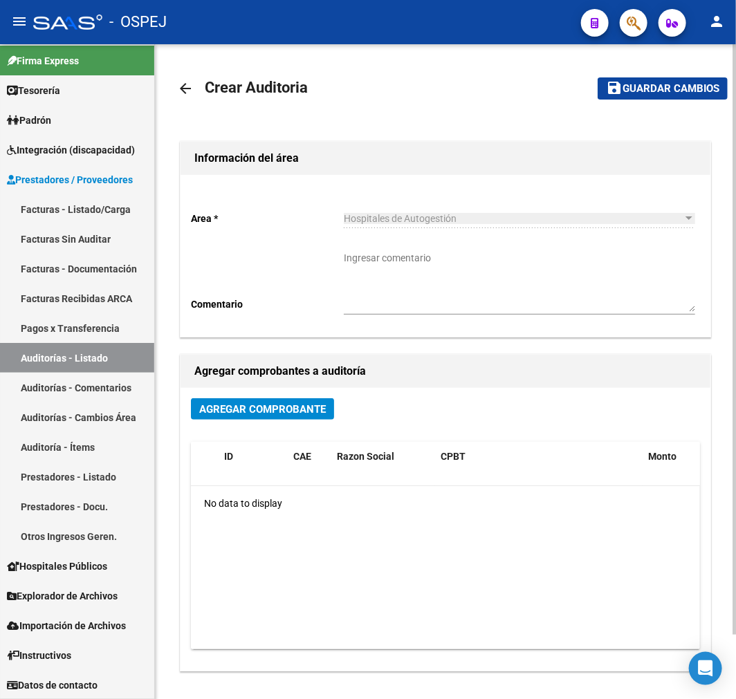
click at [321, 425] on div "Agregar Comprobante" at bounding box center [445, 414] width 509 height 33
click at [314, 418] on button "Agregar Comprobante" at bounding box center [262, 408] width 143 height 21
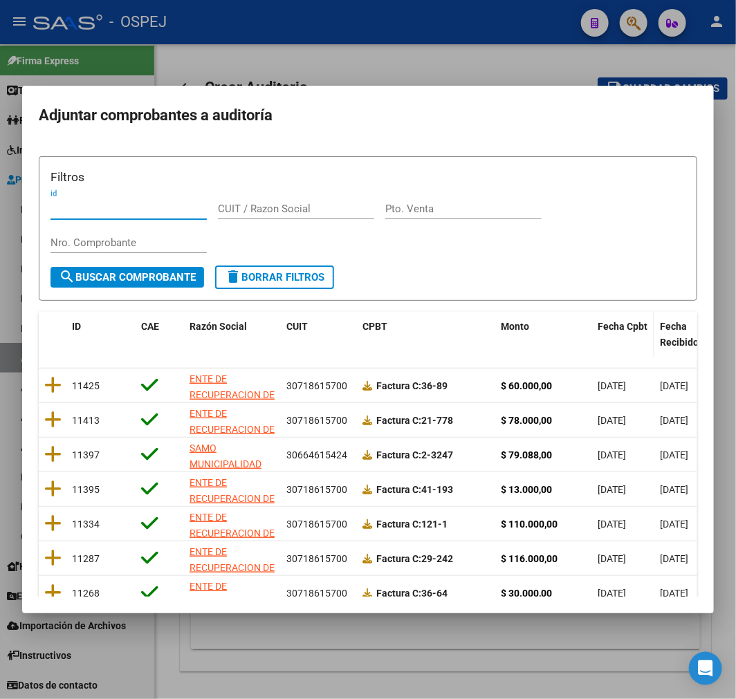
click at [612, 329] on span "Fecha Cpbt" at bounding box center [623, 326] width 50 height 11
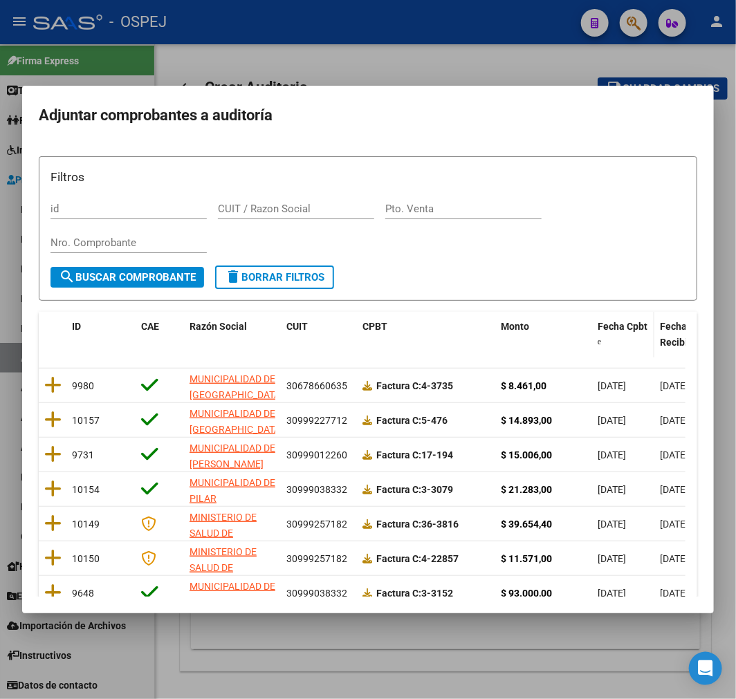
click at [612, 329] on span "Fecha Cpbt" at bounding box center [623, 326] width 50 height 11
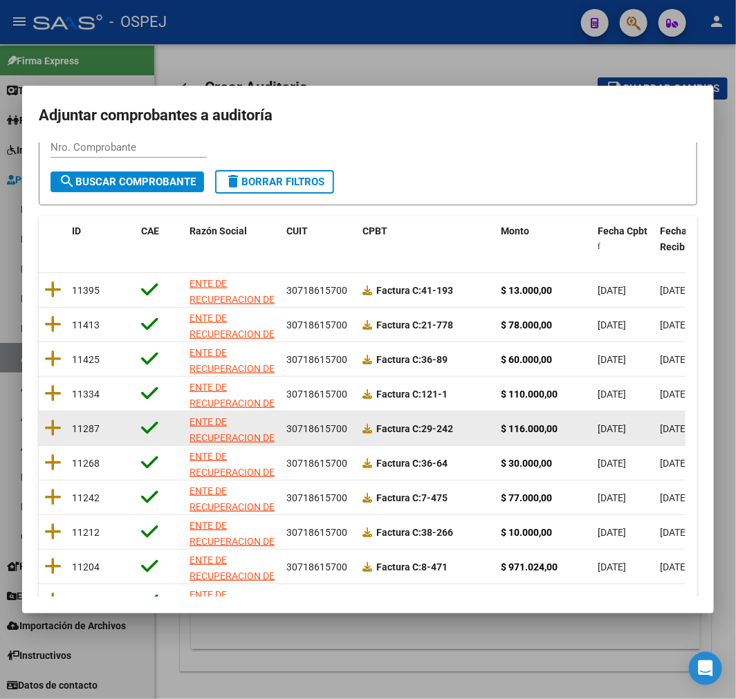
scroll to position [178, 0]
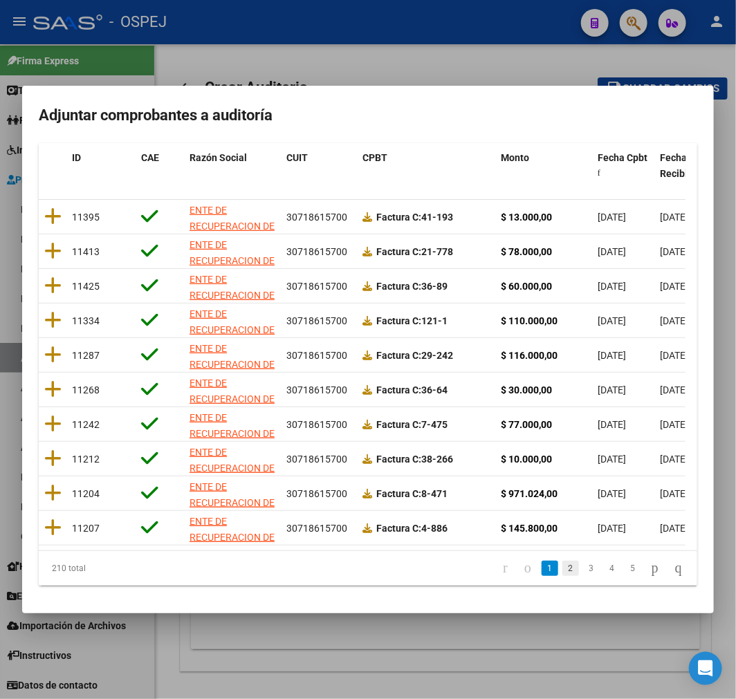
click at [562, 569] on link "2" at bounding box center [570, 568] width 17 height 15
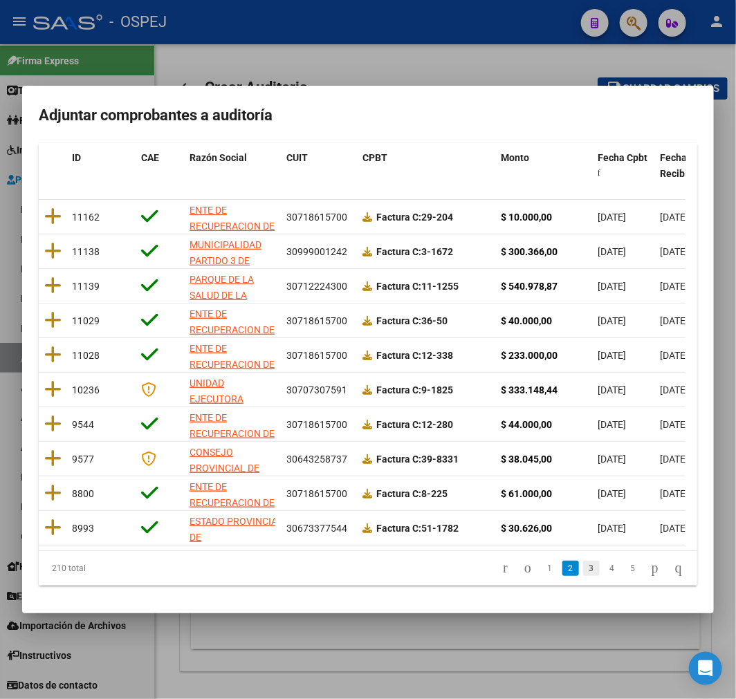
click at [583, 567] on link "3" at bounding box center [591, 568] width 17 height 15
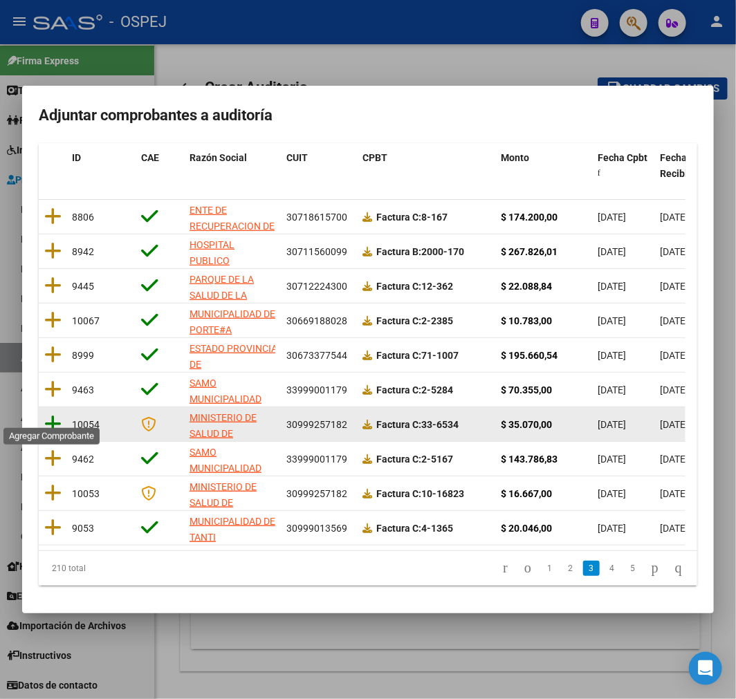
click at [44, 414] on icon at bounding box center [52, 423] width 17 height 19
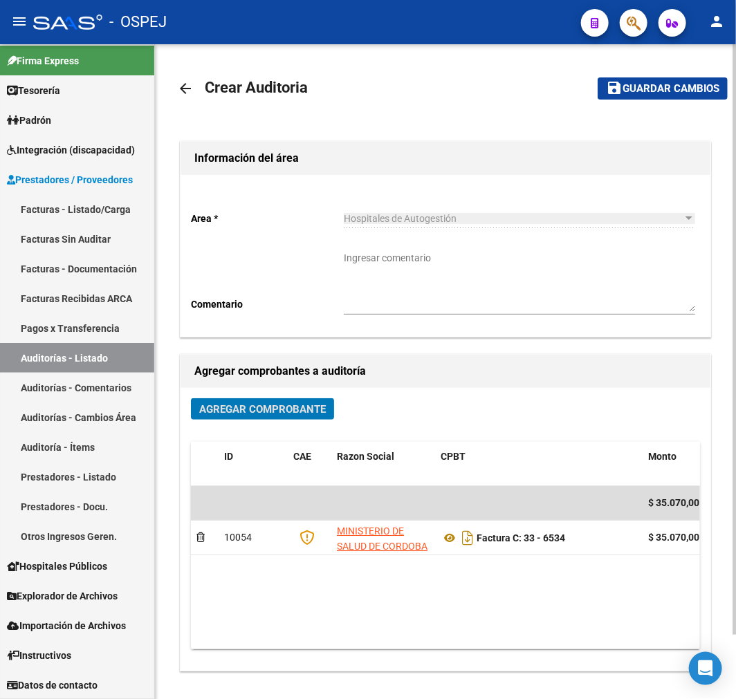
click at [645, 98] on button "save Guardar cambios" at bounding box center [663, 87] width 130 height 21
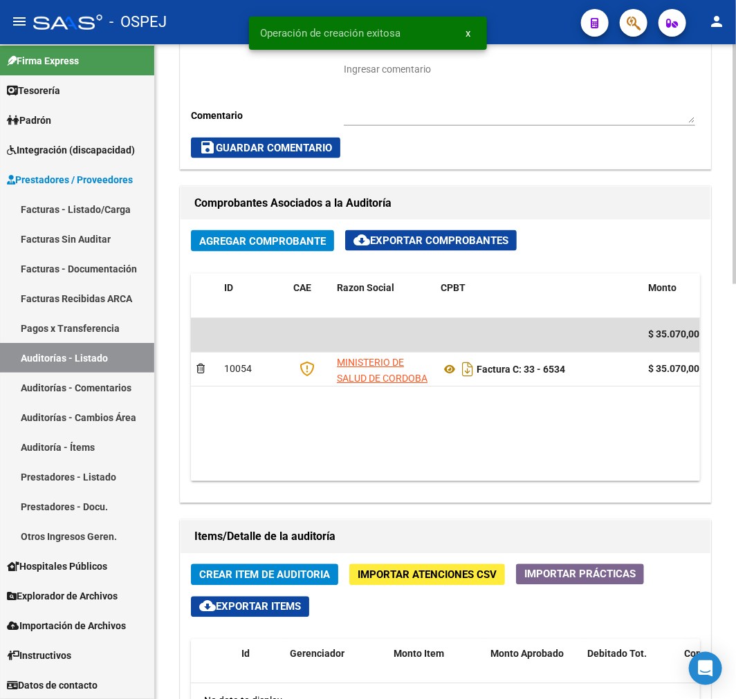
scroll to position [768, 0]
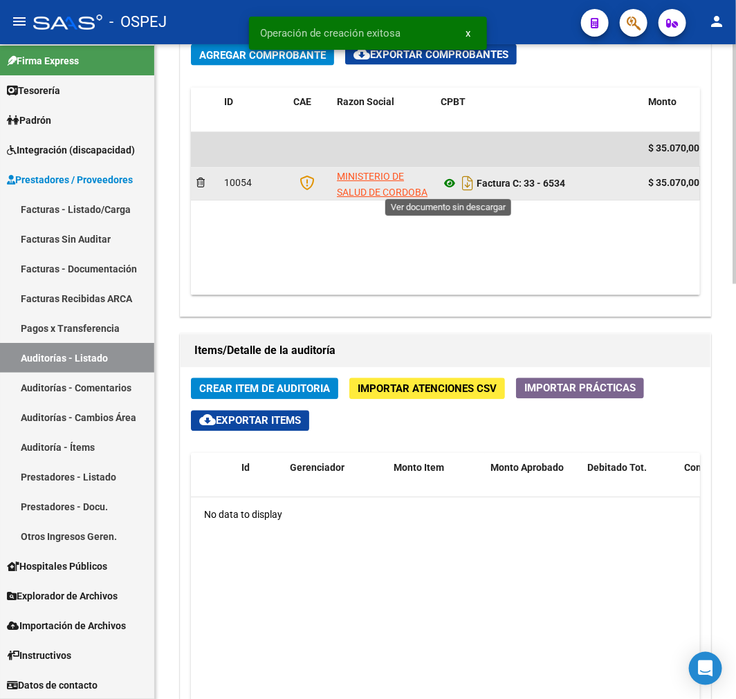
click at [450, 190] on icon at bounding box center [450, 184] width 18 height 17
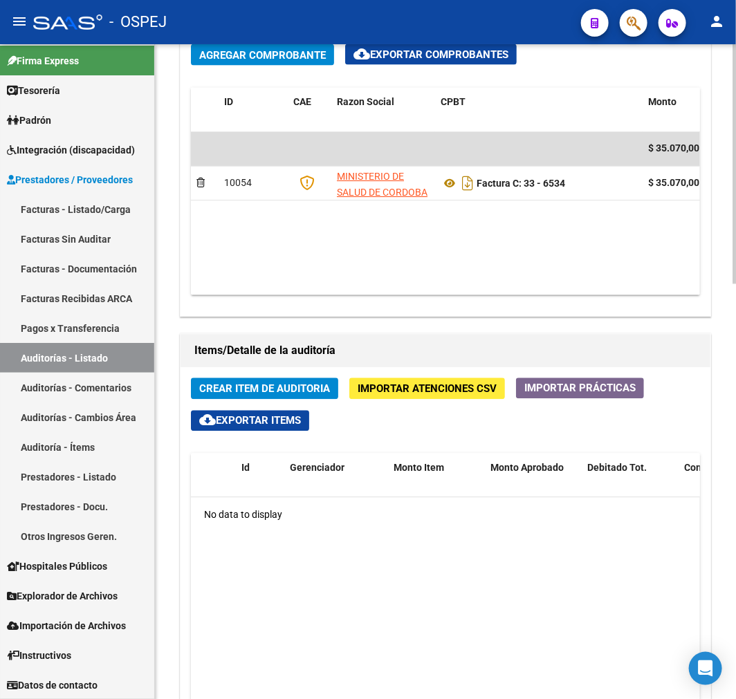
click at [221, 379] on button "Crear Item de Auditoria" at bounding box center [264, 388] width 147 height 21
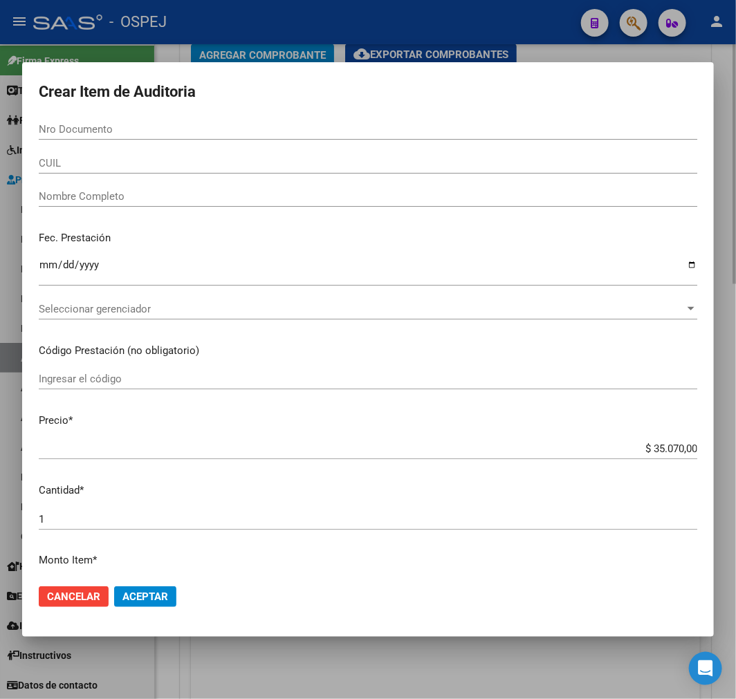
paste input "58422167"
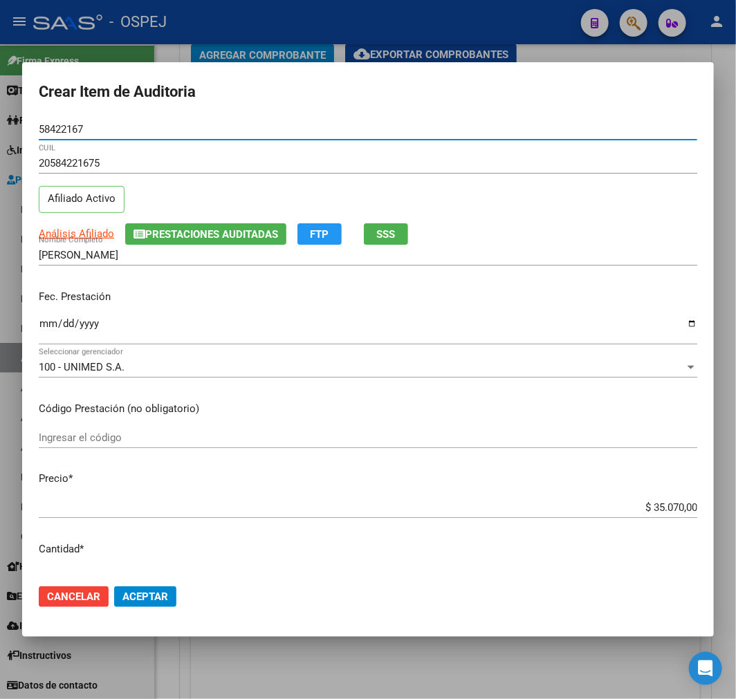
click at [142, 588] on button "Aceptar" at bounding box center [145, 597] width 62 height 21
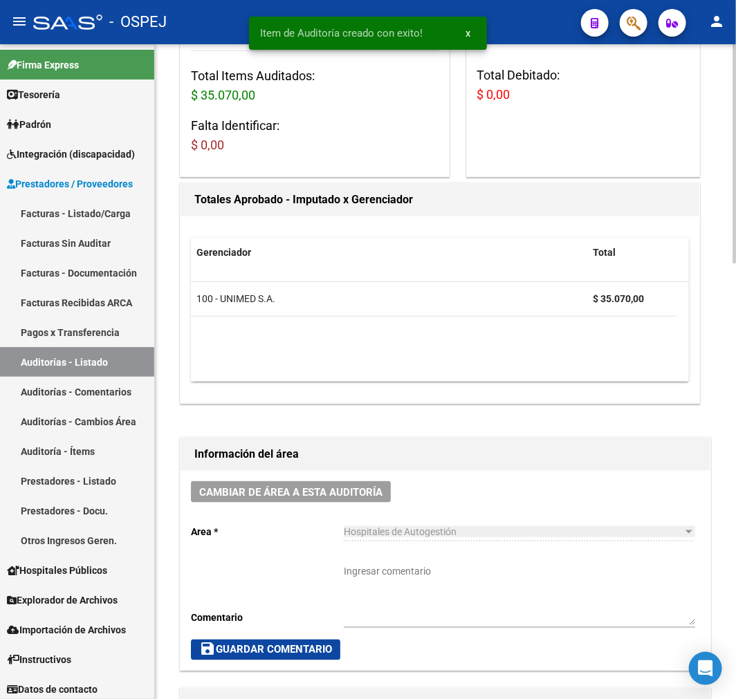
scroll to position [0, 0]
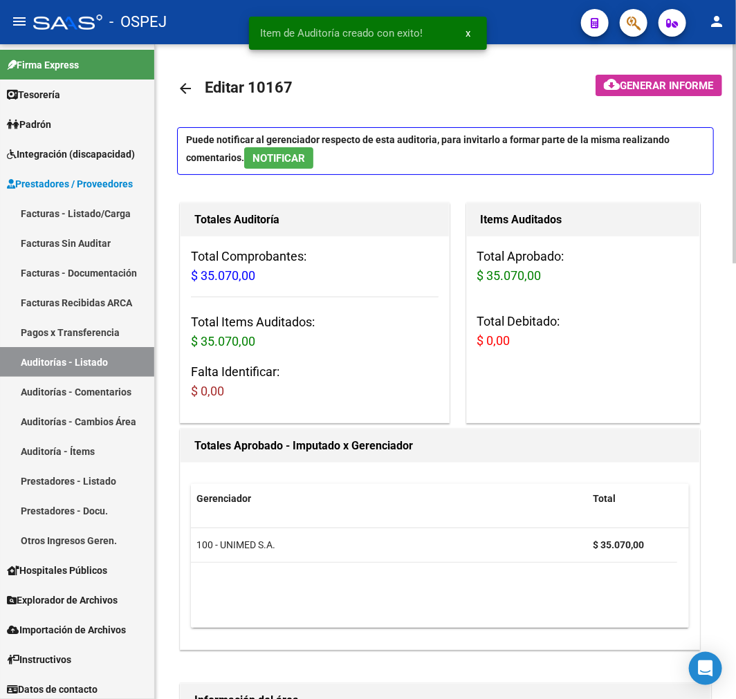
click at [180, 91] on mat-icon "arrow_back" at bounding box center [185, 88] width 17 height 17
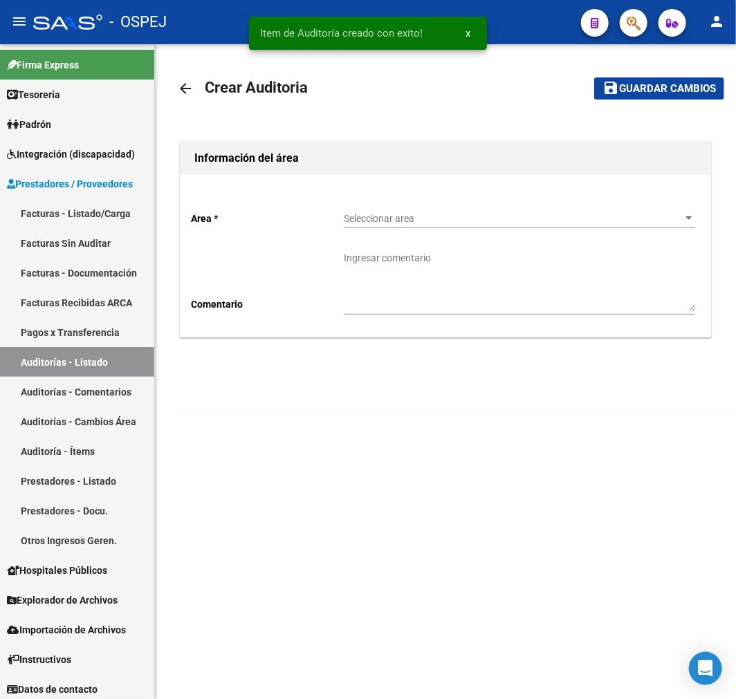
click at [406, 235] on div "Seleccionar area Seleccionar area" at bounding box center [519, 220] width 351 height 39
click at [432, 201] on div "Seleccionar area Seleccionar area" at bounding box center [519, 215] width 351 height 28
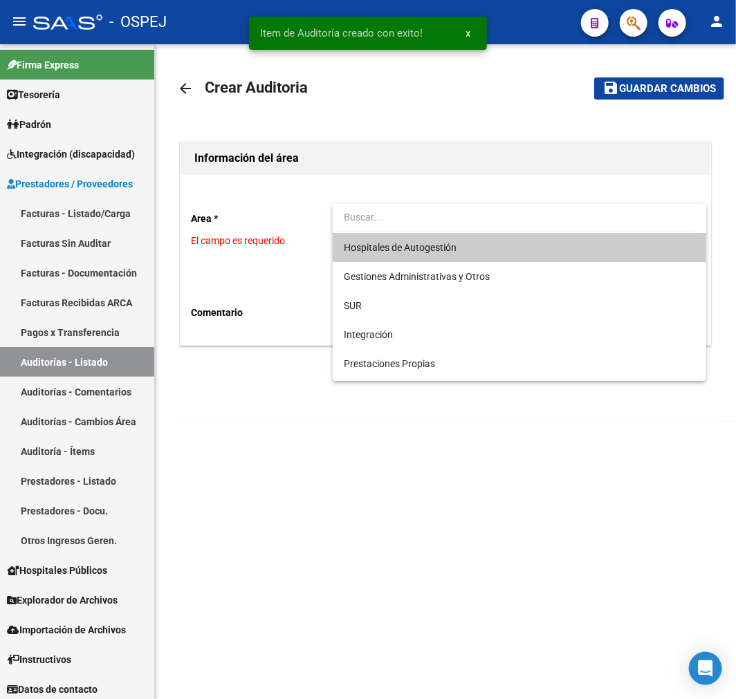
drag, startPoint x: 398, startPoint y: 255, endPoint x: 353, endPoint y: 281, distance: 52.1
click at [398, 256] on span "Hospitales de Autogestión" at bounding box center [519, 247] width 351 height 29
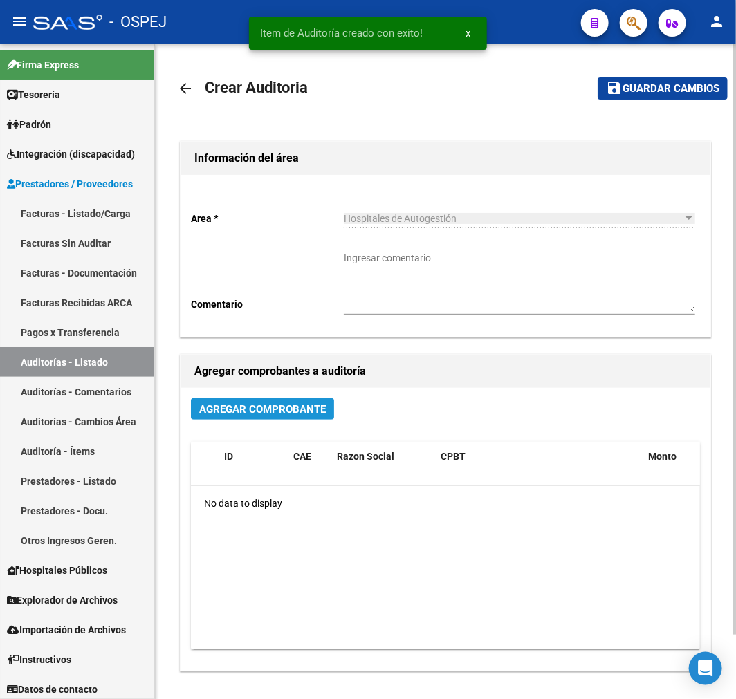
click at [261, 403] on span "Agregar Comprobante" at bounding box center [262, 409] width 127 height 12
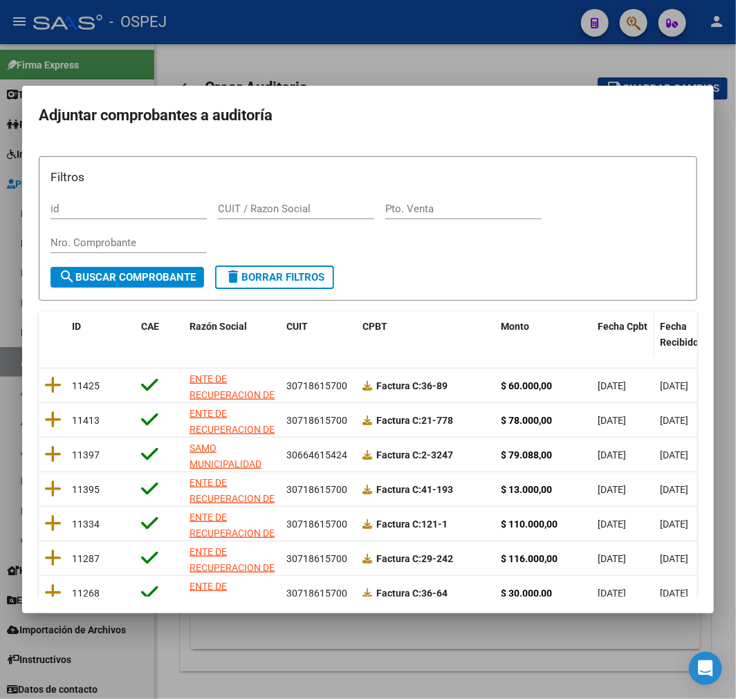
click at [629, 333] on div "Fecha Cpbt" at bounding box center [623, 327] width 51 height 16
click at [629, 321] on span "Fecha Cpbt" at bounding box center [623, 326] width 50 height 11
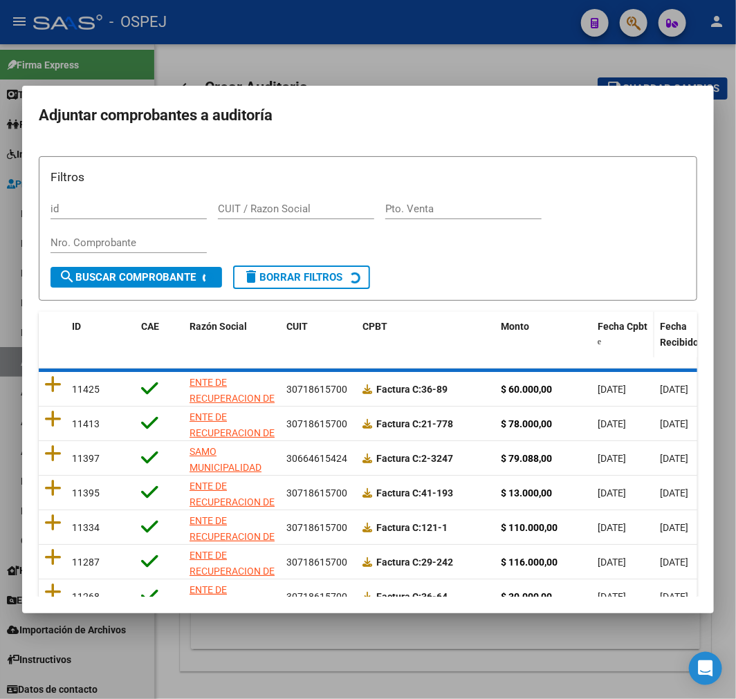
click at [629, 321] on span "Fecha Cpbt" at bounding box center [623, 326] width 50 height 11
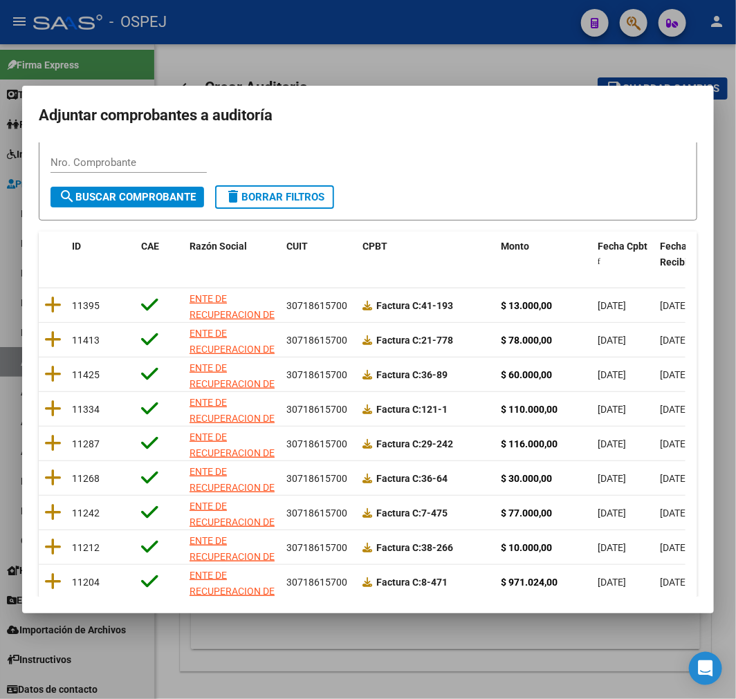
scroll to position [178, 0]
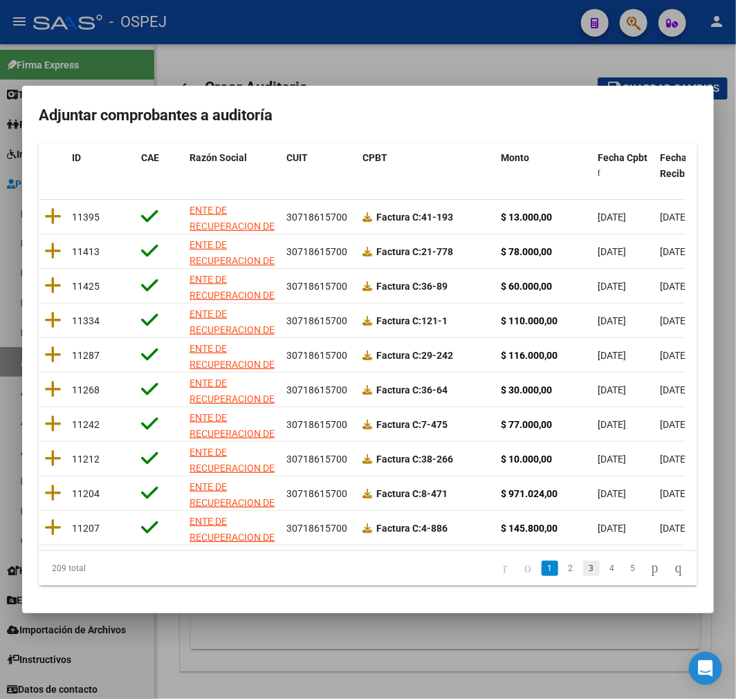
click at [583, 568] on link "3" at bounding box center [591, 568] width 17 height 15
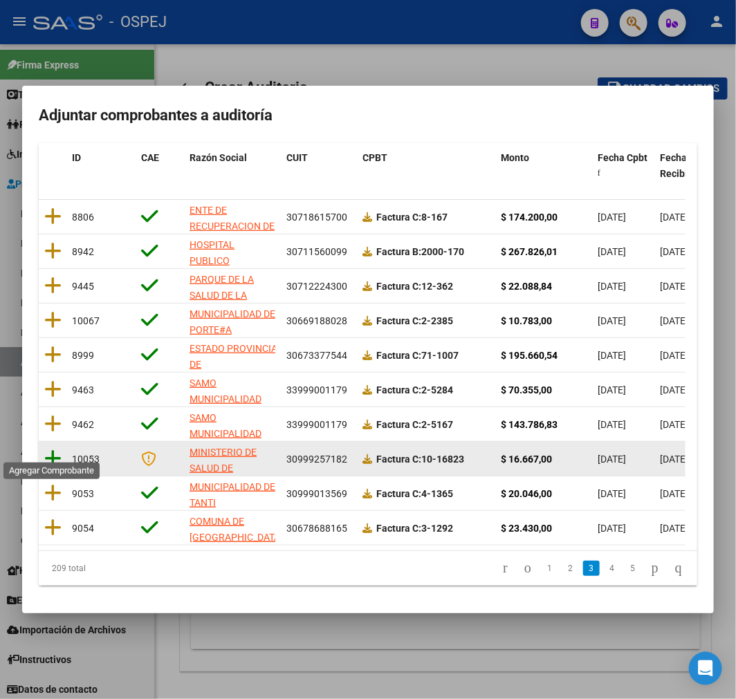
click at [53, 449] on icon at bounding box center [52, 458] width 17 height 19
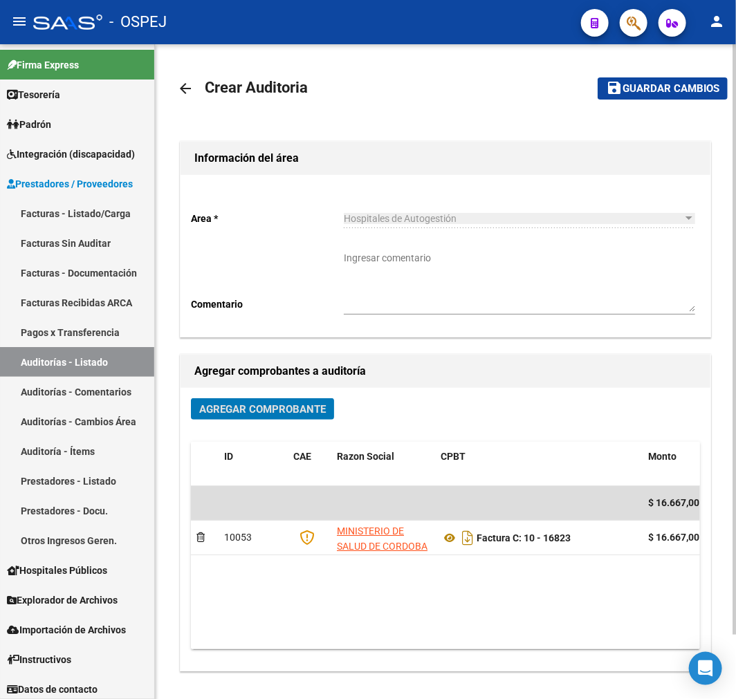
click at [674, 94] on span "Guardar cambios" at bounding box center [671, 89] width 97 height 12
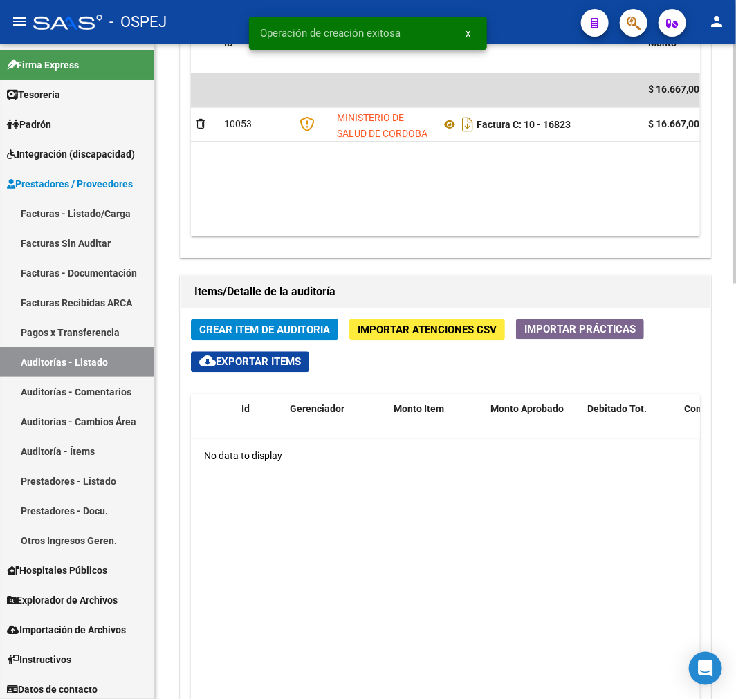
scroll to position [768, 0]
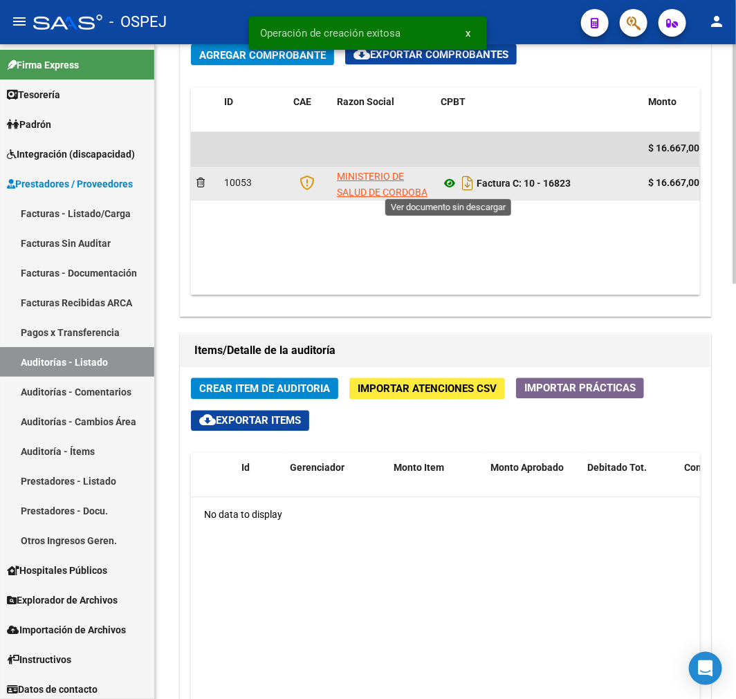
click at [441, 191] on icon at bounding box center [450, 184] width 18 height 17
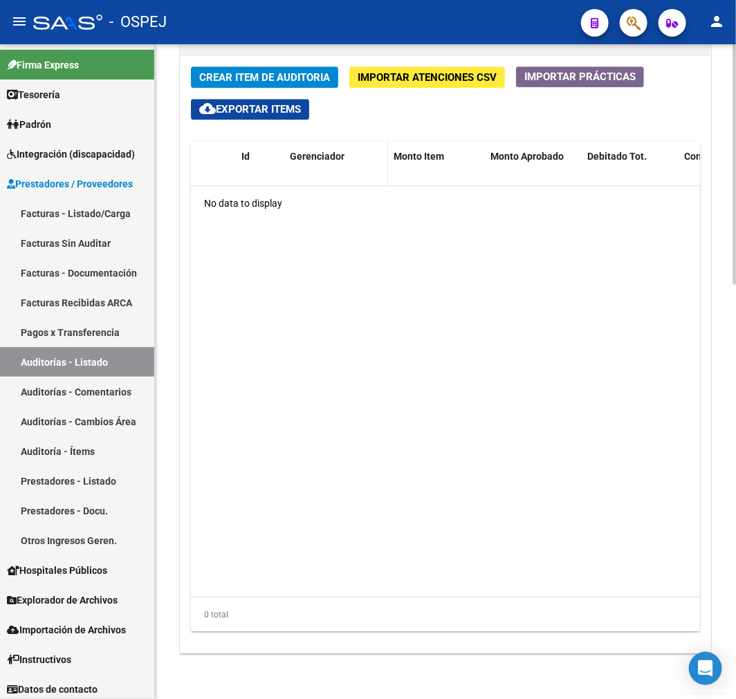
scroll to position [979, 0]
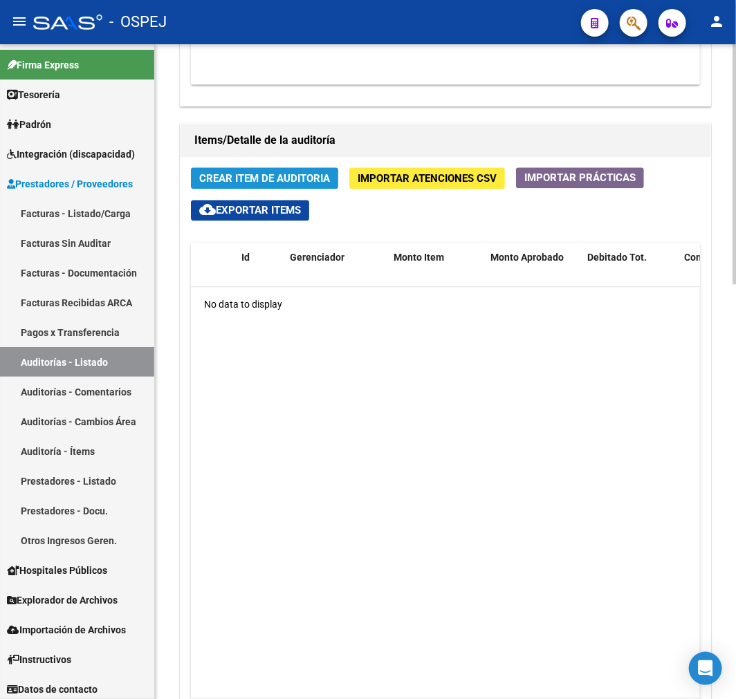
click at [279, 178] on span "Crear Item de Auditoria" at bounding box center [264, 178] width 131 height 12
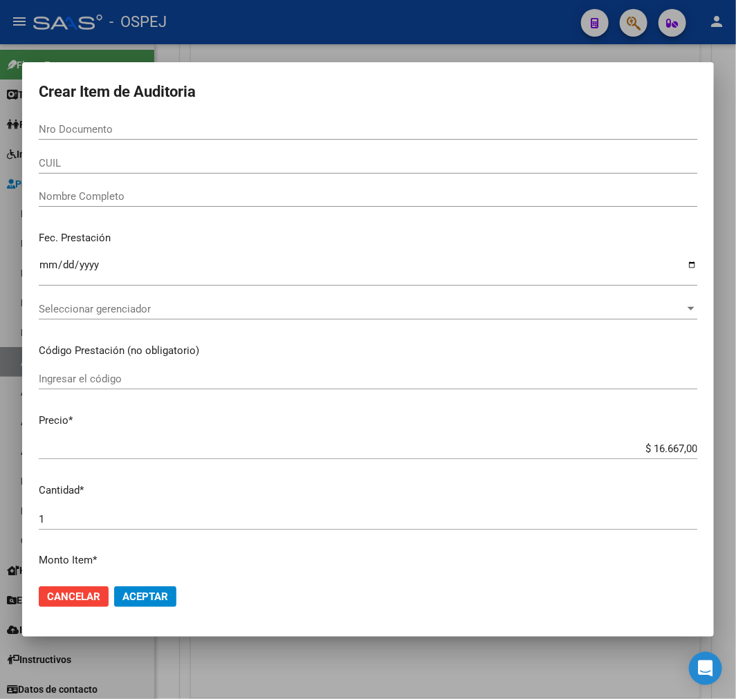
click at [203, 132] on input "Nro Documento" at bounding box center [368, 129] width 659 height 12
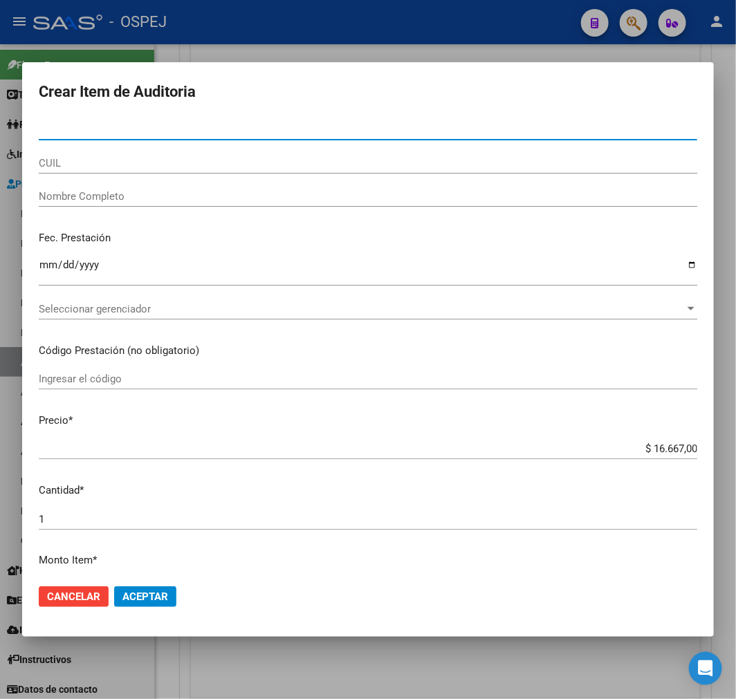
paste input "32124593"
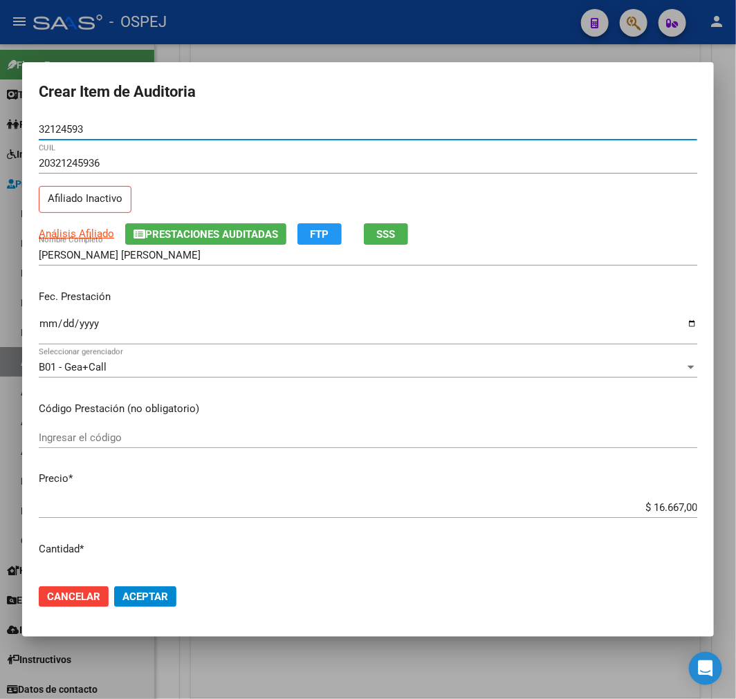
click at [643, 505] on input "$ 16.667,00" at bounding box center [368, 507] width 659 height 12
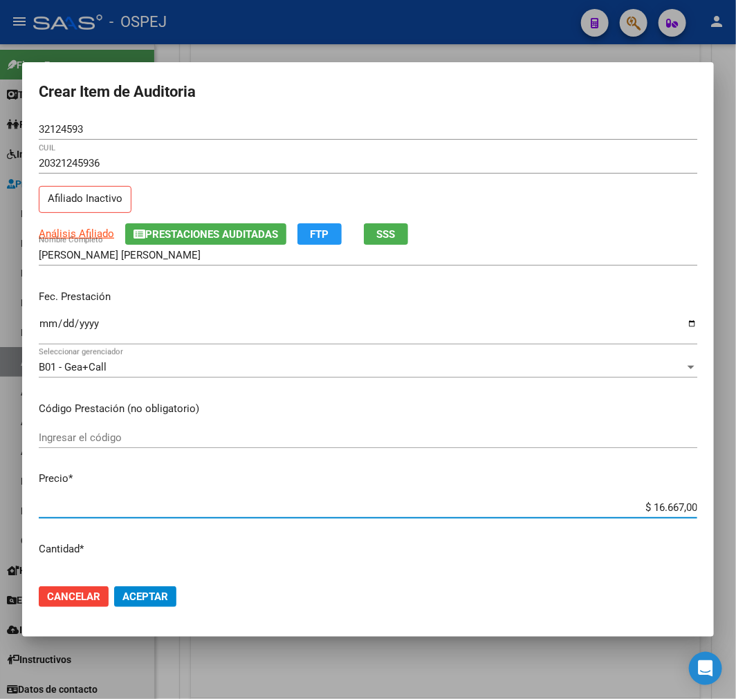
click at [643, 505] on input "$ 16.667,00" at bounding box center [368, 507] width 659 height 12
click at [168, 605] on button "Aceptar" at bounding box center [145, 597] width 62 height 21
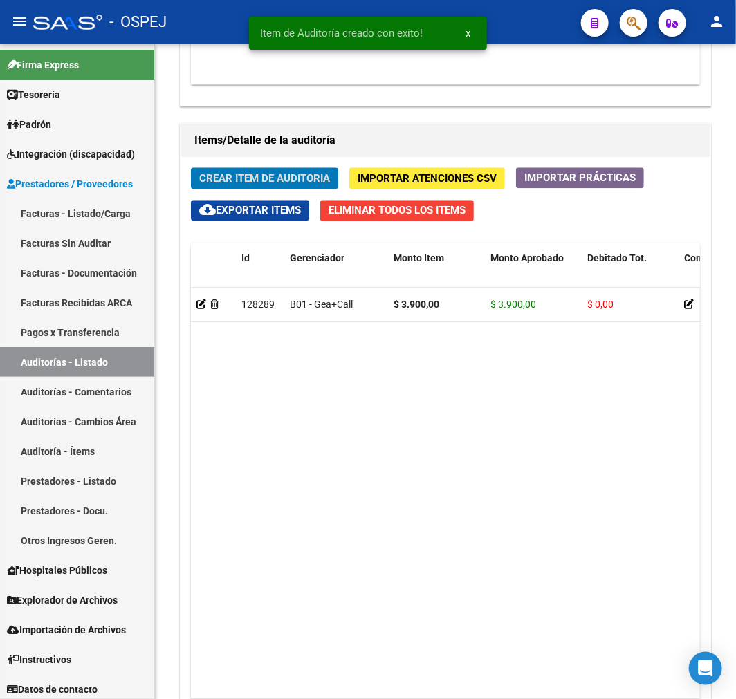
scroll to position [1145, 0]
click at [185, 175] on div "Crear Item de Auditoria Importar Atenciones CSV Importar Prácticas cloud_downlo…" at bounding box center [446, 456] width 530 height 598
click at [237, 176] on span "Crear Item de Auditoria" at bounding box center [264, 178] width 131 height 12
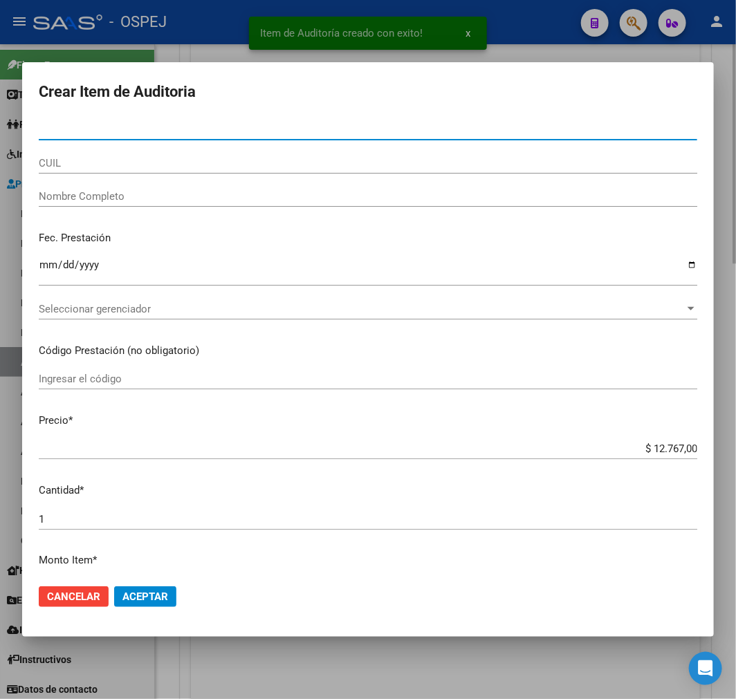
paste input "40404261"
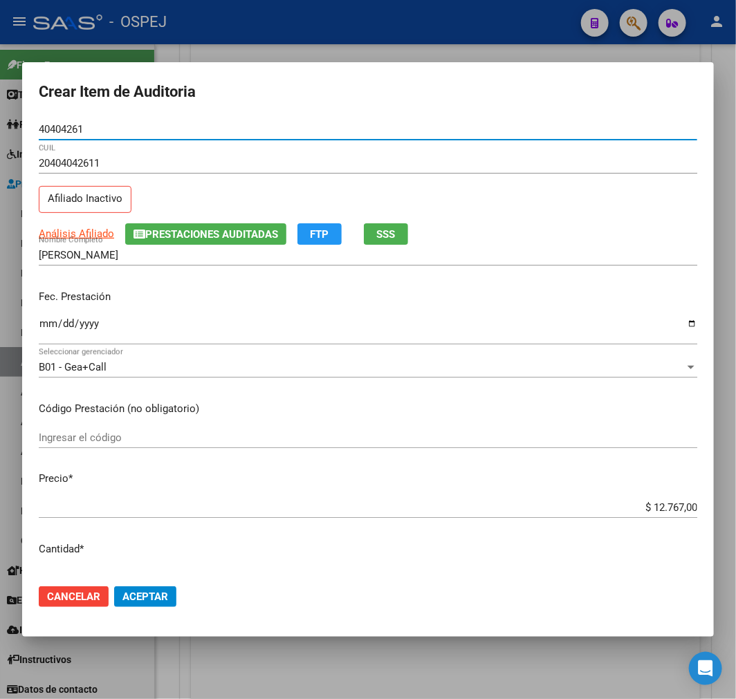
click at [158, 591] on span "Aceptar" at bounding box center [145, 597] width 46 height 12
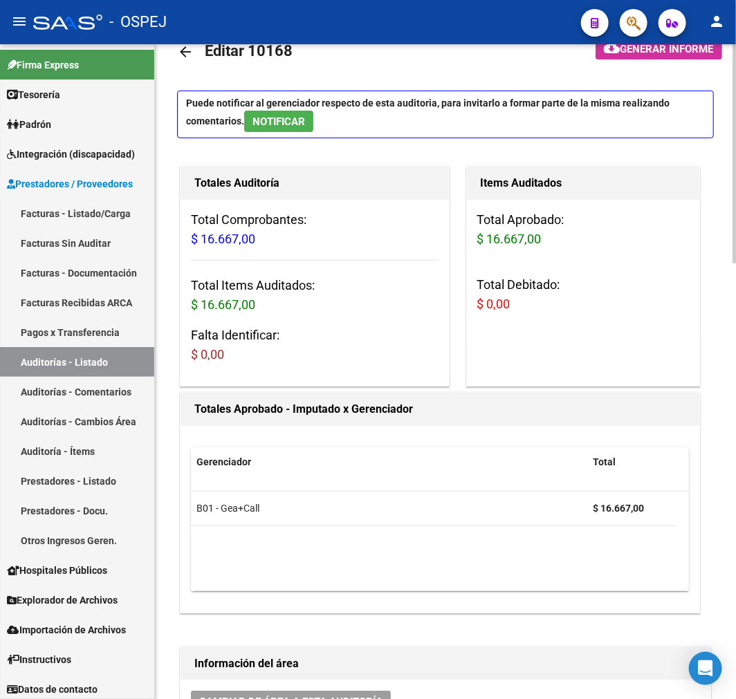
scroll to position [0, 0]
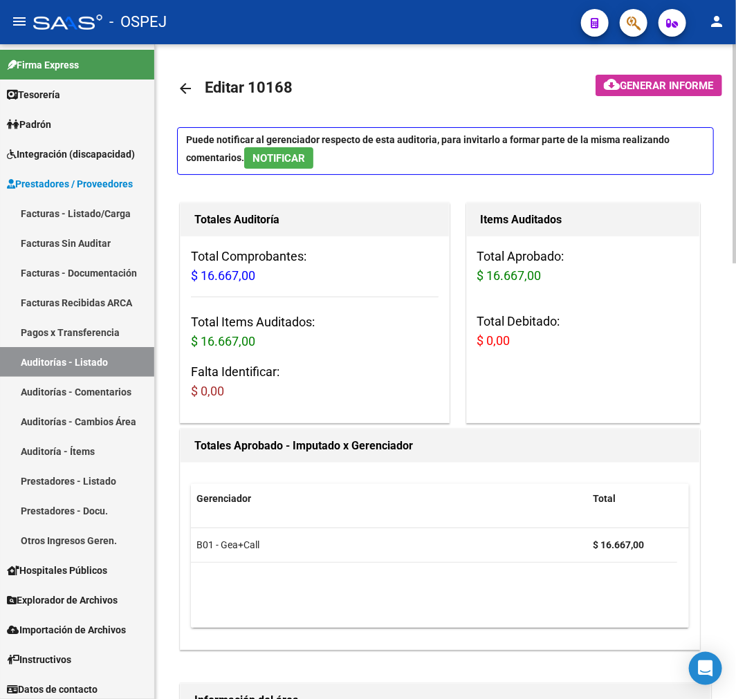
click at [178, 77] on link "arrow_back" at bounding box center [191, 88] width 28 height 33
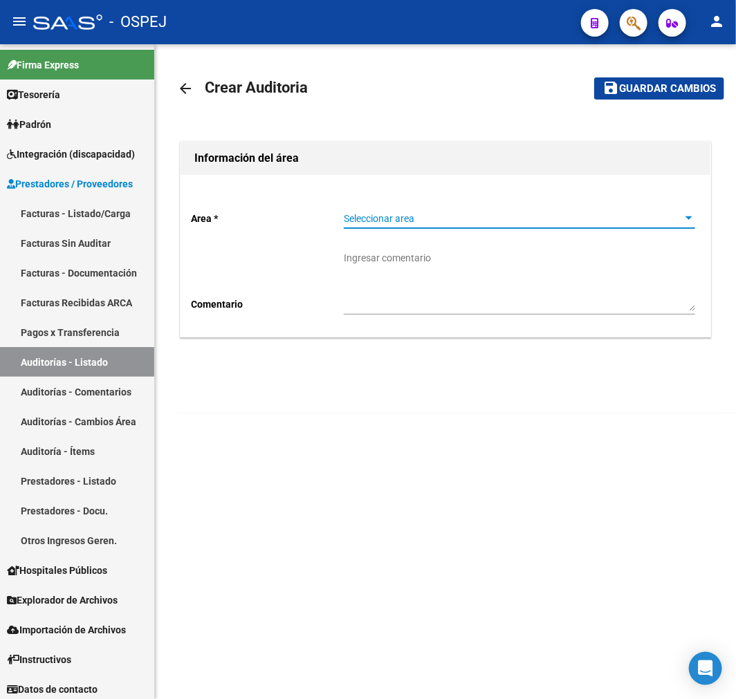
click at [440, 213] on span "Seleccionar area" at bounding box center [513, 219] width 339 height 12
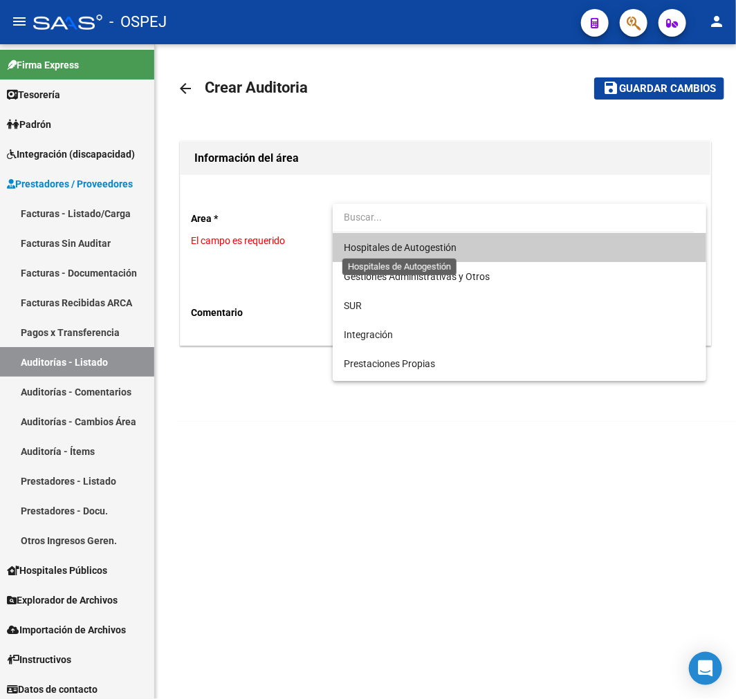
click at [440, 245] on span "Hospitales de Autogestión" at bounding box center [400, 247] width 113 height 11
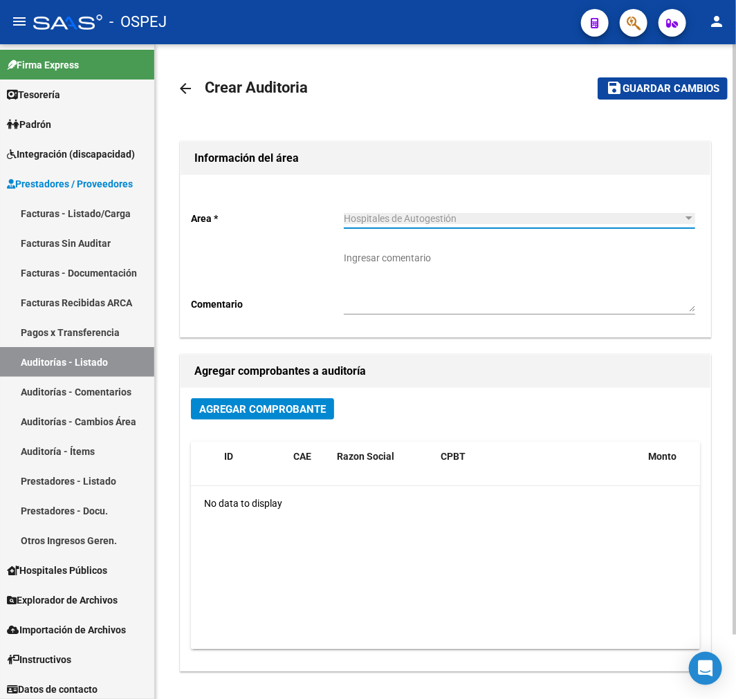
click at [293, 404] on span "Agregar Comprobante" at bounding box center [262, 409] width 127 height 12
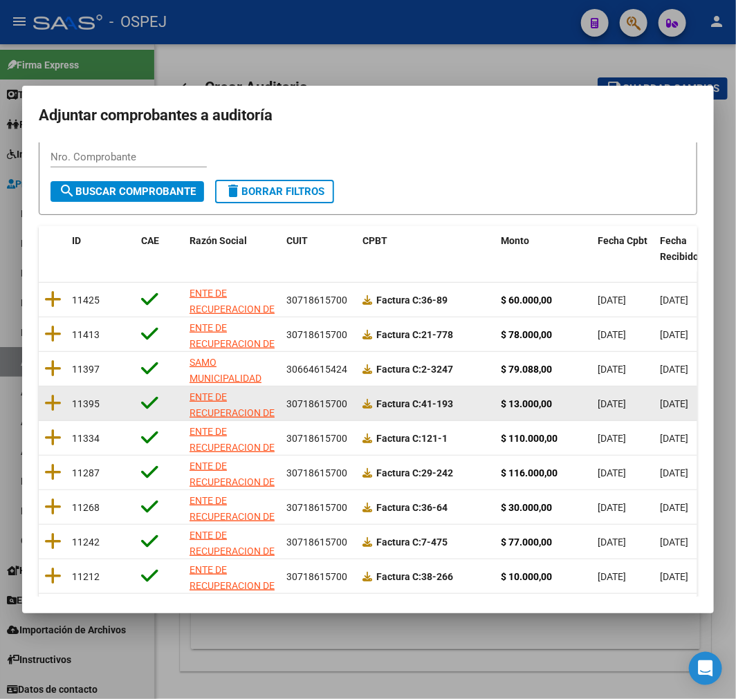
scroll to position [178, 0]
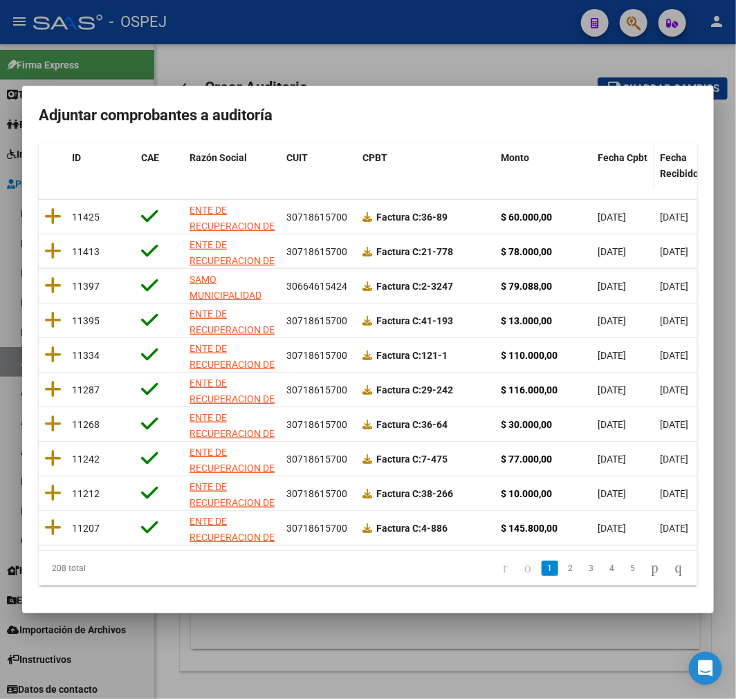
click at [609, 159] on datatable-header-cell "Fecha Cpbt" at bounding box center [623, 166] width 62 height 46
click at [613, 152] on span "Fecha Cpbt" at bounding box center [623, 157] width 50 height 11
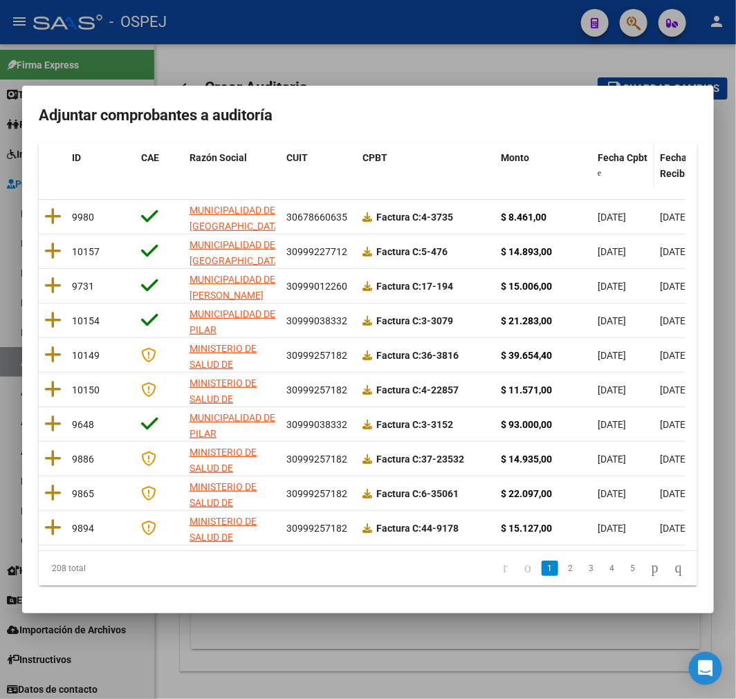
click at [613, 152] on span "Fecha Cpbt" at bounding box center [623, 157] width 50 height 11
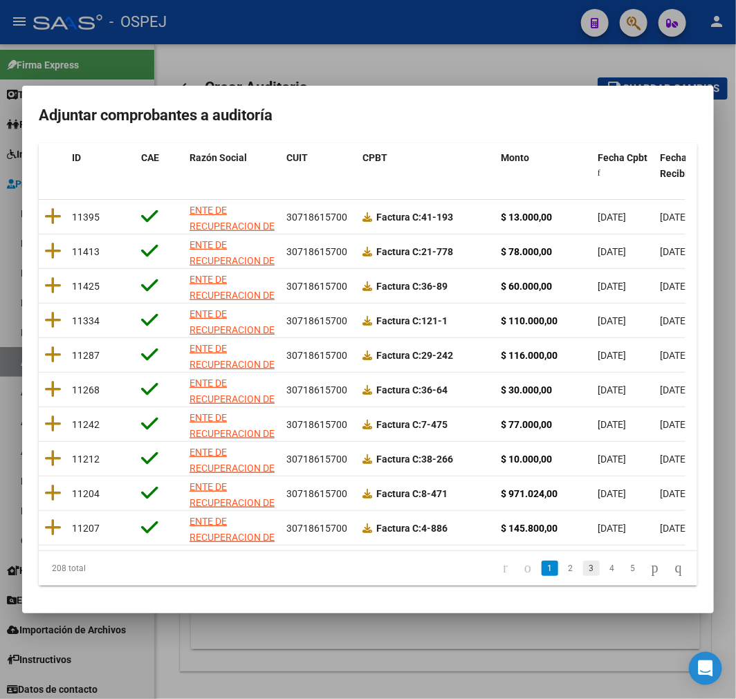
click at [583, 566] on link "3" at bounding box center [591, 568] width 17 height 15
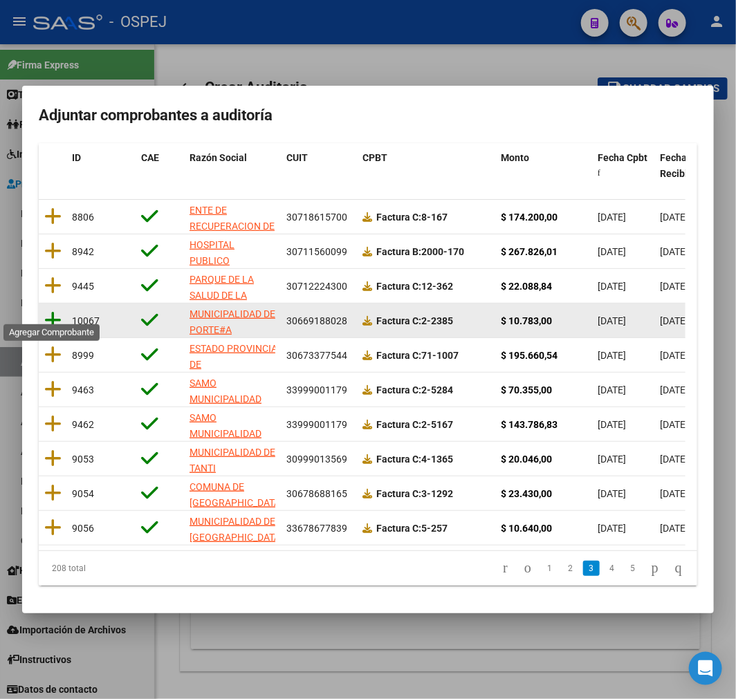
click at [51, 311] on icon at bounding box center [52, 320] width 17 height 19
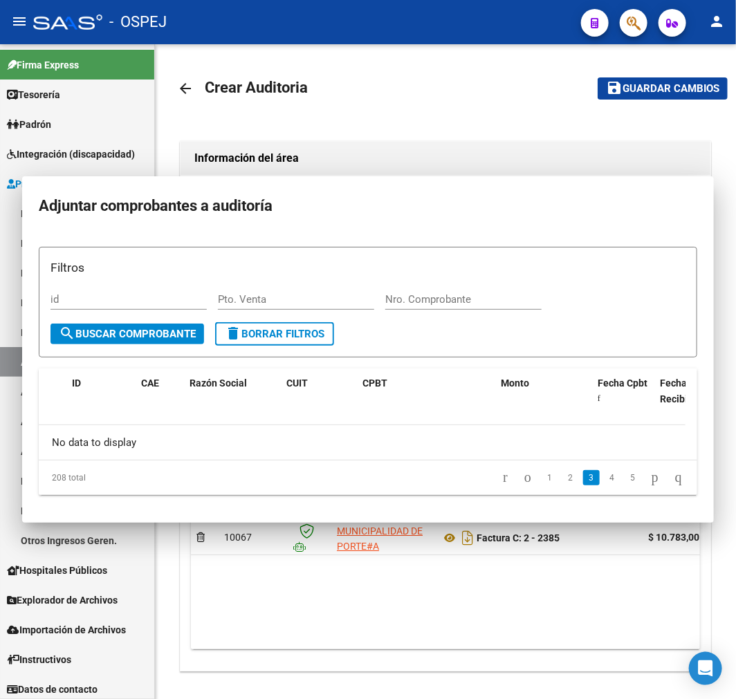
scroll to position [0, 0]
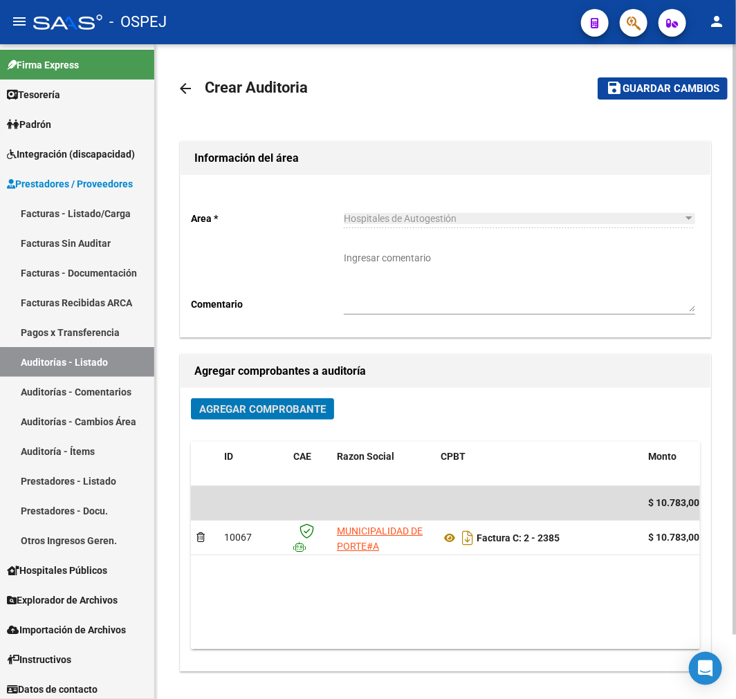
click at [683, 82] on span "save Guardar cambios" at bounding box center [662, 88] width 113 height 12
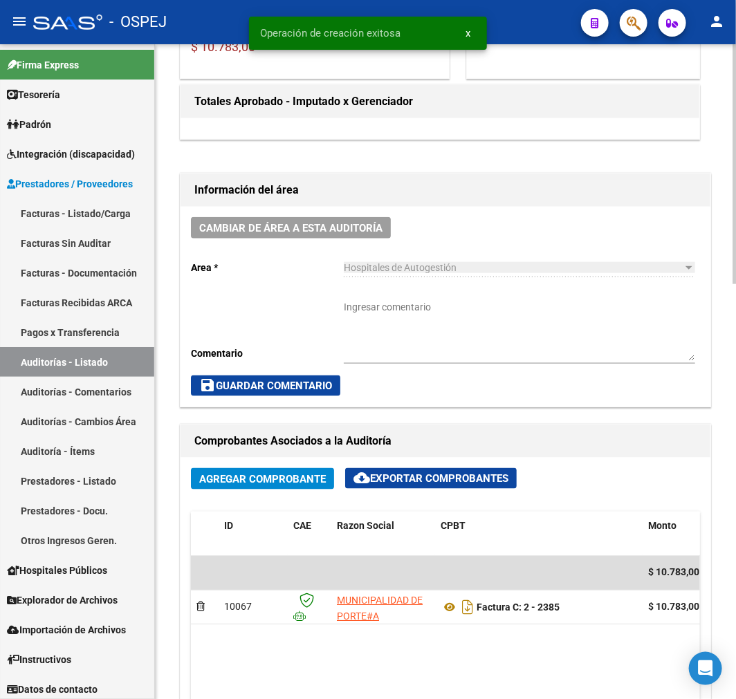
scroll to position [537, 0]
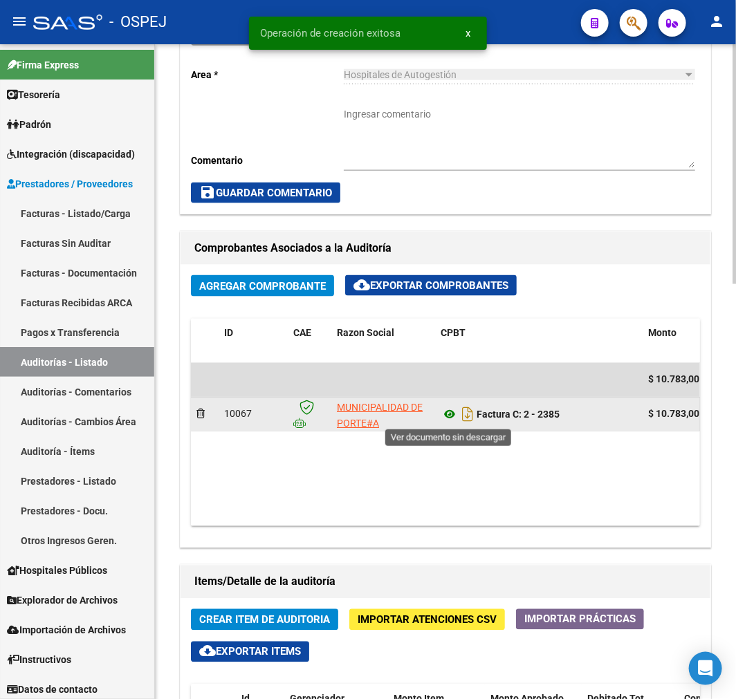
click at [454, 420] on icon at bounding box center [450, 415] width 18 height 17
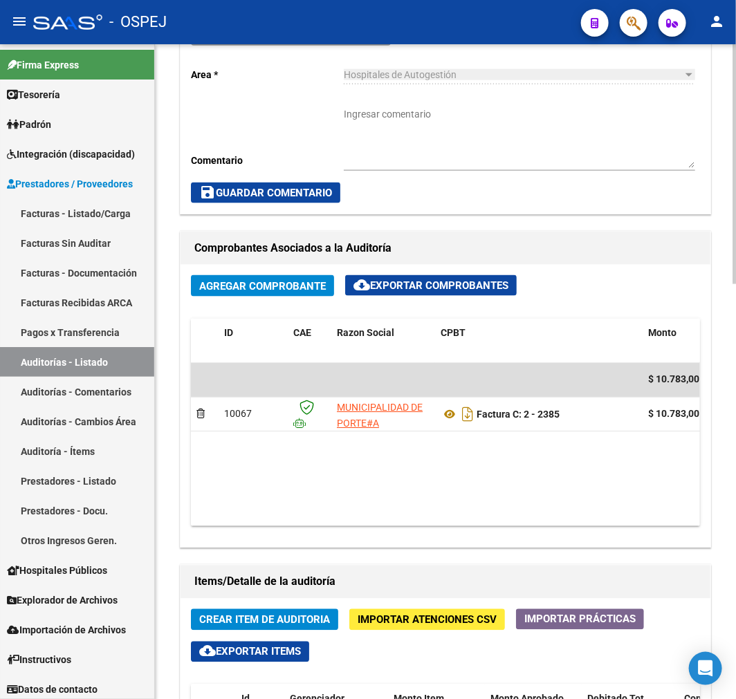
scroll to position [845, 0]
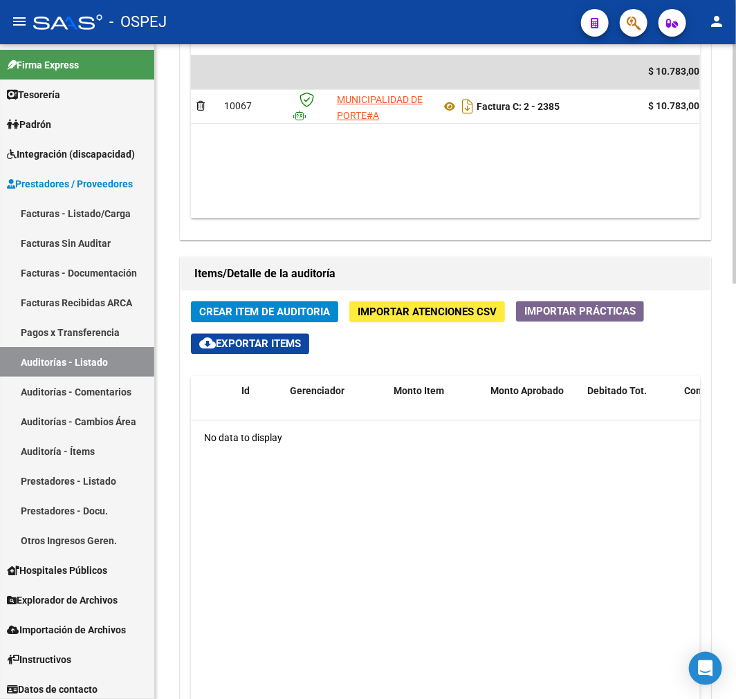
click at [317, 306] on span "Crear Item de Auditoria" at bounding box center [264, 312] width 131 height 12
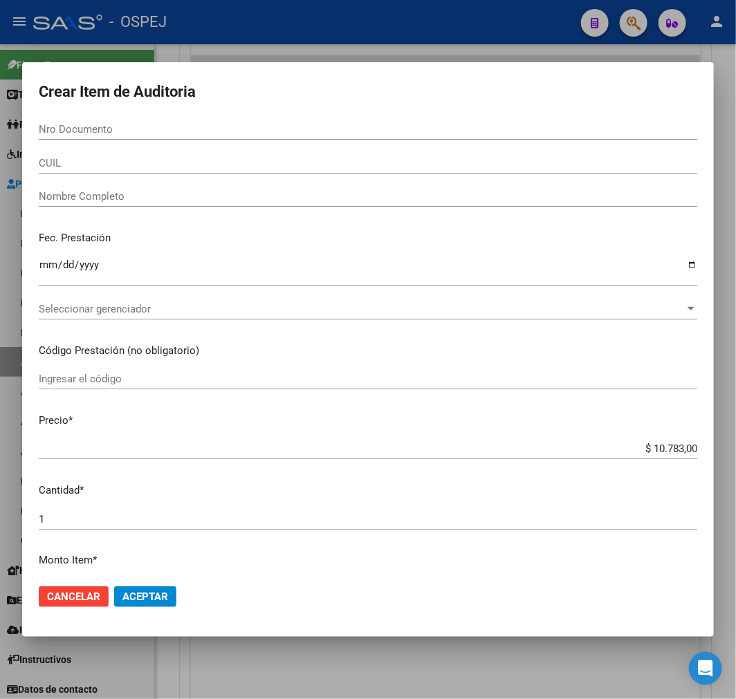
drag, startPoint x: 219, startPoint y: 112, endPoint x: 216, endPoint y: 129, distance: 17.5
click at [219, 112] on form "Crear Item de Auditoria Nro Documento CUIL Nombre Completo Fec. Prestación Ingr…" at bounding box center [368, 350] width 659 height 542
click at [219, 133] on input "Nro Documento" at bounding box center [368, 129] width 659 height 12
paste input "44950855"
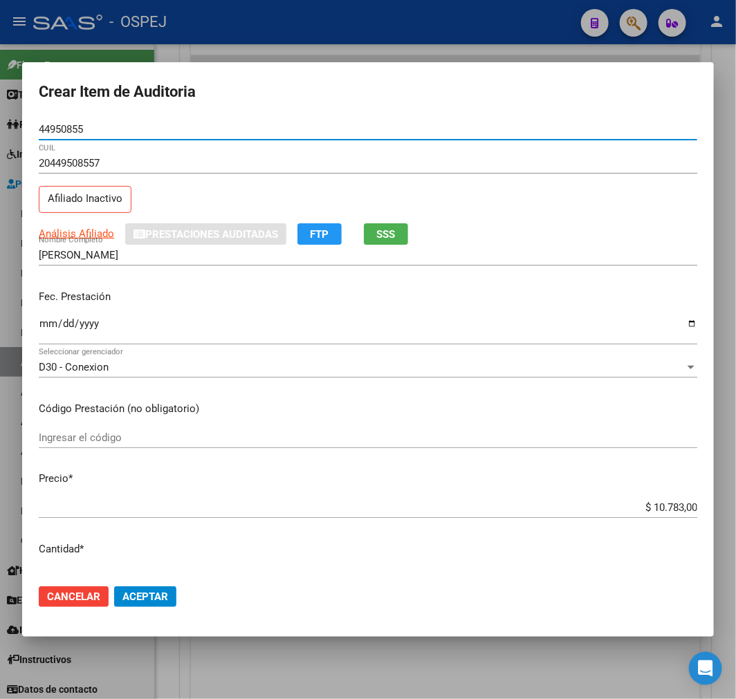
click at [668, 515] on div "$ 10.783,00 Ingresar el precio" at bounding box center [368, 507] width 659 height 21
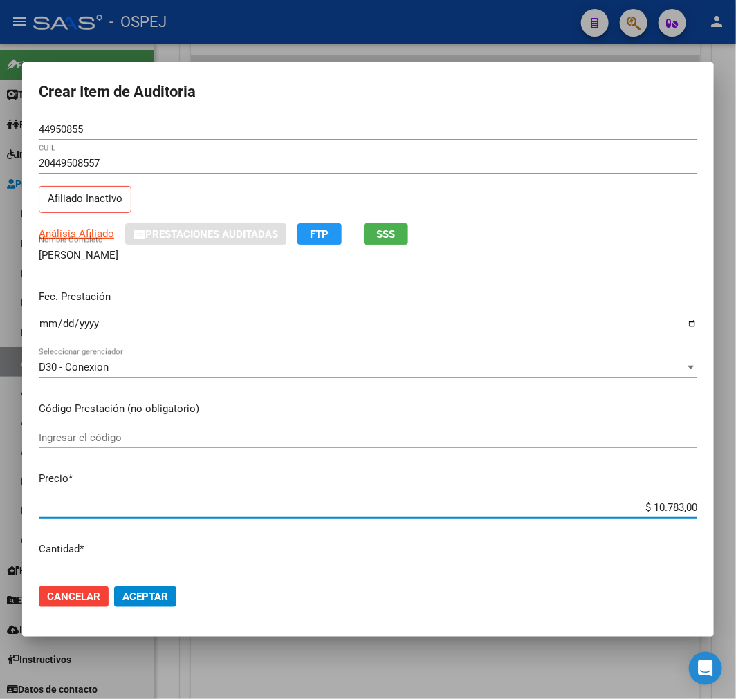
click at [667, 508] on input "$ 10.783,00" at bounding box center [368, 507] width 659 height 12
click at [156, 600] on span "Aceptar" at bounding box center [145, 597] width 46 height 12
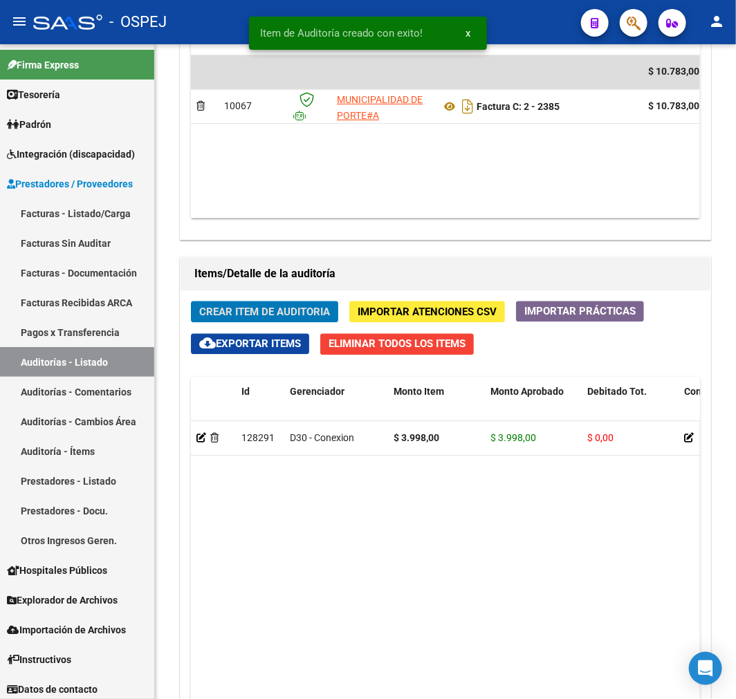
scroll to position [1011, 0]
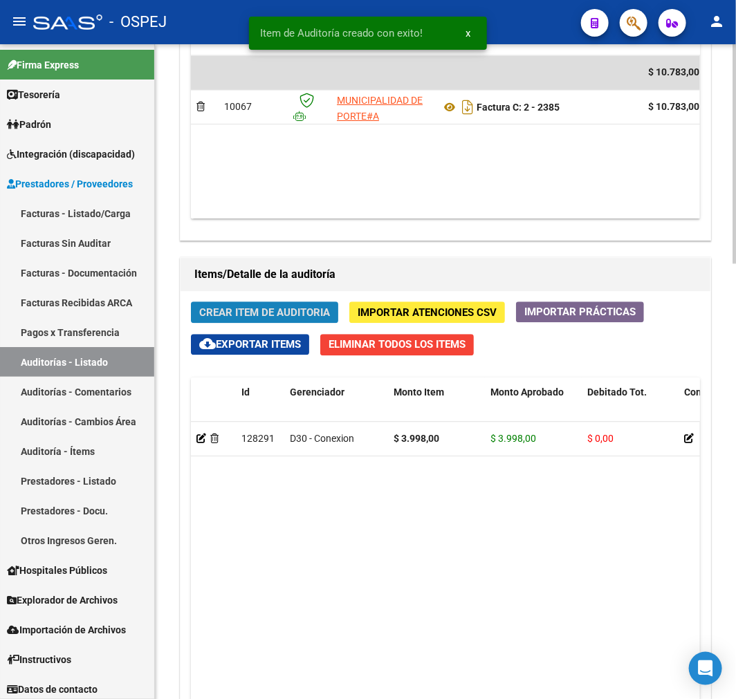
click at [273, 320] on button "Crear Item de Auditoria" at bounding box center [264, 312] width 147 height 21
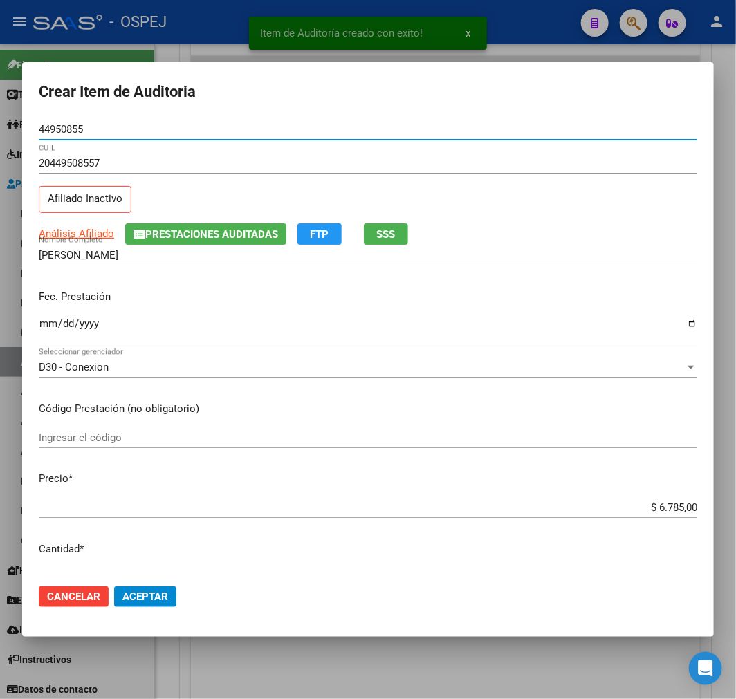
click at [675, 504] on input "$ 6.785,00" at bounding box center [368, 507] width 659 height 12
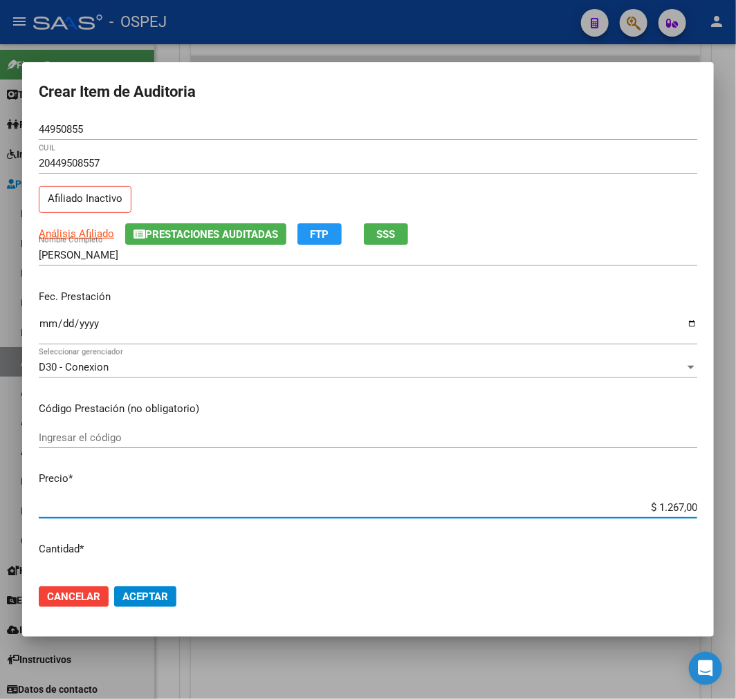
click at [163, 602] on span "Aceptar" at bounding box center [145, 597] width 46 height 12
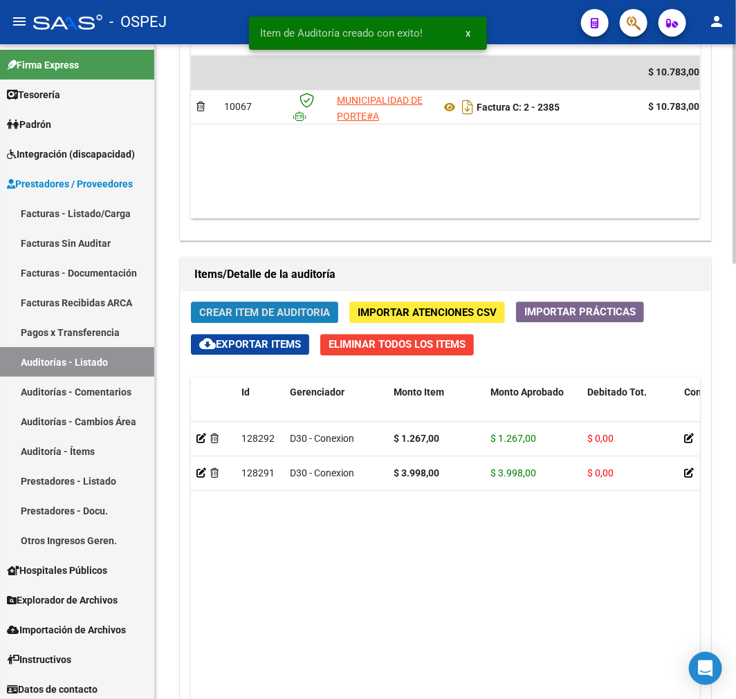
click at [237, 310] on span "Crear Item de Auditoria" at bounding box center [264, 312] width 131 height 12
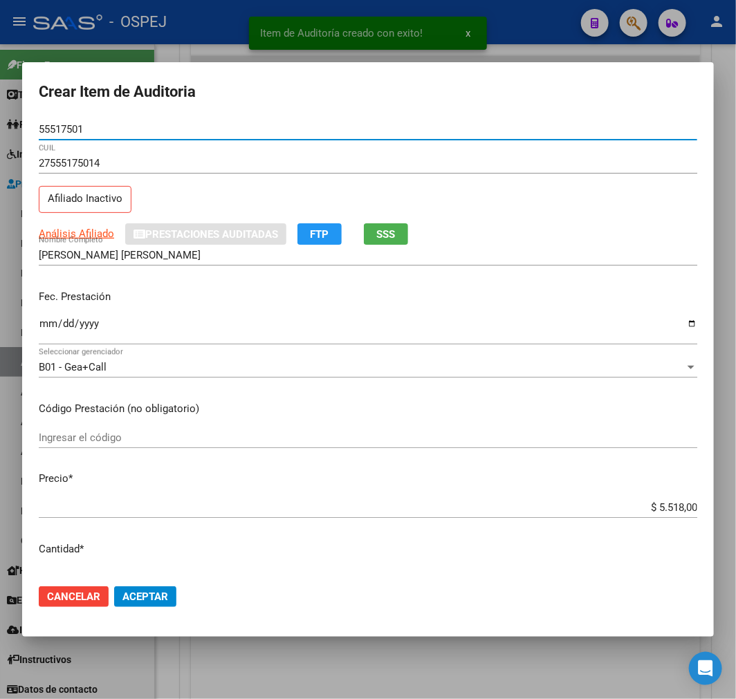
click at [163, 592] on span "Aceptar" at bounding box center [145, 597] width 46 height 12
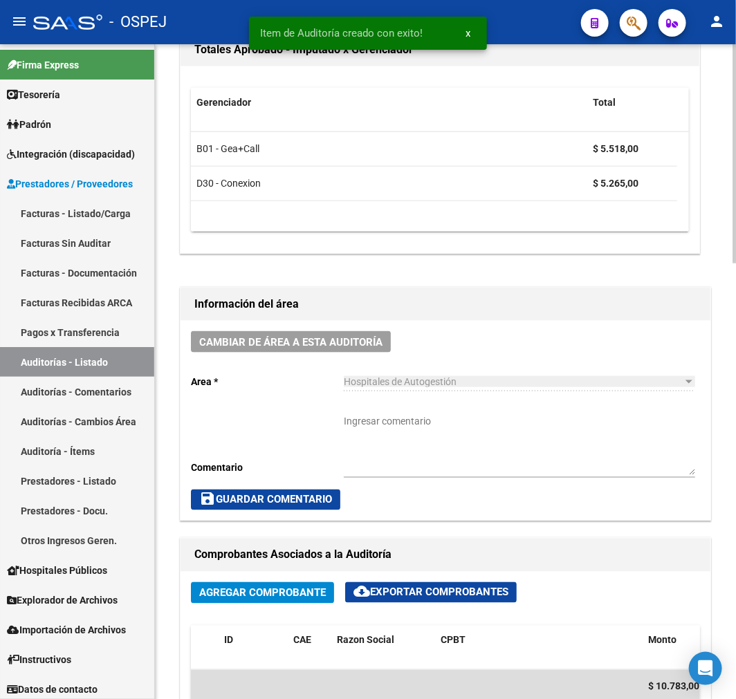
scroll to position [0, 0]
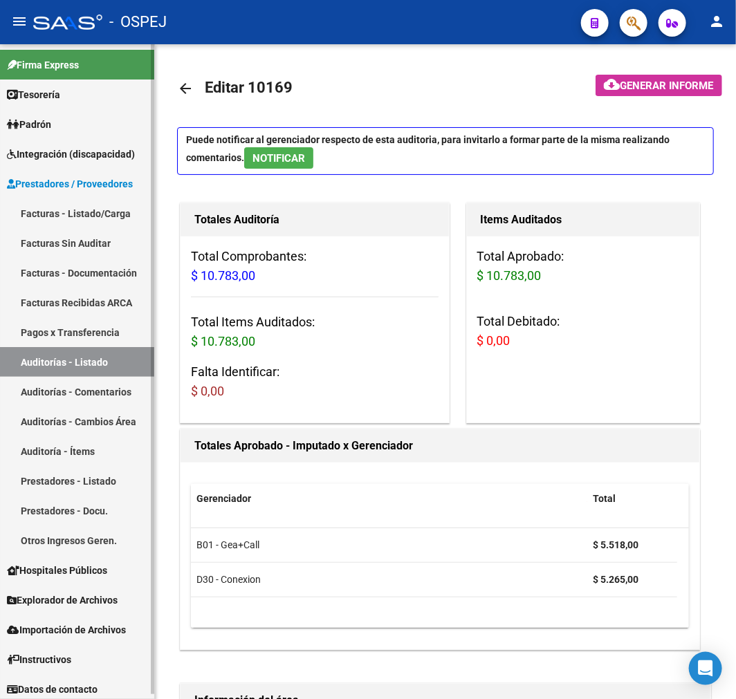
click at [93, 367] on link "Auditorías - Listado" at bounding box center [77, 362] width 154 height 30
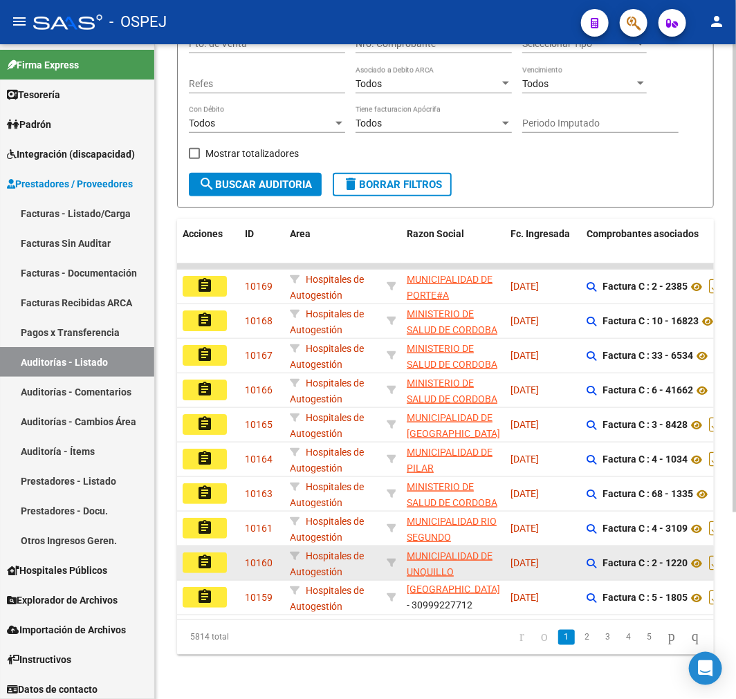
scroll to position [261, 0]
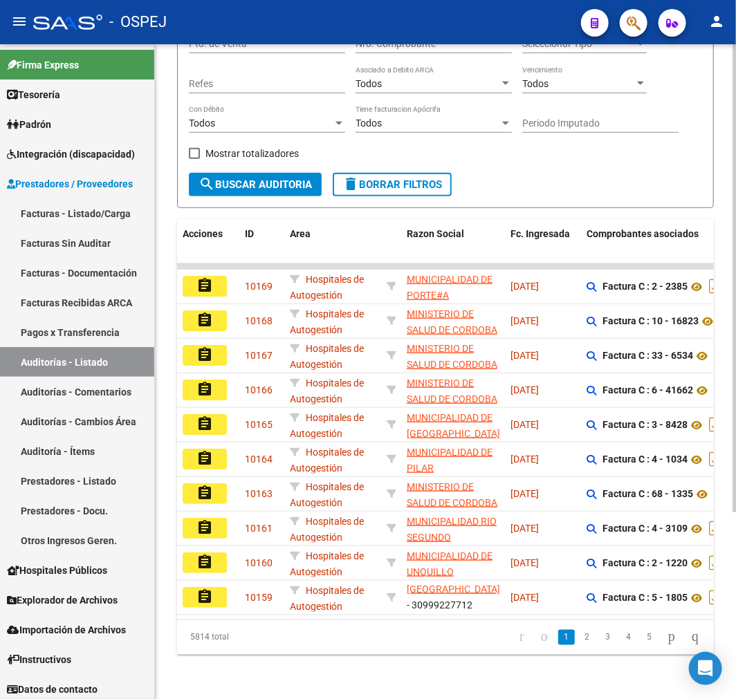
click at [292, 607] on datatable-selection "assignment 10169 Hospitales de Autogestión MUNICIPALIDAD DE PORTE#A - 306691880…" at bounding box center [445, 612] width 537 height 11
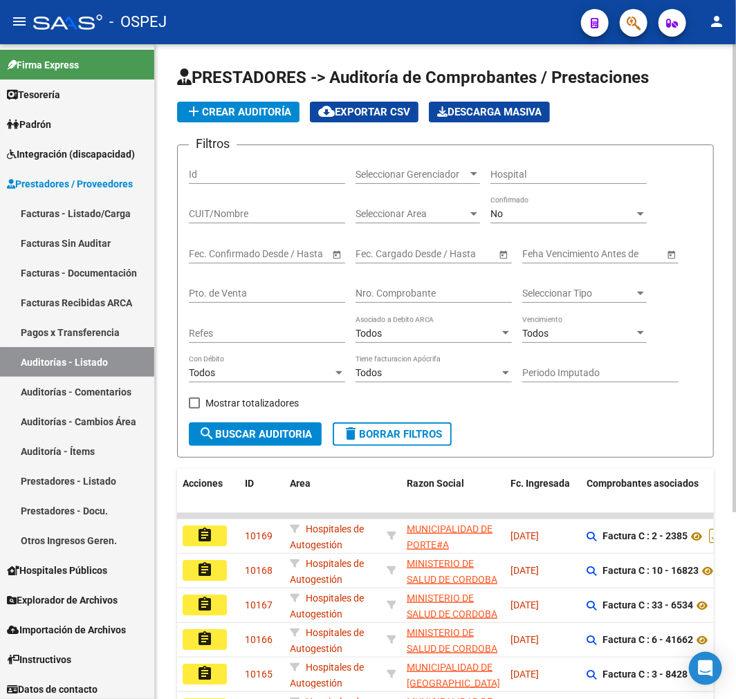
click at [273, 106] on span "add Crear Auditoría" at bounding box center [238, 112] width 106 height 12
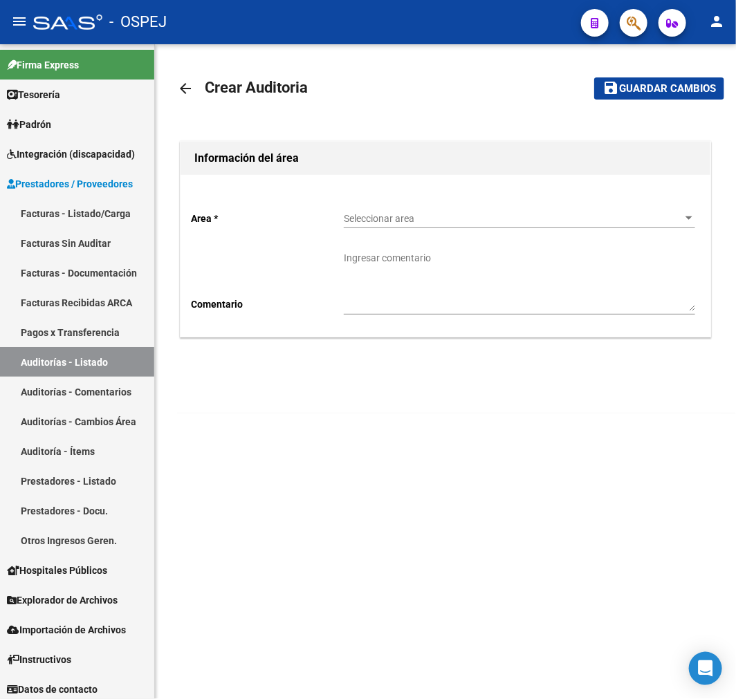
click at [421, 229] on div "Seleccionar area Seleccionar area" at bounding box center [519, 220] width 351 height 39
click at [421, 224] on span "Seleccionar area" at bounding box center [513, 219] width 339 height 12
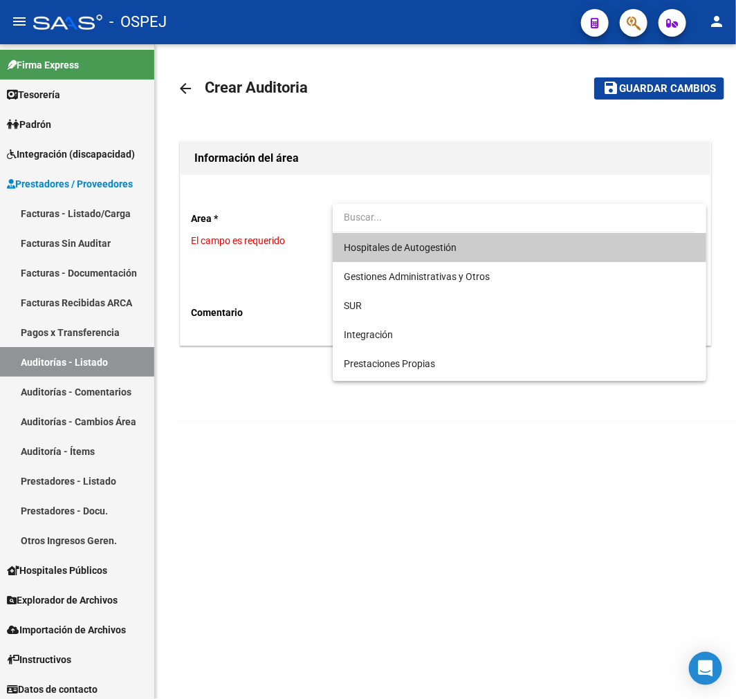
click at [408, 252] on span "Hospitales de Autogestión" at bounding box center [400, 247] width 113 height 11
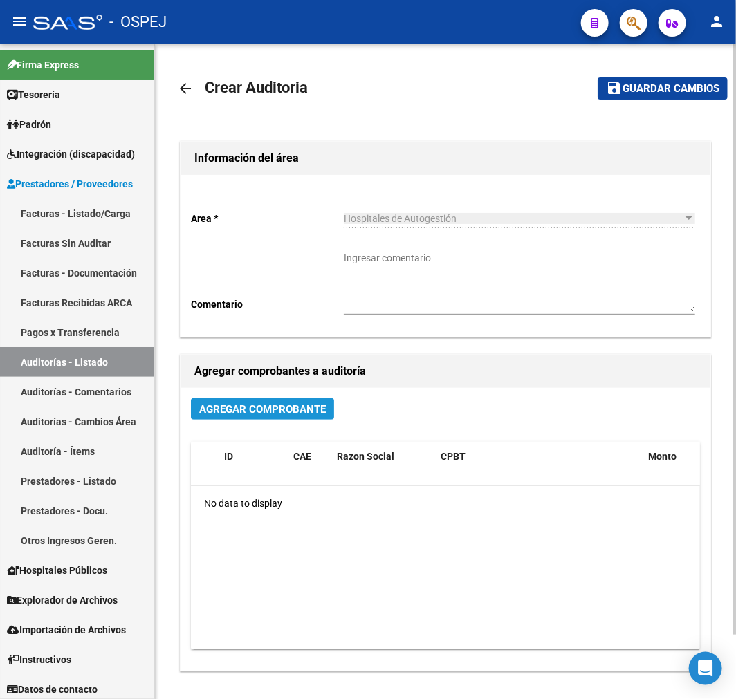
click at [274, 409] on span "Agregar Comprobante" at bounding box center [262, 409] width 127 height 12
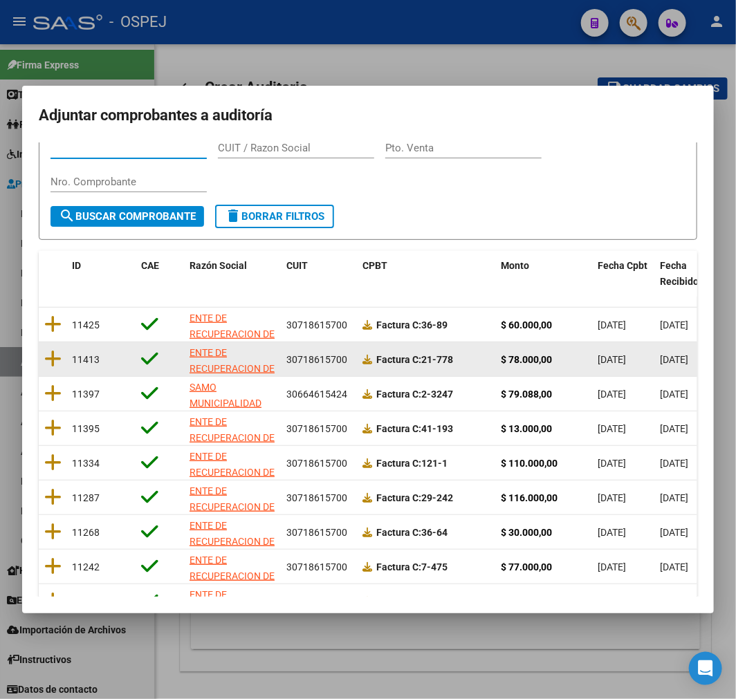
scroll to position [178, 0]
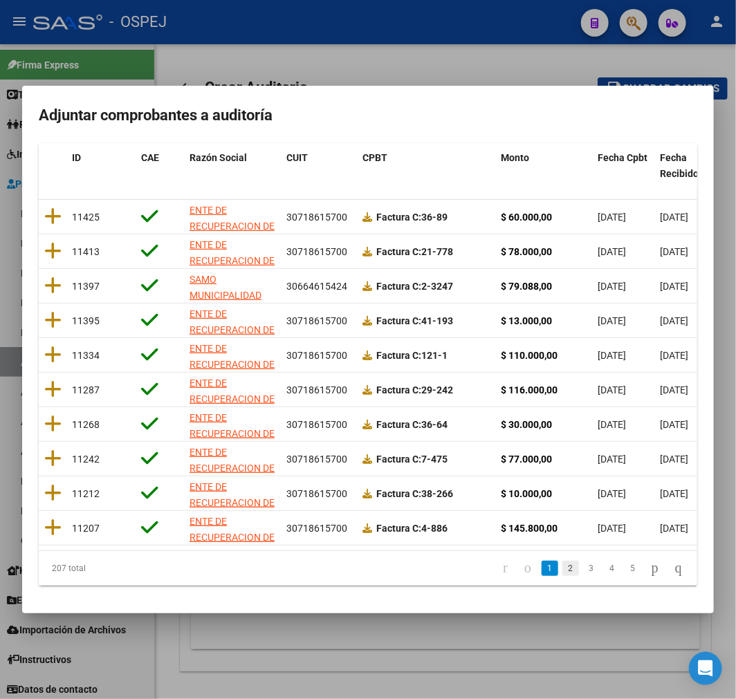
click at [562, 566] on link "2" at bounding box center [570, 568] width 17 height 15
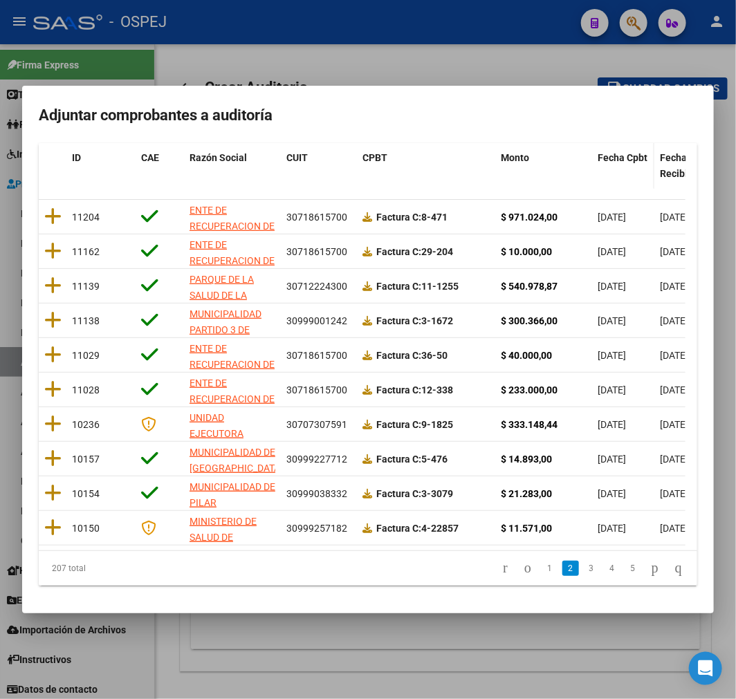
click at [618, 152] on span "Fecha Cpbt" at bounding box center [623, 157] width 50 height 11
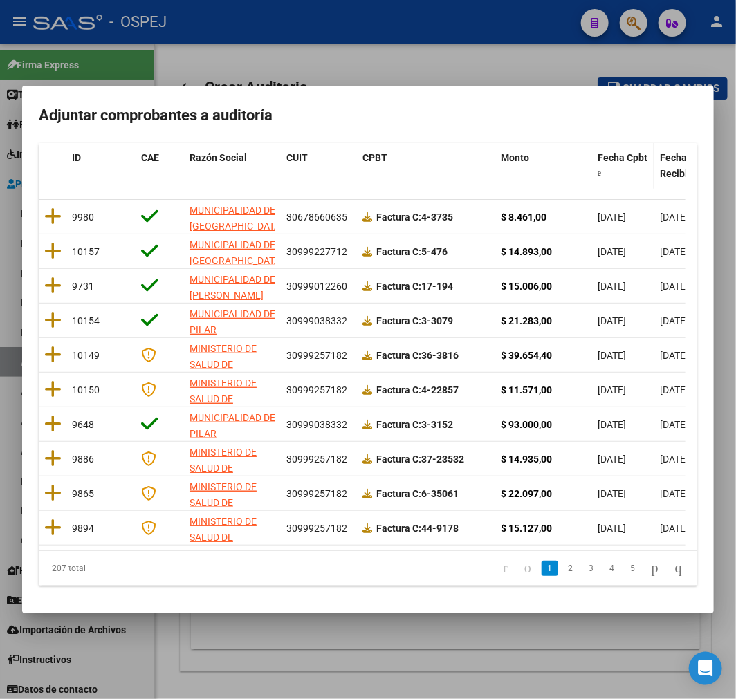
click at [618, 152] on span "Fecha Cpbt" at bounding box center [623, 157] width 50 height 11
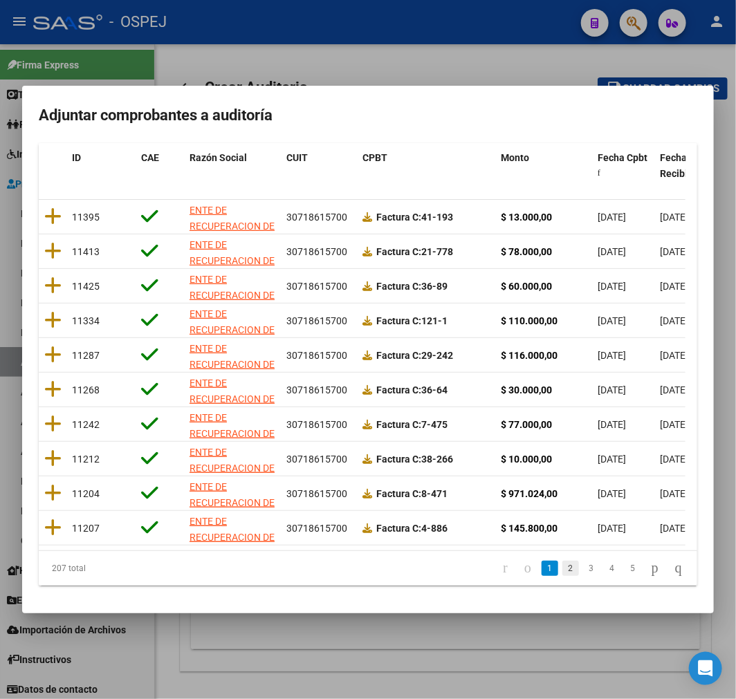
click at [562, 569] on link "2" at bounding box center [570, 568] width 17 height 15
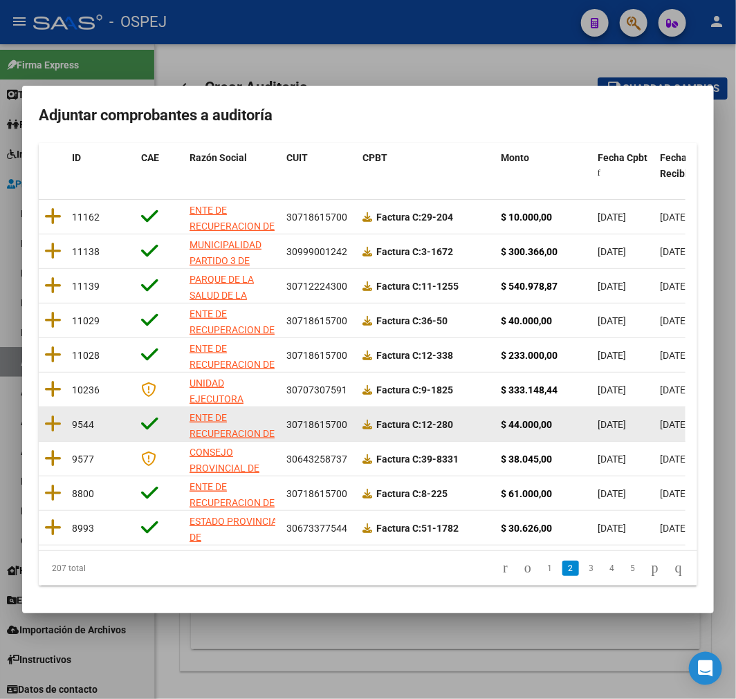
click at [582, 419] on div "$ 44.000,00" at bounding box center [544, 425] width 86 height 16
click at [570, 421] on div "$ 44.000,00" at bounding box center [544, 425] width 86 height 16
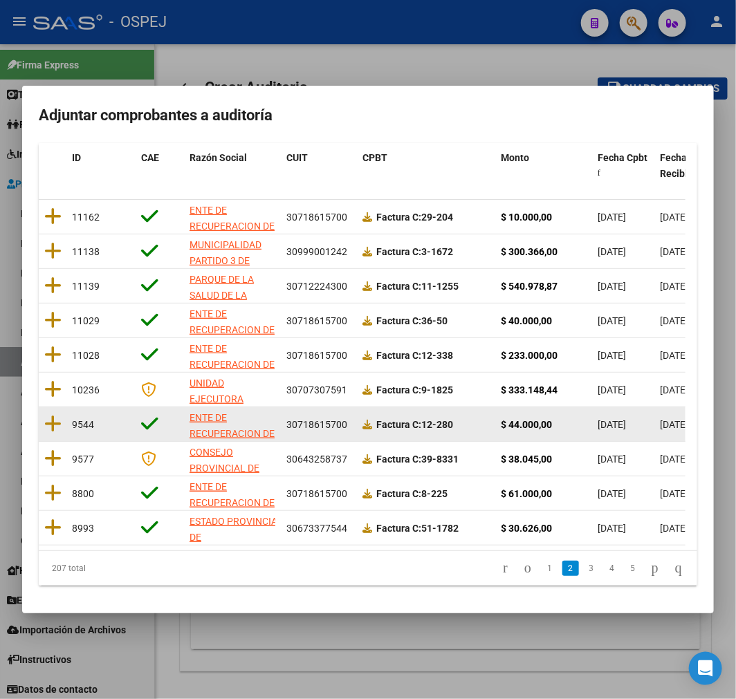
click at [570, 421] on div "$ 44.000,00" at bounding box center [544, 425] width 86 height 16
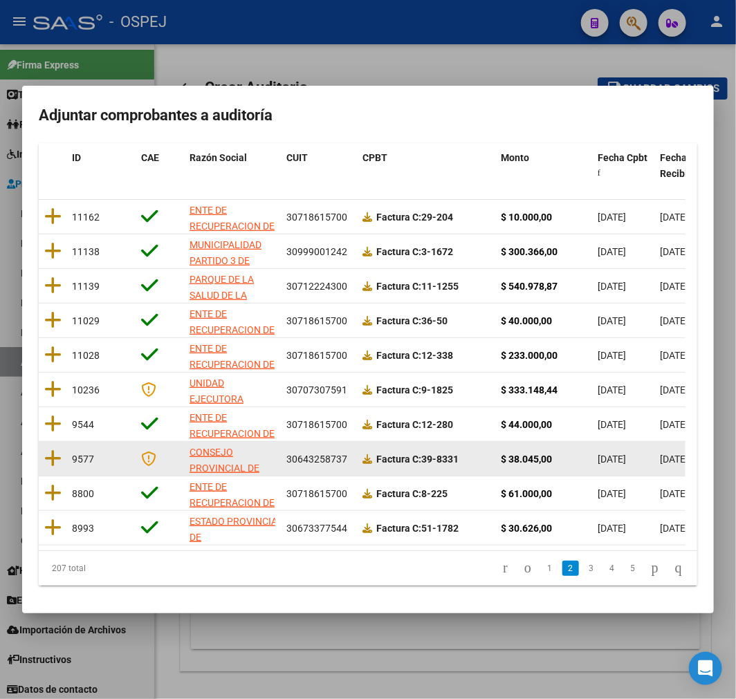
click at [617, 459] on datatable-body-cell "10/03/2025" at bounding box center [623, 459] width 62 height 34
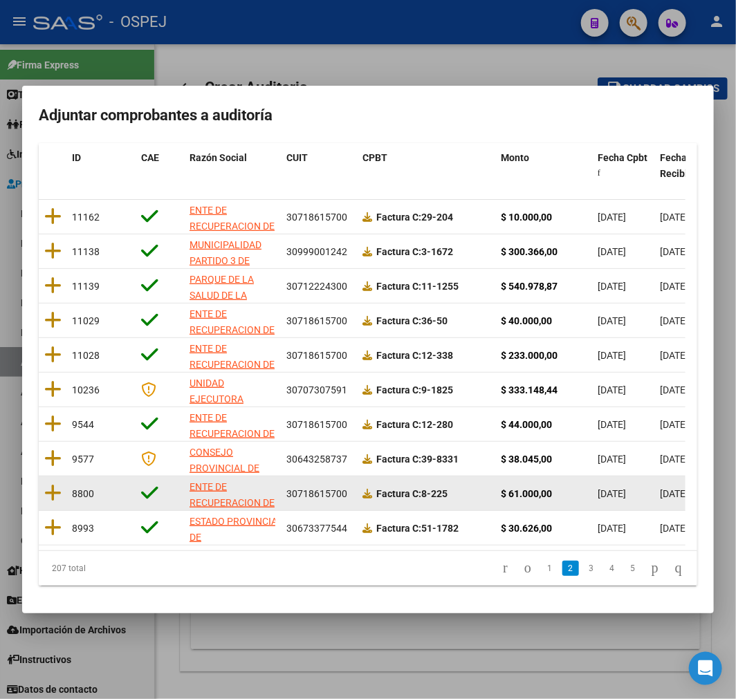
click at [623, 497] on datatable-body-cell "18/02/2025" at bounding box center [623, 494] width 62 height 34
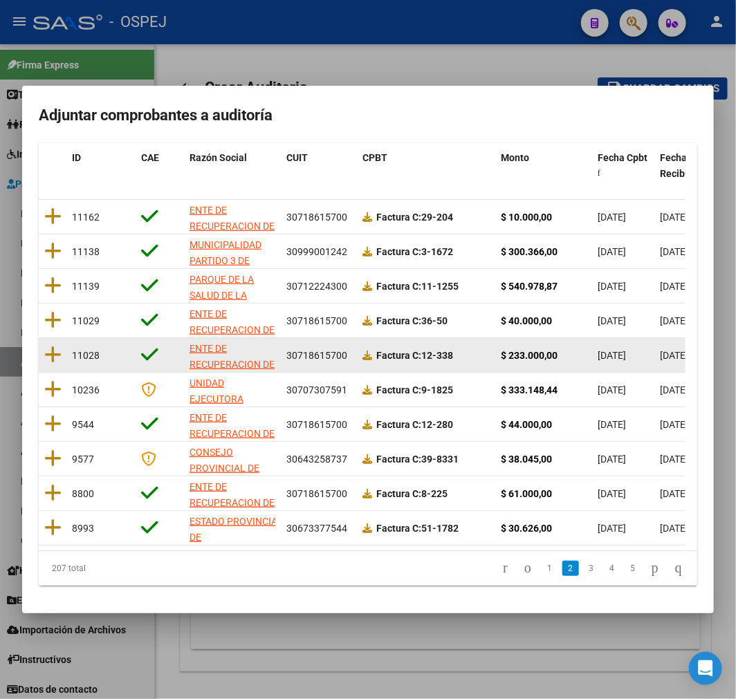
click at [626, 338] on datatable-body-cell "[DATE]" at bounding box center [623, 355] width 62 height 34
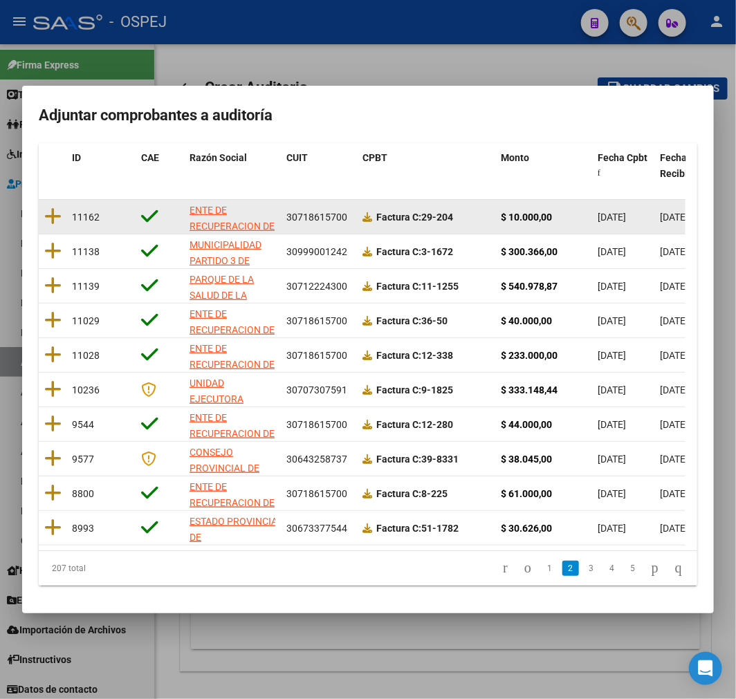
drag, startPoint x: 626, startPoint y: 335, endPoint x: 602, endPoint y: 206, distance: 130.8
click at [602, 206] on datatable-scroller "11162 ENTE DE RECUPERACION DE FONDOS PARA EL FORTALECIMIENTO DEL SISTEMA DE SAL…" at bounding box center [362, 373] width 647 height 346
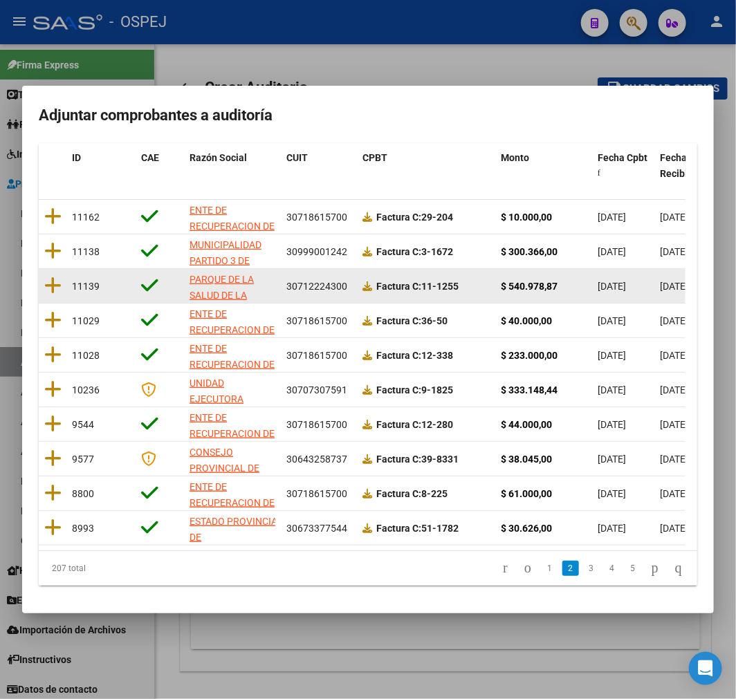
click at [598, 287] on datatable-body-cell "[DATE]" at bounding box center [623, 286] width 62 height 34
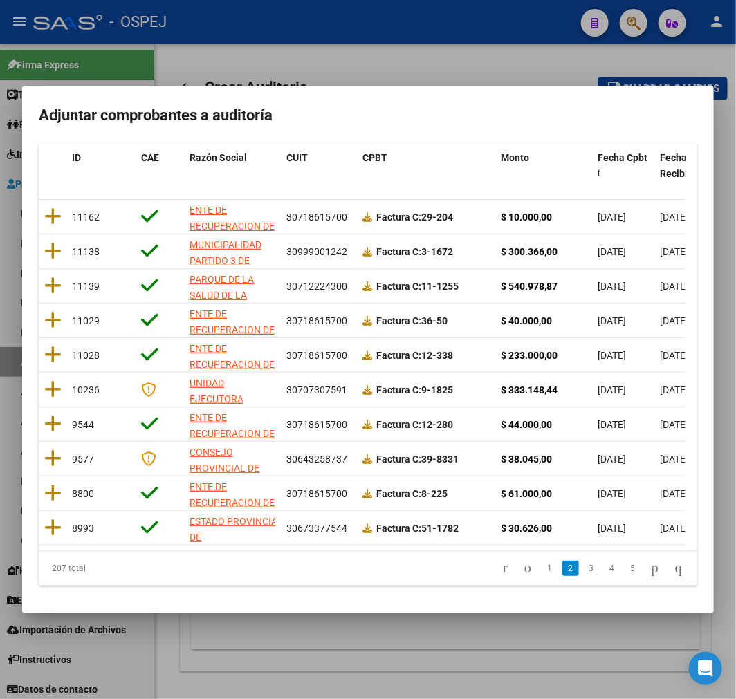
click at [540, 577] on li "1" at bounding box center [550, 569] width 21 height 24
click at [542, 564] on link "1" at bounding box center [550, 568] width 17 height 15
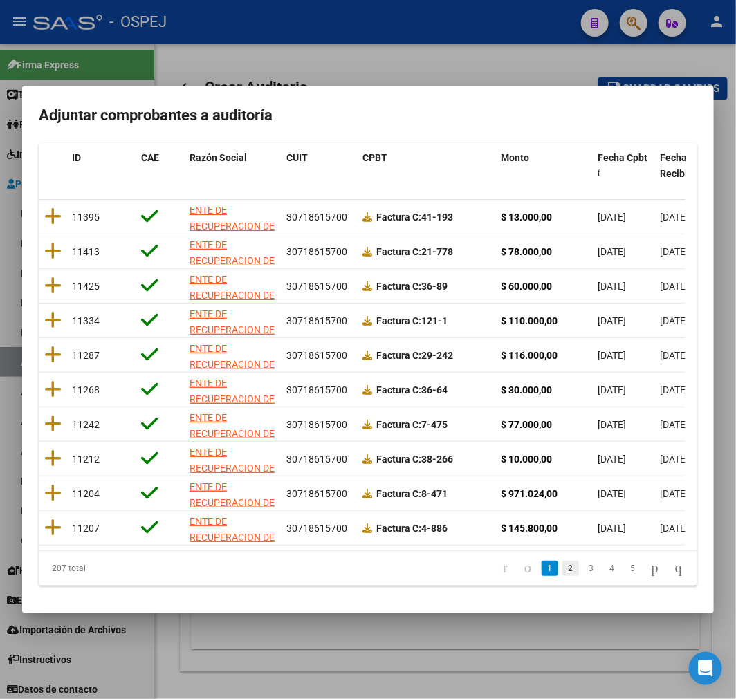
click at [562, 564] on link "2" at bounding box center [570, 568] width 17 height 15
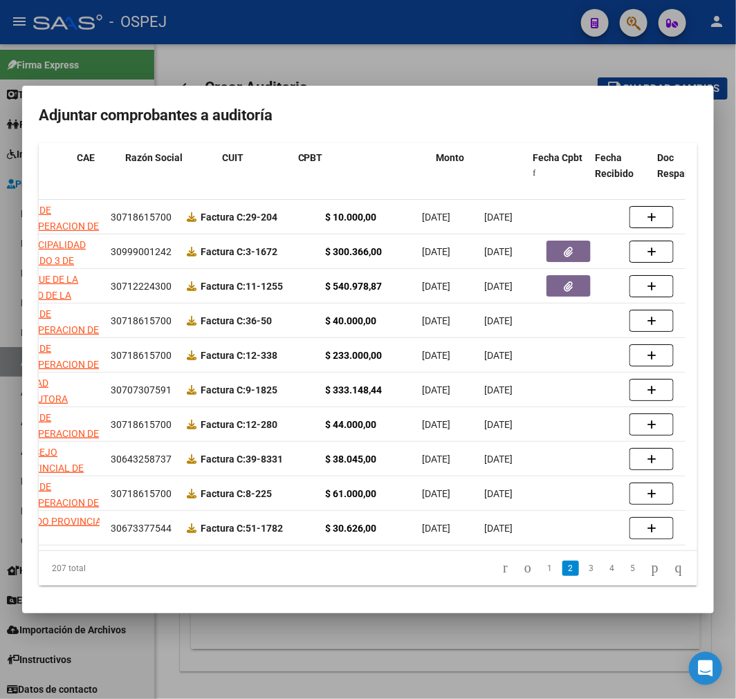
scroll to position [0, 0]
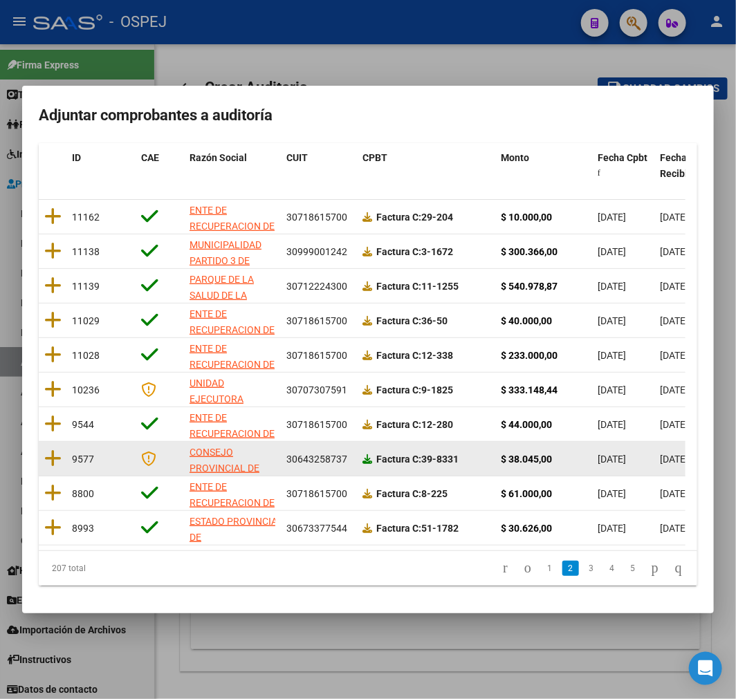
click at [369, 454] on icon at bounding box center [367, 459] width 10 height 10
click at [58, 450] on icon at bounding box center [52, 458] width 17 height 19
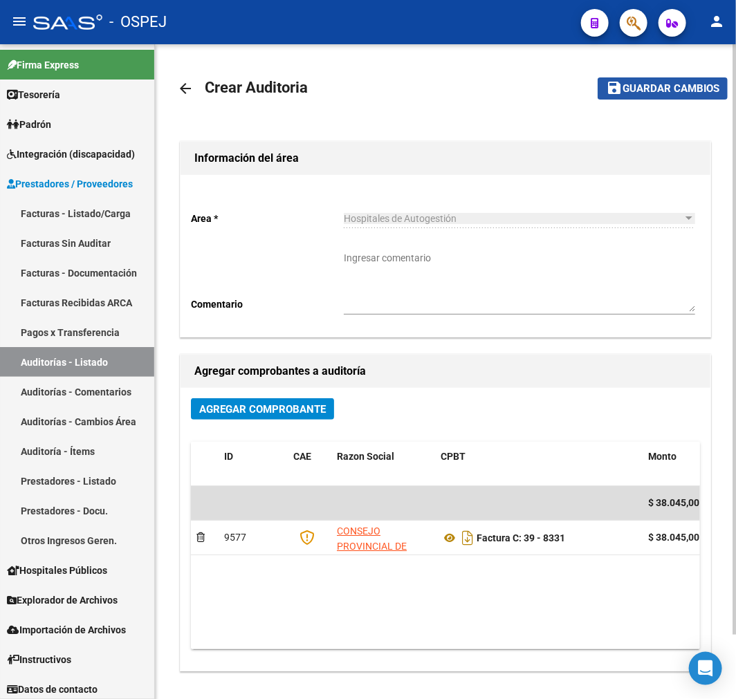
click at [635, 84] on span "Guardar cambios" at bounding box center [671, 89] width 97 height 12
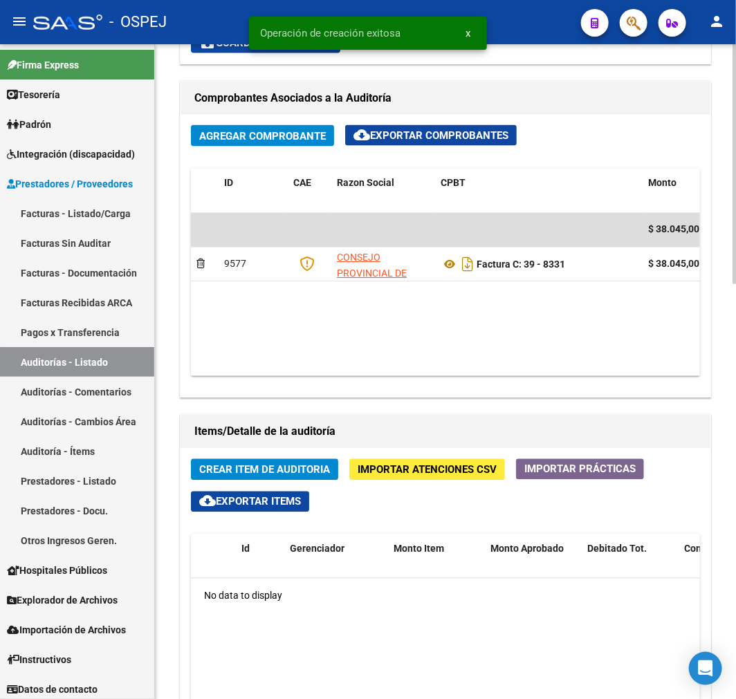
scroll to position [692, 0]
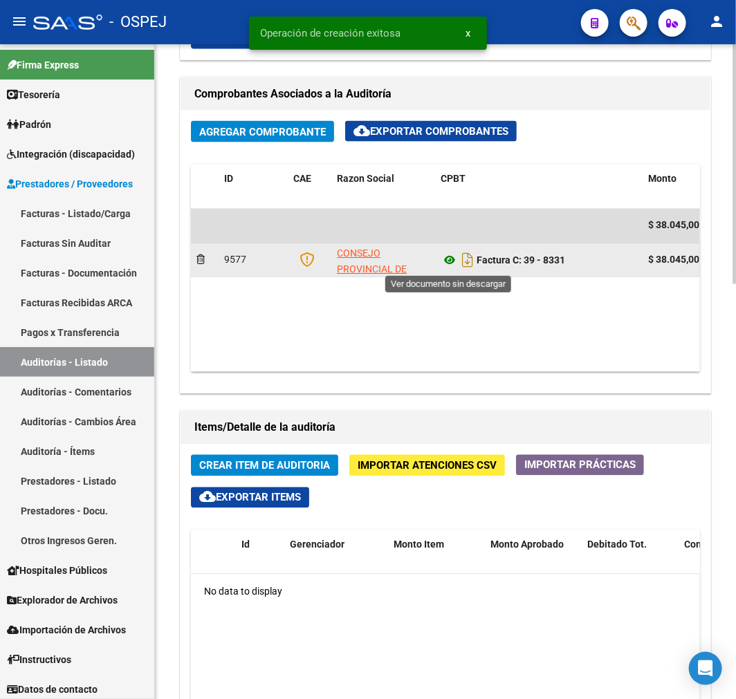
click at [441, 263] on icon at bounding box center [450, 260] width 18 height 17
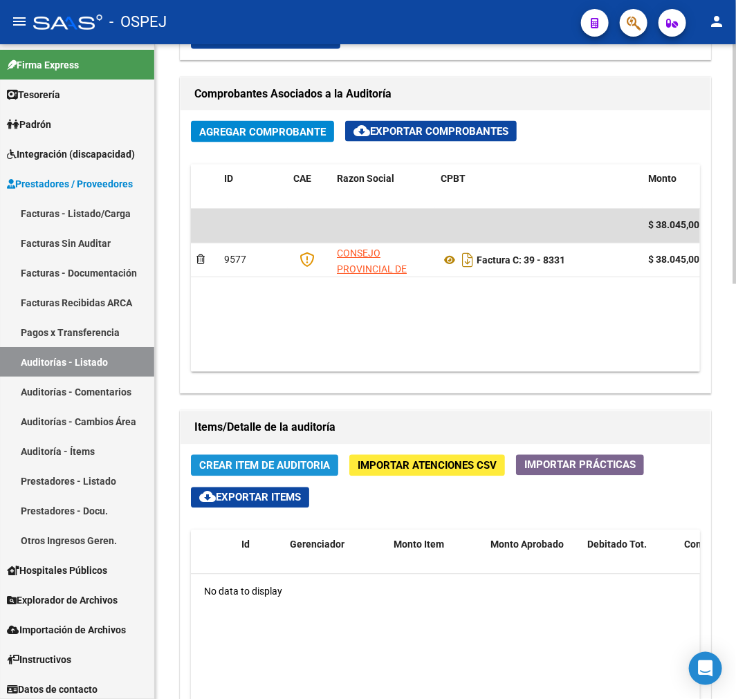
click at [248, 466] on span "Crear Item de Auditoria" at bounding box center [264, 466] width 131 height 12
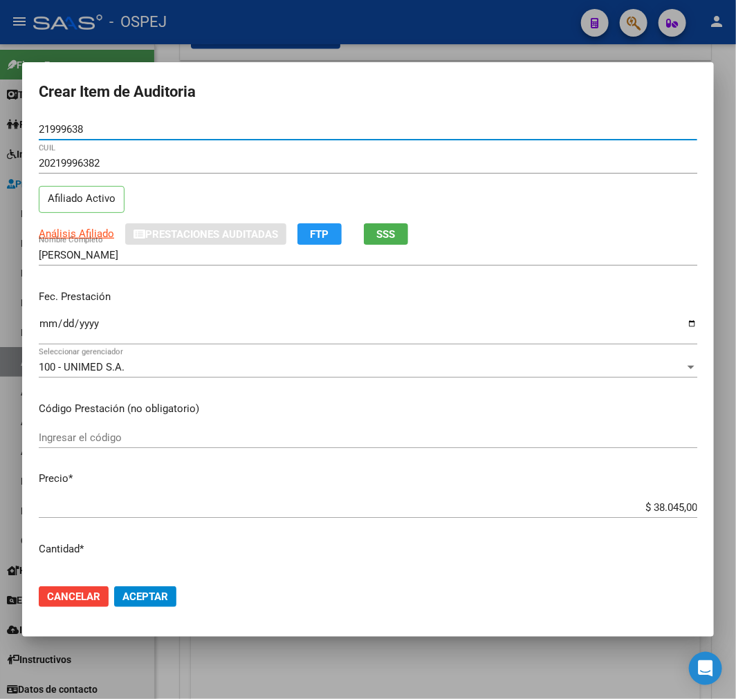
click at [169, 605] on button "Aceptar" at bounding box center [145, 597] width 62 height 21
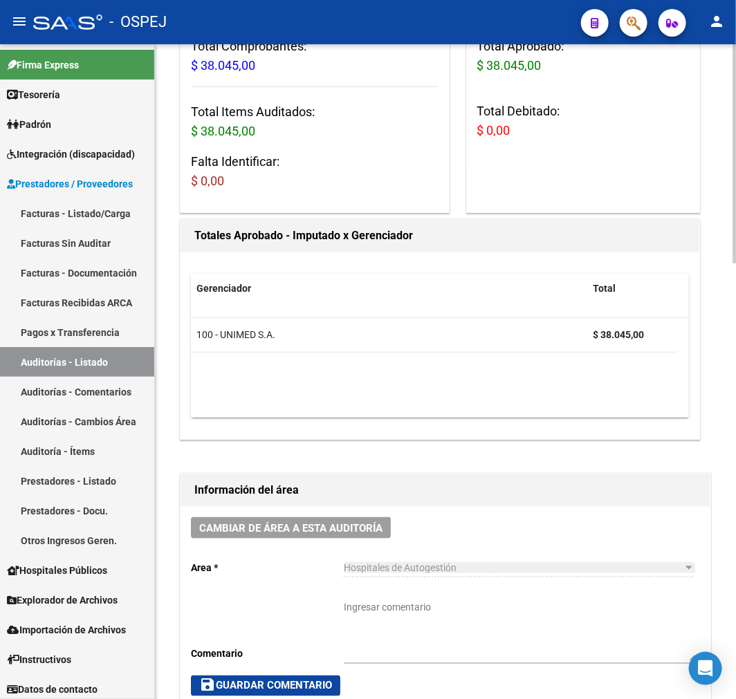
scroll to position [0, 0]
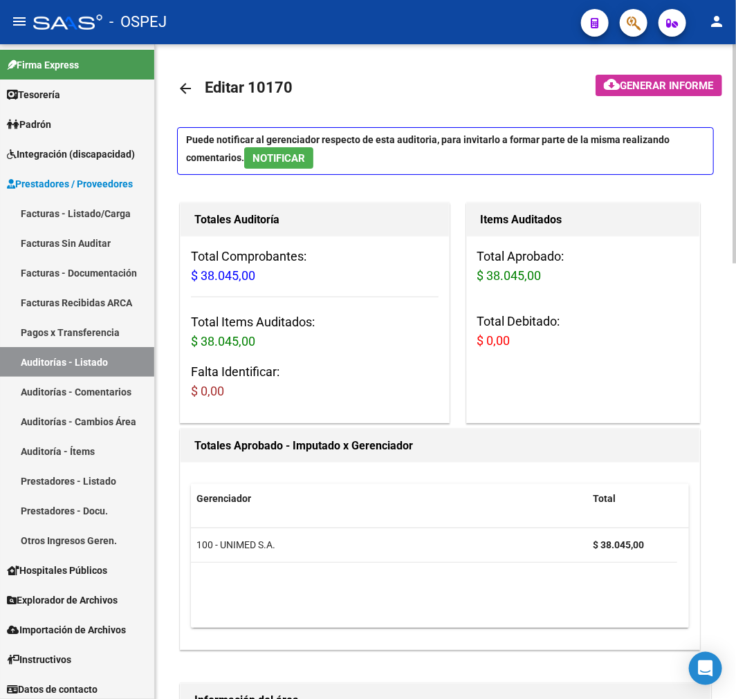
click at [196, 84] on link "arrow_back" at bounding box center [191, 88] width 28 height 33
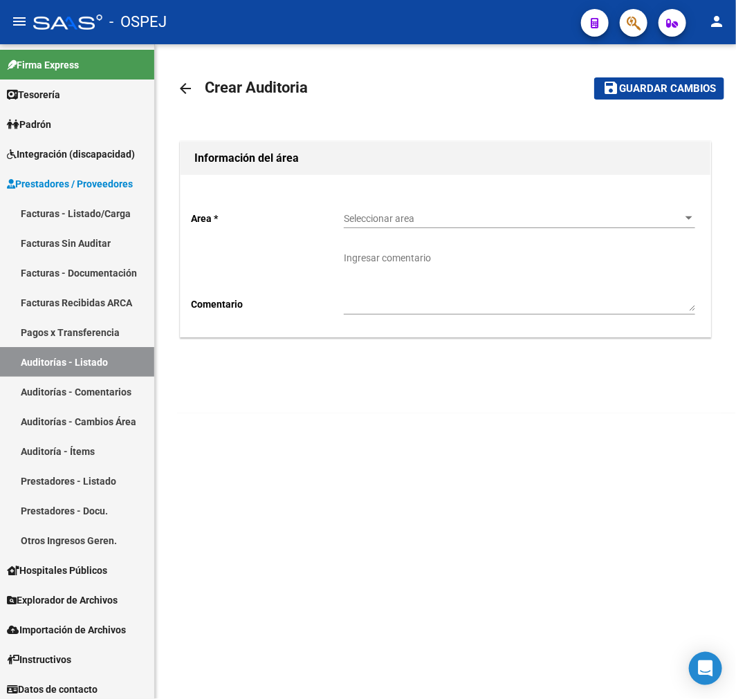
click at [436, 215] on span "Seleccionar area" at bounding box center [513, 219] width 339 height 12
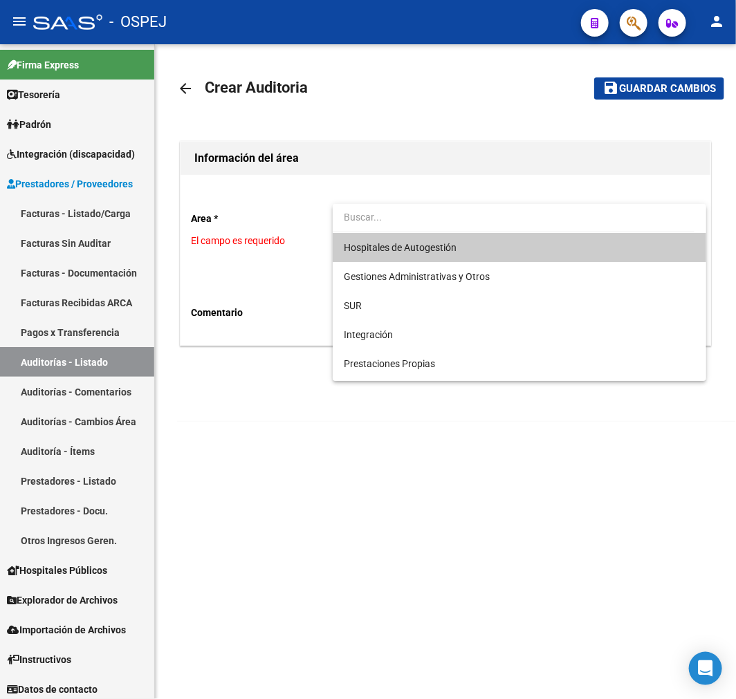
click at [474, 237] on span "Hospitales de Autogestión" at bounding box center [519, 247] width 351 height 29
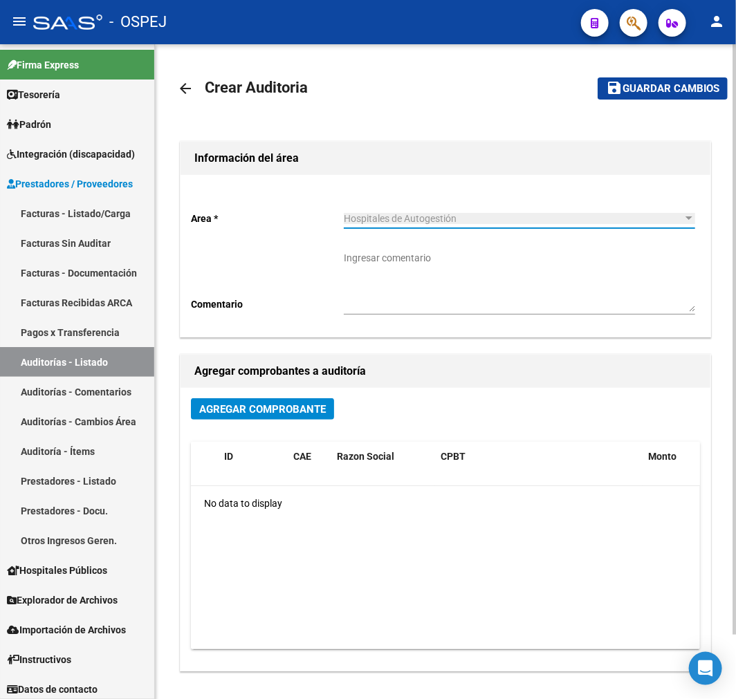
click at [242, 409] on span "Agregar Comprobante" at bounding box center [262, 409] width 127 height 12
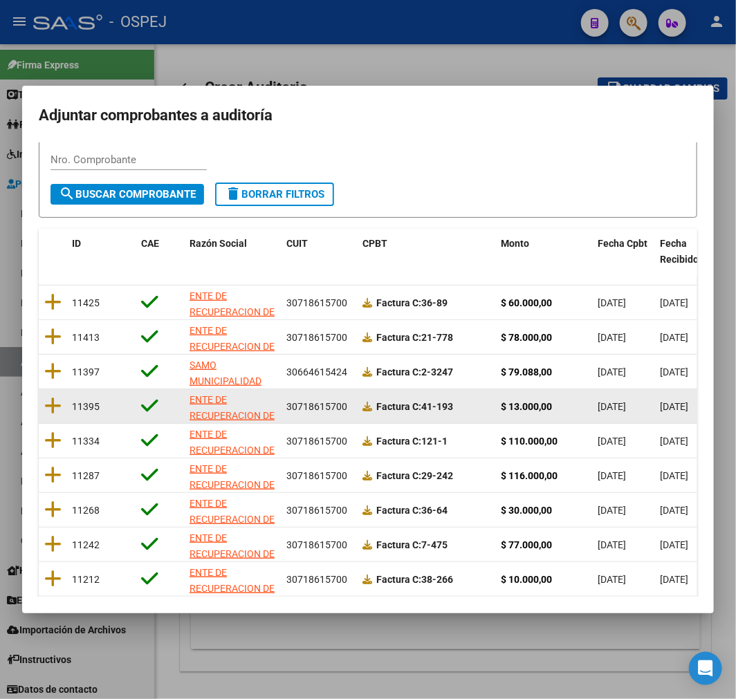
scroll to position [178, 0]
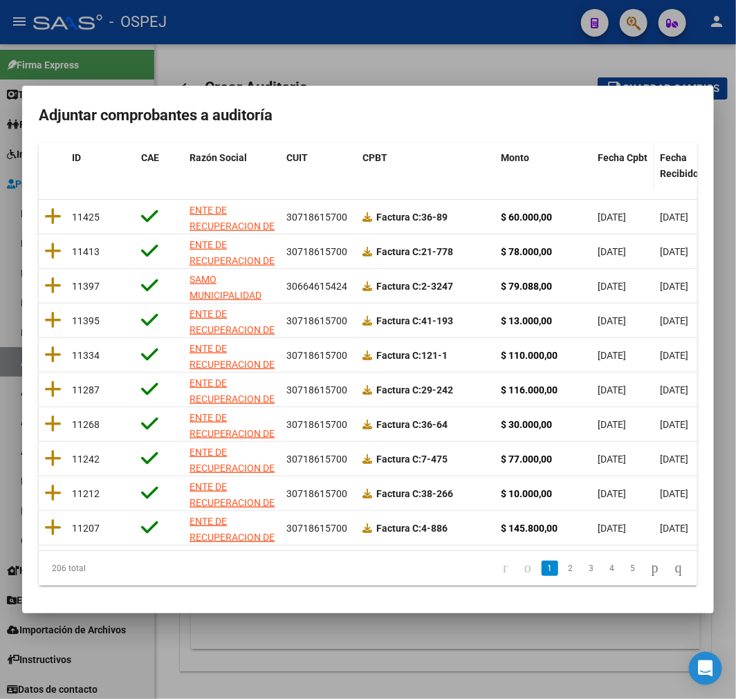
click at [621, 152] on span "Fecha Cpbt" at bounding box center [623, 157] width 50 height 11
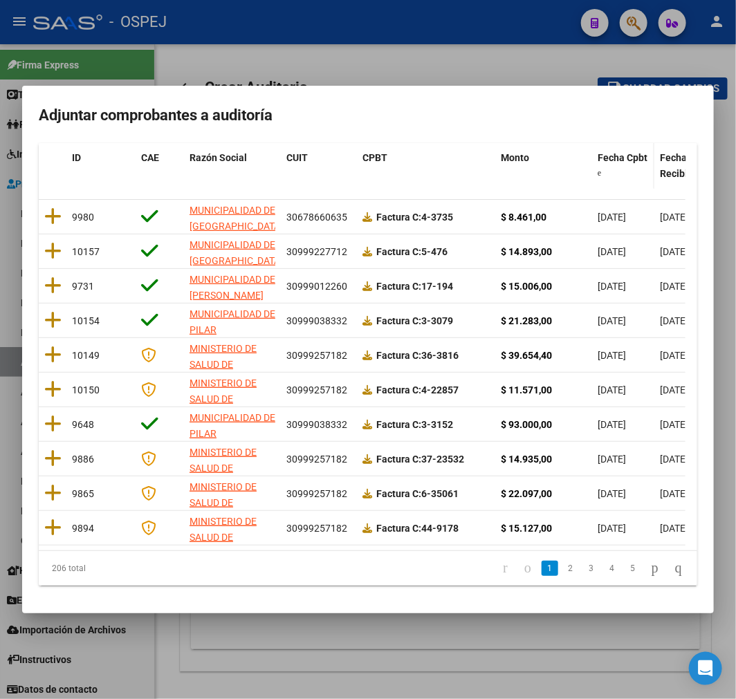
click at [621, 152] on span "Fecha Cpbt" at bounding box center [623, 157] width 50 height 11
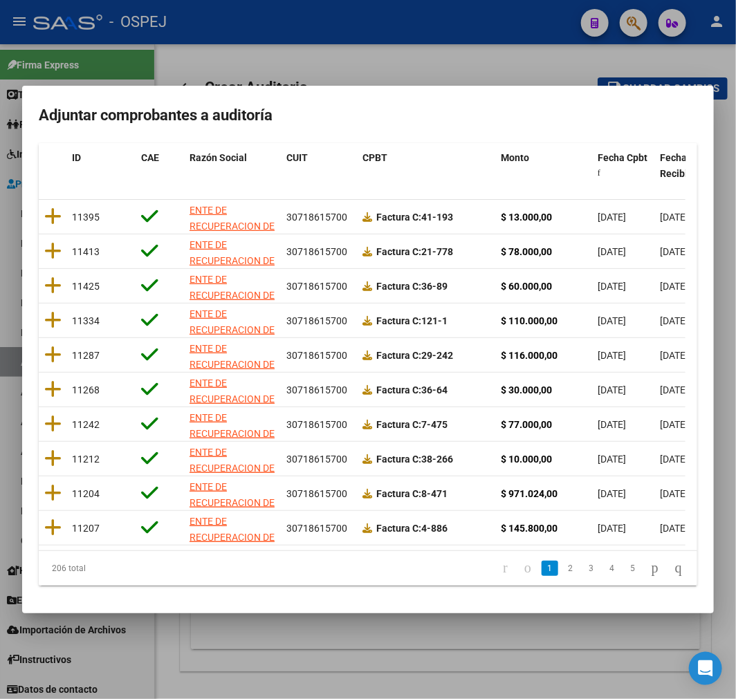
click at [560, 560] on li "2" at bounding box center [570, 569] width 21 height 24
click at [562, 567] on link "2" at bounding box center [570, 568] width 17 height 15
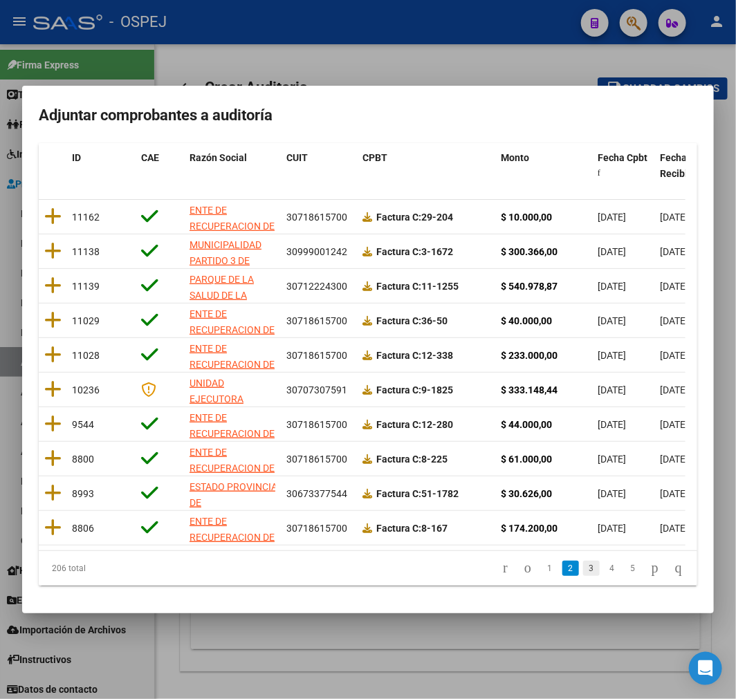
click at [583, 571] on link "3" at bounding box center [591, 568] width 17 height 15
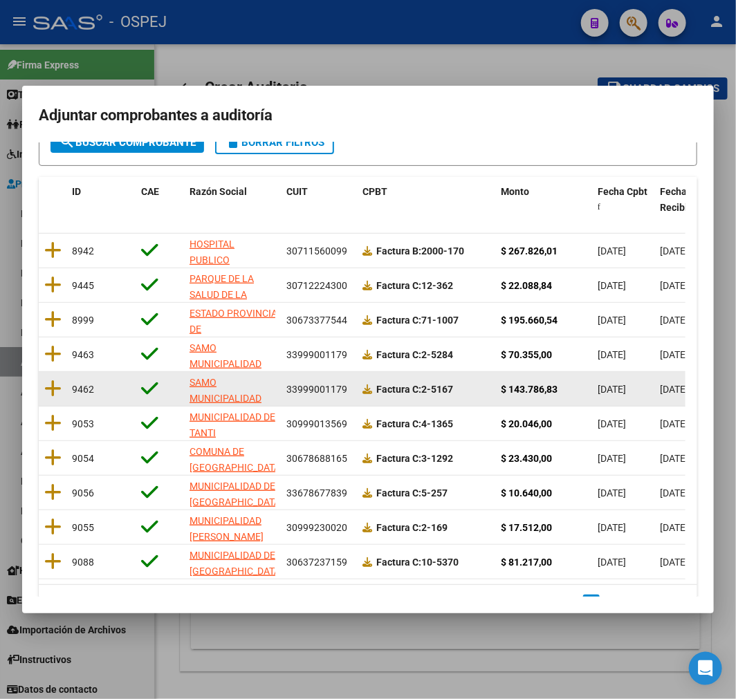
scroll to position [101, 0]
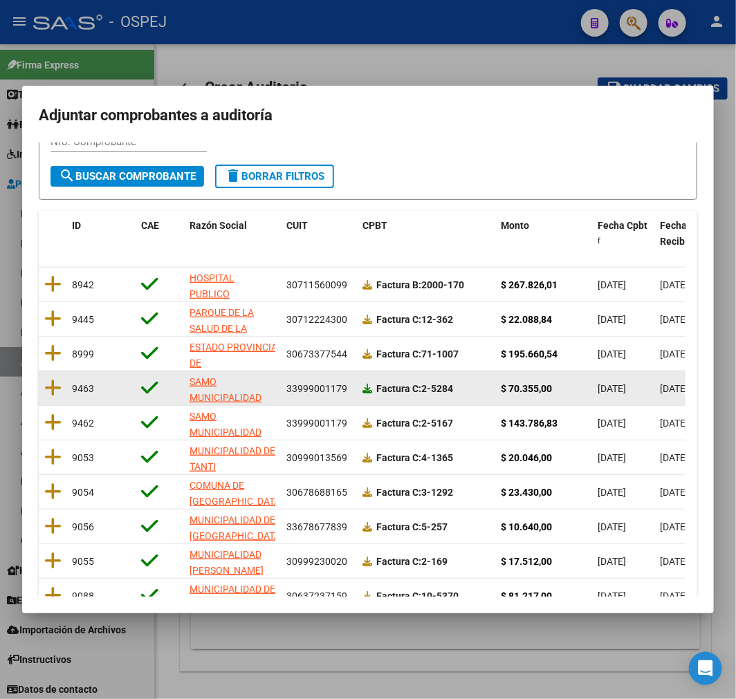
click at [367, 388] on icon at bounding box center [367, 389] width 10 height 10
click at [60, 385] on icon at bounding box center [52, 387] width 17 height 19
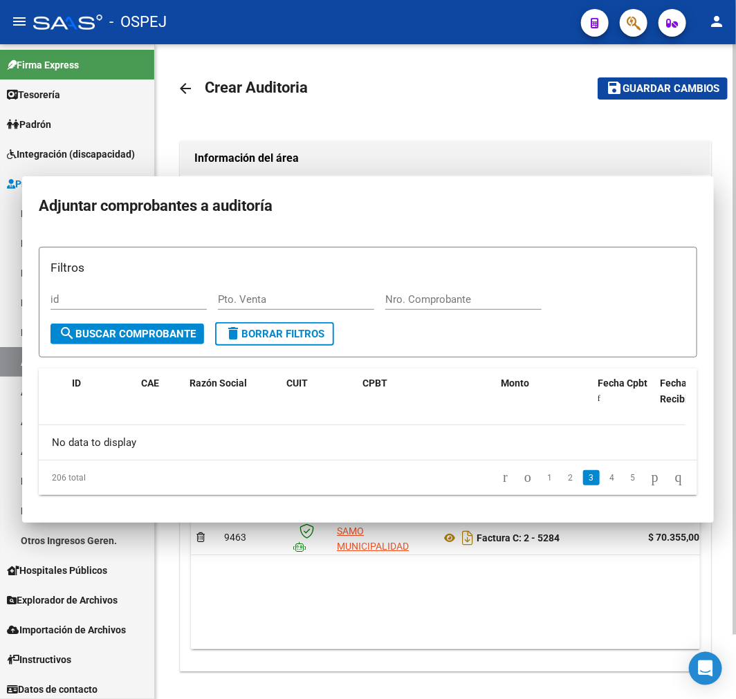
scroll to position [0, 0]
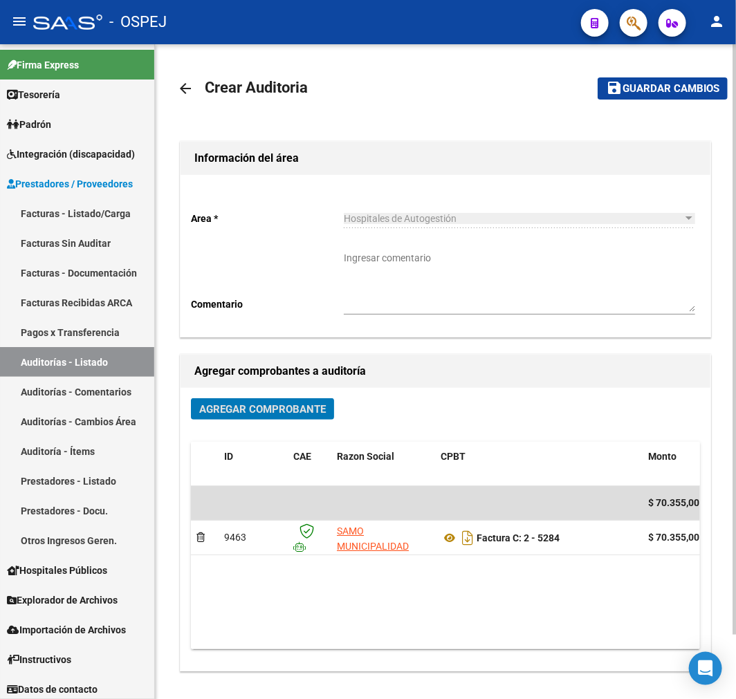
click at [679, 74] on mat-toolbar-row "save Guardar cambios" at bounding box center [652, 88] width 152 height 44
click at [663, 82] on span "save Guardar cambios" at bounding box center [662, 88] width 113 height 12
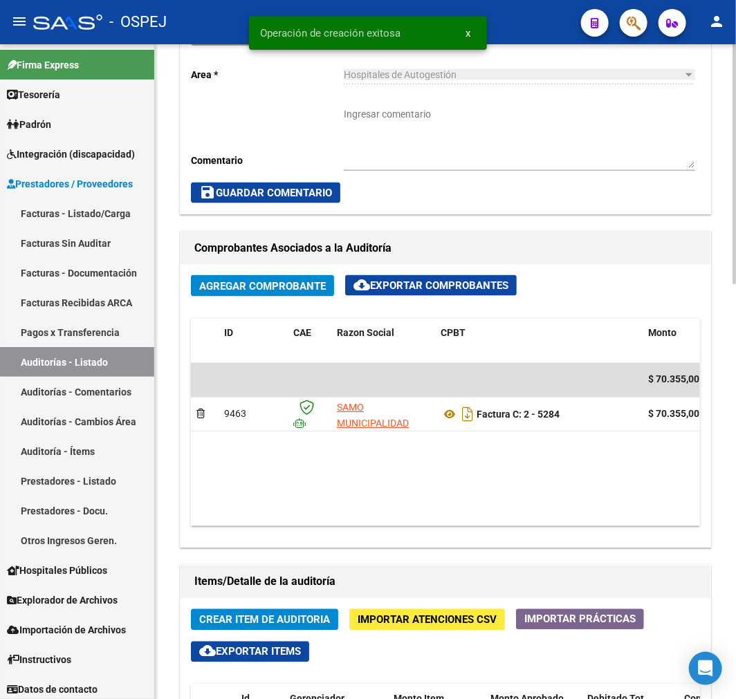
scroll to position [768, 0]
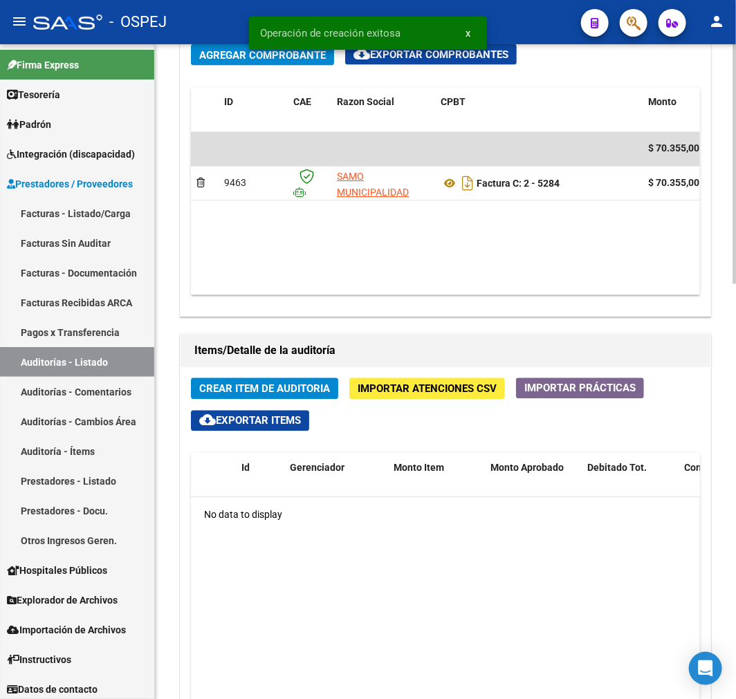
click at [293, 379] on button "Crear Item de Auditoria" at bounding box center [264, 388] width 147 height 21
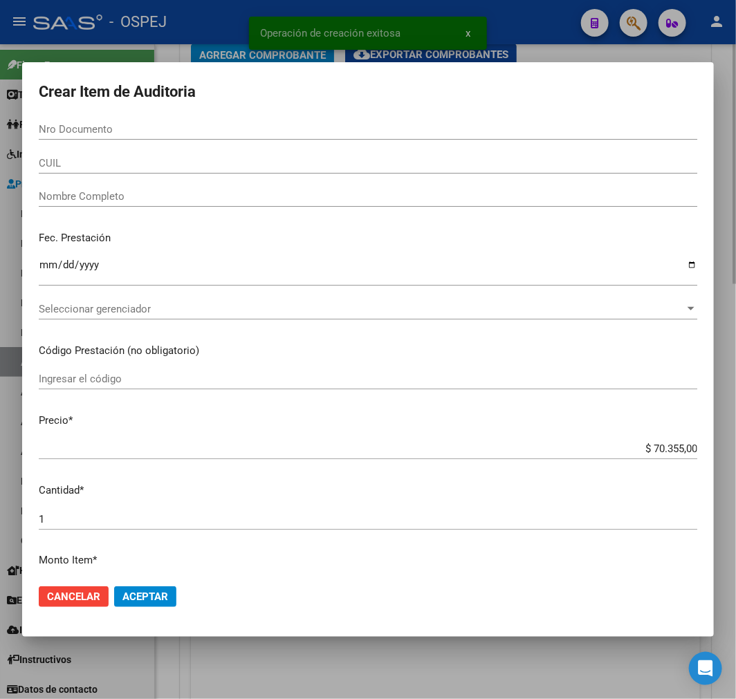
paste input "29218599"
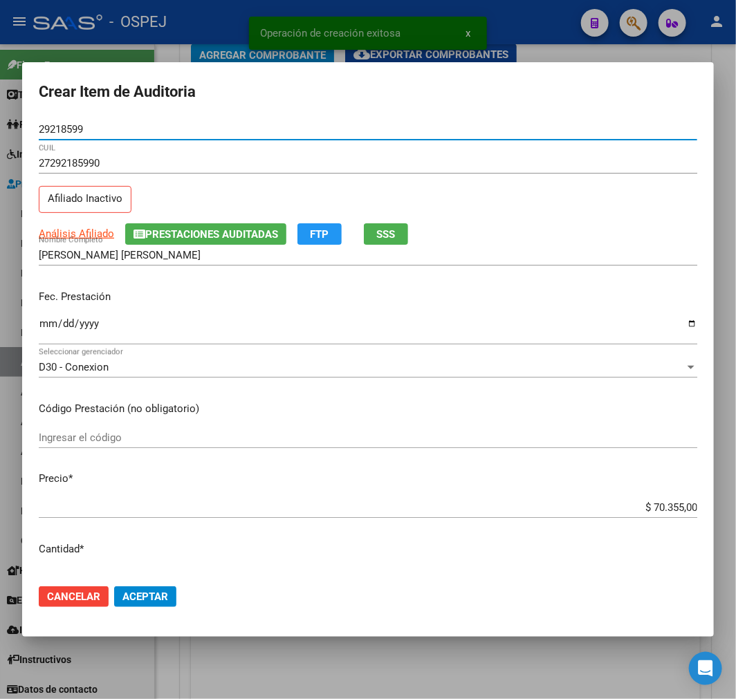
click at [659, 515] on div "$ 70.355,00 Ingresar el precio" at bounding box center [368, 507] width 659 height 21
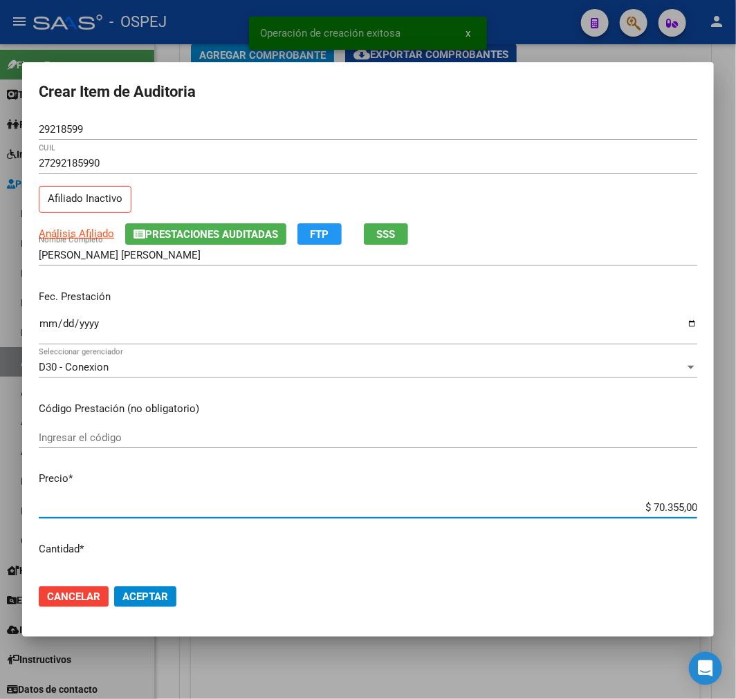
click at [674, 504] on input "$ 70.355,00" at bounding box center [368, 507] width 659 height 12
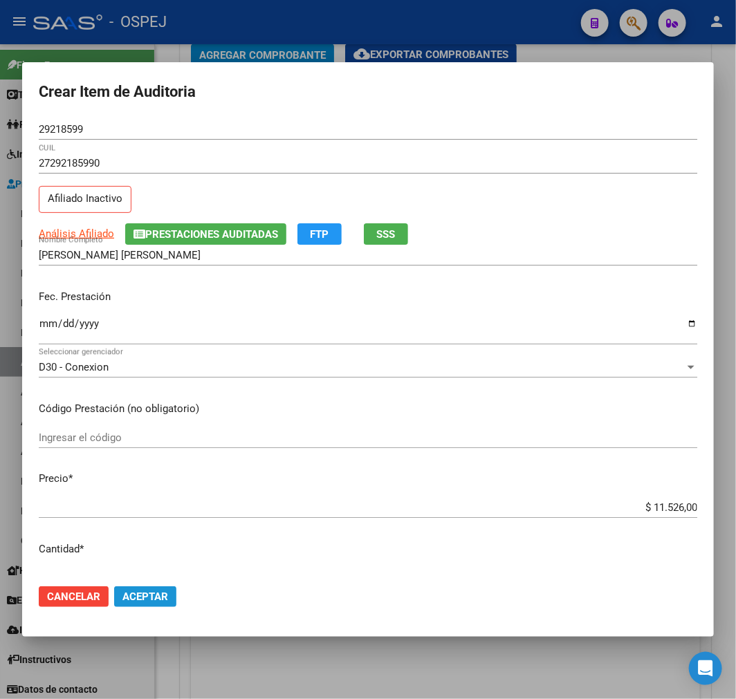
click at [165, 596] on span "Aceptar" at bounding box center [145, 597] width 46 height 12
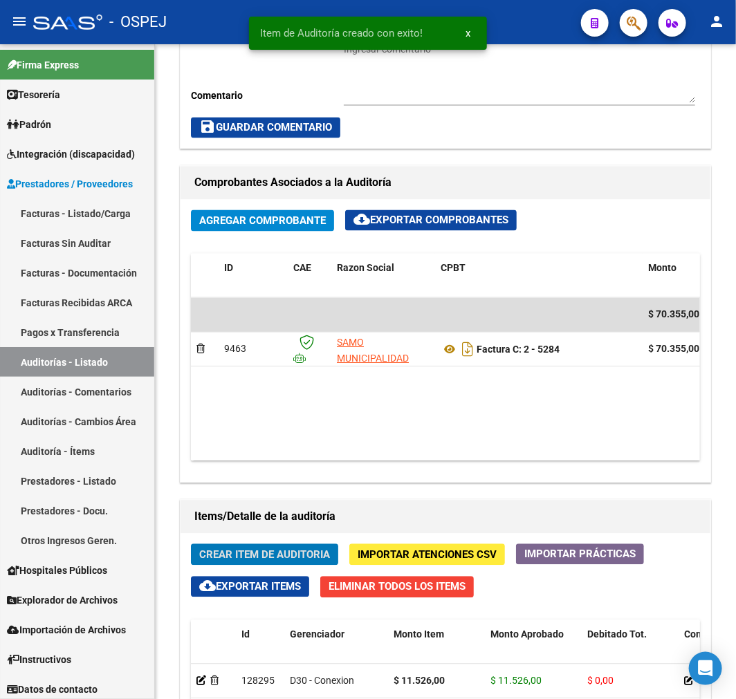
scroll to position [935, 0]
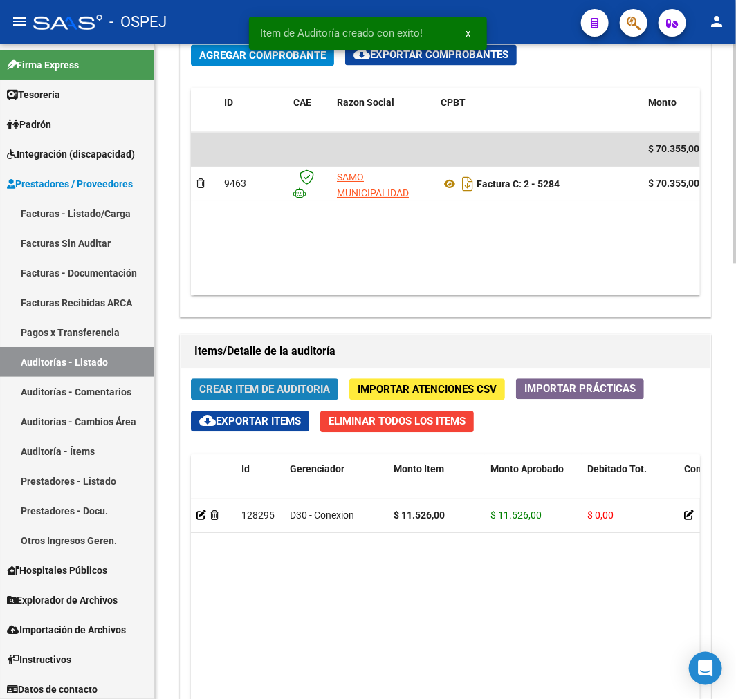
click at [266, 396] on span "Crear Item de Auditoria" at bounding box center [264, 389] width 131 height 12
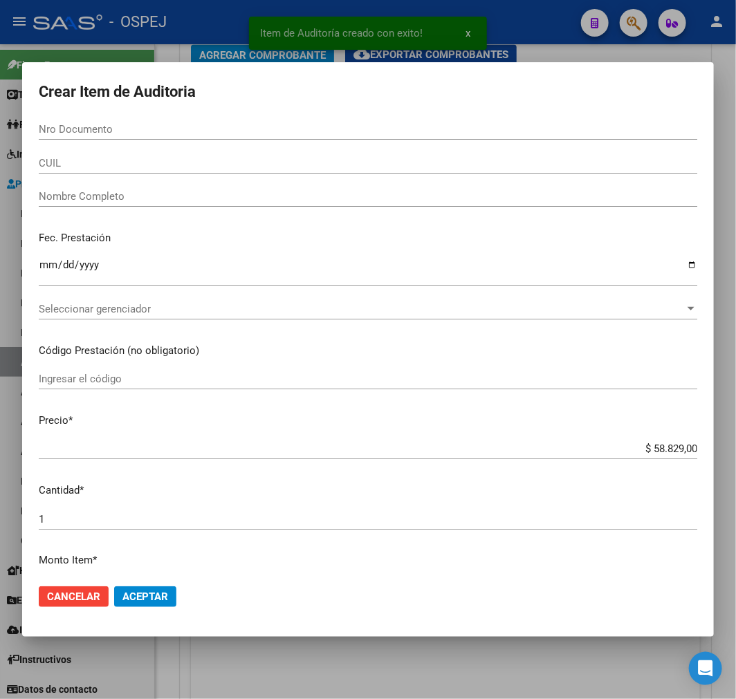
paste input "29332732"
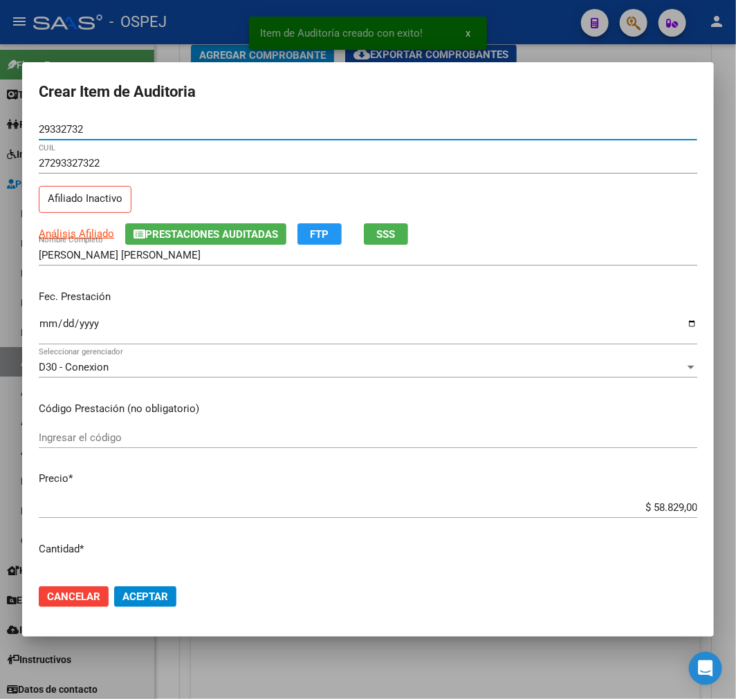
click at [681, 506] on input "$ 58.829,00" at bounding box center [368, 507] width 659 height 12
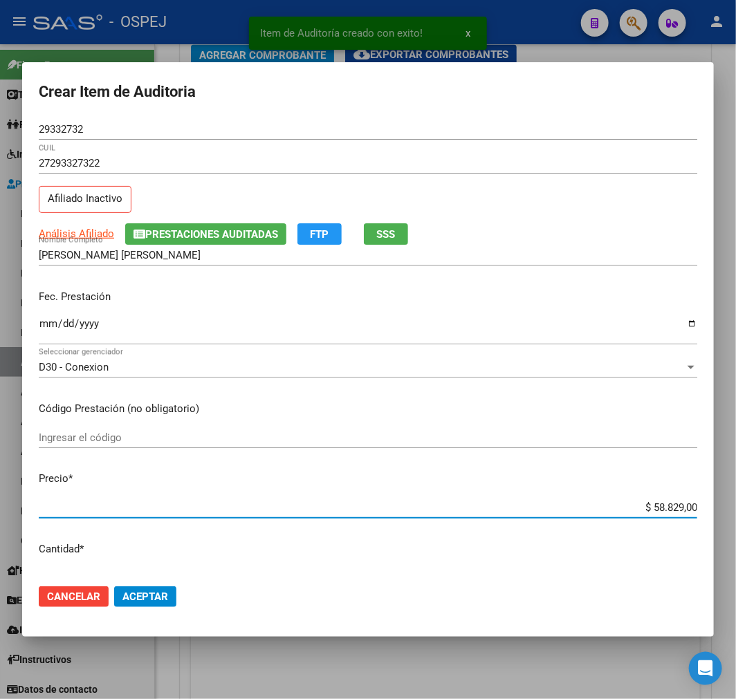
click at [681, 506] on input "$ 58.829,00" at bounding box center [368, 507] width 659 height 12
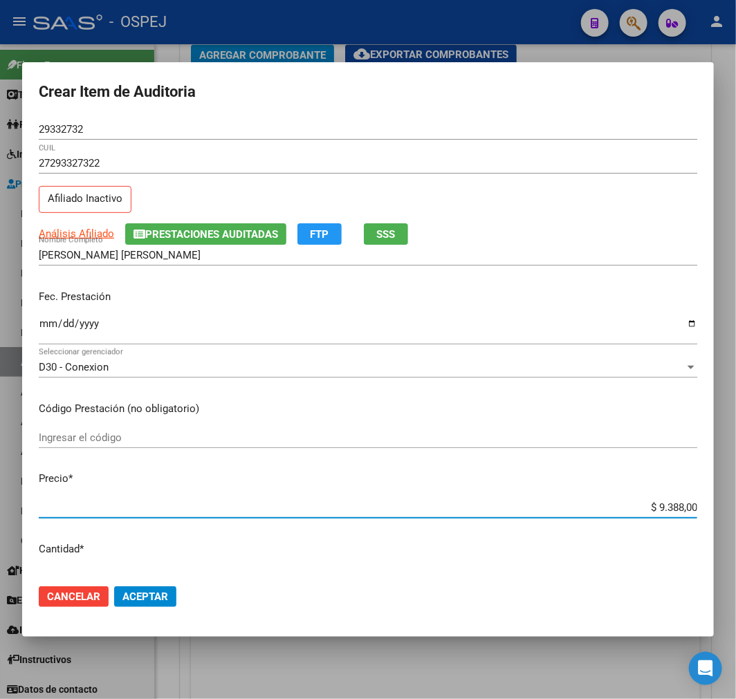
click at [138, 599] on span "Aceptar" at bounding box center [145, 597] width 46 height 12
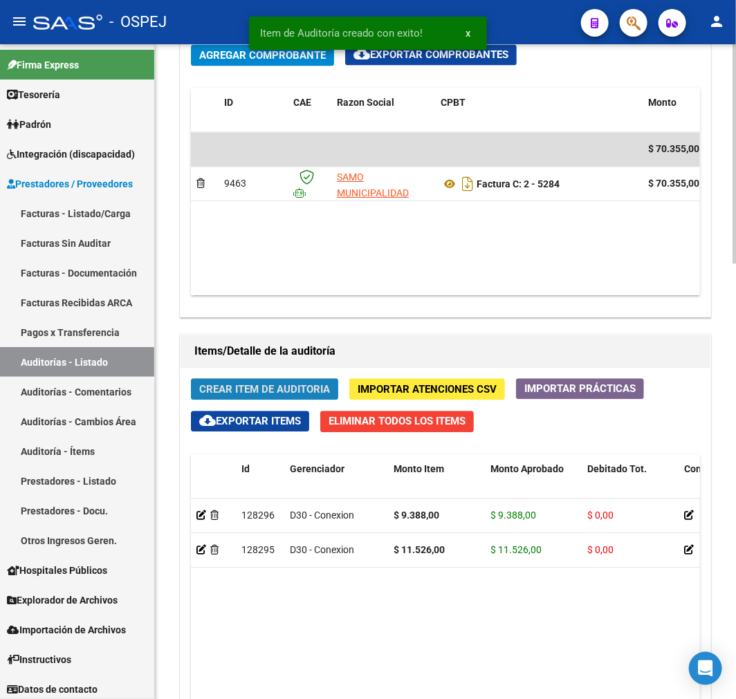
click at [256, 392] on span "Crear Item de Auditoria" at bounding box center [264, 389] width 131 height 12
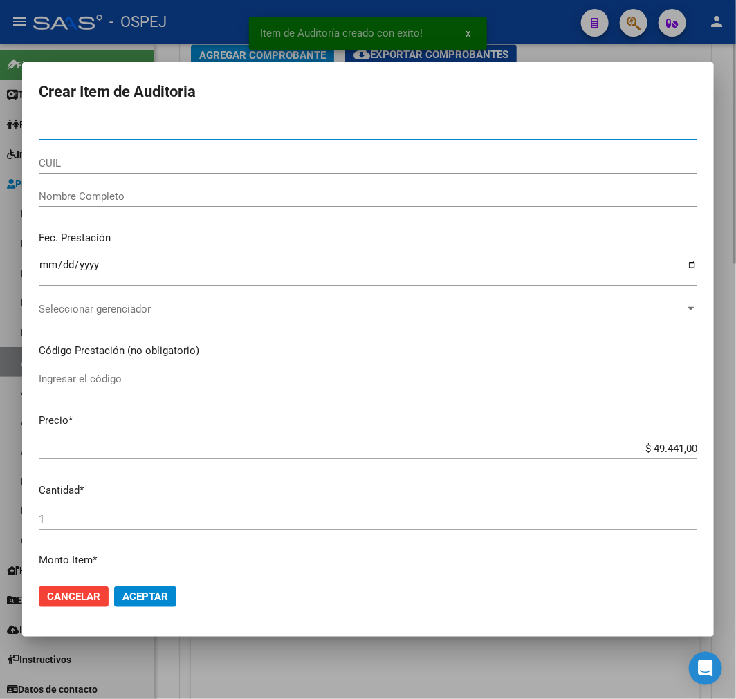
paste input "38285935"
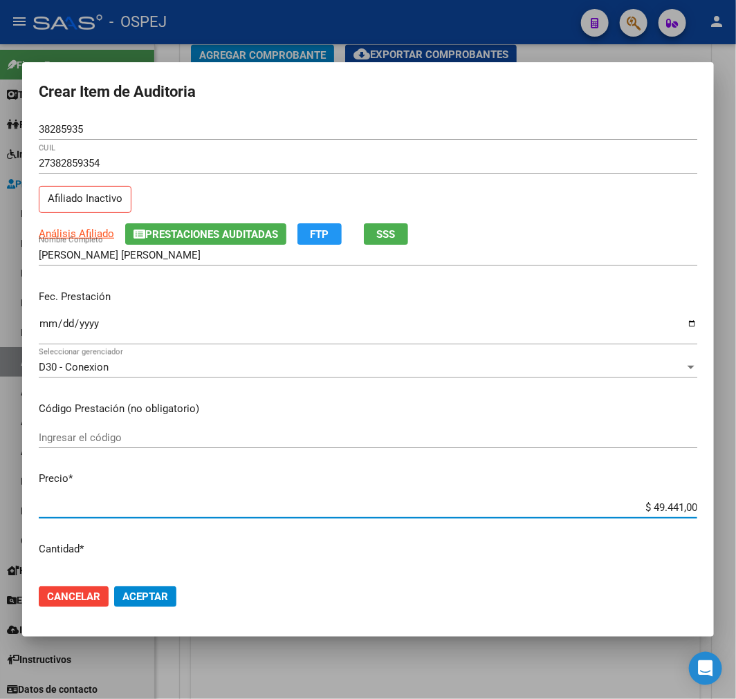
click at [668, 508] on input "$ 49.441,00" at bounding box center [368, 507] width 659 height 12
click at [144, 593] on span "Aceptar" at bounding box center [145, 597] width 46 height 12
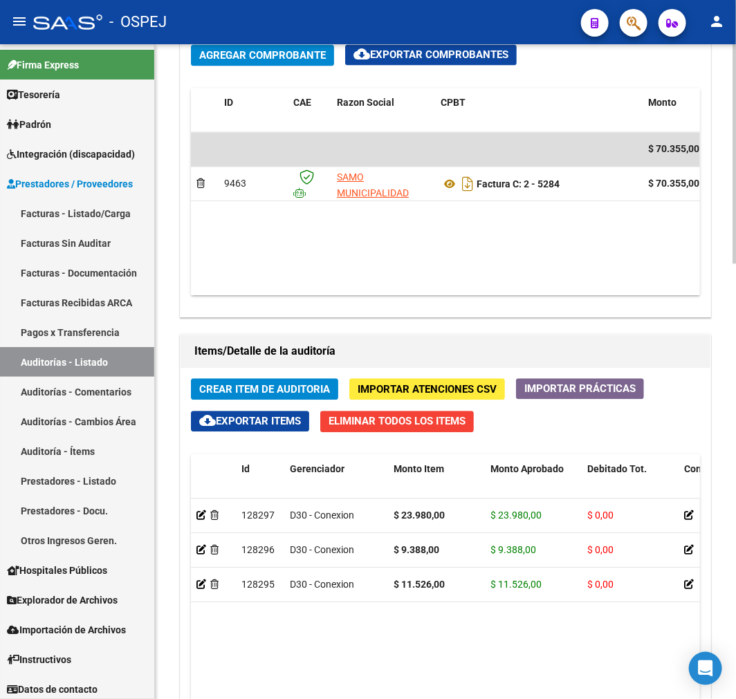
click at [266, 383] on button "Crear Item de Auditoria" at bounding box center [264, 388] width 147 height 21
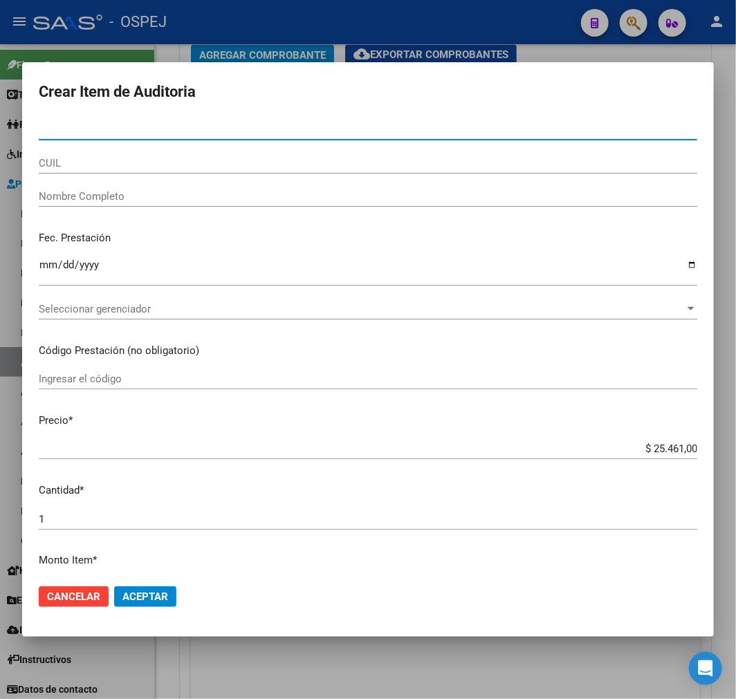
paste input "25362377"
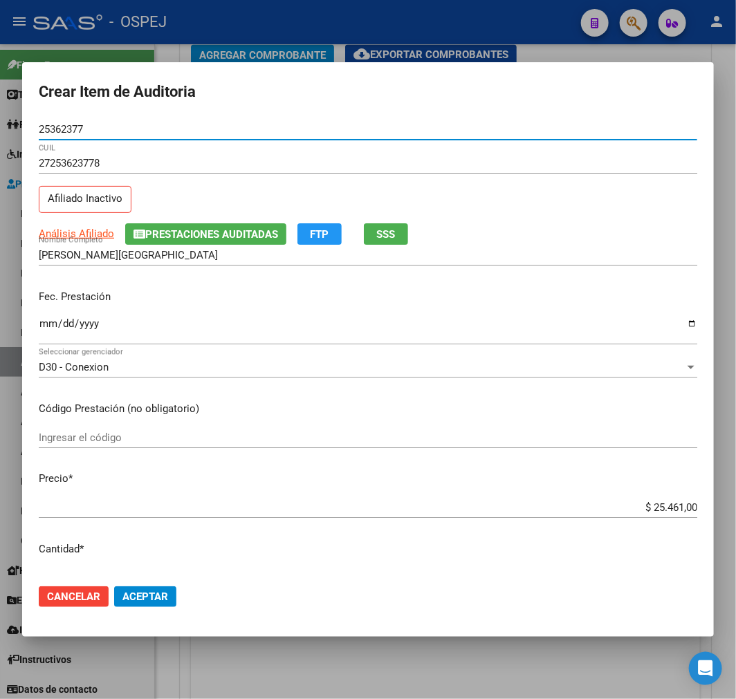
click at [643, 499] on div "$ 25.461,00 Ingresar el precio" at bounding box center [368, 507] width 659 height 21
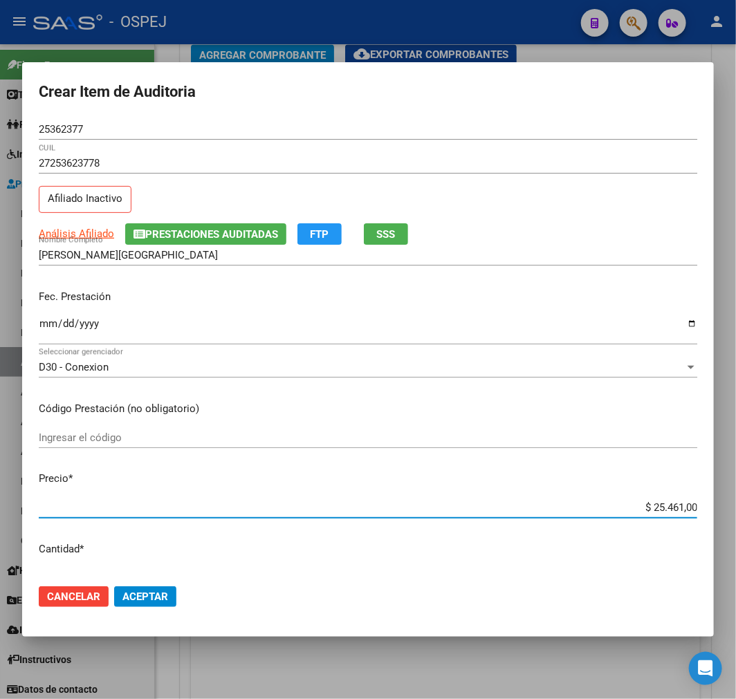
click at [645, 505] on input "$ 25.461,00" at bounding box center [368, 507] width 659 height 12
click at [147, 596] on span "Aceptar" at bounding box center [145, 597] width 46 height 12
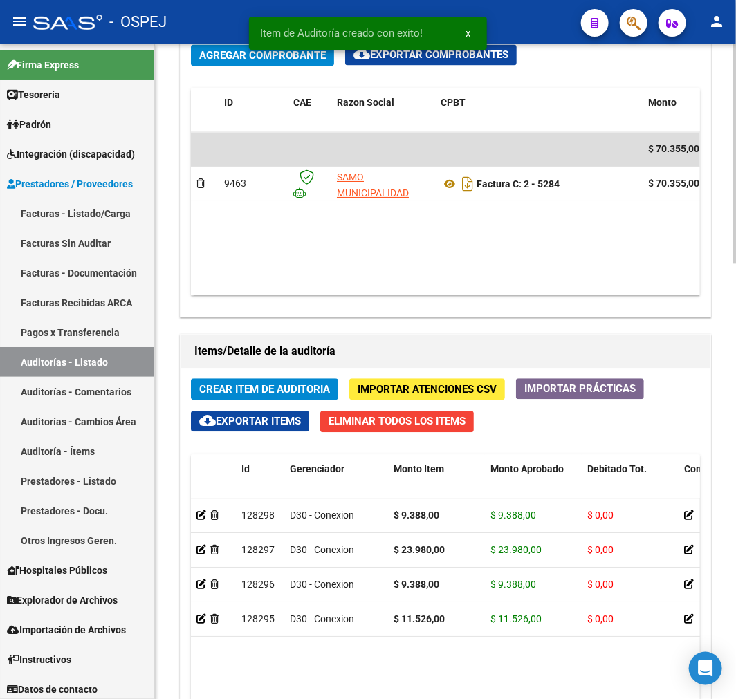
click at [306, 390] on span "Crear Item de Auditoria" at bounding box center [264, 389] width 131 height 12
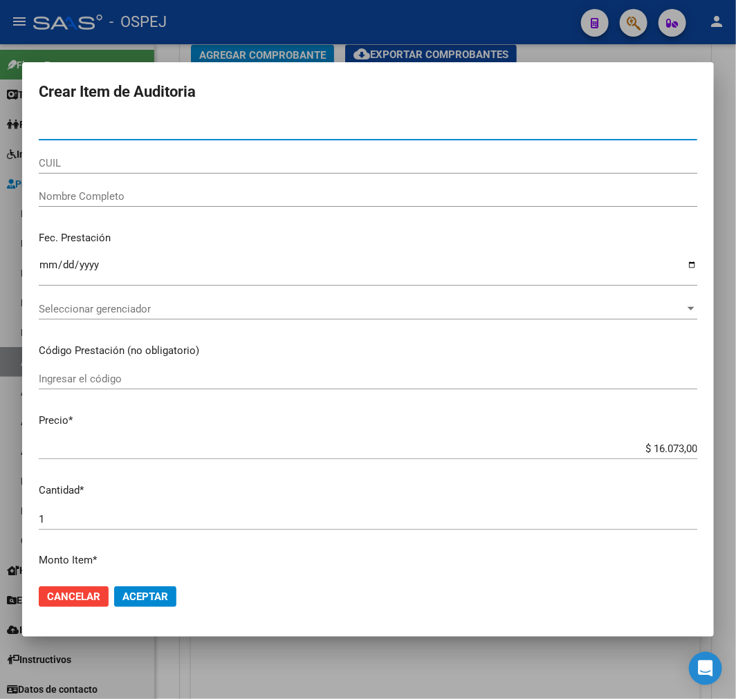
paste input "27846592"
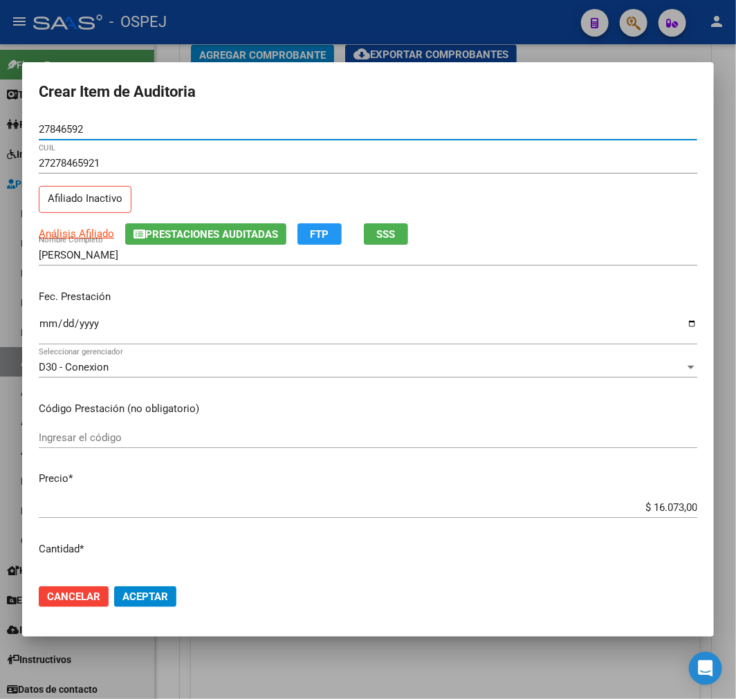
click at [141, 591] on span "Aceptar" at bounding box center [145, 597] width 46 height 12
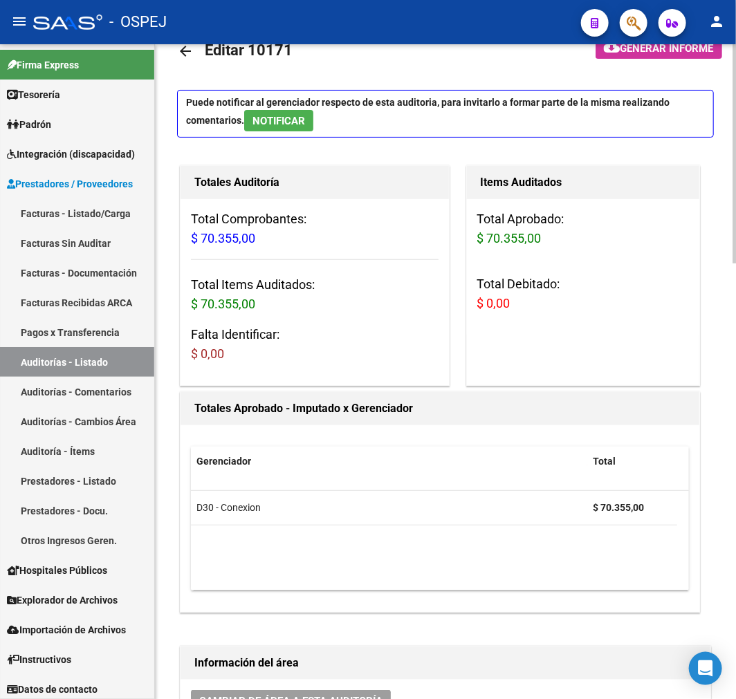
scroll to position [0, 0]
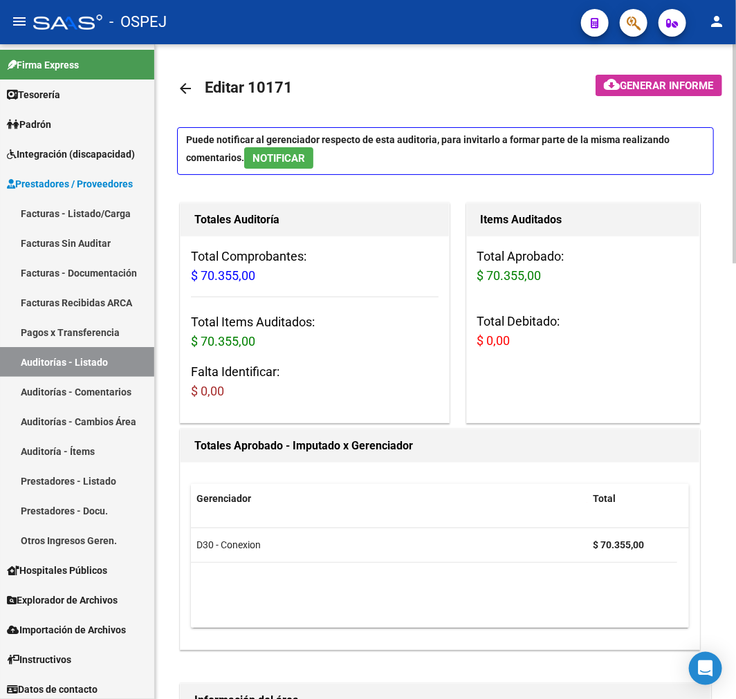
click at [198, 75] on link "arrow_back" at bounding box center [191, 88] width 28 height 33
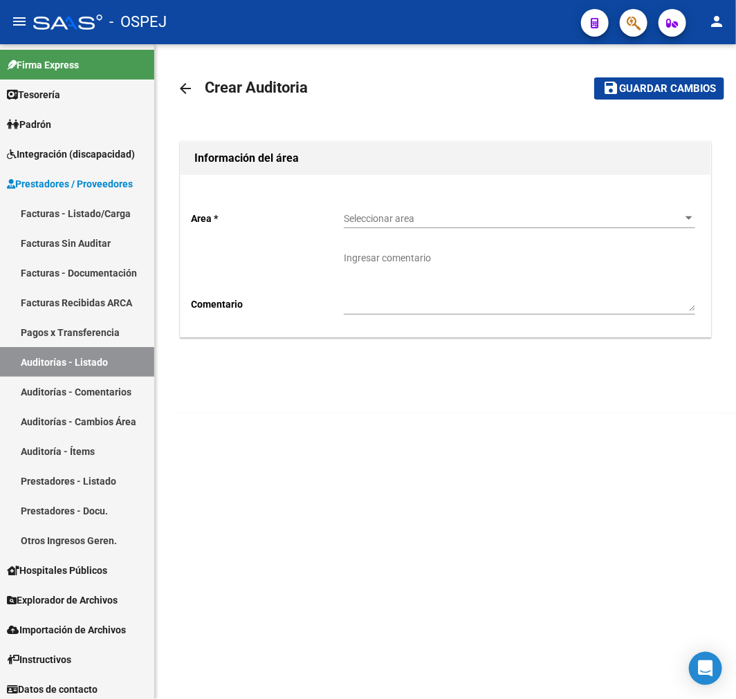
click at [426, 210] on div "Seleccionar area Seleccionar area" at bounding box center [519, 215] width 351 height 28
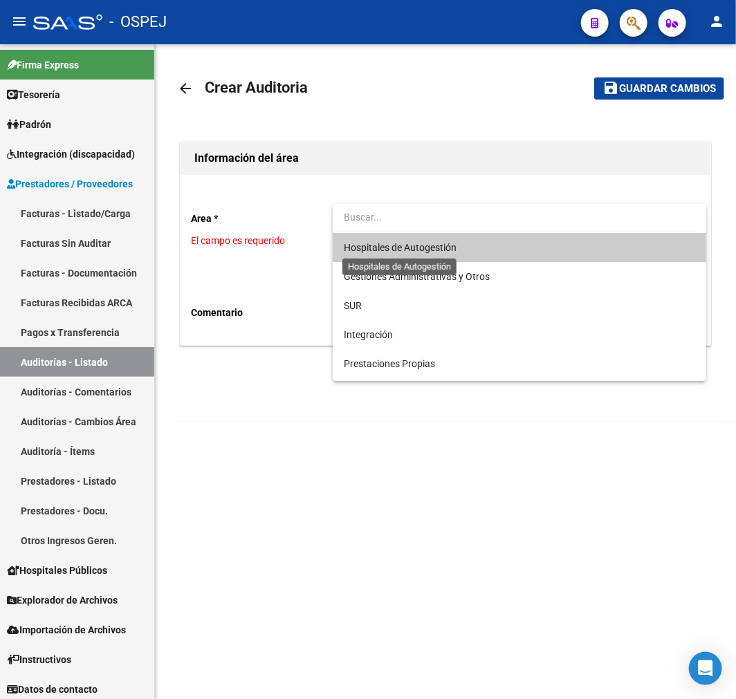
click at [422, 242] on span "Hospitales de Autogestión" at bounding box center [400, 247] width 113 height 11
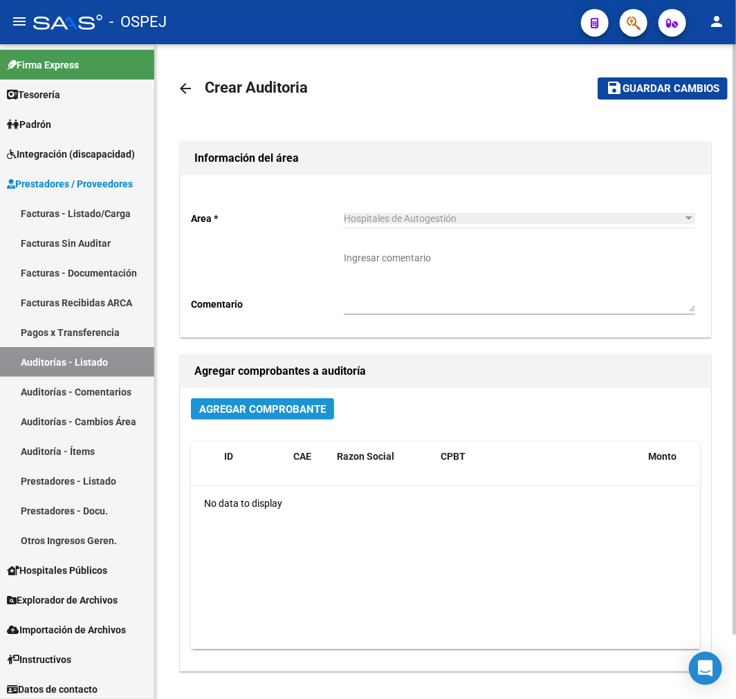
click at [306, 401] on button "Agregar Comprobante" at bounding box center [262, 408] width 143 height 21
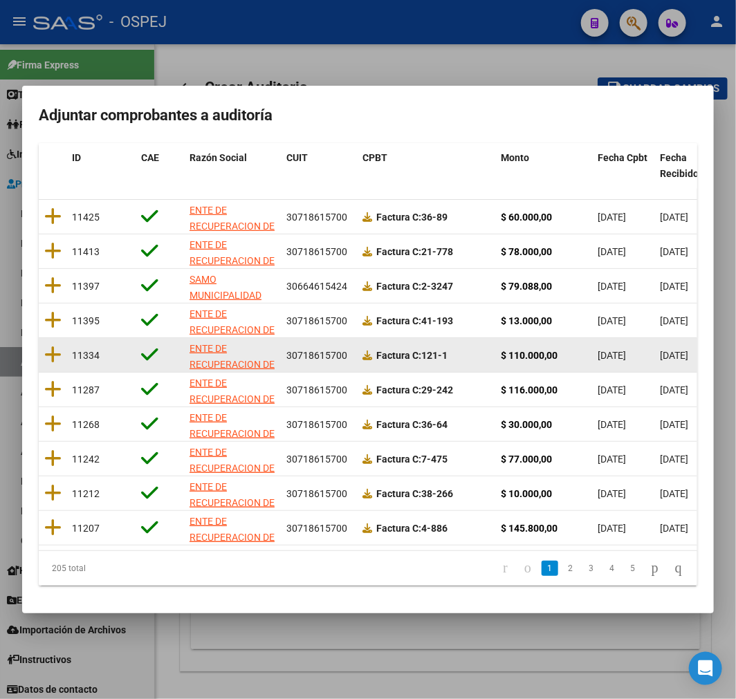
scroll to position [178, 0]
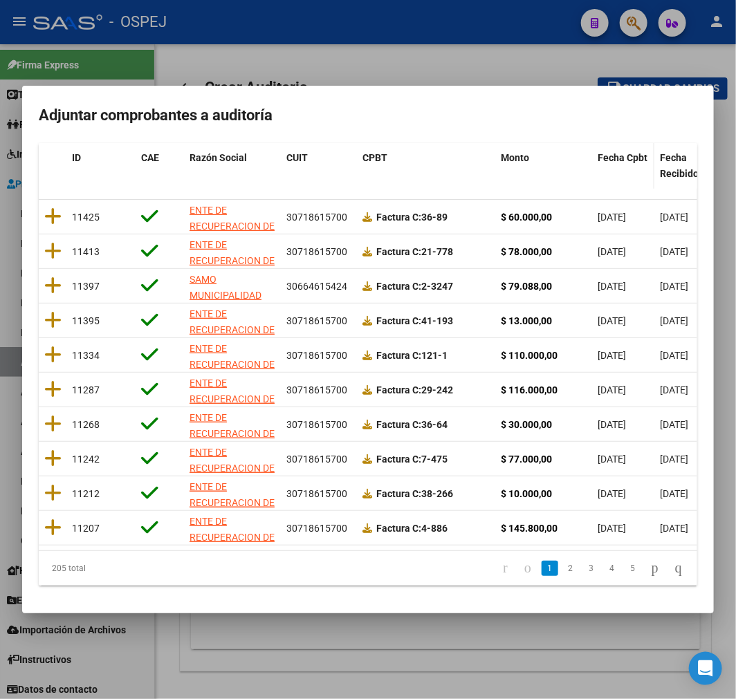
click at [625, 152] on span "Fecha Cpbt" at bounding box center [623, 157] width 50 height 11
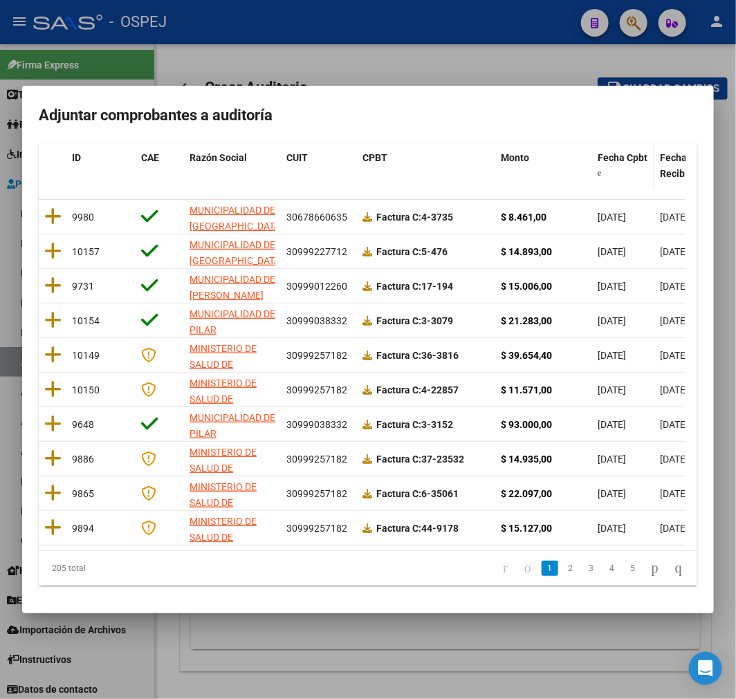
click at [625, 152] on span "Fecha Cpbt" at bounding box center [623, 157] width 50 height 11
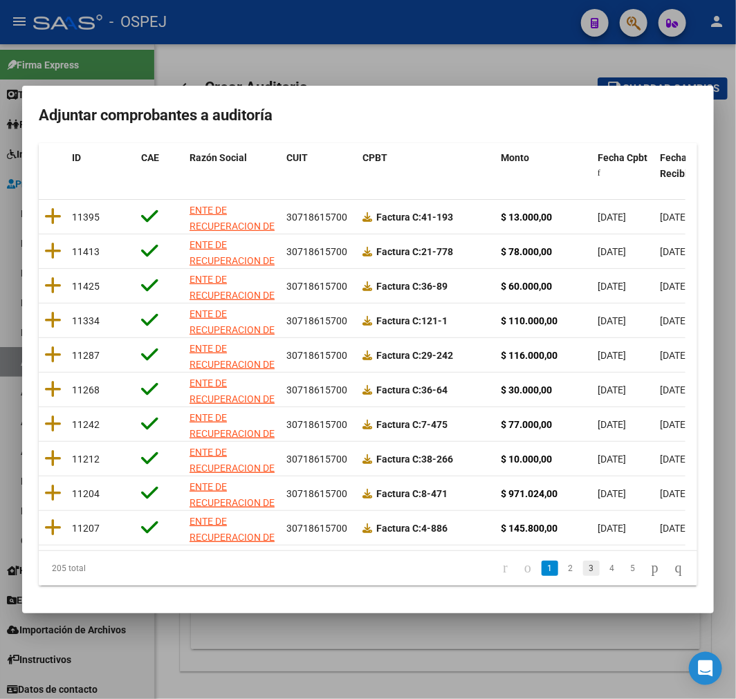
click at [583, 569] on link "3" at bounding box center [591, 568] width 17 height 15
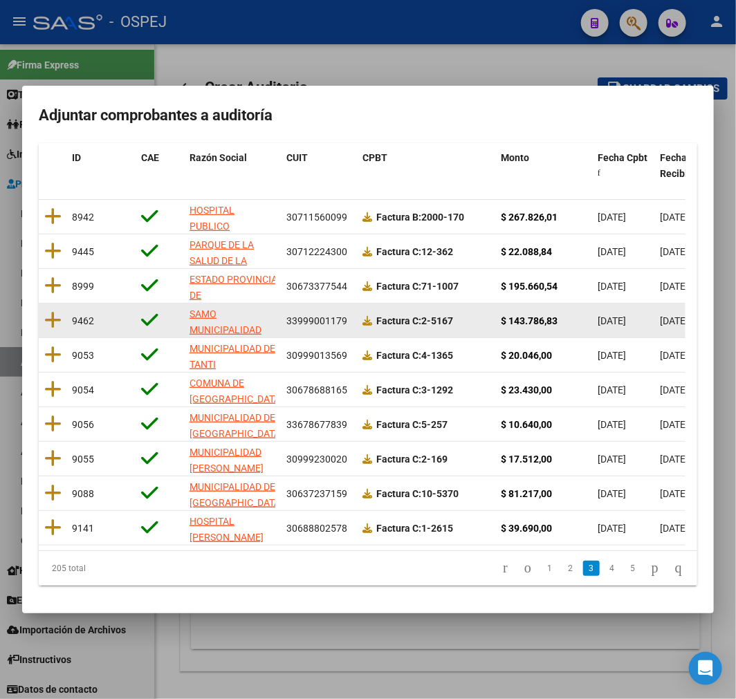
click at [42, 306] on datatable-body-cell at bounding box center [53, 321] width 28 height 34
click at [50, 311] on icon at bounding box center [52, 320] width 17 height 19
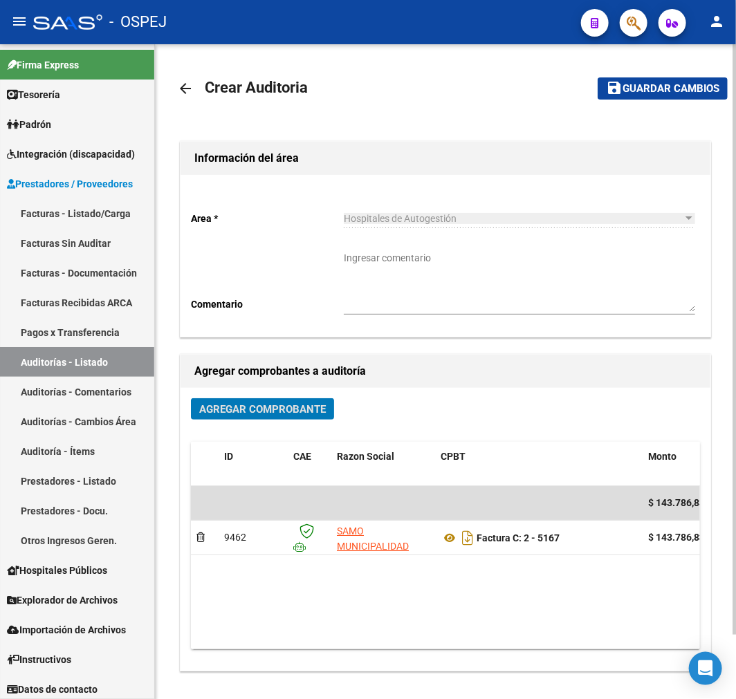
click at [663, 82] on span "save Guardar cambios" at bounding box center [662, 88] width 113 height 12
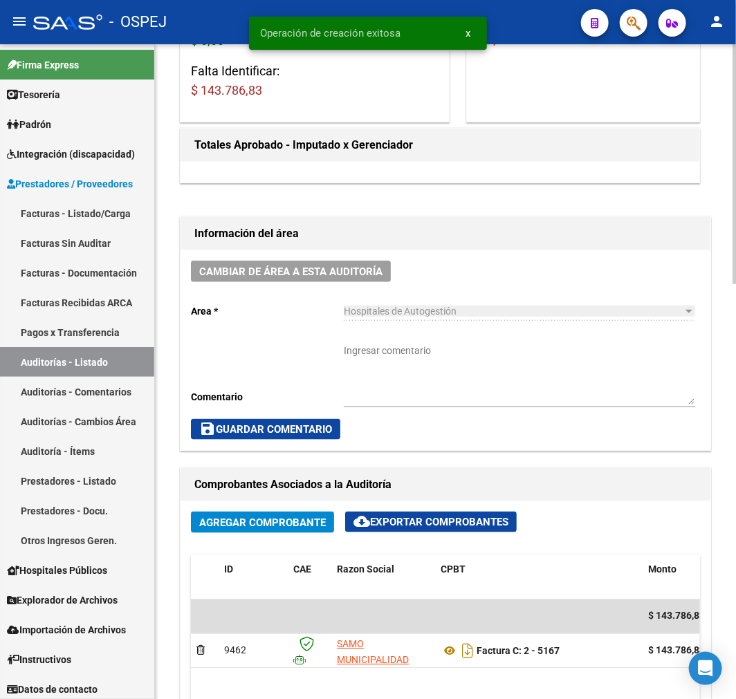
scroll to position [461, 0]
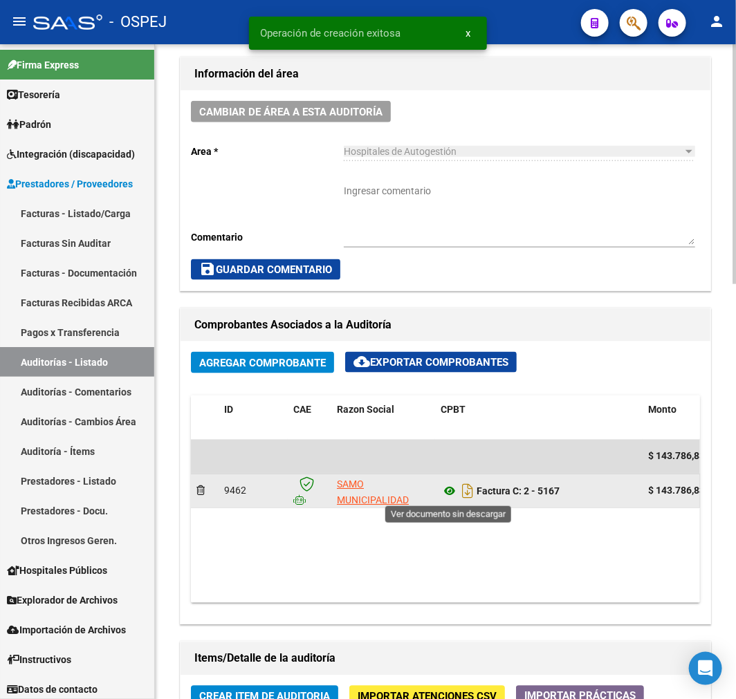
click at [446, 490] on icon at bounding box center [450, 492] width 18 height 17
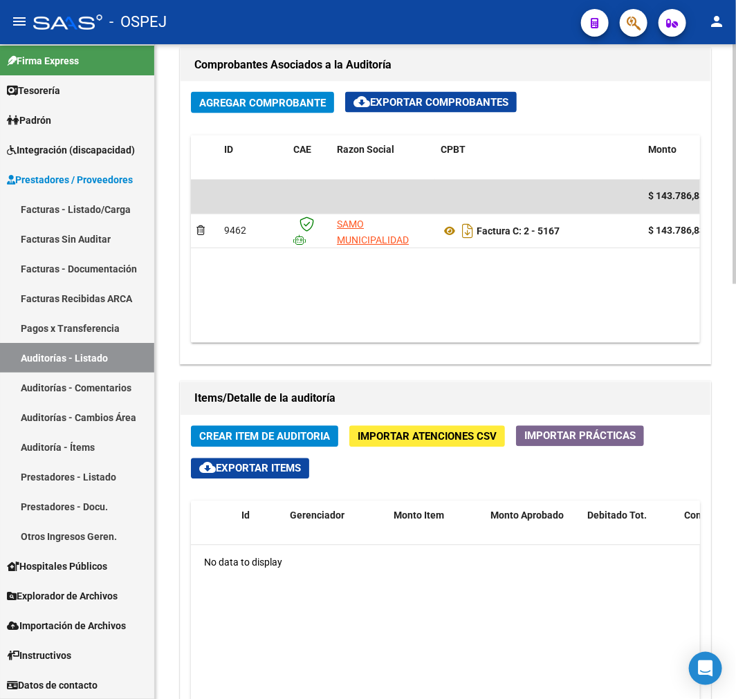
scroll to position [1076, 0]
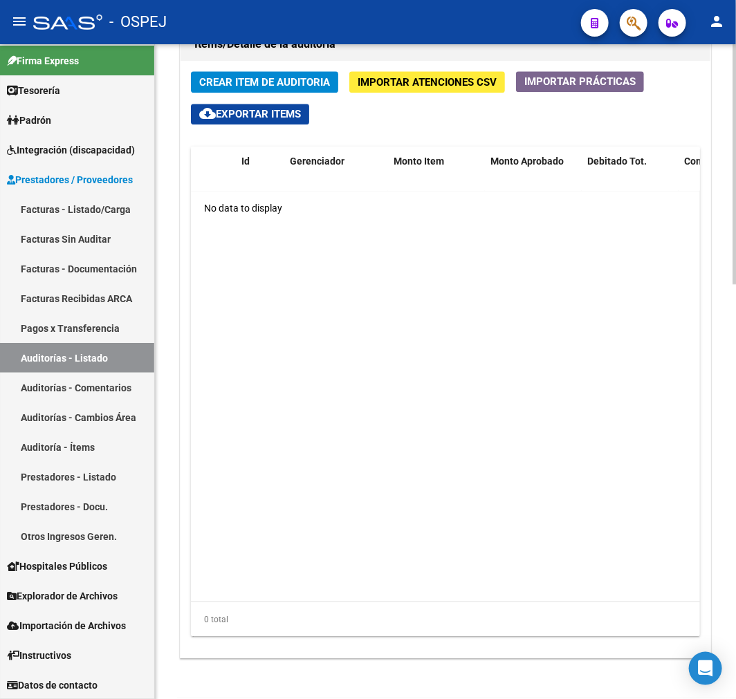
drag, startPoint x: 306, startPoint y: 70, endPoint x: 304, endPoint y: 94, distance: 24.3
click at [306, 70] on div "Crear Item de Auditoria Importar Atenciones CSV Importar Prácticas cloud_downlo…" at bounding box center [446, 359] width 530 height 597
click at [318, 74] on button "Crear Item de Auditoria" at bounding box center [264, 81] width 147 height 21
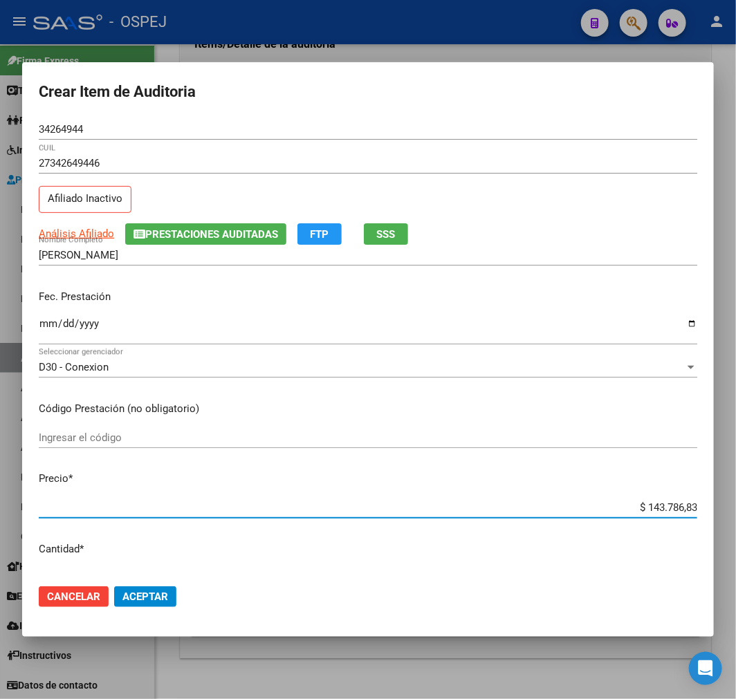
click at [654, 501] on input "$ 143.786,83" at bounding box center [368, 507] width 659 height 12
click at [154, 595] on span "Aceptar" at bounding box center [145, 597] width 46 height 12
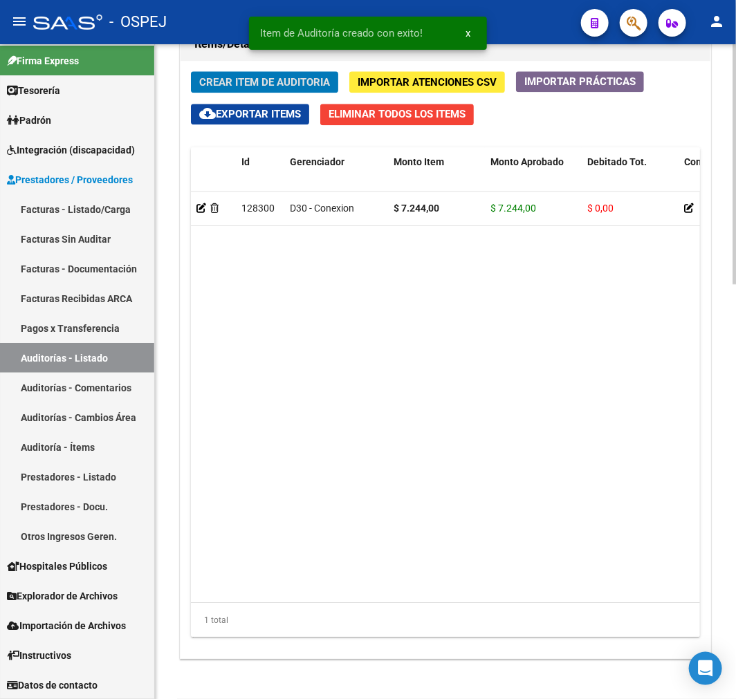
scroll to position [1242, 0]
click at [298, 71] on div "Crear Item de Auditoria Importar Atenciones CSV Importar Prácticas cloud_downlo…" at bounding box center [446, 360] width 530 height 598
click at [300, 77] on span "Crear Item de Auditoria" at bounding box center [264, 82] width 131 height 12
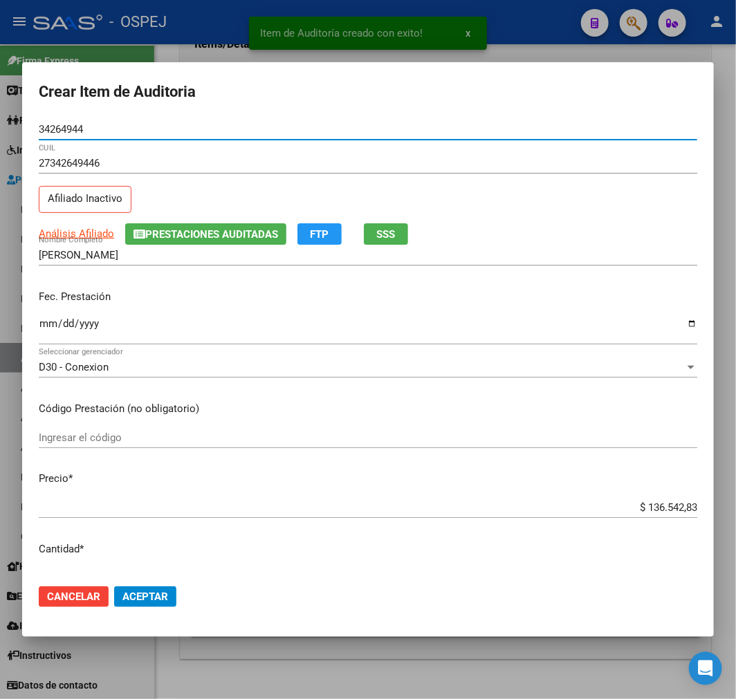
click at [641, 508] on input "$ 136.542,83" at bounding box center [368, 507] width 659 height 12
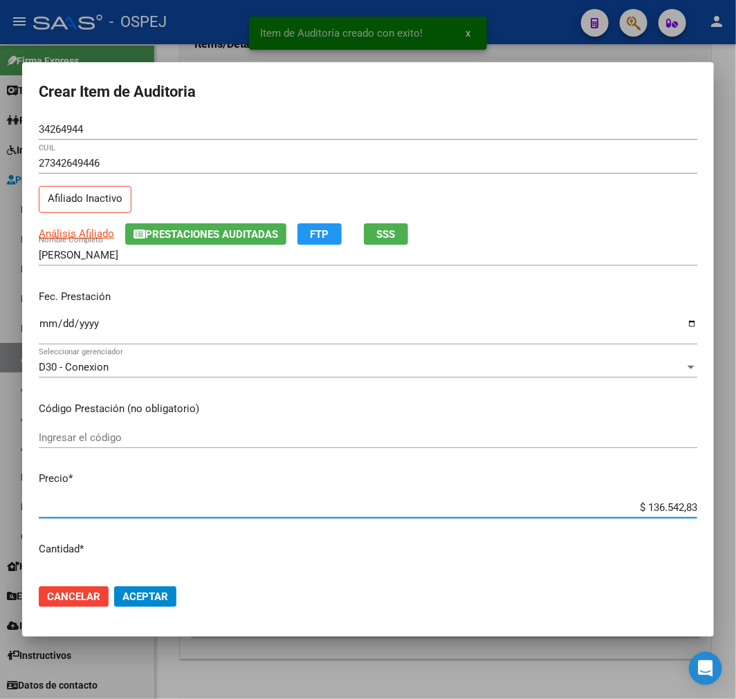
click at [641, 508] on input "$ 136.542,83" at bounding box center [368, 507] width 659 height 12
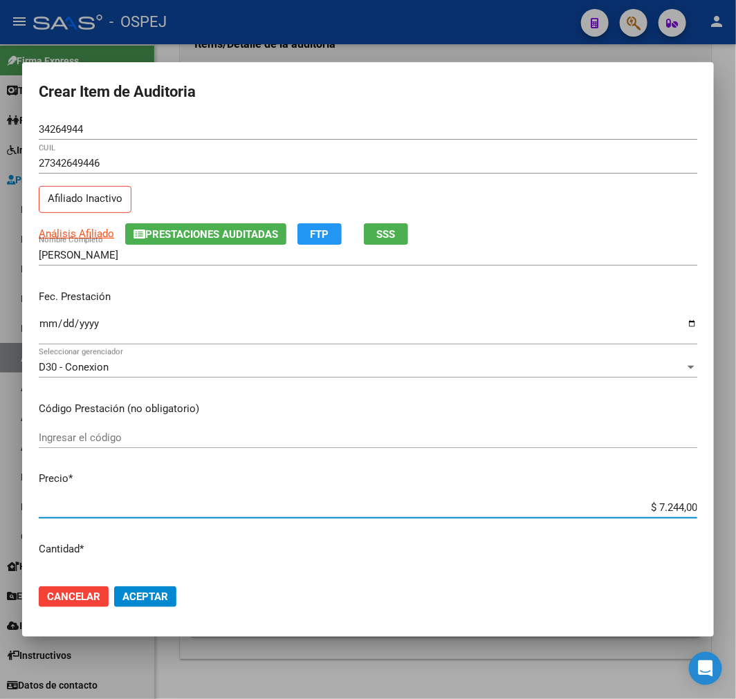
click at [162, 606] on button "Aceptar" at bounding box center [145, 597] width 62 height 21
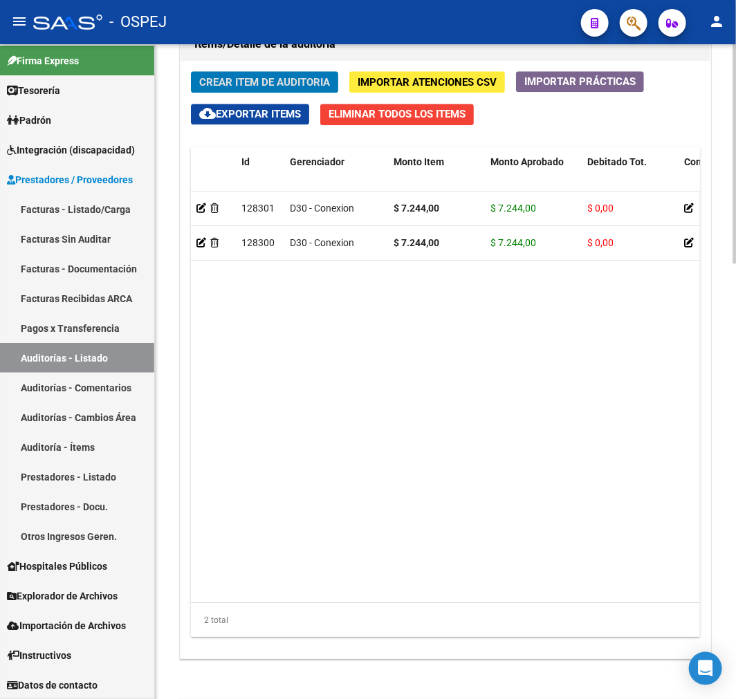
click at [336, 77] on button "Crear Item de Auditoria" at bounding box center [264, 81] width 147 height 21
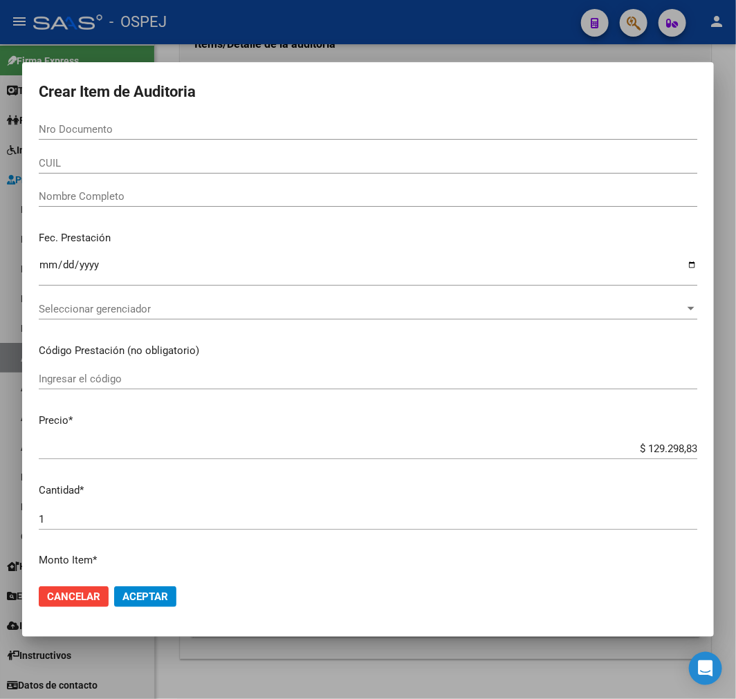
drag, startPoint x: 154, startPoint y: 128, endPoint x: 160, endPoint y: 160, distance: 32.3
click at [154, 128] on input "Nro Documento" at bounding box center [368, 129] width 659 height 12
paste input "57235366"
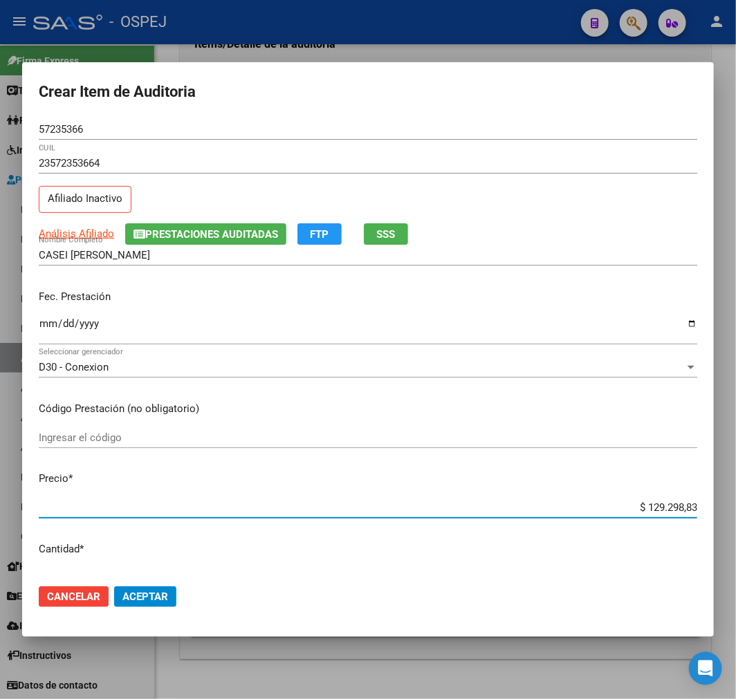
click at [674, 506] on input "$ 129.298,83" at bounding box center [368, 507] width 659 height 12
click at [166, 603] on button "Aceptar" at bounding box center [145, 597] width 62 height 21
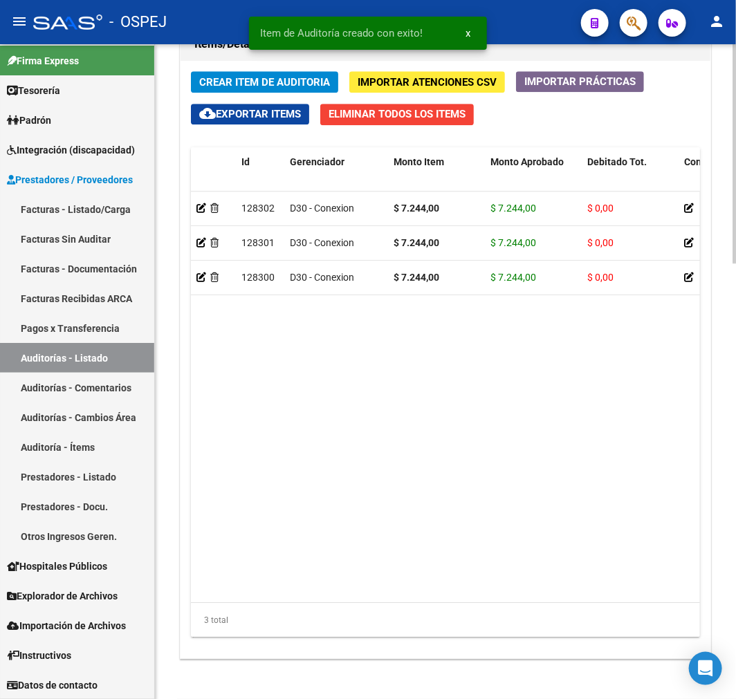
click at [268, 86] on span "Crear Item de Auditoria" at bounding box center [264, 82] width 131 height 12
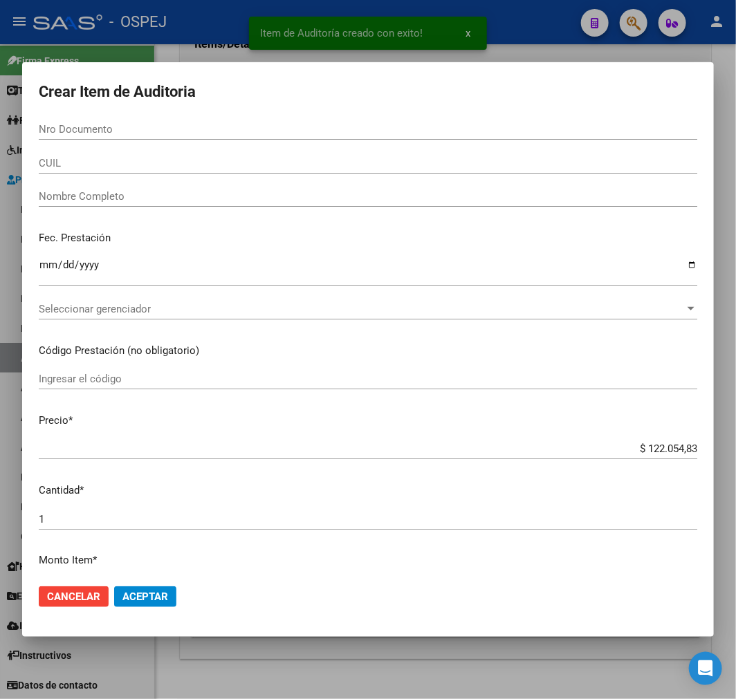
paste input "29218599"
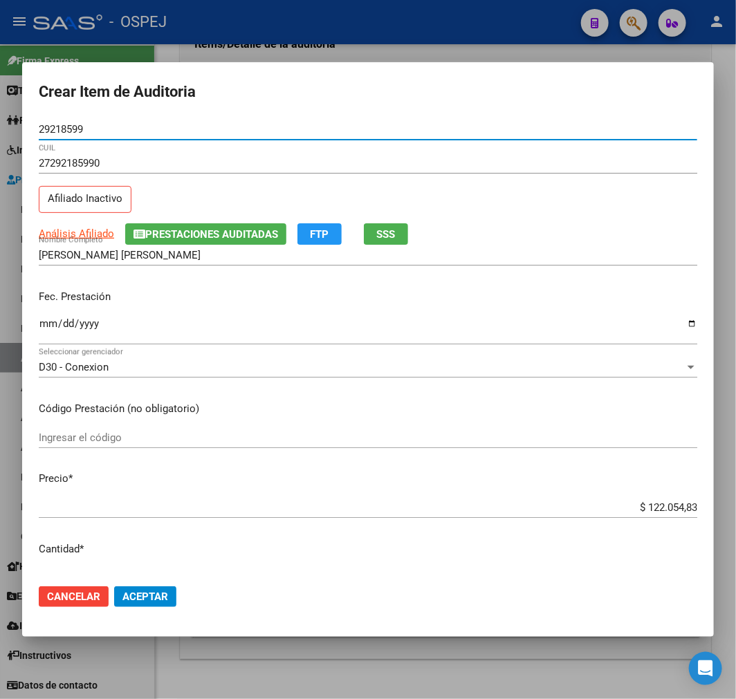
click at [661, 504] on input "$ 122.054,83" at bounding box center [368, 507] width 659 height 12
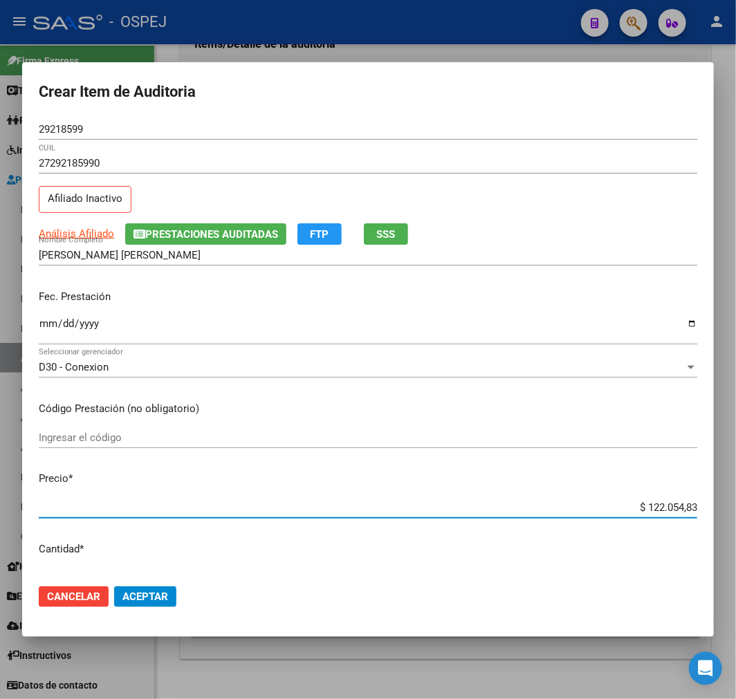
click at [661, 504] on input "$ 122.054,83" at bounding box center [368, 507] width 659 height 12
click at [143, 591] on span "Aceptar" at bounding box center [145, 597] width 46 height 12
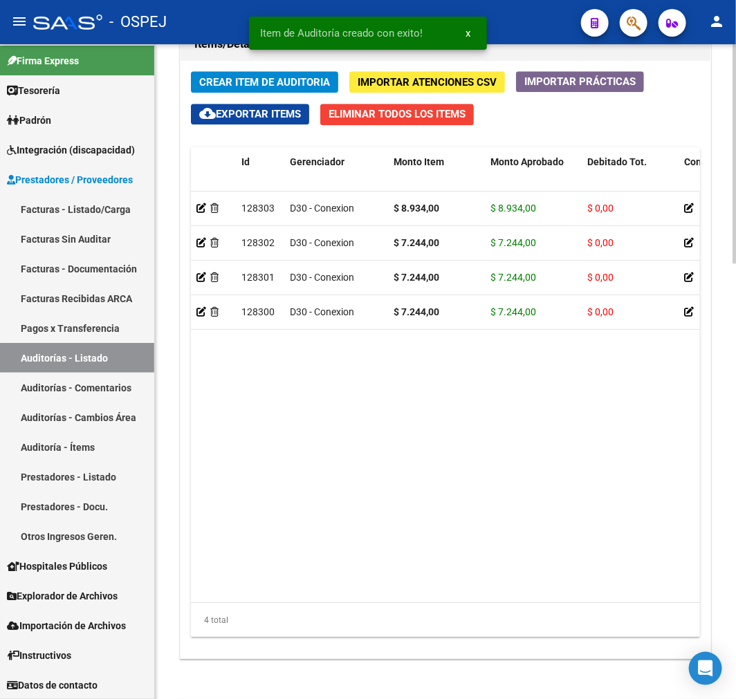
click at [281, 83] on span "Crear Item de Auditoria" at bounding box center [264, 82] width 131 height 12
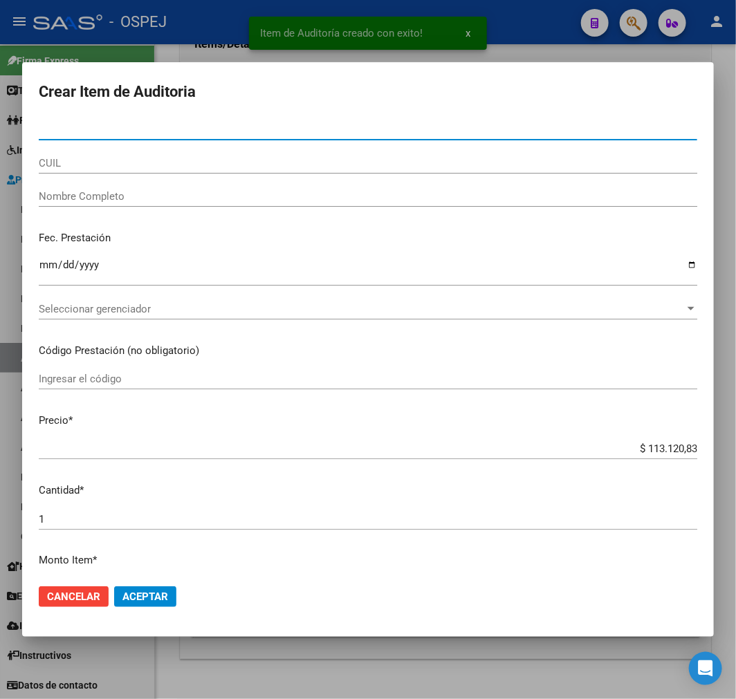
paste input "52626796"
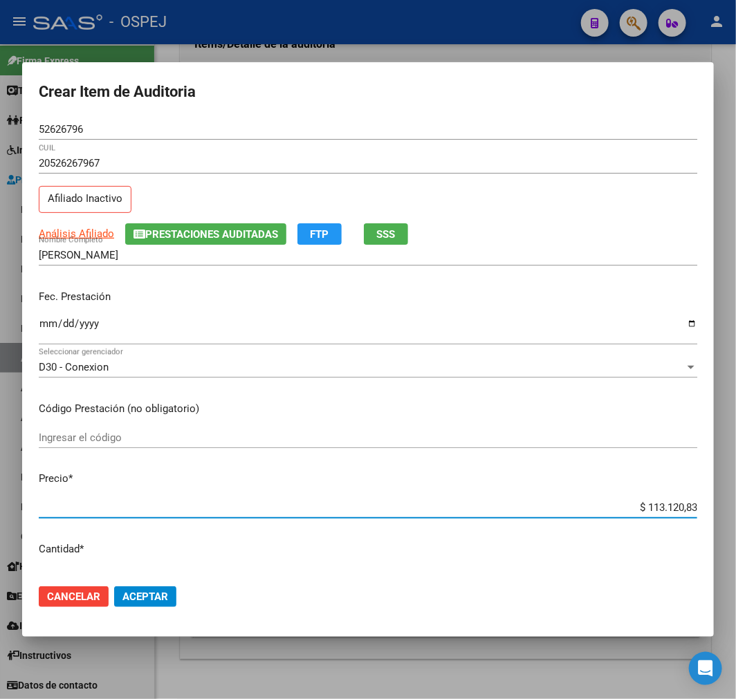
click at [656, 505] on input "$ 113.120,83" at bounding box center [368, 507] width 659 height 12
click at [140, 595] on span "Aceptar" at bounding box center [145, 597] width 46 height 12
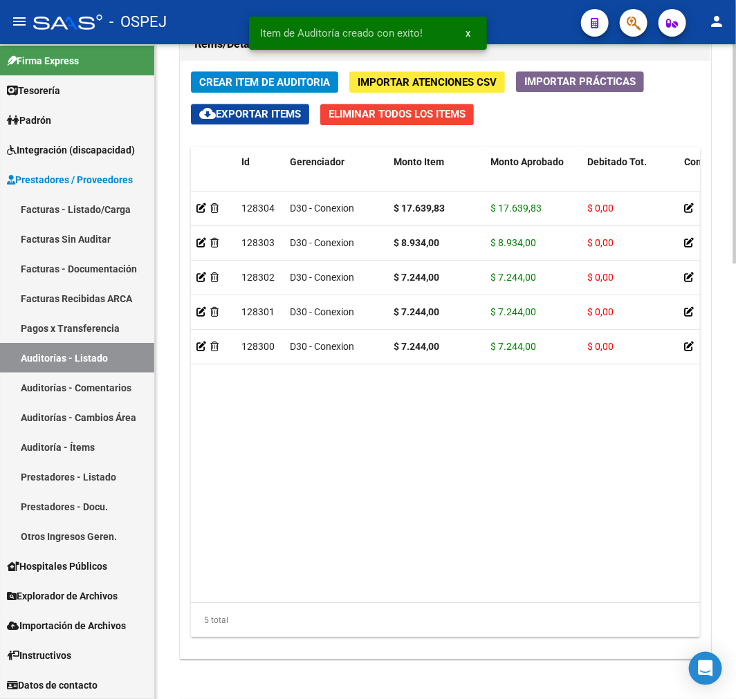
click at [309, 107] on button "cloud_download Exportar Items" at bounding box center [250, 114] width 118 height 21
click at [313, 89] on button "Crear Item de Auditoria" at bounding box center [264, 81] width 147 height 21
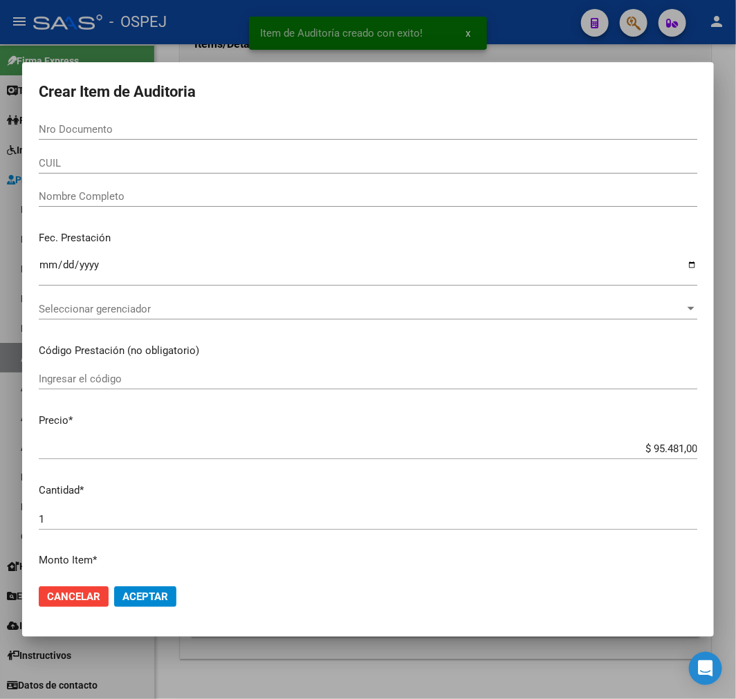
paste input "56248082"
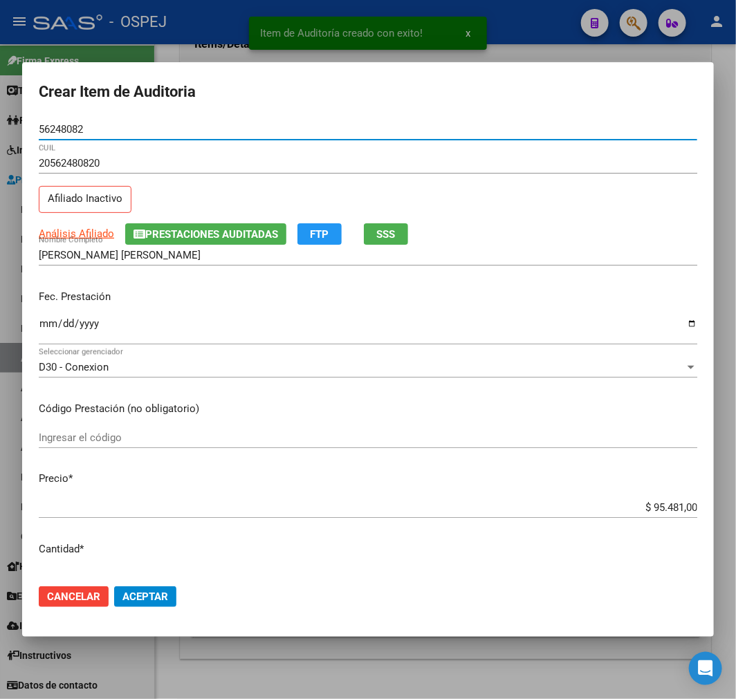
click at [672, 504] on input "$ 95.481,00" at bounding box center [368, 507] width 659 height 12
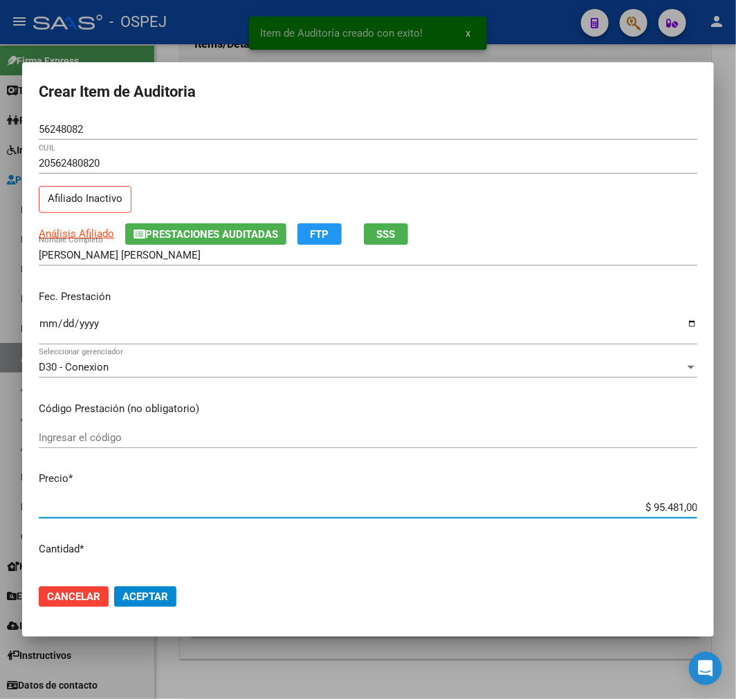
click at [672, 504] on input "$ 95.481,00" at bounding box center [368, 507] width 659 height 12
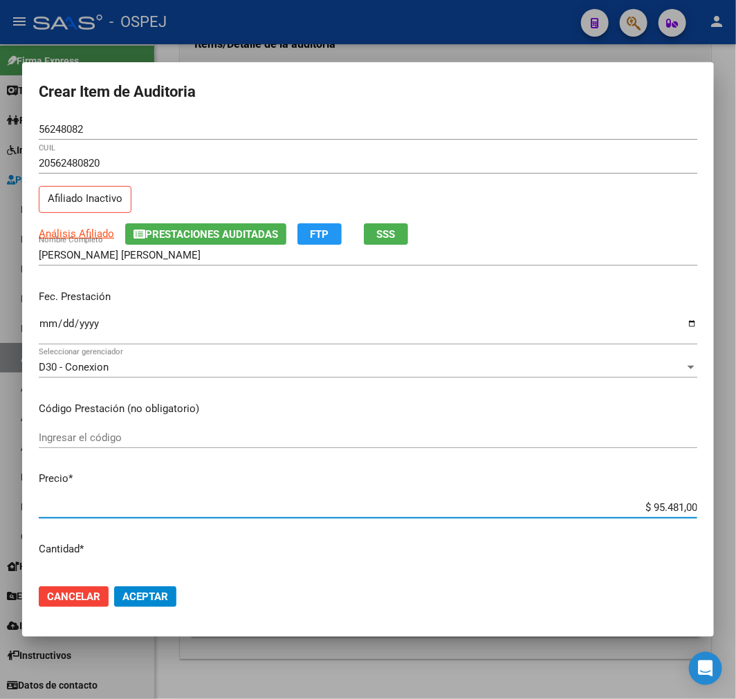
click at [672, 503] on input "$ 95.481,00" at bounding box center [368, 507] width 659 height 12
drag, startPoint x: 672, startPoint y: 503, endPoint x: 515, endPoint y: 600, distance: 183.9
click at [661, 515] on div "$ 95.481,00 Ingresar el precio" at bounding box center [368, 507] width 659 height 21
click at [515, 600] on mat-dialog-actions "Cancelar Aceptar" at bounding box center [368, 596] width 659 height 47
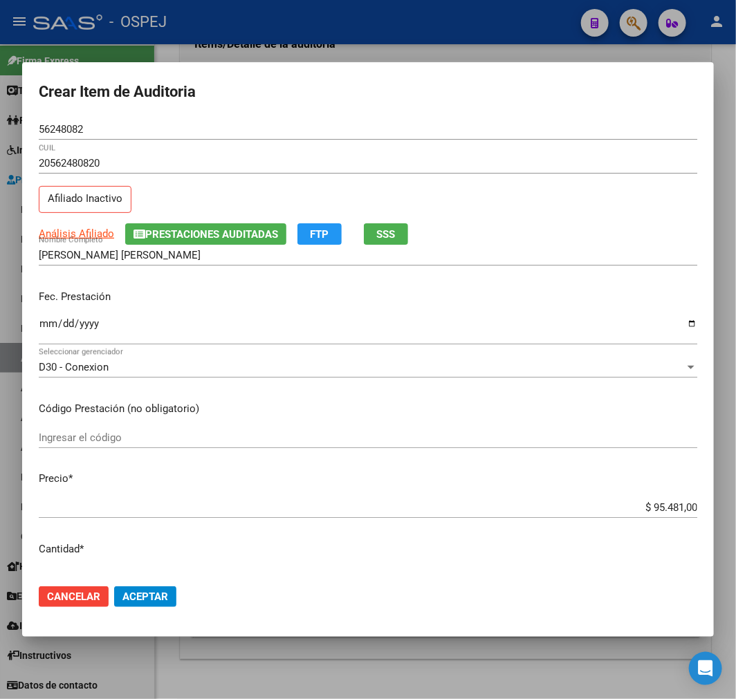
click at [688, 513] on app-form-text-field "Precio * $ 95.481,00 Ingresar el precio" at bounding box center [374, 492] width 670 height 43
click at [637, 504] on input "$ 95.481,00" at bounding box center [368, 507] width 659 height 12
click at [100, 607] on button "Cancelar" at bounding box center [74, 597] width 70 height 21
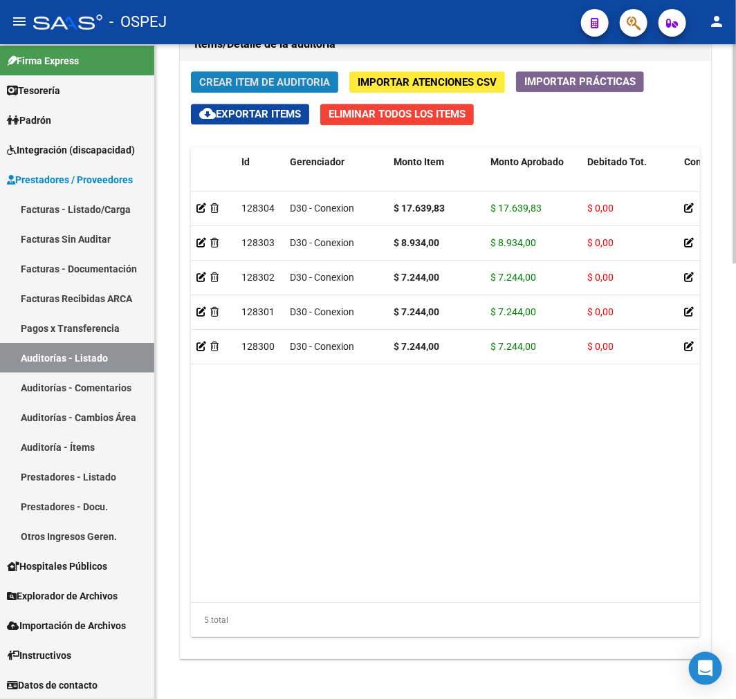
click at [306, 78] on span "Crear Item de Auditoria" at bounding box center [264, 82] width 131 height 12
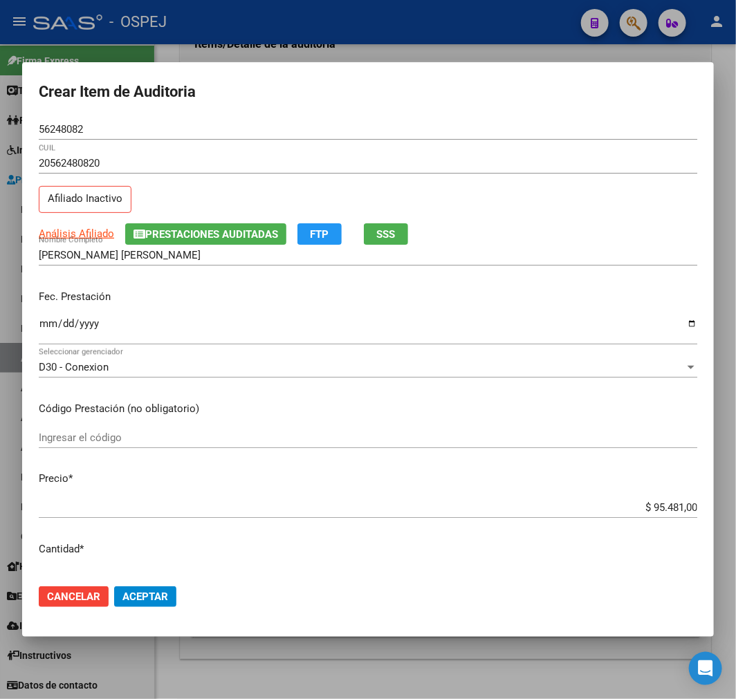
drag, startPoint x: 666, startPoint y: 486, endPoint x: 631, endPoint y: 502, distance: 39.0
click at [631, 502] on app-form-text-field "Precio * $ 95.481,00 Ingresar el precio" at bounding box center [374, 492] width 670 height 43
click at [631, 502] on input "$ 95.481,00" at bounding box center [368, 507] width 659 height 12
click at [667, 513] on input "$ 95.481,00" at bounding box center [368, 507] width 659 height 12
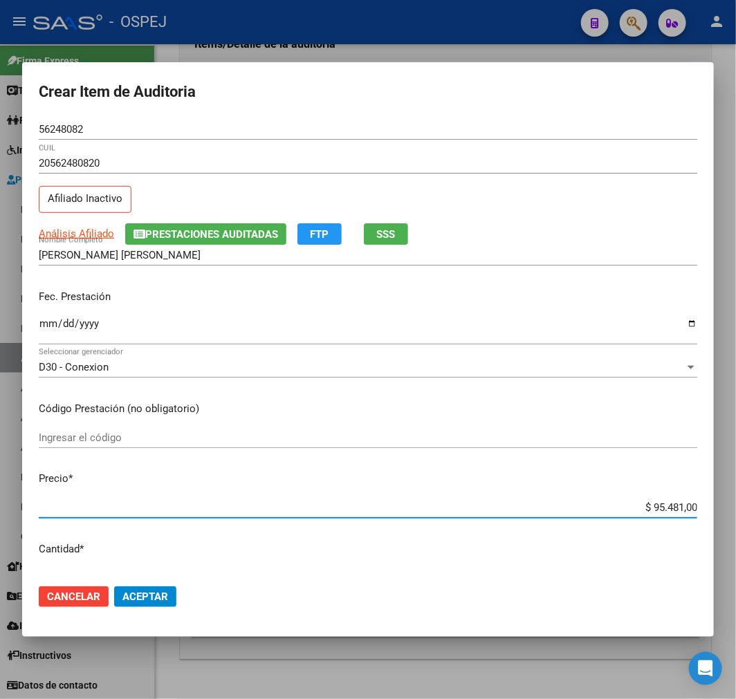
click at [667, 513] on input "$ 95.481,00" at bounding box center [368, 507] width 659 height 12
drag, startPoint x: 188, startPoint y: 583, endPoint x: 151, endPoint y: 596, distance: 39.4
click at [157, 593] on mat-dialog-actions "Cancelar Aceptar" at bounding box center [368, 596] width 659 height 47
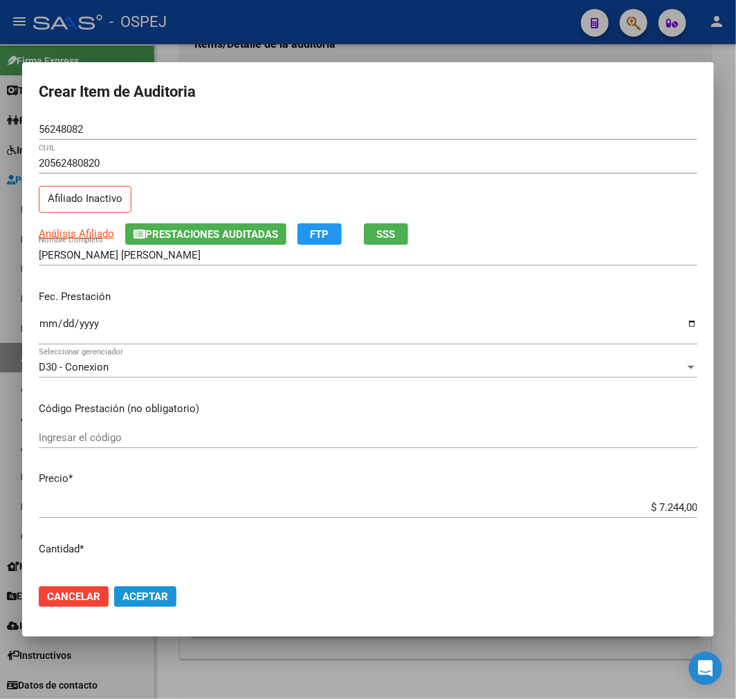
click at [151, 596] on span "Aceptar" at bounding box center [145, 597] width 46 height 12
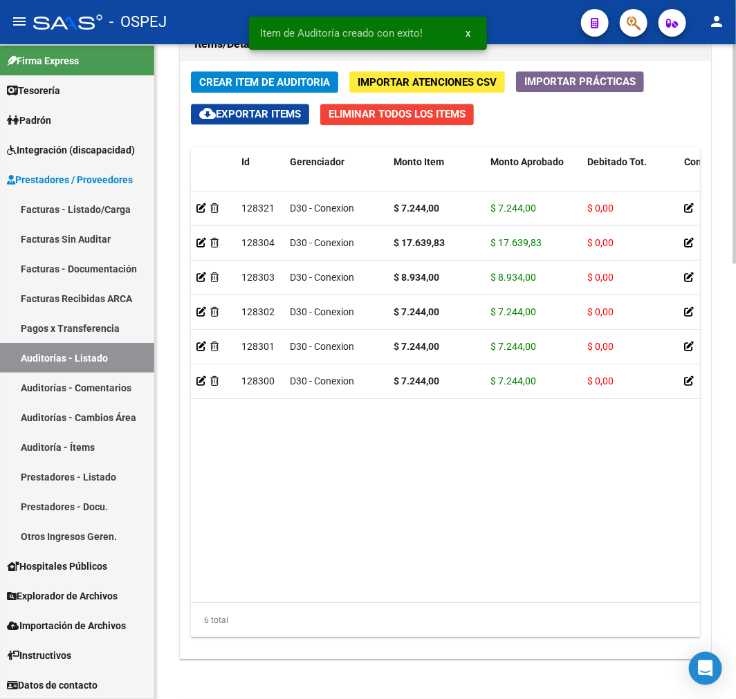
click at [343, 85] on div "Crear Item de Auditoria Importar Atenciones CSV Importar Prácticas cloud_downlo…" at bounding box center [446, 360] width 530 height 598
click at [286, 84] on span "Crear Item de Auditoria" at bounding box center [264, 82] width 131 height 12
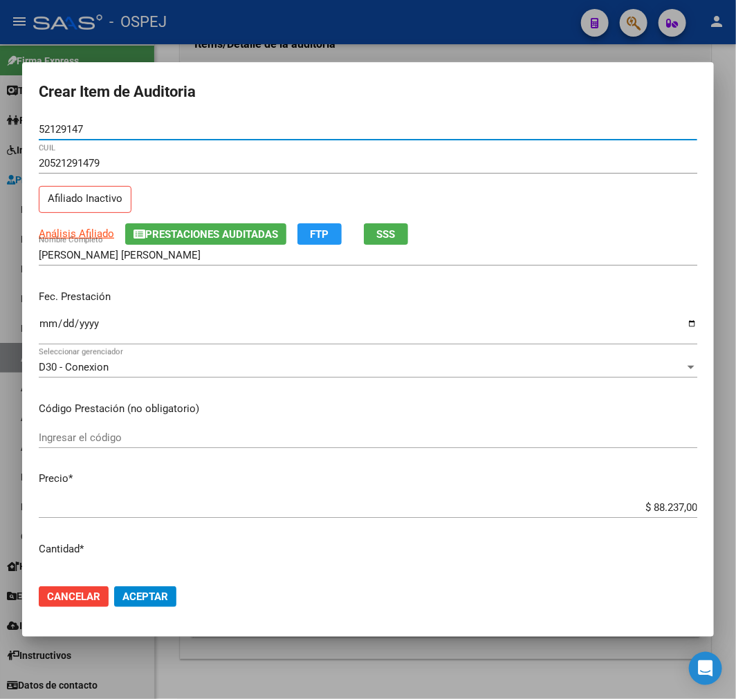
click at [665, 515] on div "$ 88.237,00 Ingresar el precio" at bounding box center [368, 507] width 659 height 21
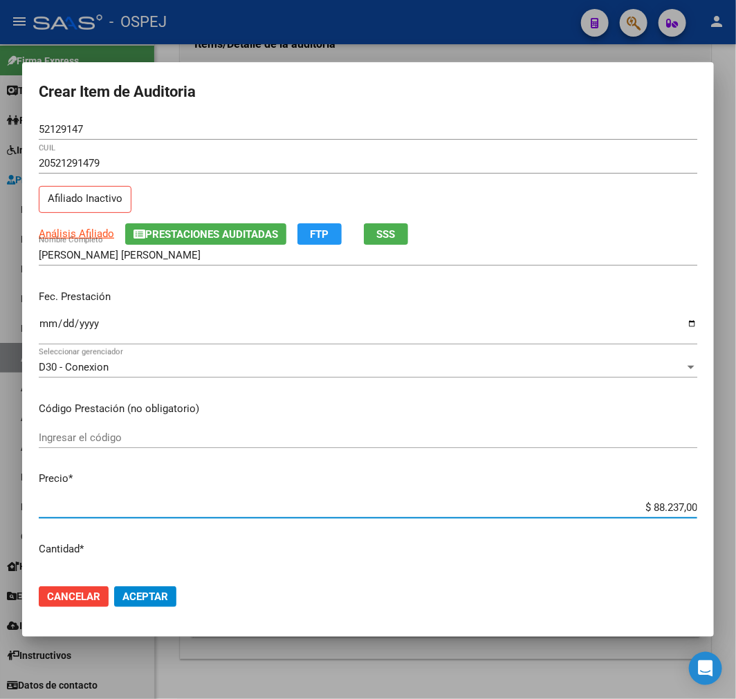
click at [654, 506] on input "$ 88.237,00" at bounding box center [368, 507] width 659 height 12
click at [175, 596] on button "Aceptar" at bounding box center [145, 597] width 62 height 21
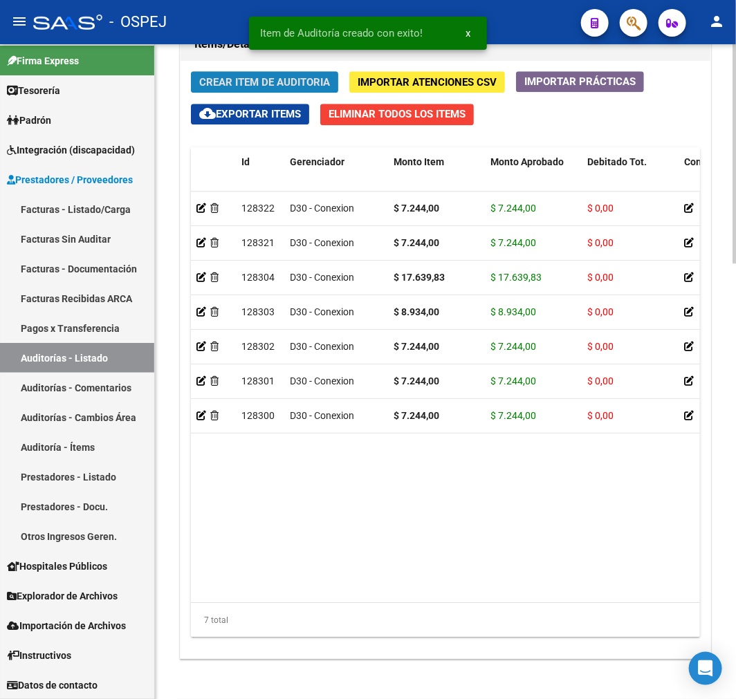
click at [331, 79] on button "Crear Item de Auditoria" at bounding box center [264, 81] width 147 height 21
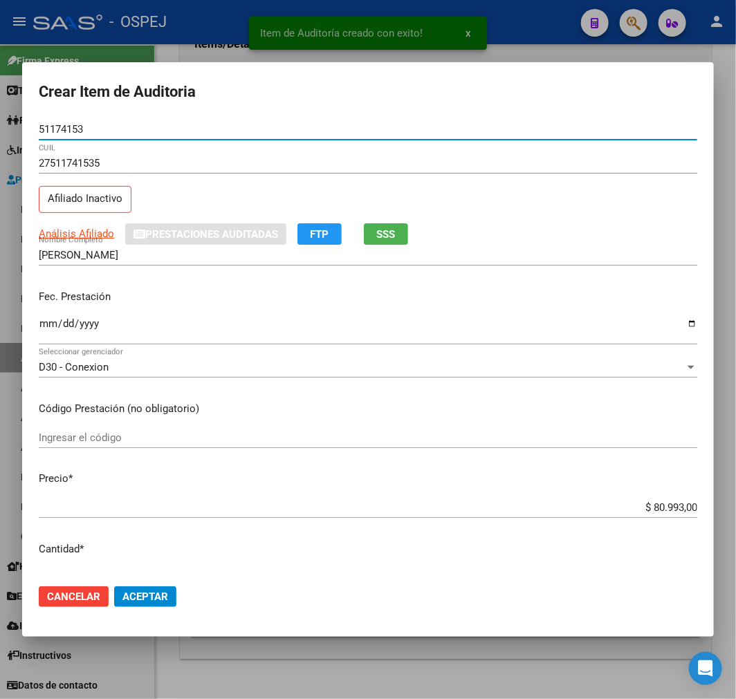
click at [654, 509] on input "$ 80.993,00" at bounding box center [368, 507] width 659 height 12
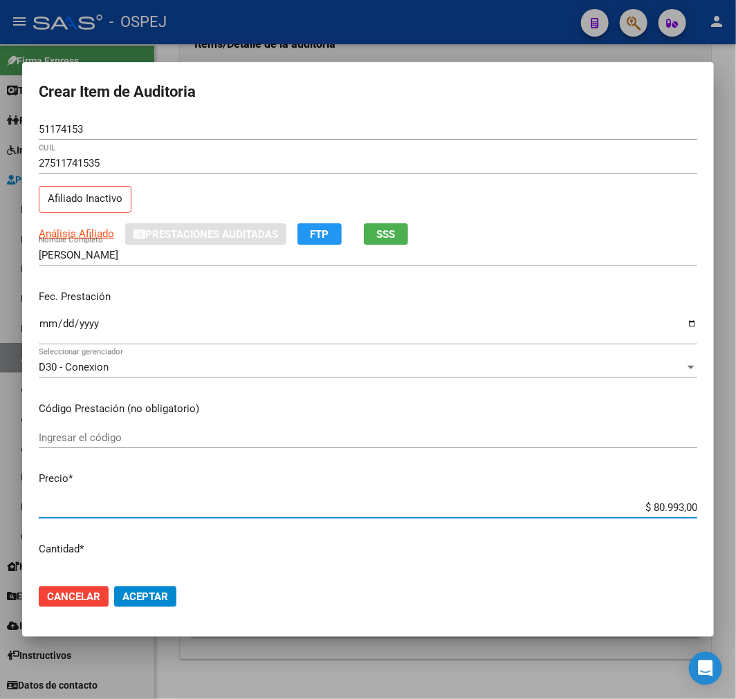
click at [654, 509] on input "$ 80.993,00" at bounding box center [368, 507] width 659 height 12
click at [172, 605] on button "Aceptar" at bounding box center [145, 597] width 62 height 21
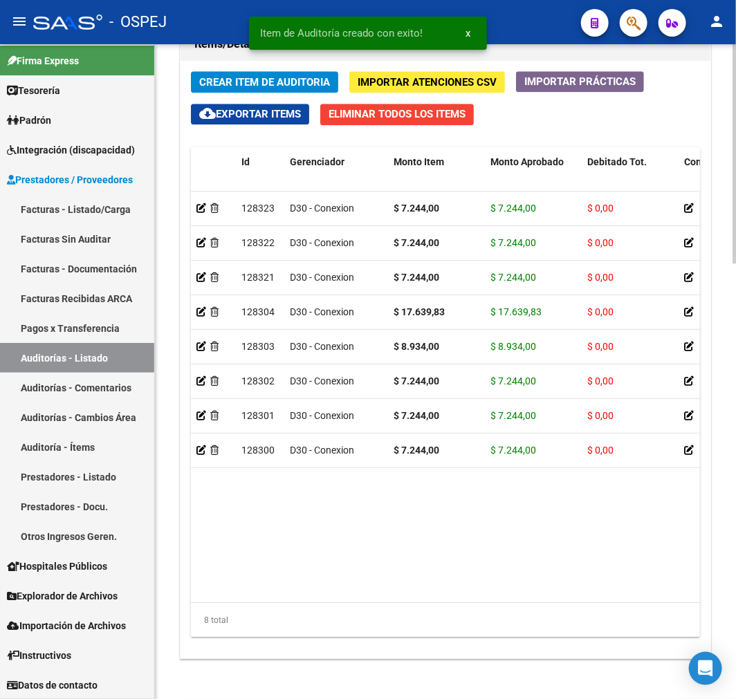
click at [326, 85] on span "Crear Item de Auditoria" at bounding box center [264, 82] width 131 height 12
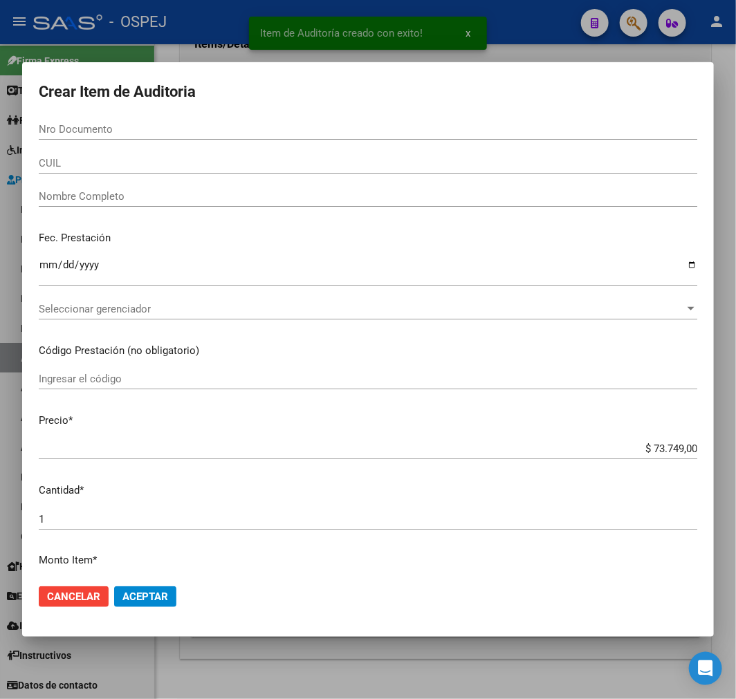
paste input "39506837"
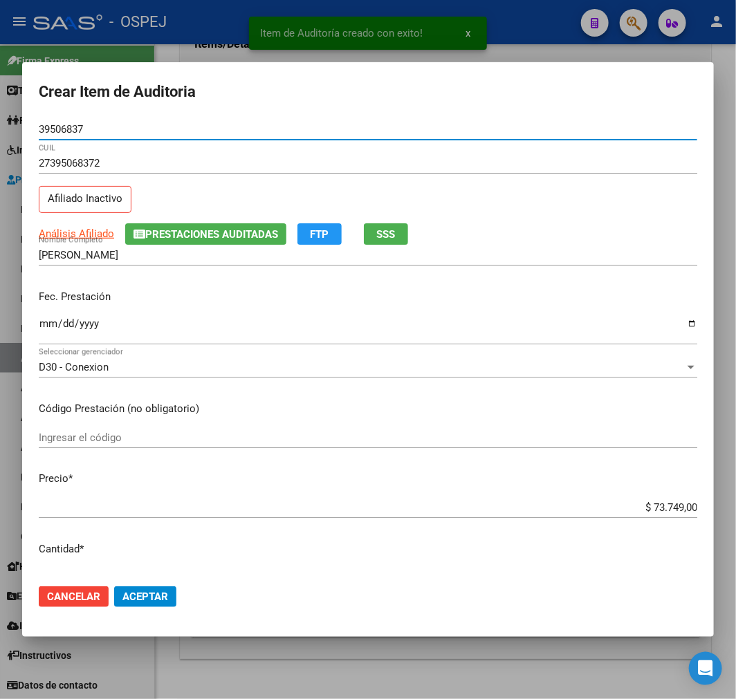
click at [666, 515] on div "$ 73.749,00 Ingresar el precio" at bounding box center [368, 507] width 659 height 21
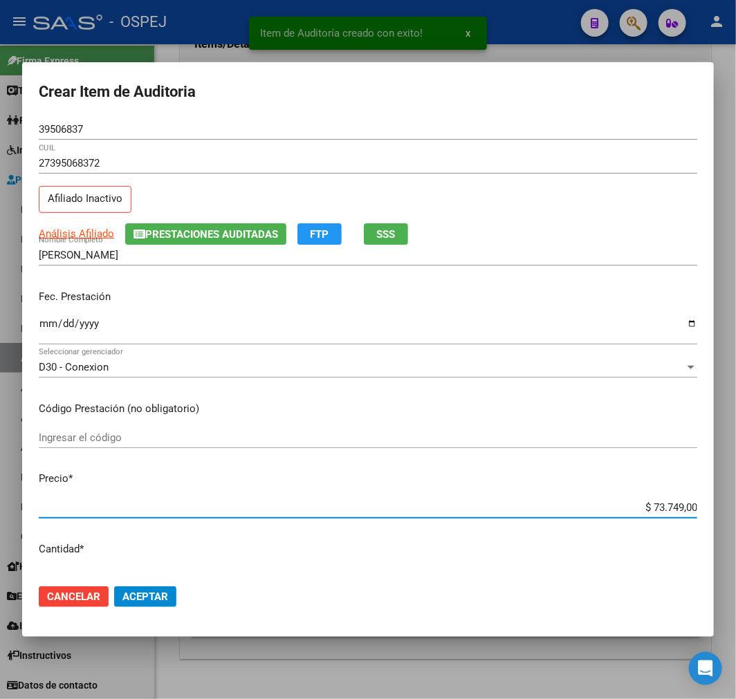
click at [666, 509] on input "$ 73.749,00" at bounding box center [368, 507] width 659 height 12
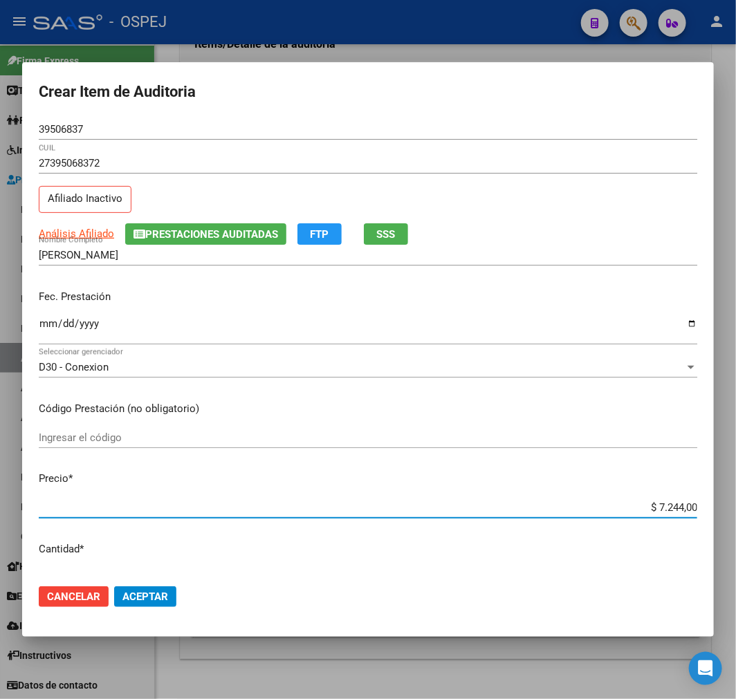
click at [160, 604] on button "Aceptar" at bounding box center [145, 597] width 62 height 21
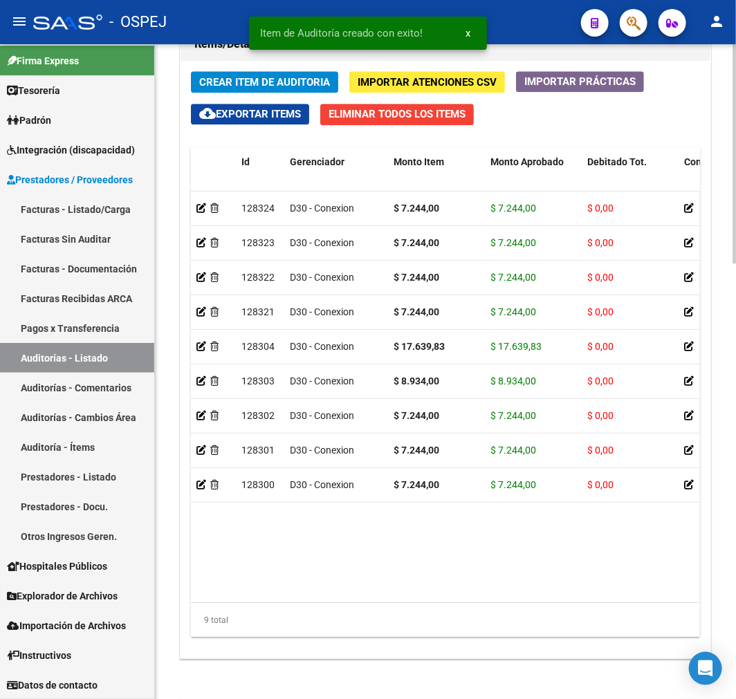
click at [251, 81] on span "Crear Item de Auditoria" at bounding box center [264, 82] width 131 height 12
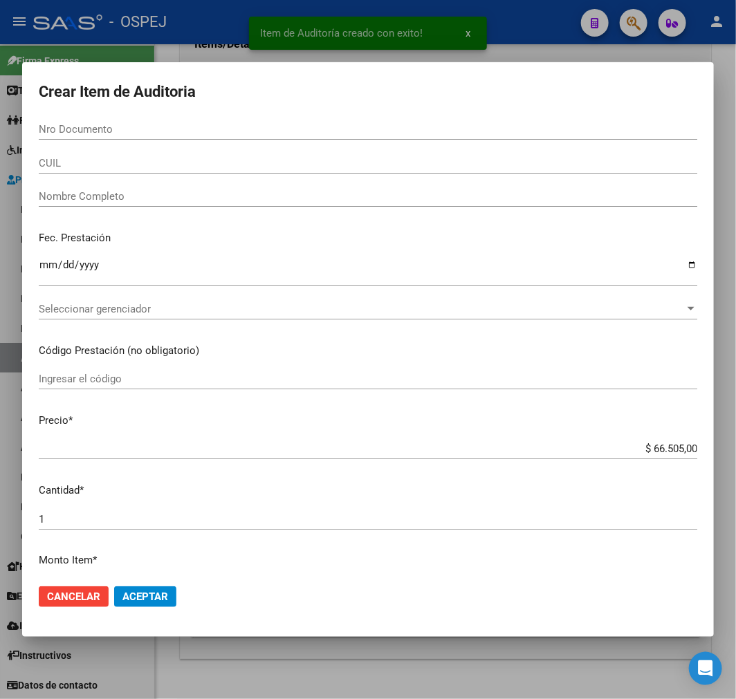
paste input "30028639"
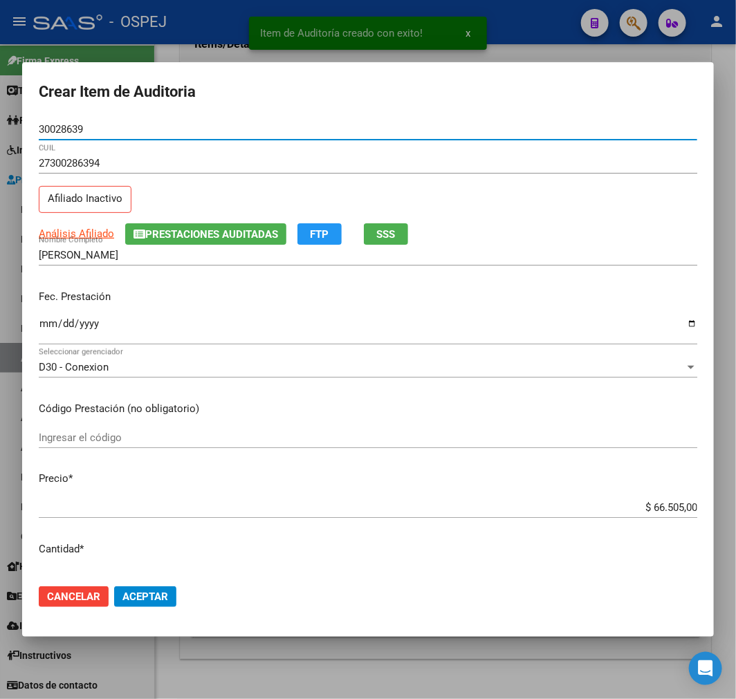
click at [636, 497] on div "$ 66.505,00 Ingresar el precio" at bounding box center [368, 507] width 659 height 21
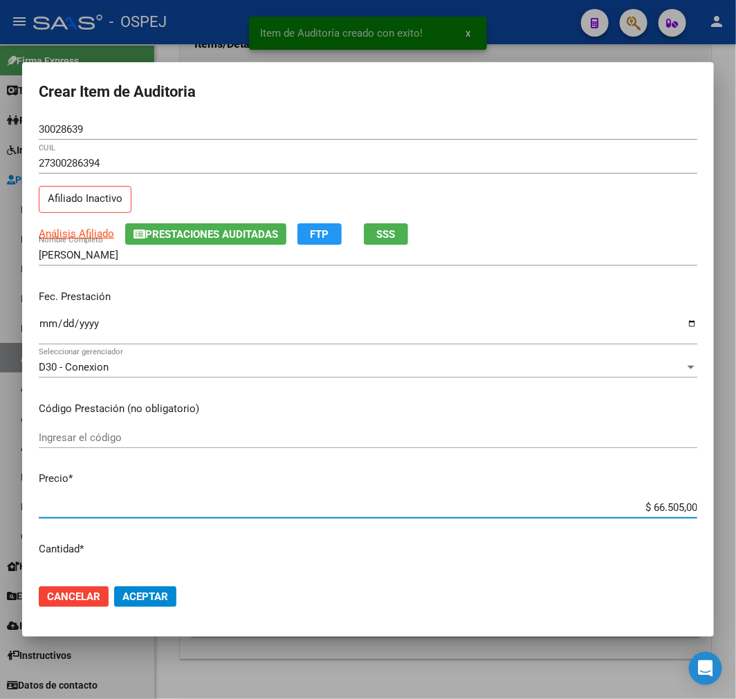
click at [645, 510] on input "$ 66.505,00" at bounding box center [368, 507] width 659 height 12
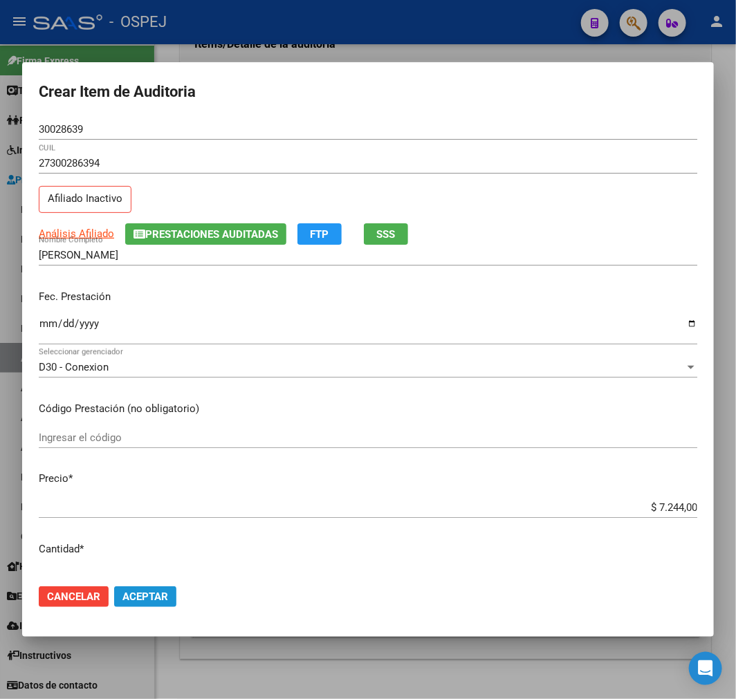
click at [168, 606] on button "Aceptar" at bounding box center [145, 597] width 62 height 21
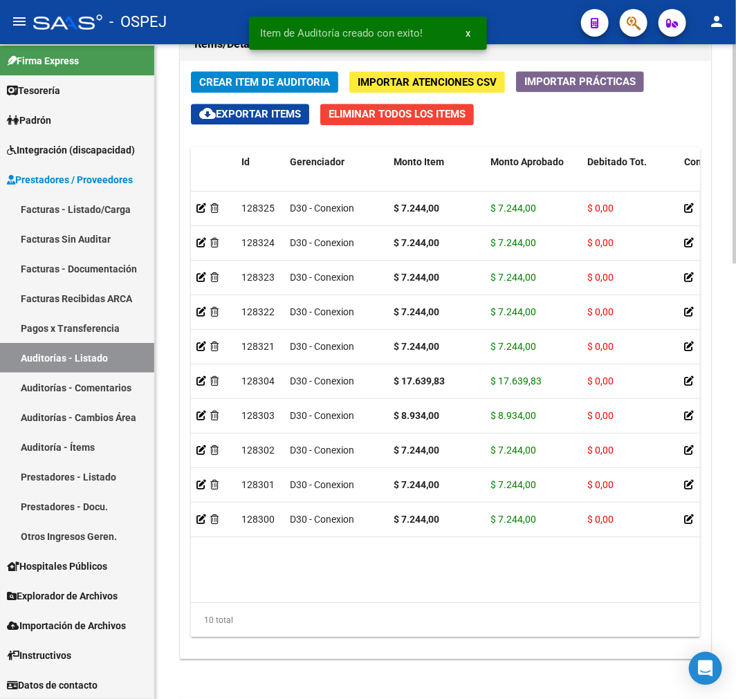
click at [271, 71] on div "Crear Item de Auditoria Importar Atenciones CSV Importar Prácticas cloud_downlo…" at bounding box center [446, 360] width 530 height 598
click at [270, 80] on span "Crear Item de Auditoria" at bounding box center [264, 82] width 131 height 12
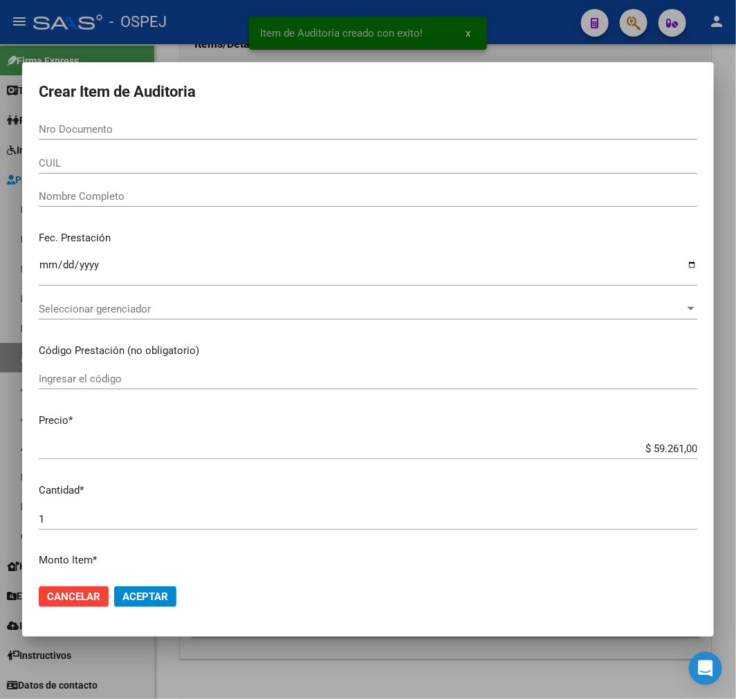
paste input "24053217"
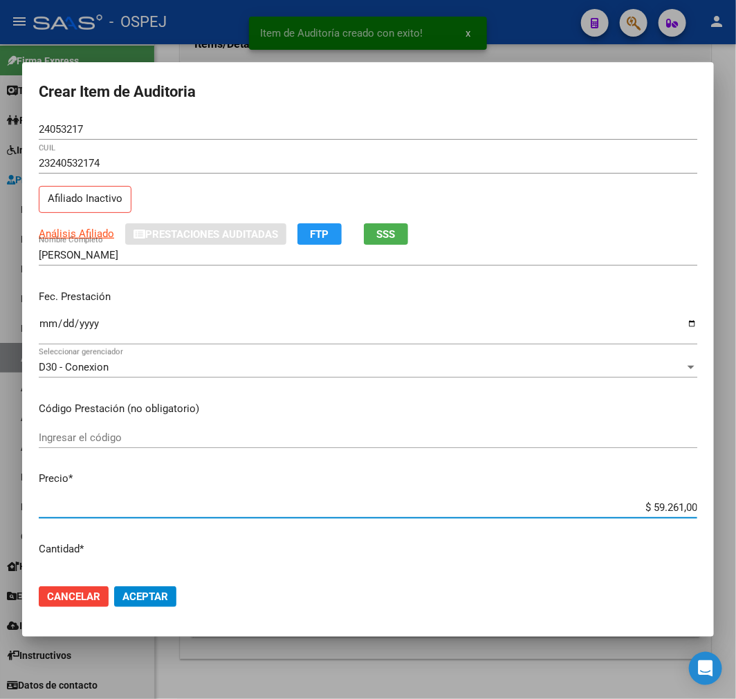
click at [660, 506] on input "$ 59.261,00" at bounding box center [368, 507] width 659 height 12
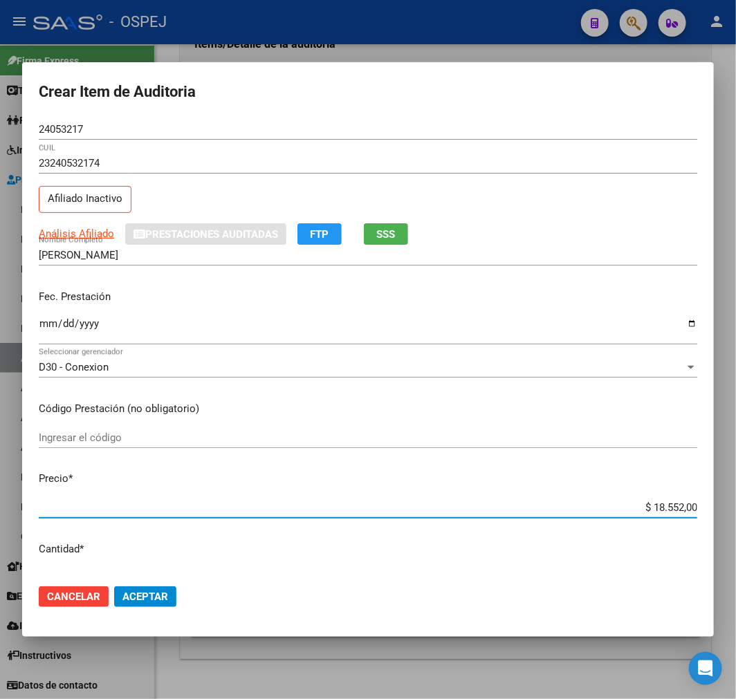
drag, startPoint x: 155, startPoint y: 600, endPoint x: 126, endPoint y: 605, distance: 29.3
click at [151, 600] on span "Aceptar" at bounding box center [145, 597] width 46 height 12
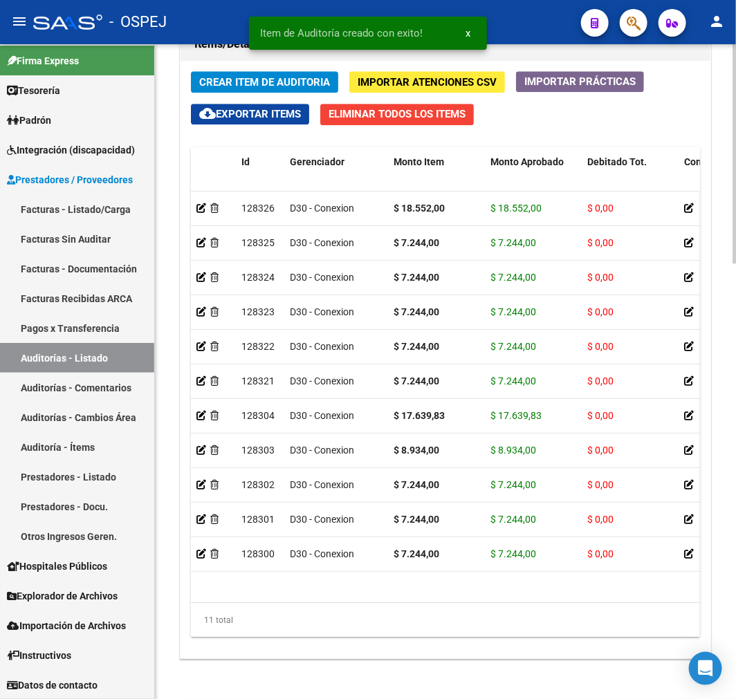
click at [237, 79] on span "Crear Item de Auditoria" at bounding box center [264, 82] width 131 height 12
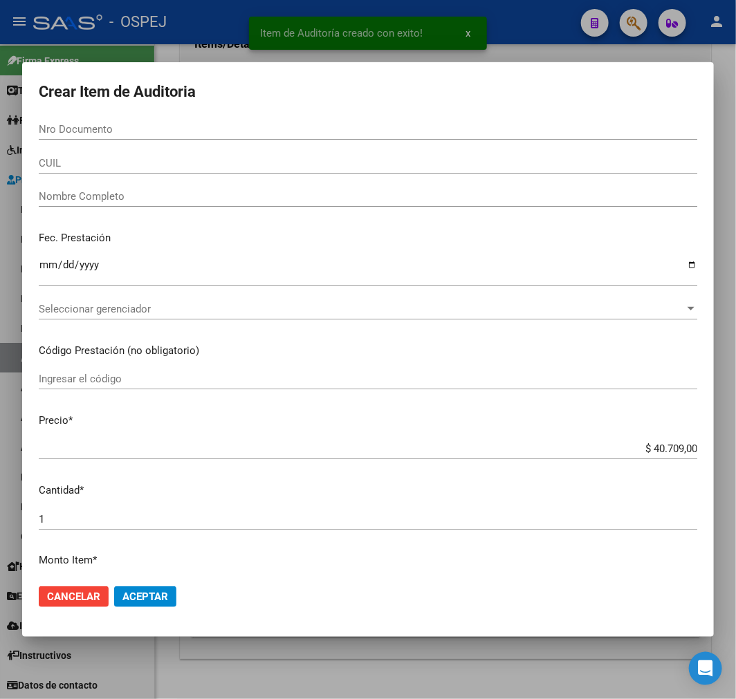
paste input "38285935"
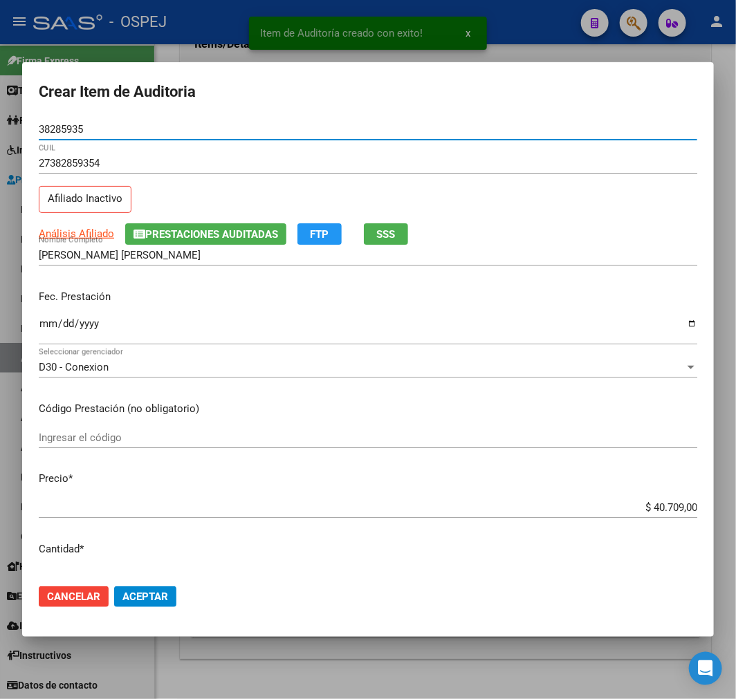
click at [660, 510] on input "$ 40.709,00" at bounding box center [368, 507] width 659 height 12
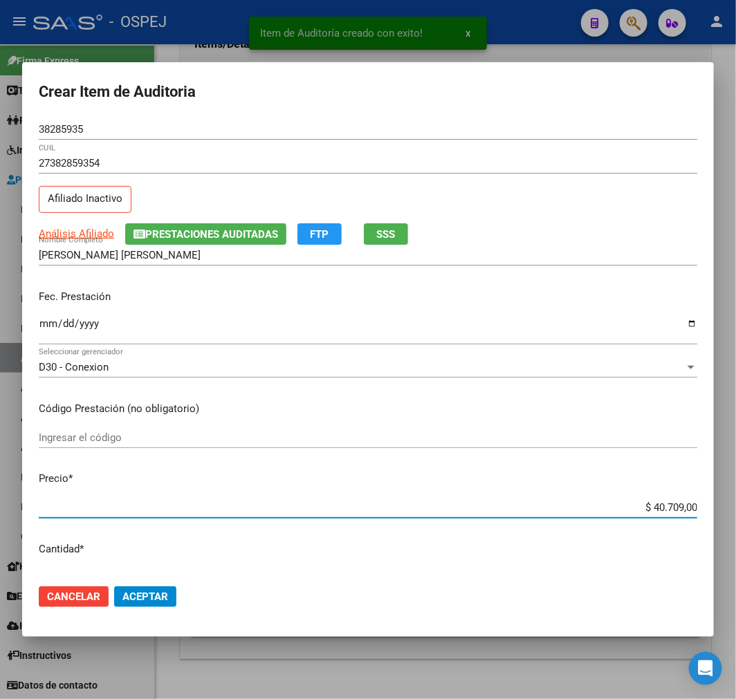
click at [660, 510] on input "$ 40.709,00" at bounding box center [368, 507] width 659 height 12
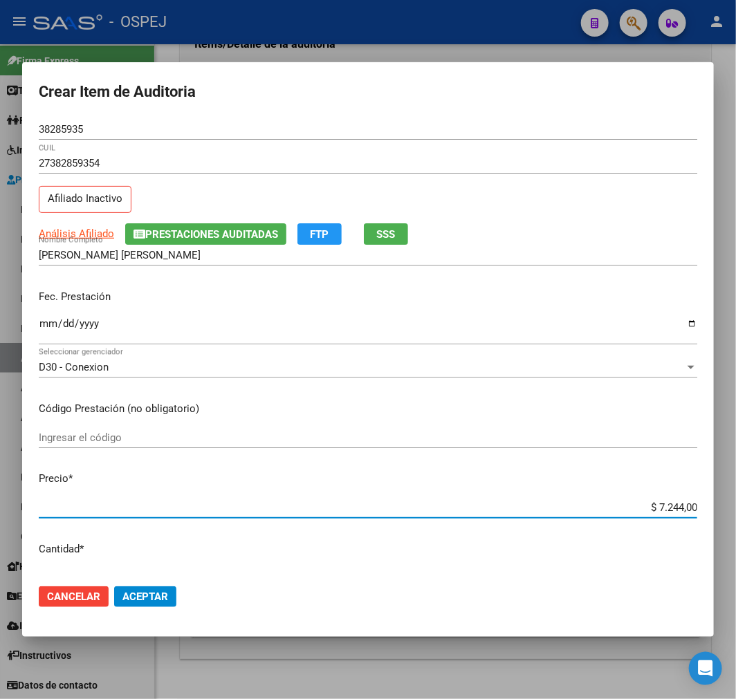
click at [175, 600] on button "Aceptar" at bounding box center [145, 597] width 62 height 21
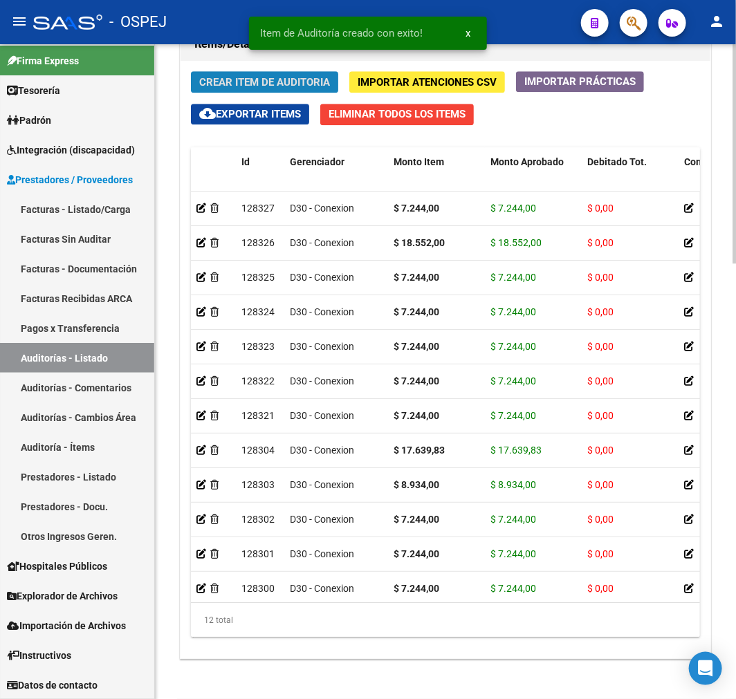
click at [298, 74] on button "Crear Item de Auditoria" at bounding box center [264, 81] width 147 height 21
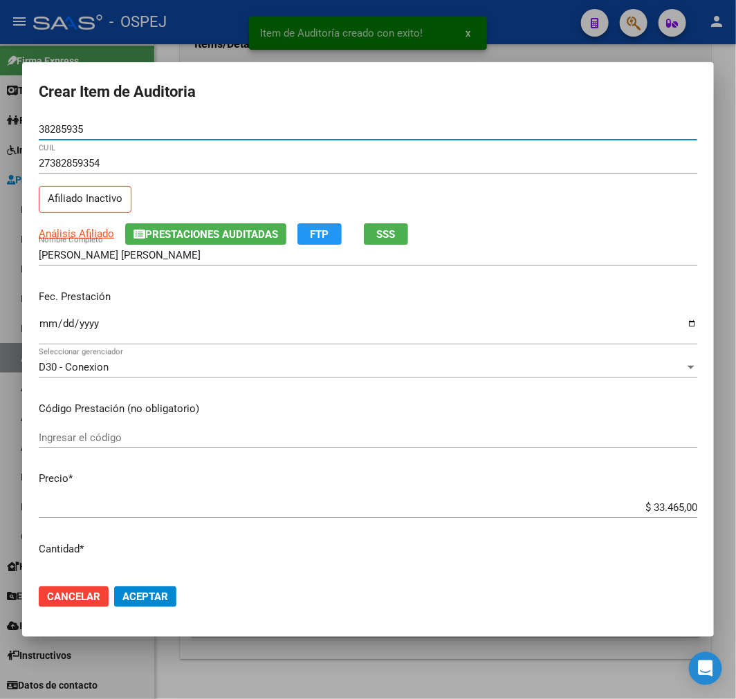
click at [649, 505] on input "$ 33.465,00" at bounding box center [368, 507] width 659 height 12
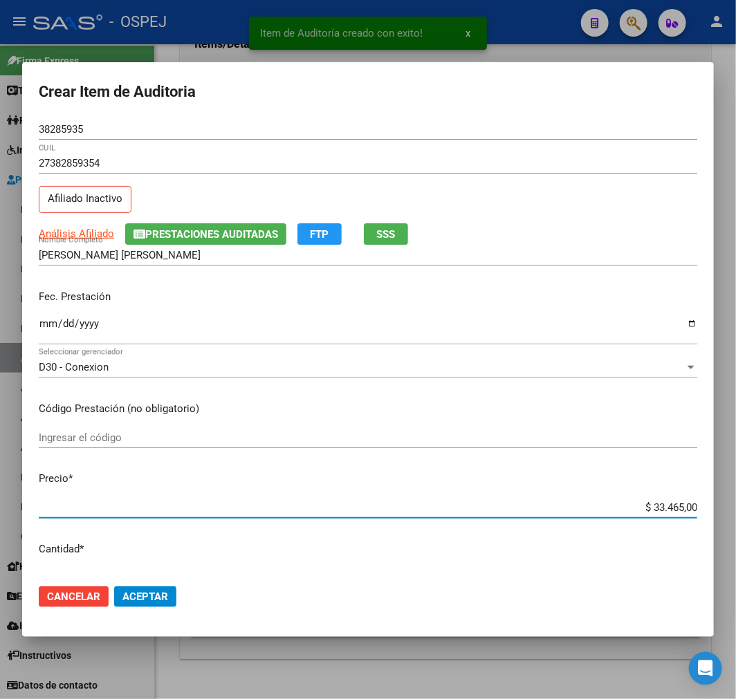
click at [649, 505] on input "$ 33.465,00" at bounding box center [368, 507] width 659 height 12
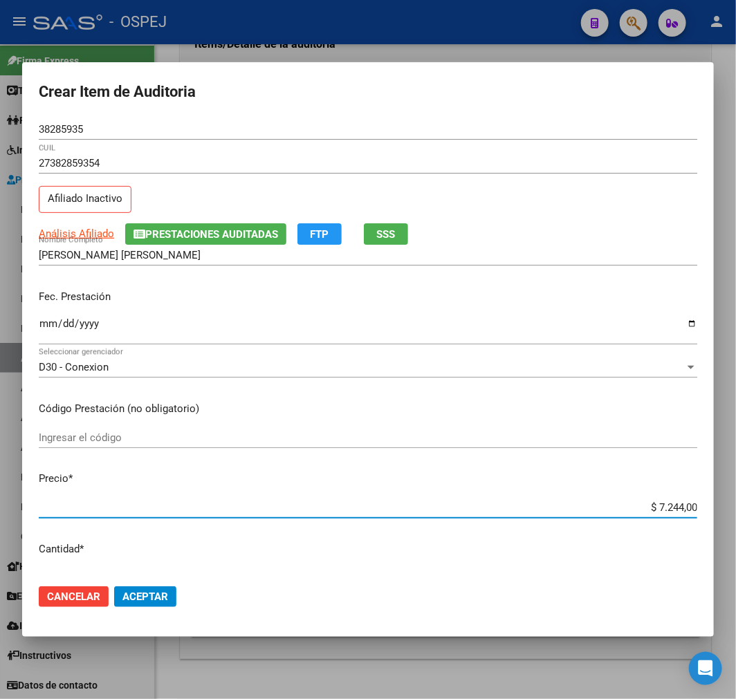
click at [104, 591] on button "Cancelar" at bounding box center [74, 597] width 70 height 21
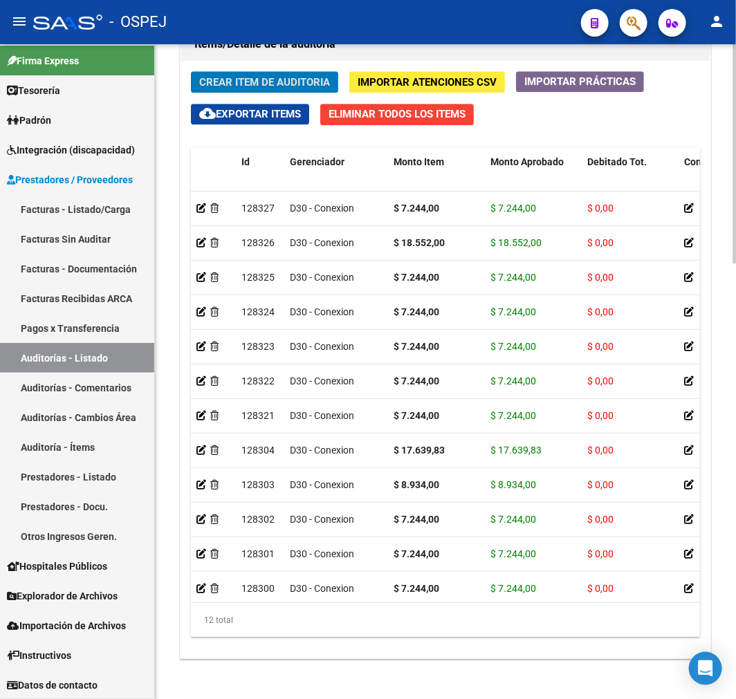
click at [298, 67] on div "Crear Item de Auditoria Importar Atenciones CSV Importar Prácticas cloud_downlo…" at bounding box center [446, 360] width 530 height 598
click at [296, 73] on button "Crear Item de Auditoria" at bounding box center [264, 81] width 147 height 21
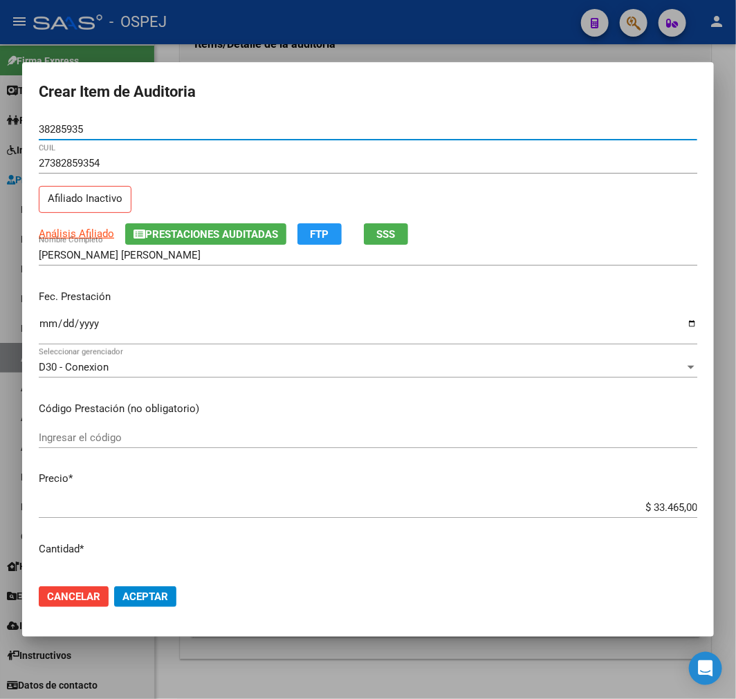
click at [665, 510] on input "$ 33.465,00" at bounding box center [368, 507] width 659 height 12
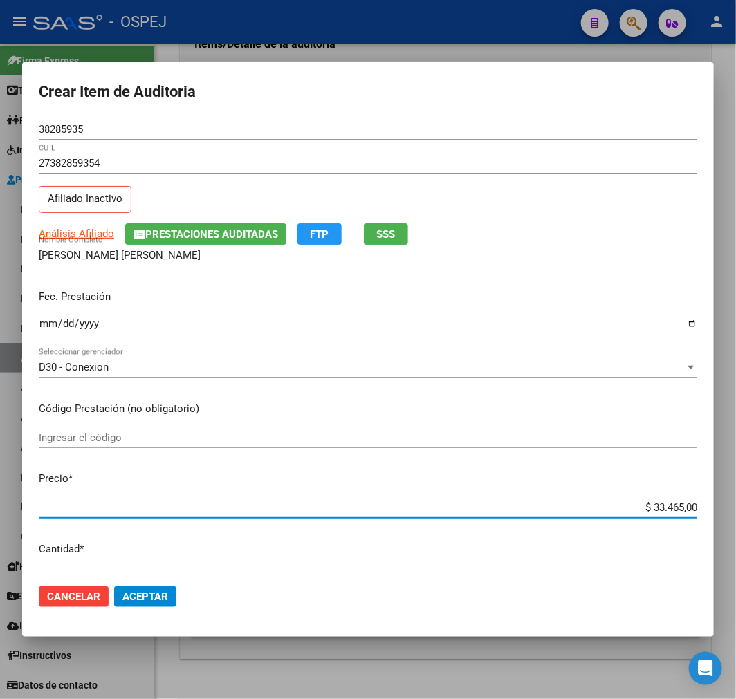
click at [665, 510] on input "$ 33.465,00" at bounding box center [368, 507] width 659 height 12
click at [166, 597] on span "Aceptar" at bounding box center [145, 597] width 46 height 12
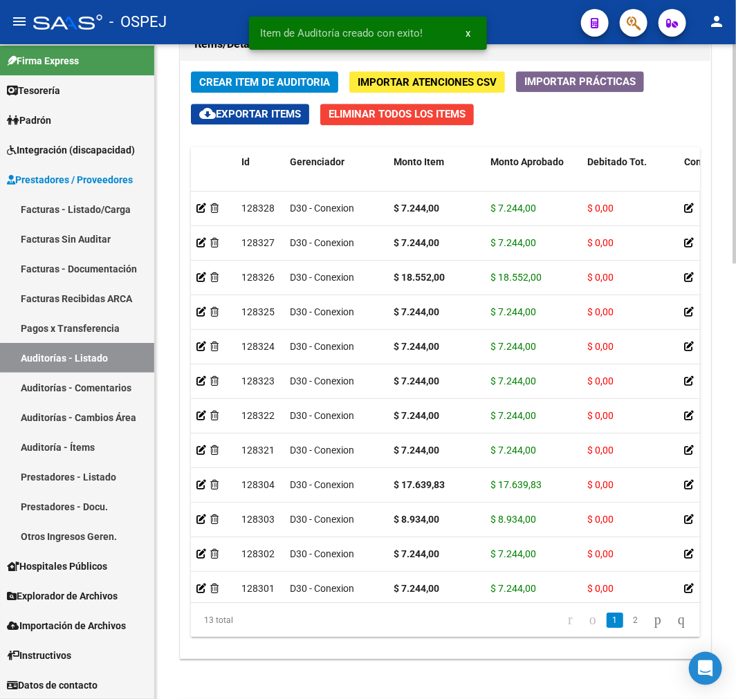
click at [299, 91] on button "Crear Item de Auditoria" at bounding box center [264, 81] width 147 height 21
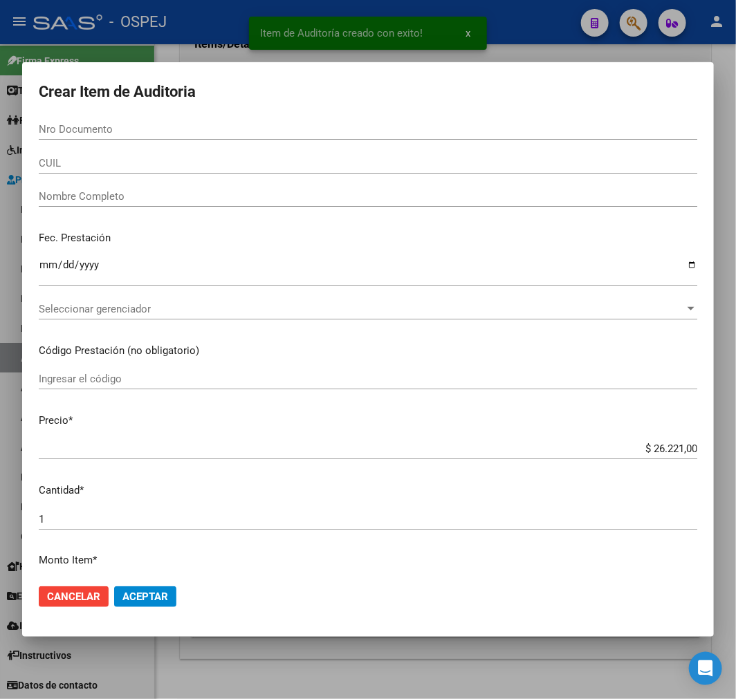
paste input "24240499"
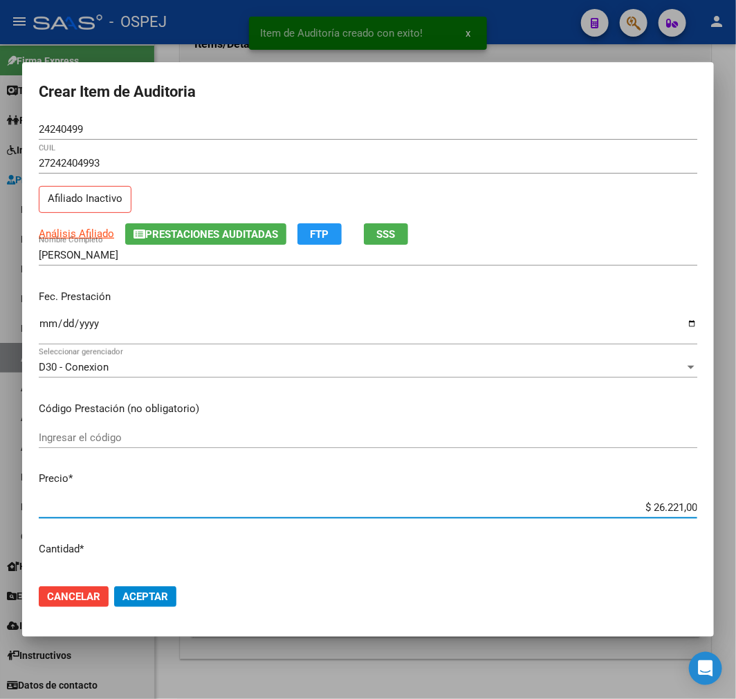
click at [679, 506] on input "$ 26.221,00" at bounding box center [368, 507] width 659 height 12
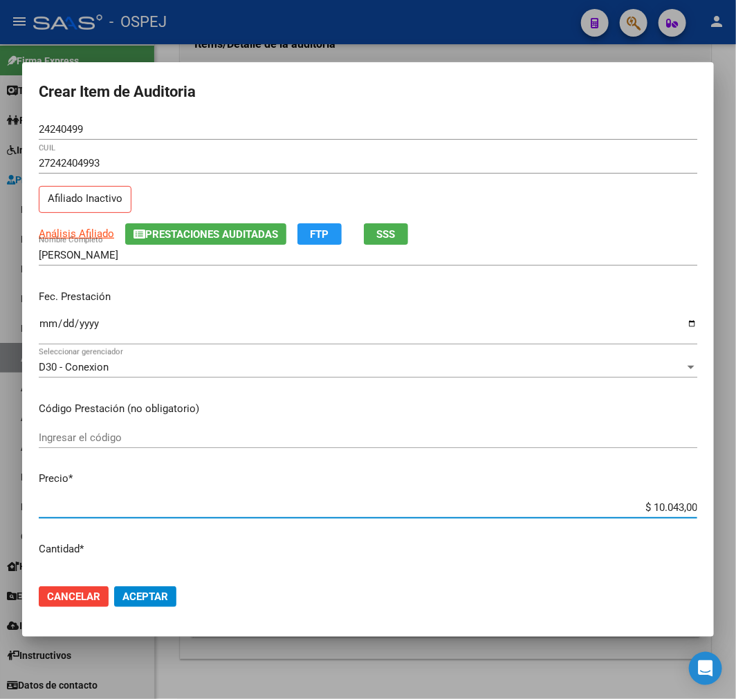
click at [151, 592] on span "Aceptar" at bounding box center [145, 597] width 46 height 12
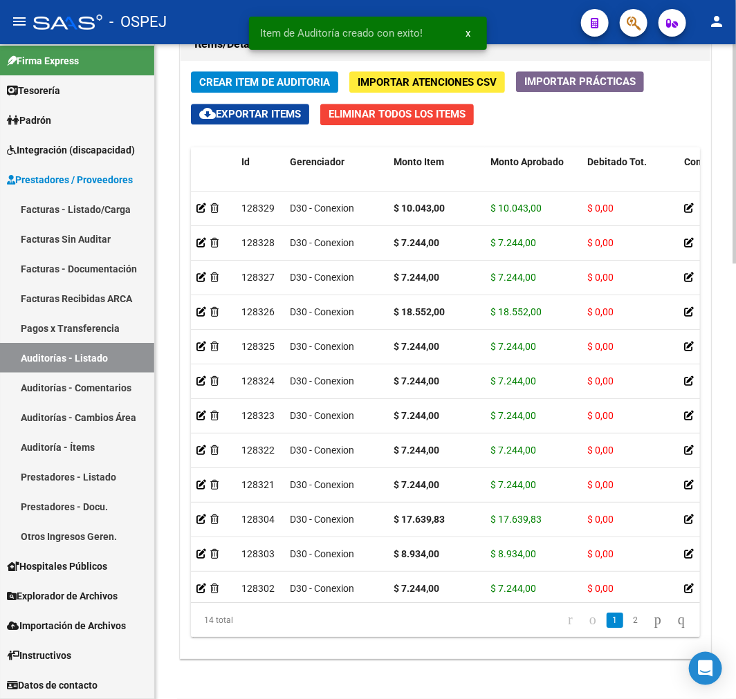
click at [261, 82] on span "Crear Item de Auditoria" at bounding box center [264, 82] width 131 height 12
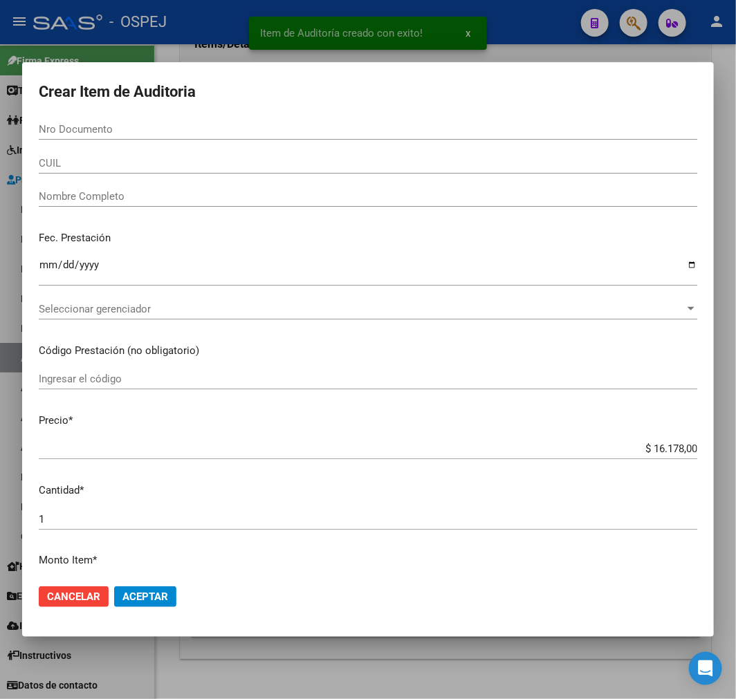
paste input "32848075"
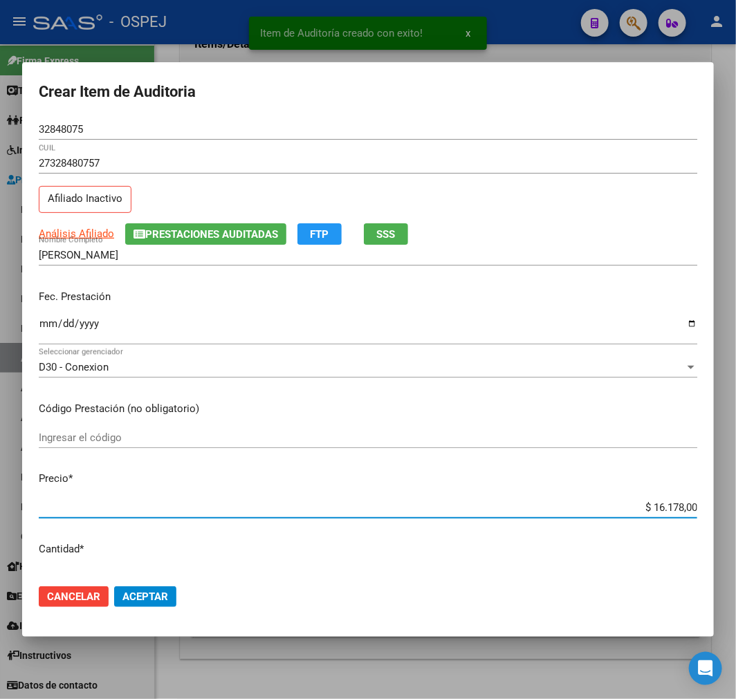
click at [667, 512] on input "$ 16.178,00" at bounding box center [368, 507] width 659 height 12
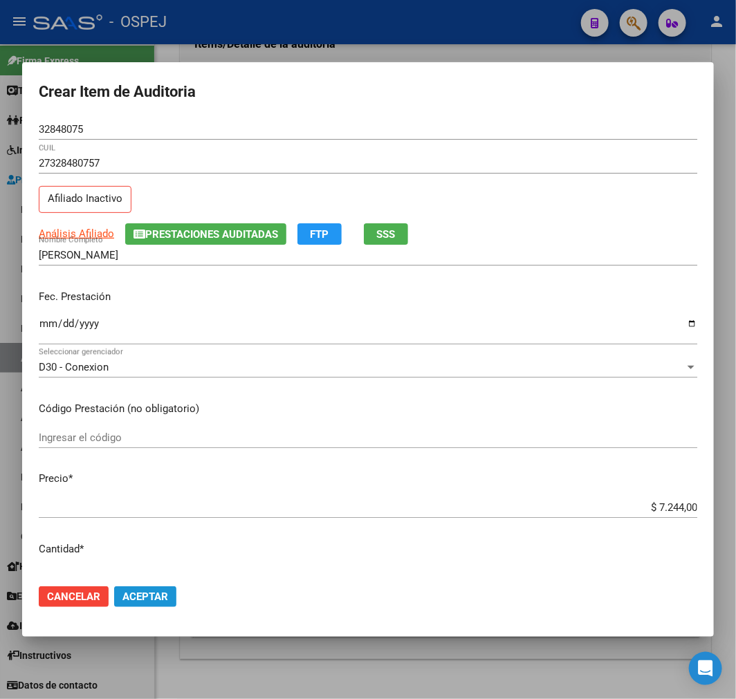
click at [173, 592] on button "Aceptar" at bounding box center [145, 597] width 62 height 21
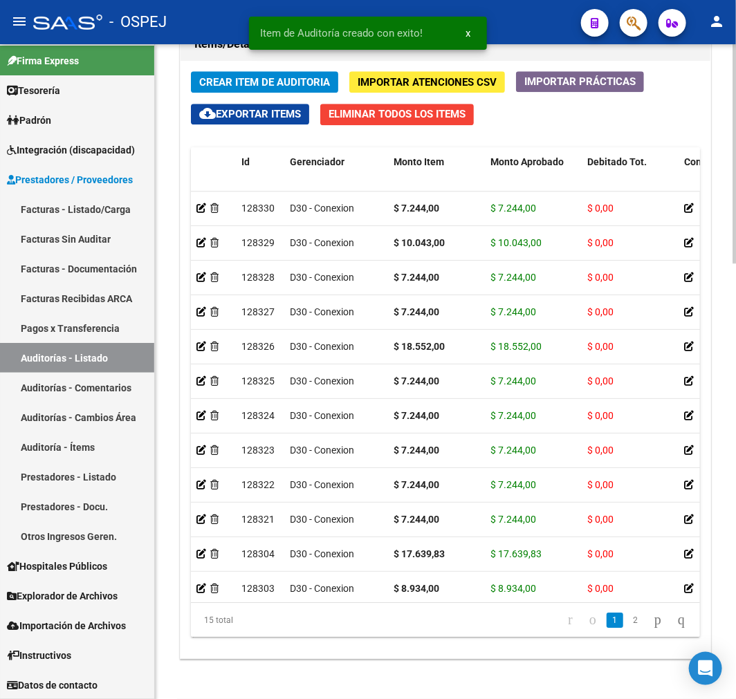
click at [286, 85] on span "Crear Item de Auditoria" at bounding box center [264, 82] width 131 height 12
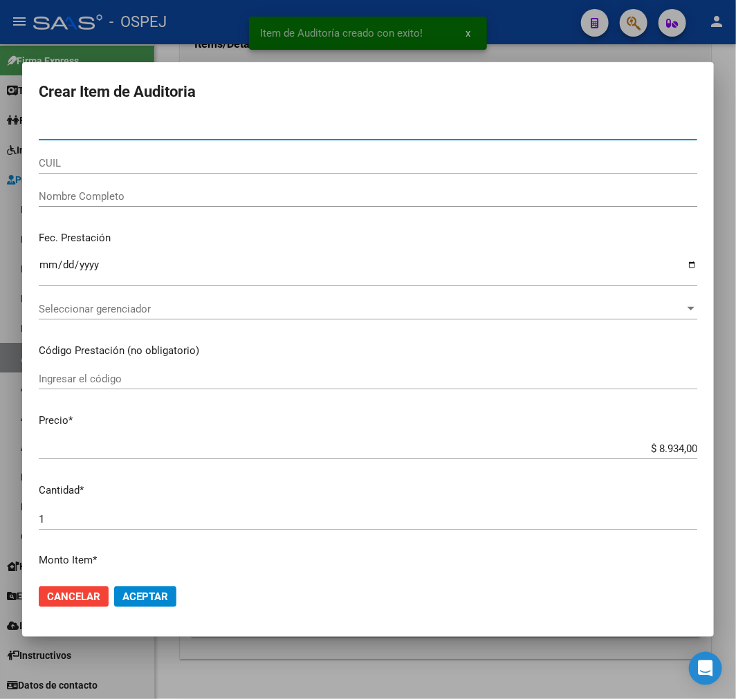
paste input "27846592"
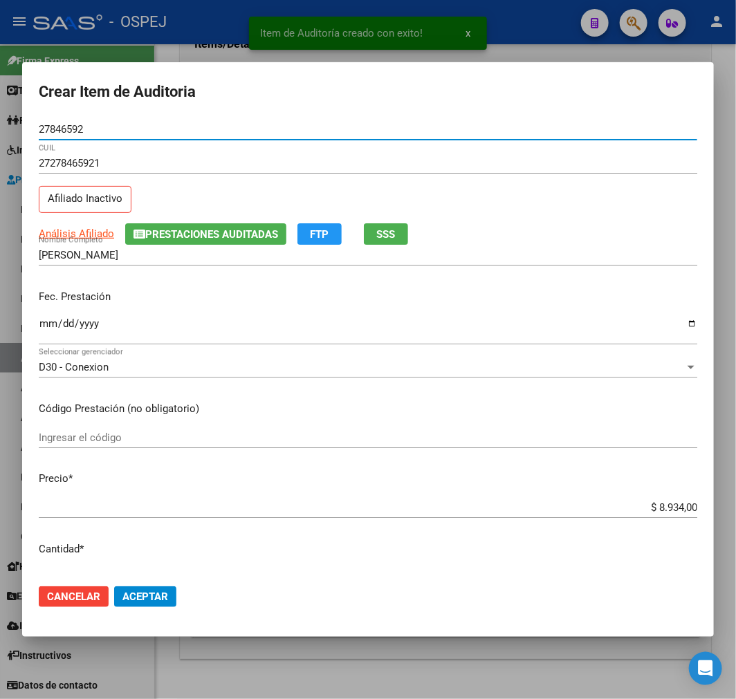
click at [154, 599] on span "Aceptar" at bounding box center [145, 597] width 46 height 12
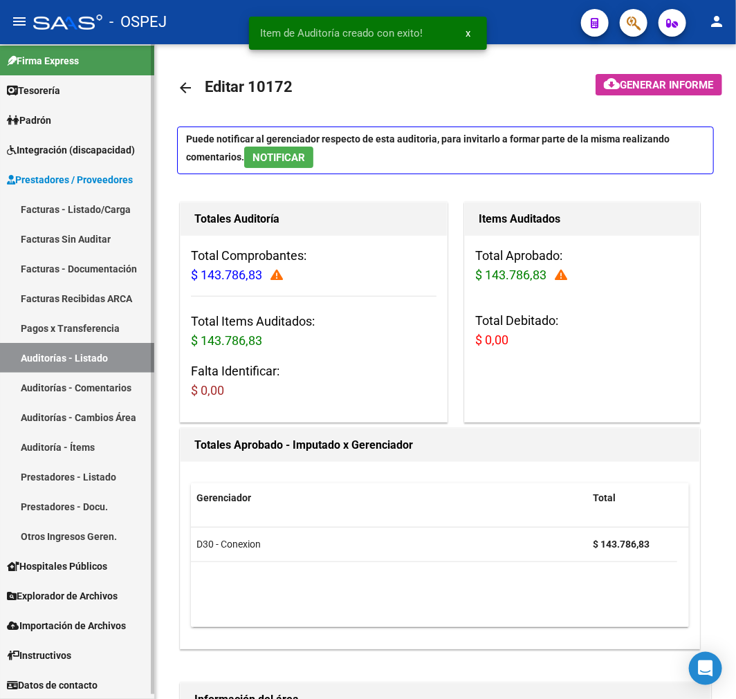
scroll to position [0, 0]
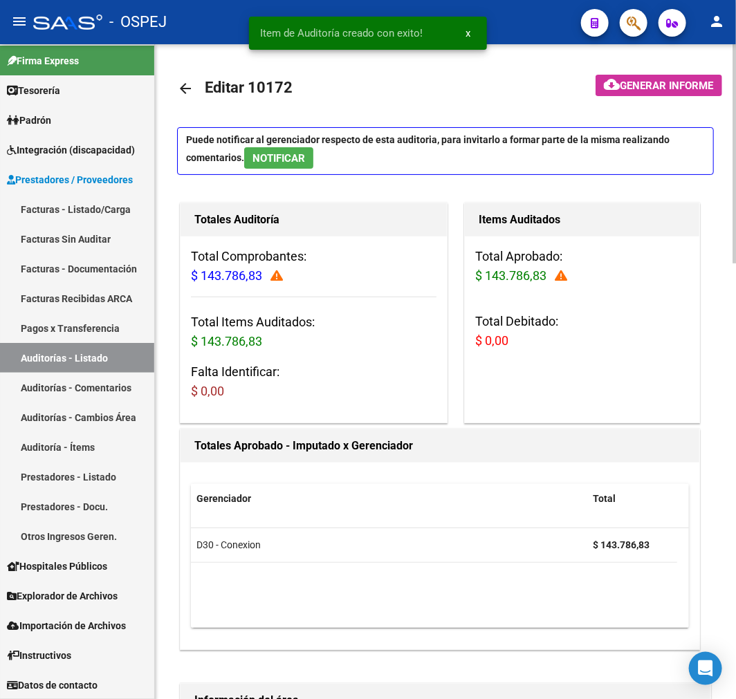
click at [185, 79] on link "arrow_back" at bounding box center [191, 88] width 28 height 33
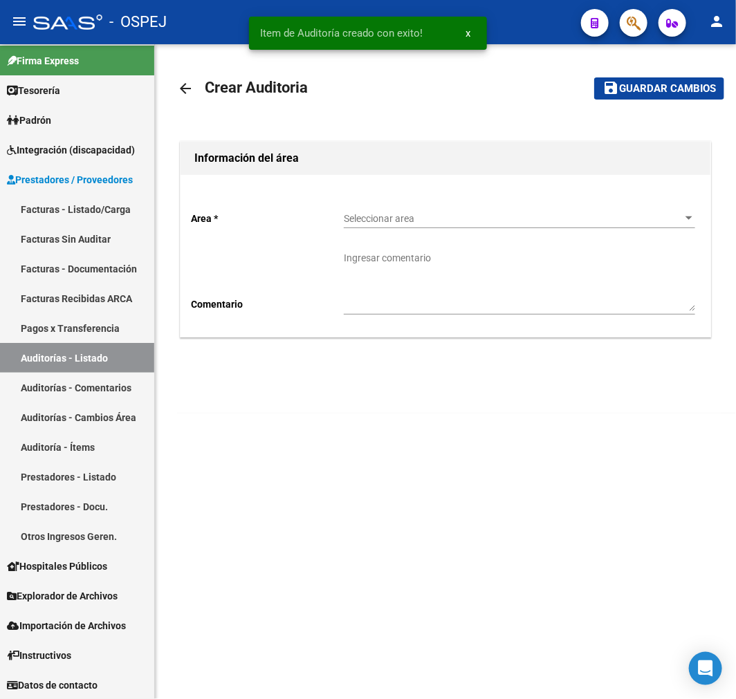
click at [350, 194] on div "Area * Seleccionar area Seleccionar area Comentario Ingresar comentario" at bounding box center [446, 256] width 530 height 162
click at [362, 212] on div "Seleccionar area Seleccionar area" at bounding box center [519, 215] width 351 height 28
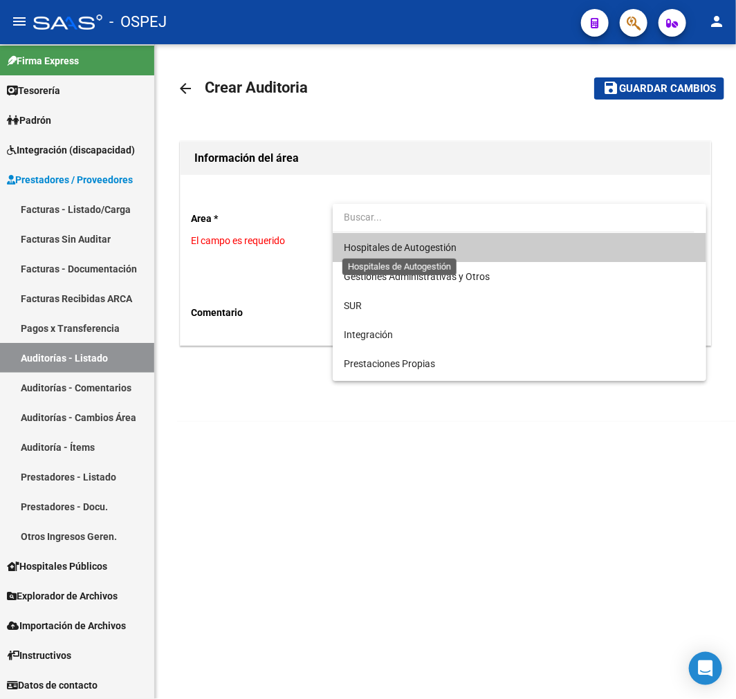
click at [412, 250] on span "Hospitales de Autogestión" at bounding box center [400, 247] width 113 height 11
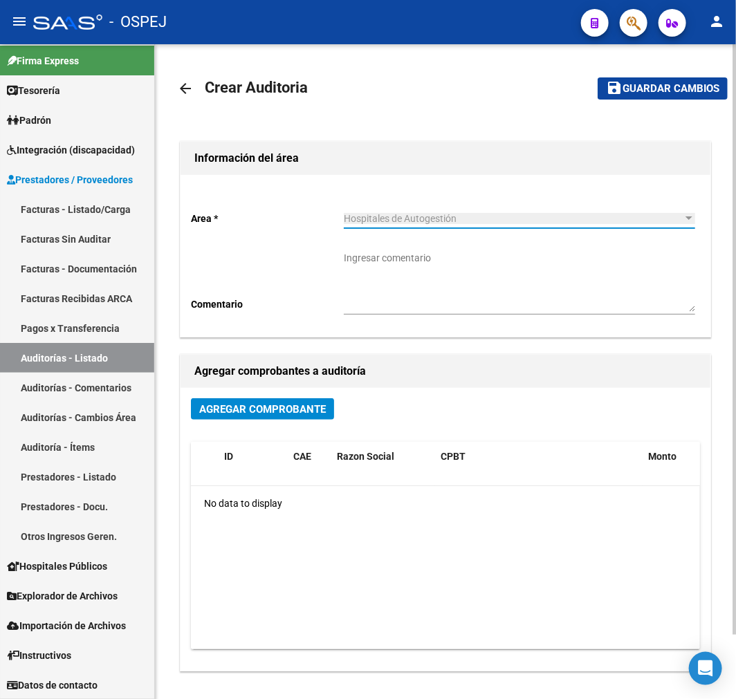
click at [308, 383] on h1 "Agregar comprobantes a auditoría" at bounding box center [445, 371] width 502 height 22
click at [302, 398] on div "Agregar Comprobante ID CAE Razon Social CPBT Monto Fecha Cpbt Fecha Recibido Do…" at bounding box center [446, 529] width 530 height 283
click at [307, 416] on button "Agregar Comprobante" at bounding box center [262, 408] width 143 height 21
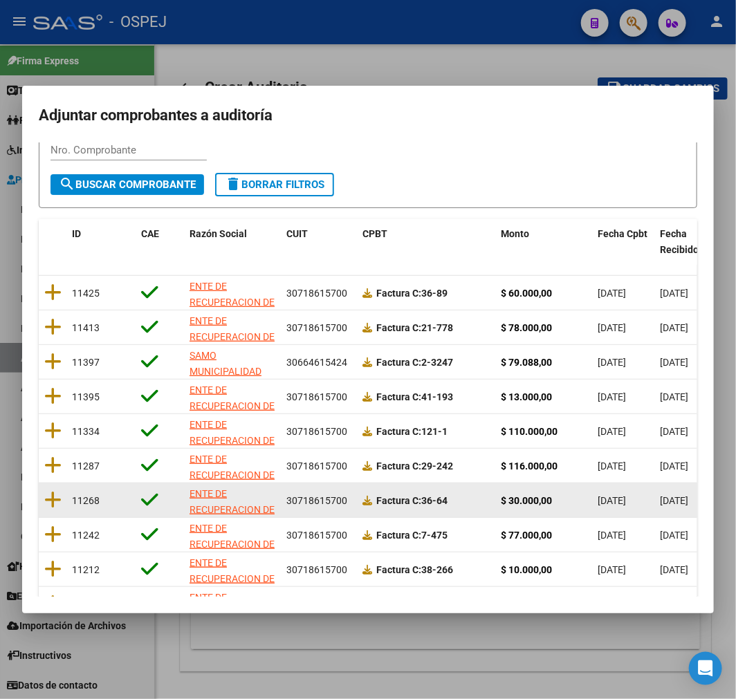
scroll to position [178, 0]
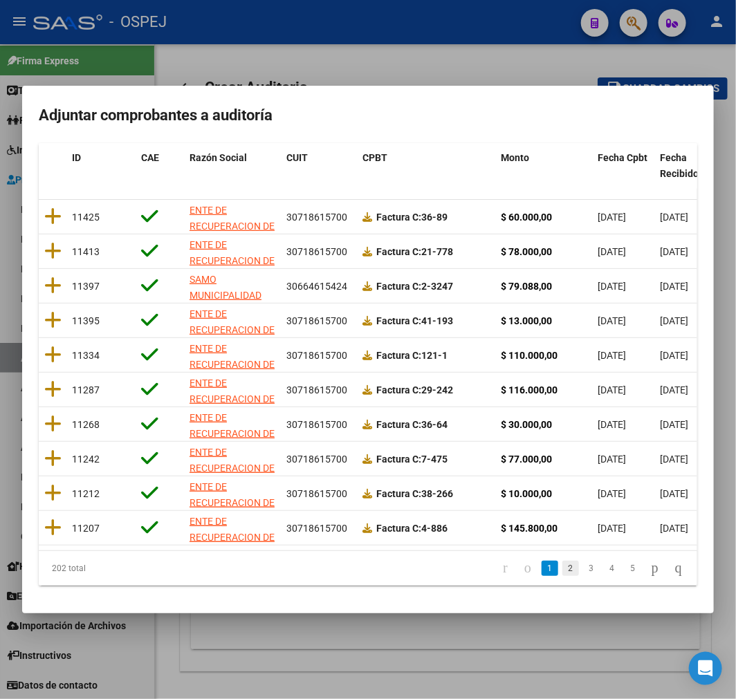
click at [562, 573] on link "2" at bounding box center [570, 568] width 17 height 15
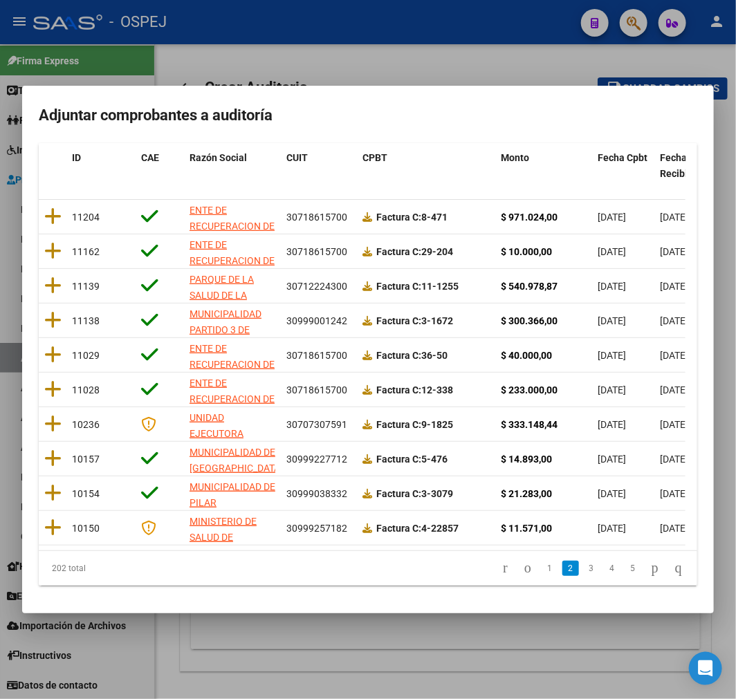
click at [560, 572] on li "2" at bounding box center [570, 569] width 21 height 24
click at [627, 153] on div "Fecha Cpbt" at bounding box center [623, 158] width 51 height 16
click at [628, 152] on span "Fecha Cpbt" at bounding box center [623, 157] width 50 height 11
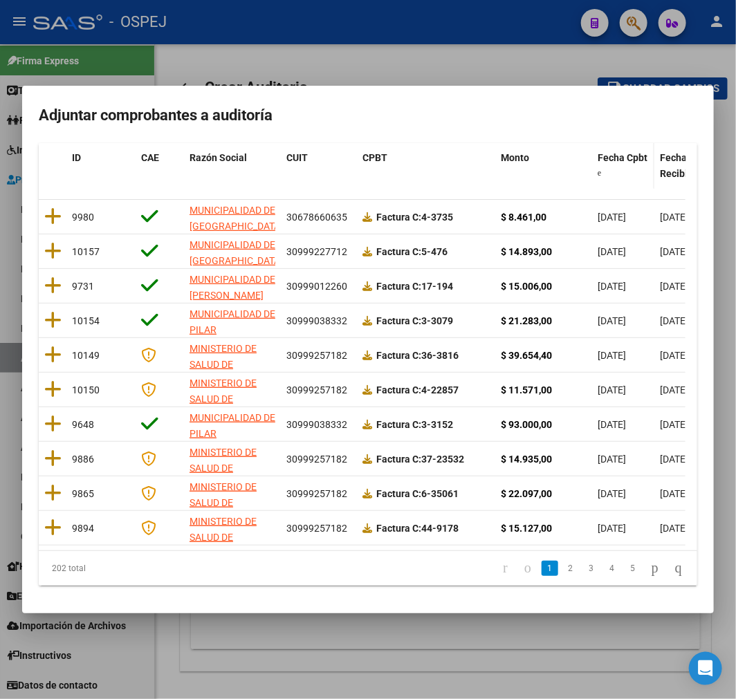
click at [628, 152] on span "Fecha Cpbt" at bounding box center [623, 157] width 50 height 11
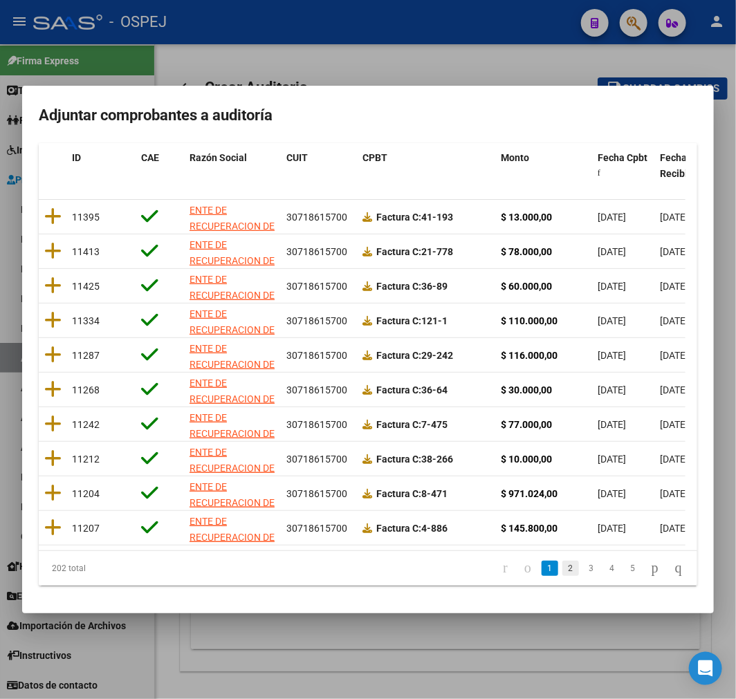
click at [562, 575] on link "2" at bounding box center [570, 568] width 17 height 15
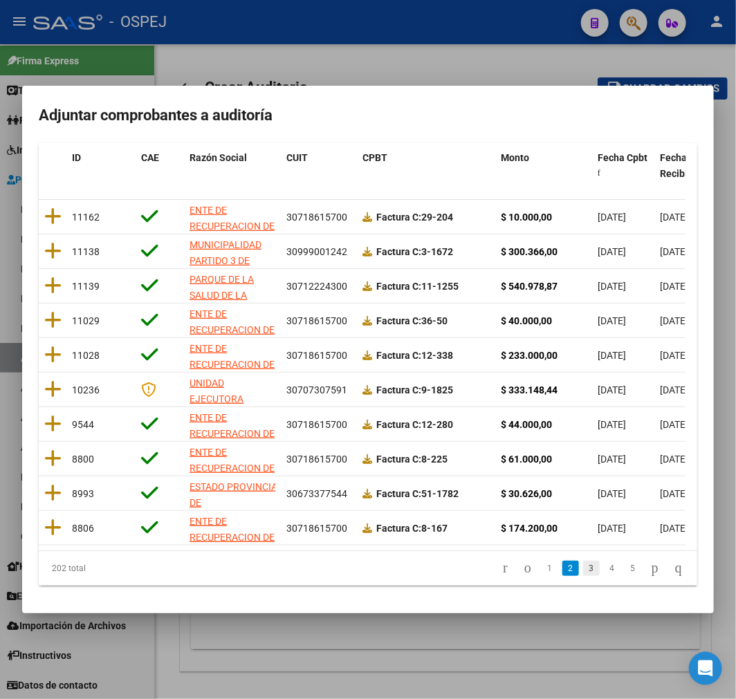
click at [583, 571] on link "3" at bounding box center [591, 568] width 17 height 15
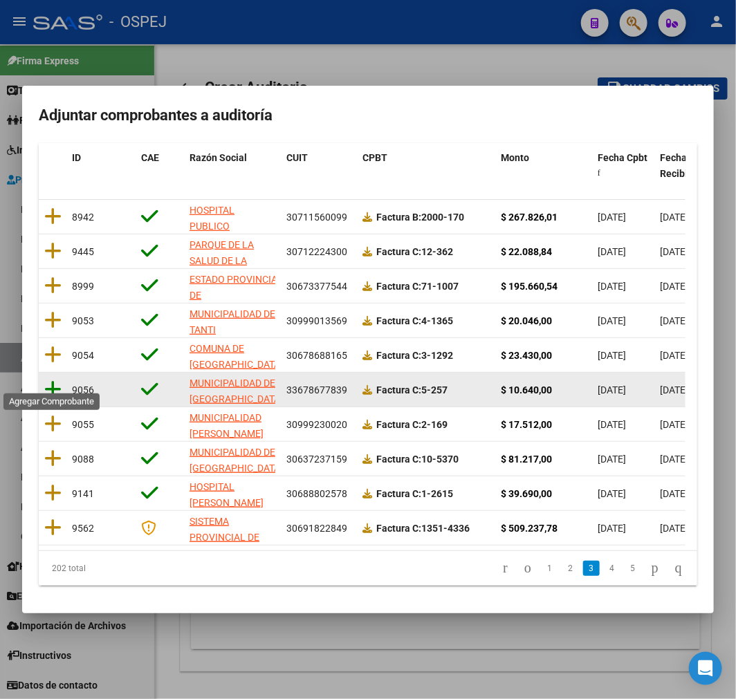
click at [54, 380] on icon at bounding box center [52, 389] width 17 height 19
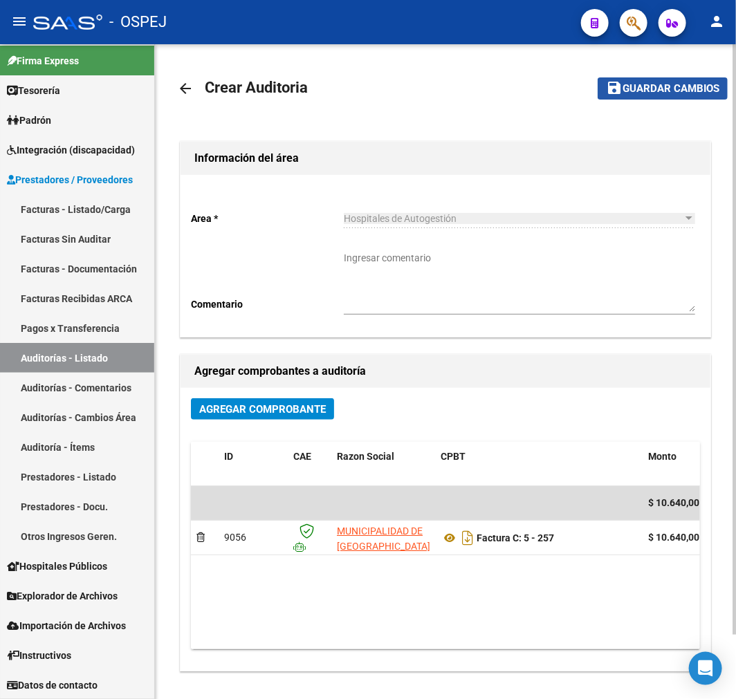
click at [638, 98] on button "save Guardar cambios" at bounding box center [663, 87] width 130 height 21
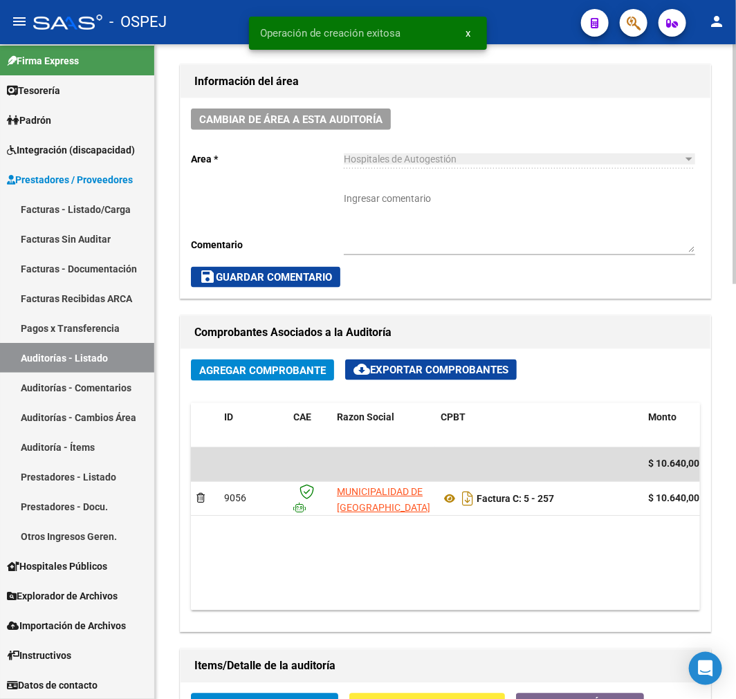
scroll to position [461, 0]
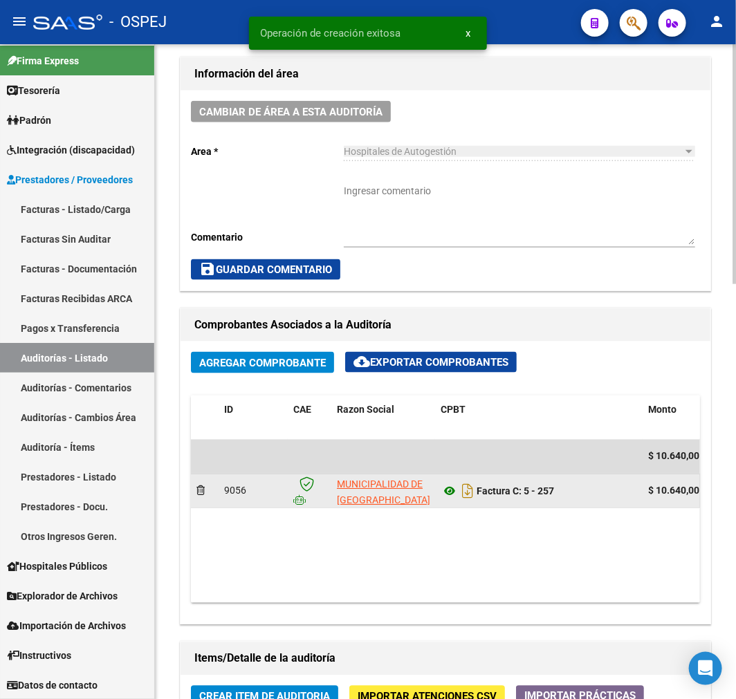
click at [450, 499] on icon at bounding box center [450, 492] width 18 height 17
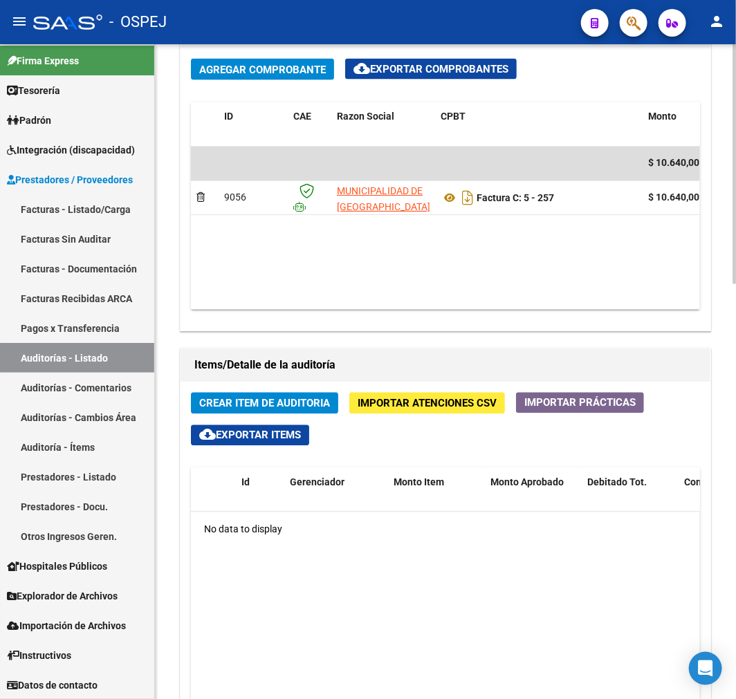
scroll to position [768, 0]
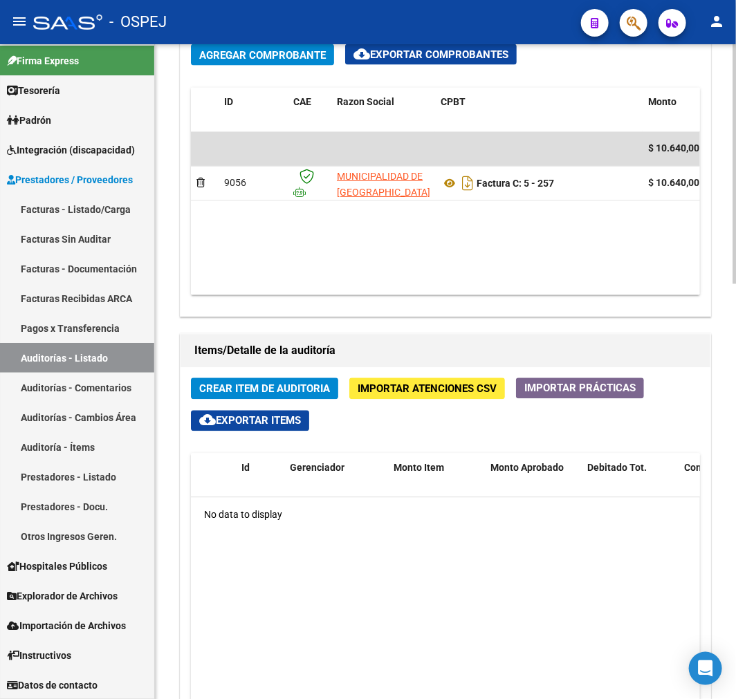
click at [268, 384] on span "Crear Item de Auditoria" at bounding box center [264, 389] width 131 height 12
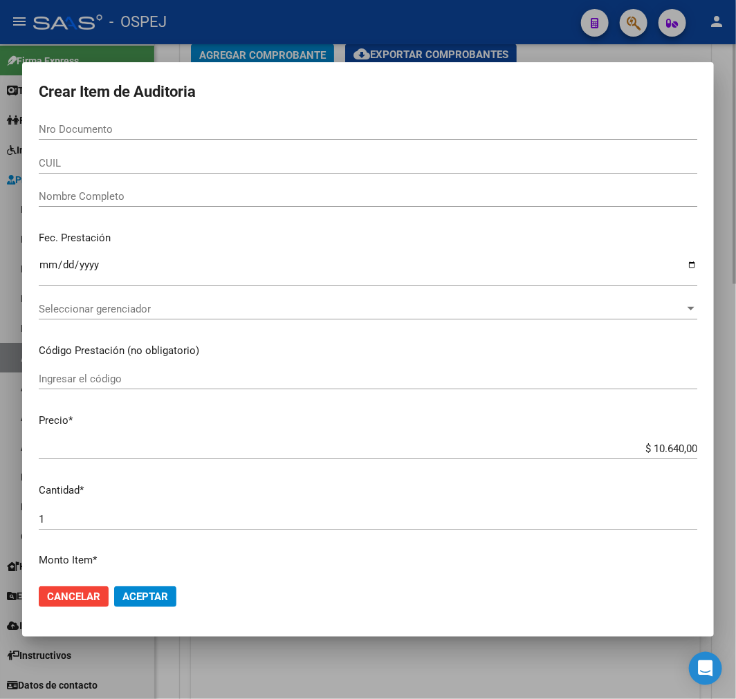
paste input "38021075"
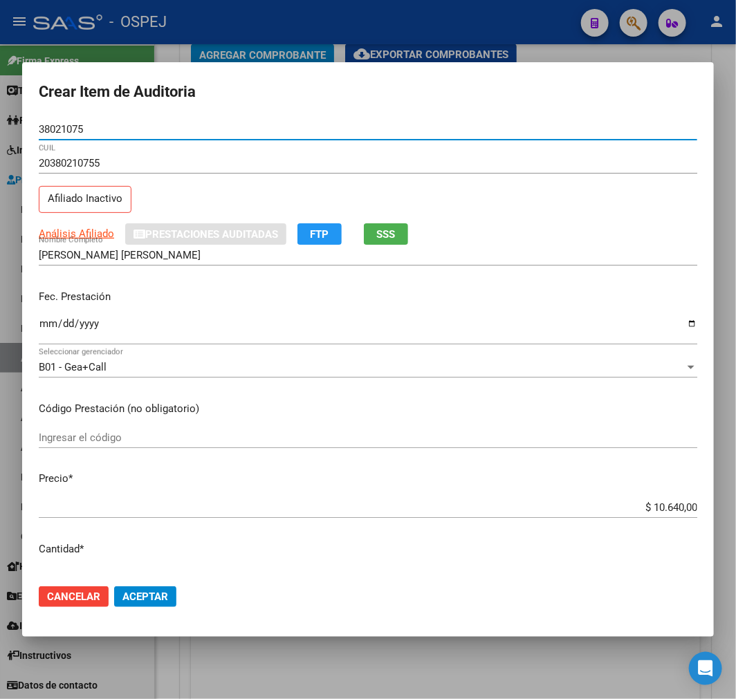
click at [661, 510] on input "$ 10.640,00" at bounding box center [368, 507] width 659 height 12
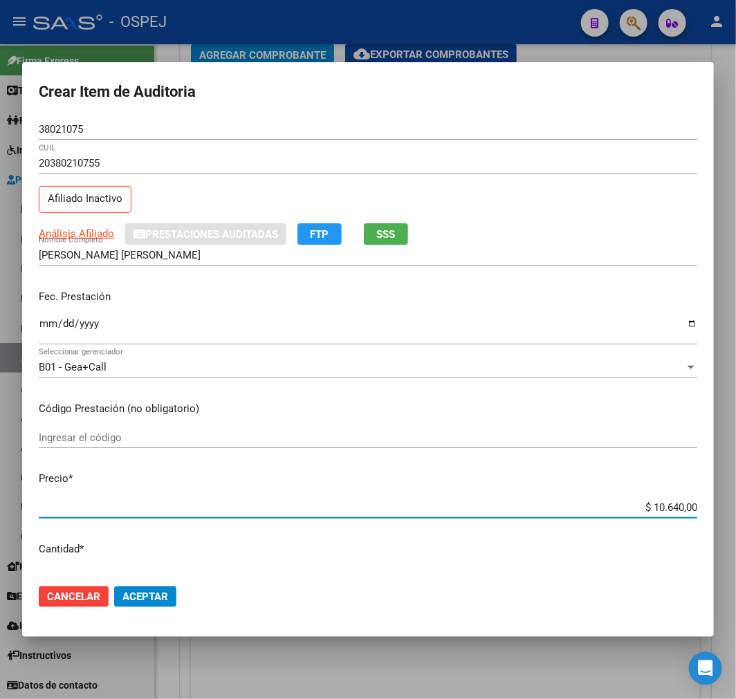
click at [661, 510] on input "$ 10.640,00" at bounding box center [368, 507] width 659 height 12
click at [163, 597] on span "Aceptar" at bounding box center [145, 597] width 46 height 12
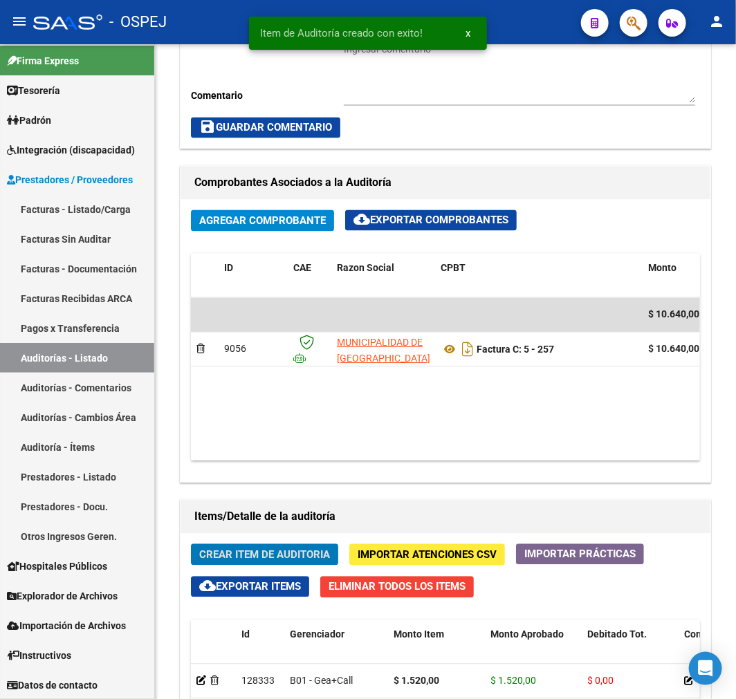
scroll to position [935, 0]
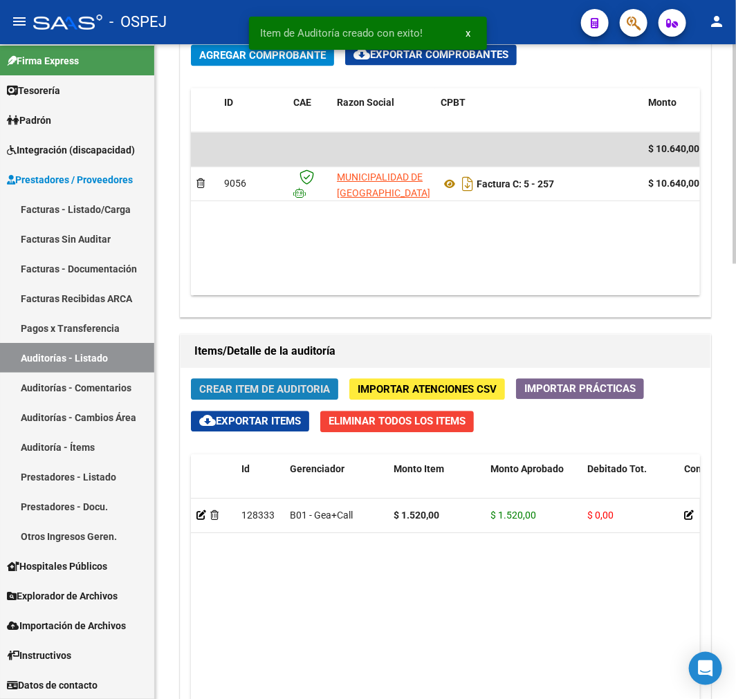
click at [285, 389] on span "Crear Item de Auditoria" at bounding box center [264, 389] width 131 height 12
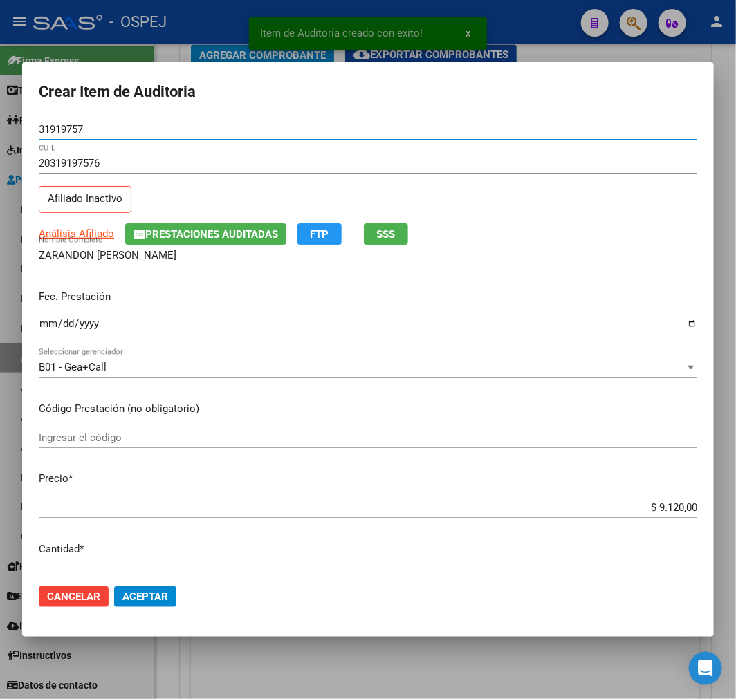
click at [672, 512] on input "$ 9.120,00" at bounding box center [368, 507] width 659 height 12
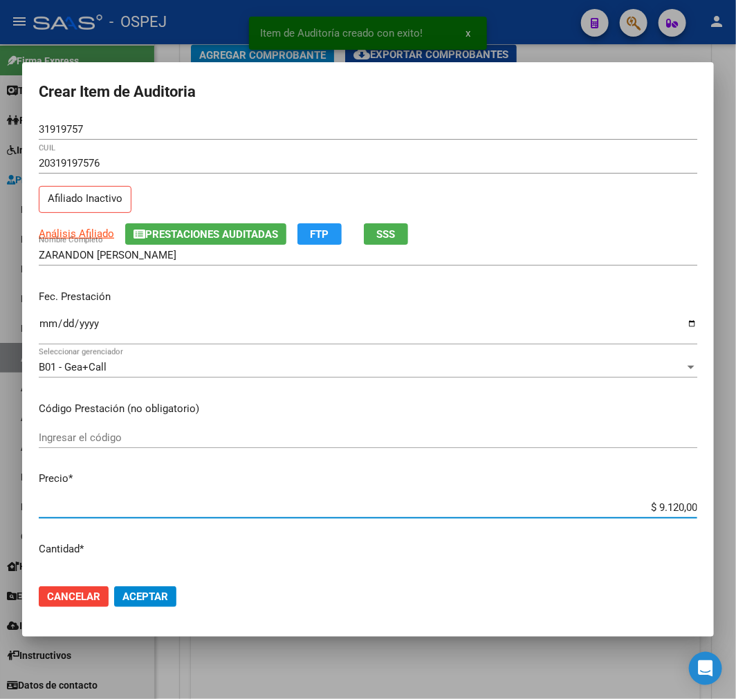
click at [672, 512] on input "$ 9.120,00" at bounding box center [368, 507] width 659 height 12
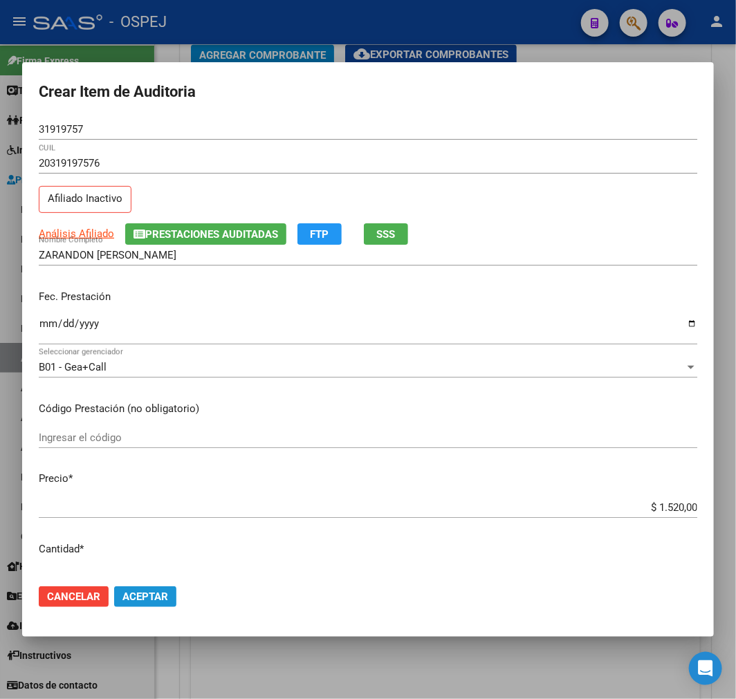
click at [142, 598] on span "Aceptar" at bounding box center [145, 597] width 46 height 12
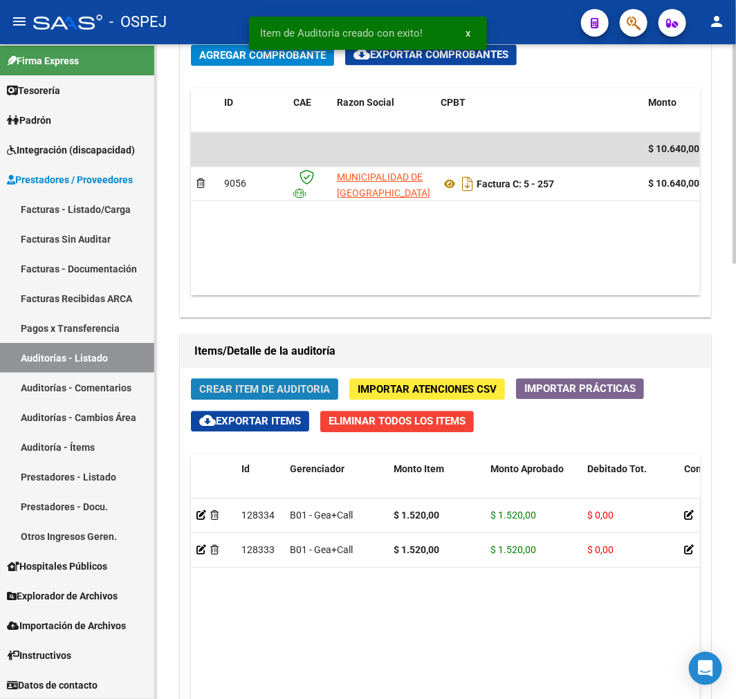
click at [286, 385] on span "Crear Item de Auditoria" at bounding box center [264, 389] width 131 height 12
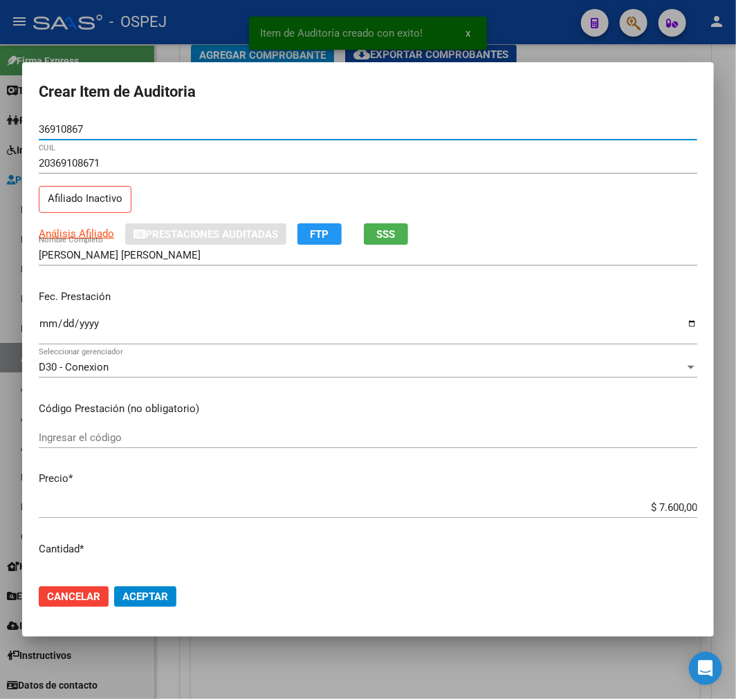
click at [660, 513] on input "$ 7.600,00" at bounding box center [368, 507] width 659 height 12
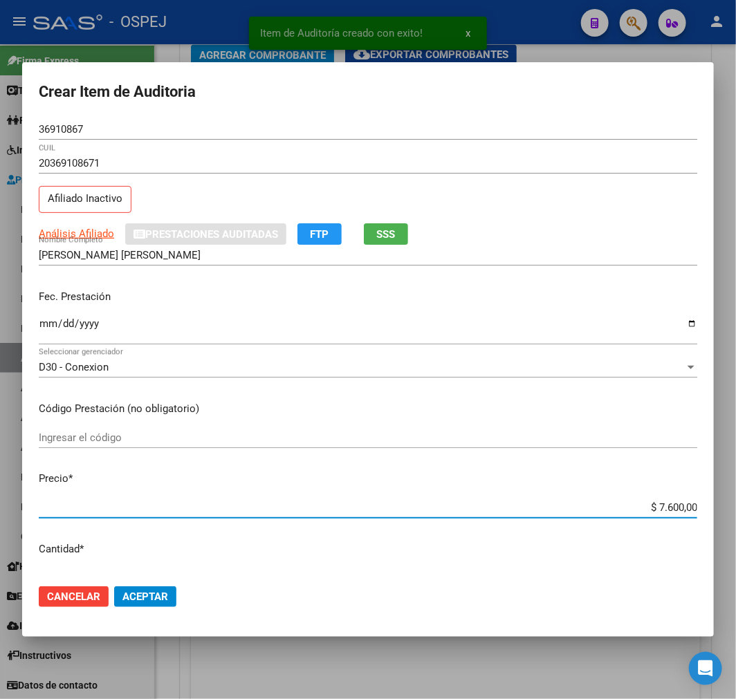
click at [660, 513] on input "$ 7.600,00" at bounding box center [368, 507] width 659 height 12
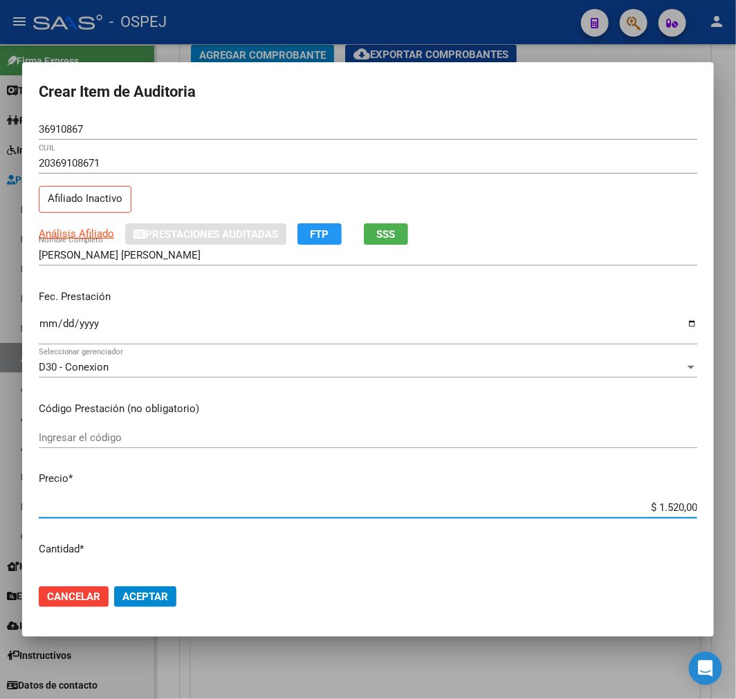
click at [158, 595] on span "Aceptar" at bounding box center [145, 597] width 46 height 12
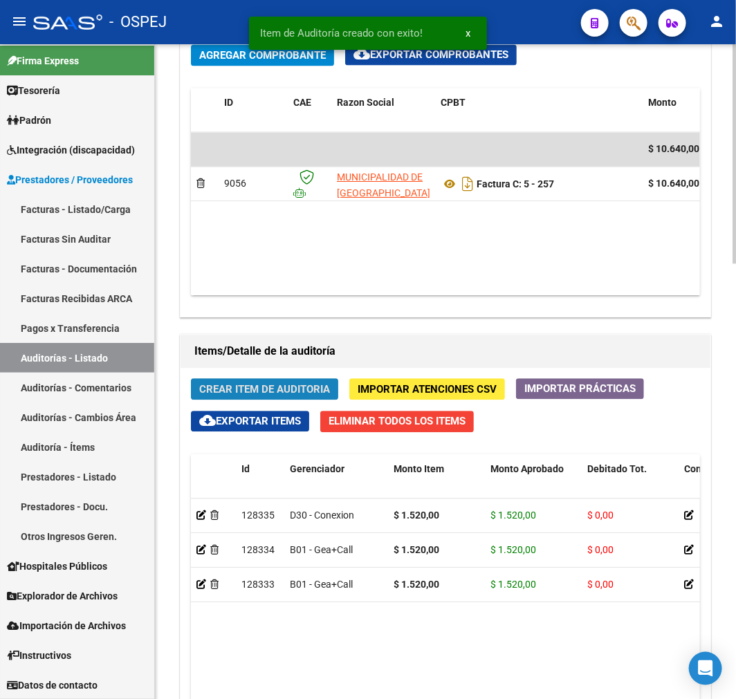
click at [273, 391] on span "Crear Item de Auditoria" at bounding box center [264, 389] width 131 height 12
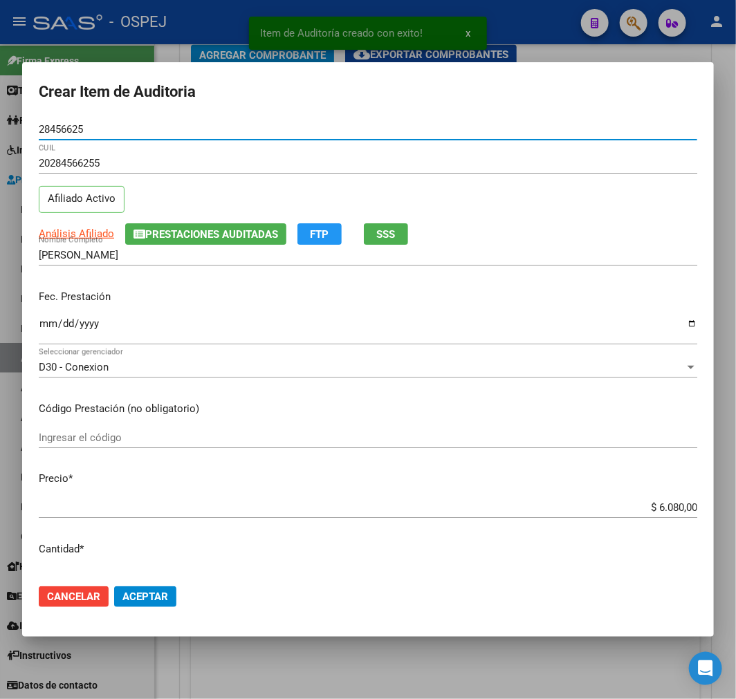
click at [671, 503] on input "$ 6.080,00" at bounding box center [368, 507] width 659 height 12
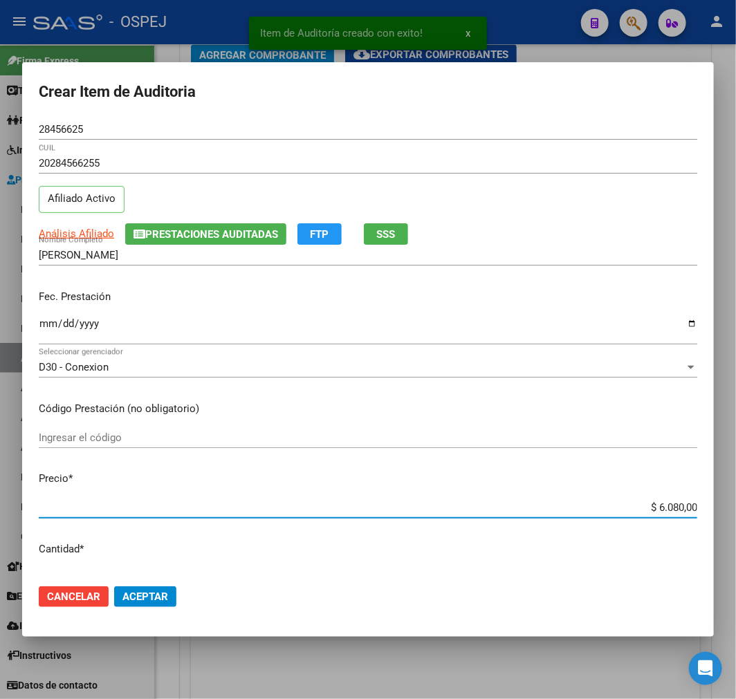
click at [671, 503] on input "$ 6.080,00" at bounding box center [368, 507] width 659 height 12
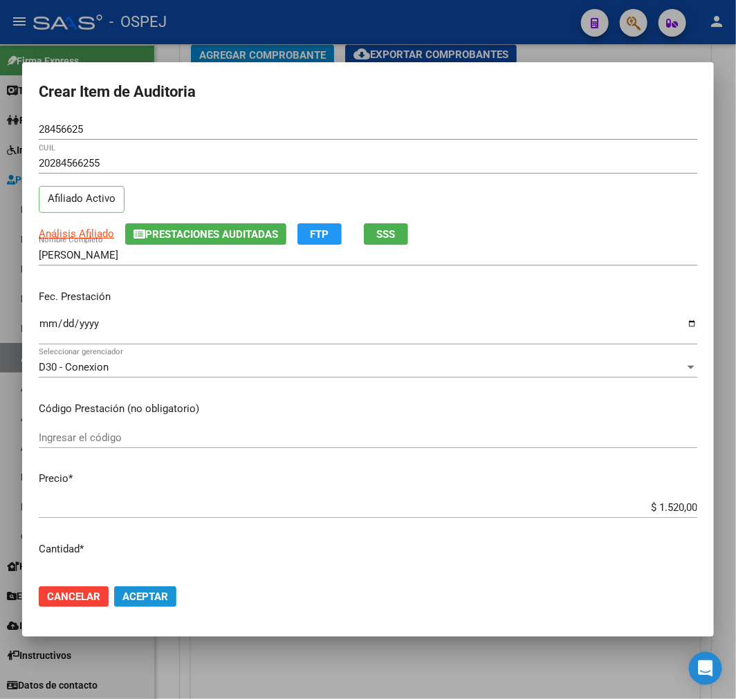
click at [165, 597] on span "Aceptar" at bounding box center [145, 597] width 46 height 12
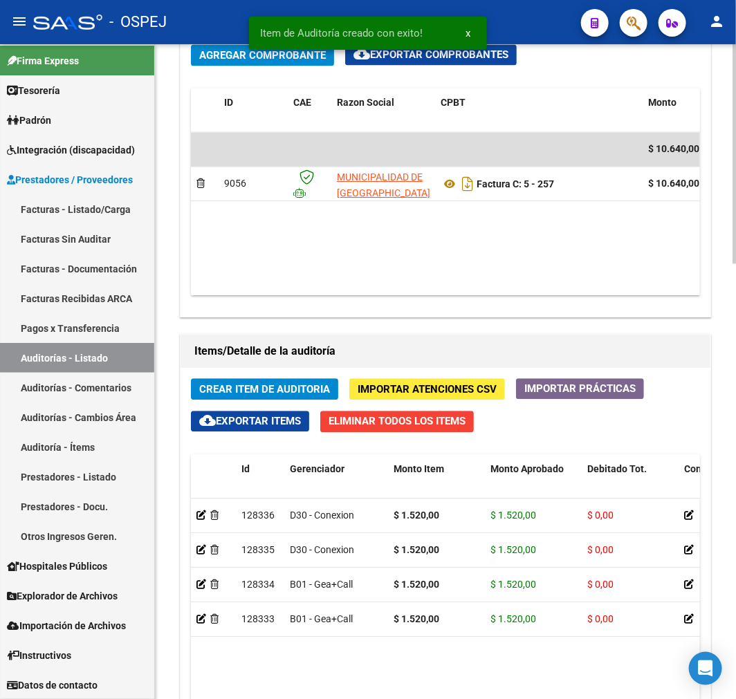
click at [233, 382] on button "Crear Item de Auditoria" at bounding box center [264, 388] width 147 height 21
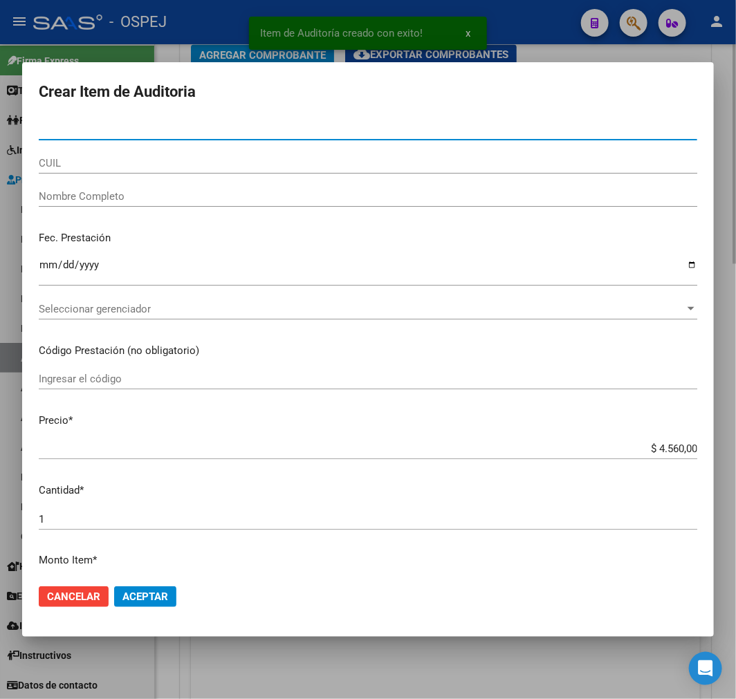
paste input "37829208"
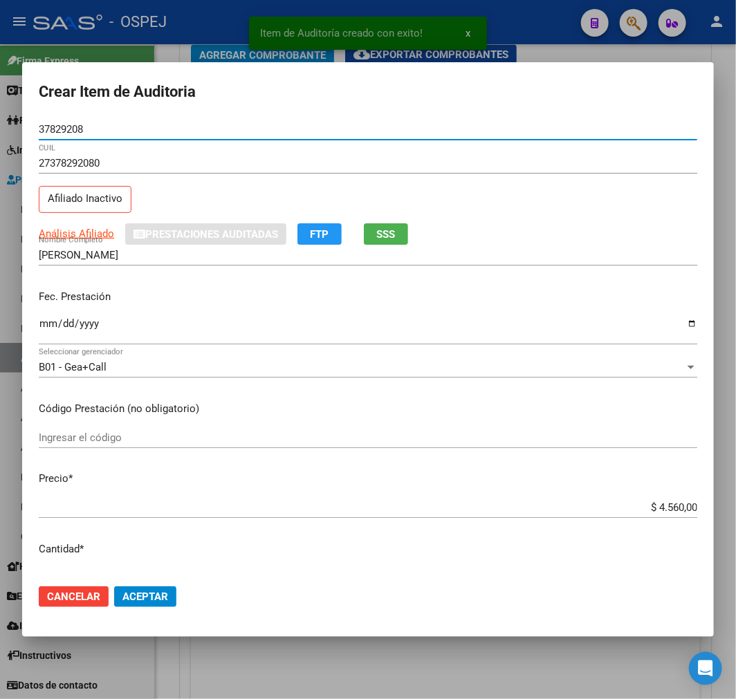
click at [652, 502] on input "$ 4.560,00" at bounding box center [368, 507] width 659 height 12
click at [652, 506] on input "$ 4.560,00" at bounding box center [368, 507] width 659 height 12
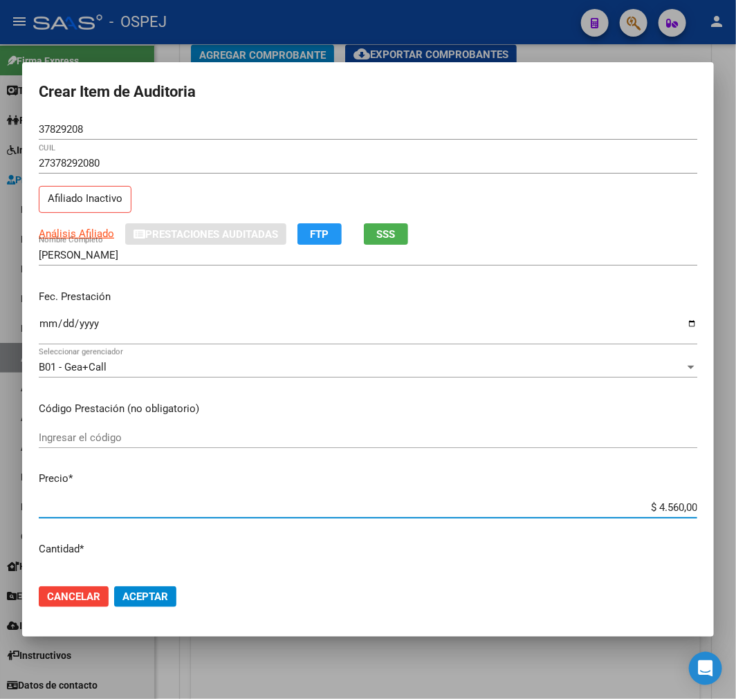
click at [652, 506] on input "$ 4.560,00" at bounding box center [368, 507] width 659 height 12
click at [127, 612] on mat-dialog-actions "Cancelar Aceptar" at bounding box center [368, 596] width 659 height 47
click at [136, 607] on button "Aceptar" at bounding box center [145, 597] width 62 height 21
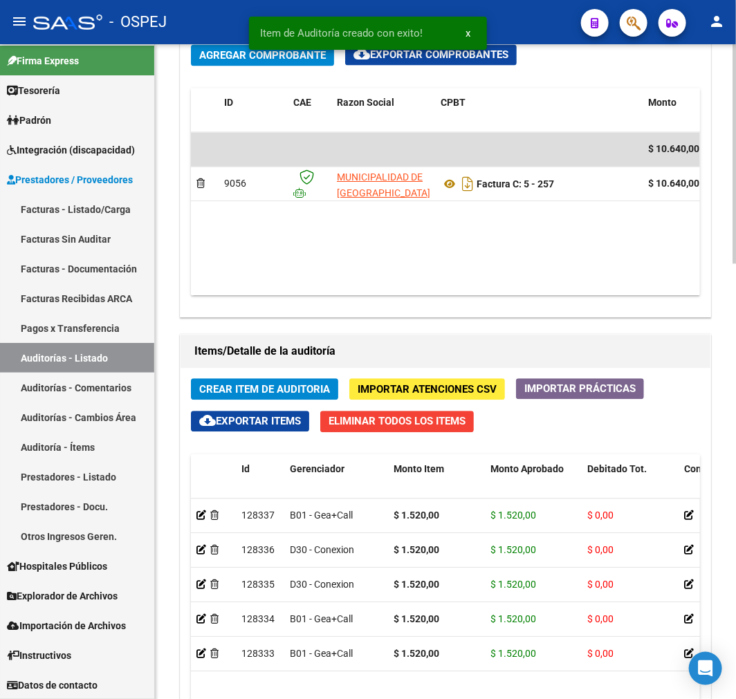
click at [284, 374] on div "Crear Item de Auditoria Importar Atenciones CSV Importar Prácticas cloud_downlo…" at bounding box center [446, 667] width 530 height 598
click at [278, 380] on button "Crear Item de Auditoria" at bounding box center [264, 388] width 147 height 21
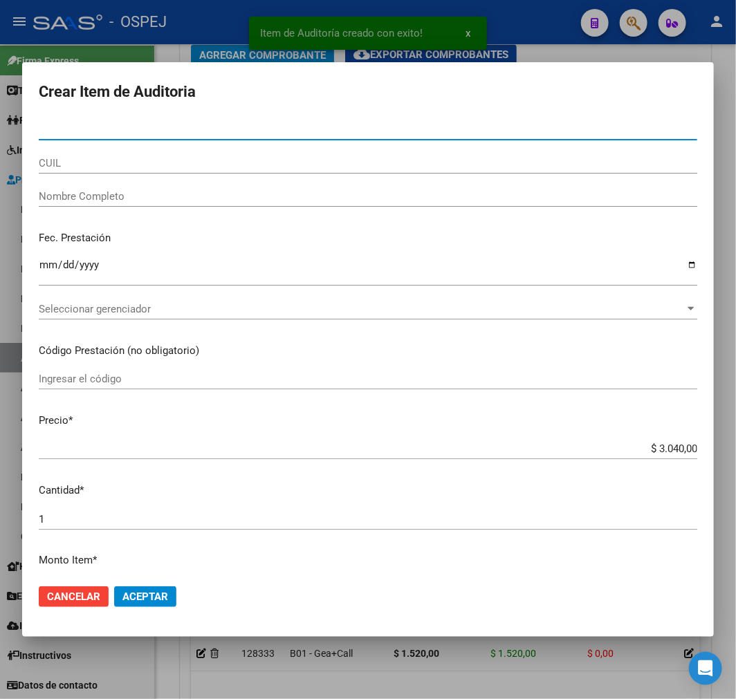
paste input "46647357"
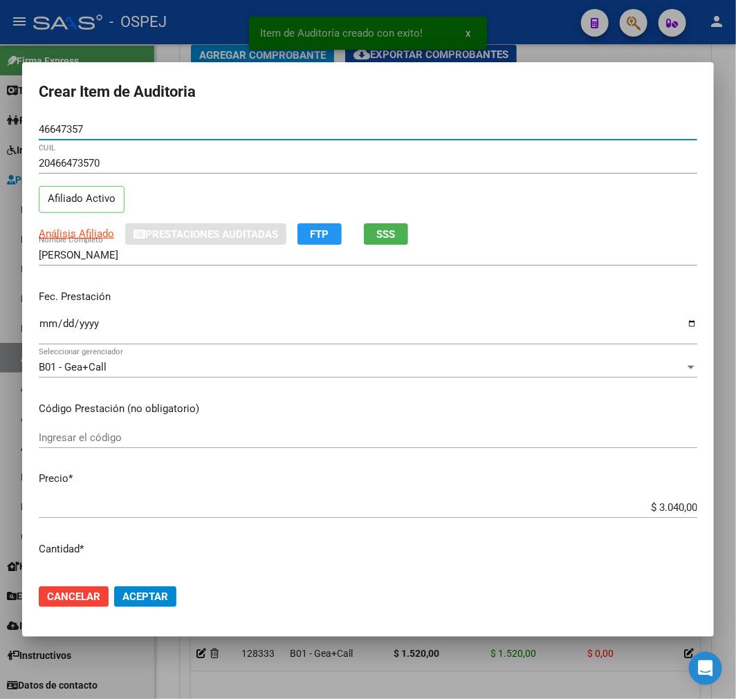
click at [665, 503] on input "$ 3.040,00" at bounding box center [368, 507] width 659 height 12
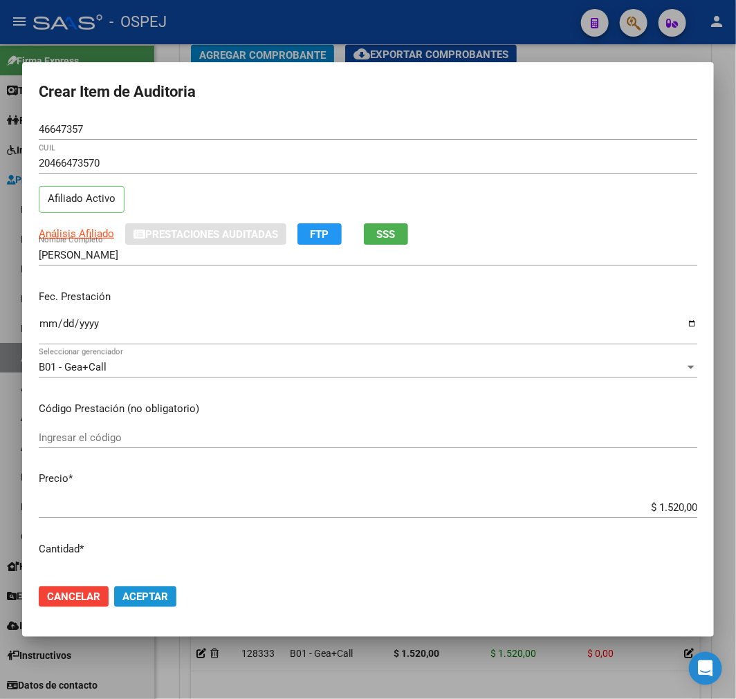
click at [169, 604] on button "Aceptar" at bounding box center [145, 597] width 62 height 21
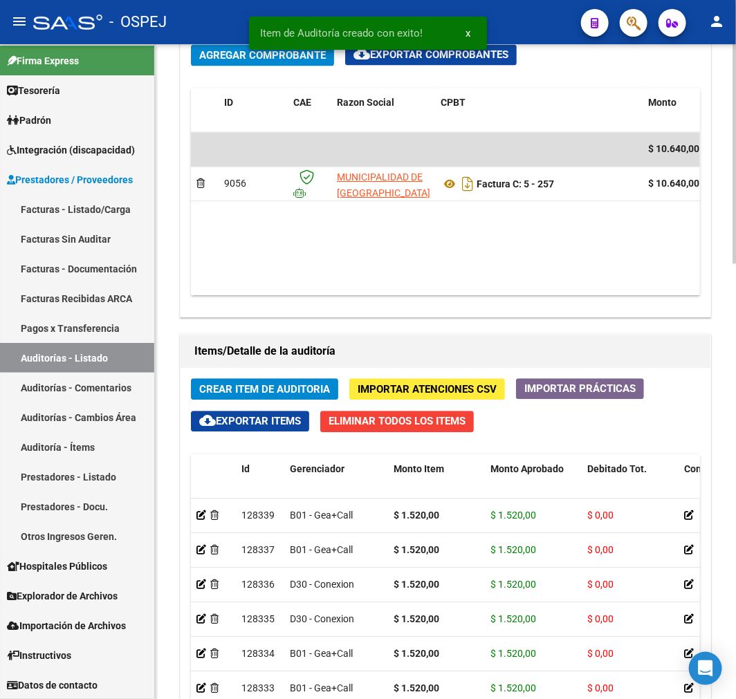
click at [257, 393] on span "Crear Item de Auditoria" at bounding box center [264, 389] width 131 height 12
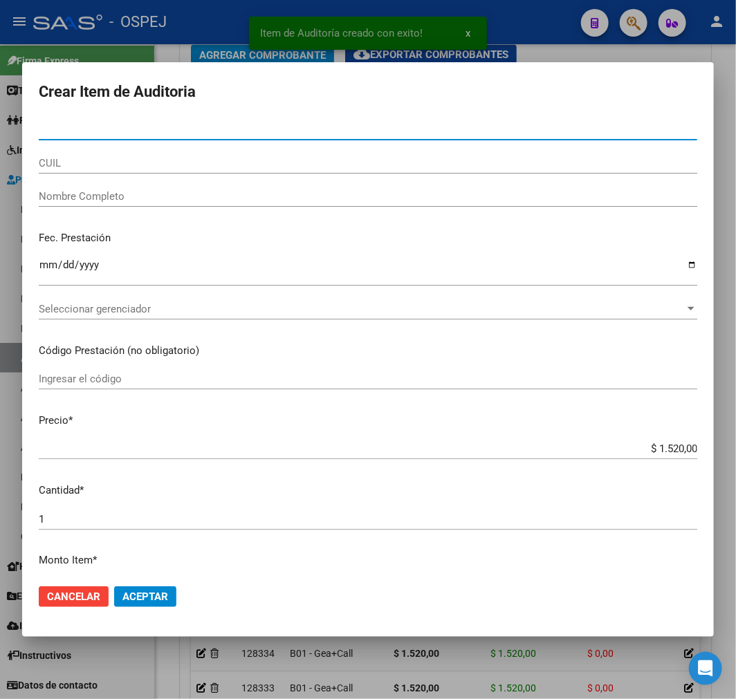
paste input "92652151"
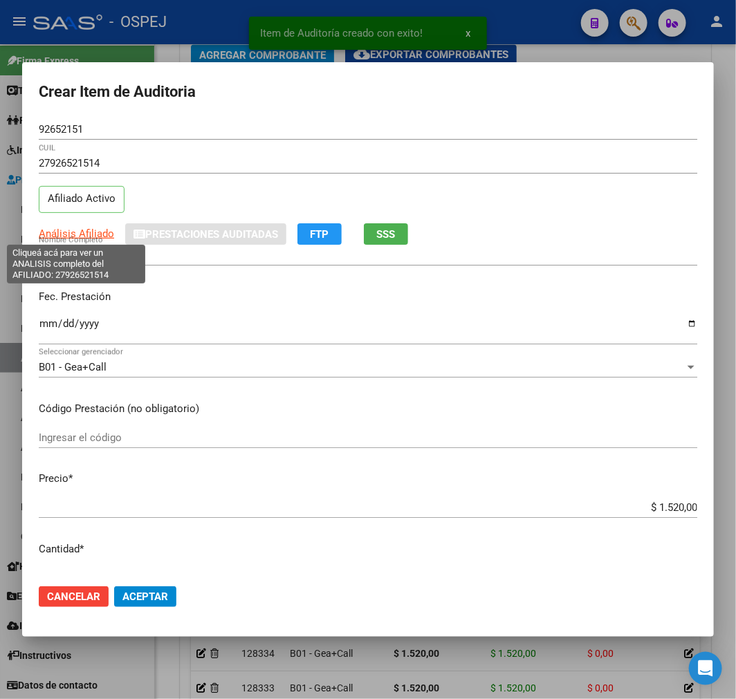
click at [91, 234] on span "Análisis Afiliado" at bounding box center [76, 234] width 75 height 12
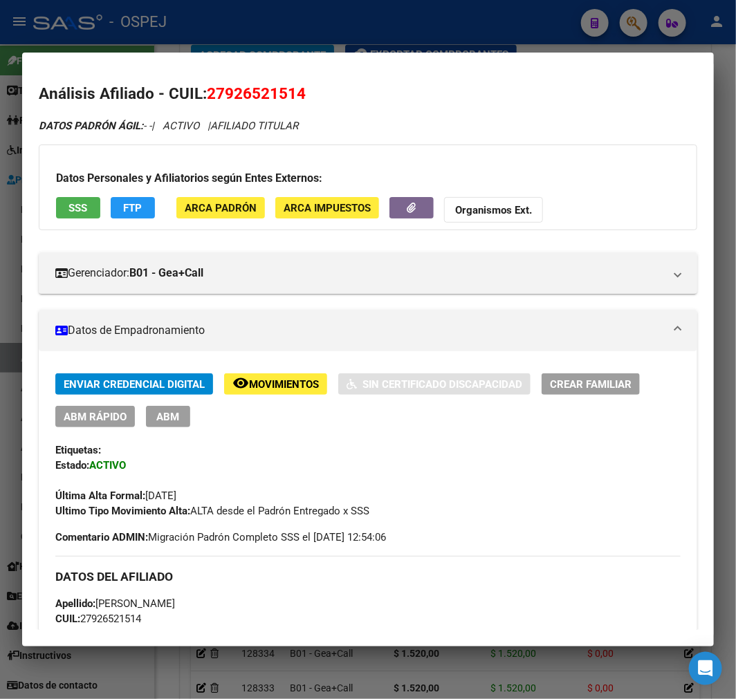
click at [167, 406] on button "ABM" at bounding box center [168, 416] width 44 height 21
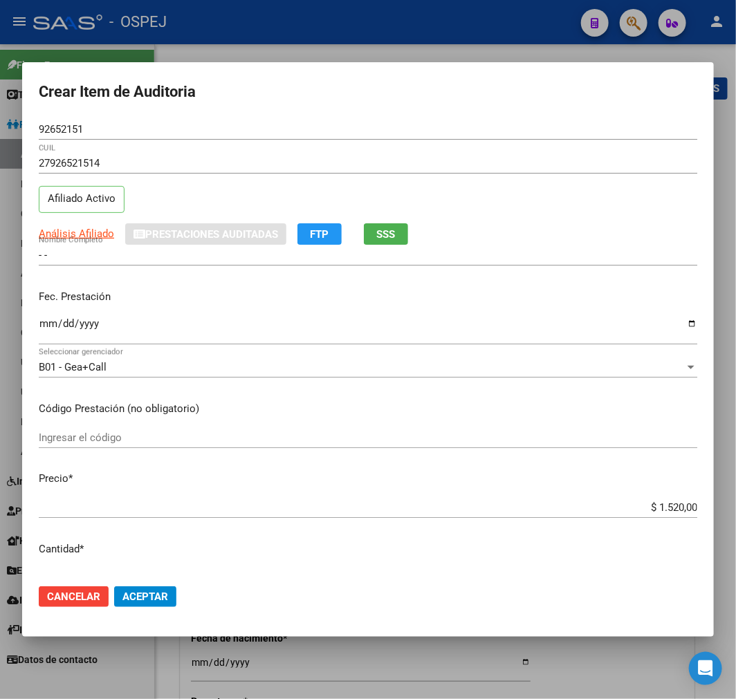
click at [380, 659] on div at bounding box center [368, 349] width 736 height 699
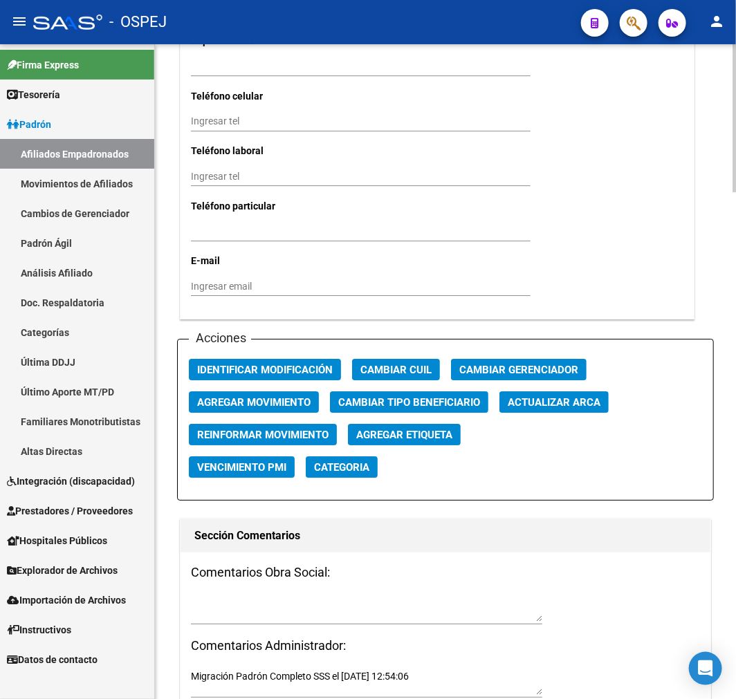
click at [566, 397] on span "Actualizar ARCA" at bounding box center [554, 402] width 93 height 12
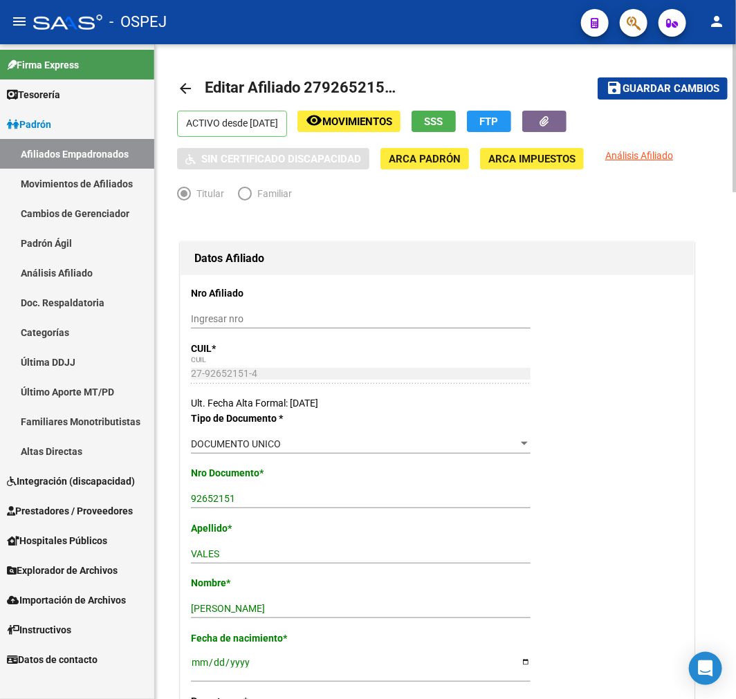
click at [647, 75] on mat-toolbar-row "save Guardar cambios" at bounding box center [652, 88] width 152 height 44
drag, startPoint x: 647, startPoint y: 84, endPoint x: 421, endPoint y: 76, distance: 227.0
click at [645, 86] on span "Guardar cambios" at bounding box center [671, 89] width 97 height 12
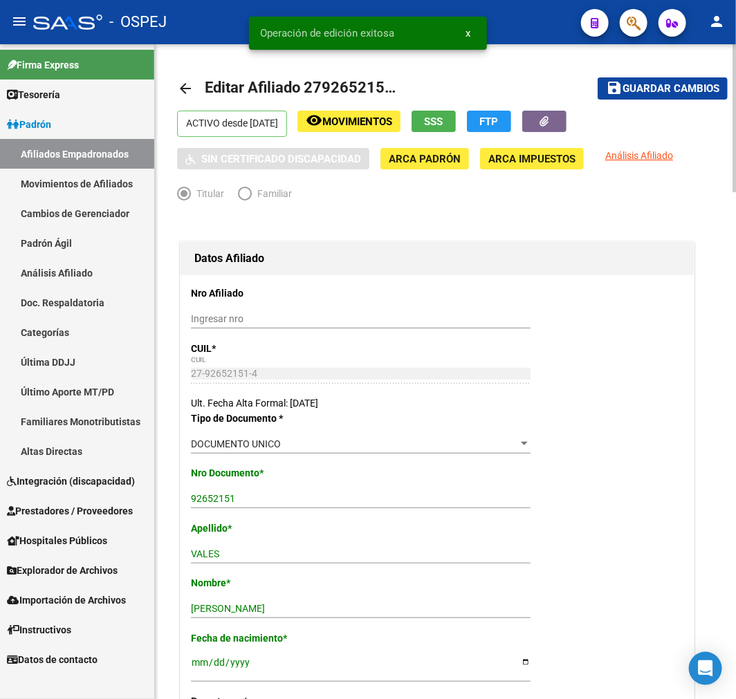
click at [189, 88] on mat-icon "arrow_back" at bounding box center [185, 88] width 17 height 17
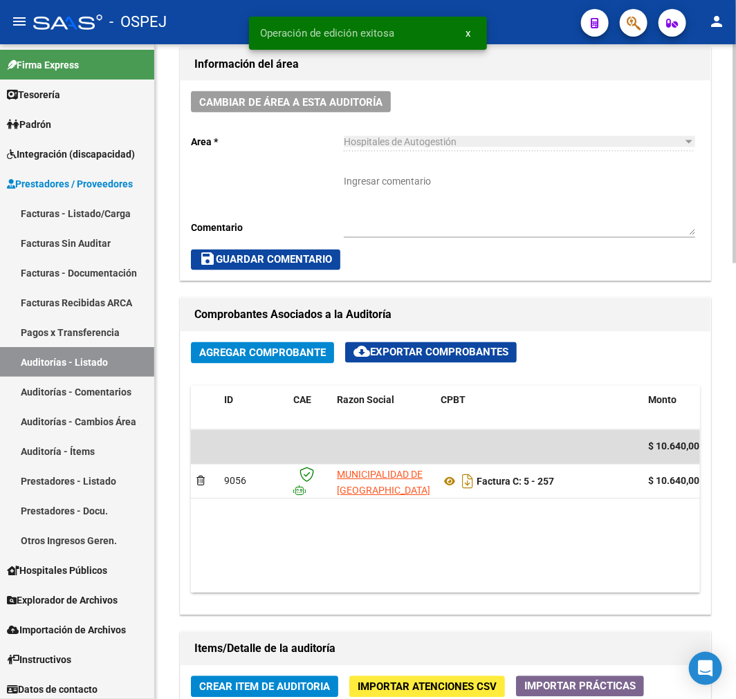
scroll to position [845, 0]
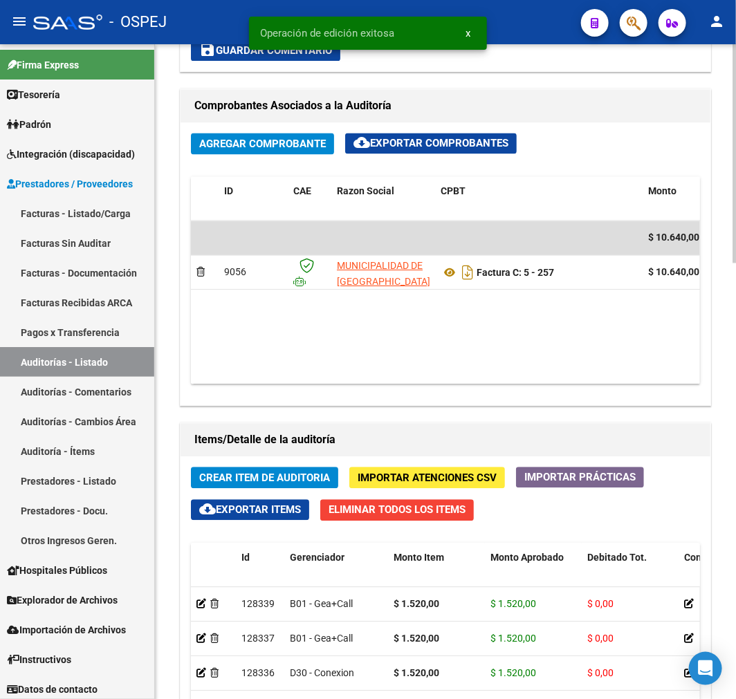
click at [285, 472] on span "Crear Item de Auditoria" at bounding box center [264, 478] width 131 height 12
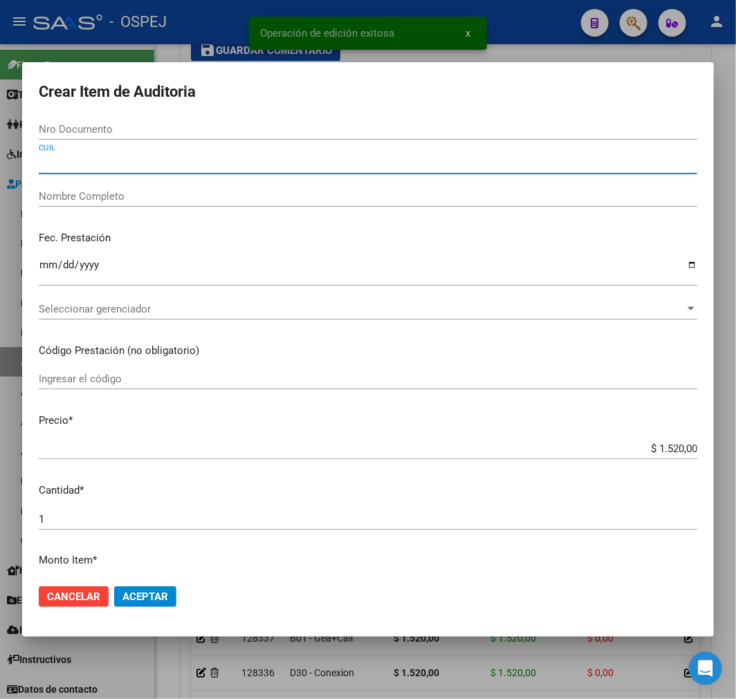
click at [187, 160] on input "CUIL" at bounding box center [368, 163] width 659 height 12
paste input "27926521514"
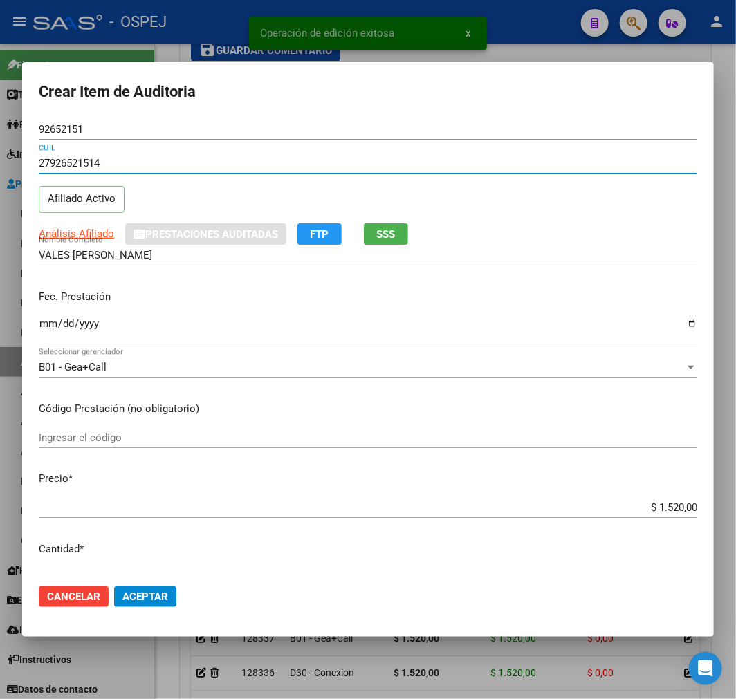
click at [154, 593] on span "Aceptar" at bounding box center [145, 597] width 46 height 12
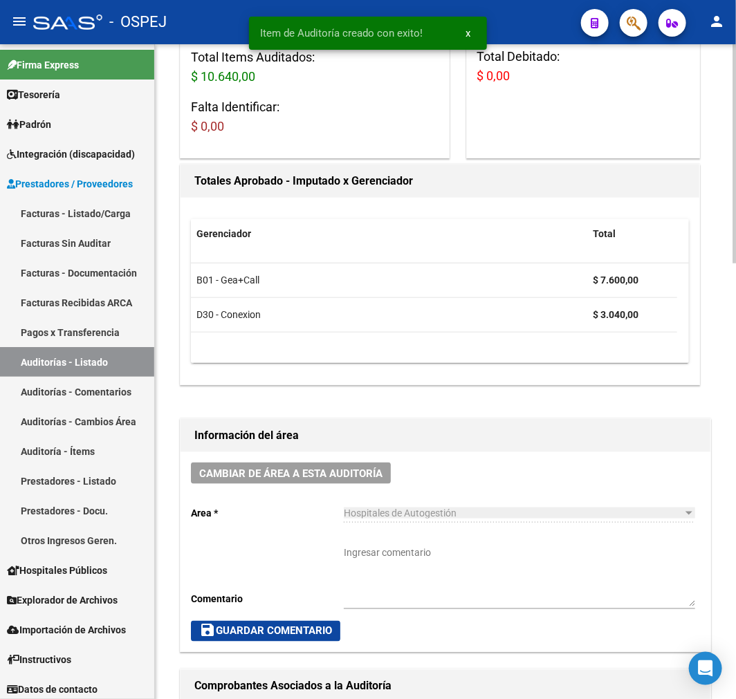
scroll to position [0, 0]
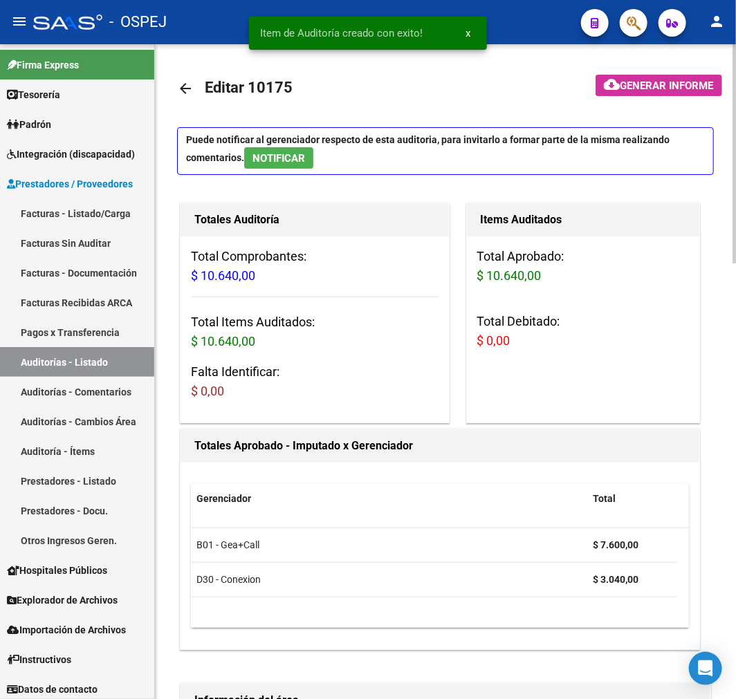
click at [194, 91] on link "arrow_back" at bounding box center [191, 88] width 28 height 33
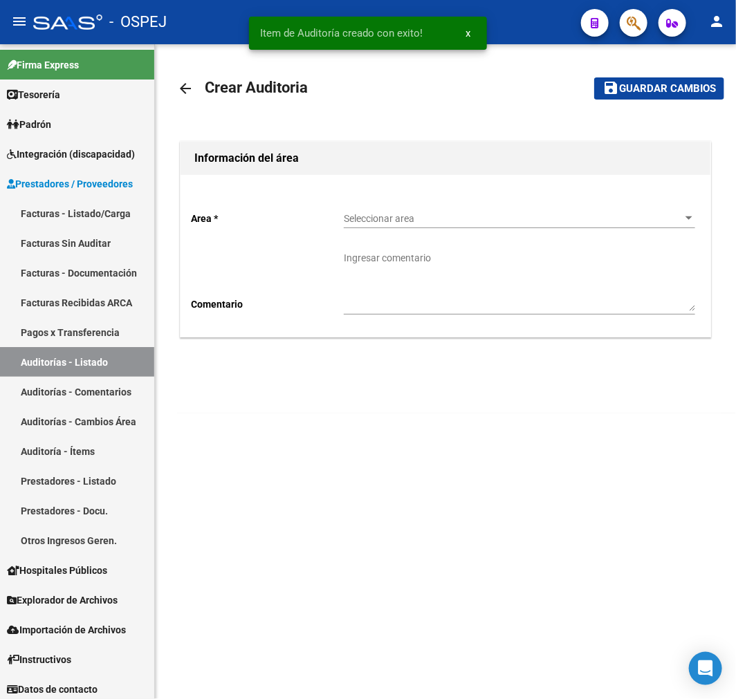
click at [422, 234] on div "Seleccionar area Seleccionar area" at bounding box center [519, 220] width 351 height 39
click at [439, 214] on span "Seleccionar area" at bounding box center [513, 219] width 339 height 12
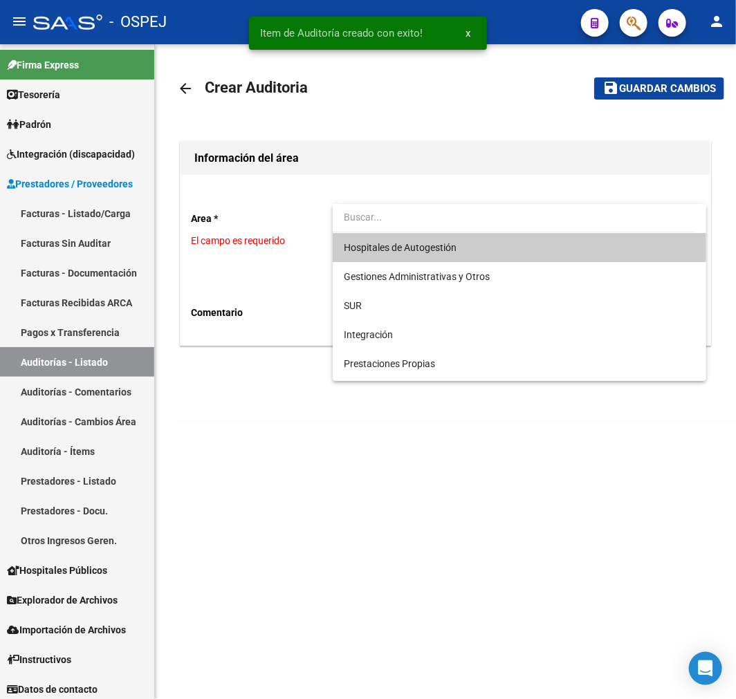
click at [457, 259] on span "Hospitales de Autogestión" at bounding box center [519, 247] width 351 height 29
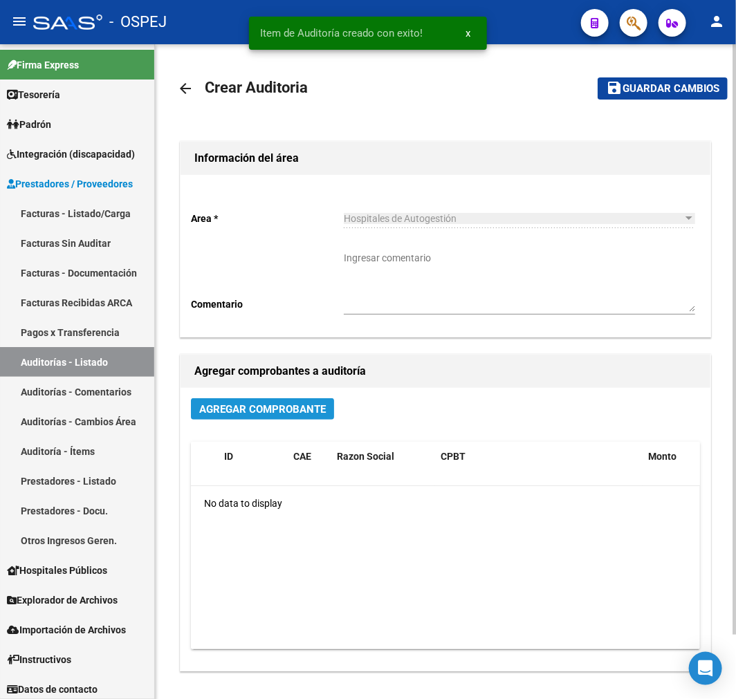
click at [294, 403] on span "Agregar Comprobante" at bounding box center [262, 409] width 127 height 12
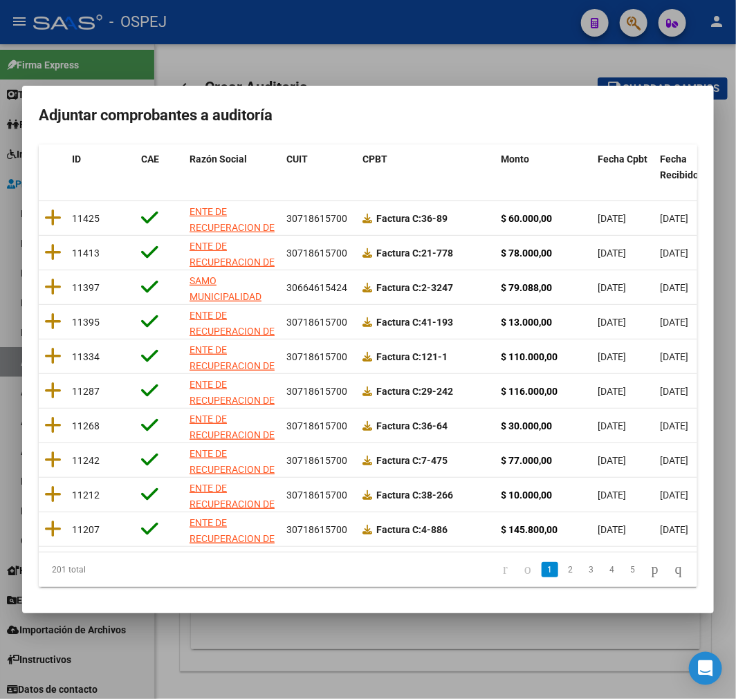
scroll to position [178, 0]
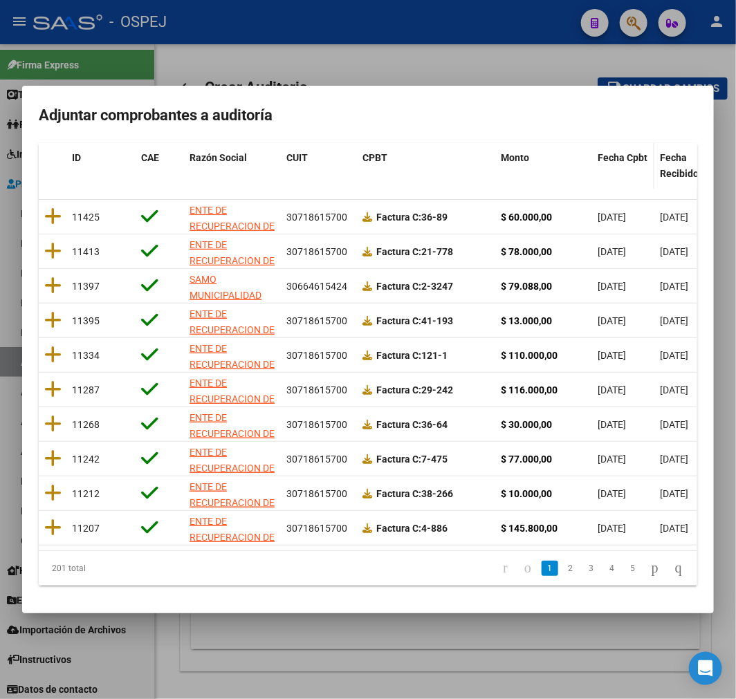
click at [623, 152] on span "Fecha Cpbt" at bounding box center [623, 157] width 50 height 11
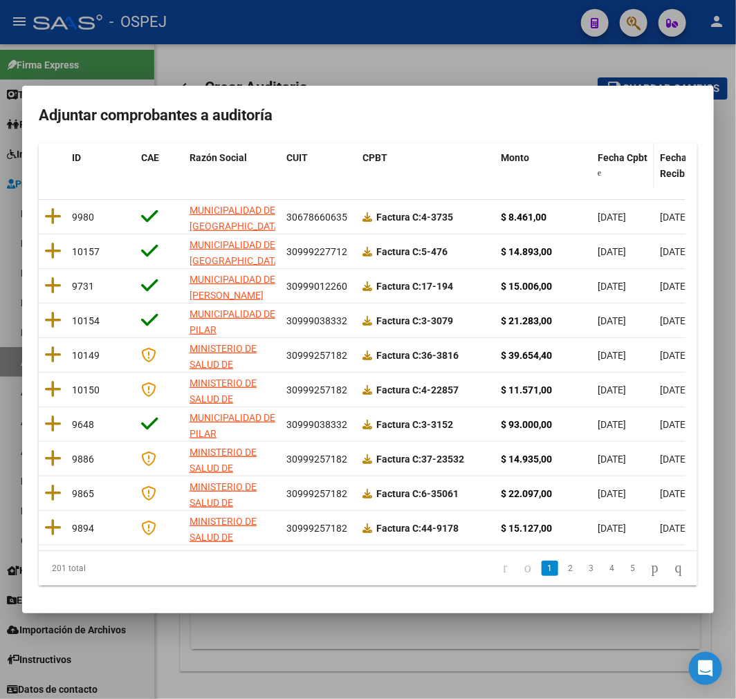
click at [623, 152] on span "Fecha Cpbt" at bounding box center [623, 157] width 50 height 11
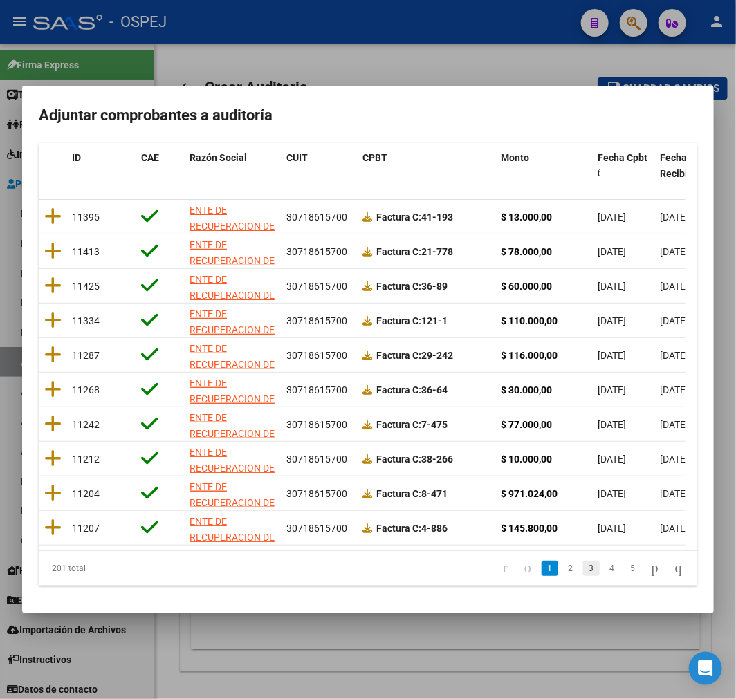
click at [583, 574] on link "3" at bounding box center [591, 568] width 17 height 15
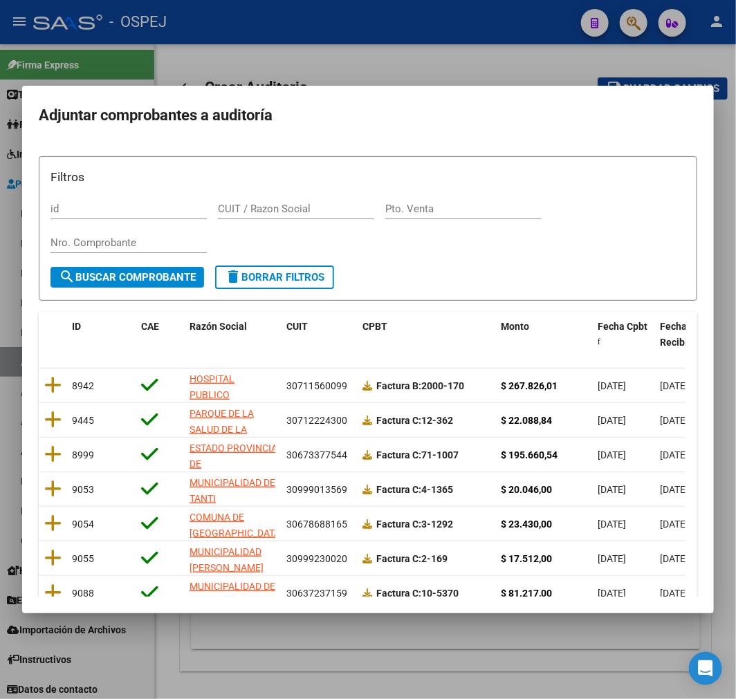
scroll to position [178, 0]
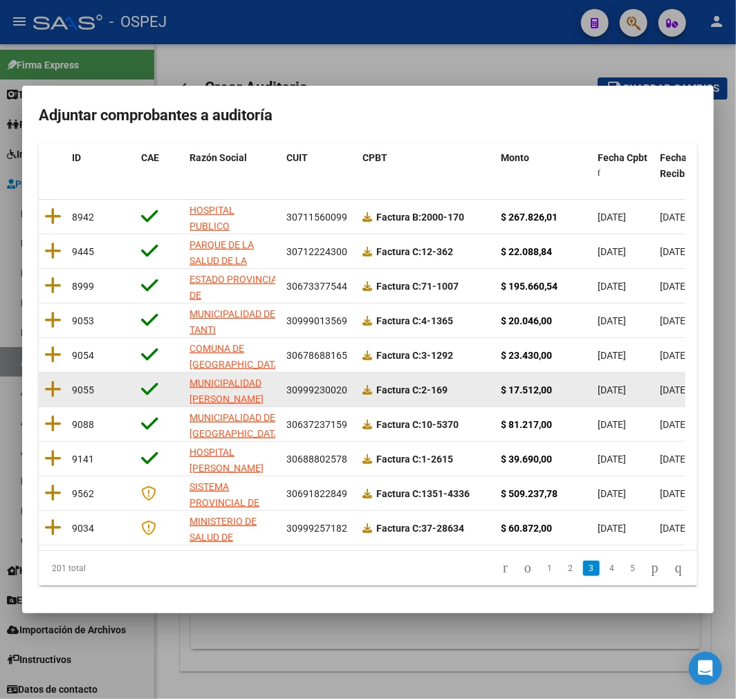
click at [42, 380] on datatable-body-cell at bounding box center [53, 390] width 28 height 34
click at [48, 380] on icon at bounding box center [52, 389] width 17 height 19
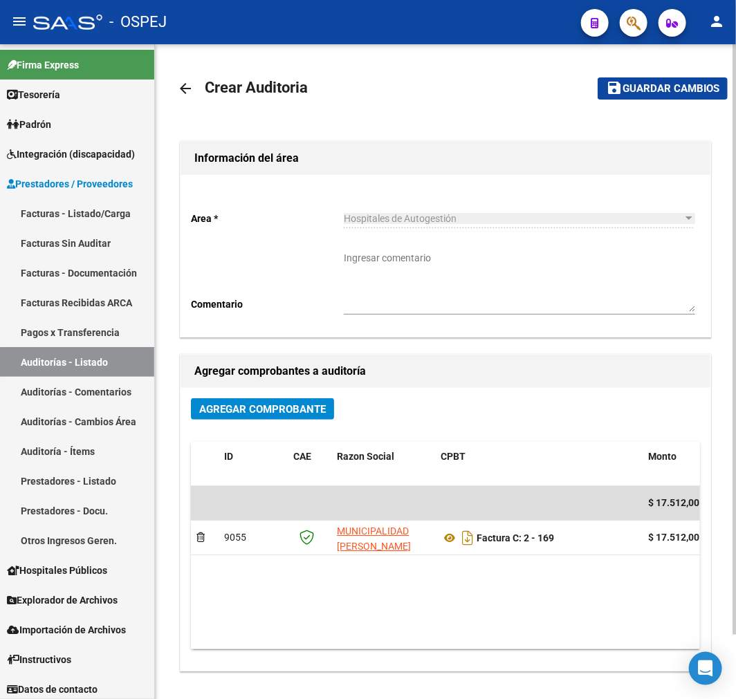
click at [682, 62] on div "arrow_back Crear Auditoria save Guardar cambios Información del área Area * Hos…" at bounding box center [445, 407] width 581 height 726
click at [680, 86] on span "Guardar cambios" at bounding box center [671, 89] width 97 height 12
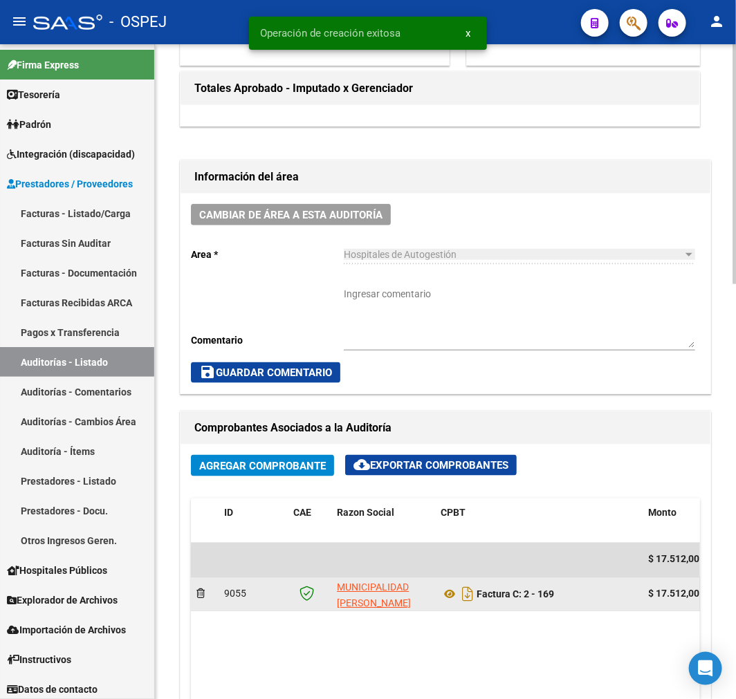
scroll to position [537, 0]
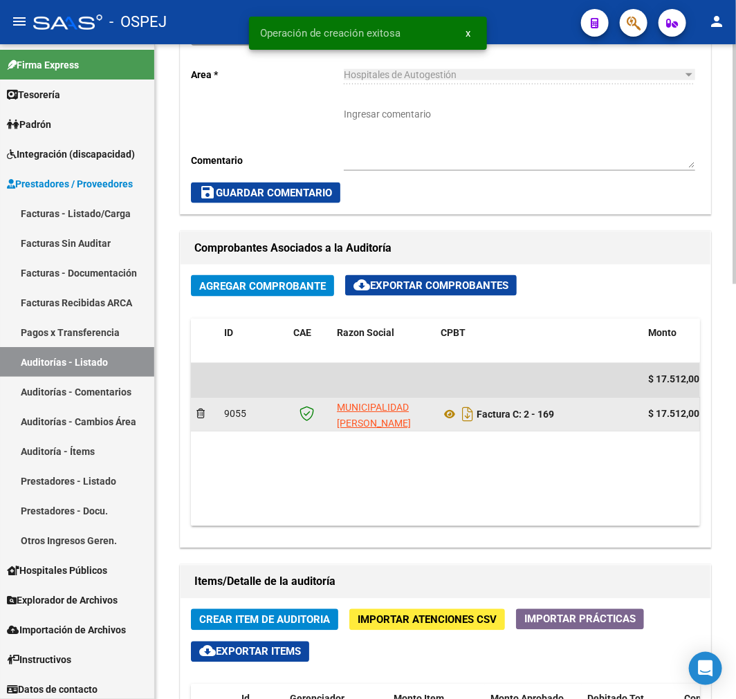
click at [452, 406] on div "Factura C: 2 - 169" at bounding box center [539, 415] width 196 height 22
click at [443, 425] on div "Factura C: 2 - 169" at bounding box center [539, 415] width 196 height 22
click at [443, 417] on icon at bounding box center [450, 415] width 18 height 17
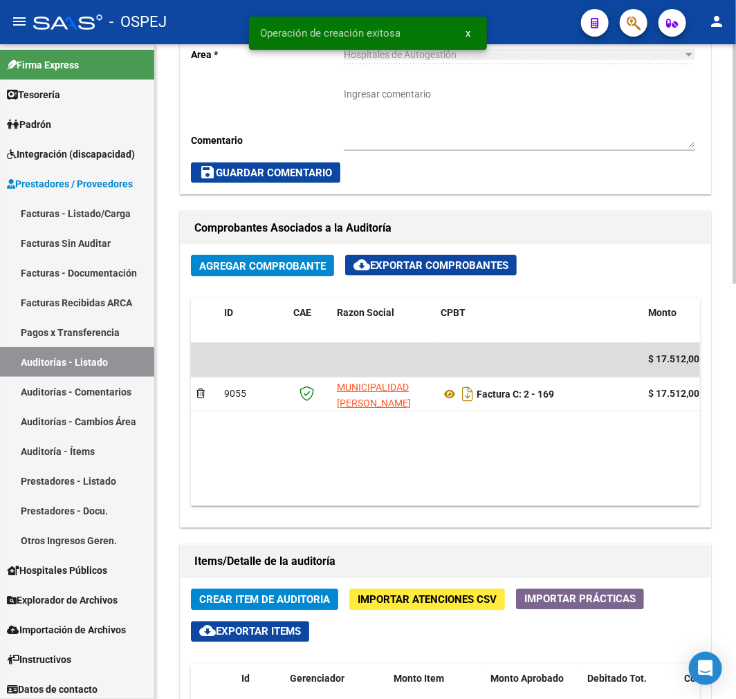
scroll to position [614, 0]
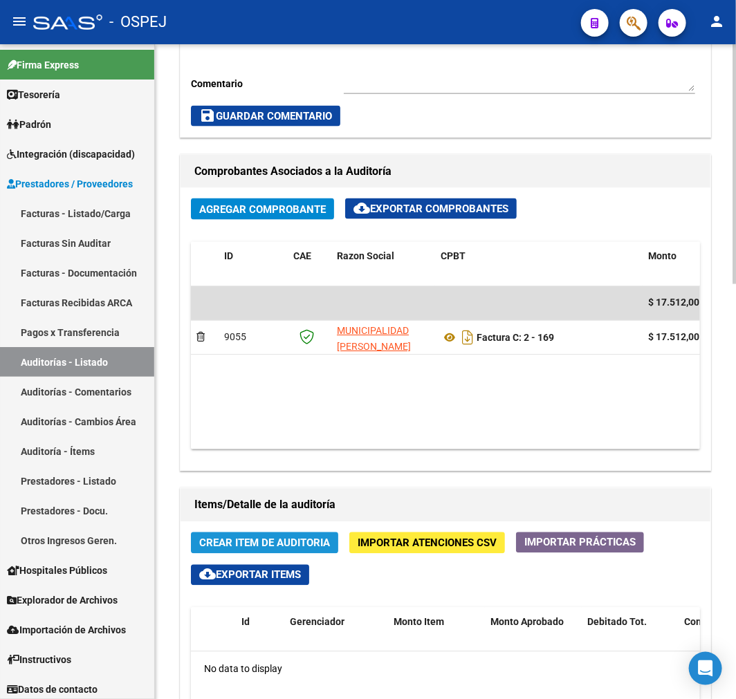
click at [294, 542] on span "Crear Item de Auditoria" at bounding box center [264, 543] width 131 height 12
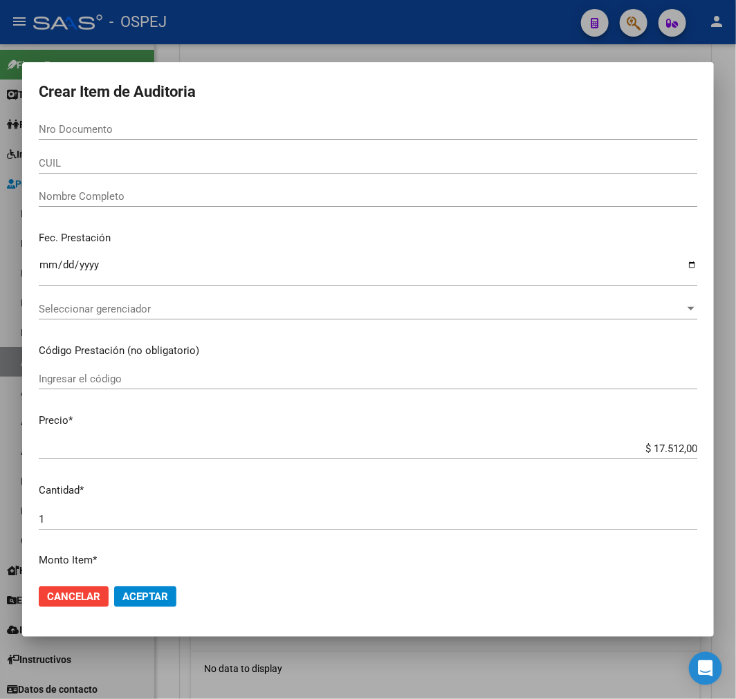
click at [174, 133] on input "Nro Documento" at bounding box center [368, 129] width 659 height 12
paste input "58153620"
type input "58153620"
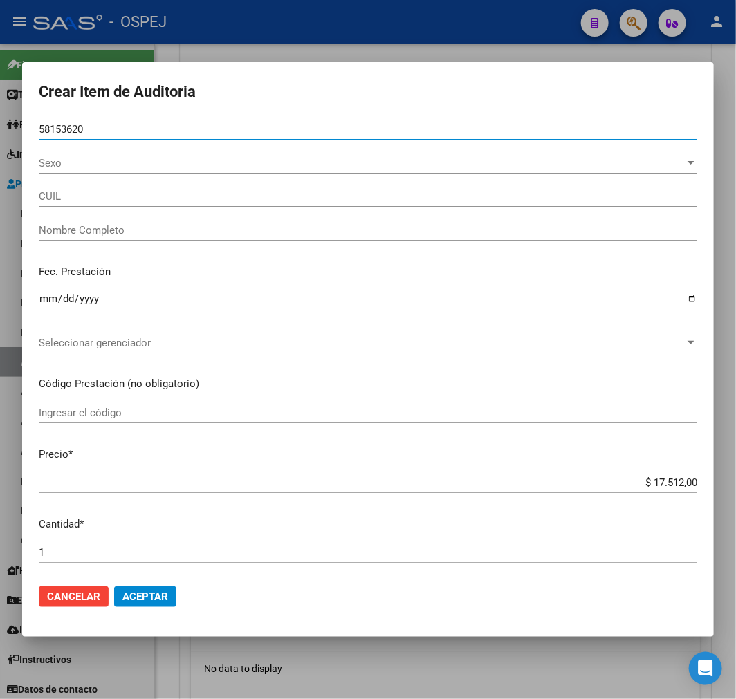
type input "20581536209"
type input "[PERSON_NAME] [PERSON_NAME]"
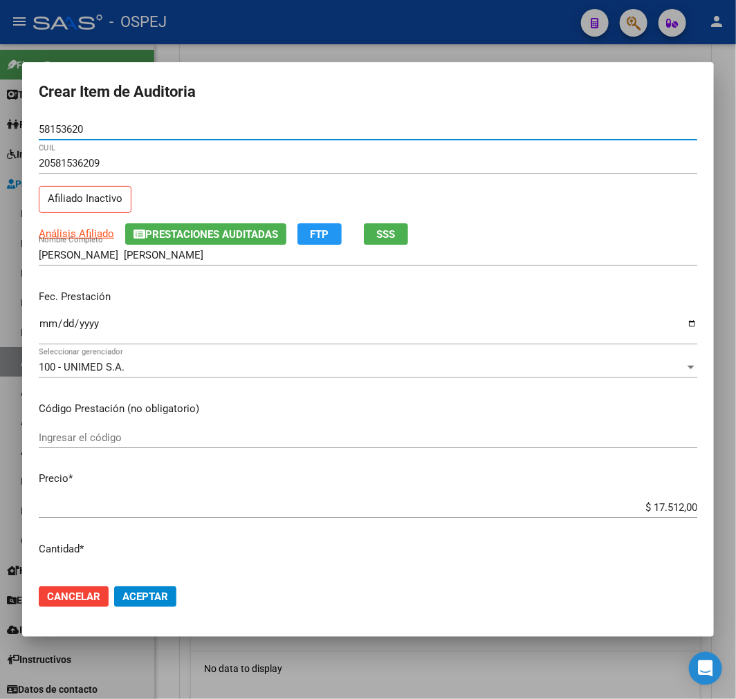
type input "58153620"
click at [672, 499] on div "$ 17.512,00 Ingresar el precio" at bounding box center [368, 507] width 659 height 21
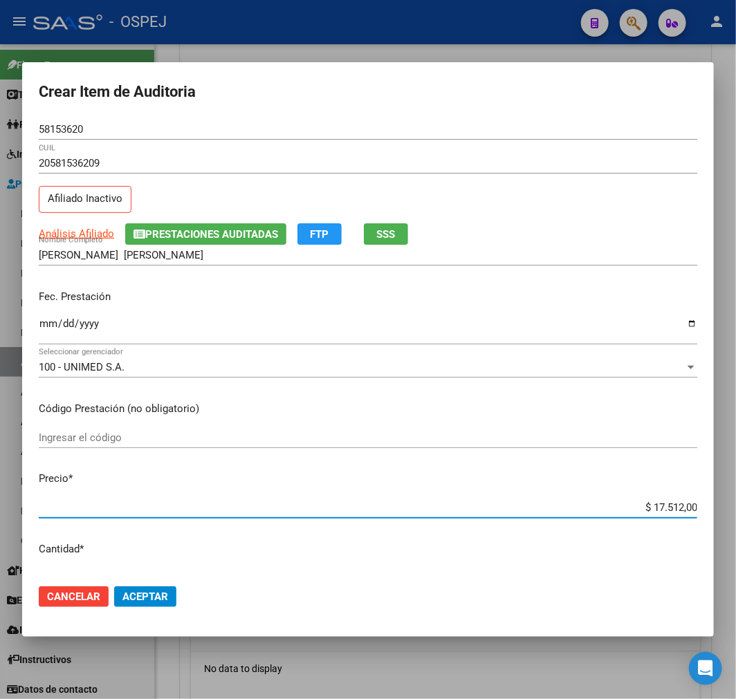
click at [672, 499] on div "$ 17.512,00 Ingresar el precio" at bounding box center [368, 507] width 659 height 21
click at [653, 508] on input "$ 17.512,00" at bounding box center [368, 507] width 659 height 12
type input "$ 0,03"
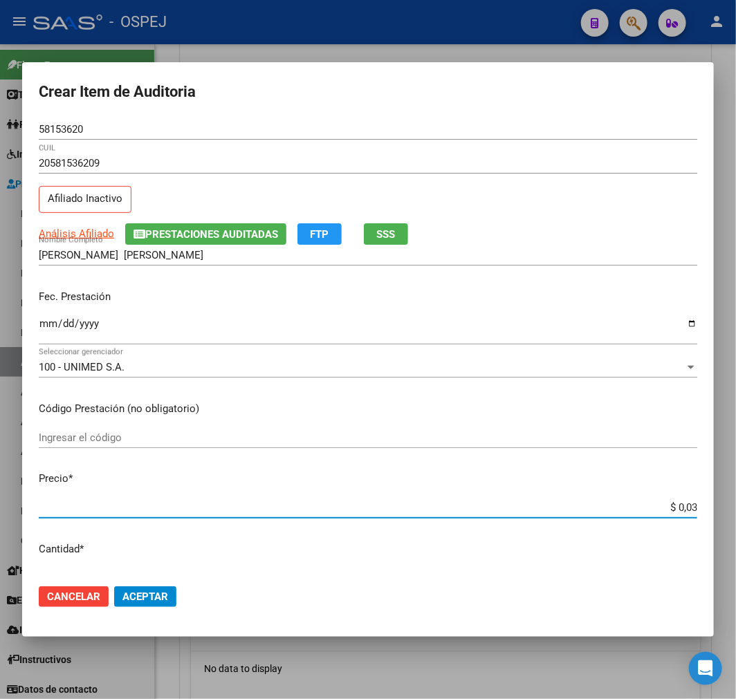
type input "$ 0,39"
type input "$ 3,99"
type input "$ 39,98"
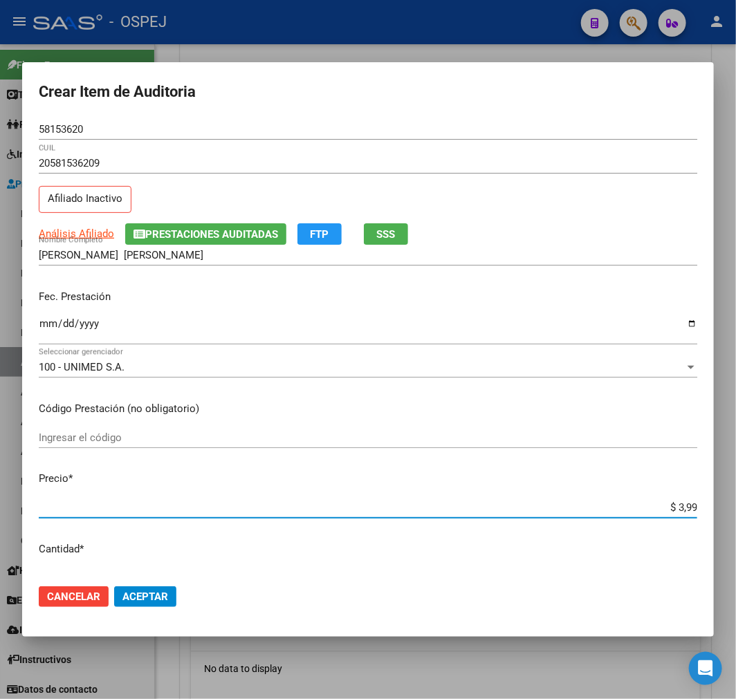
type input "$ 39,98"
type input "$ 399,80"
type input "$ 3.998,00"
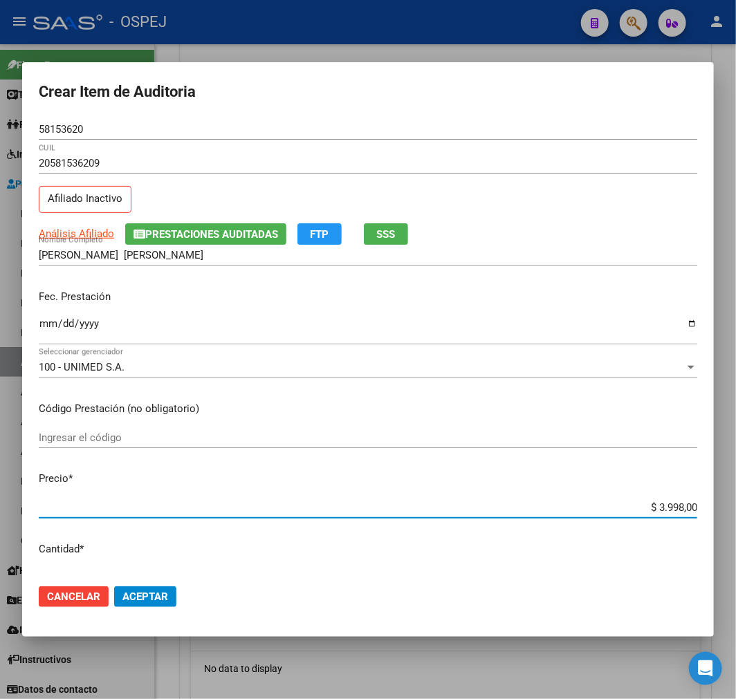
click at [150, 602] on span "Aceptar" at bounding box center [145, 597] width 46 height 12
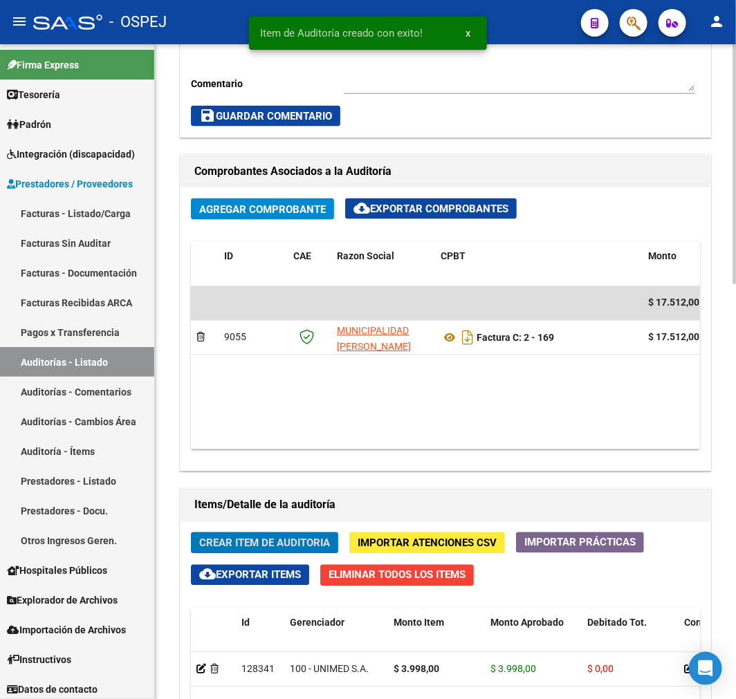
scroll to position [780, 0]
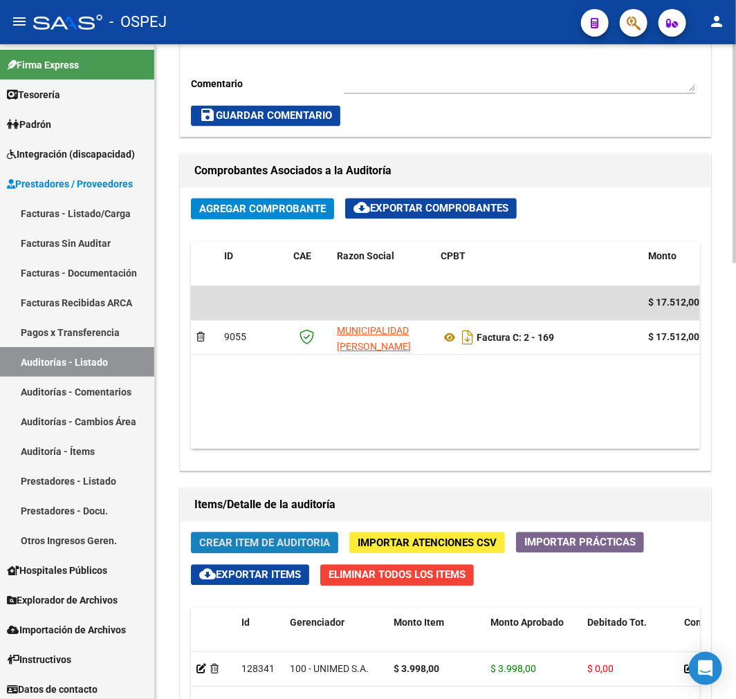
click at [278, 548] on span "Crear Item de Auditoria" at bounding box center [264, 543] width 131 height 12
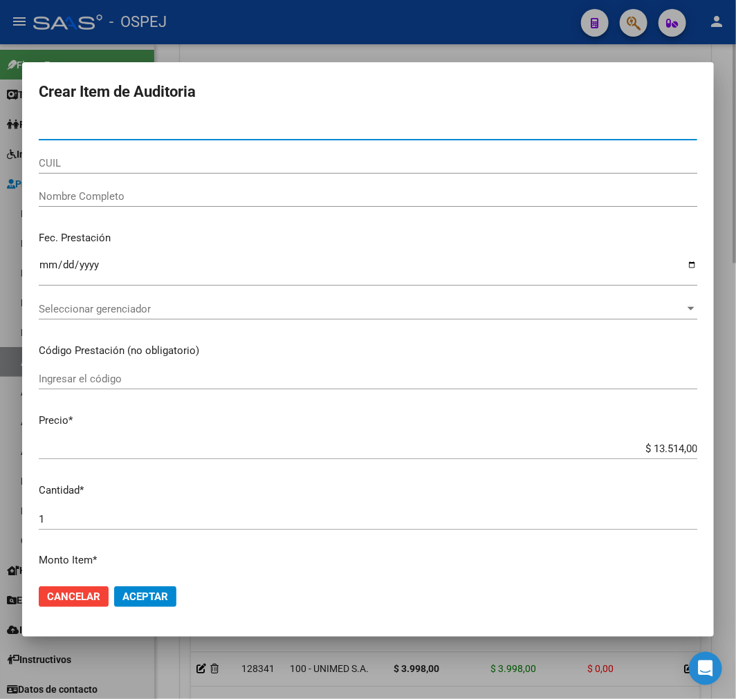
type input "59794764"
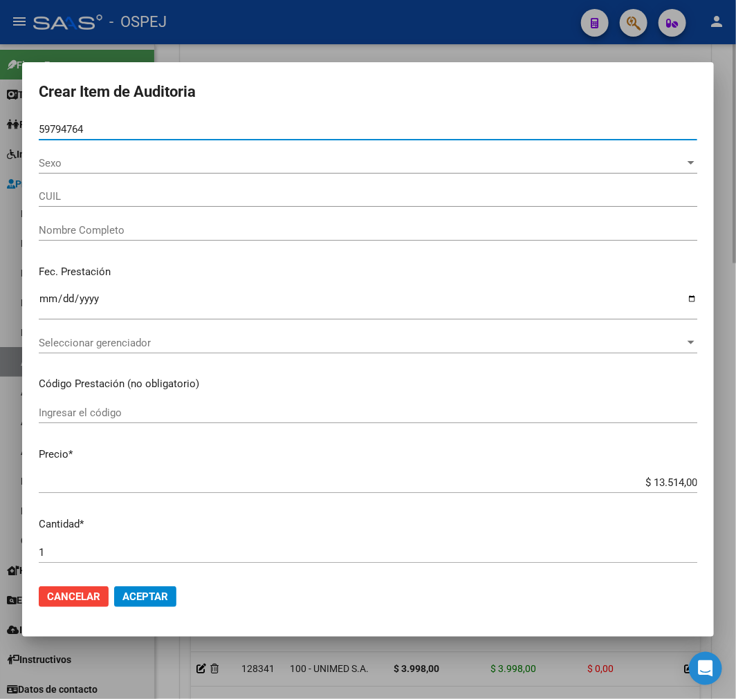
type input "20597947640"
type input "[PERSON_NAME][MEDICAL_DATA]"
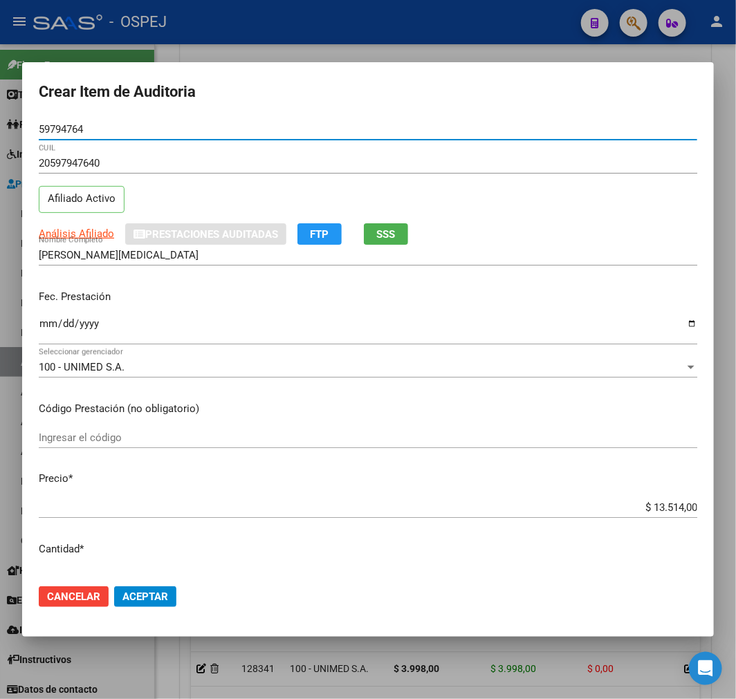
type input "59794764"
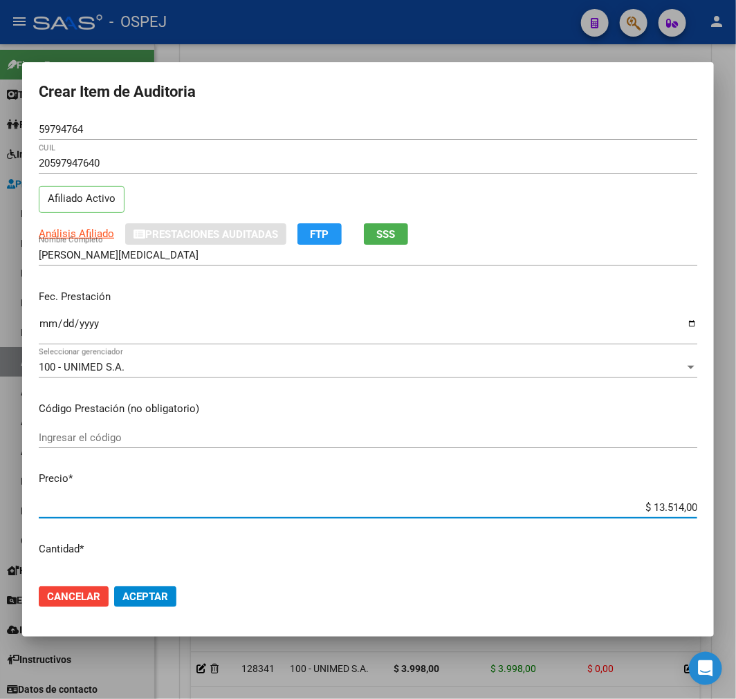
click at [664, 513] on input "$ 13.514,00" at bounding box center [368, 507] width 659 height 12
type input "$ 0,03"
type input "$ 0,39"
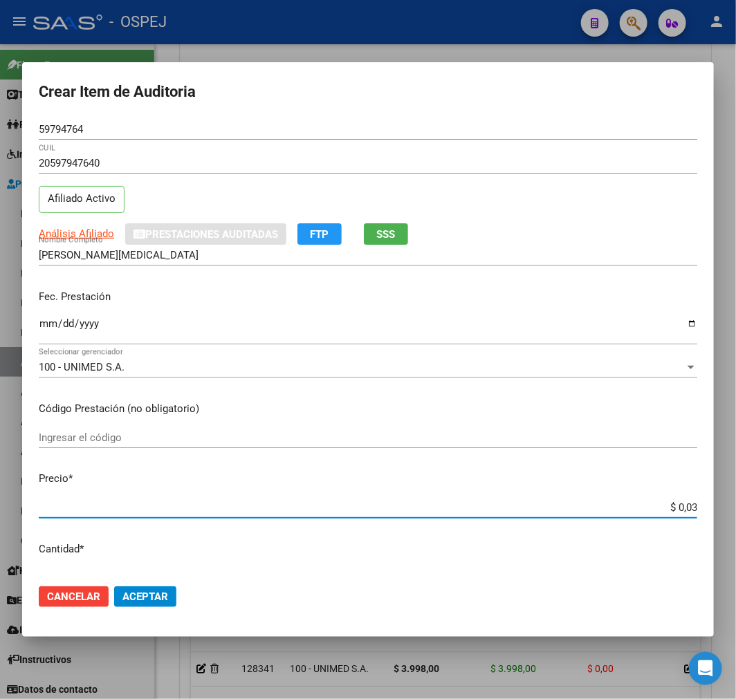
type input "$ 0,39"
type input "$ 3,99"
type input "$ 39,98"
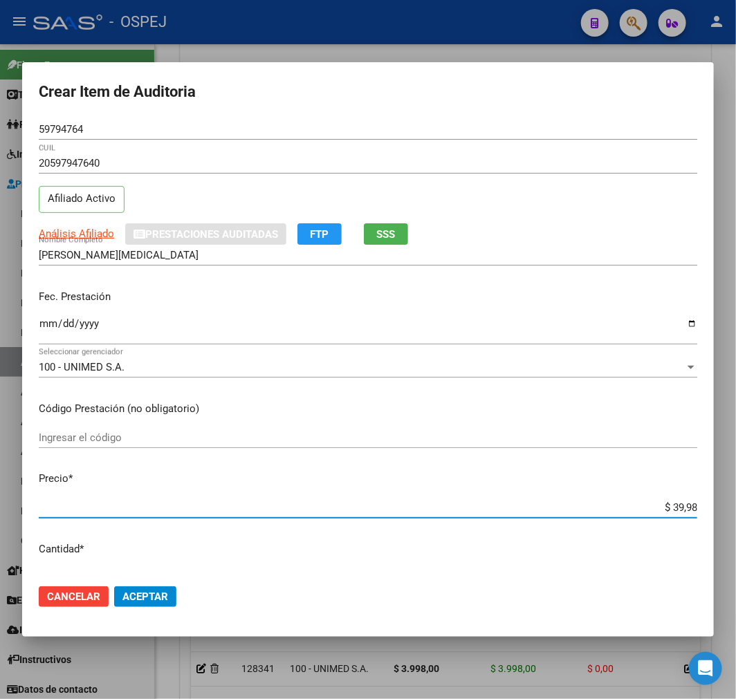
type input "$ 399,80"
type input "$ 3.998,00"
click at [138, 582] on mat-dialog-actions "Cancelar Aceptar" at bounding box center [368, 596] width 659 height 47
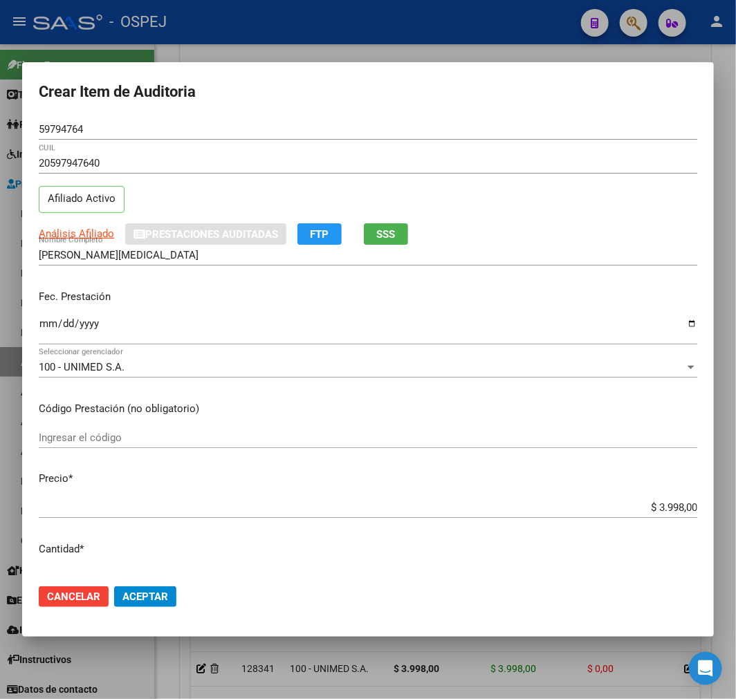
click at [138, 591] on span "Aceptar" at bounding box center [145, 597] width 46 height 12
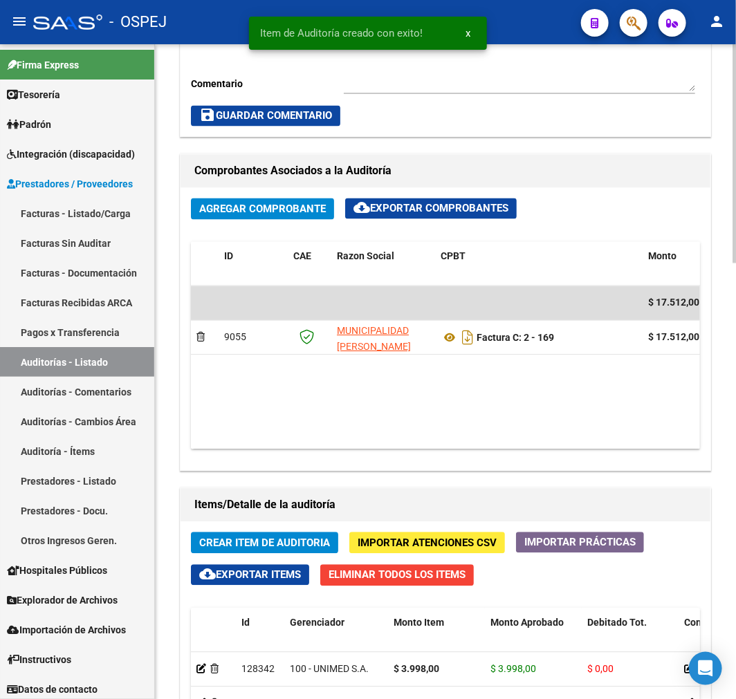
click at [232, 553] on button "Crear Item de Auditoria" at bounding box center [264, 543] width 147 height 21
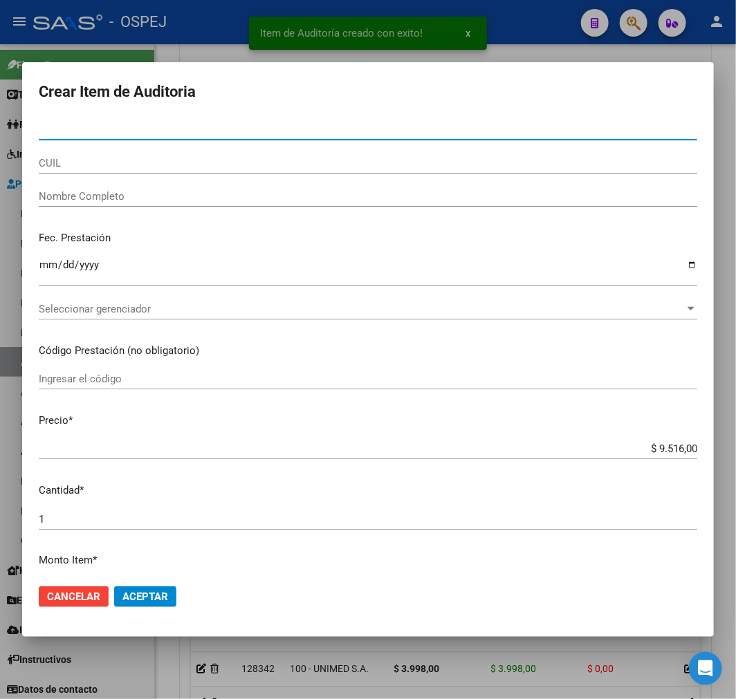
paste input "43927626"
type input "43927626"
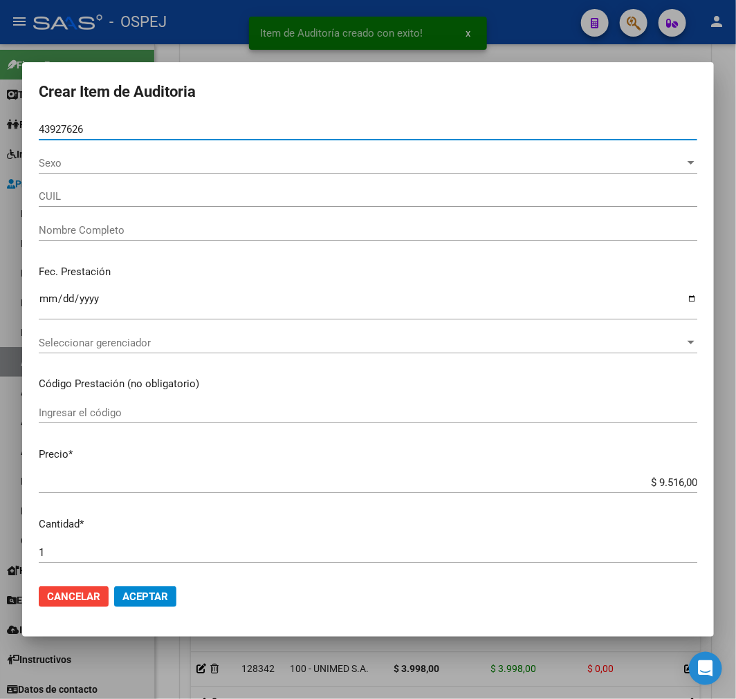
type input "27439276261"
type input "[PERSON_NAME]"
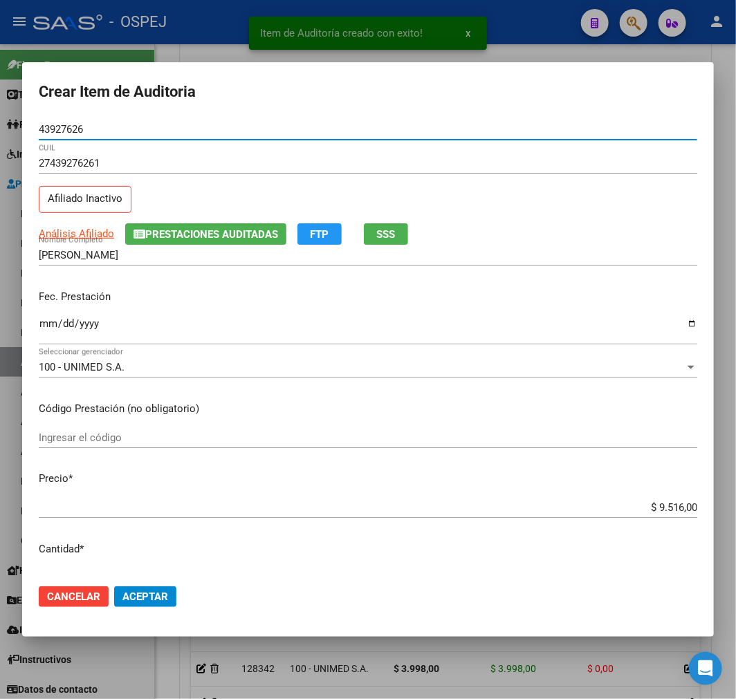
type input "43927626"
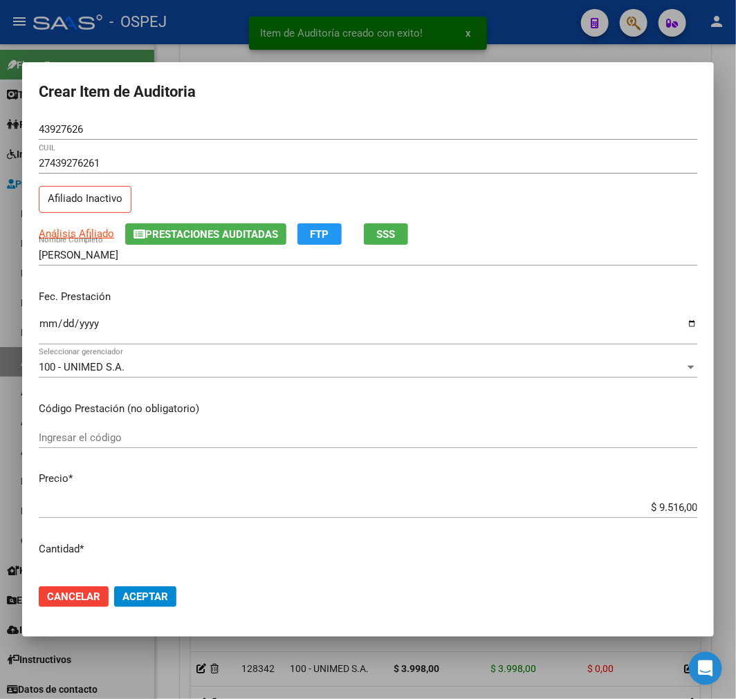
click at [679, 517] on div "$ 9.516,00 Ingresar el precio" at bounding box center [368, 507] width 659 height 21
click at [681, 503] on input "$ 9.516,00" at bounding box center [368, 507] width 659 height 12
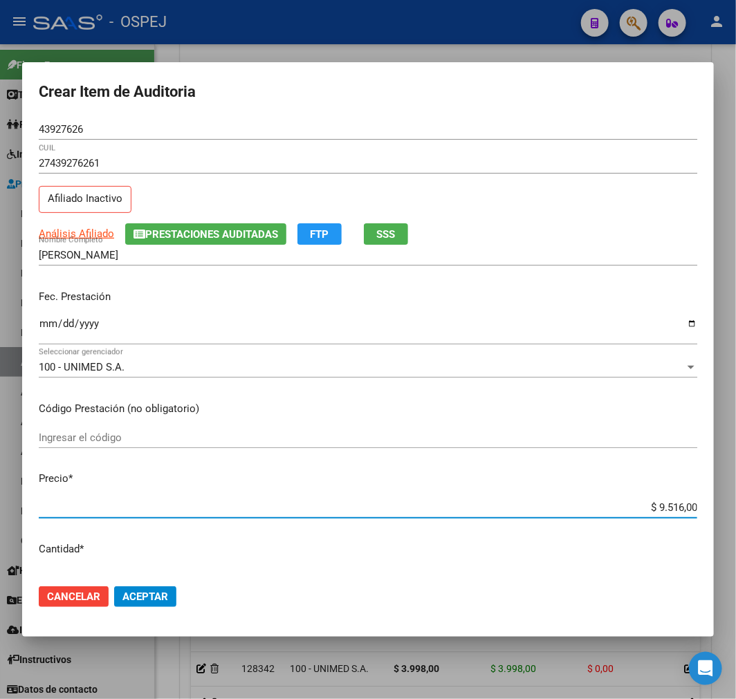
click at [681, 503] on input "$ 9.516,00" at bounding box center [368, 507] width 659 height 12
type input "$ 0,03"
type input "$ 0,39"
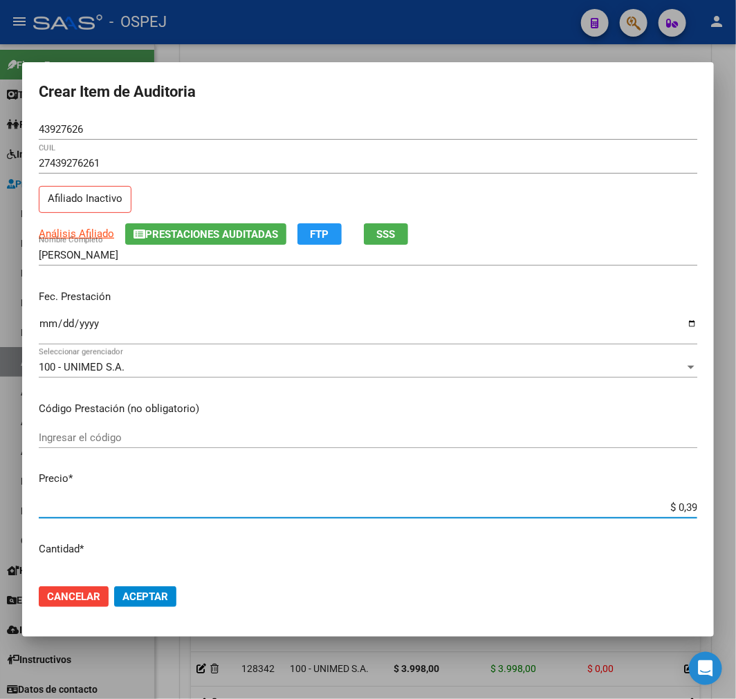
type input "$ 3,99"
type input "$ 39,98"
type input "$ 399,80"
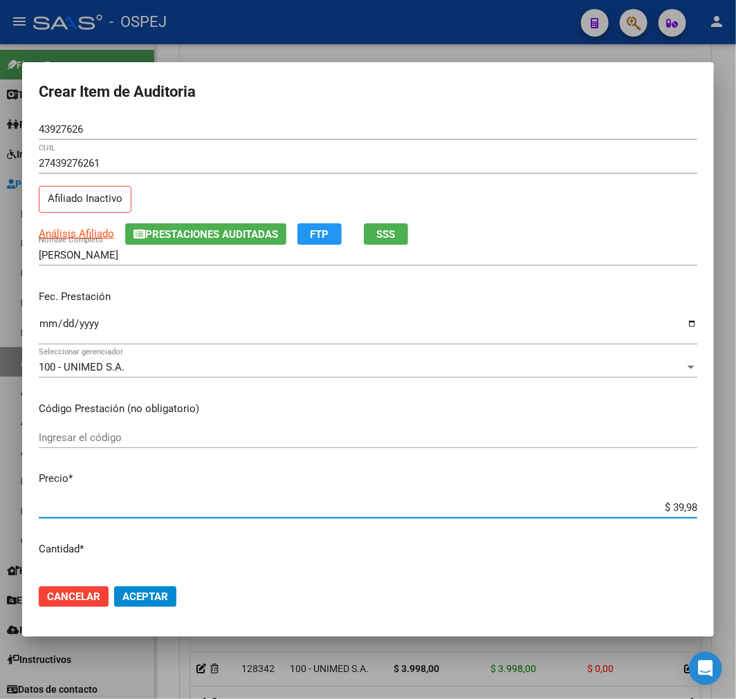
type input "$ 399,80"
type input "$ 3.998,00"
click at [157, 596] on span "Aceptar" at bounding box center [145, 597] width 46 height 12
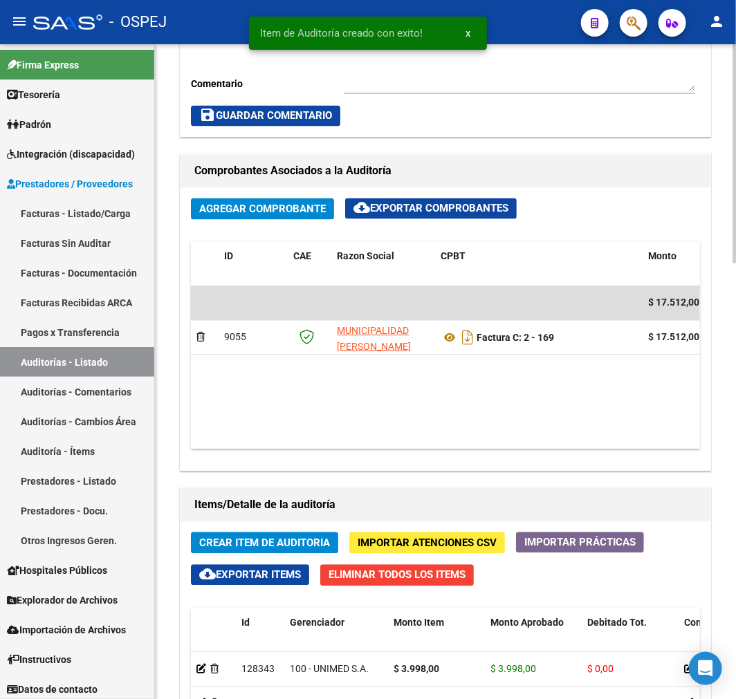
click at [255, 535] on button "Crear Item de Auditoria" at bounding box center [264, 543] width 147 height 21
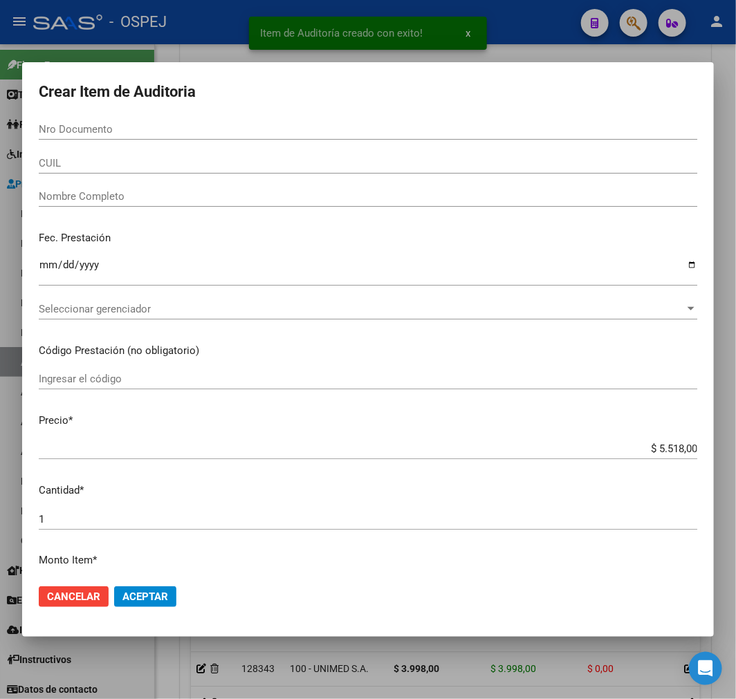
paste input "32892798"
type input "32892798"
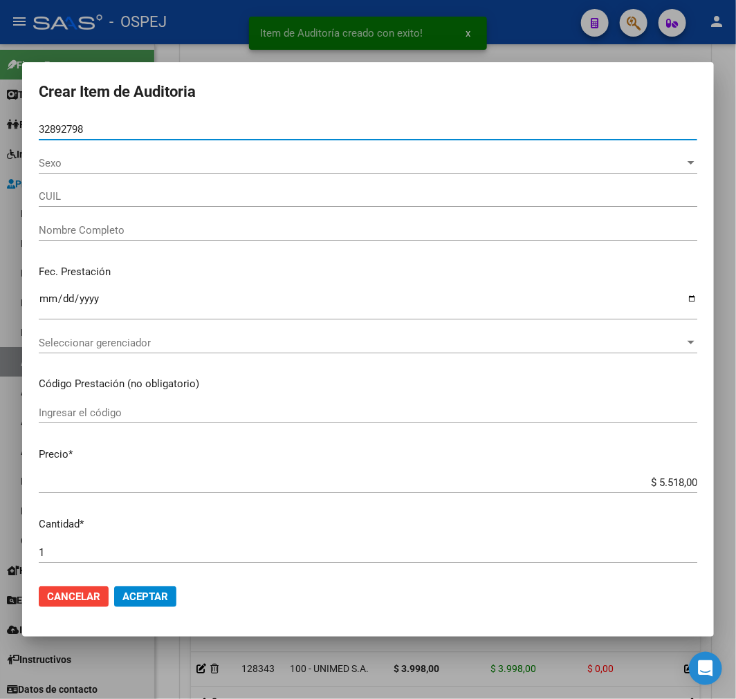
type input "20328927986"
type input "GENTA CLEVER FERNANDO"
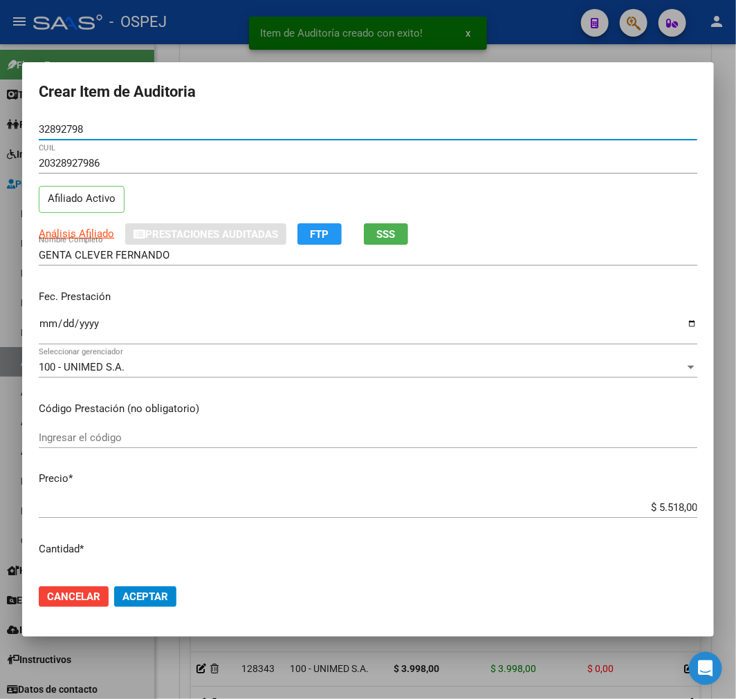
type input "32892798"
click at [652, 500] on div "$ 5.518,00 Ingresar el precio" at bounding box center [368, 507] width 659 height 21
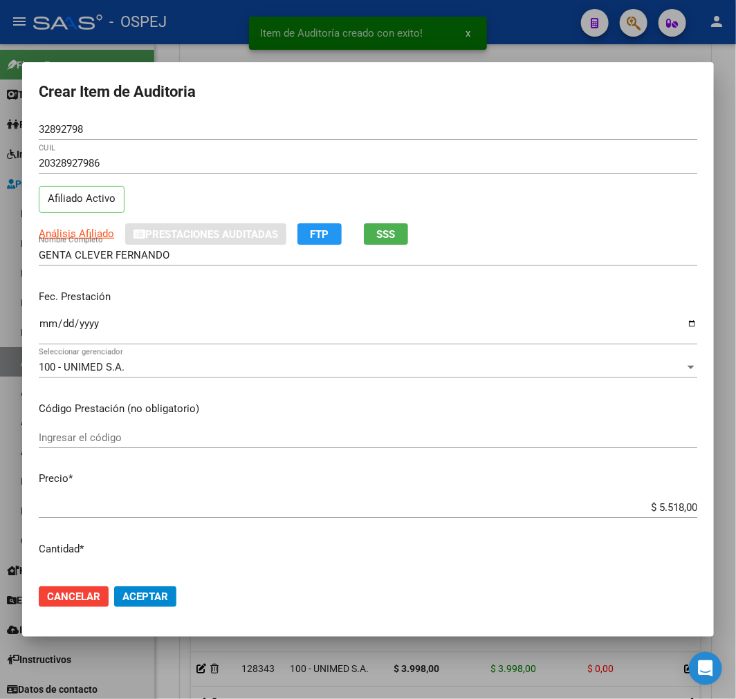
click at [655, 517] on div "$ 5.518,00 Ingresar el precio" at bounding box center [368, 507] width 659 height 21
click at [665, 508] on input "$ 5.518,00" at bounding box center [368, 507] width 659 height 12
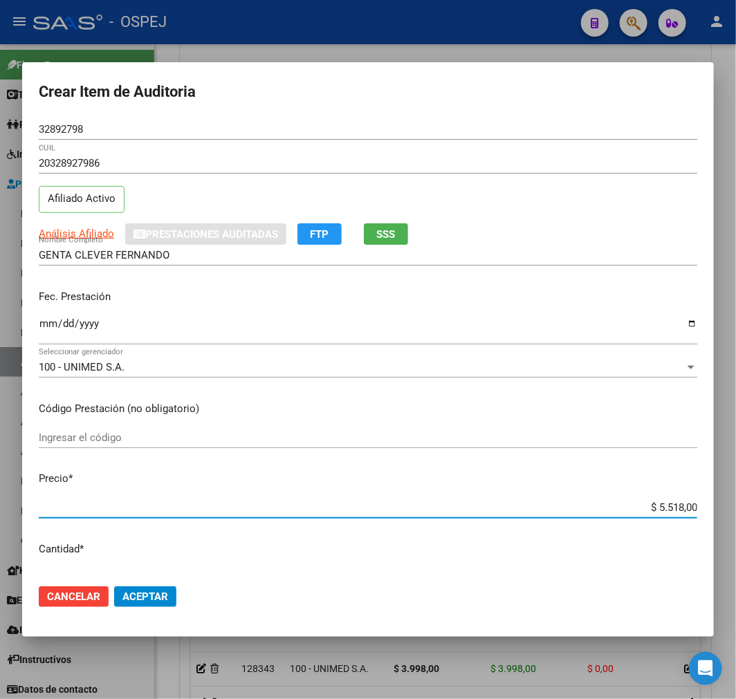
type input "$ 0,03"
type input "$ 0,39"
type input "$ 3,99"
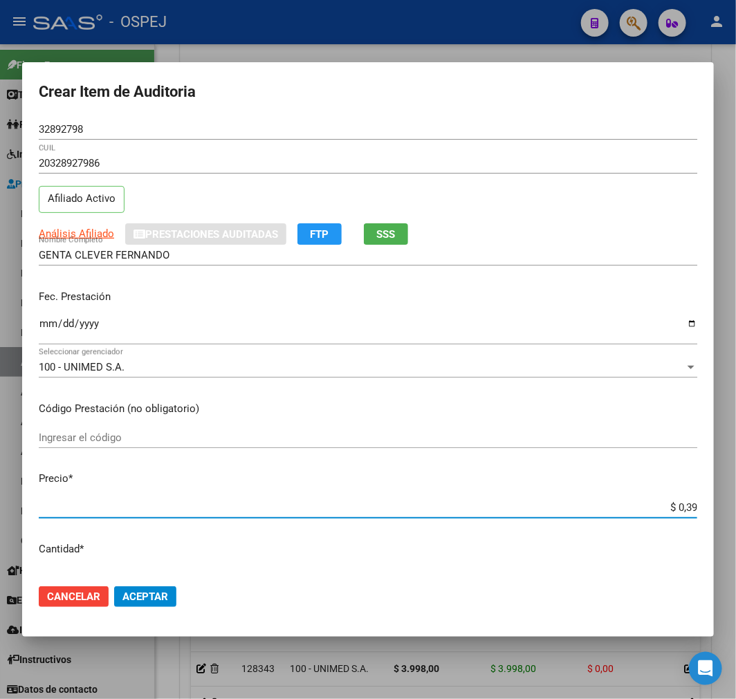
type input "$ 3,99"
type input "$ 39,98"
type input "$ 399,80"
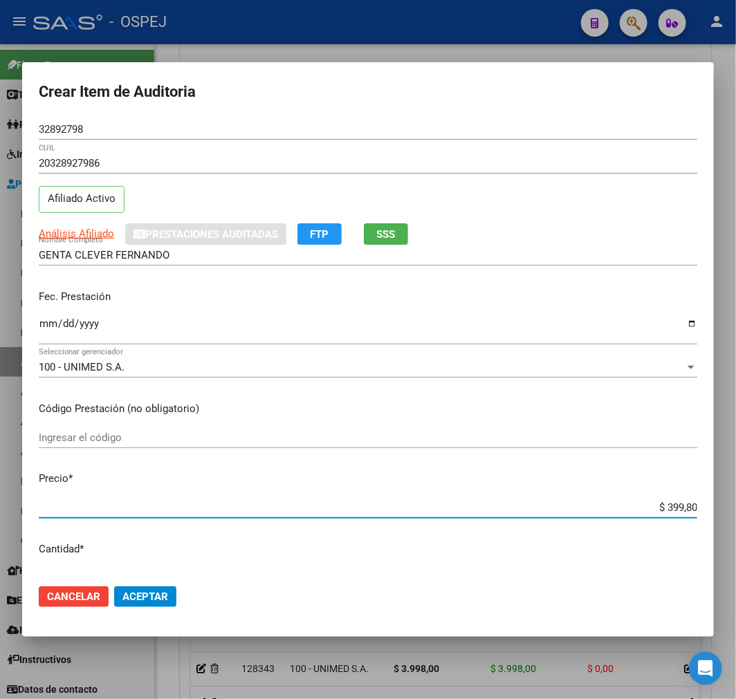
type input "$ 3.998,00"
click at [137, 603] on button "Aceptar" at bounding box center [145, 597] width 62 height 21
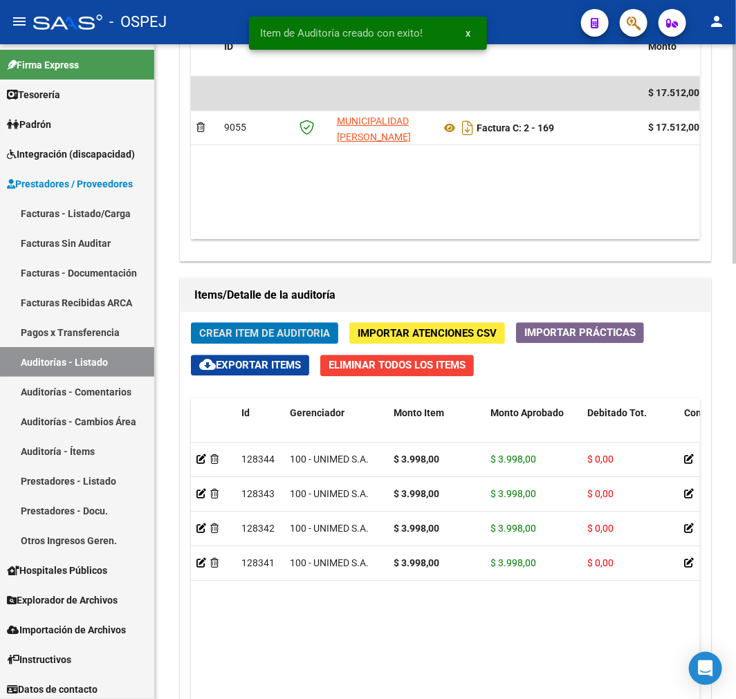
scroll to position [1088, 0]
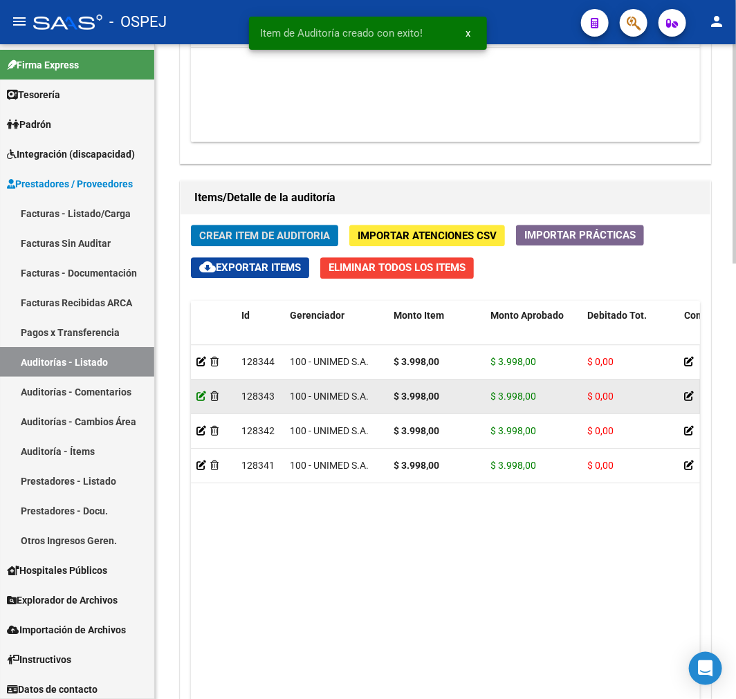
click at [199, 397] on icon at bounding box center [201, 397] width 10 height 10
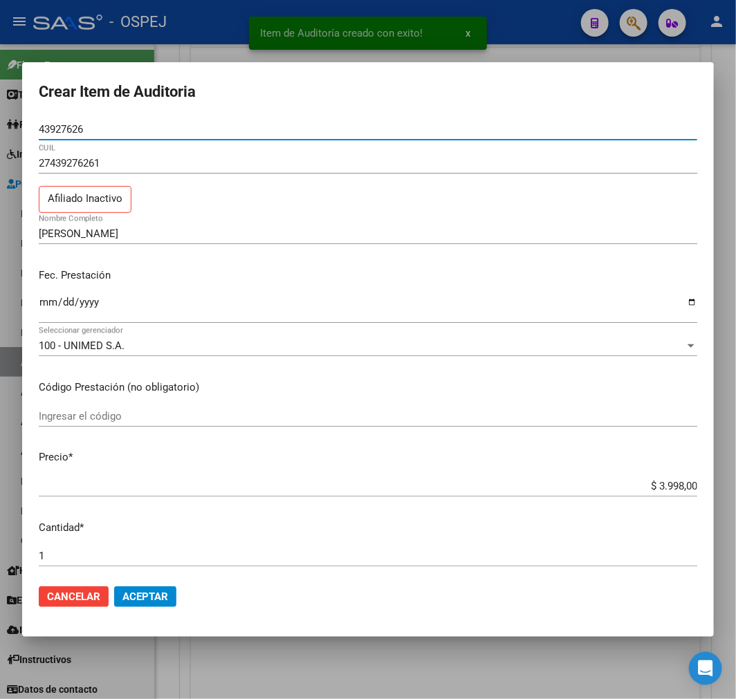
click at [674, 485] on input "$ 3.998,00" at bounding box center [368, 486] width 659 height 12
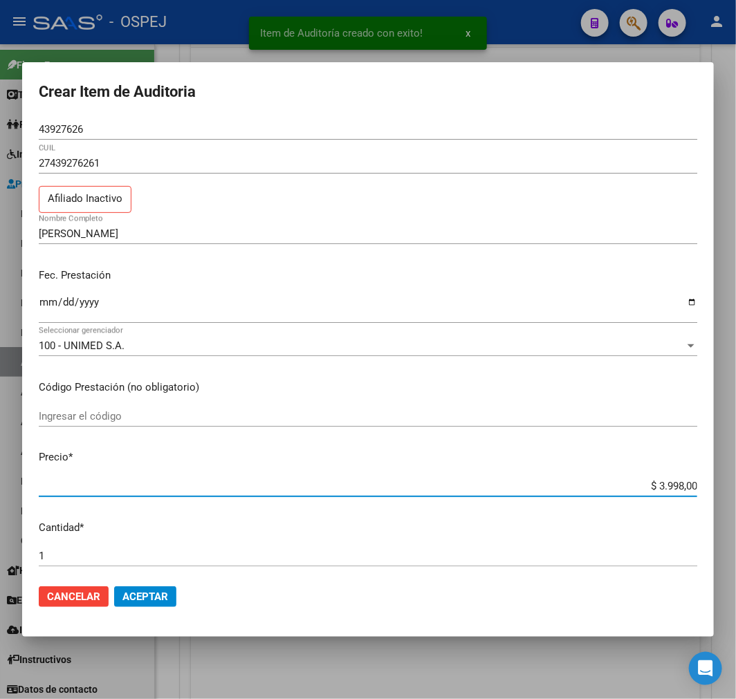
click at [674, 485] on input "$ 3.998,00" at bounding box center [368, 486] width 659 height 12
type input "$ 0,01"
type input "$ 0,15"
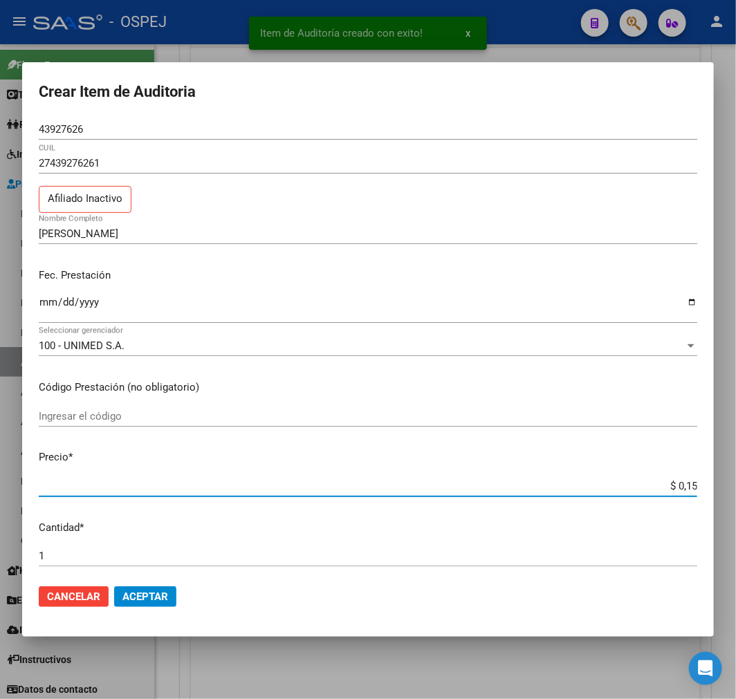
type input "$ 1,52"
type input "$ 15,20"
type input "$ 152,00"
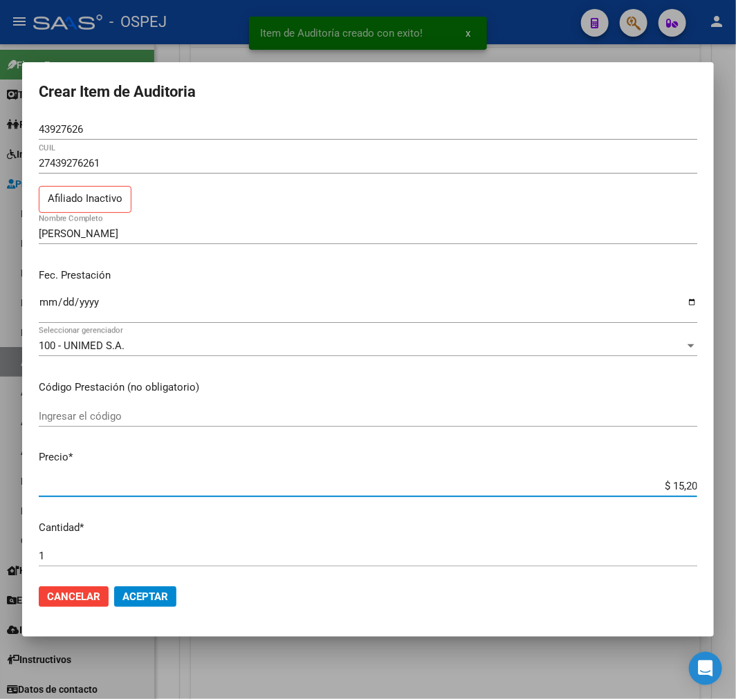
type input "$ 152,00"
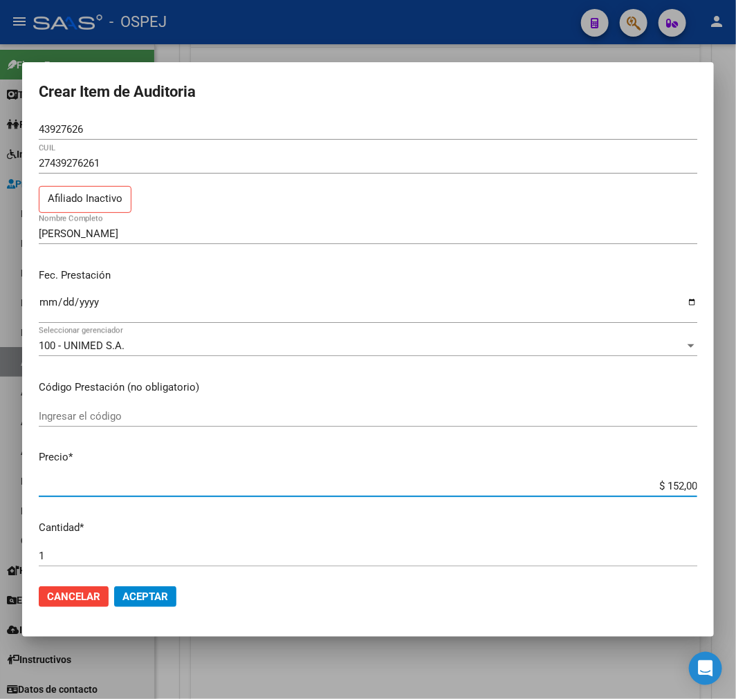
type input "$ 1.520,00"
click at [154, 609] on mat-dialog-actions "Cancelar Aceptar" at bounding box center [368, 596] width 659 height 47
click at [154, 595] on span "Aceptar" at bounding box center [145, 597] width 46 height 12
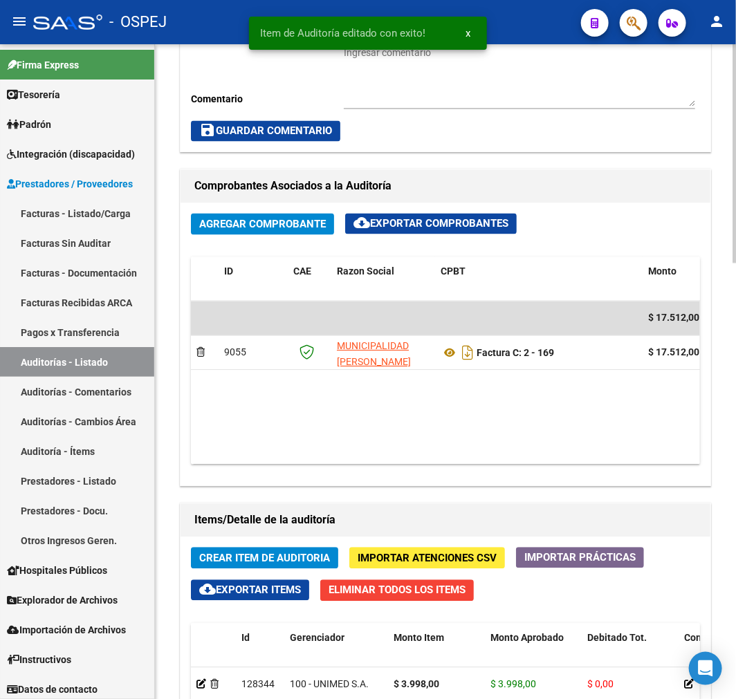
scroll to position [845, 0]
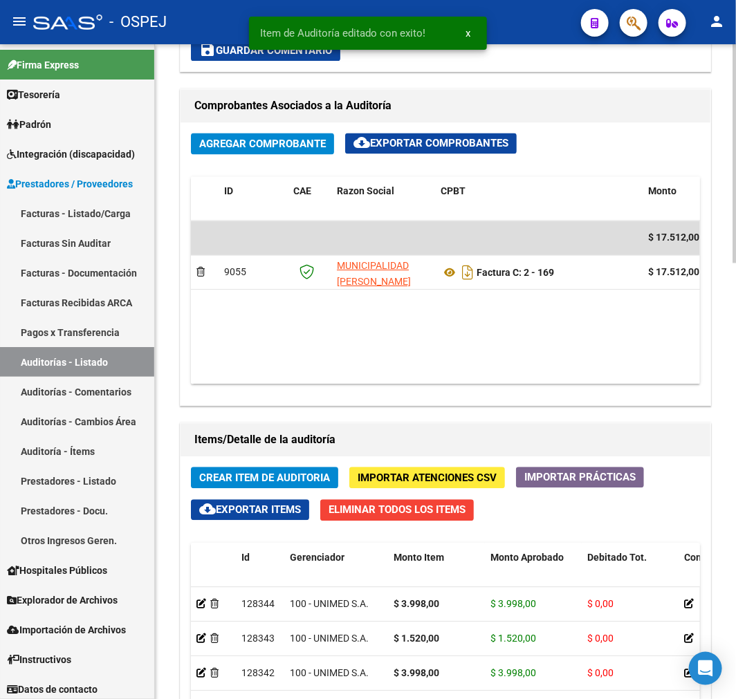
click at [252, 482] on span "Crear Item de Auditoria" at bounding box center [264, 478] width 131 height 12
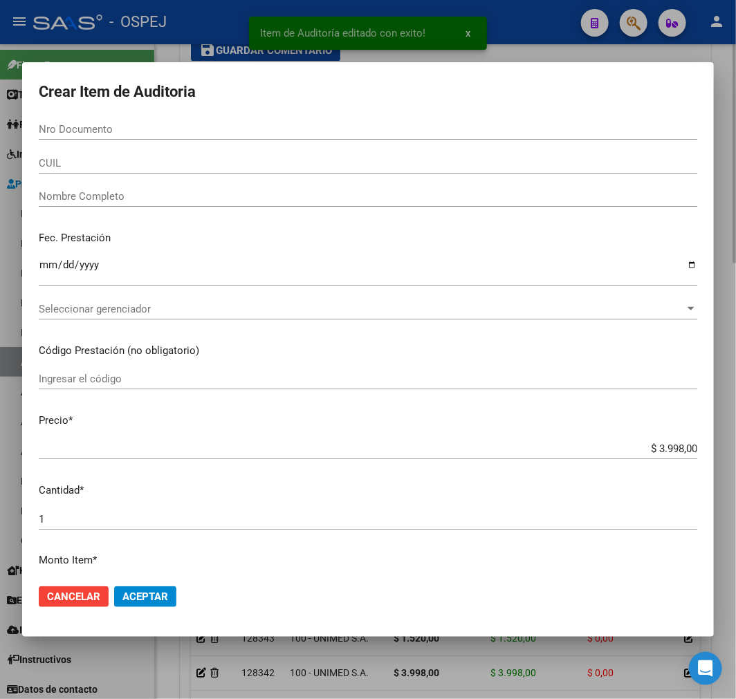
paste input "59794764"
type input "59794764"
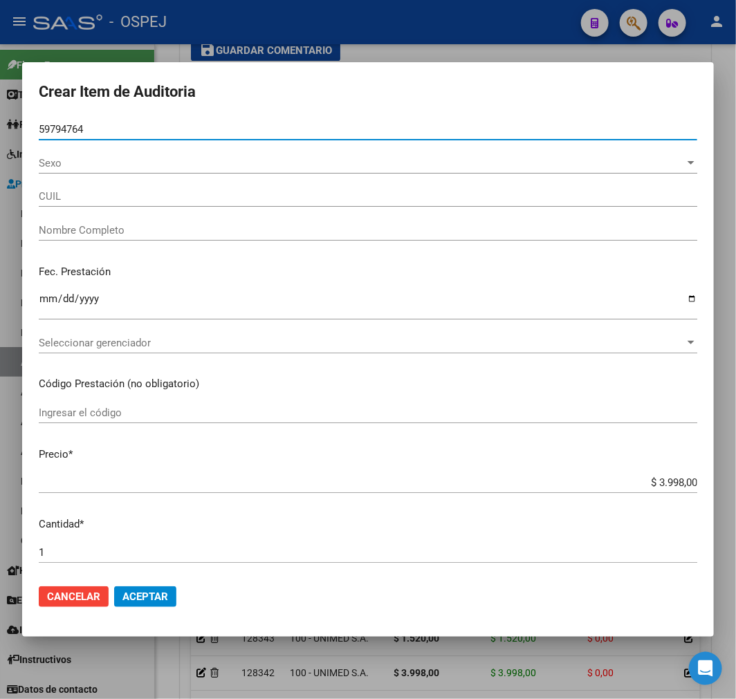
type input "20597947640"
type input "[PERSON_NAME][MEDICAL_DATA]"
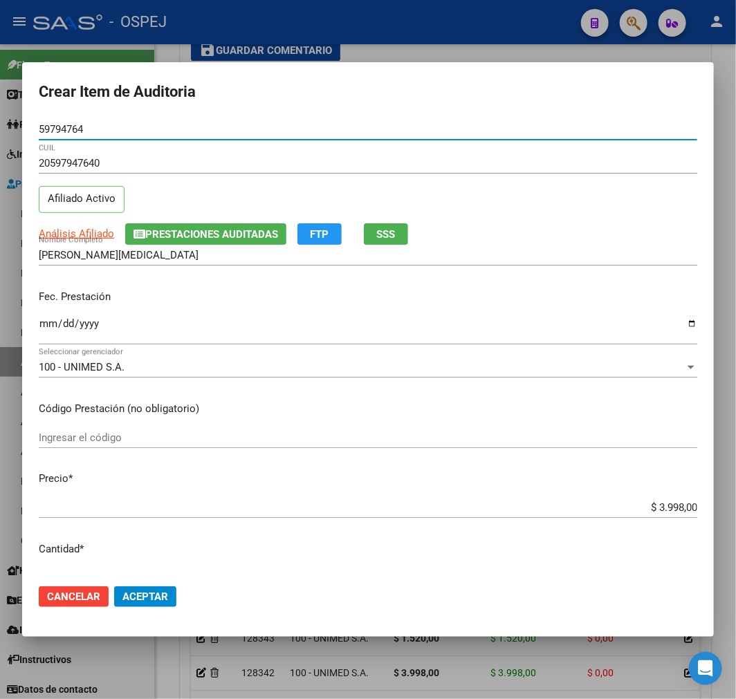
type input "59794764"
click at [156, 606] on button "Aceptar" at bounding box center [145, 597] width 62 height 21
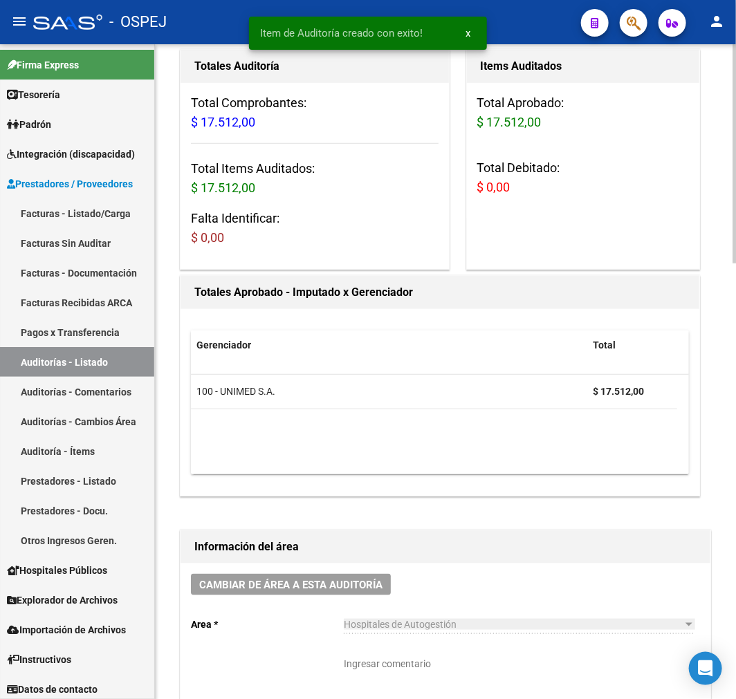
scroll to position [0, 0]
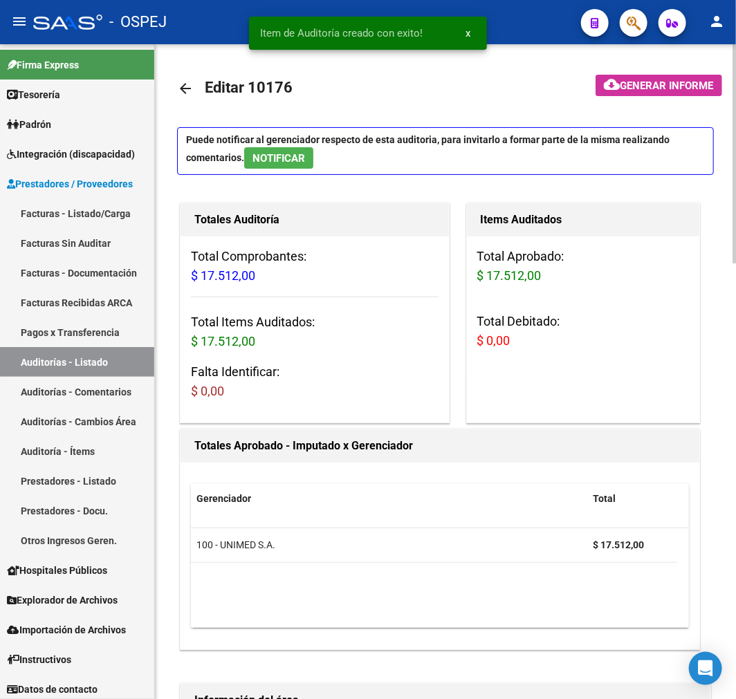
click at [185, 86] on mat-icon "arrow_back" at bounding box center [185, 88] width 17 height 17
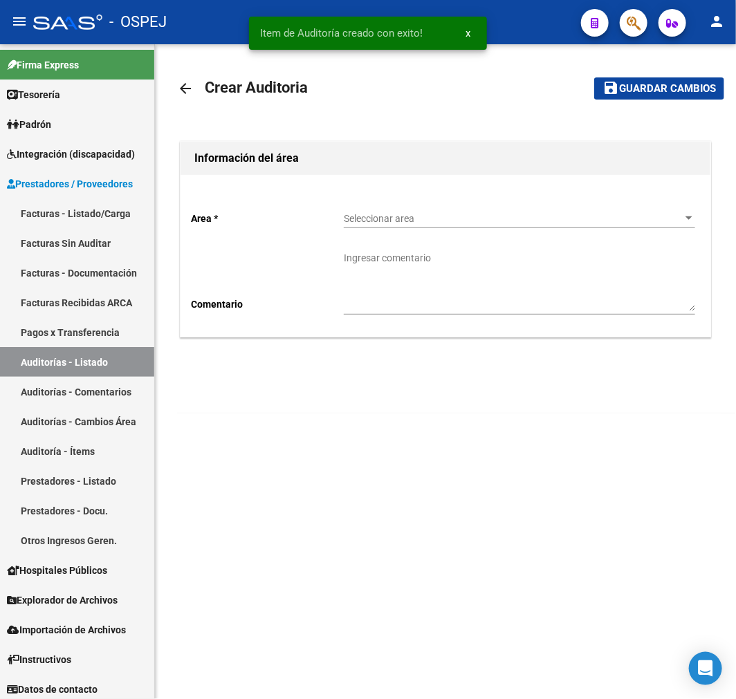
click at [403, 218] on span "Seleccionar area" at bounding box center [513, 219] width 339 height 12
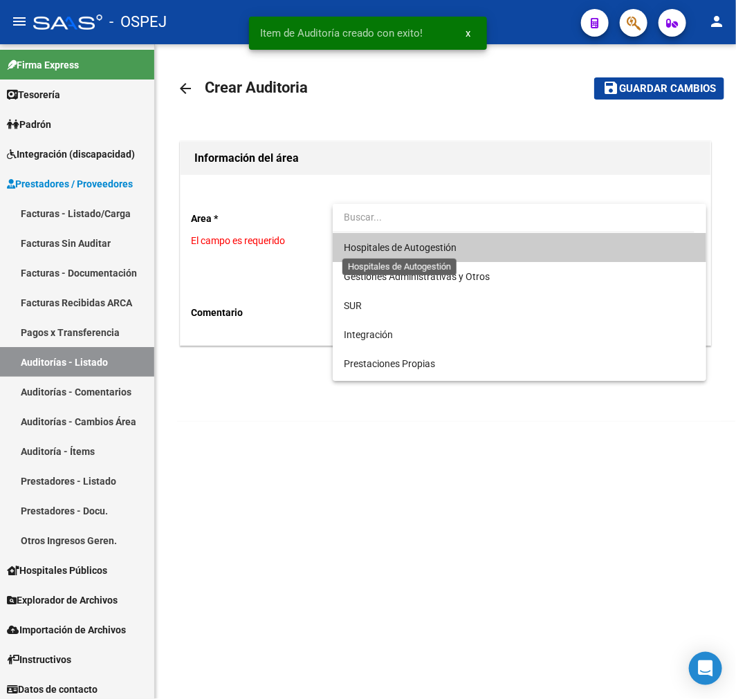
click at [391, 251] on span "Hospitales de Autogestión" at bounding box center [400, 247] width 113 height 11
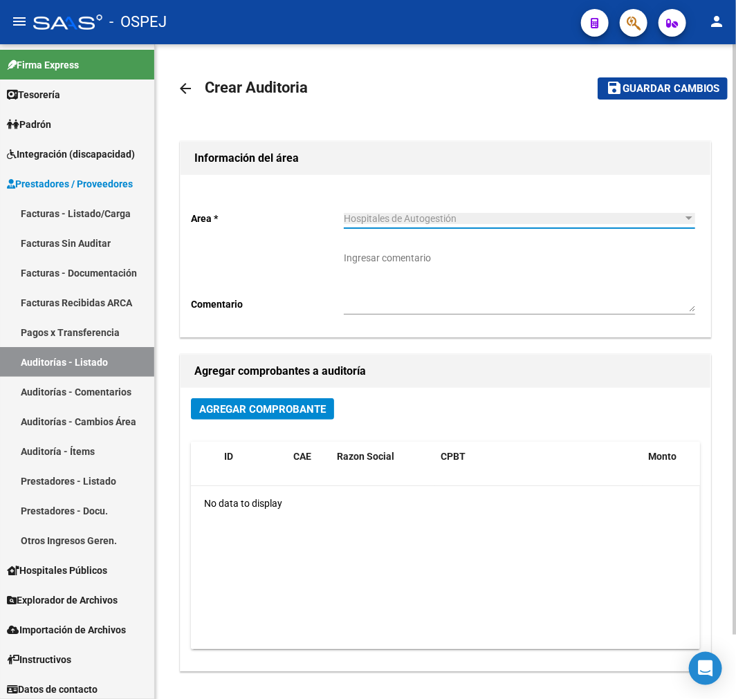
click at [264, 393] on div "Agregar Comprobante ID CAE Razon Social CPBT Monto Fecha Cpbt Fecha Recibido Do…" at bounding box center [446, 529] width 530 height 283
click at [258, 411] on span "Agregar Comprobante" at bounding box center [262, 409] width 127 height 12
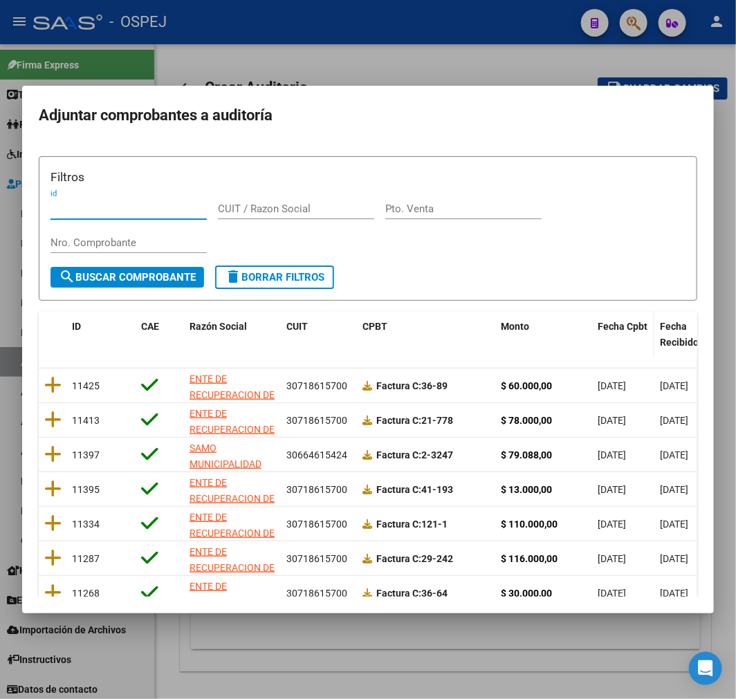
click at [632, 328] on span "Fecha Cpbt" at bounding box center [623, 326] width 50 height 11
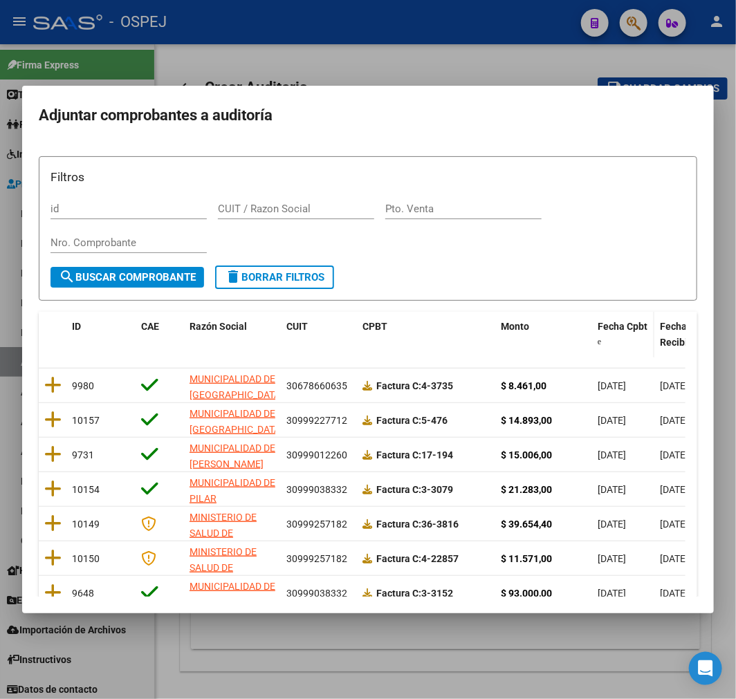
click at [632, 328] on span "Fecha Cpbt" at bounding box center [623, 326] width 50 height 11
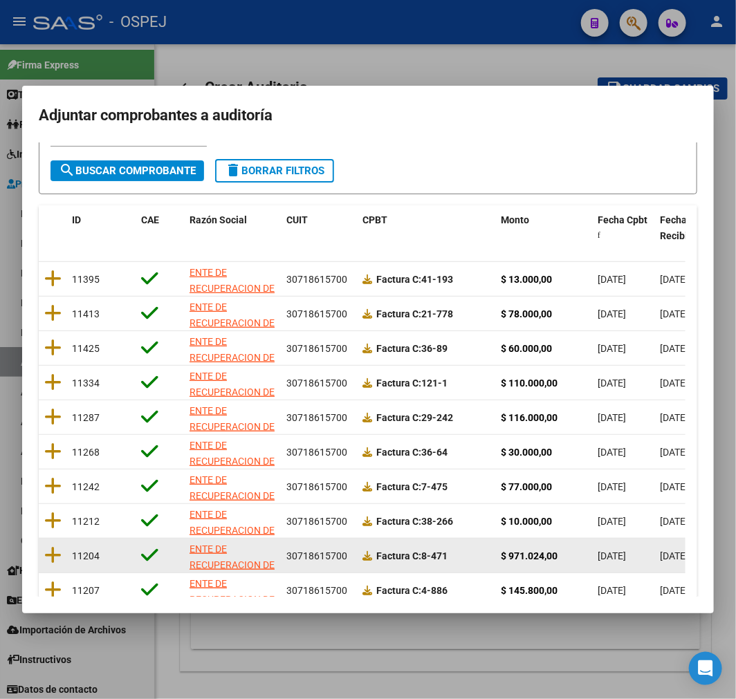
scroll to position [178, 0]
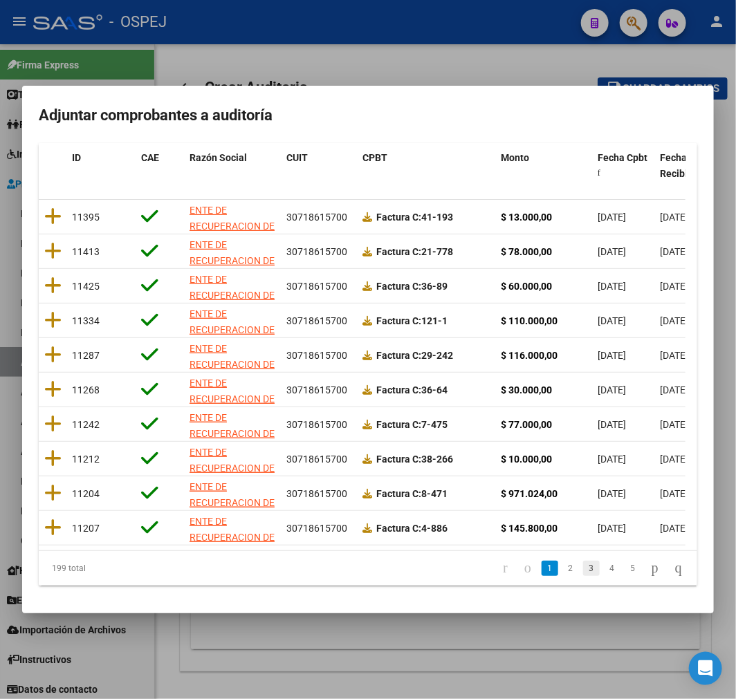
click at [583, 565] on link "3" at bounding box center [591, 568] width 17 height 15
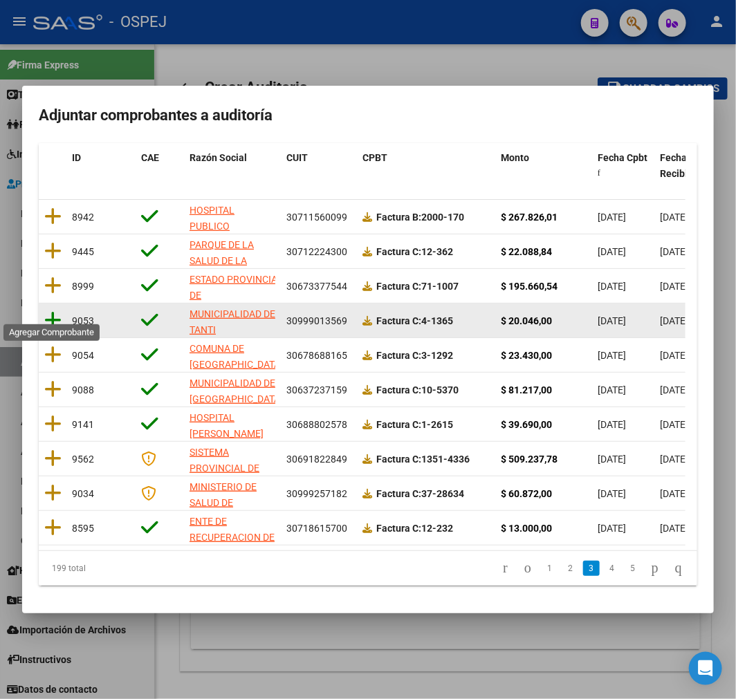
click at [52, 311] on icon at bounding box center [52, 320] width 17 height 19
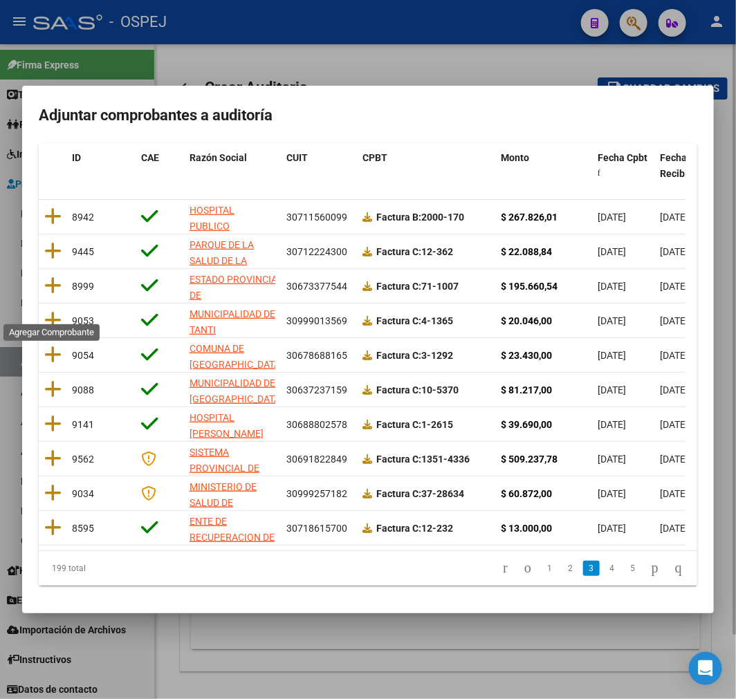
scroll to position [0, 0]
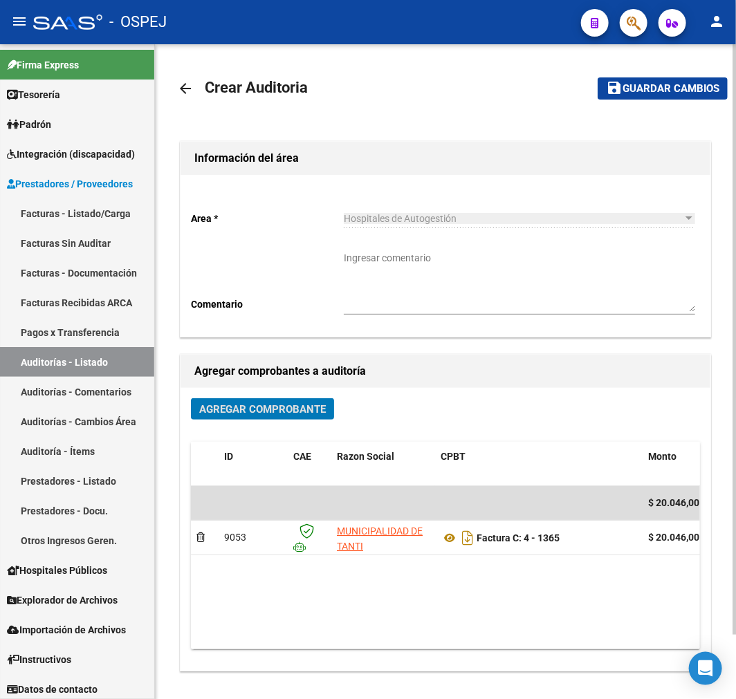
click at [706, 80] on button "save Guardar cambios" at bounding box center [663, 87] width 130 height 21
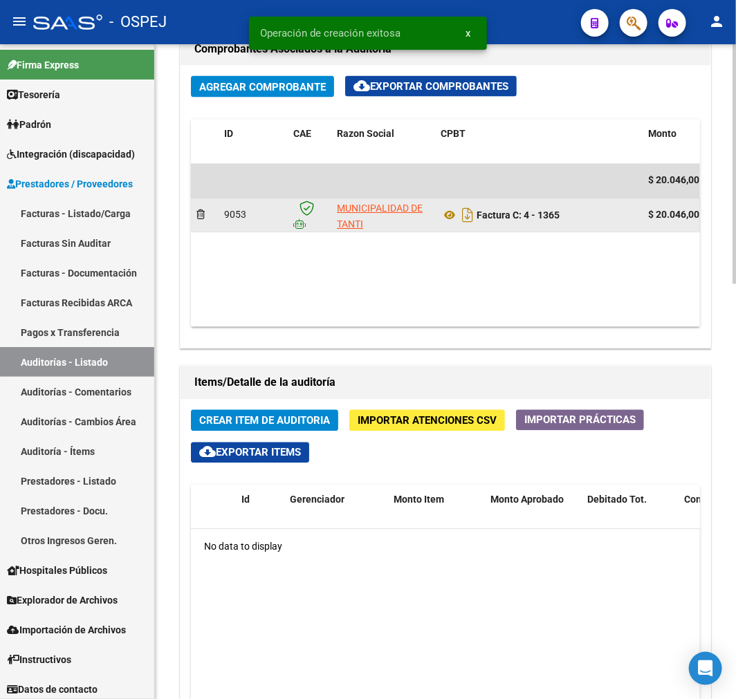
scroll to position [768, 0]
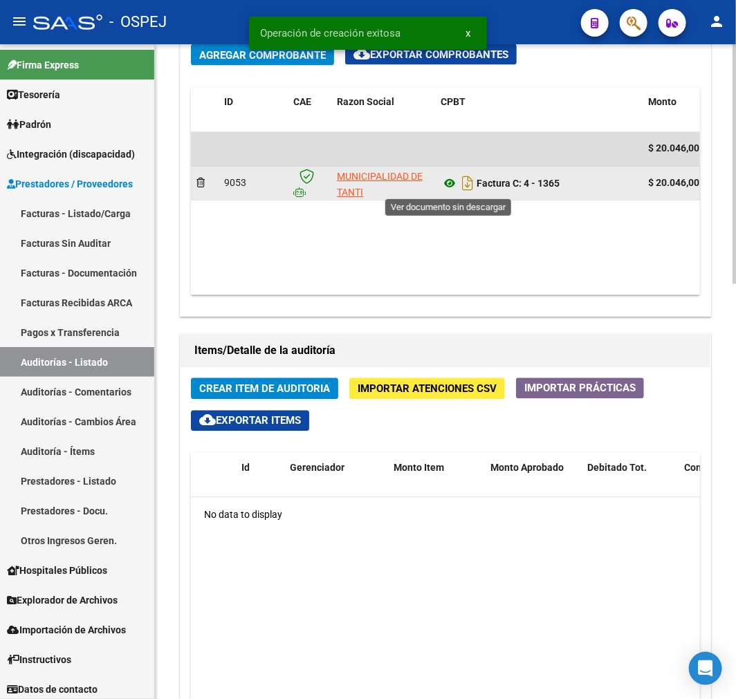
click at [452, 183] on icon at bounding box center [450, 184] width 18 height 17
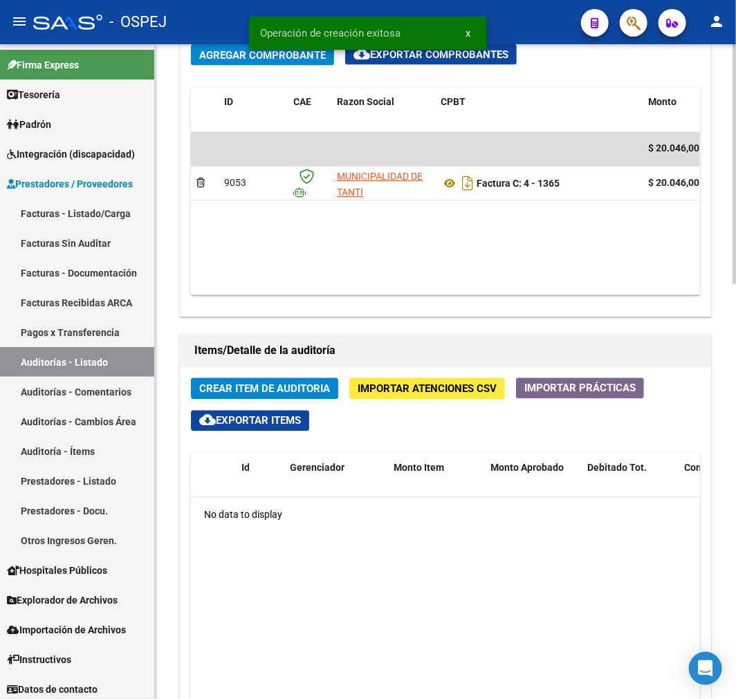
click at [319, 393] on span "Crear Item de Auditoria" at bounding box center [264, 389] width 131 height 12
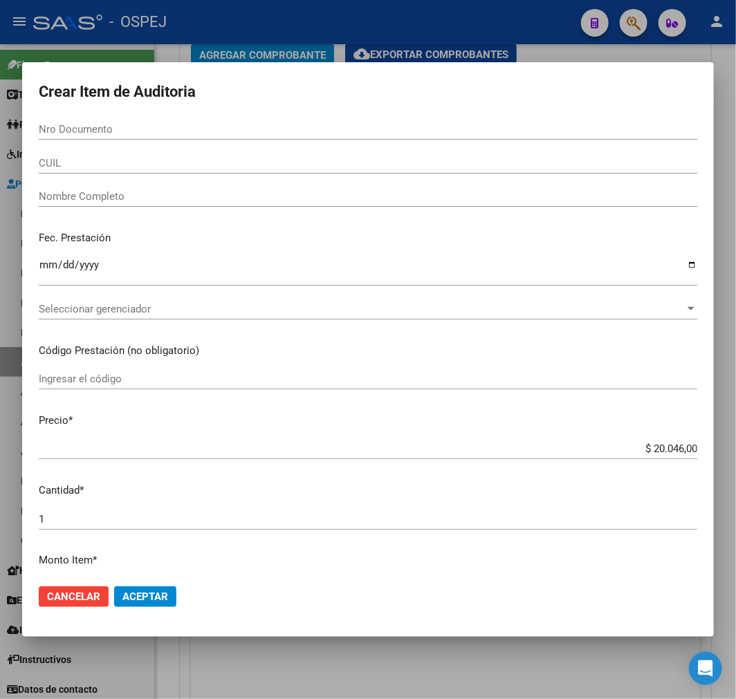
click at [272, 127] on input "Nro Documento" at bounding box center [368, 129] width 659 height 12
paste input "31713033"
type input "31713033"
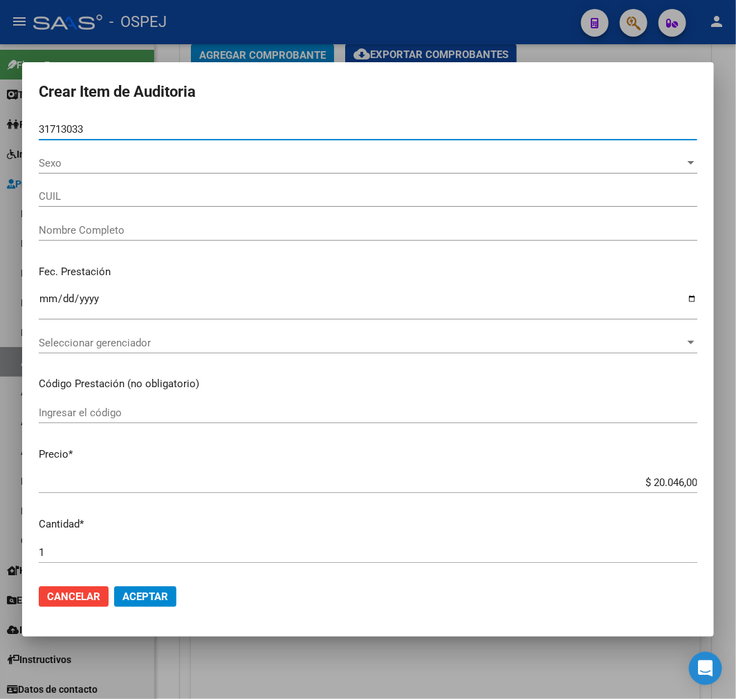
type input "20317130334"
type input "[PERSON_NAME]"
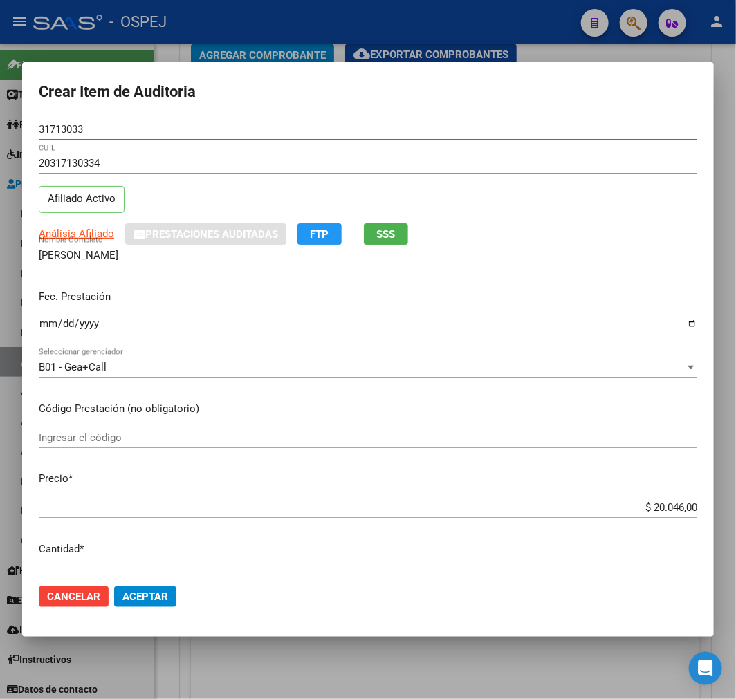
type input "31713033"
click at [674, 515] on div "$ 20.046,00 Ingresar el precio" at bounding box center [368, 507] width 659 height 21
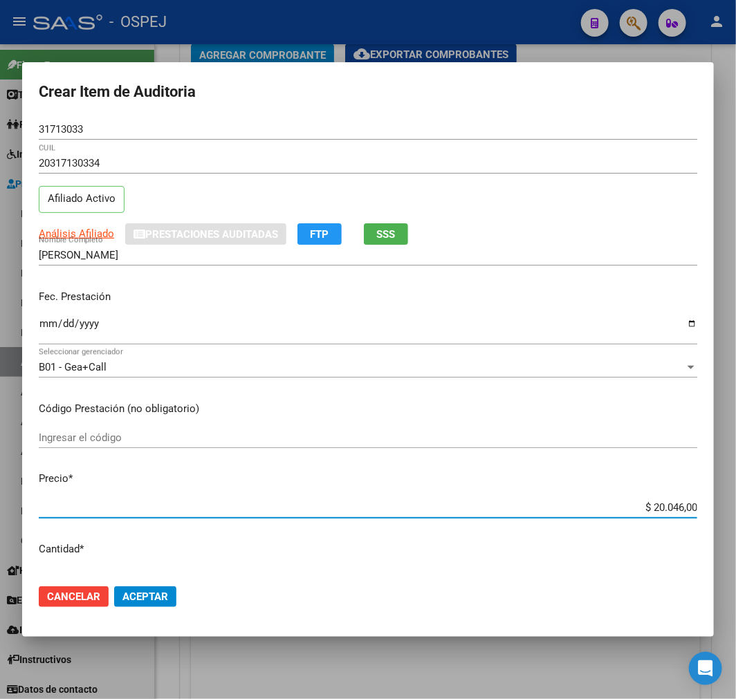
click at [674, 515] on div "$ 20.046,00 Ingresar el precio" at bounding box center [368, 507] width 659 height 21
click at [674, 500] on div "$ 20.046,00 Ingresar el precio" at bounding box center [368, 507] width 659 height 21
click at [674, 503] on input "$ 20.046,00" at bounding box center [368, 507] width 659 height 12
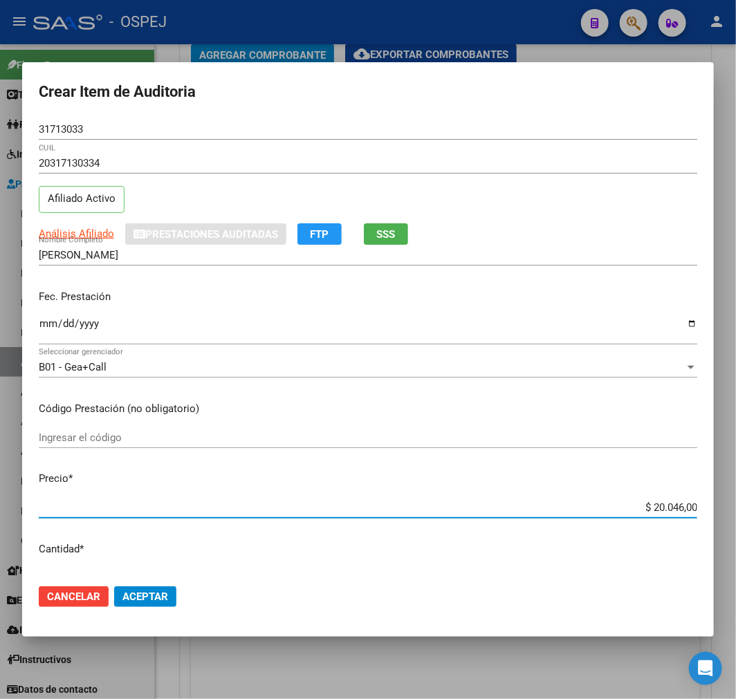
type input "$ 0,03"
type input "$ 0,39"
type input "$ 3,99"
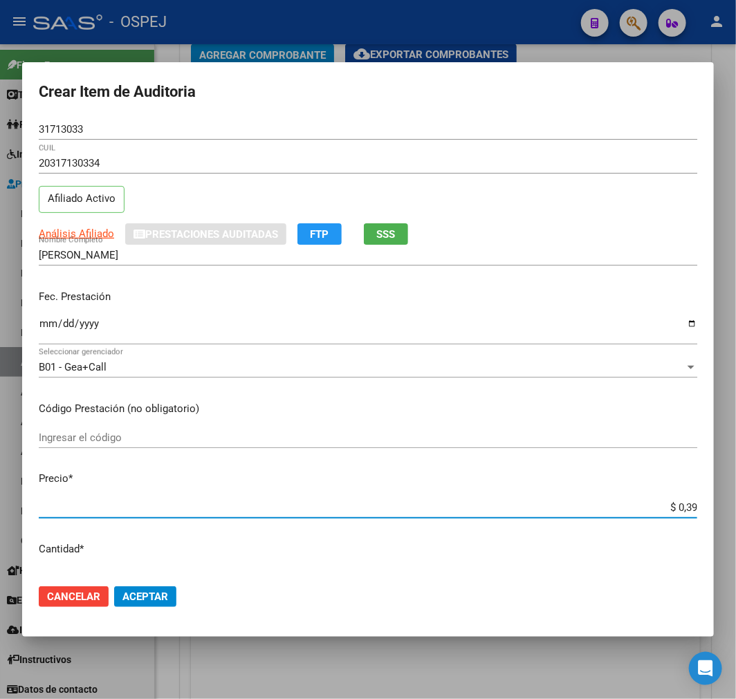
type input "$ 3,99"
type input "$ 39,98"
type input "$ 399,80"
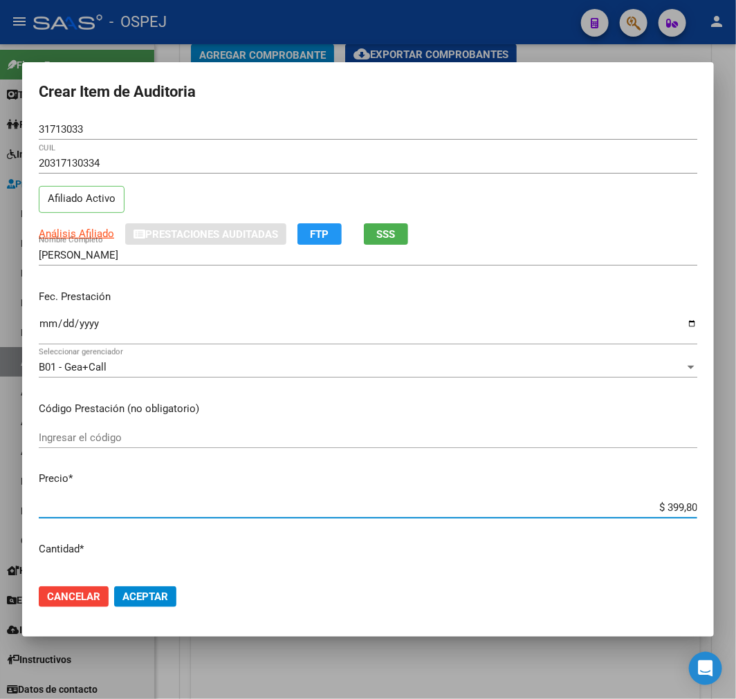
type input "$ 3.998,00"
click at [176, 599] on button "Aceptar" at bounding box center [145, 597] width 62 height 21
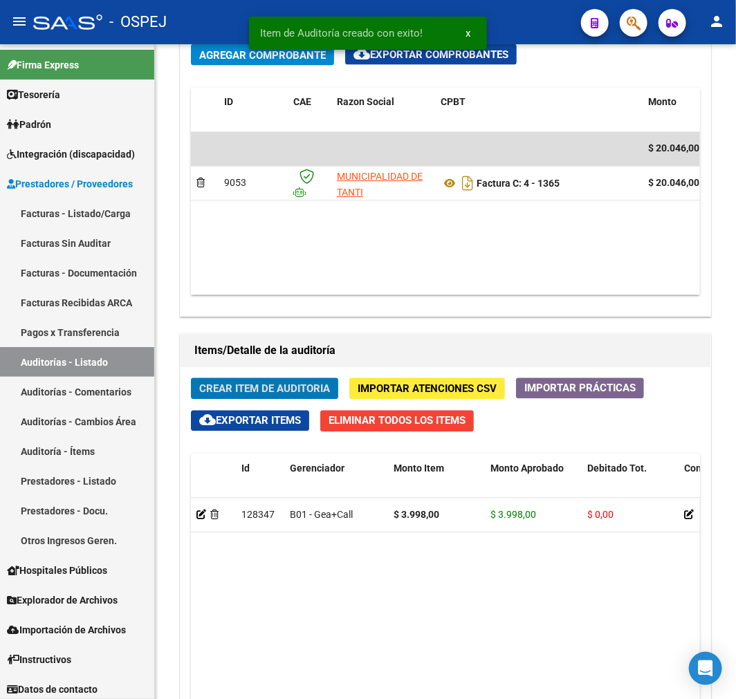
scroll to position [935, 0]
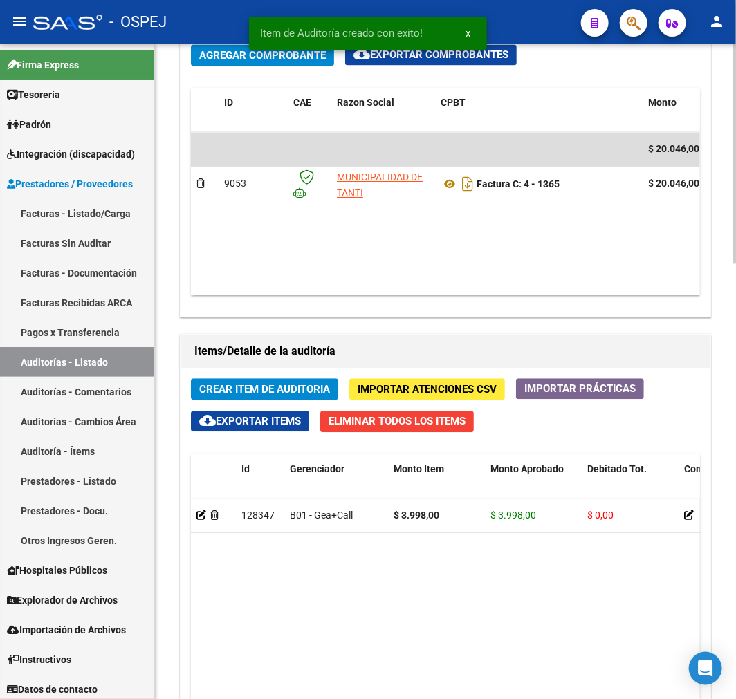
click at [250, 390] on span "Crear Item de Auditoria" at bounding box center [264, 389] width 131 height 12
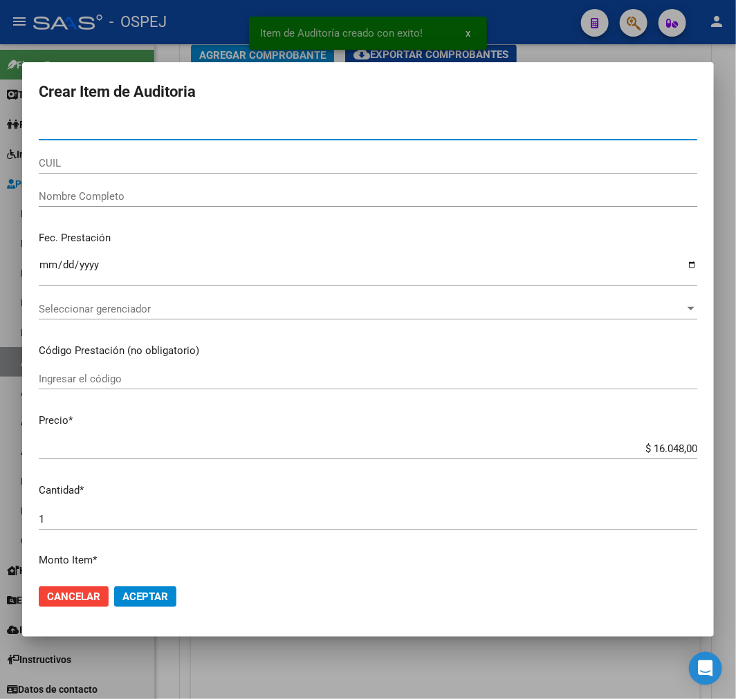
paste input "45838302"
type input "45838302"
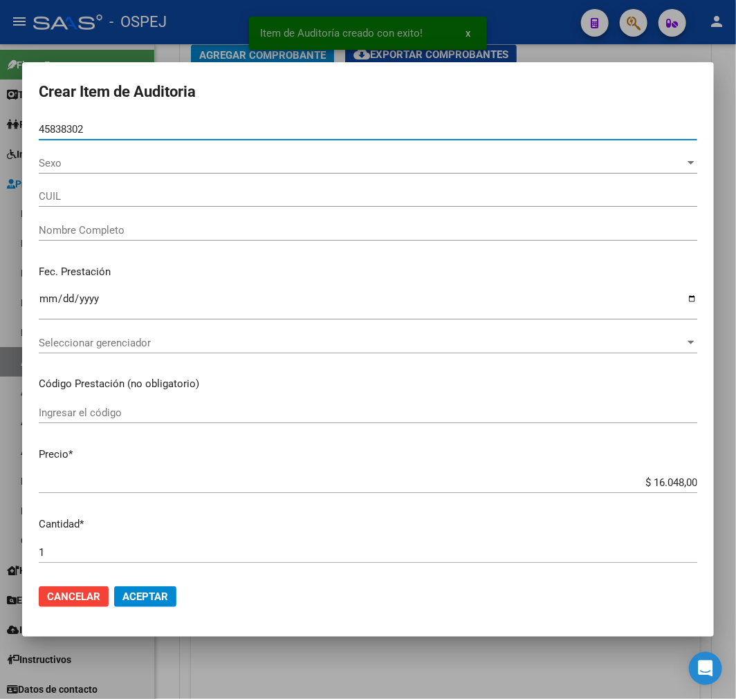
type input "20458383023"
type input "[PERSON_NAME] -"
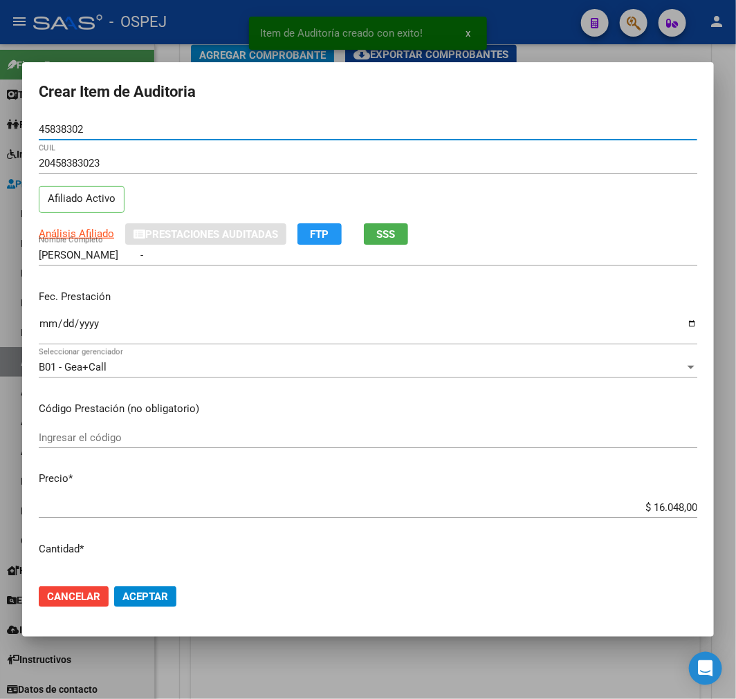
type input "45838302"
click at [671, 513] on input "$ 16.048,00" at bounding box center [368, 507] width 659 height 12
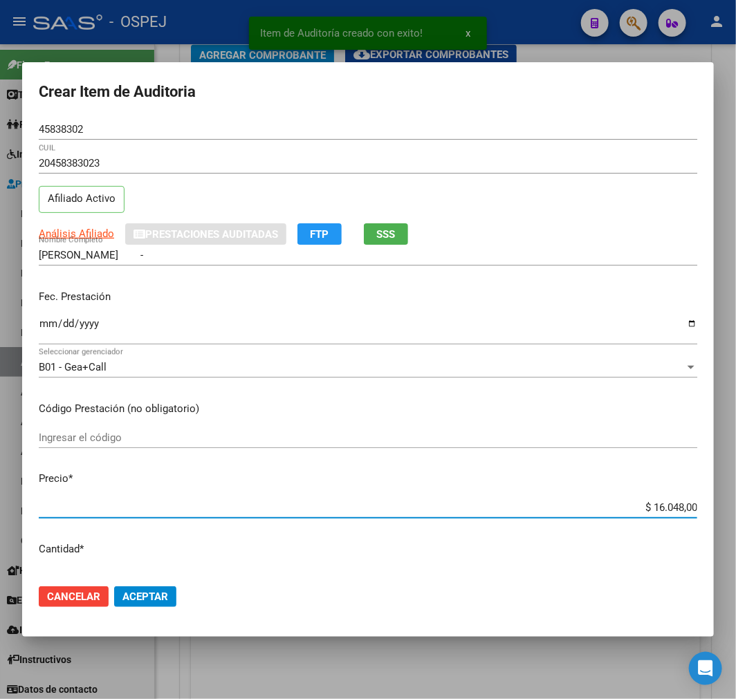
click at [671, 513] on input "$ 16.048,00" at bounding box center [368, 507] width 659 height 12
type input "$ 0,03"
type input "$ 0,39"
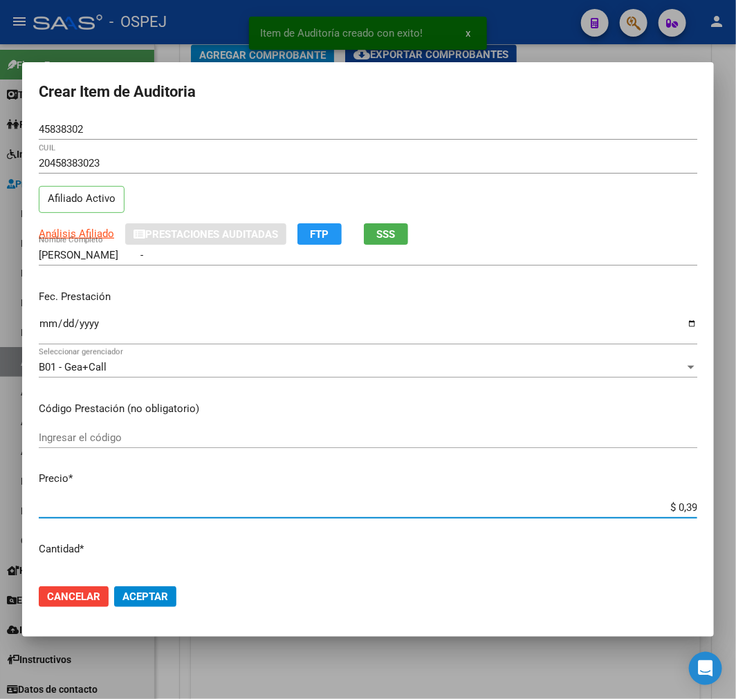
type input "$ 3,99"
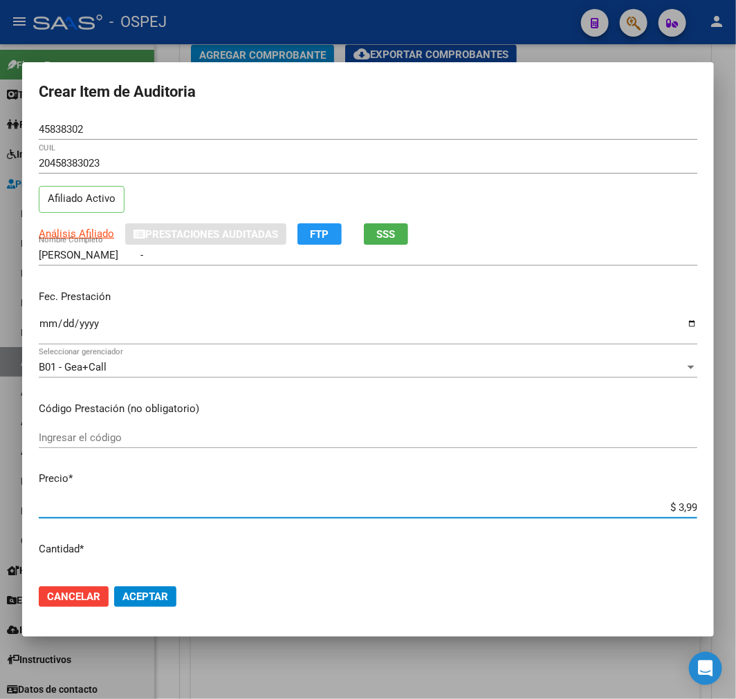
type input "$ 39,98"
type input "$ 399,80"
type input "$ 3.998,00"
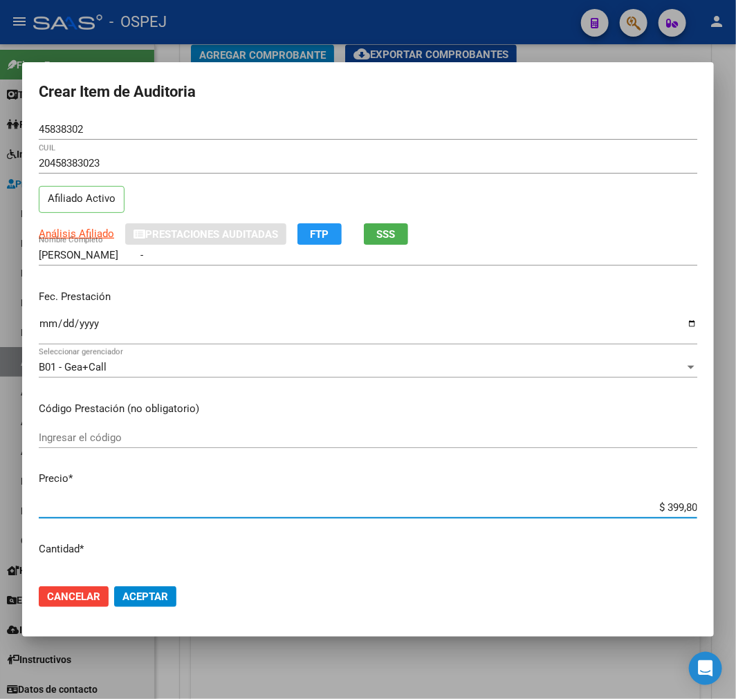
type input "$ 3.998,00"
click at [148, 593] on span "Aceptar" at bounding box center [145, 597] width 46 height 12
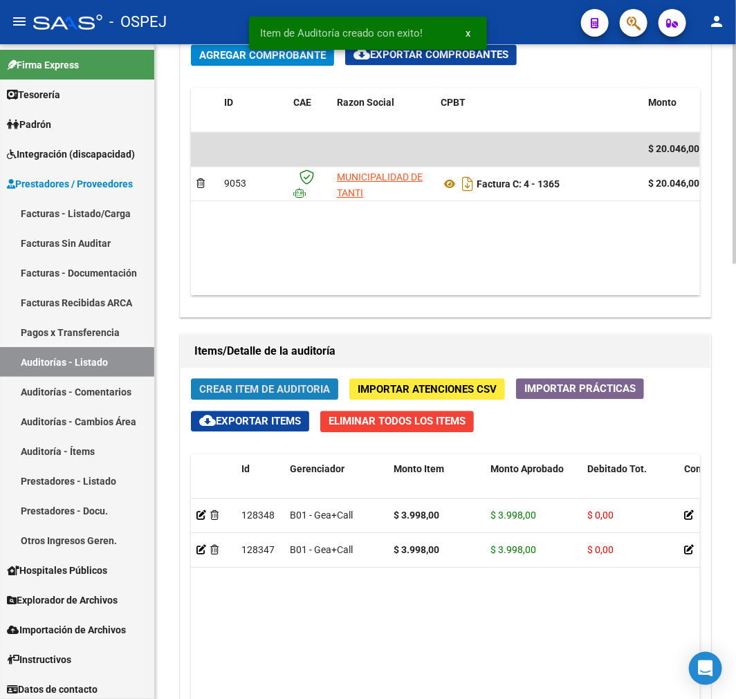
click at [240, 391] on span "Crear Item de Auditoria" at bounding box center [264, 389] width 131 height 12
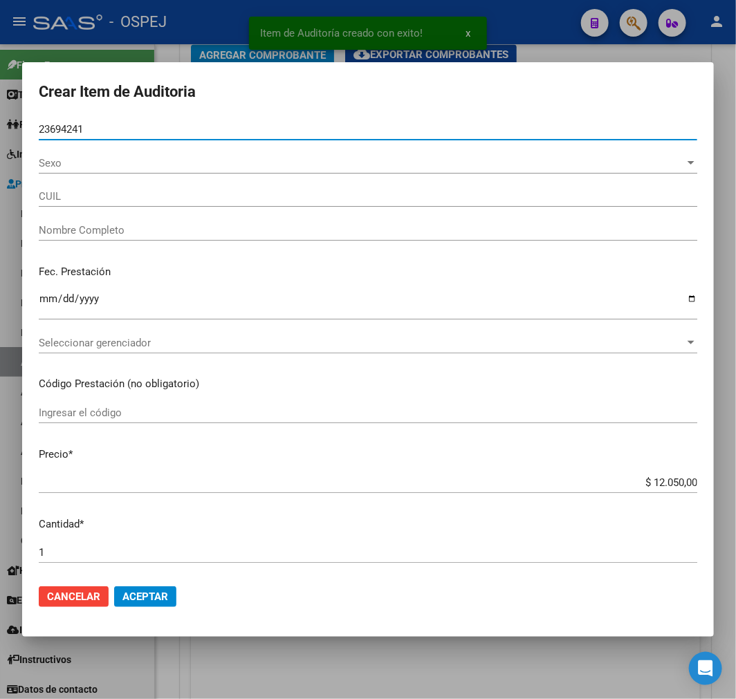
type input "20236942415"
type input "[PERSON_NAME]"
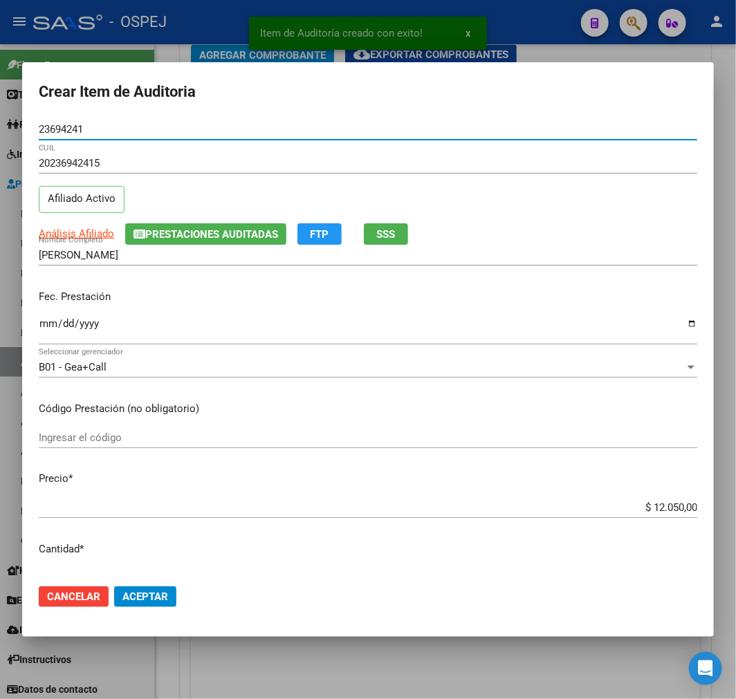
type input "23694241"
click at [657, 512] on input "$ 12.050,00" at bounding box center [368, 507] width 659 height 12
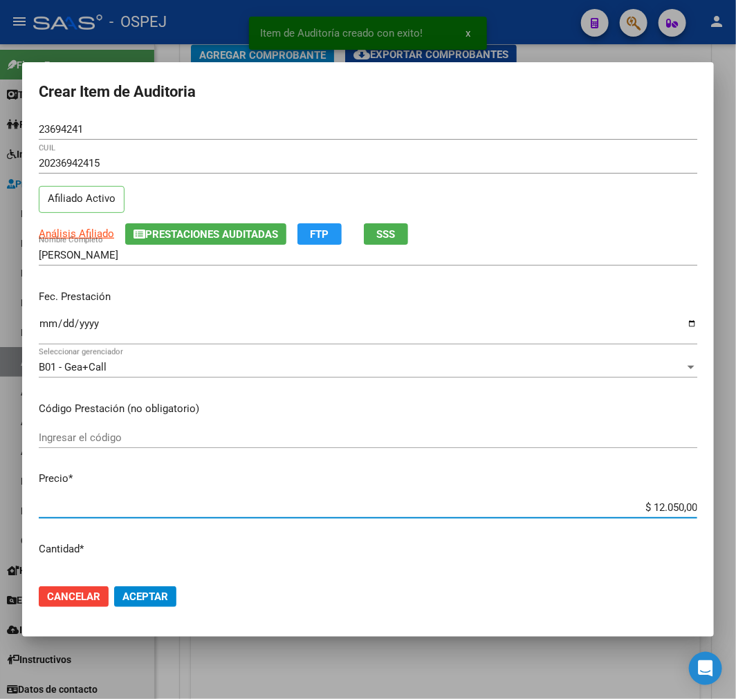
type input "$ 0,01"
type input "$ 0,12"
type input "$ 1,26"
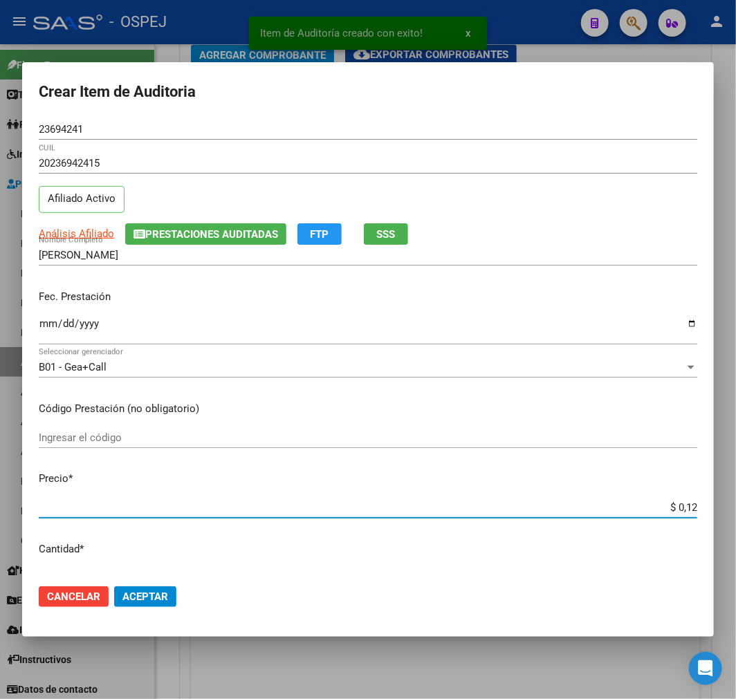
type input "$ 1,26"
type input "$ 12,67"
type input "$ 126,70"
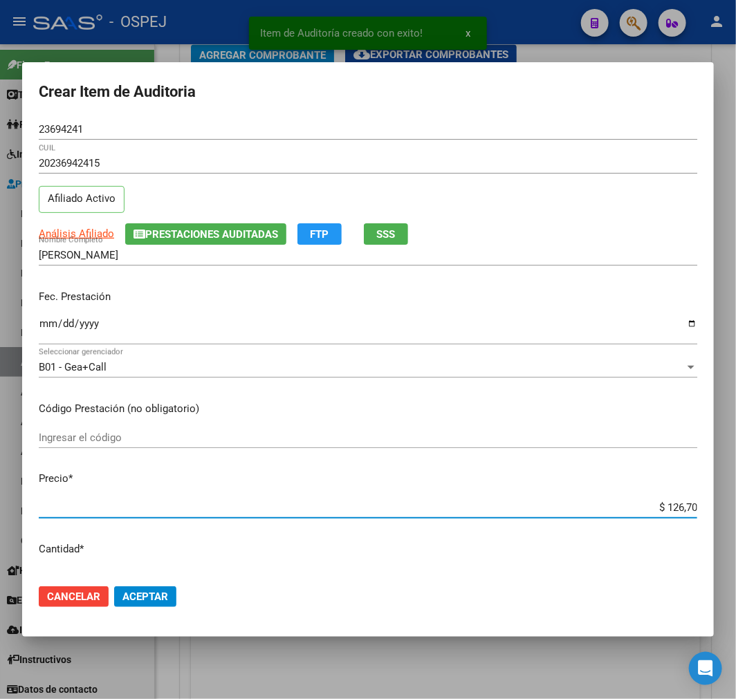
type input "$ 1.267,00"
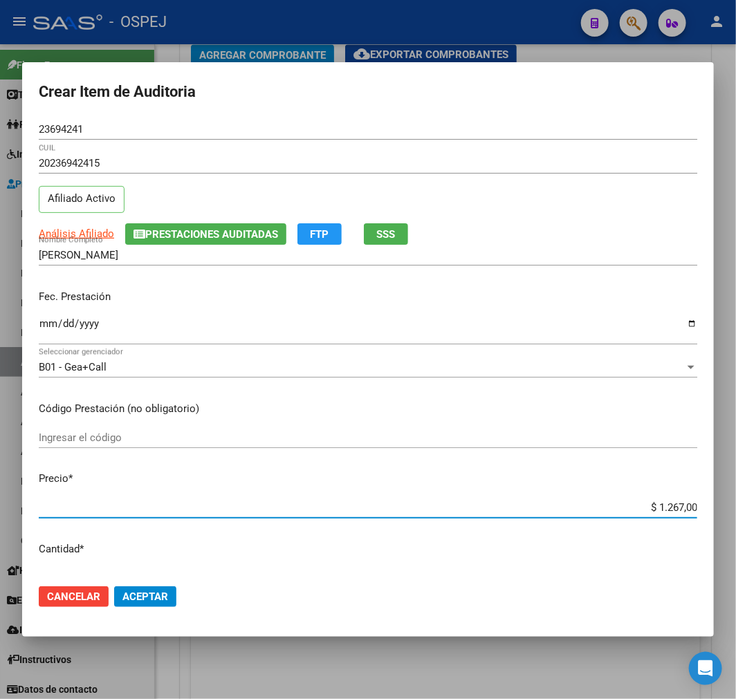
click at [142, 598] on span "Aceptar" at bounding box center [145, 597] width 46 height 12
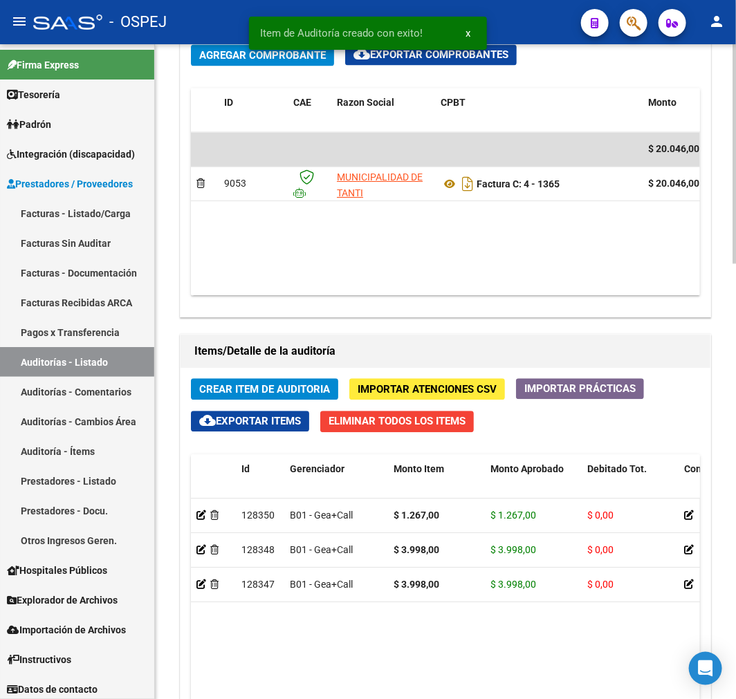
click at [300, 385] on span "Crear Item de Auditoria" at bounding box center [264, 389] width 131 height 12
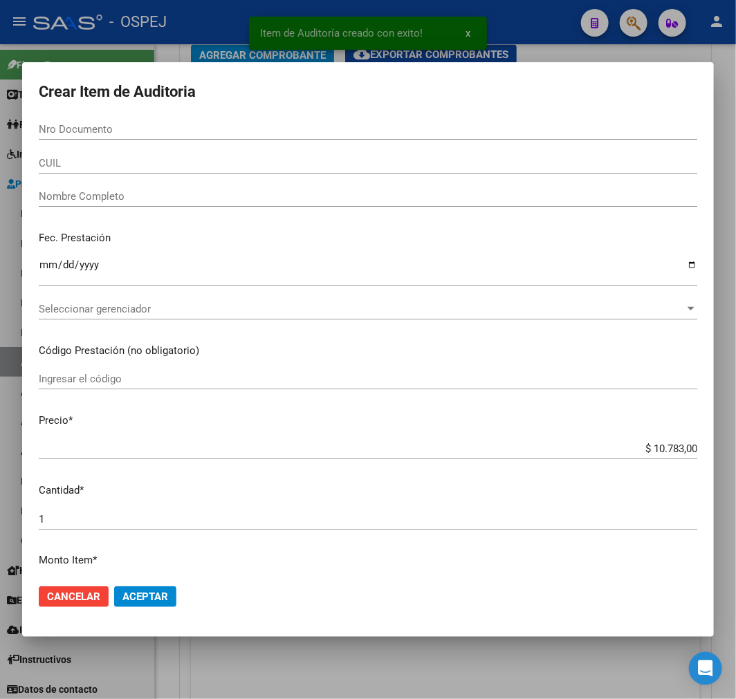
paste input "33101438"
type input "33101438"
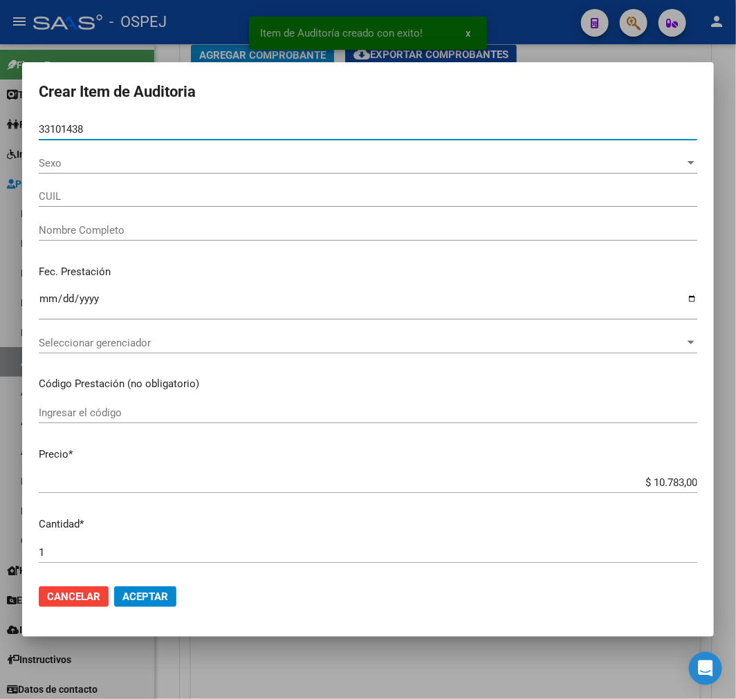
type input "23331014389"
type input "[PERSON_NAME] [PERSON_NAME]"
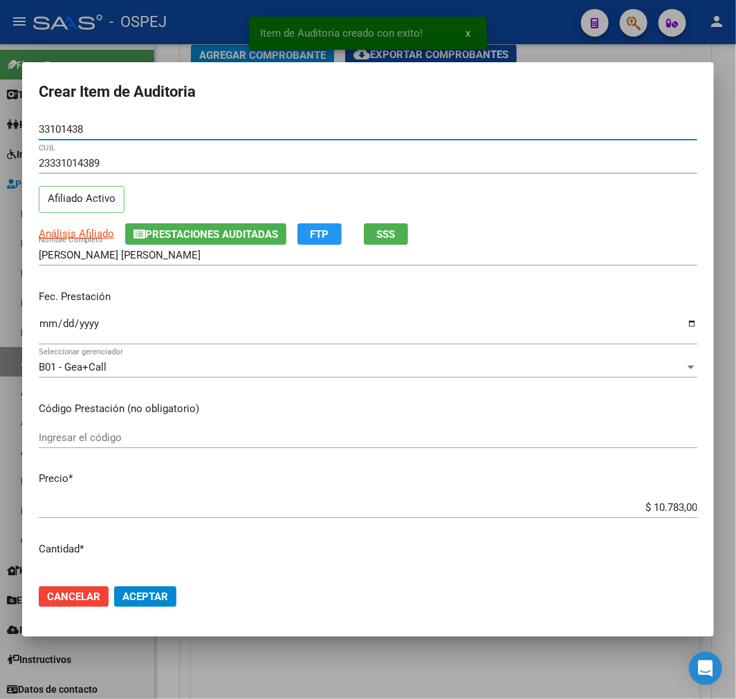
type input "33101438"
click at [653, 506] on input "$ 10.783,00" at bounding box center [368, 507] width 659 height 12
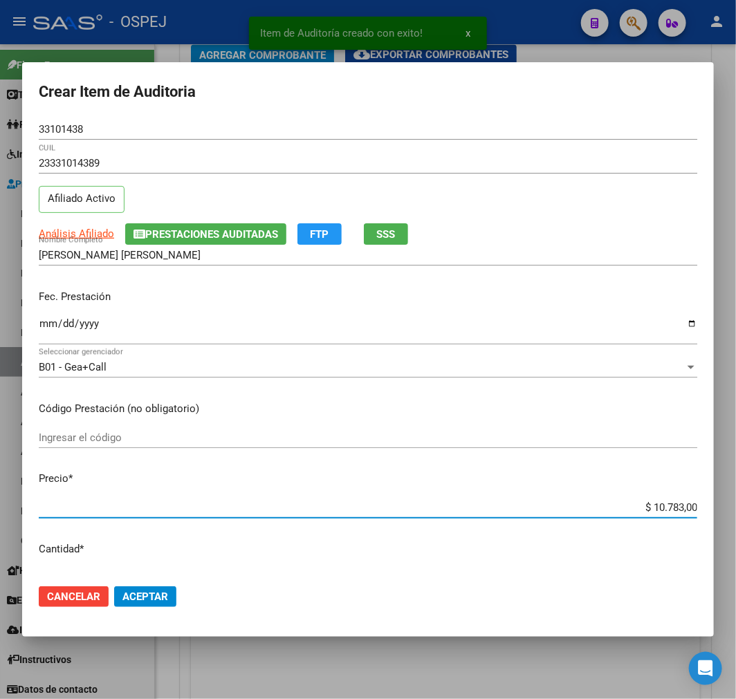
click at [653, 506] on input "$ 10.783,00" at bounding box center [368, 507] width 659 height 12
type input "$ 0,01"
type input "$ 0,15"
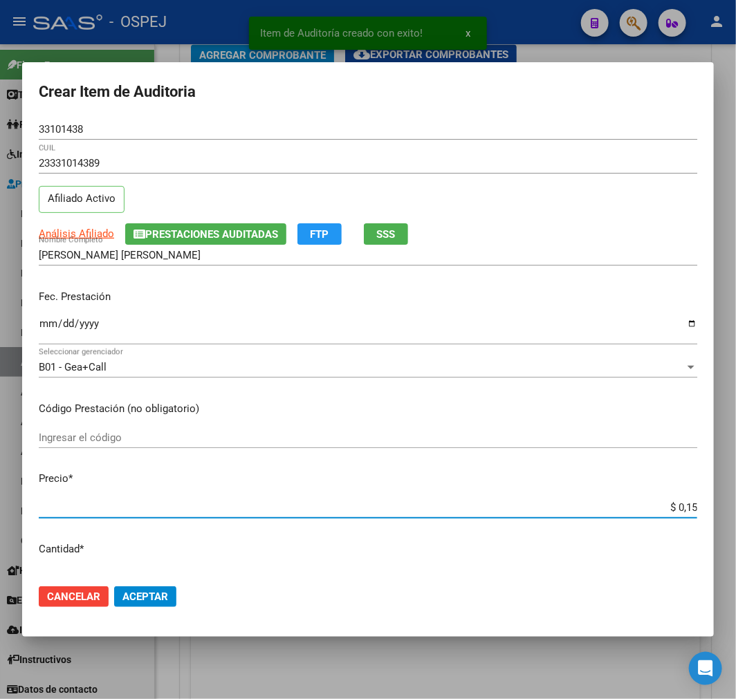
type input "$ 1,52"
type input "$ 15,20"
type input "$ 152,00"
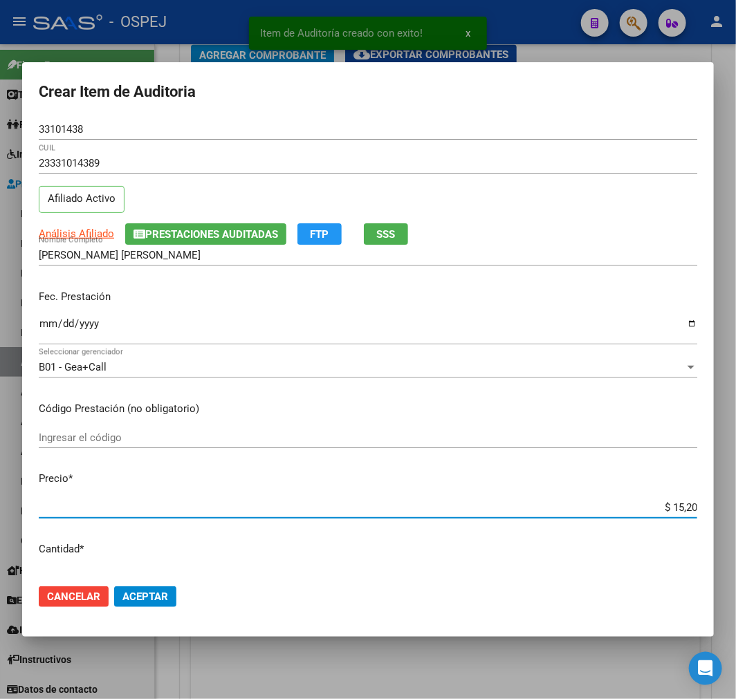
type input "$ 152,00"
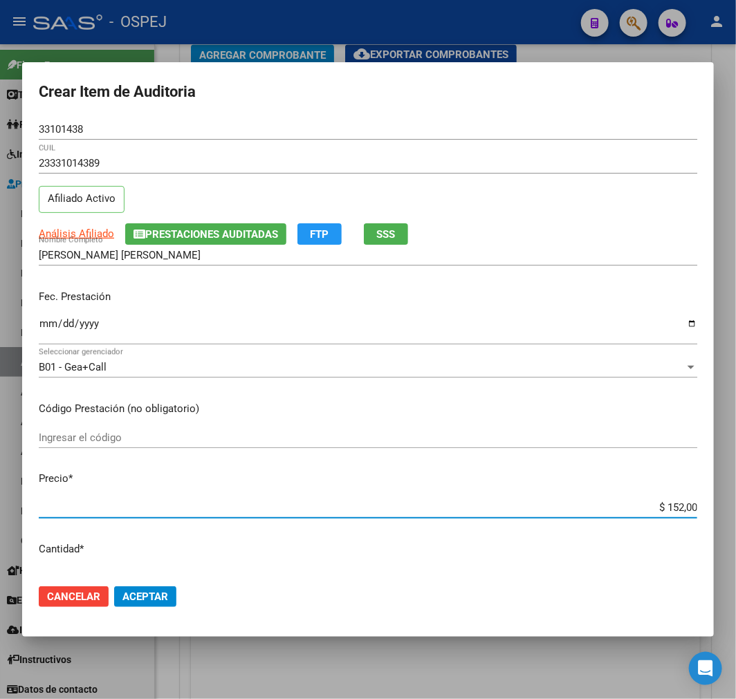
type input "$ 1.520,00"
drag, startPoint x: 148, startPoint y: 603, endPoint x: 153, endPoint y: 587, distance: 17.3
click at [149, 595] on button "Aceptar" at bounding box center [145, 597] width 62 height 21
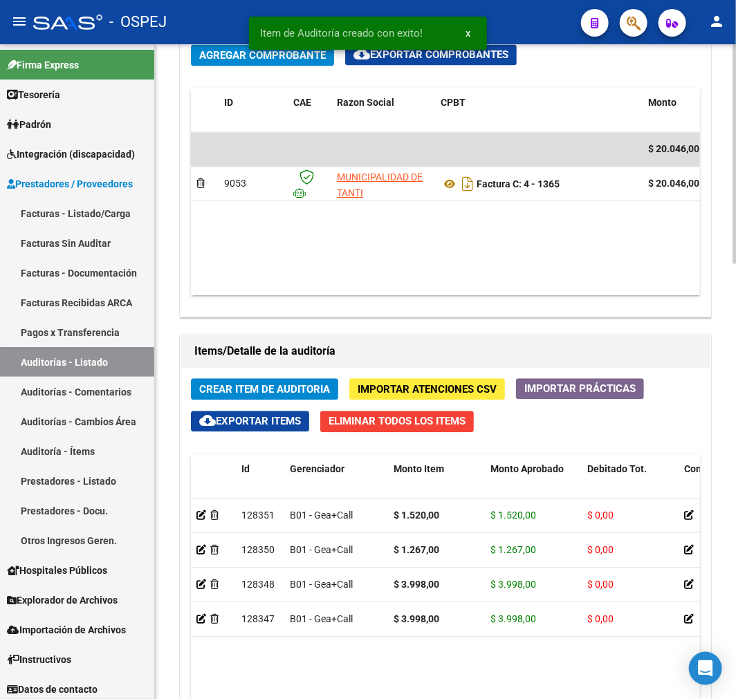
click at [309, 399] on button "Crear Item de Auditoria" at bounding box center [264, 388] width 147 height 21
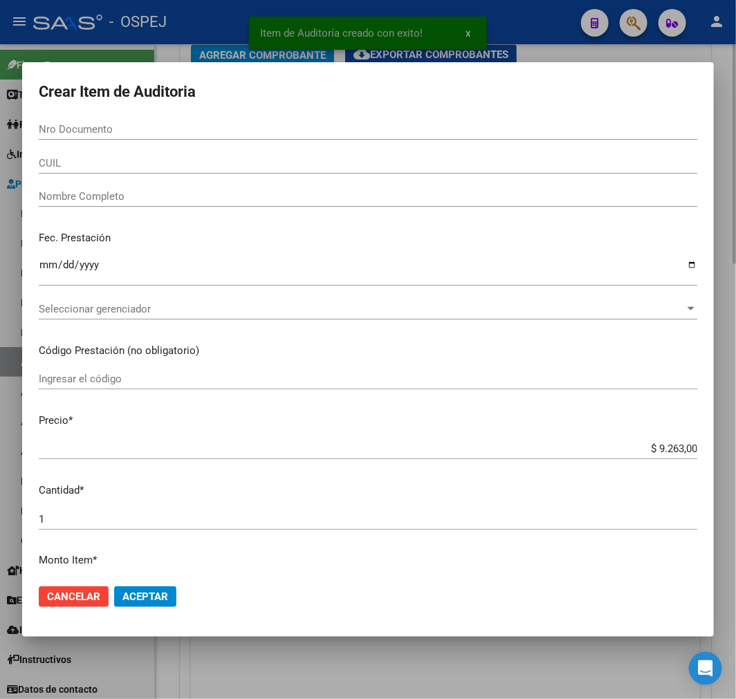
paste input "18484743"
type input "18484743"
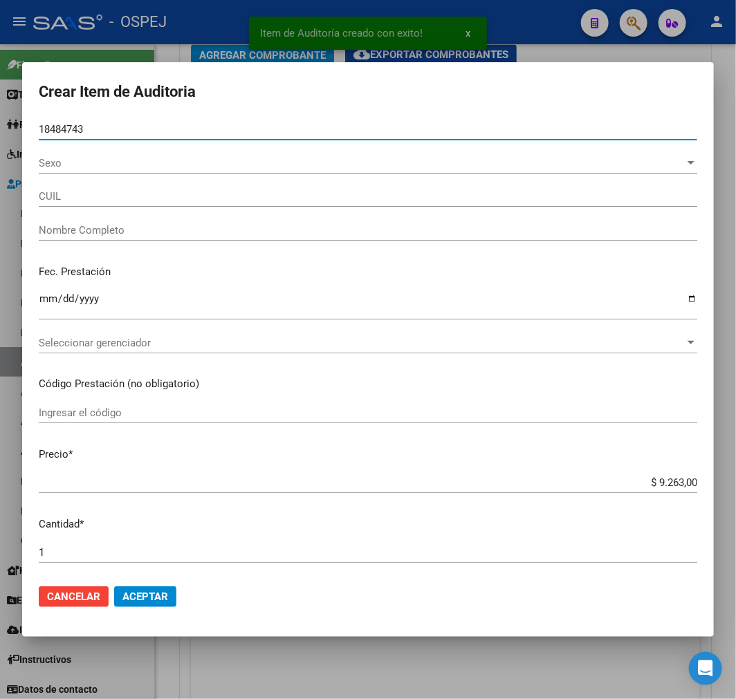
type input "20184847435"
type input "[PERSON_NAME] [PERSON_NAME]"
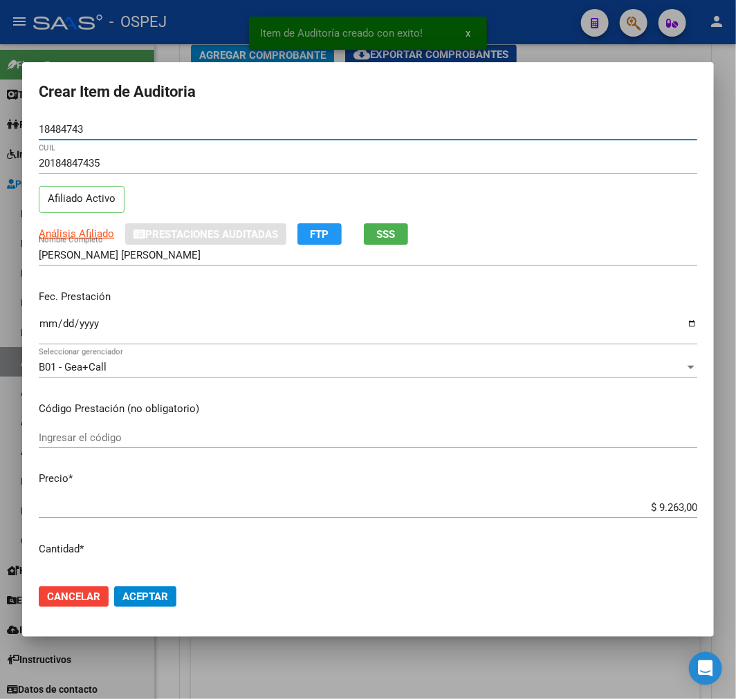
type input "18484743"
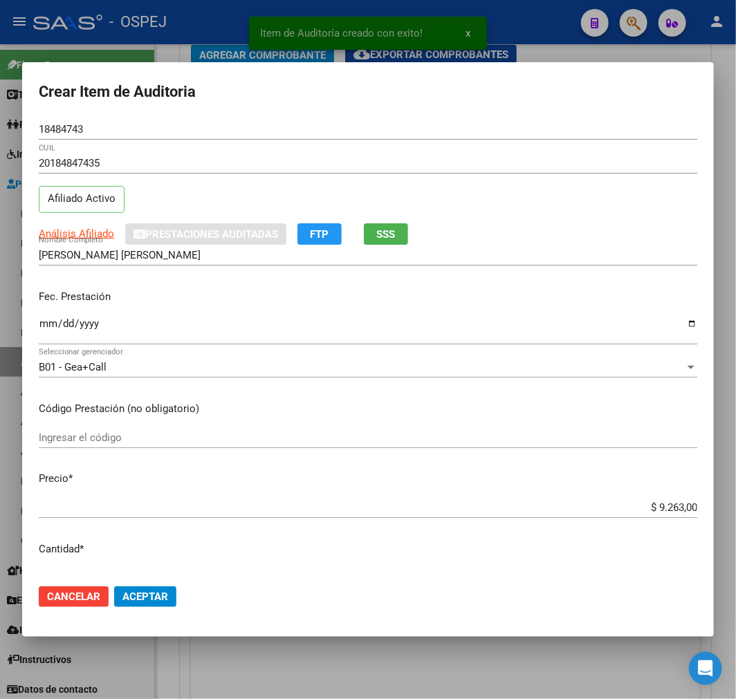
drag, startPoint x: 687, startPoint y: 500, endPoint x: 648, endPoint y: 507, distance: 39.3
click at [686, 495] on mat-dialog-content "18484743 Nro Documento 20184847435 CUIL Afiliado Activo Análisis Afiliado Prest…" at bounding box center [368, 346] width 692 height 454
click at [648, 507] on input "$ 9.263,00" at bounding box center [368, 507] width 659 height 12
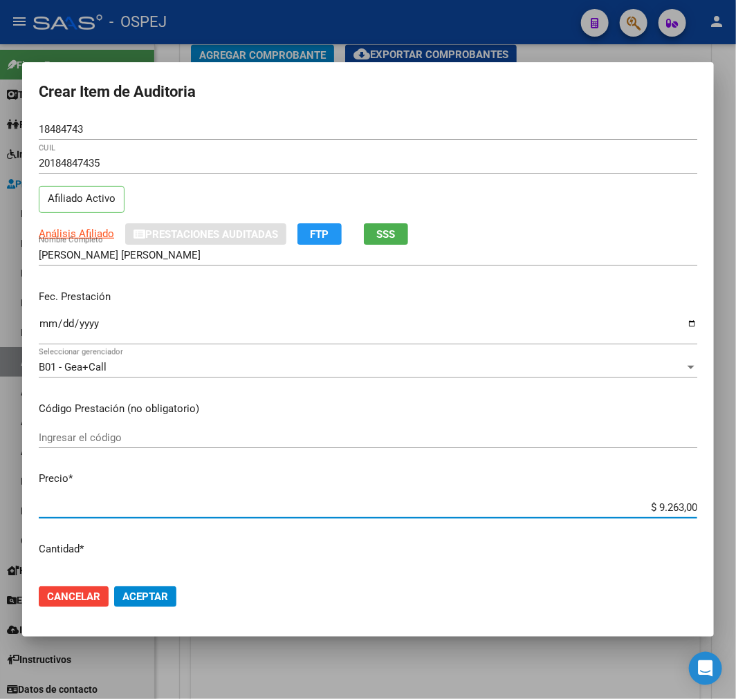
type input "$ 0,03"
type input "$ 0,39"
type input "$ 3,99"
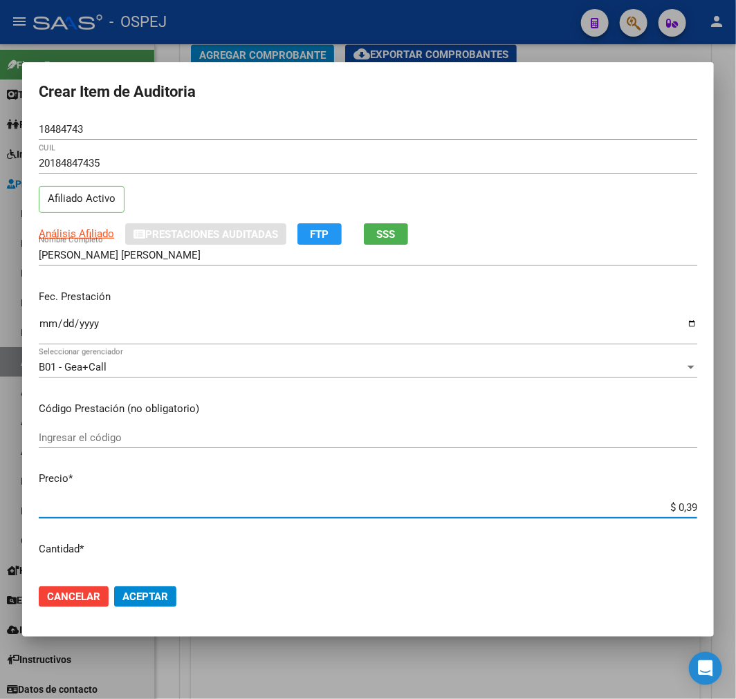
type input "$ 3,99"
type input "$ 39,98"
type input "$ 399,80"
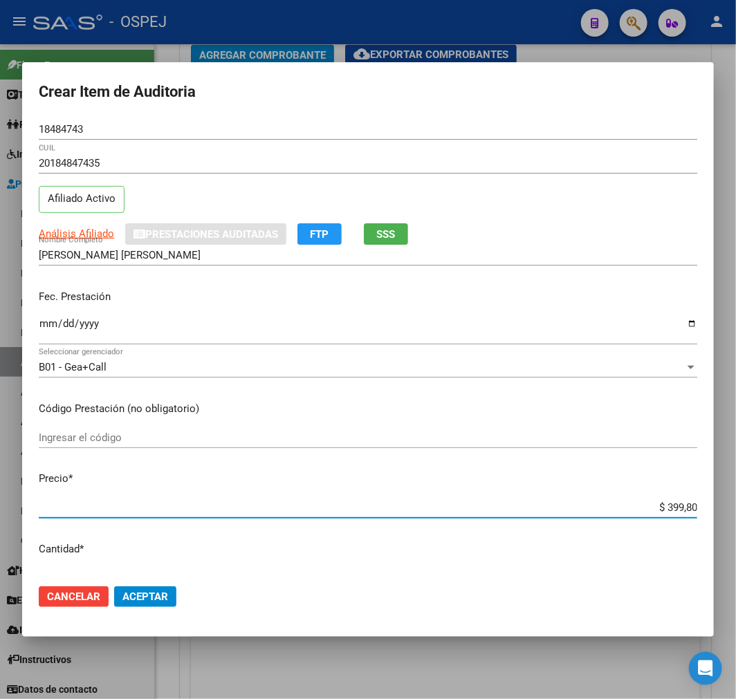
type input "$ 3.998,00"
click at [141, 593] on span "Aceptar" at bounding box center [145, 597] width 46 height 12
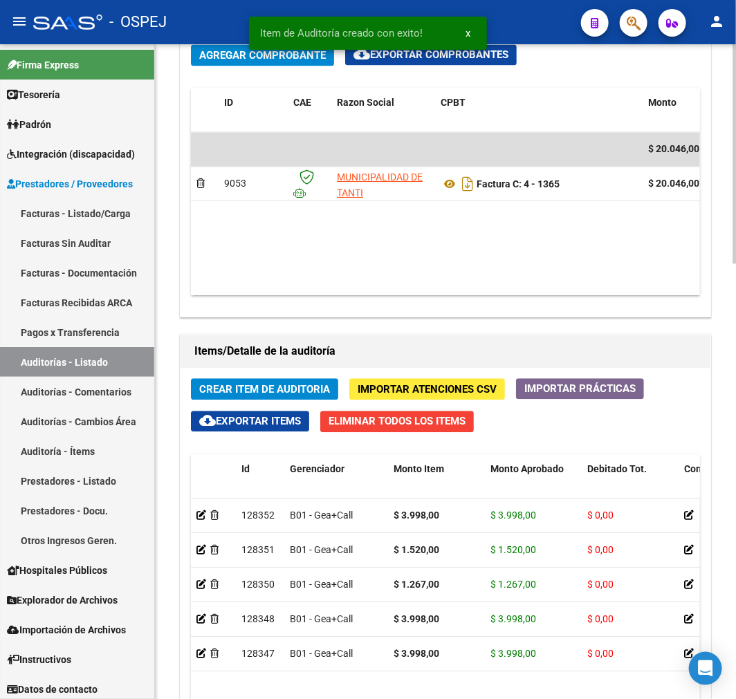
click at [310, 386] on span "Crear Item de Auditoria" at bounding box center [264, 389] width 131 height 12
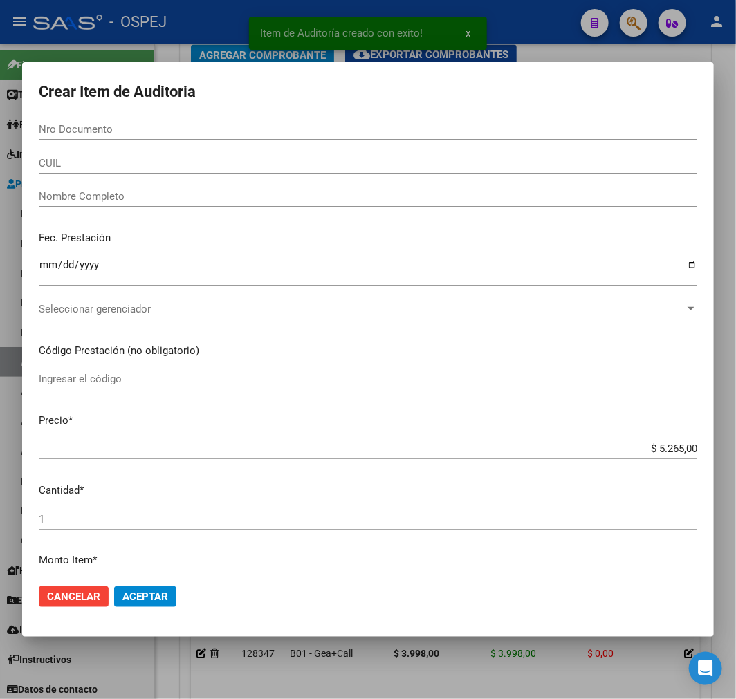
paste input "17398454"
type input "17398454"
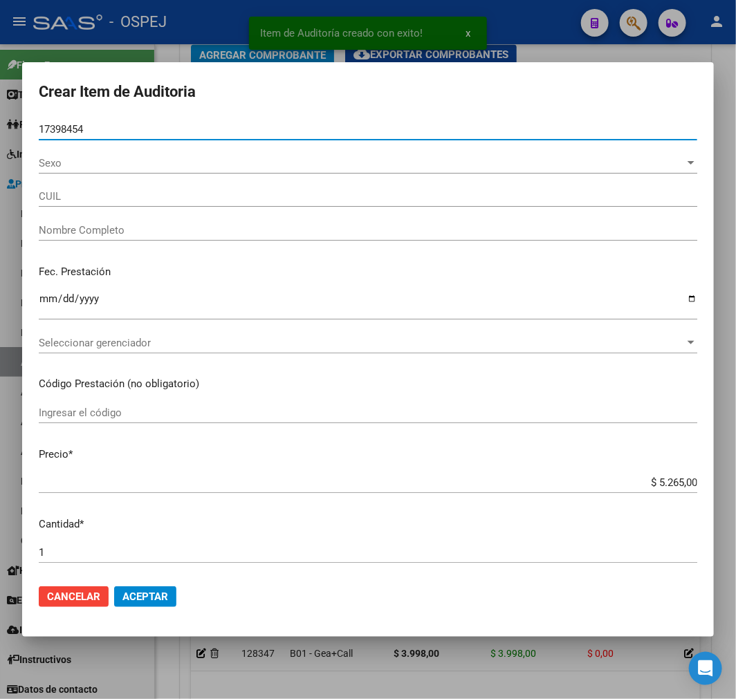
type input "20173984546"
type input "CUELLO [PERSON_NAME]"
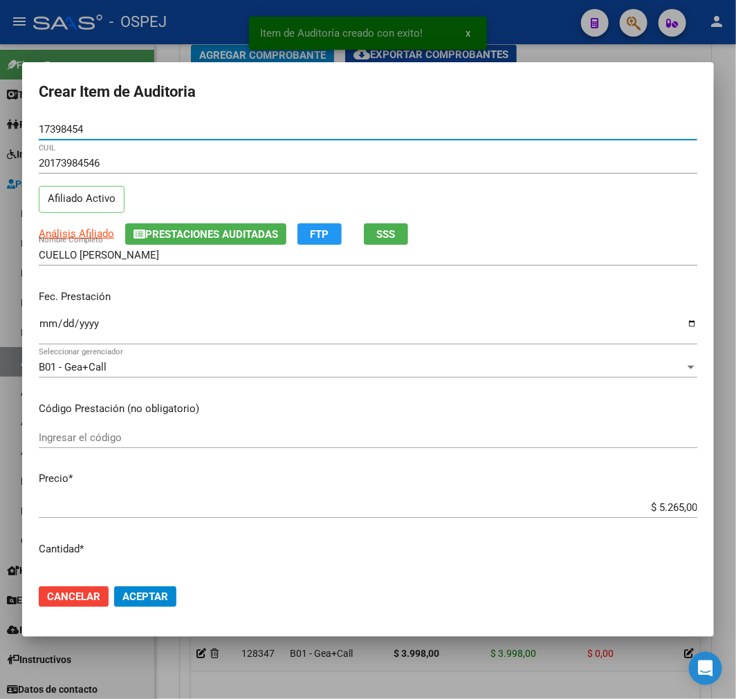
type input "17398454"
click at [134, 600] on span "Aceptar" at bounding box center [145, 597] width 46 height 12
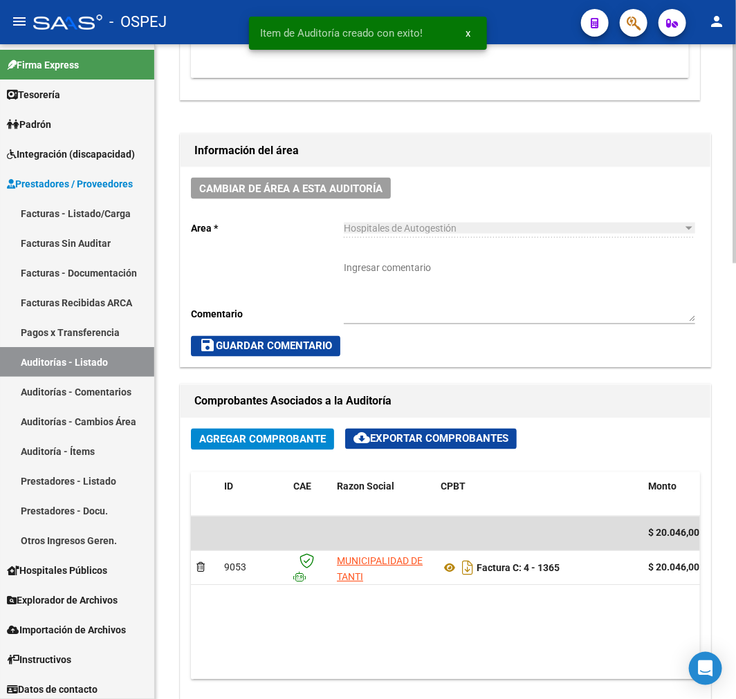
scroll to position [12, 0]
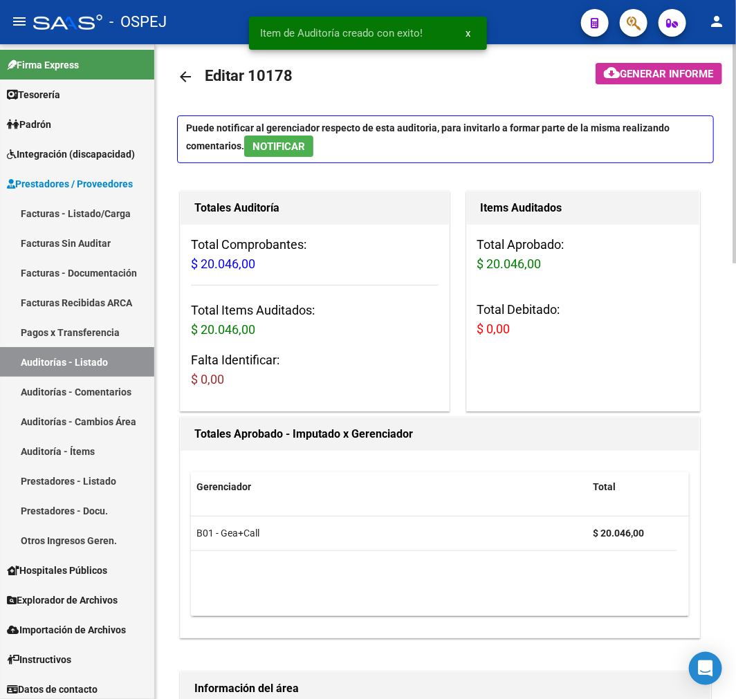
drag, startPoint x: 183, startPoint y: 66, endPoint x: 202, endPoint y: 59, distance: 20.6
click at [183, 66] on link "arrow_back" at bounding box center [191, 76] width 28 height 33
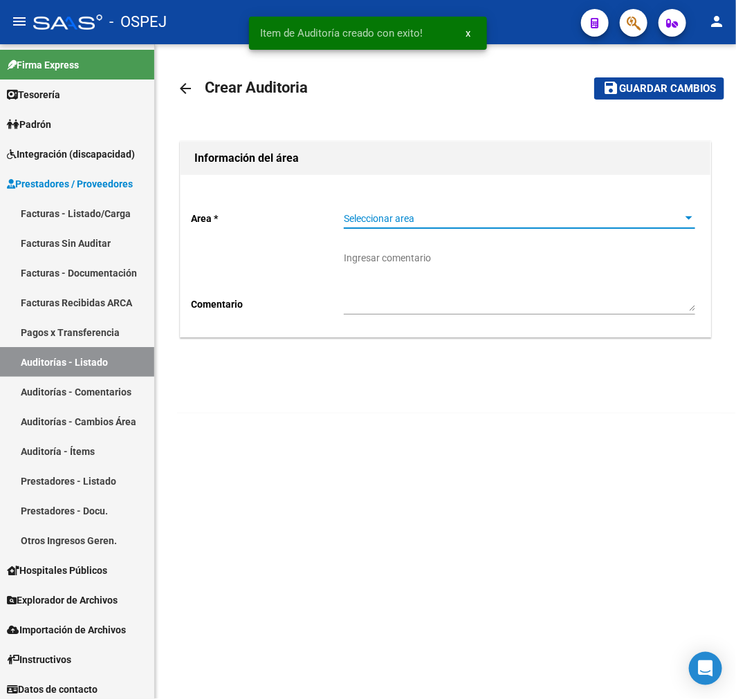
click at [412, 217] on span "Seleccionar area" at bounding box center [513, 219] width 339 height 12
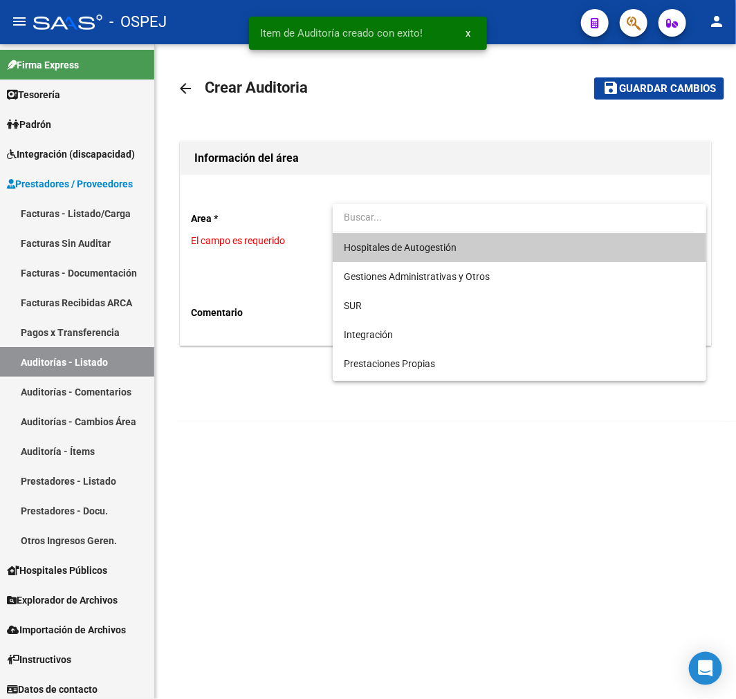
click at [411, 257] on span "Hospitales de Autogestión" at bounding box center [519, 247] width 351 height 29
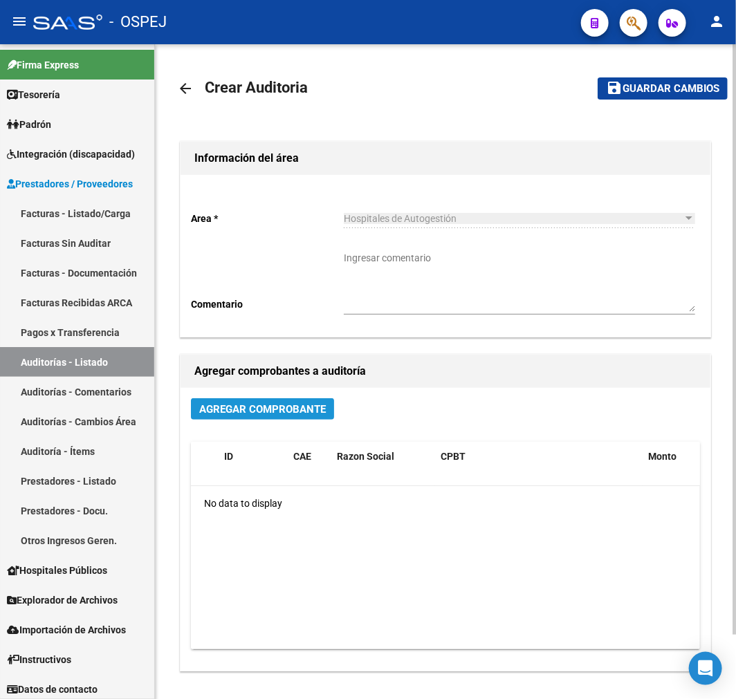
click at [282, 417] on button "Agregar Comprobante" at bounding box center [262, 408] width 143 height 21
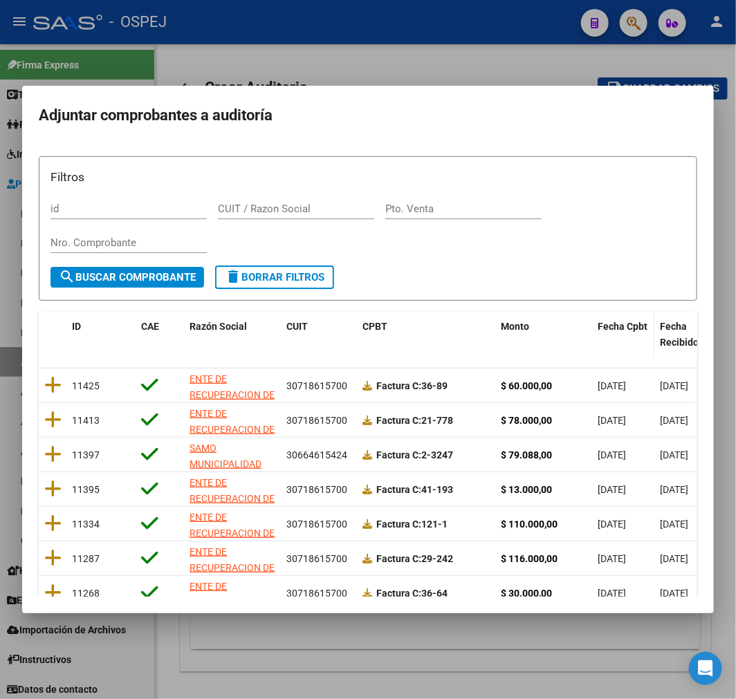
click at [598, 333] on div "Fecha Cpbt" at bounding box center [623, 327] width 51 height 16
click at [614, 322] on span "Fecha Cpbt" at bounding box center [623, 326] width 50 height 11
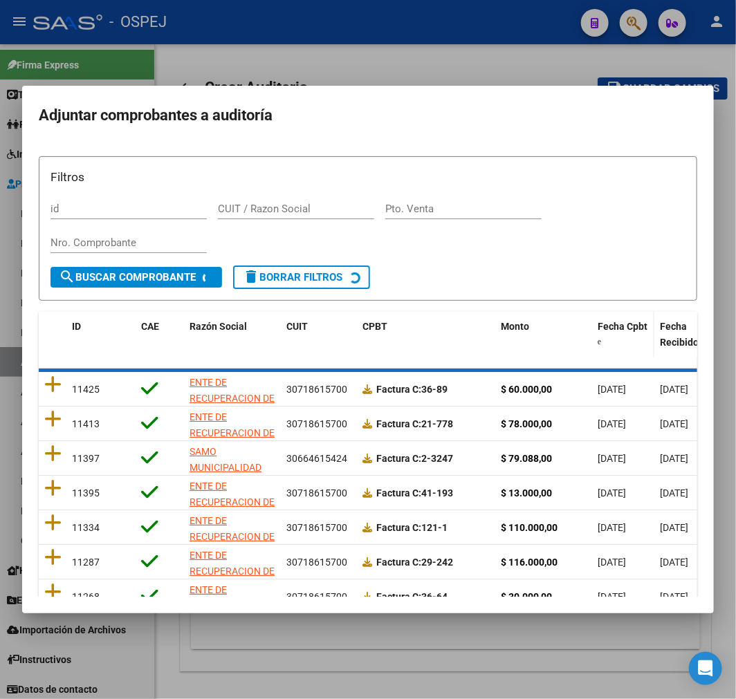
click at [614, 322] on span "Fecha Cpbt" at bounding box center [623, 326] width 50 height 11
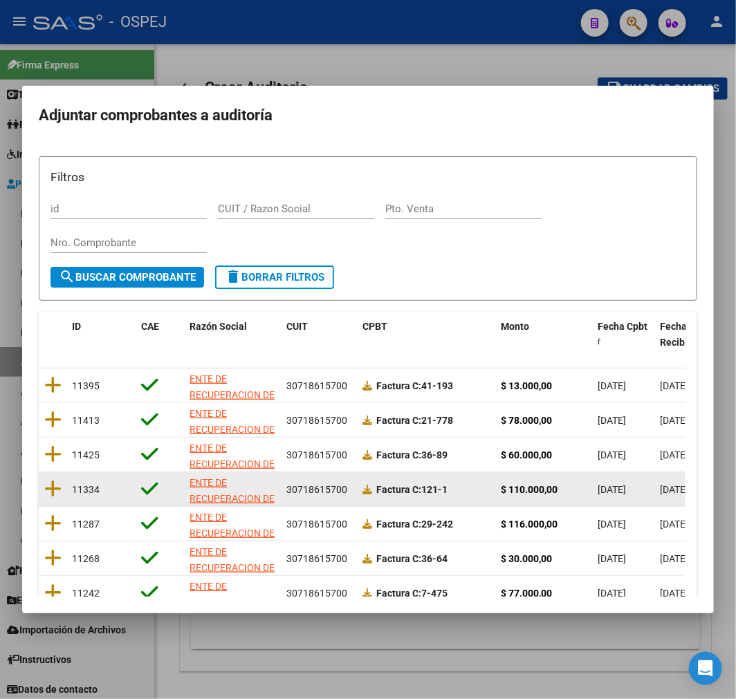
scroll to position [178, 0]
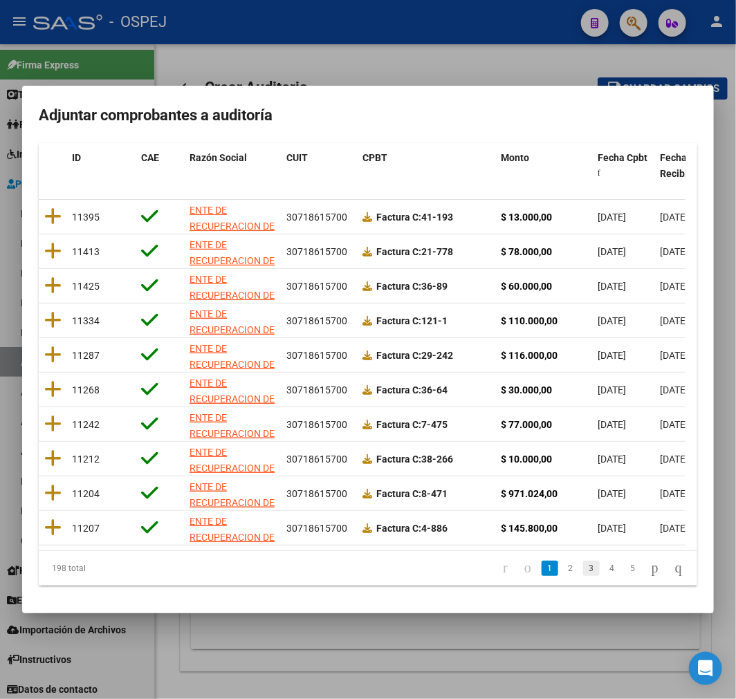
click at [583, 568] on link "3" at bounding box center [591, 568] width 17 height 15
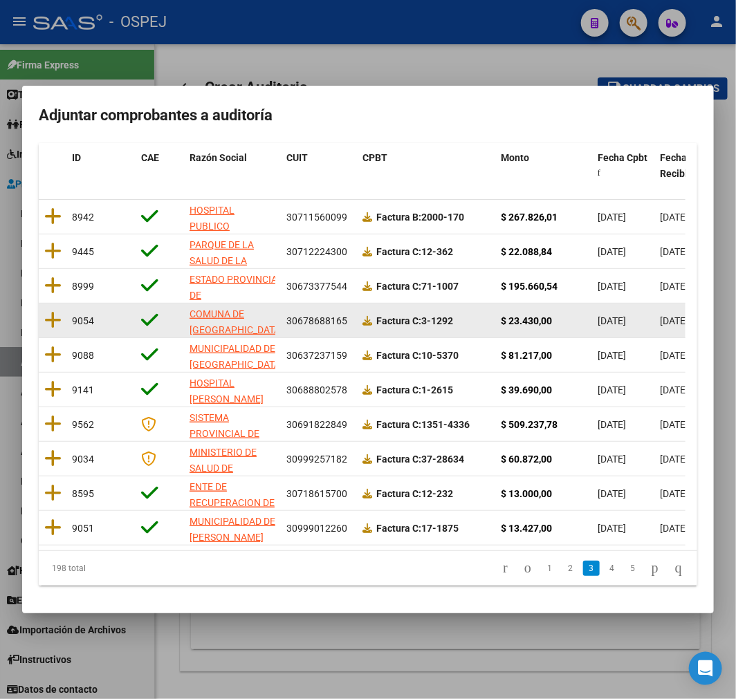
click at [62, 311] on datatable-body-cell at bounding box center [53, 321] width 28 height 34
click at [57, 311] on icon at bounding box center [52, 320] width 17 height 19
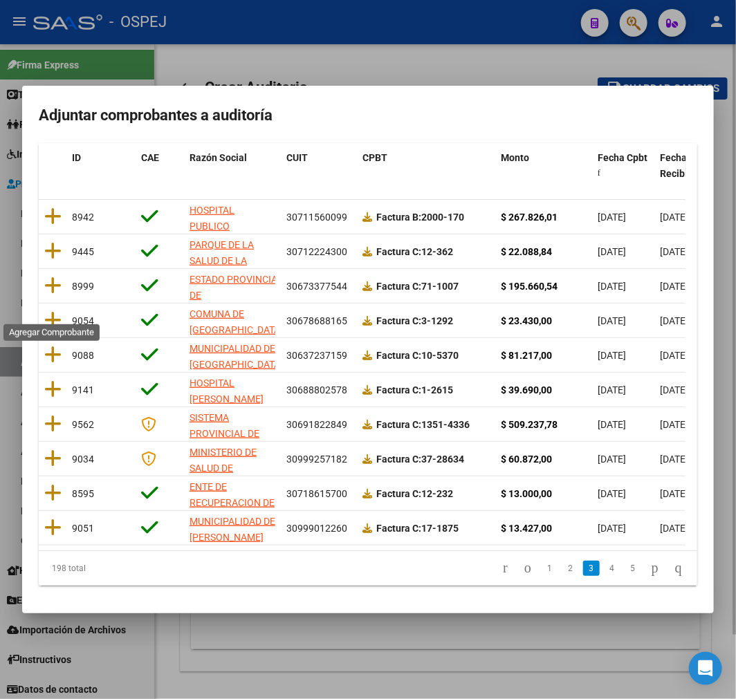
scroll to position [0, 0]
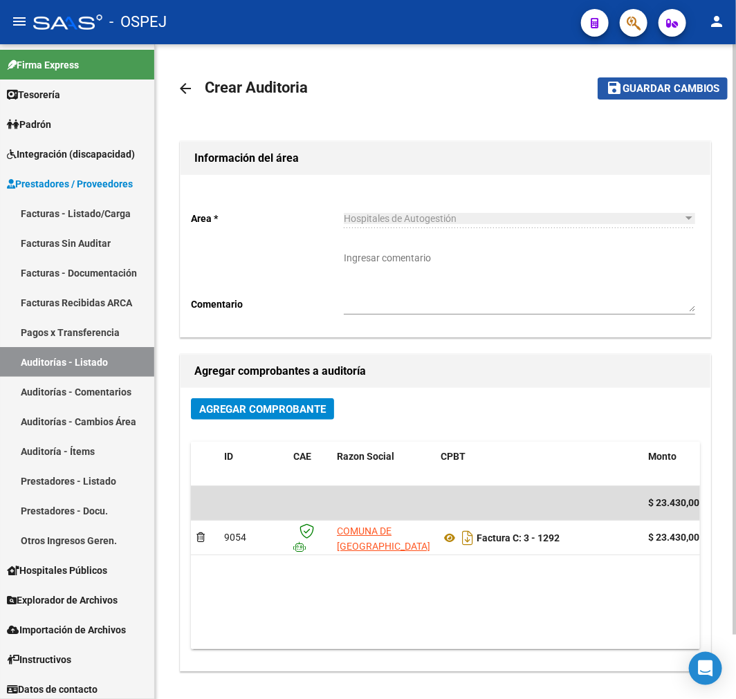
click at [637, 86] on span "Guardar cambios" at bounding box center [671, 89] width 97 height 12
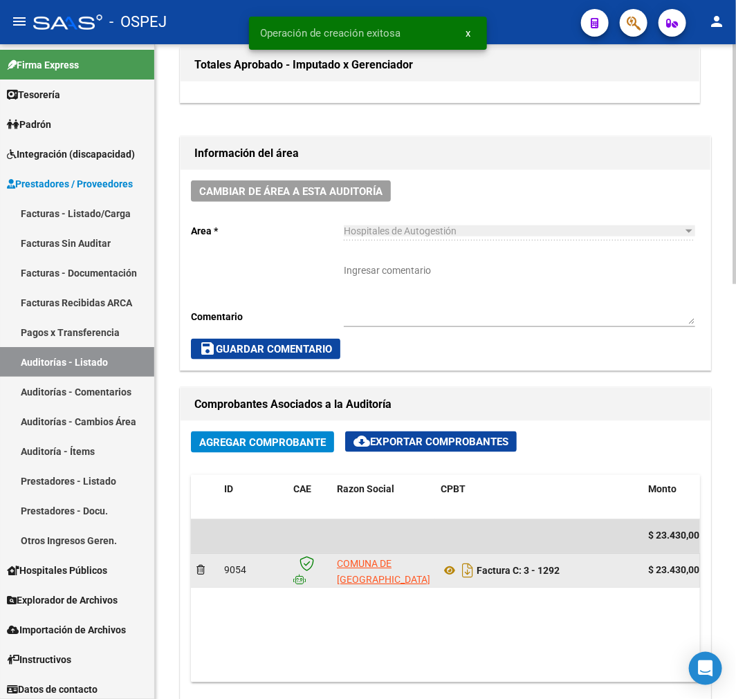
scroll to position [461, 0]
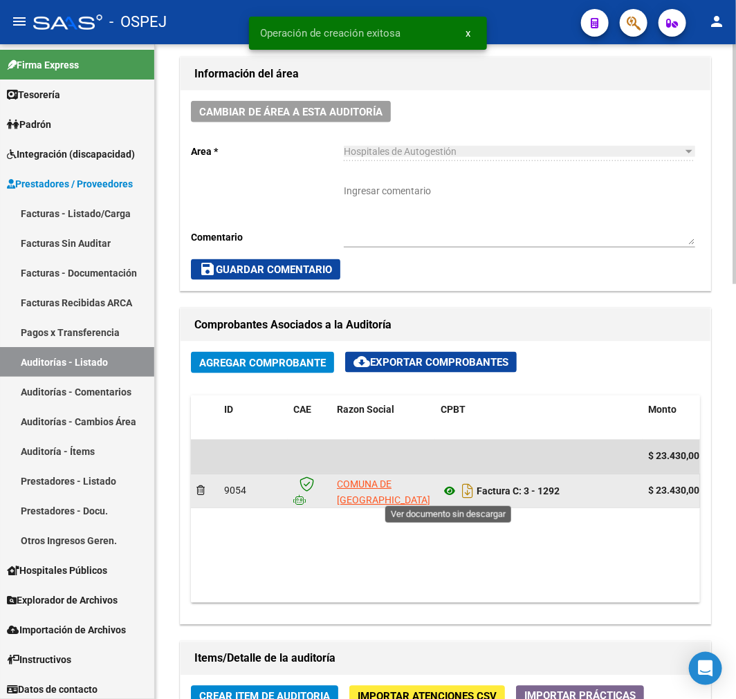
click at [444, 497] on icon at bounding box center [450, 492] width 18 height 17
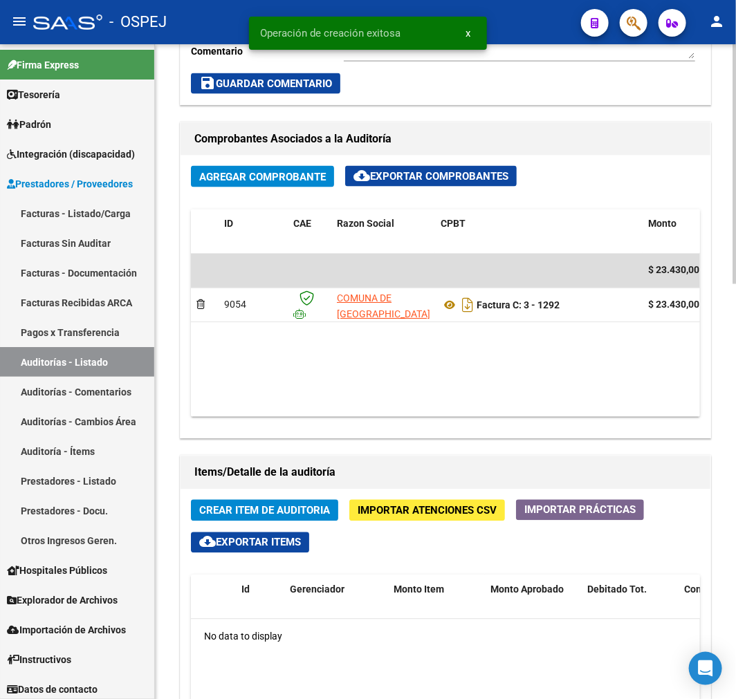
scroll to position [999, 0]
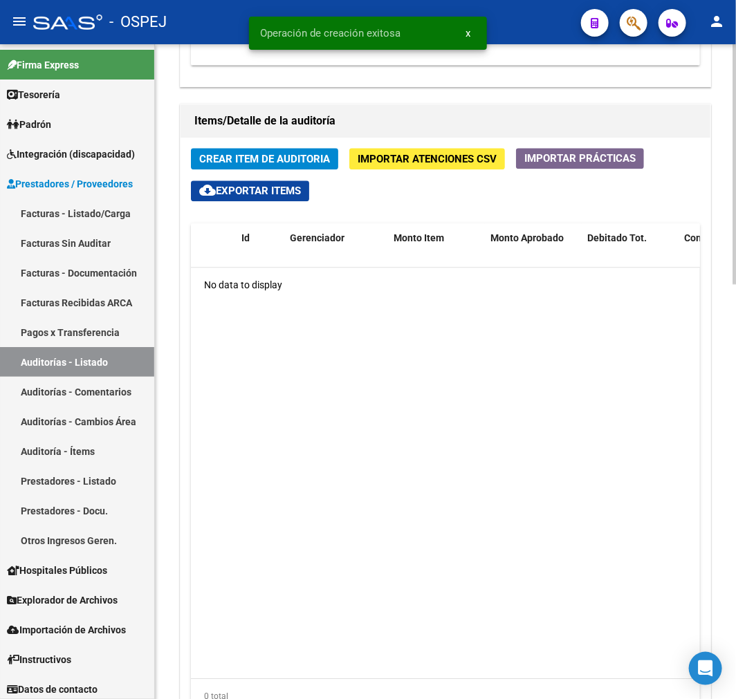
click at [316, 158] on span "Crear Item de Auditoria" at bounding box center [264, 159] width 131 height 12
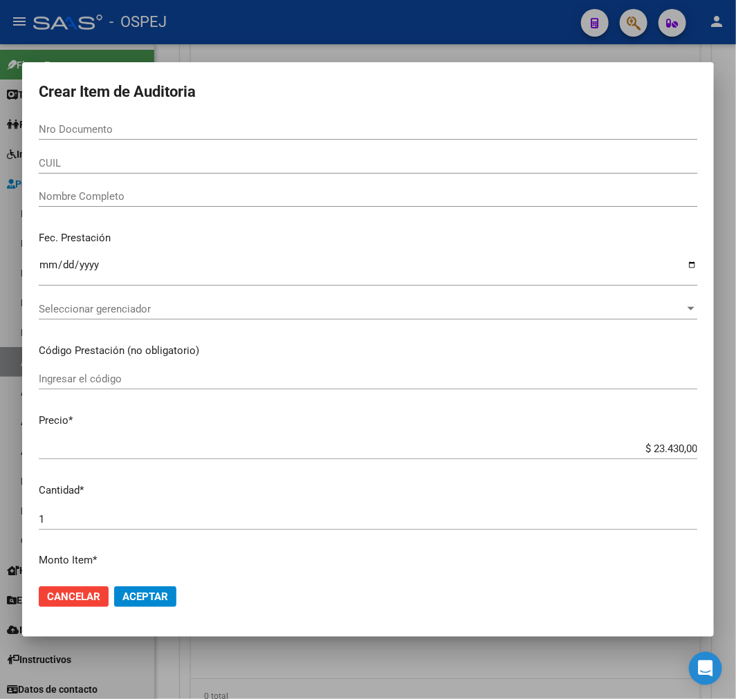
click at [365, 128] on input "Nro Documento" at bounding box center [368, 129] width 659 height 12
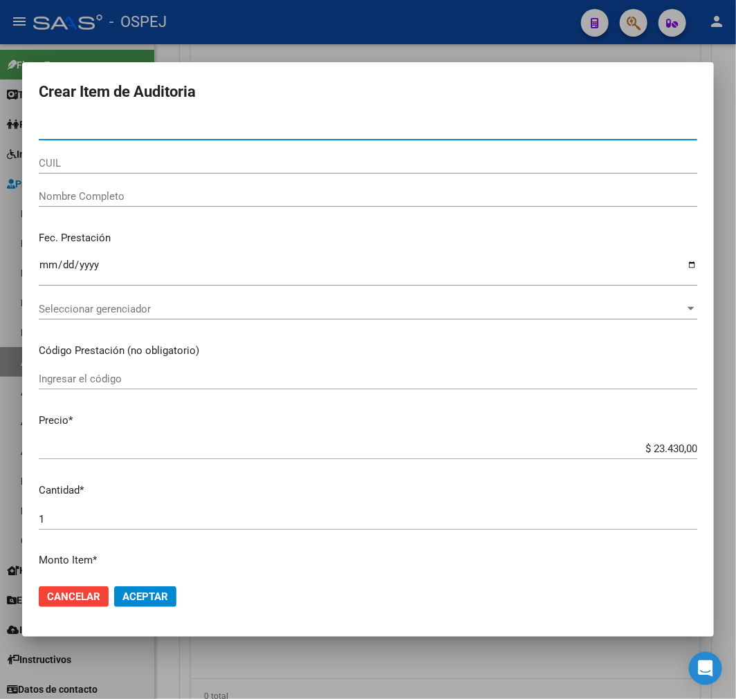
paste input "33136295"
type input "33136295"
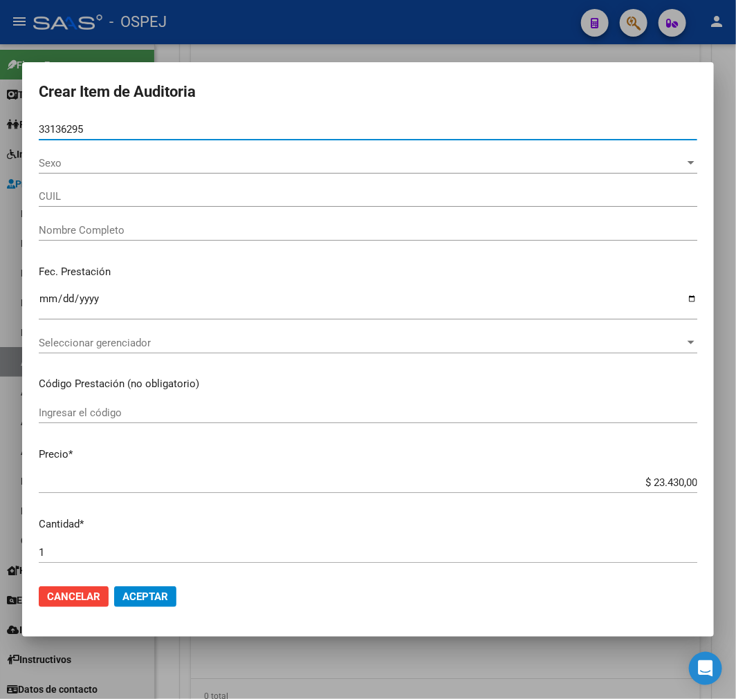
type input "27331362951"
type input "[PERSON_NAME]"
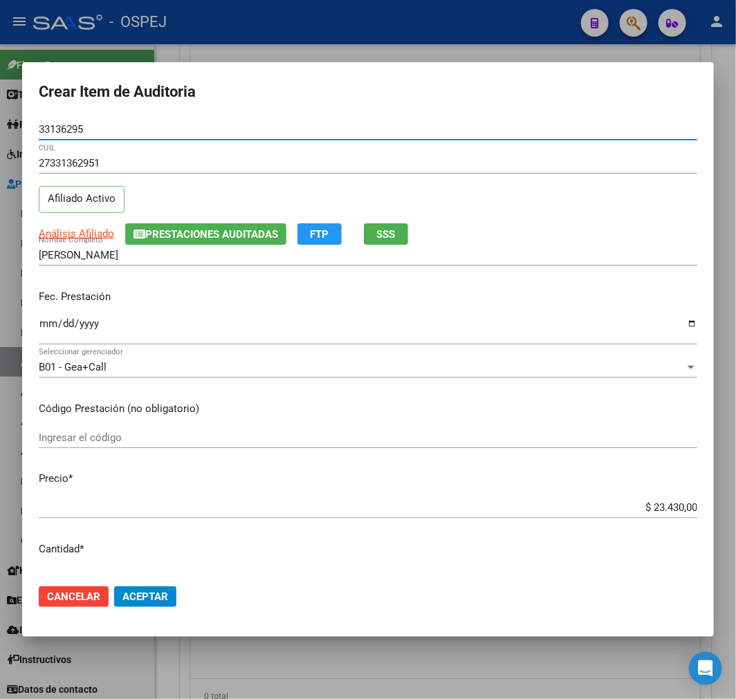
type input "33136295"
click at [638, 507] on input "$ 23.430,00" at bounding box center [368, 507] width 659 height 12
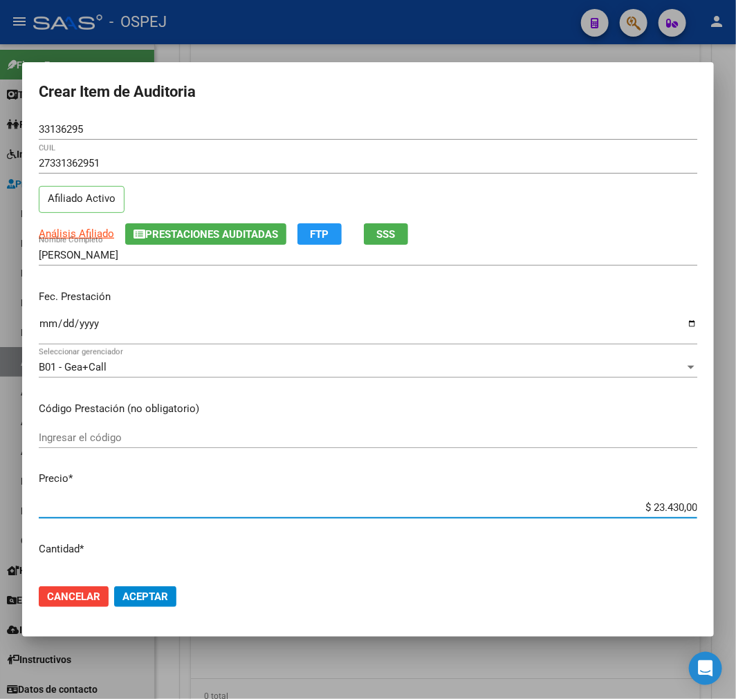
click at [638, 507] on input "$ 23.430,00" at bounding box center [368, 507] width 659 height 12
type input "$ 223.430,00"
type input "$ 2.723.430,00"
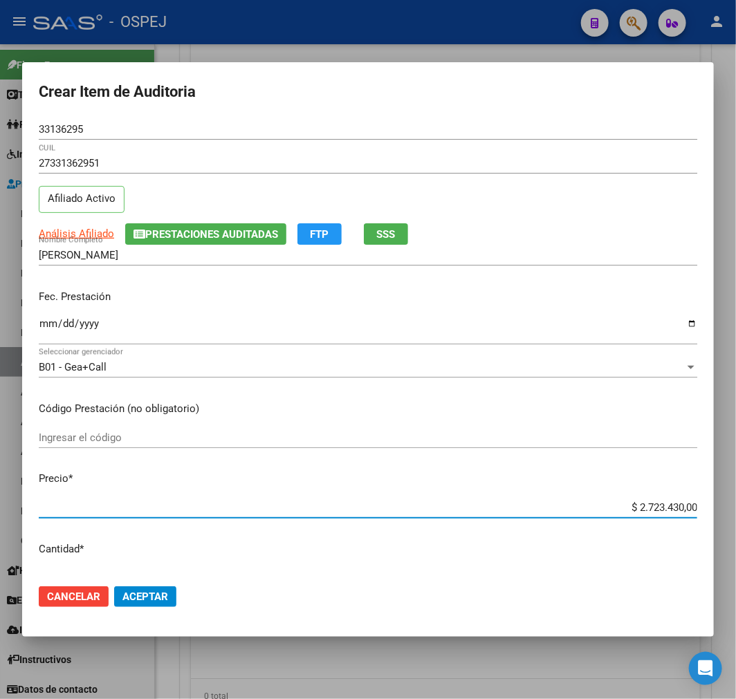
type input "$ 27.823.430,00"
type input "$ 278.723.430,00"
click at [638, 507] on input "$ 278.723.430,00" at bounding box center [368, 507] width 659 height 12
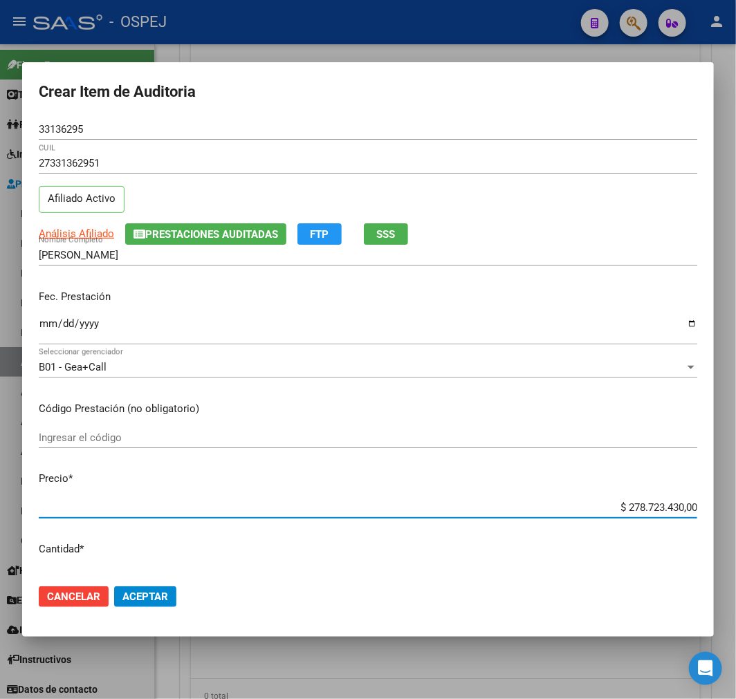
click at [637, 507] on input "$ 278.723.430,00" at bounding box center [368, 507] width 659 height 12
type input "$ 0,02"
type input "$ 0,27"
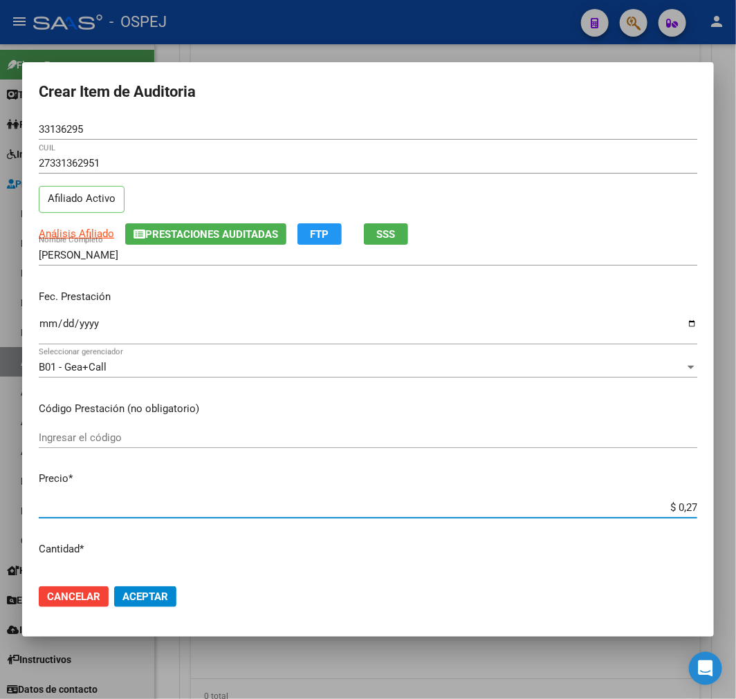
type input "$ 2,78"
type input "$ 27,87"
type input "$ 278,70"
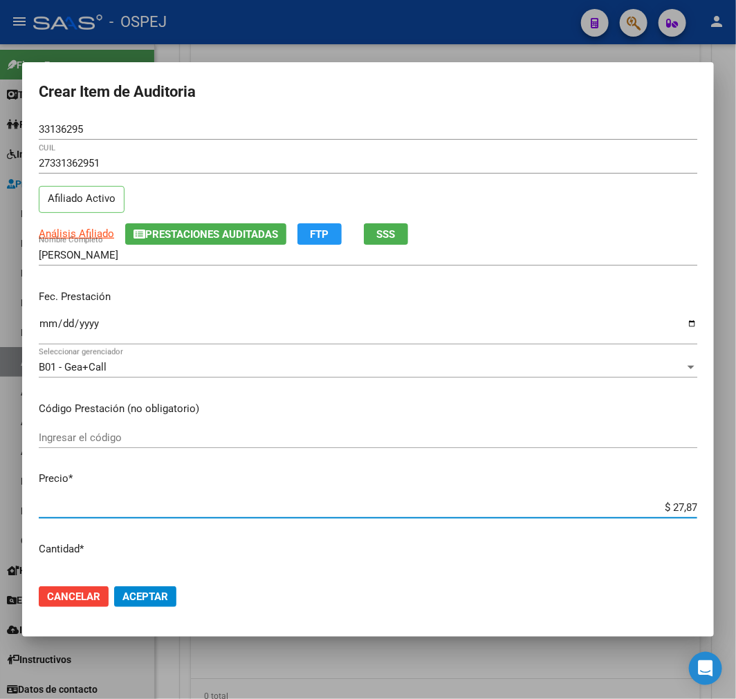
type input "$ 278,70"
type input "$ 2.787,00"
click at [154, 593] on span "Aceptar" at bounding box center [145, 597] width 46 height 12
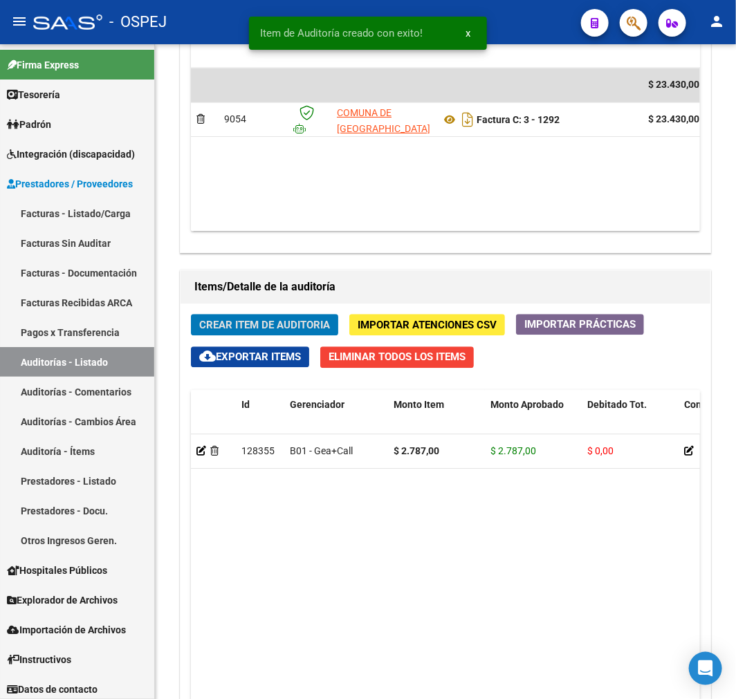
scroll to position [1165, 0]
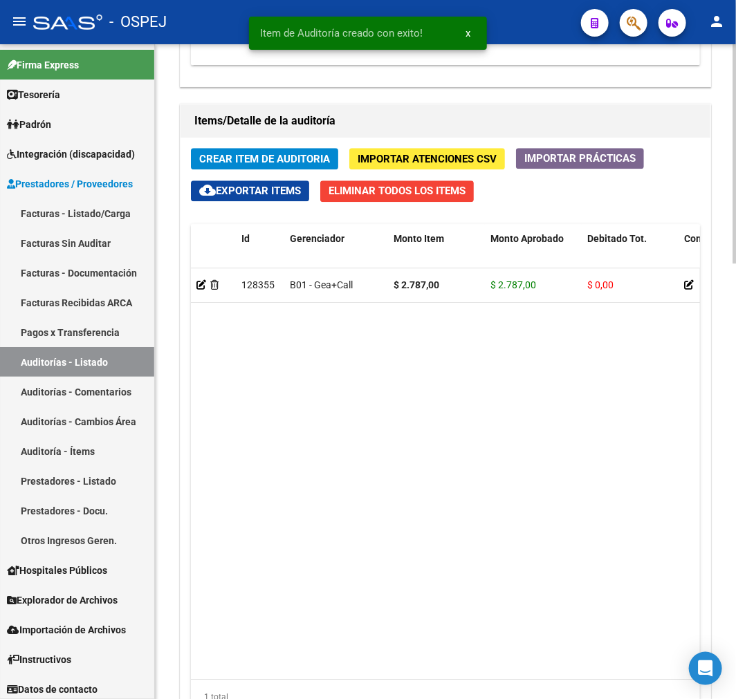
click at [254, 157] on span "Crear Item de Auditoria" at bounding box center [264, 159] width 131 height 12
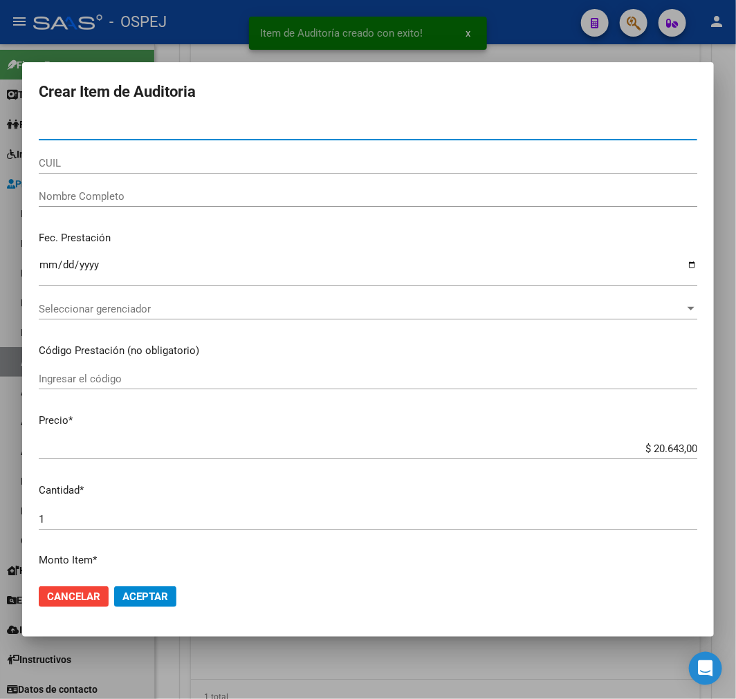
paste input "40305774"
type input "40305774"
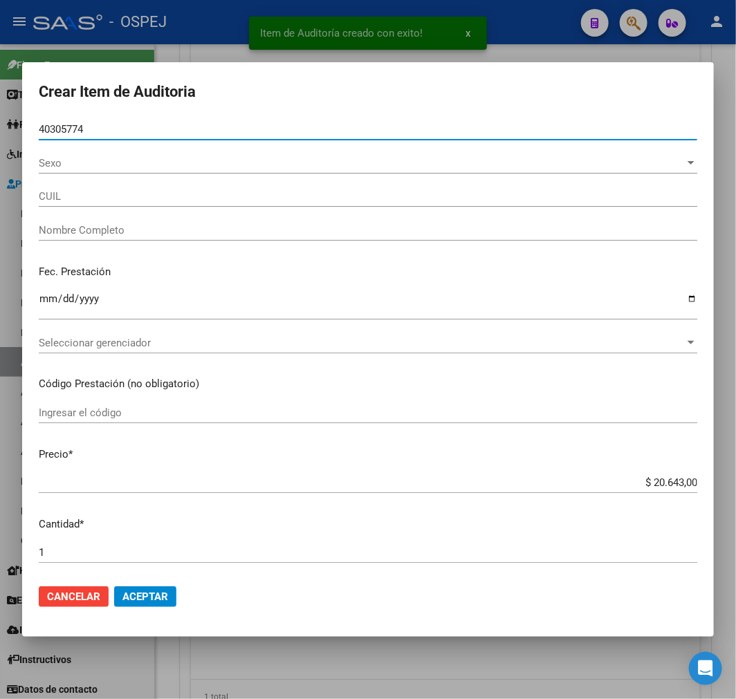
type input "27403057741"
type input "[PERSON_NAME] AZUL"
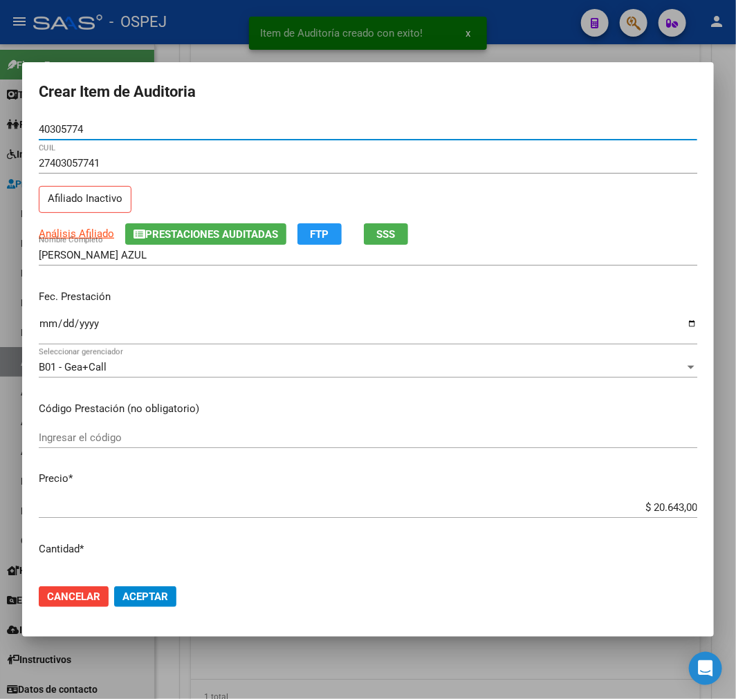
type input "40305774"
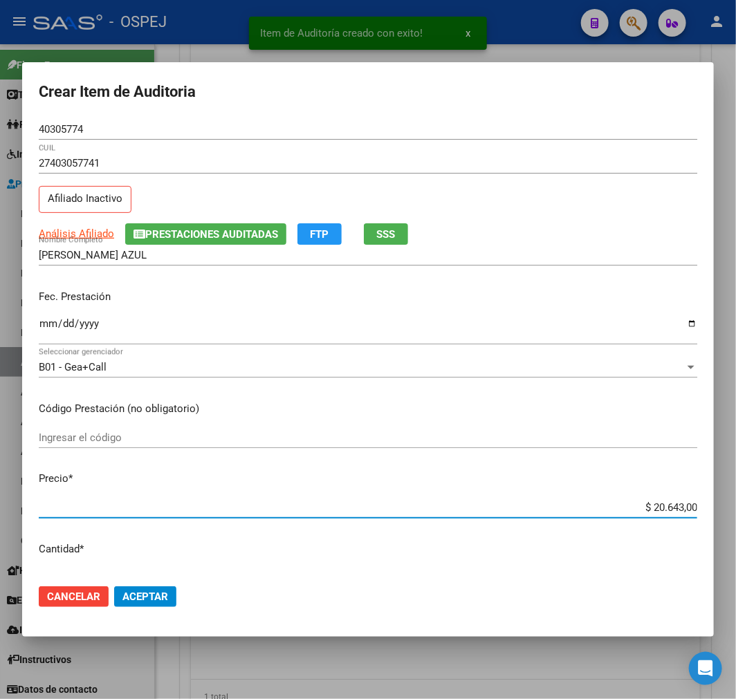
click at [661, 513] on input "$ 20.643,00" at bounding box center [368, 507] width 659 height 12
type input "$ 0,02"
type input "$ 0,27"
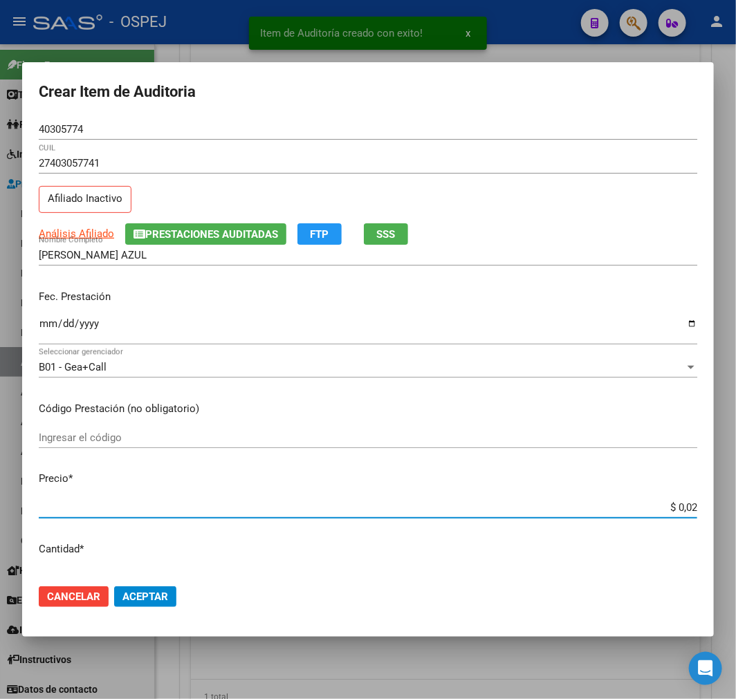
type input "$ 0,27"
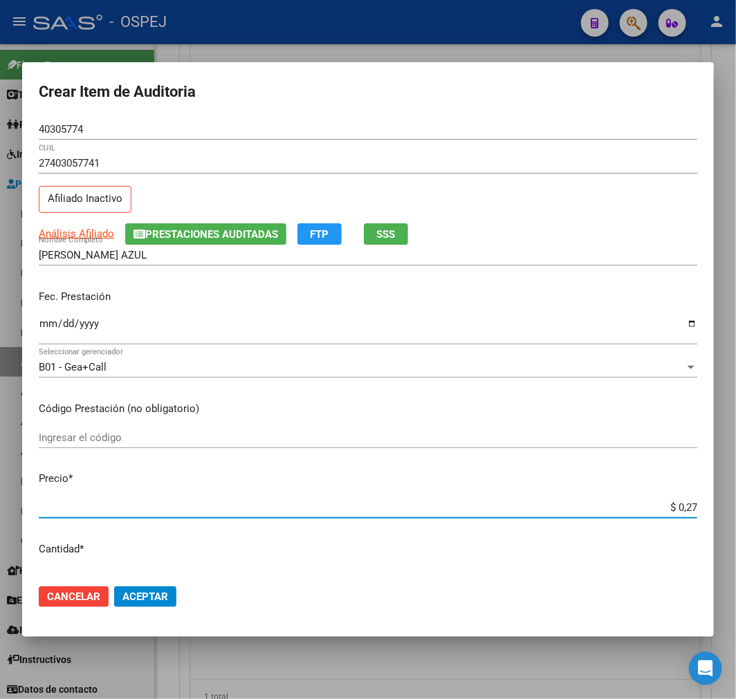
type input "$ 2,78"
type input "$ 27,87"
click at [166, 600] on span "Aceptar" at bounding box center [145, 597] width 46 height 12
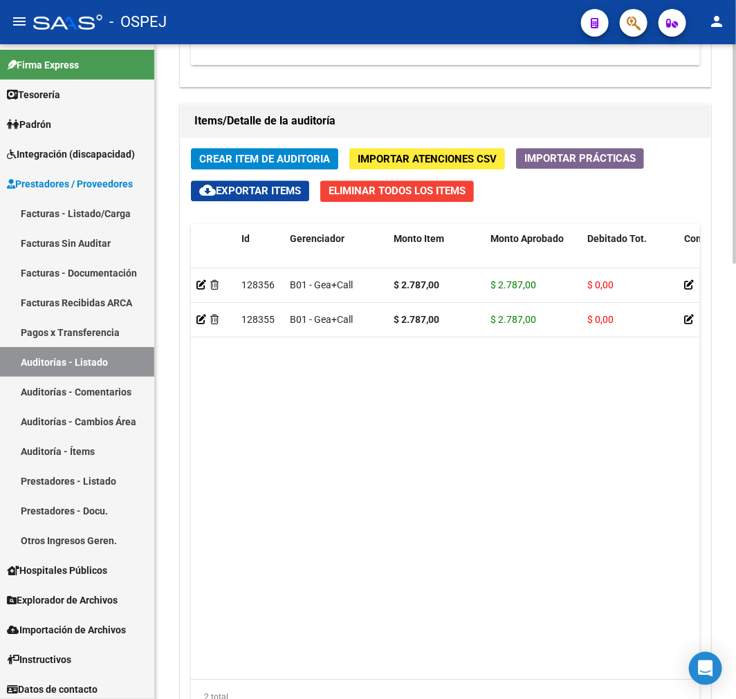
click at [350, 161] on button "Importar Atenciones CSV" at bounding box center [427, 158] width 156 height 21
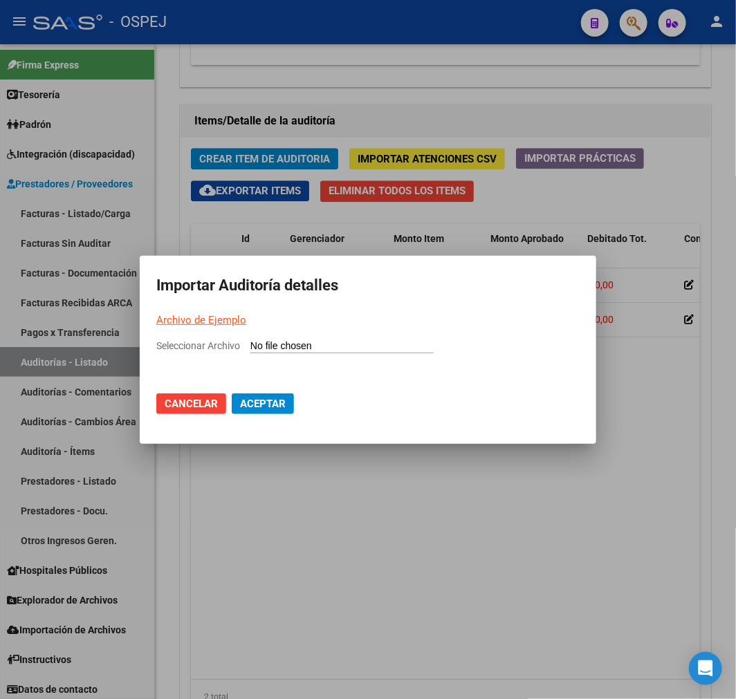
click at [329, 156] on div at bounding box center [368, 349] width 736 height 699
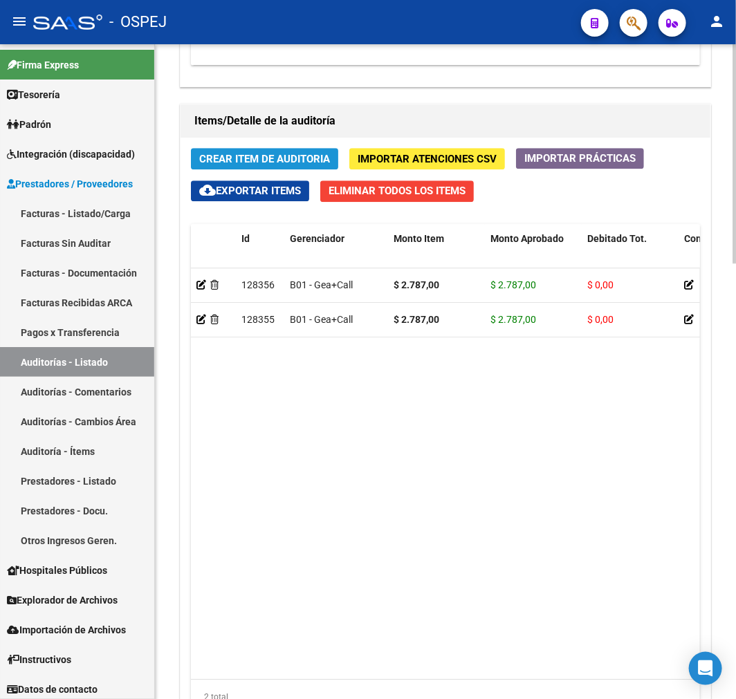
click at [329, 156] on span "Crear Item de Auditoria" at bounding box center [264, 159] width 131 height 12
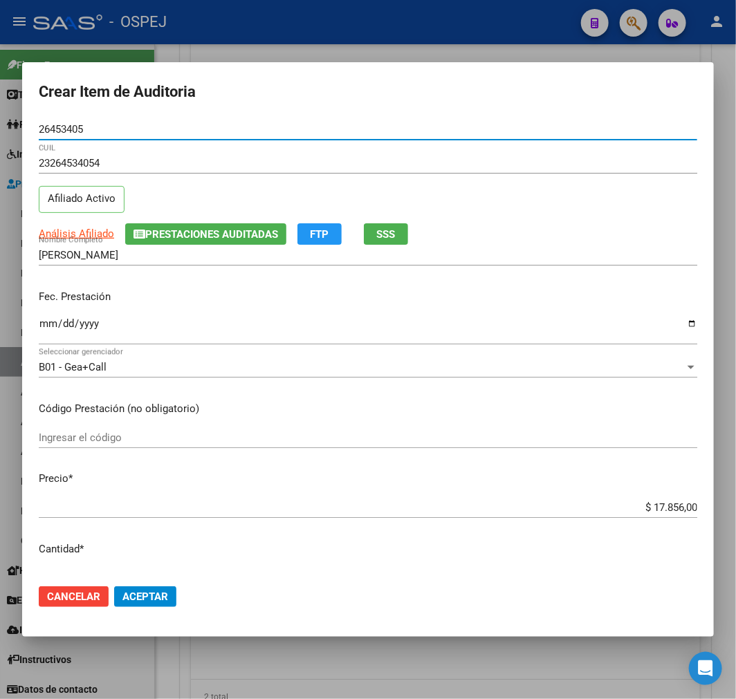
click at [676, 513] on input "$ 17.856,00" at bounding box center [368, 507] width 659 height 12
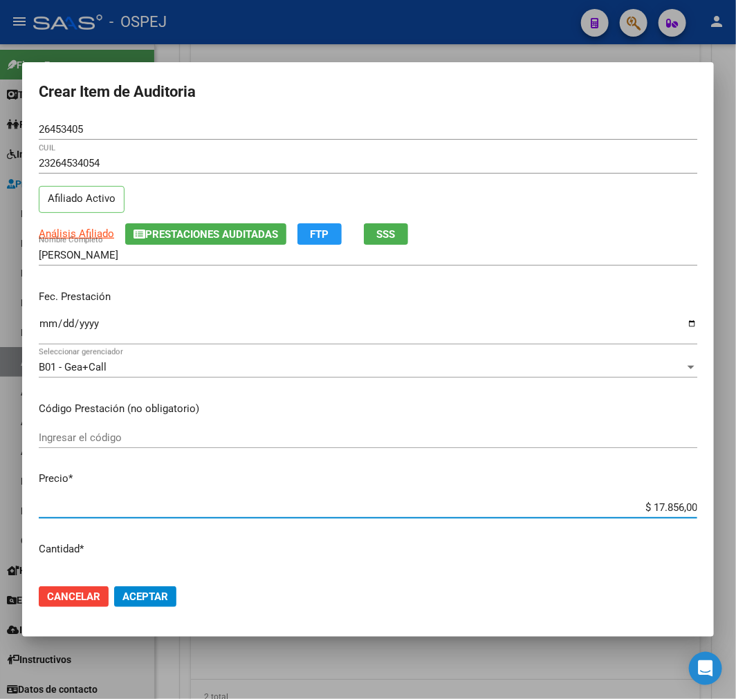
click at [676, 513] on input "$ 17.856,00" at bounding box center [368, 507] width 659 height 12
click at [167, 593] on span "Aceptar" at bounding box center [145, 597] width 46 height 12
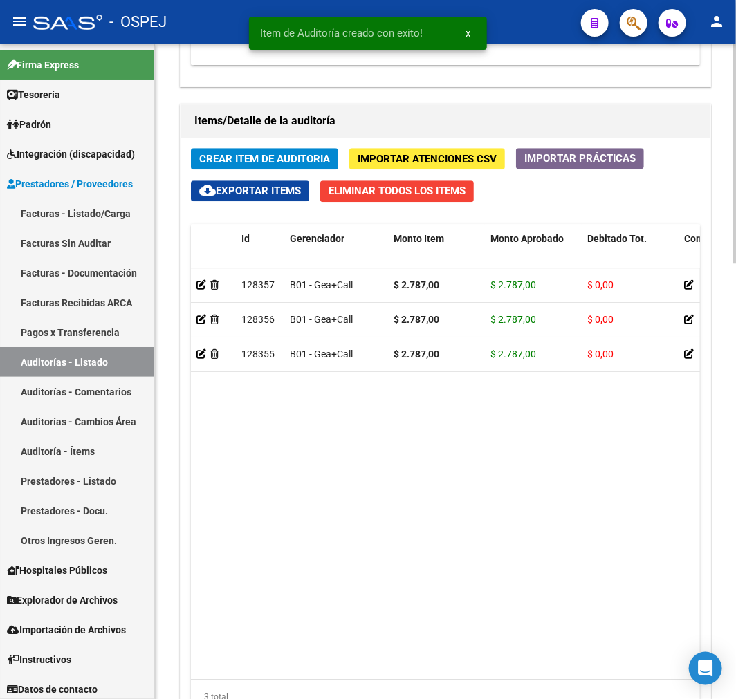
click at [323, 149] on button "Crear Item de Auditoria" at bounding box center [264, 158] width 147 height 21
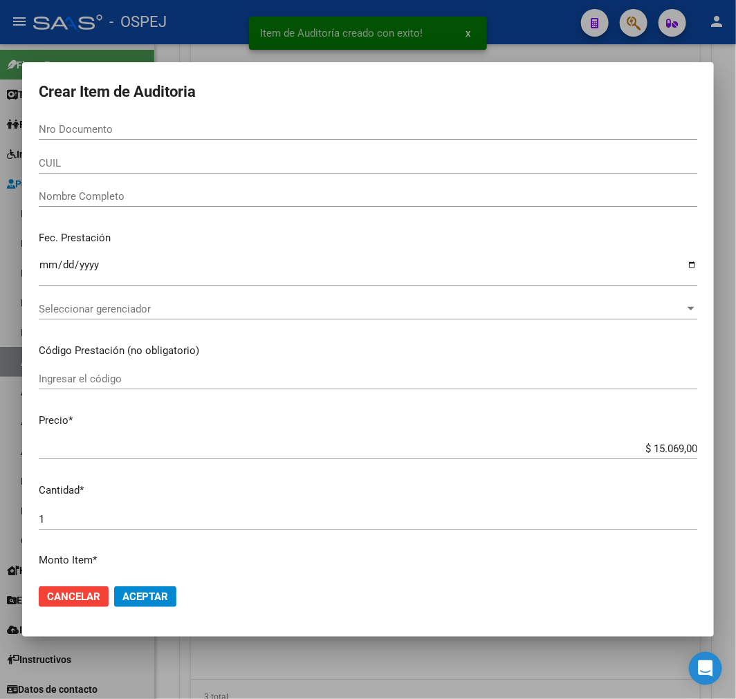
paste input "23537134"
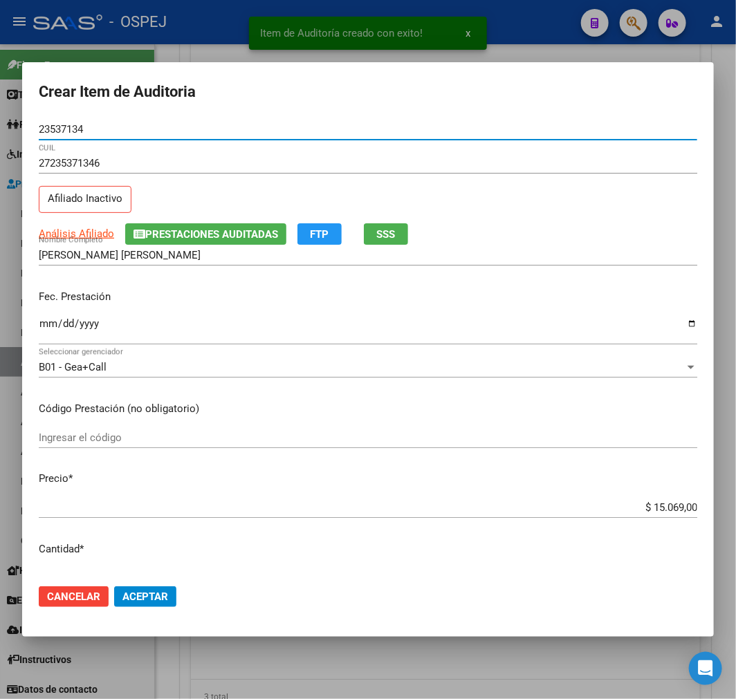
click at [652, 508] on input "$ 15.069,00" at bounding box center [368, 507] width 659 height 12
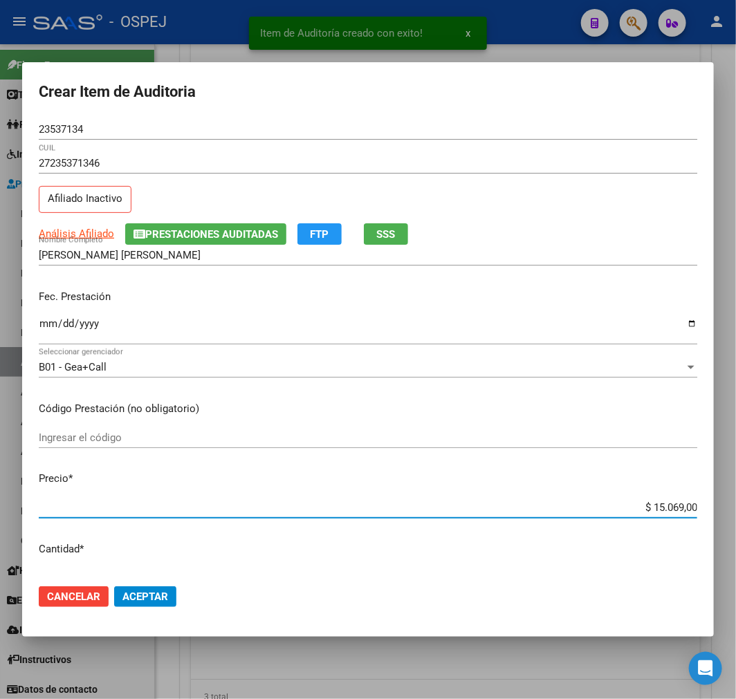
click at [652, 508] on input "$ 15.069,00" at bounding box center [368, 507] width 659 height 12
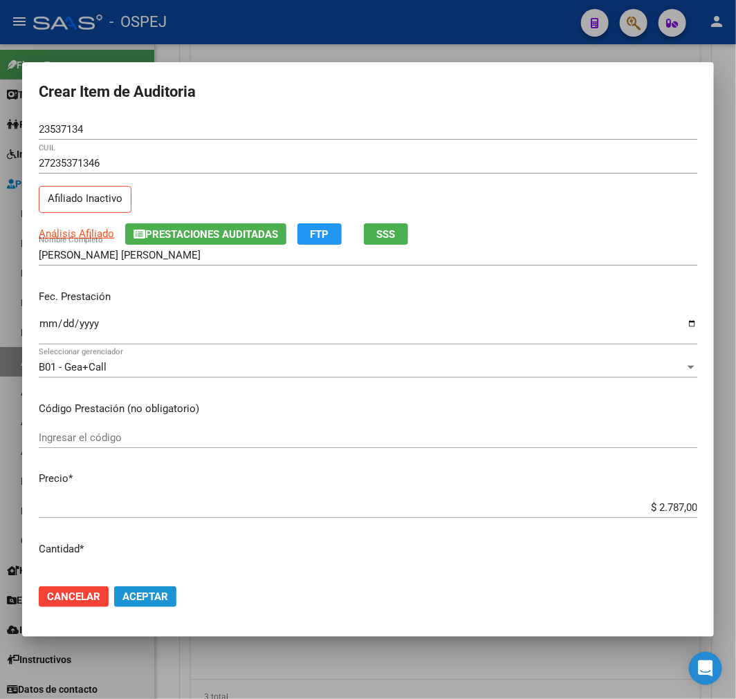
click at [164, 596] on span "Aceptar" at bounding box center [145, 597] width 46 height 12
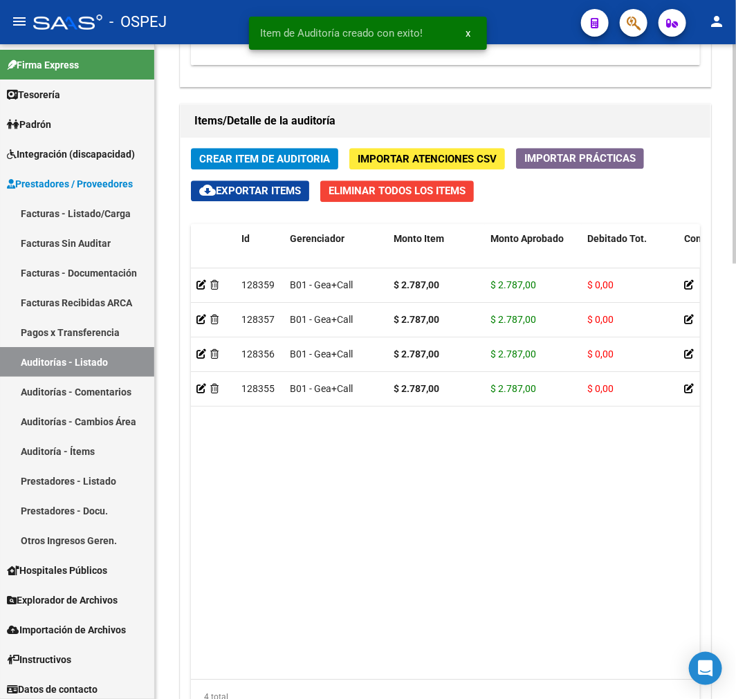
click at [197, 154] on button "Crear Item de Auditoria" at bounding box center [264, 158] width 147 height 21
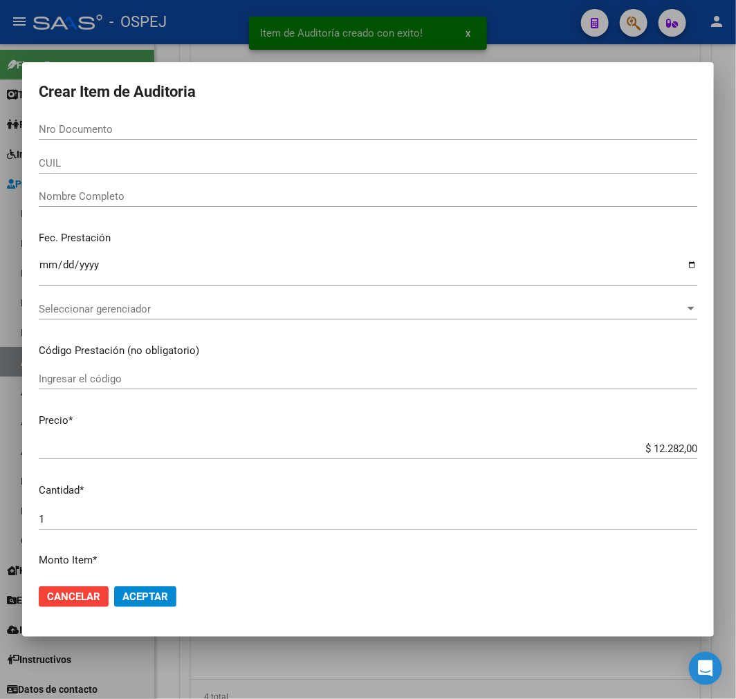
paste input "40677877"
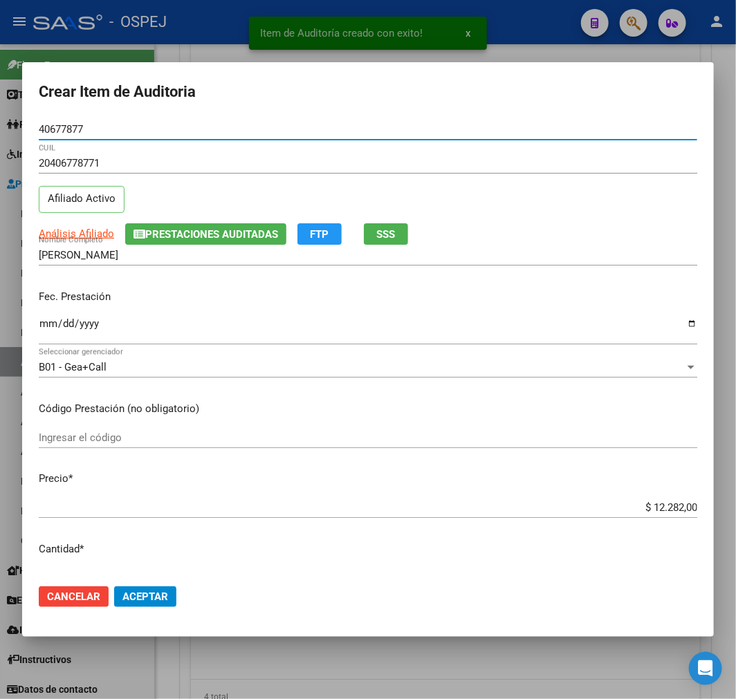
click at [657, 502] on input "$ 12.282,00" at bounding box center [368, 507] width 659 height 12
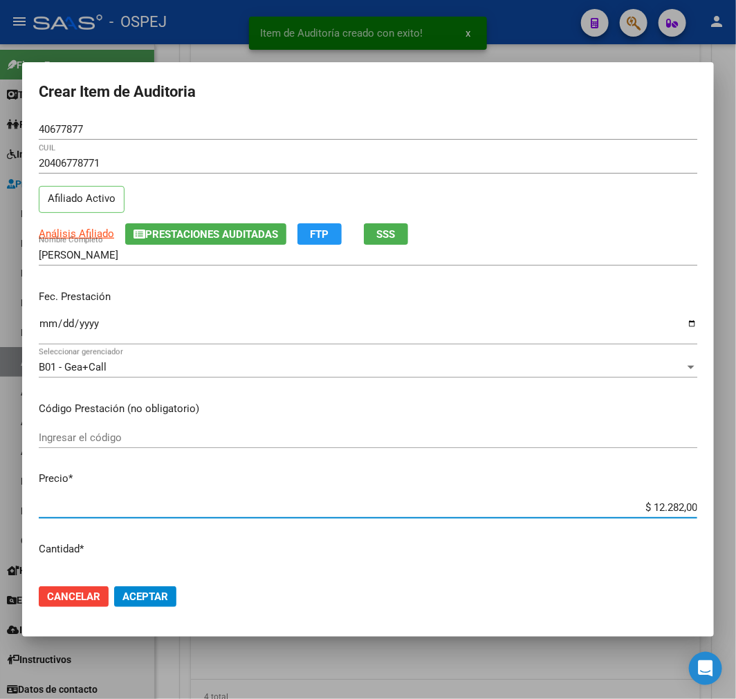
click at [657, 502] on input "$ 12.282,00" at bounding box center [368, 507] width 659 height 12
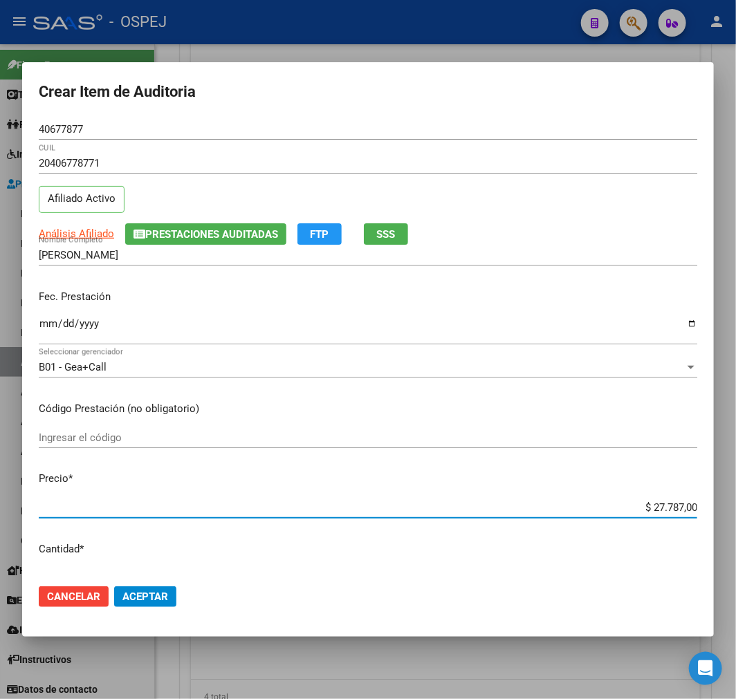
click at [661, 502] on input "$ 27.787,00" at bounding box center [368, 507] width 659 height 12
click at [158, 602] on span "Aceptar" at bounding box center [145, 597] width 46 height 12
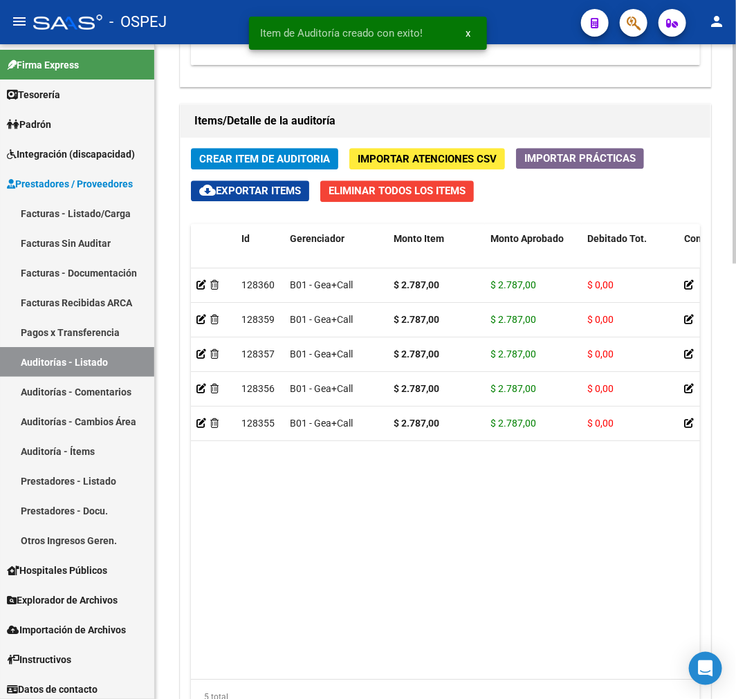
click at [227, 153] on span "Crear Item de Auditoria" at bounding box center [264, 159] width 131 height 12
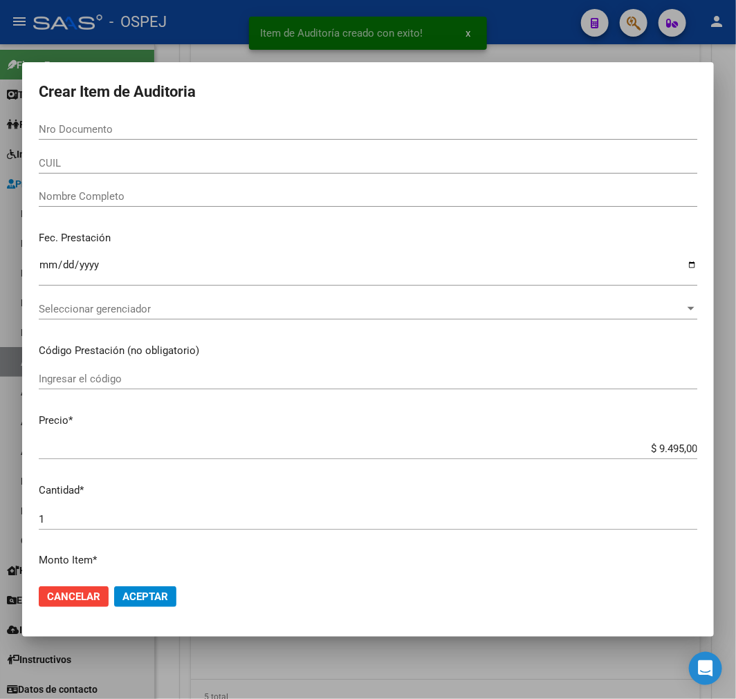
paste input "41001257"
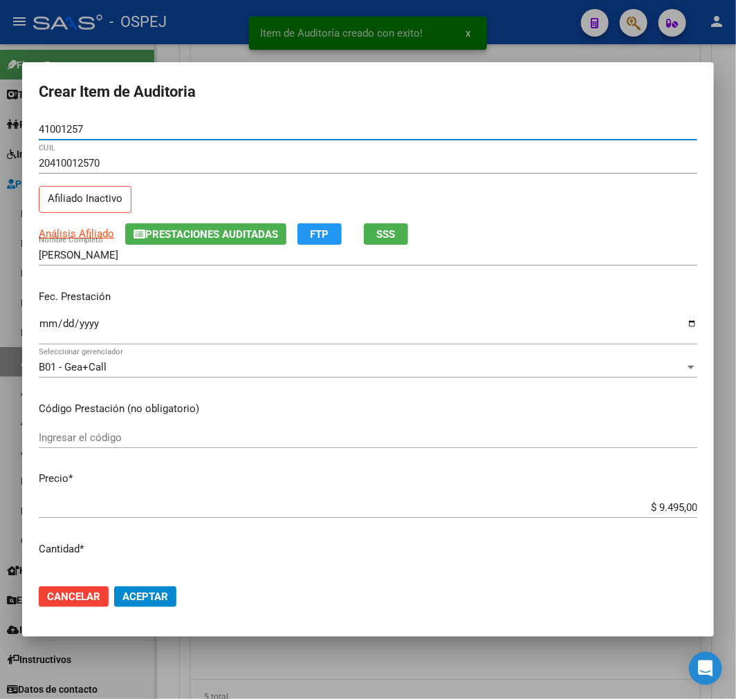
click at [164, 587] on button "Aceptar" at bounding box center [145, 597] width 62 height 21
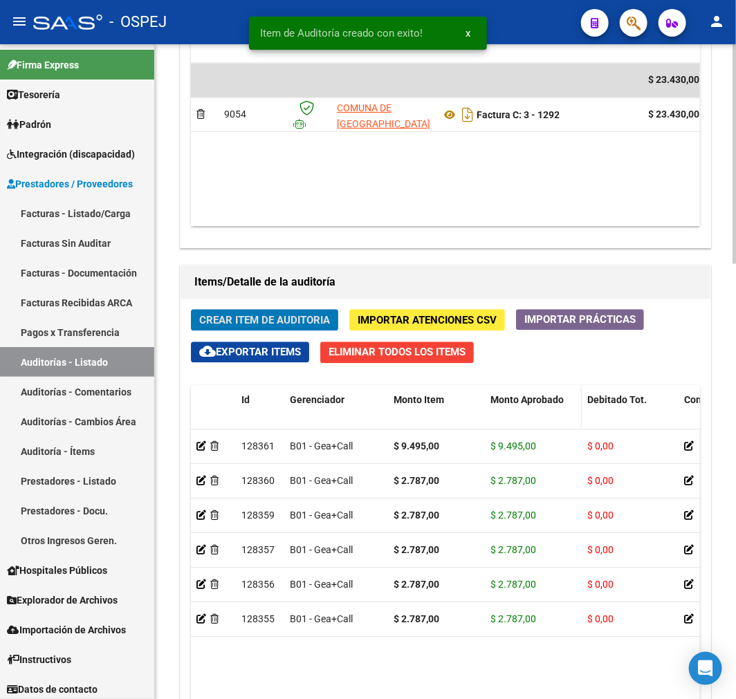
scroll to position [703, 0]
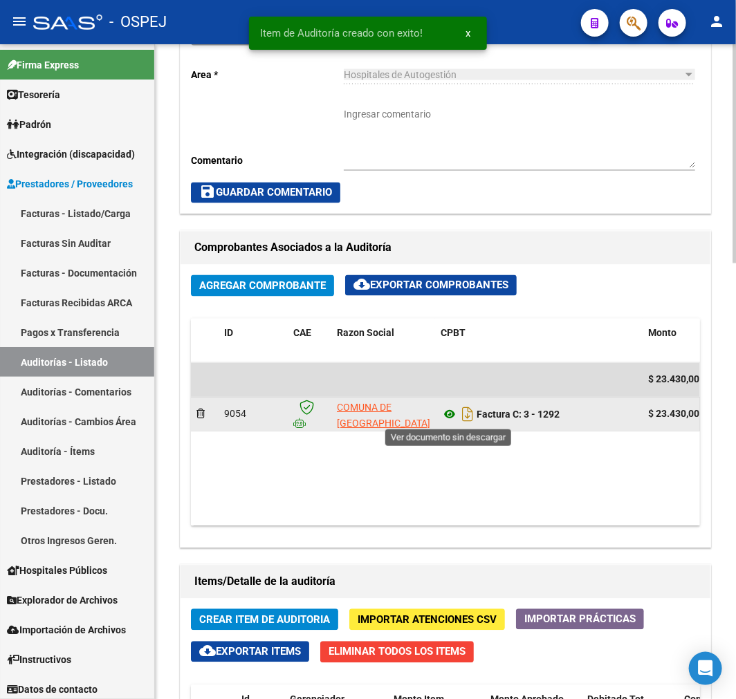
click at [451, 415] on icon at bounding box center [450, 415] width 18 height 17
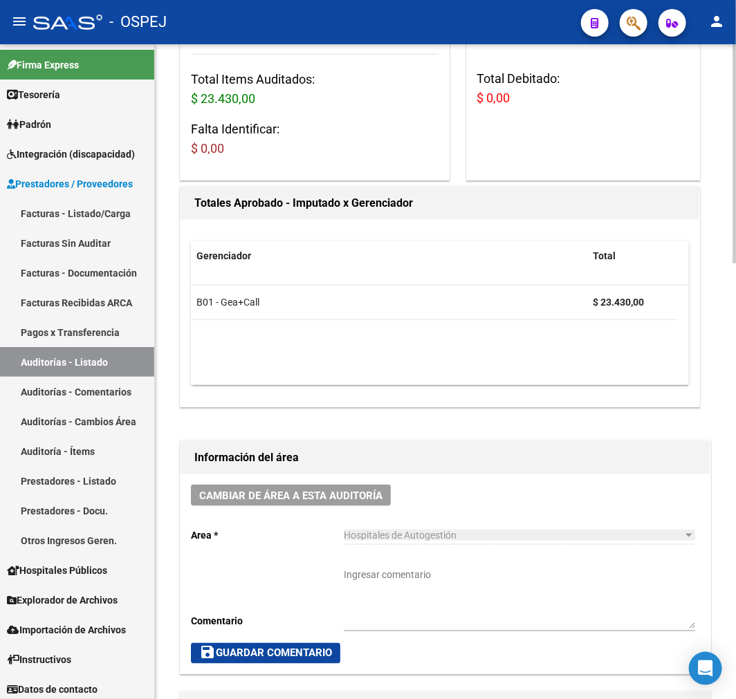
scroll to position [0, 0]
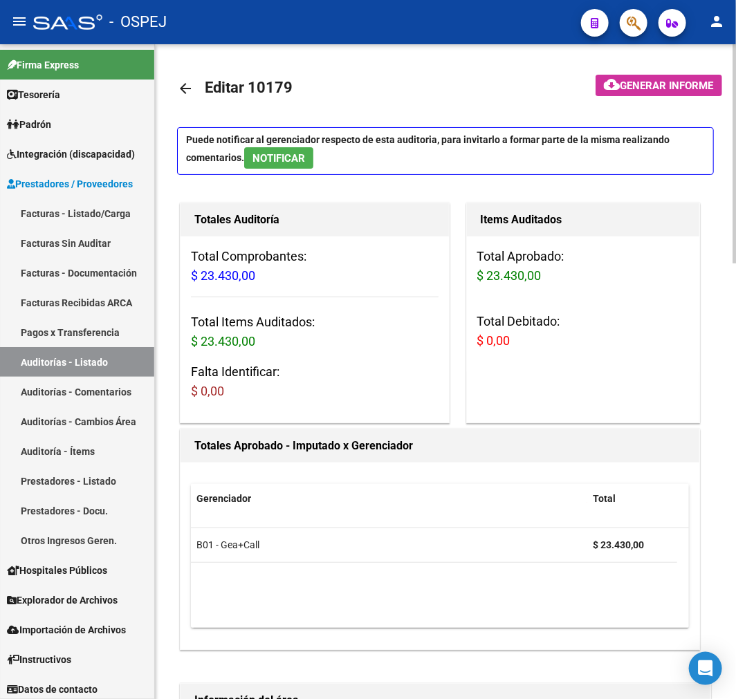
click at [196, 87] on link "arrow_back" at bounding box center [191, 88] width 28 height 33
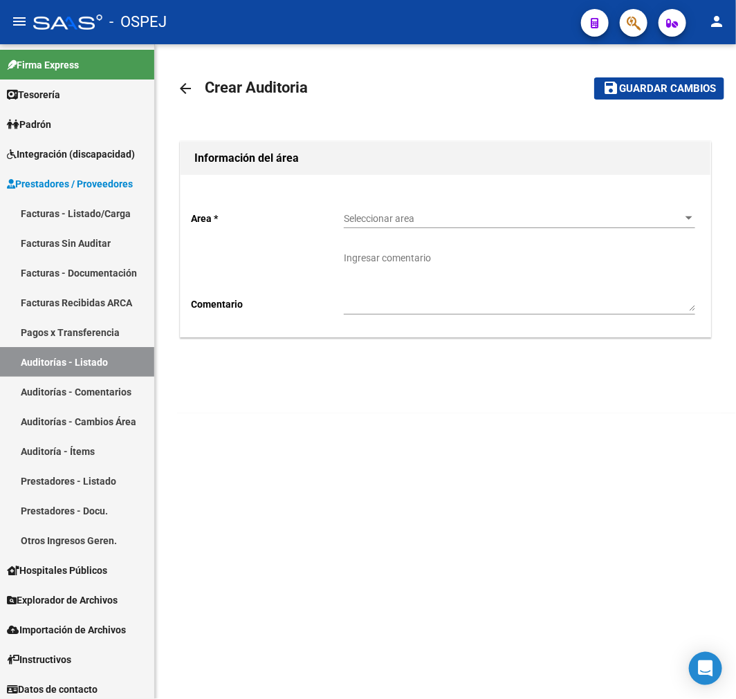
drag, startPoint x: 530, startPoint y: 191, endPoint x: 524, endPoint y: 196, distance: 8.3
click at [530, 192] on div "Area * Seleccionar area Seleccionar area Comentario Ingresar comentario" at bounding box center [446, 256] width 530 height 162
click at [507, 208] on div "Seleccionar area Seleccionar area" at bounding box center [519, 215] width 351 height 28
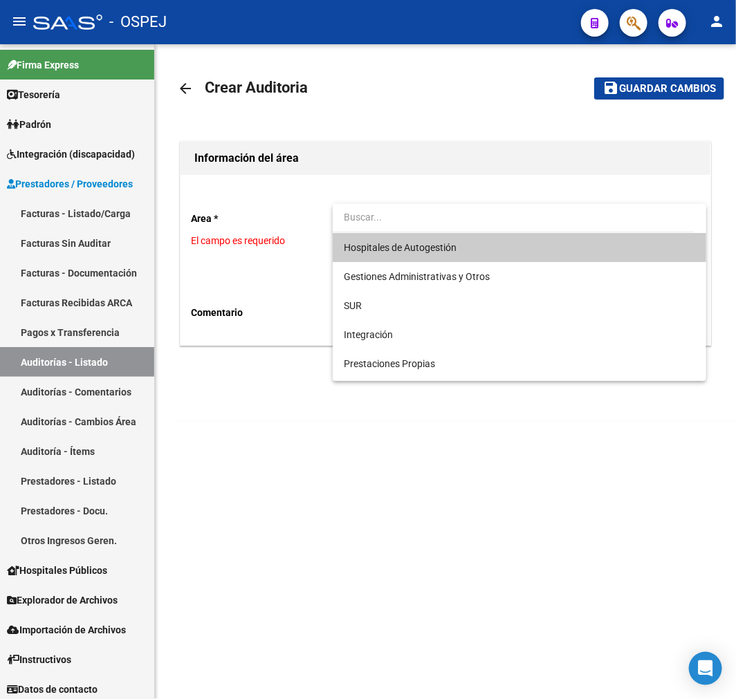
click at [465, 246] on span "Hospitales de Autogestión" at bounding box center [519, 247] width 351 height 29
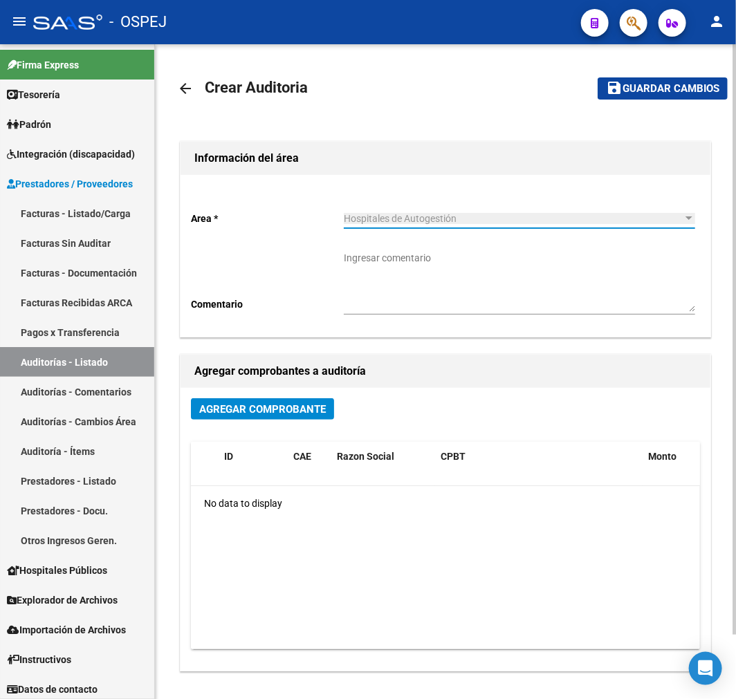
click at [316, 412] on span "Agregar Comprobante" at bounding box center [262, 409] width 127 height 12
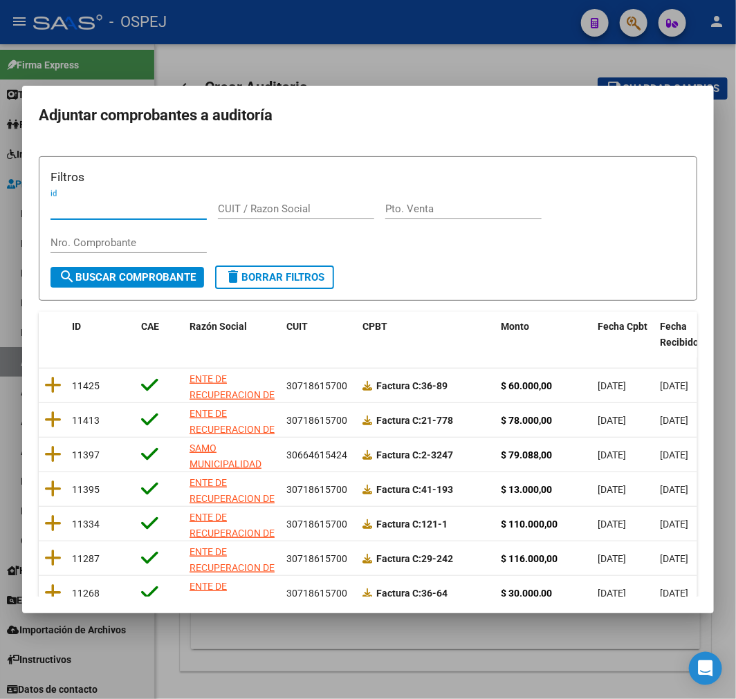
scroll to position [178, 0]
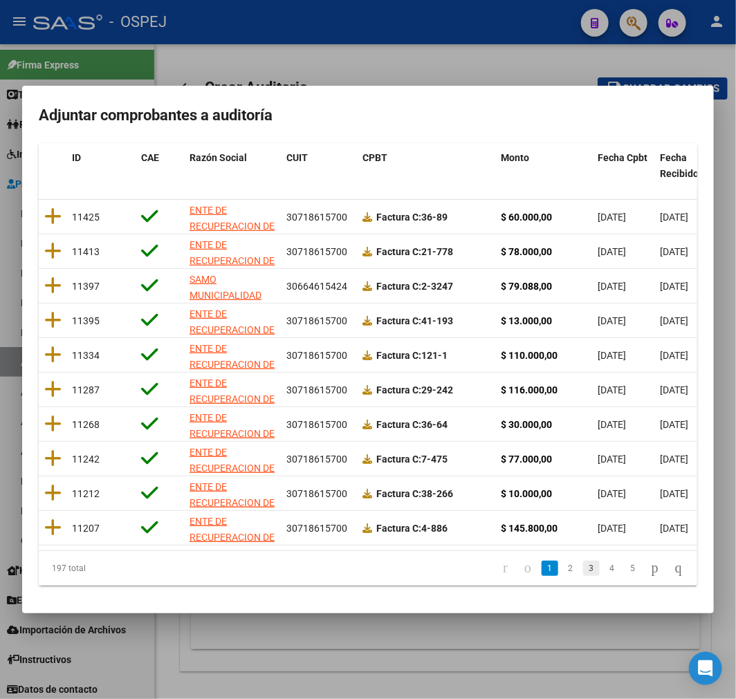
click at [583, 571] on link "3" at bounding box center [591, 568] width 17 height 15
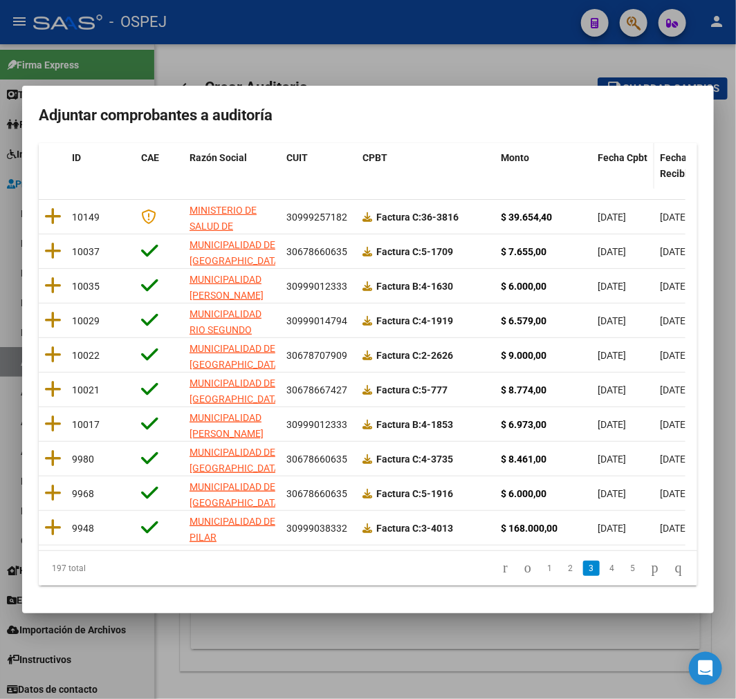
click at [638, 152] on span "Fecha Cpbt" at bounding box center [623, 157] width 50 height 11
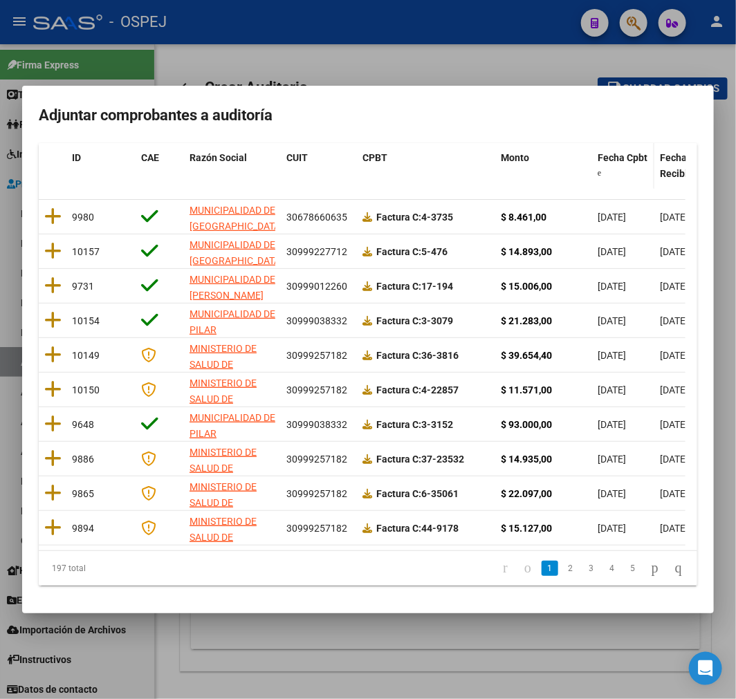
click at [638, 152] on span "Fecha Cpbt" at bounding box center [623, 157] width 50 height 11
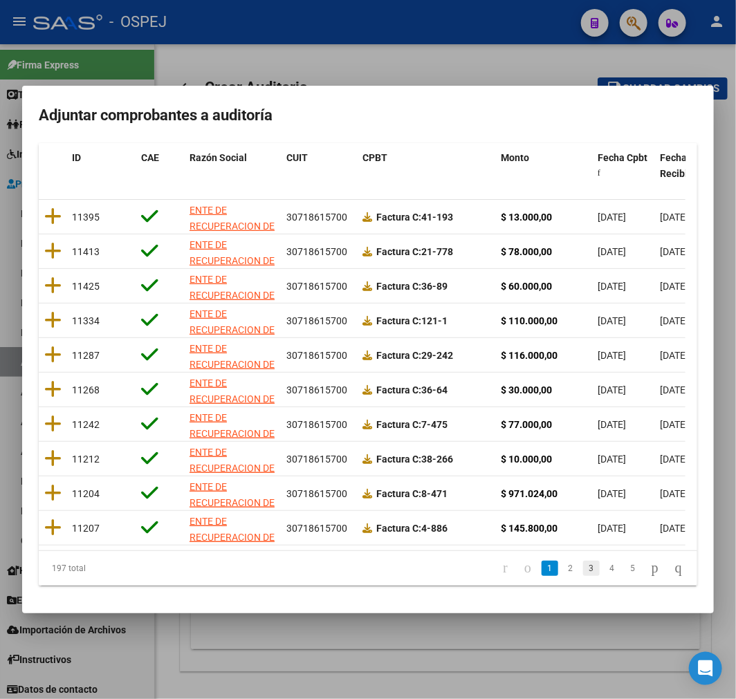
click at [583, 563] on link "3" at bounding box center [591, 568] width 17 height 15
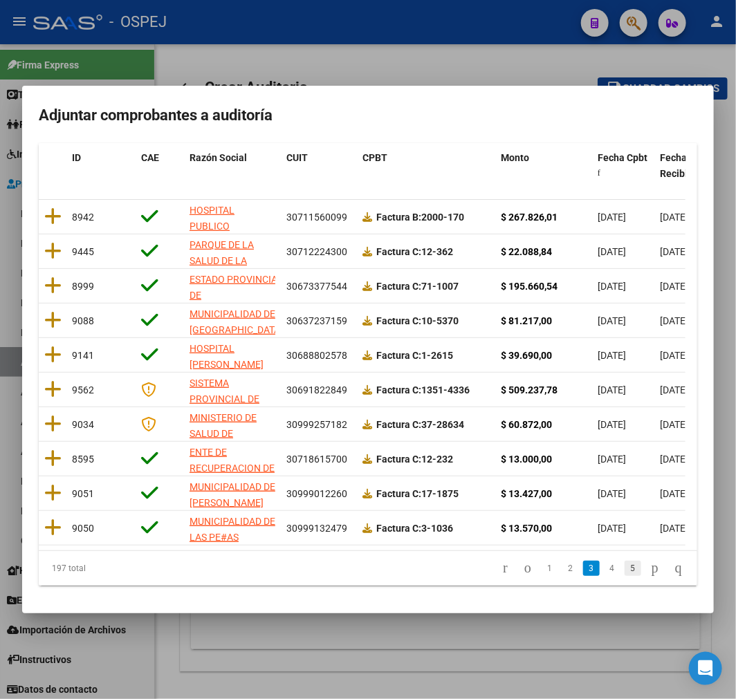
click at [625, 562] on link "5" at bounding box center [633, 568] width 17 height 15
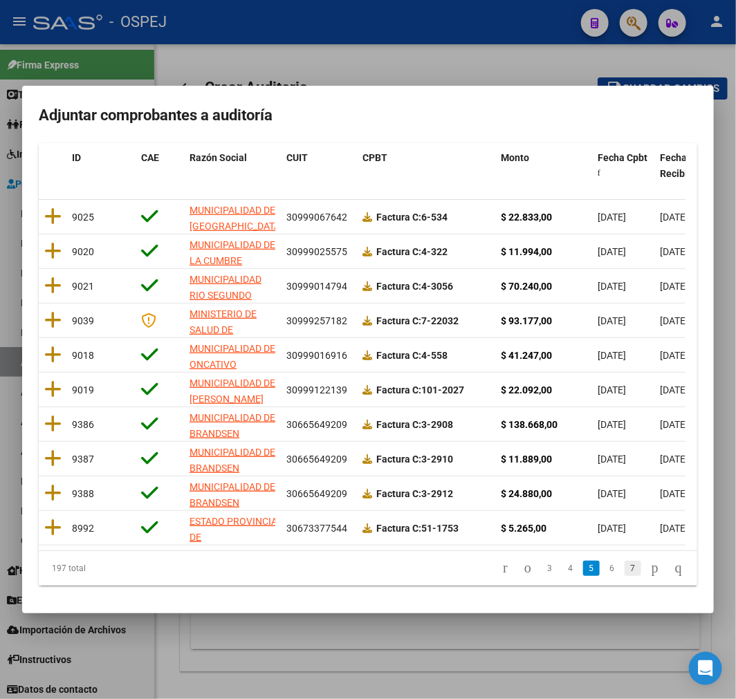
click at [625, 563] on link "7" at bounding box center [633, 568] width 17 height 15
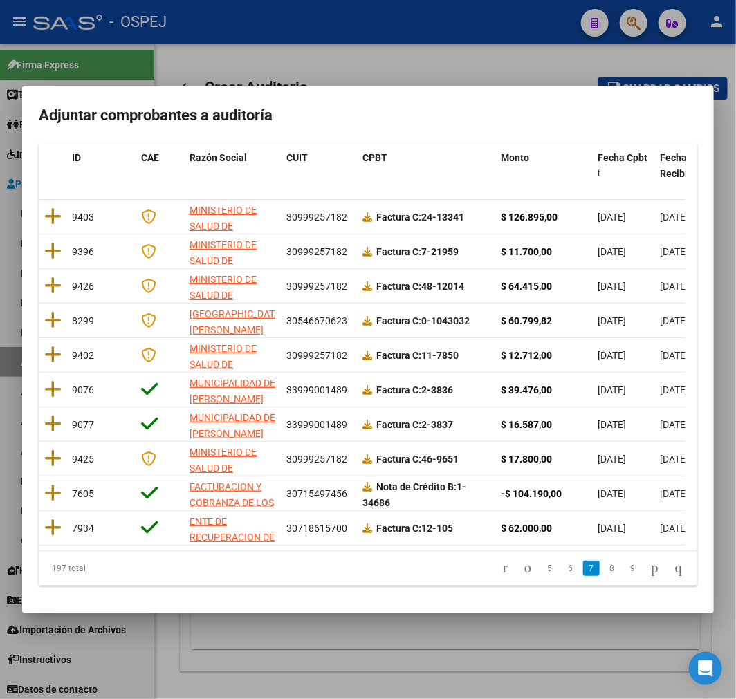
click at [581, 571] on li "7" at bounding box center [591, 569] width 21 height 24
click at [542, 573] on link "5" at bounding box center [550, 568] width 17 height 15
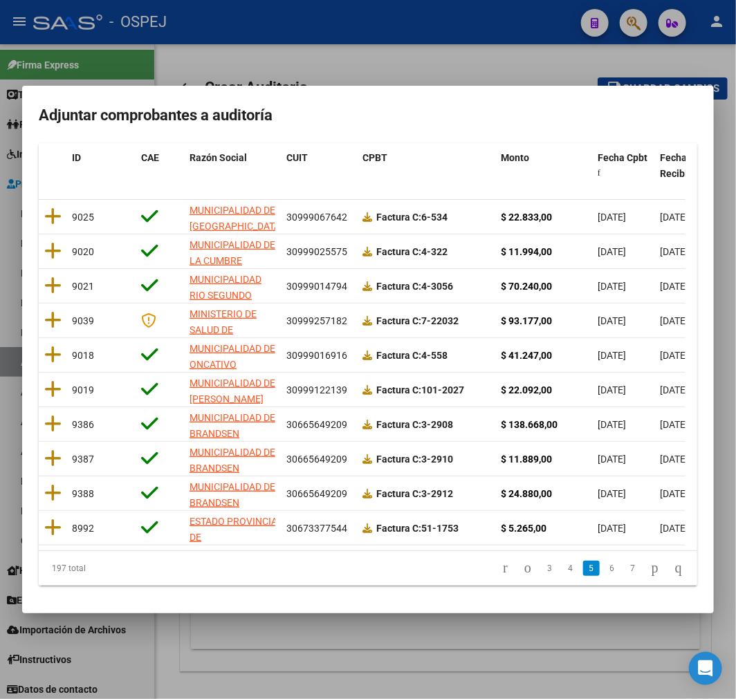
click at [542, 573] on link "3" at bounding box center [550, 568] width 17 height 15
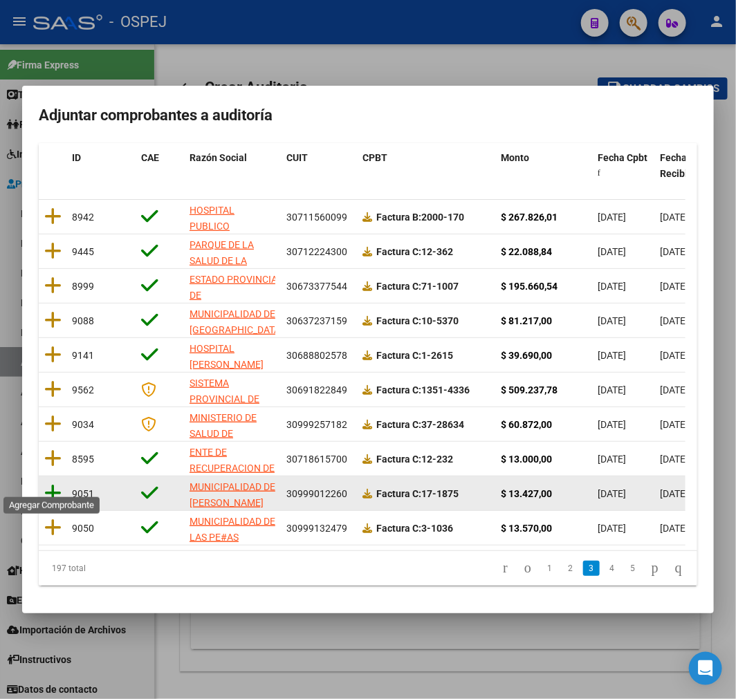
click at [48, 484] on icon at bounding box center [52, 493] width 17 height 19
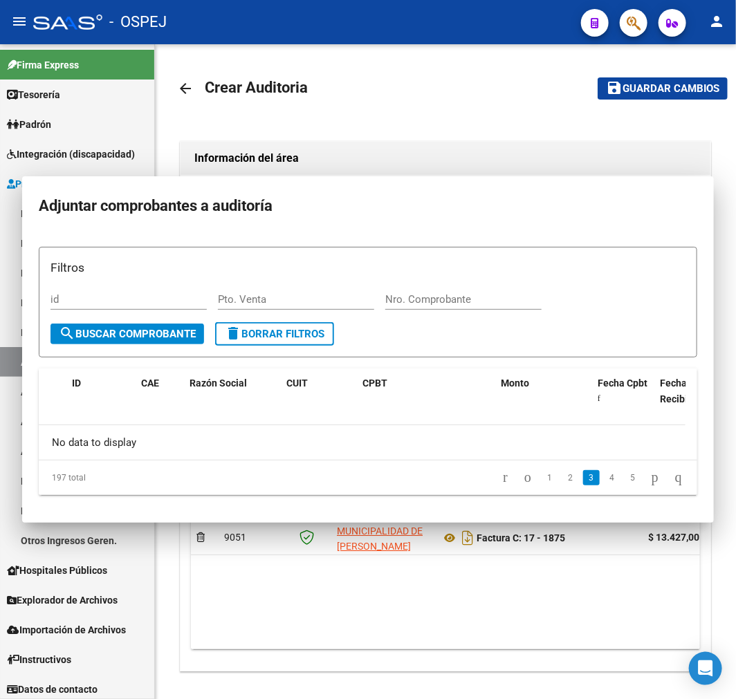
scroll to position [0, 0]
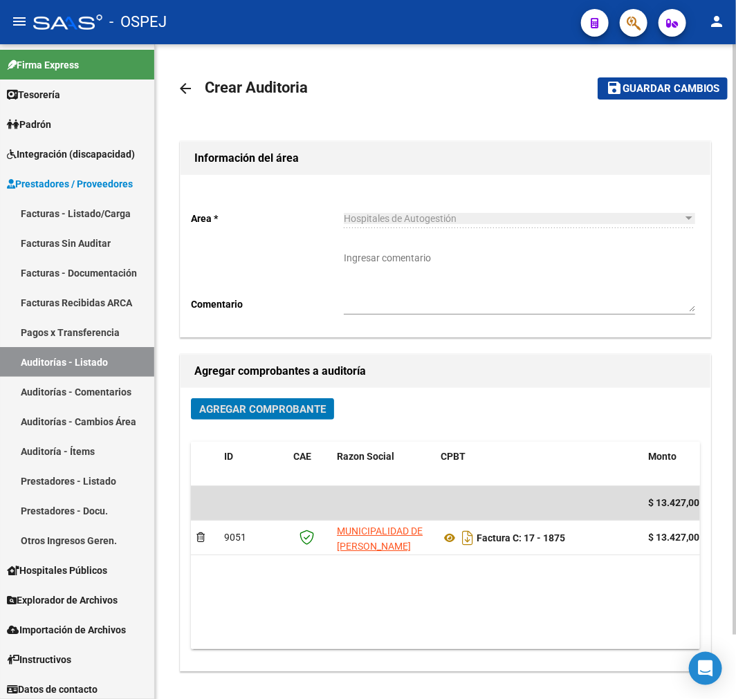
click at [626, 80] on button "save Guardar cambios" at bounding box center [663, 87] width 130 height 21
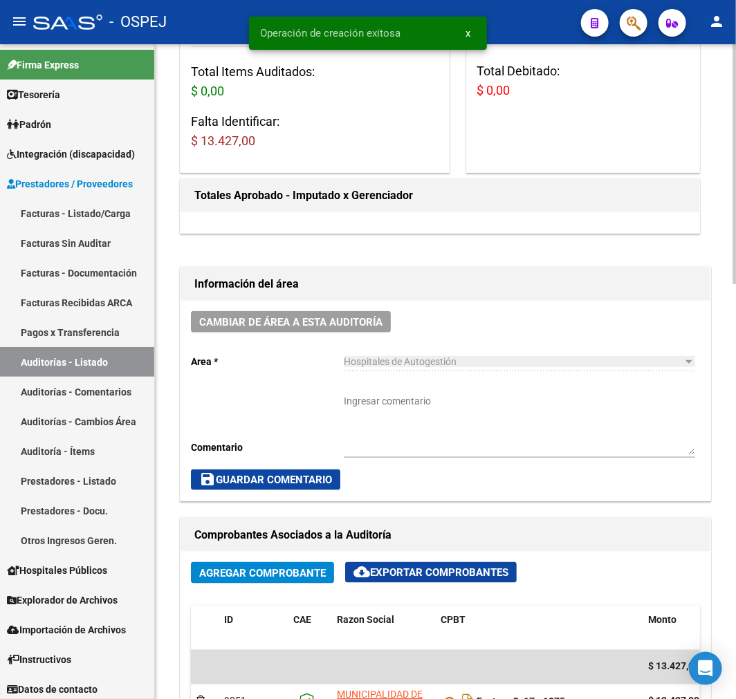
scroll to position [614, 0]
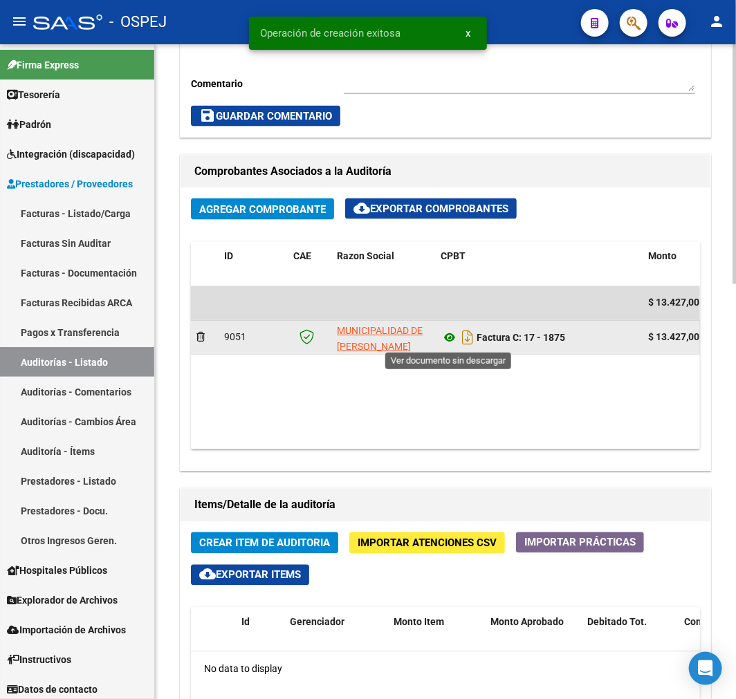
click at [445, 337] on icon at bounding box center [450, 338] width 18 height 17
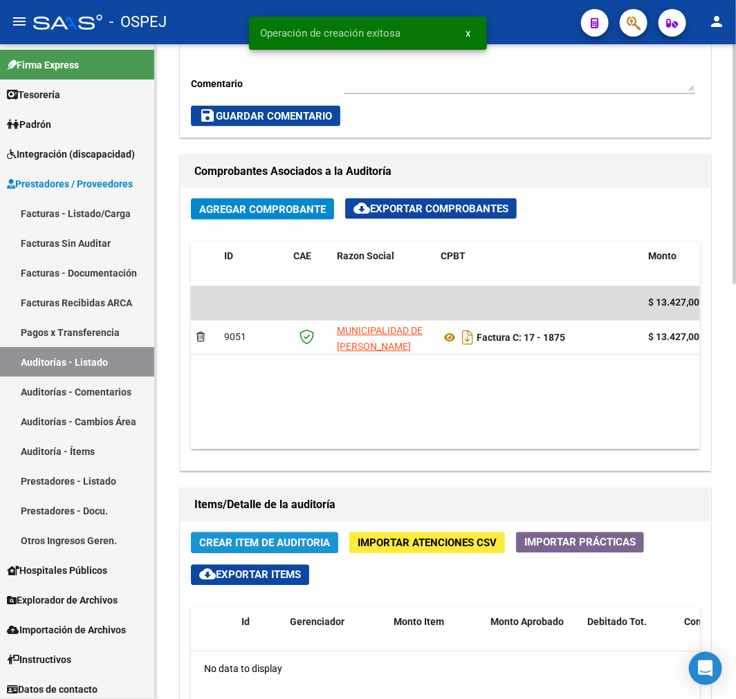
click at [240, 546] on span "Crear Item de Auditoria" at bounding box center [264, 543] width 131 height 12
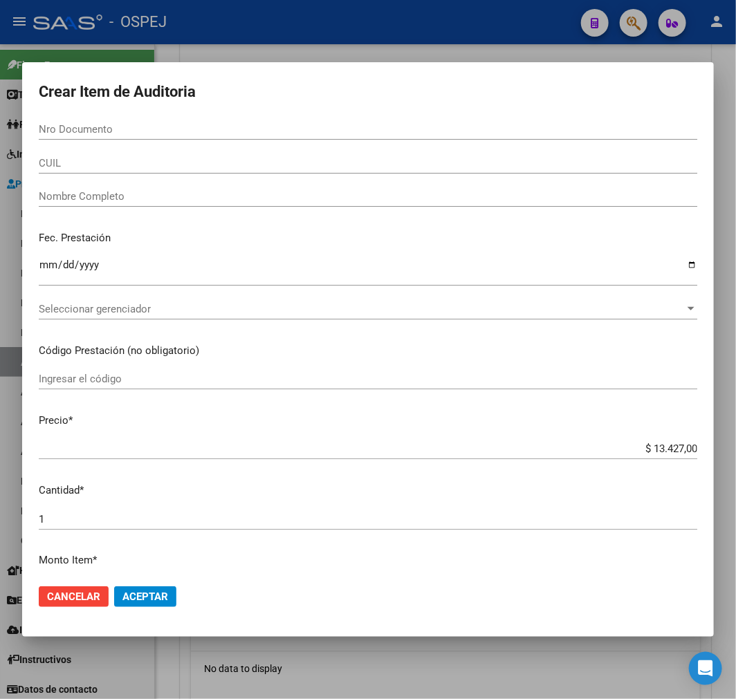
click at [303, 141] on div "Nro Documento" at bounding box center [368, 136] width 659 height 34
drag, startPoint x: 319, startPoint y: 136, endPoint x: 334, endPoint y: 125, distance: 19.2
click at [324, 134] on div "Nro Documento" at bounding box center [368, 129] width 659 height 21
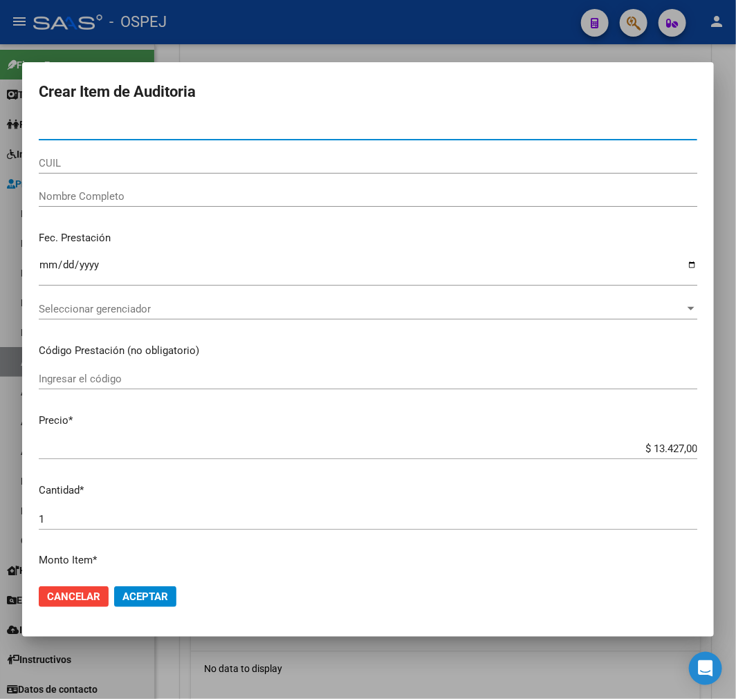
paste input "38178575"
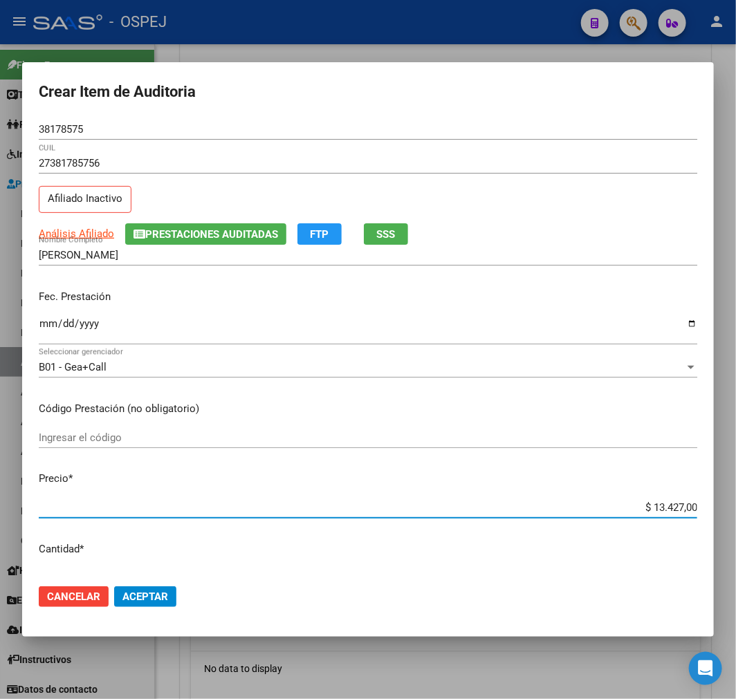
click at [648, 501] on input "$ 13.427,00" at bounding box center [368, 507] width 659 height 12
click at [674, 499] on div "$ 340,00 Ingresar el precio" at bounding box center [368, 507] width 659 height 21
click at [668, 505] on input "$ 340,00" at bounding box center [368, 507] width 659 height 12
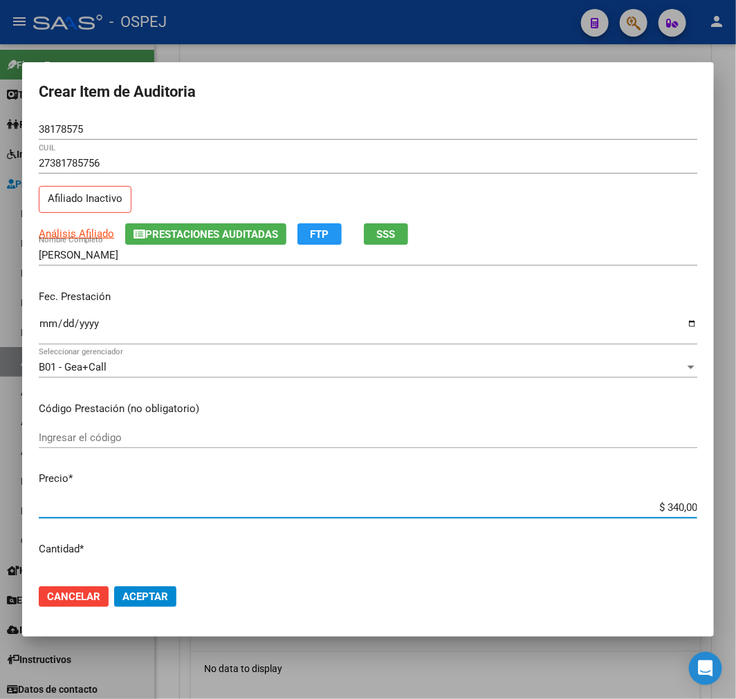
click at [668, 505] on input "$ 340,00" at bounding box center [368, 507] width 659 height 12
click at [145, 602] on span "Aceptar" at bounding box center [145, 597] width 46 height 12
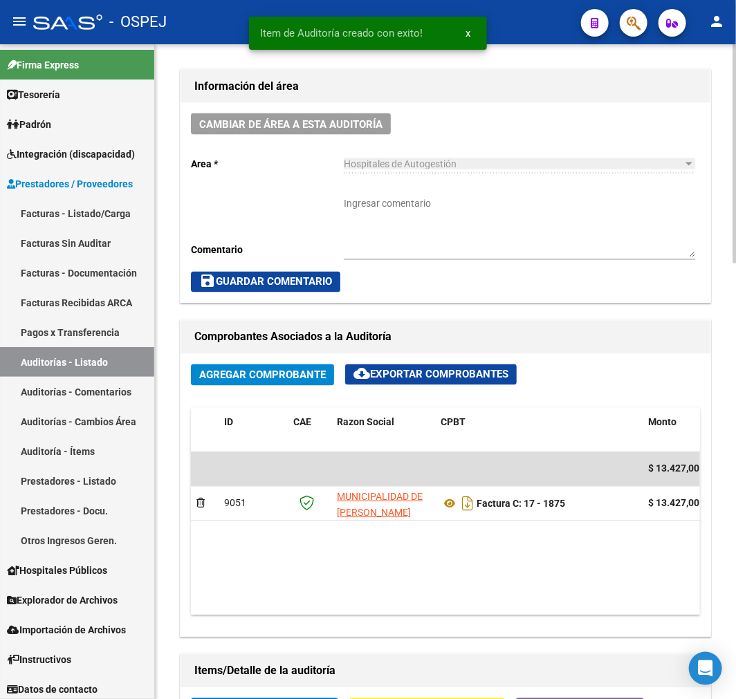
scroll to position [780, 0]
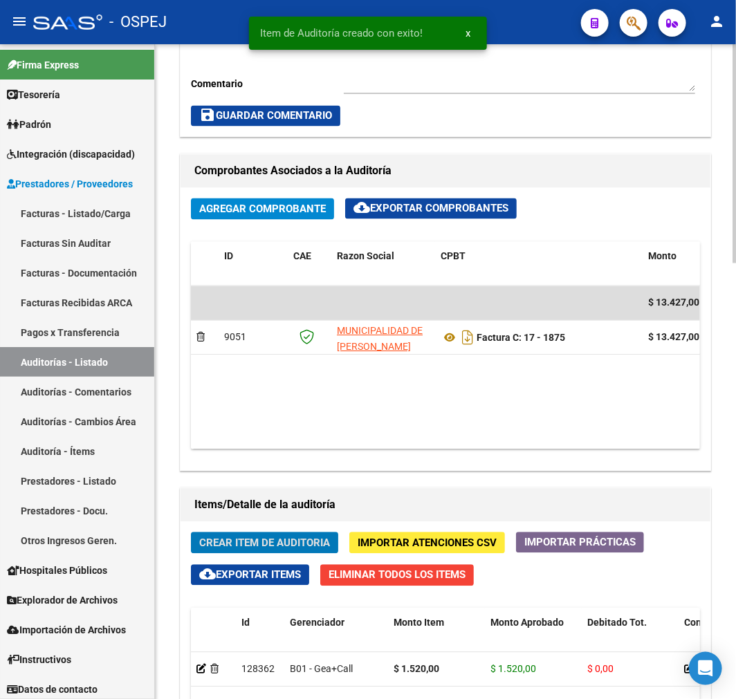
click at [291, 547] on span "Crear Item de Auditoria" at bounding box center [264, 543] width 131 height 12
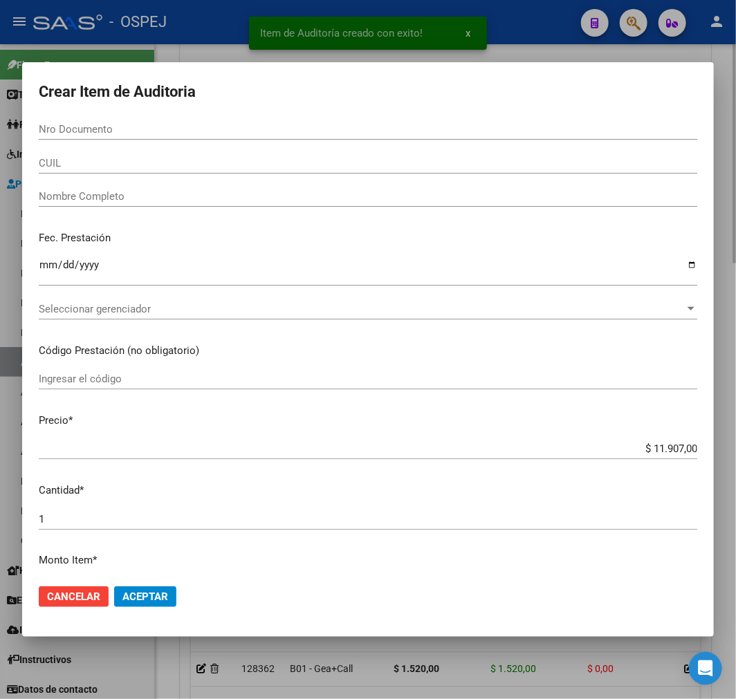
paste input "38178575"
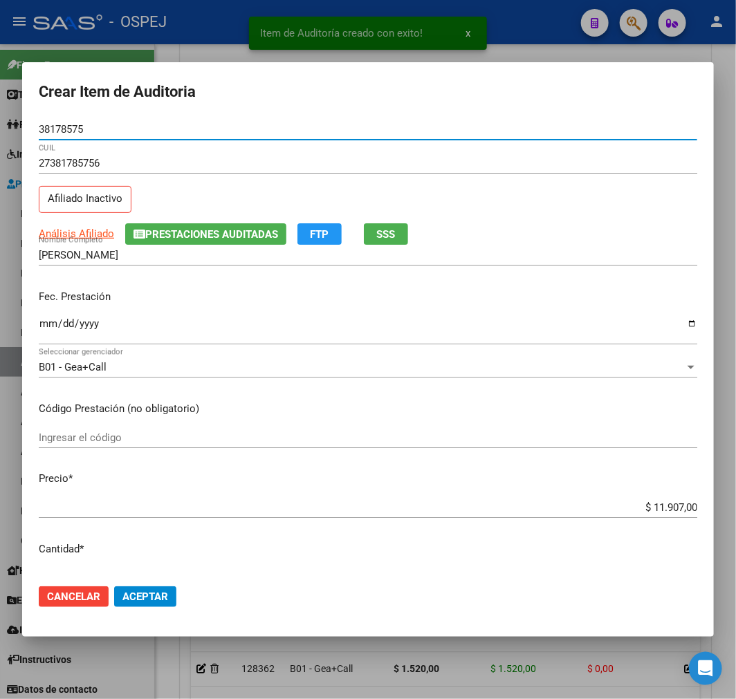
click at [668, 506] on input "$ 11.907,00" at bounding box center [368, 507] width 659 height 12
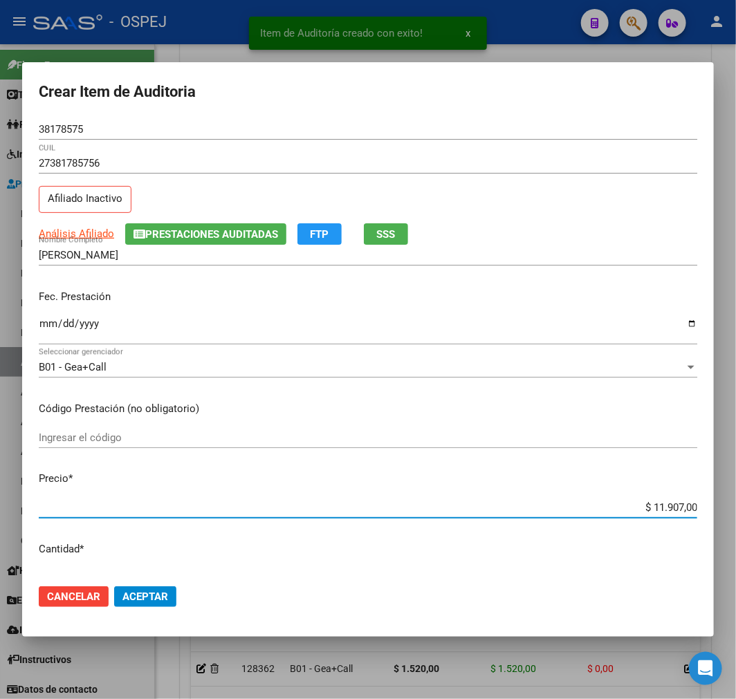
click at [668, 506] on input "$ 11.907,00" at bounding box center [368, 507] width 659 height 12
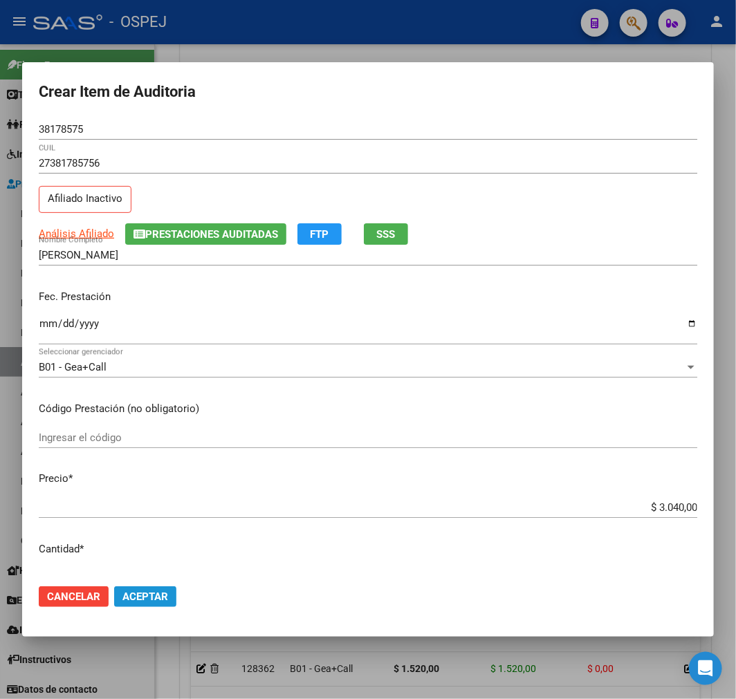
click at [140, 596] on span "Aceptar" at bounding box center [145, 597] width 46 height 12
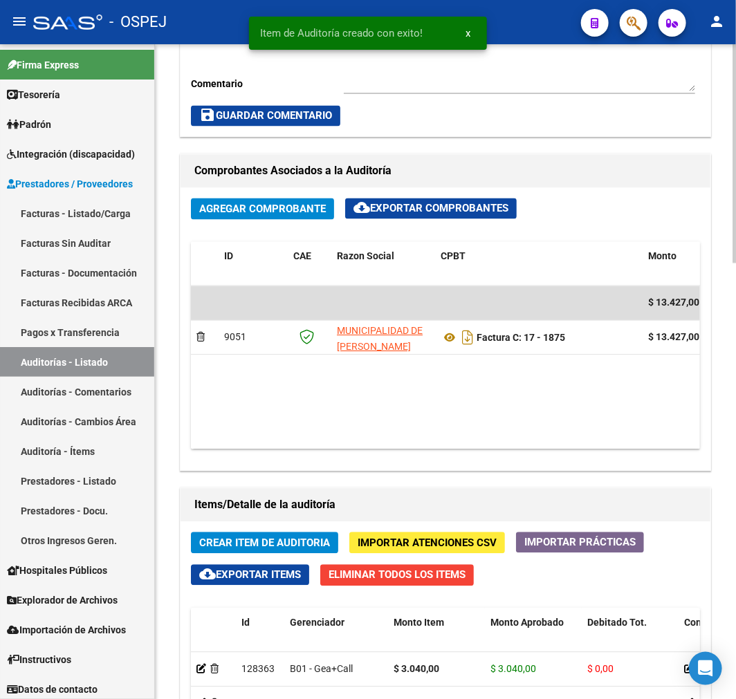
drag, startPoint x: 226, startPoint y: 524, endPoint x: 230, endPoint y: 551, distance: 26.6
click at [237, 542] on span "Crear Item de Auditoria" at bounding box center [264, 543] width 131 height 12
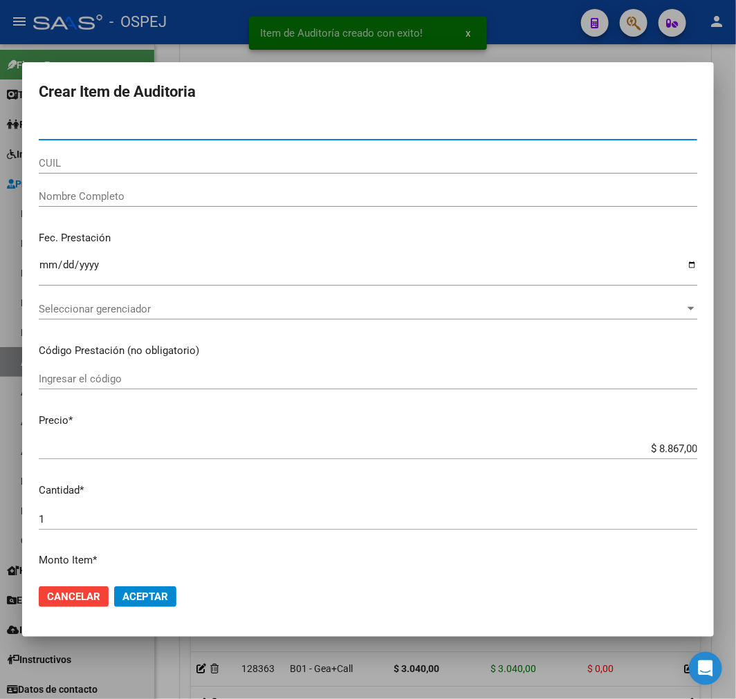
paste input "34811813"
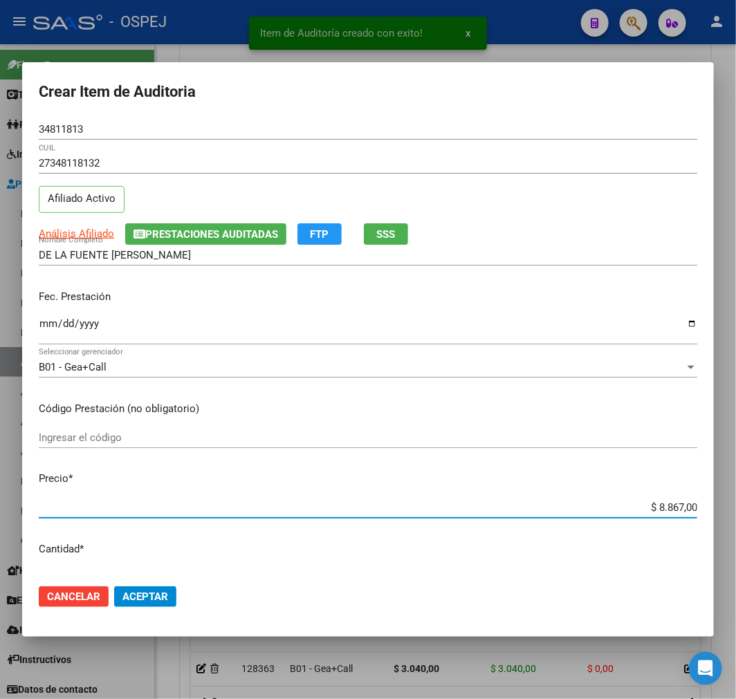
click at [668, 508] on input "$ 8.867,00" at bounding box center [368, 507] width 659 height 12
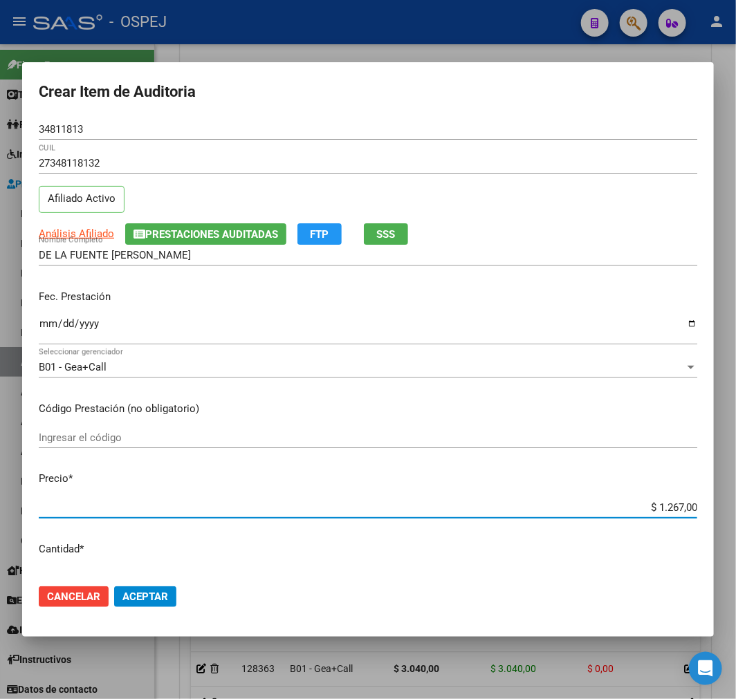
click at [159, 600] on span "Aceptar" at bounding box center [145, 597] width 46 height 12
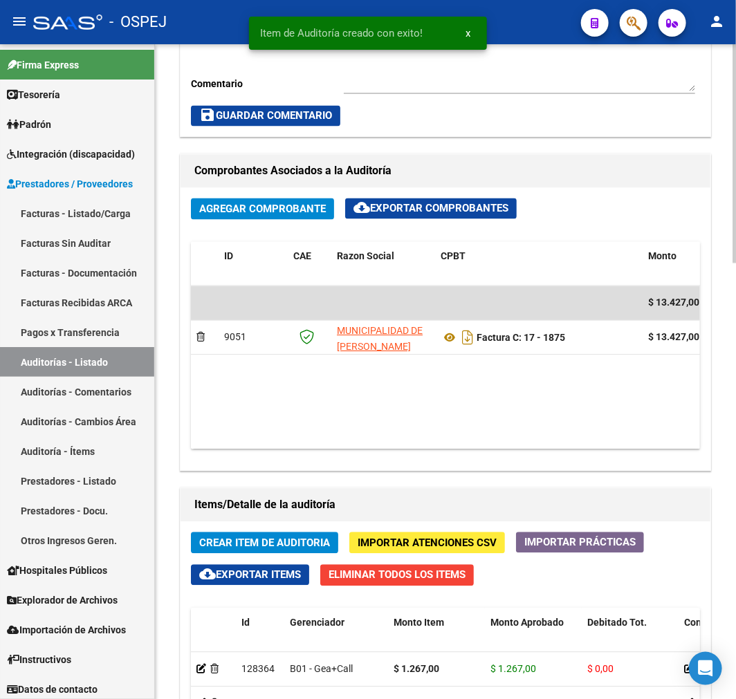
click at [247, 541] on span "Crear Item de Auditoria" at bounding box center [264, 543] width 131 height 12
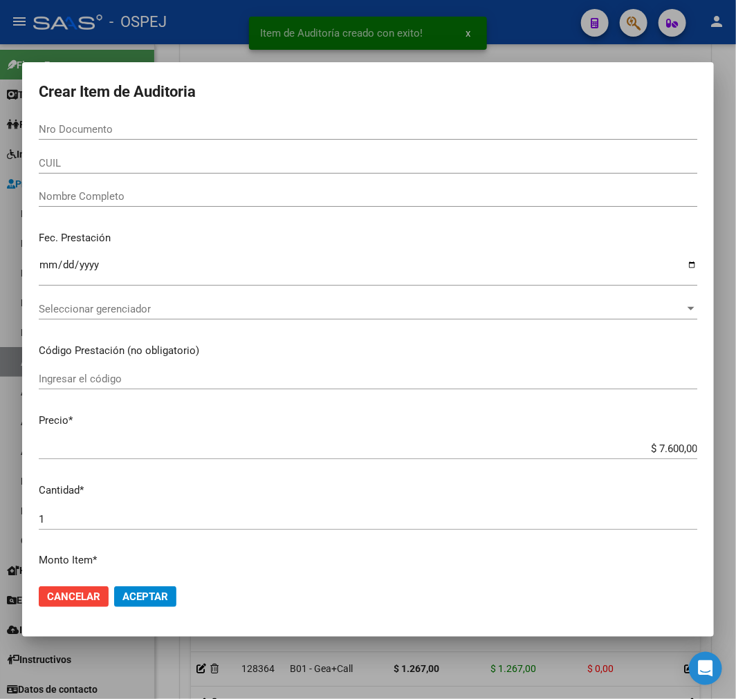
paste input "57998026"
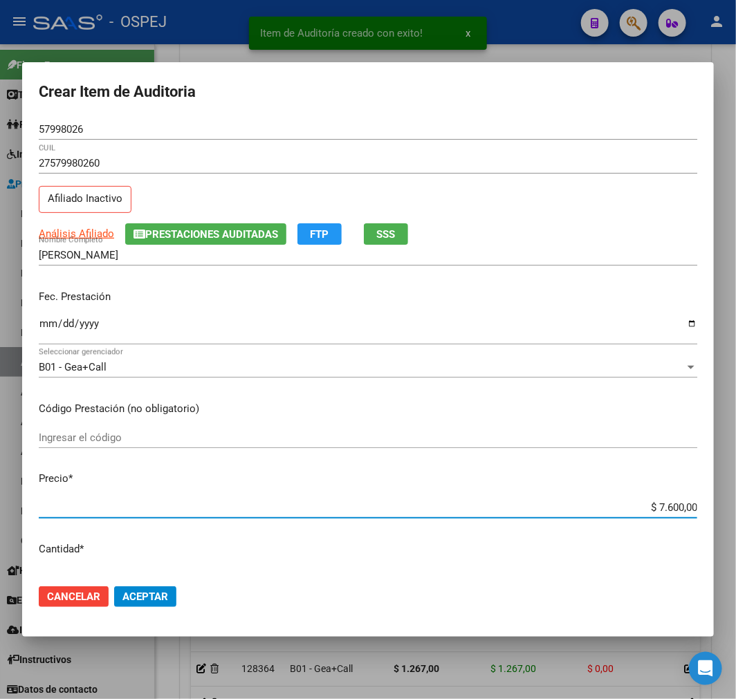
click at [676, 504] on input "$ 7.600,00" at bounding box center [368, 507] width 659 height 12
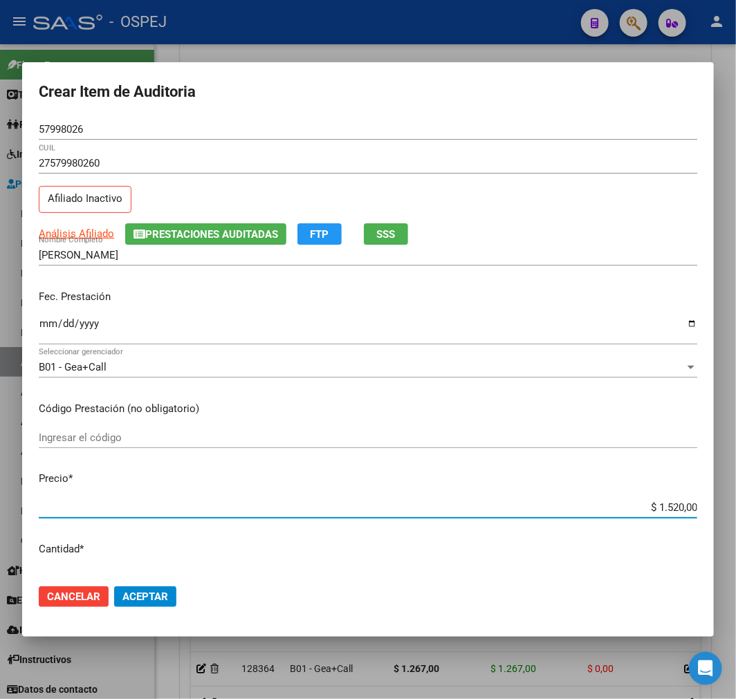
click at [138, 593] on span "Aceptar" at bounding box center [145, 597] width 46 height 12
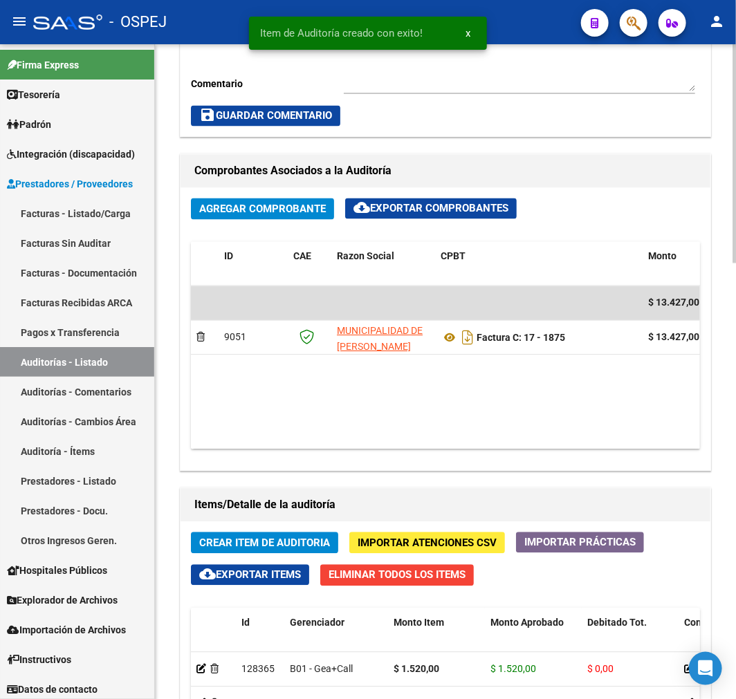
click at [255, 537] on span "Crear Item de Auditoria" at bounding box center [264, 543] width 131 height 12
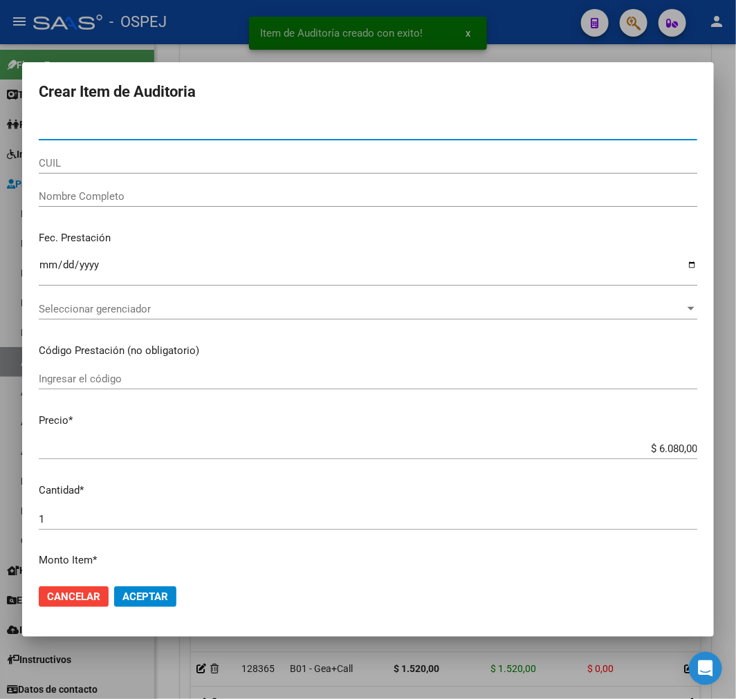
paste input "38419857"
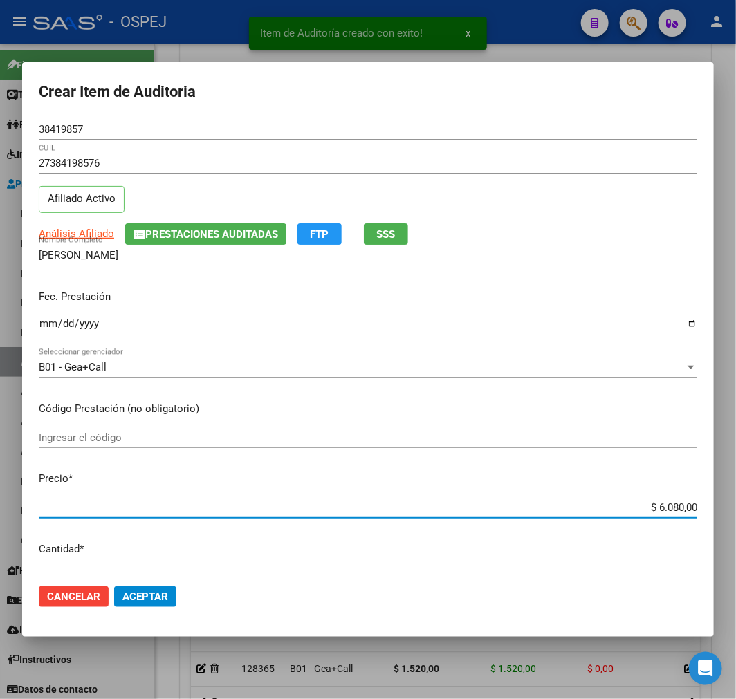
click at [671, 503] on input "$ 6.080,00" at bounding box center [368, 507] width 659 height 12
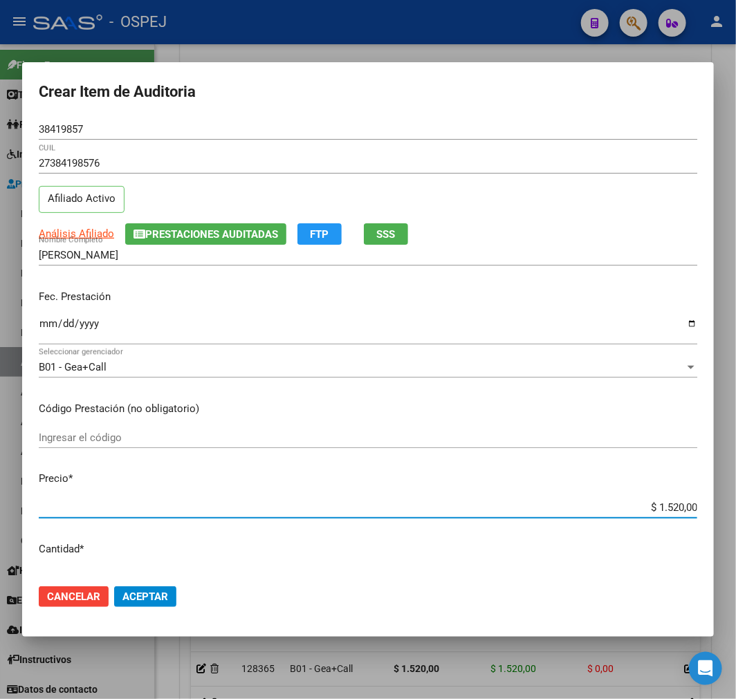
click at [169, 590] on button "Aceptar" at bounding box center [145, 597] width 62 height 21
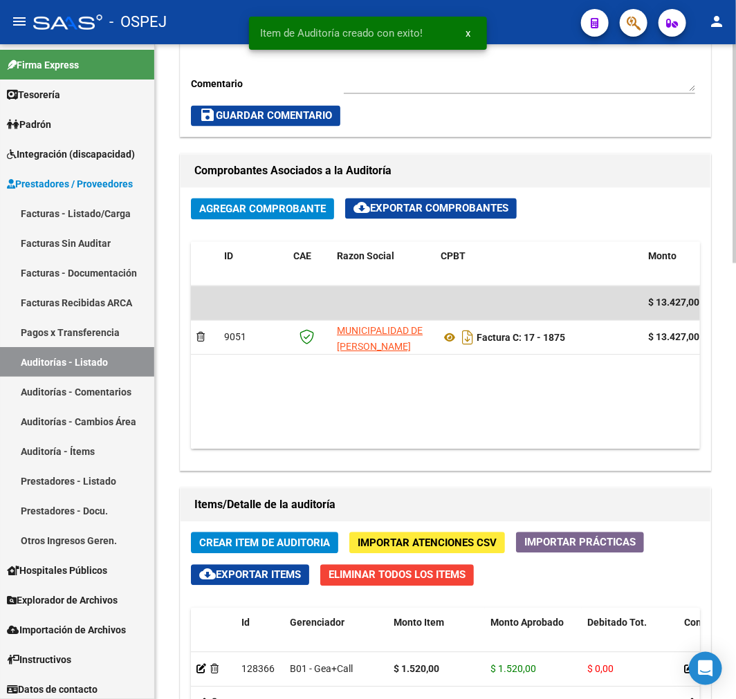
click at [225, 542] on span "Crear Item de Auditoria" at bounding box center [264, 543] width 131 height 12
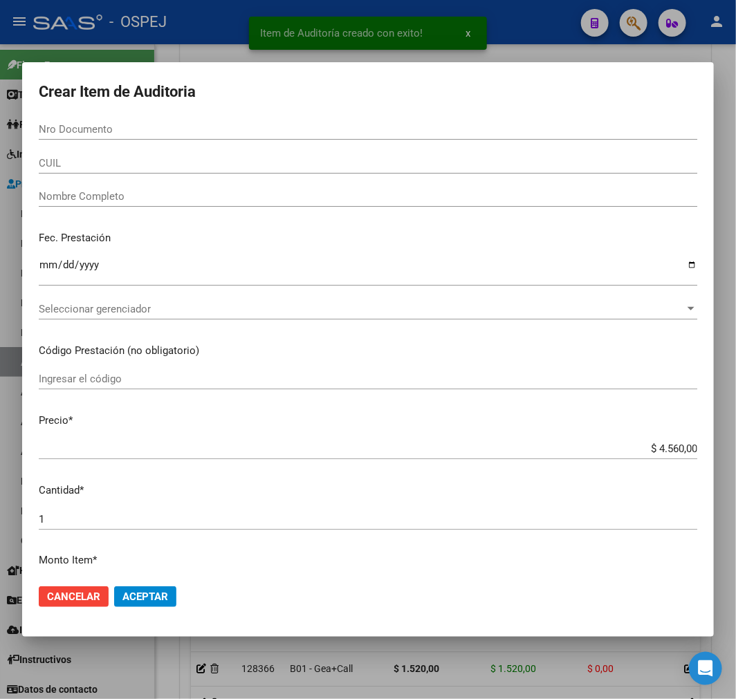
paste input "29189352"
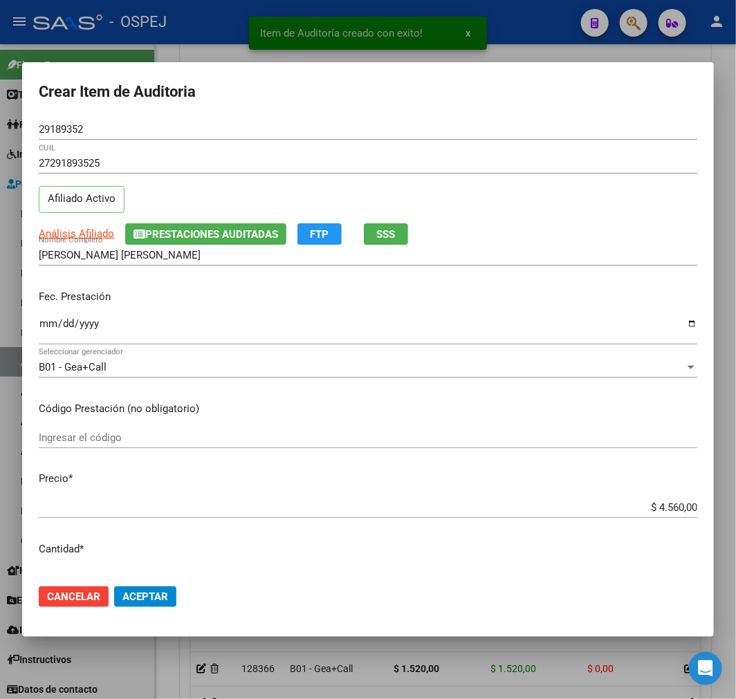
click at [664, 500] on div "$ 4.560,00 Ingresar el precio" at bounding box center [368, 507] width 659 height 21
drag, startPoint x: 664, startPoint y: 500, endPoint x: 652, endPoint y: 516, distance: 20.2
click at [664, 501] on div "$ 4.560,00 Ingresar el precio" at bounding box center [368, 507] width 659 height 21
click at [652, 516] on div "$ 4.560,00 Ingresar el precio" at bounding box center [368, 507] width 659 height 21
click at [671, 513] on input "$ 4.560,00" at bounding box center [368, 507] width 659 height 12
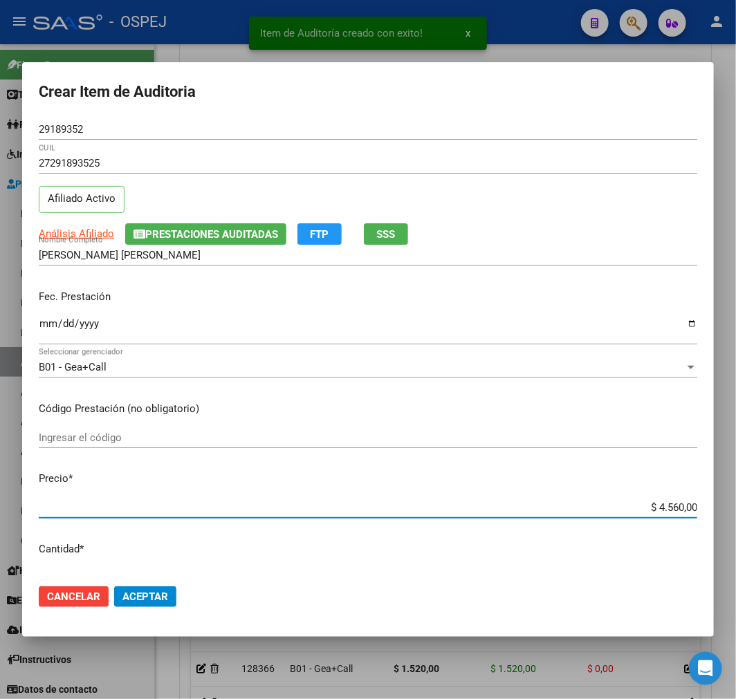
click at [671, 513] on input "$ 4.560,00" at bounding box center [368, 507] width 659 height 12
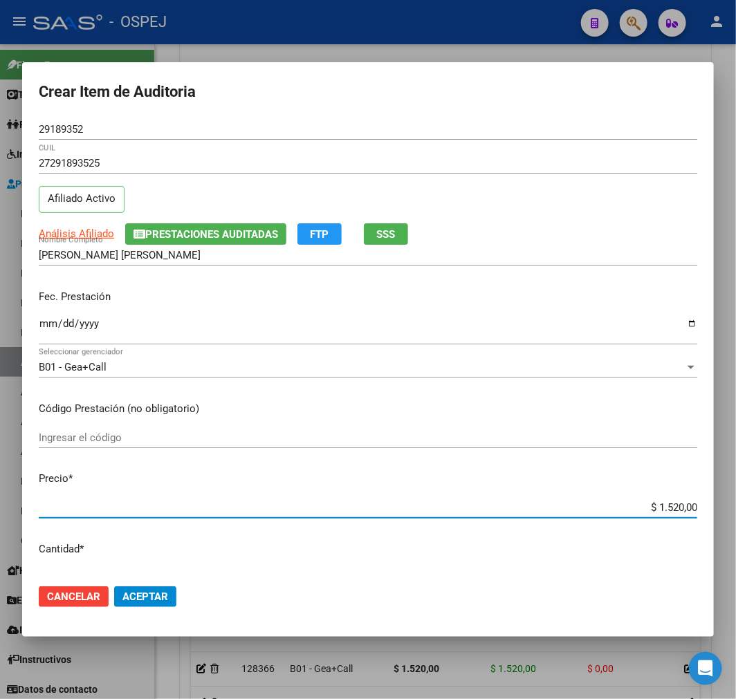
click at [170, 588] on button "Aceptar" at bounding box center [145, 597] width 62 height 21
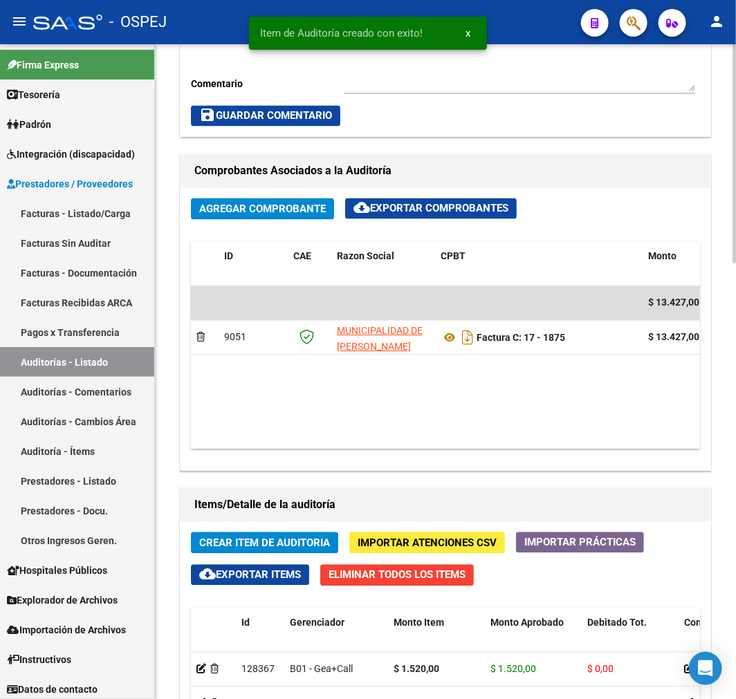
click at [268, 537] on span "Crear Item de Auditoria" at bounding box center [264, 543] width 131 height 12
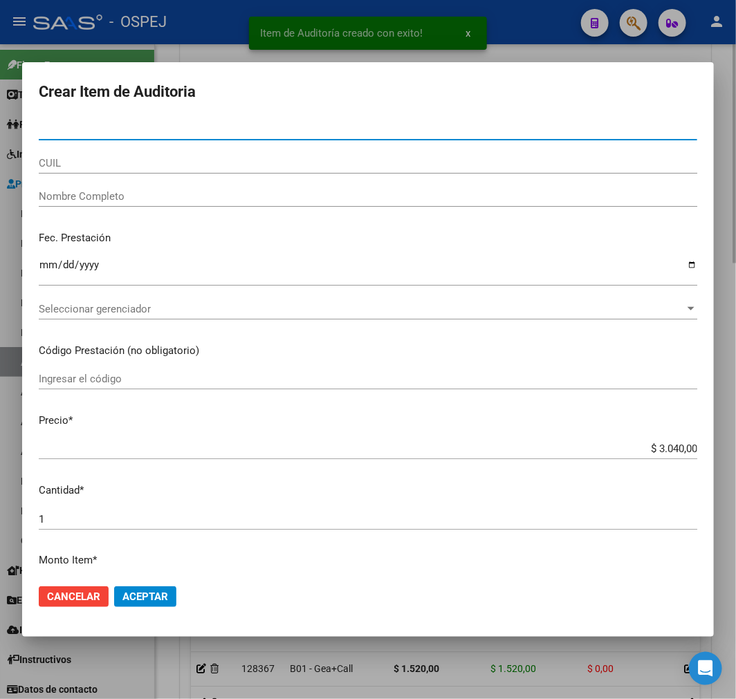
paste input "26350236"
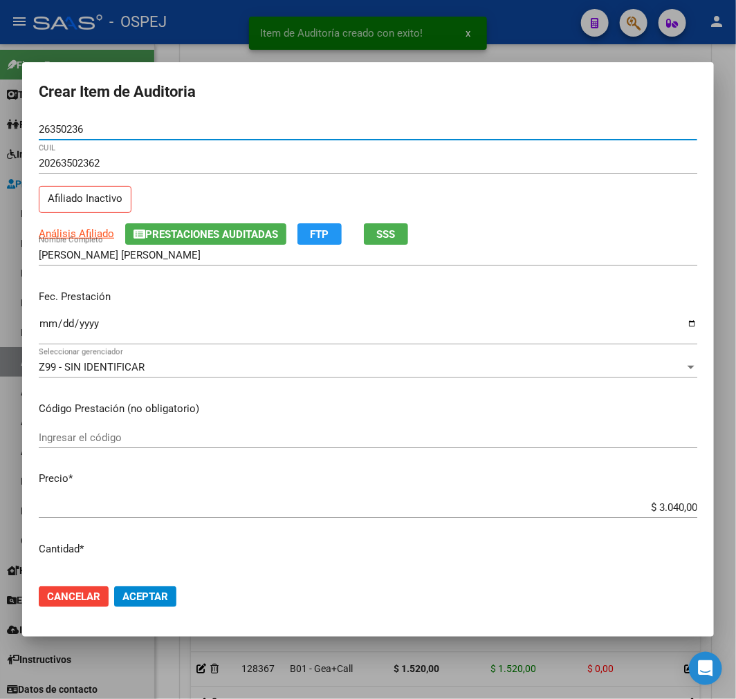
click at [654, 508] on input "$ 3.040,00" at bounding box center [368, 507] width 659 height 12
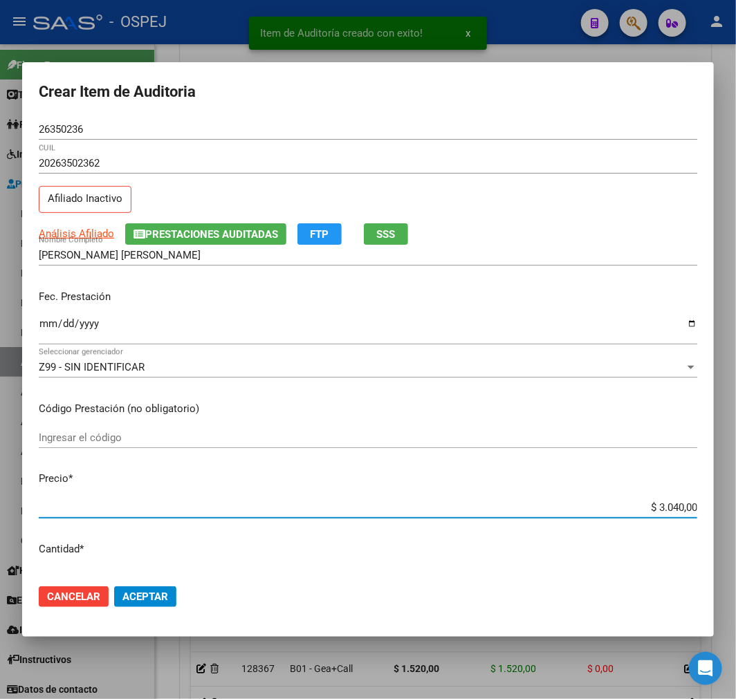
click at [654, 508] on input "$ 3.040,00" at bounding box center [368, 507] width 659 height 12
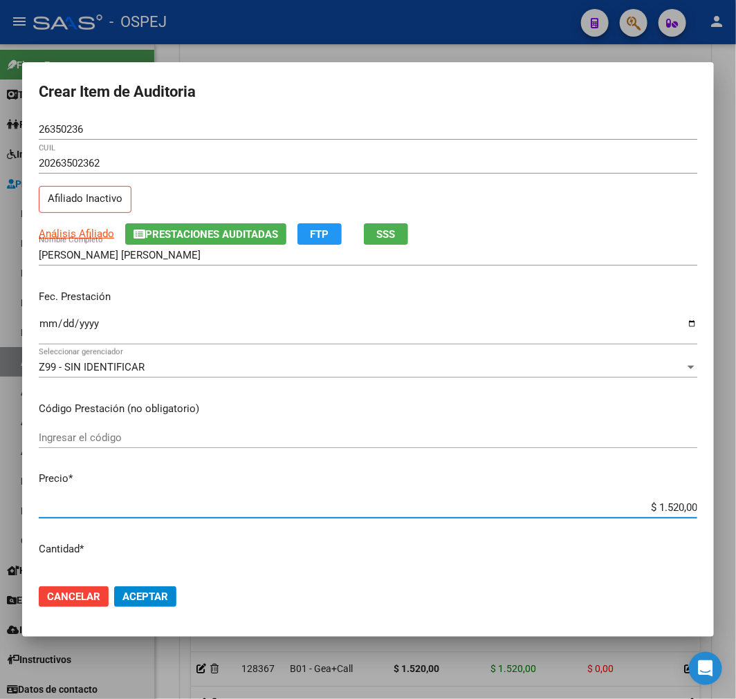
click at [140, 588] on button "Aceptar" at bounding box center [145, 597] width 62 height 21
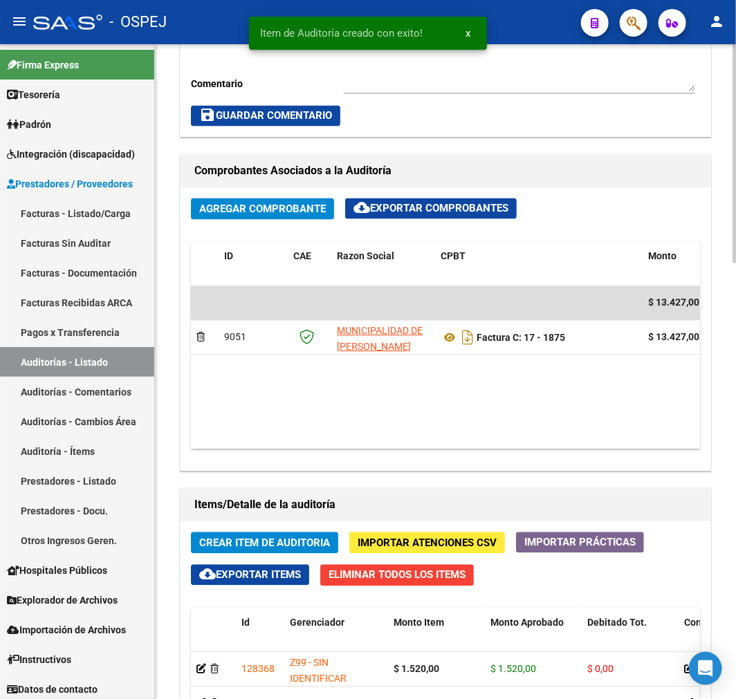
drag, startPoint x: 296, startPoint y: 528, endPoint x: 278, endPoint y: 542, distance: 23.1
click at [278, 544] on span "Crear Item de Auditoria" at bounding box center [264, 543] width 131 height 12
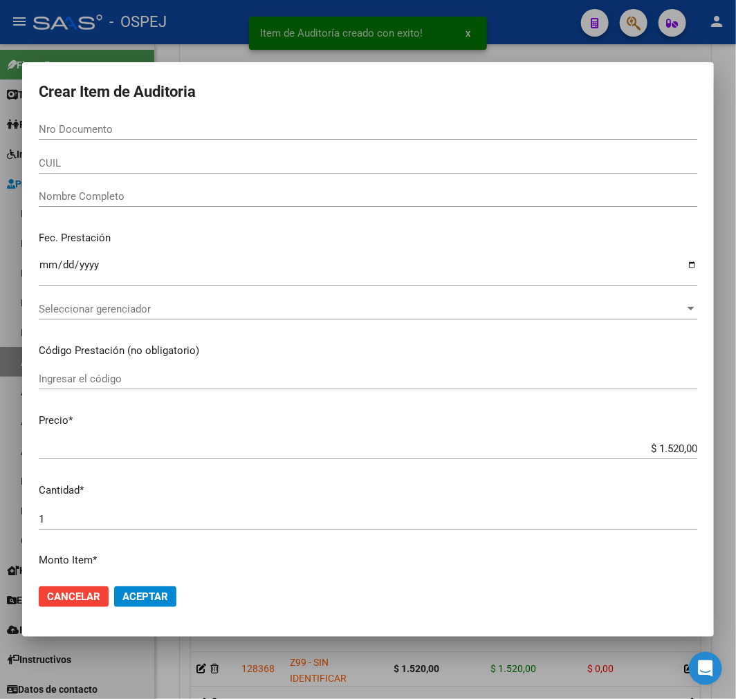
paste input "45095141"
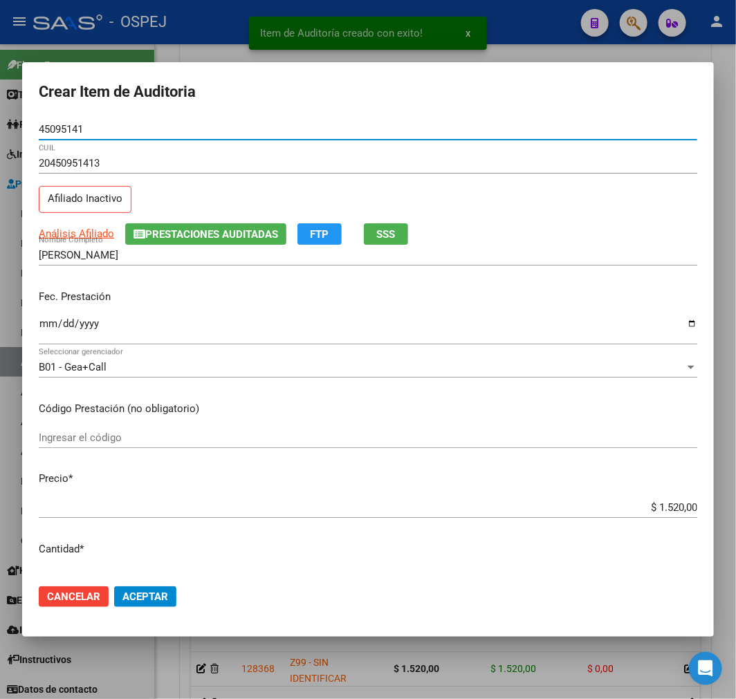
click at [174, 584] on mat-dialog-actions "Cancelar Aceptar" at bounding box center [368, 596] width 659 height 47
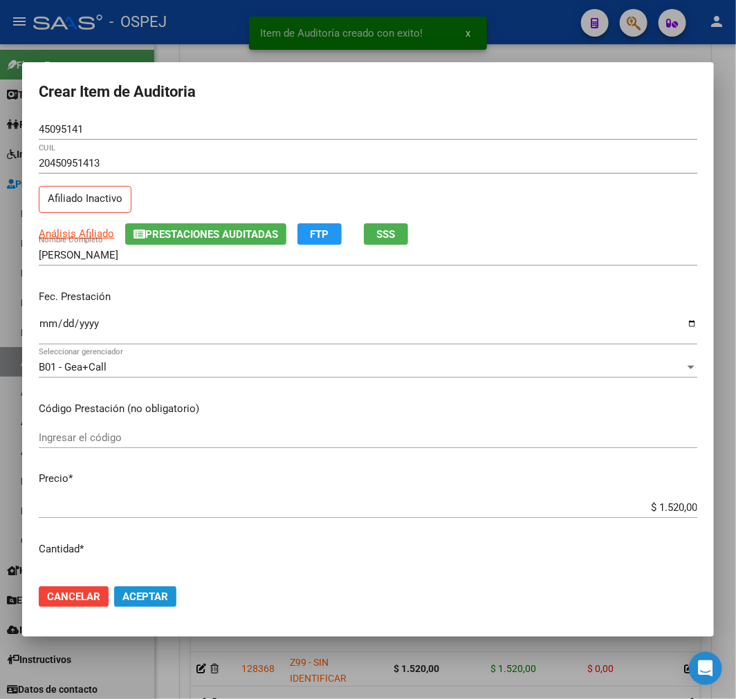
click at [160, 600] on span "Aceptar" at bounding box center [145, 597] width 46 height 12
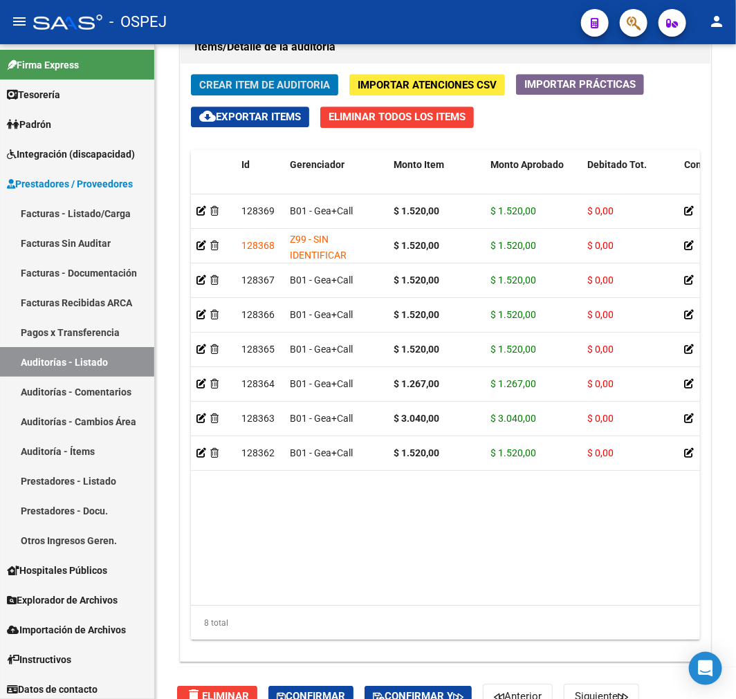
scroll to position [1069, 0]
